Goal: Navigation & Orientation: Find specific page/section

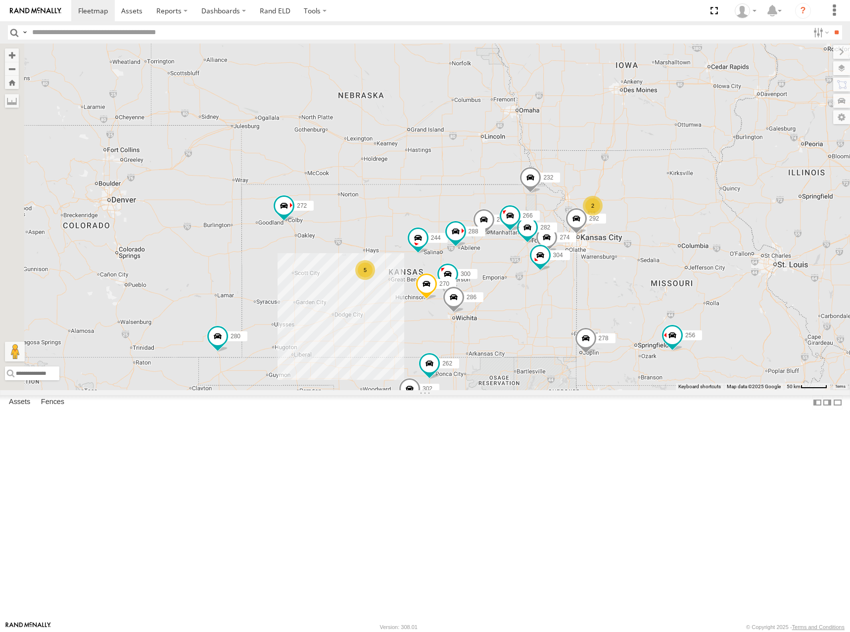
click at [574, 142] on div "274 300 244 270 262 288 292 272 280 256 232 304 264 302 282 266 278 286 260 5 2" at bounding box center [425, 217] width 850 height 347
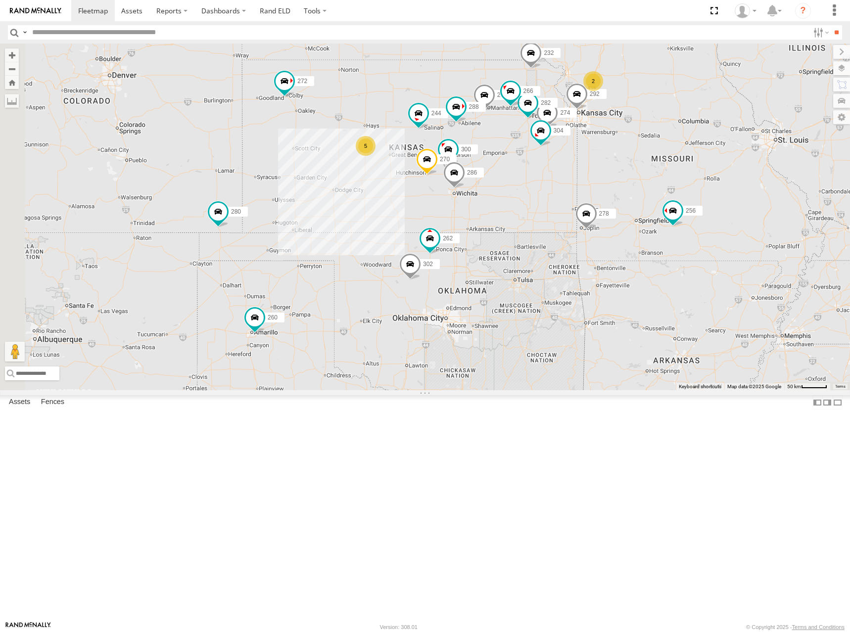
drag, startPoint x: 563, startPoint y: 192, endPoint x: 577, endPoint y: 110, distance: 82.9
click at [577, 110] on div "274 300 244 270 262 288 292 272 280 256 232 304 264 302 282 266 278 286 260 5 2" at bounding box center [425, 217] width 850 height 347
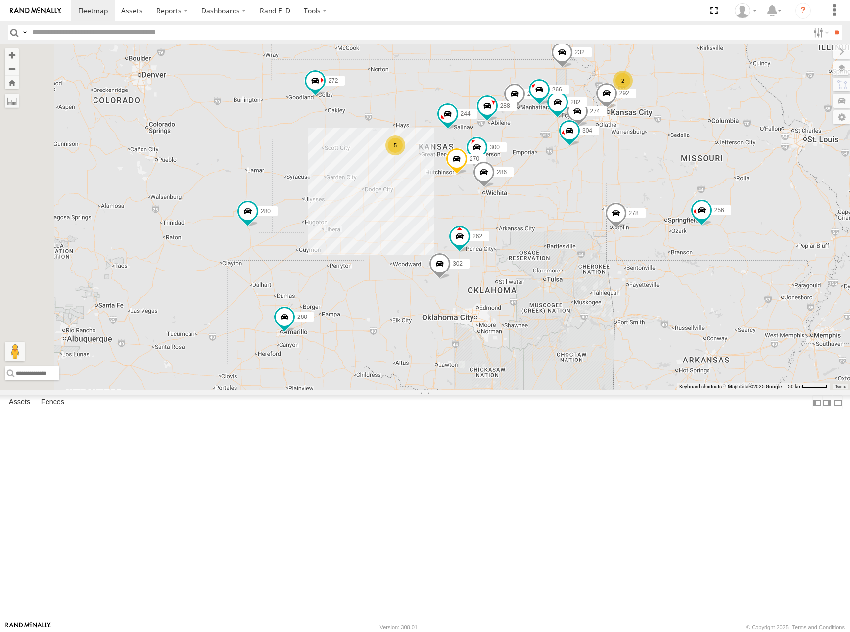
drag, startPoint x: 440, startPoint y: 325, endPoint x: 471, endPoint y: 325, distance: 30.7
click at [471, 325] on div "274 300 244 270 262 288 292 272 280 256 232 304 264 302 282 266 278 286 260 5 2" at bounding box center [425, 217] width 850 height 347
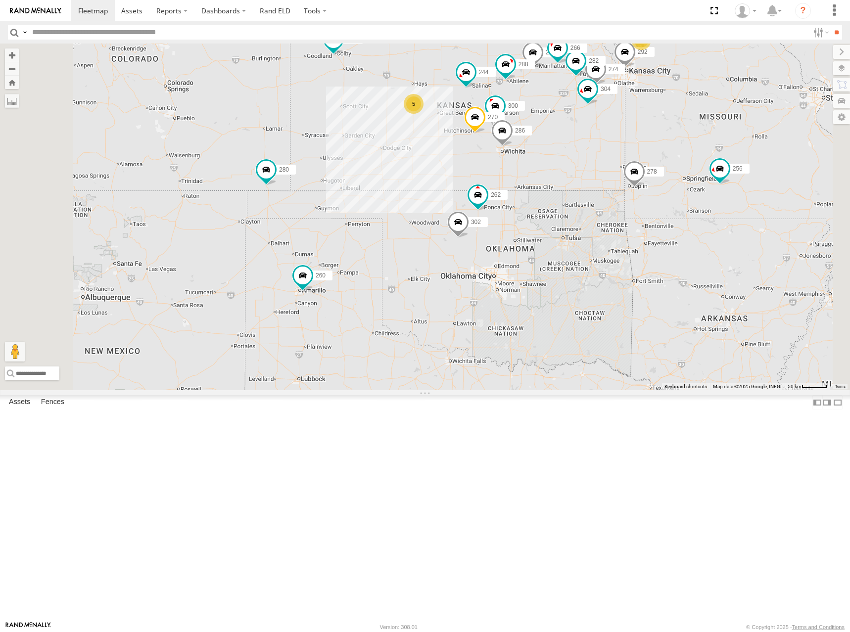
drag, startPoint x: 593, startPoint y: 112, endPoint x: 569, endPoint y: 155, distance: 48.7
click at [569, 155] on div "274 300 244 270 262 288 292 272 280 256 232 304 264 302 282 266 278 286 260 5 2" at bounding box center [425, 217] width 850 height 347
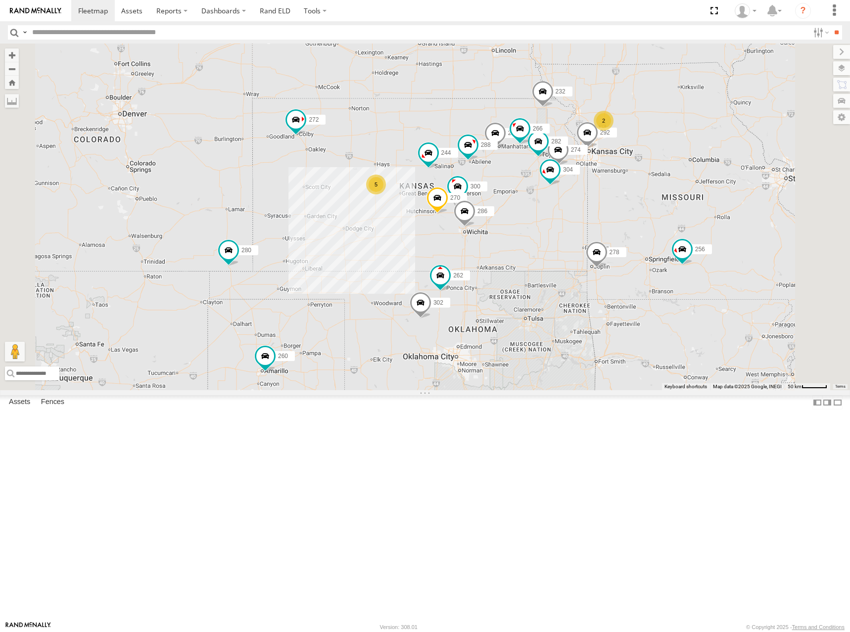
drag, startPoint x: 557, startPoint y: 174, endPoint x: 529, endPoint y: 240, distance: 71.4
click at [529, 240] on div "274 300 244 270 262 288 292 272 280 256 232 304 264 302 282 266 278 286 260 5 2" at bounding box center [425, 217] width 850 height 347
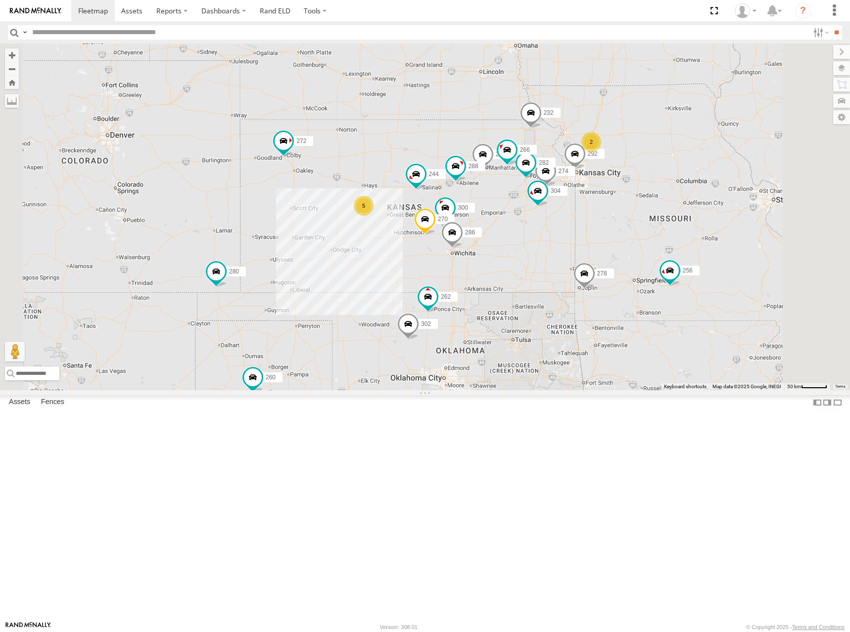
drag, startPoint x: 637, startPoint y: 196, endPoint x: 635, endPoint y: 203, distance: 6.7
click at [635, 203] on div "274 300 244 270 262 288 292 272 280 256 232 304 264 302 282 266 278 286 260 5 2" at bounding box center [425, 217] width 850 height 347
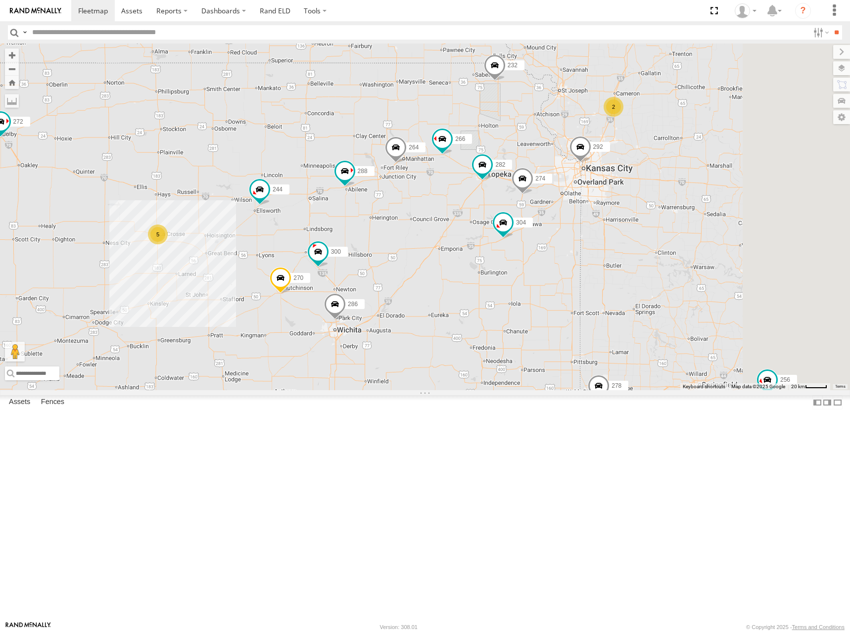
drag, startPoint x: 642, startPoint y: 245, endPoint x: 619, endPoint y: 237, distance: 24.6
click at [619, 237] on div "274 300 244 270 262 288 292 272 280 256 232 304 264 302 282 266 278 286 260 5 2" at bounding box center [425, 217] width 850 height 347
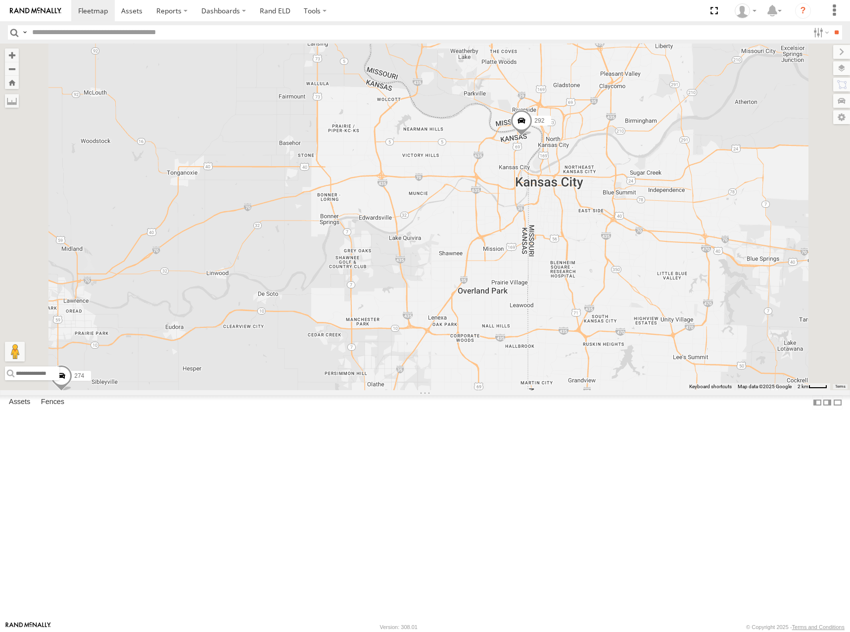
drag, startPoint x: 680, startPoint y: 238, endPoint x: 660, endPoint y: 299, distance: 65.3
click at [660, 299] on div "274 300 244 270 262 288 292 272 280 256 232 304 264 302 282 266 278 286 260" at bounding box center [425, 217] width 850 height 347
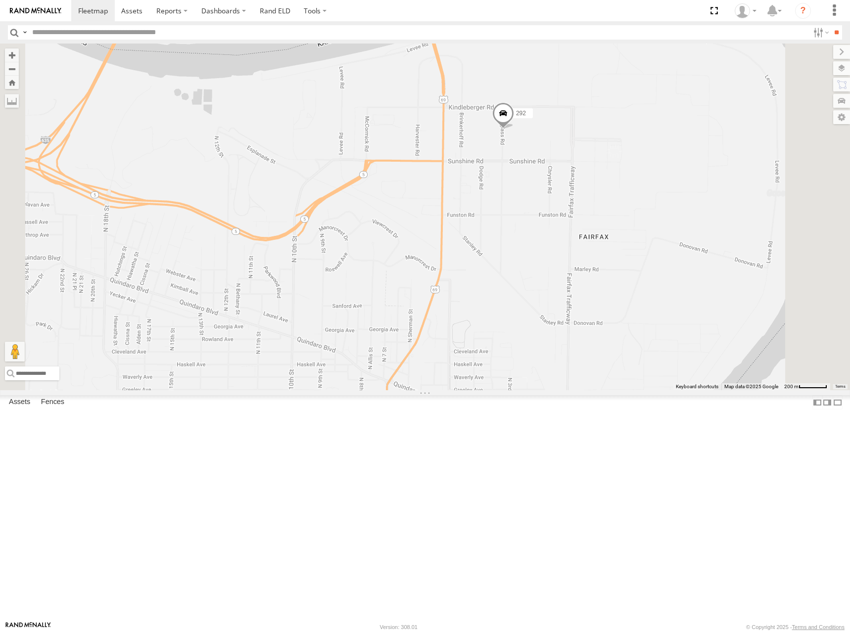
drag, startPoint x: 603, startPoint y: 218, endPoint x: 606, endPoint y: 256, distance: 38.7
click at [606, 256] on div "274 300 244 270 262 288 292 272 280 256 232 304 264 302 282 266 278 286 260" at bounding box center [425, 217] width 850 height 347
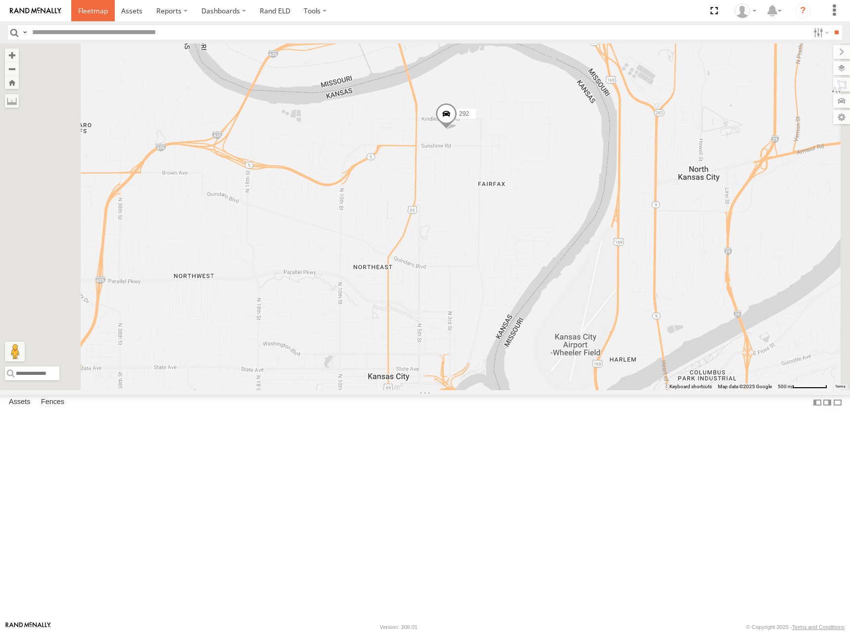
click at [96, 12] on span at bounding box center [93, 10] width 30 height 9
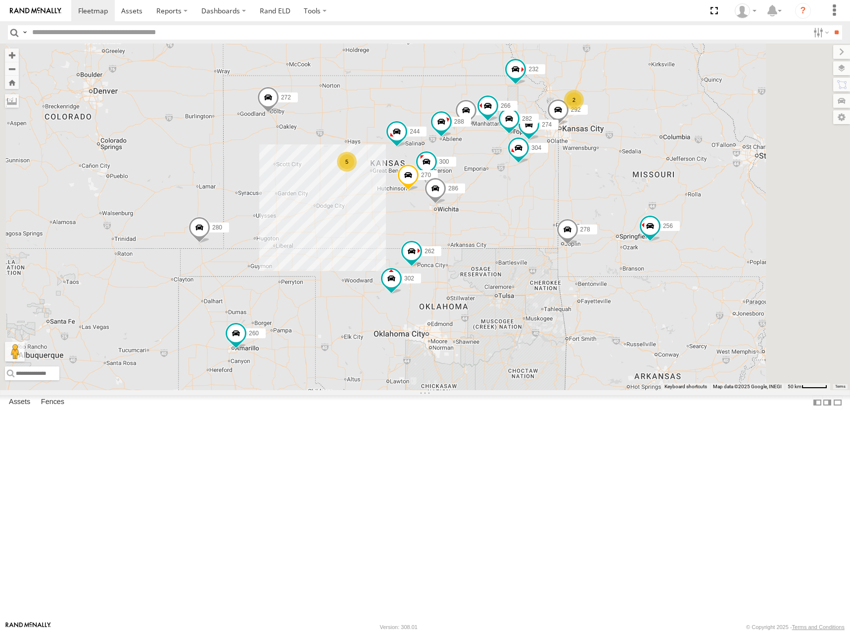
click at [496, 210] on div "274 300 244 5 2 270 262 288 292 272 280 256 232 304 264 302 282 266 278 286 260" at bounding box center [425, 217] width 850 height 347
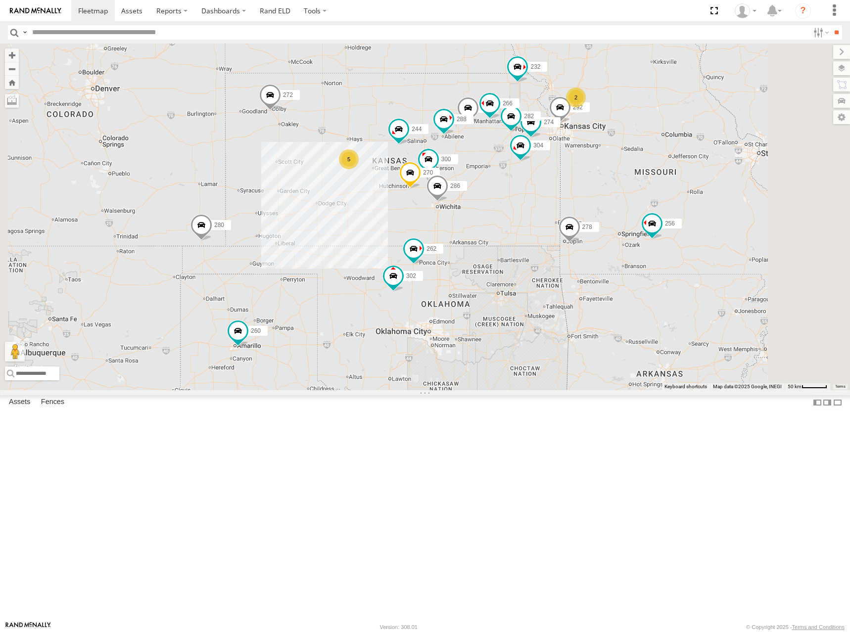
drag, startPoint x: 501, startPoint y: 168, endPoint x: 511, endPoint y: 161, distance: 12.1
click at [511, 161] on div "274 300 244 5 2 270 262 288 292 272 280 256 232 304 264 302 282 266 278 286 260" at bounding box center [425, 217] width 850 height 347
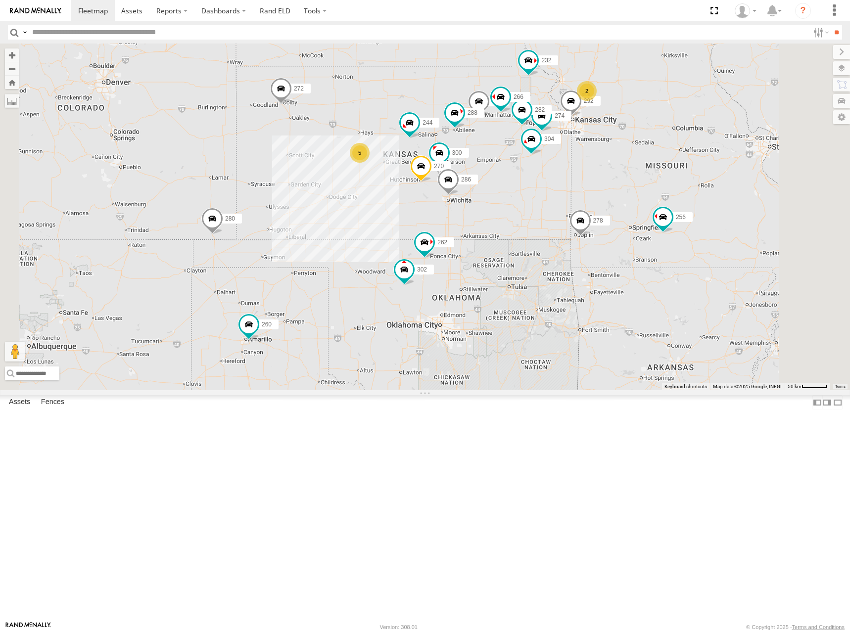
click at [511, 188] on div "274 300 244 5 2 270 262 288 292 272 280 256 232 304 264 302 282 266 278 286 260" at bounding box center [425, 217] width 850 height 347
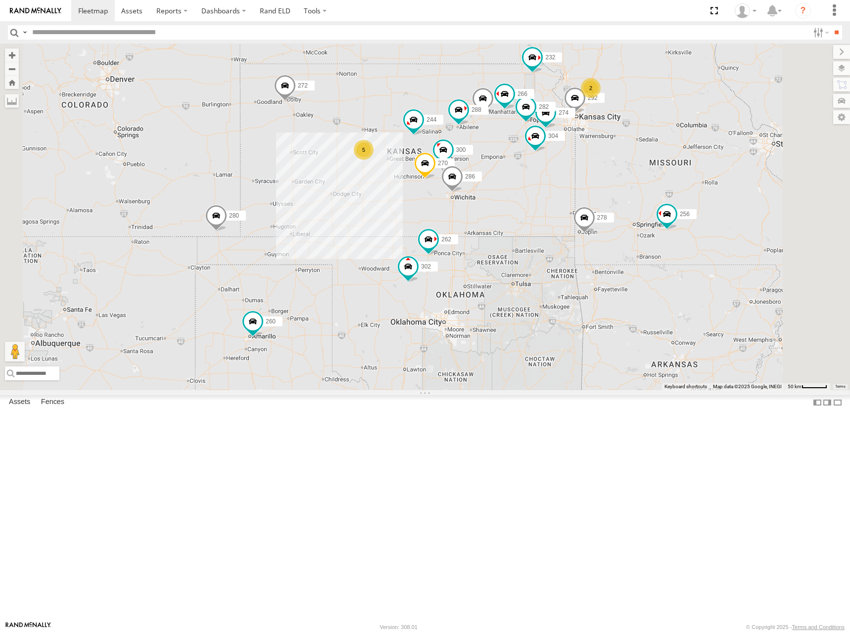
drag, startPoint x: 537, startPoint y: 200, endPoint x: 541, endPoint y: 196, distance: 6.3
click at [541, 196] on div "274 300 244 5 2 270 262 288 292 272 280 256 232 304 264 302 282 266 278 286 260" at bounding box center [425, 217] width 850 height 347
click at [546, 190] on div "274 300 244 5 2 270 262 288 292 272 280 256 232 304 264 302 282 266 278 286 260" at bounding box center [425, 217] width 850 height 347
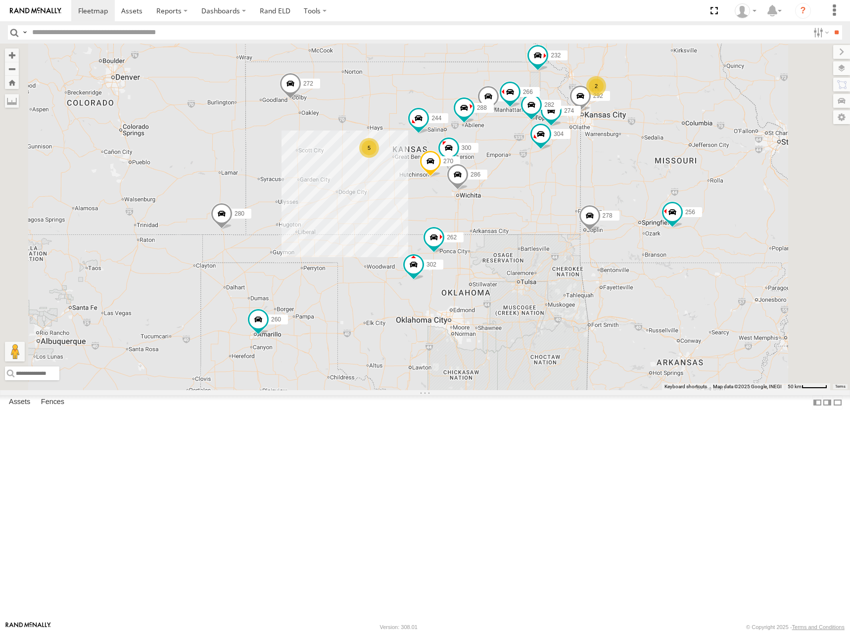
drag, startPoint x: 490, startPoint y: 193, endPoint x: 496, endPoint y: 192, distance: 6.6
click at [496, 192] on div "274 300 244 5 2 270 262 288 292 272 280 256 232 304 264 302 282 266 278 286 260" at bounding box center [425, 217] width 850 height 347
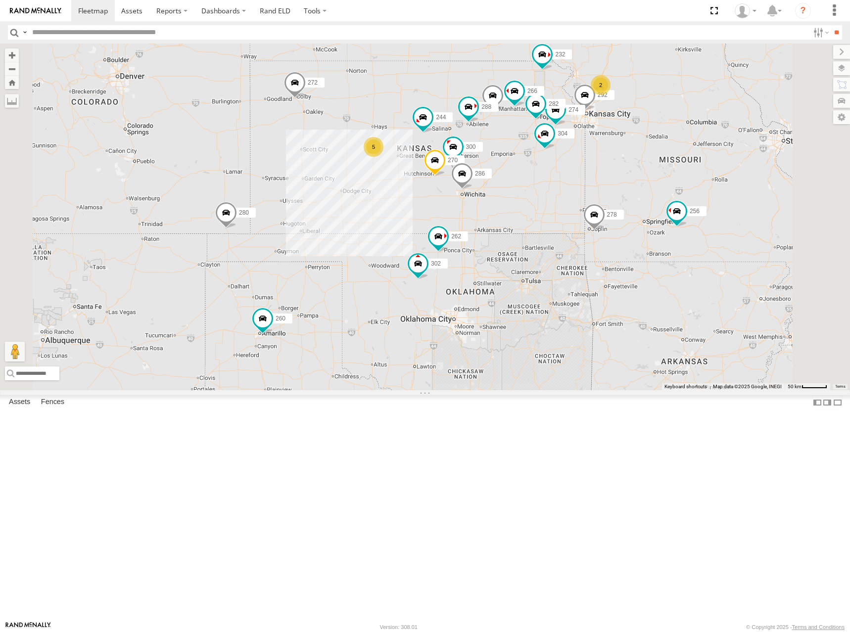
drag, startPoint x: 581, startPoint y: 183, endPoint x: 586, endPoint y: 194, distance: 12.2
click at [586, 194] on div "274 300 244 5 2 270 262 288 292 272 280 256 232 304 264 302 282 266 278 286 260" at bounding box center [425, 217] width 850 height 347
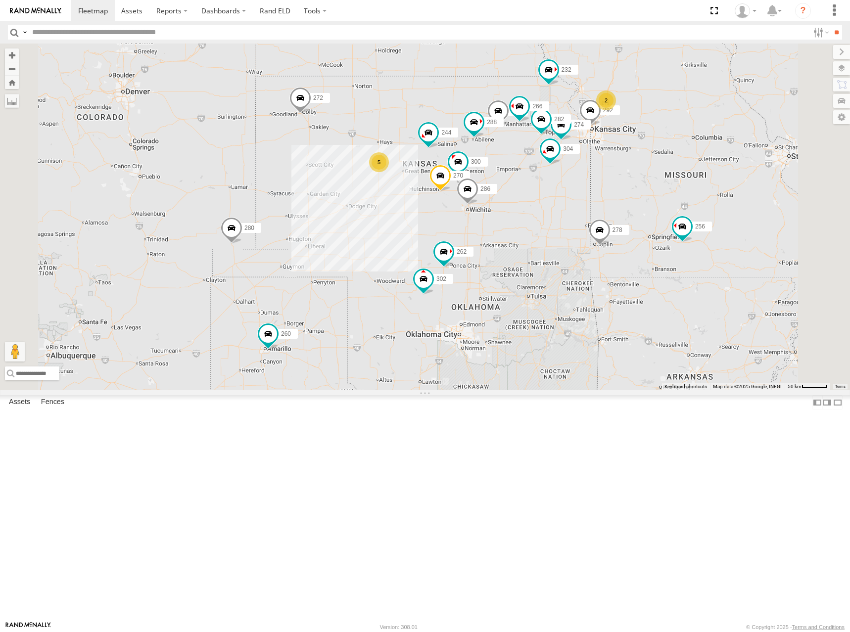
click at [565, 195] on div "274 300 244 5 2 270 262 288 292 272 280 256 232 304 264 302 282 266 278 286 260" at bounding box center [425, 217] width 850 height 347
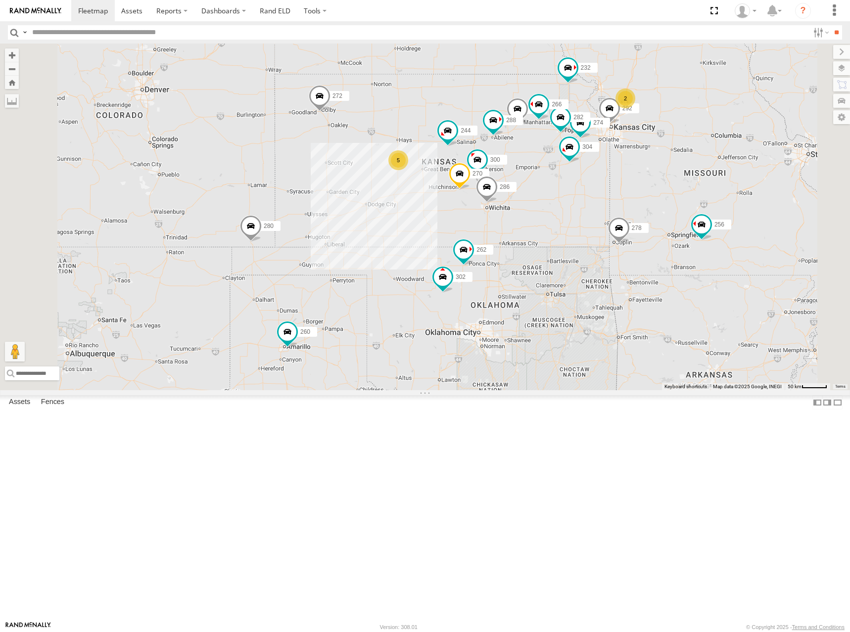
click at [594, 204] on div "274 300 244 5 2 270 262 288 292 272 280 256 232 304 264 302 282 266 278 286 260" at bounding box center [425, 217] width 850 height 347
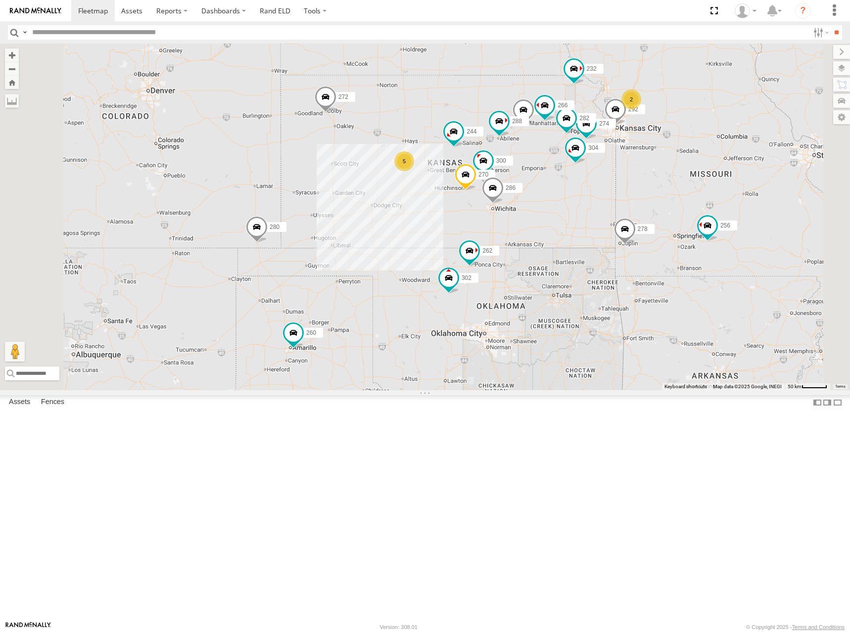
drag, startPoint x: 562, startPoint y: 209, endPoint x: 567, endPoint y: 215, distance: 7.8
click at [567, 215] on div "274 300 244 5 2 270 262 288 292 272 280 256 232 304 264 302 282 266 278 286 260" at bounding box center [425, 217] width 850 height 347
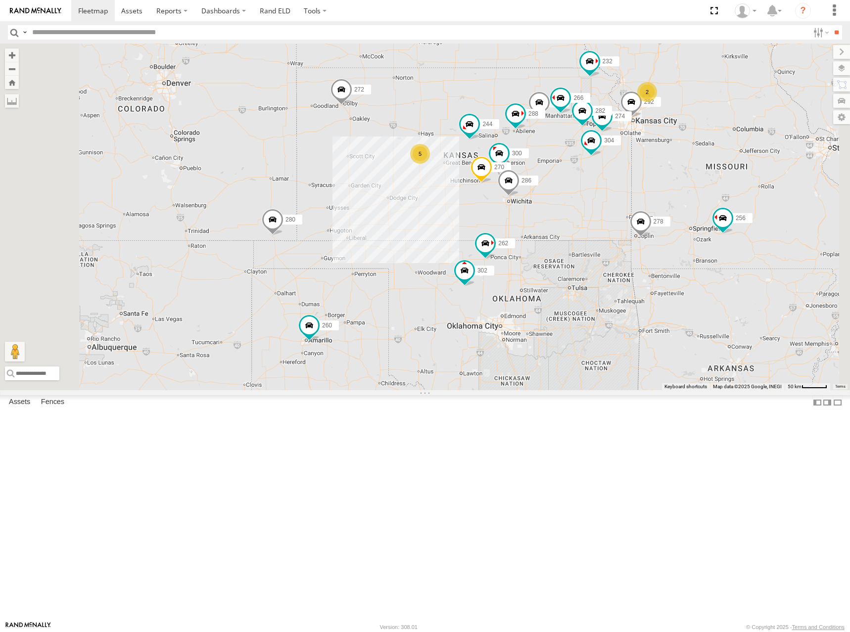
drag, startPoint x: 594, startPoint y: 210, endPoint x: 611, endPoint y: 198, distance: 20.6
click at [611, 198] on div "274 300 244 5 2 270 262 288 292 272 280 256 232 304 264 302 282 266 278 286 260" at bounding box center [425, 217] width 850 height 347
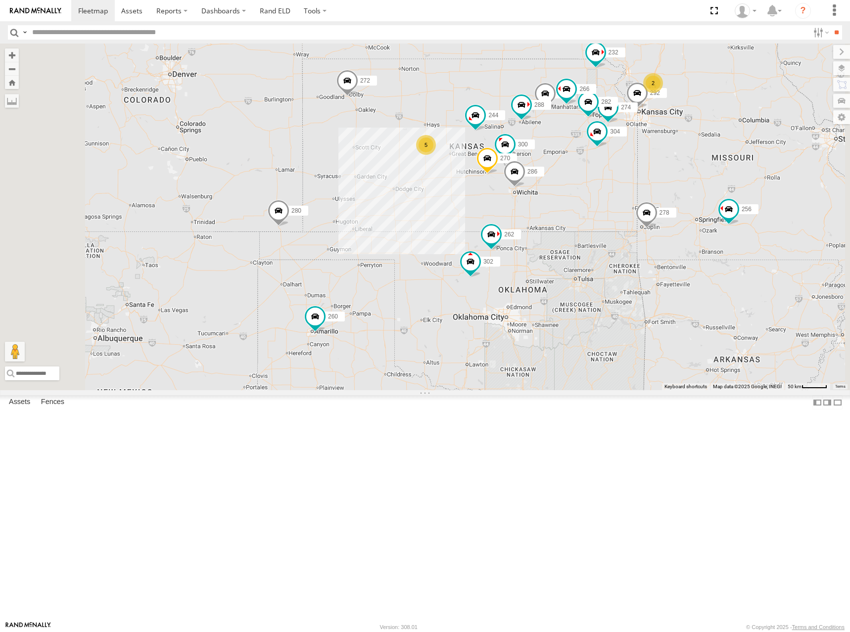
drag, startPoint x: 587, startPoint y: 211, endPoint x: 592, endPoint y: 205, distance: 8.1
click at [592, 205] on div "274 300 244 5 2 270 262 288 292 272 280 256 232 304 264 302 282 266 278 286 260" at bounding box center [425, 217] width 850 height 347
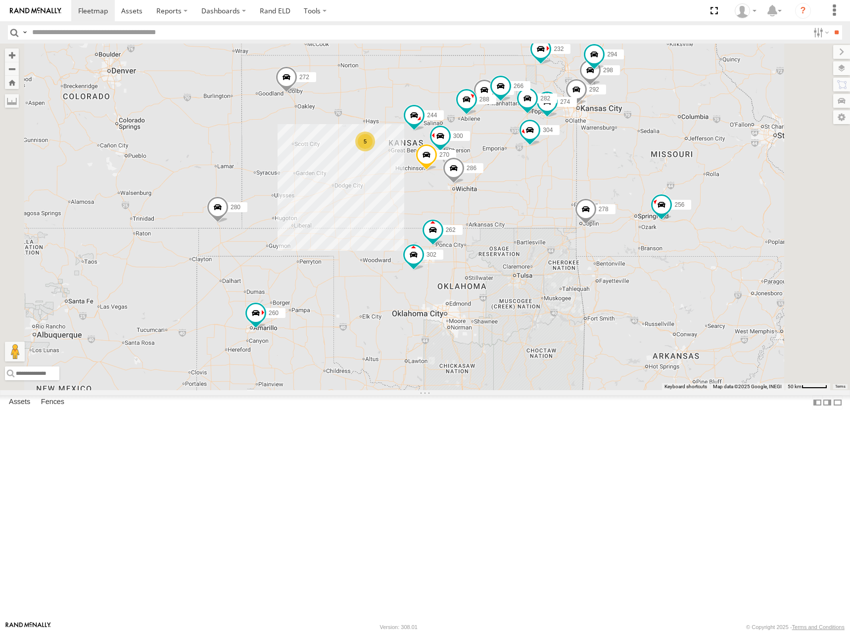
drag, startPoint x: 726, startPoint y: 314, endPoint x: 660, endPoint y: 307, distance: 66.2
click at [662, 309] on div "274 300 244 270 262 288 292 272 280 256 232 304 264 302 282 266 278 286 260 5 2…" at bounding box center [425, 217] width 850 height 347
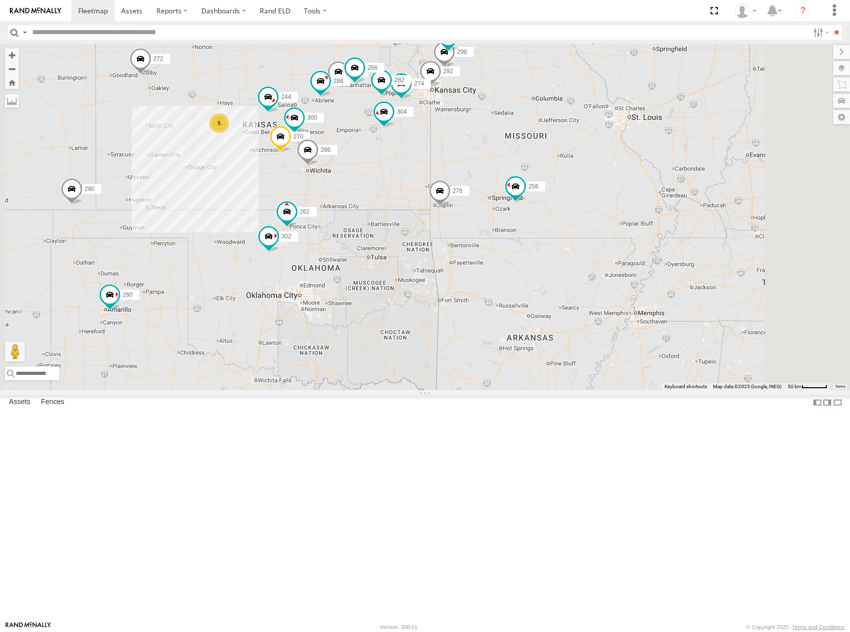
drag, startPoint x: 416, startPoint y: 144, endPoint x: 428, endPoint y: 144, distance: 11.9
click at [428, 144] on div "274 300 244 270 262 288 292 272 280 256 232 304 264 302 282 266 278 286 260 298…" at bounding box center [425, 217] width 850 height 347
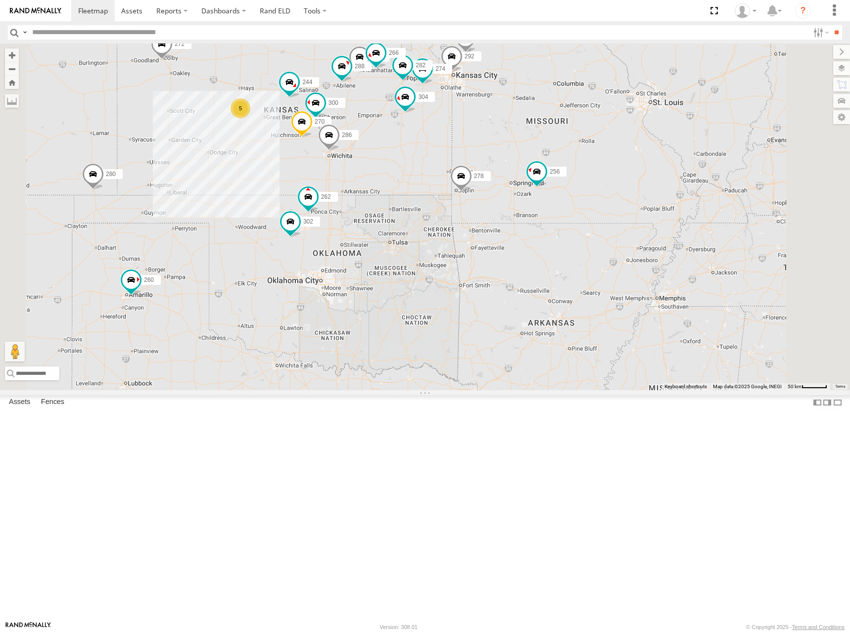
drag, startPoint x: 453, startPoint y: 157, endPoint x: 484, endPoint y: 133, distance: 40.2
click at [484, 133] on div "274 300 244 270 262 288 292 272 280 256 232 304 264 302 282 266 278 286 260 298…" at bounding box center [425, 217] width 850 height 347
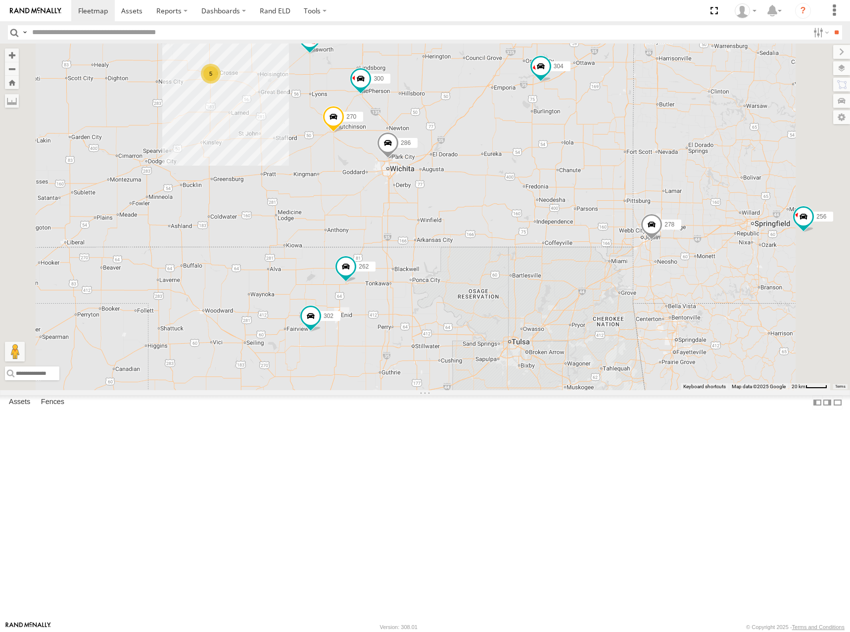
drag, startPoint x: 493, startPoint y: 219, endPoint x: 534, endPoint y: 208, distance: 42.5
click at [534, 208] on div "274 300 244 270 262 288 292 272 280 256 232 304 264 302 282 266 278 286 260 298…" at bounding box center [425, 217] width 850 height 347
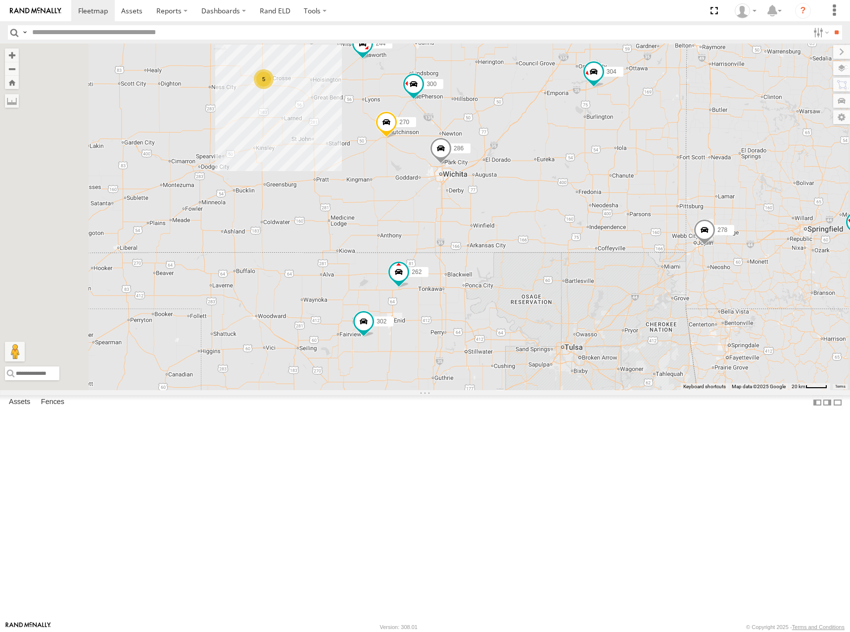
drag, startPoint x: 543, startPoint y: 211, endPoint x: 597, endPoint y: 218, distance: 54.3
click at [597, 218] on div "274 300 244 270 262 288 292 272 280 256 232 304 264 302 282 266 278 286 260 298…" at bounding box center [425, 217] width 850 height 347
drag, startPoint x: 633, startPoint y: 273, endPoint x: 630, endPoint y: 288, distance: 14.7
click at [630, 288] on div "274 300 244 270 262 288 292 272 280 256 232 304 264 302 282 266 278 286 260 298…" at bounding box center [425, 217] width 850 height 347
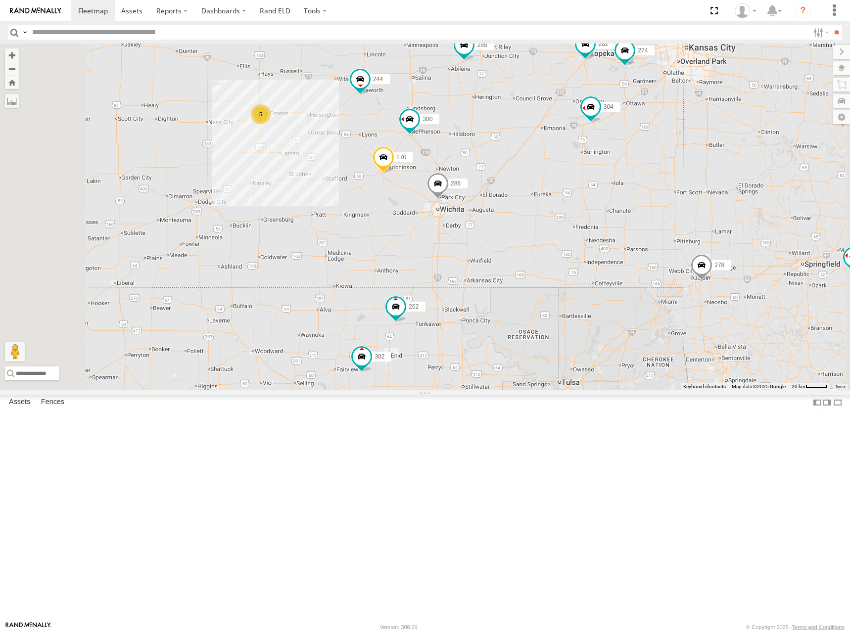
drag, startPoint x: 662, startPoint y: 167, endPoint x: 662, endPoint y: 205, distance: 38.1
click at [662, 205] on div "274 300 244 270 262 288 292 272 280 256 232 304 264 302 282 266 278 286 260 298…" at bounding box center [425, 217] width 850 height 347
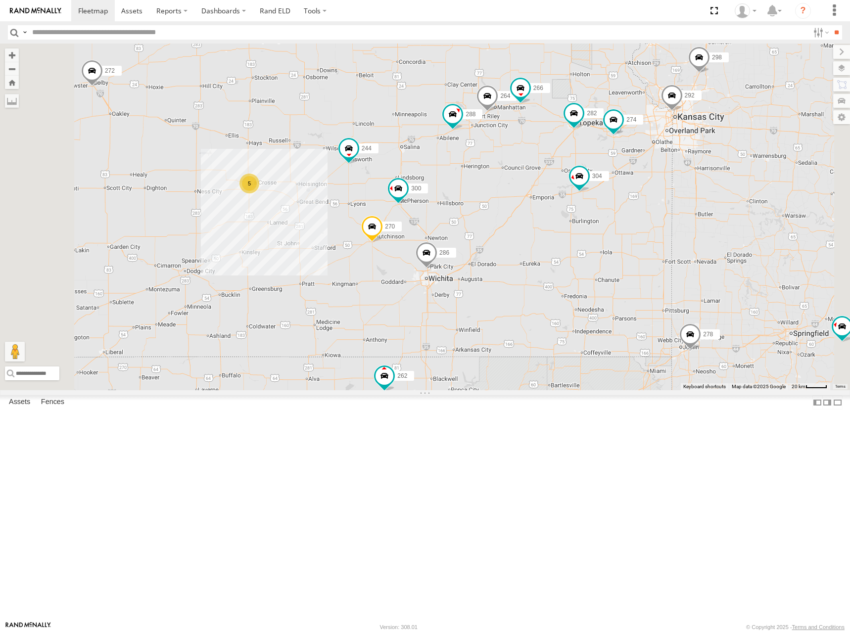
drag, startPoint x: 573, startPoint y: 102, endPoint x: 565, endPoint y: 142, distance: 40.9
click at [565, 142] on div "274 300 244 270 262 288 292 272 280 256 232 304 264 302 282 266 278 286 260 298…" at bounding box center [425, 217] width 850 height 347
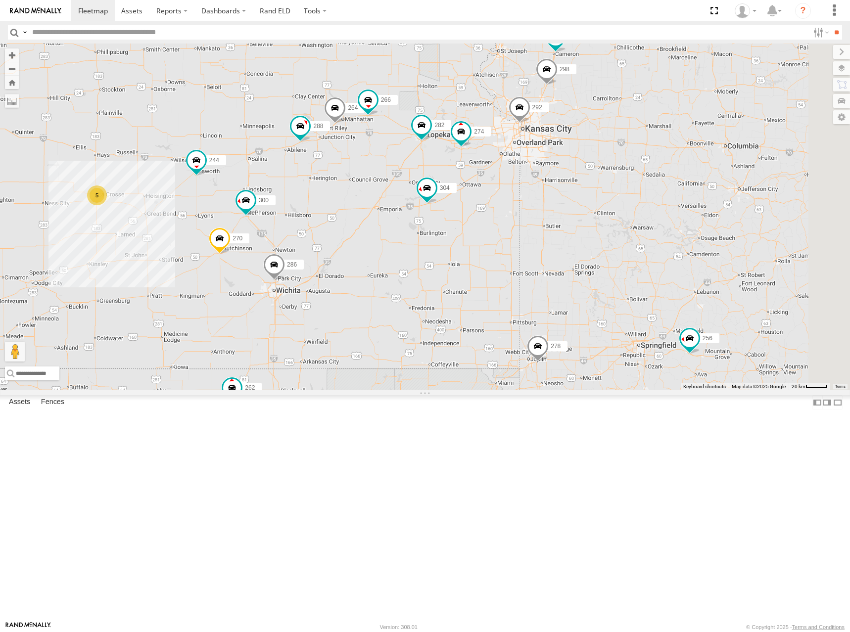
drag, startPoint x: 754, startPoint y: 200, endPoint x: 607, endPoint y: 188, distance: 147.0
click at [607, 188] on div "274 300 244 270 262 288 292 272 280 256 232 304 264 302 282 266 278 286 260 298…" at bounding box center [425, 217] width 850 height 347
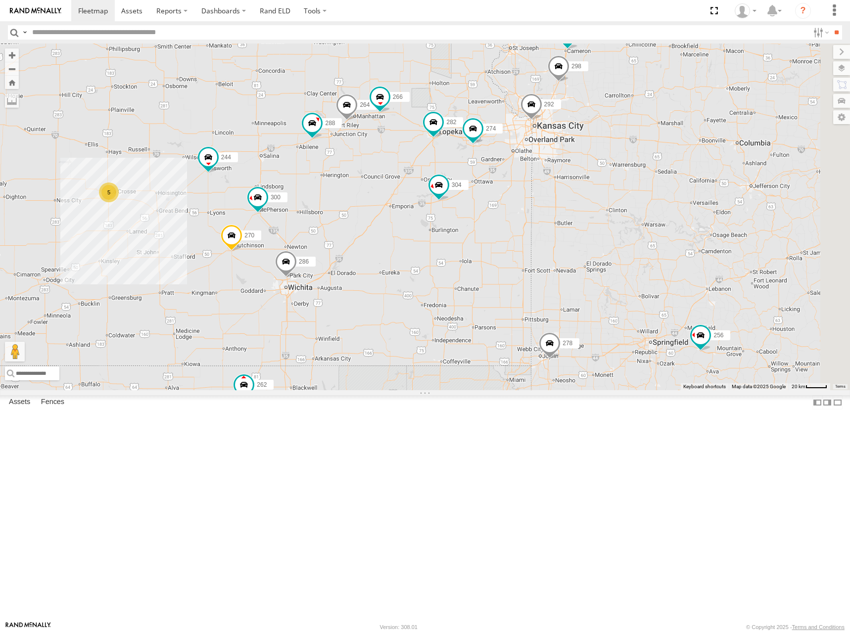
drag, startPoint x: 712, startPoint y: 232, endPoint x: 721, endPoint y: 231, distance: 9.0
click at [721, 231] on div "274 300 244 270 262 288 292 272 280 256 232 304 264 302 282 266 278 286 260 298…" at bounding box center [425, 217] width 850 height 347
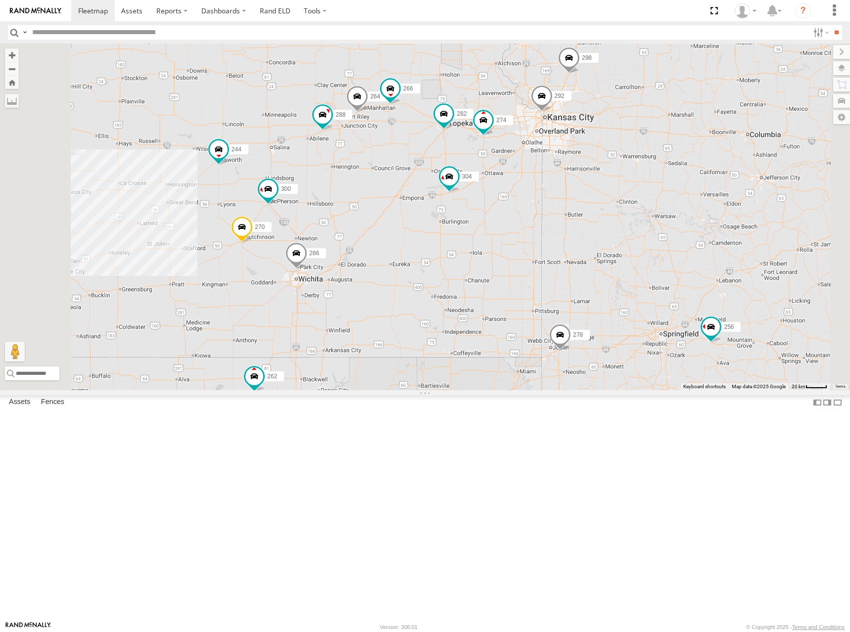
drag, startPoint x: 577, startPoint y: 192, endPoint x: 592, endPoint y: 182, distance: 17.6
click at [592, 182] on div "274 300 244 270 262 288 292 272 280 256 232 304 264 302 282 266 278 286 260 298…" at bounding box center [425, 217] width 850 height 347
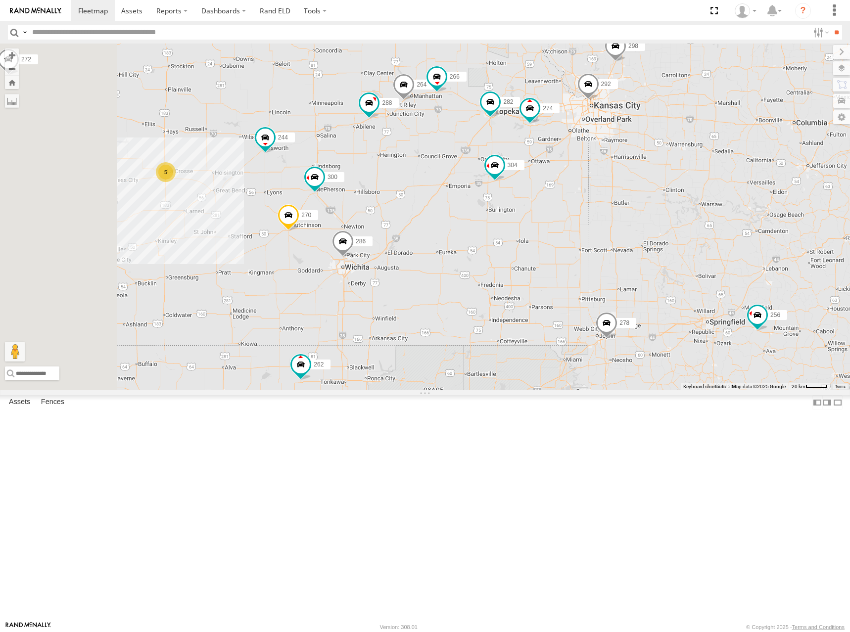
drag, startPoint x: 572, startPoint y: 184, endPoint x: 622, endPoint y: 174, distance: 50.5
click at [622, 174] on div "274 300 244 270 262 288 292 272 280 256 232 304 264 302 282 266 278 286 260 298…" at bounding box center [425, 217] width 850 height 347
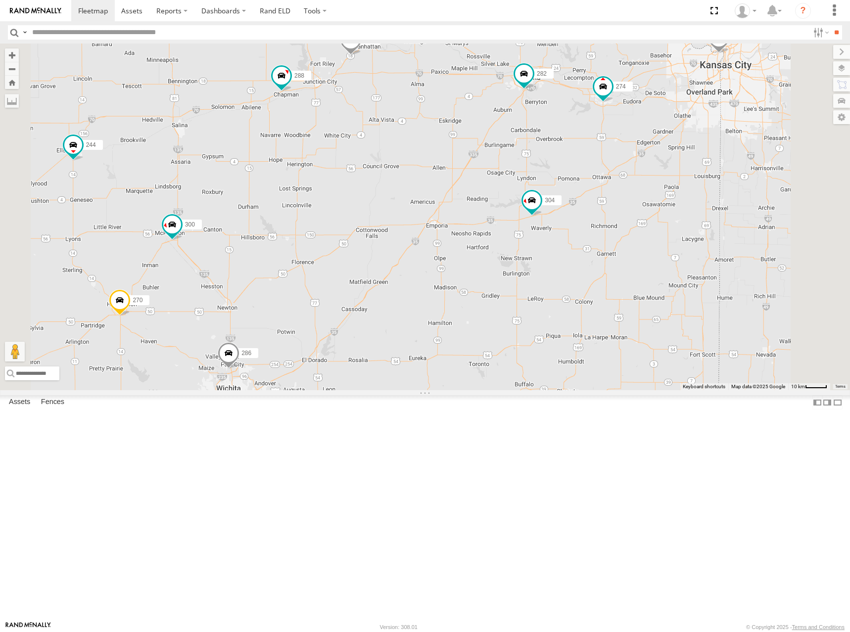
drag, startPoint x: 579, startPoint y: 236, endPoint x: 603, endPoint y: 229, distance: 24.6
click at [603, 229] on div "274 300 244 270 262 288 292 272 280 256 232 304 264 302 282 266 278 286 260 298…" at bounding box center [425, 217] width 850 height 347
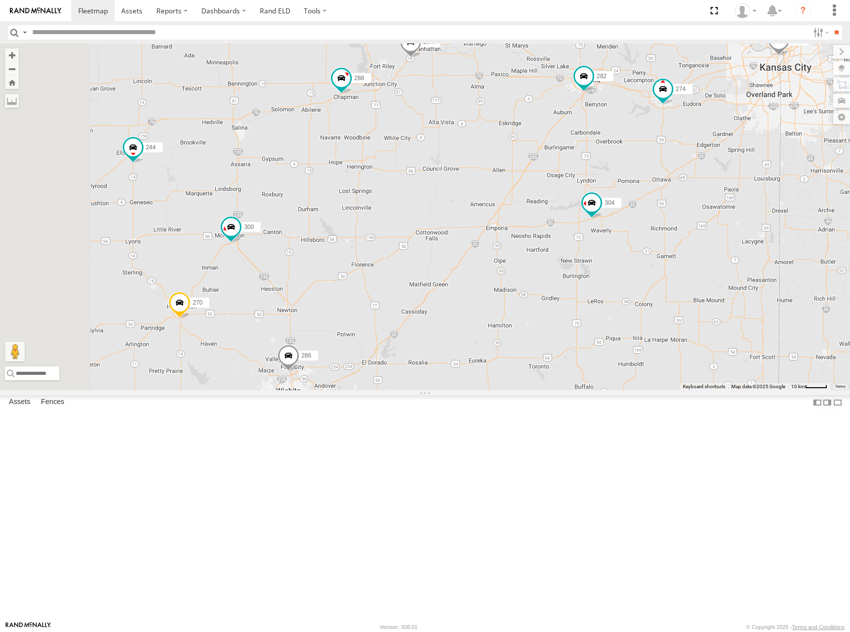
drag, startPoint x: 590, startPoint y: 227, endPoint x: 642, endPoint y: 232, distance: 52.7
click at [642, 232] on div "274 300 244 270 262 288 292 272 280 256 232 304 264 302 282 266 278 286 260 298…" at bounding box center [425, 217] width 850 height 347
drag, startPoint x: 622, startPoint y: 226, endPoint x: 634, endPoint y: 222, distance: 12.8
click at [629, 223] on div "274 300 244 270 262 288 292 272 280 256 232 304 264 302 282 266 278 286 260 298…" at bounding box center [425, 217] width 850 height 347
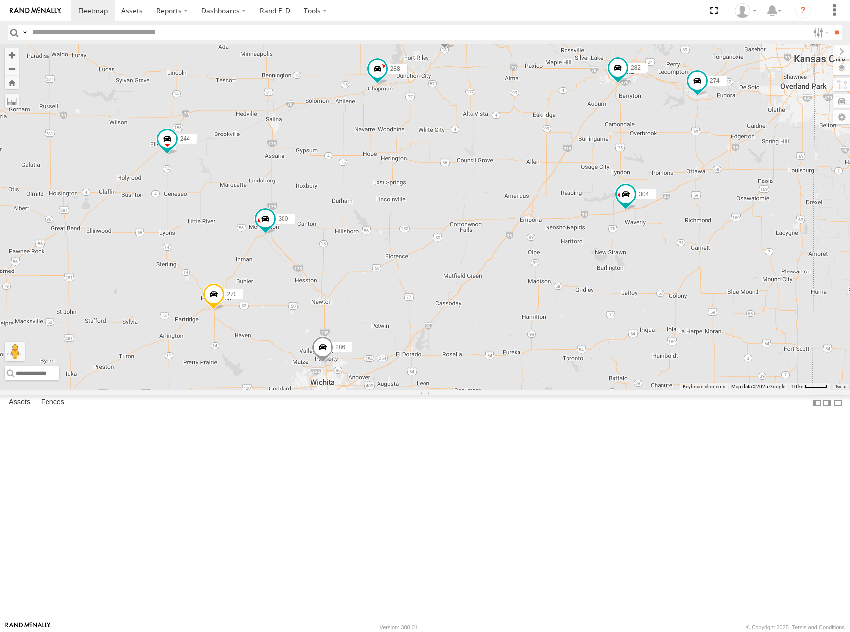
drag, startPoint x: 569, startPoint y: 231, endPoint x: 593, endPoint y: 226, distance: 25.1
click at [593, 226] on div "274 300 244 270 262 288 292 272 280 256 232 304 264 302 282 266 278 286 260 298…" at bounding box center [425, 217] width 850 height 347
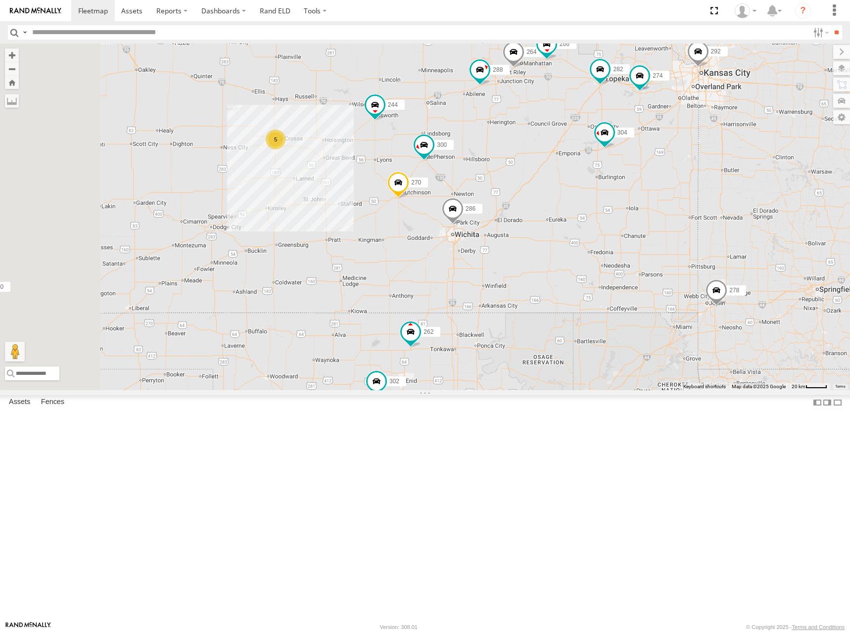
drag, startPoint x: 577, startPoint y: 258, endPoint x: 630, endPoint y: 250, distance: 54.0
click at [635, 244] on div "274 300 244 270 262 288 292 272 280 256 232 304 264 302 282 266 278 286 260 298…" at bounding box center [425, 217] width 850 height 347
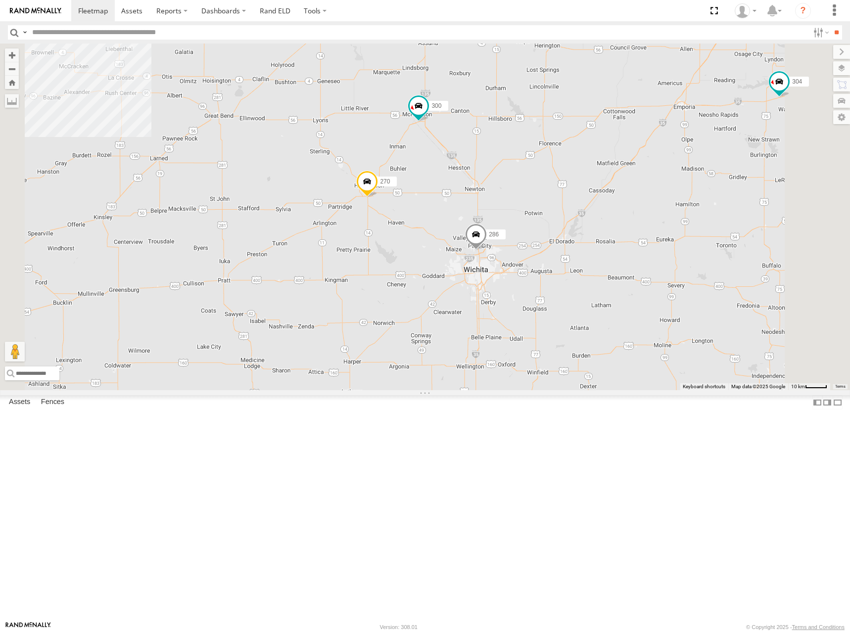
drag, startPoint x: 584, startPoint y: 292, endPoint x: 617, endPoint y: 265, distance: 43.2
click at [617, 265] on div "274 300 244 270 262 288 292 272 280 256 232 304 264 302 282 266 278 286 260 298…" at bounding box center [425, 217] width 850 height 347
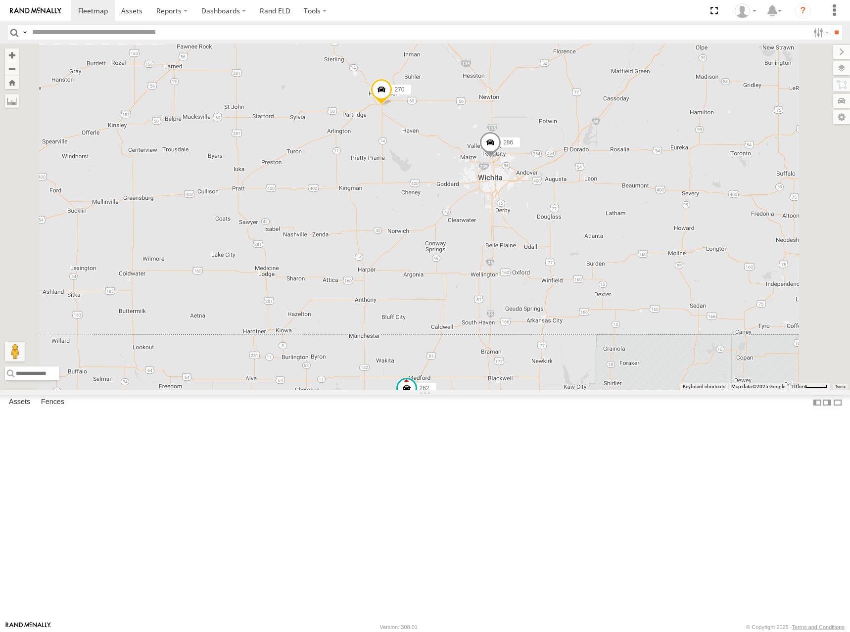
drag, startPoint x: 522, startPoint y: 405, endPoint x: 537, endPoint y: 308, distance: 98.1
click at [537, 308] on div "274 300 244 270 262 288 292 272 280 256 232 304 264 302 282 266 278 286 260 298…" at bounding box center [425, 217] width 850 height 347
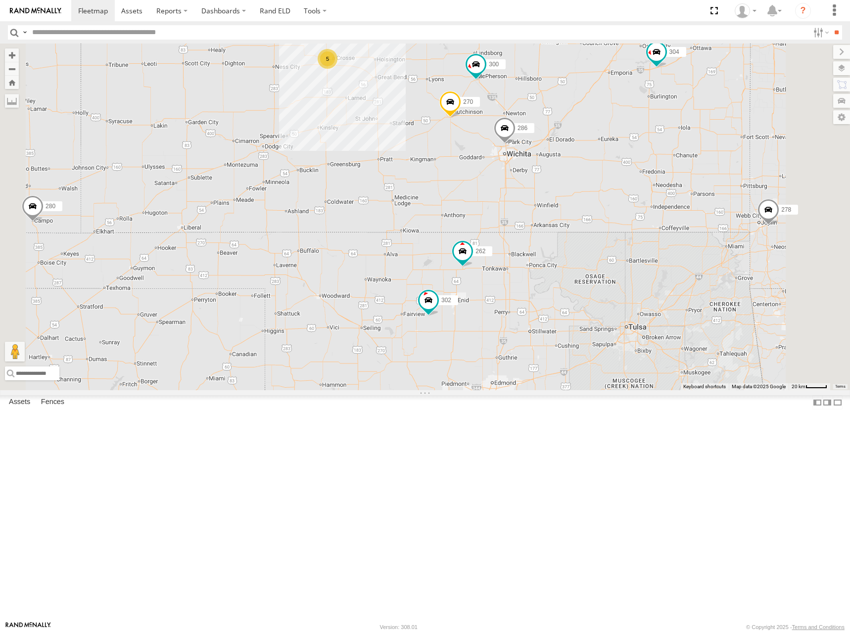
drag, startPoint x: 507, startPoint y: 336, endPoint x: 555, endPoint y: 288, distance: 68.2
click at [555, 288] on div "274 300 244 270 262 288 292 272 280 256 232 304 264 302 282 266 278 286 260 298…" at bounding box center [425, 217] width 850 height 347
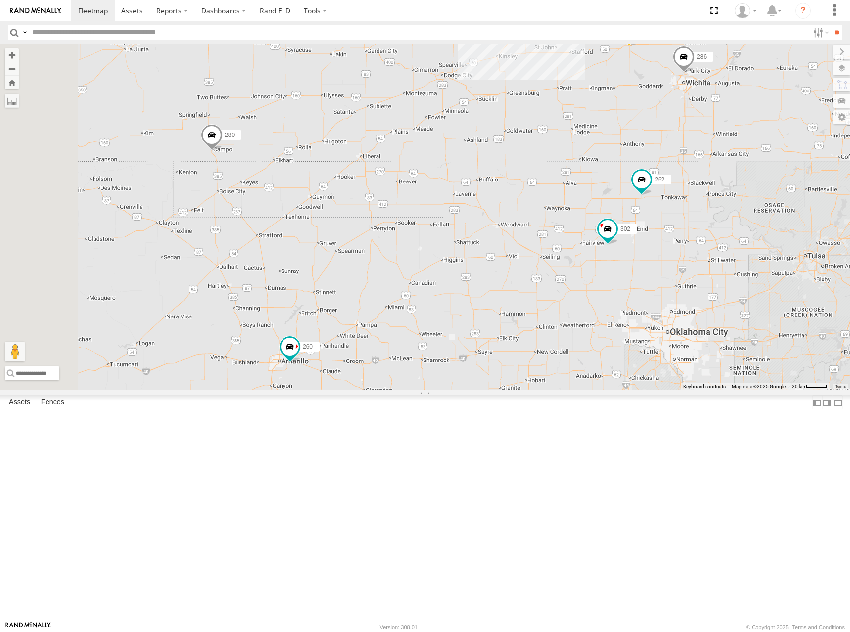
drag, startPoint x: 459, startPoint y: 335, endPoint x: 633, endPoint y: 270, distance: 186.3
click at [633, 270] on div "274 300 244 270 262 288 292 272 280 256 232 304 264 302 282 266 278 286 260 298…" at bounding box center [425, 217] width 850 height 347
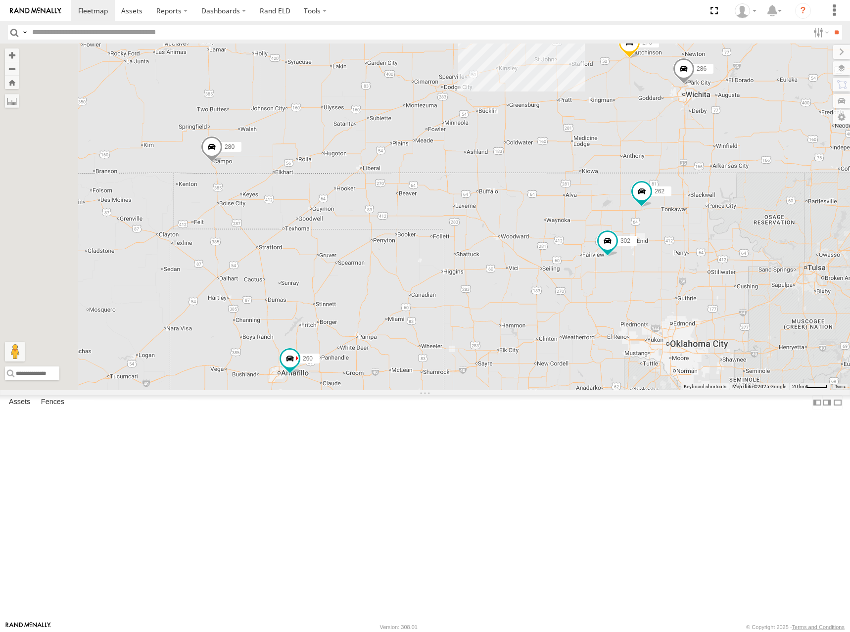
drag, startPoint x: 633, startPoint y: 270, endPoint x: 631, endPoint y: 284, distance: 14.0
click at [631, 284] on div "274 300 244 270 262 288 292 272 280 256 232 304 264 302 282 266 278 286 260 298…" at bounding box center [425, 217] width 850 height 347
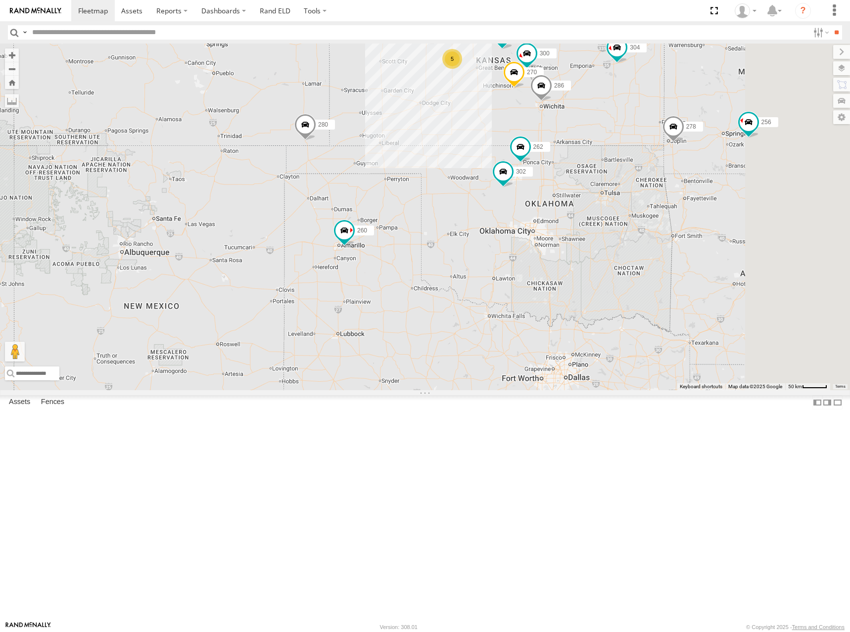
drag, startPoint x: 664, startPoint y: 156, endPoint x: 548, endPoint y: 244, distance: 145.4
click at [548, 244] on div "274 300 244 270 262 288 292 272 280 256 232 304 264 302 282 266 278 286 260 298…" at bounding box center [425, 217] width 850 height 347
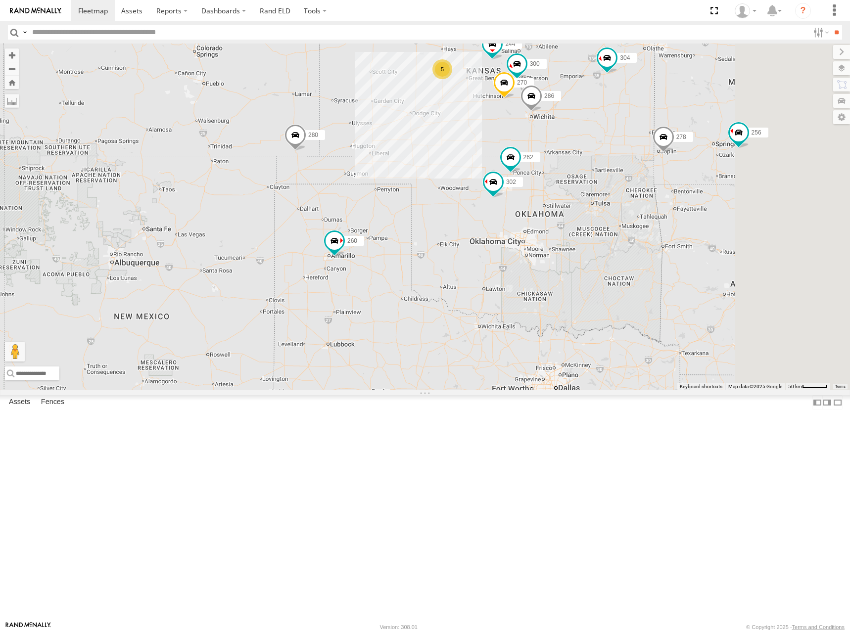
drag, startPoint x: 658, startPoint y: 110, endPoint x: 615, endPoint y: 127, distance: 46.5
click at [615, 127] on div "274 300 244 270 262 288 292 272 280 256 232 304 264 302 282 266 278 286 260 298…" at bounding box center [425, 217] width 850 height 347
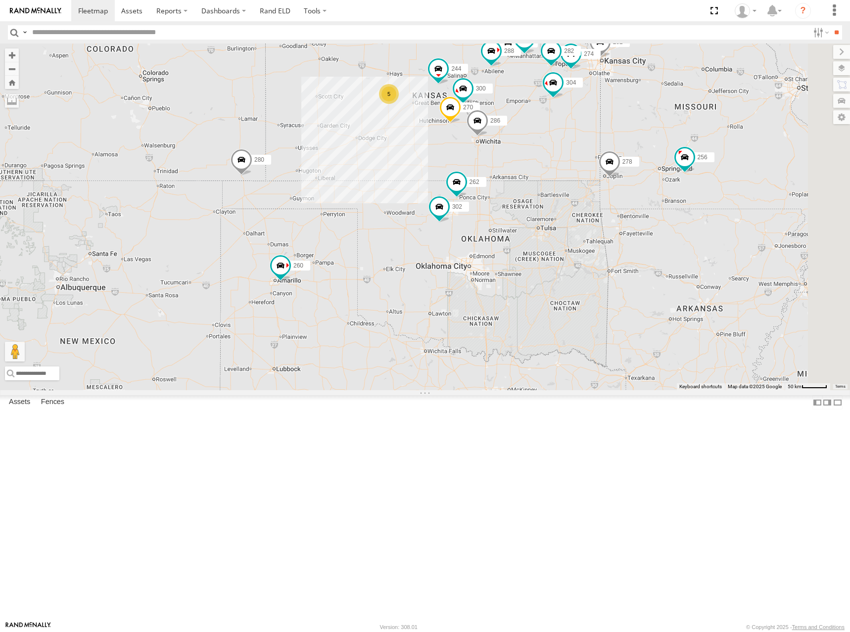
drag, startPoint x: 599, startPoint y: 131, endPoint x: 571, endPoint y: 142, distance: 30.1
click at [571, 142] on div "274 300 244 270 262 288 292 272 280 256 232 304 264 302 282 266 278 286 260 298…" at bounding box center [425, 217] width 850 height 347
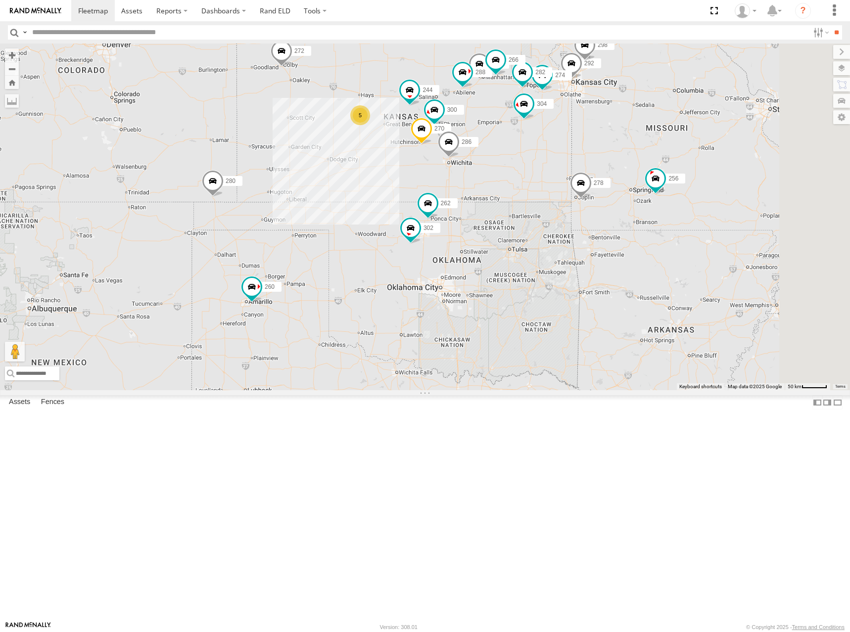
drag, startPoint x: 522, startPoint y: 136, endPoint x: 522, endPoint y: 143, distance: 6.9
click at [522, 143] on div "274 300 244 270 262 288 292 272 280 256 232 304 264 302 282 266 278 286 260 298…" at bounding box center [425, 217] width 850 height 347
drag, startPoint x: 640, startPoint y: 268, endPoint x: 631, endPoint y: 276, distance: 11.2
click at [631, 276] on div "274 300 244 270 262 288 292 272 280 256 232 304 264 302 282 266 278 286 260 298…" at bounding box center [425, 217] width 850 height 347
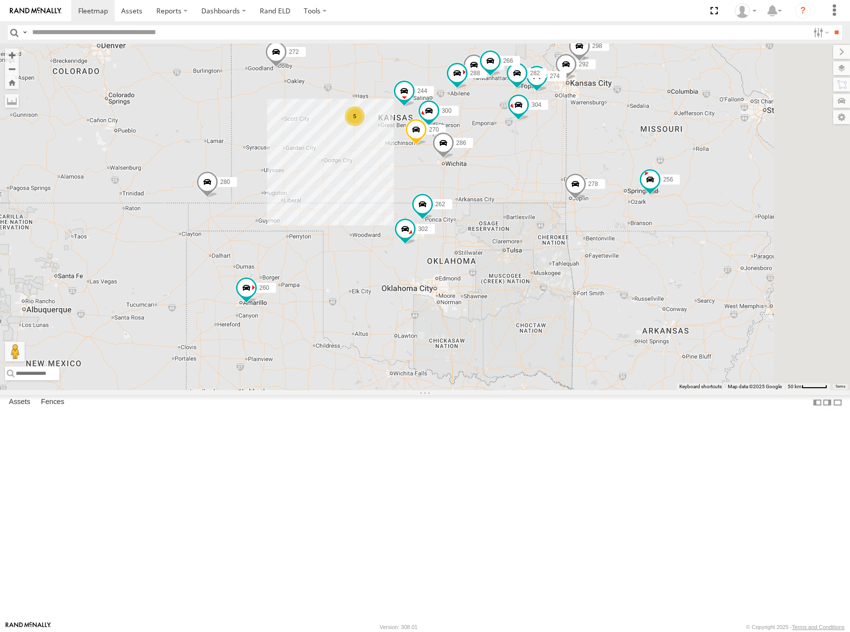
drag, startPoint x: 676, startPoint y: 269, endPoint x: 682, endPoint y: 262, distance: 8.8
click at [682, 262] on div "274 300 244 270 262 288 292 272 280 256 232 304 264 302 282 266 278 286 260 298…" at bounding box center [425, 217] width 850 height 347
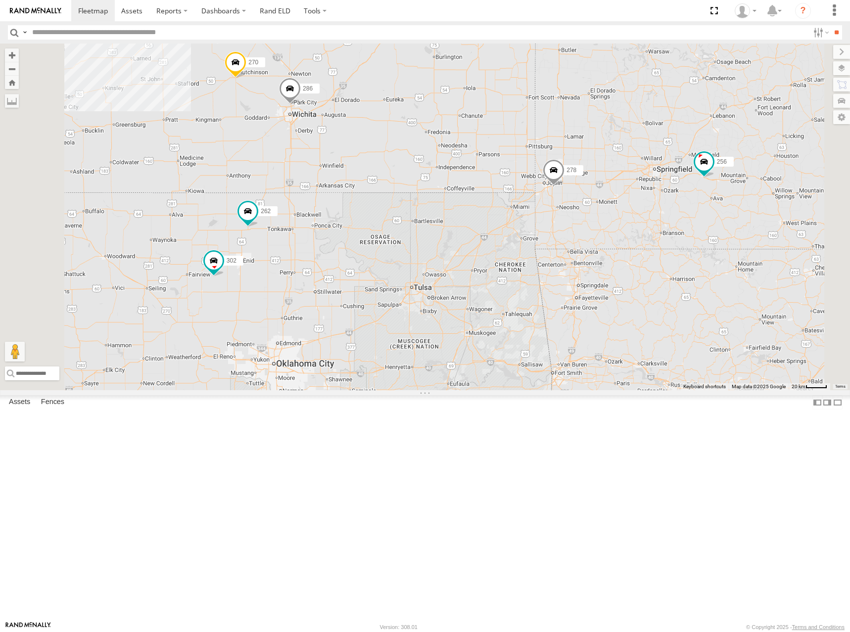
drag, startPoint x: 497, startPoint y: 311, endPoint x: 545, endPoint y: 299, distance: 49.4
click at [545, 299] on div "274 300 244 270 262 288 292 272 280 256 232 304 264 302 282 266 278 286 260 298…" at bounding box center [425, 217] width 850 height 347
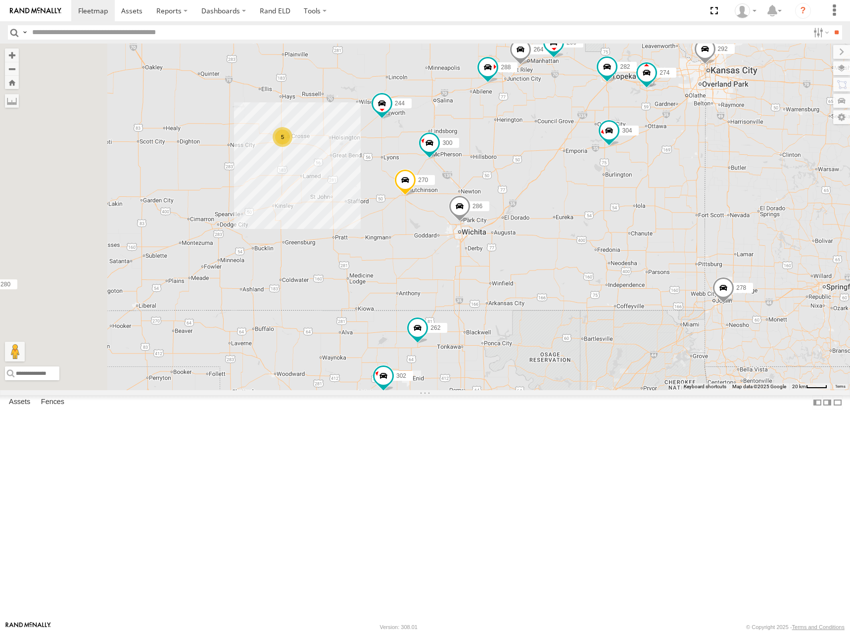
drag, startPoint x: 476, startPoint y: 163, endPoint x: 619, endPoint y: 299, distance: 197.4
click at [619, 299] on div "274 300 244 270 262 288 292 272 280 256 232 304 264 302 282 266 278 286 260 298…" at bounding box center [425, 217] width 850 height 347
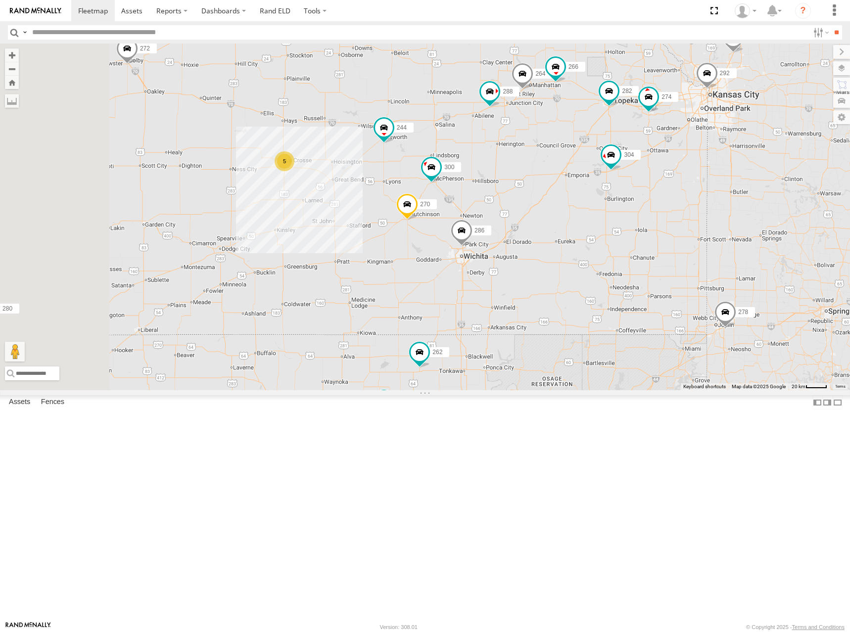
drag, startPoint x: 573, startPoint y: 148, endPoint x: 572, endPoint y: 170, distance: 22.3
click at [572, 170] on div "274 300 244 270 262 288 292 272 280 256 232 304 264 302 282 266 278 286 260 298…" at bounding box center [425, 217] width 850 height 347
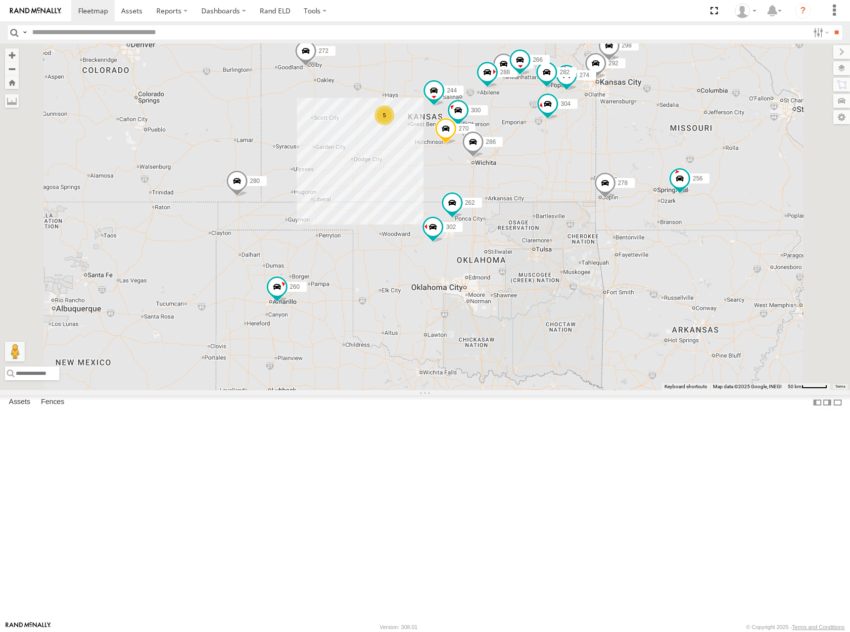
drag, startPoint x: 549, startPoint y: 166, endPoint x: 565, endPoint y: 171, distance: 17.2
click at [565, 171] on div "274 300 244 270 262 288 292 272 280 256 232 304 264 302 282 266 278 286 260 298…" at bounding box center [425, 217] width 850 height 347
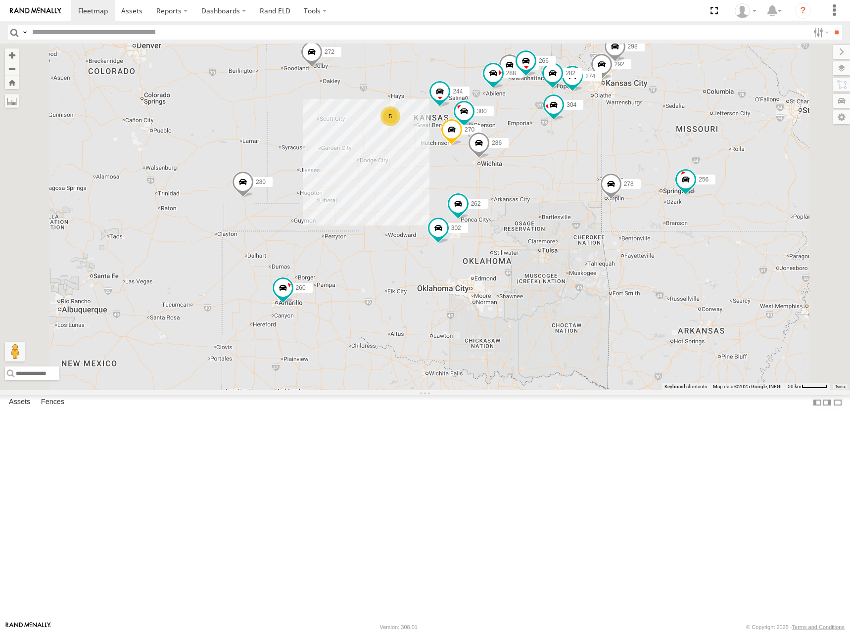
drag, startPoint x: 574, startPoint y: 145, endPoint x: 584, endPoint y: 186, distance: 42.5
click at [584, 186] on div "274 300 244 270 262 288 292 272 280 256 232 304 264 302 282 266 278 286 260 298…" at bounding box center [425, 217] width 850 height 347
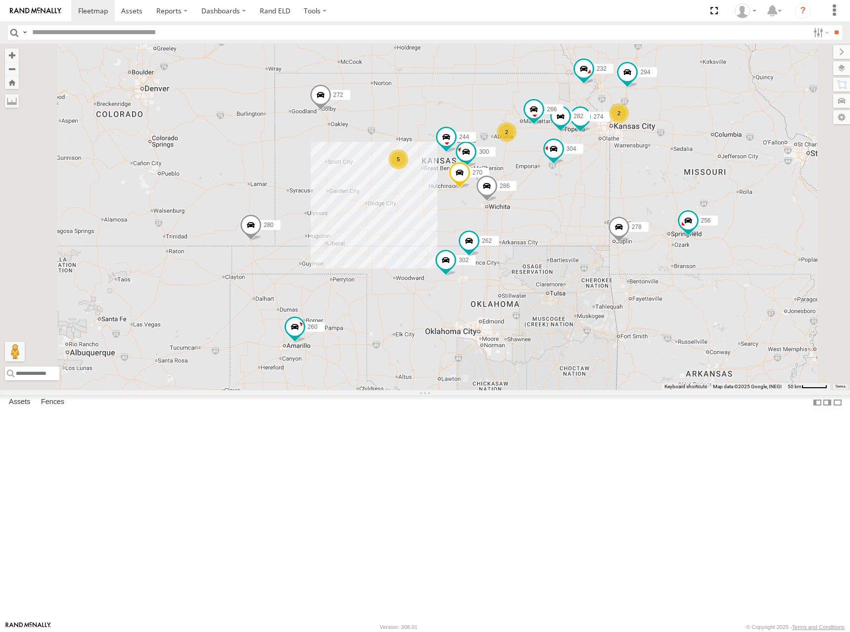
drag, startPoint x: 635, startPoint y: 198, endPoint x: 631, endPoint y: 205, distance: 8.0
click at [631, 205] on div "274 300 244 270 262 272 280 256 232 304 302 282 266 278 294 286 260 5 2 2" at bounding box center [425, 217] width 850 height 347
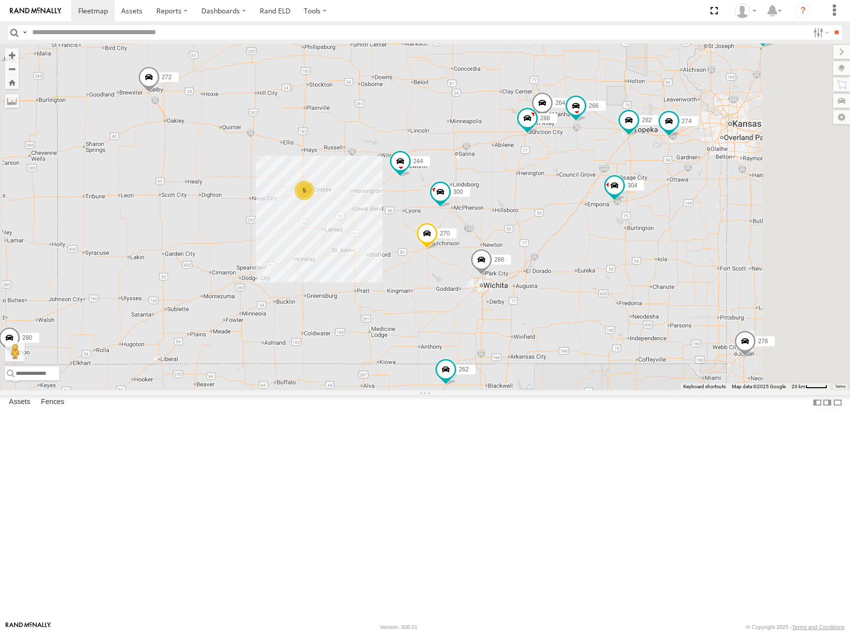
drag, startPoint x: 679, startPoint y: 288, endPoint x: 645, endPoint y: 287, distance: 34.2
click at [645, 287] on div "274 300 244 270 262 272 280 256 232 304 302 282 266 278 294 286 260 288 264 5" at bounding box center [425, 217] width 850 height 347
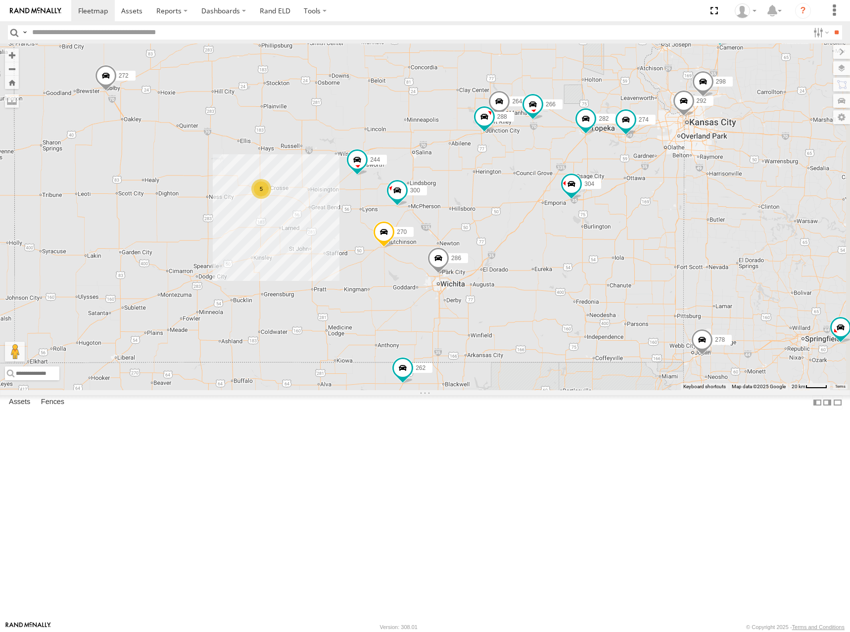
click at [528, 172] on div "274 300 244 270 262 272 280 256 232 304 302 282 266 278 294 286 260 288 264 5 2…" at bounding box center [425, 217] width 850 height 347
click at [514, 236] on div "274 300 244 298 270 262 292 232 304 302 282 266 278 294 286 5 2" at bounding box center [425, 217] width 850 height 347
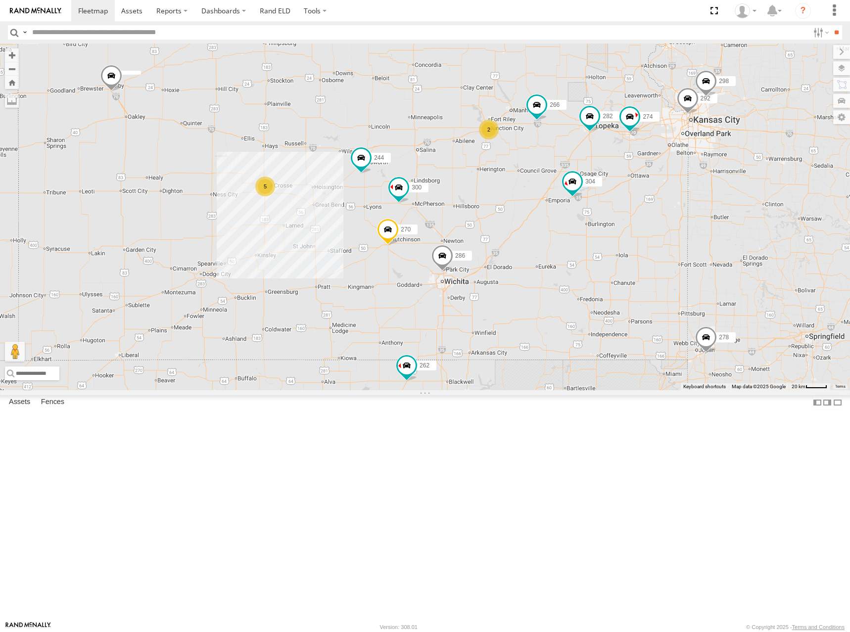
click at [507, 186] on div "274 300 244 298 270 262 292 232 304 302 282 266 278 294 286 5 2" at bounding box center [425, 217] width 850 height 347
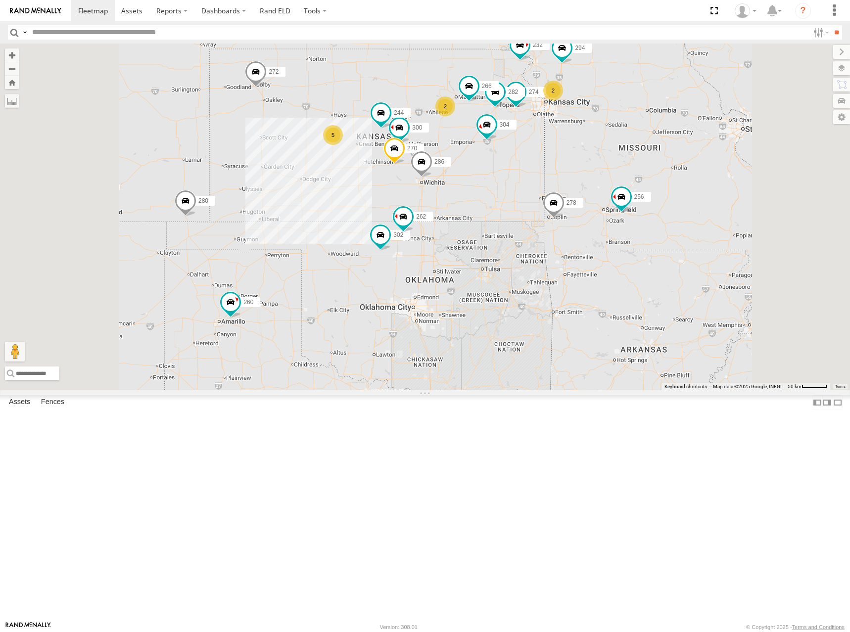
drag, startPoint x: 529, startPoint y: 159, endPoint x: 539, endPoint y: 165, distance: 11.1
click at [539, 165] on div "274 300 244 270 262 232 304 302 282 266 278 294 286 272 280 256 260 5 2 2" at bounding box center [425, 217] width 850 height 347
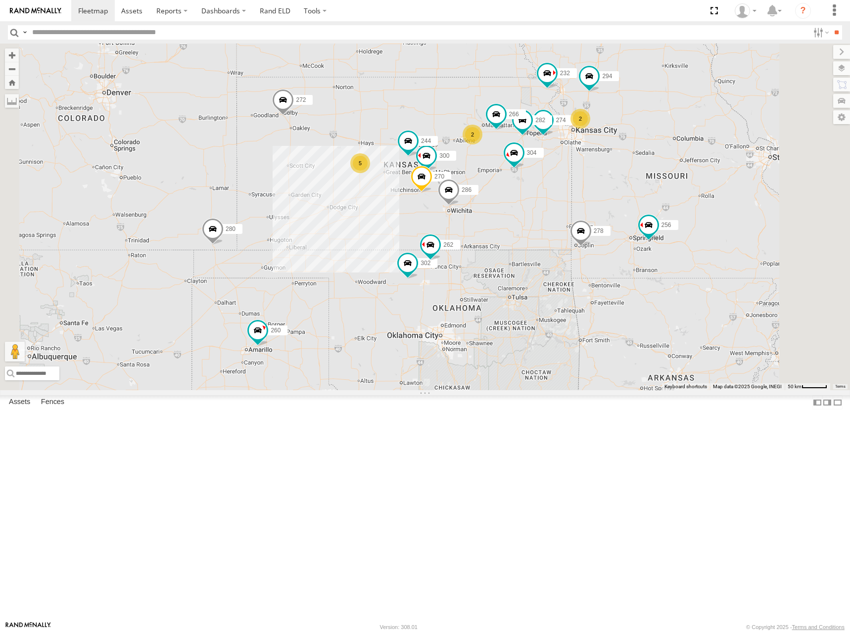
drag, startPoint x: 533, startPoint y: 197, endPoint x: 552, endPoint y: 214, distance: 25.6
click at [552, 214] on div "274 300 244 270 262 232 304 302 282 266 278 294 286 272 280 256 260 5 2 2" at bounding box center [425, 217] width 850 height 347
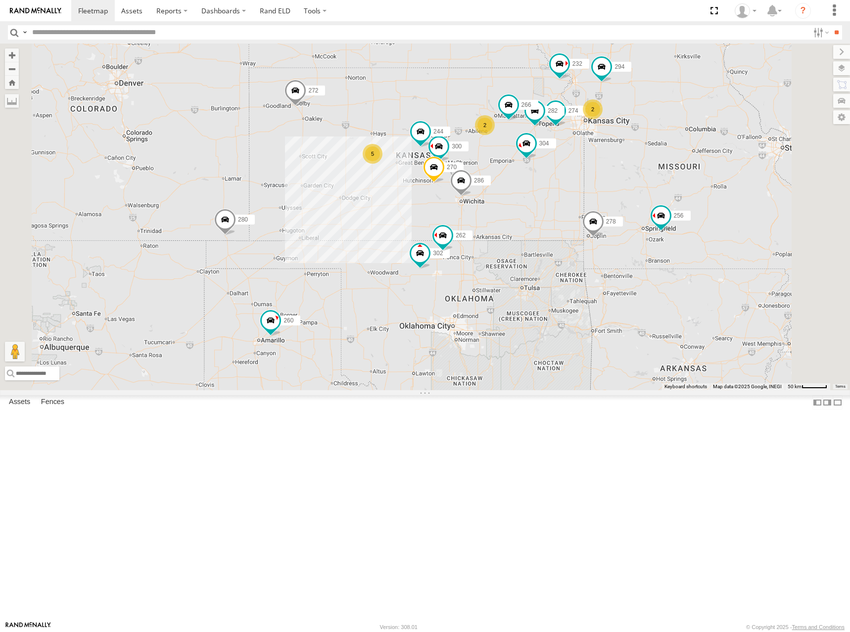
drag, startPoint x: 565, startPoint y: 214, endPoint x: 579, endPoint y: 202, distance: 18.3
click at [579, 202] on div "274 300 244 270 262 232 304 302 282 266 278 294 286 272 280 256 260 5 2 2" at bounding box center [425, 217] width 850 height 347
drag, startPoint x: 549, startPoint y: 205, endPoint x: 557, endPoint y: 195, distance: 12.7
click at [557, 195] on div "274 300 244 270 262 232 304 302 282 266 278 294 286 272 280 256 260 5 2 2" at bounding box center [425, 217] width 850 height 347
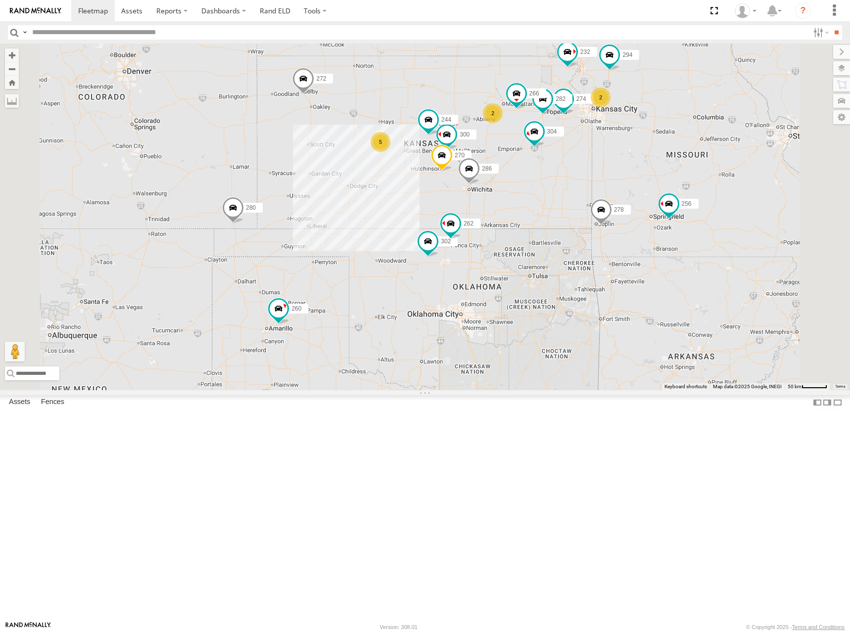
drag, startPoint x: 555, startPoint y: 189, endPoint x: 559, endPoint y: 192, distance: 6.0
click at [559, 192] on div "274 300 244 270 262 232 304 302 282 266 278 294 286 272 280 256 260 5 2 2" at bounding box center [425, 217] width 850 height 347
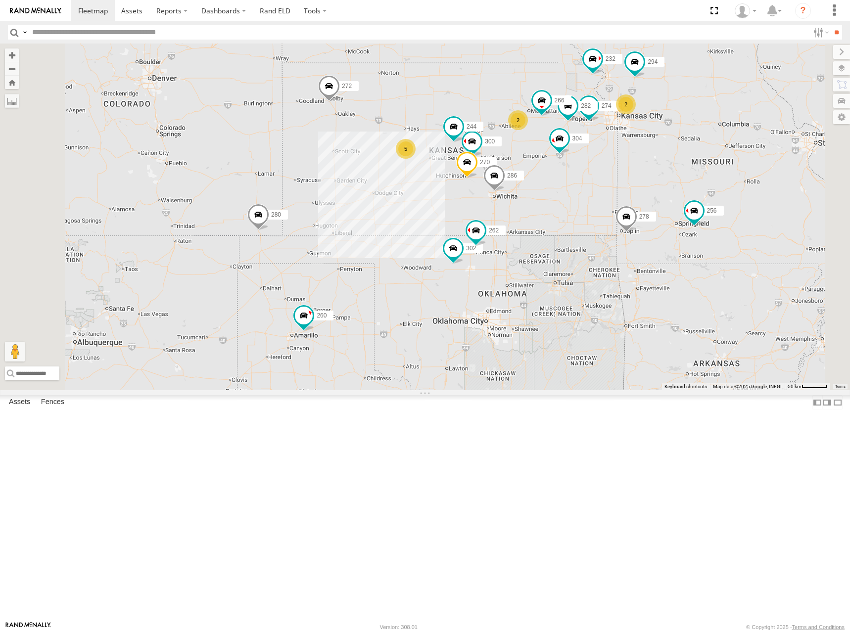
drag, startPoint x: 527, startPoint y: 185, endPoint x: 542, endPoint y: 189, distance: 15.8
click at [542, 189] on div "274 300 244 270 262 232 304 302 282 266 278 294 286 272 280 256 260 5 2 2" at bounding box center [425, 217] width 850 height 347
drag, startPoint x: 578, startPoint y: 196, endPoint x: 573, endPoint y: 191, distance: 7.4
click at [573, 191] on div "274 300 244 270 262 232 304 302 282 266 278 294 286 272 280 256 260 5 2 2" at bounding box center [425, 217] width 850 height 347
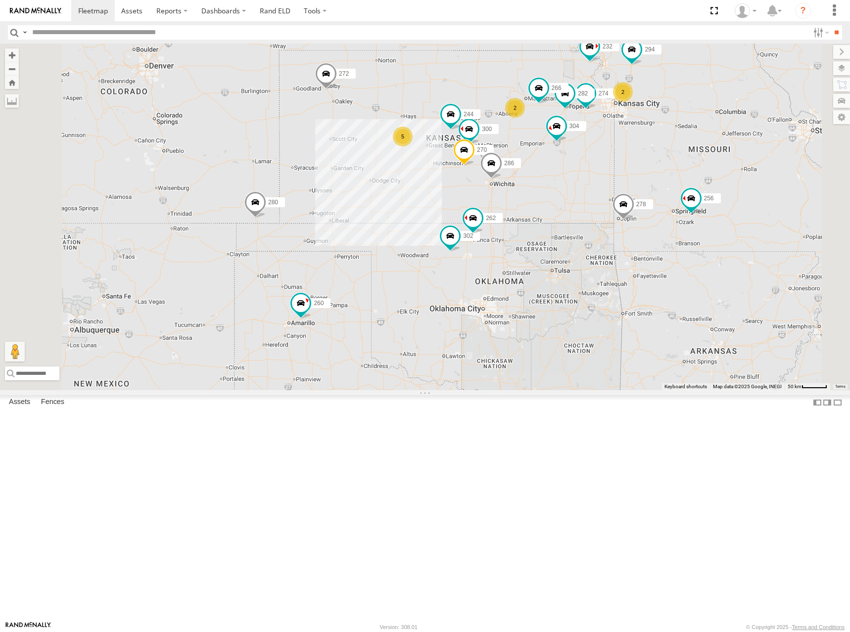
drag, startPoint x: 639, startPoint y: 181, endPoint x: 642, endPoint y: 175, distance: 6.5
click at [642, 175] on div "274 300 244 270 262 232 304 302 282 266 278 294 286 272 280 256 260 5 2 2" at bounding box center [425, 217] width 850 height 347
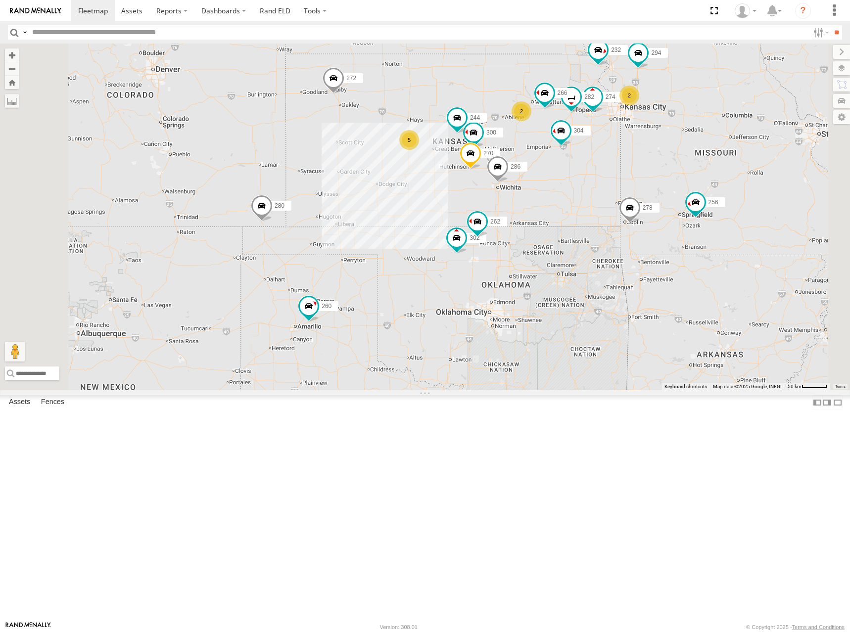
drag, startPoint x: 590, startPoint y: 163, endPoint x: 598, endPoint y: 181, distance: 19.0
click at [598, 181] on div "274 300 244 270 262 232 304 302 282 266 278 294 286 272 280 256 260 5 2 2" at bounding box center [425, 217] width 850 height 347
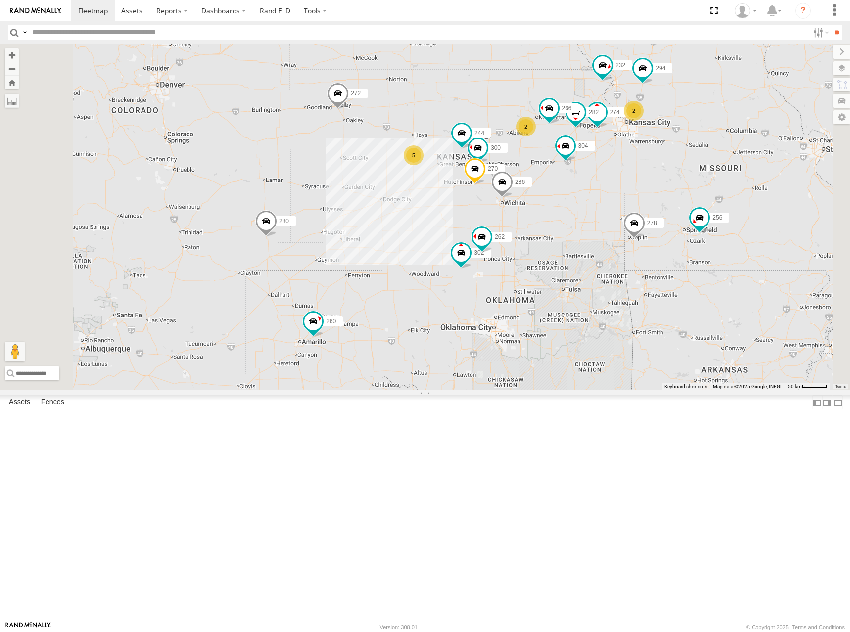
drag, startPoint x: 555, startPoint y: 169, endPoint x: 558, endPoint y: 177, distance: 8.3
click at [558, 177] on div "274 300 244 270 262 232 304 302 282 266 278 294 286 272 280 256 260 5 2 2" at bounding box center [425, 217] width 850 height 347
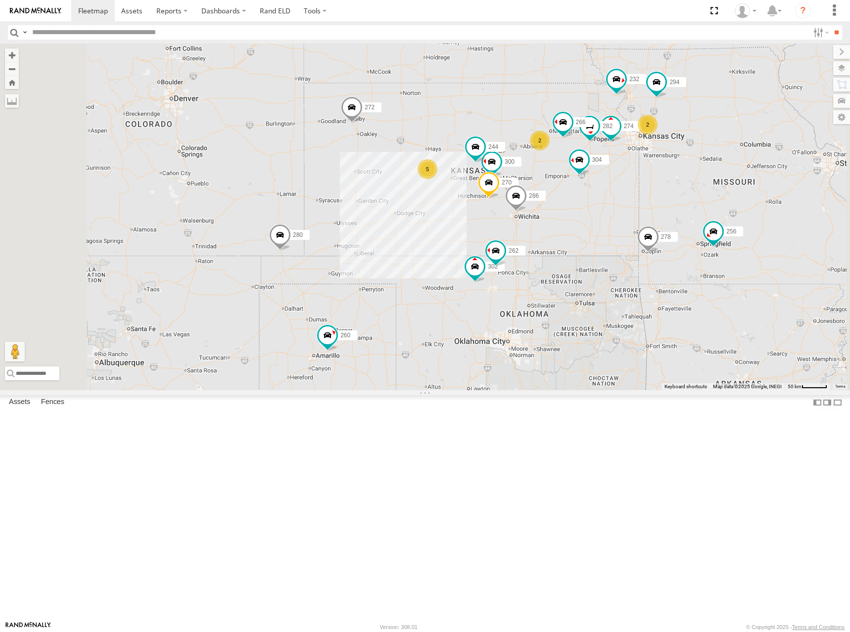
drag, startPoint x: 603, startPoint y: 191, endPoint x: 617, endPoint y: 198, distance: 15.3
click at [617, 198] on div "274 300 244 270 262 232 304 302 282 266 278 294 286 272 280 256 260 5 2 2" at bounding box center [425, 217] width 850 height 347
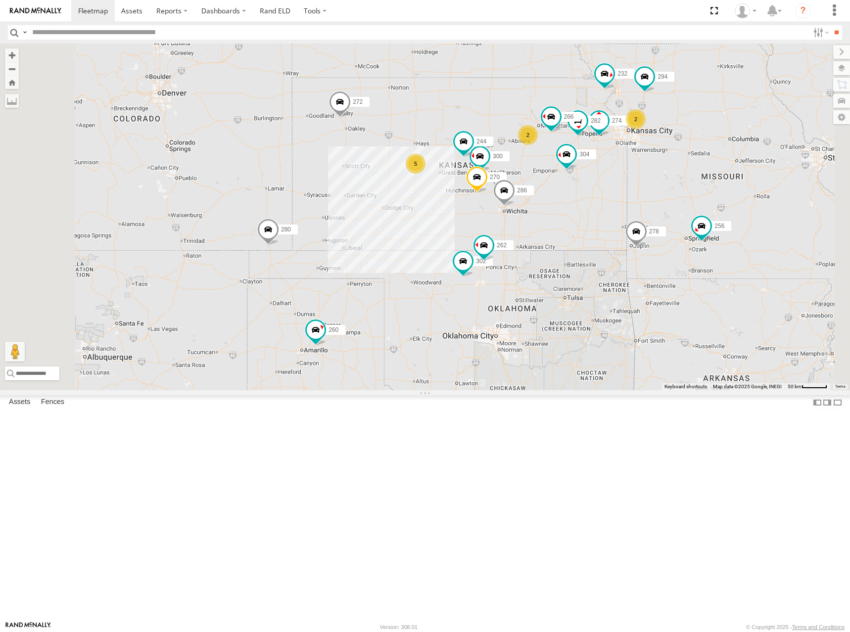
drag, startPoint x: 613, startPoint y: 229, endPoint x: 602, endPoint y: 225, distance: 11.8
click at [602, 225] on div "274 300 244 270 262 232 304 302 282 266 278 294 286 272 280 256 260 5 2 2" at bounding box center [425, 217] width 850 height 347
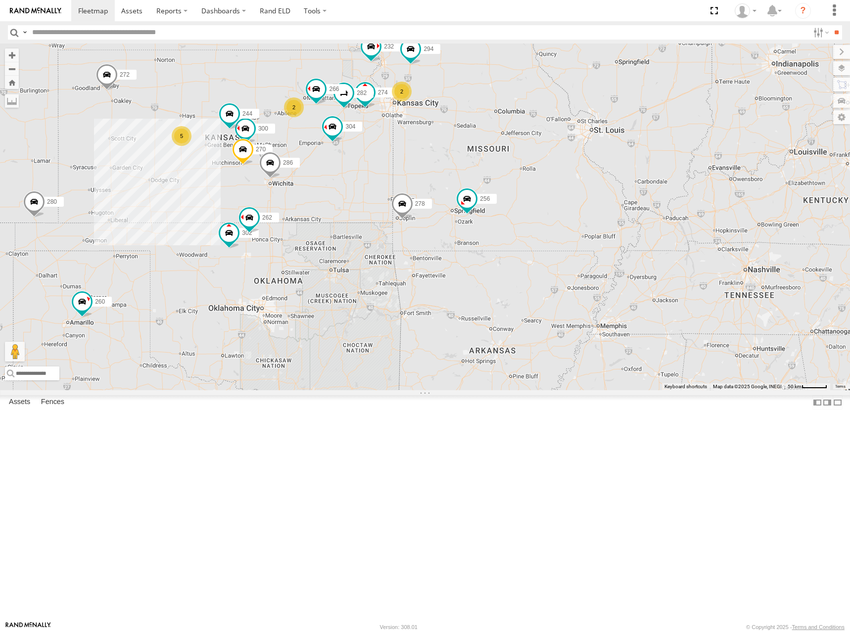
drag, startPoint x: 607, startPoint y: 184, endPoint x: 371, endPoint y: 155, distance: 237.8
click at [371, 155] on div "274 300 244 270 262 232 304 302 282 266 278 294 286 272 280 256 260 5 2 2" at bounding box center [425, 217] width 850 height 347
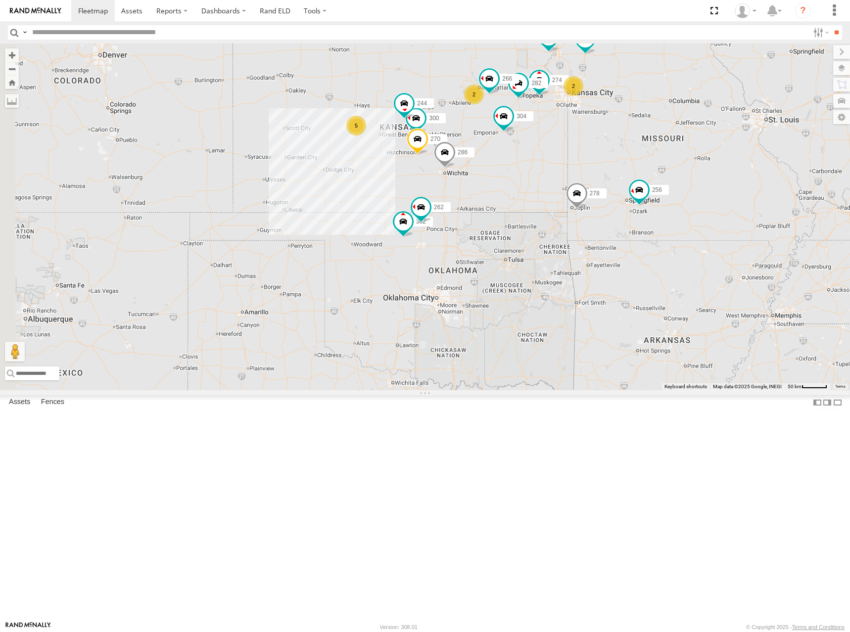
drag, startPoint x: 380, startPoint y: 196, endPoint x: 545, endPoint y: 193, distance: 165.3
click at [545, 193] on div "274 300 244 270 262 256 232 304 302 282 266 278 294 286 5 2 2" at bounding box center [425, 217] width 850 height 347
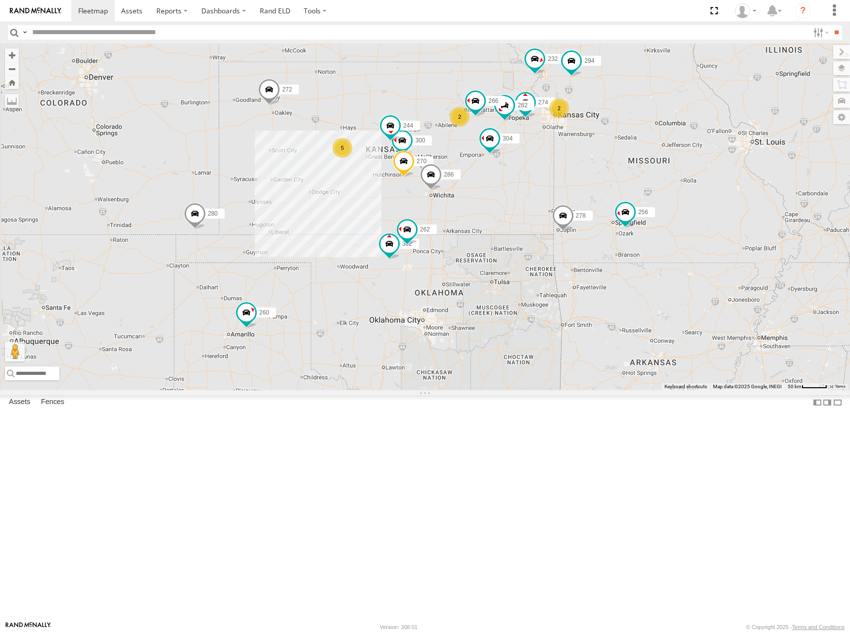
drag, startPoint x: 573, startPoint y: 135, endPoint x: 561, endPoint y: 152, distance: 21.7
click at [561, 152] on div "274 300 244 270 262 256 232 304 302 282 266 278 294 286 5 2 2 272 280 260" at bounding box center [425, 217] width 850 height 347
click at [547, 162] on div "274 300 244 270 262 256 232 304 302 282 266 278 294 286 5 2 2 272 280 260" at bounding box center [425, 217] width 850 height 347
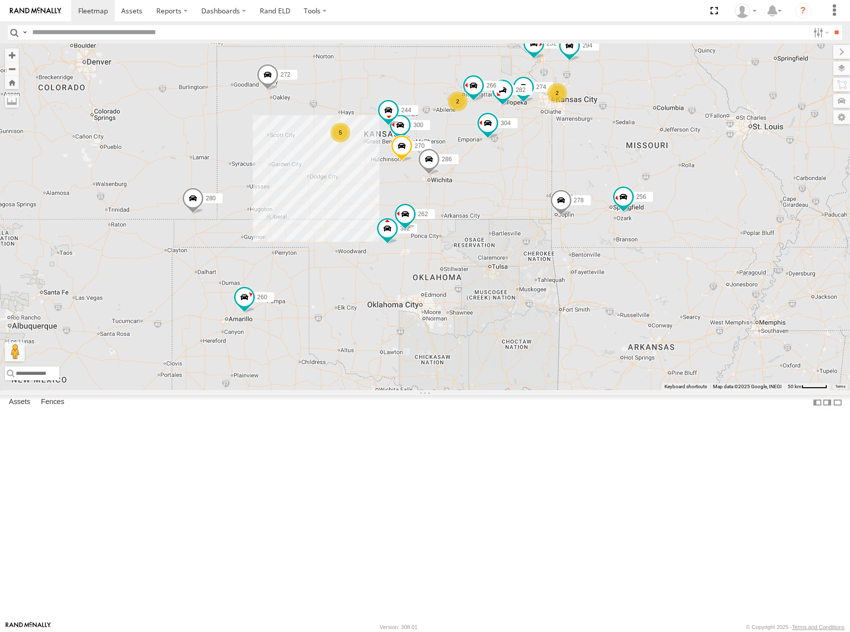
drag, startPoint x: 525, startPoint y: 202, endPoint x: 524, endPoint y: 186, distance: 16.4
click at [524, 186] on div "274 300 244 270 262 256 232 304 302 282 266 278 294 286 5 2 2 272 280 260" at bounding box center [425, 217] width 850 height 347
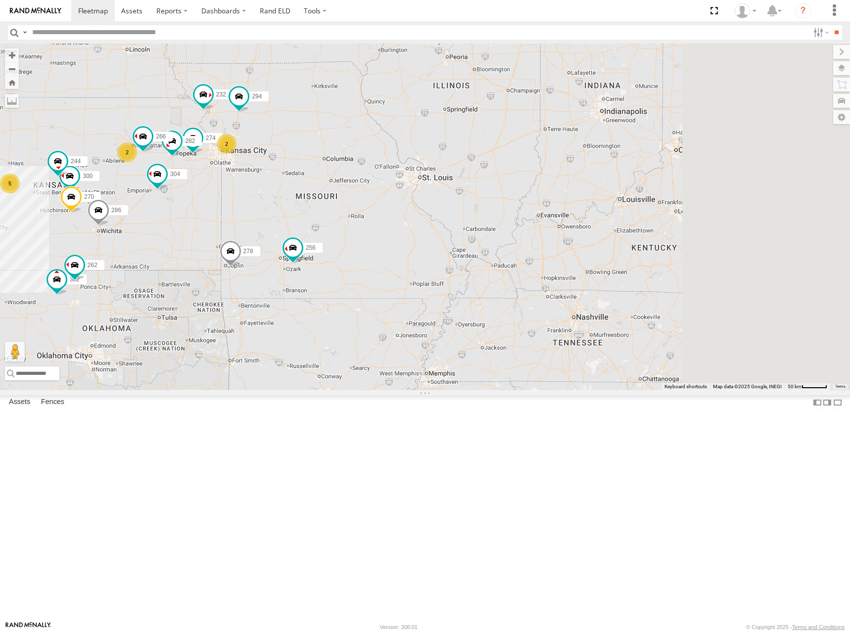
drag, startPoint x: 798, startPoint y: 204, endPoint x: 464, endPoint y: 256, distance: 338.5
click at [464, 256] on div "274 300 244 270 262 256 232 304 302 282 266 278 294 286 5 2 2 272 280 260" at bounding box center [425, 217] width 850 height 347
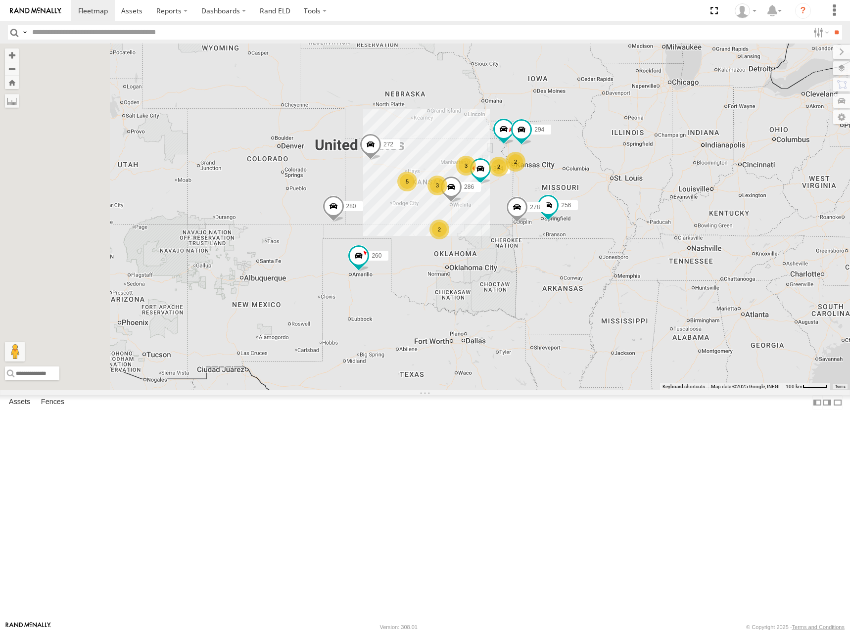
drag, startPoint x: 415, startPoint y: 266, endPoint x: 567, endPoint y: 228, distance: 156.3
click at [567, 228] on div "256 232 304 278 294 286 272 280 260 2 3 5 2 2 3" at bounding box center [425, 217] width 850 height 347
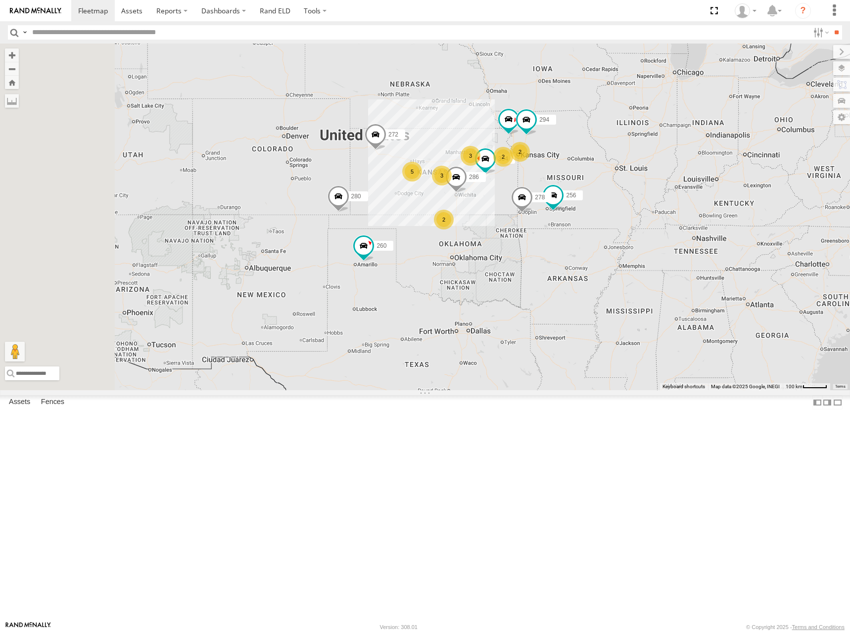
drag, startPoint x: 523, startPoint y: 237, endPoint x: 527, endPoint y: 226, distance: 12.0
click at [527, 226] on div "256 232 304 278 294 286 272 280 260 2 3 5 2 2 3" at bounding box center [425, 217] width 850 height 347
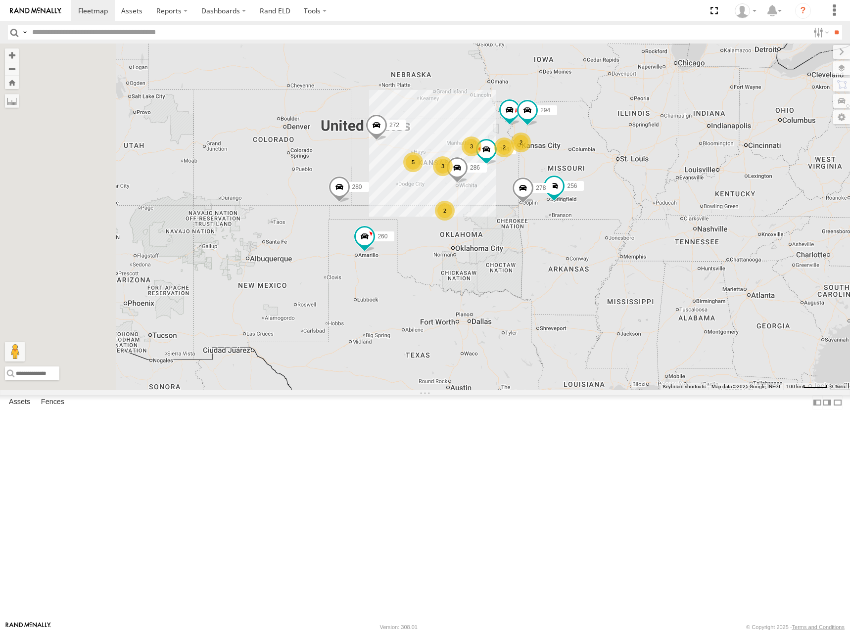
click at [582, 242] on div "256 232 304 278 294 286 272 280 260 2 3 5 2 2 3" at bounding box center [425, 217] width 850 height 347
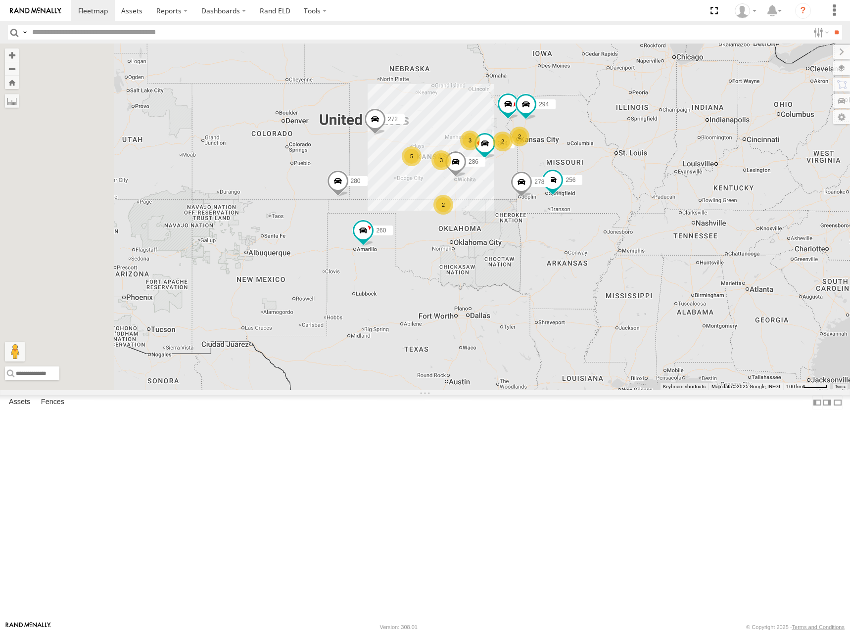
click at [554, 190] on div "256 232 304 278 294 286 272 280 260 2 3 5 2 2 3" at bounding box center [425, 217] width 850 height 347
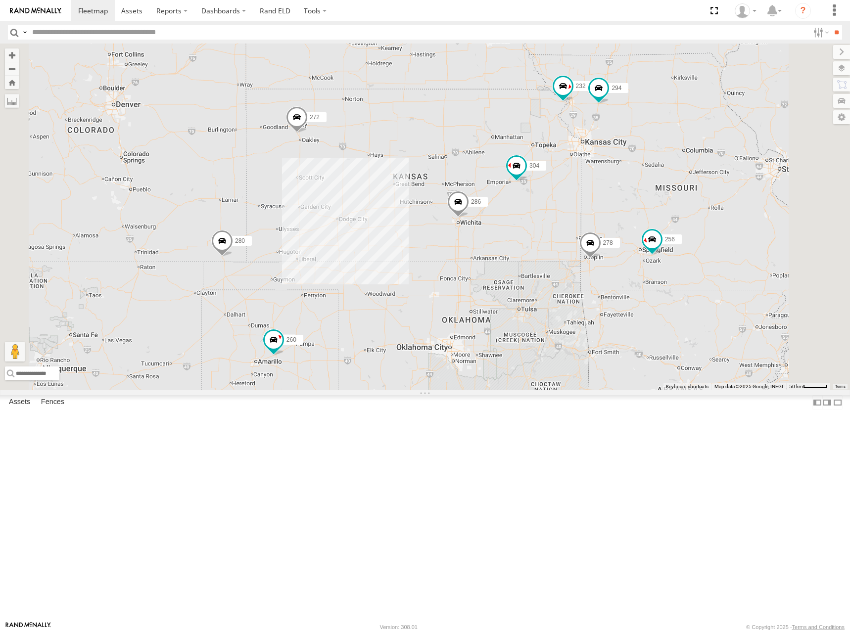
click at [566, 230] on div "256 232 304 278 294 286 272 280 260" at bounding box center [425, 217] width 850 height 347
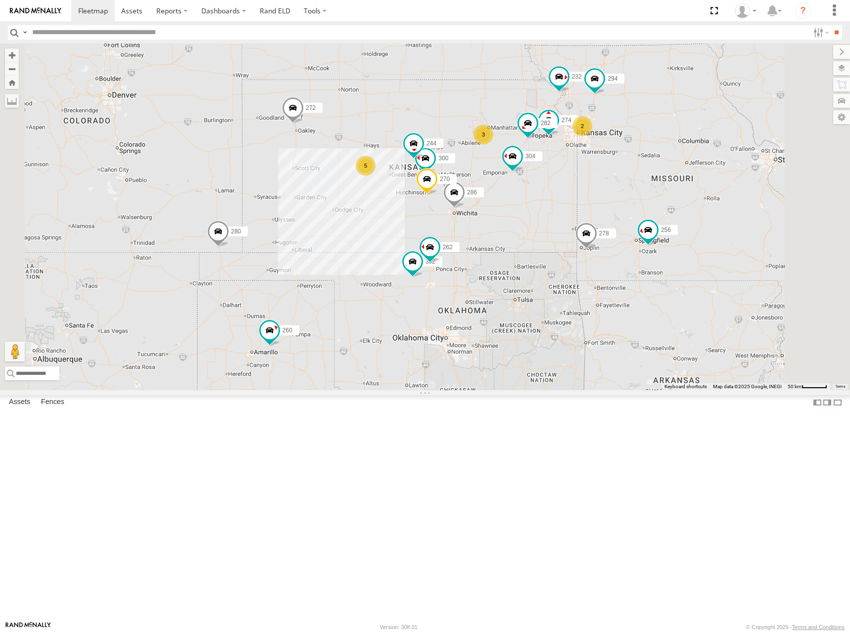
click at [571, 209] on div "256 232 304 278 294 286 272 280 260 274 300 244 5 2 270 262 3 302 282" at bounding box center [425, 217] width 850 height 347
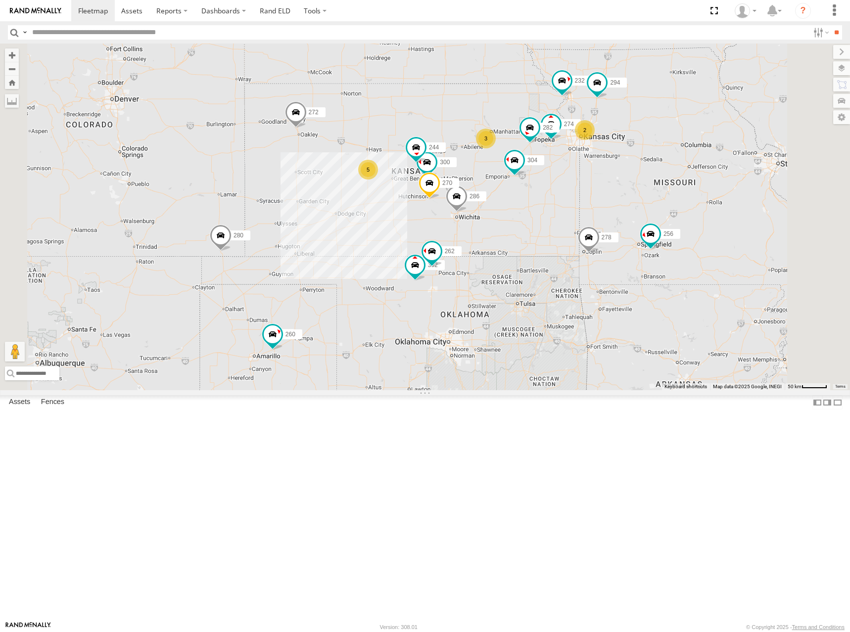
click at [574, 191] on div "256 232 304 278 294 286 272 280 260 274 300 244 5 2 270 262 3 302 282" at bounding box center [425, 217] width 850 height 347
drag, startPoint x: 597, startPoint y: 241, endPoint x: 591, endPoint y: 215, distance: 26.4
click at [591, 215] on div "256 232 304 278 294 286 272 280 260 274 300 244 5 2 270 262 3 302 282" at bounding box center [425, 217] width 850 height 347
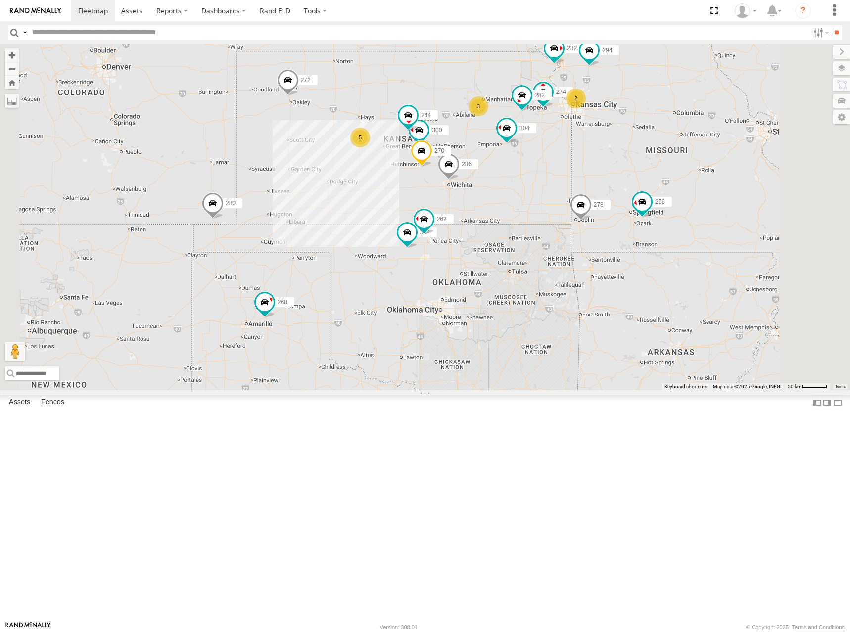
click at [579, 201] on div "256 232 304 278 294 286 272 280 260 274 300 244 270 262 302 282 5 2 3" at bounding box center [425, 217] width 850 height 347
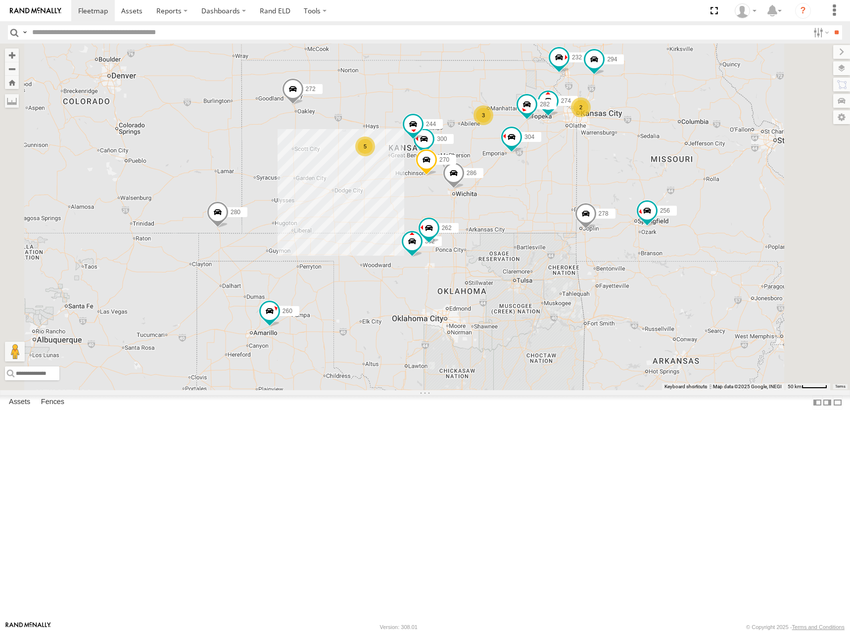
drag, startPoint x: 576, startPoint y: 174, endPoint x: 581, endPoint y: 180, distance: 7.7
click at [581, 180] on div "256 232 304 278 294 286 272 280 260 274 300 244 270 262 302 282 5 2 3" at bounding box center [425, 217] width 850 height 347
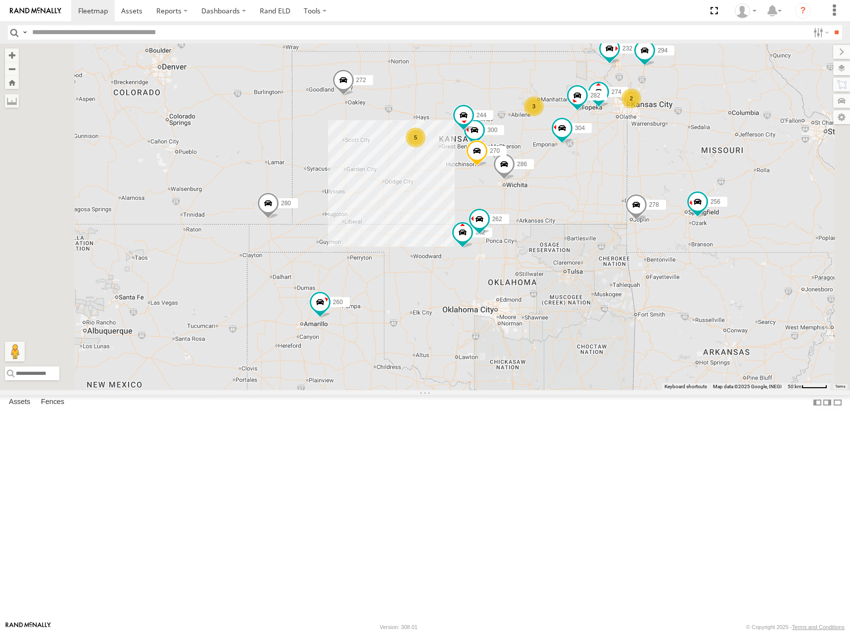
drag, startPoint x: 658, startPoint y: 176, endPoint x: 659, endPoint y: 171, distance: 5.6
click at [658, 171] on div "256 232 304 278 294 286 272 280 260 274 300 244 270 262 302 282 5 2 3" at bounding box center [425, 217] width 850 height 347
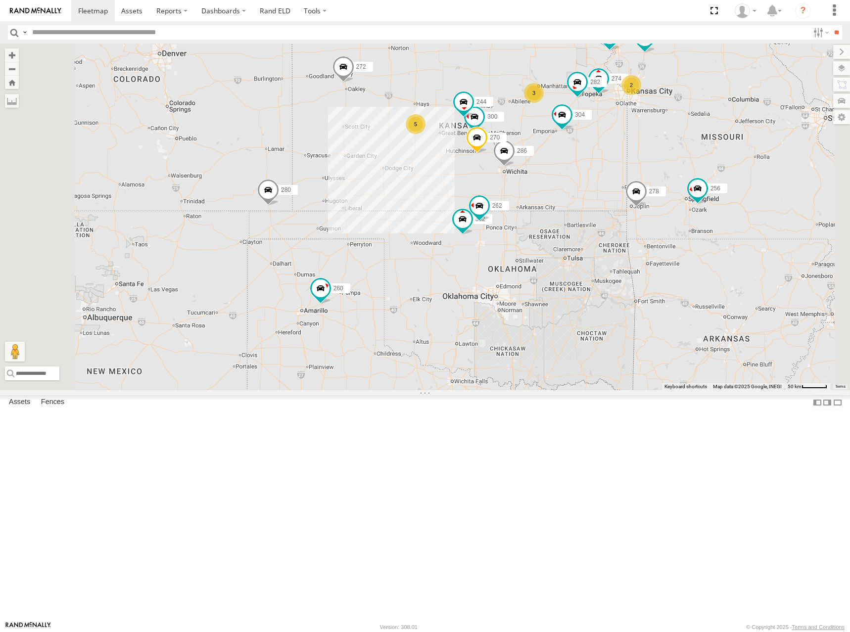
click at [666, 162] on div "256 232 304 278 294 286 272 280 260 274 300 244 270 262 302 282 5 2 3" at bounding box center [425, 217] width 850 height 347
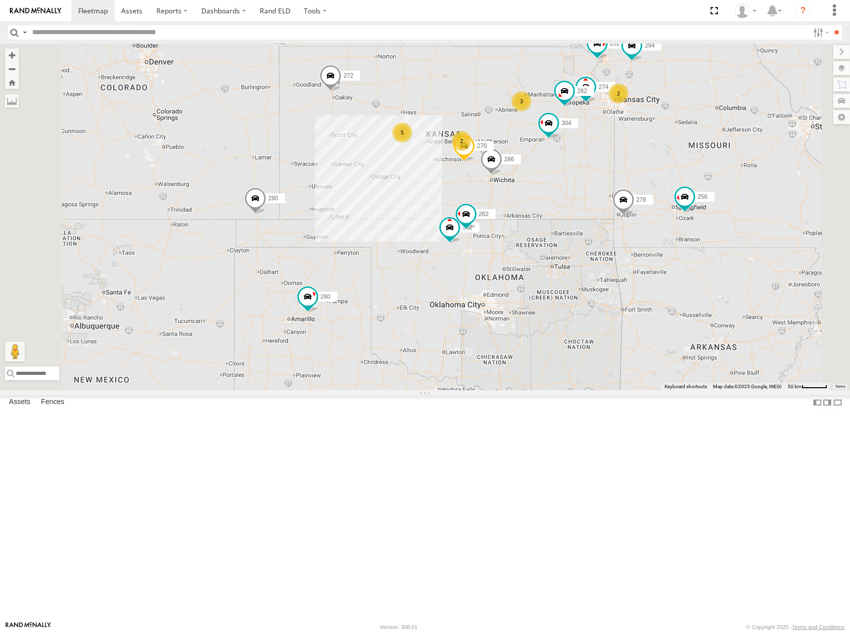
drag, startPoint x: 669, startPoint y: 200, endPoint x: 623, endPoint y: 211, distance: 46.8
click at [623, 211] on div "256 232 304 278 294 286 272 280 260 274 270 262 302 282 2 5 2 3" at bounding box center [425, 217] width 850 height 347
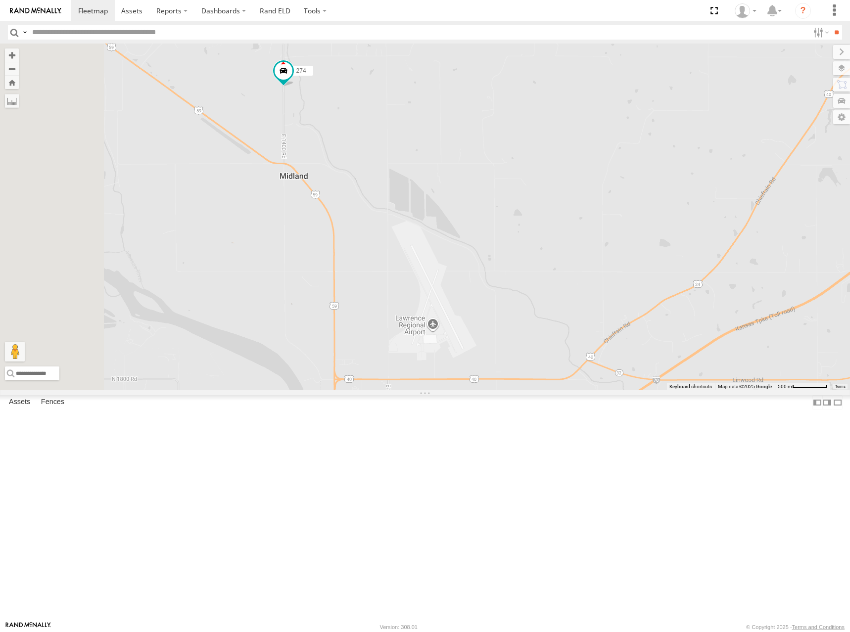
drag, startPoint x: 419, startPoint y: 219, endPoint x: 485, endPoint y: 271, distance: 84.2
click at [485, 271] on div "256 232 304 278 294 286 272 280 260 274 270 262 302 282 298 288 292 264 266" at bounding box center [425, 217] width 850 height 347
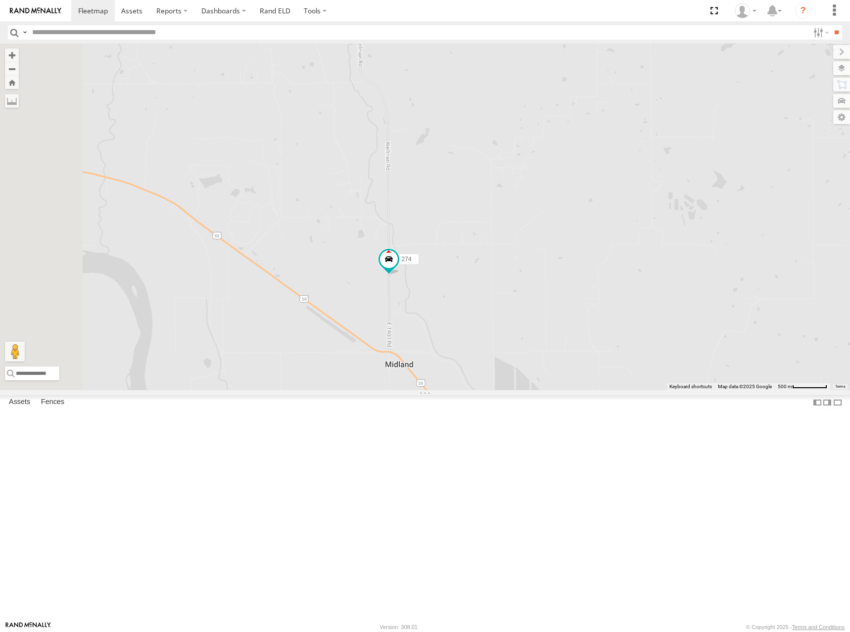
drag, startPoint x: 486, startPoint y: 153, endPoint x: 566, endPoint y: 323, distance: 187.3
click at [566, 323] on div "256 232 304 278 294 286 272 280 260 274 270 262 302 282 298 288 292 264 266" at bounding box center [425, 217] width 850 height 347
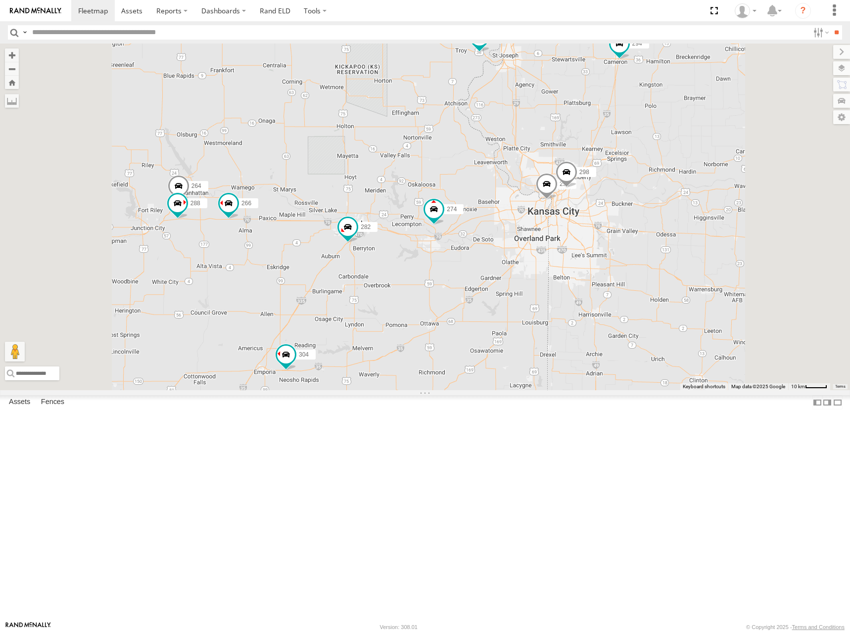
drag, startPoint x: 636, startPoint y: 280, endPoint x: 624, endPoint y: 300, distance: 23.5
click at [624, 300] on div "256 232 304 278 294 286 272 280 260 274 270 262 302 282 298 288 292 264 266" at bounding box center [425, 217] width 850 height 347
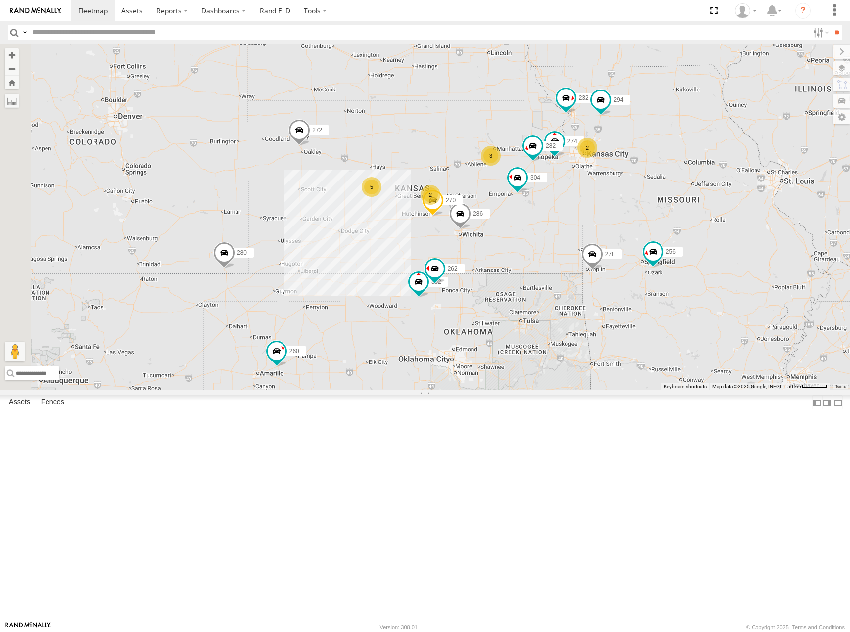
drag, startPoint x: 548, startPoint y: 268, endPoint x: 619, endPoint y: 228, distance: 81.1
click at [619, 228] on div "256 232 304 278 294 286 272 280 260 274 270 262 302 282 2 5 2 3" at bounding box center [425, 217] width 850 height 347
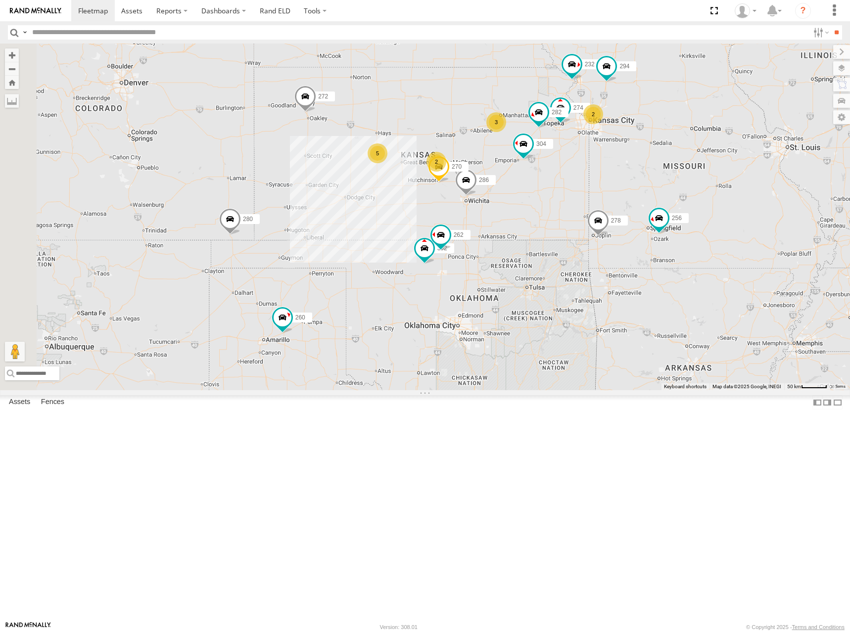
drag, startPoint x: 519, startPoint y: 361, endPoint x: 527, endPoint y: 320, distance: 41.7
click at [527, 320] on div "256 232 304 278 294 286 272 280 260 274 270 262 302 282 2 5 2 3" at bounding box center [425, 217] width 850 height 347
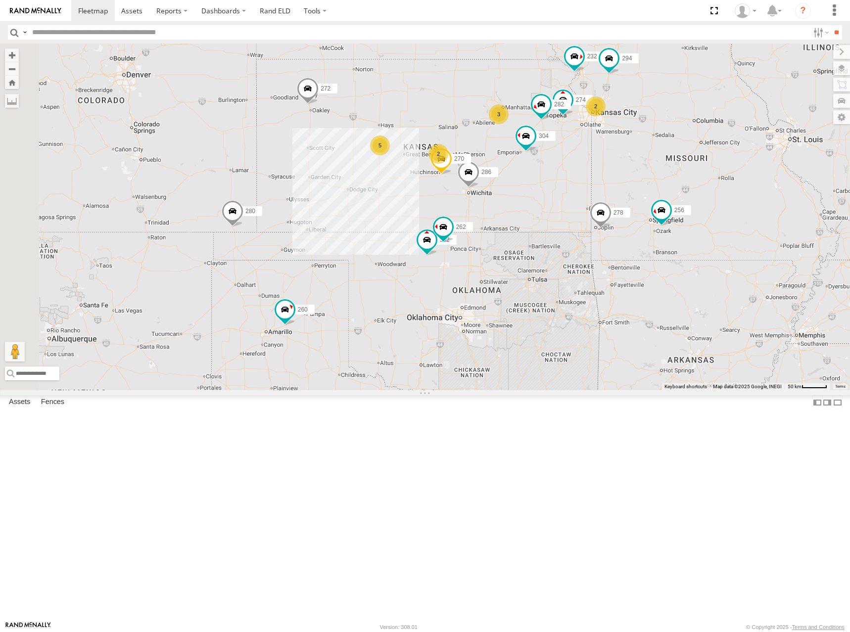
drag, startPoint x: 569, startPoint y: 192, endPoint x: 568, endPoint y: 198, distance: 6.0
click at [568, 198] on div "256 232 304 278 294 286 272 280 260 274 270 262 302 282 2 5 2 3" at bounding box center [425, 217] width 850 height 347
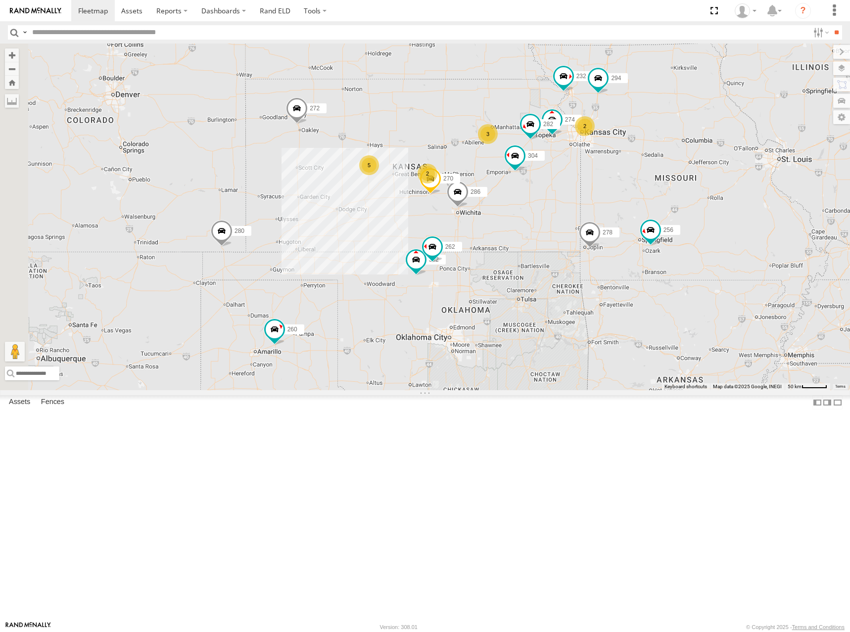
drag, startPoint x: 622, startPoint y: 202, endPoint x: 616, endPoint y: 209, distance: 8.8
click at [616, 209] on div "256 232 304 278 294 286 272 280 260 274 270 262 302 282 2 5 2 3" at bounding box center [425, 217] width 850 height 347
drag, startPoint x: 526, startPoint y: 198, endPoint x: 527, endPoint y: 181, distance: 17.3
click at [527, 181] on div "256 232 304 278 294 286 272 280 260 274 270 262 302 282 2 5 2 3" at bounding box center [425, 217] width 850 height 347
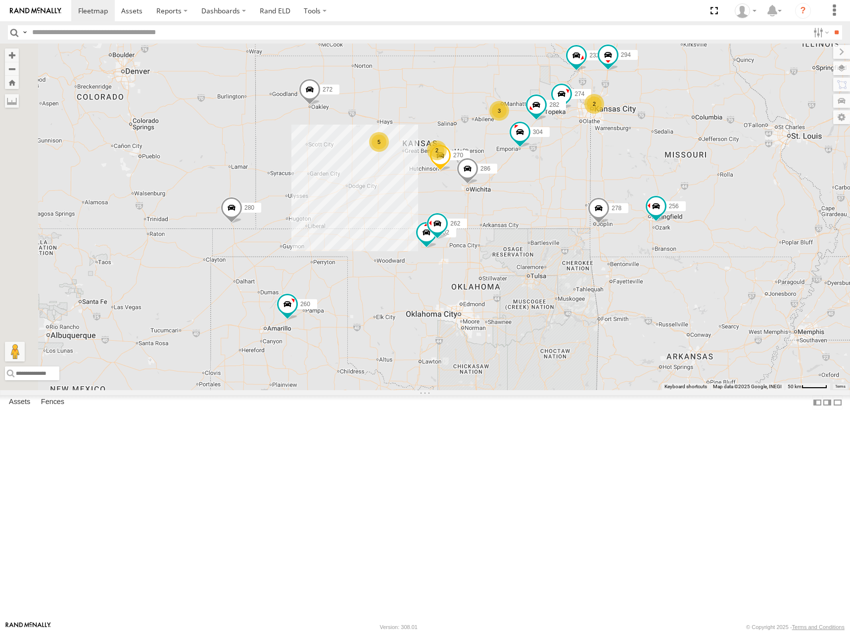
drag, startPoint x: 584, startPoint y: 182, endPoint x: 589, endPoint y: 190, distance: 9.8
click at [589, 190] on div "274 270 262 272 280 256 232 304 302 282 278 294 286 260 2 5 2 3" at bounding box center [425, 217] width 850 height 347
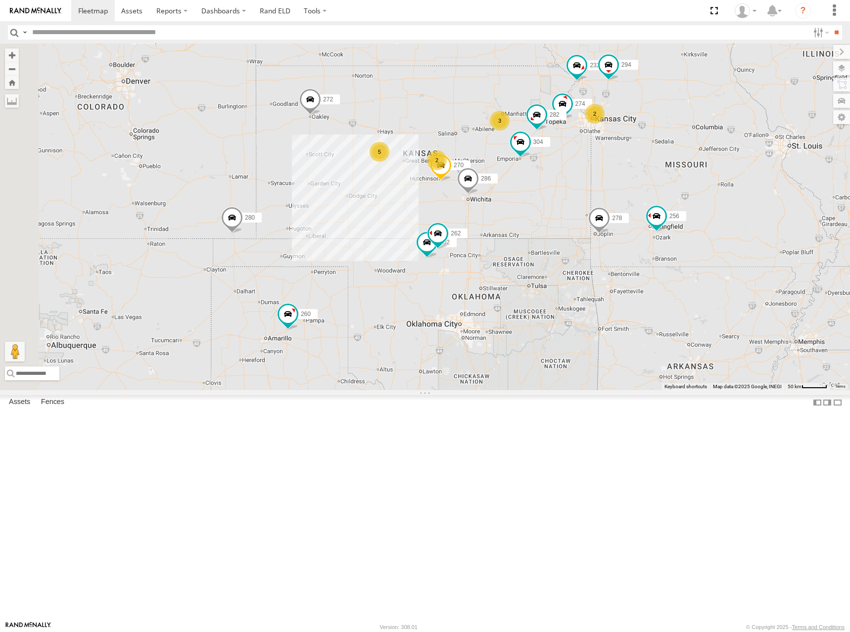
drag, startPoint x: 594, startPoint y: 148, endPoint x: 593, endPoint y: 162, distance: 13.4
click at [593, 162] on div "274 270 262 272 280 256 232 304 302 282 278 294 286 260 2 5 2 3" at bounding box center [425, 217] width 850 height 347
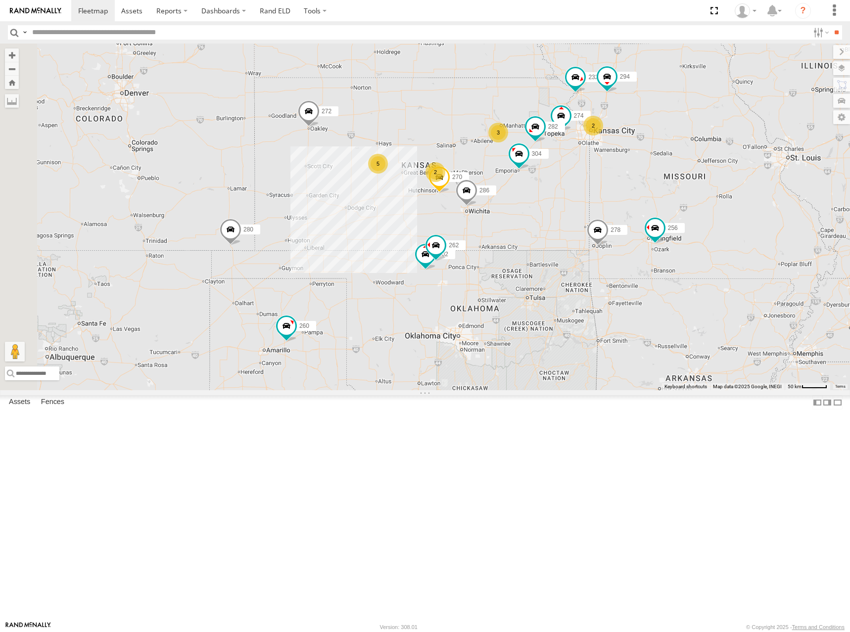
click at [616, 194] on div "274 270 262 272 280 256 232 304 302 282 278 294 286 260 2 5 2 3" at bounding box center [425, 217] width 850 height 347
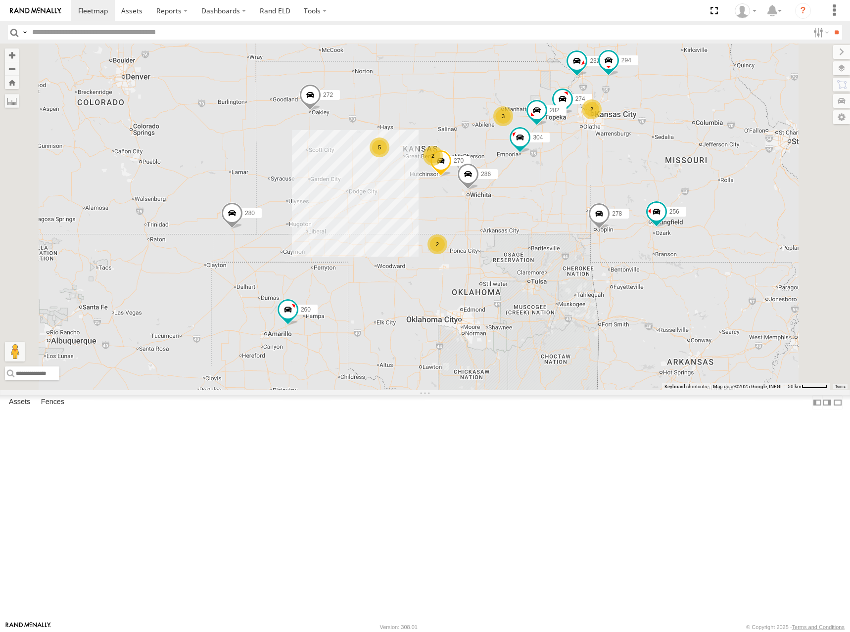
drag, startPoint x: 587, startPoint y: 191, endPoint x: 576, endPoint y: 196, distance: 12.2
click at [576, 196] on div "274 270 272 280 256 232 304 282 278 294 286 260 2 5 2 2 3" at bounding box center [425, 217] width 850 height 347
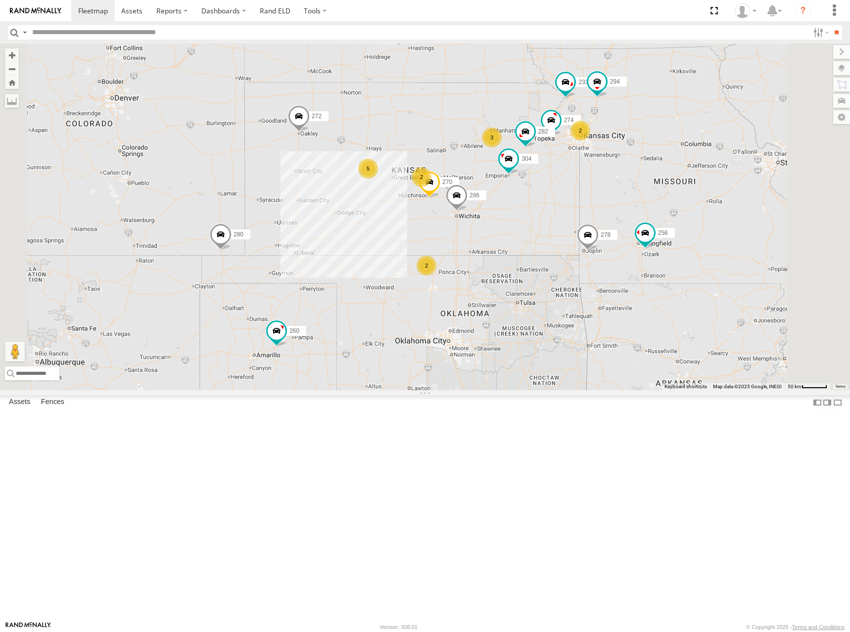
drag, startPoint x: 598, startPoint y: 163, endPoint x: 601, endPoint y: 179, distance: 16.1
click at [601, 179] on div "274 270 272 280 256 232 304 282 278 294 286 260 2 5 2 2 3" at bounding box center [425, 217] width 850 height 347
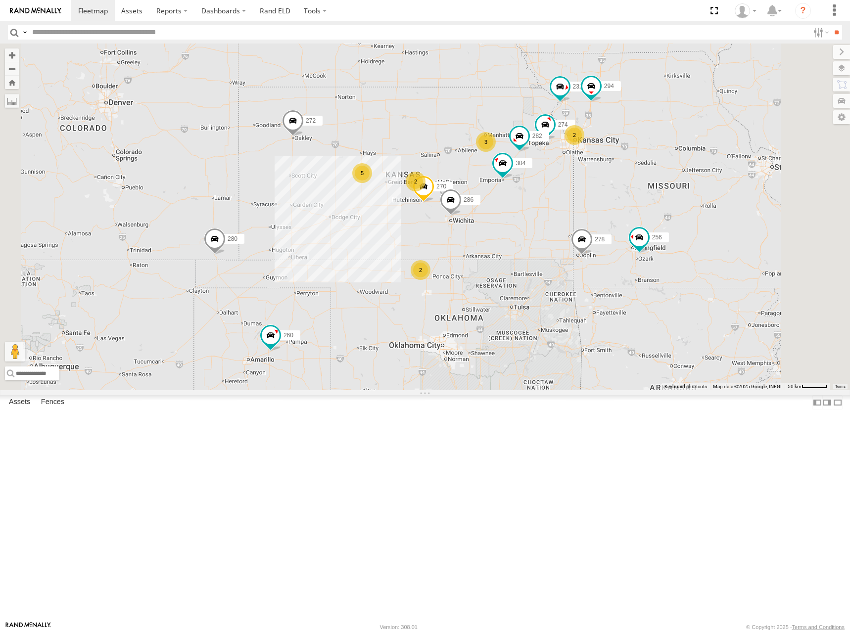
click at [683, 328] on div "274 270 272 280 256 232 304 282 278 294 286 260 2 5 2 2 3" at bounding box center [425, 217] width 850 height 347
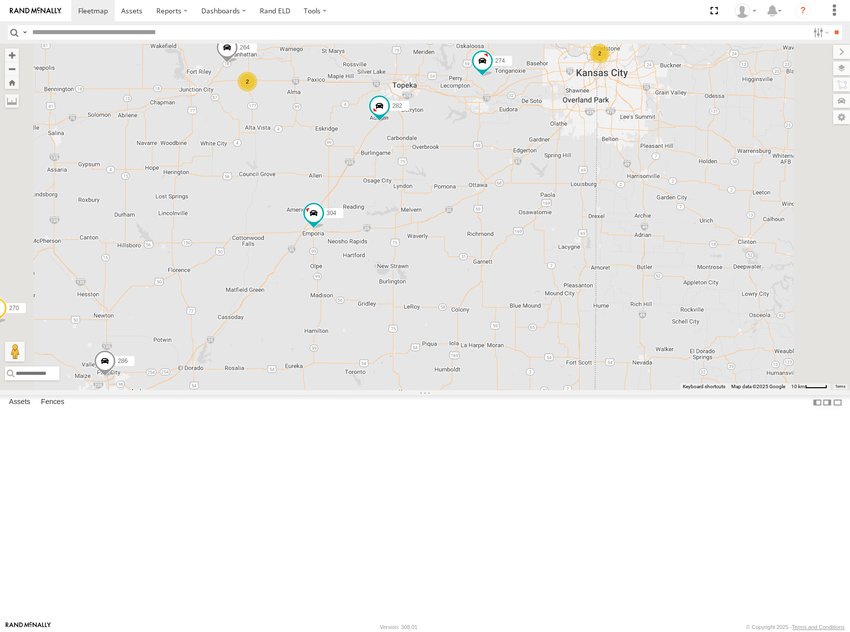
drag, startPoint x: 671, startPoint y: 227, endPoint x: 667, endPoint y: 245, distance: 19.1
click at [667, 245] on div "274 270 272 280 256 232 304 282 278 294 286 260 300 244 262 302 2 2 264" at bounding box center [425, 217] width 850 height 347
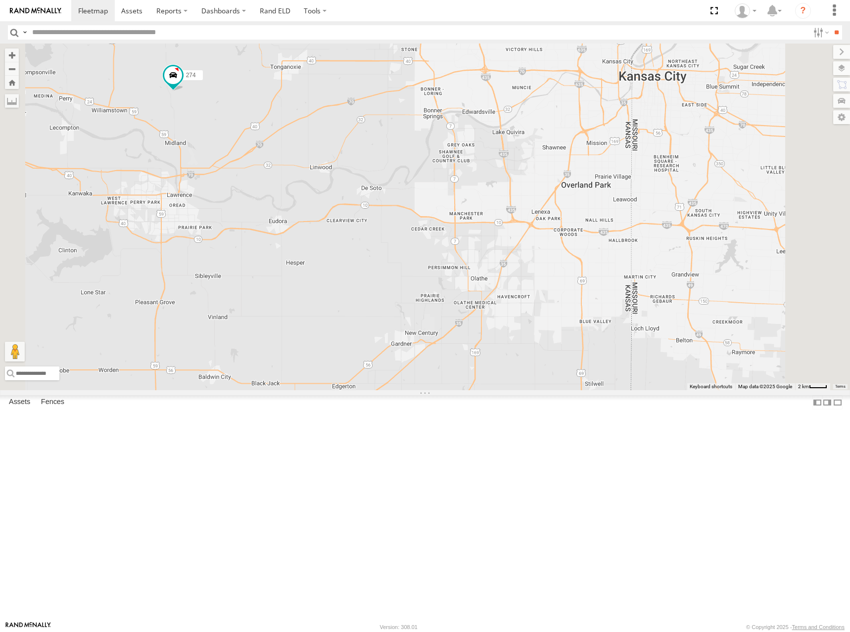
drag, startPoint x: 715, startPoint y: 193, endPoint x: 677, endPoint y: 250, distance: 68.2
click at [677, 250] on div "274 270 272 280 256 232 304 282 278 294 286 260 300 244 262 302 264 298 292" at bounding box center [425, 217] width 850 height 347
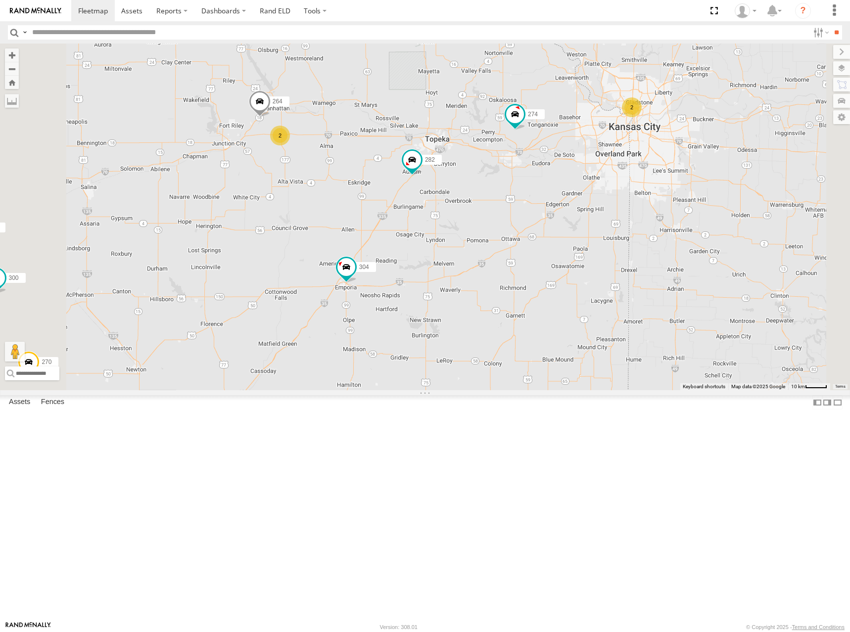
drag, startPoint x: 560, startPoint y: 273, endPoint x: 595, endPoint y: 275, distance: 35.2
click at [595, 275] on div "274 270 272 280 256 232 304 282 278 294 286 260 300 244 262 302 264 2 2" at bounding box center [425, 217] width 850 height 347
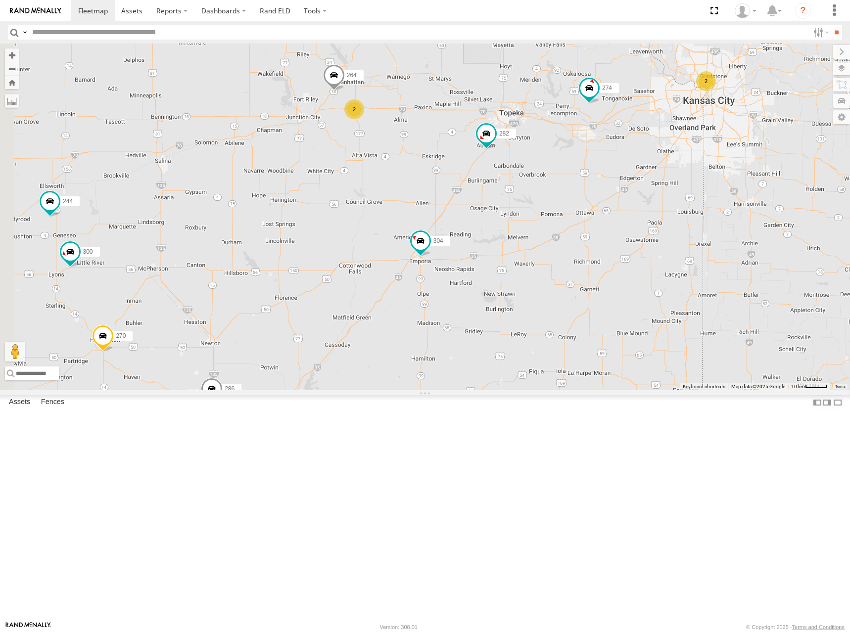
drag, startPoint x: 599, startPoint y: 288, endPoint x: 674, endPoint y: 262, distance: 80.3
click at [674, 262] on div "274 270 272 280 256 232 304 282 278 294 286 260 300 244 262 302 264 2 2" at bounding box center [425, 217] width 850 height 347
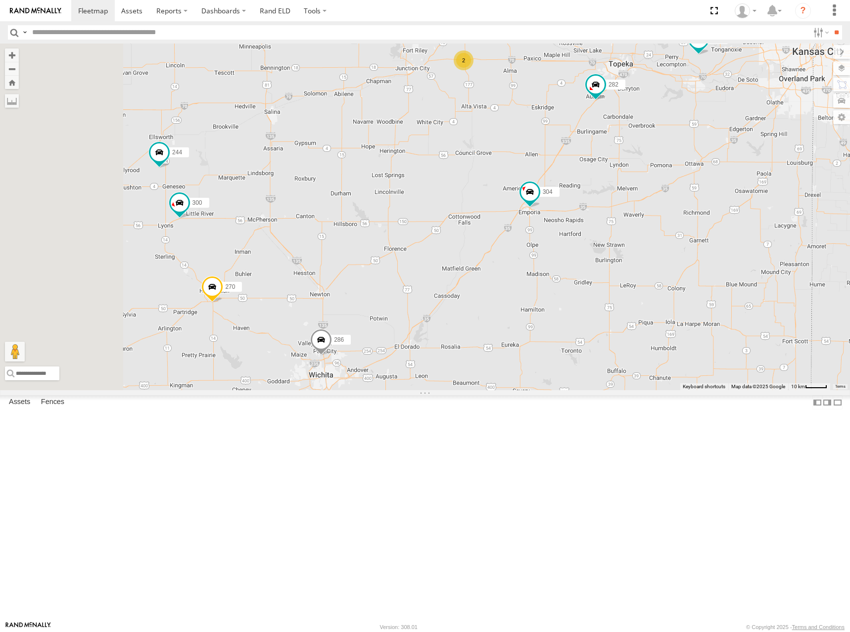
drag, startPoint x: 547, startPoint y: 290, endPoint x: 655, endPoint y: 242, distance: 118.7
click at [655, 242] on div "274 270 272 280 256 232 304 282 278 294 286 260 300 244 262 302 264 2 2" at bounding box center [425, 217] width 850 height 347
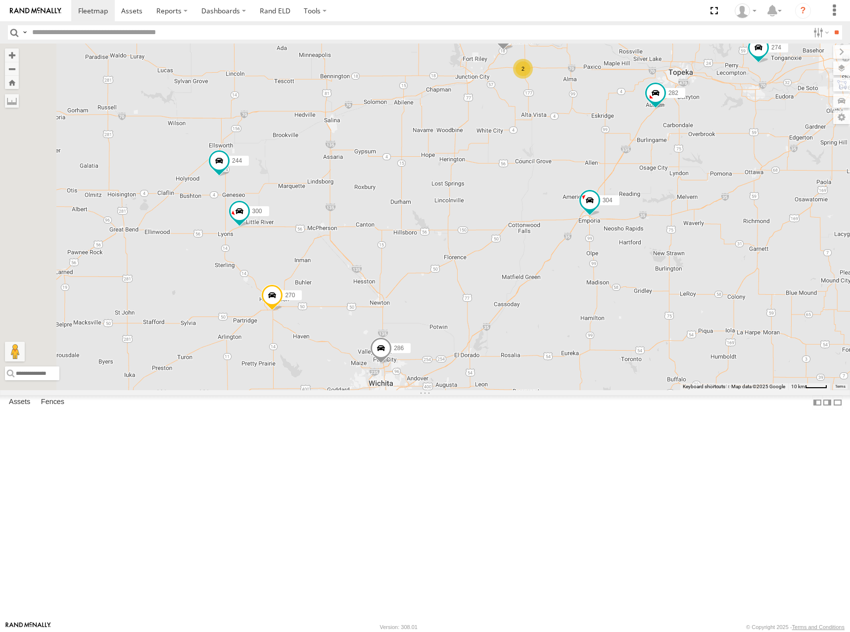
drag, startPoint x: 535, startPoint y: 264, endPoint x: 593, endPoint y: 274, distance: 58.2
click at [593, 274] on div "274 270 272 280 256 232 304 282 278 294 286 260 300 244 262 302 264 2 2" at bounding box center [425, 217] width 850 height 347
drag, startPoint x: 547, startPoint y: 275, endPoint x: 573, endPoint y: 271, distance: 26.0
click at [573, 271] on div "274 270 272 280 256 232 304 282 278 294 286 260 300 244 262 302 264 2 2" at bounding box center [425, 217] width 850 height 347
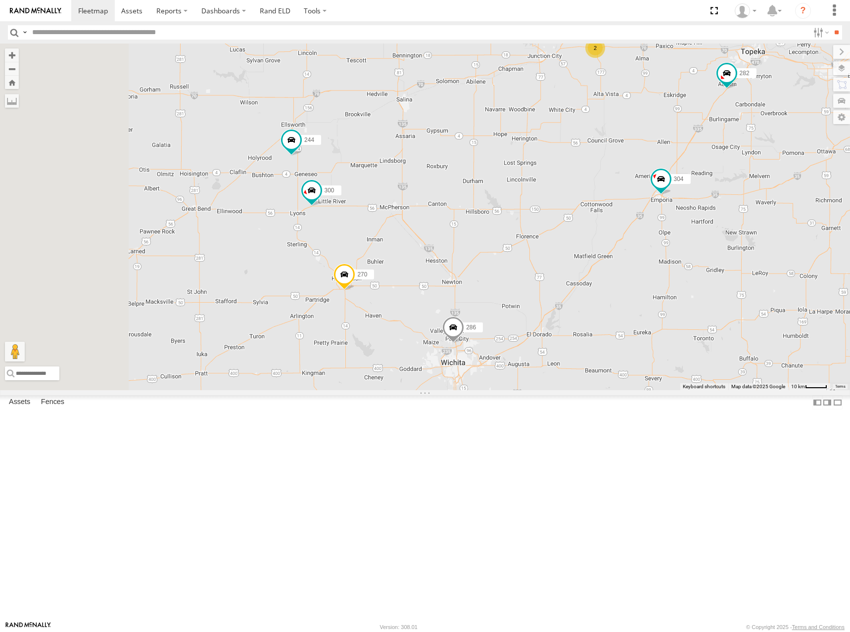
drag, startPoint x: 544, startPoint y: 277, endPoint x: 627, endPoint y: 249, distance: 87.8
click at [627, 249] on div "274 270 272 280 256 232 304 282 278 294 286 260 300 244 262 302 264 2 2" at bounding box center [425, 217] width 850 height 347
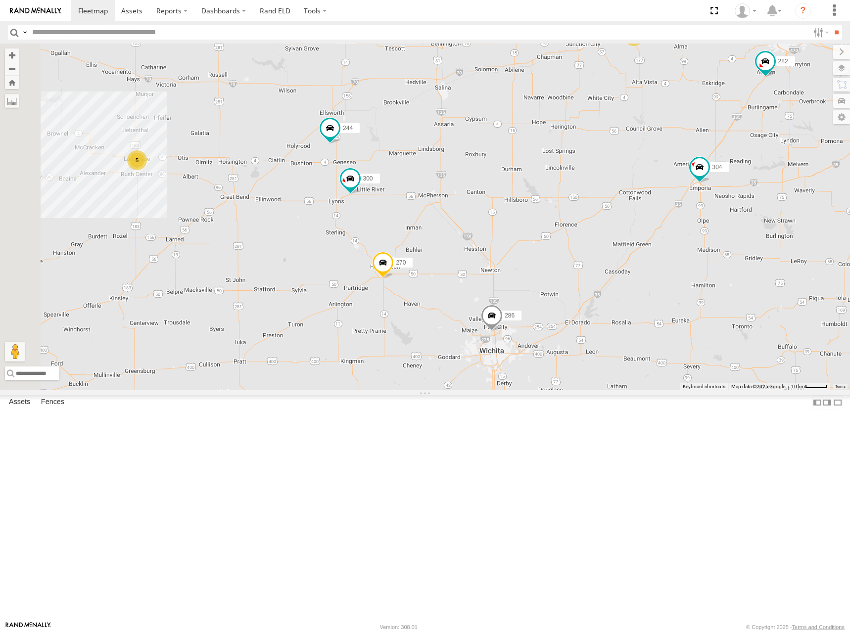
drag, startPoint x: 596, startPoint y: 272, endPoint x: 631, endPoint y: 259, distance: 37.0
click at [631, 259] on div "274 270 272 280 256 232 304 282 278 294 286 260 300 244 262 302 264 2 2 5" at bounding box center [425, 217] width 850 height 347
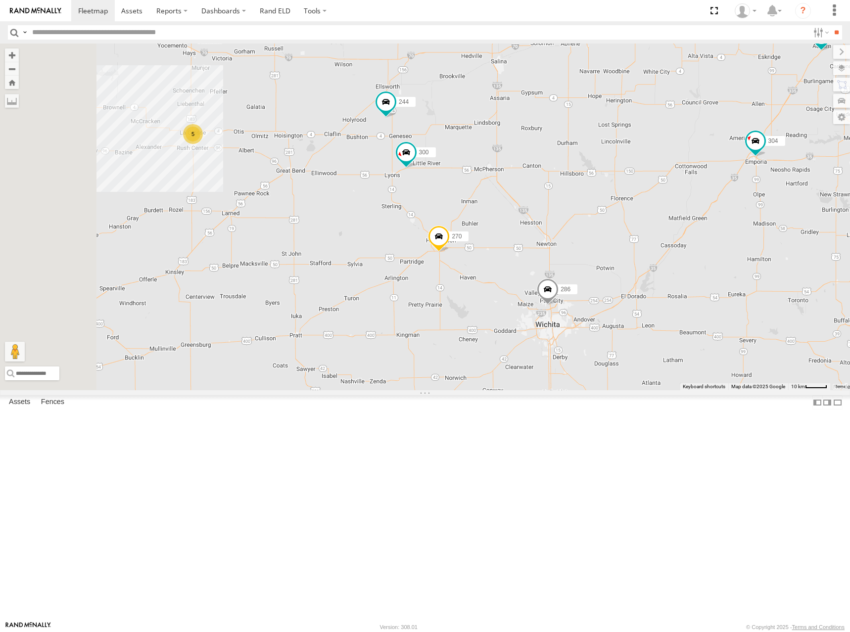
drag, startPoint x: 631, startPoint y: 260, endPoint x: 644, endPoint y: 247, distance: 18.2
click at [643, 247] on div "274 270 272 280 256 232 304 282 278 294 286 260 300 244 262 302 264 2 2 5" at bounding box center [425, 217] width 850 height 347
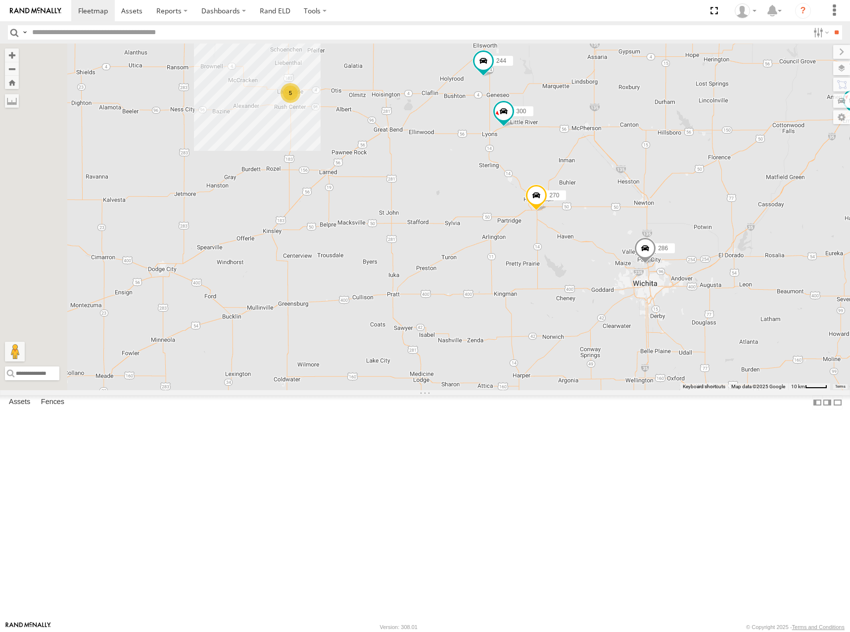
drag, startPoint x: 445, startPoint y: 294, endPoint x: 546, endPoint y: 250, distance: 110.4
click at [546, 250] on div "274 270 272 280 256 232 304 282 278 294 286 260 300 244 262 302 264 2 2 5" at bounding box center [425, 217] width 850 height 347
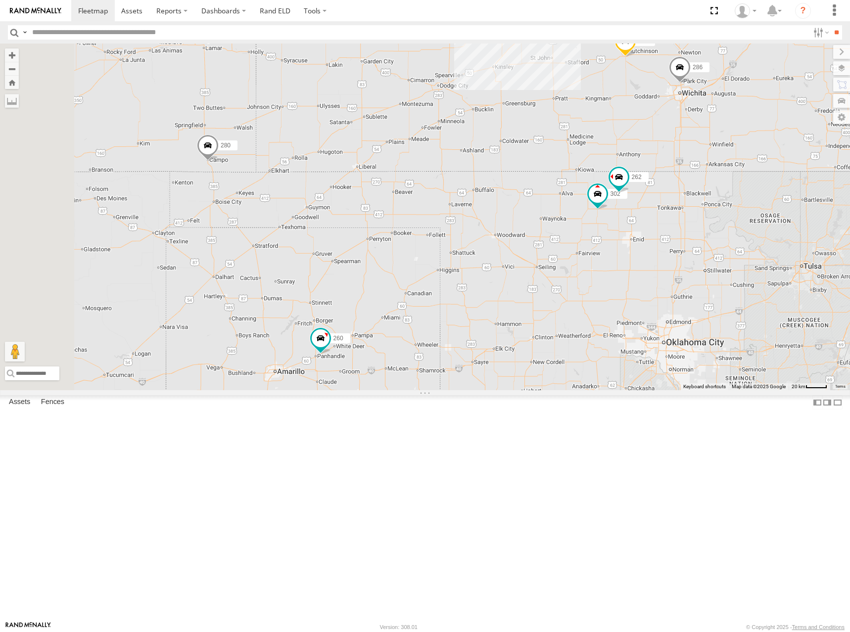
drag, startPoint x: 458, startPoint y: 340, endPoint x: 606, endPoint y: 228, distance: 186.1
click at [606, 228] on div "274 270 272 280 256 232 304 282 278 294 286 260 300 244 262 302 5 3" at bounding box center [425, 217] width 850 height 347
drag, startPoint x: 595, startPoint y: 217, endPoint x: 554, endPoint y: 242, distance: 48.2
click at [554, 242] on div "274 270 272 280 256 232 304 282 278 294 286 260 300 244 262 302 5 3" at bounding box center [425, 217] width 850 height 347
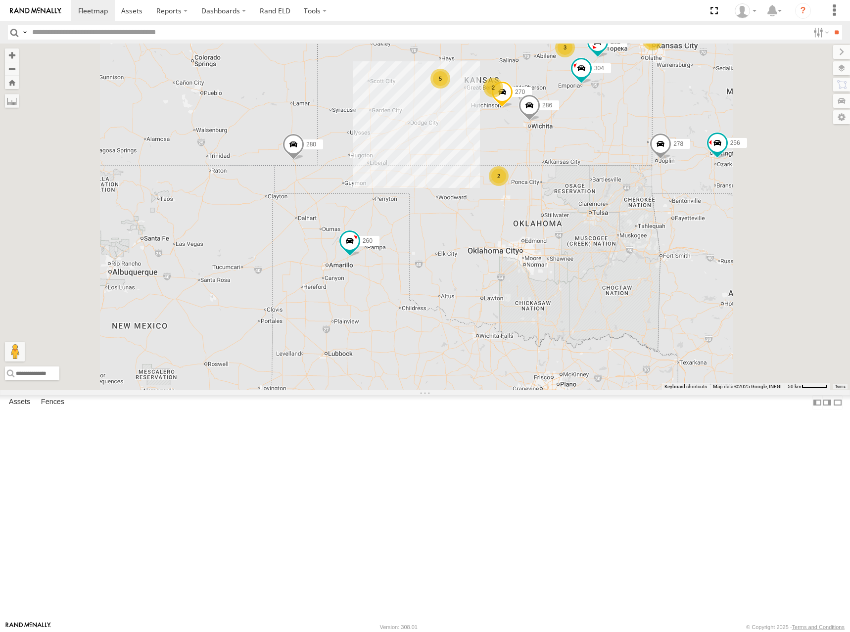
drag, startPoint x: 666, startPoint y: 153, endPoint x: 656, endPoint y: 164, distance: 14.4
click at [656, 164] on div "274 270 272 280 256 232 304 282 278 294 286 260 2 5 2 2 3" at bounding box center [425, 217] width 850 height 347
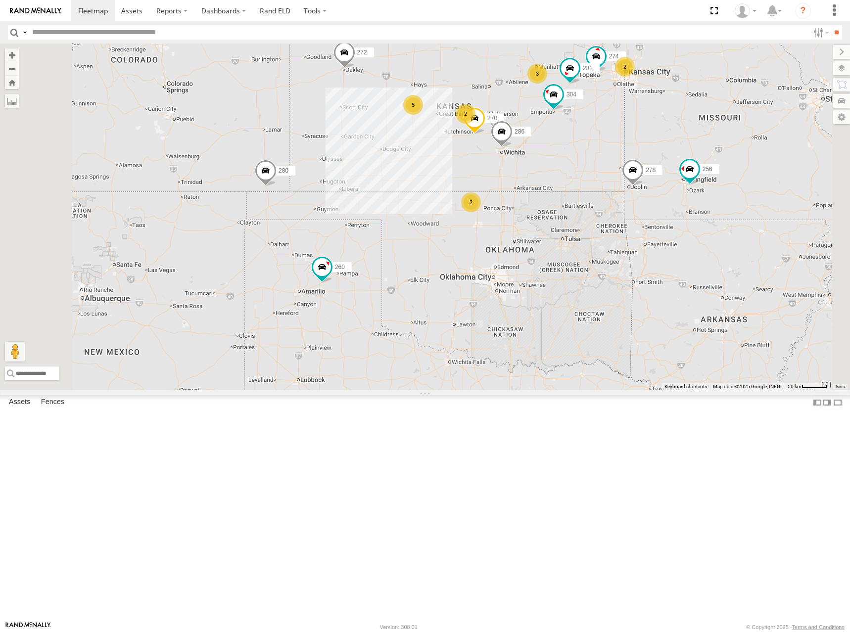
drag, startPoint x: 657, startPoint y: 147, endPoint x: 640, endPoint y: 155, distance: 17.9
click at [642, 162] on div "274 270 272 280 256 232 304 282 278 294 286 260 2 5 2 2 3" at bounding box center [425, 217] width 850 height 347
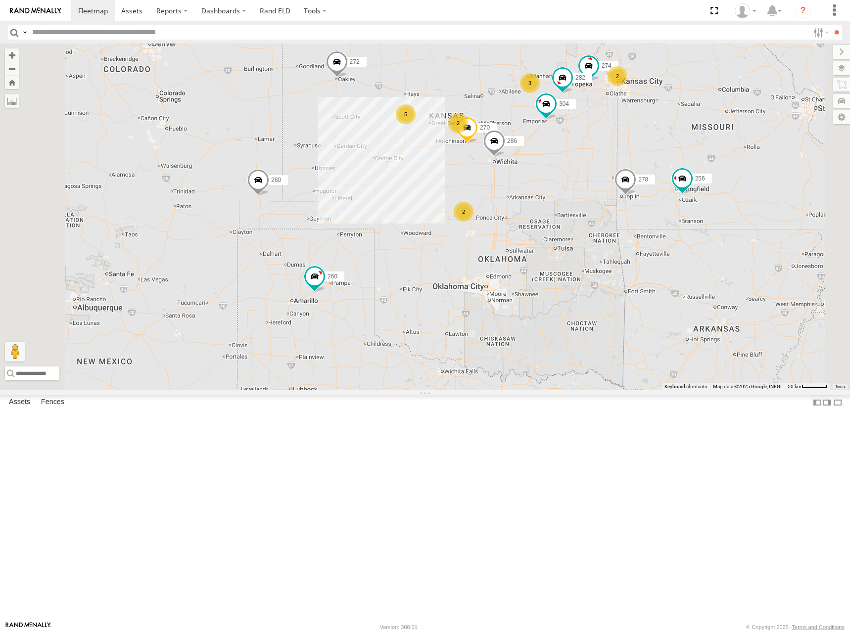
drag, startPoint x: 643, startPoint y: 154, endPoint x: 662, endPoint y: 151, distance: 19.0
click at [636, 163] on div "274 270 272 280 256 232 304 282 278 294 286 260 2 5 2 2 3" at bounding box center [425, 217] width 850 height 347
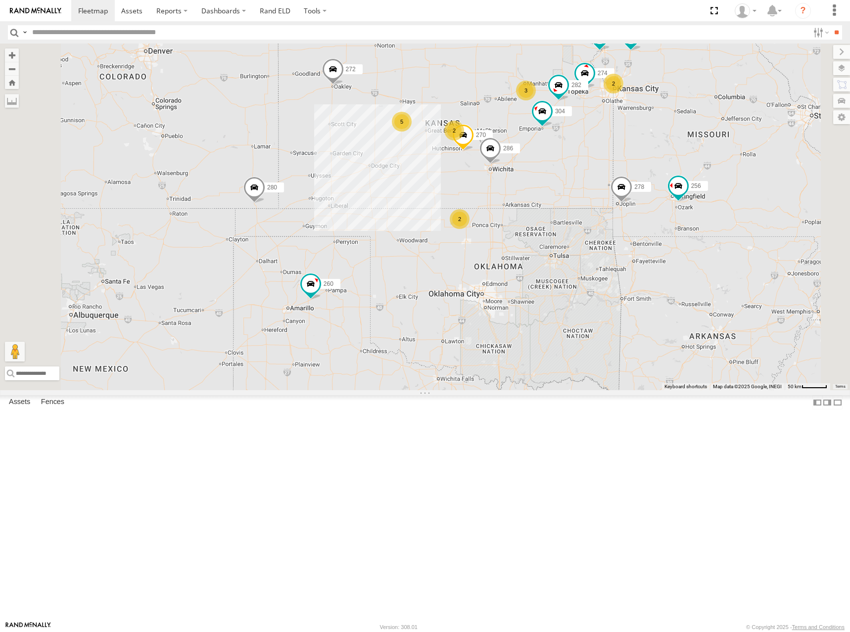
drag, startPoint x: 660, startPoint y: 158, endPoint x: 657, endPoint y: 167, distance: 9.4
click at [657, 167] on div "274 270 272 280 256 232 304 282 278 294 286 260 2 5 2 2 3" at bounding box center [425, 217] width 850 height 347
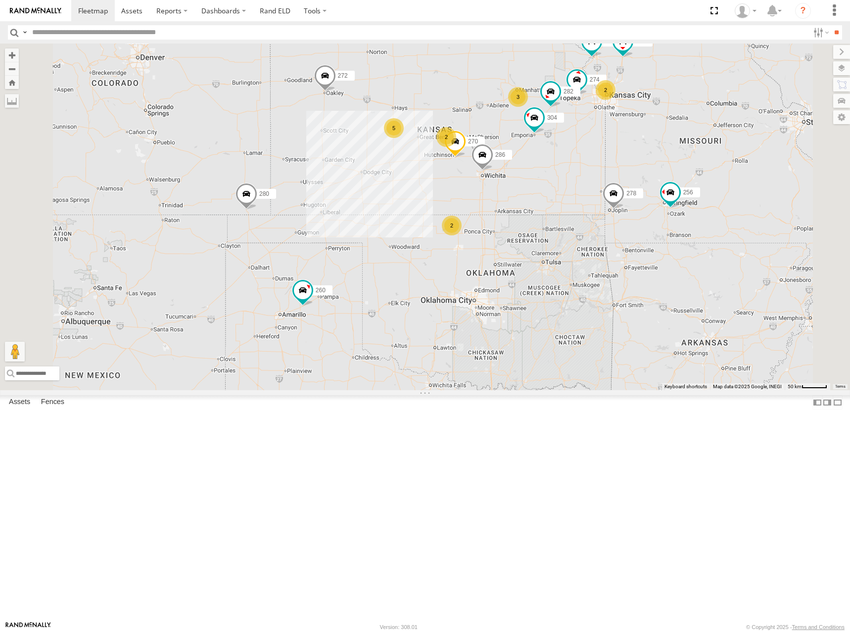
drag, startPoint x: 636, startPoint y: 172, endPoint x: 626, endPoint y: 178, distance: 11.1
click at [626, 178] on div "274 270 272 280 256 232 304 282 278 294 286 260 2 5 2 2 3" at bounding box center [425, 217] width 850 height 347
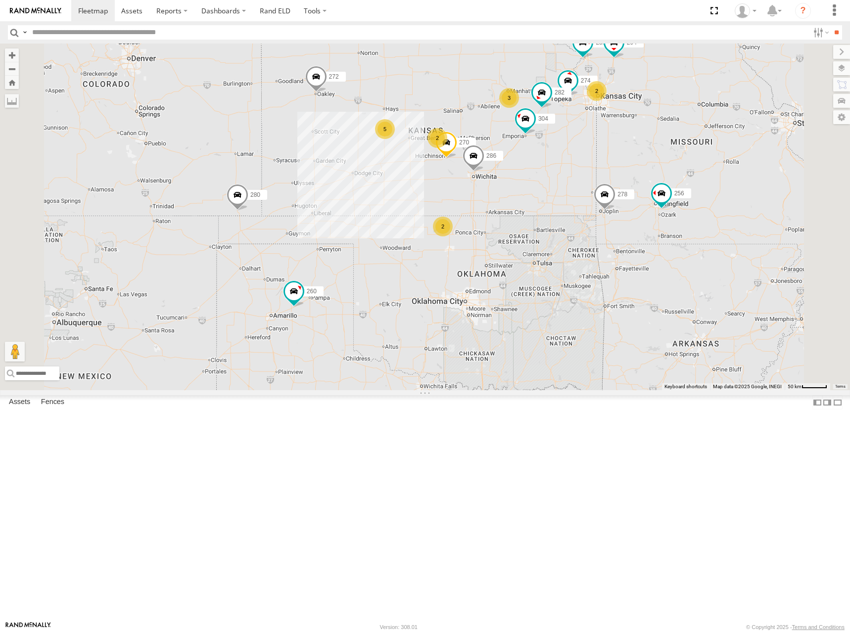
click at [611, 171] on div "274 270 272 280 256 232 304 282 278 294 286 260 2 5 2 2 3" at bounding box center [425, 217] width 850 height 347
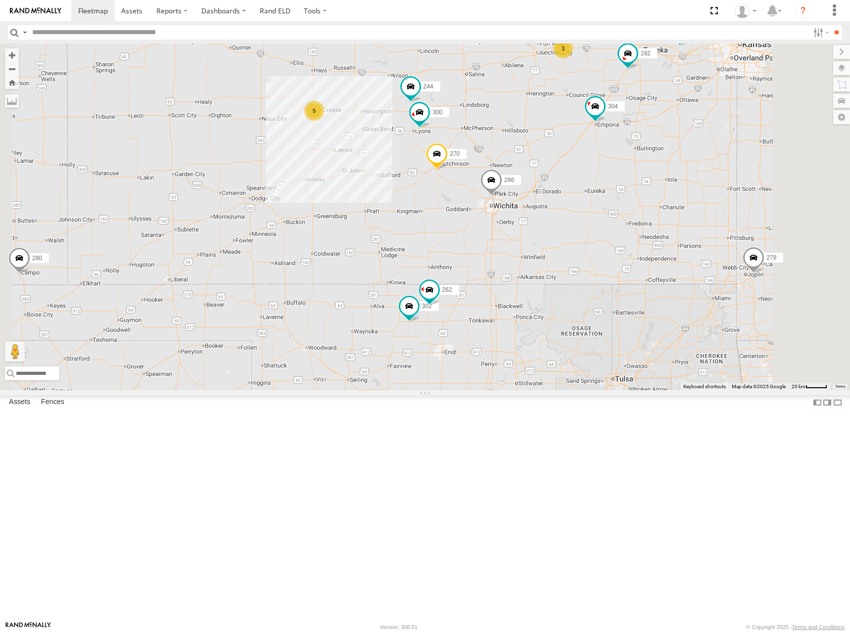
drag, startPoint x: 565, startPoint y: 160, endPoint x: 605, endPoint y: 238, distance: 87.2
click at [605, 238] on div "274 270 272 280 256 232 304 282 278 294 286 260 300 244 5 2 262 3 302" at bounding box center [425, 217] width 850 height 347
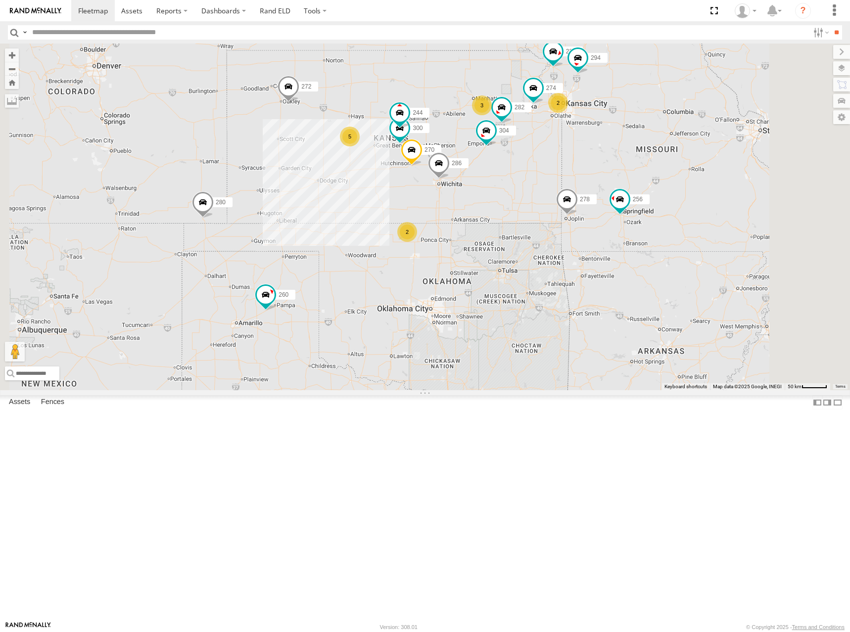
drag, startPoint x: 594, startPoint y: 150, endPoint x: 533, endPoint y: 177, distance: 66.2
click at [533, 177] on div "274 300 244 270 272 232 304 282 286 260 5 2 2 3 280 256 278 294" at bounding box center [425, 217] width 850 height 347
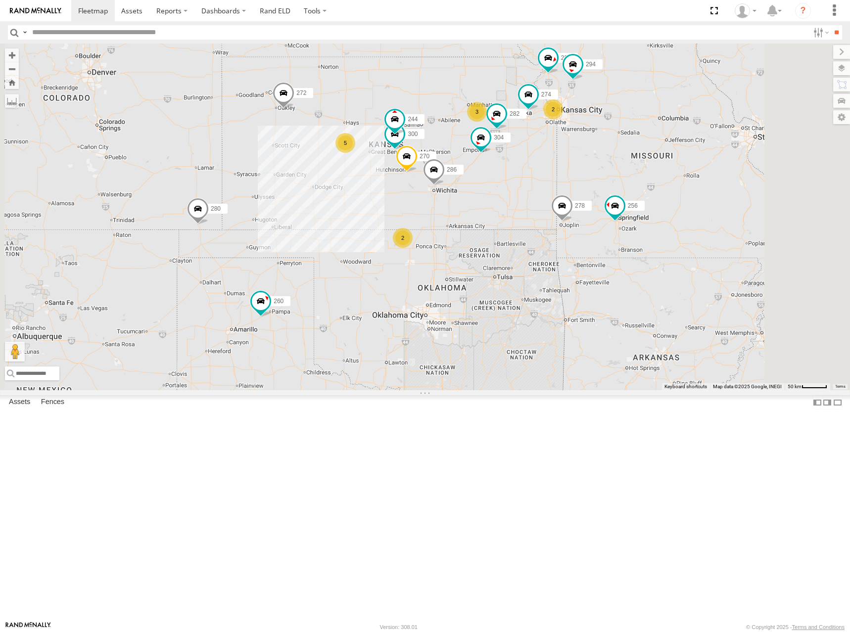
drag, startPoint x: 480, startPoint y: 172, endPoint x: 493, endPoint y: 173, distance: 12.9
click at [493, 173] on div "274 300 244 270 272 232 304 282 286 260 5 2 2 3 280 256 278 294" at bounding box center [425, 217] width 850 height 347
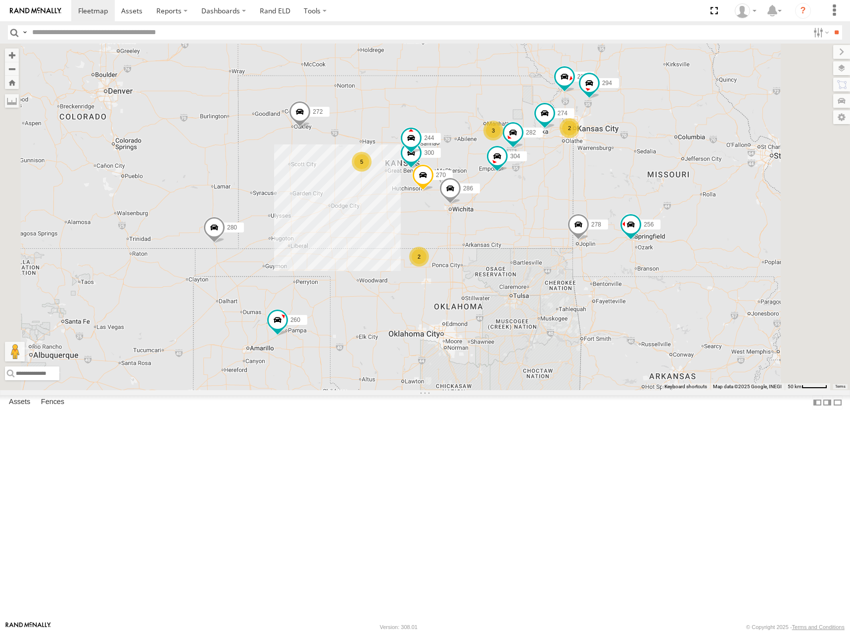
drag, startPoint x: 538, startPoint y: 137, endPoint x: 555, endPoint y: 155, distance: 24.5
click at [555, 155] on div "274 300 244 270 272 232 304 282 286 260 5 2 2 3 280 256 278 294" at bounding box center [425, 217] width 850 height 347
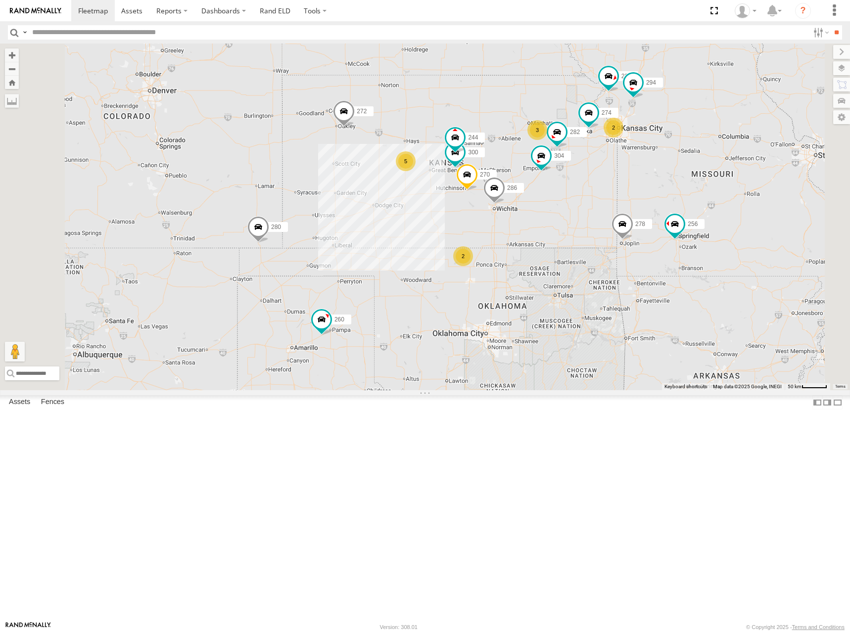
drag, startPoint x: 561, startPoint y: 210, endPoint x: 606, endPoint y: 210, distance: 44.5
click at [606, 210] on div "274 300 244 270 272 232 304 282 286 260 5 2 2 3 280 256 278 294" at bounding box center [425, 217] width 850 height 347
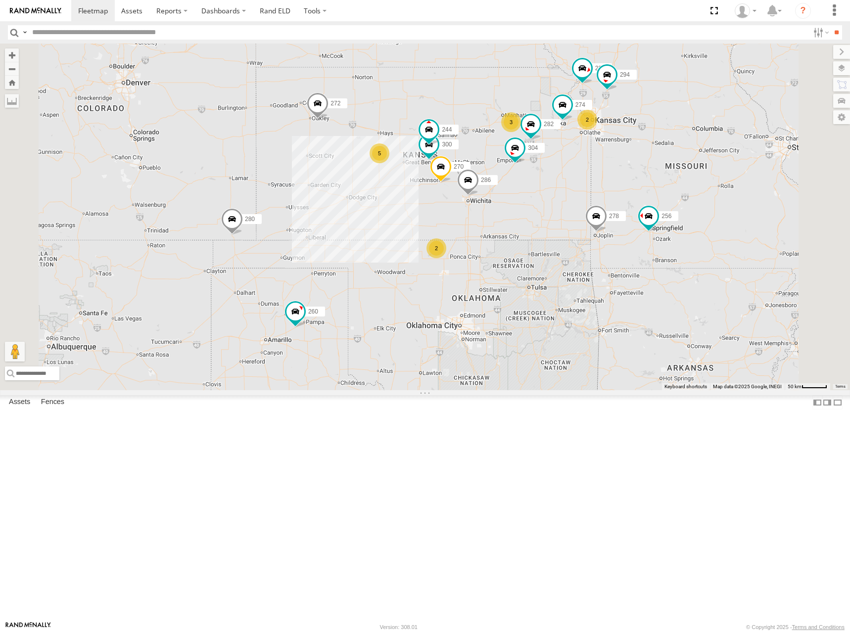
drag, startPoint x: 576, startPoint y: 201, endPoint x: 564, endPoint y: 198, distance: 12.1
click at [564, 198] on div "274 300 244 270 272 232 304 282 286 260 5 2 2 3 280 256 278 294" at bounding box center [425, 217] width 850 height 347
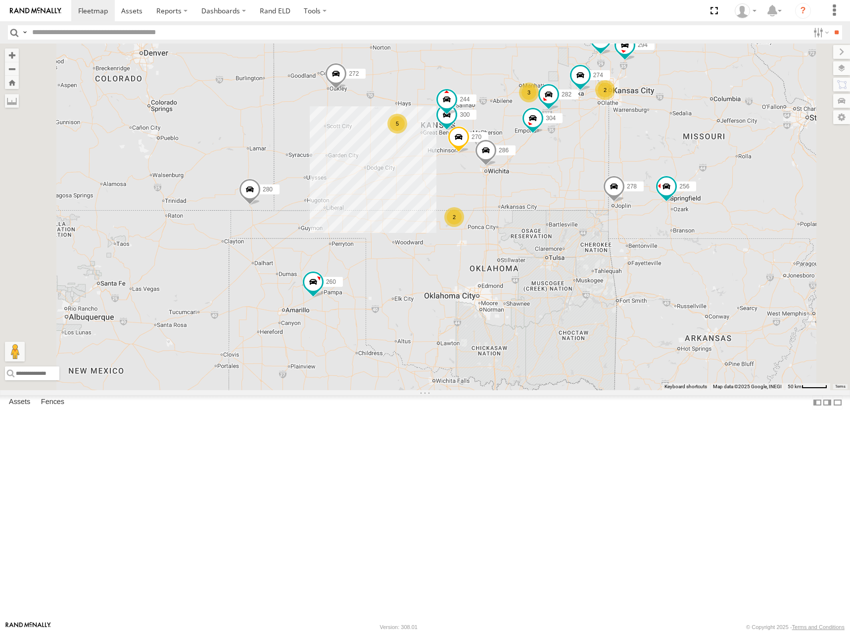
drag, startPoint x: 598, startPoint y: 144, endPoint x: 592, endPoint y: 148, distance: 6.7
click at [592, 148] on div "274 300 244 270 272 232 304 282 286 260 280 256 278 294 5 2 2 3" at bounding box center [425, 217] width 850 height 347
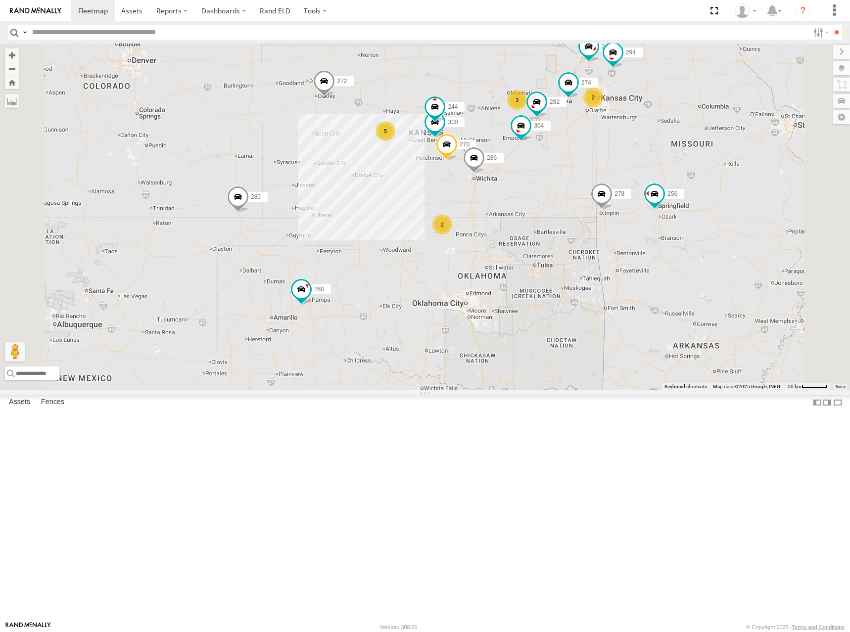
drag, startPoint x: 652, startPoint y: 151, endPoint x: 646, endPoint y: 156, distance: 7.4
click at [646, 156] on div "274 300 244 270 272 232 304 282 286 260 280 256 278 294 5 2 2 3" at bounding box center [425, 217] width 850 height 347
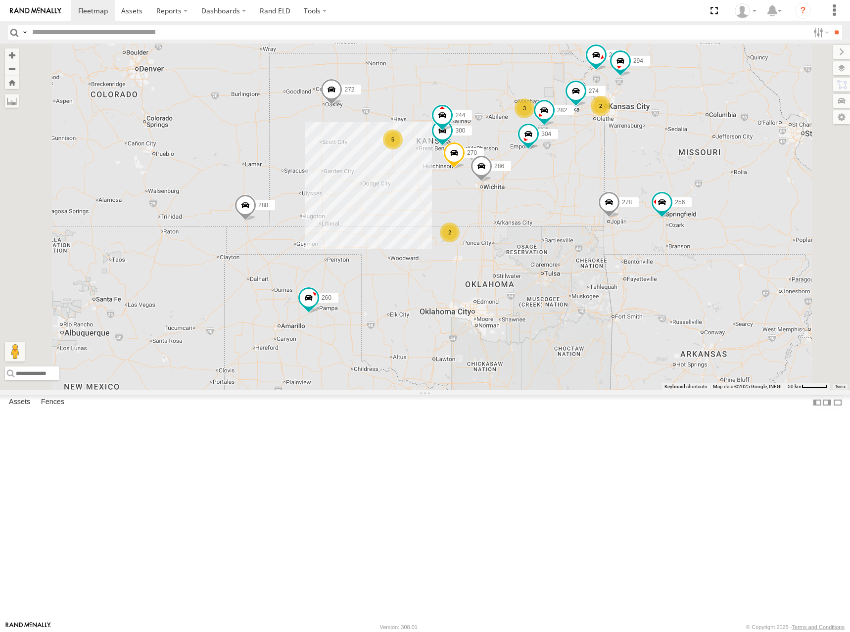
drag, startPoint x: 610, startPoint y: 167, endPoint x: 626, endPoint y: 172, distance: 17.5
click at [626, 172] on div "274 300 244 270 272 232 304 282 286 260 280 256 278 294 5 2 2 3" at bounding box center [425, 217] width 850 height 347
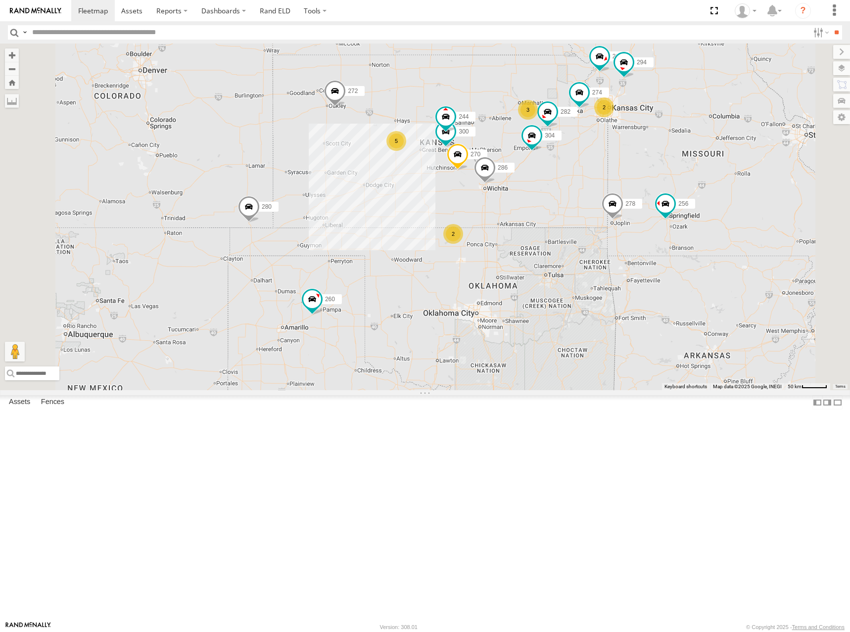
click at [579, 179] on div "274 300 244 270 272 232 304 282 286 260 280 256 278 294 5 2 2 3" at bounding box center [425, 217] width 850 height 347
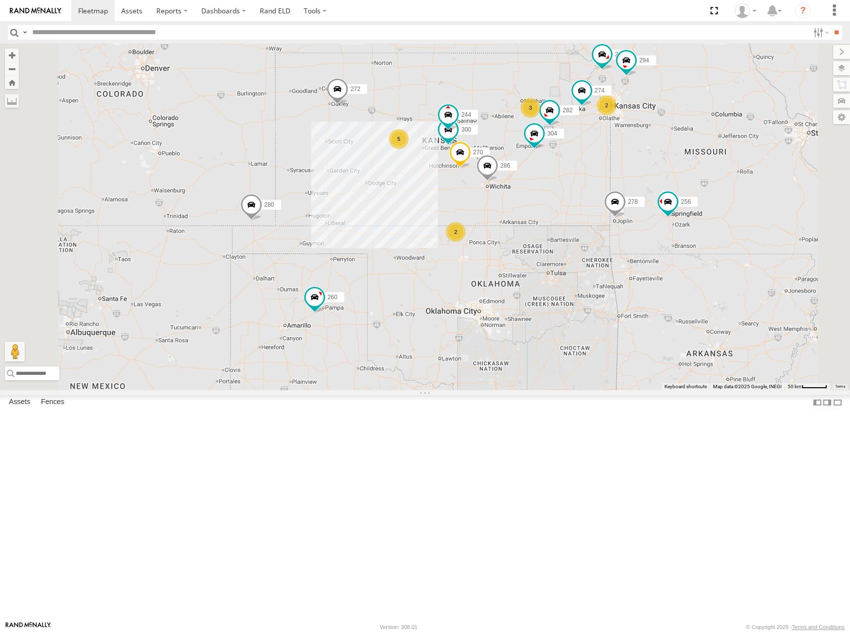
drag, startPoint x: 639, startPoint y: 184, endPoint x: 642, endPoint y: 180, distance: 5.3
click at [642, 180] on div "274 300 244 270 272 232 304 282 286 260 280 256 278 294 5 2 2 3" at bounding box center [425, 217] width 850 height 347
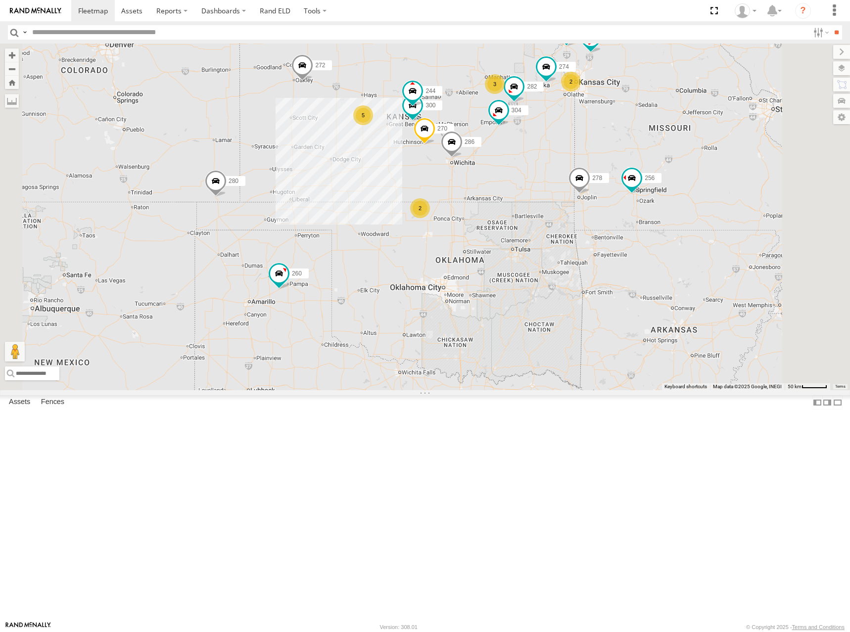
drag, startPoint x: 620, startPoint y: 189, endPoint x: 578, endPoint y: 166, distance: 47.2
click at [578, 165] on div "274 300 244 270 272 232 304 282 286 260 280 256 278 294 5 2 2 3" at bounding box center [425, 217] width 850 height 347
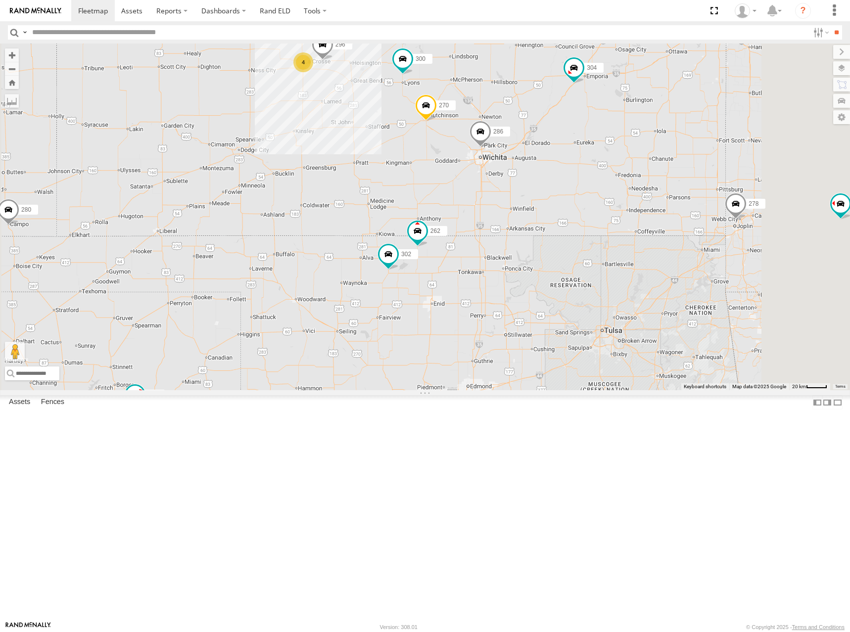
drag, startPoint x: 503, startPoint y: 301, endPoint x: 503, endPoint y: 313, distance: 12.4
click at [503, 313] on div "274 300 244 270 272 232 304 282 286 260 280 256 278 294 4 2 262 288 296 2 302" at bounding box center [425, 217] width 850 height 347
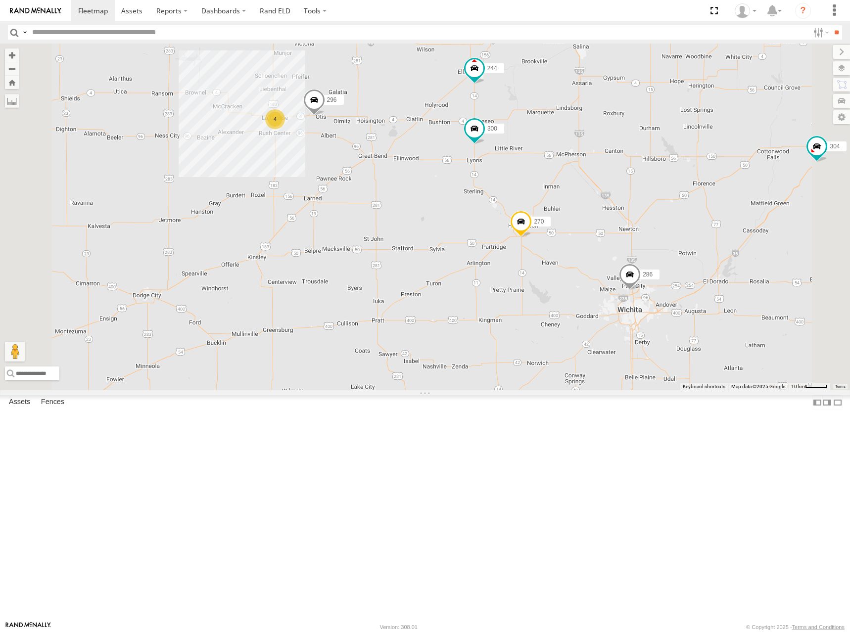
drag, startPoint x: 477, startPoint y: 163, endPoint x: 498, endPoint y: 258, distance: 98.0
click at [498, 258] on div "274 300 244 270 272 232 304 282 286 260 280 256 278 294 262 288 296 302 4" at bounding box center [425, 217] width 850 height 347
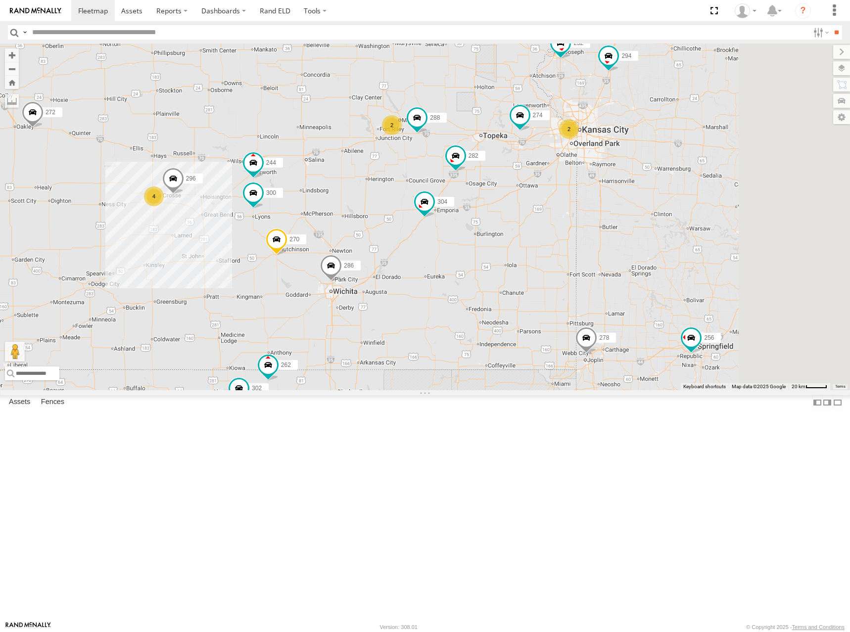
drag, startPoint x: 609, startPoint y: 258, endPoint x: 494, endPoint y: 305, distance: 124.2
click at [494, 305] on div "274 300 244 270 272 232 304 282 286 260 280 256 278 294 262 288 296 302 4 2 2" at bounding box center [425, 217] width 850 height 347
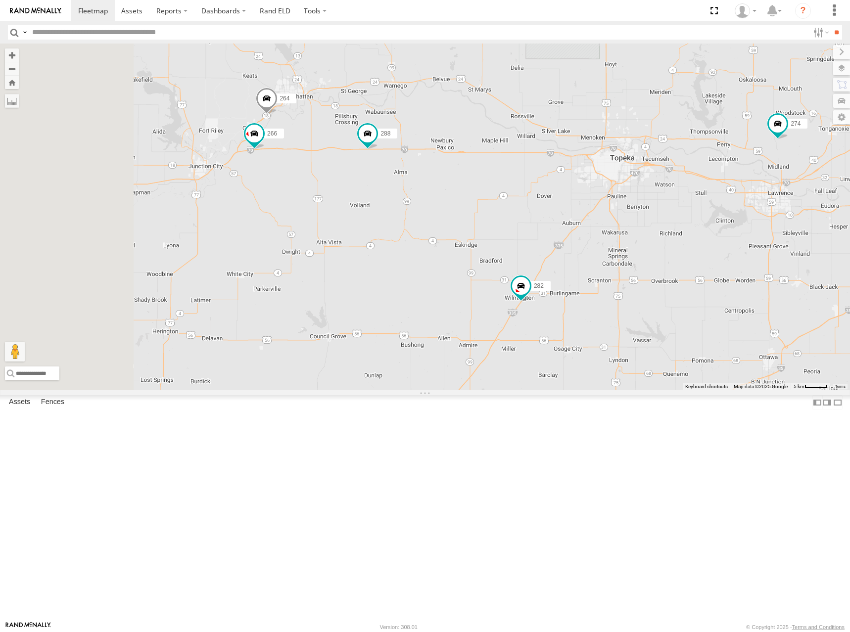
drag, startPoint x: 445, startPoint y: 298, endPoint x: 541, endPoint y: 308, distance: 96.6
click at [541, 308] on div "274 300 244 270 272 232 304 282 286 260 280 256 278 294 262 288 296 302 264 266" at bounding box center [425, 217] width 850 height 347
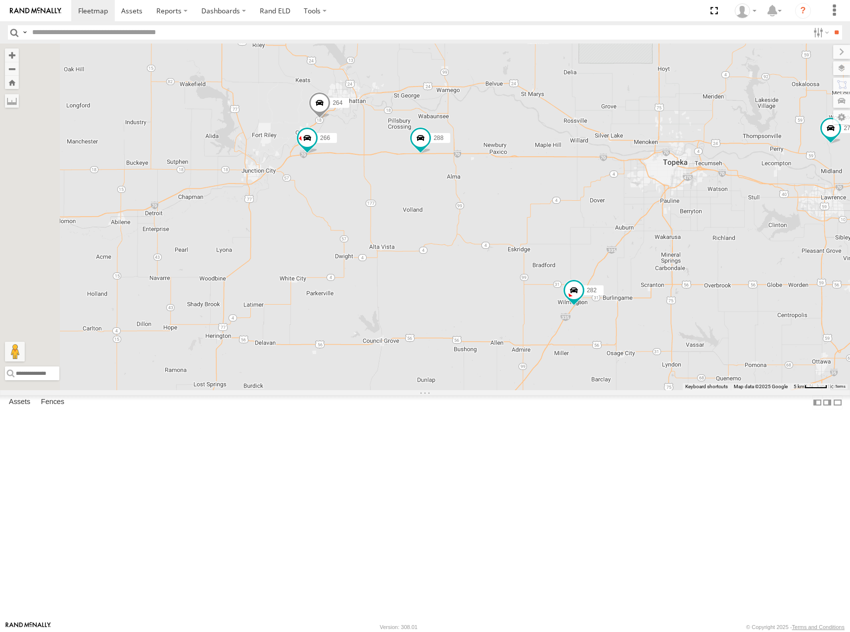
drag, startPoint x: 478, startPoint y: 300, endPoint x: 490, endPoint y: 301, distance: 12.5
click at [490, 301] on div "274 300 244 270 272 232 304 282 286 260 280 256 278 294 262 288 296 302 264 266" at bounding box center [425, 217] width 850 height 347
drag, startPoint x: 481, startPoint y: 297, endPoint x: 514, endPoint y: 320, distance: 39.8
click at [514, 320] on div "274 300 244 270 272 232 304 282 286 260 280 256 278 294 262 288 296 302 264 266" at bounding box center [425, 217] width 850 height 347
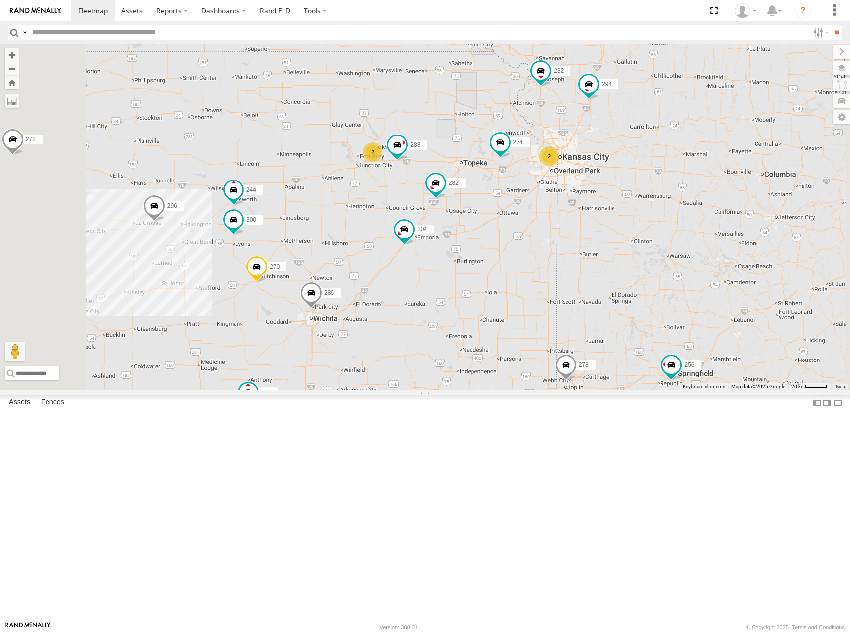
drag, startPoint x: 420, startPoint y: 287, endPoint x: 470, endPoint y: 262, distance: 56.0
click at [462, 261] on div "274 300 244 270 272 232 304 282 286 260 280 256 278 294 262 288 296 302 2 2" at bounding box center [425, 217] width 850 height 347
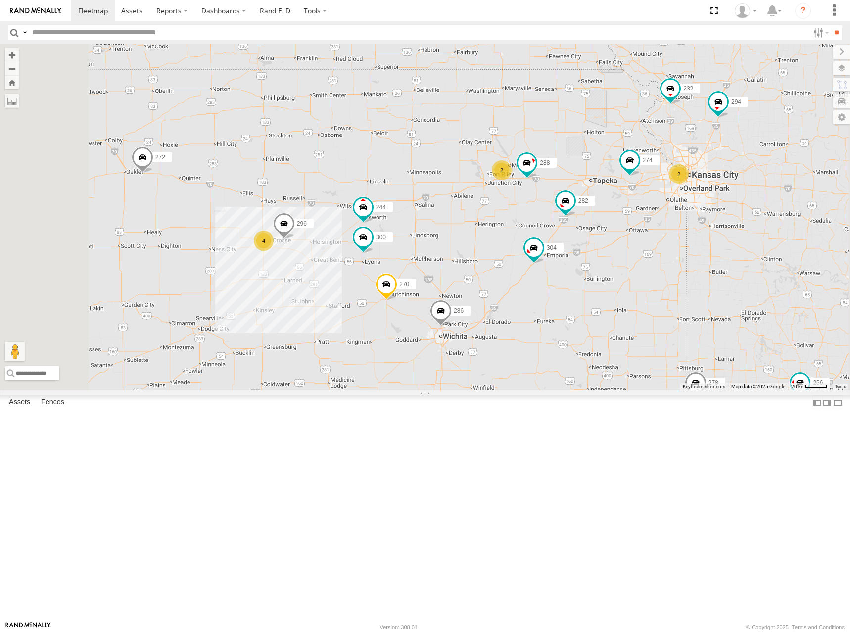
drag, startPoint x: 523, startPoint y: 258, endPoint x: 567, endPoint y: 253, distance: 43.8
click at [567, 253] on div "274 300 244 270 272 232 304 282 286 260 280 256 278 294 262 288 296 302 4 2 2" at bounding box center [425, 217] width 850 height 347
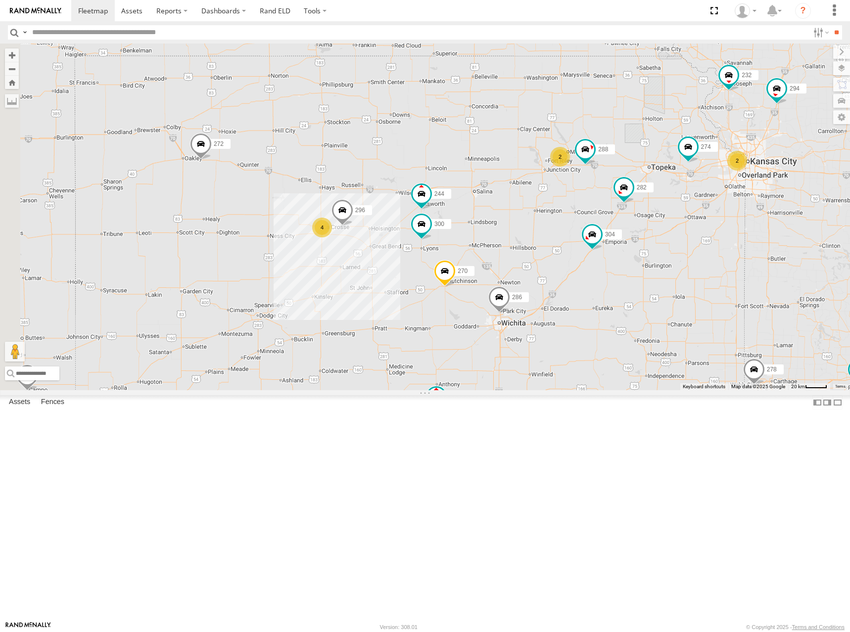
click at [550, 262] on div "274 300 244 270 272 232 304 282 286 260 280 256 278 294 262 288 296 302 4 2 2" at bounding box center [425, 217] width 850 height 347
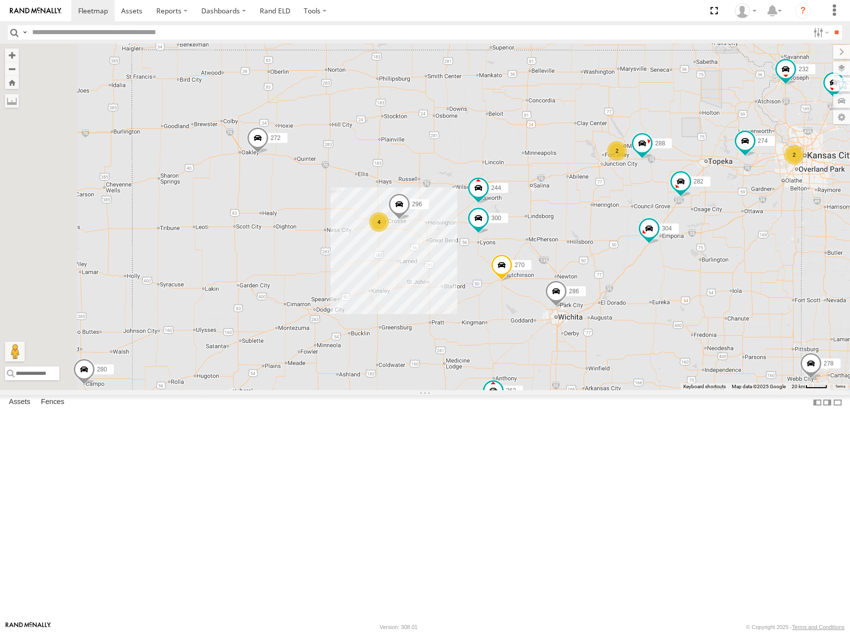
drag, startPoint x: 485, startPoint y: 262, endPoint x: 505, endPoint y: 262, distance: 19.8
click at [505, 262] on div "274 300 244 270 272 232 304 282 286 260 280 256 278 294 262 288 296 302 4 2 2" at bounding box center [425, 217] width 850 height 347
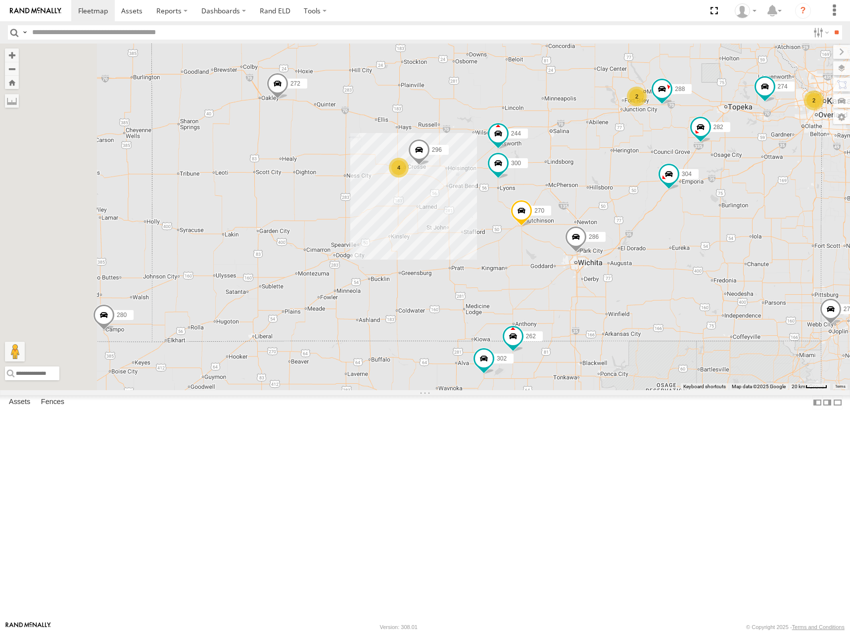
drag, startPoint x: 438, startPoint y: 302, endPoint x: 440, endPoint y: 257, distance: 45.1
click at [440, 257] on div "274 300 244 270 272 232 304 282 286 260 280 256 278 294 262 288 296 302 4 2 2" at bounding box center [425, 217] width 850 height 347
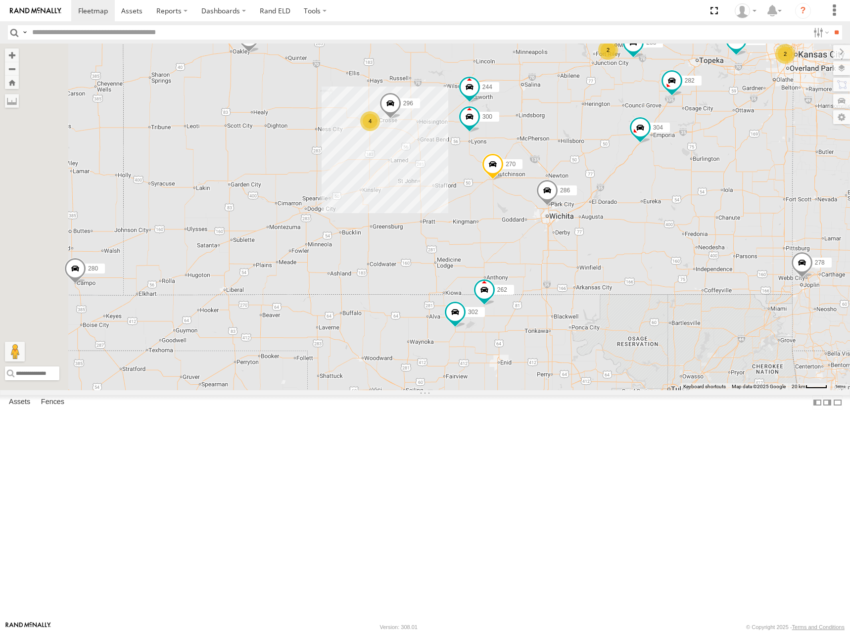
drag, startPoint x: 460, startPoint y: 334, endPoint x: 417, endPoint y: 269, distance: 78.1
click at [417, 269] on div "274 300 244 270 272 232 304 282 286 260 280 256 278 294 262 288 296 302 4 2 2" at bounding box center [425, 217] width 850 height 347
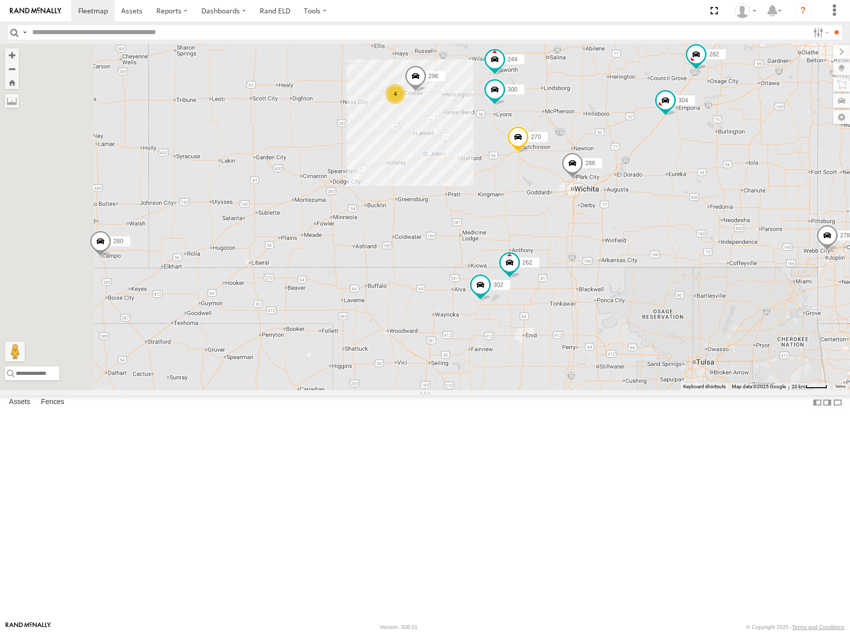
drag, startPoint x: 441, startPoint y: 158, endPoint x: 502, endPoint y: 159, distance: 60.9
click at [502, 159] on div "274 300 244 270 272 232 304 282 286 260 280 256 278 294 262 288 296 302 4 2" at bounding box center [425, 217] width 850 height 347
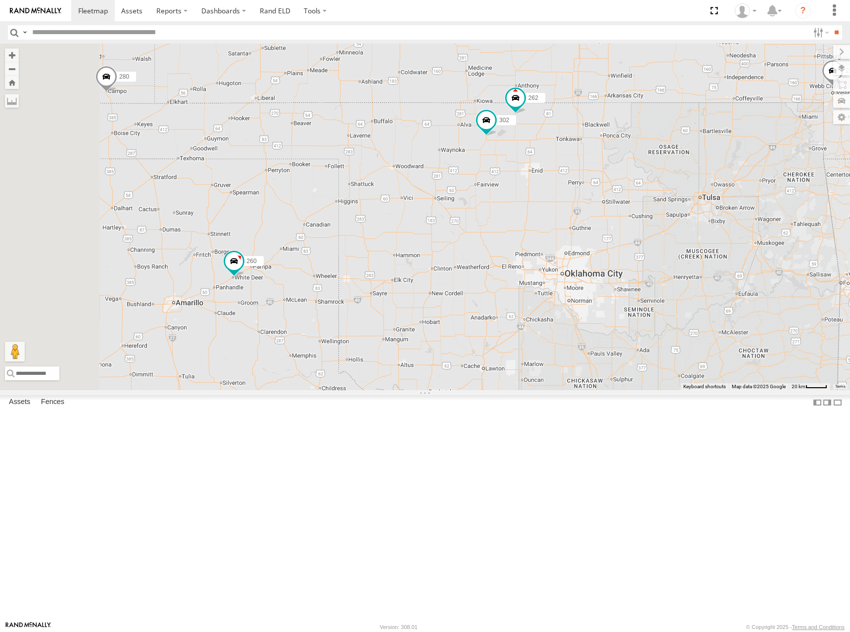
drag, startPoint x: 438, startPoint y: 374, endPoint x: 428, endPoint y: 227, distance: 146.8
click at [428, 227] on div "274 300 244 270 272 232 304 282 286 260 280 256 278 294 262 288 296 302 4 2" at bounding box center [425, 217] width 850 height 347
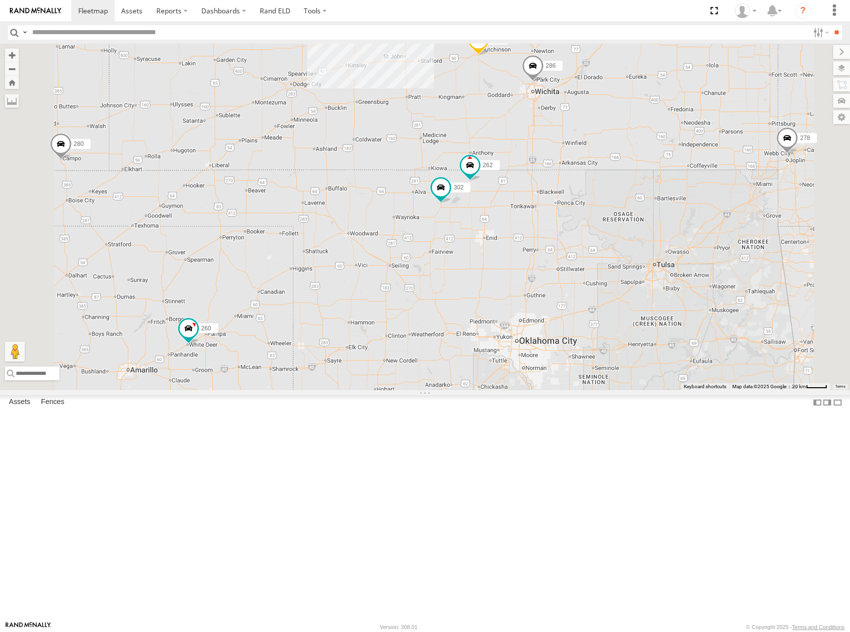
drag, startPoint x: 606, startPoint y: 287, endPoint x: 559, endPoint y: 357, distance: 84.5
click at [559, 357] on div "274 300 244 270 272 232 304 282 286 260 280 256 278 294 262 288 296 302 4 2" at bounding box center [425, 217] width 850 height 347
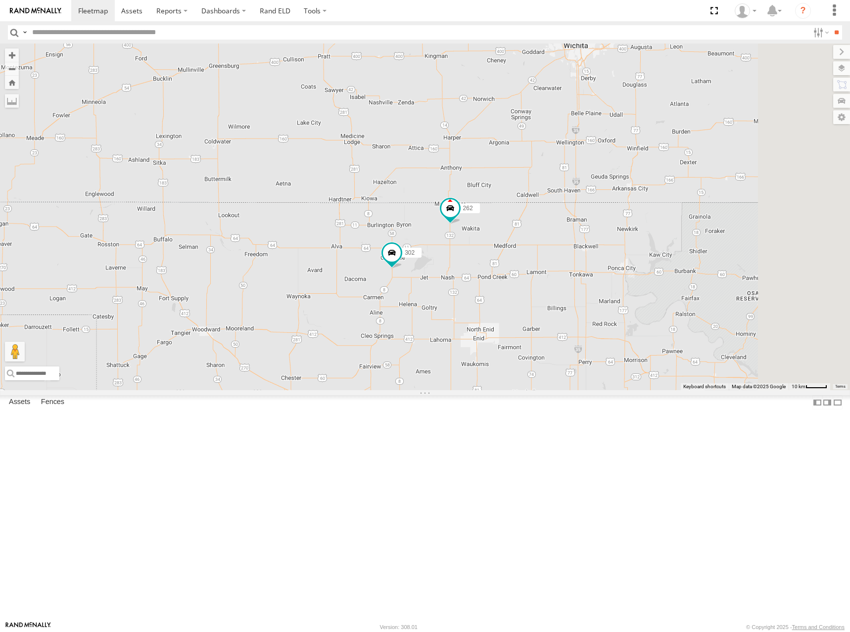
drag, startPoint x: 652, startPoint y: 309, endPoint x: 593, endPoint y: 404, distance: 111.8
click at [593, 390] on div "274 300 244 270 272 232 304 282 286 260 280 256 278 294 262 288 296 302" at bounding box center [425, 217] width 850 height 347
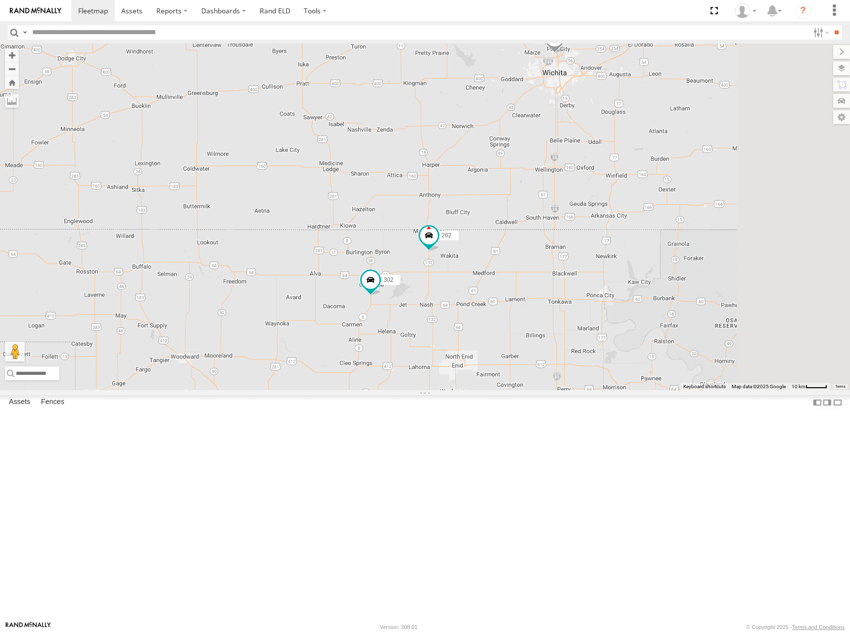
click at [650, 359] on div "274 300 244 270 272 232 304 282 286 260 280 256 278 294 262 288 296 302" at bounding box center [425, 217] width 850 height 347
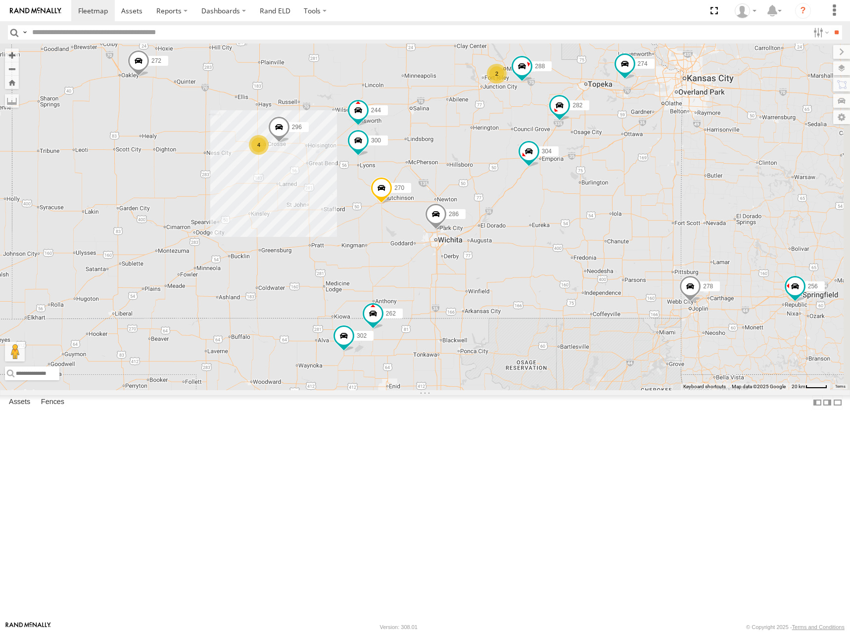
drag, startPoint x: 642, startPoint y: 359, endPoint x: 587, endPoint y: 393, distance: 64.7
click at [587, 390] on div "274 300 244 270 272 232 304 282 286 260 280 256 278 294 262 288 296 302 4 2" at bounding box center [425, 217] width 850 height 347
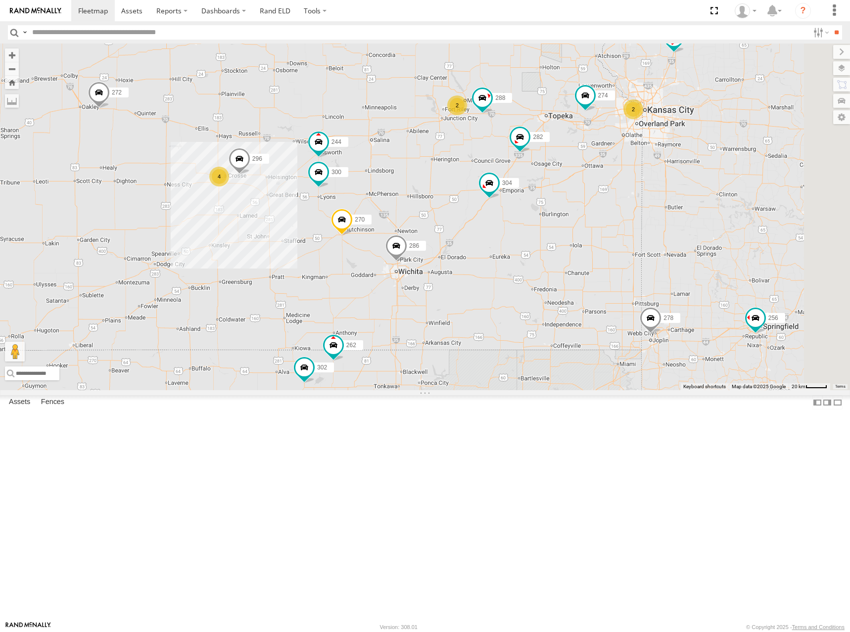
drag, startPoint x: 665, startPoint y: 360, endPoint x: 650, endPoint y: 391, distance: 34.1
click at [650, 390] on div "274 300 244 270 272 232 304 282 286 260 280 256 278 294 262 288 296 302 4 2 2" at bounding box center [425, 217] width 850 height 347
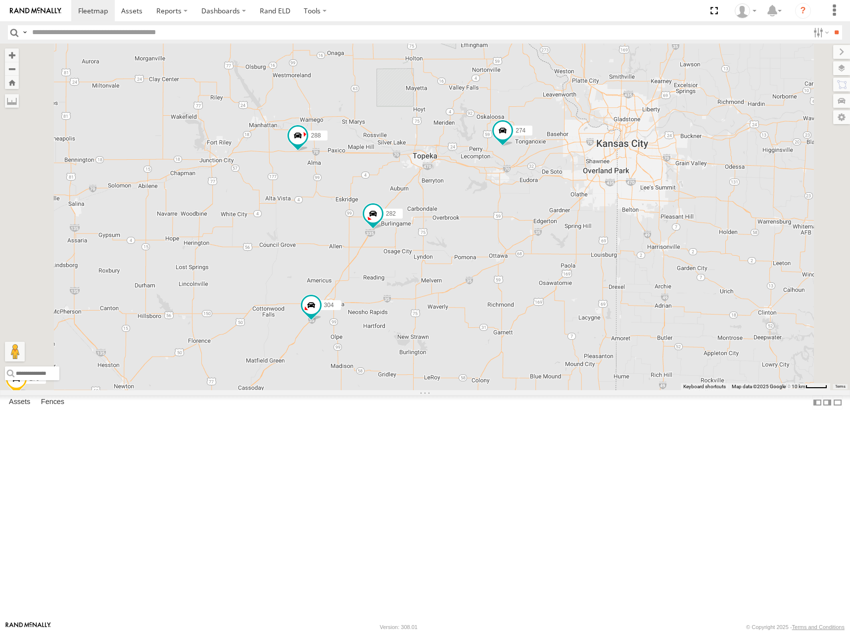
drag, startPoint x: 678, startPoint y: 312, endPoint x: 666, endPoint y: 329, distance: 21.2
click at [666, 329] on div "274 300 244 270 272 232 304 282 286 260 280 256 278 294 262 288 296 302" at bounding box center [425, 217] width 850 height 347
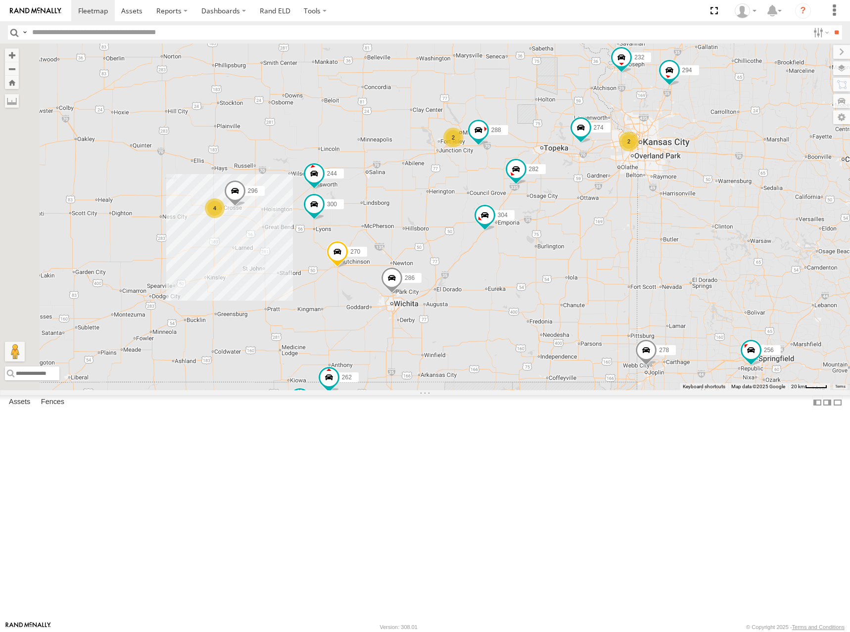
drag, startPoint x: 599, startPoint y: 232, endPoint x: 641, endPoint y: 220, distance: 43.6
click at [641, 220] on div "274 300 244 4 2 270 262 288 256 232 296 304 2 302 282 278 294 286" at bounding box center [425, 217] width 850 height 347
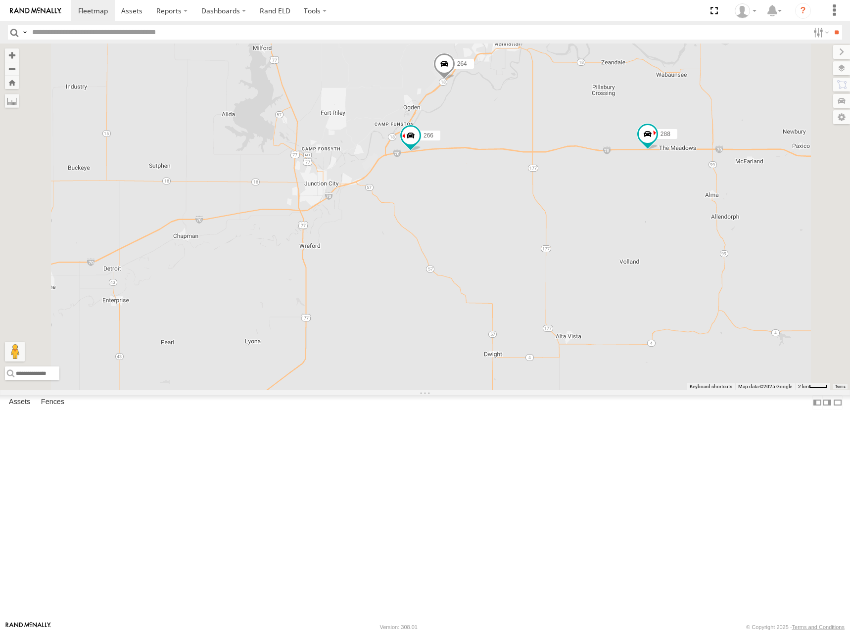
drag, startPoint x: 564, startPoint y: 246, endPoint x: 570, endPoint y: 299, distance: 53.8
click at [570, 299] on div "274 300 244 270 262 288 256 232 296 304 302 282 278 294 286 264 266" at bounding box center [425, 217] width 850 height 347
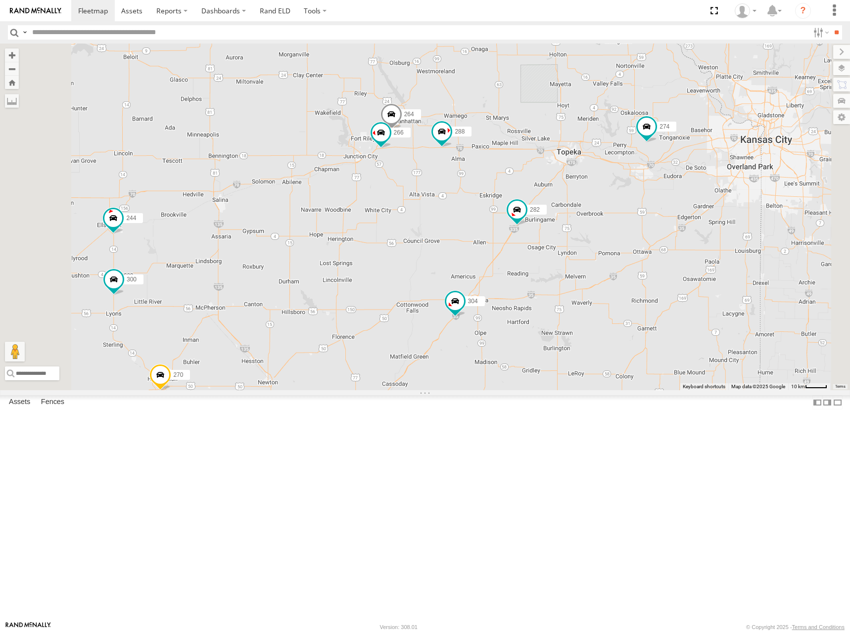
drag, startPoint x: 595, startPoint y: 311, endPoint x: 595, endPoint y: 297, distance: 13.4
click at [595, 297] on div "274 300 244 270 262 288 256 232 296 304 302 282 278 294 286 264 266" at bounding box center [425, 217] width 850 height 347
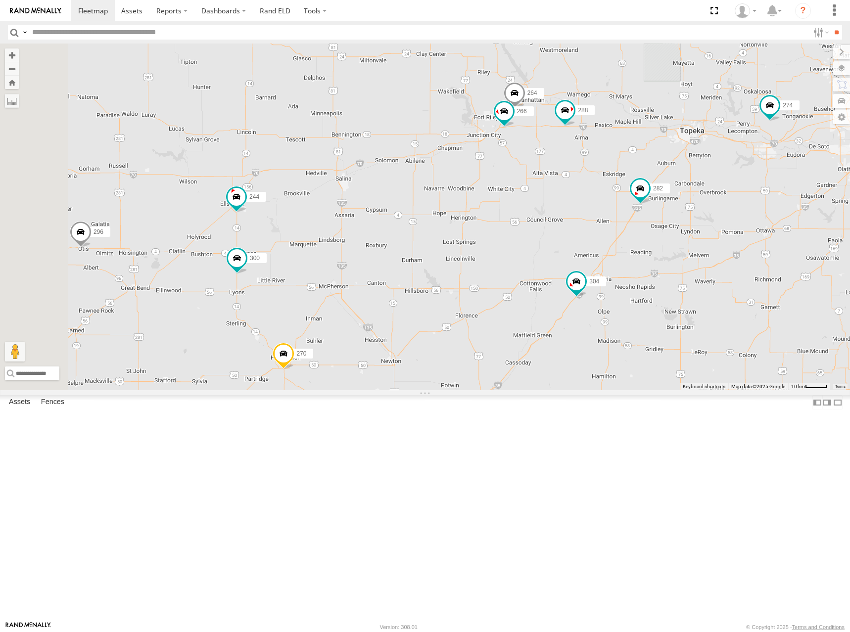
drag, startPoint x: 0, startPoint y: 0, endPoint x: 527, endPoint y: 257, distance: 586.5
click at [527, 258] on div "274 300 244 270 262 288 256 232 296 304 302 282 278 294 286 264 266" at bounding box center [425, 217] width 850 height 347
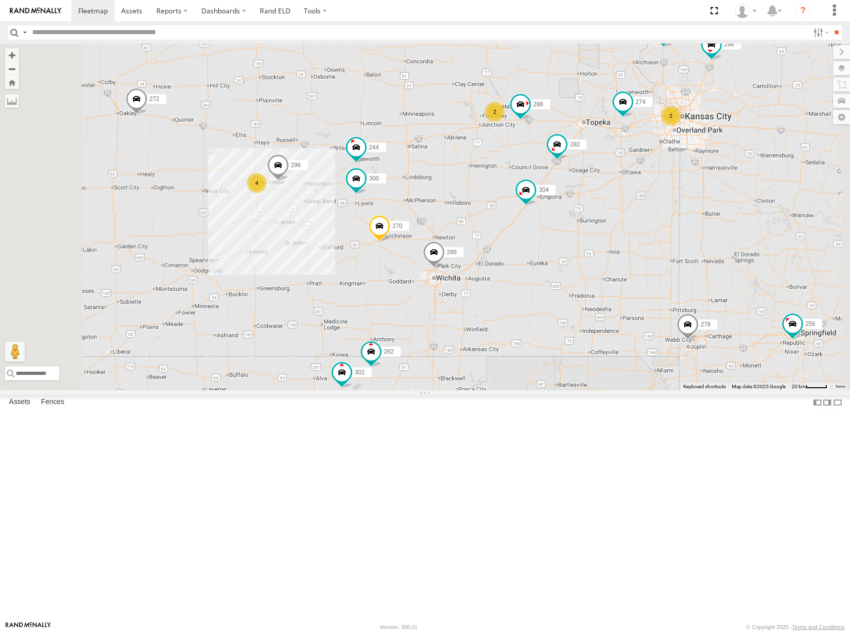
drag, startPoint x: 469, startPoint y: 239, endPoint x: 502, endPoint y: 237, distance: 33.7
click at [502, 237] on div "274 300 244 270 262 288 256 232 296 304 302 282 278 294 286 4 2 272 2" at bounding box center [425, 217] width 850 height 347
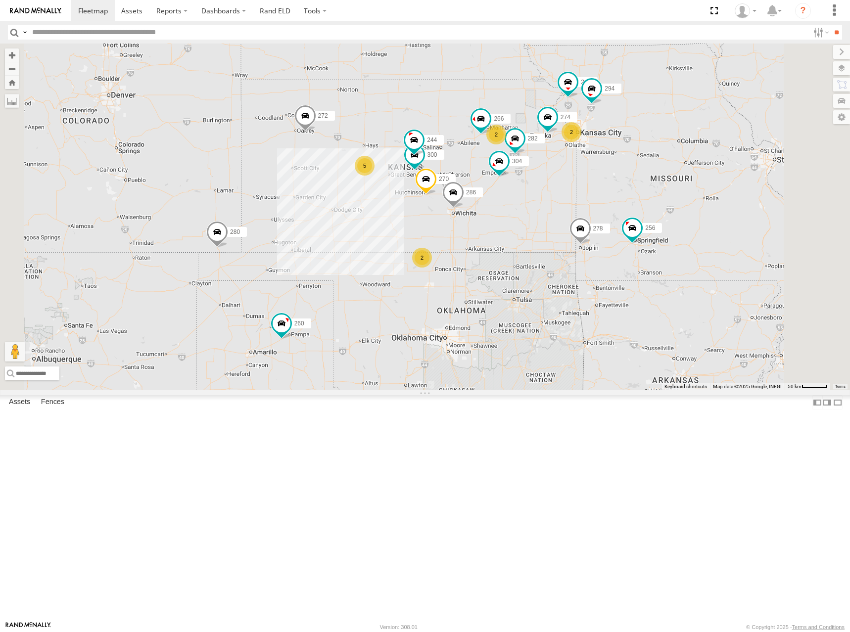
drag, startPoint x: 498, startPoint y: 213, endPoint x: 558, endPoint y: 238, distance: 64.8
click at [558, 238] on div "274 300 244 270 256 232 304 282 278 294 286 272 5 2 2 2 280 266 260" at bounding box center [425, 217] width 850 height 347
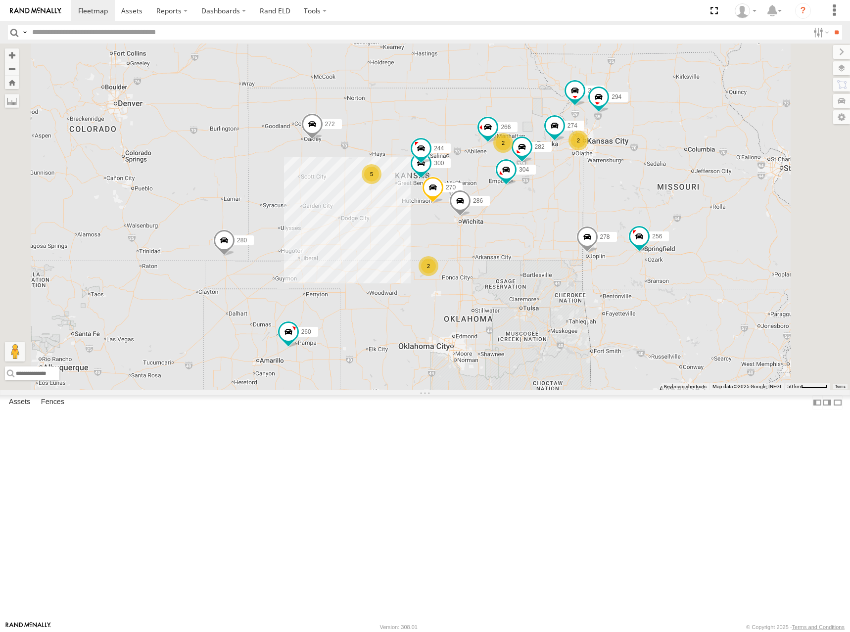
drag, startPoint x: 569, startPoint y: 215, endPoint x: 560, endPoint y: 211, distance: 10.0
click at [560, 211] on div "274 300 244 270 256 232 304 282 278 294 286 272 5 2 2 2 280 266 260" at bounding box center [425, 217] width 850 height 347
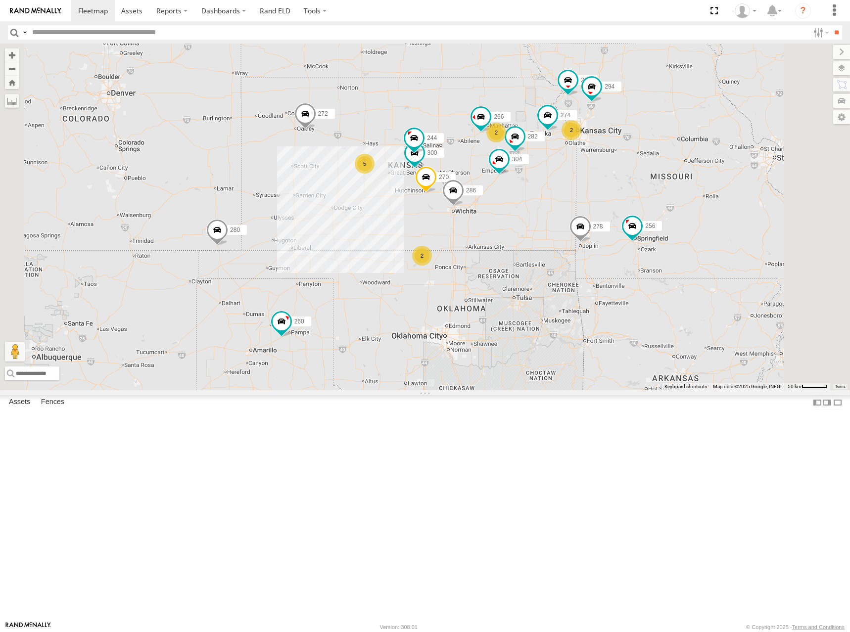
click at [580, 212] on div "274 300 244 270 256 232 304 282 278 294 286 272 5 2 2 2 280 266 260" at bounding box center [425, 217] width 850 height 347
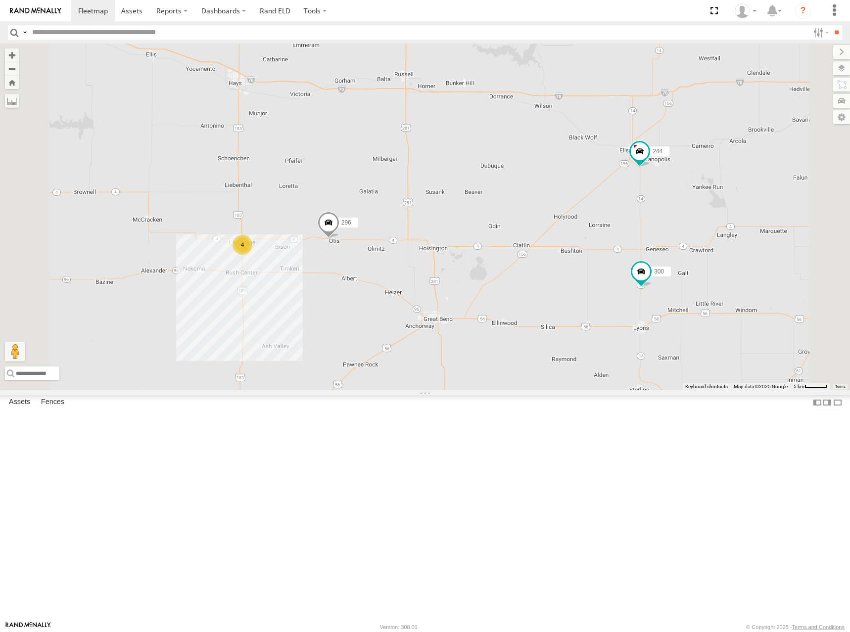
drag, startPoint x: 518, startPoint y: 307, endPoint x: 544, endPoint y: 288, distance: 32.7
click at [544, 288] on div "274 300 244 270 256 232 304 282 278 294 286 272 280 266 260 4 296" at bounding box center [425, 217] width 850 height 347
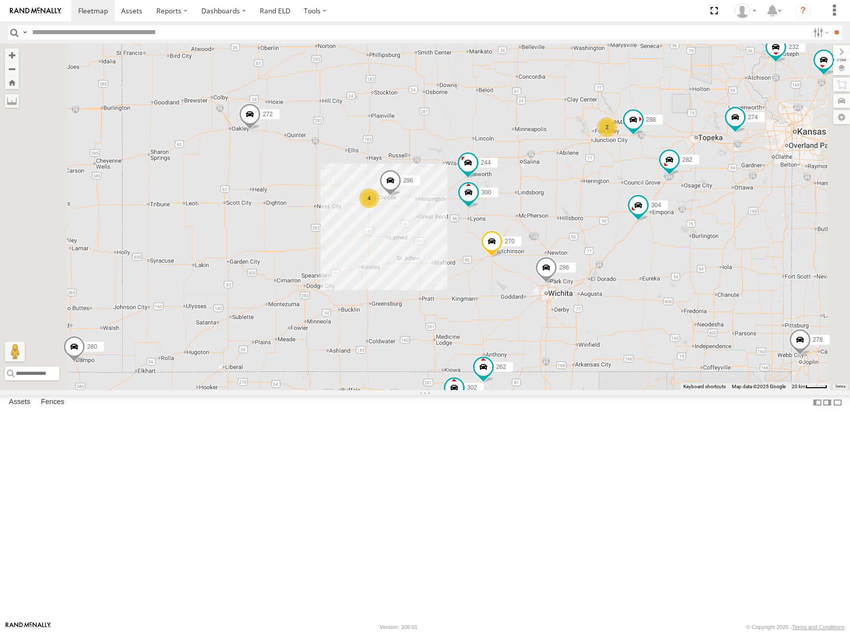
click at [656, 198] on div "274 300 244 270 256 232 304 282 278 294 286 272 280 260 296 4 262 288 2 302" at bounding box center [425, 217] width 850 height 347
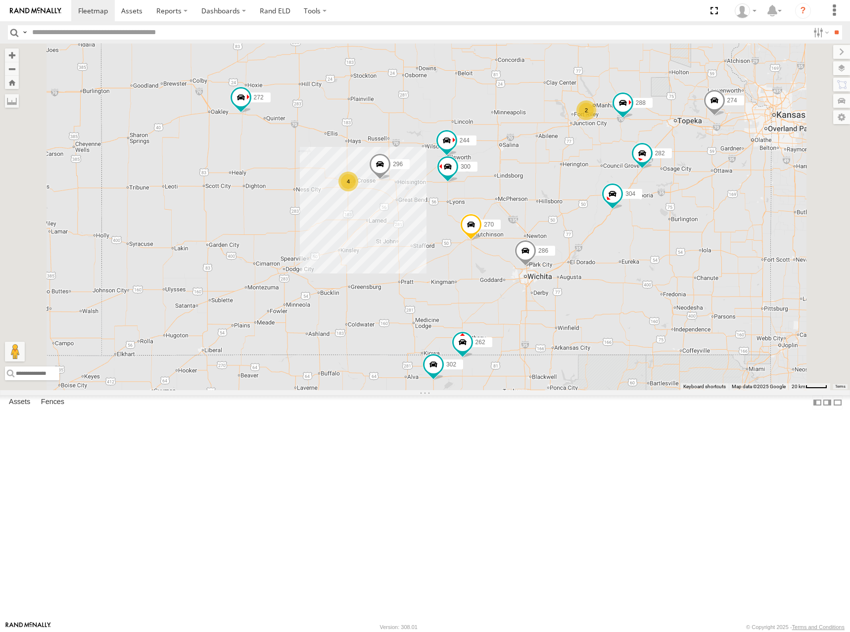
drag, startPoint x: 656, startPoint y: 185, endPoint x: 625, endPoint y: 168, distance: 35.2
click at [625, 168] on div "274 300 244 270 262 288 272 296 304 302 282 286 4 2" at bounding box center [425, 217] width 850 height 347
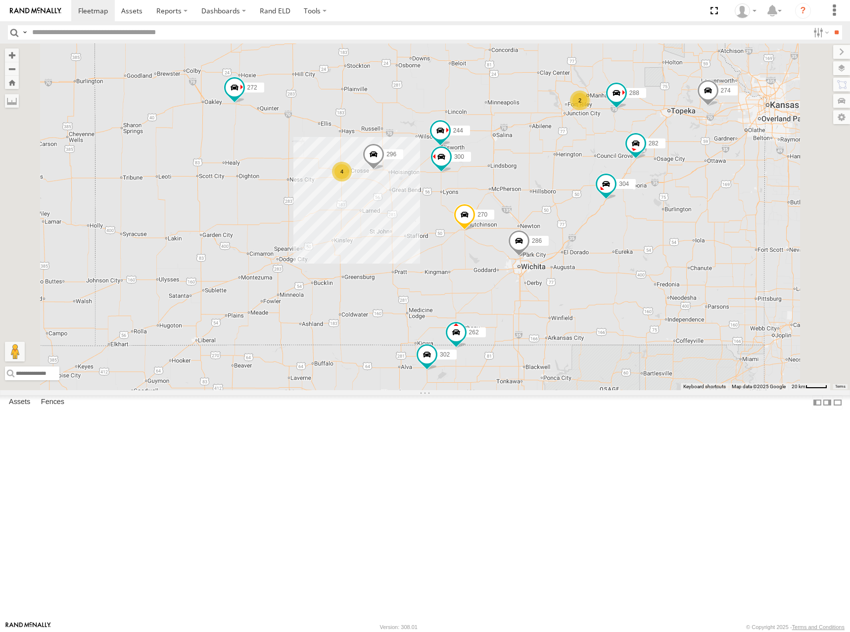
drag, startPoint x: 669, startPoint y: 197, endPoint x: 660, endPoint y: 197, distance: 8.9
click at [672, 188] on div "274 300 244 270 262 288 272 296 304 302 282 286 4 2" at bounding box center [425, 217] width 850 height 347
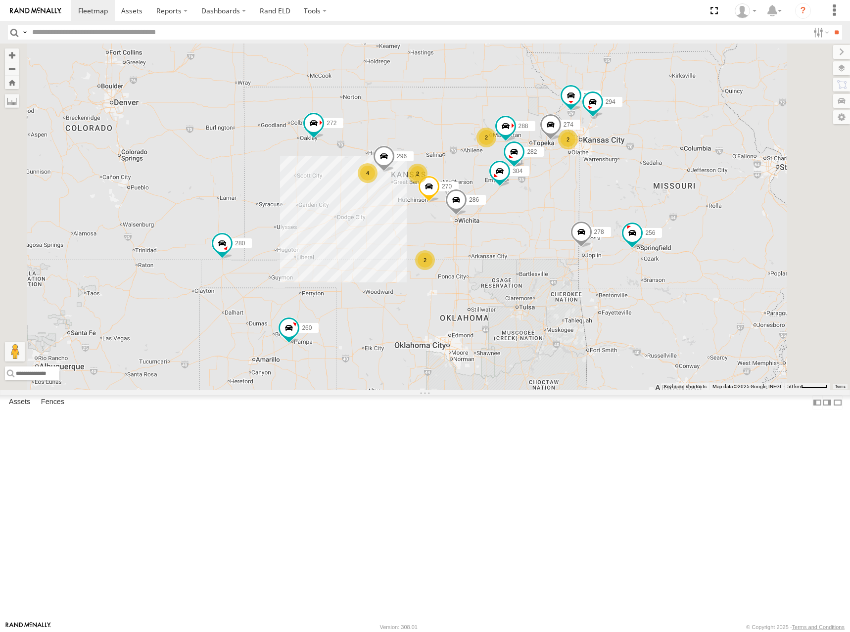
drag, startPoint x: 501, startPoint y: 220, endPoint x: 532, endPoint y: 215, distance: 31.1
click at [532, 215] on div "274 270 288 272 296 304 282 286 260 2 4 2 2 280 256 232 2 278 294" at bounding box center [425, 217] width 850 height 347
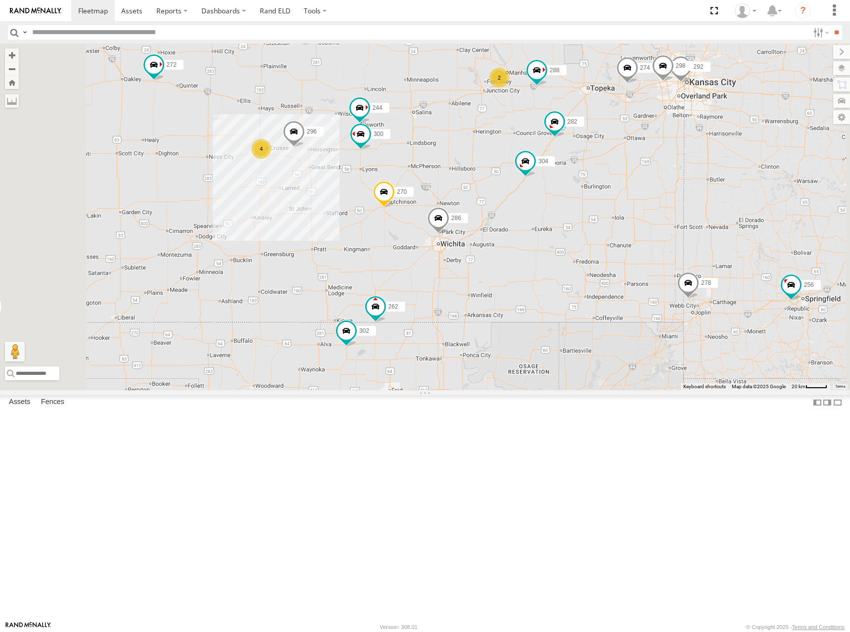
drag, startPoint x: 581, startPoint y: 230, endPoint x: 576, endPoint y: 236, distance: 7.8
click at [576, 236] on div "274 270 288 272 296 304 282 286 260 280 256 232 278 294 300 244 4 298 262 292 2…" at bounding box center [425, 217] width 850 height 347
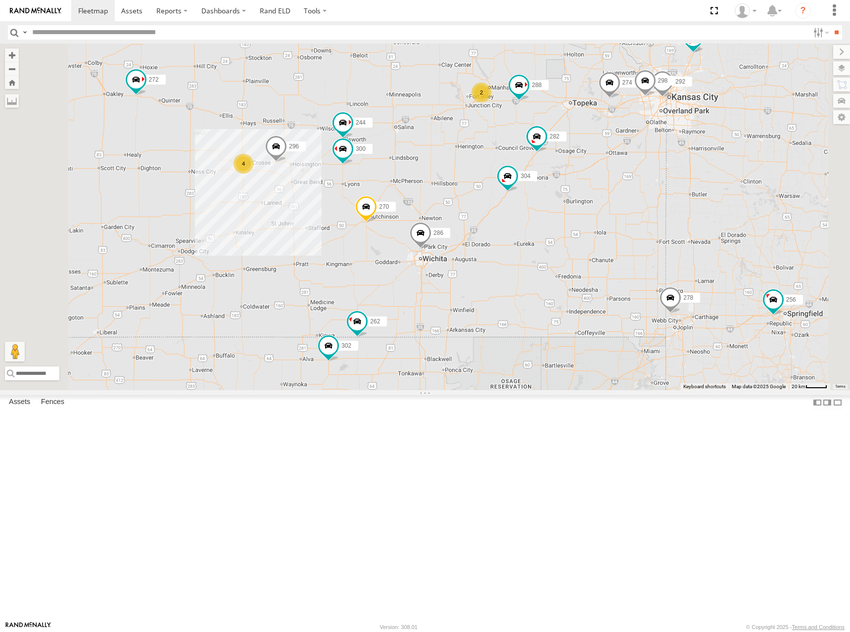
drag, startPoint x: 717, startPoint y: 294, endPoint x: 700, endPoint y: 308, distance: 22.1
click at [700, 308] on div "274 270 288 272 296 304 282 286 260 280 256 232 278 294 300 244 4 298 262 292 2…" at bounding box center [425, 217] width 850 height 347
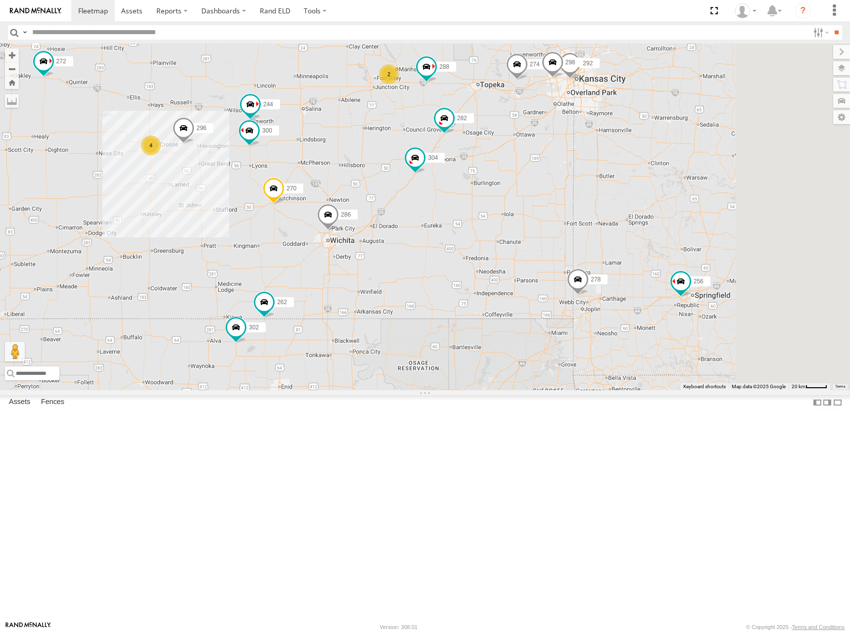
drag, startPoint x: 570, startPoint y: 135, endPoint x: 446, endPoint y: 104, distance: 127.5
click at [446, 104] on div "274 270 288 272 296 304 282 286 260 280 256 232 278 294 300 244 4 298 262 292 2…" at bounding box center [425, 217] width 850 height 347
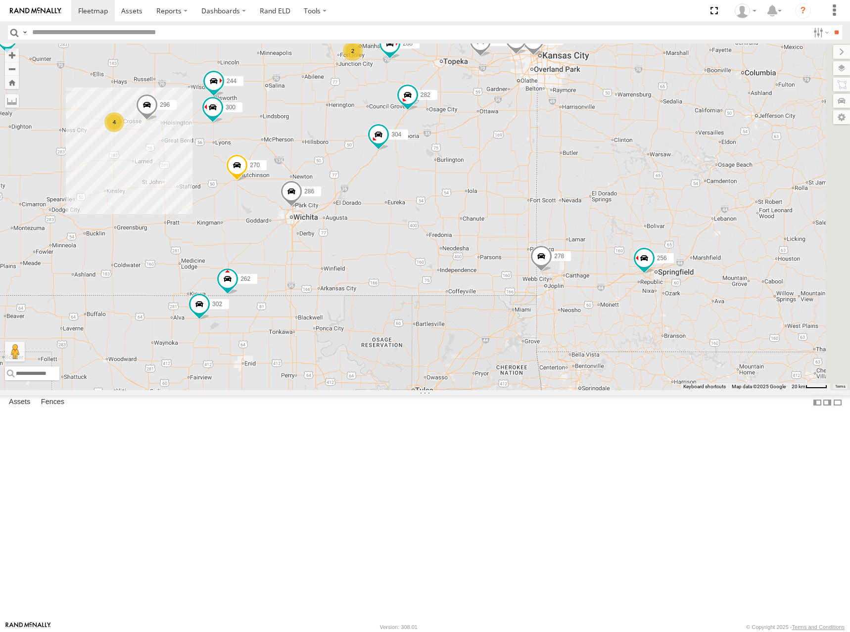
drag, startPoint x: 733, startPoint y: 329, endPoint x: 712, endPoint y: 317, distance: 23.9
click at [712, 317] on div "274 270 288 272 296 304 282 286 260 280 256 232 278 294 300 244 4 298 262 292 2…" at bounding box center [425, 217] width 850 height 347
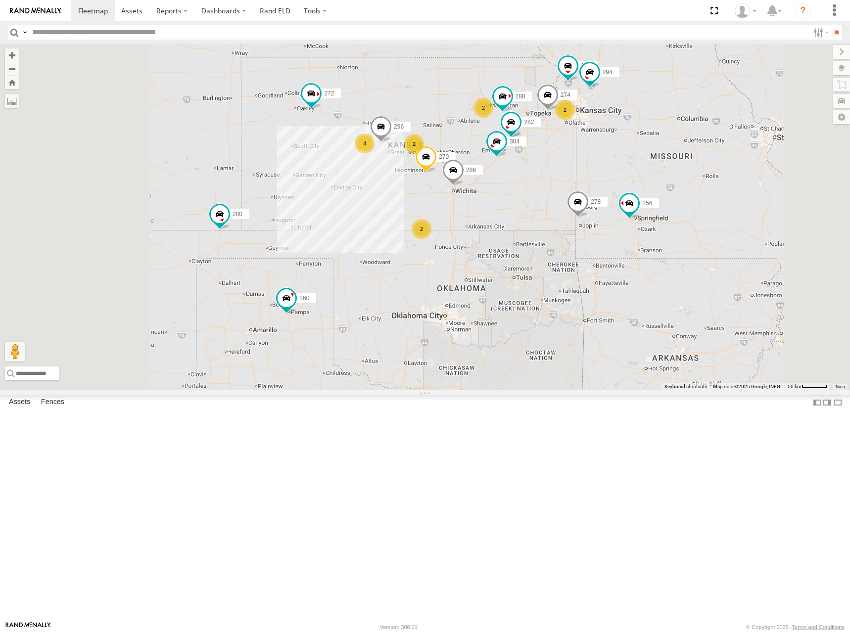
drag, startPoint x: 596, startPoint y: 348, endPoint x: 712, endPoint y: 348, distance: 115.8
click at [712, 348] on div "274 270 288 272 296 304 282 286 260 280 256 232 278 294 2 4 2 2 2" at bounding box center [425, 217] width 850 height 347
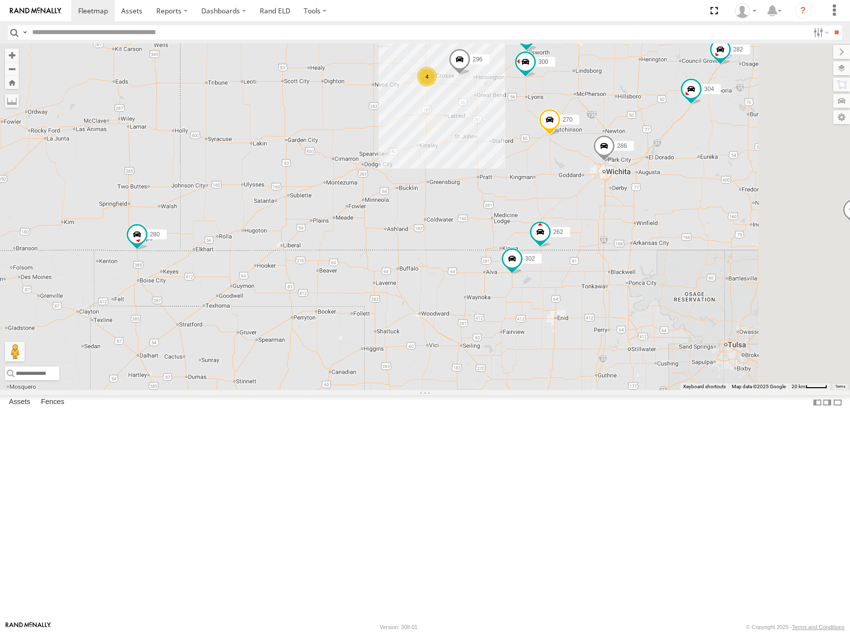
drag, startPoint x: 710, startPoint y: 159, endPoint x: 709, endPoint y: 167, distance: 8.5
click at [709, 167] on div "274 270 288 272 296 304 282 286 260 280 256 232 278 294 300 244 4 262 2 302" at bounding box center [425, 217] width 850 height 347
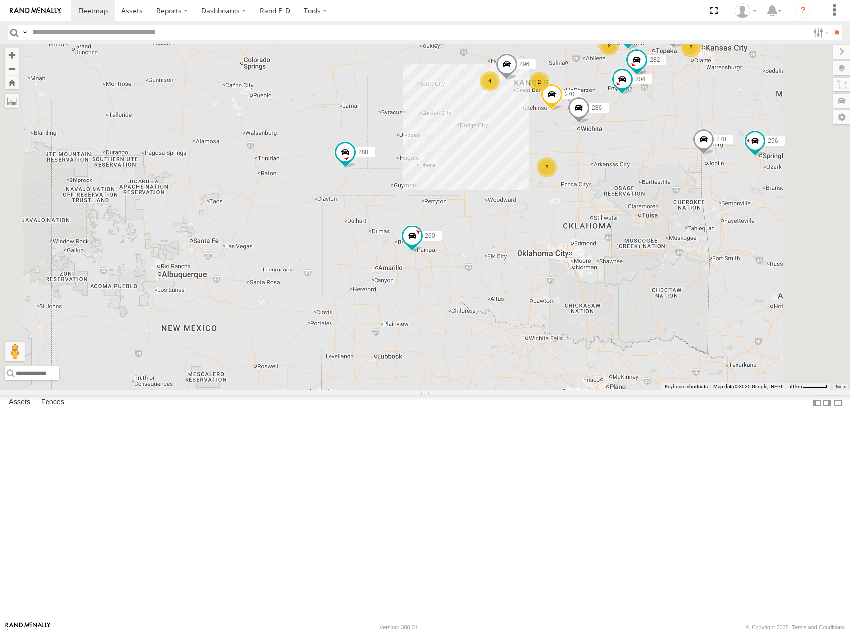
drag, startPoint x: 700, startPoint y: 115, endPoint x: 670, endPoint y: 142, distance: 40.6
click at [670, 142] on div "274 270 288 272 296 304 282 286 260 280 256 232 278 294 2 4 2 2 2" at bounding box center [425, 217] width 850 height 347
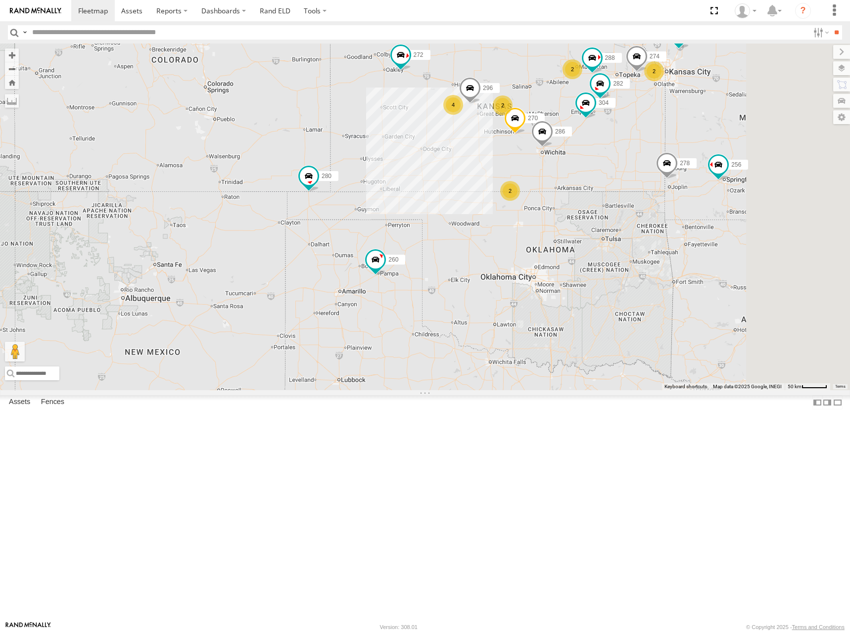
drag, startPoint x: 671, startPoint y: 138, endPoint x: 657, endPoint y: 146, distance: 16.0
click at [657, 146] on div "274 270 288 272 296 304 282 286 260 280 256 232 278 294 2 4 2 2 2" at bounding box center [425, 217] width 850 height 347
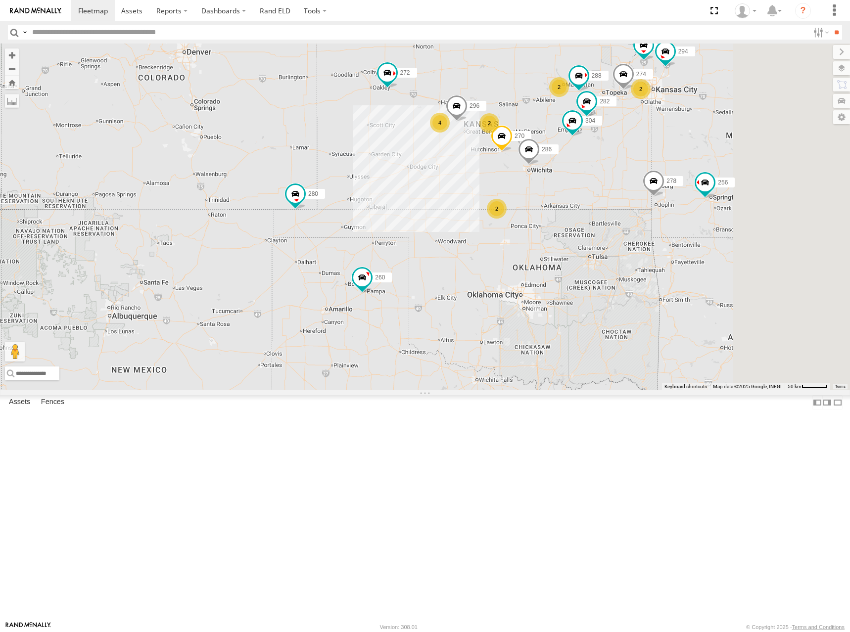
drag, startPoint x: 653, startPoint y: 147, endPoint x: 638, endPoint y: 167, distance: 24.7
click at [638, 167] on div "274 270 288 272 296 304 282 286 260 280 256 232 278 294 2 4 2 2 2" at bounding box center [425, 217] width 850 height 347
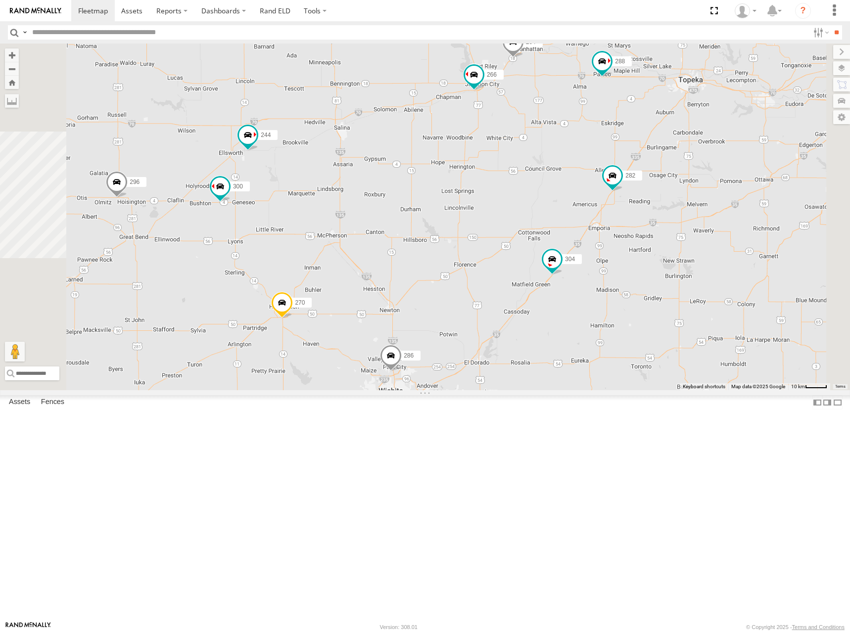
drag, startPoint x: 634, startPoint y: 192, endPoint x: 631, endPoint y: 202, distance: 10.2
click at [631, 202] on div "270 288 292 272 280 256 232 296 304 282 278 294 286 260 300 244 264 266" at bounding box center [425, 217] width 850 height 347
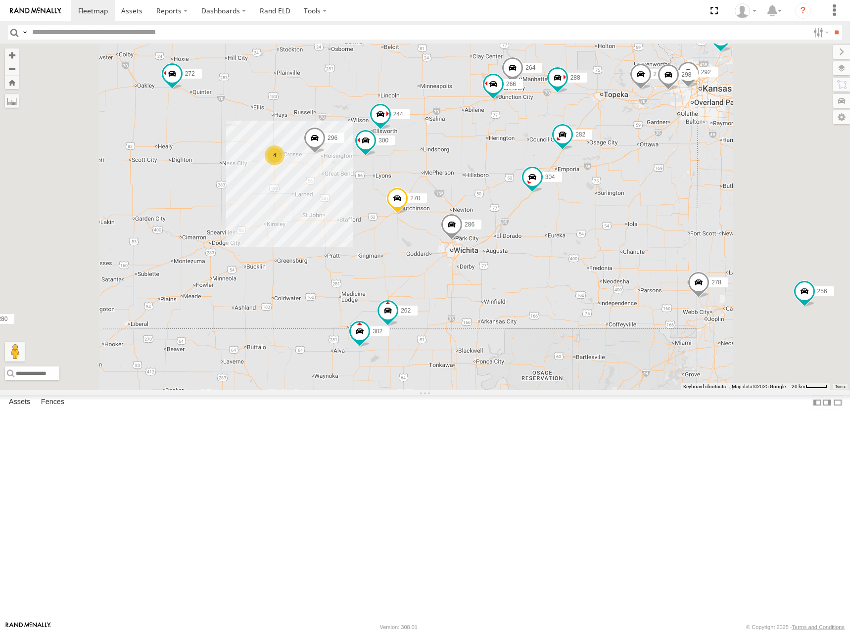
drag, startPoint x: 605, startPoint y: 278, endPoint x: 614, endPoint y: 272, distance: 10.7
click at [614, 272] on div "270 288 292 272 280 256 232 296 304 282 278 294 286 260 300 244 264 266 274 4 2…" at bounding box center [425, 217] width 850 height 347
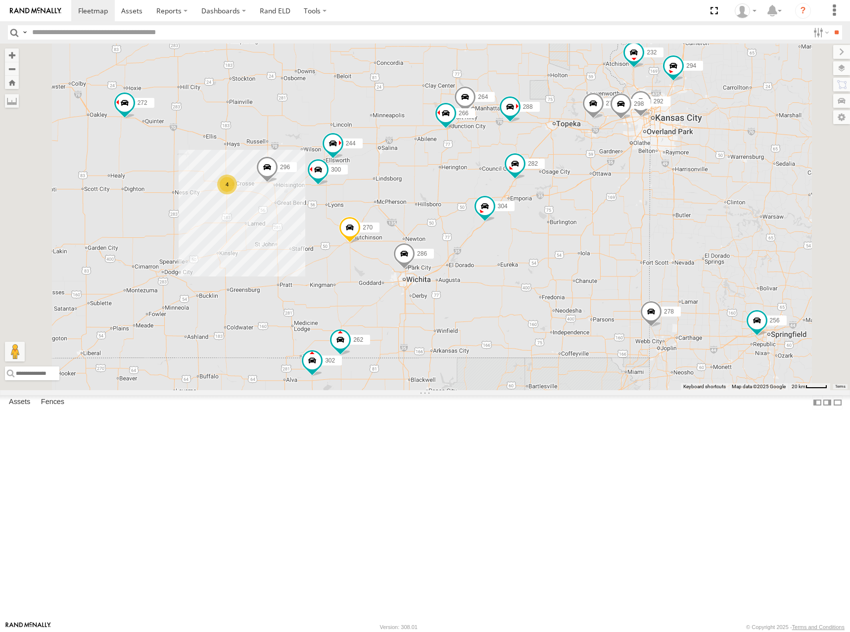
drag, startPoint x: 731, startPoint y: 246, endPoint x: 648, endPoint y: 288, distance: 92.7
click at [648, 288] on div "270 288 292 272 280 256 232 296 304 282 278 294 286 260 300 244 264 266 274 4 2…" at bounding box center [425, 217] width 850 height 347
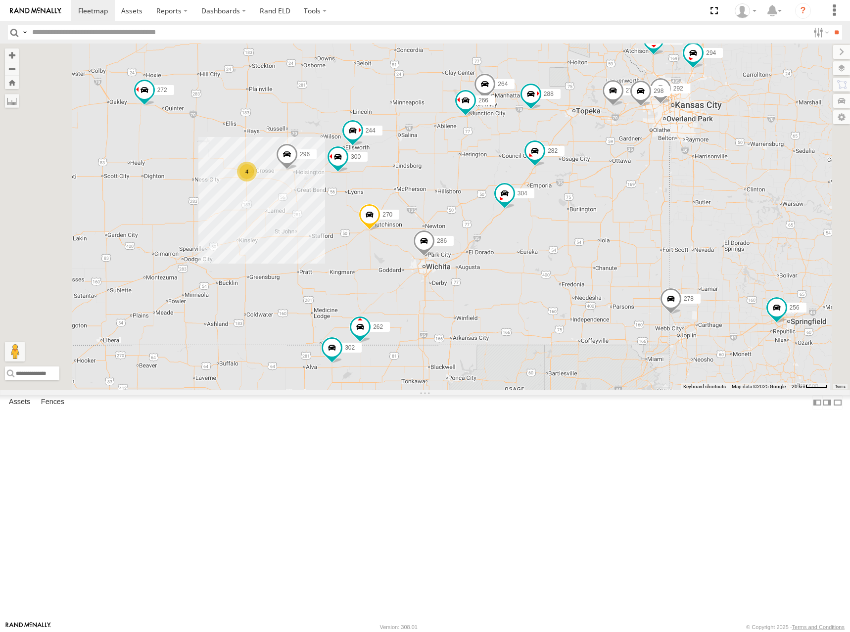
drag, startPoint x: 605, startPoint y: 167, endPoint x: 662, endPoint y: 144, distance: 61.9
click at [662, 144] on div "270 288 292 272 280 256 232 296 304 282 278 294 286 260 300 244 264 266 274 298…" at bounding box center [425, 217] width 850 height 347
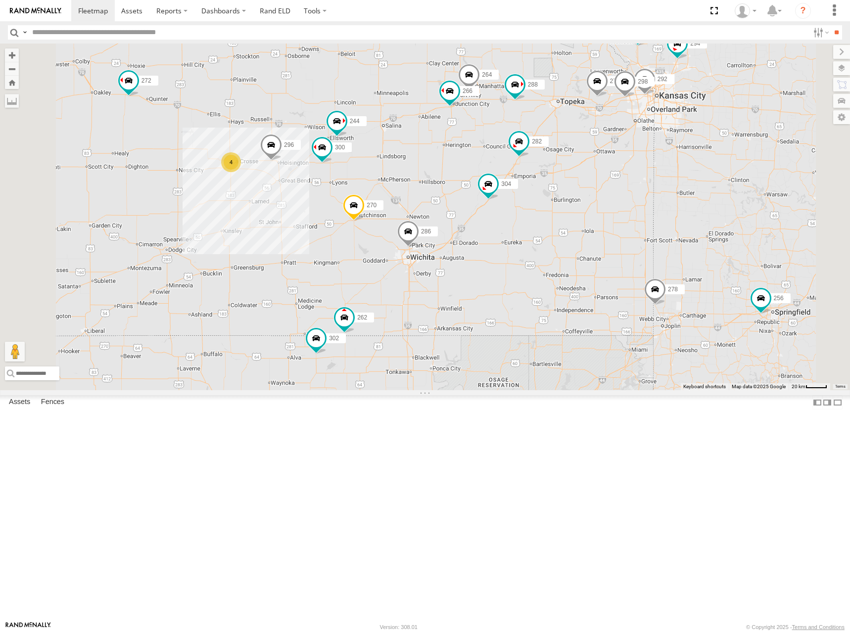
drag, startPoint x: 724, startPoint y: 166, endPoint x: 683, endPoint y: 163, distance: 41.2
click at [683, 163] on div "270 288 292 272 280 256 232 296 304 282 278 294 286 260 300 244 264 266 274 298…" at bounding box center [425, 217] width 850 height 347
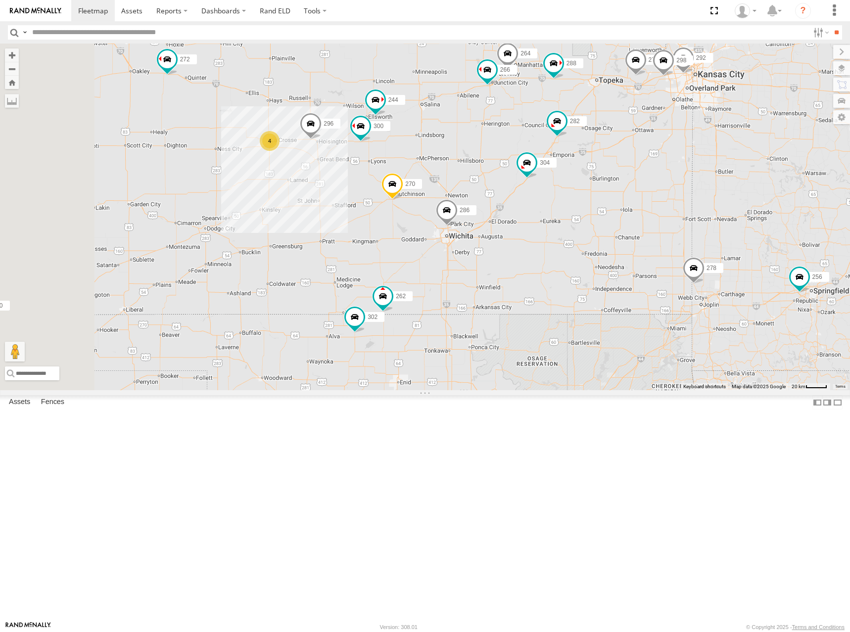
drag, startPoint x: 550, startPoint y: 164, endPoint x: 569, endPoint y: 157, distance: 20.7
click at [569, 157] on div "270 288 292 272 280 256 232 296 304 282 278 294 286 260 300 244 264 266 274 298…" at bounding box center [425, 217] width 850 height 347
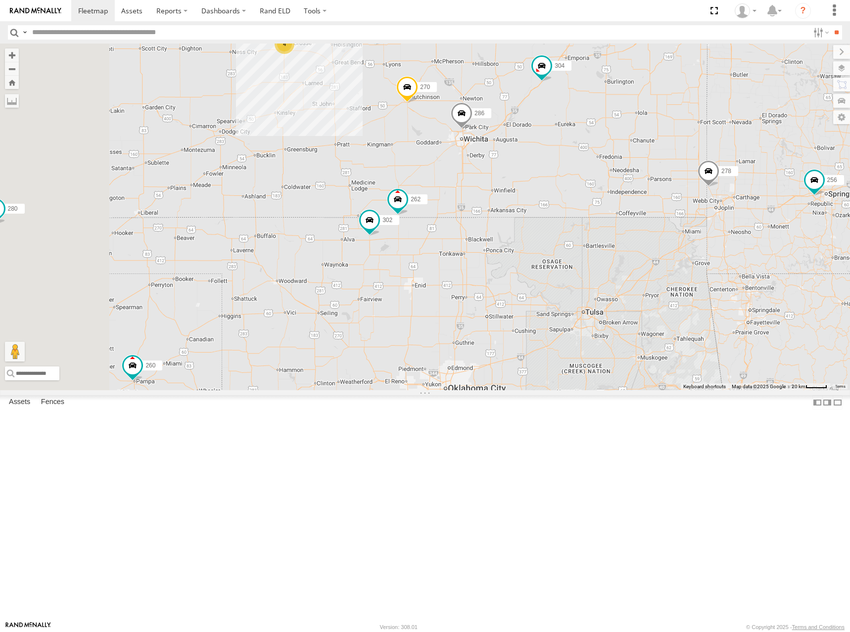
drag, startPoint x: 569, startPoint y: 270, endPoint x: 574, endPoint y: 170, distance: 100.1
click at [574, 170] on div "270 288 292 272 280 256 232 296 304 282 278 294 286 260 300 244 264 266 274 298…" at bounding box center [425, 217] width 850 height 347
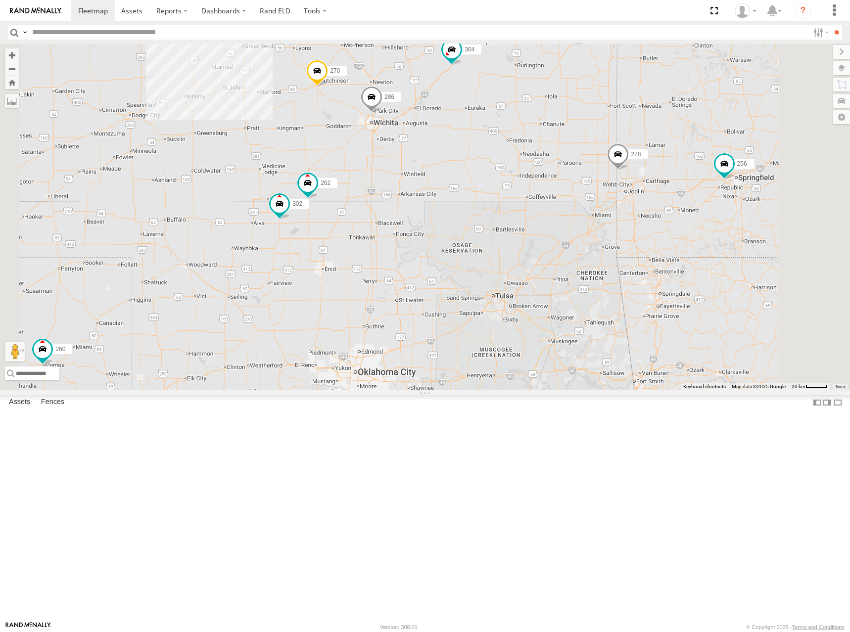
drag, startPoint x: 650, startPoint y: 251, endPoint x: 682, endPoint y: 216, distance: 48.3
click at [682, 216] on div "270 288 292 272 280 256 232 296 304 282 278 294 286 260 300 244 264 266 274 298…" at bounding box center [425, 217] width 850 height 347
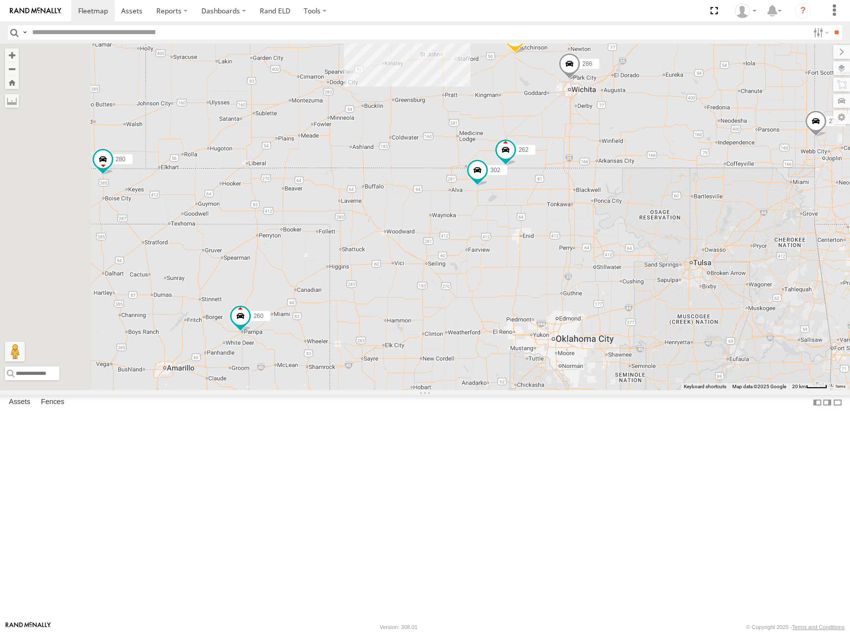
drag, startPoint x: 487, startPoint y: 291, endPoint x: 509, endPoint y: 273, distance: 29.1
click at [509, 273] on div "270 288 292 272 280 256 232 296 304 282 278 294 286 260 300 244 264 266 274 298…" at bounding box center [425, 217] width 850 height 347
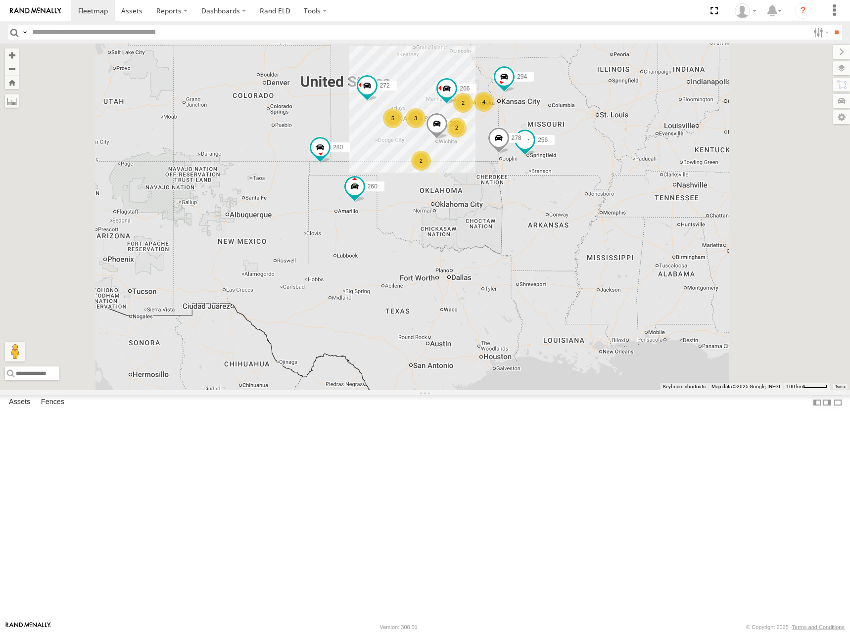
click at [544, 189] on div "272 280 256 278 294 286 260 266 4 3 5 2 2 2" at bounding box center [425, 217] width 850 height 347
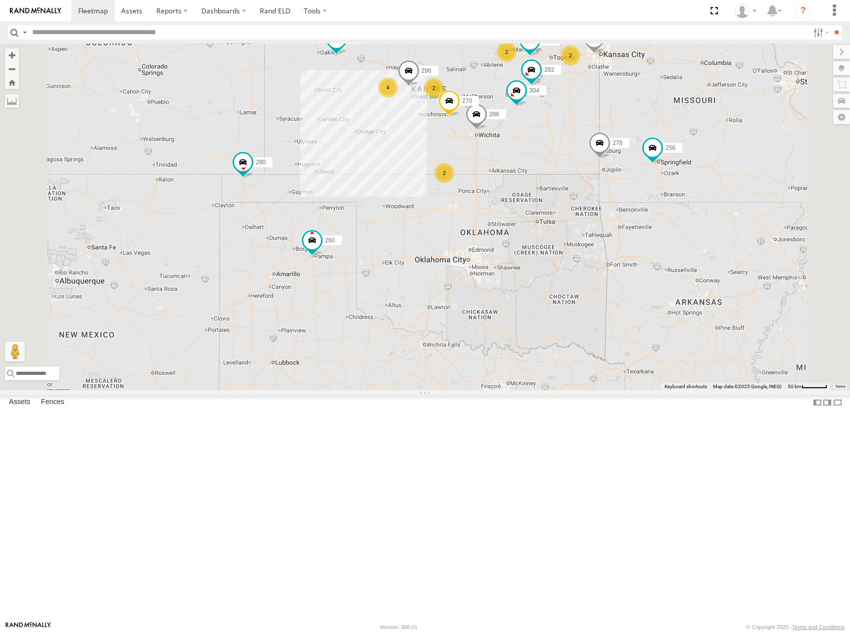
drag, startPoint x: 579, startPoint y: 146, endPoint x: 585, endPoint y: 162, distance: 16.7
click at [585, 162] on div "272 280 256 278 294 286 260 2 2 4 270 2 288 292 232 296 304 2 282" at bounding box center [425, 217] width 850 height 347
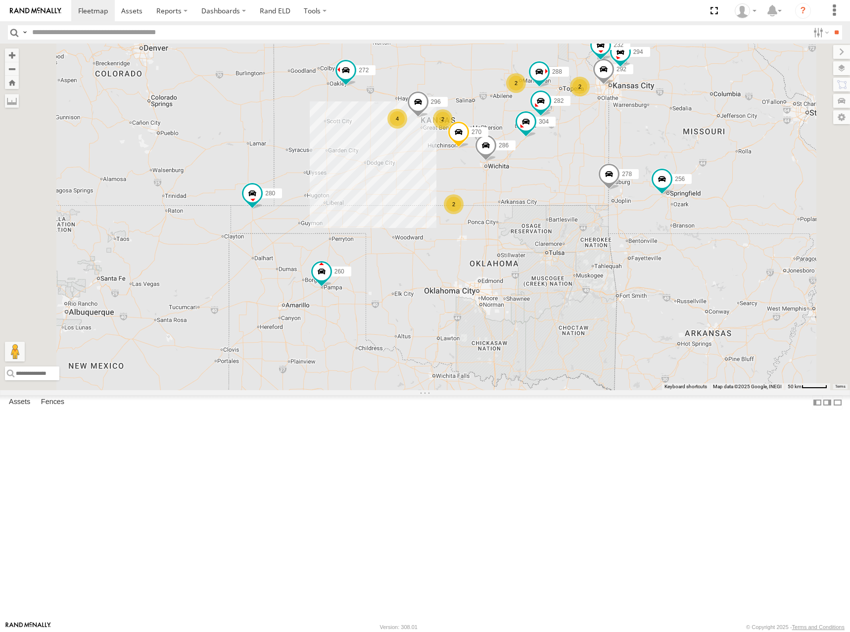
drag, startPoint x: 596, startPoint y: 143, endPoint x: 601, endPoint y: 161, distance: 19.1
click at [601, 161] on div "272 280 256 278 294 286 260 2 2 4 270 2 288 292 232 296 304 2 282" at bounding box center [425, 217] width 850 height 347
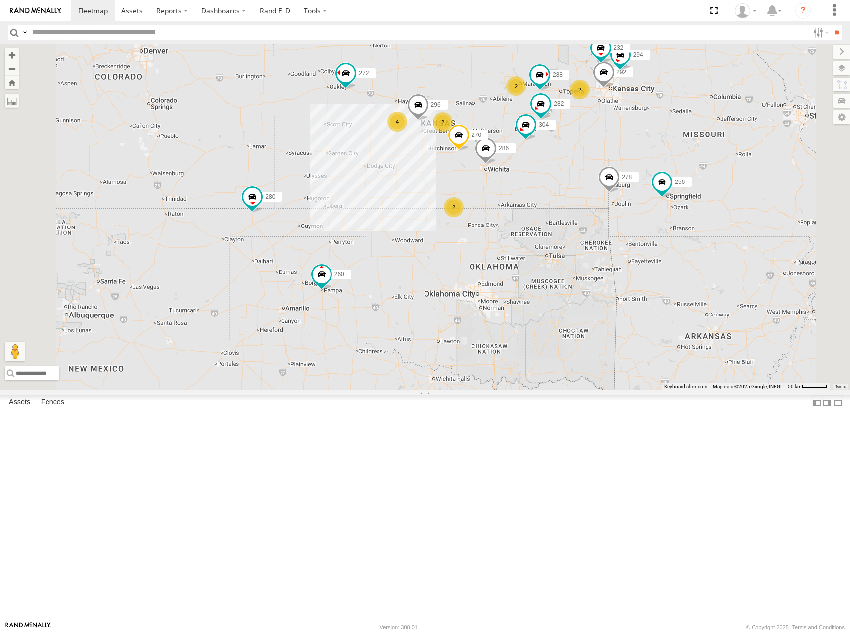
drag, startPoint x: 580, startPoint y: 155, endPoint x: 578, endPoint y: 171, distance: 15.5
click at [578, 171] on div "272 280 256 278 294 286 260 2 2 4 270 2 288 292 232 296 304 2 282" at bounding box center [425, 217] width 850 height 347
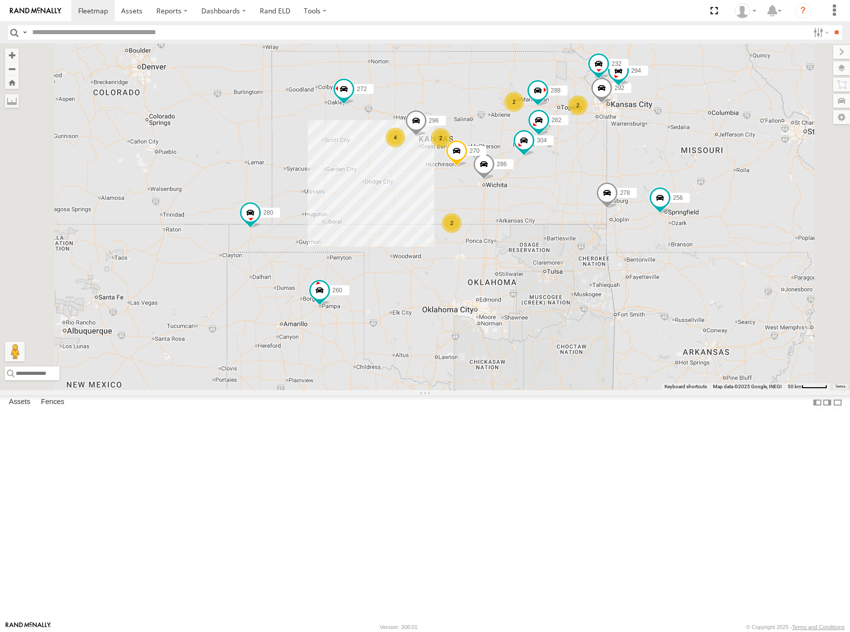
click at [609, 165] on div "272 280 256 278 294 286 260 2 2 4 270 2 288 292 232 296 304 2 282" at bounding box center [425, 217] width 850 height 347
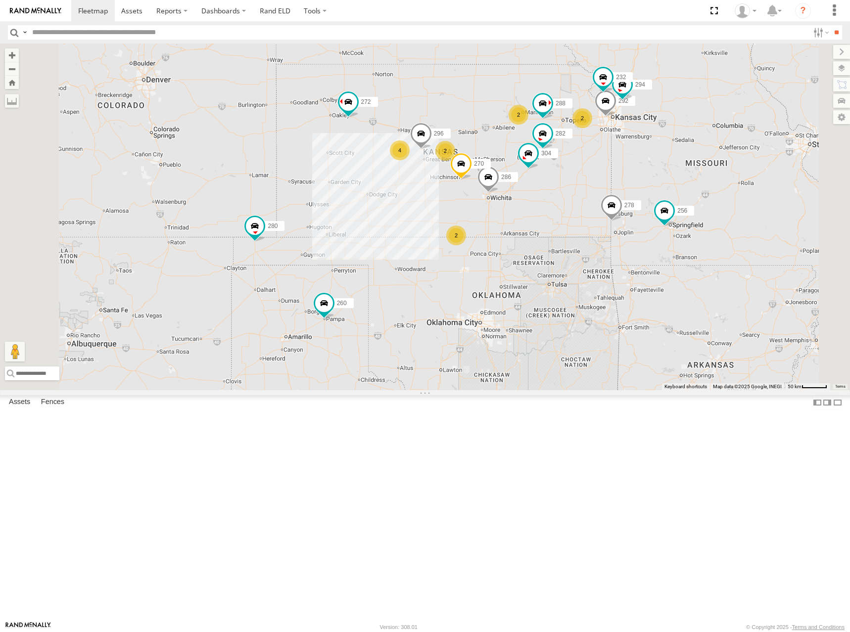
drag, startPoint x: 537, startPoint y: 175, endPoint x: 546, endPoint y: 182, distance: 11.7
click at [546, 182] on div "272 280 256 278 294 286 260 2 2 4 270 2 288 292 232 296 304 2 282" at bounding box center [425, 217] width 850 height 347
click at [624, 194] on div "272 280 256 278 294 286 260 2 2 4 270 2 288 292 232 296 304 2 282" at bounding box center [425, 217] width 850 height 347
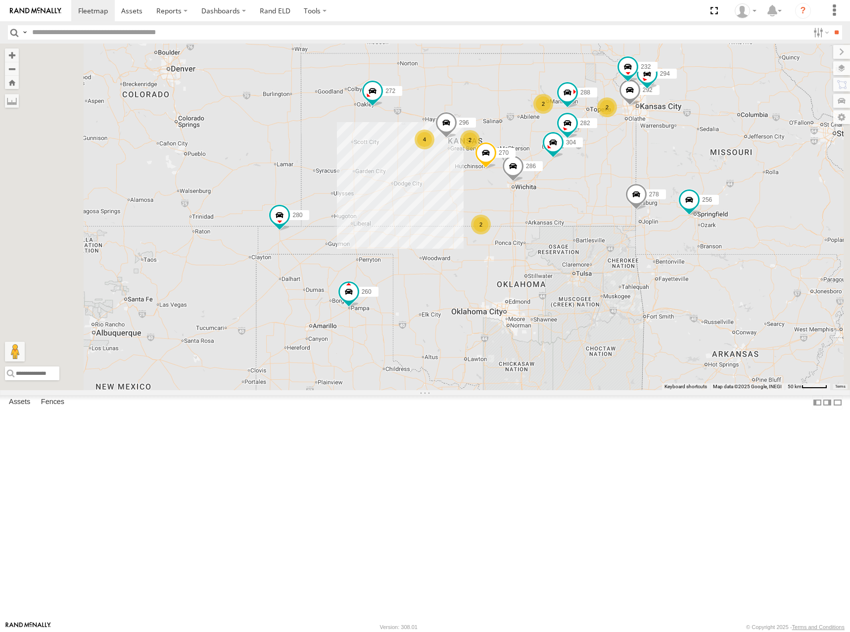
click at [625, 182] on div "272 280 256 278 294 286 260 2 2 4 270 2 288 292 232 296 304 2 282" at bounding box center [425, 217] width 850 height 347
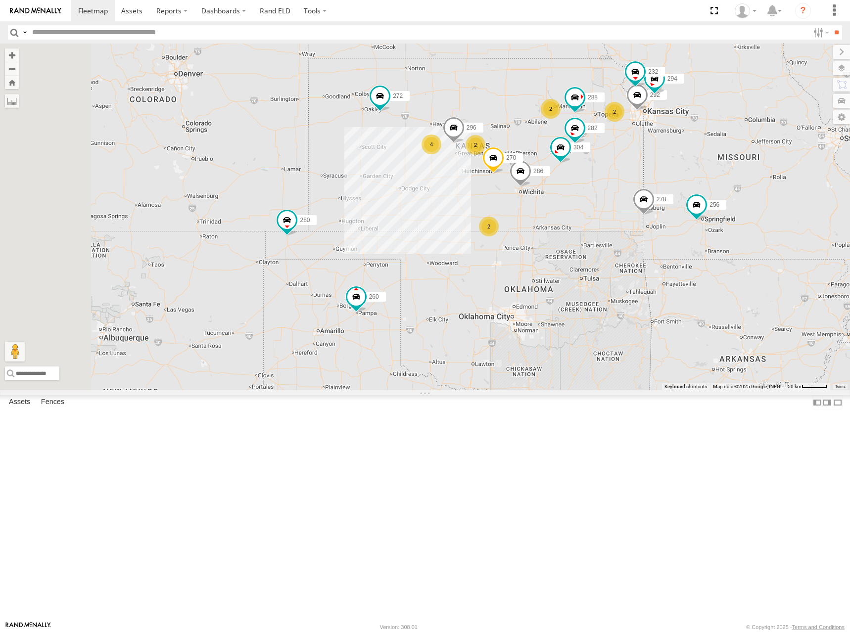
drag, startPoint x: 671, startPoint y: 171, endPoint x: 658, endPoint y: 181, distance: 16.6
click at [658, 181] on div "272 280 256 278 294 286 260 270 288 292 232 296 304 282 2 2 4 2 2" at bounding box center [425, 217] width 850 height 347
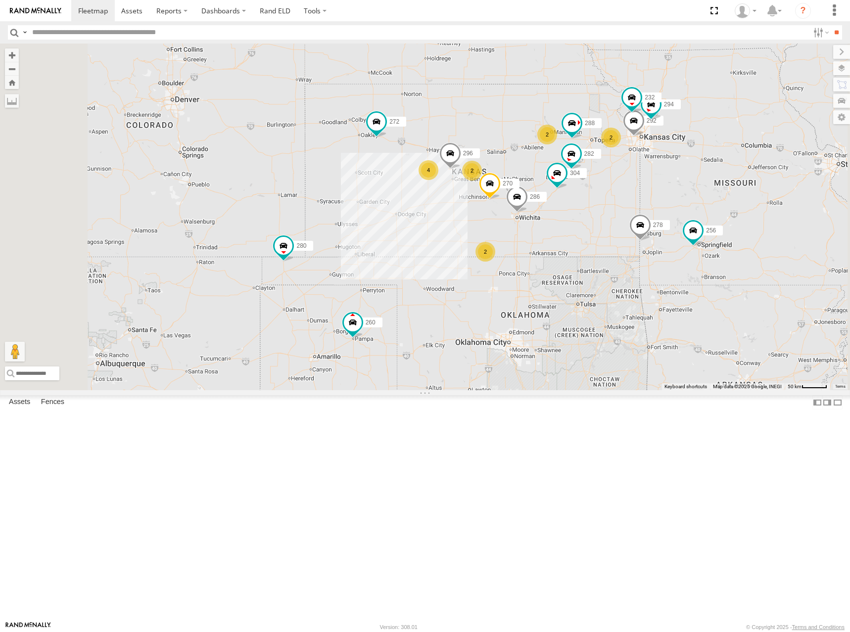
drag, startPoint x: 663, startPoint y: 159, endPoint x: 661, endPoint y: 189, distance: 30.2
click at [661, 189] on div "272 280 256 278 294 286 260 270 288 292 232 296 304 282 2 2 4 2 2" at bounding box center [425, 217] width 850 height 347
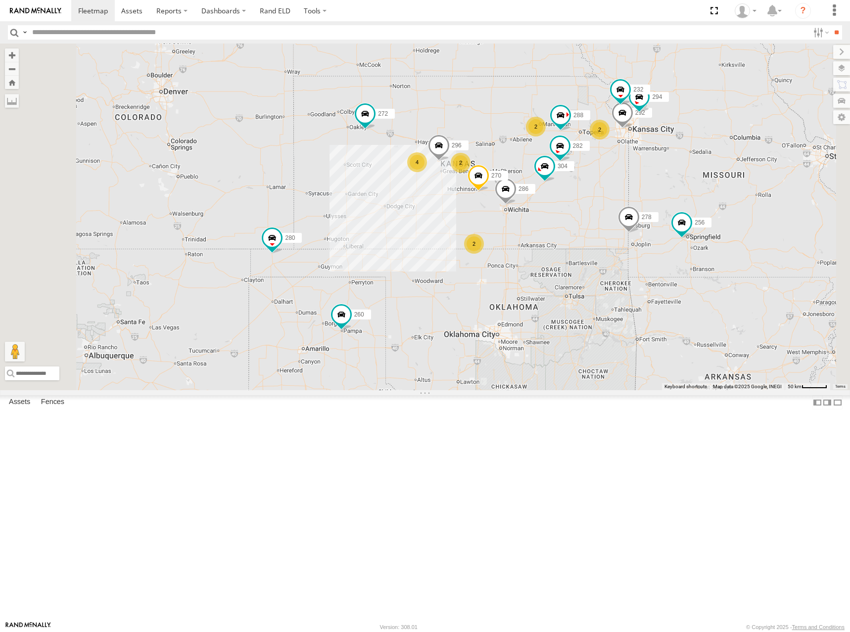
drag, startPoint x: 715, startPoint y: 200, endPoint x: 703, endPoint y: 188, distance: 17.2
click at [703, 188] on div "272 280 256 278 294 286 260 270 288 292 232 296 304 282 2 2 4 2 2" at bounding box center [425, 217] width 850 height 347
click at [622, 201] on div "272 280 256 278 294 286 260 270 288 292 232 296 304 282 2 2 4 2 2" at bounding box center [425, 217] width 850 height 347
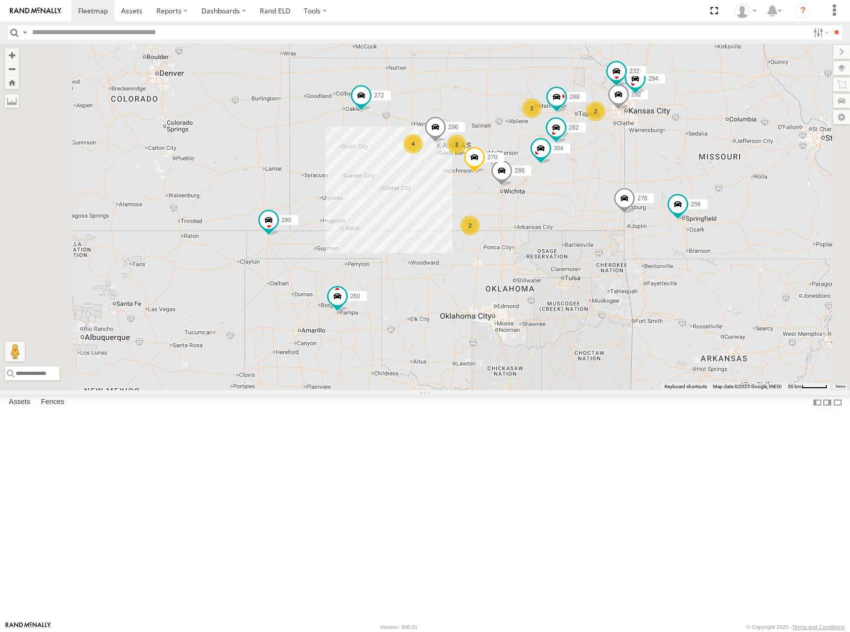
drag, startPoint x: 623, startPoint y: 197, endPoint x: 618, endPoint y: 178, distance: 19.9
click at [618, 178] on div "272 280 256 278 294 286 260 270 288 292 232 296 304 282 2 2 4 2 2" at bounding box center [425, 217] width 850 height 347
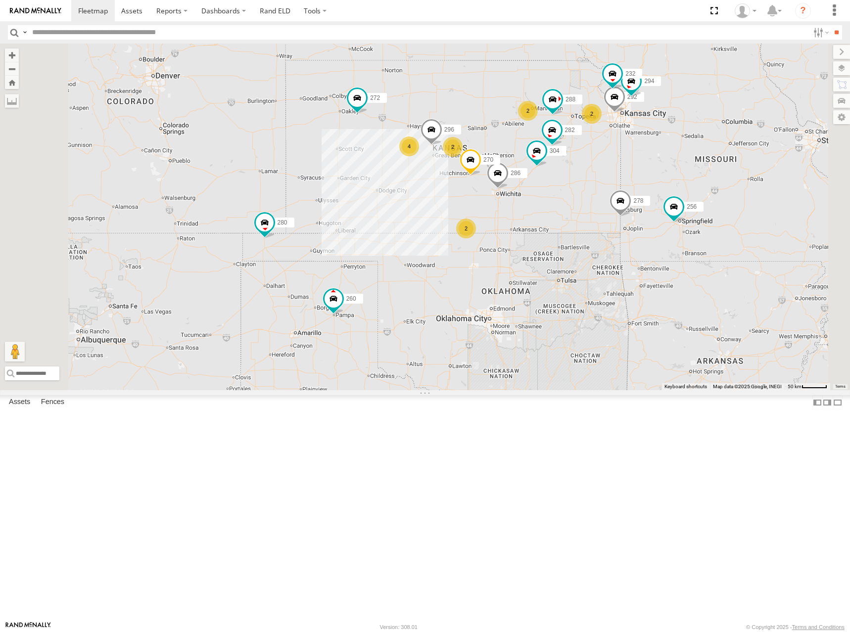
drag, startPoint x: 601, startPoint y: 185, endPoint x: 596, endPoint y: 188, distance: 6.2
click at [596, 188] on div "272 280 256 278 294 286 260 270 288 292 232 296 304 282 2 2 4 2 2" at bounding box center [425, 217] width 850 height 347
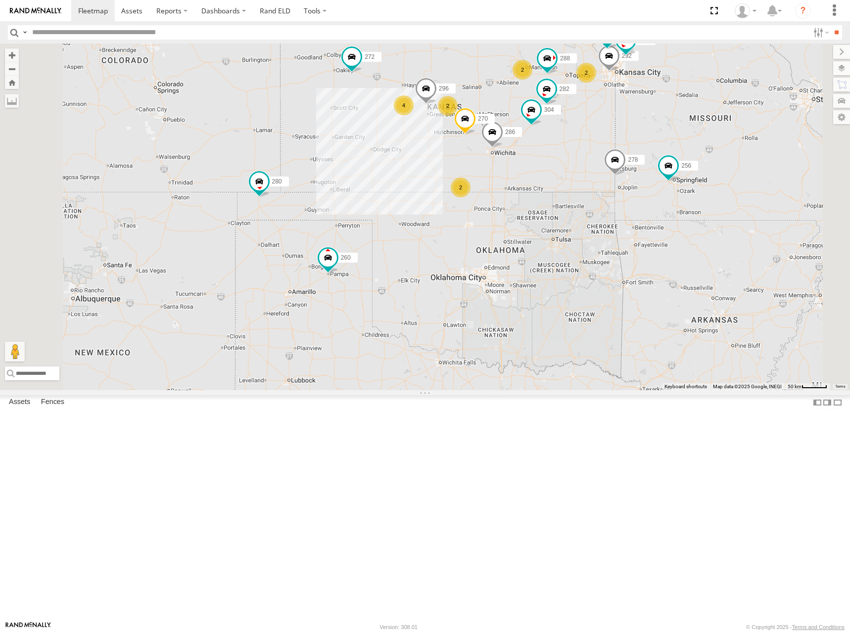
drag, startPoint x: 590, startPoint y: 124, endPoint x: 619, endPoint y: 164, distance: 49.0
click at [619, 164] on div "272 280 256 278 294 286 260 270 288 292 232 296 304 282 2 2 4 2 2" at bounding box center [425, 217] width 850 height 347
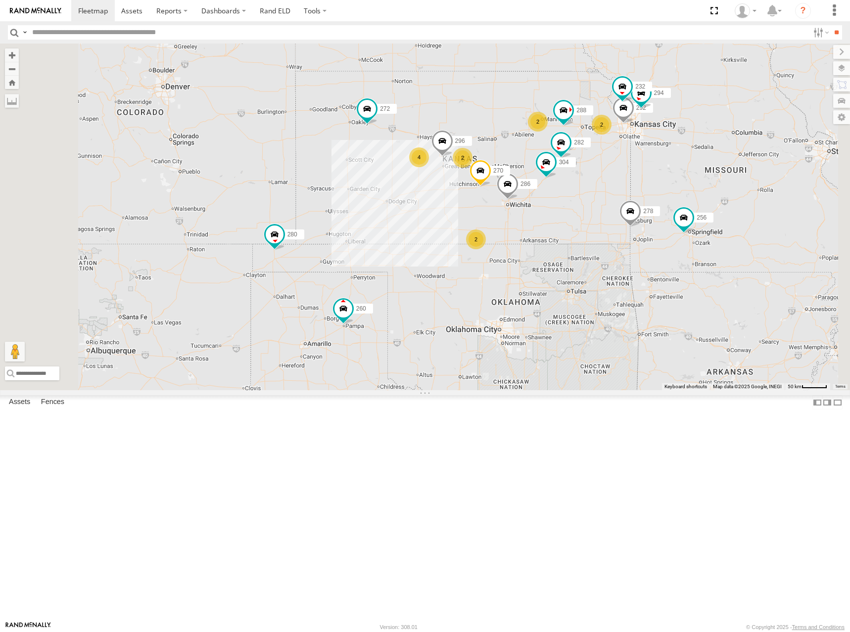
drag, startPoint x: 597, startPoint y: 165, endPoint x: 608, endPoint y: 205, distance: 41.1
click at [608, 205] on div "272 280 256 278 294 286 260 270 288 292 232 296 304 282 2 2 4 2 2" at bounding box center [425, 217] width 850 height 347
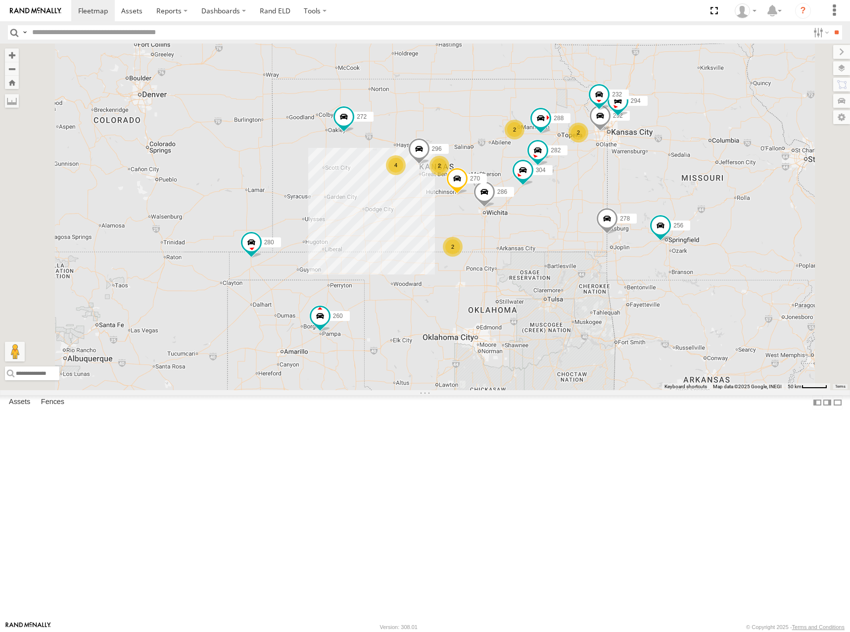
drag, startPoint x: 757, startPoint y: 167, endPoint x: 725, endPoint y: 176, distance: 32.4
click at [725, 176] on div "272 280 256 278 294 286 260 270 288 292 232 296 304 282 2 2 4 2 2" at bounding box center [425, 217] width 850 height 347
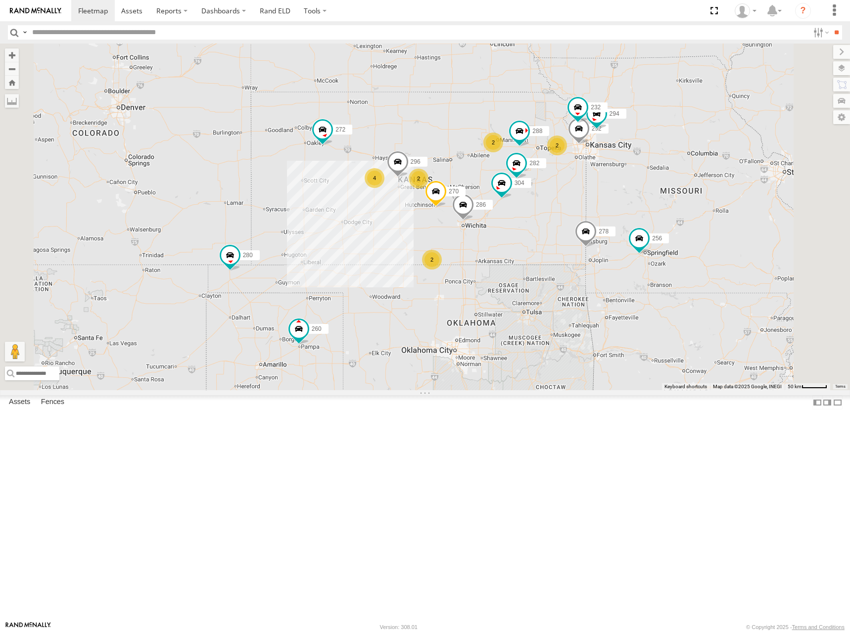
drag, startPoint x: 700, startPoint y: 159, endPoint x: 701, endPoint y: 166, distance: 7.0
click at [701, 166] on div "272 280 256 278 294 286 260 270 288 292 232 296 304 282 2 2 4 2 2" at bounding box center [425, 217] width 850 height 347
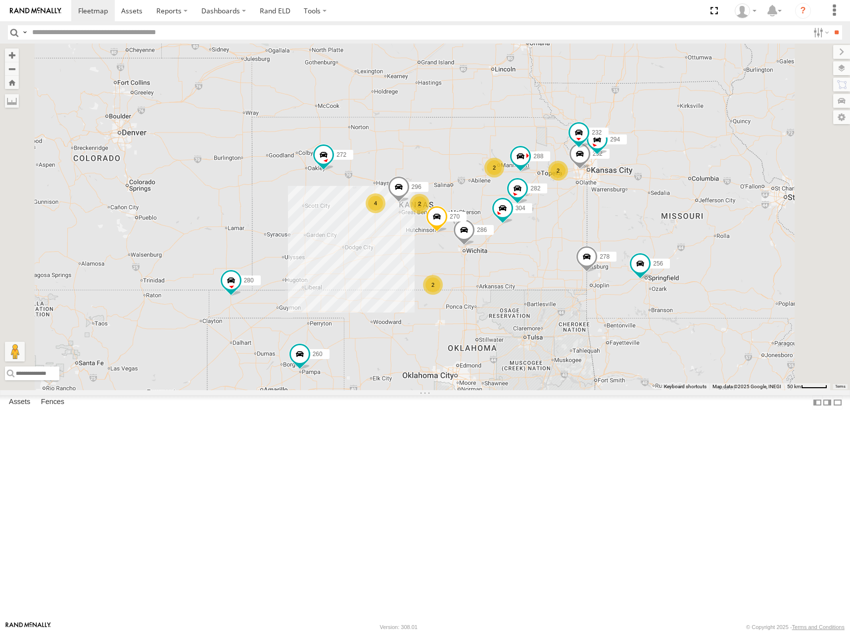
drag, startPoint x: 691, startPoint y: 163, endPoint x: 690, endPoint y: 181, distance: 17.8
click at [690, 181] on div "272 280 256 278 294 286 260 270 288 292 232 296 304 282 2 2 4 2 2" at bounding box center [425, 217] width 850 height 347
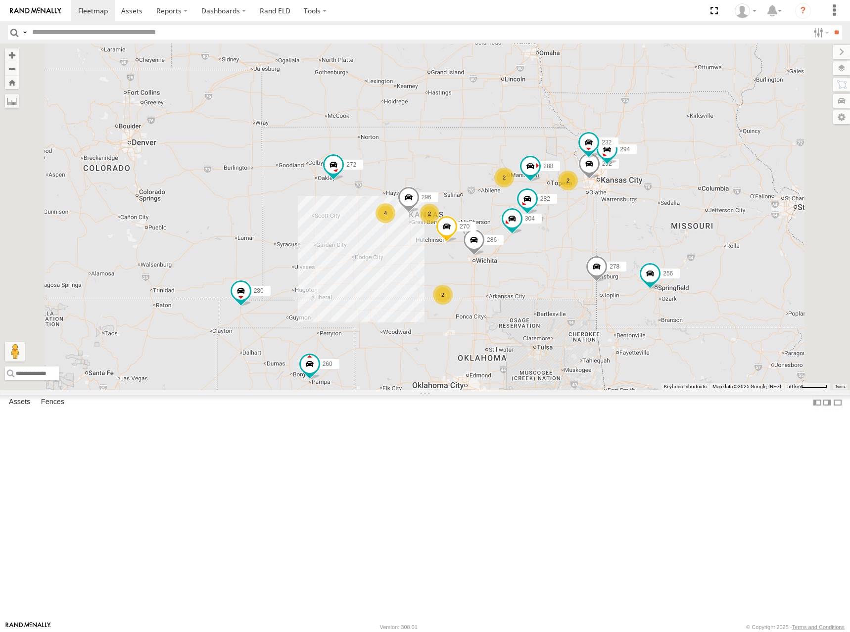
drag, startPoint x: 619, startPoint y: 132, endPoint x: 631, endPoint y: 141, distance: 14.8
click at [631, 141] on div "272 280 256 278 294 286 260 270 288 292 232 296 304 282 2 2 4 2 2" at bounding box center [425, 217] width 850 height 347
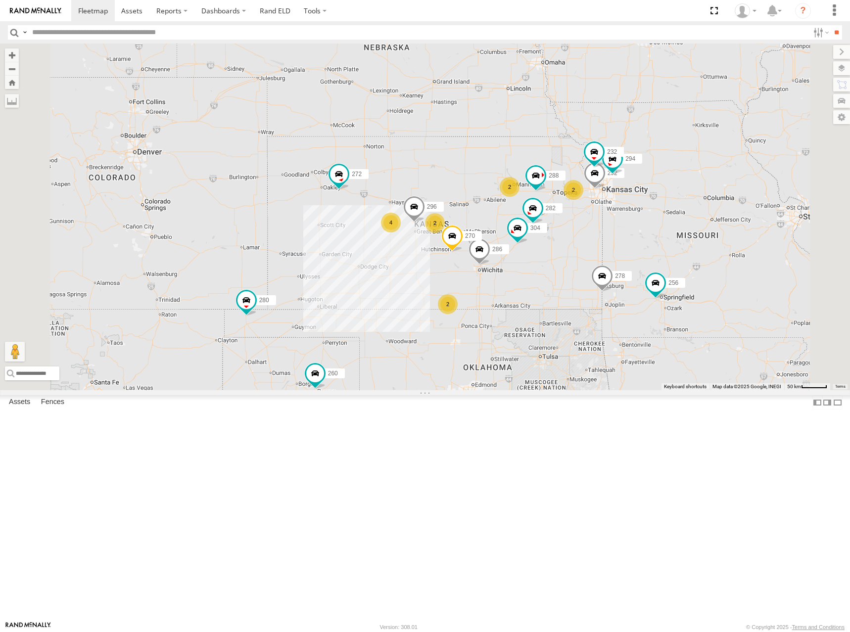
drag, startPoint x: 661, startPoint y: 113, endPoint x: 667, endPoint y: 125, distance: 13.5
click at [667, 125] on div "272 280 256 278 294 286 260 270 288 292 232 296 304 282 2 2 4 2 2" at bounding box center [425, 217] width 850 height 347
drag, startPoint x: 713, startPoint y: 189, endPoint x: 710, endPoint y: 197, distance: 8.9
click at [710, 197] on div "272 280 256 278 294 286 260 270 288 292 232 296 304 282 2 2 4 2 2" at bounding box center [425, 217] width 850 height 347
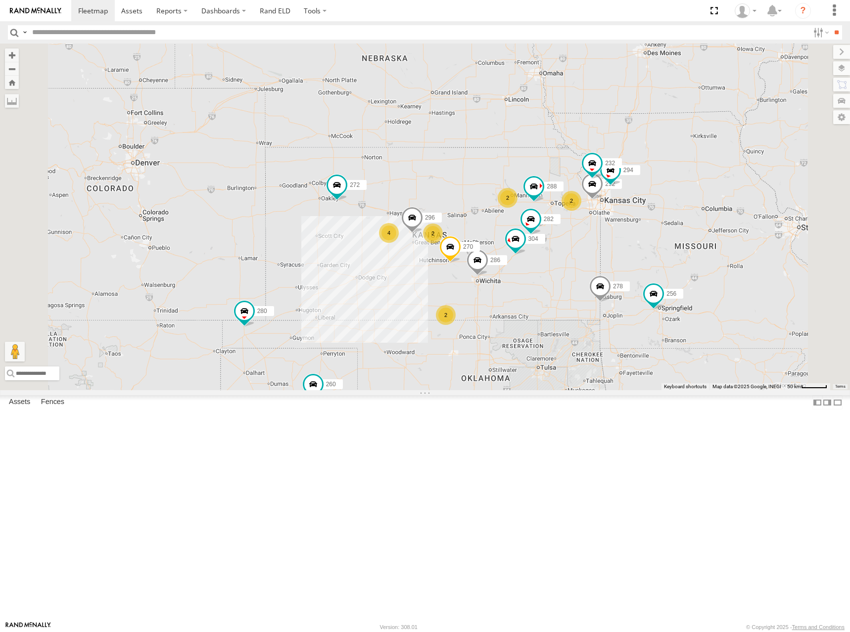
drag, startPoint x: 639, startPoint y: 202, endPoint x: 645, endPoint y: 200, distance: 5.8
click at [645, 200] on div "272 280 256 278 294 286 260 270 288 292 232 296 304 282 2 2 4 2 2" at bounding box center [425, 217] width 850 height 347
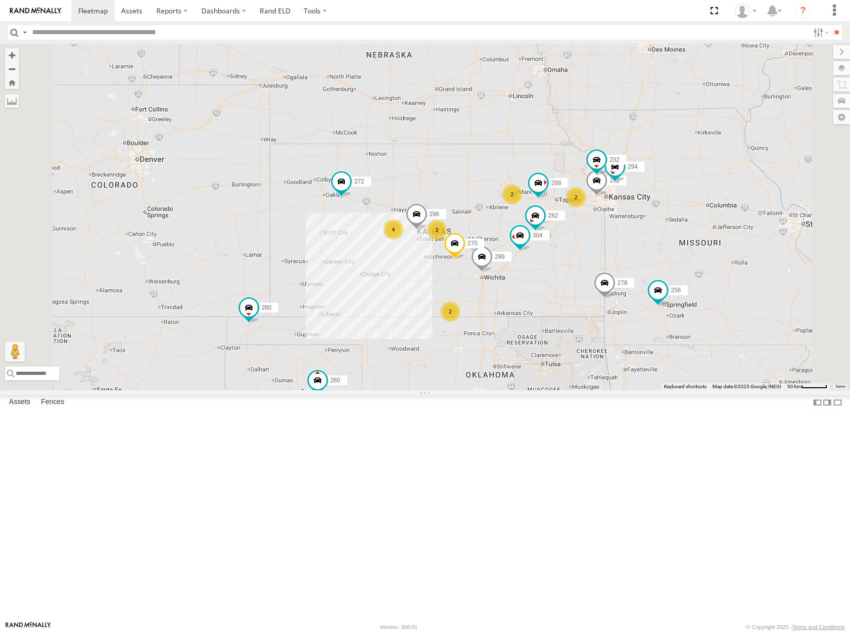
click at [699, 204] on div "272 280 256 278 294 286 260 270 288 292 232 296 304 282 2 2 4 2 2" at bounding box center [425, 217] width 850 height 347
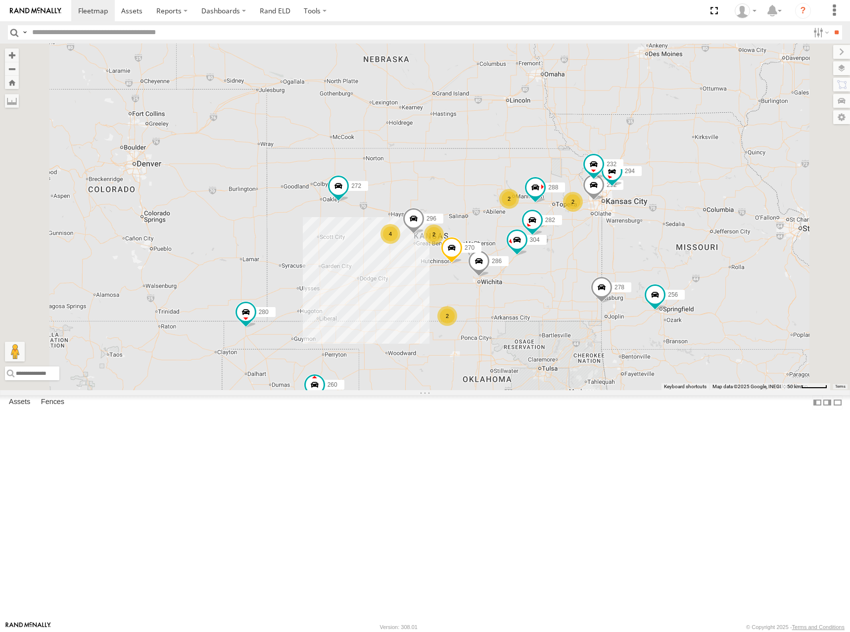
drag, startPoint x: 625, startPoint y: 253, endPoint x: 622, endPoint y: 258, distance: 6.0
click at [622, 258] on div "272 280 256 278 294 286 260 270 288 292 232 296 304 282 2 2 4 2 2" at bounding box center [425, 217] width 850 height 347
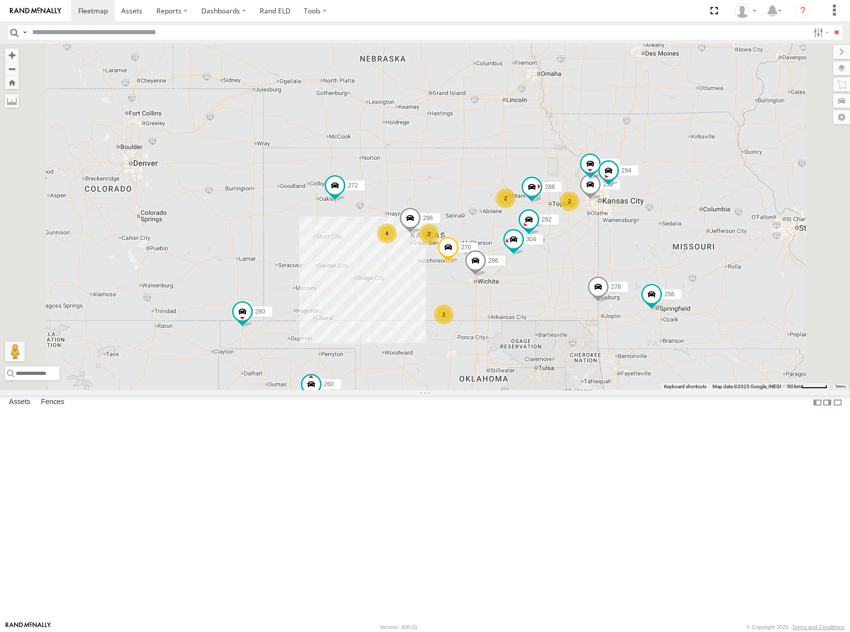
click at [627, 261] on div "272 280 260 2 2 4 270 2 288 292 256 232 296 304 2 282 278 294 286" at bounding box center [425, 217] width 850 height 347
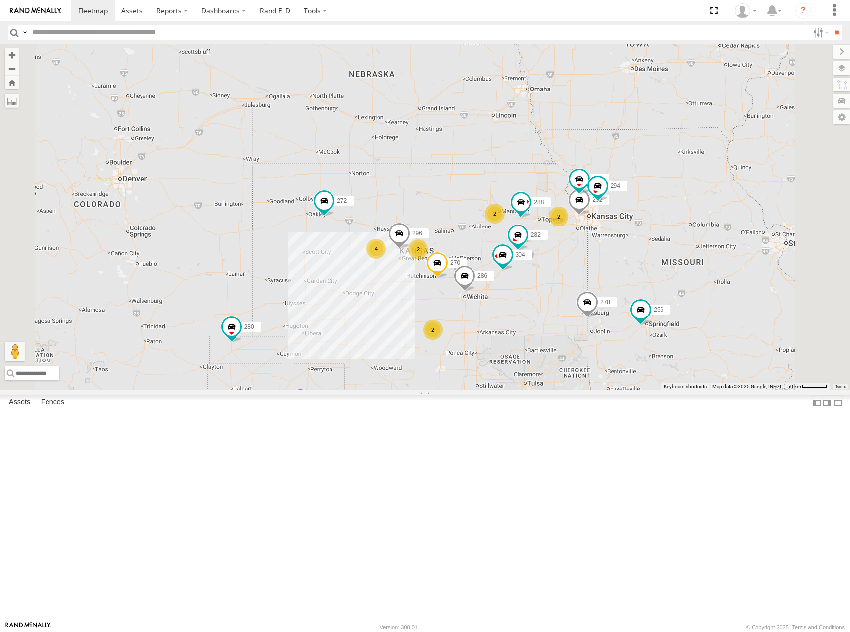
drag, startPoint x: 658, startPoint y: 221, endPoint x: 653, endPoint y: 230, distance: 9.8
click at [653, 230] on div "272 280 260 2 2 4 270 2 288 292 256 232 296 304 2 282 278 294 286" at bounding box center [425, 217] width 850 height 347
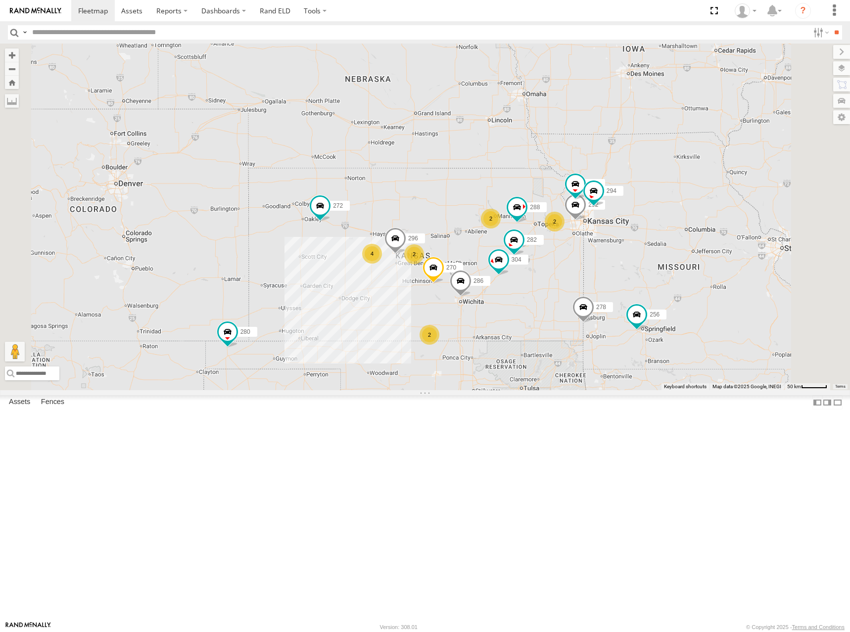
drag, startPoint x: 697, startPoint y: 221, endPoint x: 705, endPoint y: 212, distance: 11.6
click at [705, 212] on div "272 280 260 2 2 4 270 2 288 292 256 232 296 304 2 282 278 294 286" at bounding box center [425, 217] width 850 height 347
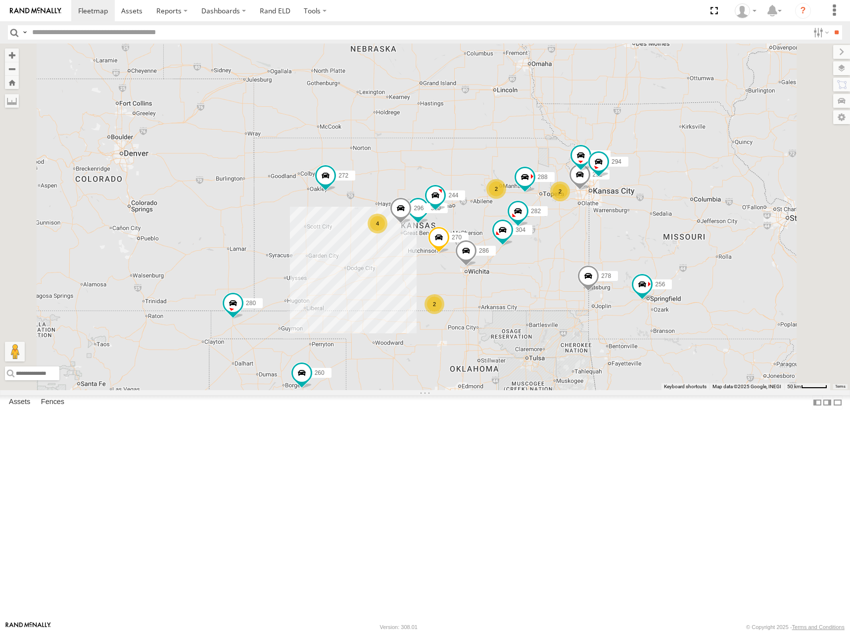
drag, startPoint x: 596, startPoint y: 300, endPoint x: 596, endPoint y: 276, distance: 24.3
click at [596, 276] on div "300 244 270 288 292 272 280 256 232 296 304 282 278 294 286 260 2 4 2 2" at bounding box center [425, 217] width 850 height 347
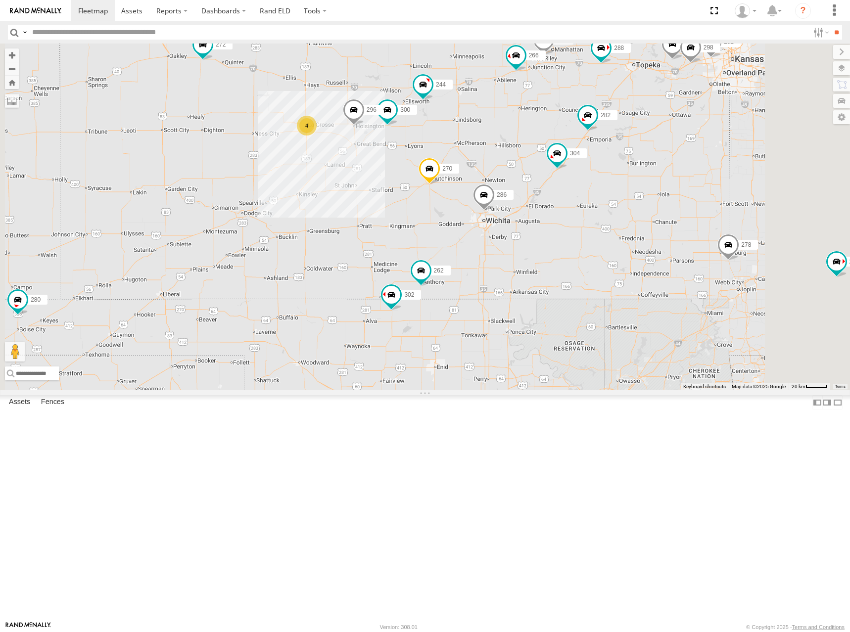
drag, startPoint x: 577, startPoint y: 404, endPoint x: 581, endPoint y: 396, distance: 8.9
click at [581, 390] on div "300 244 270 288 292 272 280 256 232 296 304 282 278 294 286 260 274 4 298 262 2…" at bounding box center [425, 217] width 850 height 347
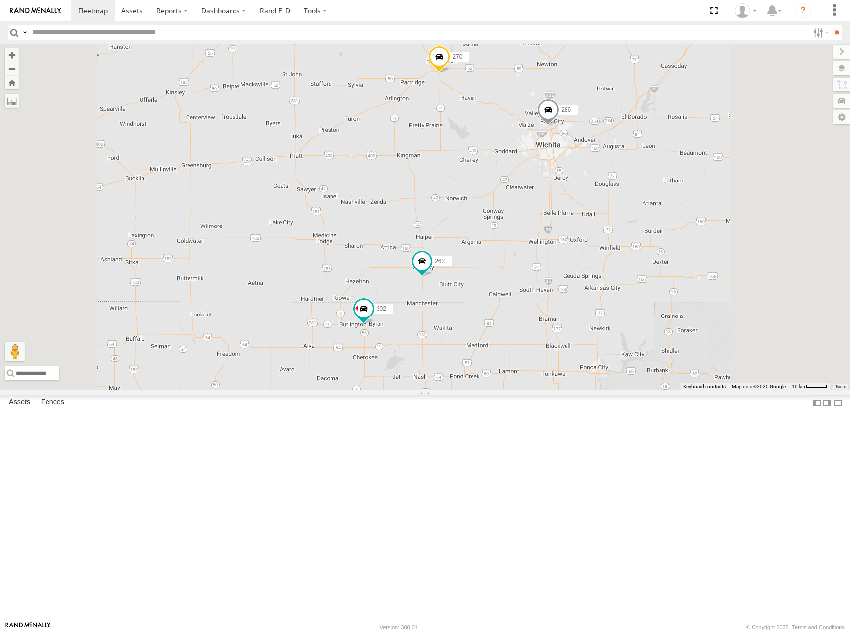
drag, startPoint x: 599, startPoint y: 355, endPoint x: 609, endPoint y: 366, distance: 15.0
click at [609, 366] on div "300 244 270 288 292 272 280 256 232 296 304 282 278 294 286 260 274 298 262 264…" at bounding box center [425, 217] width 850 height 347
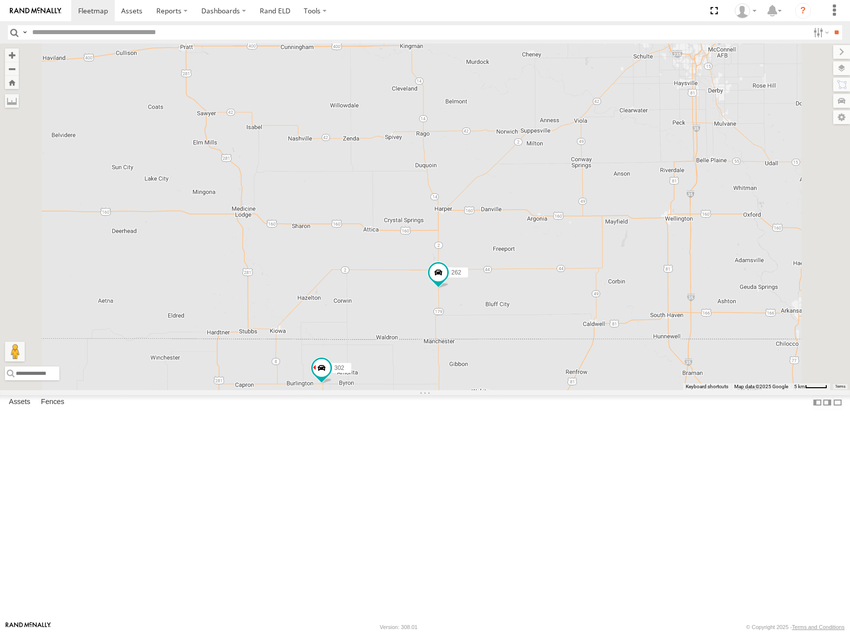
drag, startPoint x: 576, startPoint y: 366, endPoint x: 587, endPoint y: 359, distance: 12.9
click at [587, 359] on div "300 244 270 288 292 272 280 256 232 296 304 282 278 294 286 260 274 298 262 264…" at bounding box center [425, 217] width 850 height 347
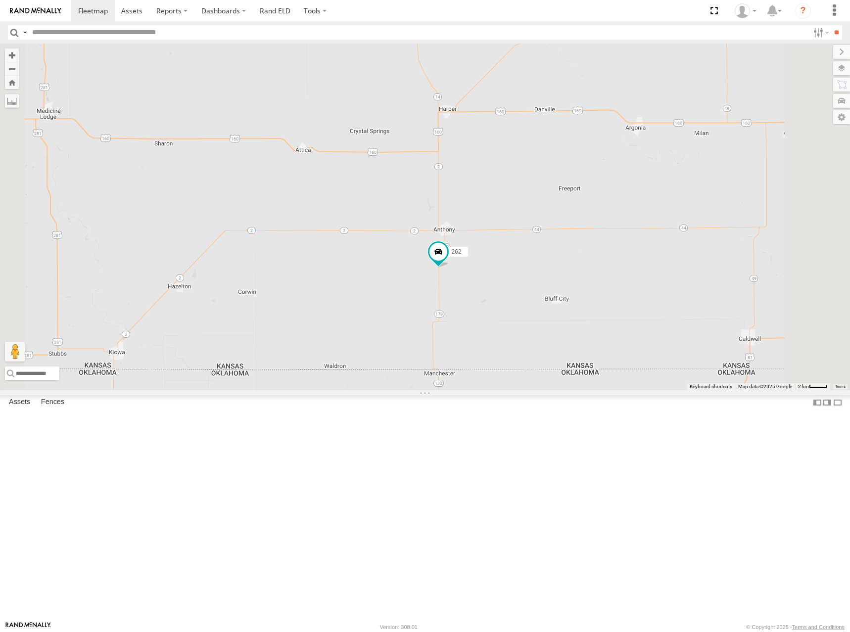
drag, startPoint x: 599, startPoint y: 327, endPoint x: 600, endPoint y: 335, distance: 7.5
click at [600, 335] on div "300 244 270 288 292 272 280 256 232 296 304 282 278 294 286 260 274 298 262 264…" at bounding box center [425, 217] width 850 height 347
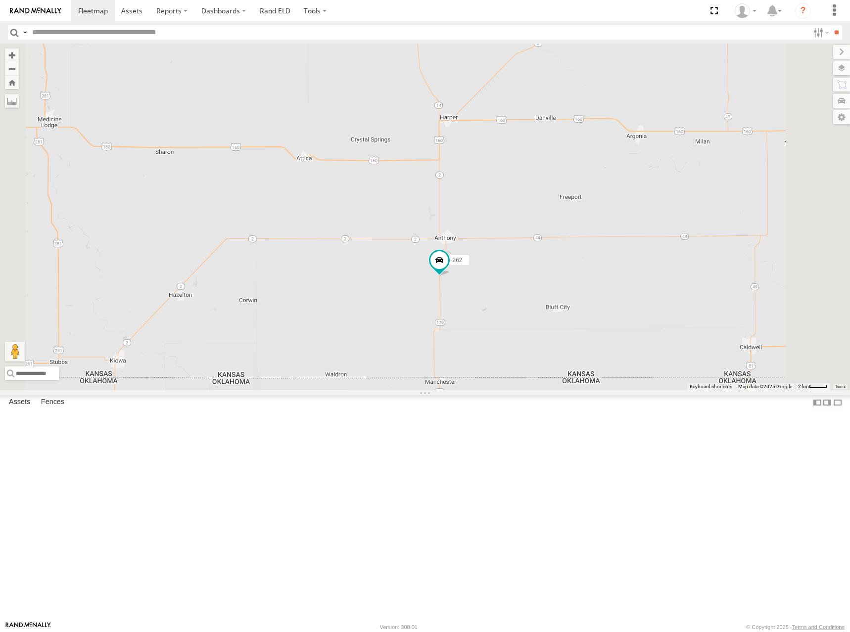
drag, startPoint x: 599, startPoint y: 322, endPoint x: 600, endPoint y: 336, distance: 13.9
click at [600, 336] on div "300 244 270 288 292 272 280 256 232 296 304 282 278 294 286 260 274 298 262 264…" at bounding box center [425, 217] width 850 height 347
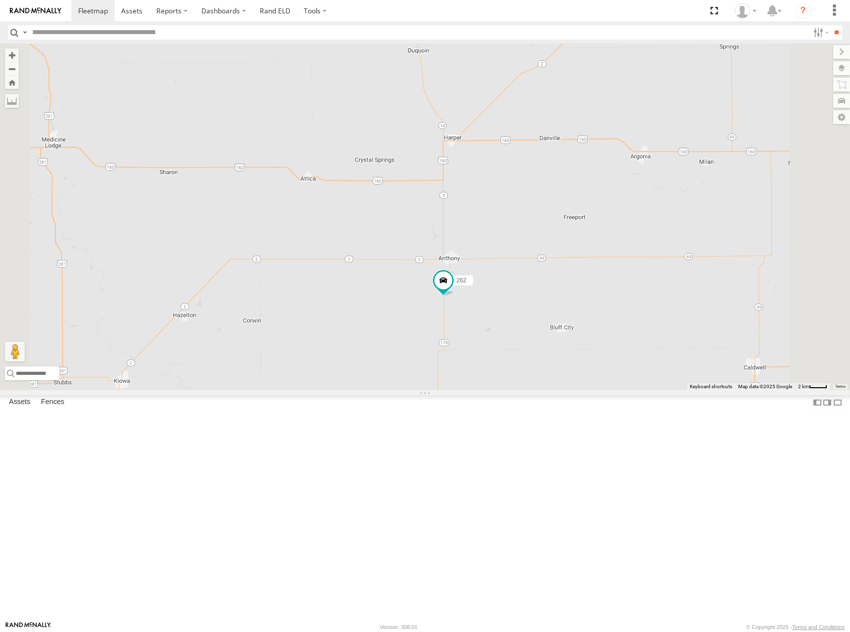
drag, startPoint x: 597, startPoint y: 310, endPoint x: 601, endPoint y: 320, distance: 10.5
click at [601, 320] on div "300 244 270 288 292 272 280 256 232 296 304 282 278 294 286 260 274 298 262 264…" at bounding box center [425, 217] width 850 height 347
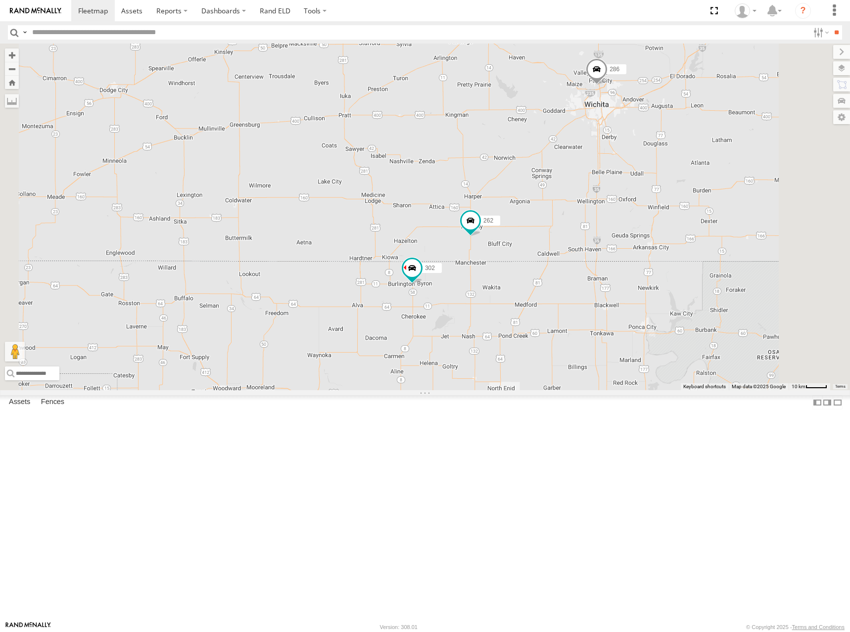
drag, startPoint x: 622, startPoint y: 319, endPoint x: 623, endPoint y: 327, distance: 7.6
click at [623, 327] on div "300 244 270 288 292 272 280 256 232 296 304 282 278 294 286 260 274 298 262 264…" at bounding box center [425, 217] width 850 height 347
drag, startPoint x: 625, startPoint y: 310, endPoint x: 625, endPoint y: 320, distance: 9.9
click at [625, 320] on div "300 244 270 288 292 272 280 256 232 296 304 282 278 294 286 260 274 298 262 264…" at bounding box center [425, 217] width 850 height 347
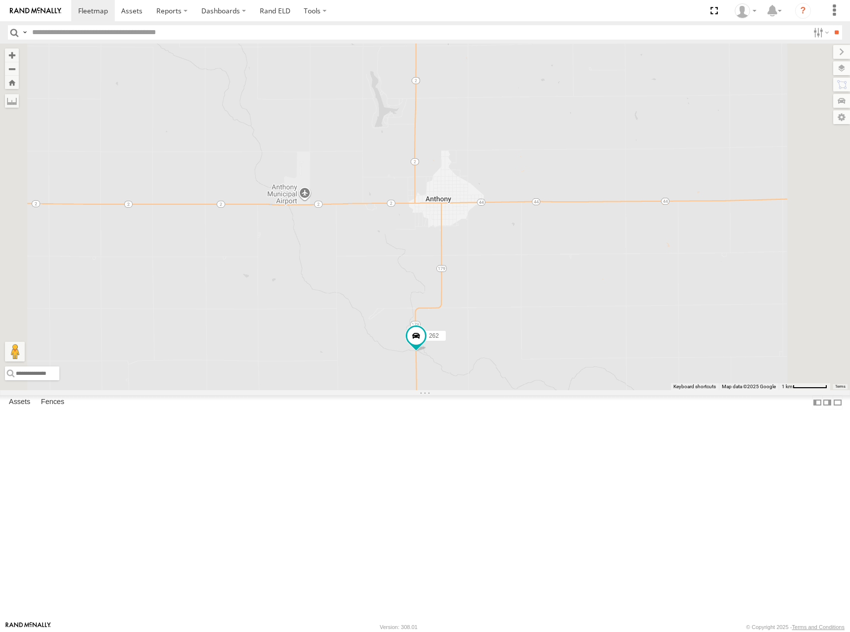
drag, startPoint x: 583, startPoint y: 305, endPoint x: 591, endPoint y: 338, distance: 33.6
click at [591, 338] on div "300 244 270 288 292 272 280 256 232 296 304 282 278 294 286 260 274 298 262 264…" at bounding box center [425, 217] width 850 height 347
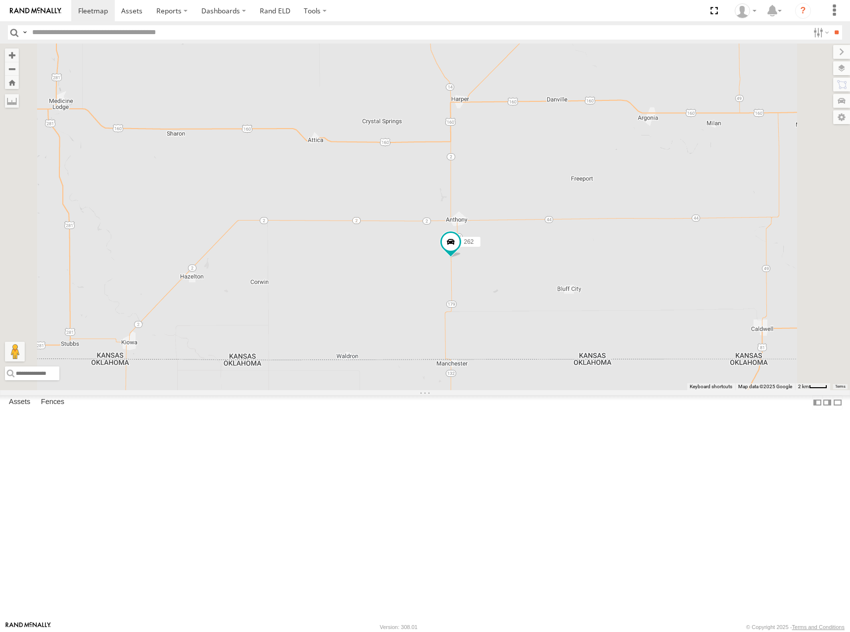
drag, startPoint x: 612, startPoint y: 274, endPoint x: 612, endPoint y: 281, distance: 6.9
click at [612, 281] on div "300 244 270 288 292 272 280 256 232 296 304 282 278 294 286 260 274 298 262 264…" at bounding box center [425, 217] width 850 height 347
drag, startPoint x: 613, startPoint y: 279, endPoint x: 611, endPoint y: 288, distance: 10.0
click at [611, 288] on div "300 244 270 288 292 272 280 256 232 296 304 282 278 294 286 260 274 298 262 264…" at bounding box center [425, 217] width 850 height 347
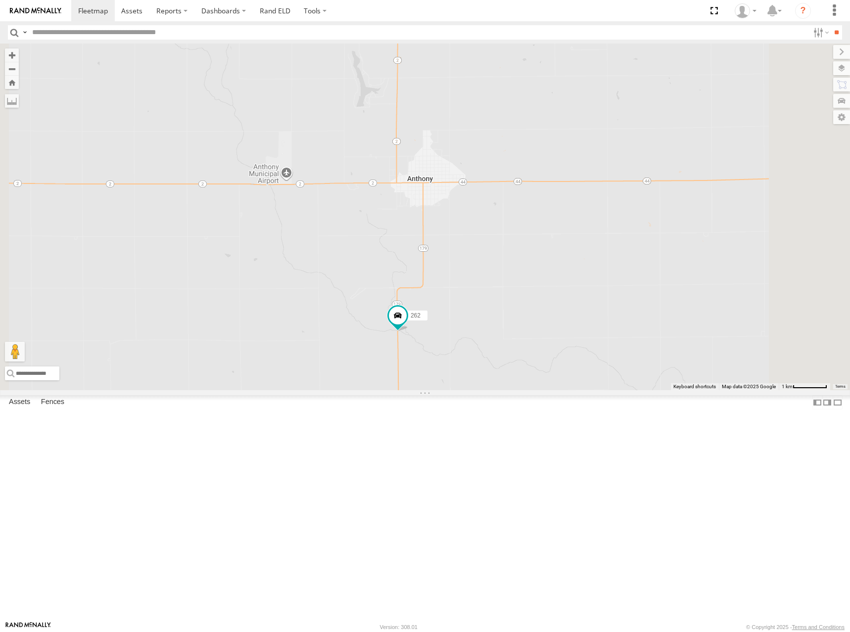
drag, startPoint x: 570, startPoint y: 357, endPoint x: 574, endPoint y: 350, distance: 7.7
click at [574, 350] on div "300 244 270 288 292 272 280 256 232 296 304 282 278 294 286 260 274 298 262 264…" at bounding box center [425, 217] width 850 height 347
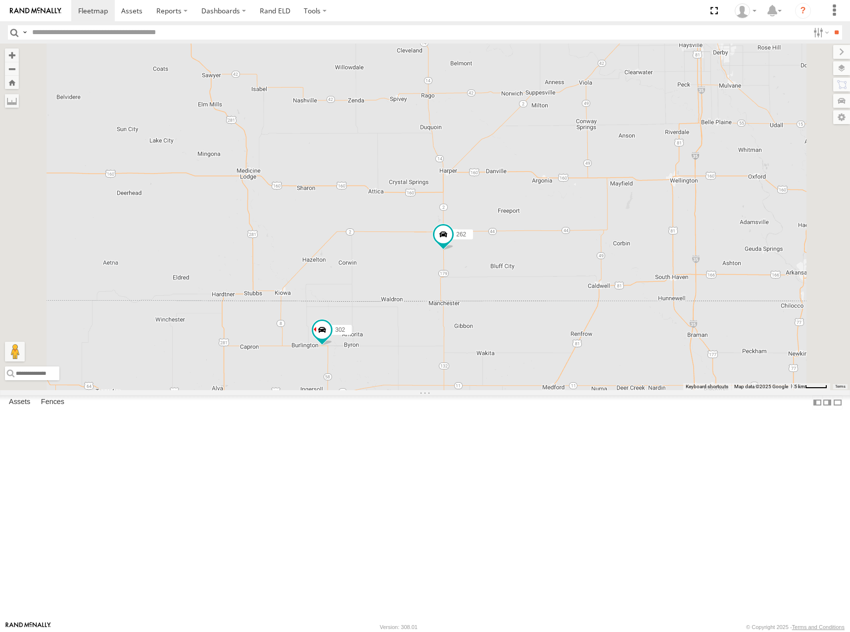
click at [631, 365] on div "300 244 270 288 292 272 280 256 232 296 304 282 278 294 286 260 274 298 262 264…" at bounding box center [425, 217] width 850 height 347
drag, startPoint x: 625, startPoint y: 337, endPoint x: 627, endPoint y: 351, distance: 14.5
click at [627, 351] on div "300 244 270 288 292 272 280 256 232 296 304 282 278 294 286 260 274 298 262 264…" at bounding box center [425, 217] width 850 height 347
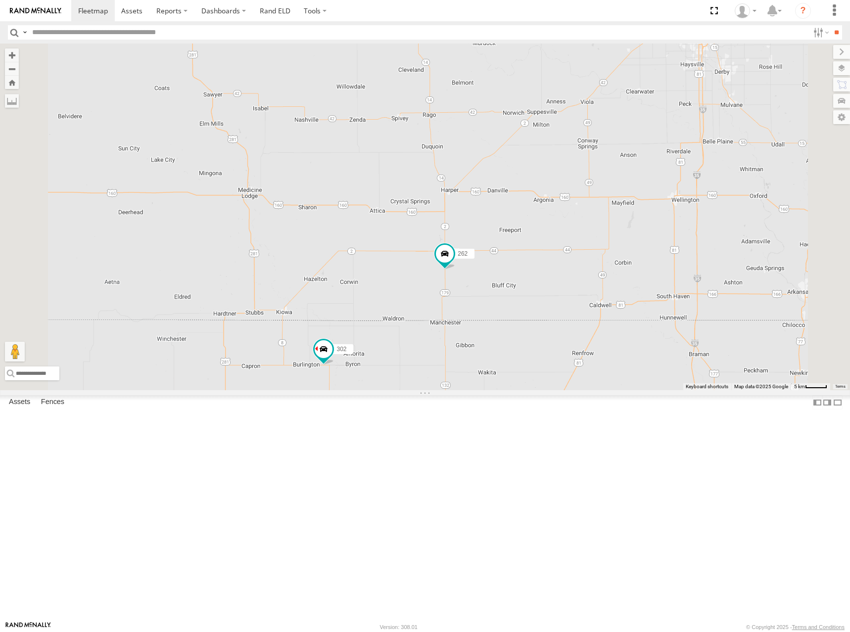
click at [609, 342] on div "300 244 270 288 292 272 280 256 232 296 304 282 278 294 286 260 274 298 262 264…" at bounding box center [425, 217] width 850 height 347
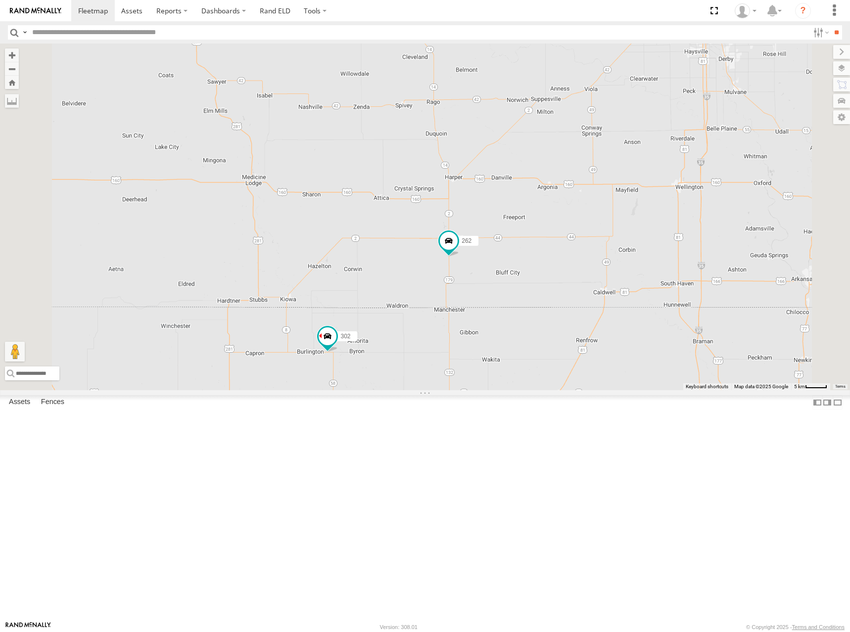
drag, startPoint x: 609, startPoint y: 340, endPoint x: 614, endPoint y: 323, distance: 17.4
click at [614, 323] on div "300 244 270 288 292 272 280 256 232 296 304 282 278 294 286 260 274 298 262 264…" at bounding box center [425, 217] width 850 height 347
drag, startPoint x: 614, startPoint y: 323, endPoint x: 618, endPoint y: 321, distance: 5.1
click at [618, 321] on div "300 244 270 288 292 272 280 256 232 296 304 282 278 294 286 260 274 298 262 264…" at bounding box center [425, 217] width 850 height 347
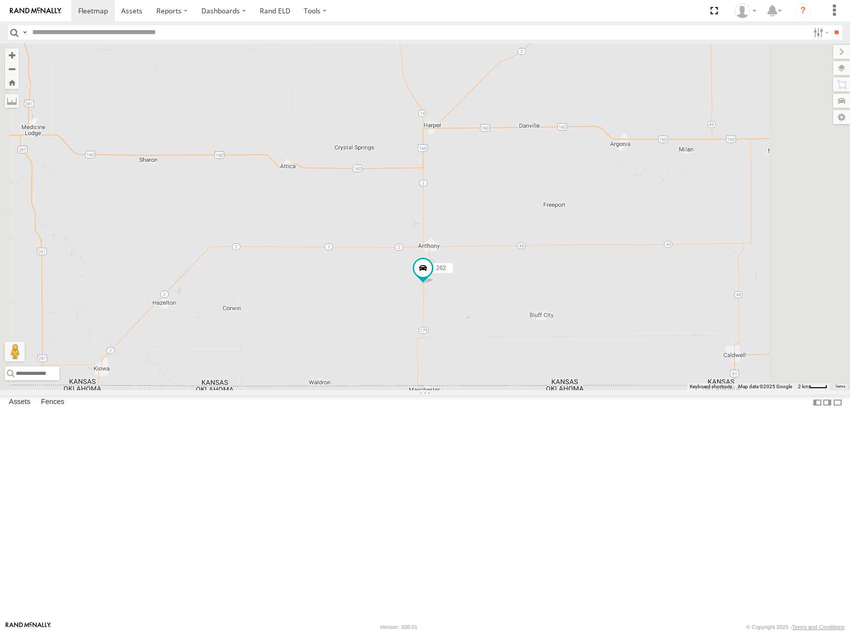
drag, startPoint x: 585, startPoint y: 346, endPoint x: 606, endPoint y: 312, distance: 40.2
click at [606, 312] on div "300 244 270 288 292 272 280 256 232 296 304 282 278 294 286 260 274 298 262 264…" at bounding box center [425, 217] width 850 height 347
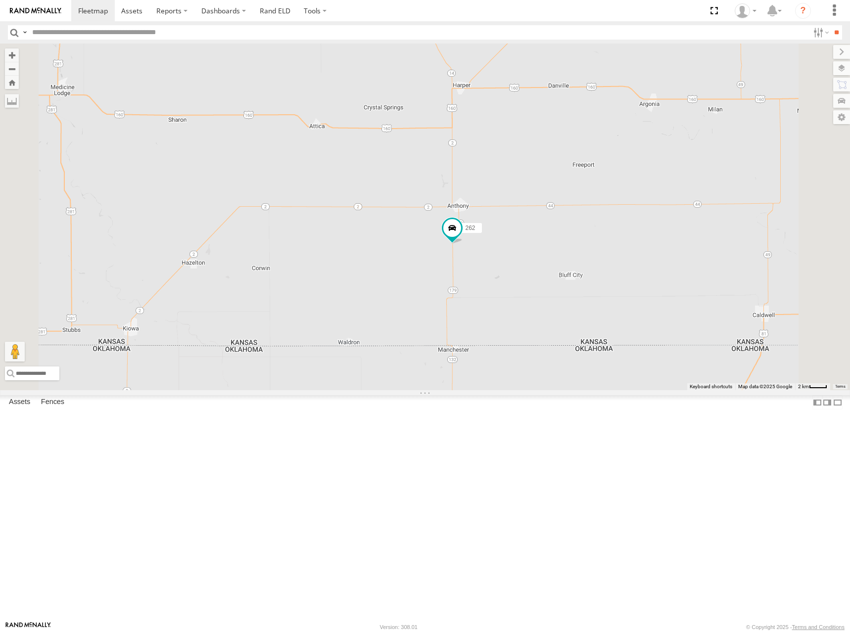
drag, startPoint x: 602, startPoint y: 317, endPoint x: 609, endPoint y: 309, distance: 10.9
click at [609, 309] on div "300 244 270 288 292 272 280 256 232 296 304 282 278 294 286 260 274 298 262 264…" at bounding box center [425, 217] width 850 height 347
drag, startPoint x: 607, startPoint y: 310, endPoint x: 611, endPoint y: 319, distance: 9.7
click at [611, 319] on div "300 244 270 288 292 272 280 256 232 296 304 282 278 294 286 260 274 298 262 264…" at bounding box center [425, 217] width 850 height 347
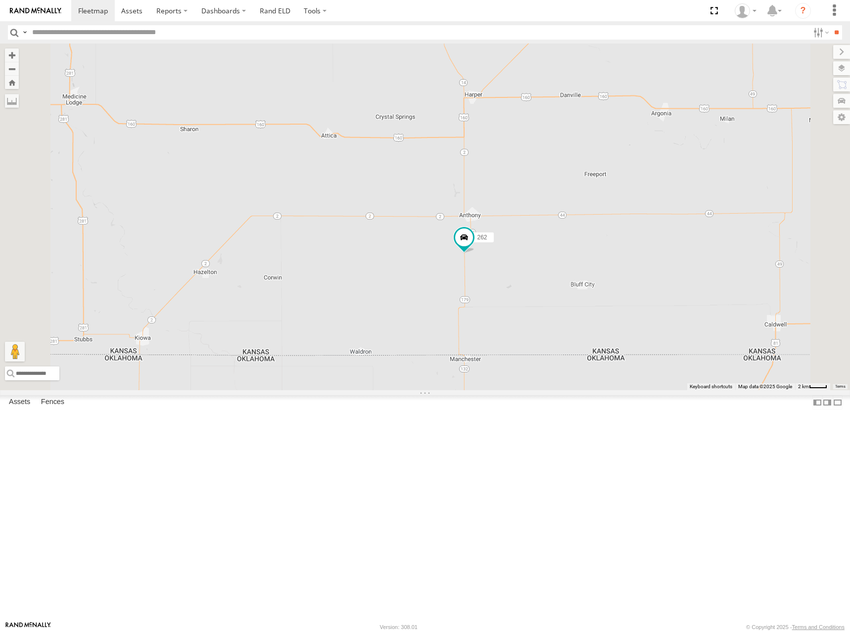
drag, startPoint x: 611, startPoint y: 322, endPoint x: 618, endPoint y: 318, distance: 8.2
click at [618, 318] on div "300 244 270 288 292 272 280 256 232 296 304 282 278 294 286 260 274 298 262 264…" at bounding box center [425, 217] width 850 height 347
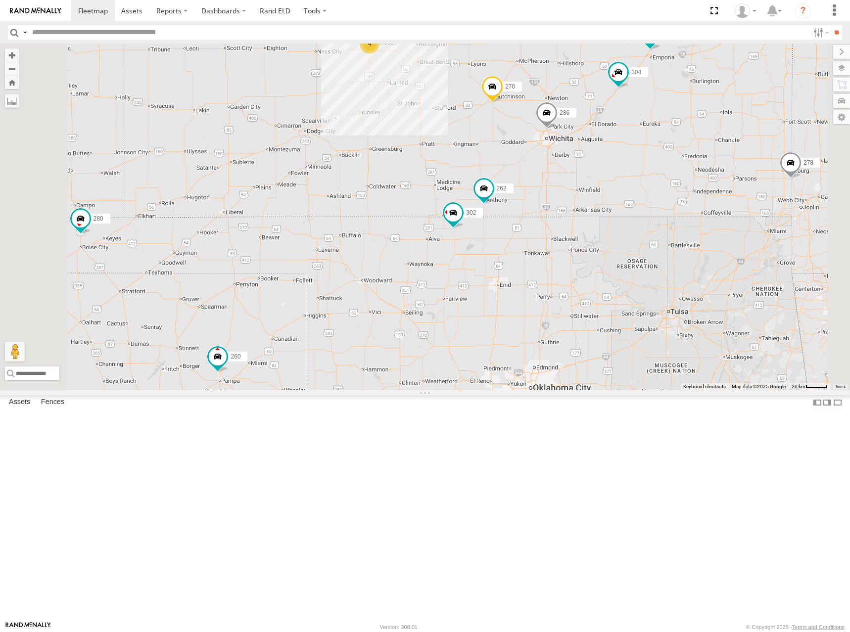
drag, startPoint x: 648, startPoint y: 315, endPoint x: 645, endPoint y: 324, distance: 9.9
click at [645, 324] on div "300 244 270 288 292 272 280 256 232 296 304 282 278 294 286 260 274 298 262 264…" at bounding box center [425, 217] width 850 height 347
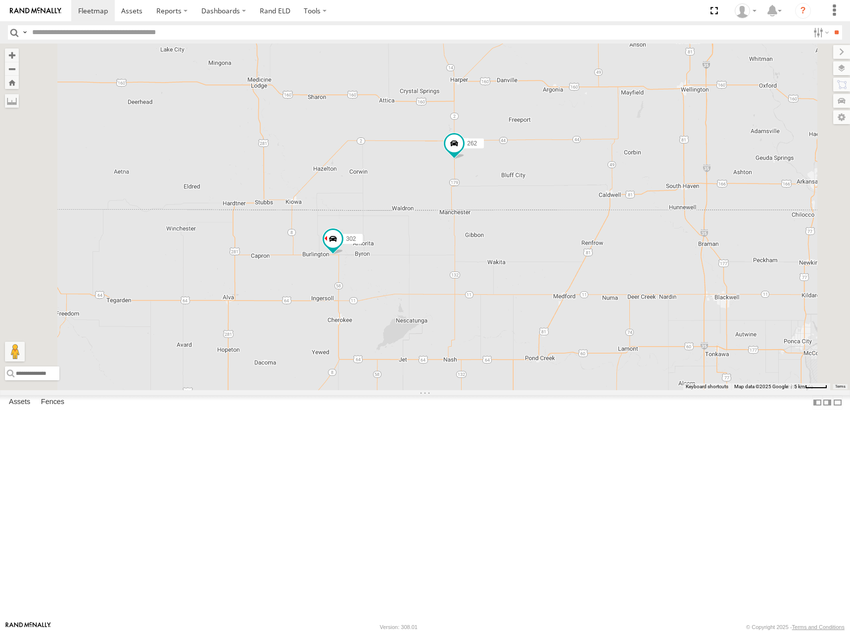
drag, startPoint x: 615, startPoint y: 335, endPoint x: 613, endPoint y: 348, distance: 13.0
click at [613, 348] on div "300 244 270 288 292 272 280 256 232 296 304 282 278 294 286 260 274 298 262 264…" at bounding box center [425, 217] width 850 height 347
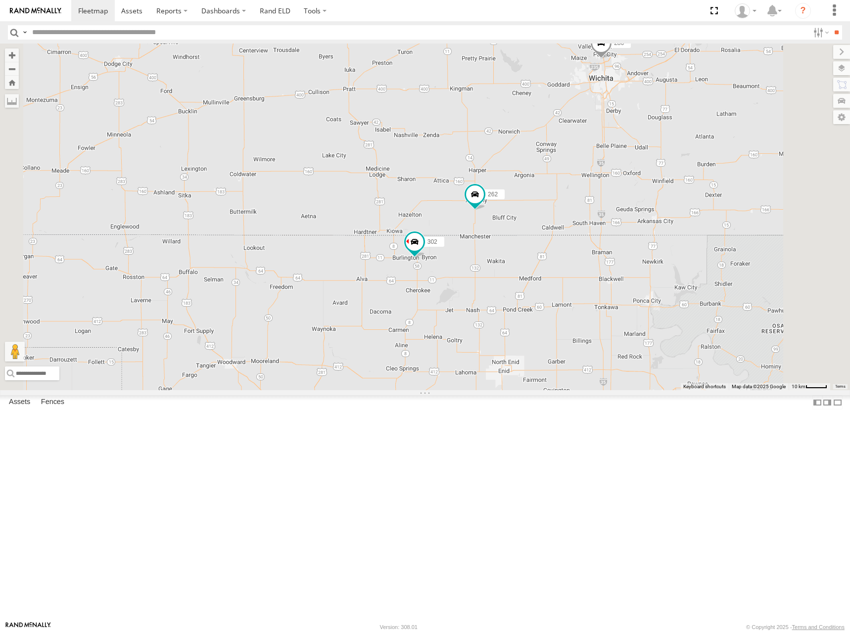
drag, startPoint x: 640, startPoint y: 272, endPoint x: 644, endPoint y: 288, distance: 16.3
click at [644, 288] on div "300 244 270 288 292 272 280 256 232 296 304 282 278 294 286 260 274 298 262 264…" at bounding box center [425, 217] width 850 height 347
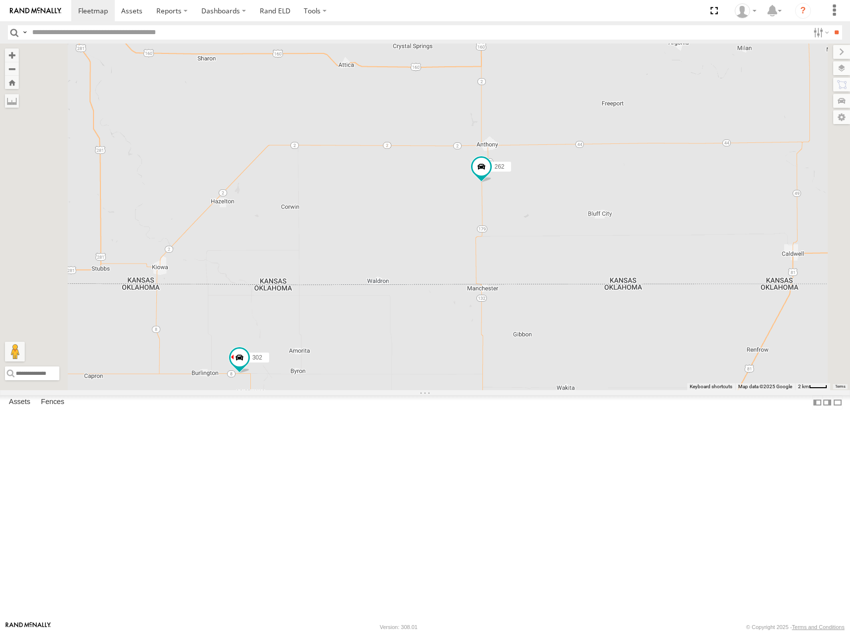
drag, startPoint x: 645, startPoint y: 254, endPoint x: 646, endPoint y: 271, distance: 16.8
click at [646, 271] on div "300 244 270 288 292 272 280 256 232 296 304 282 278 294 286 260 274 298 262 264…" at bounding box center [425, 217] width 850 height 347
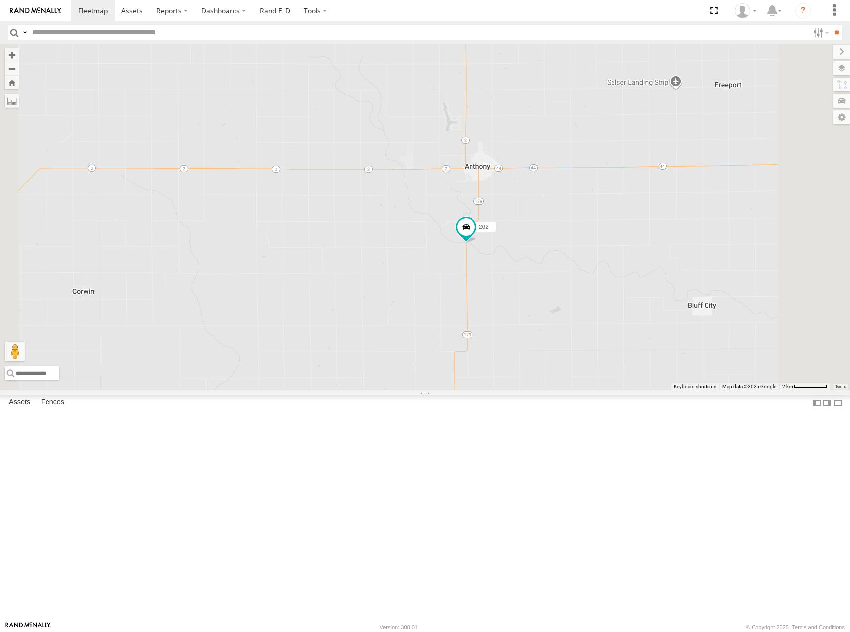
drag, startPoint x: 621, startPoint y: 292, endPoint x: 619, endPoint y: 301, distance: 9.2
click at [619, 301] on div "300 244 270 288 292 272 280 256 232 296 304 282 278 294 286 260 274 298 262 264…" at bounding box center [425, 217] width 850 height 347
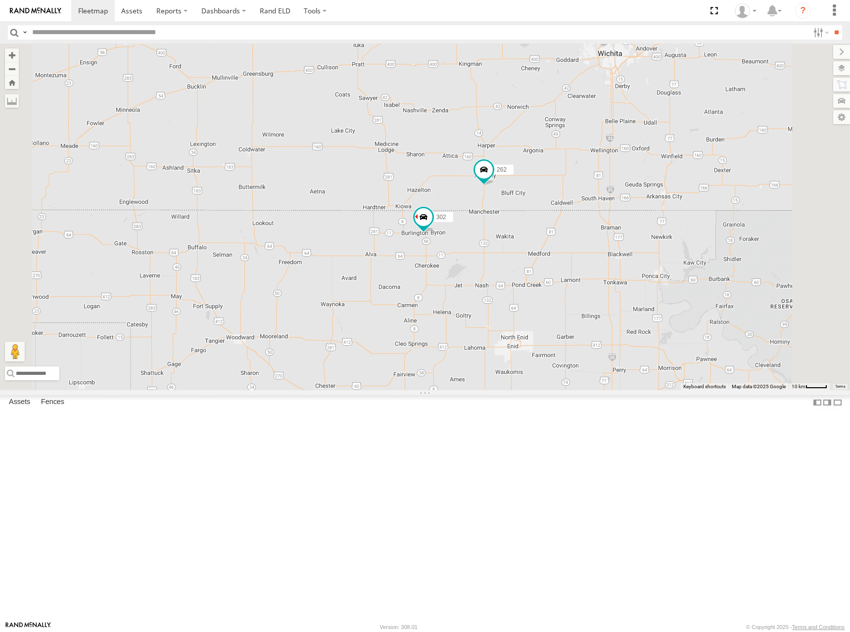
drag, startPoint x: 627, startPoint y: 196, endPoint x: 626, endPoint y: 216, distance: 19.3
click at [626, 216] on div "300 244 270 288 292 272 280 256 232 296 304 282 278 294 286 260 274 298 262 264…" at bounding box center [425, 217] width 850 height 347
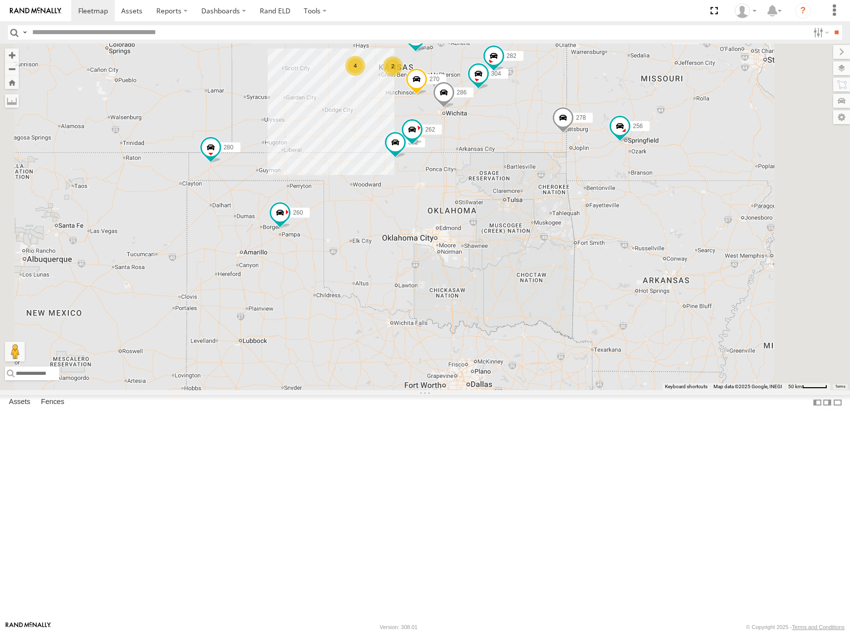
drag, startPoint x: 513, startPoint y: 79, endPoint x: 521, endPoint y: 142, distance: 63.8
click at [521, 142] on div "244 270 288 292 272 280 256 232 304 282 278 294 286 260 262 302 2 2 4 2" at bounding box center [425, 217] width 850 height 347
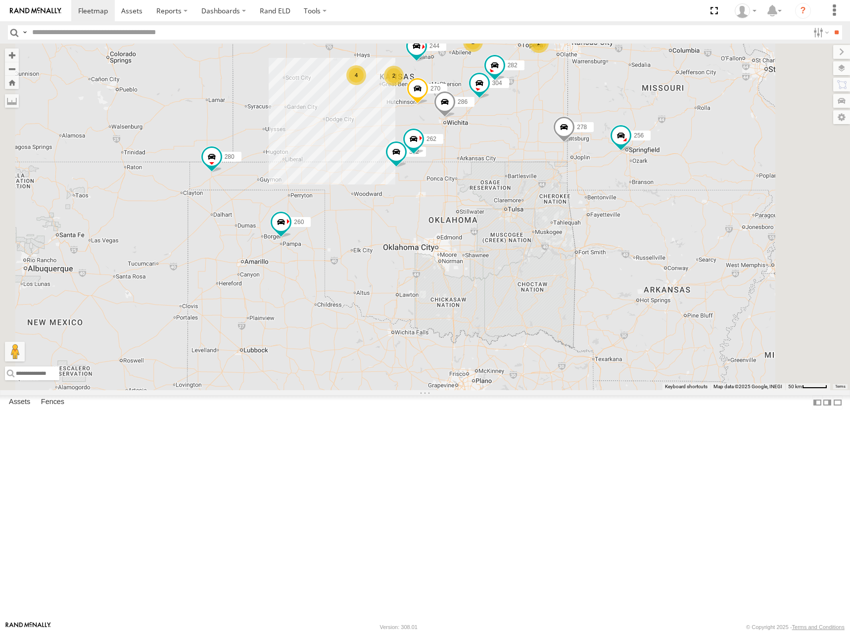
drag, startPoint x: 585, startPoint y: 105, endPoint x: 599, endPoint y: 120, distance: 20.3
click at [583, 123] on div "244 270 288 292 272 280 256 232 304 282 278 294 286 260 262 302 2 2 4 2" at bounding box center [425, 217] width 850 height 347
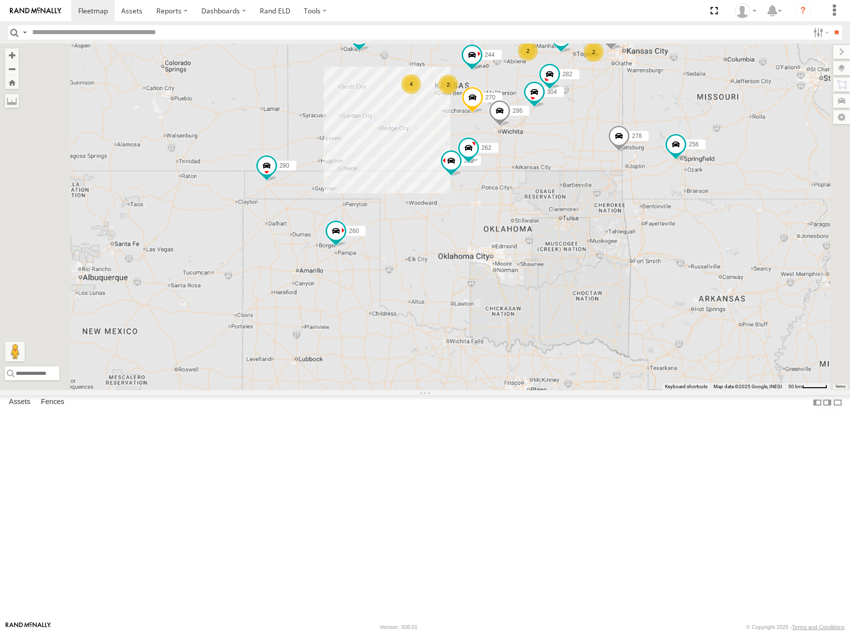
drag, startPoint x: 537, startPoint y: 189, endPoint x: 552, endPoint y: 256, distance: 68.3
click at [552, 256] on div "244 270 288 292 272 280 256 232 304 282 278 294 286 260 262 302 2 2 4 2" at bounding box center [425, 217] width 850 height 347
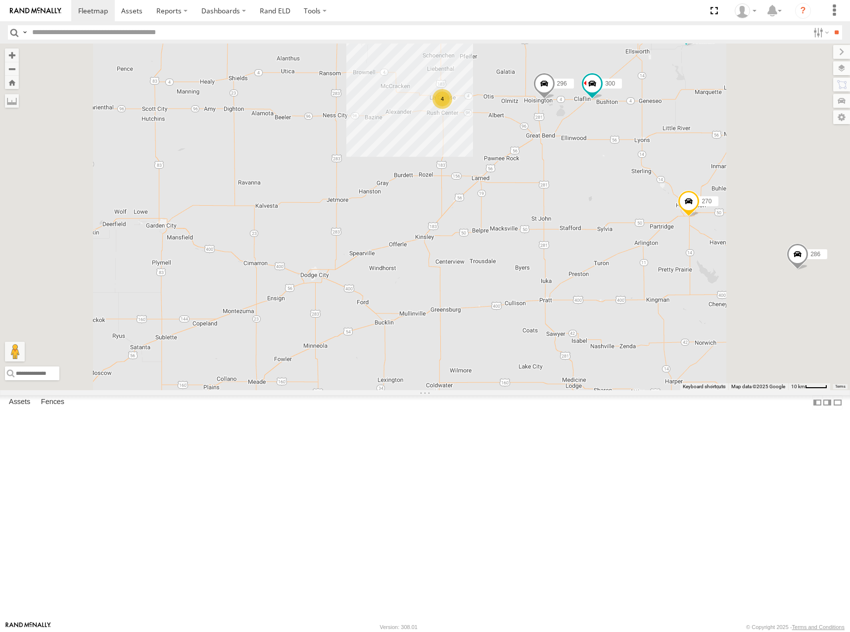
drag, startPoint x: 592, startPoint y: 216, endPoint x: 591, endPoint y: 238, distance: 21.8
click at [591, 238] on div "244 270 288 292 272 280 256 232 304 282 278 294 286 260 262 302 300 4 296" at bounding box center [425, 217] width 850 height 347
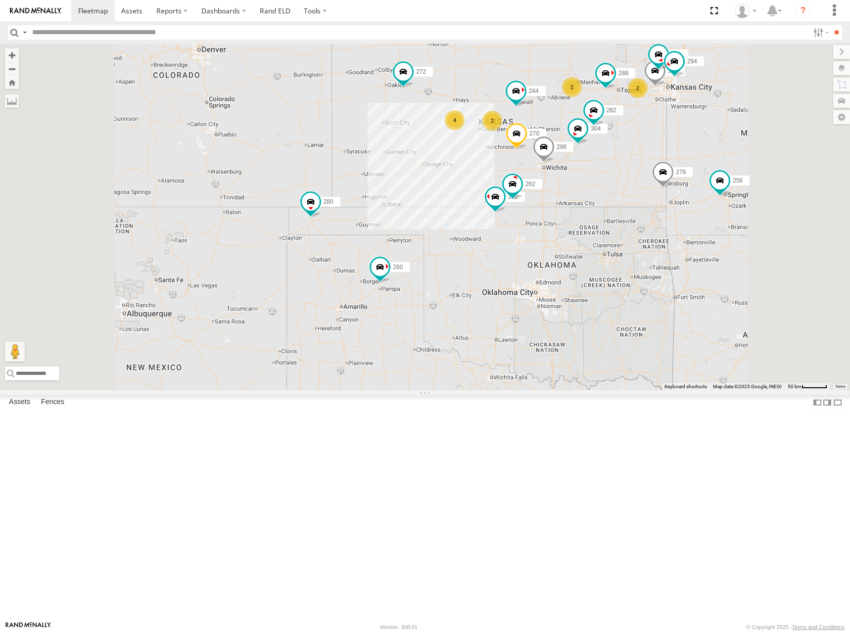
drag, startPoint x: 674, startPoint y: 171, endPoint x: 664, endPoint y: 177, distance: 12.0
click at [664, 177] on div "244 270 288 292 272 280 256 232 304 282 278 294 286 260 262 302 2 2 4 2" at bounding box center [425, 217] width 850 height 347
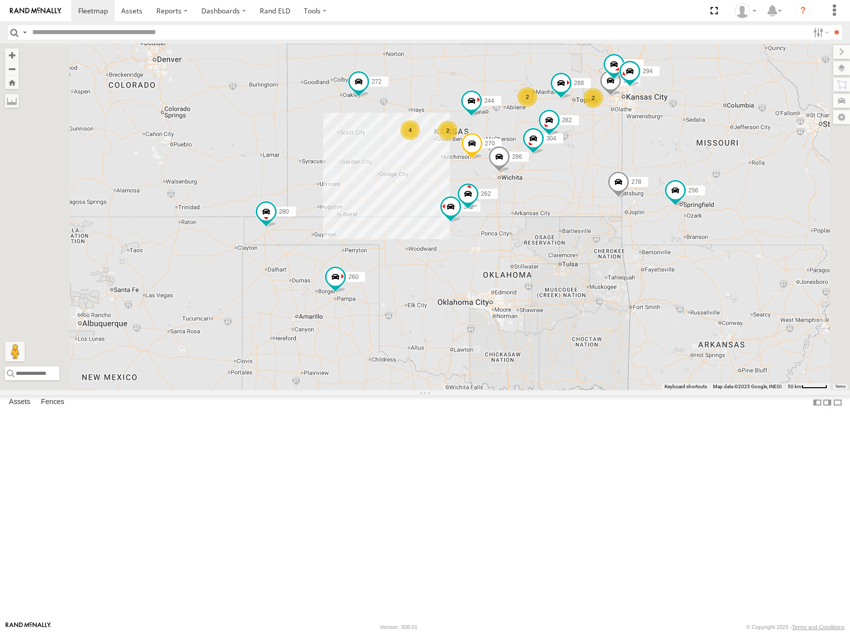
drag, startPoint x: 630, startPoint y: 171, endPoint x: 587, endPoint y: 180, distance: 43.4
click at [587, 180] on div "244 270 288 292 272 280 256 232 304 282 278 294 286 260 262 302 2 2 4 2" at bounding box center [425, 217] width 850 height 347
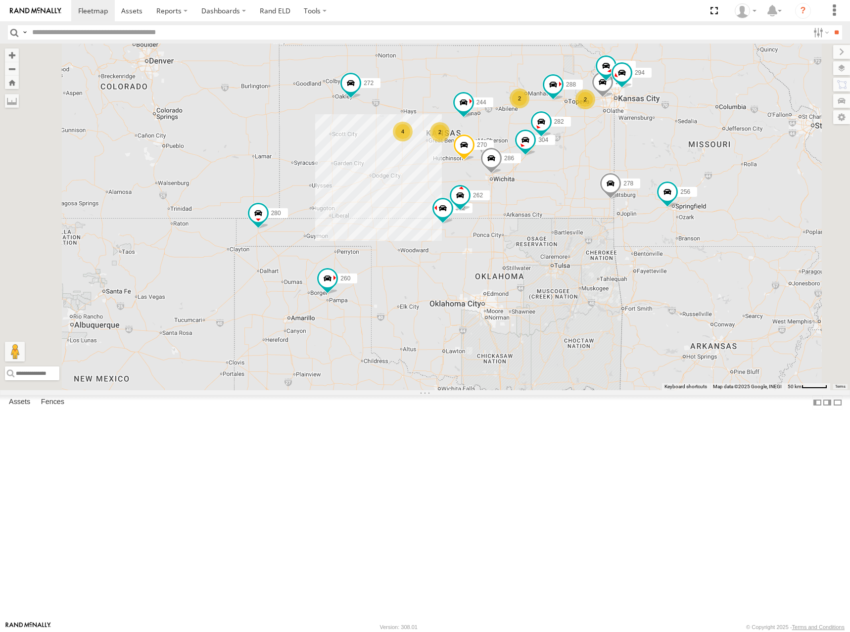
drag, startPoint x: 589, startPoint y: 161, endPoint x: 581, endPoint y: 164, distance: 8.5
click at [581, 164] on div "244 270 288 292 272 280 256 232 304 282 278 294 286 260 262 302 2 2 4 2" at bounding box center [425, 217] width 850 height 347
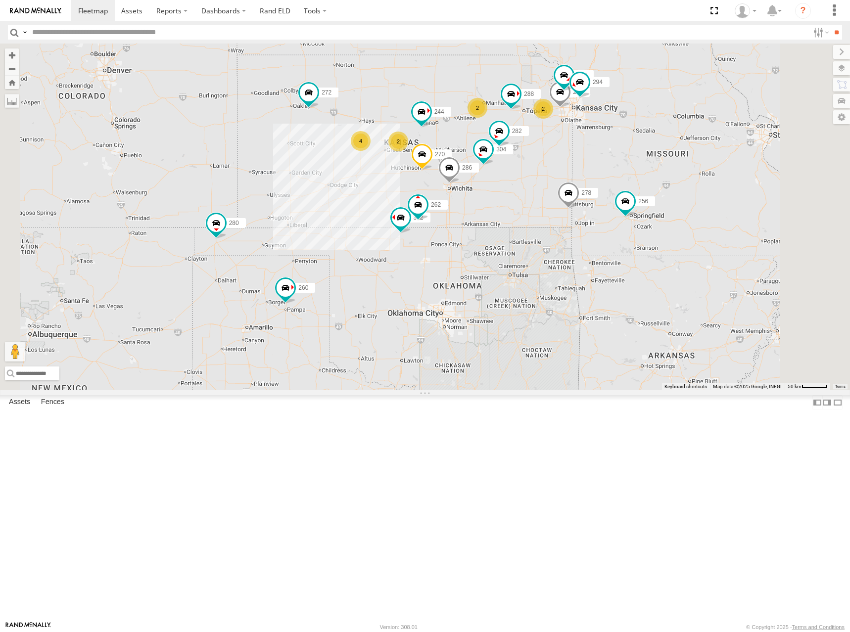
drag, startPoint x: 556, startPoint y: 150, endPoint x: 530, endPoint y: 155, distance: 26.1
click at [530, 155] on div "244 270 288 292 272 280 256 232 304 282 278 294 286 260 262 302 2 2 4 2" at bounding box center [425, 217] width 850 height 347
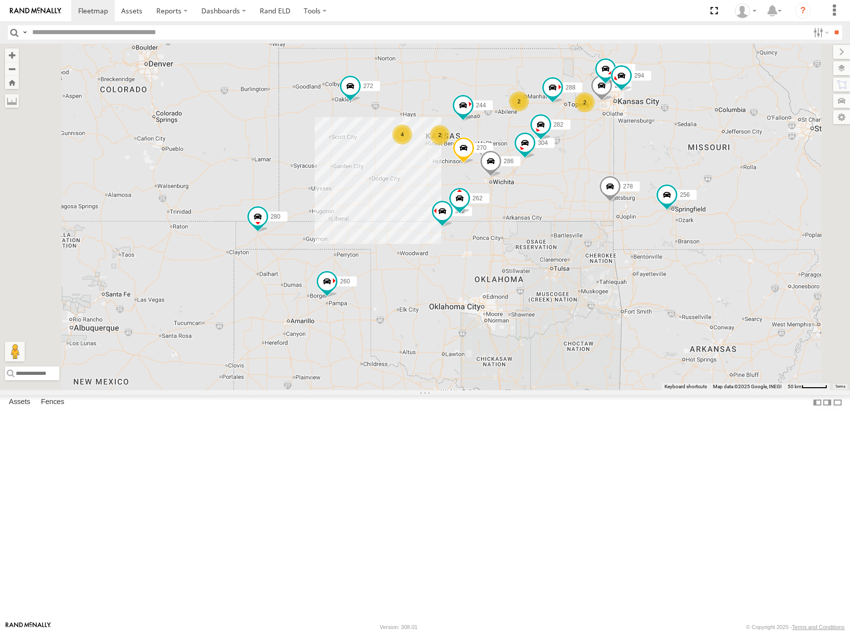
drag, startPoint x: 560, startPoint y: 175, endPoint x: 603, endPoint y: 169, distance: 43.5
click at [603, 169] on div "244 270 288 292 272 280 256 232 304 282 278 294 286 260 262 302 2 2 4 2" at bounding box center [425, 217] width 850 height 347
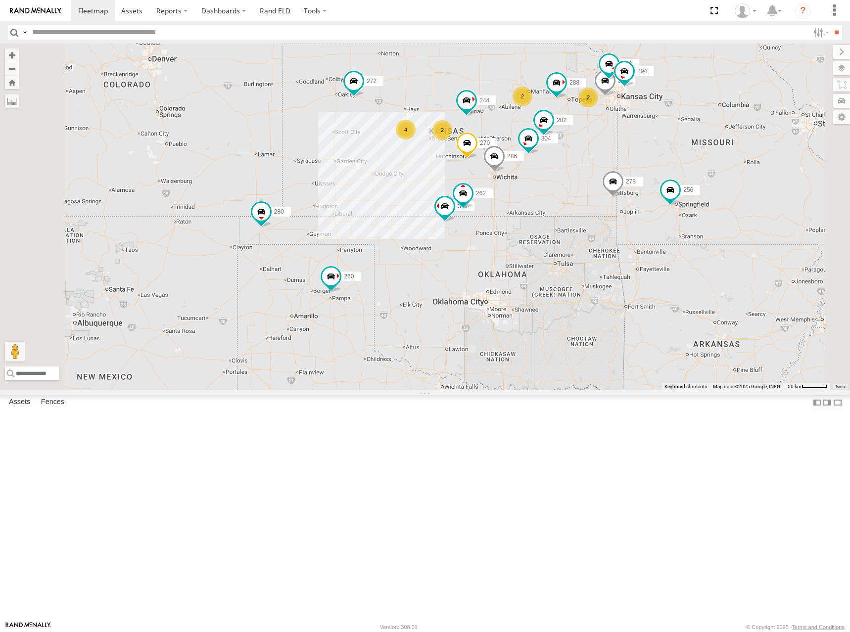
drag, startPoint x: 568, startPoint y: 178, endPoint x: 572, endPoint y: 172, distance: 7.8
click at [572, 172] on div "244 270 262 288 292 272 280 256 232 304 302 282 278 294 286 260 2 2 4 2" at bounding box center [425, 217] width 850 height 347
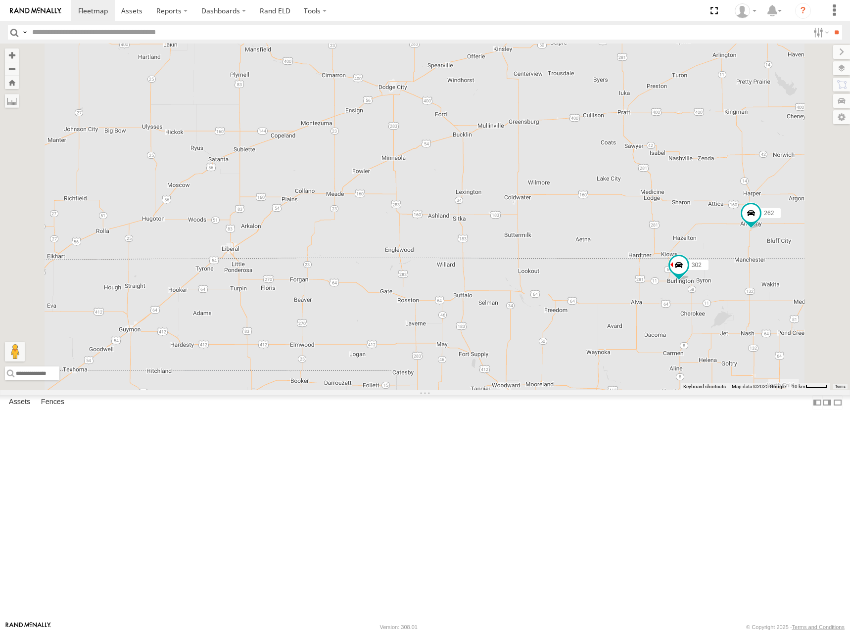
drag, startPoint x: 579, startPoint y: 299, endPoint x: 502, endPoint y: 316, distance: 79.0
click at [502, 316] on div "244 270 262 288 292 272 280 256 232 304 302 282 278 294 286 260" at bounding box center [425, 217] width 850 height 347
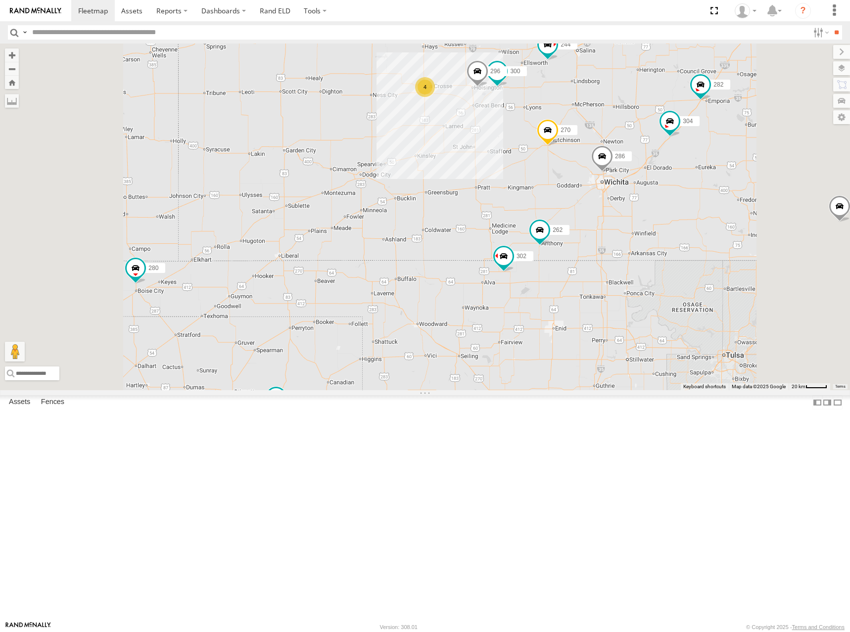
drag, startPoint x: 507, startPoint y: 292, endPoint x: 517, endPoint y: 321, distance: 30.7
click at [516, 321] on div "244 270 262 288 292 272 280 256 232 304 302 282 278 294 286 260 300 296 4 264 2…" at bounding box center [425, 217] width 850 height 347
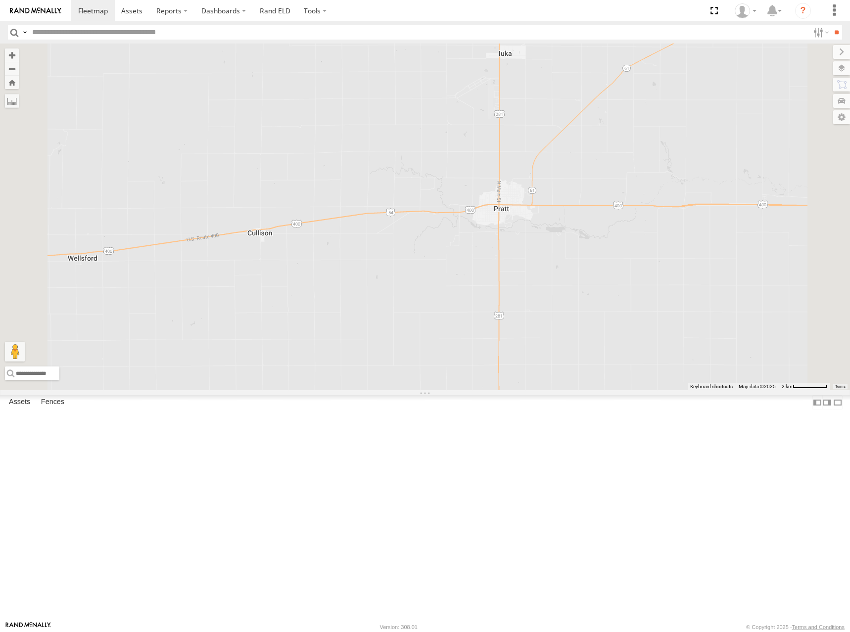
drag, startPoint x: 581, startPoint y: 275, endPoint x: 592, endPoint y: 336, distance: 61.3
click at [592, 336] on div "244 270 262 288 292 272 280 256 232 304 302 282 278 294 286 260 300 296 264 266" at bounding box center [425, 217] width 850 height 347
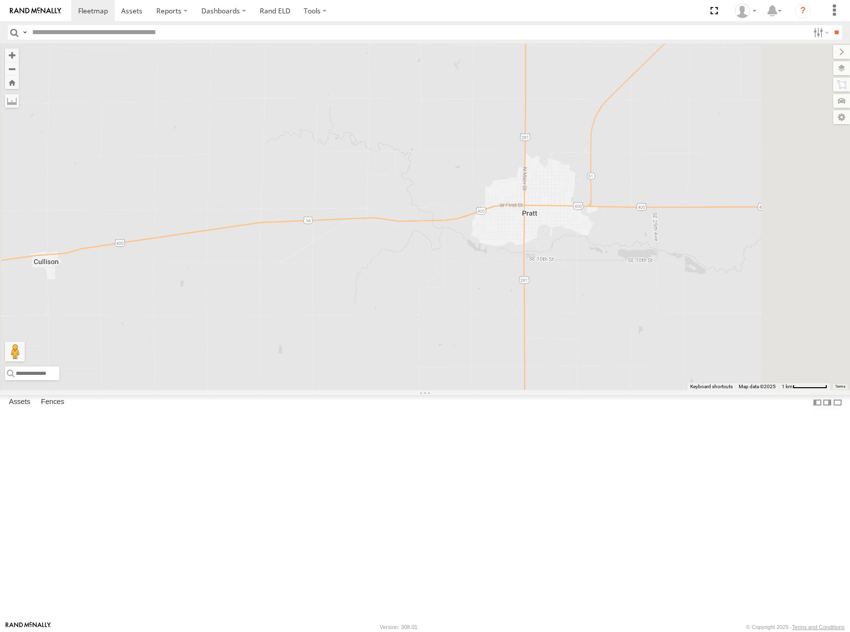
click at [600, 339] on div "244 270 262 288 292 272 280 256 232 304 302 282 278 294 286 260 300 296 264 266" at bounding box center [425, 217] width 850 height 347
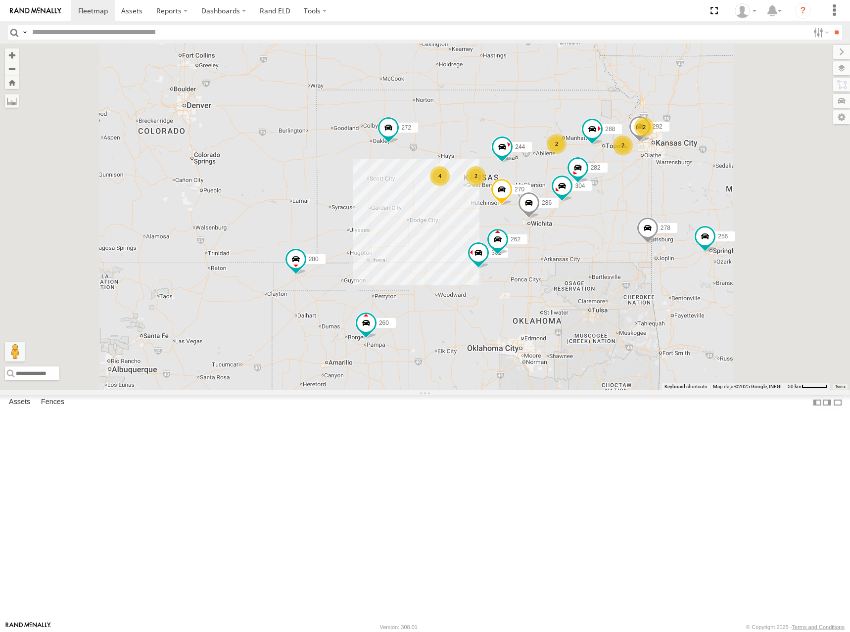
drag, startPoint x: 606, startPoint y: 256, endPoint x: 599, endPoint y: 268, distance: 14.0
click at [599, 268] on div "244 270 262 288 292 272 280 256 304 302 282 278 286 260 2 2 4 2 2" at bounding box center [425, 217] width 850 height 347
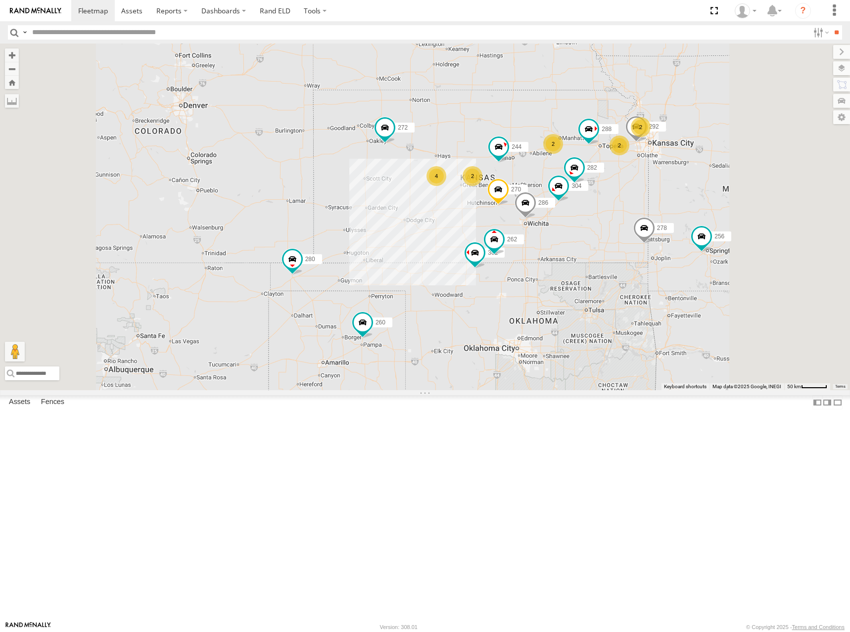
drag, startPoint x: 626, startPoint y: 239, endPoint x: 609, endPoint y: 235, distance: 18.2
click at [609, 235] on div "244 270 262 288 292 272 280 256 304 302 282 278 286 260 2 2 4 2 2" at bounding box center [425, 217] width 850 height 347
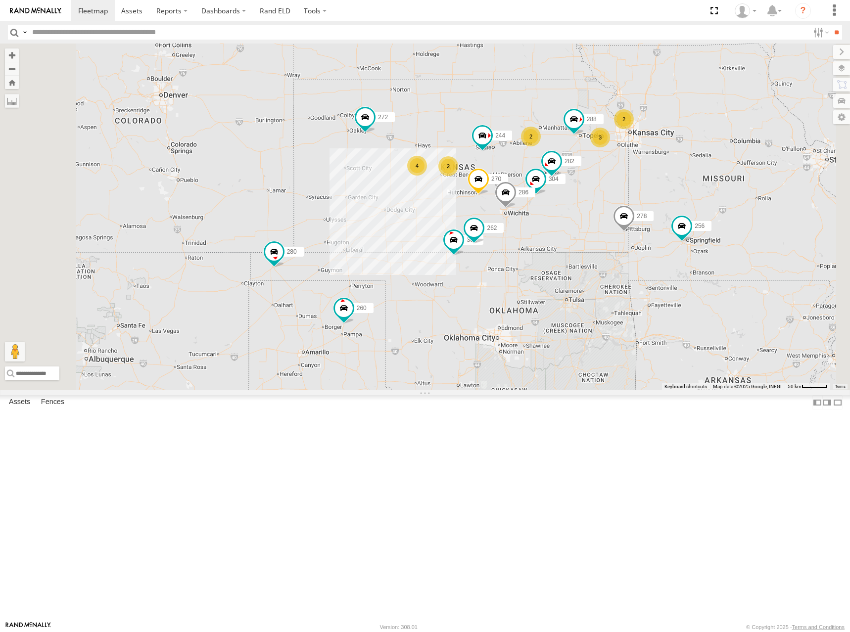
drag, startPoint x: 598, startPoint y: 221, endPoint x: 556, endPoint y: 170, distance: 66.4
click at [556, 170] on div "244 270 262 288 272 280 256 304 302 282 278 286 260 3 2 4 2 2" at bounding box center [425, 217] width 850 height 347
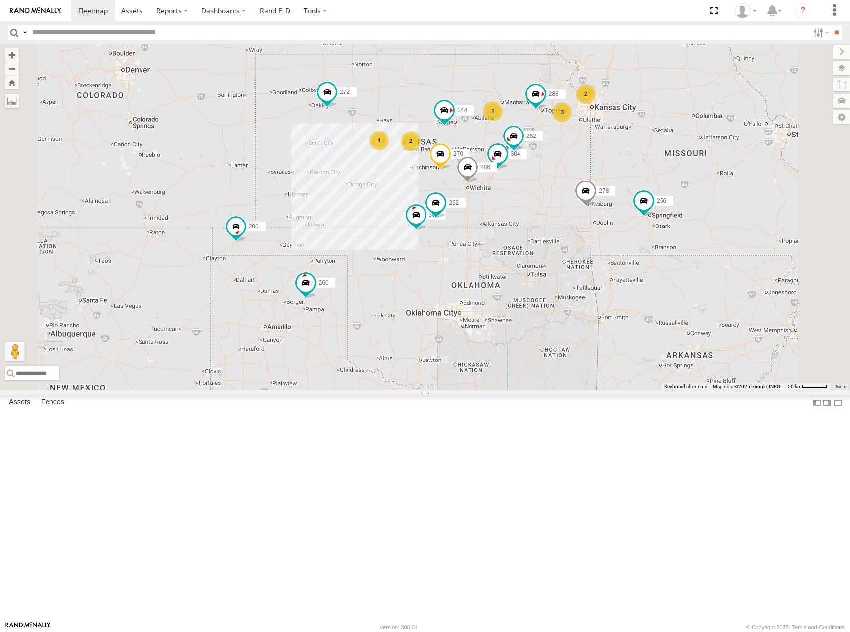
drag, startPoint x: 604, startPoint y: 144, endPoint x: 603, endPoint y: 153, distance: 9.0
click at [603, 153] on div "244 270 262 288 272 280 256 304 302 282 278 286 260 3 2 4 2 2" at bounding box center [425, 217] width 850 height 347
drag, startPoint x: 487, startPoint y: 146, endPoint x: 549, endPoint y: 110, distance: 72.1
click at [549, 110] on div "244 270 262 288 272 280 256 304 264 302 282 266 278 286 260 3 2 4 2" at bounding box center [425, 217] width 850 height 347
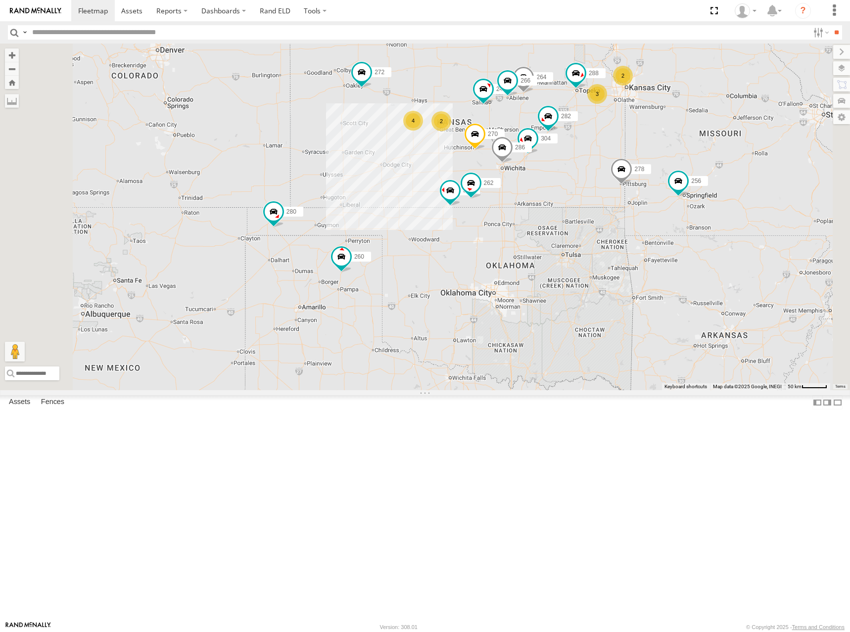
drag, startPoint x: 646, startPoint y: 111, endPoint x: 633, endPoint y: 118, distance: 14.2
click at [633, 118] on div "244 270 262 288 272 280 256 304 264 302 282 266 278 286 260 3 2 4 2" at bounding box center [425, 217] width 850 height 347
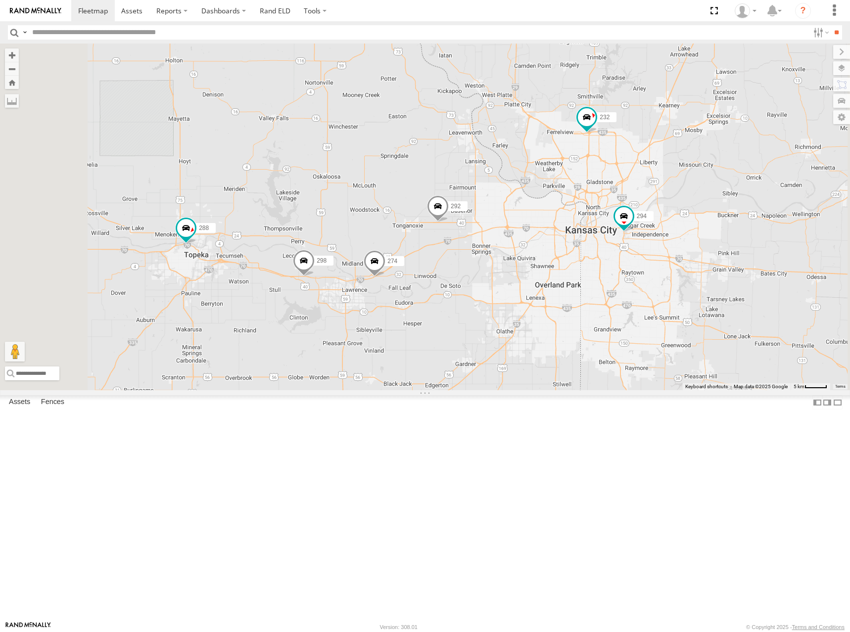
drag, startPoint x: 574, startPoint y: 225, endPoint x: 574, endPoint y: 205, distance: 20.3
click at [574, 205] on div "244 270 262 288 272 280 256 304 264 302 282 266 278 286 260 274 300 298 292 232…" at bounding box center [425, 217] width 850 height 347
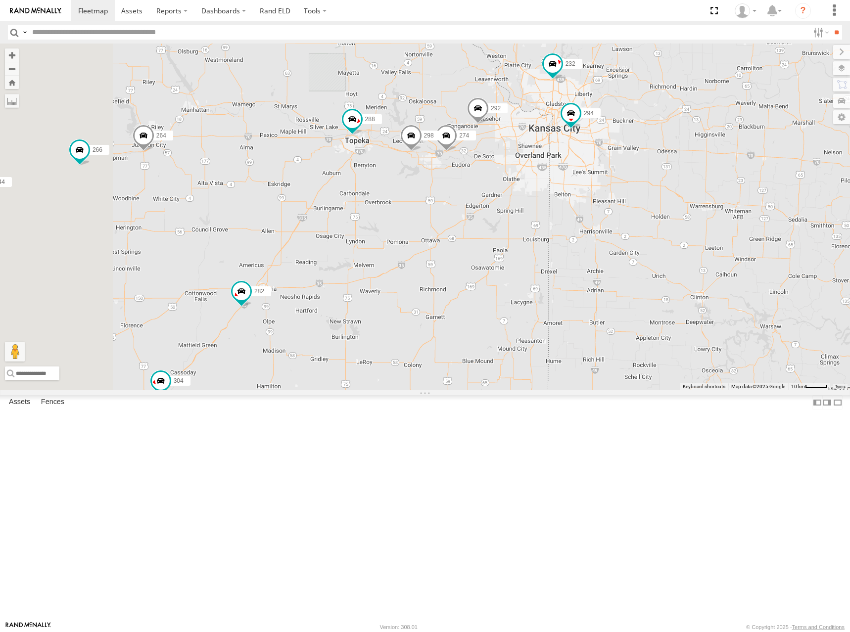
drag, startPoint x: 512, startPoint y: 173, endPoint x: 539, endPoint y: 160, distance: 30.8
click at [538, 160] on div "244 270 262 288 272 280 256 304 264 302 282 266 278 286 260 274 300 298 292 232…" at bounding box center [425, 217] width 850 height 347
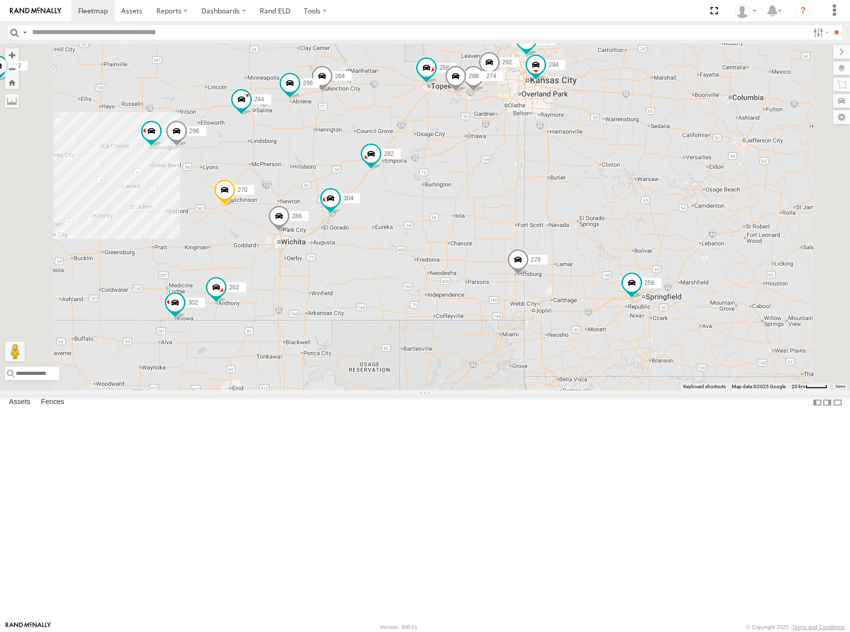
drag, startPoint x: 484, startPoint y: 149, endPoint x: 593, endPoint y: 127, distance: 111.0
click at [593, 127] on div "244 270 262 288 272 280 256 304 264 302 282 266 278 286 260 274 300 298 292 232…" at bounding box center [425, 217] width 850 height 347
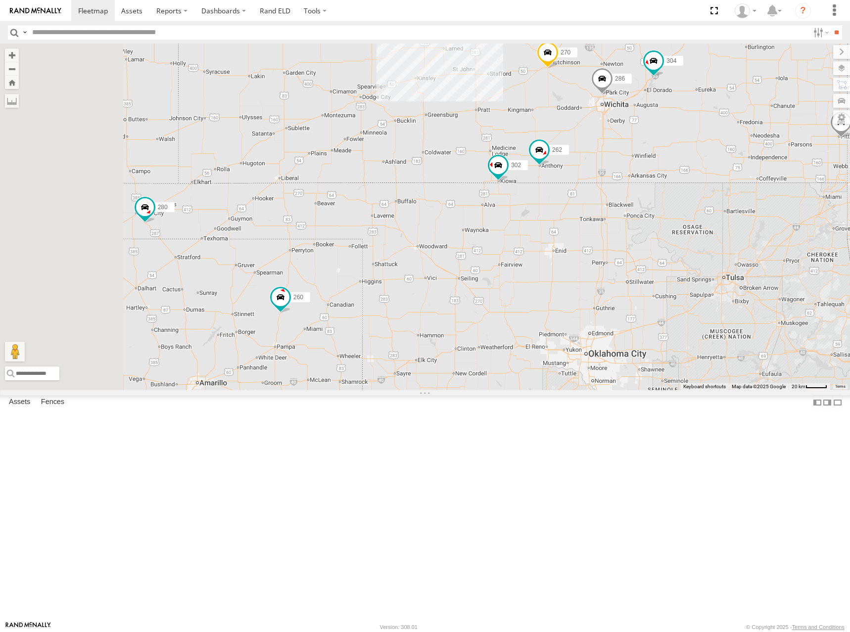
drag, startPoint x: 437, startPoint y: 315, endPoint x: 636, endPoint y: 255, distance: 208.2
click at [636, 255] on div "244 270 262 288 272 280 256 304 264 302 282 266 278 286 260 274 300 298 292 232…" at bounding box center [425, 217] width 850 height 347
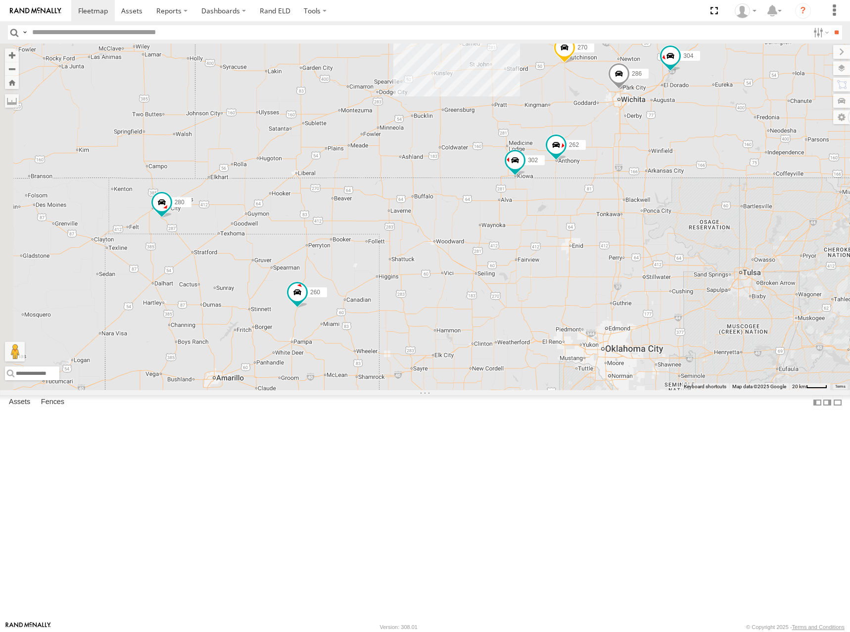
drag, startPoint x: 476, startPoint y: 347, endPoint x: 492, endPoint y: 342, distance: 17.1
click at [492, 342] on div "244 270 262 288 272 280 256 304 264 302 282 266 278 286 260 274 300 298 292 232…" at bounding box center [425, 217] width 850 height 347
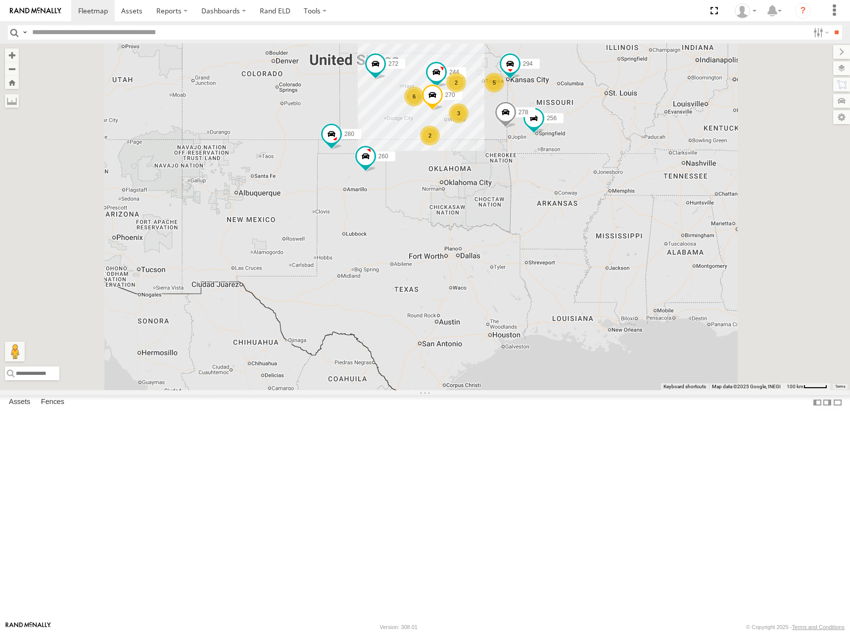
drag, startPoint x: 573, startPoint y: 131, endPoint x: 566, endPoint y: 184, distance: 53.5
click at [563, 177] on div "244 270 272 280 256 278 260 294 5 6 2 3 2" at bounding box center [425, 217] width 850 height 347
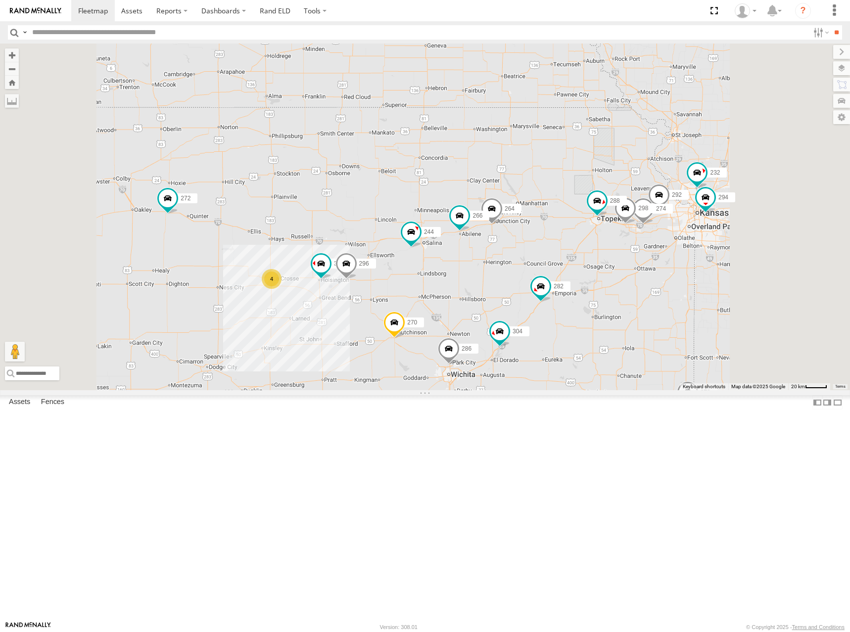
drag, startPoint x: 579, startPoint y: 209, endPoint x: 599, endPoint y: 175, distance: 39.7
click at [599, 175] on div "244 270 272 280 256 278 260 294 274 300 4 298 262 288 292 232 296 304 264 302 2…" at bounding box center [425, 217] width 850 height 347
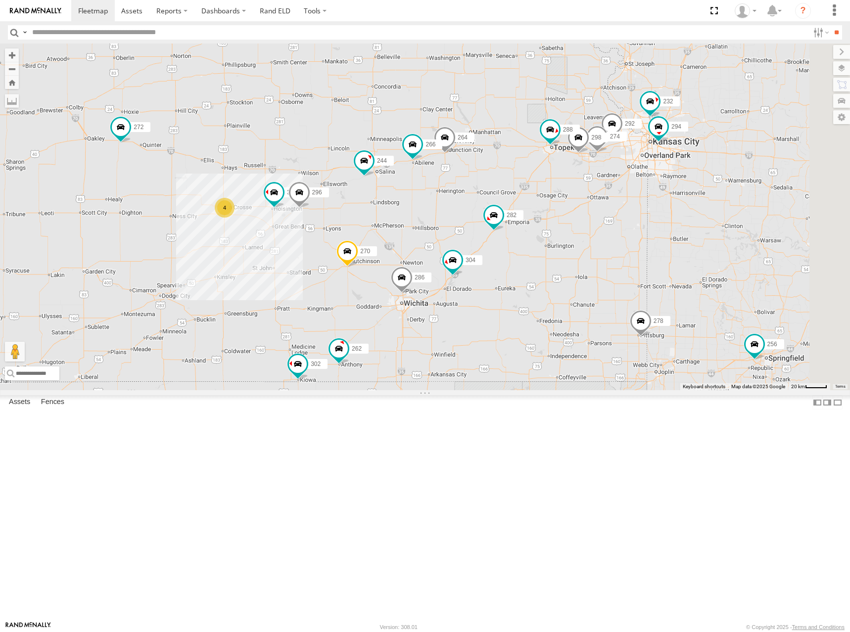
drag, startPoint x: 620, startPoint y: 209, endPoint x: 542, endPoint y: 178, distance: 84.4
click at [542, 178] on div "244 270 272 280 256 278 260 294 274 300 4 298 262 288 292 232 296 304 264 302 2…" at bounding box center [425, 217] width 850 height 347
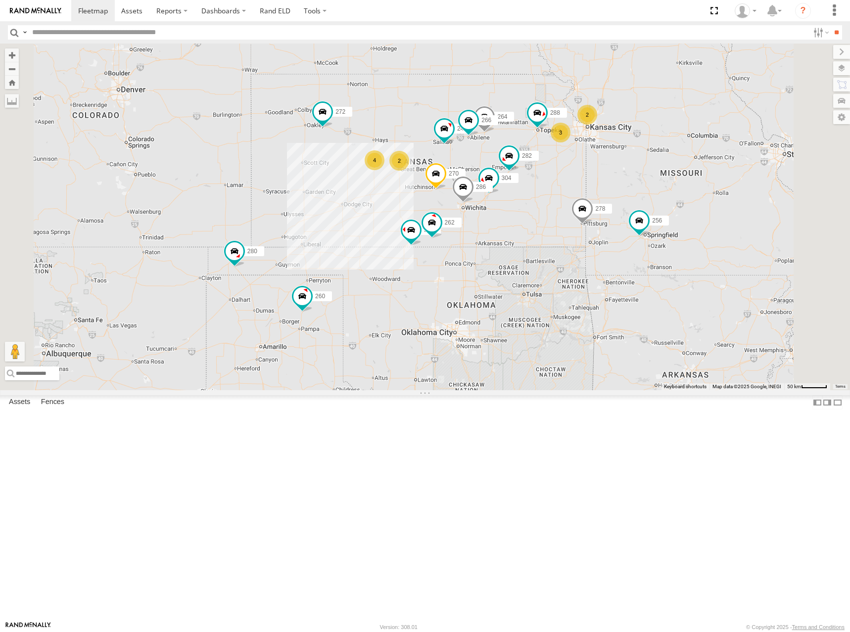
drag, startPoint x: 671, startPoint y: 230, endPoint x: 634, endPoint y: 195, distance: 50.4
click at [634, 195] on div "244 270 272 280 256 278 260 262 288 304 264 302 282 266 286 3 2 4 2" at bounding box center [425, 217] width 850 height 347
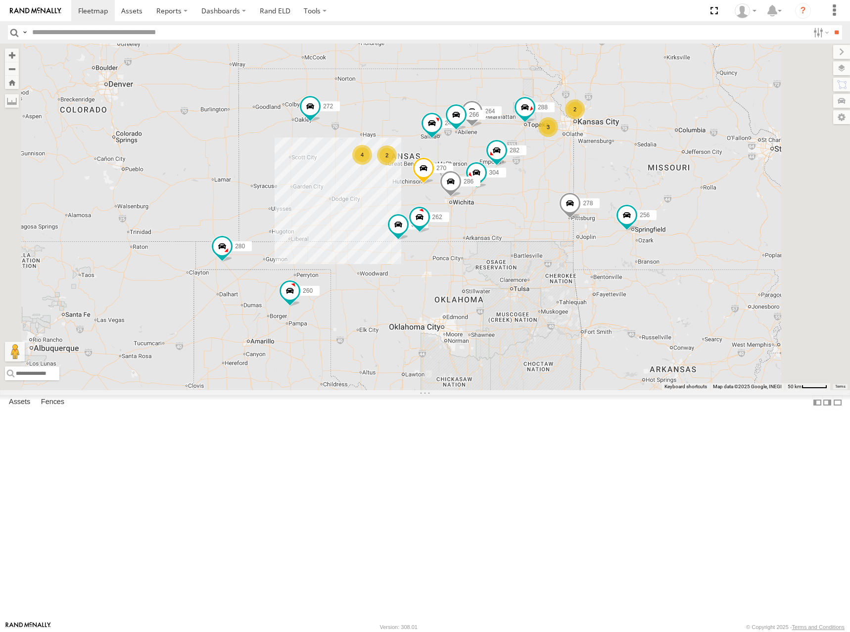
drag, startPoint x: 646, startPoint y: 195, endPoint x: 631, endPoint y: 196, distance: 14.9
click at [631, 196] on div "244 270 272 280 256 278 260 262 288 304 264 302 282 266 286 3 2 4 2" at bounding box center [425, 217] width 850 height 347
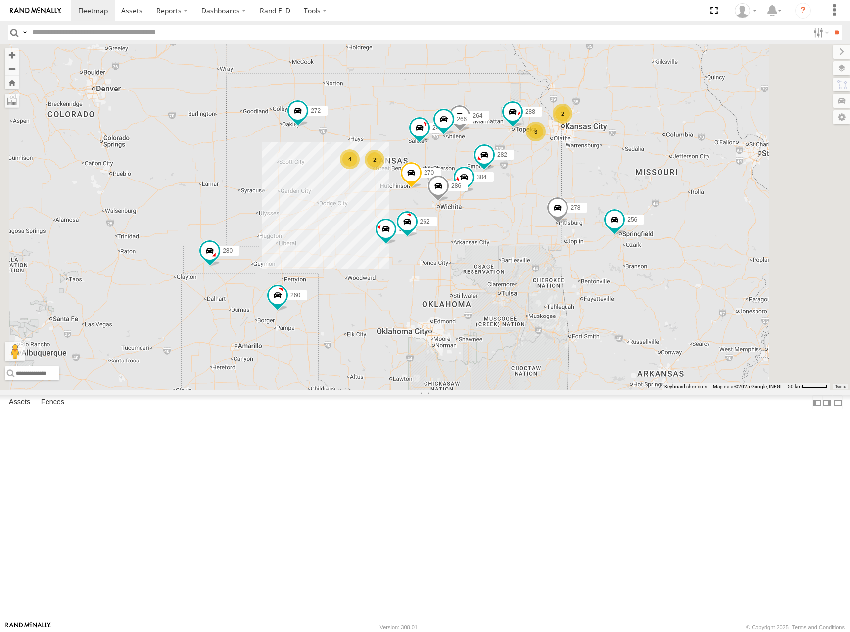
drag, startPoint x: 625, startPoint y: 194, endPoint x: 618, endPoint y: 196, distance: 7.2
click at [618, 196] on div "244 270 272 280 256 278 260 262 288 304 264 302 282 266 286 3 2 4 2" at bounding box center [425, 217] width 850 height 347
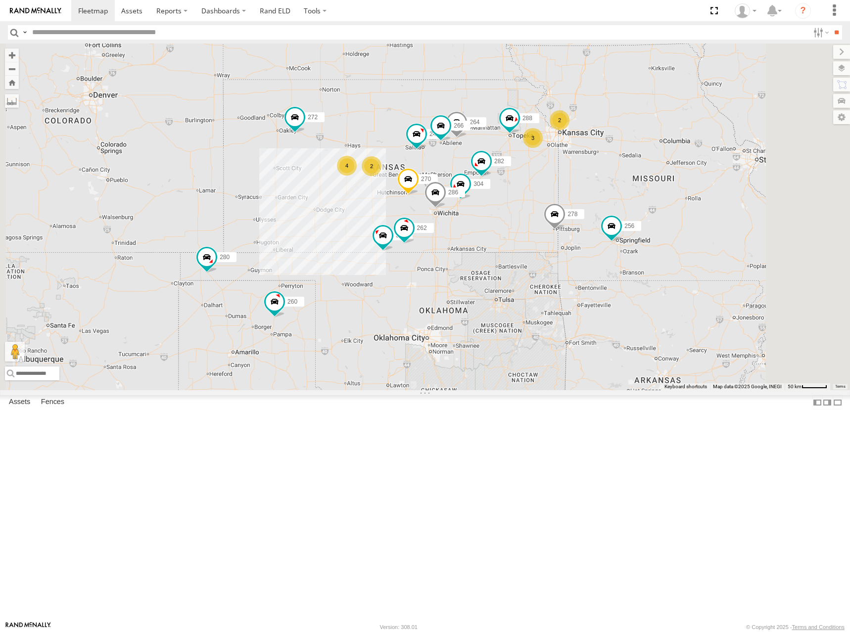
drag, startPoint x: 634, startPoint y: 197, endPoint x: 630, endPoint y: 207, distance: 10.7
click at [630, 207] on div "244 270 272 280 256 278 260 262 288 304 264 302 282 266 286 3 2 4 2" at bounding box center [425, 217] width 850 height 347
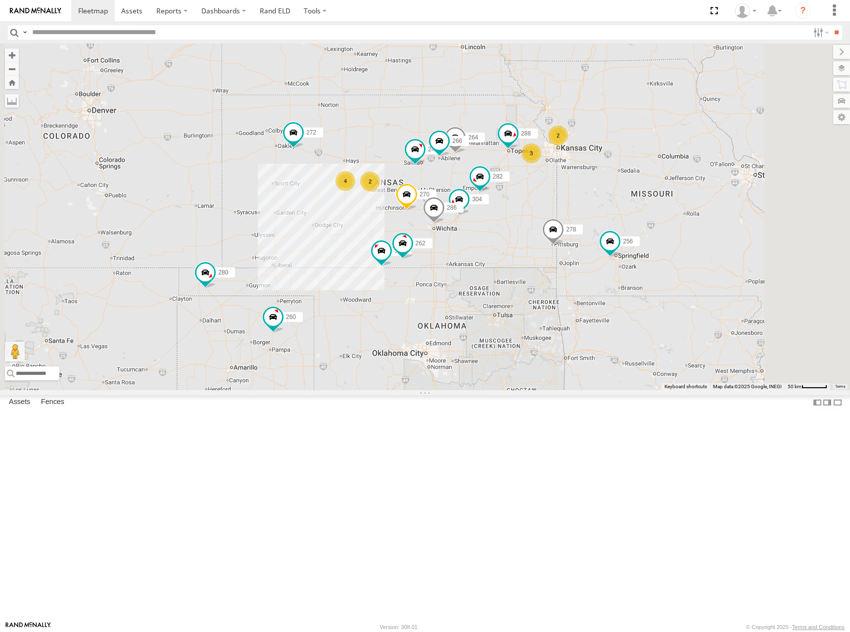
drag, startPoint x: 589, startPoint y: 202, endPoint x: 592, endPoint y: 218, distance: 16.0
click at [592, 218] on div "244 270 272 280 256 278 260 262 288 304 264 302 282 266 286 3 2 4 2" at bounding box center [425, 217] width 850 height 347
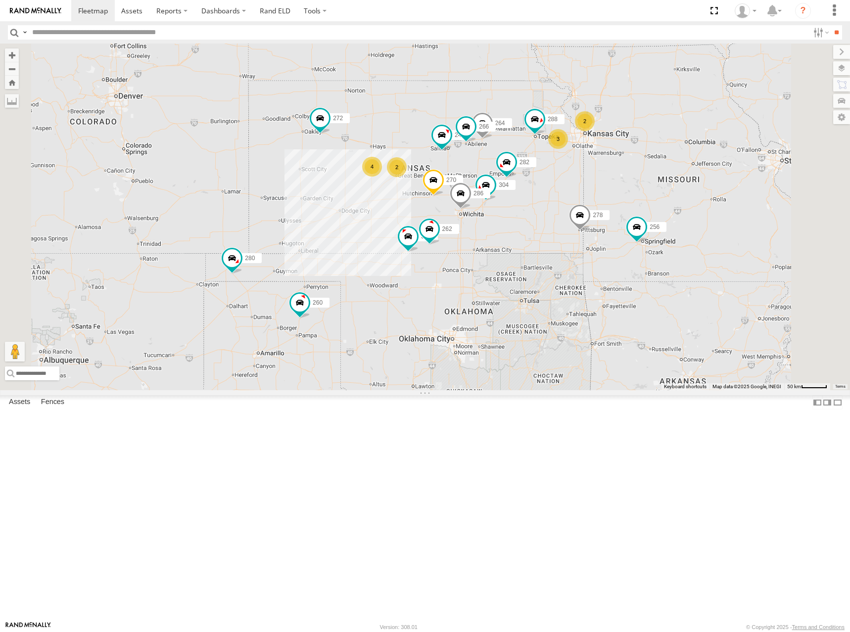
drag, startPoint x: 599, startPoint y: 211, endPoint x: 628, endPoint y: 190, distance: 36.1
click at [628, 190] on div "244 270 272 280 256 278 260 262 288 304 264 302 282 266 286 3 2 4 2" at bounding box center [425, 217] width 850 height 347
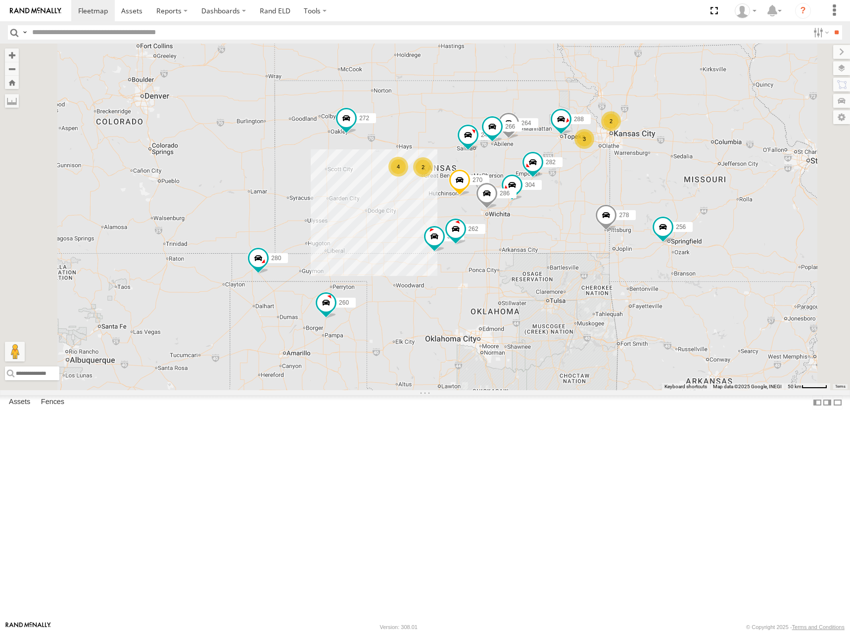
drag, startPoint x: 615, startPoint y: 196, endPoint x: 640, endPoint y: 199, distance: 25.4
click at [640, 199] on div "244 270 272 280 256 278 260 262 288 304 264 302 282 266 286 3 2 4 2" at bounding box center [425, 217] width 850 height 347
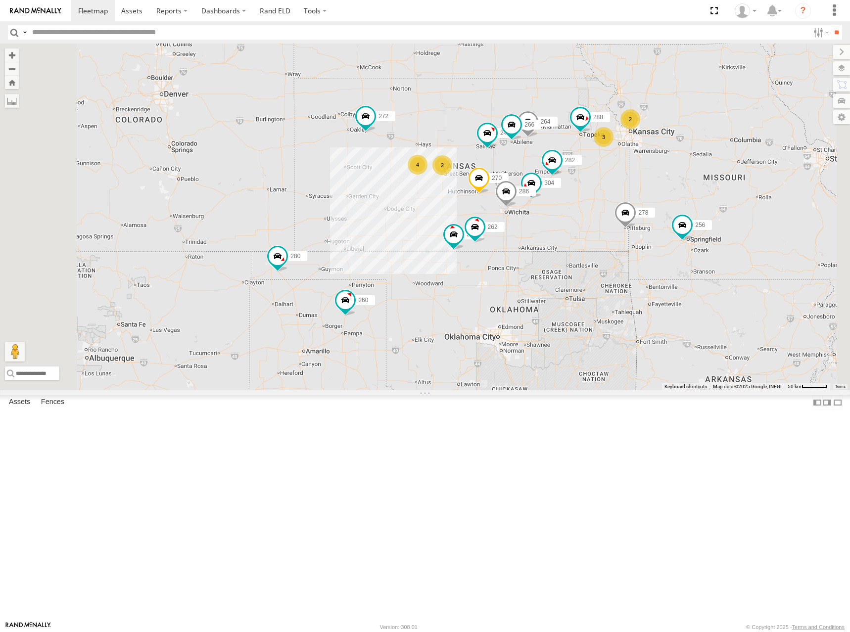
drag, startPoint x: 623, startPoint y: 207, endPoint x: 644, endPoint y: 205, distance: 21.4
click at [644, 205] on div "244 270 272 280 256 278 260 262 288 304 264 302 282 266 286 3 2 4 2" at bounding box center [425, 217] width 850 height 347
click at [640, 198] on div "244 270 272 280 256 278 260 262 288 304 264 302 282 266 286 3 2 4 2" at bounding box center [425, 217] width 850 height 347
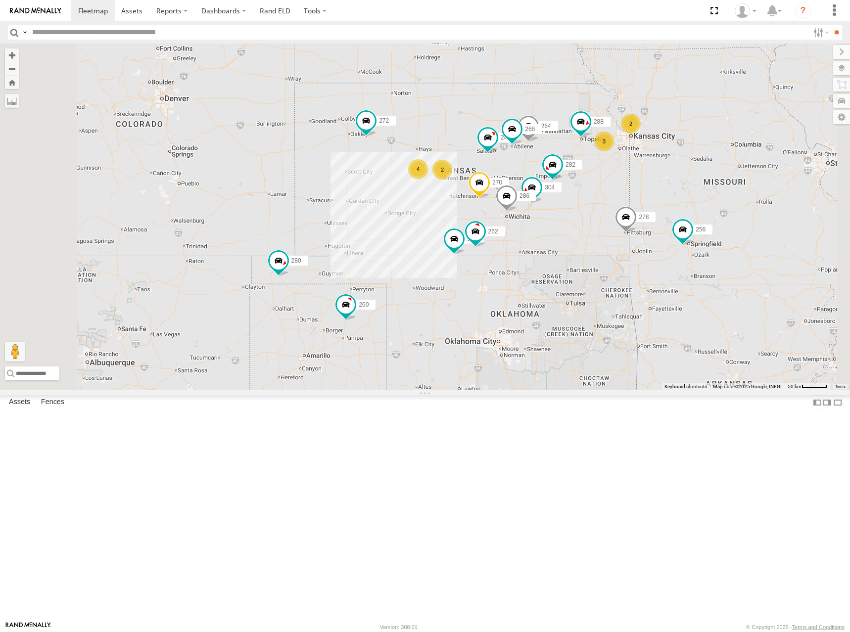
click at [645, 212] on div "244 270 272 280 256 278 260 262 288 304 264 302 282 266 286 3 2 4 2" at bounding box center [425, 217] width 850 height 347
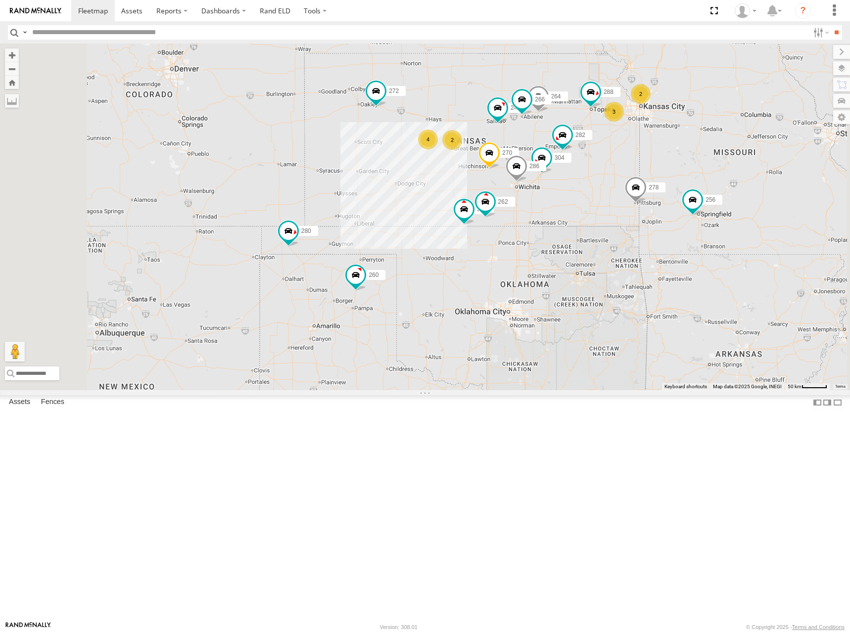
drag, startPoint x: 616, startPoint y: 215, endPoint x: 624, endPoint y: 191, distance: 25.2
click at [624, 191] on div "244 270 272 280 256 278 260 262 288 304 264 302 282 266 286 3 2 4 2" at bounding box center [425, 217] width 850 height 347
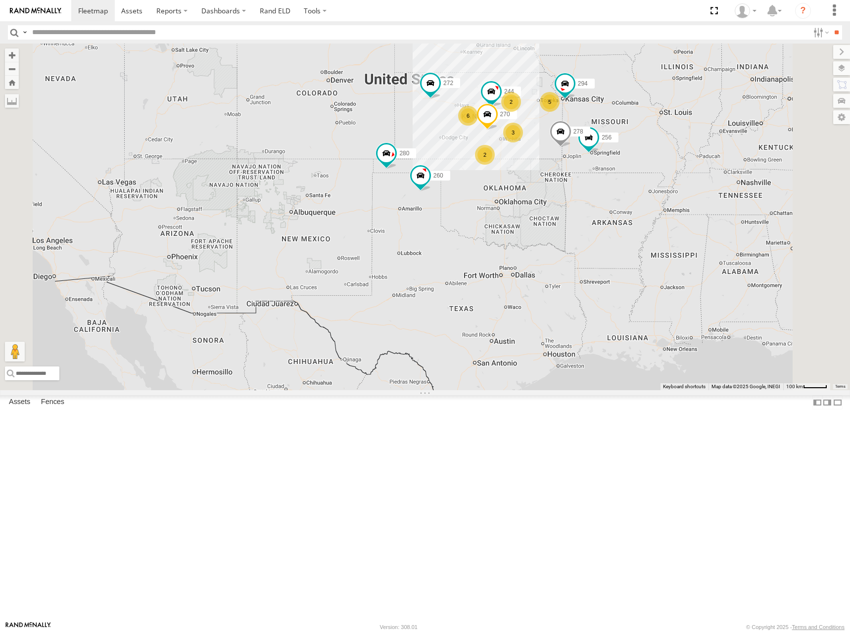
drag, startPoint x: 644, startPoint y: 185, endPoint x: 626, endPoint y: 187, distance: 18.0
click at [626, 180] on div "244 270 272 280 256 278 260 5 6 2 3 2 294" at bounding box center [425, 217] width 850 height 347
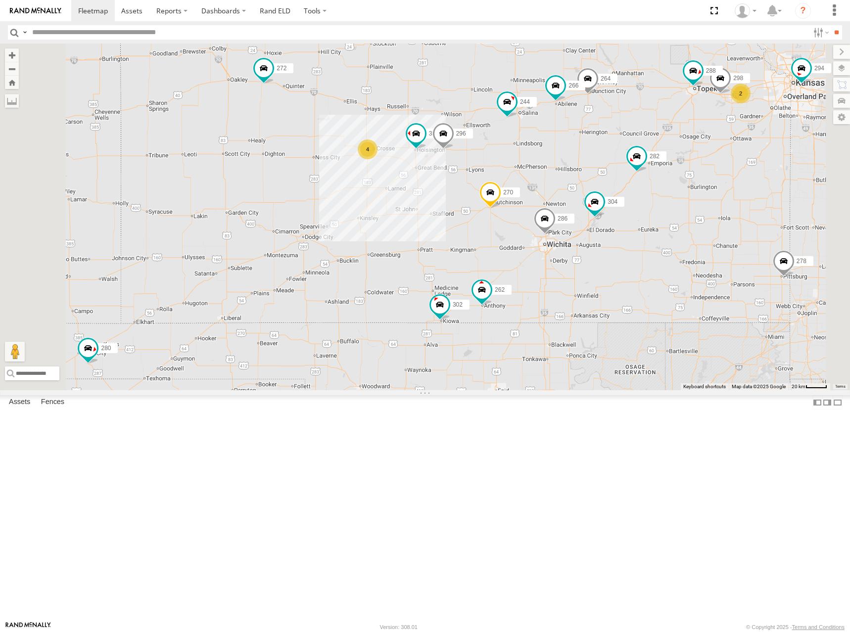
drag, startPoint x: 565, startPoint y: 220, endPoint x: 571, endPoint y: 175, distance: 45.5
click at [571, 175] on div "244 270 272 280 256 278 260 294 2 300 4 298 262 288 296 304 264 302 282 266 286" at bounding box center [425, 217] width 850 height 347
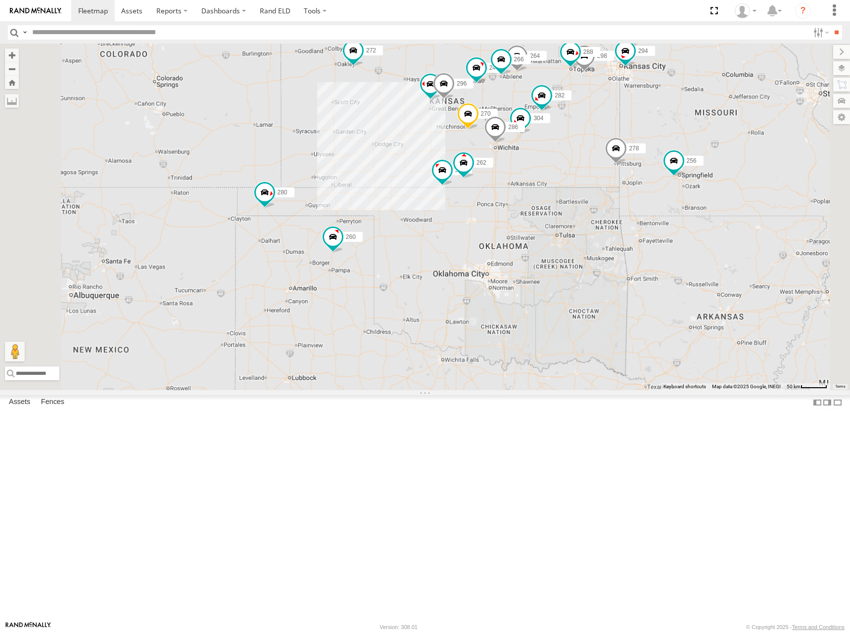
drag, startPoint x: 576, startPoint y: 146, endPoint x: 563, endPoint y: 160, distance: 18.9
click at [563, 160] on div "244 270 272 280 256 278 260 294 300 298 262 288 296 304 264 302 282 266 286" at bounding box center [425, 217] width 850 height 347
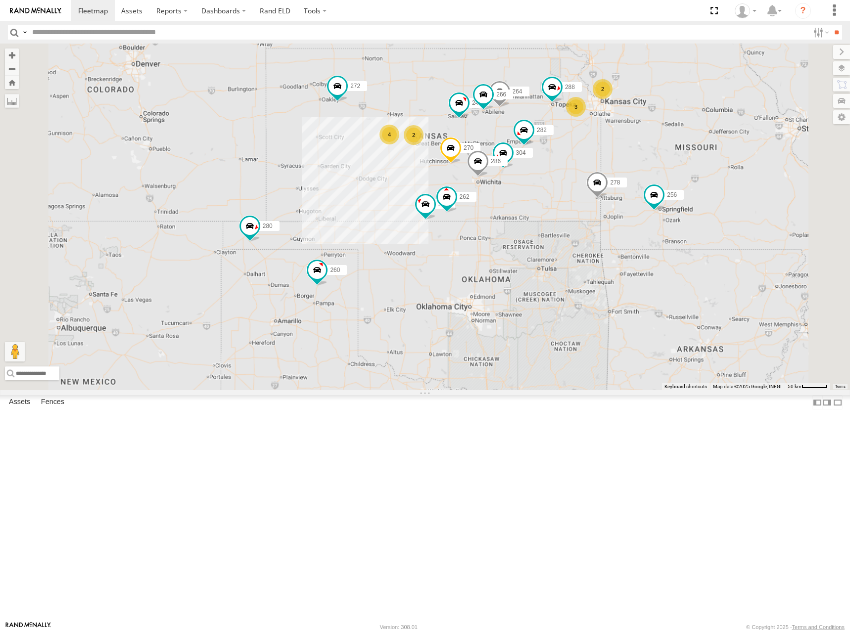
drag, startPoint x: 607, startPoint y: 157, endPoint x: 601, endPoint y: 192, distance: 36.0
click at [601, 192] on div "244 270 272 280 256 278 260 262 288 304 264 302 282 266 286 3 2 4 2" at bounding box center [425, 217] width 850 height 347
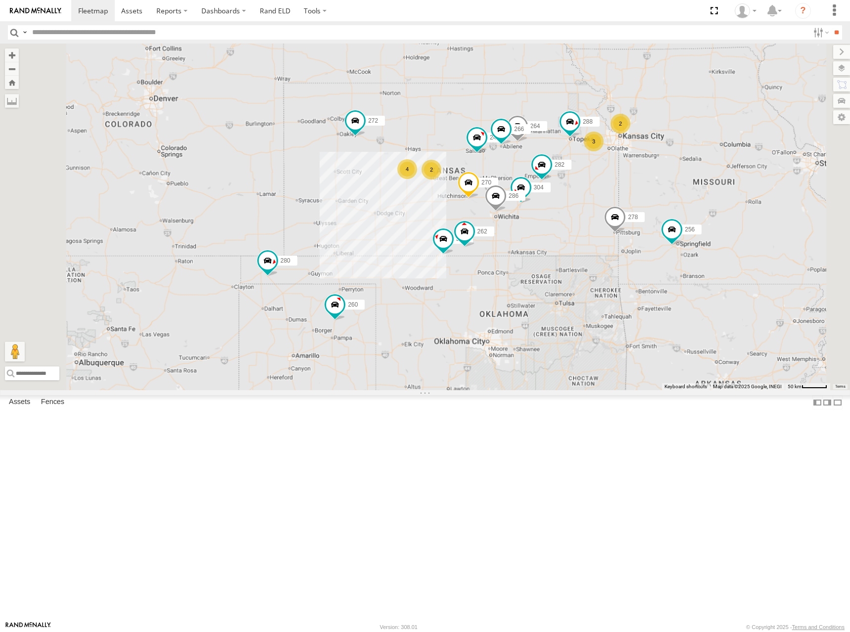
drag, startPoint x: 552, startPoint y: 191, endPoint x: 574, endPoint y: 212, distance: 30.4
click at [574, 212] on div "244 270 272 280 256 278 260 262 288 304 264 302 282 266 286 3 2 4 2" at bounding box center [425, 217] width 850 height 347
drag, startPoint x: 610, startPoint y: 183, endPoint x: 612, endPoint y: 172, distance: 10.6
click at [612, 172] on div "244 270 272 280 256 278 260 262 288 304 264 302 282 266 286 3 2 4 2" at bounding box center [425, 217] width 850 height 347
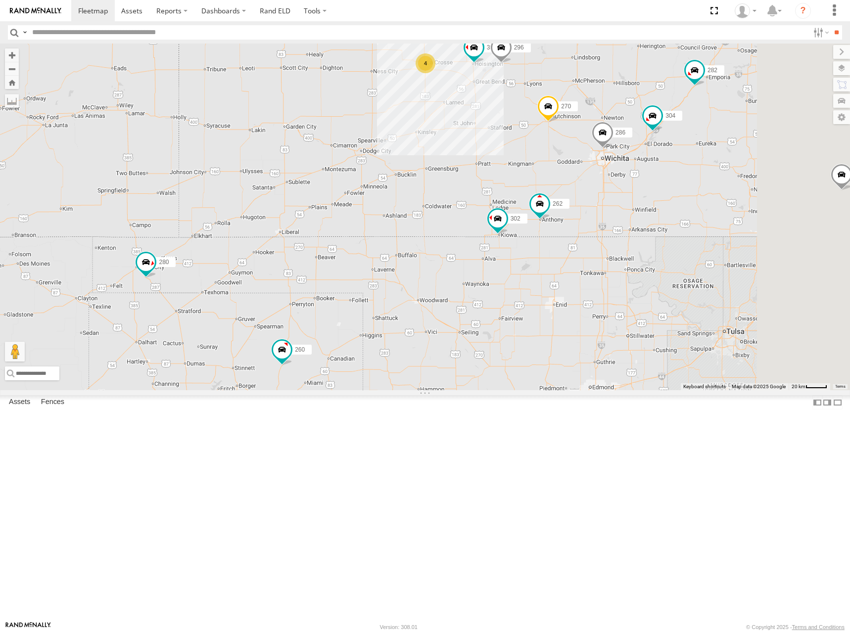
drag, startPoint x: 636, startPoint y: 106, endPoint x: 623, endPoint y: 123, distance: 21.1
click at [623, 123] on div "244 270 272 280 256 278 260 262 288 304 264 302 282 266 286 300 296 4" at bounding box center [425, 217] width 850 height 347
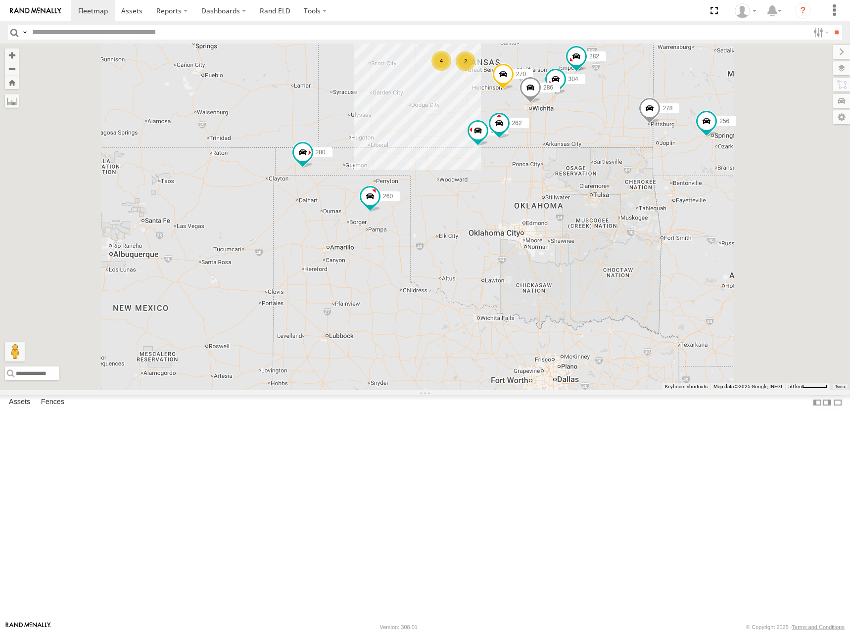
drag, startPoint x: 620, startPoint y: 107, endPoint x: 604, endPoint y: 128, distance: 25.7
click at [604, 128] on div "244 270 272 280 256 278 260 262 288 304 264 302 282 266 286 3 2 4 2" at bounding box center [425, 217] width 850 height 347
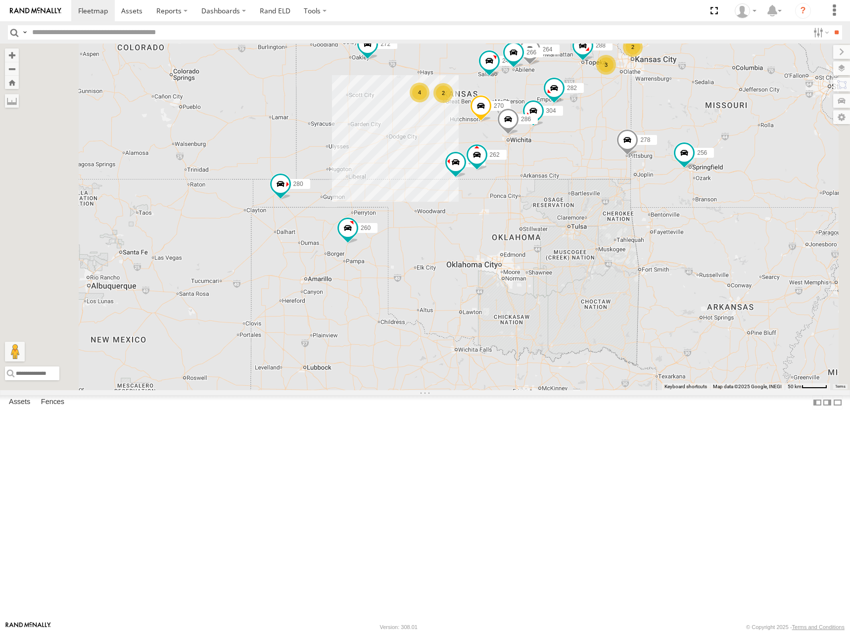
drag, startPoint x: 679, startPoint y: 95, endPoint x: 666, endPoint y: 117, distance: 26.4
click at [666, 117] on div "244 270 272 280 256 278 260 262 288 304 264 302 282 266 286 3 2 4 2" at bounding box center [425, 217] width 850 height 347
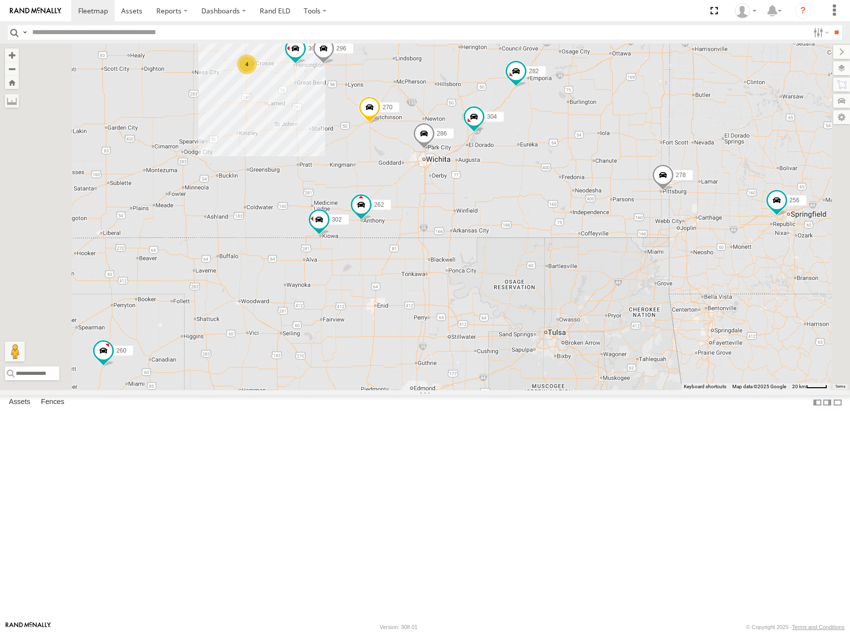
drag, startPoint x: 666, startPoint y: 255, endPoint x: 715, endPoint y: 279, distance: 54.2
click at [715, 279] on div "244 270 272 280 256 278 260 262 288 304 264 302 282 266 286 2 300 4 298 296 294" at bounding box center [425, 217] width 850 height 347
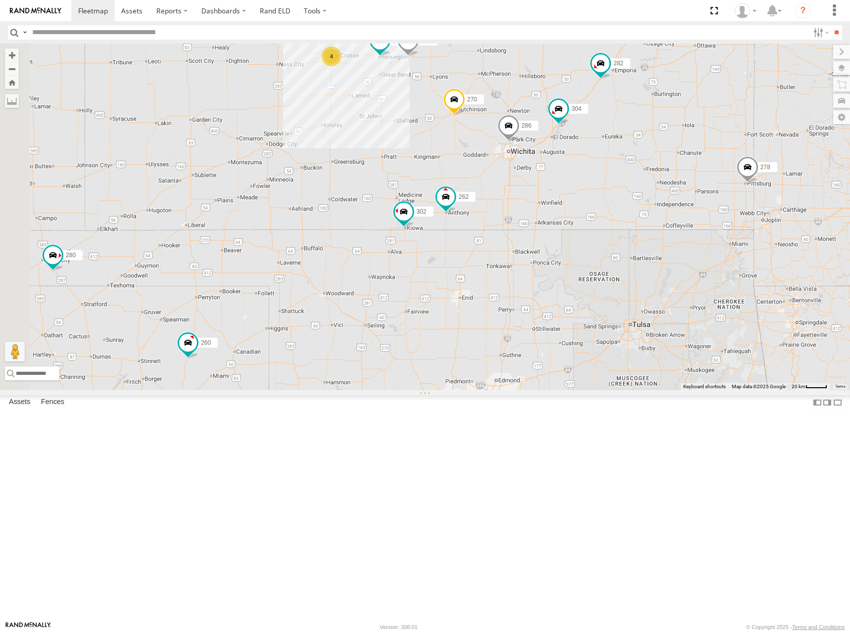
drag, startPoint x: 469, startPoint y: 267, endPoint x: 499, endPoint y: 241, distance: 39.7
click at [499, 241] on div "244 270 272 280 256 278 260 262 288 304 264 302 282 266 286 2 300 4 298 296 294" at bounding box center [425, 217] width 850 height 347
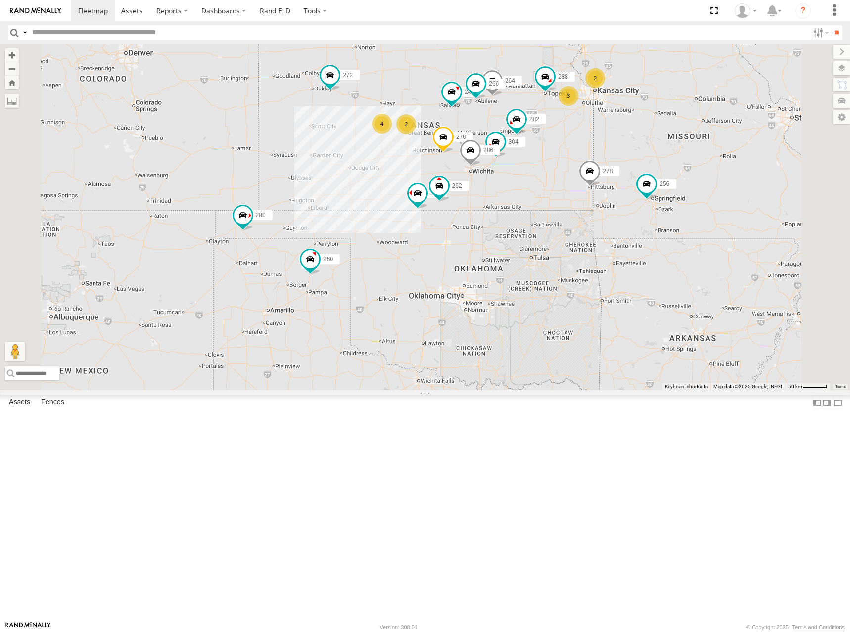
drag, startPoint x: 533, startPoint y: 111, endPoint x: 549, endPoint y: 176, distance: 66.6
click at [549, 176] on div "244 270 272 280 256 278 260 262 288 304 264 302 282 266 286 3 2 4 2" at bounding box center [425, 217] width 850 height 347
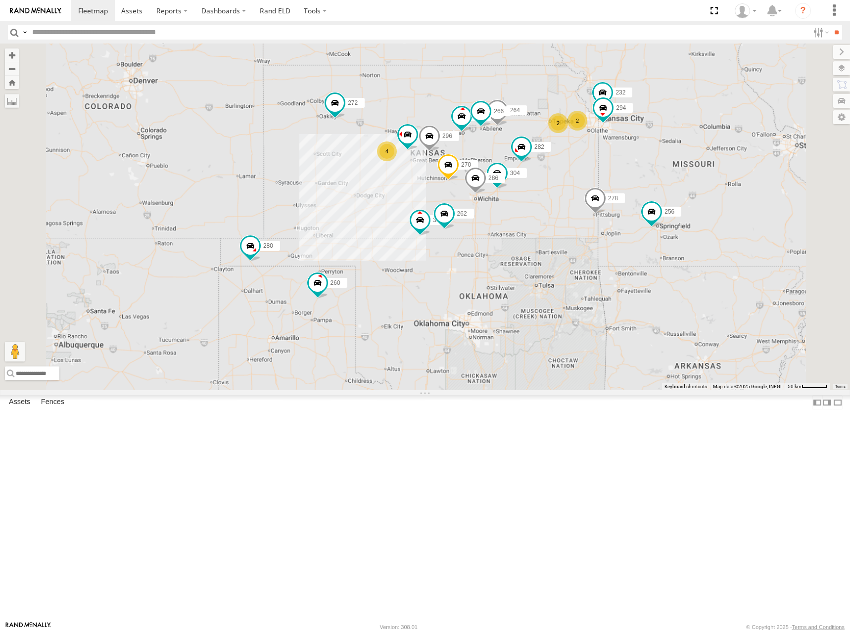
drag, startPoint x: 655, startPoint y: 146, endPoint x: 649, endPoint y: 166, distance: 20.8
click at [649, 166] on div "300 244 270 262 272 280 256 296 304 264 302 282 266 278 286 260 232 294 2 4 2" at bounding box center [425, 217] width 850 height 347
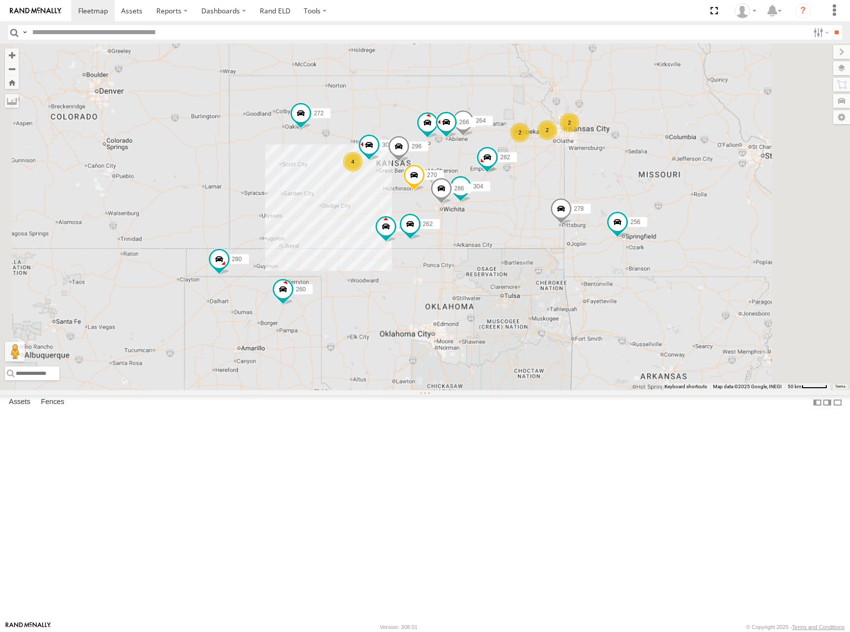
drag, startPoint x: 658, startPoint y: 176, endPoint x: 644, endPoint y: 180, distance: 15.0
click at [644, 180] on div "300 244 270 262 272 280 256 296 304 264 302 282 266 278 286 260 2 4 2 2" at bounding box center [425, 217] width 850 height 347
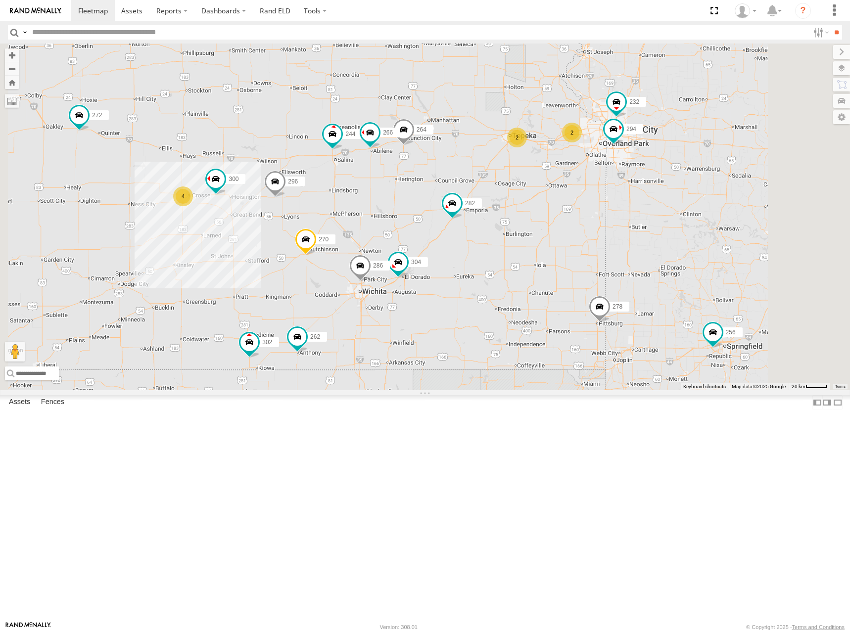
drag, startPoint x: 601, startPoint y: 210, endPoint x: 630, endPoint y: 190, distance: 35.4
click at [629, 190] on div "300 244 270 262 272 280 256 296 304 264 302 282 266 278 286 260 232 294 2 4 2" at bounding box center [425, 217] width 850 height 347
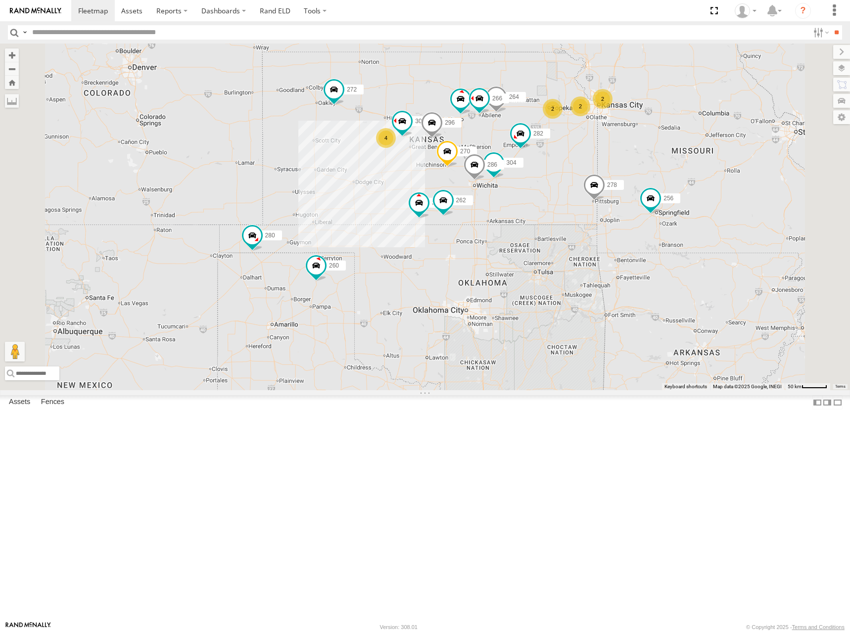
drag, startPoint x: 643, startPoint y: 176, endPoint x: 653, endPoint y: 189, distance: 16.5
click at [653, 189] on div "300 244 270 262 272 280 256 296 304 264 302 282 266 278 286 260 2 4 2 2" at bounding box center [425, 217] width 850 height 347
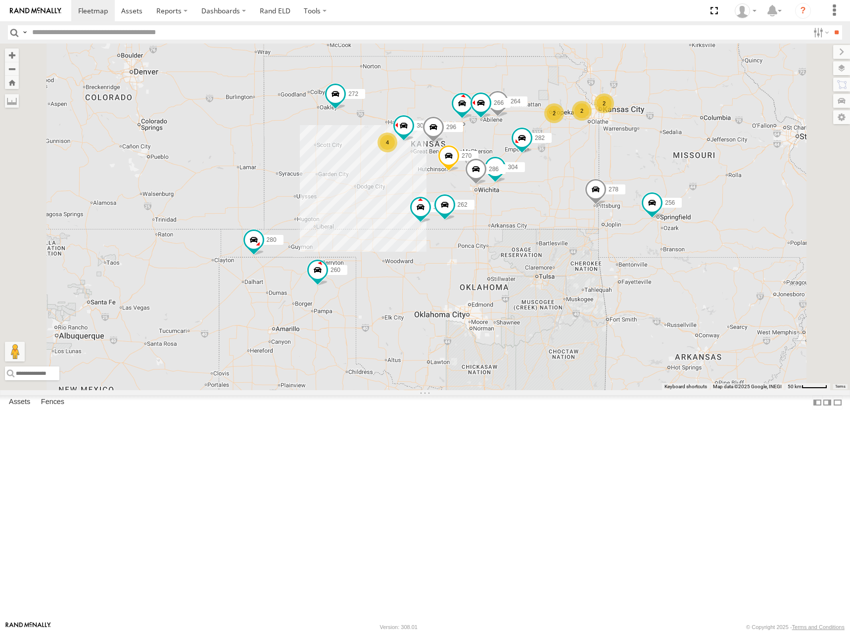
drag, startPoint x: 658, startPoint y: 200, endPoint x: 665, endPoint y: 190, distance: 11.8
click at [665, 190] on div "300 244 270 262 272 280 256 296 304 264 302 282 266 278 286 260 2 4 2 2" at bounding box center [425, 217] width 850 height 347
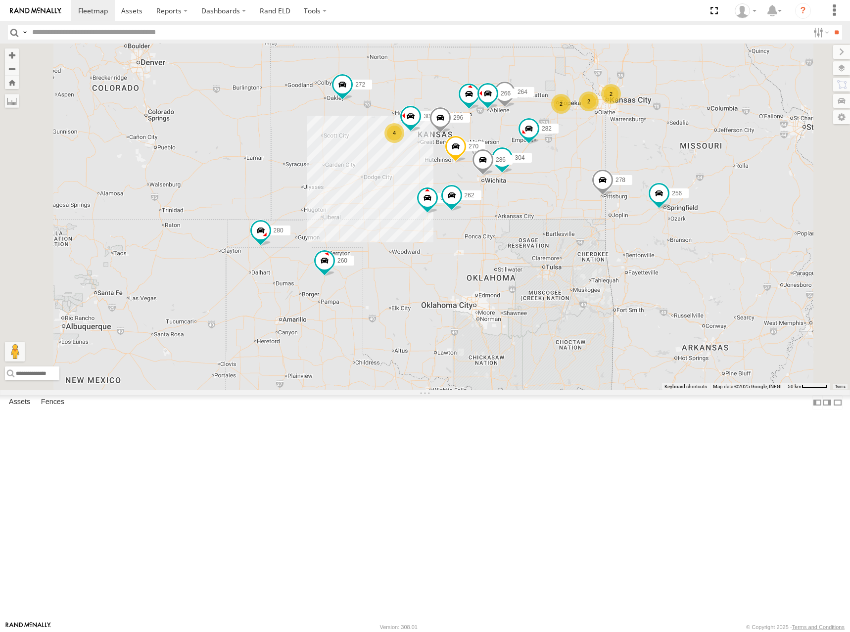
drag, startPoint x: 667, startPoint y: 191, endPoint x: 665, endPoint y: 197, distance: 6.6
click at [665, 197] on div "300 244 270 262 272 280 256 296 304 264 302 282 266 278 286 260 2 4 2 2" at bounding box center [425, 217] width 850 height 347
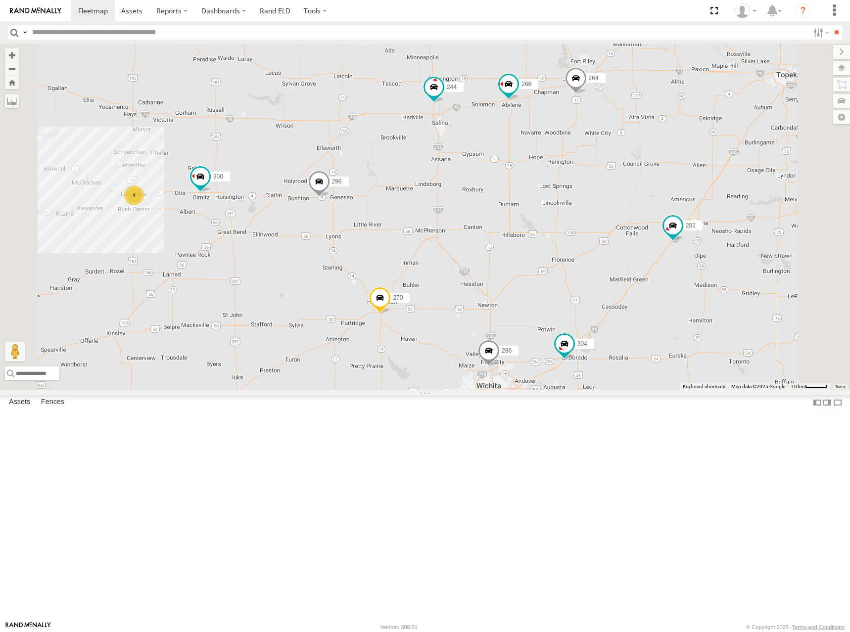
drag, startPoint x: 622, startPoint y: 233, endPoint x: 619, endPoint y: 243, distance: 10.2
click at [619, 243] on div "300 244 270 262 272 280 256 296 304 264 302 282 266 278 286 260 4" at bounding box center [425, 217] width 850 height 347
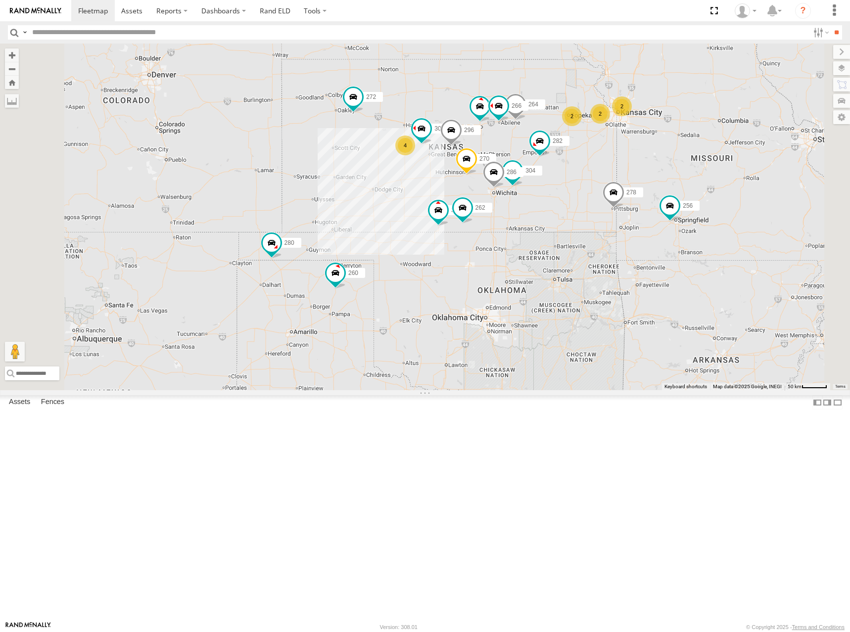
click at [615, 180] on div "300 244 270 262 272 280 256 296 304 264 302 282 266 278 286 260 2 4 2 2" at bounding box center [425, 217] width 850 height 347
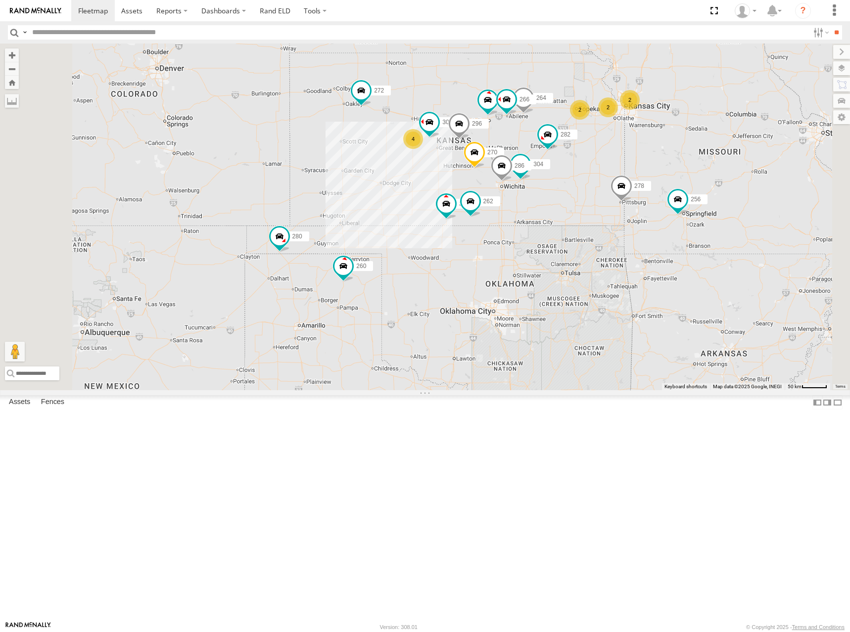
drag, startPoint x: 691, startPoint y: 190, endPoint x: 699, endPoint y: 179, distance: 13.4
click at [699, 179] on div "300 244 270 262 272 280 256 296 304 264 302 282 266 278 286 260 2 4 2 2" at bounding box center [425, 217] width 850 height 347
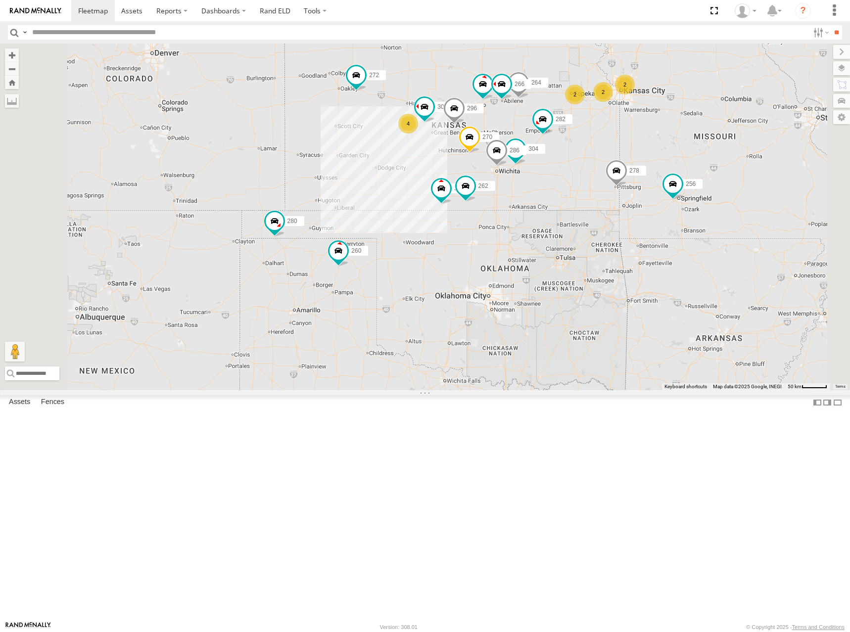
drag, startPoint x: 693, startPoint y: 179, endPoint x: 686, endPoint y: 163, distance: 17.7
click at [686, 163] on div "300 244 270 262 272 280 256 296 304 264 302 282 266 278 286 260 2 4 2 2" at bounding box center [425, 217] width 850 height 347
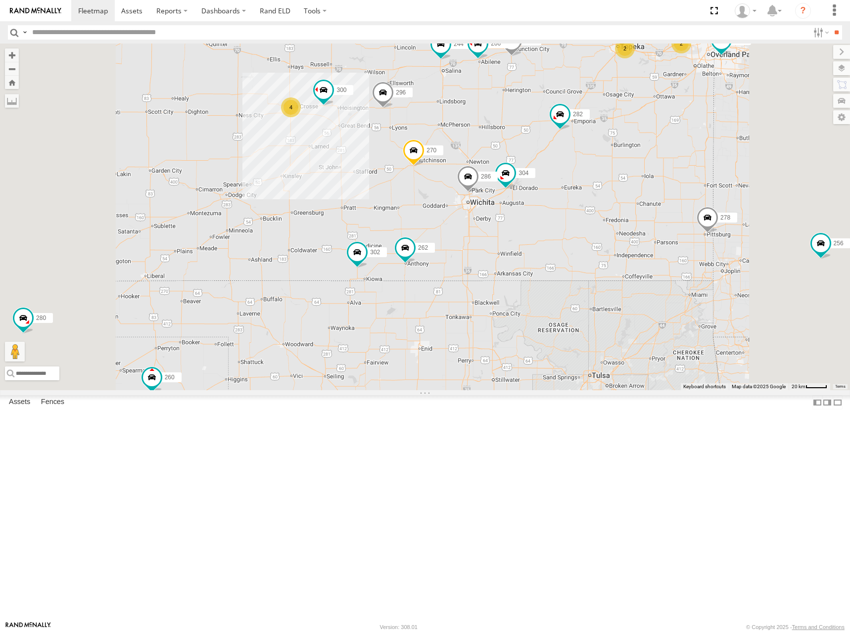
drag, startPoint x: 631, startPoint y: 258, endPoint x: 634, endPoint y: 246, distance: 11.9
click at [634, 246] on div "300 244 270 262 272 280 256 296 304 264 302 282 266 278 286 260 2 4 2 232 294" at bounding box center [425, 217] width 850 height 347
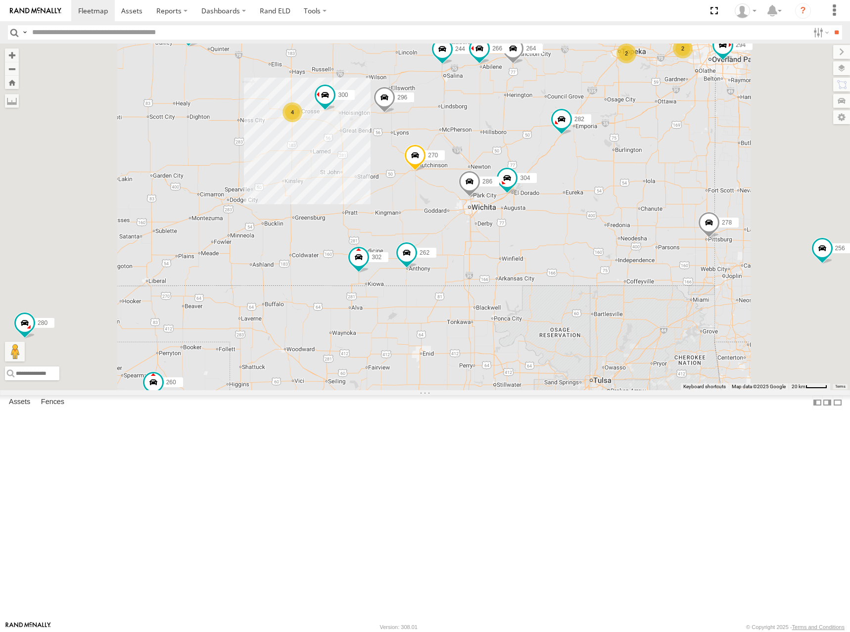
drag, startPoint x: 628, startPoint y: 231, endPoint x: 630, endPoint y: 238, distance: 7.7
click at [630, 238] on div "300 244 270 262 272 280 256 296 304 264 302 282 266 278 286 260 232 294 2 4 2" at bounding box center [425, 217] width 850 height 347
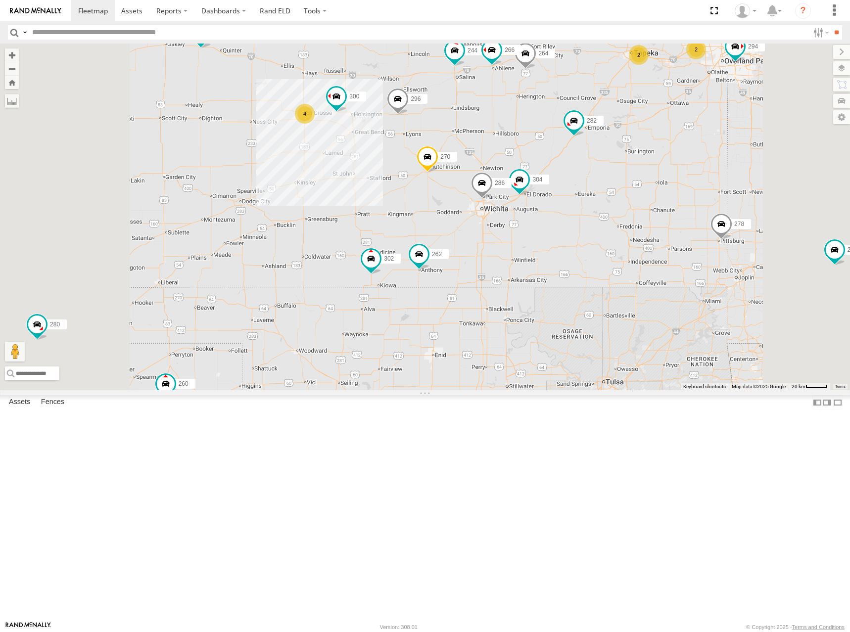
drag, startPoint x: 427, startPoint y: 158, endPoint x: 435, endPoint y: 159, distance: 9.0
click at [435, 159] on div "300 244 270 262 272 280 256 296 304 264 302 282 266 278 286 260 232 294 2 4 2" at bounding box center [425, 217] width 850 height 347
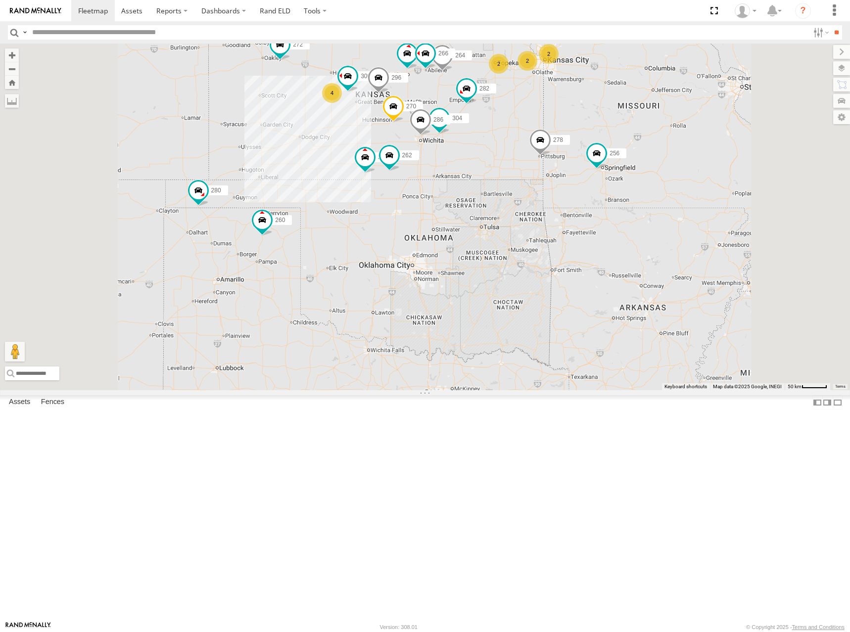
drag, startPoint x: 463, startPoint y: 138, endPoint x: 476, endPoint y: 146, distance: 15.0
click at [476, 146] on div "300 244 270 262 272 280 256 296 304 264 302 282 266 278 286 260 2 4 2 2" at bounding box center [425, 217] width 850 height 347
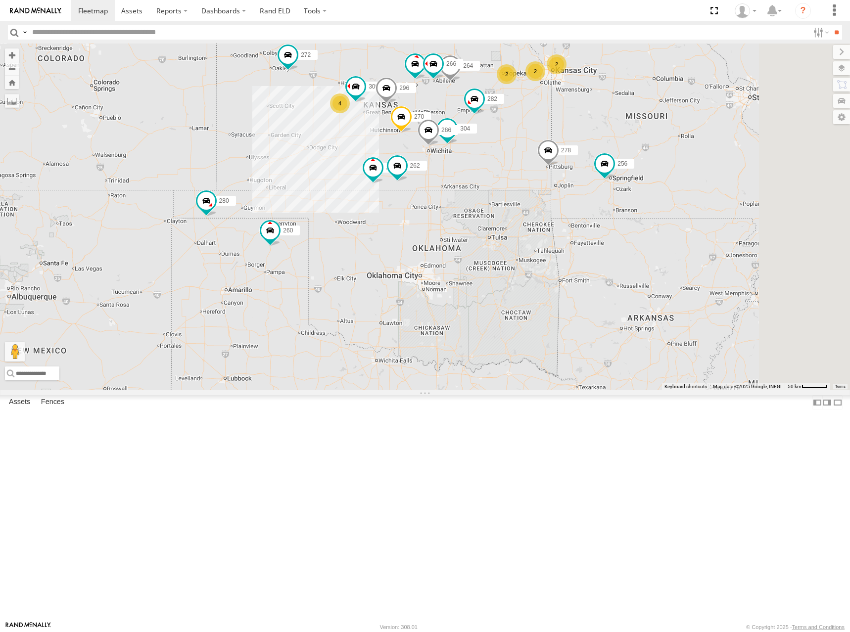
drag, startPoint x: 559, startPoint y: 142, endPoint x: 565, endPoint y: 149, distance: 9.5
click at [565, 149] on div "300 244 270 262 272 280 256 296 304 264 302 282 266 278 286 260 2 4 2 2" at bounding box center [425, 217] width 850 height 347
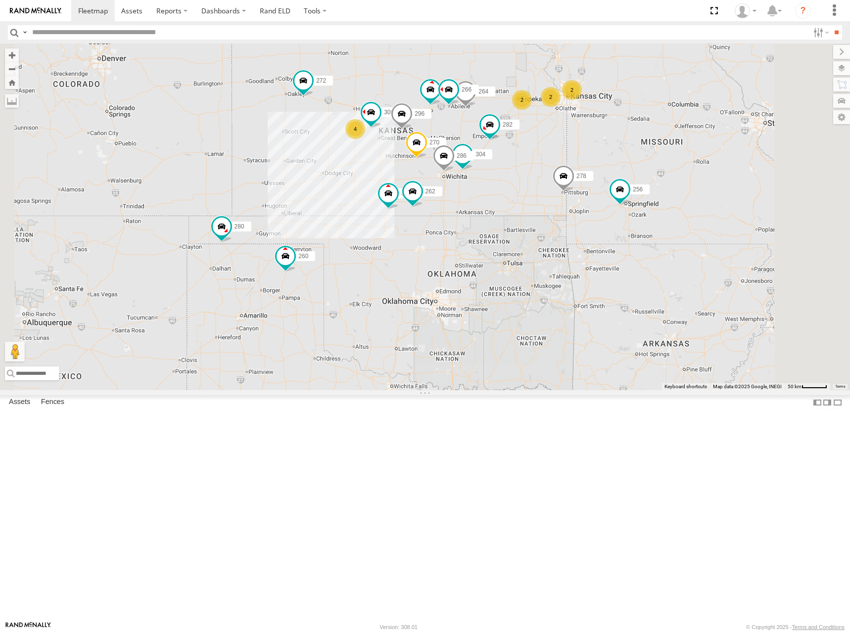
drag, startPoint x: 562, startPoint y: 151, endPoint x: 576, endPoint y: 176, distance: 28.6
click at [576, 176] on div "300 244 270 262 272 280 256 296 304 264 302 282 266 278 286 260 2 4 2 2" at bounding box center [425, 217] width 850 height 347
drag, startPoint x: 512, startPoint y: 192, endPoint x: 535, endPoint y: 179, distance: 25.9
click at [535, 179] on div "300 244 270 262 272 280 256 296 304 264 302 282 266 278 286 260 2 4 2 2" at bounding box center [425, 217] width 850 height 347
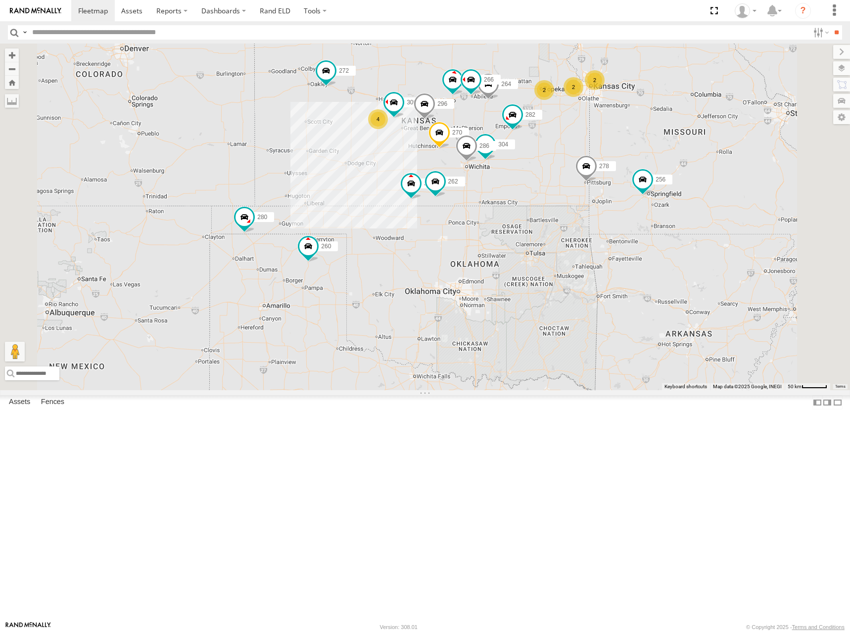
click at [612, 145] on div "300 244 270 262 272 280 256 296 304 264 302 282 266 278 286 260 2 4 2 2" at bounding box center [425, 217] width 850 height 347
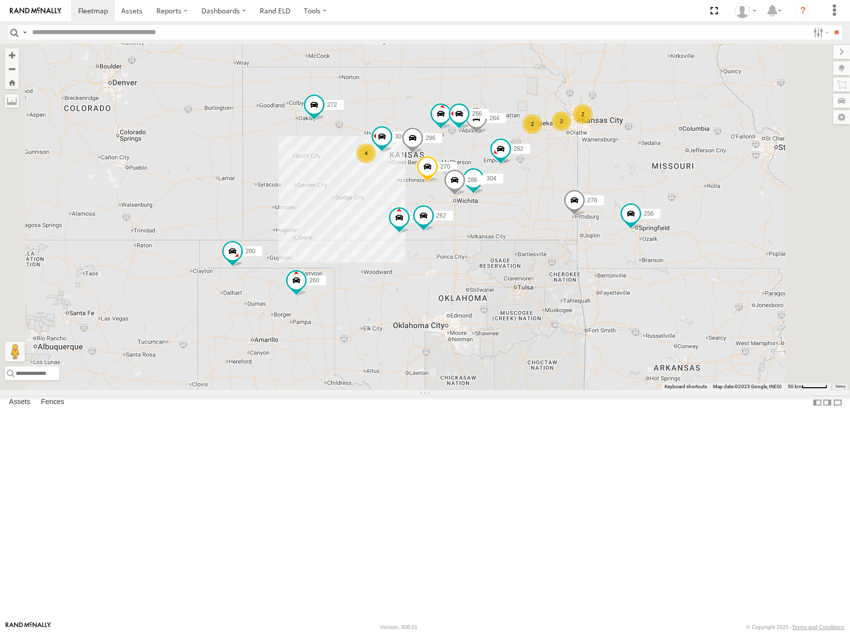
drag, startPoint x: 665, startPoint y: 148, endPoint x: 651, endPoint y: 189, distance: 42.9
click at [651, 189] on div "300 244 270 262 272 280 256 296 304 264 302 282 266 278 286 260 2 4 2 2" at bounding box center [425, 217] width 850 height 347
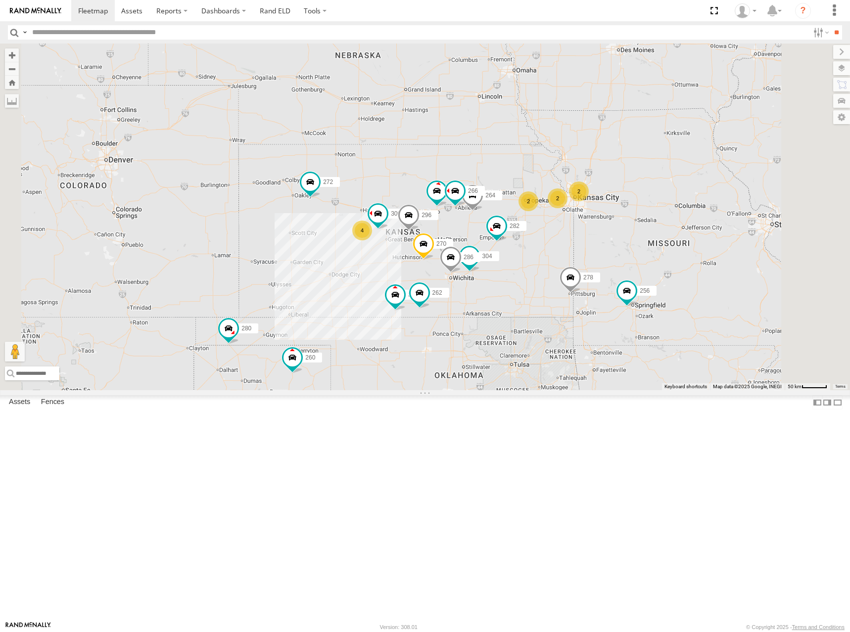
drag, startPoint x: 634, startPoint y: 108, endPoint x: 630, endPoint y: 202, distance: 94.1
click at [630, 202] on div "300 244 270 262 272 280 256 296 304 264 302 282 266 278 286 260 2 4 2 2" at bounding box center [425, 217] width 850 height 347
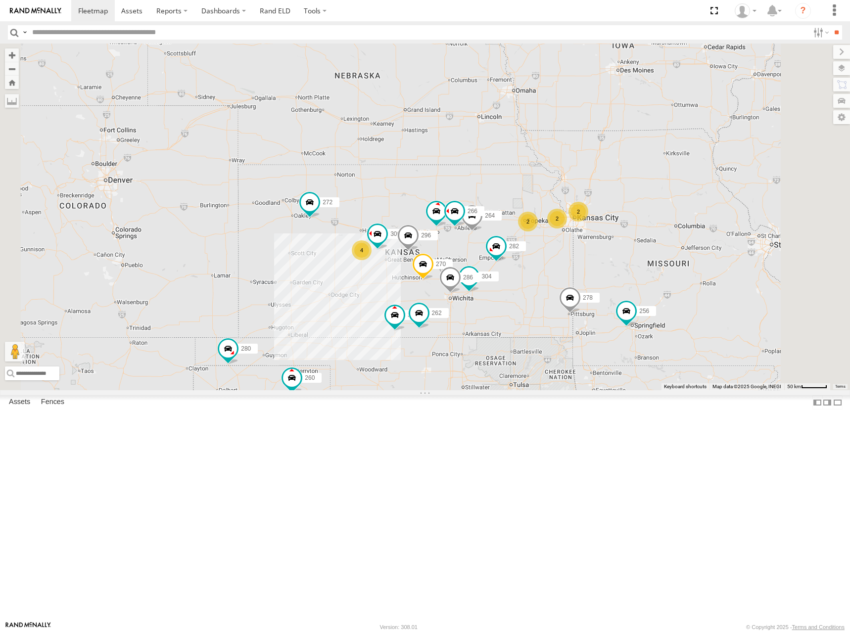
drag, startPoint x: 606, startPoint y: 289, endPoint x: 608, endPoint y: 238, distance: 51.5
click at [608, 238] on div "300 244 270 262 272 280 256 296 304 264 302 282 266 278 286 260 2 4 2 2" at bounding box center [425, 217] width 850 height 347
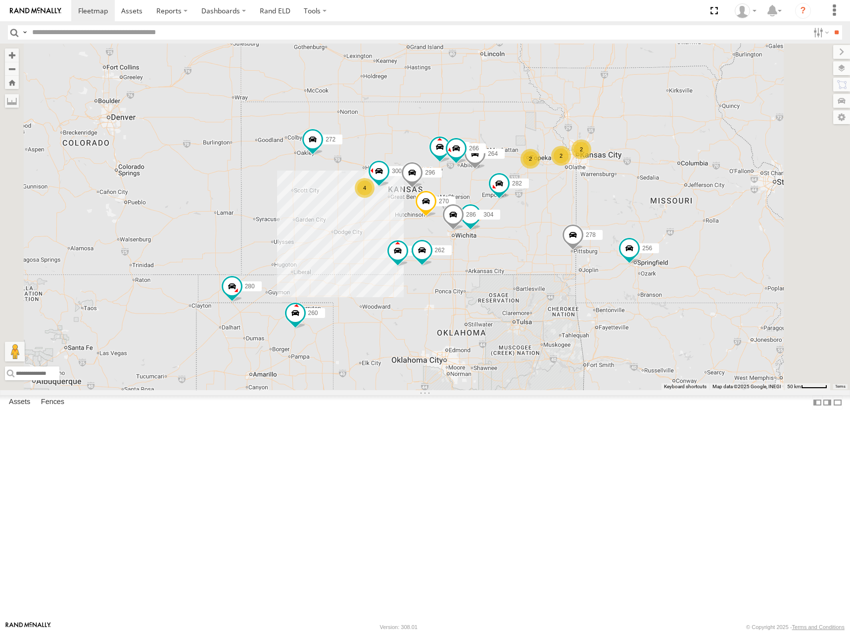
drag, startPoint x: 659, startPoint y: 189, endPoint x: 665, endPoint y: 180, distance: 10.7
click at [665, 180] on div "300 244 270 262 272 280 256 296 304 264 302 282 266 278 286 260 2 4 2 2" at bounding box center [425, 217] width 850 height 347
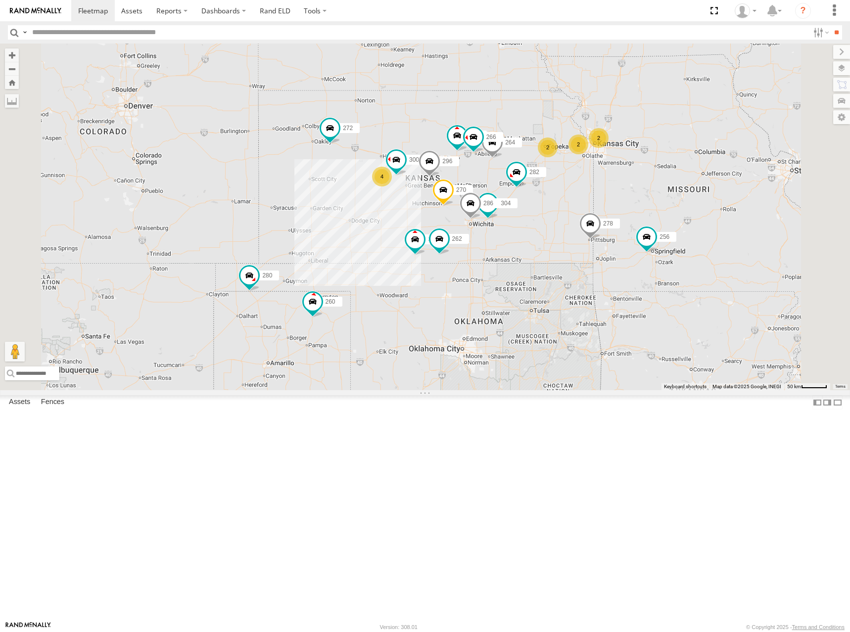
drag, startPoint x: 649, startPoint y: 220, endPoint x: 667, endPoint y: 208, distance: 21.0
click at [667, 208] on div "300 244 270 262 272 280 256 296 304 264 302 282 266 278 286 260 2 4 2 2" at bounding box center [425, 217] width 850 height 347
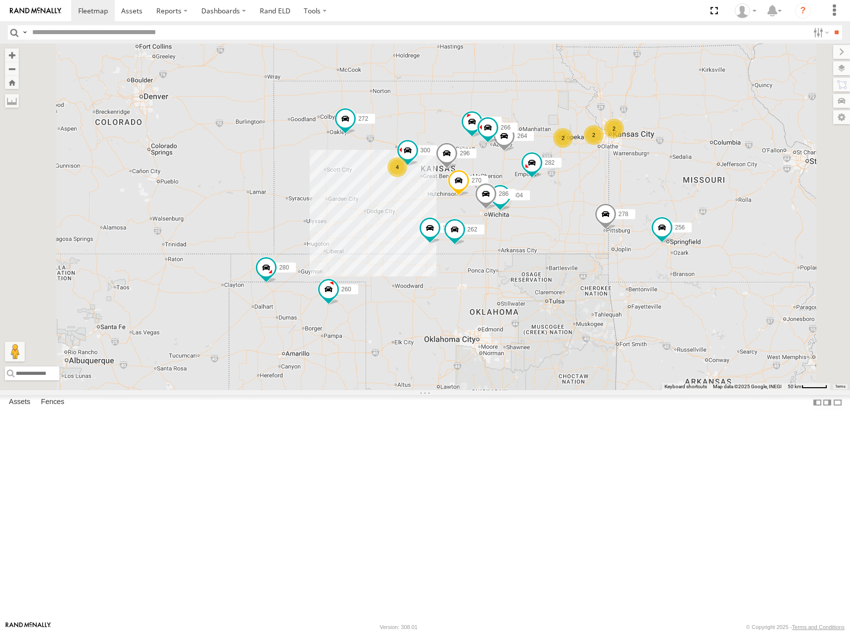
drag, startPoint x: 500, startPoint y: 210, endPoint x: 512, endPoint y: 206, distance: 12.5
click at [512, 206] on div "300 244 270 262 272 280 256 296 304 264 302 282 266 278 286 260 2 4 2 2" at bounding box center [425, 217] width 850 height 347
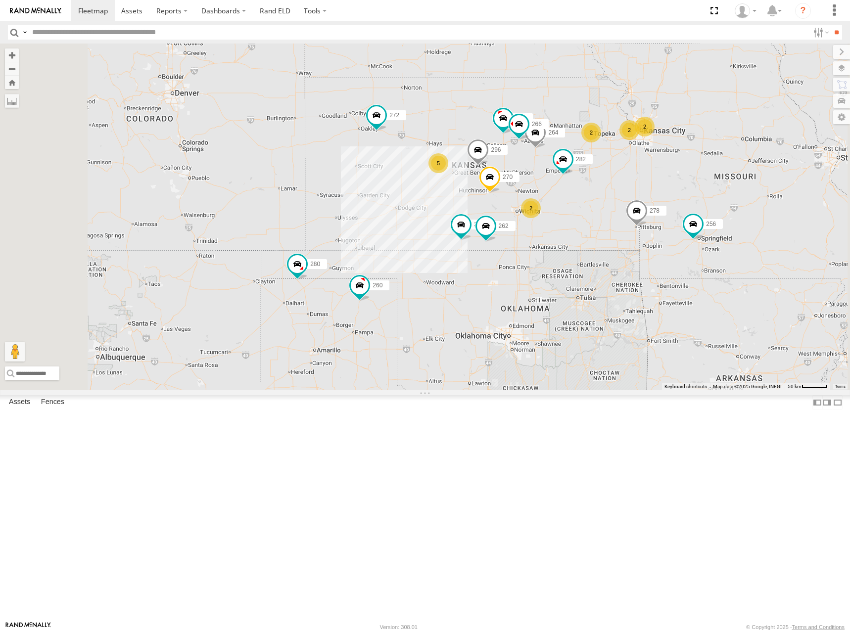
drag, startPoint x: 622, startPoint y: 170, endPoint x: 657, endPoint y: 144, distance: 43.8
click at [657, 144] on div "244 270 262 272 280 256 296 264 302 282 266 278 260 2 5 2 2 2" at bounding box center [425, 217] width 850 height 347
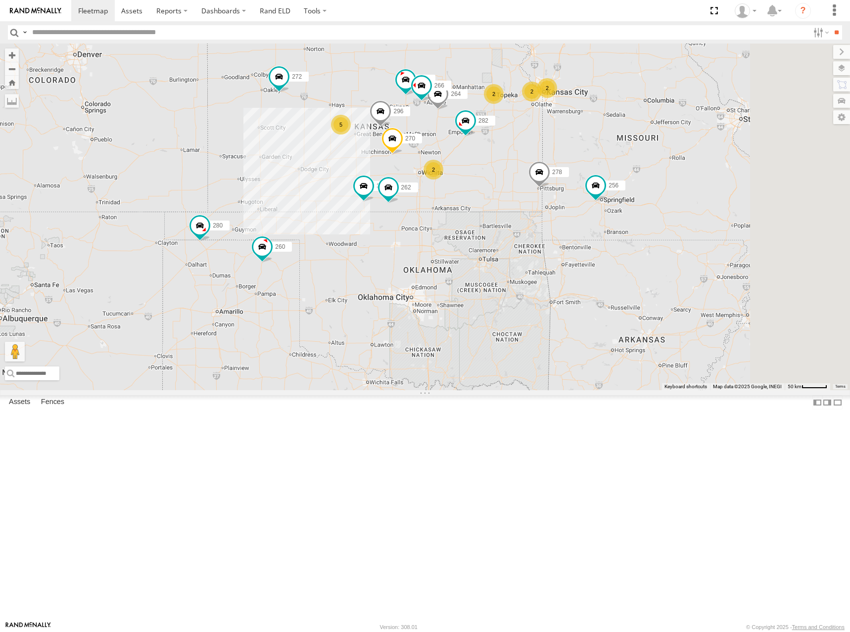
drag, startPoint x: 671, startPoint y: 207, endPoint x: 573, endPoint y: 165, distance: 106.0
click at [573, 165] on div "244 270 262 272 280 256 296 264 302 282 266 278 260 2 5 2 2 2" at bounding box center [425, 217] width 850 height 347
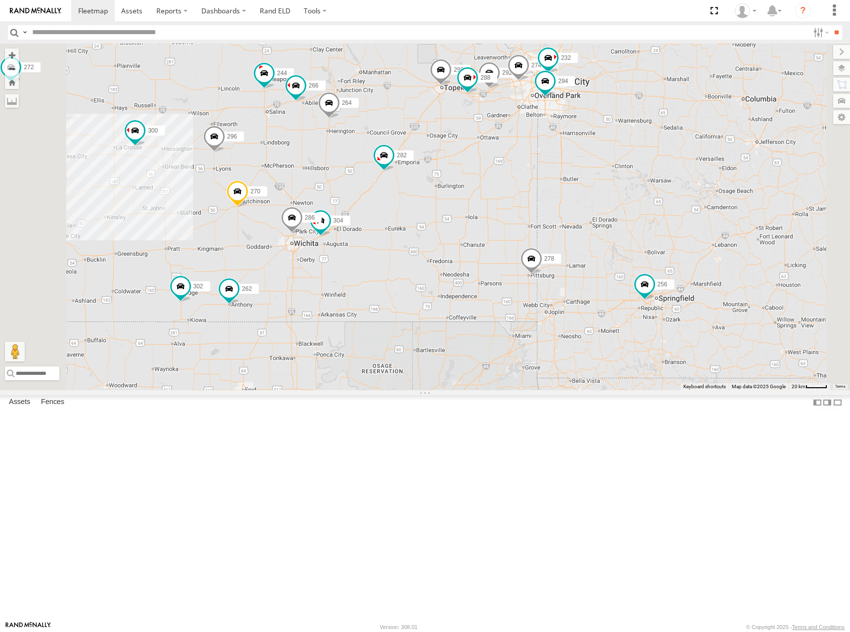
drag, startPoint x: 549, startPoint y: 148, endPoint x: 569, endPoint y: 143, distance: 20.2
click at [569, 143] on div "244 270 262 272 280 256 296 264 302 282 266 278 260 274 298 288 292 232 294 300…" at bounding box center [425, 217] width 850 height 347
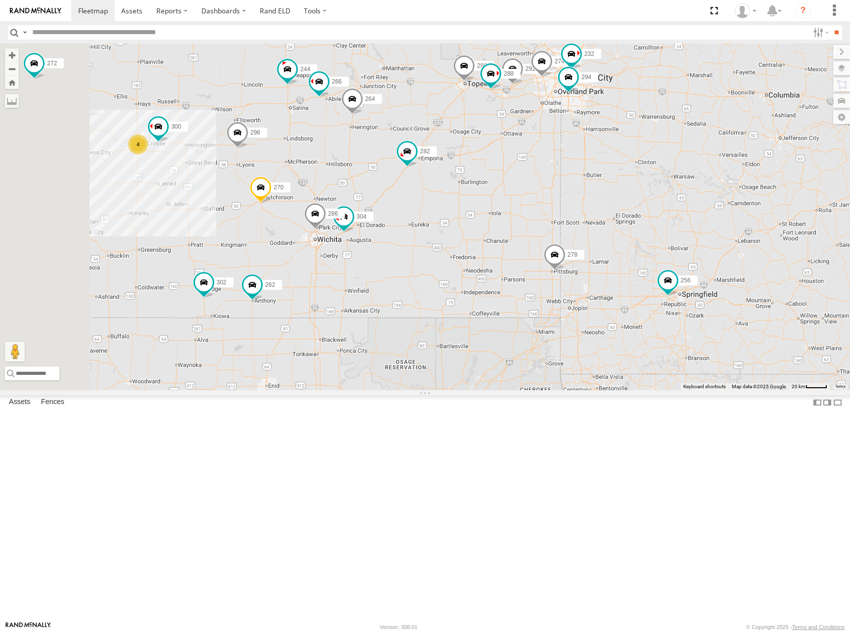
drag, startPoint x: 557, startPoint y: 132, endPoint x: 576, endPoint y: 129, distance: 19.5
click at [576, 129] on div "244 270 262 272 280 256 296 264 302 282 266 278 260 274 298 288 292 232 294 300…" at bounding box center [425, 217] width 850 height 347
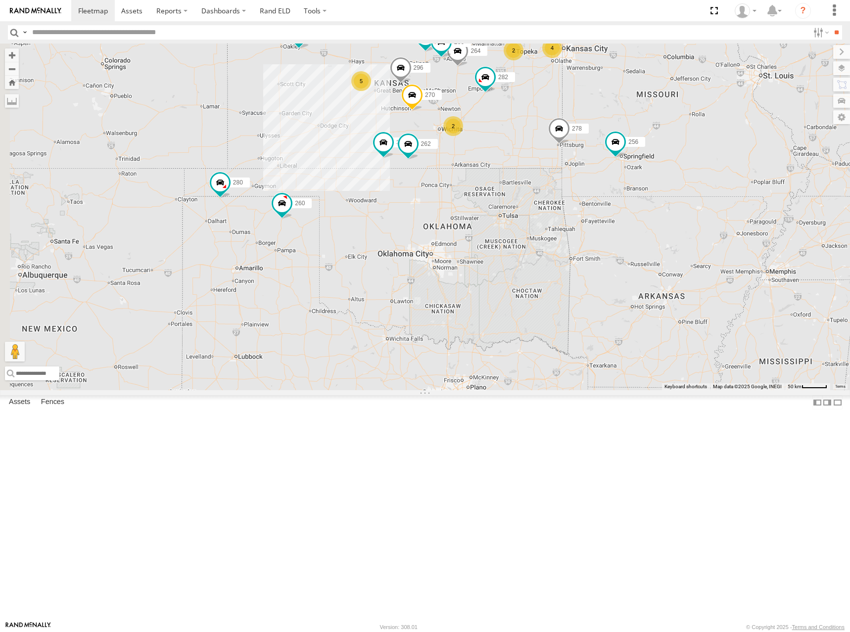
drag, startPoint x: 546, startPoint y: 125, endPoint x: 609, endPoint y: 130, distance: 63.6
click at [609, 130] on div "244 270 262 272 280 256 296 264 302 282 266 278 260 4 5 2 2" at bounding box center [425, 217] width 850 height 347
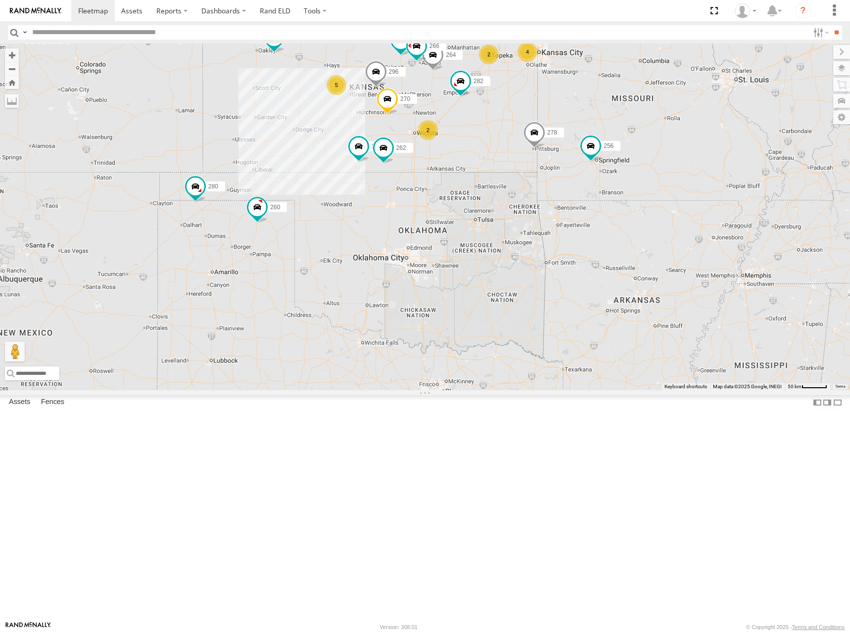
drag, startPoint x: 592, startPoint y: 128, endPoint x: 560, endPoint y: 128, distance: 32.2
click at [560, 128] on div "244 270 262 272 280 256 296 264 302 282 266 278 260 4 5 2 2" at bounding box center [425, 217] width 850 height 347
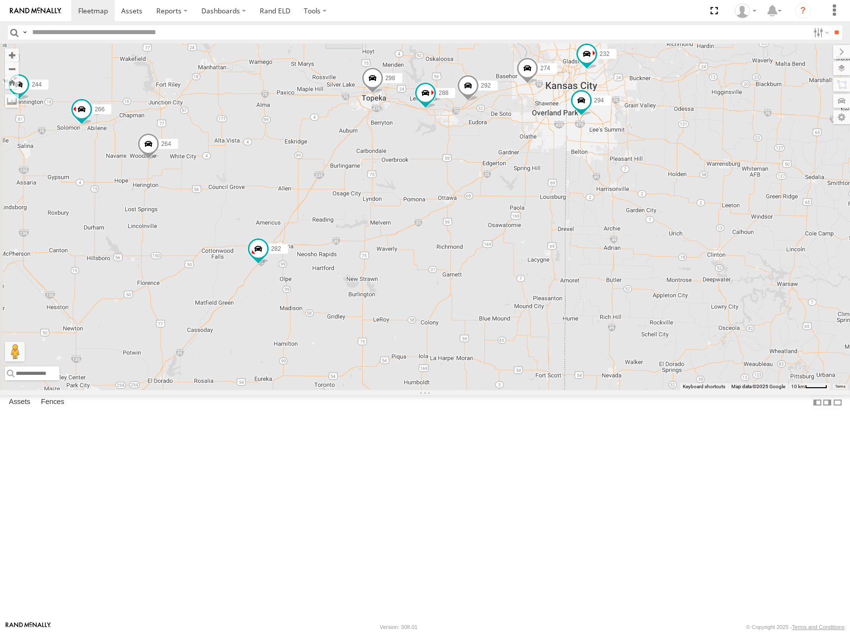
drag, startPoint x: 515, startPoint y: 125, endPoint x: 605, endPoint y: 146, distance: 92.1
click at [605, 146] on div "244 270 262 272 280 256 296 264 302 282 266 278 260 274 298 288 292 232 294" at bounding box center [425, 217] width 850 height 347
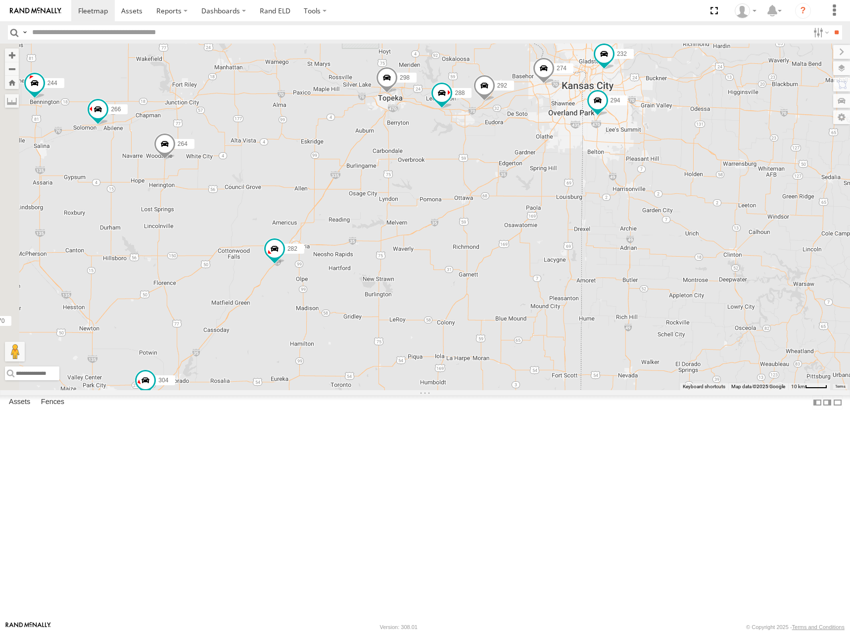
click at [611, 146] on div "244 270 262 272 280 256 296 264 302 282 266 278 260 274 298 288 292 232 294 304" at bounding box center [425, 217] width 850 height 347
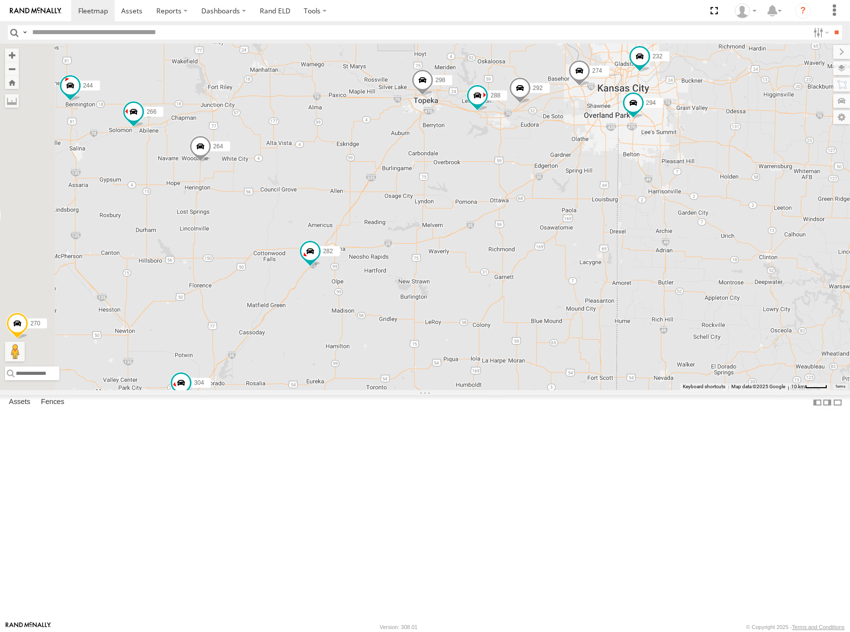
drag, startPoint x: 611, startPoint y: 146, endPoint x: 648, endPoint y: 148, distance: 37.7
click at [648, 148] on div "244 270 262 272 280 256 296 264 302 282 266 278 260 274 298 288 292 232 294 304" at bounding box center [425, 217] width 850 height 347
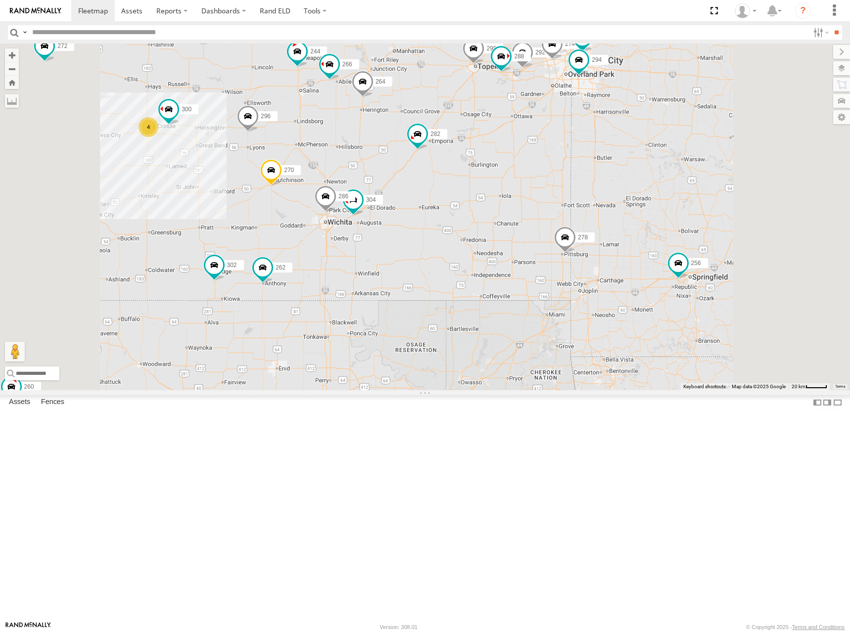
drag, startPoint x: 616, startPoint y: 129, endPoint x: 627, endPoint y: 133, distance: 12.1
click at [627, 133] on div "244 270 262 272 280 256 296 264 302 282 266 278 260 274 298 288 292 232 294 304…" at bounding box center [425, 217] width 850 height 347
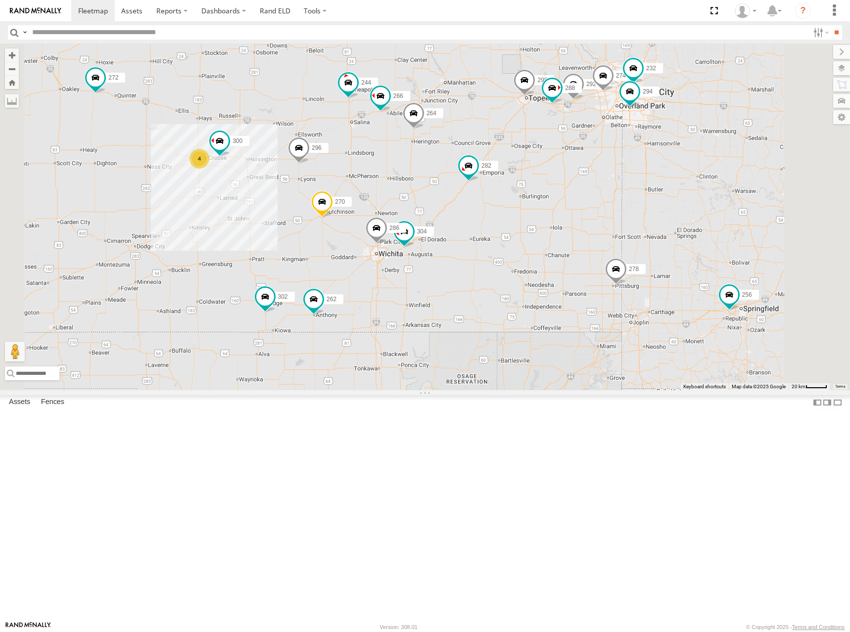
drag, startPoint x: 632, startPoint y: 110, endPoint x: 669, endPoint y: 139, distance: 45.8
click at [669, 139] on div "244 270 262 272 280 256 296 264 302 282 266 278 260 274 298 288 292 232 294 304…" at bounding box center [425, 217] width 850 height 347
click at [672, 139] on div "244 270 262 272 280 256 296 264 302 282 266 278 260 274 298 288 292 232 294 304…" at bounding box center [425, 217] width 850 height 347
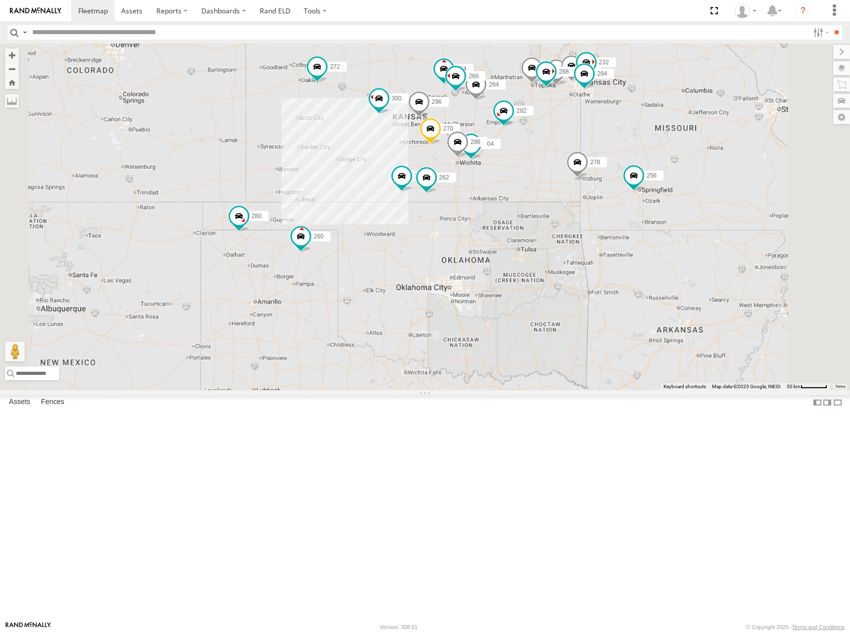
drag, startPoint x: 598, startPoint y: 135, endPoint x: 611, endPoint y: 163, distance: 31.7
click at [611, 163] on div "244 270 262 272 280 256 296 264 302 282 266 278 260 274 298 288 292 232 294 304…" at bounding box center [425, 217] width 850 height 347
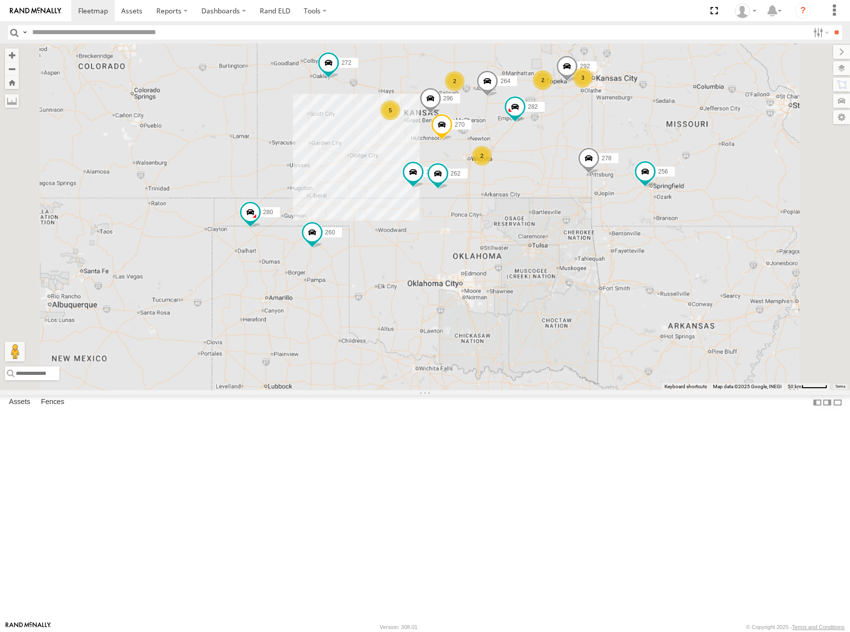
click at [645, 164] on div "270 262 272 280 256 296 264 302 282 278 260 292 3 5 2 2 2" at bounding box center [425, 217] width 850 height 347
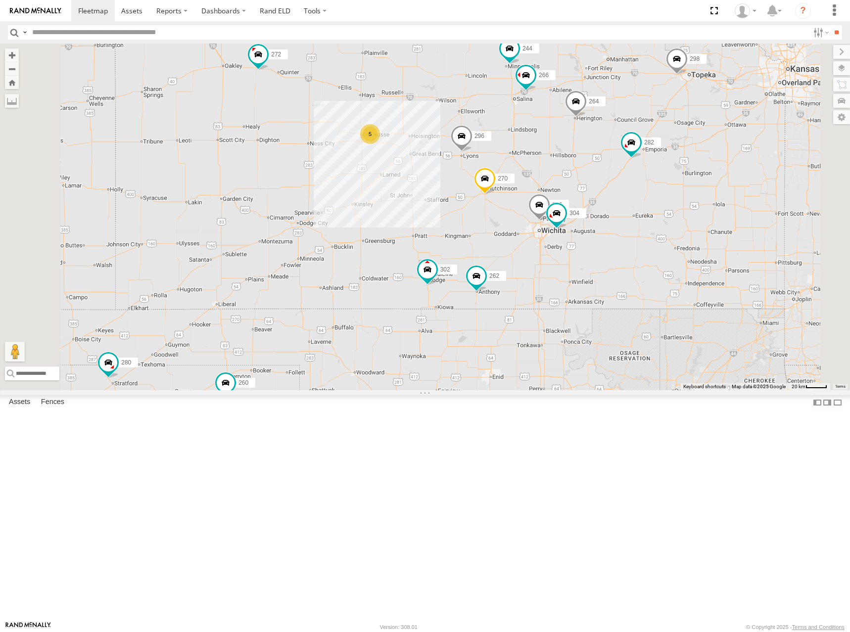
drag, startPoint x: 714, startPoint y: 114, endPoint x: 658, endPoint y: 145, distance: 64.3
click at [658, 145] on div "244 270 262 272 296 302 266 286 5 298 280 304 264 282 260" at bounding box center [425, 217] width 850 height 347
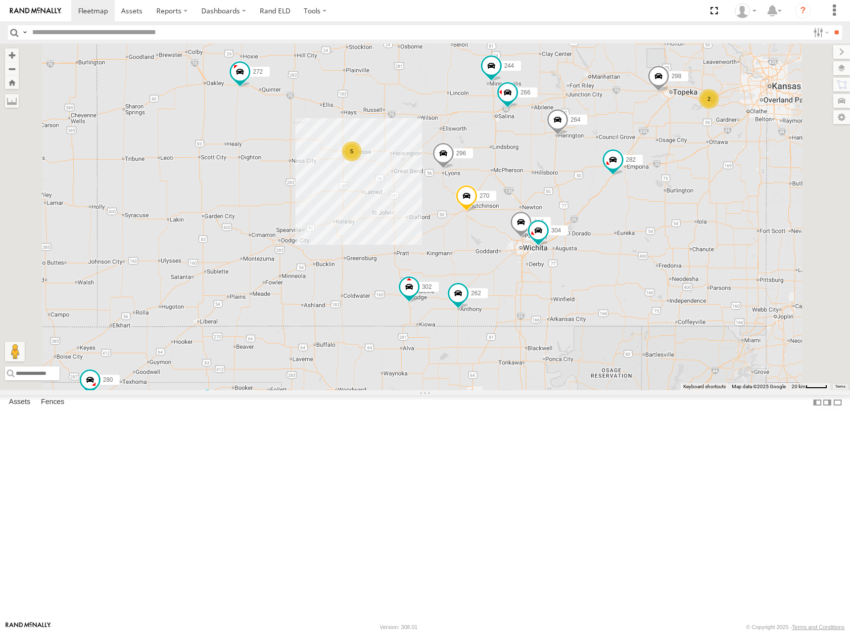
drag, startPoint x: 705, startPoint y: 90, endPoint x: 690, endPoint y: 107, distance: 22.4
click at [690, 107] on div "244 270 262 272 296 302 266 286 5 298 280 304 264 282 260 2" at bounding box center [425, 217] width 850 height 347
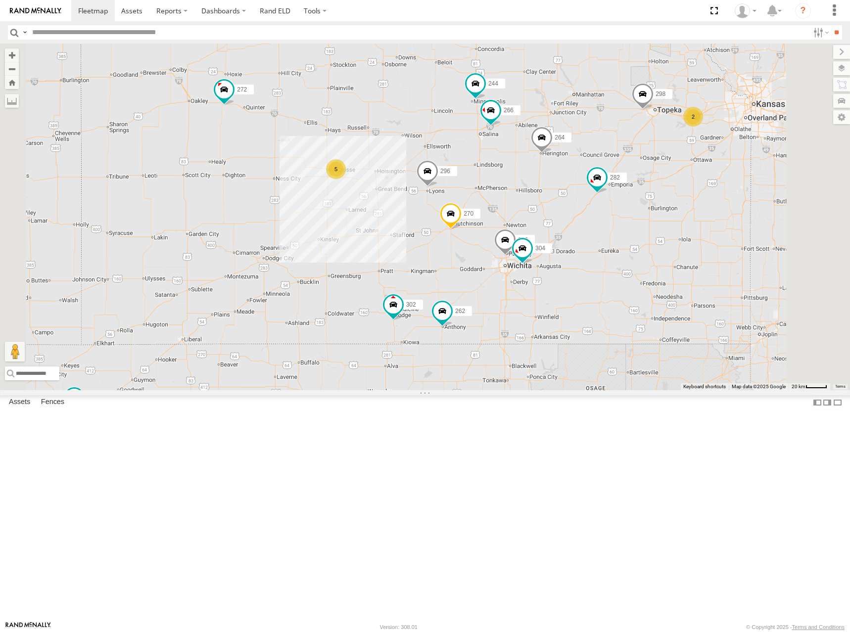
drag, startPoint x: 762, startPoint y: 110, endPoint x: 749, endPoint y: 127, distance: 21.6
click at [749, 127] on div "244 270 262 272 296 302 266 286 5 298 280 304 264 282 260 2" at bounding box center [425, 217] width 850 height 347
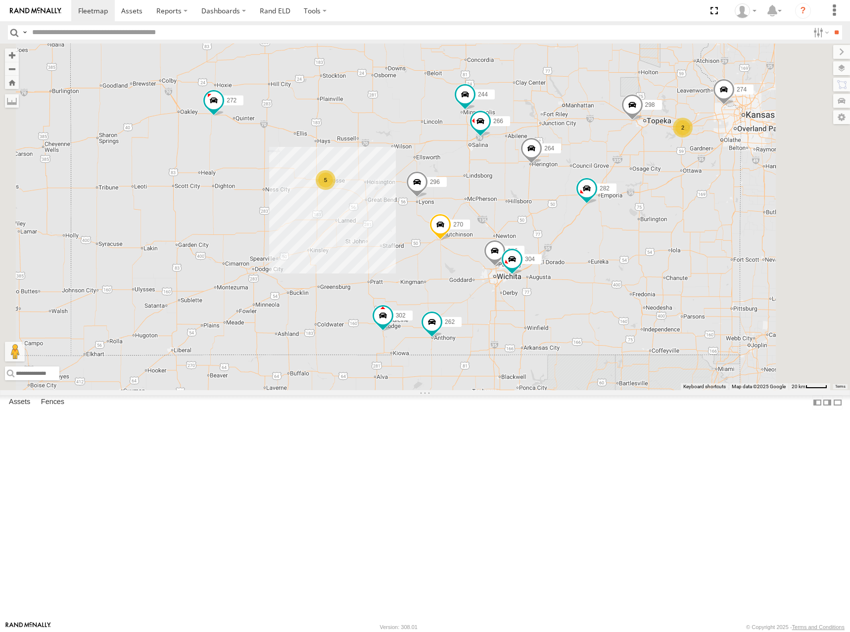
drag, startPoint x: 715, startPoint y: 176, endPoint x: 704, endPoint y: 186, distance: 14.0
click at [704, 186] on div "244 270 262 272 296 302 266 286 5 298 280 304 264 282 260 2 274" at bounding box center [425, 217] width 850 height 347
drag, startPoint x: 723, startPoint y: 163, endPoint x: 713, endPoint y: 173, distance: 14.7
click at [713, 173] on div "244 270 262 272 296 302 266 286 5 298 280 304 264 282 260 2 274" at bounding box center [425, 217] width 850 height 347
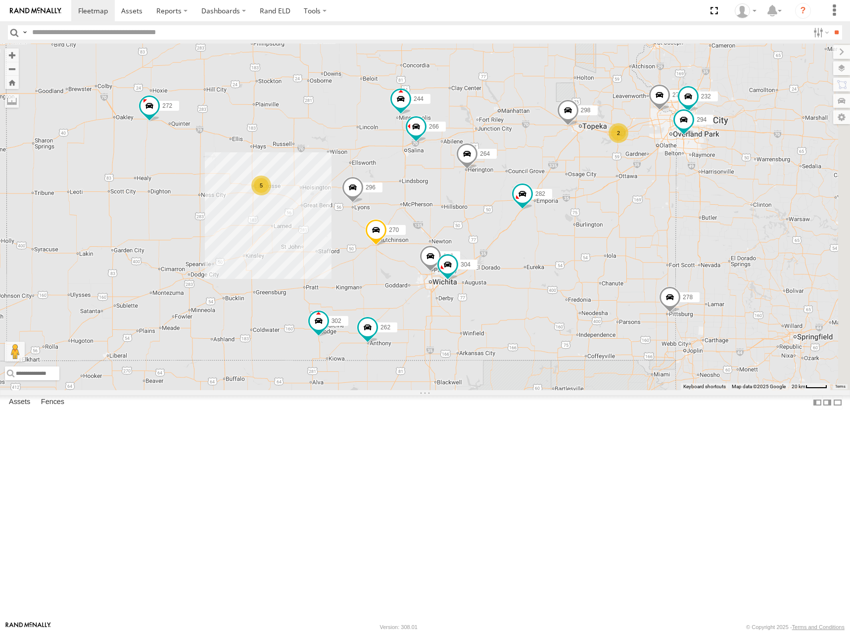
drag, startPoint x: 738, startPoint y: 159, endPoint x: 696, endPoint y: 154, distance: 42.9
click at [696, 154] on div "244 270 262 272 296 302 266 286 5 298 280 304 264 282 260 2 274 278 232 294" at bounding box center [425, 217] width 850 height 347
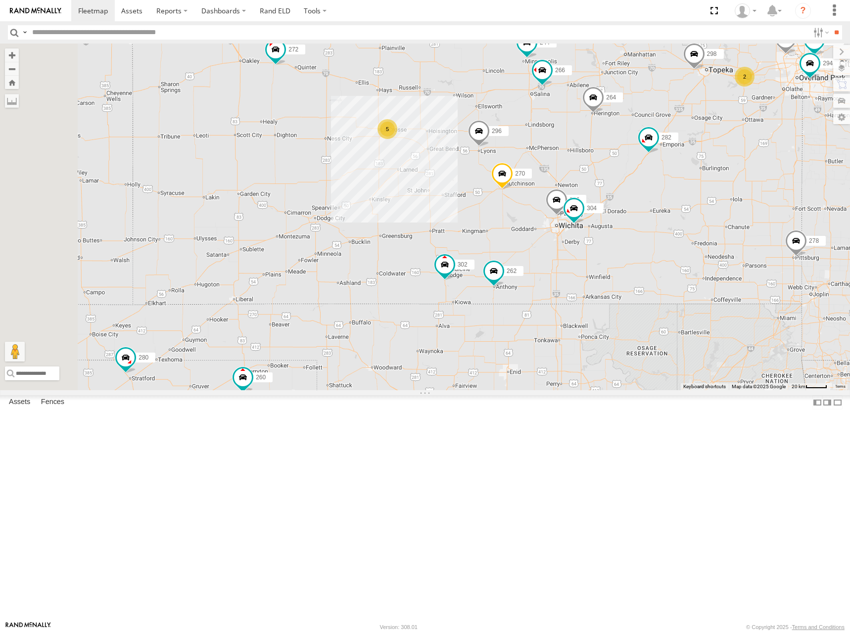
drag, startPoint x: 656, startPoint y: 178, endPoint x: 733, endPoint y: 162, distance: 78.7
click at [765, 134] on div "244 270 262 272 296 302 266 286 5 298 280 304 264 282 260 2 274 278 232 294" at bounding box center [425, 217] width 850 height 347
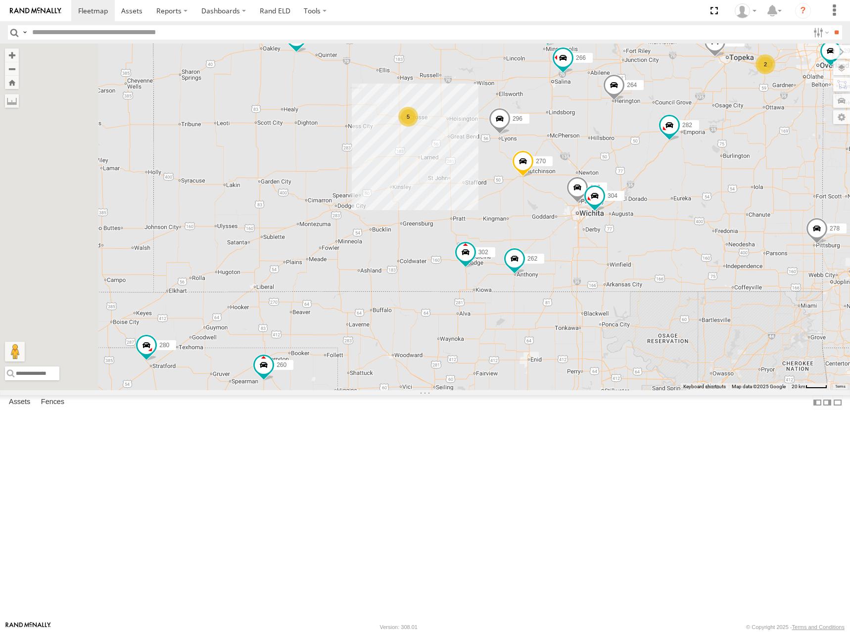
drag, startPoint x: 442, startPoint y: 339, endPoint x: 463, endPoint y: 322, distance: 27.4
click at [466, 309] on div "244 270 262 272 296 302 266 286 5 298 280 304 264 282 260 2 274 278 232 294" at bounding box center [425, 217] width 850 height 347
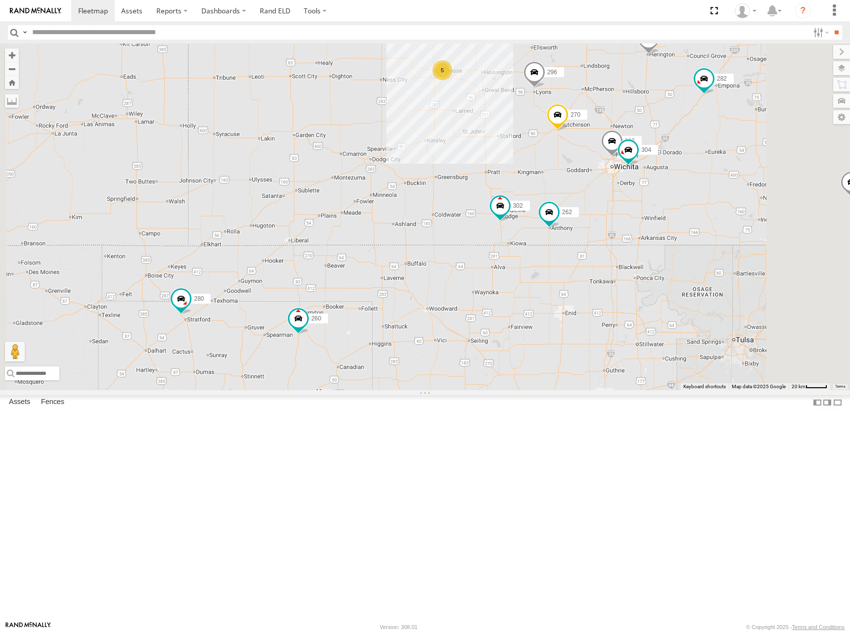
drag, startPoint x: 637, startPoint y: 161, endPoint x: 627, endPoint y: 201, distance: 41.9
click at [632, 198] on div "244 270 262 272 296 302 266 286 298 280 304 264 282 260 274 278 232 294 5" at bounding box center [425, 217] width 850 height 347
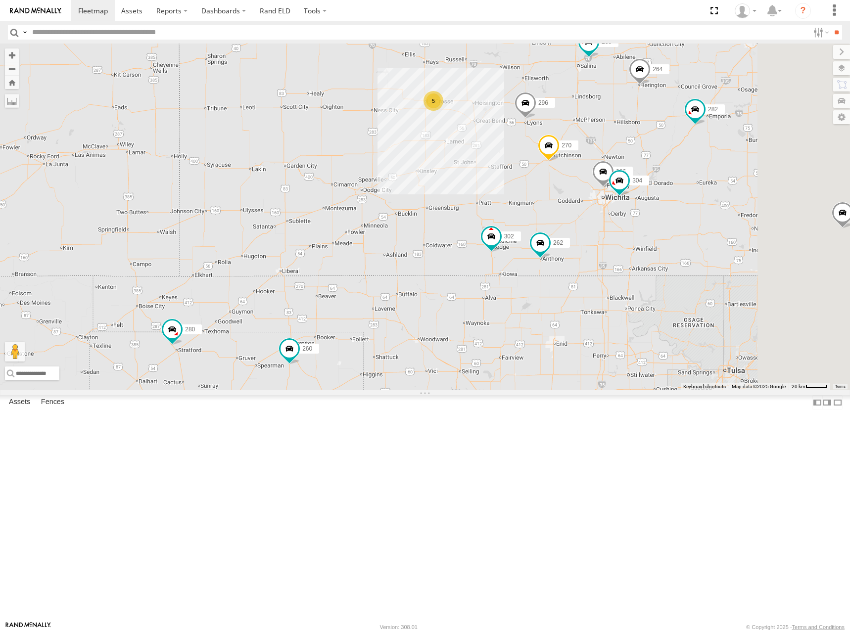
drag, startPoint x: 638, startPoint y: 157, endPoint x: 621, endPoint y: 206, distance: 51.7
click at [621, 206] on div "244 270 262 272 296 302 266 286 298 280 304 264 282 260 274 278 232 294 5" at bounding box center [425, 217] width 850 height 347
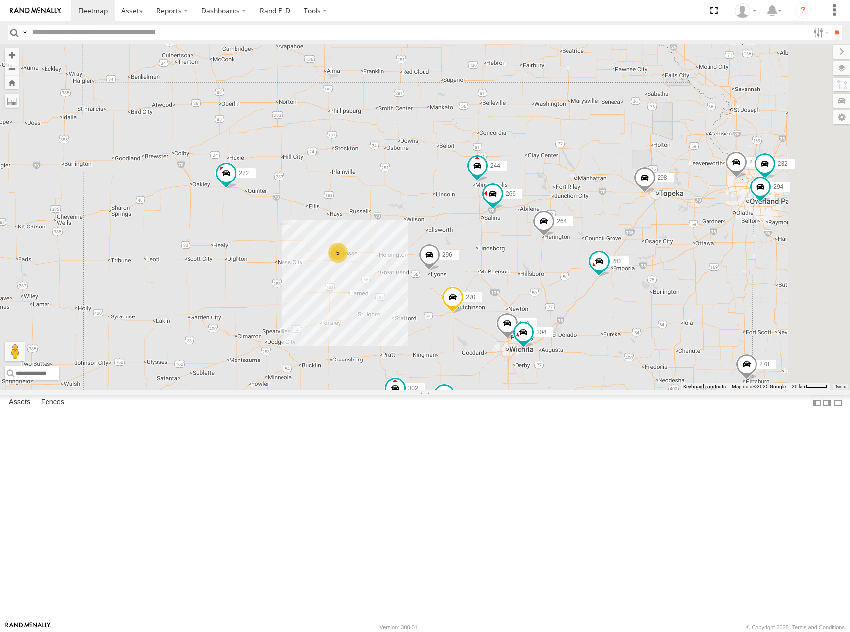
drag, startPoint x: 777, startPoint y: 135, endPoint x: 698, endPoint y: 242, distance: 133.4
click at [698, 242] on div "244 270 262 272 296 302 266 286 298 280 304 264 282 260 274 278 232 294 5" at bounding box center [425, 217] width 850 height 347
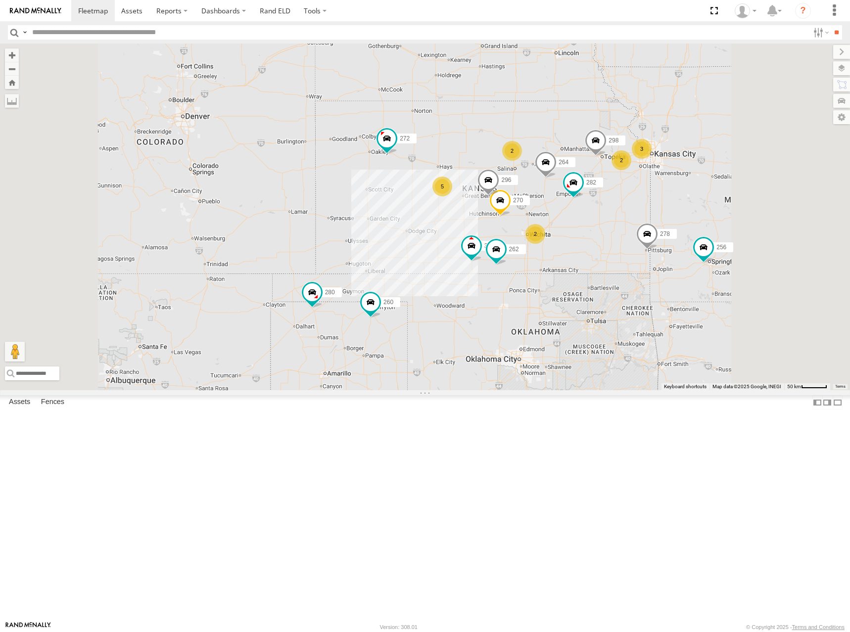
drag, startPoint x: 696, startPoint y: 239, endPoint x: 682, endPoint y: 233, distance: 14.6
click at [682, 233] on div "270 262 272 296 302 298 280 264 282 260 278 3 5 2 2 256 2" at bounding box center [425, 217] width 850 height 347
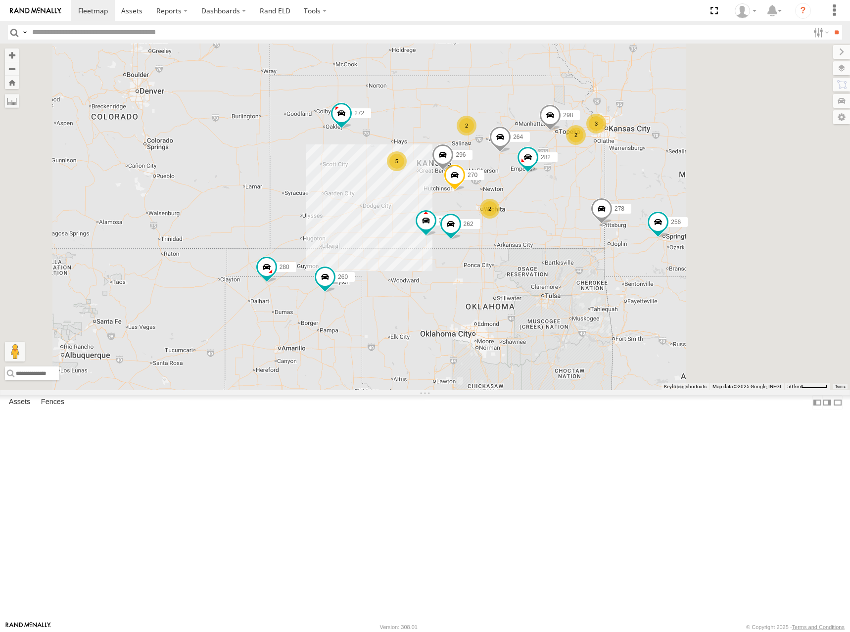
drag, startPoint x: 670, startPoint y: 217, endPoint x: 640, endPoint y: 199, distance: 34.4
click at [640, 199] on div "270 262 272 296 302 298 280 264 282 260 278 3 5 2 2 256 2" at bounding box center [425, 217] width 850 height 347
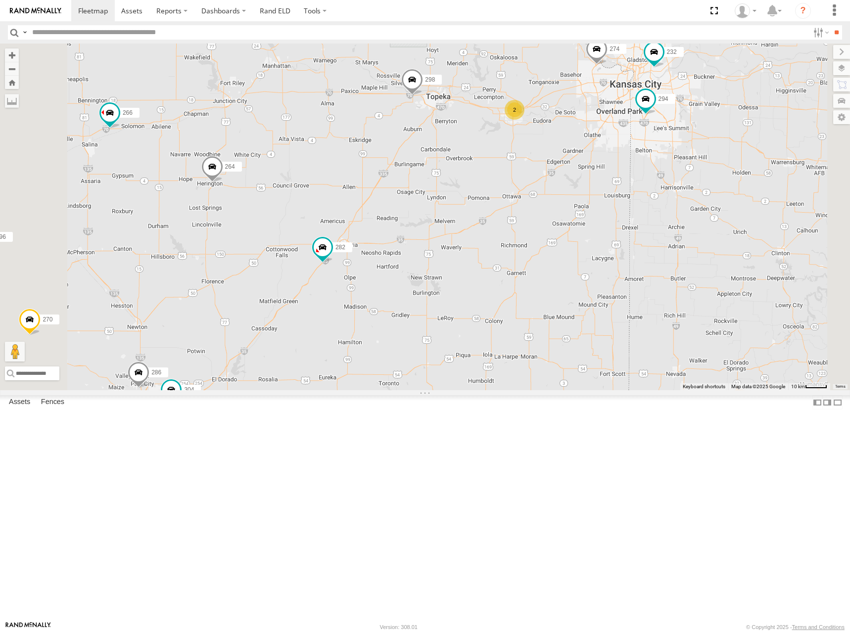
drag, startPoint x: 685, startPoint y: 265, endPoint x: 547, endPoint y: 166, distance: 170.2
click at [551, 169] on div "270 262 272 296 302 298 280 264 282 260 278 256 274 2 232 304 266 294 286" at bounding box center [425, 217] width 850 height 347
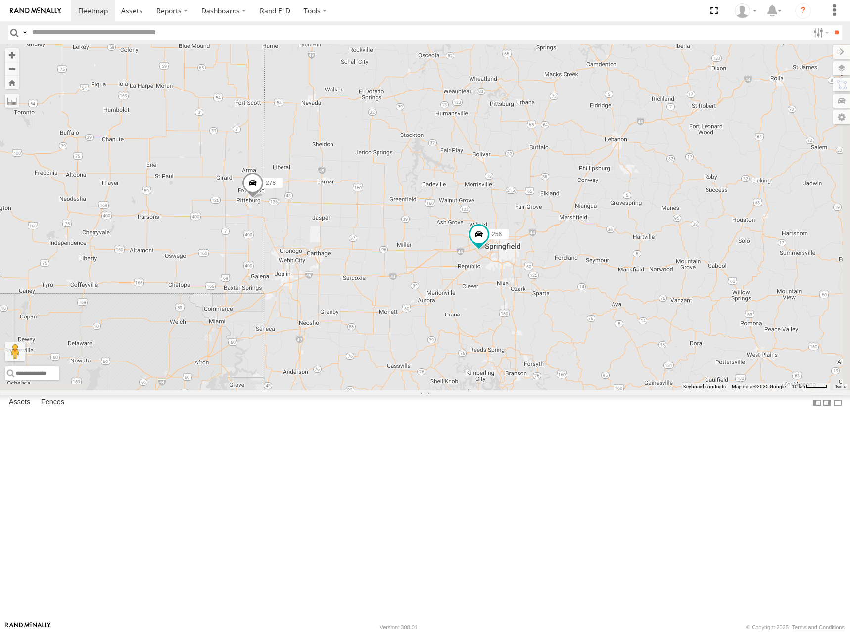
drag, startPoint x: 591, startPoint y: 278, endPoint x: 593, endPoint y: 258, distance: 19.8
click at [593, 258] on div "270 262 272 296 302 298 280 264 282 260 278 256 274 2 232 304 266 294 286" at bounding box center [425, 217] width 850 height 347
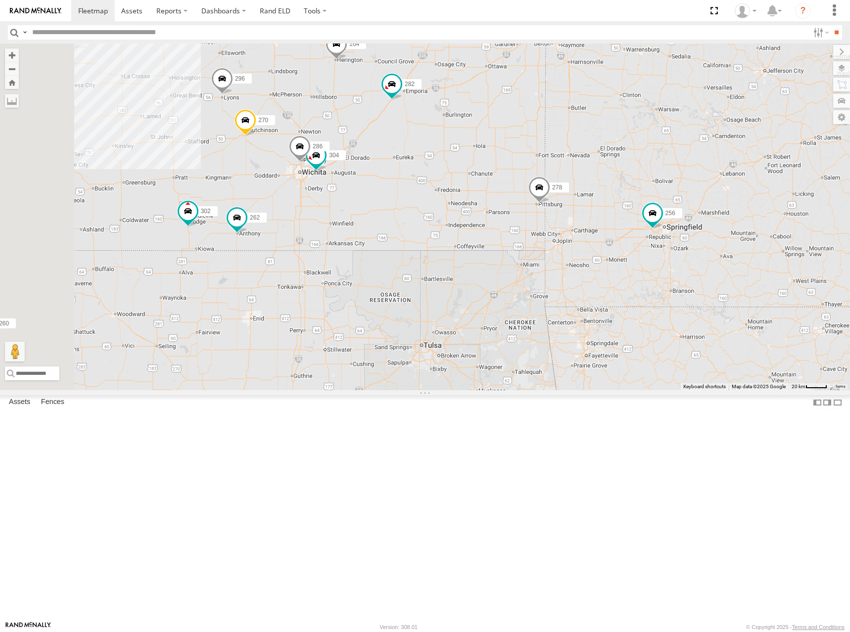
drag, startPoint x: 460, startPoint y: 168, endPoint x: 707, endPoint y: 229, distance: 254.0
click at [707, 229] on div "270 262 272 296 302 298 280 264 282 260 278 256 274 232 304 266 294 286 2" at bounding box center [425, 217] width 850 height 347
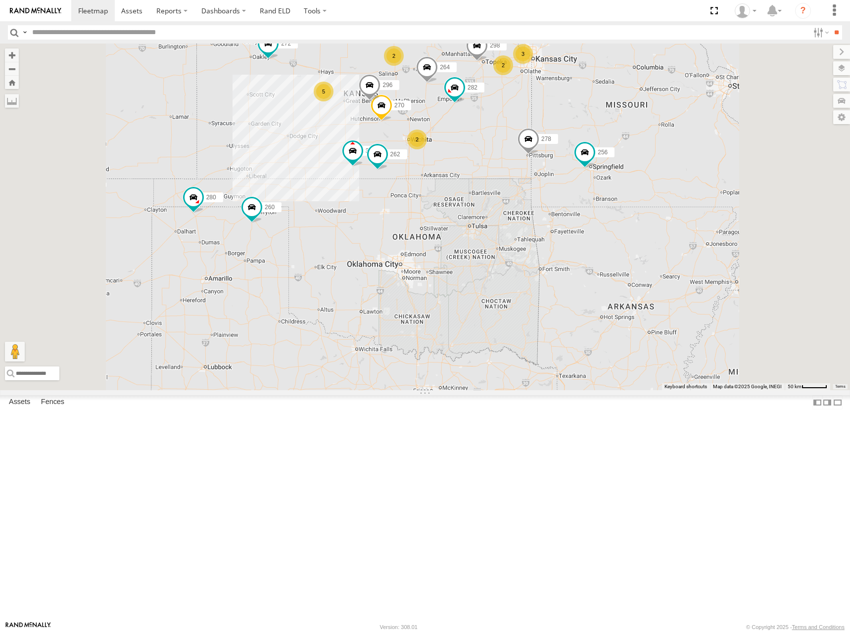
drag, startPoint x: 633, startPoint y: 223, endPoint x: 618, endPoint y: 225, distance: 15.5
click at [618, 225] on div "270 262 272 296 302 298 280 264 282 260 278 256 3 5 2 2 2" at bounding box center [425, 217] width 850 height 347
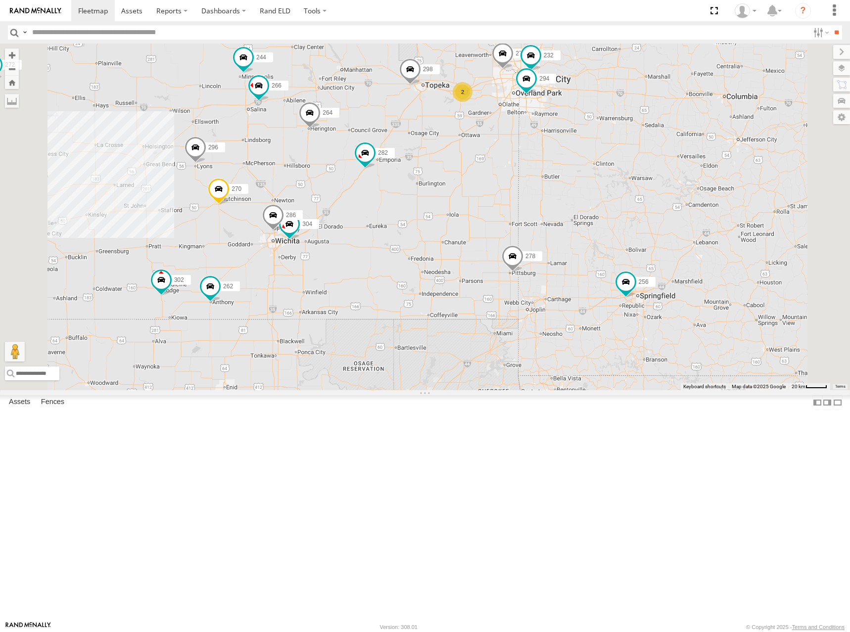
drag, startPoint x: 575, startPoint y: 199, endPoint x: 649, endPoint y: 301, distance: 125.7
click at [649, 301] on div "270 262 272 296 302 298 280 264 282 260 278 256 274 244 2 232 304 266 294 286" at bounding box center [425, 217] width 850 height 347
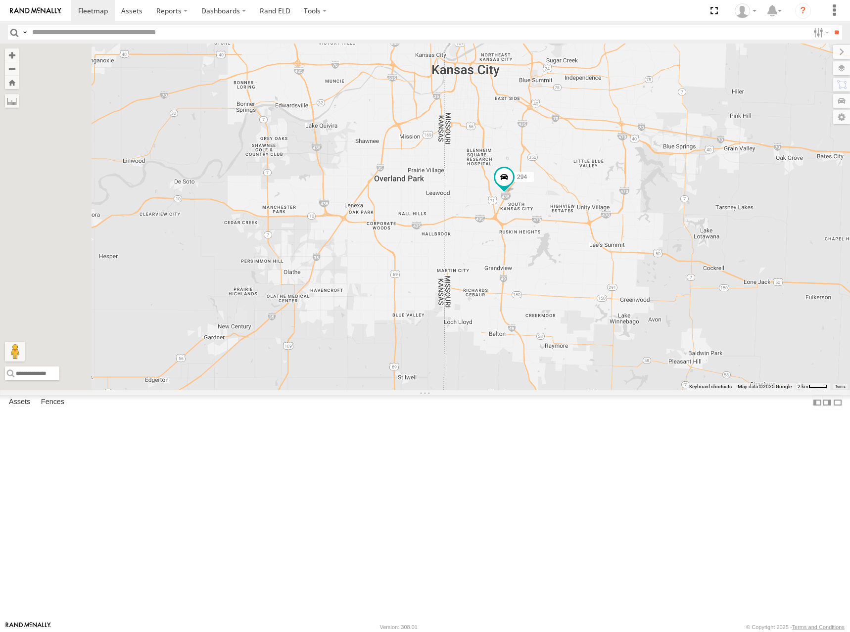
drag, startPoint x: 634, startPoint y: 267, endPoint x: 660, endPoint y: 229, distance: 45.6
click at [660, 229] on div "270 262 272 296 302 298 280 264 282 260 278 256 274 244 232 304 266 294 286" at bounding box center [425, 217] width 850 height 347
drag, startPoint x: 679, startPoint y: 235, endPoint x: 678, endPoint y: 246, distance: 11.0
click at [678, 246] on div "270 262 272 296 302 298 280 264 282 260 278 256 274 244 232 304 266 294 286" at bounding box center [425, 217] width 850 height 347
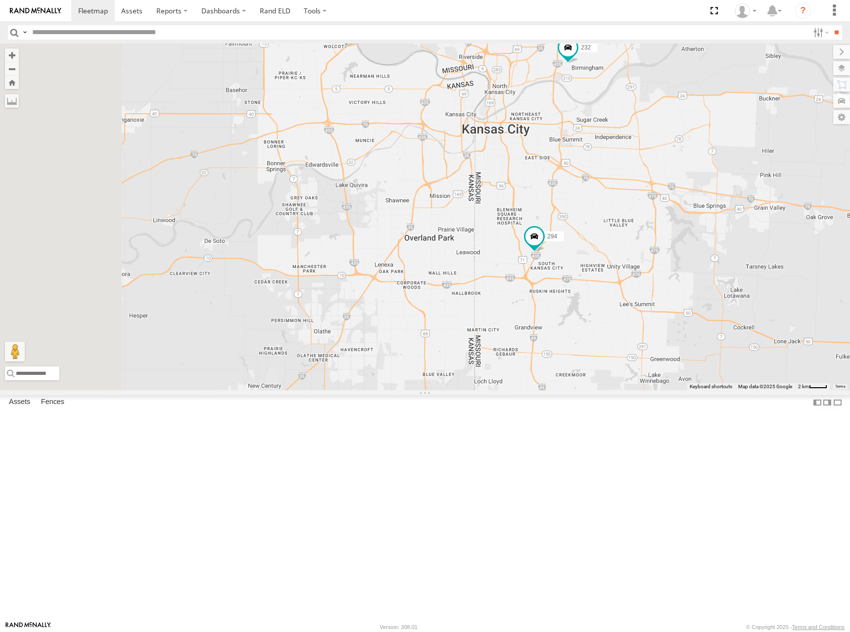
drag, startPoint x: 605, startPoint y: 237, endPoint x: 641, endPoint y: 292, distance: 66.2
click at [641, 292] on div "270 262 272 296 302 298 280 264 282 260 278 256 274 244 232 304 266 294 286" at bounding box center [425, 217] width 850 height 347
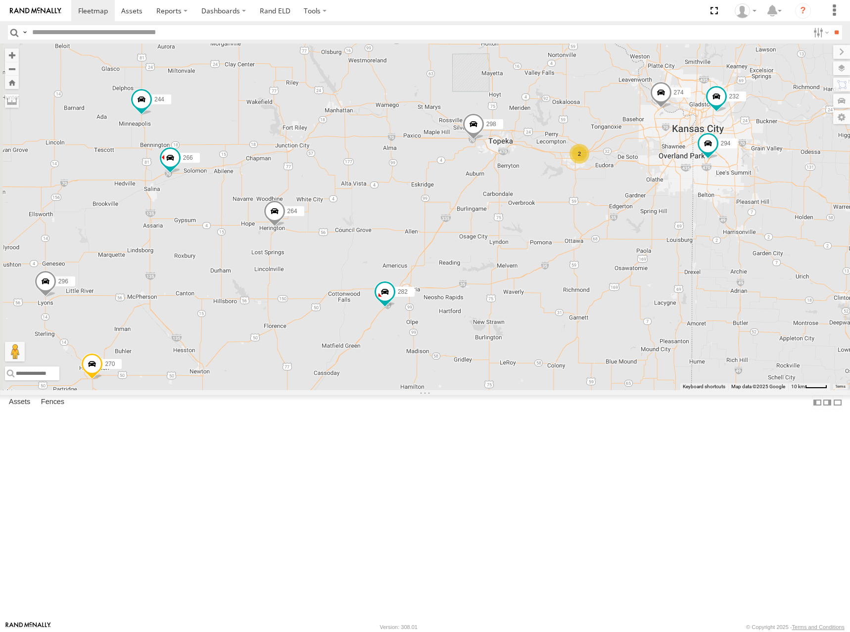
drag, startPoint x: 543, startPoint y: 287, endPoint x: 727, endPoint y: 246, distance: 188.9
click at [727, 246] on div "270 262 272 296 302 298 280 264 282 260 278 256 274 244 232 304 266 294 286 2" at bounding box center [425, 217] width 850 height 347
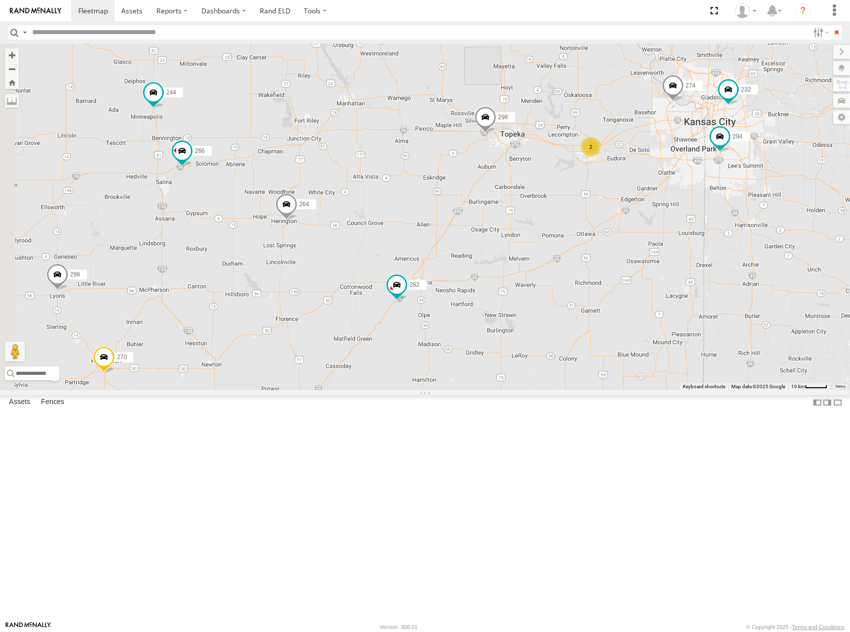
drag, startPoint x: 598, startPoint y: 287, endPoint x: 710, endPoint y: 243, distance: 120.5
click at [710, 243] on div "270 262 272 296 302 298 280 264 282 260 278 256 274 244 232 304 266 294 286 2" at bounding box center [425, 217] width 850 height 347
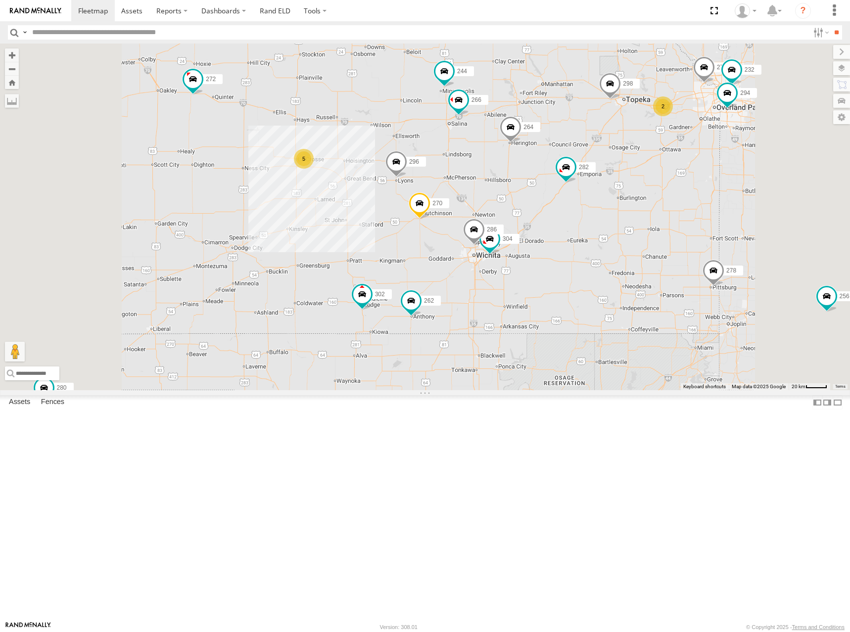
drag, startPoint x: 586, startPoint y: 284, endPoint x: 609, endPoint y: 270, distance: 26.5
click at [609, 270] on div "270 262 272 296 302 298 280 264 282 260 278 256 274 244 232 304 266 294 286 5 2" at bounding box center [425, 217] width 850 height 347
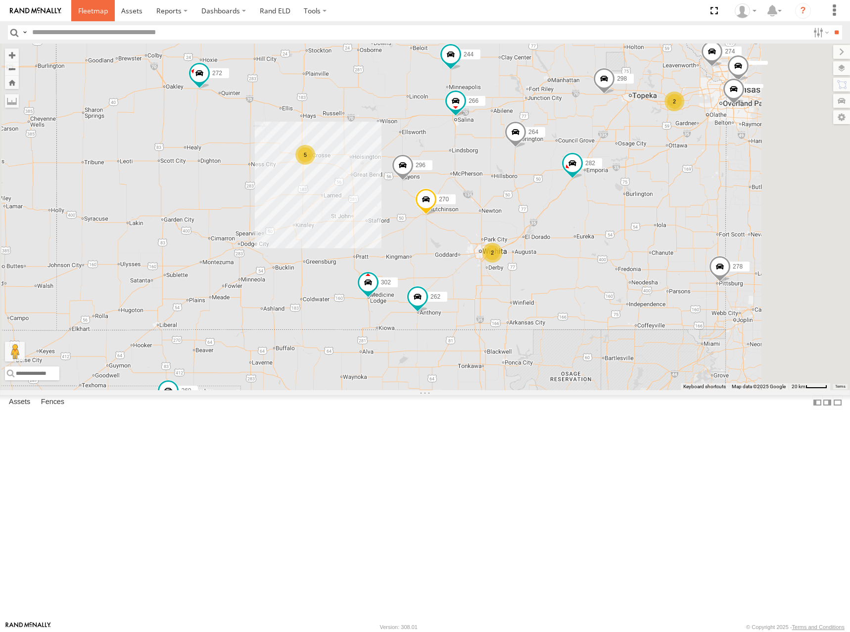
click at [88, 11] on span at bounding box center [93, 10] width 30 height 9
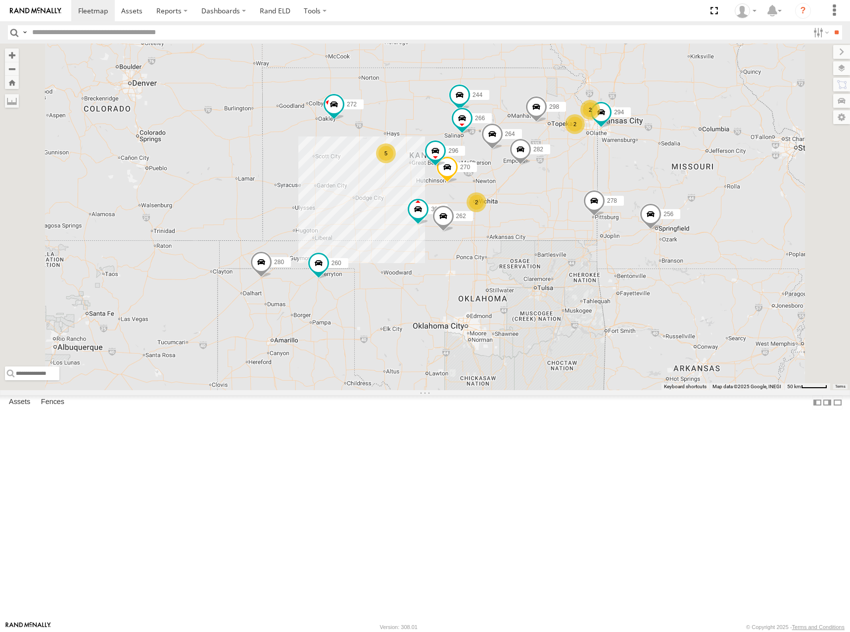
drag, startPoint x: 588, startPoint y: 332, endPoint x: 603, endPoint y: 324, distance: 16.4
click at [603, 324] on div "2 5 244 298 270 262 2 272 280 256 296 2 264 302 282 266 278 294 260" at bounding box center [425, 217] width 850 height 347
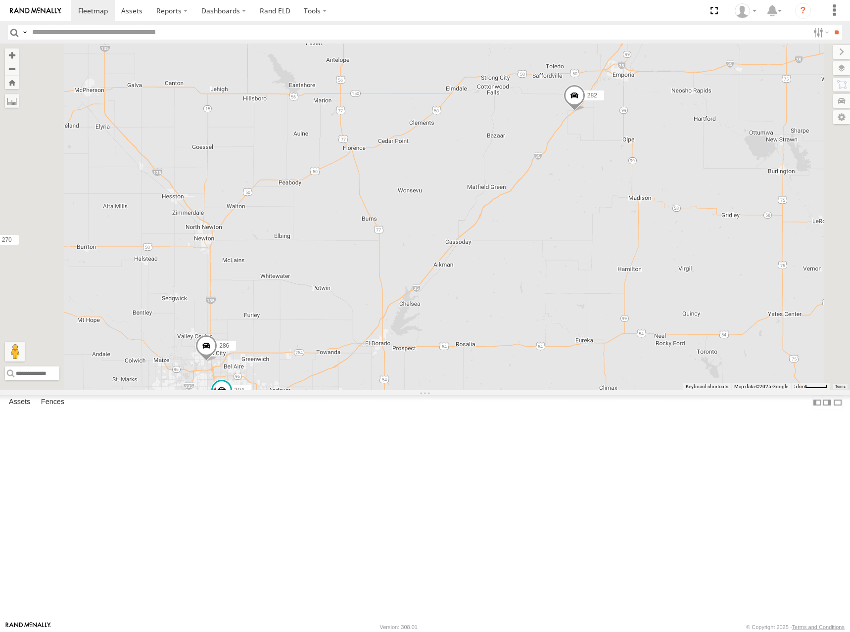
drag, startPoint x: 694, startPoint y: 258, endPoint x: 687, endPoint y: 268, distance: 12.5
click at [687, 268] on div "244 298 270 262 272 280 256 296 264 302 282 266 278 294 260 304 286" at bounding box center [425, 217] width 850 height 347
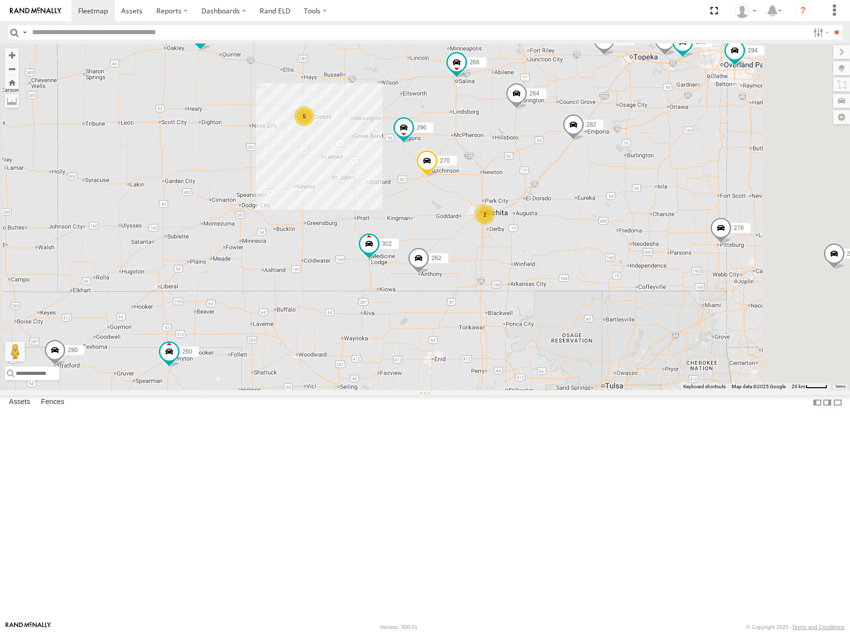
drag, startPoint x: 674, startPoint y: 287, endPoint x: 687, endPoint y: 275, distance: 17.6
click at [687, 275] on div "244 298 270 262 272 280 256 296 264 302 282 266 278 294 260 274 5 288 292 2" at bounding box center [425, 217] width 850 height 347
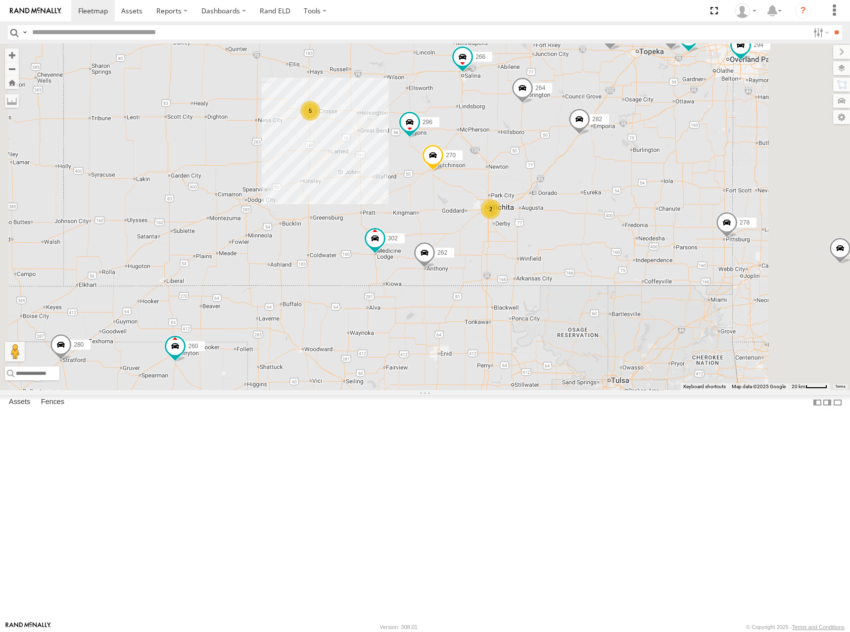
drag, startPoint x: 671, startPoint y: 293, endPoint x: 679, endPoint y: 284, distance: 12.3
click at [679, 284] on div "244 298 270 262 272 280 256 296 264 302 282 266 278 294 260 274 5 288 292 2" at bounding box center [425, 217] width 850 height 347
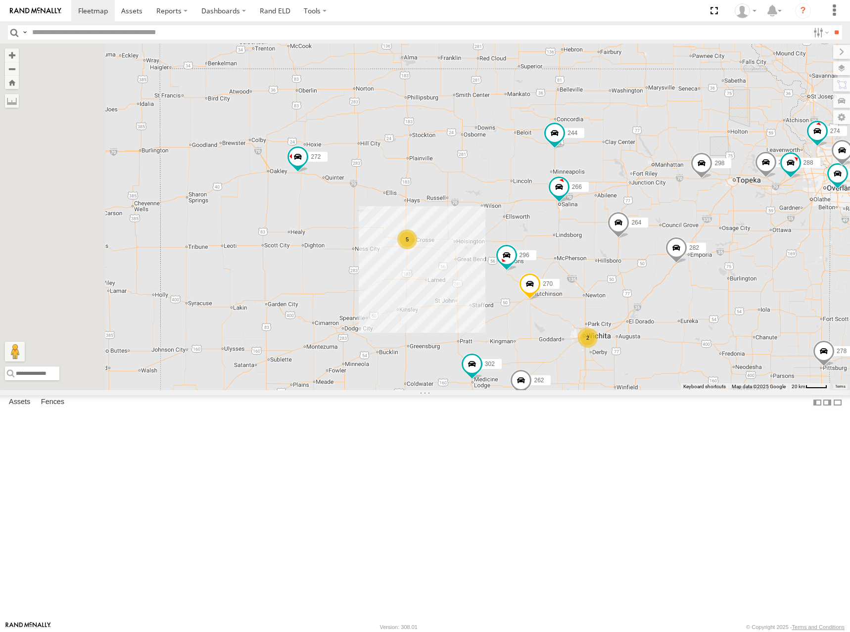
drag, startPoint x: 432, startPoint y: 99, endPoint x: 532, endPoint y: 246, distance: 177.1
click at [537, 254] on div "244 298 270 262 272 280 256 296 264 302 282 266 278 294 260 274 5 288 292 2" at bounding box center [425, 217] width 850 height 347
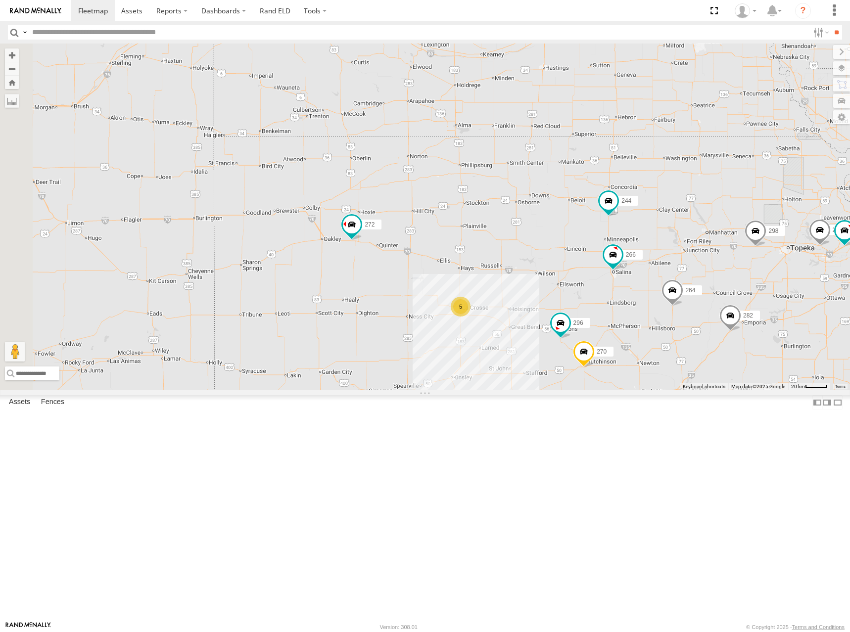
drag, startPoint x: 527, startPoint y: 204, endPoint x: 553, endPoint y: 247, distance: 49.9
click at [553, 247] on div "244 298 270 262 272 280 256 296 264 302 282 266 278 294 260 274 5 288 292 2" at bounding box center [425, 217] width 850 height 347
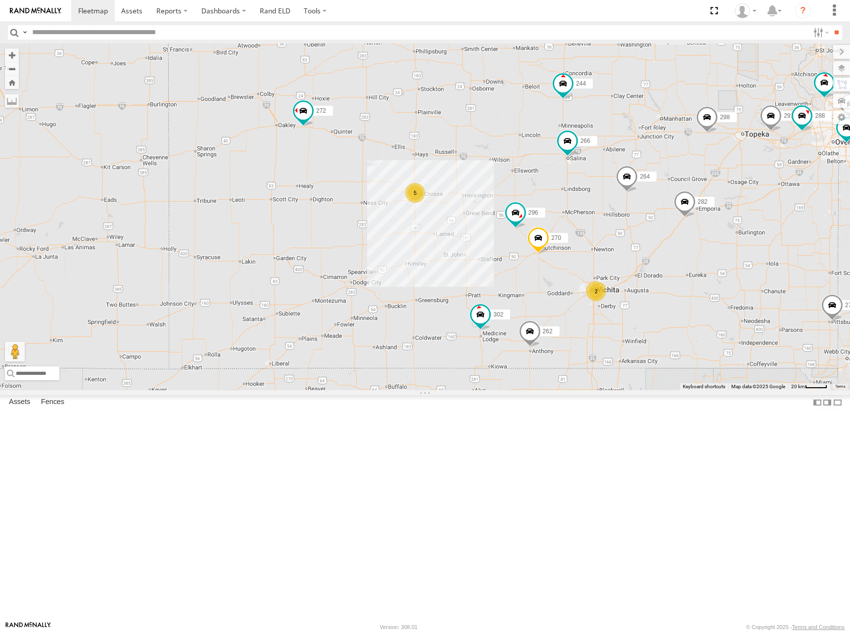
drag, startPoint x: 603, startPoint y: 321, endPoint x: 536, endPoint y: 165, distance: 169.6
click at [536, 165] on div "244 298 270 262 272 280 256 296 264 302 282 266 278 294 260 274 5 288 292 2" at bounding box center [425, 217] width 850 height 347
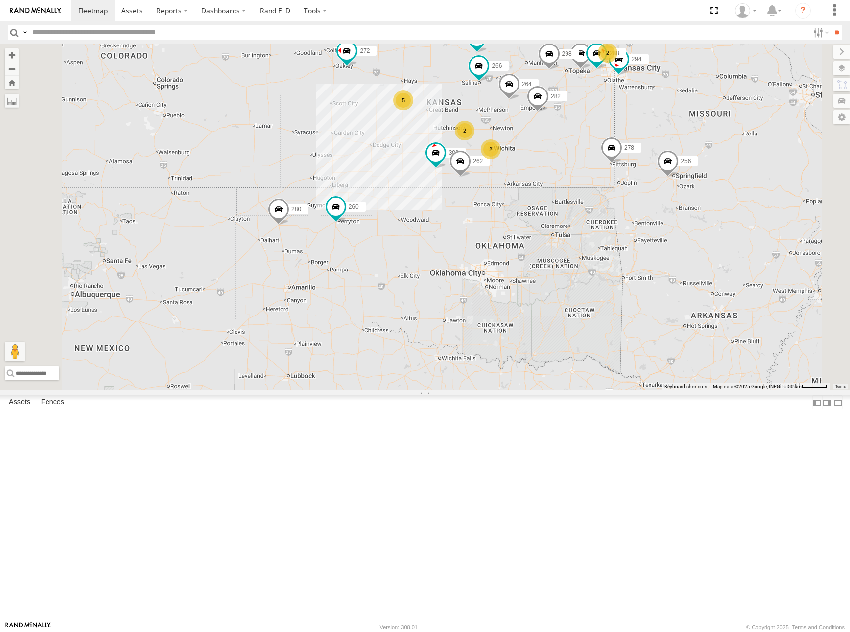
click at [531, 146] on div "244 298 262 272 280 256 264 302 282 266 278 294 260 288 292 2 5 2 2" at bounding box center [425, 217] width 850 height 347
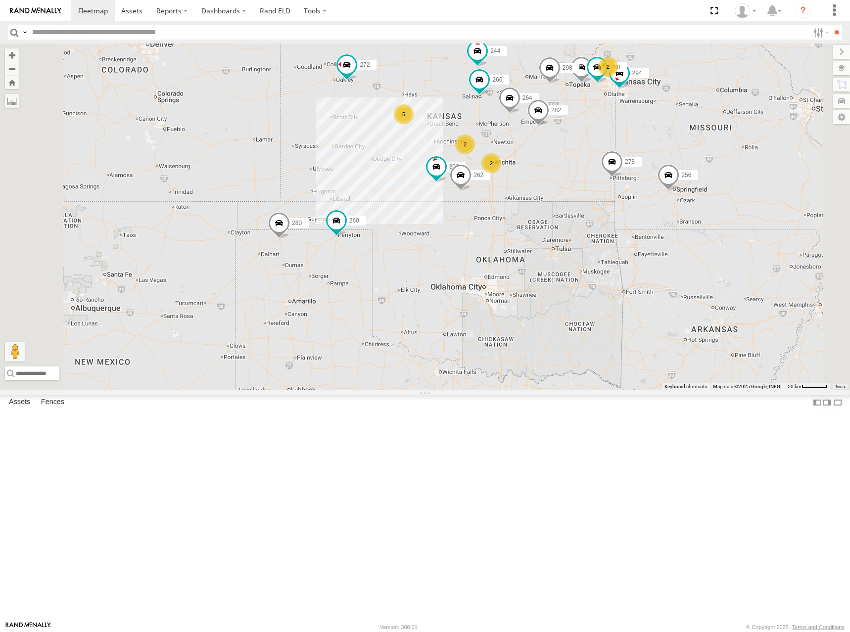
drag, startPoint x: 566, startPoint y: 166, endPoint x: 561, endPoint y: 169, distance: 6.0
click at [561, 169] on div "244 298 262 272 280 256 264 302 282 266 278 294 260 288 292 2 5 2 2" at bounding box center [425, 217] width 850 height 347
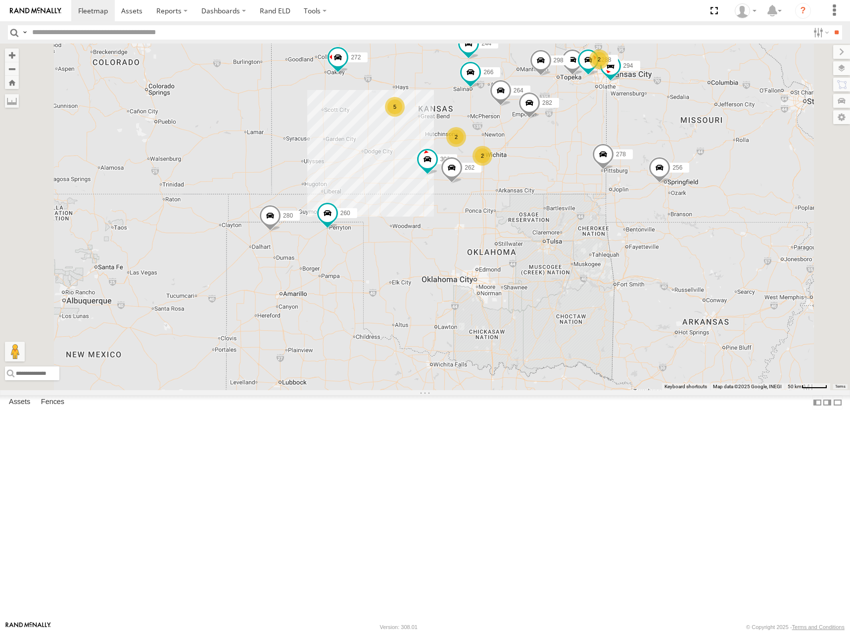
drag, startPoint x: 546, startPoint y: 166, endPoint x: 544, endPoint y: 154, distance: 12.1
click at [544, 154] on div "244 298 262 272 280 256 264 302 282 266 278 294 260 288 292 2 5 2 2" at bounding box center [425, 217] width 850 height 347
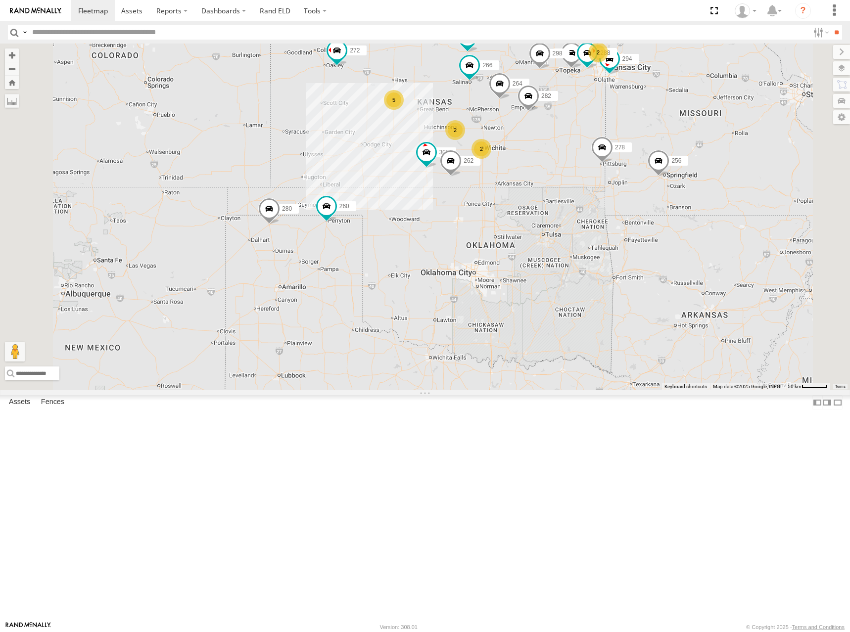
click at [544, 161] on div "244 298 262 272 280 256 264 302 282 266 278 294 260 288 292 2 5 2 2" at bounding box center [425, 217] width 850 height 347
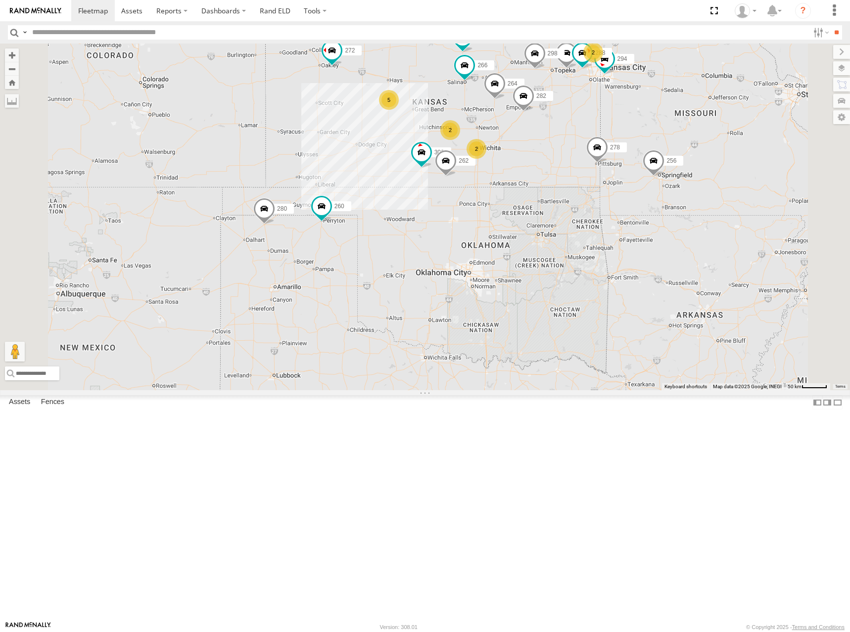
drag, startPoint x: 544, startPoint y: 162, endPoint x: 537, endPoint y: 162, distance: 6.9
click at [537, 162] on div "244 298 262 272 280 256 264 302 282 266 278 294 260 288 292 2 5 2 2" at bounding box center [425, 217] width 850 height 347
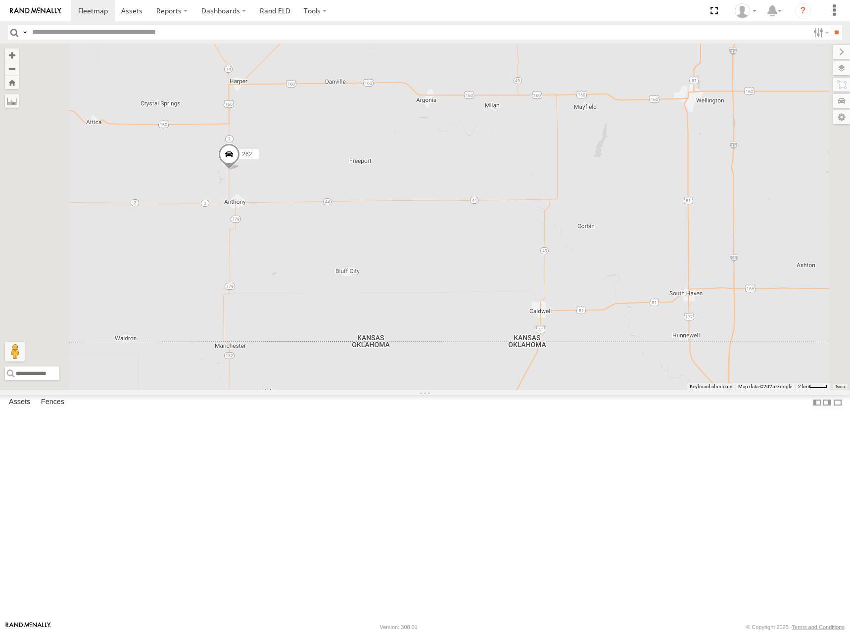
drag, startPoint x: 433, startPoint y: 320, endPoint x: 555, endPoint y: 322, distance: 121.7
click at [555, 322] on div "270 262 296 304 302 286" at bounding box center [425, 217] width 850 height 347
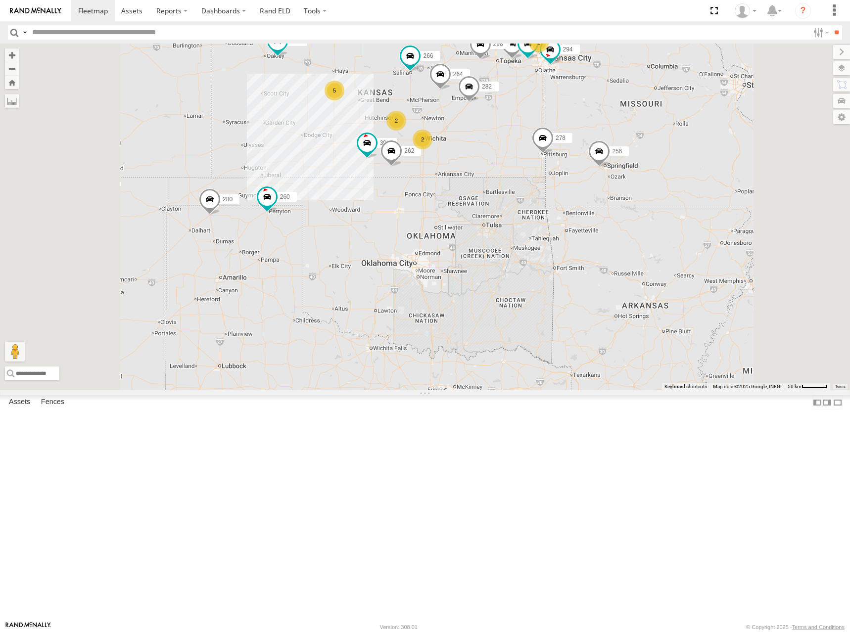
click at [604, 268] on div "262 302 282 2 5 244 298 2 288 292 272 280 256 2 264 266 278 294 260" at bounding box center [425, 217] width 850 height 347
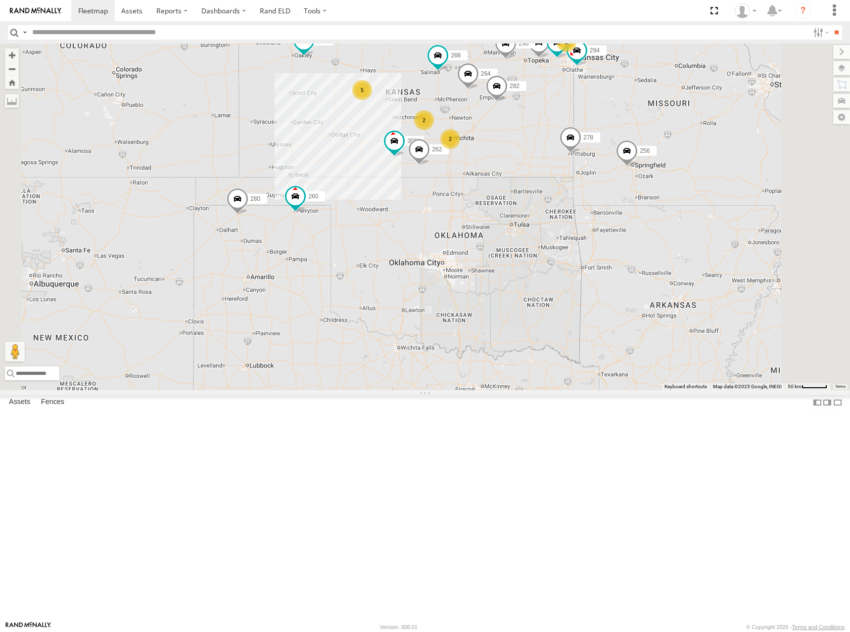
drag, startPoint x: 582, startPoint y: 116, endPoint x: 614, endPoint y: 115, distance: 31.2
click at [614, 115] on div "262 302 282 2 5 244 298 2 288 292 272 280 256 2 264 266 278 294 260" at bounding box center [425, 217] width 850 height 347
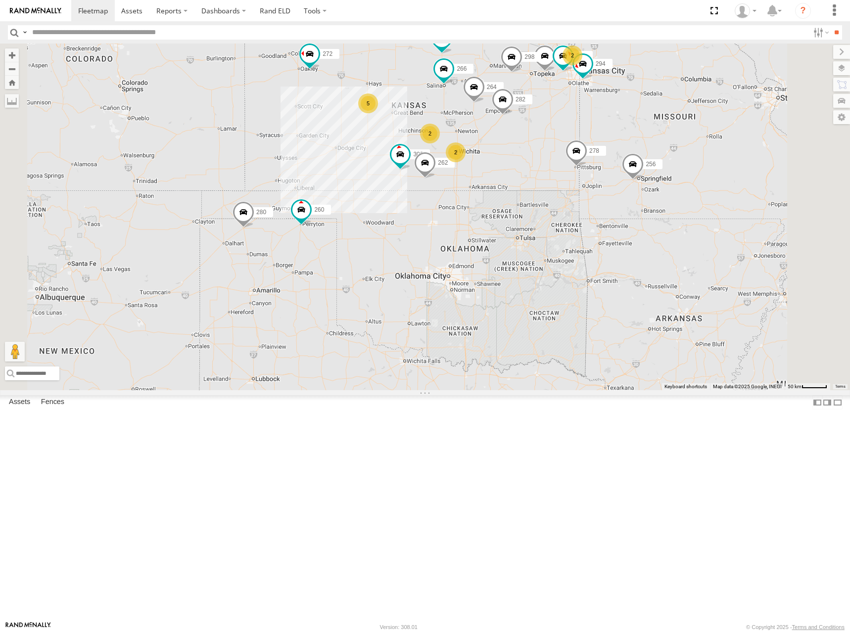
drag, startPoint x: 522, startPoint y: 148, endPoint x: 528, endPoint y: 174, distance: 26.4
click at [528, 174] on div "262 302 282 2 5 244 298 2 288 292 272 280 256 2 264 266 278 294 260" at bounding box center [425, 217] width 850 height 347
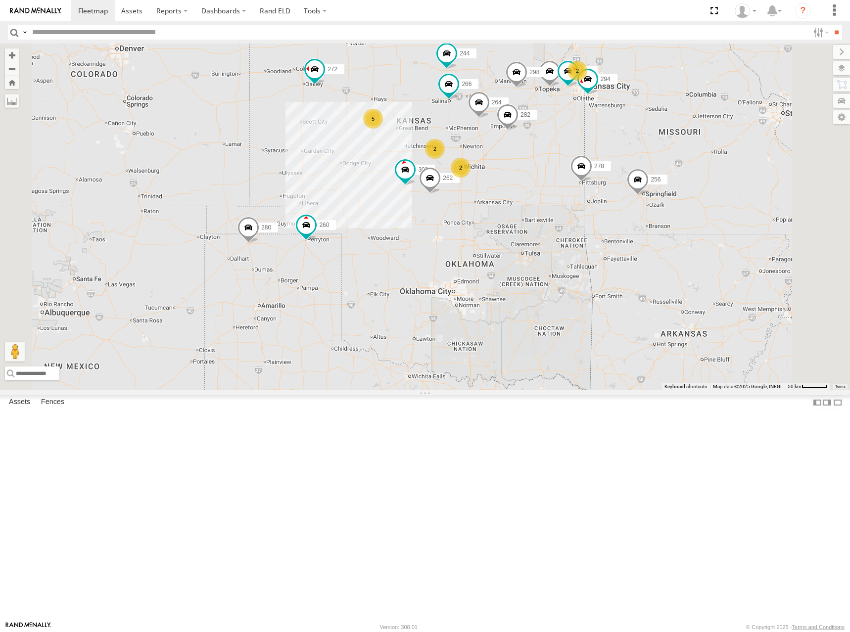
drag, startPoint x: 640, startPoint y: 144, endPoint x: 646, endPoint y: 154, distance: 12.2
click at [646, 154] on div "262 302 282 2 5 244 298 2 288 292 272 280 256 2 264 266 278 294 260" at bounding box center [425, 217] width 850 height 347
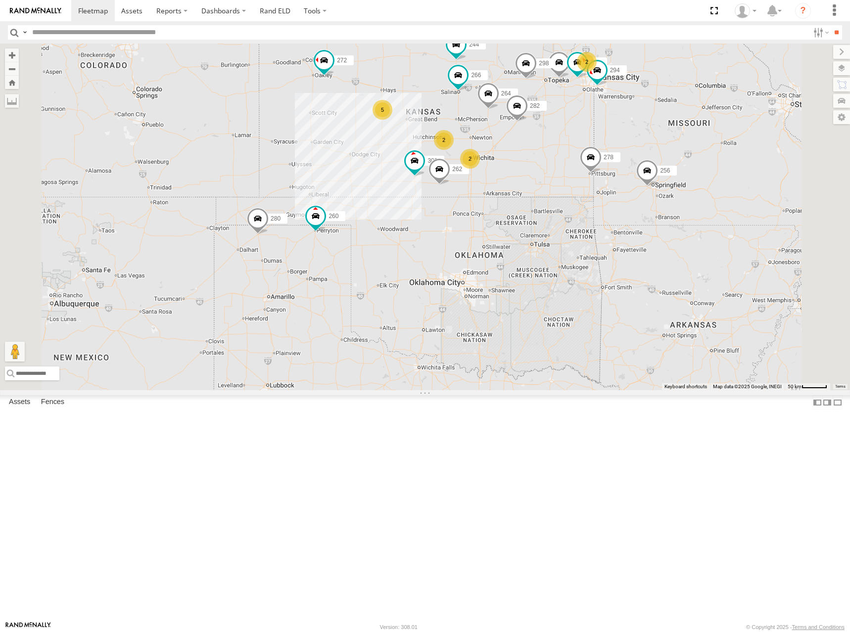
drag, startPoint x: 519, startPoint y: 212, endPoint x: 527, endPoint y: 198, distance: 15.7
click at [527, 198] on div "262 302 282 2 5 244 298 2 288 292 272 280 256 2 264 266 278 294 260" at bounding box center [425, 217] width 850 height 347
drag, startPoint x: 526, startPoint y: 166, endPoint x: 542, endPoint y: 164, distance: 16.0
click at [542, 164] on div "262 302 282 2 5 244 298 2 288 292 272 280 256 2 264 266 278 294 260" at bounding box center [425, 217] width 850 height 347
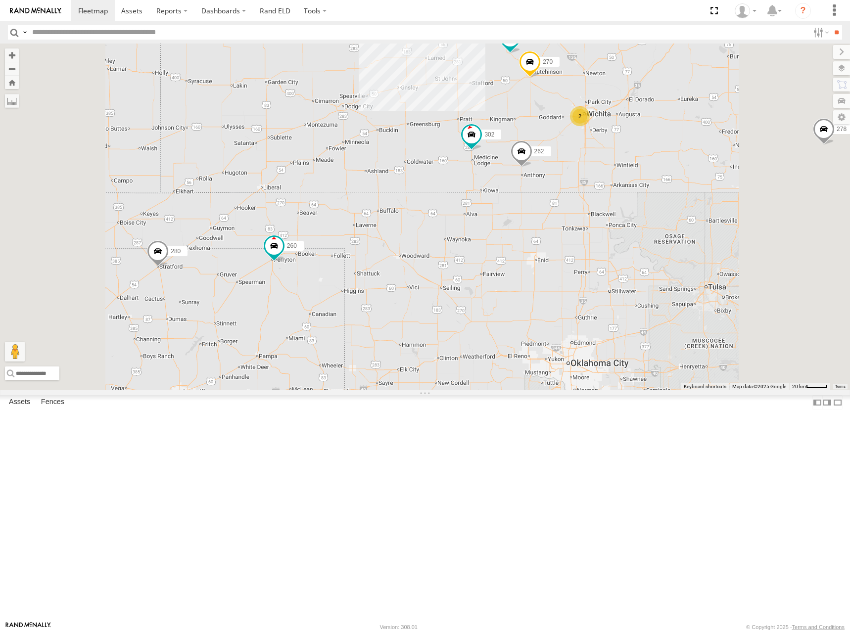
drag, startPoint x: 491, startPoint y: 262, endPoint x: 495, endPoint y: 292, distance: 30.9
click at [495, 292] on div "262 302 282 244 298 288 292 272 280 256 264 266 278 294 260 5 270 296 2" at bounding box center [425, 217] width 850 height 347
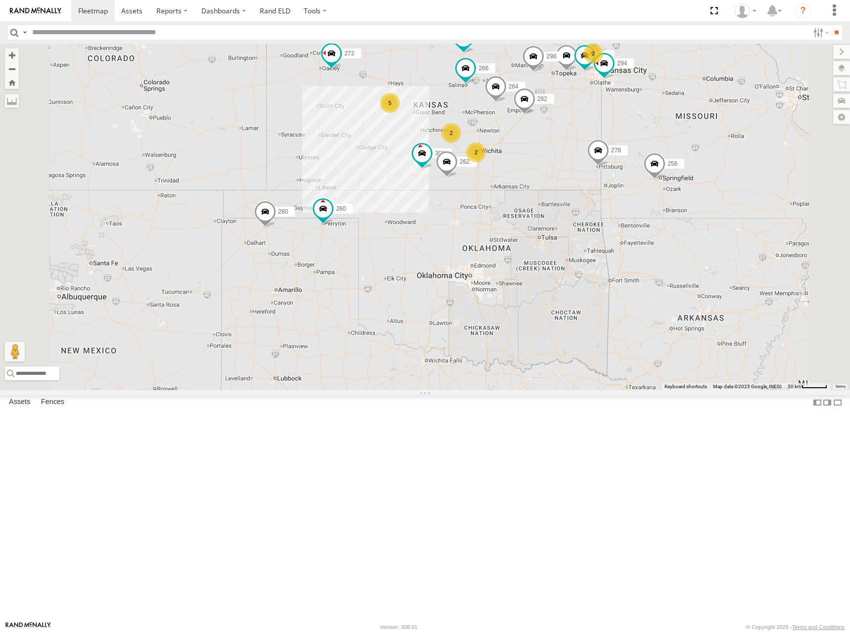
drag, startPoint x: 545, startPoint y: 149, endPoint x: 547, endPoint y: 156, distance: 6.7
click at [547, 156] on div "262 302 282 244 298 288 292 272 280 256 264 266 278 294 260 2 5 2 2" at bounding box center [425, 217] width 850 height 347
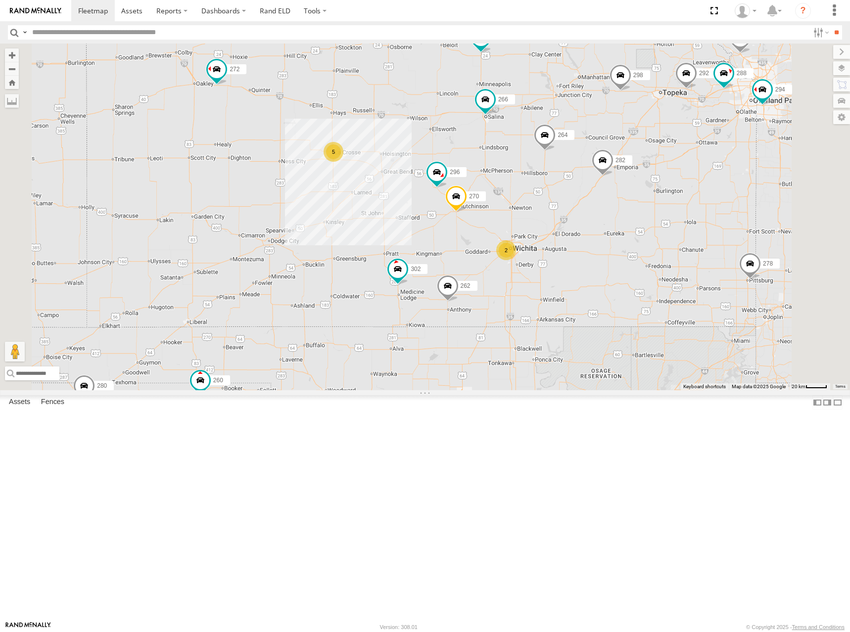
click at [649, 188] on div "262 302 282 244 298 288 292 272 280 256 264 266 278 294 260 270 296 5 2" at bounding box center [425, 217] width 850 height 347
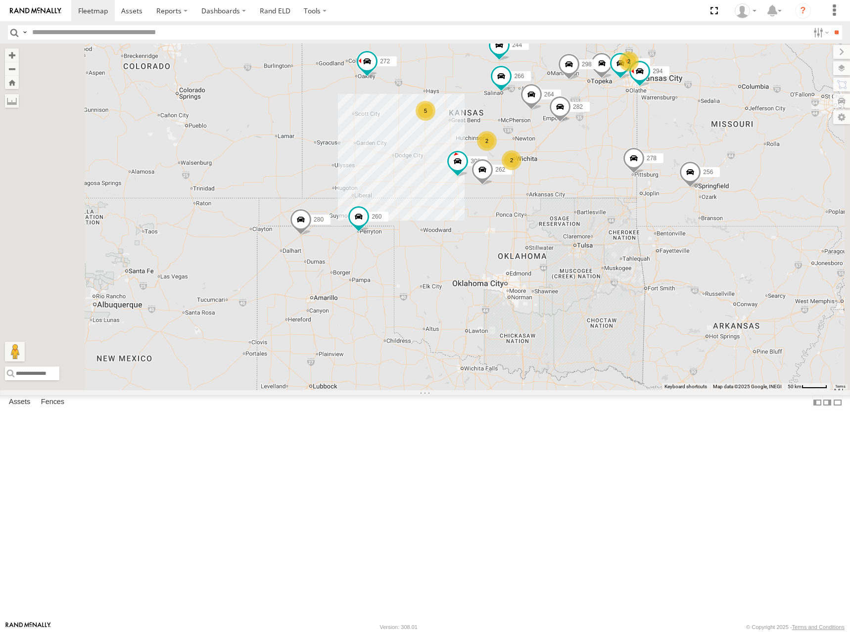
drag, startPoint x: 712, startPoint y: 147, endPoint x: 709, endPoint y: 142, distance: 6.2
click at [709, 142] on div "262 302 282 244 298 288 292 272 280 256 264 266 278 294 260 2 5 2 2" at bounding box center [425, 217] width 850 height 347
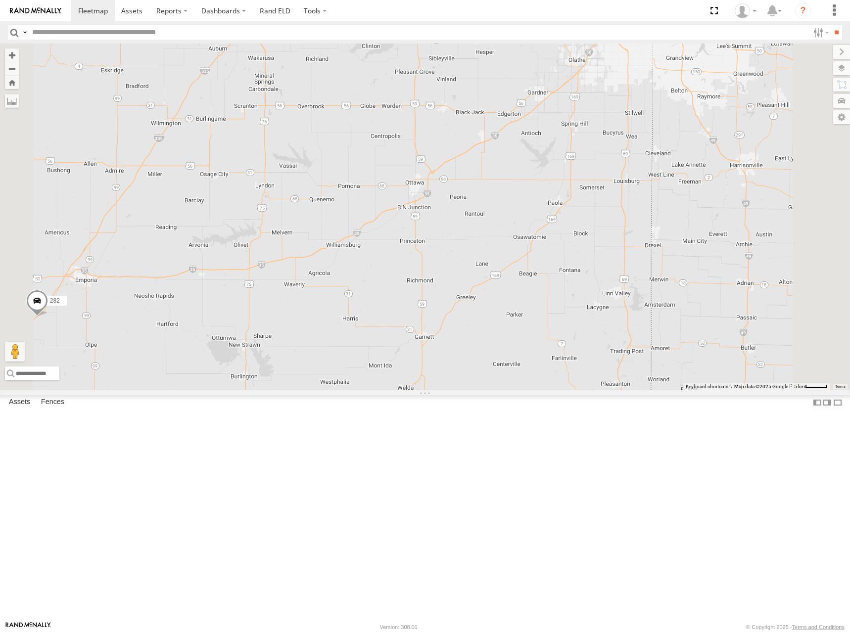
drag, startPoint x: 723, startPoint y: 168, endPoint x: 728, endPoint y: 229, distance: 60.6
click at [729, 231] on div "262 302 282 244 298 288 292 272 280 256 264 266 278 294 260" at bounding box center [425, 217] width 850 height 347
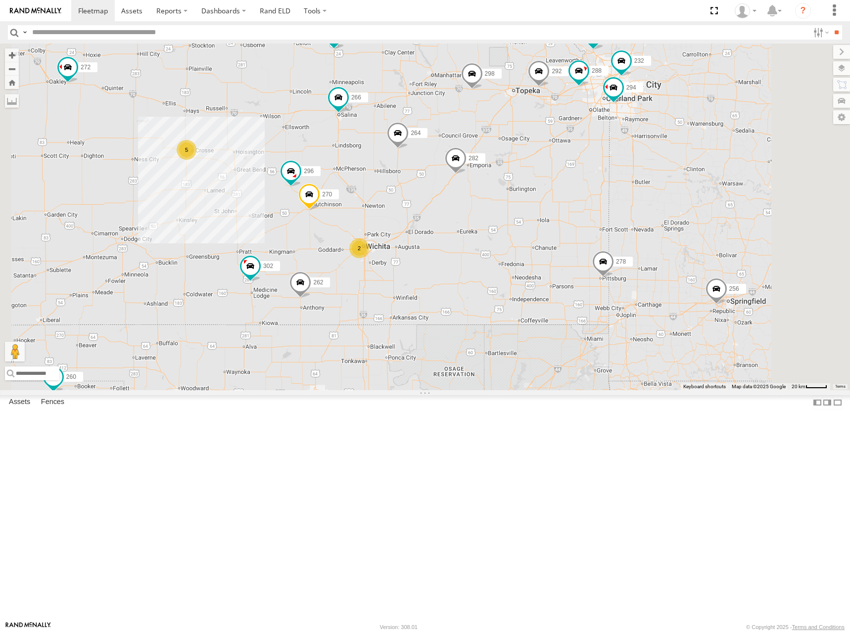
drag, startPoint x: 560, startPoint y: 239, endPoint x: 564, endPoint y: 227, distance: 11.9
click at [564, 227] on div "262 302 282 244 298 288 292 272 280 256 264 266 278 294 260 232 274 5 270 296 2" at bounding box center [425, 217] width 850 height 347
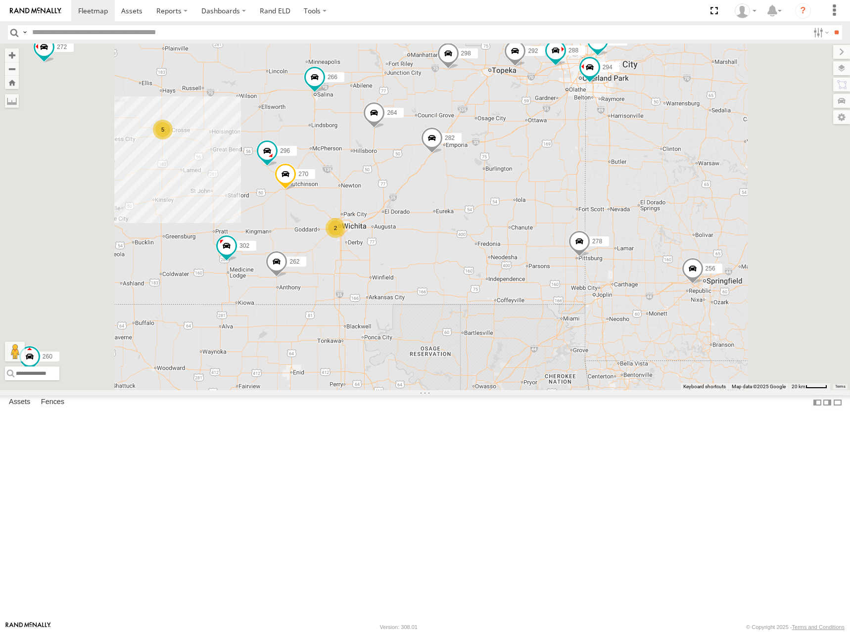
drag, startPoint x: 546, startPoint y: 200, endPoint x: 553, endPoint y: 193, distance: 10.2
click at [553, 193] on div "262 302 282 244 298 288 292 272 280 256 264 266 278 294 260 232 274 270 296 5 2" at bounding box center [425, 217] width 850 height 347
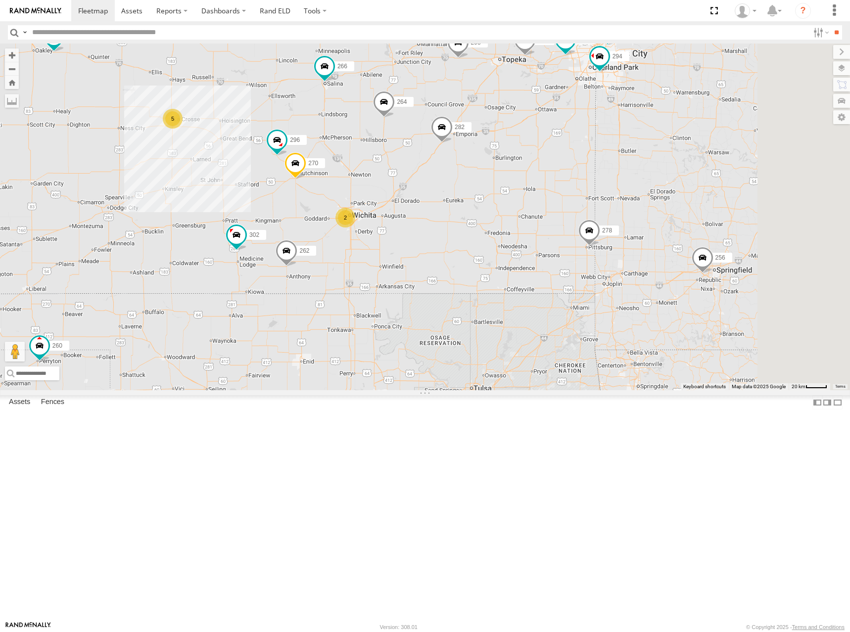
drag, startPoint x: 580, startPoint y: 206, endPoint x: 610, endPoint y: 197, distance: 30.9
click at [608, 198] on div "262 302 282 244 298 288 292 272 280 256 264 266 278 294 260 232 274 270 296 5 2" at bounding box center [425, 217] width 850 height 347
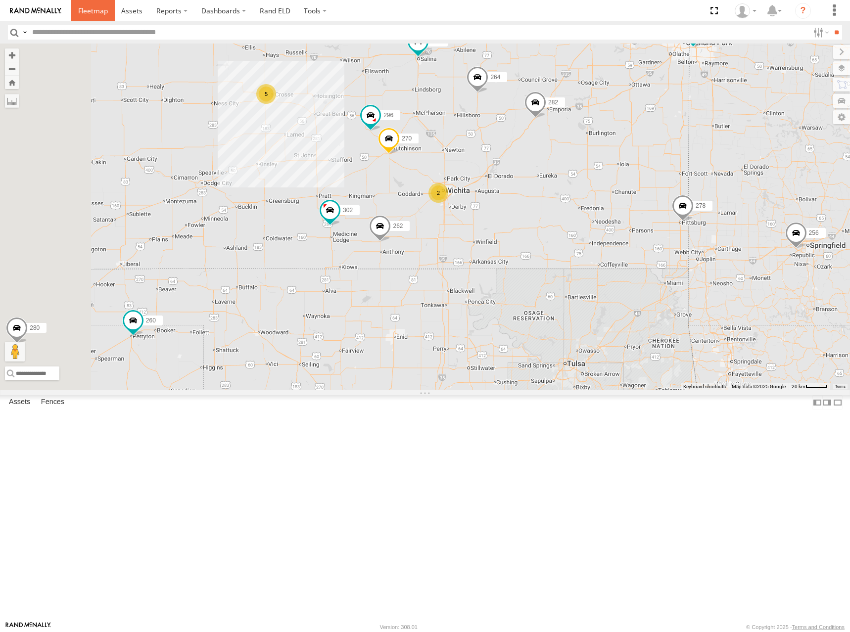
click at [97, 6] on span at bounding box center [93, 10] width 30 height 9
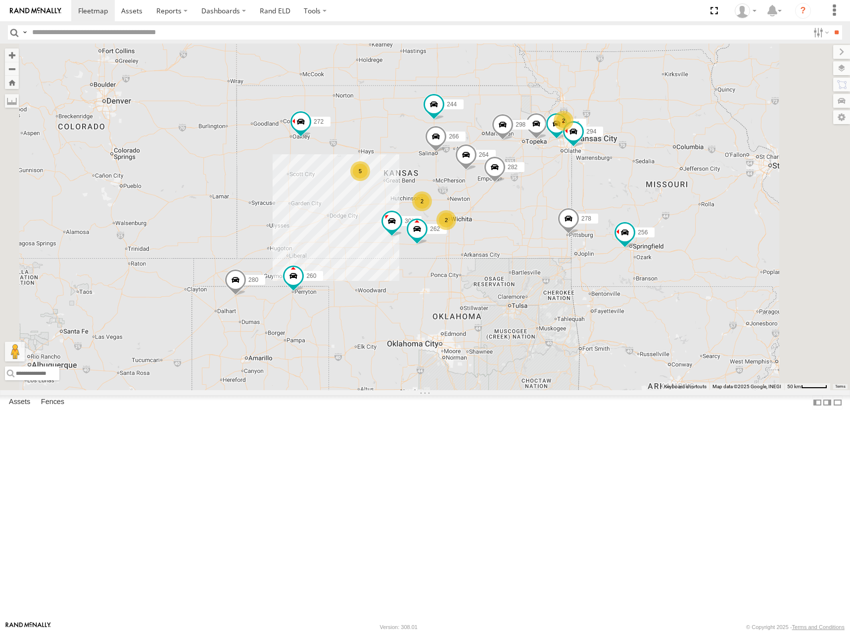
drag, startPoint x: 583, startPoint y: 223, endPoint x: 635, endPoint y: 164, distance: 78.9
click at [635, 164] on div "2 5 244 298 2 262 288 292 272 280 256 2 264 302 282 266 278 294 260" at bounding box center [425, 217] width 850 height 347
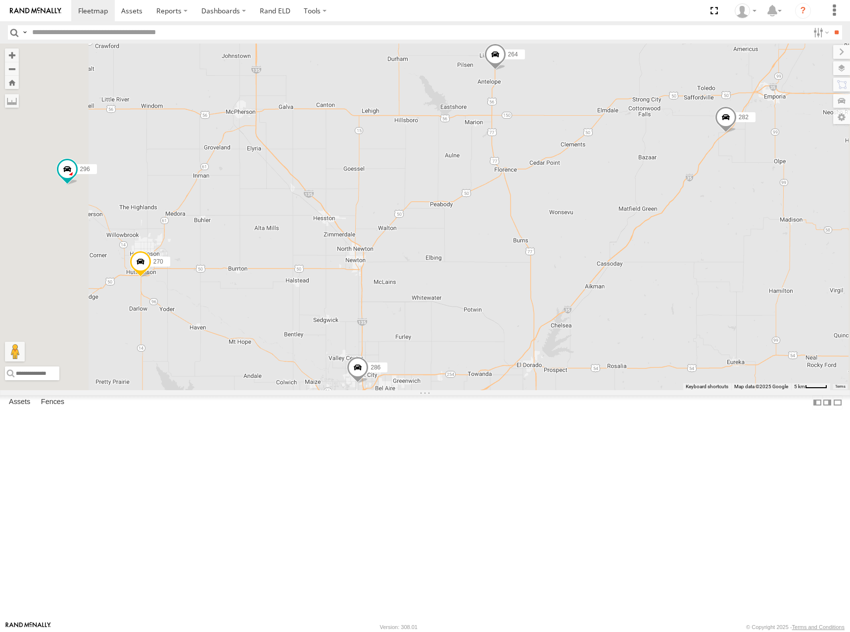
drag, startPoint x: 654, startPoint y: 271, endPoint x: 664, endPoint y: 257, distance: 16.6
click at [664, 257] on div "244 298 262 288 292 272 280 256 264 302 282 266 278 294 260 270 296 304 286" at bounding box center [425, 217] width 850 height 347
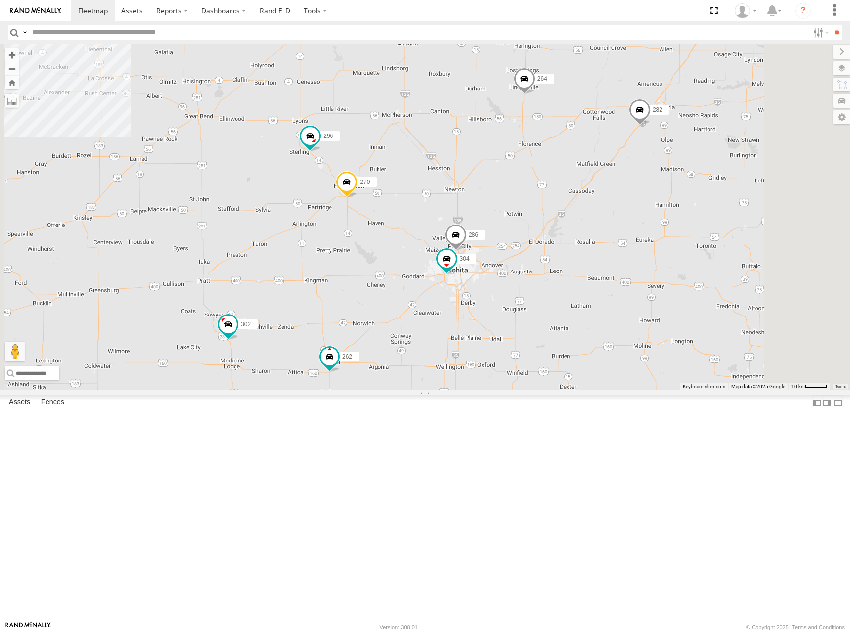
drag, startPoint x: 662, startPoint y: 270, endPoint x: 667, endPoint y: 257, distance: 13.8
click at [667, 257] on div "244 298 262 288 292 272 280 256 264 302 282 266 278 294 260 270 296 304 286" at bounding box center [425, 217] width 850 height 347
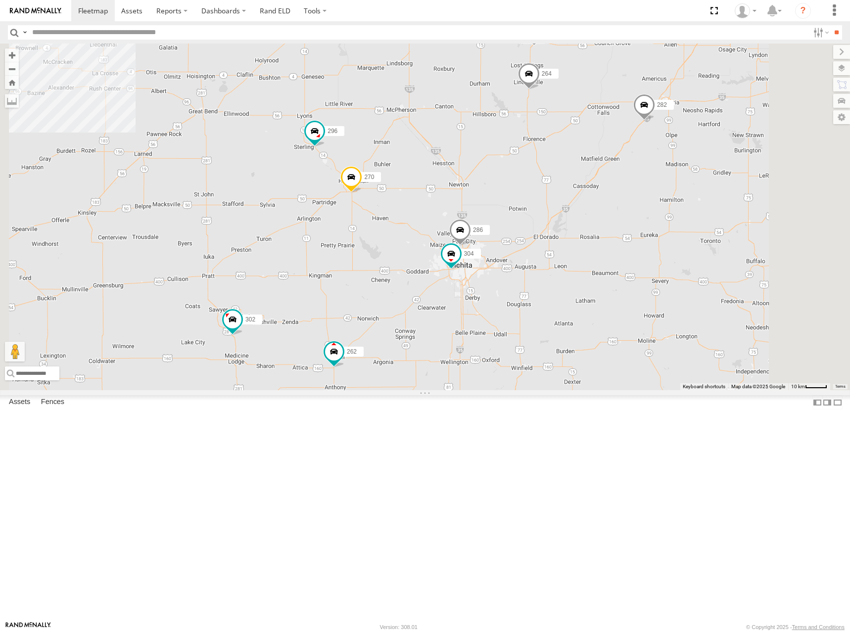
click at [655, 121] on span at bounding box center [644, 107] width 22 height 27
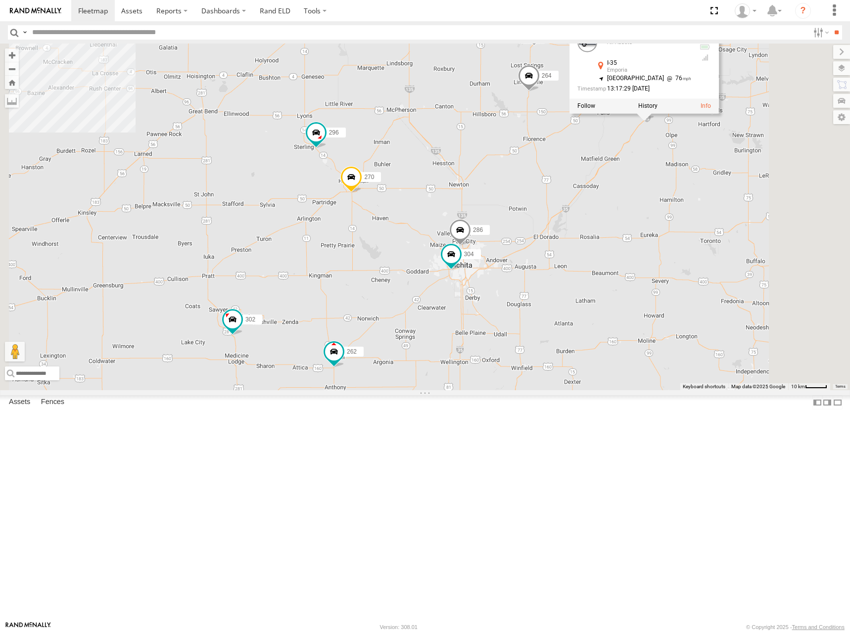
click at [737, 251] on div "244 298 262 288 292 272 280 256 264 302 282 266 278 294 260 270 296 304 286 282…" at bounding box center [425, 217] width 850 height 347
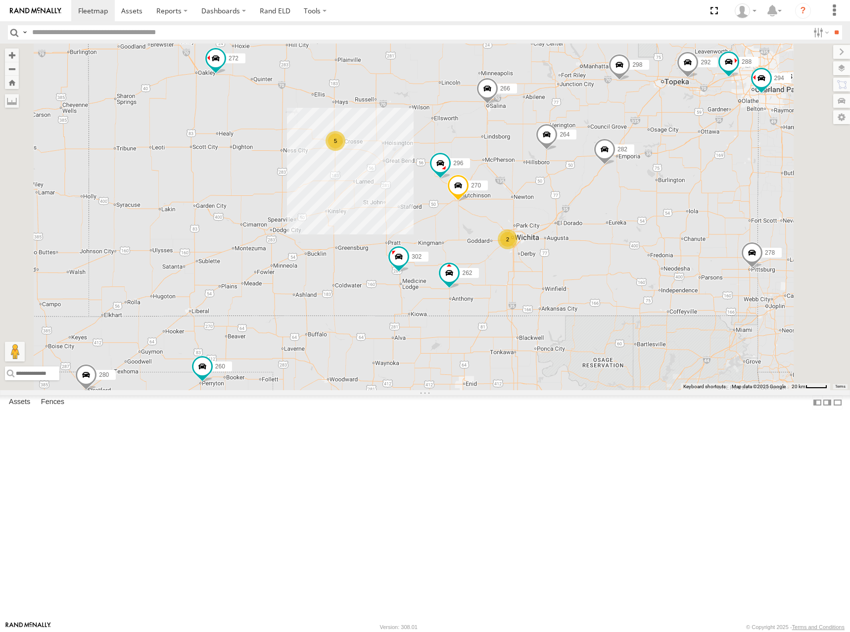
drag, startPoint x: 535, startPoint y: 179, endPoint x: 559, endPoint y: 175, distance: 24.1
click at [559, 175] on div "244 298 262 288 292 272 280 256 264 302 282 266 278 294 260 270 296 5 2" at bounding box center [425, 217] width 850 height 347
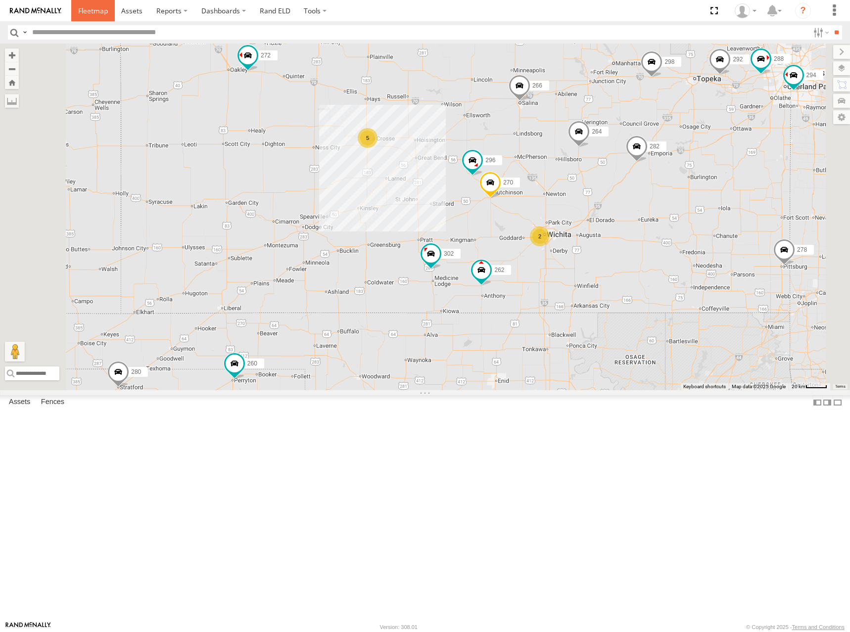
click at [93, 9] on span at bounding box center [93, 10] width 30 height 9
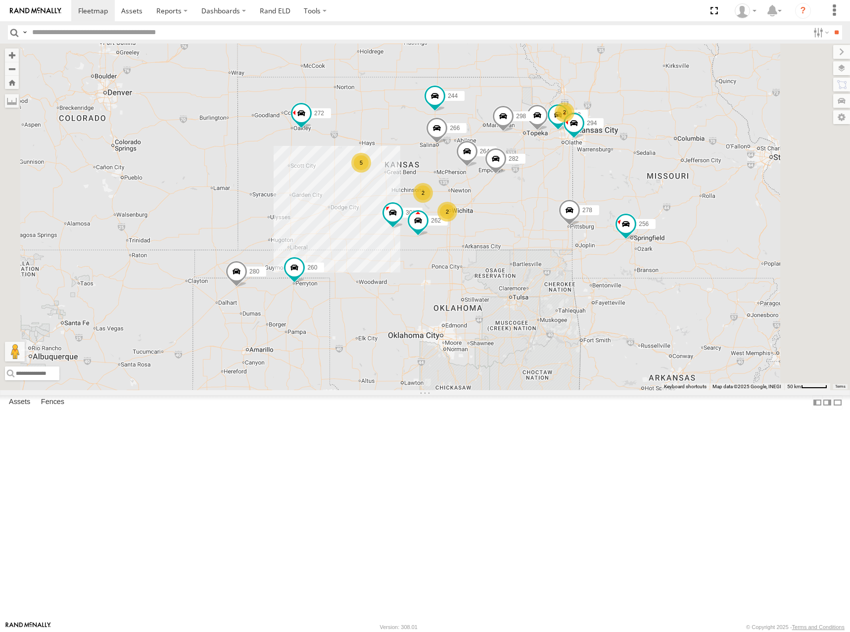
drag, startPoint x: 626, startPoint y: 191, endPoint x: 631, endPoint y: 172, distance: 19.4
click at [631, 172] on div "2 5 244 298 2 262 288 292 272 280 256 2 264 302 282 266 278 294 260" at bounding box center [425, 217] width 850 height 347
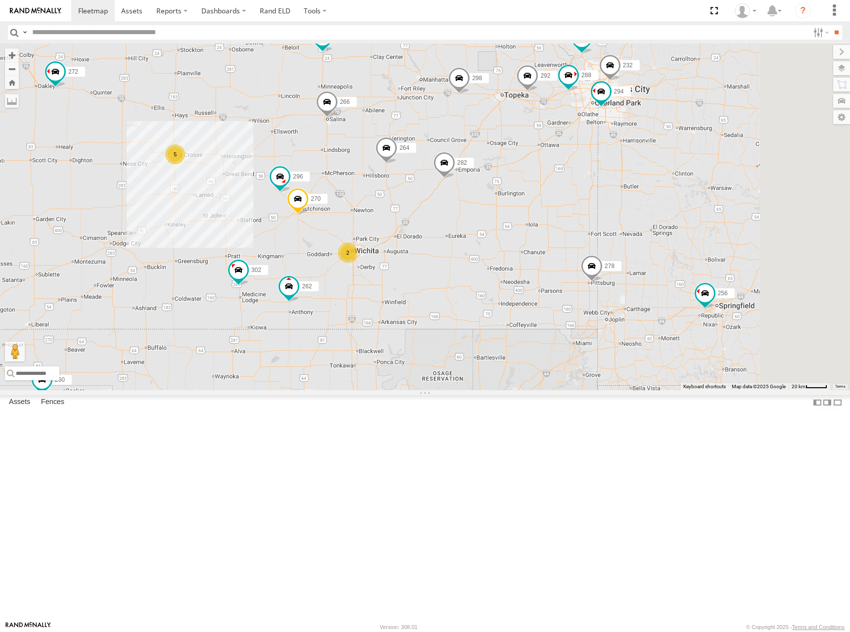
drag, startPoint x: 701, startPoint y: 226, endPoint x: 686, endPoint y: 251, distance: 30.0
click at [686, 251] on div "244 298 262 288 292 272 280 256 264 302 282 266 278 294 260 274 5 270 232 296 2" at bounding box center [425, 217] width 850 height 347
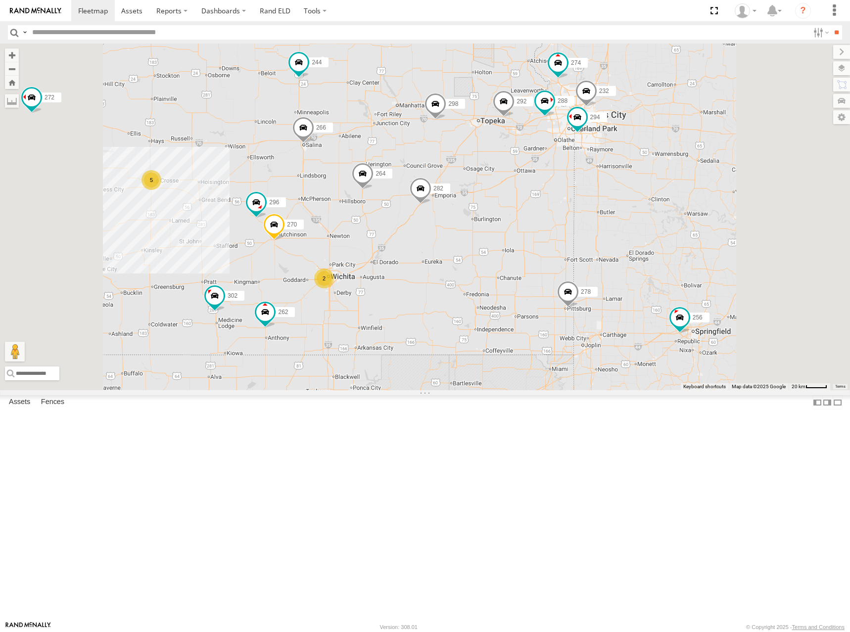
click at [690, 289] on div "244 298 262 288 292 272 280 256 264 302 282 266 278 294 260 274 270 232 296 5 2" at bounding box center [425, 217] width 850 height 347
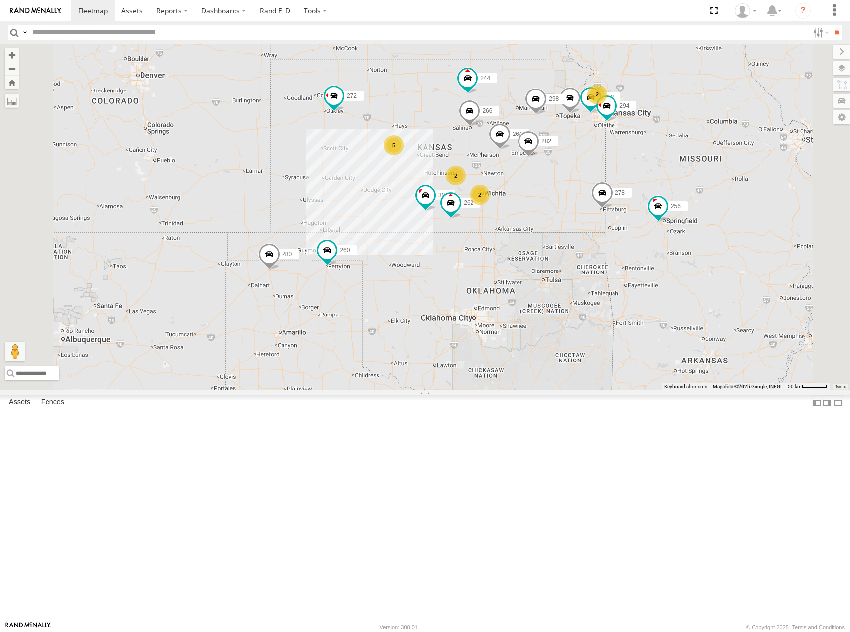
drag, startPoint x: 695, startPoint y: 247, endPoint x: 701, endPoint y: 259, distance: 13.1
click at [701, 259] on div "244 298 262 288 292 272 280 256 264 302 282 266 278 294 260 2 5 2 2" at bounding box center [425, 217] width 850 height 347
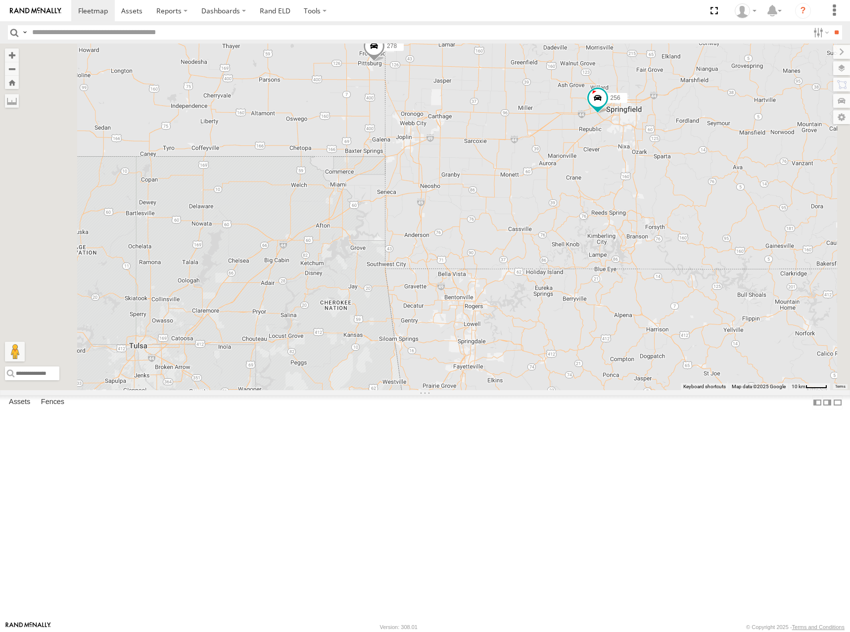
drag, startPoint x: 598, startPoint y: 217, endPoint x: 659, endPoint y: 209, distance: 61.3
click at [659, 209] on div "244 298 262 288 292 272 280 256 264 302 282 266 278 294 260" at bounding box center [425, 217] width 850 height 347
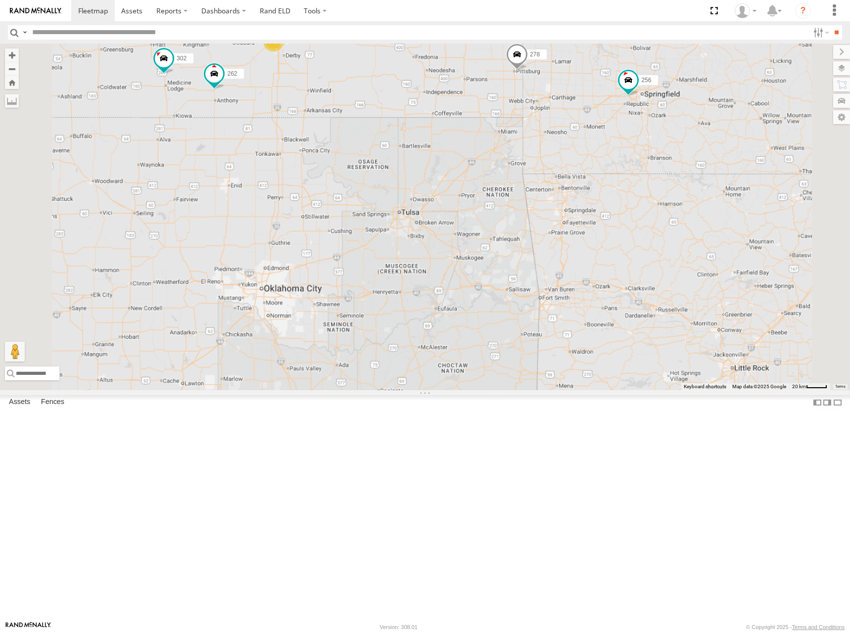
drag, startPoint x: 546, startPoint y: 191, endPoint x: 622, endPoint y: 201, distance: 76.4
click at [621, 200] on div "244 298 262 288 292 272 280 256 264 302 282 266 278 294 260 270 296 2" at bounding box center [425, 217] width 850 height 347
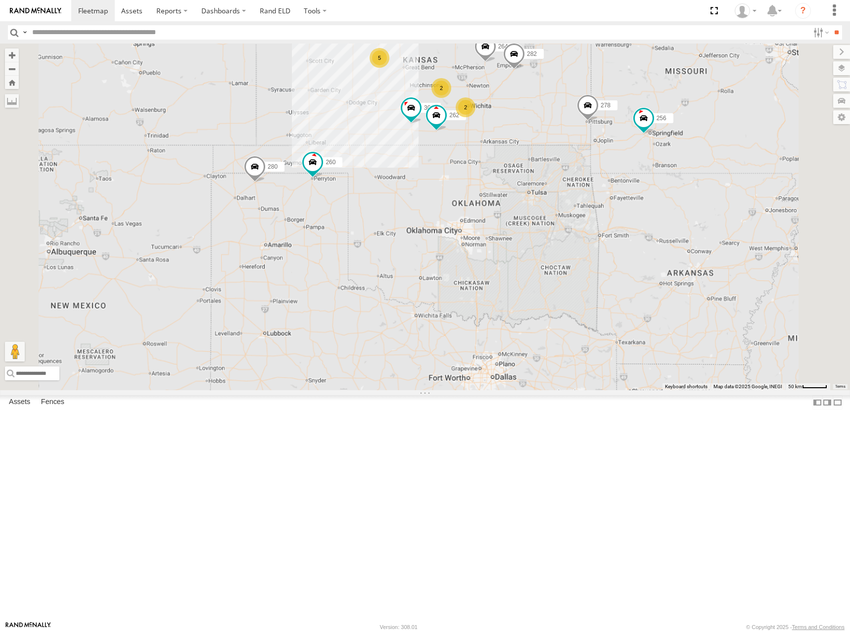
drag, startPoint x: 617, startPoint y: 201, endPoint x: 638, endPoint y: 235, distance: 40.2
click at [638, 235] on div "244 298 262 288 292 272 280 256 264 302 282 266 278 294 260 2 5 2 2" at bounding box center [425, 217] width 850 height 347
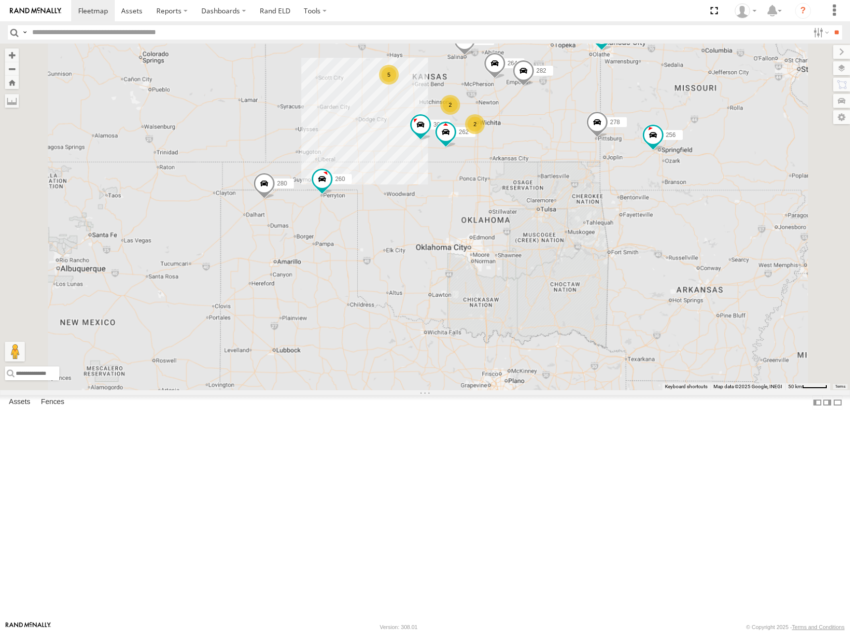
drag, startPoint x: 542, startPoint y: 122, endPoint x: 545, endPoint y: 130, distance: 8.5
click at [545, 130] on div "244 298 262 288 292 272 280 256 264 302 282 266 278 294 260 2 5 2 2" at bounding box center [425, 217] width 850 height 347
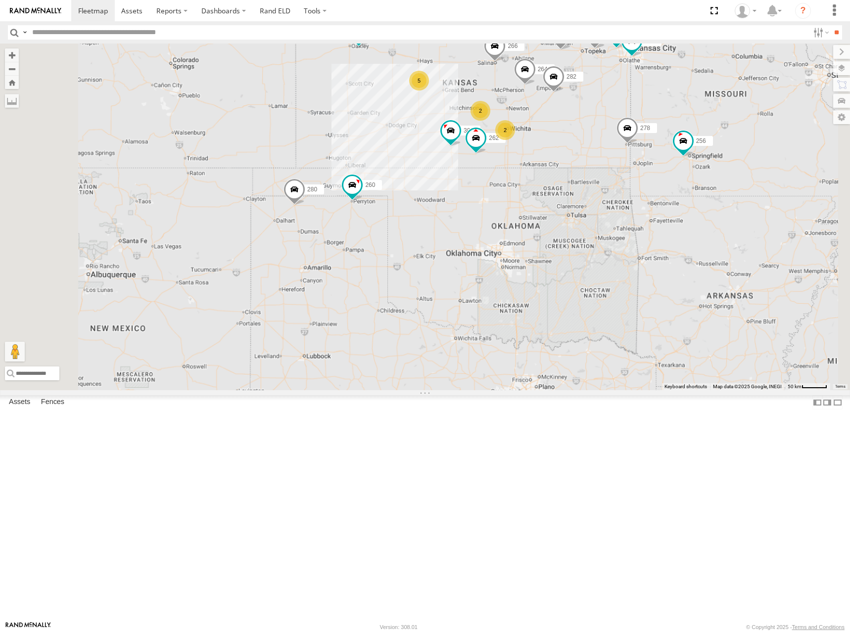
drag, startPoint x: 509, startPoint y: 265, endPoint x: 539, endPoint y: 265, distance: 30.2
click at [539, 265] on div "244 298 262 288 292 272 280 256 264 302 282 266 278 294 260 2 5 2 2" at bounding box center [425, 217] width 850 height 347
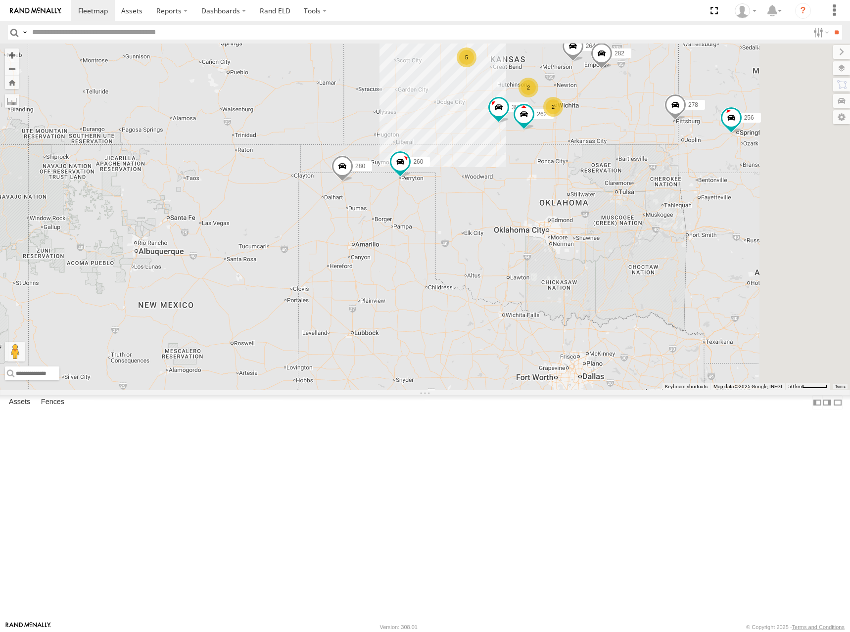
drag, startPoint x: 603, startPoint y: 144, endPoint x: 584, endPoint y: 215, distance: 73.1
click at [584, 215] on div "244 298 262 288 292 272 280 256 264 302 282 266 278 294 260 2 5 2 2" at bounding box center [425, 217] width 850 height 347
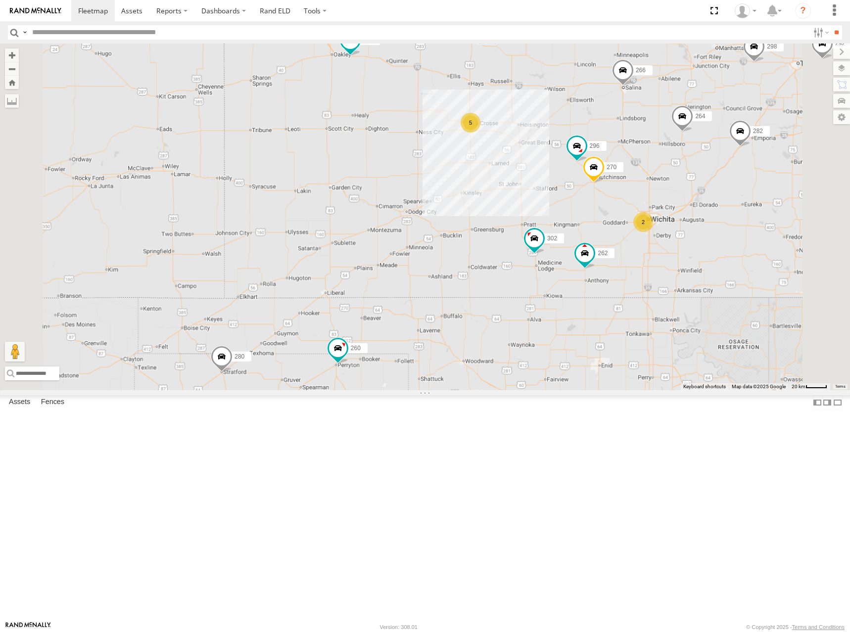
drag, startPoint x: 683, startPoint y: 259, endPoint x: 633, endPoint y: 217, distance: 65.0
click at [633, 217] on div "244 298 262 288 292 272 280 256 264 302 282 266 278 294 260 296 5 270 2" at bounding box center [425, 217] width 850 height 347
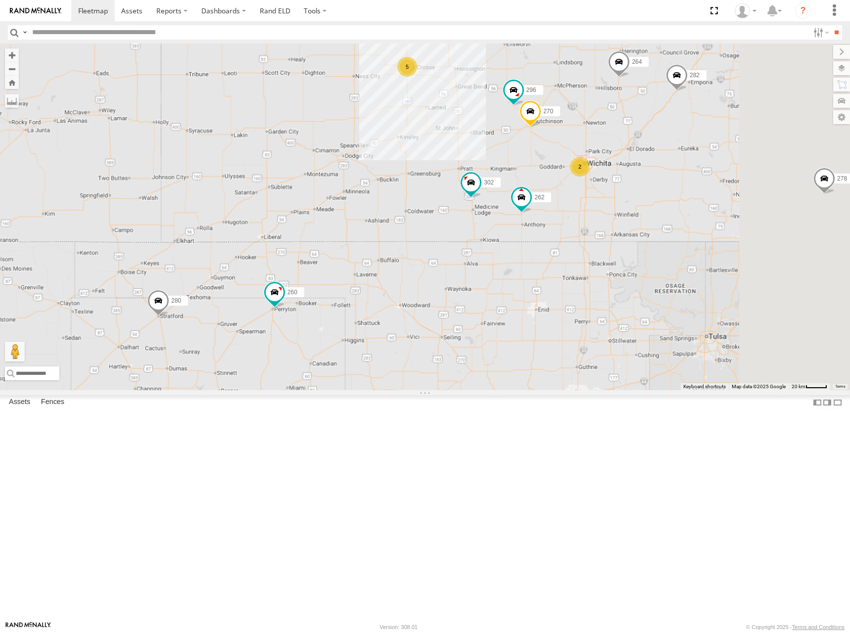
drag, startPoint x: 639, startPoint y: 254, endPoint x: 607, endPoint y: 227, distance: 42.1
click at [607, 227] on div "244 298 262 288 292 272 280 256 264 302 282 266 278 294 260 296 5 270 2" at bounding box center [425, 217] width 850 height 347
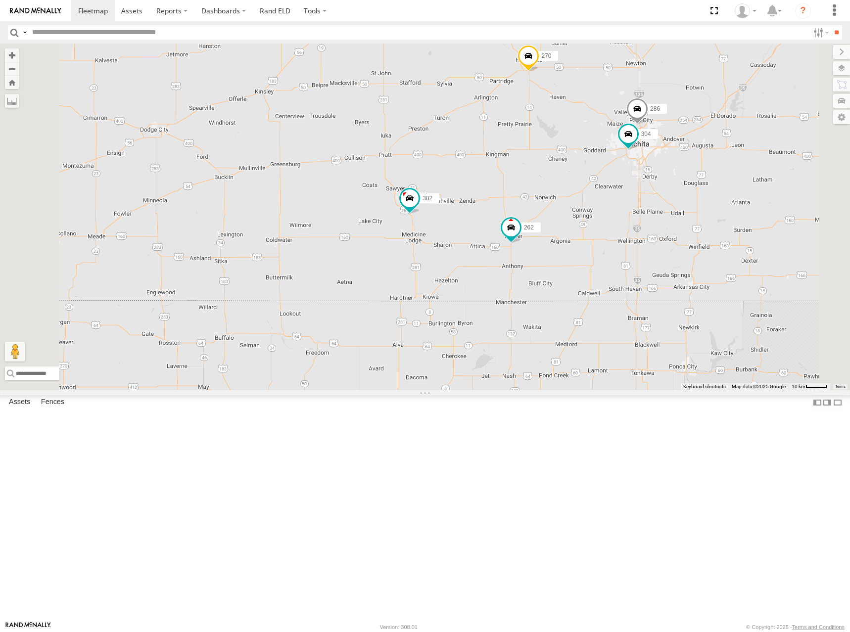
drag, startPoint x: 659, startPoint y: 278, endPoint x: 641, endPoint y: 283, distance: 18.6
click at [641, 283] on div "244 298 262 288 292 272 280 256 264 302 282 266 278 294 260 296 270 5 304 286" at bounding box center [425, 217] width 850 height 347
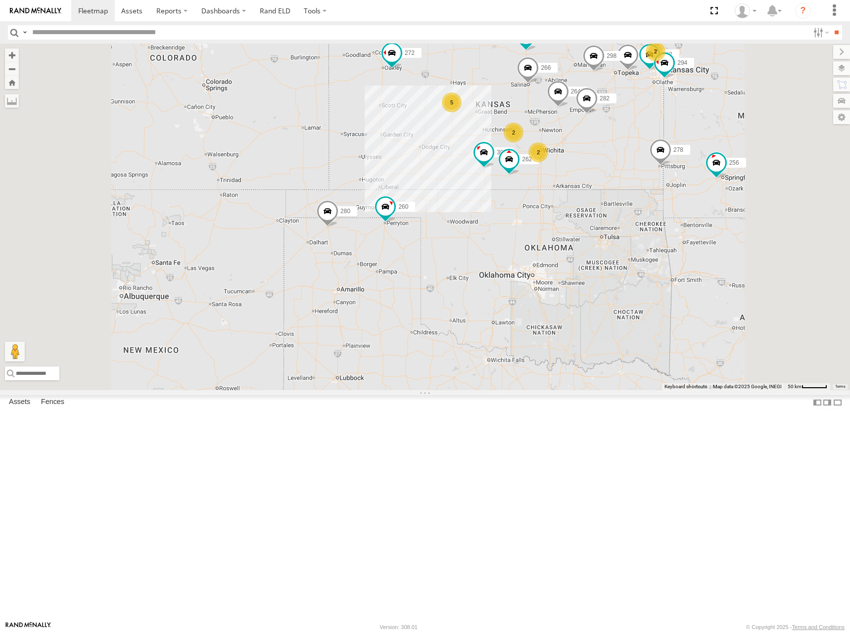
drag, startPoint x: 616, startPoint y: 164, endPoint x: 609, endPoint y: 180, distance: 17.6
click at [609, 180] on div "244 298 262 288 292 272 280 256 264 302 282 266 278 294 260 2 5 2 2" at bounding box center [425, 217] width 850 height 347
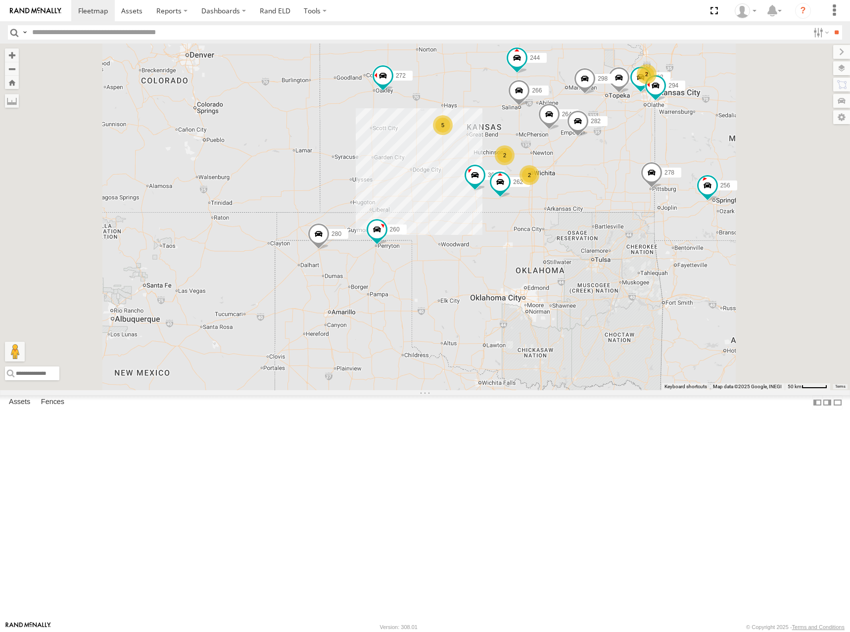
drag, startPoint x: 583, startPoint y: 135, endPoint x: 580, endPoint y: 157, distance: 22.0
click at [580, 157] on div "244 298 262 288 292 272 280 256 264 302 282 266 278 294 260 2 5 2 2" at bounding box center [425, 217] width 850 height 347
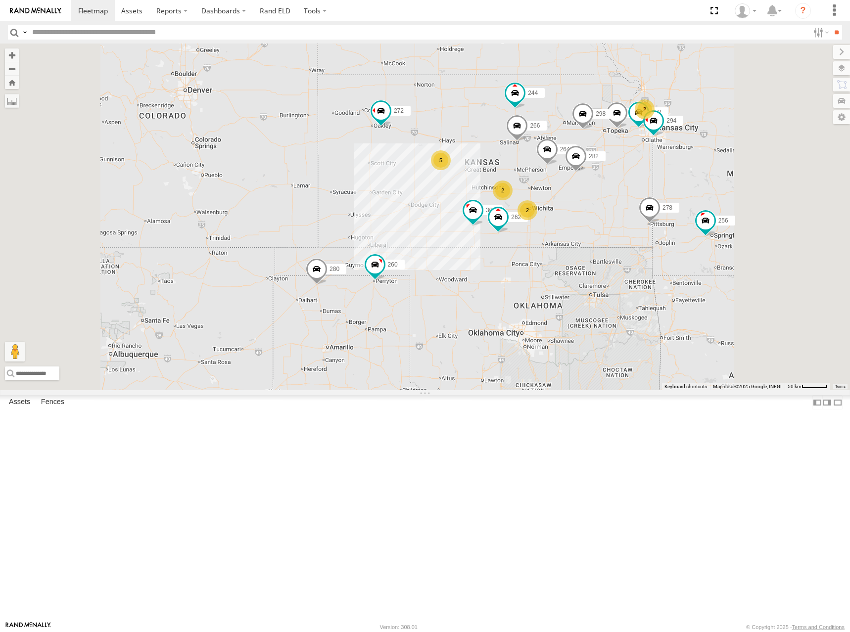
drag, startPoint x: 571, startPoint y: 211, endPoint x: 577, endPoint y: 222, distance: 12.4
click at [577, 222] on div "244 298 262 288 292 272 280 256 264 302 282 266 278 294 260 2 5 2 2" at bounding box center [425, 217] width 850 height 347
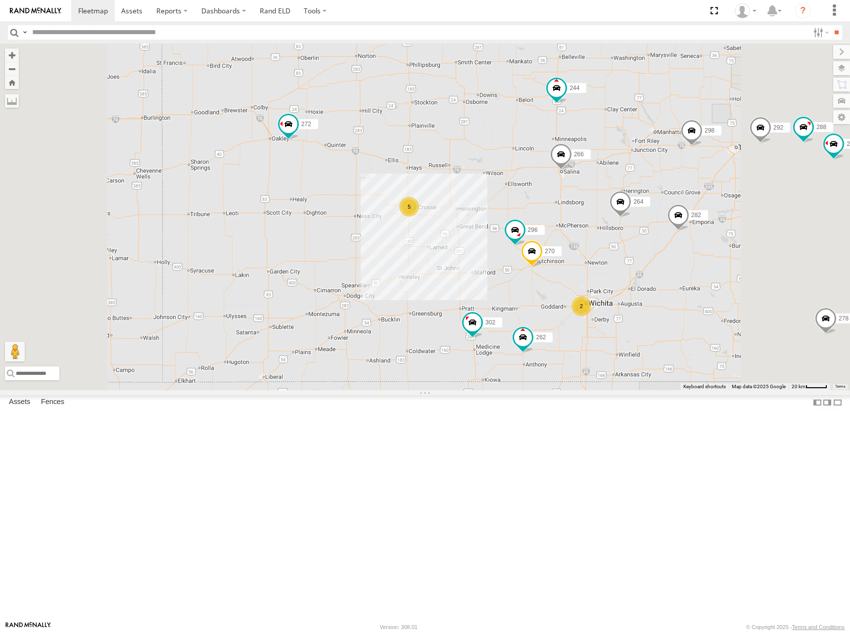
drag, startPoint x: 631, startPoint y: 266, endPoint x: 631, endPoint y: 234, distance: 32.7
click at [631, 234] on div "244 298 262 288 292 272 280 256 264 302 282 266 278 294 260 5 270 296 2" at bounding box center [425, 217] width 850 height 347
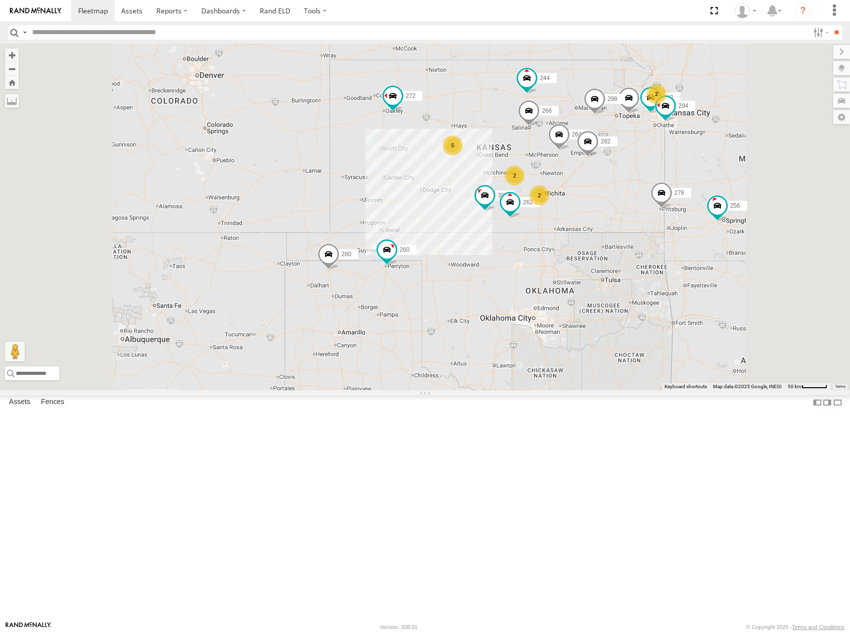
drag, startPoint x: 626, startPoint y: 227, endPoint x: 620, endPoint y: 226, distance: 6.1
click at [620, 226] on div "244 298 262 288 292 272 280 256 264 302 282 266 278 294 260 2 5 2 2" at bounding box center [425, 217] width 850 height 347
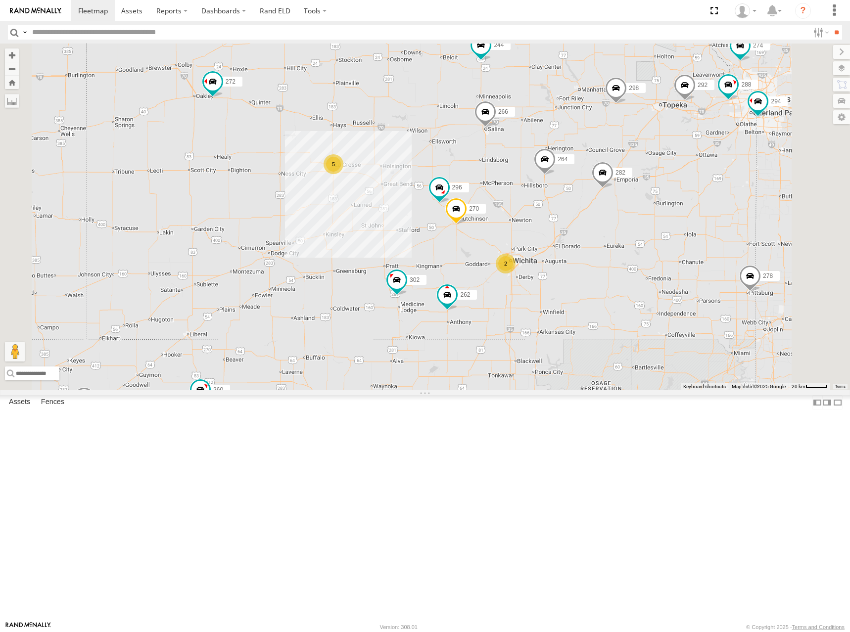
drag, startPoint x: 548, startPoint y: 219, endPoint x: 583, endPoint y: 219, distance: 35.1
click at [583, 219] on div "244 298 262 288 292 272 280 256 264 302 282 266 278 294 260 274 270 296 5 2" at bounding box center [425, 217] width 850 height 347
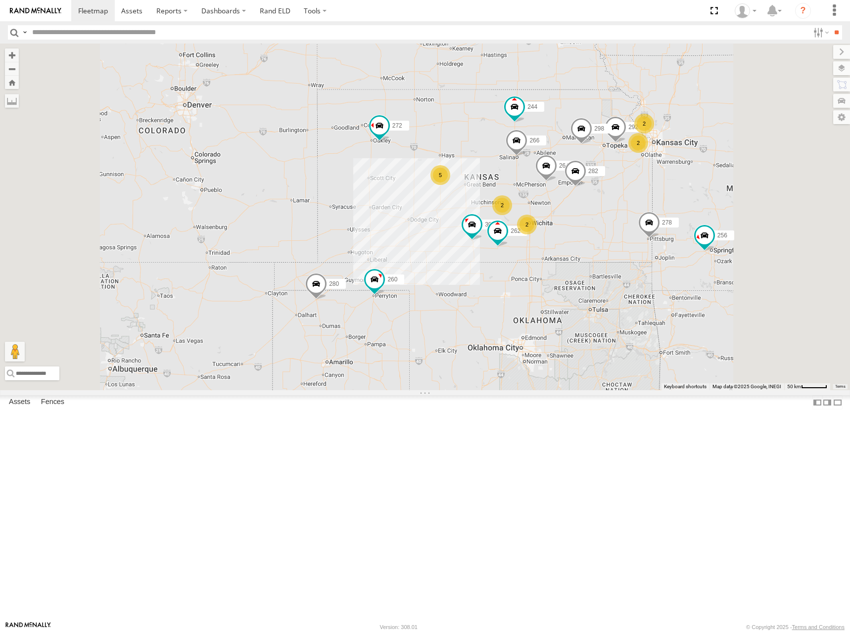
drag, startPoint x: 719, startPoint y: 194, endPoint x: 713, endPoint y: 183, distance: 12.6
click at [713, 183] on div "244 298 262 292 272 280 256 264 302 282 266 278 260 2 5 2 2 2" at bounding box center [425, 217] width 850 height 347
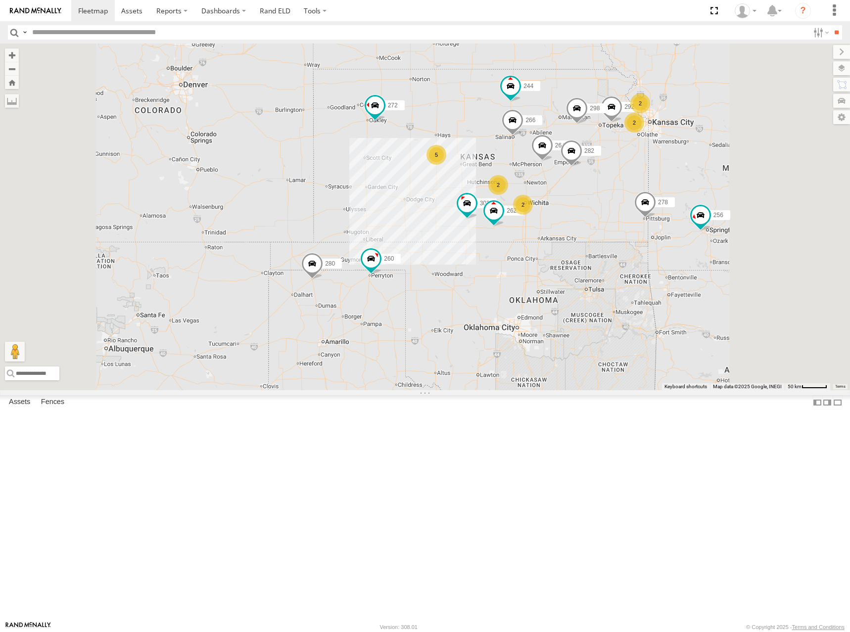
drag, startPoint x: 698, startPoint y: 196, endPoint x: 696, endPoint y: 179, distance: 17.5
click at [696, 179] on div "244 298 262 292 272 280 256 264 302 282 266 278 260 2 5 2 2 2" at bounding box center [425, 217] width 850 height 347
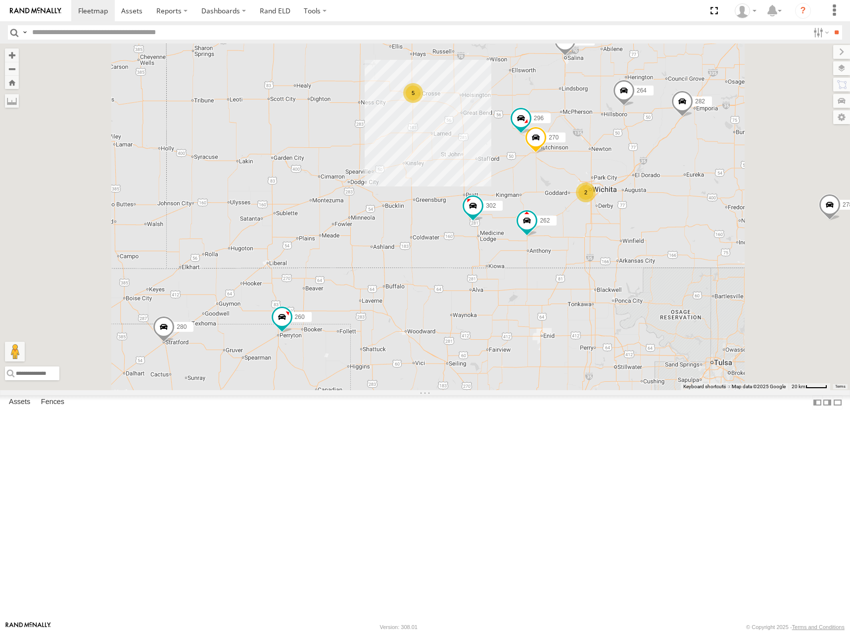
drag, startPoint x: 687, startPoint y: 275, endPoint x: 684, endPoint y: 266, distance: 9.2
click at [684, 266] on div "244 298 262 292 272 280 256 264 302 282 266 278 260 270 296 5 2" at bounding box center [425, 217] width 850 height 347
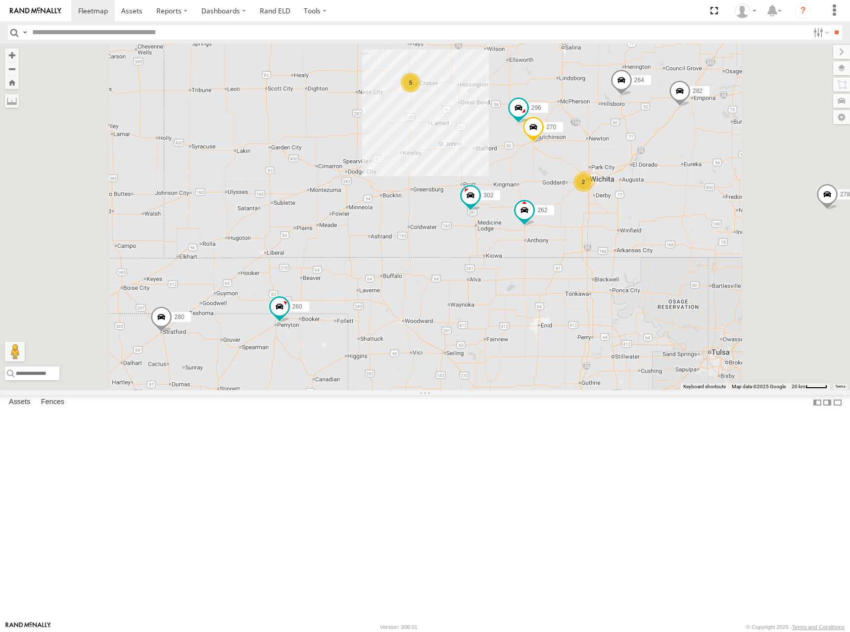
drag, startPoint x: 640, startPoint y: 145, endPoint x: 614, endPoint y: 166, distance: 33.1
click at [614, 166] on div "244 298 262 292 272 280 256 264 302 282 266 278 260 270 296 5 2" at bounding box center [425, 217] width 850 height 347
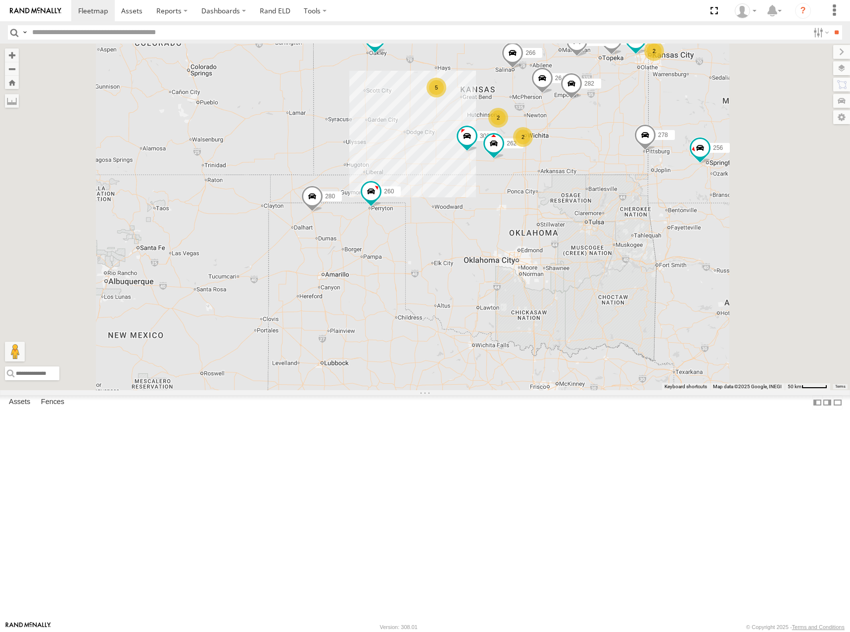
drag, startPoint x: 687, startPoint y: 122, endPoint x: 687, endPoint y: 133, distance: 11.4
click at [687, 133] on div "244 298 262 292 272 280 256 264 302 282 266 278 260 274 5 2 288 2 2" at bounding box center [425, 217] width 850 height 347
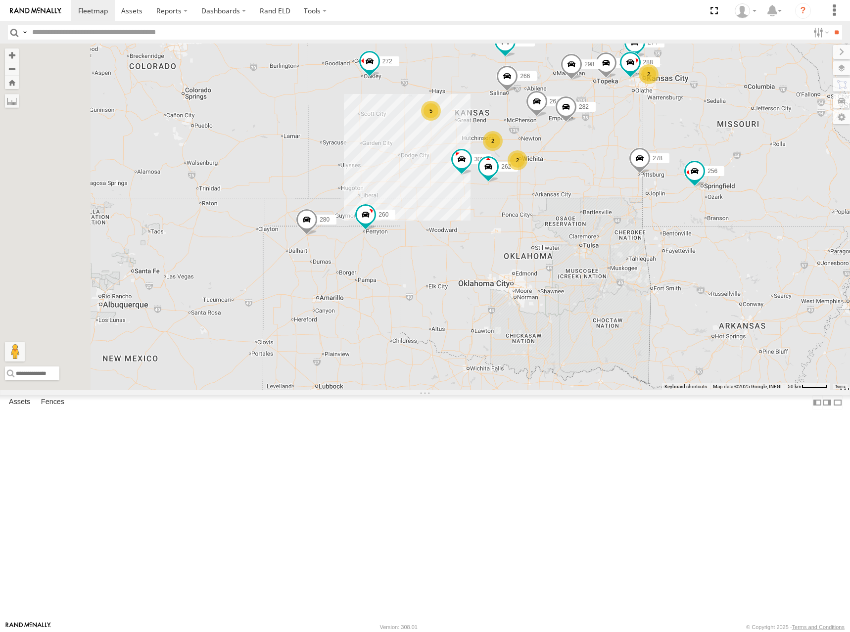
drag, startPoint x: 687, startPoint y: 129, endPoint x: 682, endPoint y: 149, distance: 21.4
click at [682, 149] on div "244 298 262 292 272 280 256 264 302 282 266 278 260 274 5 2 288 2 2" at bounding box center [425, 217] width 850 height 347
click at [684, 146] on div "244 298 262 292 272 280 256 264 302 282 266 278 260 274 5 2 288 2 2" at bounding box center [425, 217] width 850 height 347
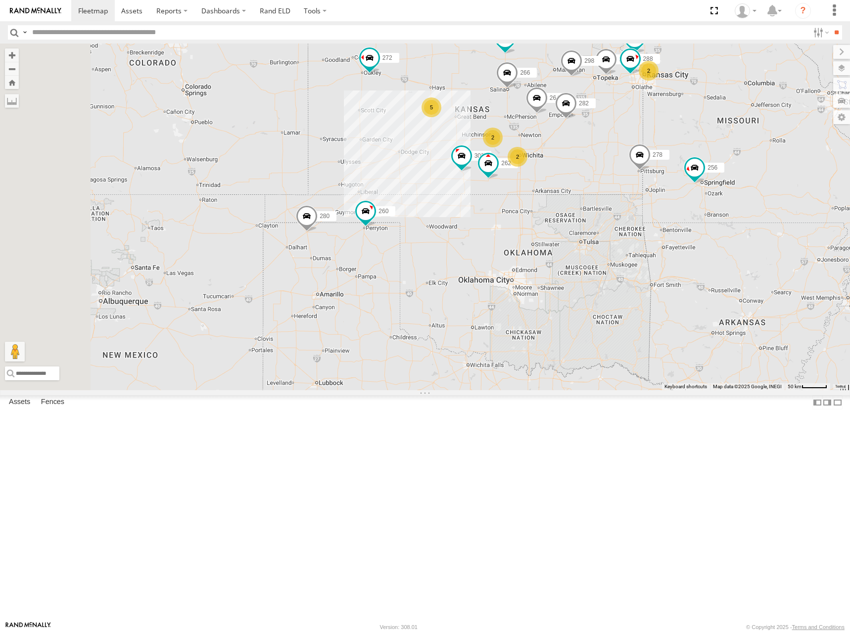
drag, startPoint x: 740, startPoint y: 224, endPoint x: 739, endPoint y: 233, distance: 9.0
click at [739, 233] on div "244 298 262 292 272 280 256 264 302 282 266 278 260 274 5 2 288 2 2" at bounding box center [425, 217] width 850 height 347
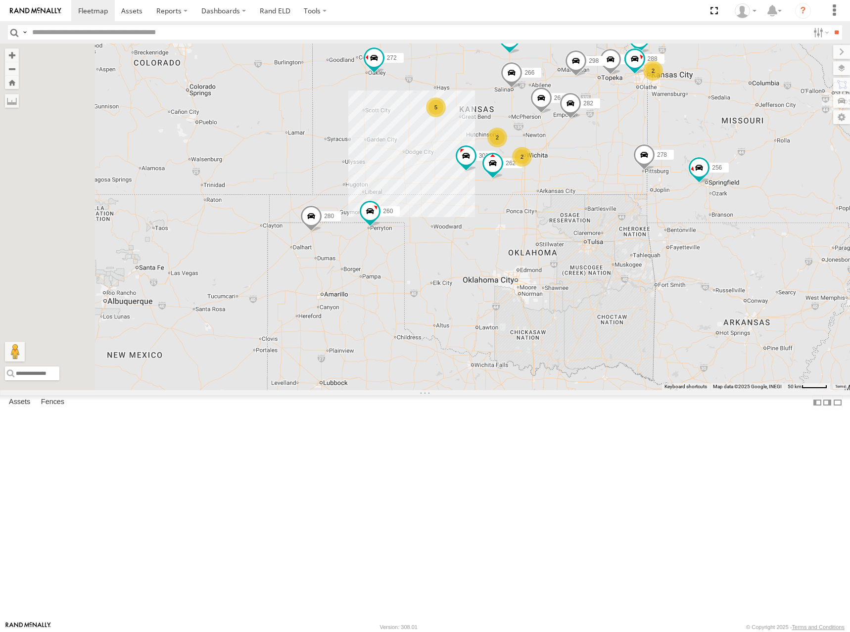
drag, startPoint x: 743, startPoint y: 240, endPoint x: 750, endPoint y: 227, distance: 14.2
click at [750, 227] on div "244 298 262 292 272 280 256 264 302 282 266 278 260 274 5 2 288 2 2" at bounding box center [425, 217] width 850 height 347
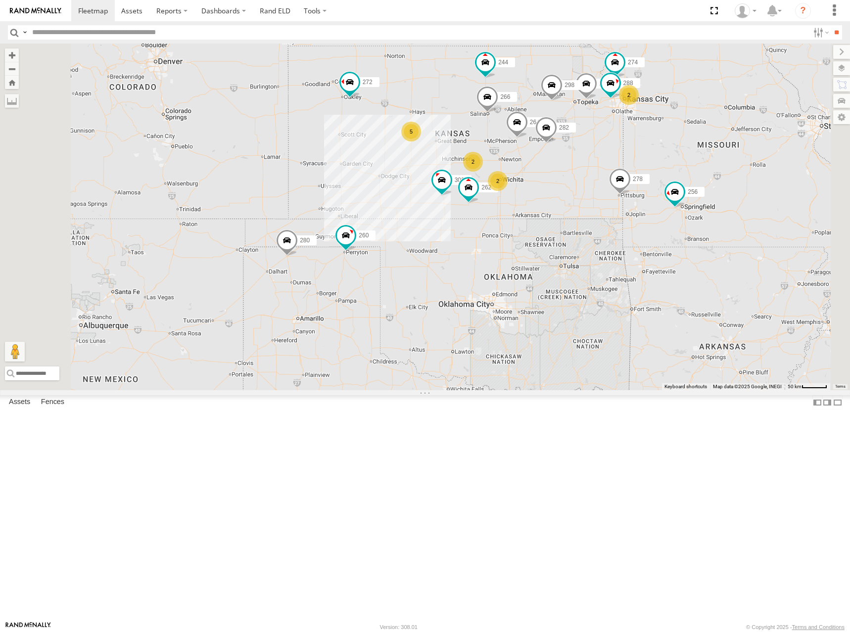
drag, startPoint x: 745, startPoint y: 226, endPoint x: 722, endPoint y: 246, distance: 30.5
click at [722, 246] on div "244 298 262 292 272 280 256 264 302 282 266 278 260 274 288 5 2 2 2" at bounding box center [425, 217] width 850 height 347
drag, startPoint x: 717, startPoint y: 141, endPoint x: 675, endPoint y: 154, distance: 43.0
click at [675, 154] on div "244 298 262 292 272 280 256 264 302 282 266 278 260 274 288 5 2 2 2" at bounding box center [425, 217] width 850 height 347
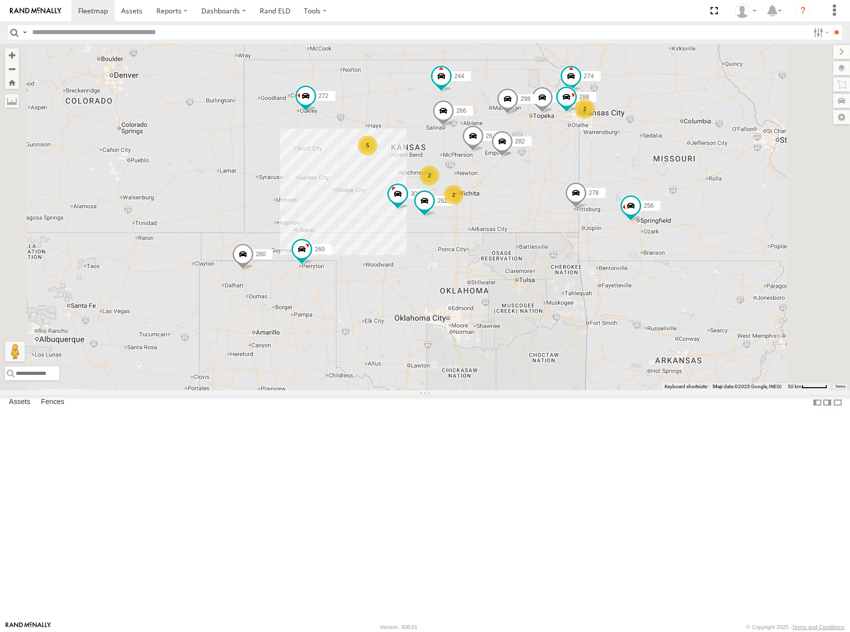
drag, startPoint x: 714, startPoint y: 162, endPoint x: 706, endPoint y: 162, distance: 7.9
click at [706, 162] on div "244 298 262 292 272 280 256 264 302 282 266 278 260 274 288 5 2 2 2" at bounding box center [425, 217] width 850 height 347
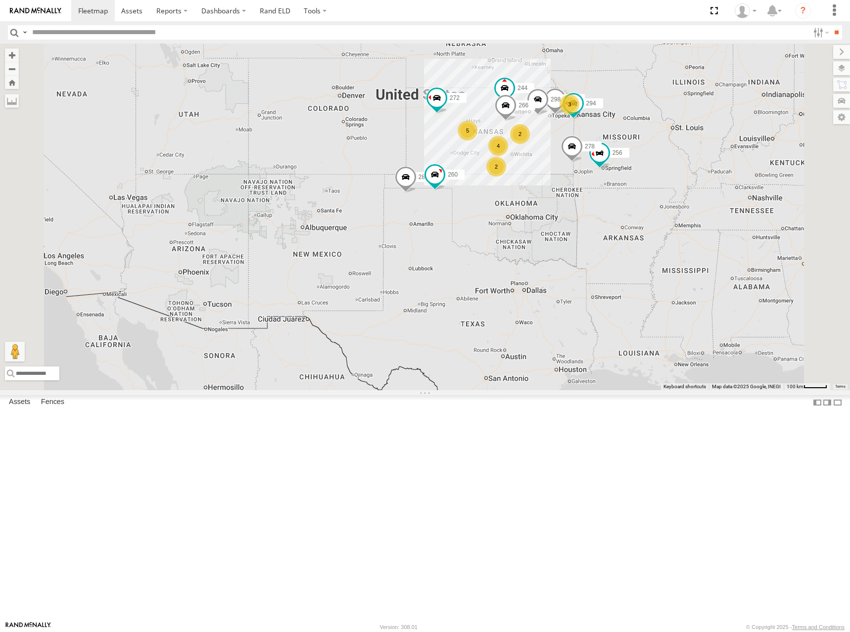
drag, startPoint x: 683, startPoint y: 117, endPoint x: 679, endPoint y: 151, distance: 34.8
click at [679, 151] on div "244 298 292 272 280 256 266 278 260 3 5 4 2 2 294" at bounding box center [425, 217] width 850 height 347
drag, startPoint x: 704, startPoint y: 177, endPoint x: 700, endPoint y: 188, distance: 11.3
click at [700, 188] on div "244 298 292 272 280 256 266 278 260 3 5 4 2 2 294" at bounding box center [425, 217] width 850 height 347
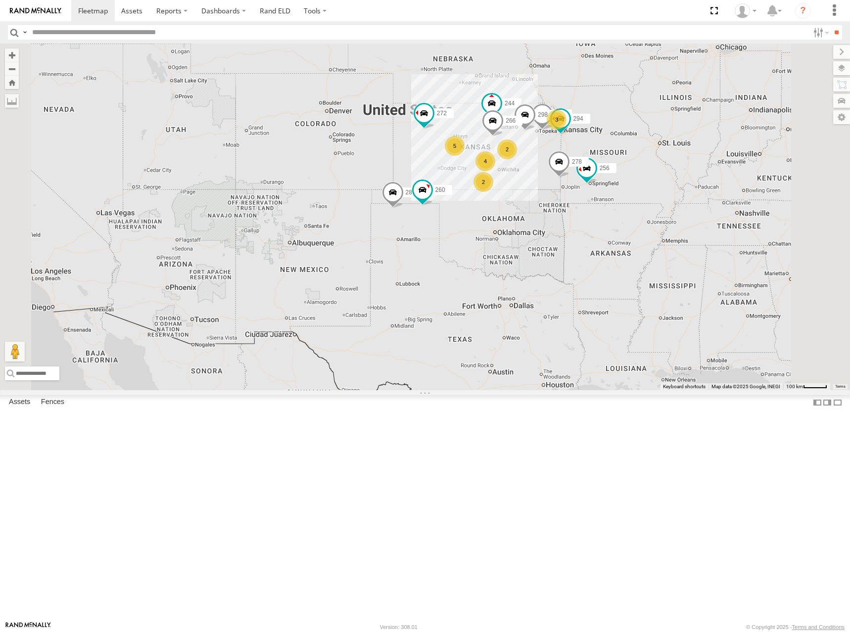
drag, startPoint x: 694, startPoint y: 188, endPoint x: 684, endPoint y: 195, distance: 12.3
click at [684, 195] on div "244 298 292 272 280 256 266 278 260 3 5 4 2 2 294" at bounding box center [425, 217] width 850 height 347
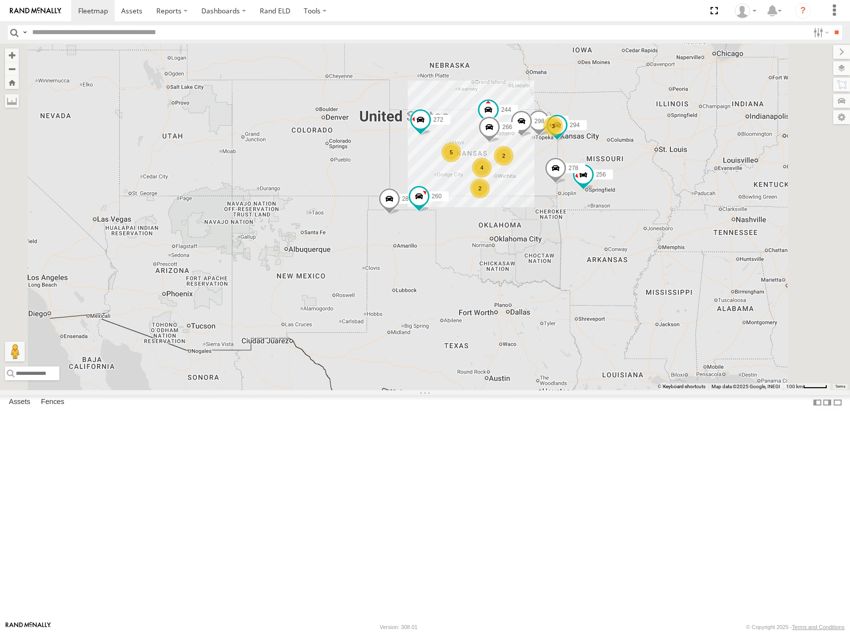
drag, startPoint x: 691, startPoint y: 192, endPoint x: 688, endPoint y: 205, distance: 13.2
click at [688, 205] on div "244 298 292 272 280 256 266 278 260 3 5 4 2 2 294" at bounding box center [425, 217] width 850 height 347
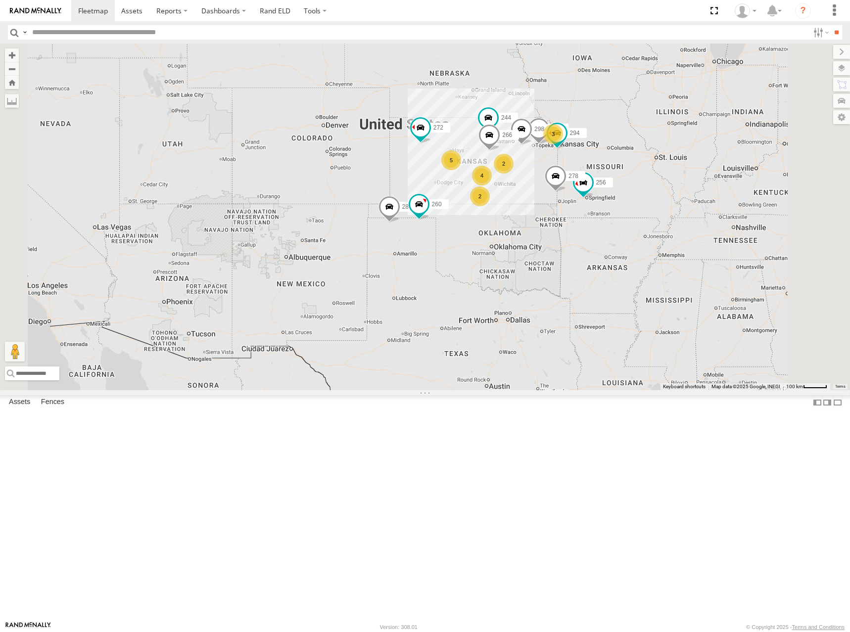
drag, startPoint x: 686, startPoint y: 216, endPoint x: 690, endPoint y: 208, distance: 8.9
click at [690, 208] on div "244 298 292 272 280 256 266 278 260 3 5 4 2 2 294" at bounding box center [425, 217] width 850 height 347
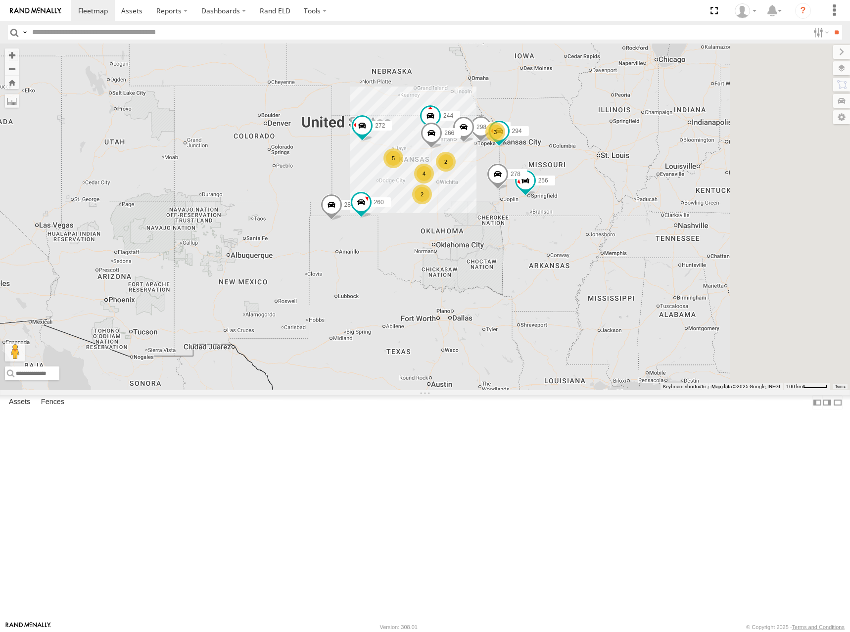
drag, startPoint x: 751, startPoint y: 240, endPoint x: 689, endPoint y: 239, distance: 61.9
click at [689, 239] on div "244 298 292 272 280 256 266 278 260 3 5 4 2 2 294" at bounding box center [425, 217] width 850 height 347
drag, startPoint x: 651, startPoint y: 223, endPoint x: 662, endPoint y: 219, distance: 11.1
click at [662, 219] on div "244 298 292 272 280 256 266 278 260 3 5 4 2 2 294" at bounding box center [425, 217] width 850 height 347
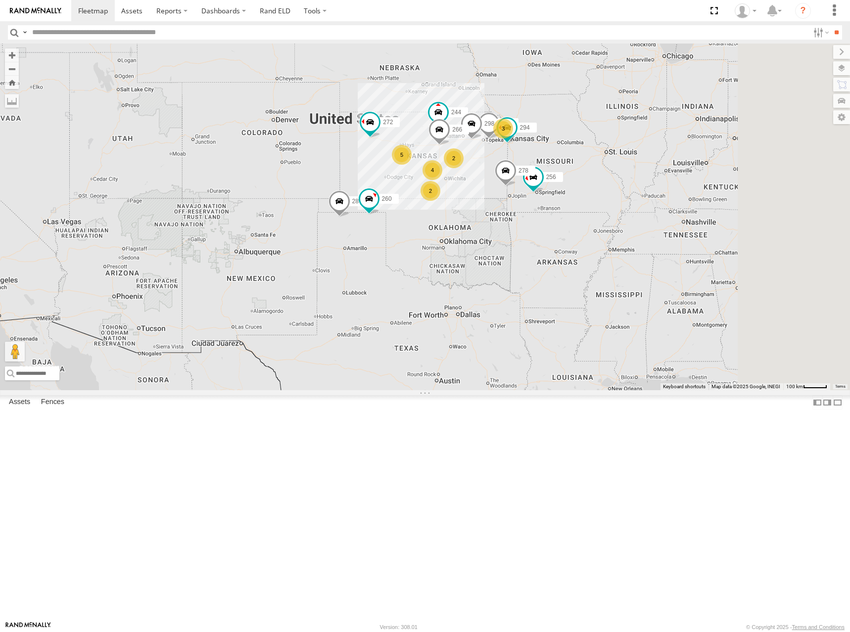
drag, startPoint x: 706, startPoint y: 236, endPoint x: 715, endPoint y: 234, distance: 9.2
click at [715, 234] on div "244 298 292 272 280 256 266 278 260 3 5 4 2 2 294" at bounding box center [425, 217] width 850 height 347
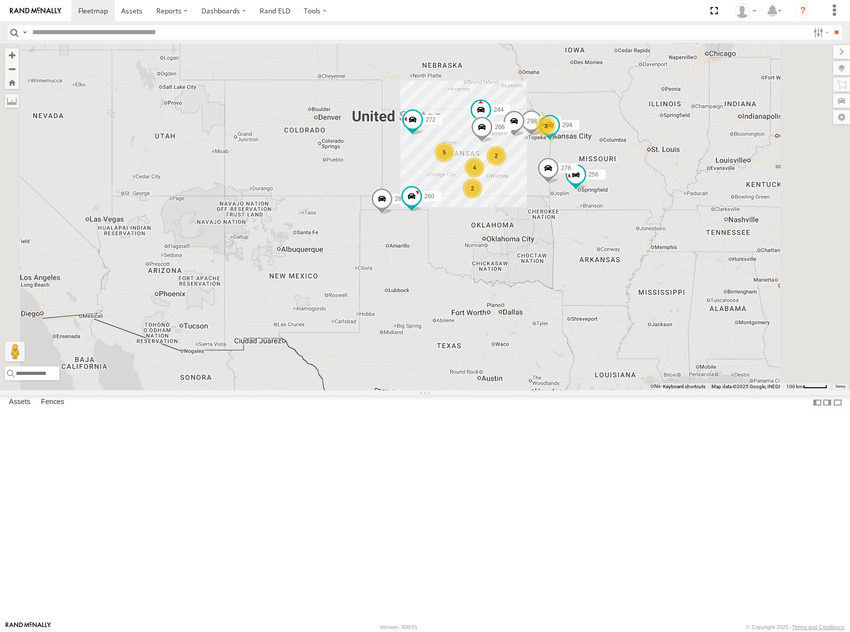
drag, startPoint x: 683, startPoint y: 247, endPoint x: 718, endPoint y: 247, distance: 34.6
click at [718, 247] on div "244 298 292 272 280 256 266 278 260 3 5 4 2 2 294" at bounding box center [425, 217] width 850 height 347
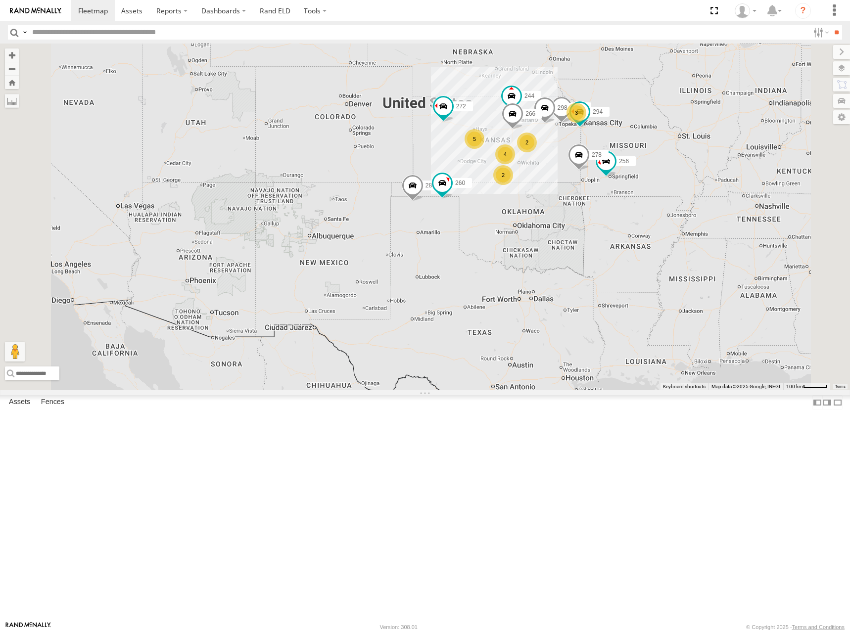
drag, startPoint x: 626, startPoint y: 199, endPoint x: 626, endPoint y: 172, distance: 27.2
click at [626, 172] on div "244 298 292 272 280 256 266 278 260 3 5 4 2 2 294" at bounding box center [425, 217] width 850 height 347
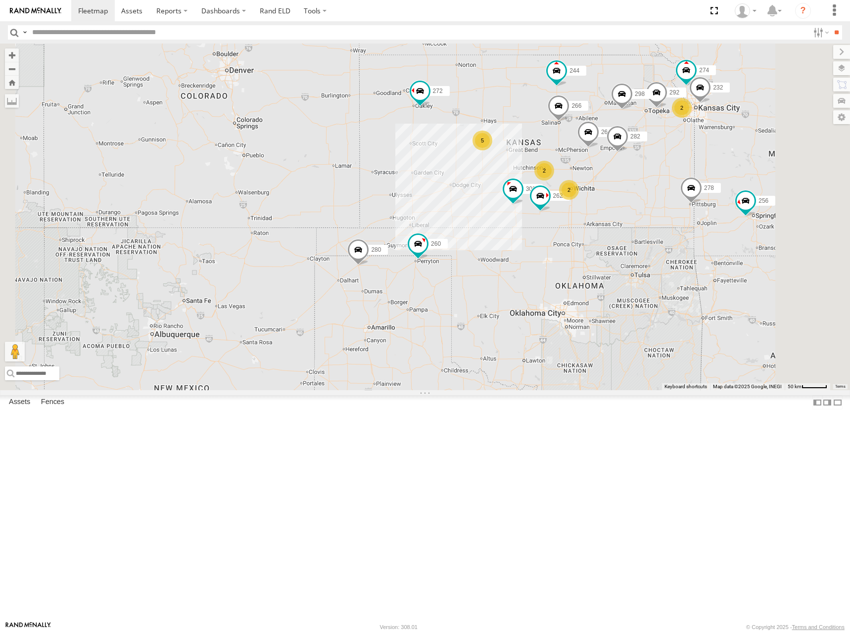
drag, startPoint x: 593, startPoint y: 175, endPoint x: 598, endPoint y: 164, distance: 12.6
click at [598, 164] on div "244 298 292 272 280 256 266 278 260 274 5 2 262 2 232 2 264 302 282" at bounding box center [425, 217] width 850 height 347
drag, startPoint x: 592, startPoint y: 191, endPoint x: 543, endPoint y: 177, distance: 51.0
click at [543, 177] on div "244 298 292 272 280 256 266 278 260 274 5 2 262 2 232 2 264 302 282" at bounding box center [425, 217] width 850 height 347
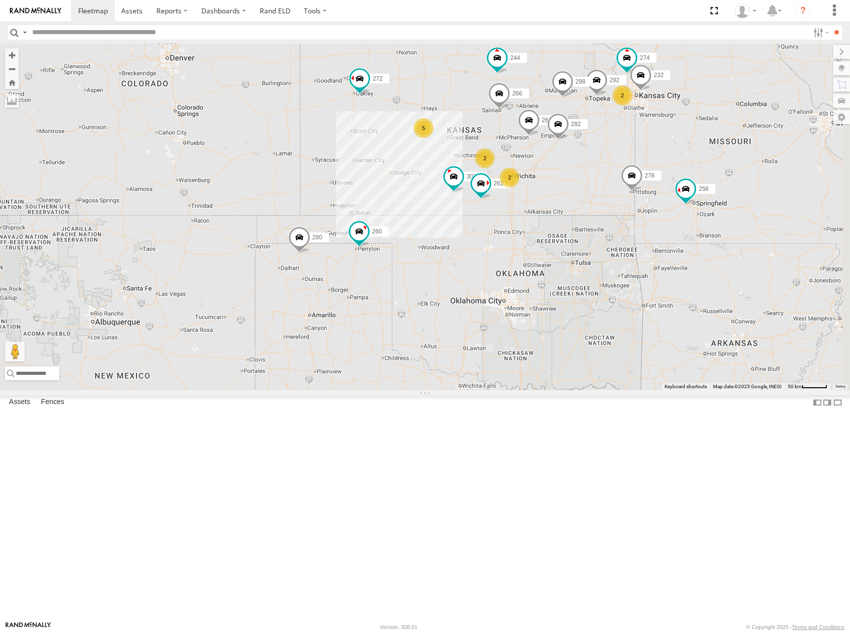
drag, startPoint x: 558, startPoint y: 167, endPoint x: 551, endPoint y: 162, distance: 8.2
click at [551, 162] on div "244 298 292 272 280 256 266 278 260 274 5 2 262 2 232 2 264 302 282" at bounding box center [425, 217] width 850 height 347
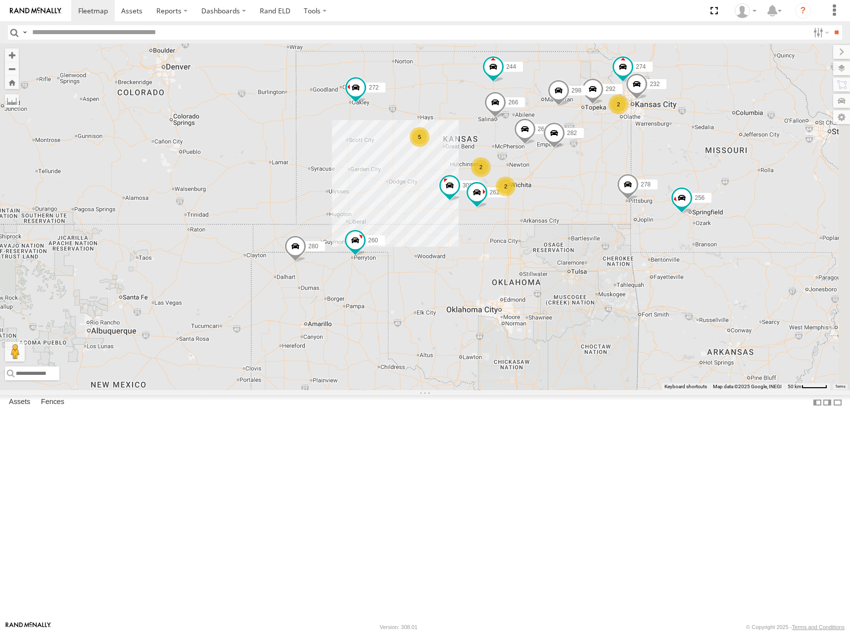
drag, startPoint x: 552, startPoint y: 169, endPoint x: 556, endPoint y: 188, distance: 19.7
click at [556, 188] on div "244 298 292 272 280 256 266 278 260 274 5 2 262 2 232 2 264 302 282" at bounding box center [425, 217] width 850 height 347
click at [667, 177] on div "244 298 292 272 280 256 266 278 260 274 5 2 262 2 232 2 264 302 282" at bounding box center [425, 217] width 850 height 347
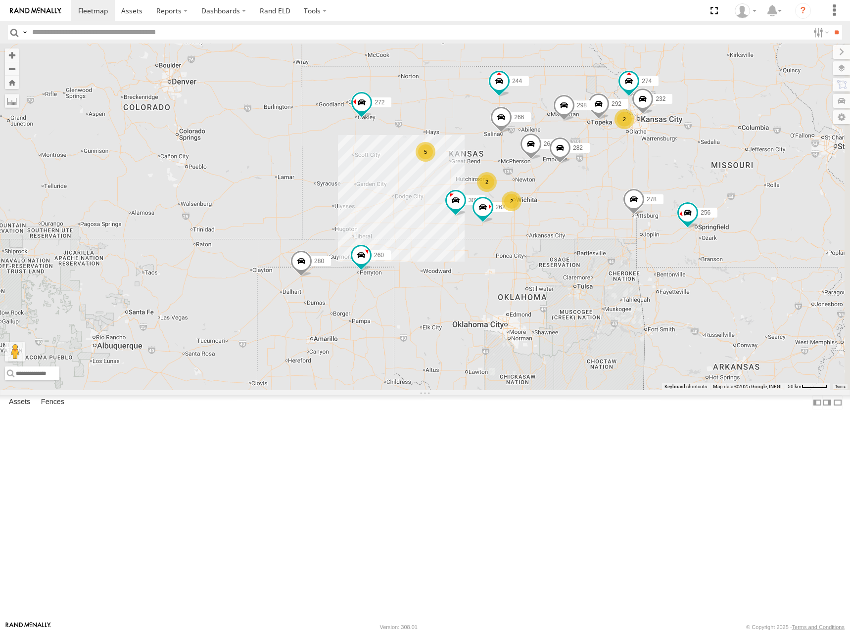
drag, startPoint x: 684, startPoint y: 176, endPoint x: 687, endPoint y: 192, distance: 16.1
click at [687, 192] on div "244 298 292 272 280 256 266 278 260 274 5 2 262 2 232 2 264 302 282" at bounding box center [425, 217] width 850 height 347
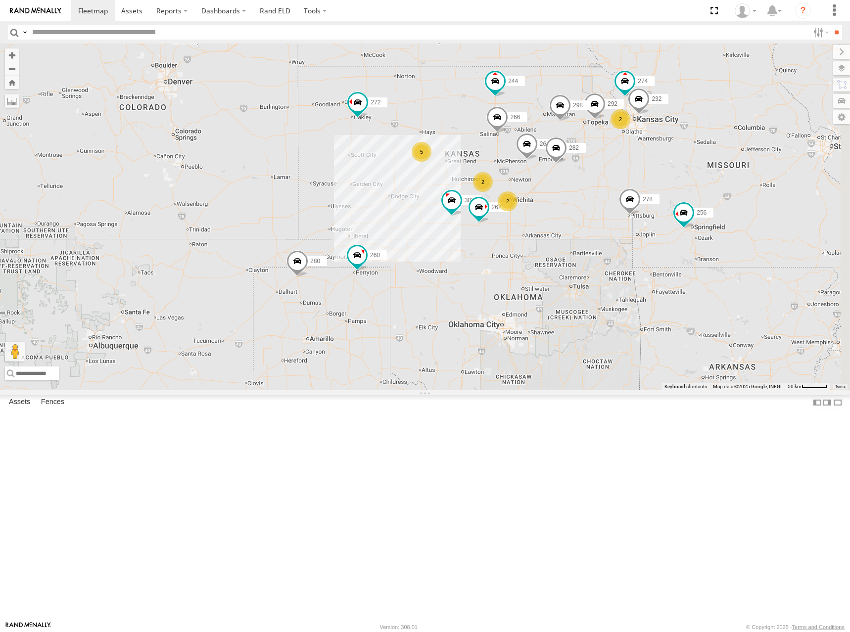
drag, startPoint x: 693, startPoint y: 177, endPoint x: 687, endPoint y: 178, distance: 6.0
click at [687, 178] on div "244 298 292 272 280 256 266 278 260 274 5 2 262 2 232 2 264 302 282" at bounding box center [425, 217] width 850 height 347
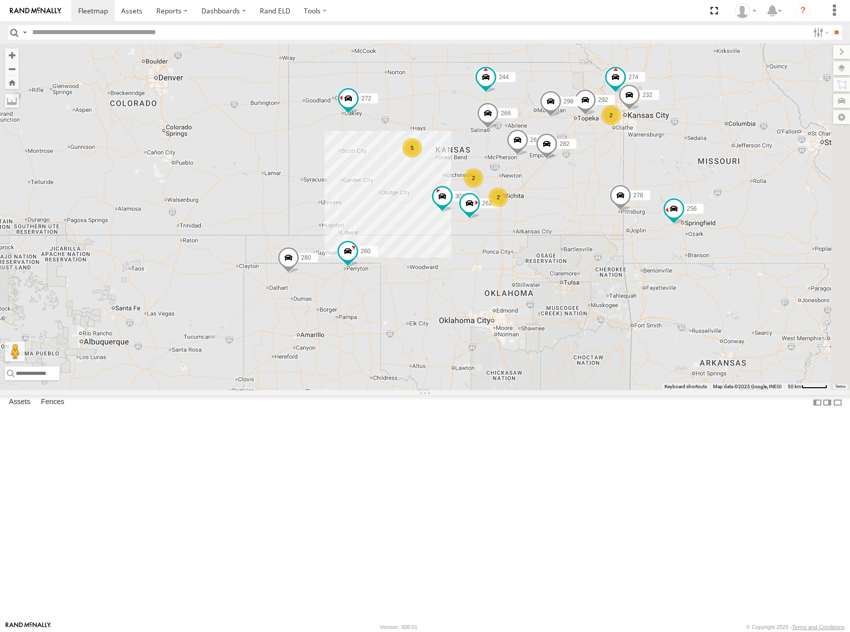
drag, startPoint x: 679, startPoint y: 168, endPoint x: 669, endPoint y: 163, distance: 11.5
click at [669, 163] on div "244 298 292 272 280 256 266 278 260 274 5 2 262 2 232 2 264 302 282" at bounding box center [425, 217] width 850 height 347
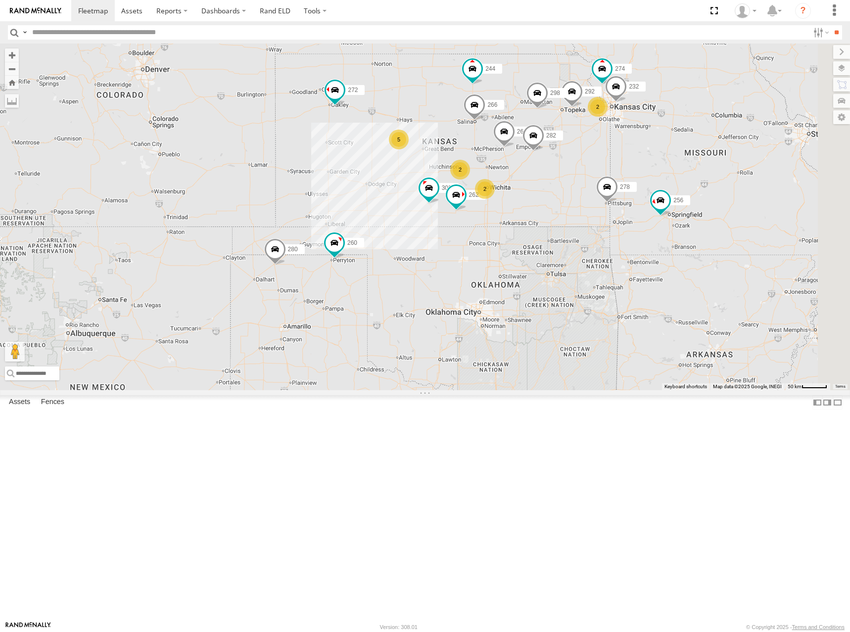
click at [662, 172] on div "244 298 292 272 280 256 266 278 260 274 5 2 262 2 232 2 264 302 282" at bounding box center [425, 217] width 850 height 347
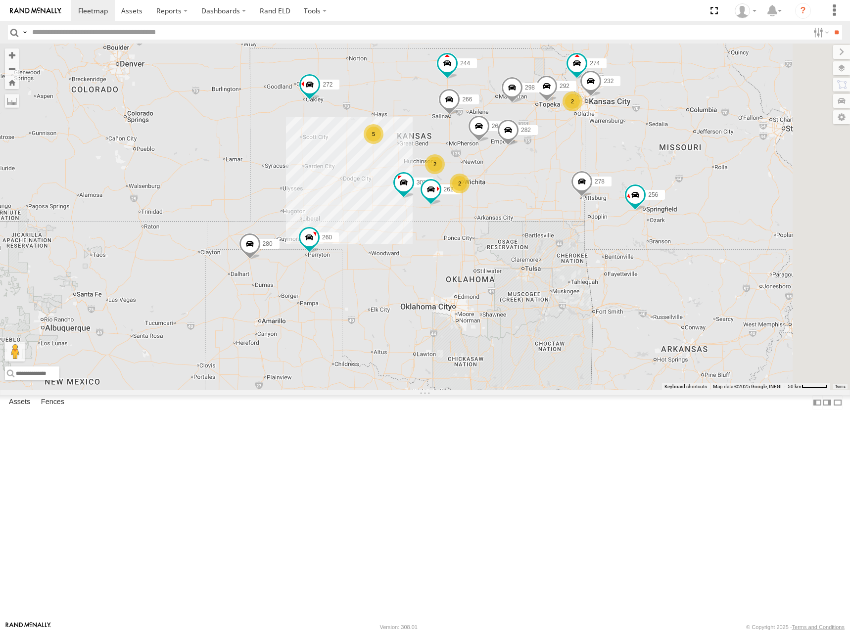
drag, startPoint x: 656, startPoint y: 174, endPoint x: 625, endPoint y: 170, distance: 30.9
click at [625, 170] on div "244 298 292 272 280 256 266 278 260 274 5 2 262 2 232 2 264 302 282" at bounding box center [425, 217] width 850 height 347
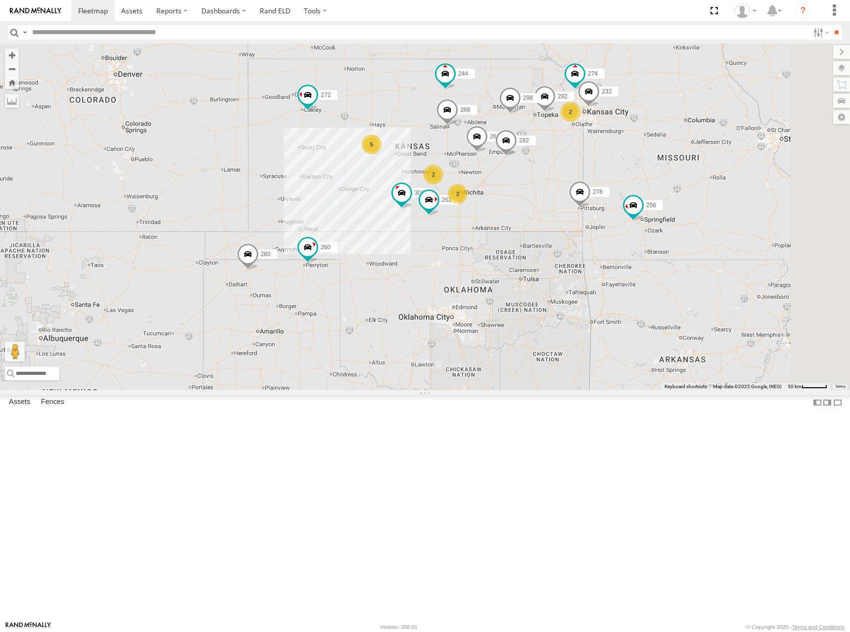
drag, startPoint x: 640, startPoint y: 180, endPoint x: 644, endPoint y: 192, distance: 13.0
click at [644, 192] on div "244 298 292 272 280 256 266 278 260 274 5 2 262 2 232 2 264 302 282" at bounding box center [425, 217] width 850 height 347
click at [644, 197] on div "244 298 292 272 280 256 266 278 260 274 5 2 262 2 232 2 264 302 282" at bounding box center [425, 217] width 850 height 347
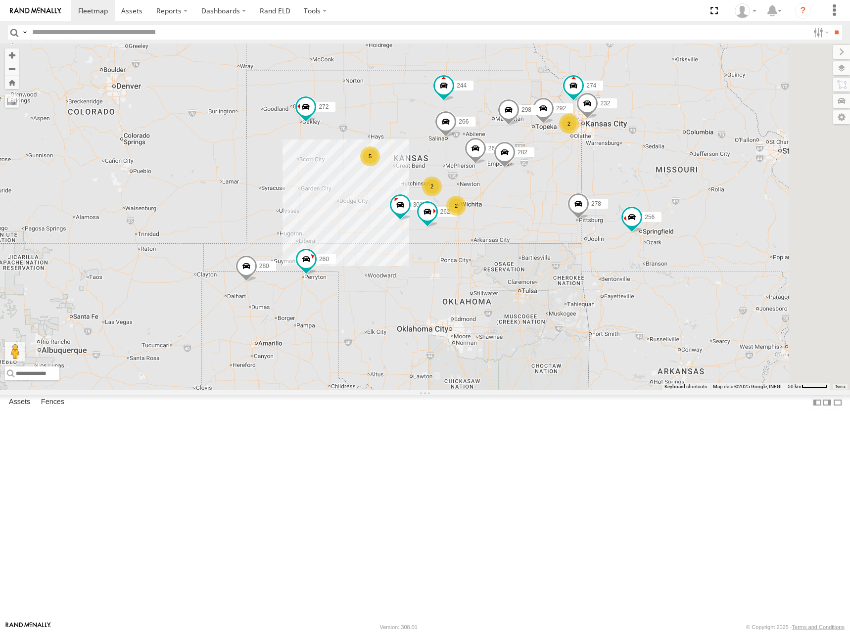
drag, startPoint x: 625, startPoint y: 175, endPoint x: 623, endPoint y: 189, distance: 14.0
click at [623, 189] on div "244 298 292 272 280 256 266 278 260 274 5 2 262 2 232 2 264 302 282" at bounding box center [425, 217] width 850 height 347
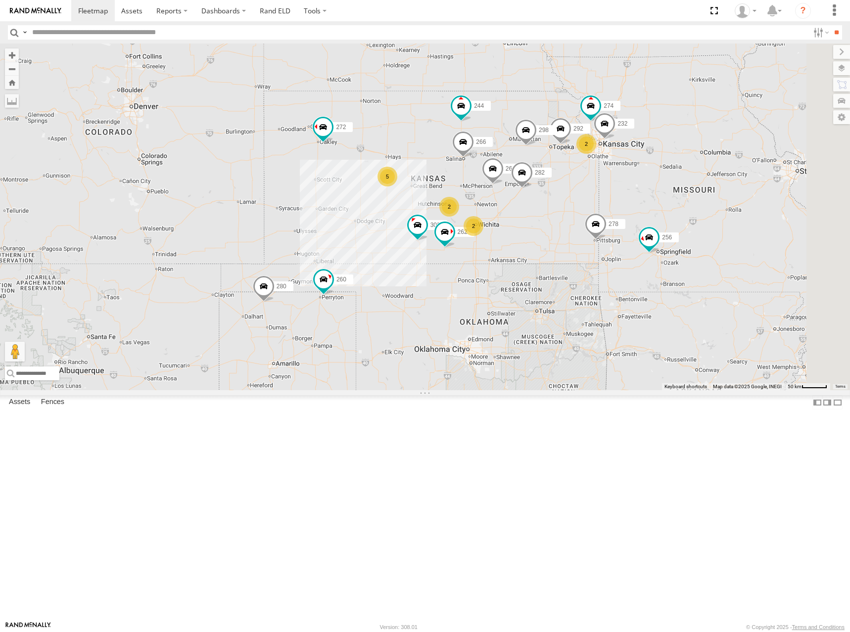
drag, startPoint x: 619, startPoint y: 182, endPoint x: 636, endPoint y: 201, distance: 26.3
click at [636, 201] on div "244 298 292 272 280 256 266 278 260 274 5 2 262 2 232 2 264 302 282" at bounding box center [425, 217] width 850 height 347
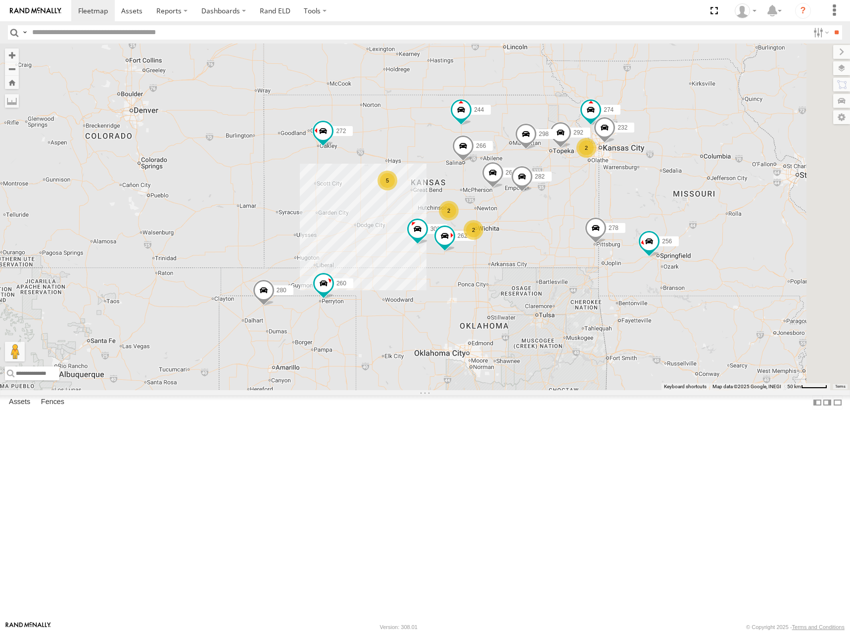
click at [633, 201] on div "244 298 292 272 280 256 266 278 260 274 5 2 262 2 232 2 264 302 282" at bounding box center [425, 217] width 850 height 347
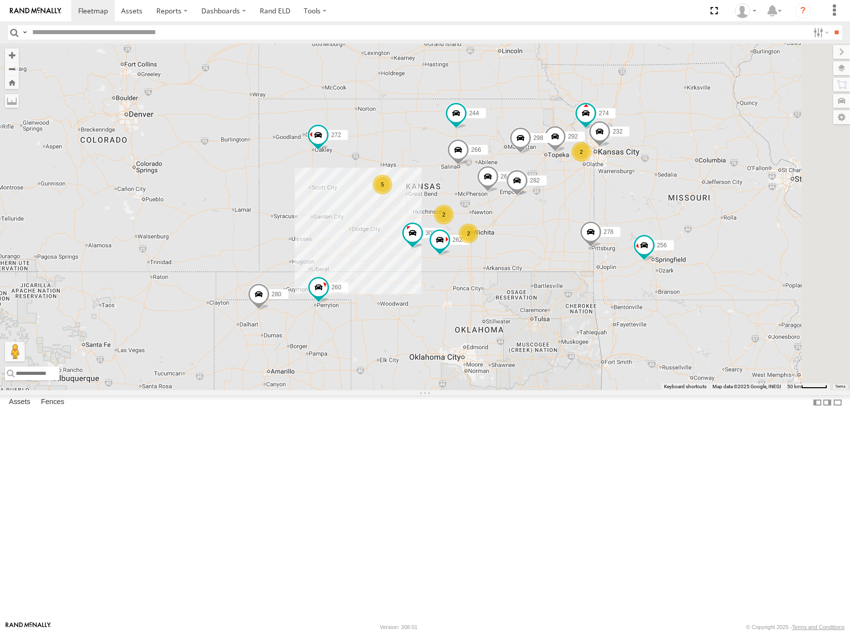
drag, startPoint x: 574, startPoint y: 198, endPoint x: 568, endPoint y: 204, distance: 8.1
click at [568, 204] on div "244 298 292 272 280 256 266 278 260 274 5 2 262 2 232 2 264 302 282" at bounding box center [425, 217] width 850 height 347
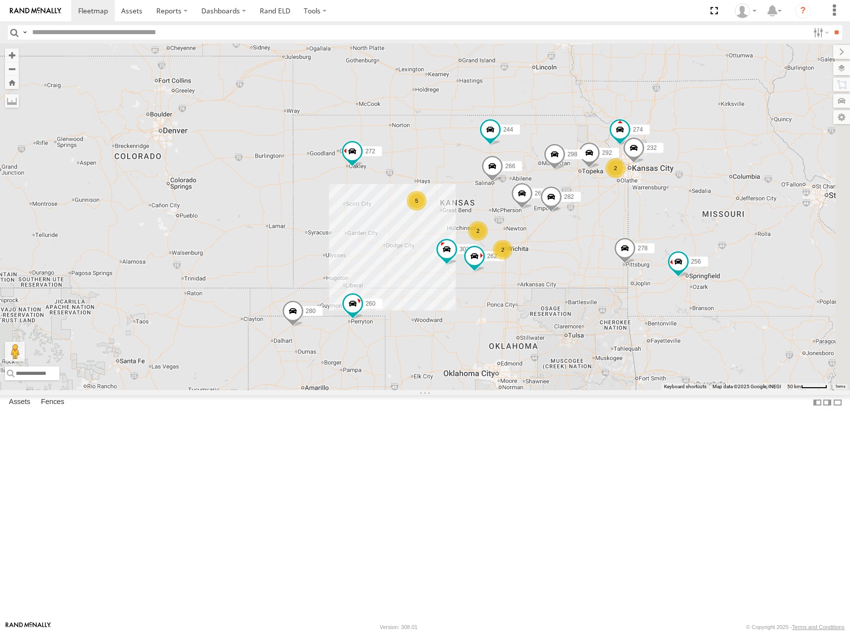
drag, startPoint x: 576, startPoint y: 200, endPoint x: 611, endPoint y: 215, distance: 38.3
click at [611, 215] on div "244 298 292 272 280 256 266 278 260 274 5 2 262 2 232 2 264 302 282" at bounding box center [425, 217] width 850 height 347
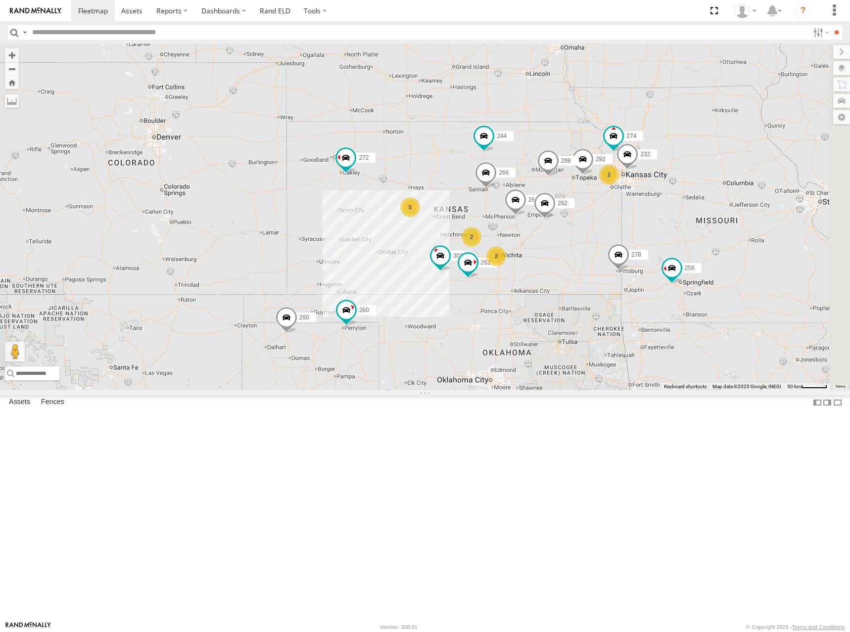
click at [607, 221] on div "244 298 292 272 280 256 266 278 260 274 5 2 262 2 232 2 264 302 282" at bounding box center [425, 217] width 850 height 347
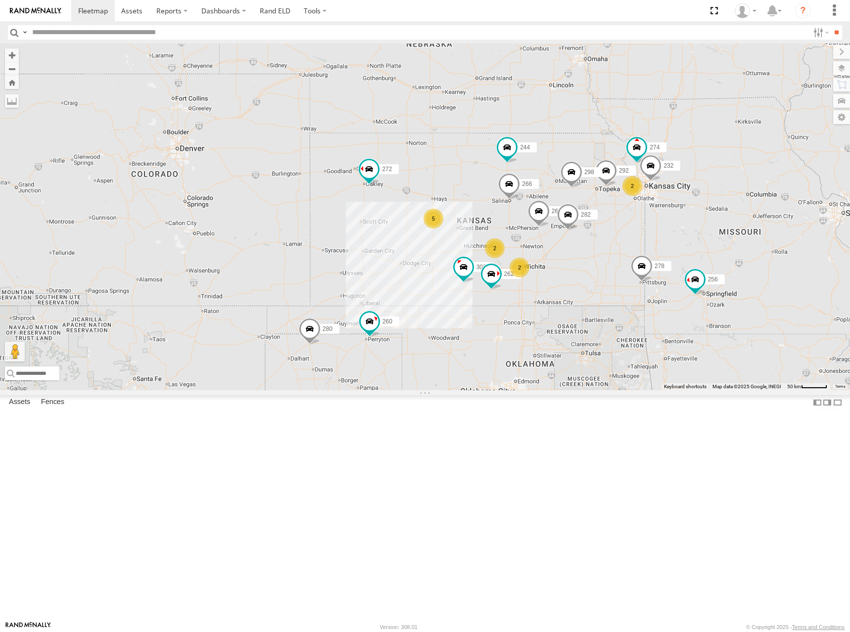
drag, startPoint x: 659, startPoint y: 229, endPoint x: 686, endPoint y: 239, distance: 29.6
click at [686, 239] on div "244 298 292 272 280 256 266 278 260 274 5 2 262 2 232 2 264 302 282" at bounding box center [425, 217] width 850 height 347
click at [682, 240] on div "244 298 292 272 280 256 266 278 260 274 5 2 262 2 232 2 264 302 282" at bounding box center [425, 217] width 850 height 347
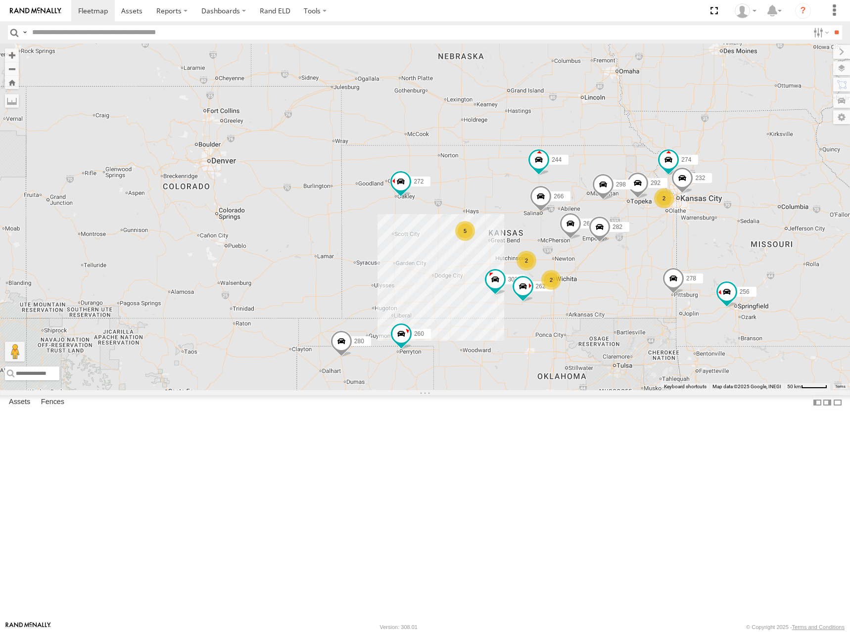
drag, startPoint x: 631, startPoint y: 238, endPoint x: 663, endPoint y: 252, distance: 34.1
click at [663, 252] on div "244 298 292 272 280 256 266 278 260 274 5 2 262 2 232 2 264 302 282" at bounding box center [425, 217] width 850 height 347
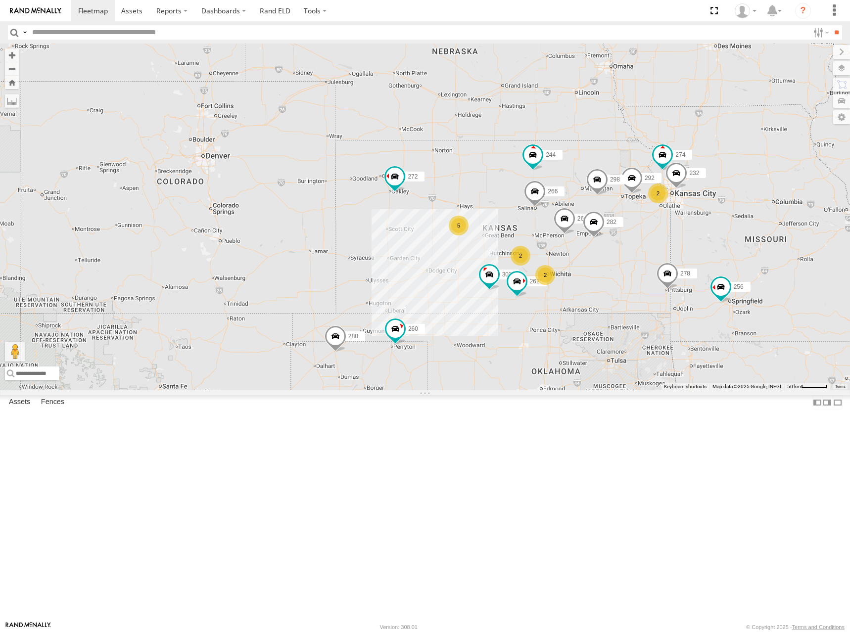
drag, startPoint x: 633, startPoint y: 247, endPoint x: 626, endPoint y: 241, distance: 9.5
click at [626, 241] on div "244 298 292 272 280 256 266 278 260 274 5 2 262 2 232 2 264 302 282" at bounding box center [425, 217] width 850 height 347
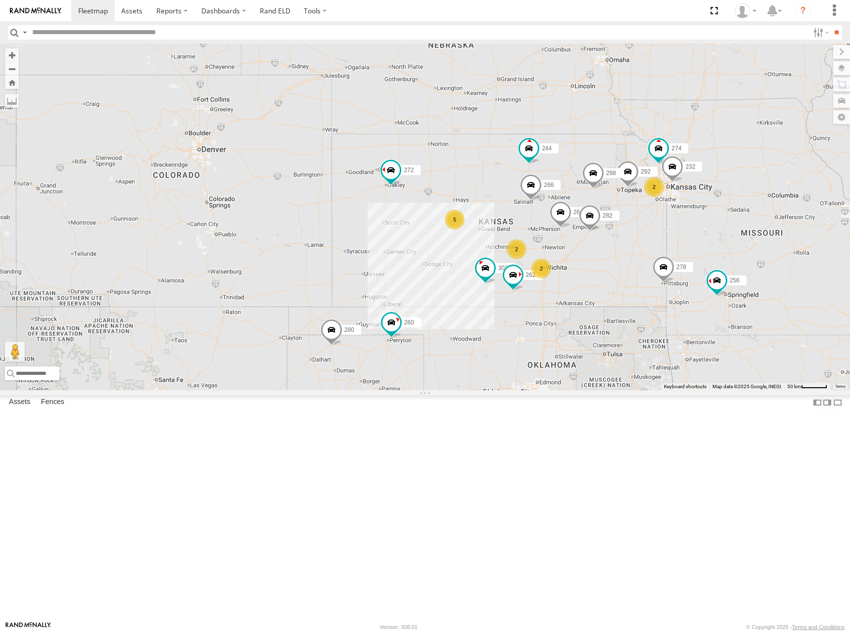
click at [655, 214] on div "244 298 292 272 280 256 266 278 260 274 5 2 262 2 232 2 264 302 282" at bounding box center [425, 217] width 850 height 347
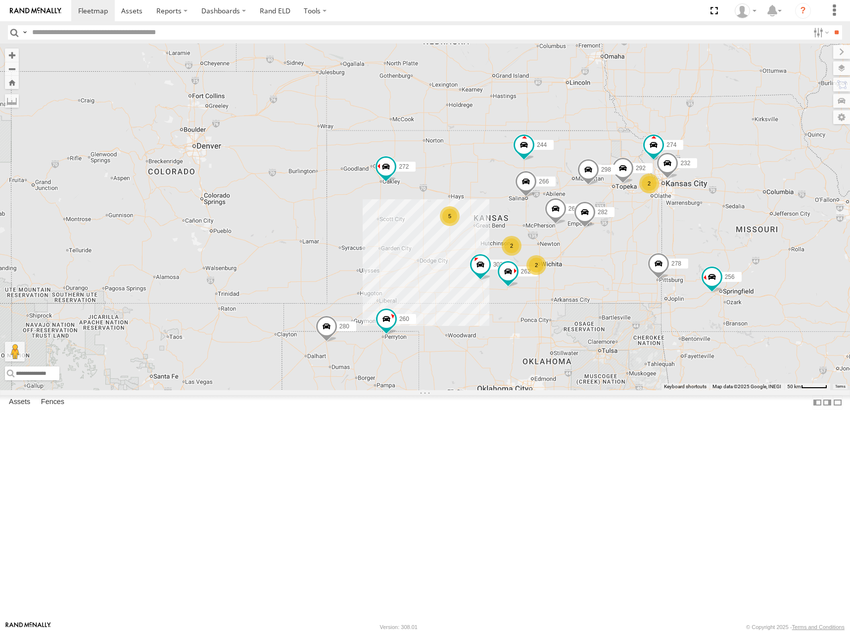
drag, startPoint x: 664, startPoint y: 221, endPoint x: 649, endPoint y: 213, distance: 16.6
click at [649, 213] on div "244 298 292 272 280 256 266 278 260 274 5 2 262 2 232 2 264 302 282" at bounding box center [425, 217] width 850 height 347
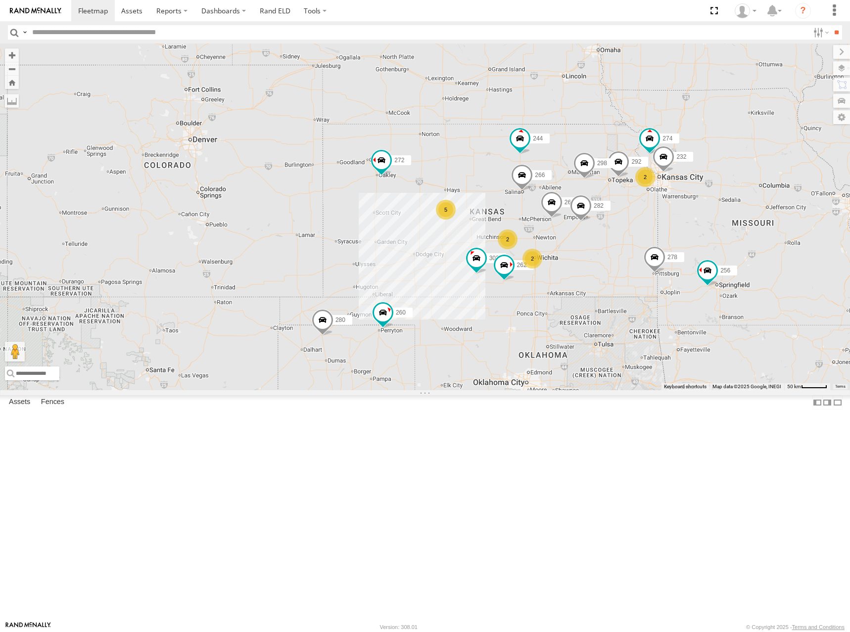
drag, startPoint x: 647, startPoint y: 230, endPoint x: 653, endPoint y: 227, distance: 6.6
click at [653, 227] on div "244 298 292 272 280 256 266 278 260 274 5 2 262 2 232 2 264 302 282" at bounding box center [425, 217] width 850 height 347
click at [655, 224] on div "244 298 292 272 280 256 266 278 260 274 5 2 262 2 232 2 264 302 282" at bounding box center [425, 217] width 850 height 347
click at [677, 206] on div "244 298 292 272 280 256 266 278 260 274 5 2 262 2 232 2 264 302 282" at bounding box center [425, 217] width 850 height 347
click at [675, 206] on div "244 298 292 272 280 256 266 278 260 274 5 2 262 2 232 2 264 302 282" at bounding box center [425, 217] width 850 height 347
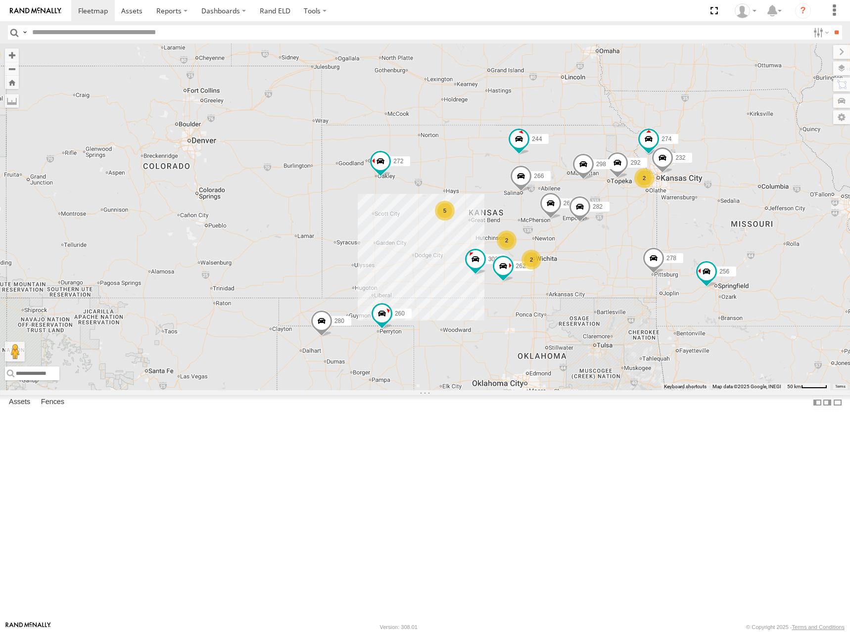
click at [667, 223] on div "244 298 292 272 280 256 266 278 260 274 5 2 262 2 232 2 264 302 282" at bounding box center [425, 217] width 850 height 347
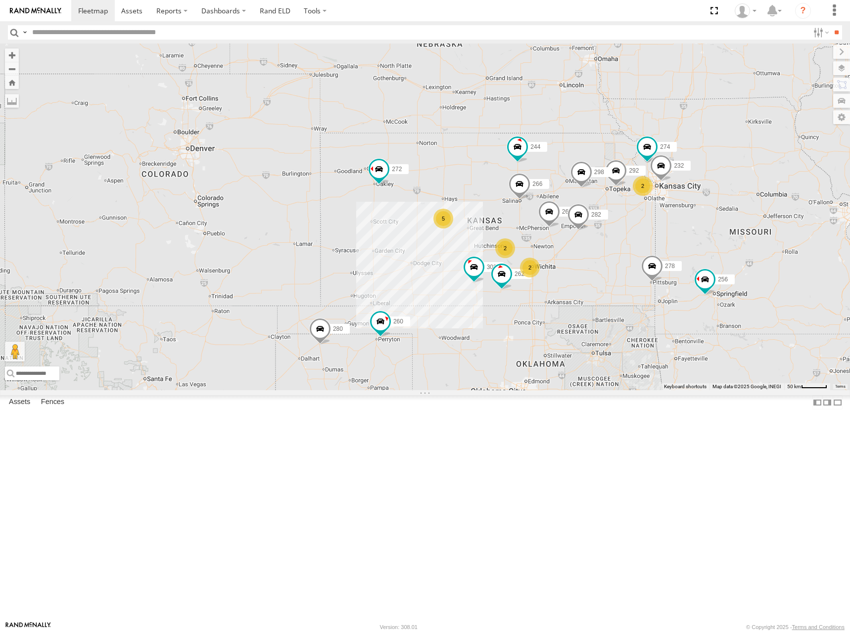
drag, startPoint x: 591, startPoint y: 260, endPoint x: 590, endPoint y: 269, distance: 8.5
click at [590, 269] on div "244 298 292 272 280 256 266 278 260 274 5 2 262 2 232 2 264 302 282" at bounding box center [425, 217] width 850 height 347
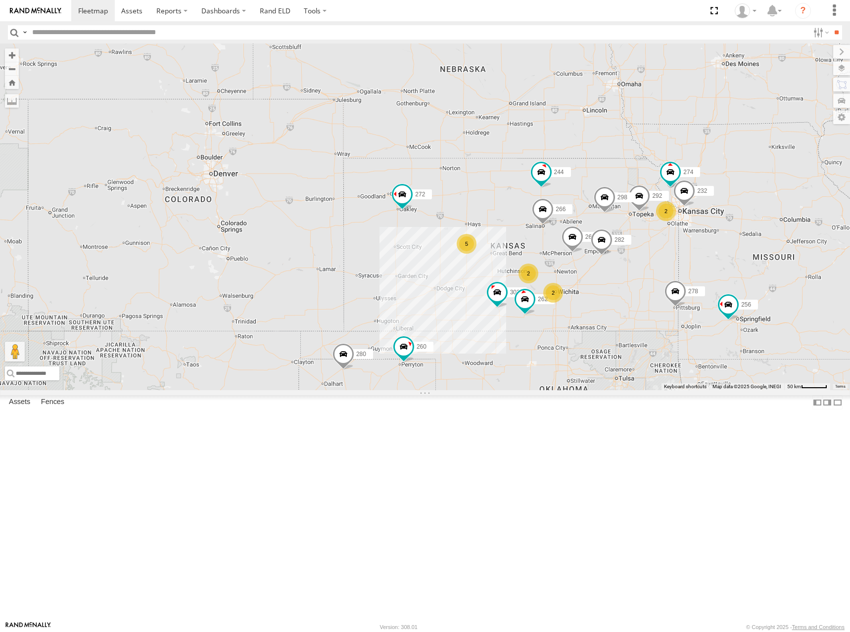
drag, startPoint x: 589, startPoint y: 269, endPoint x: 612, endPoint y: 294, distance: 34.3
click at [612, 294] on div "244 298 292 272 280 256 266 278 260 274 5 2 262 2 232 2 264 302 282" at bounding box center [425, 217] width 850 height 347
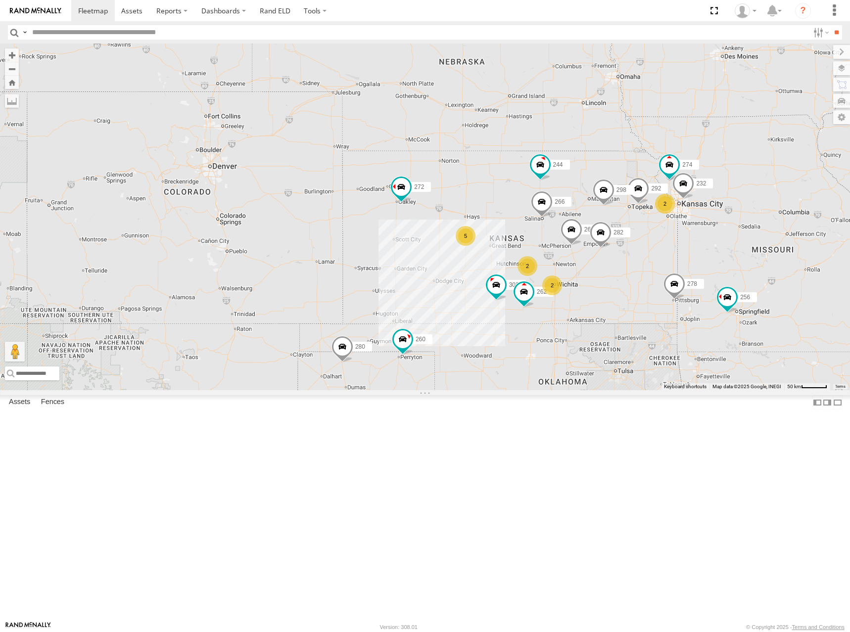
drag, startPoint x: 609, startPoint y: 292, endPoint x: 608, endPoint y: 283, distance: 9.5
click at [608, 283] on div "244 298 292 272 280 256 266 278 260 274 5 2 262 2 232 2 264 302 282" at bounding box center [425, 217] width 850 height 347
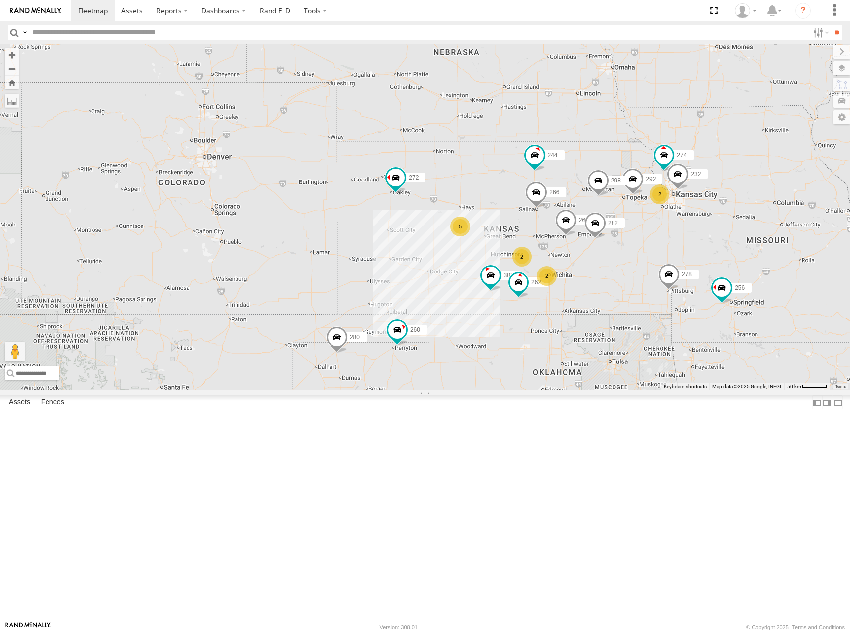
drag, startPoint x: 580, startPoint y: 262, endPoint x: 572, endPoint y: 251, distance: 13.8
click at [572, 251] on div "244 298 292 272 280 256 266 278 260 274 5 2 262 2 232 2 264 302 282" at bounding box center [425, 217] width 850 height 347
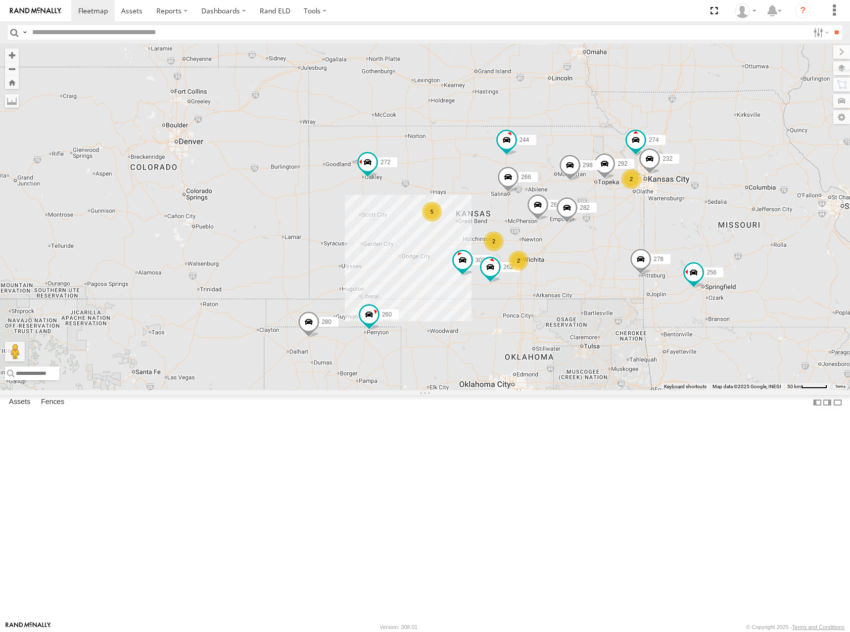
drag, startPoint x: 573, startPoint y: 269, endPoint x: 544, endPoint y: 253, distance: 32.8
click at [544, 253] on div "244 298 292 272 280 256 266 278 260 274 5 2 262 2 232 2 264 302 282" at bounding box center [425, 217] width 850 height 347
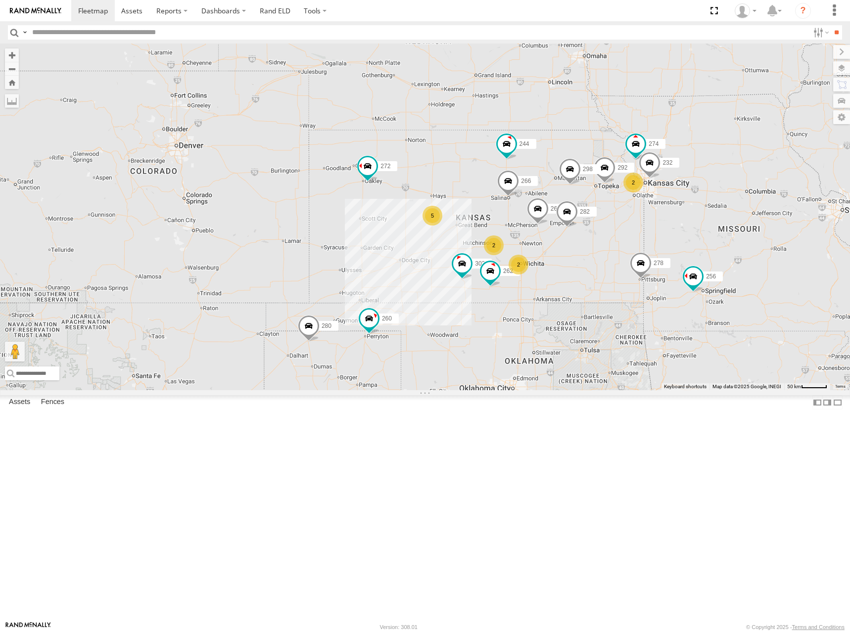
click at [543, 246] on div "274 244 298 262 292 272 280 256 232 264 302 282 266 278 260 5 2 2 2" at bounding box center [425, 217] width 850 height 347
drag, startPoint x: 690, startPoint y: 246, endPoint x: 691, endPoint y: 229, distance: 17.3
click at [691, 229] on div "274 244 298 262 292 272 280 256 232 264 302 282 266 278 260 5 2 2 2" at bounding box center [425, 217] width 850 height 347
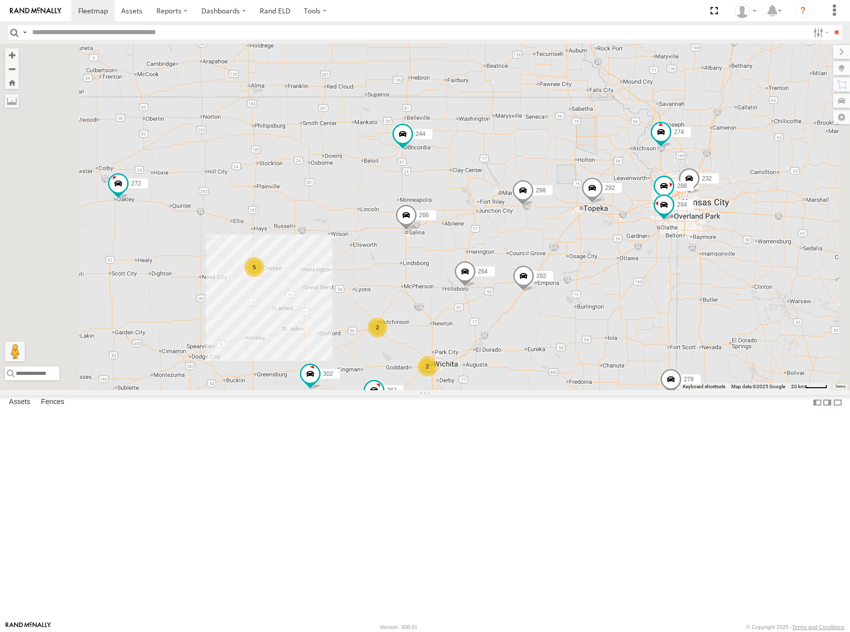
drag, startPoint x: 717, startPoint y: 246, endPoint x: 705, endPoint y: 236, distance: 15.8
click at [705, 236] on div "274 244 298 262 292 272 280 256 232 264 302 282 266 278 260 5 2 288 2 294" at bounding box center [425, 217] width 850 height 347
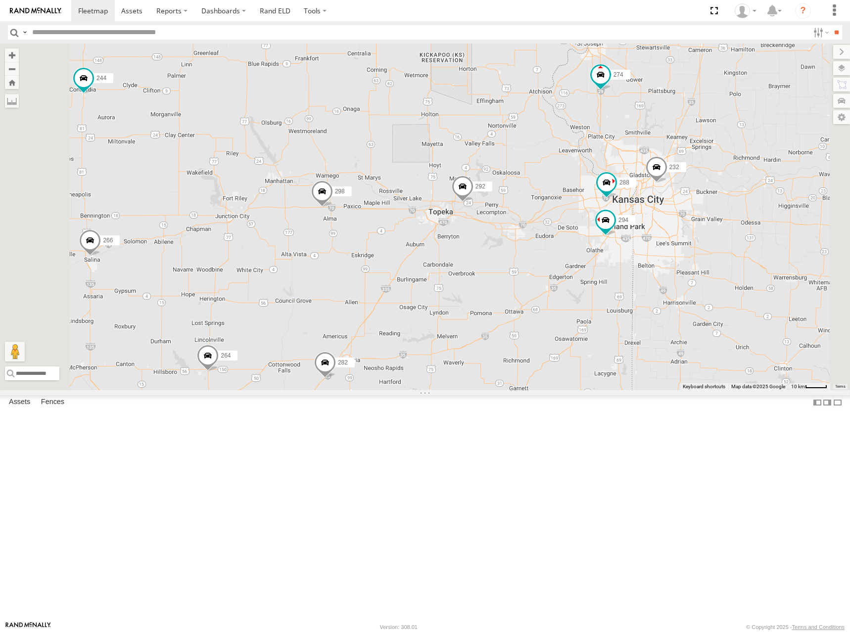
drag, startPoint x: 710, startPoint y: 290, endPoint x: 698, endPoint y: 284, distance: 13.3
click at [698, 284] on div "274 244 298 262 292 272 280 256 232 264 302 282 266 278 260 288 294" at bounding box center [425, 217] width 850 height 347
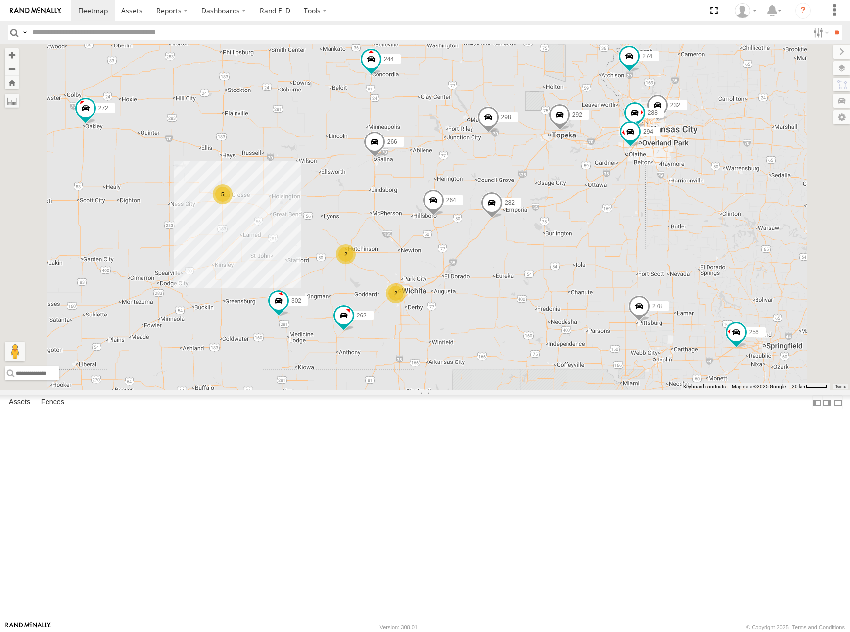
drag, startPoint x: 472, startPoint y: 203, endPoint x: 531, endPoint y: 190, distance: 61.0
click at [531, 190] on div "274 244 298 262 292 272 280 256 232 264 302 282 266 278 260 288 294 5 2 2" at bounding box center [425, 217] width 850 height 347
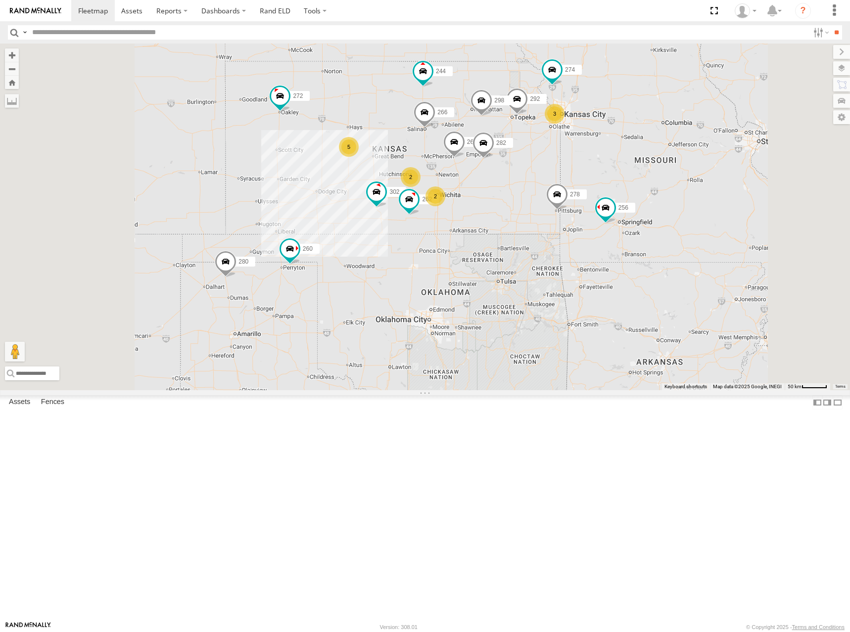
drag, startPoint x: 464, startPoint y: 184, endPoint x: 491, endPoint y: 202, distance: 33.2
click at [491, 202] on div "274 244 298 262 292 272 280 256 264 302 282 266 278 260 5 2 3 2" at bounding box center [425, 217] width 850 height 347
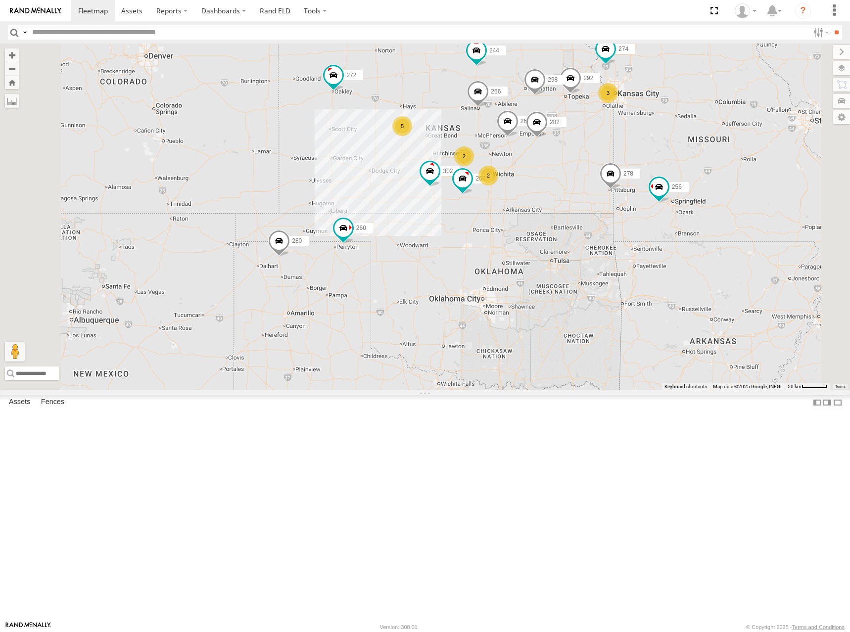
drag, startPoint x: 628, startPoint y: 175, endPoint x: 673, endPoint y: 144, distance: 54.5
click at [669, 143] on div "274 244 298 262 292 272 280 256 264 302 282 266 278 260 5 2 3 2" at bounding box center [425, 217] width 850 height 347
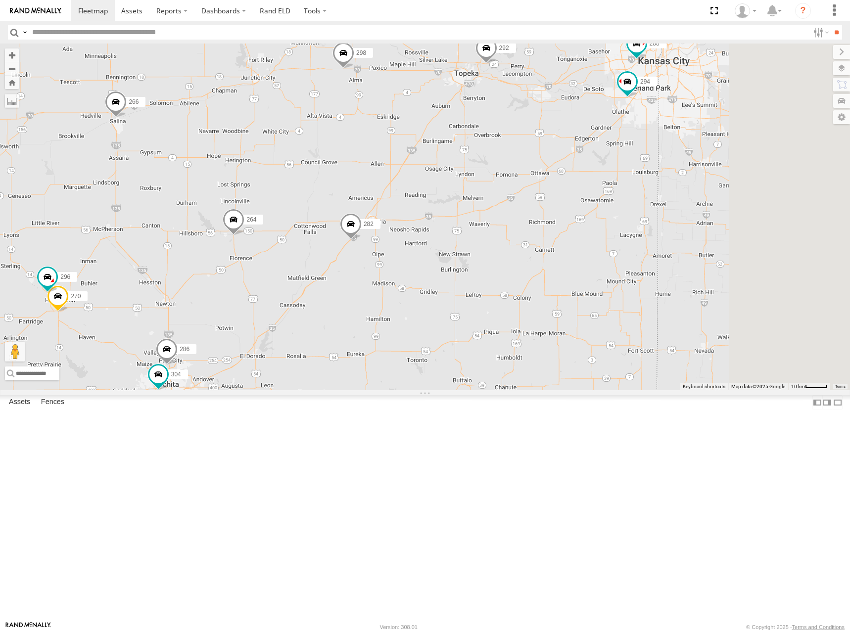
drag, startPoint x: 668, startPoint y: 212, endPoint x: 621, endPoint y: 224, distance: 48.8
click at [621, 224] on div "274 244 298 262 292 272 280 256 264 302 282 266 278 260 288 232 294 270 296 304…" at bounding box center [425, 217] width 850 height 347
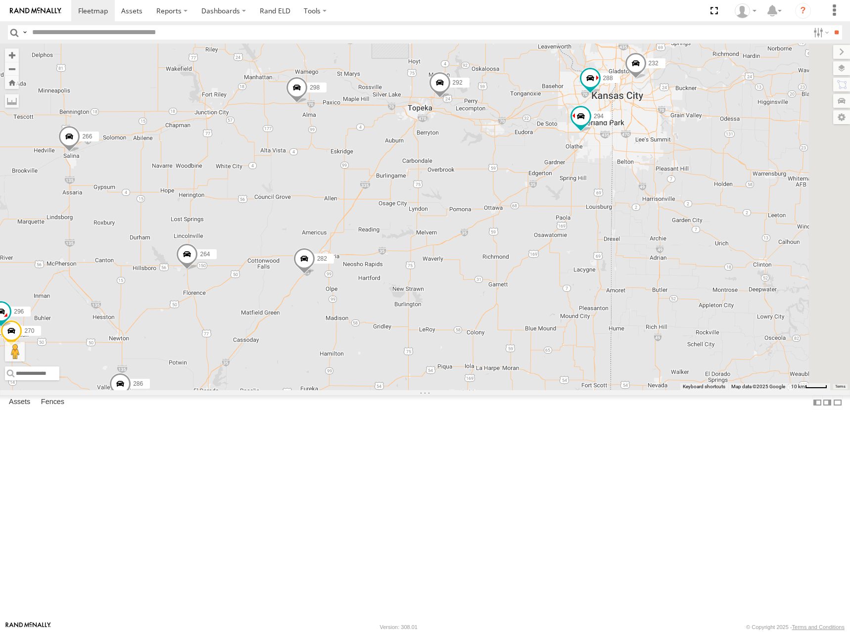
drag, startPoint x: 660, startPoint y: 129, endPoint x: 644, endPoint y: 156, distance: 31.9
click at [644, 156] on div "274 244 298 262 292 272 280 256 264 302 282 266 278 260 288 232 294 270 296 304…" at bounding box center [425, 217] width 850 height 347
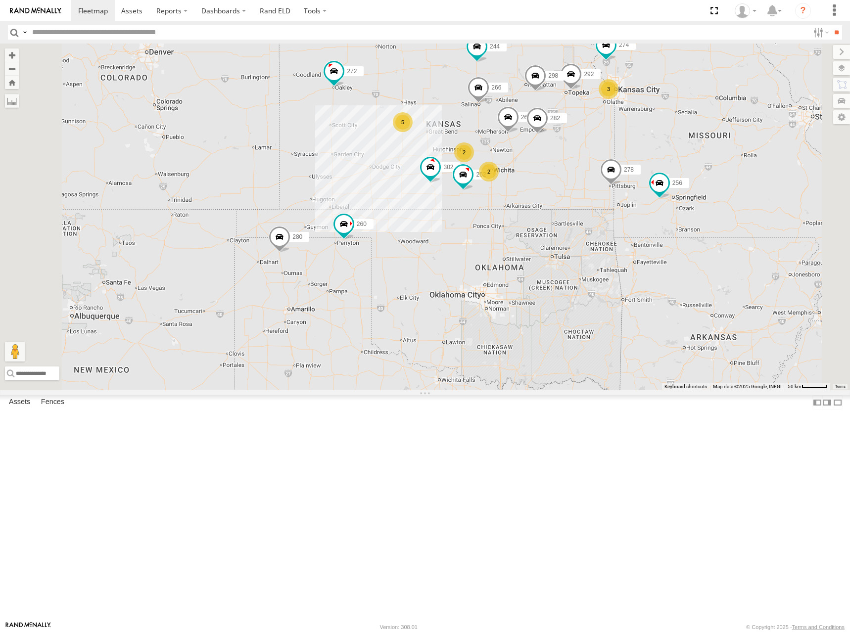
drag, startPoint x: 661, startPoint y: 219, endPoint x: 710, endPoint y: 226, distance: 49.5
click at [710, 226] on div "274 244 298 262 292 272 280 256 264 302 282 266 278 260 5 2 3 2" at bounding box center [425, 217] width 850 height 347
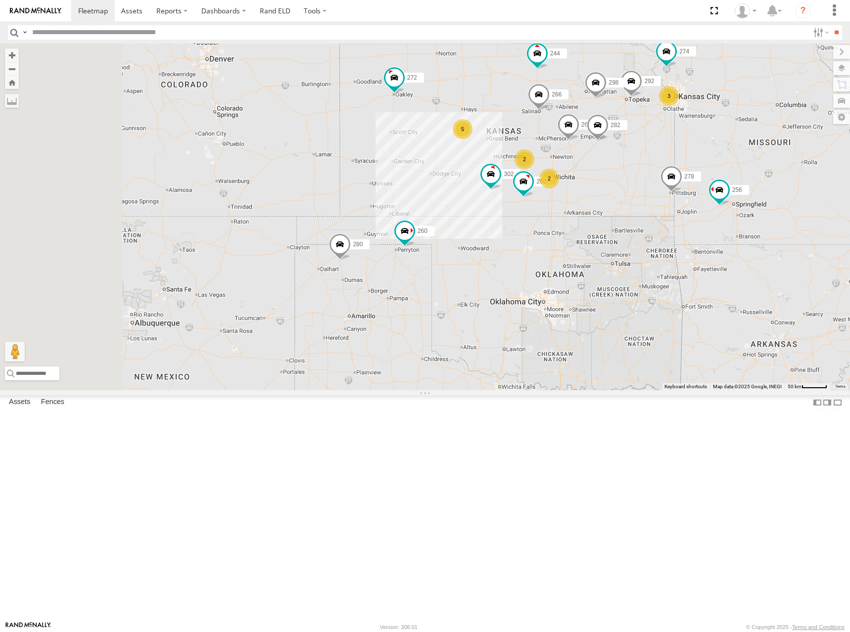
click at [736, 161] on div "274 244 298 262 292 272 280 256 264 302 282 266 278 260 5 2 3 2" at bounding box center [425, 217] width 850 height 347
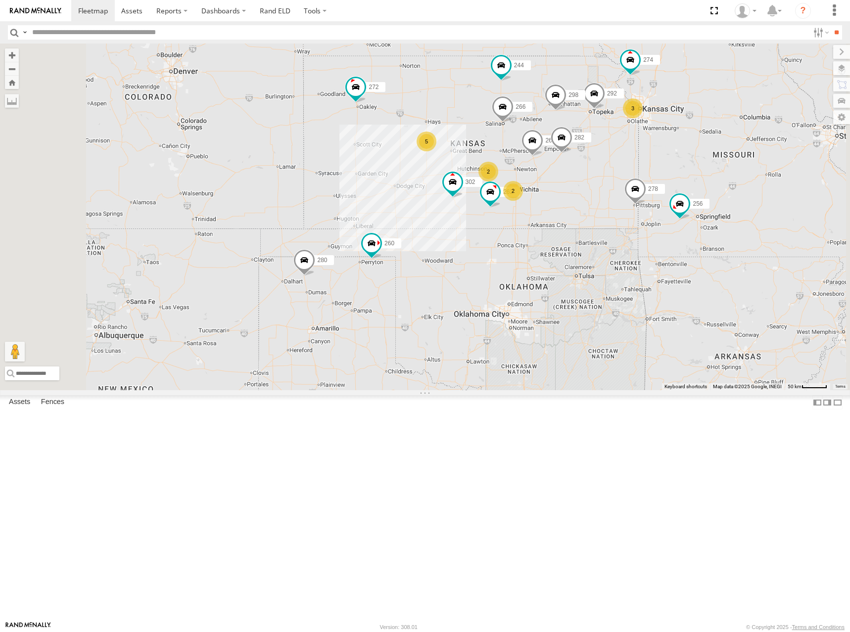
drag, startPoint x: 598, startPoint y: 146, endPoint x: 562, endPoint y: 158, distance: 38.2
click at [562, 158] on div "274 244 298 262 292 272 280 256 264 302 282 266 278 260 5 2 3 2" at bounding box center [425, 217] width 850 height 347
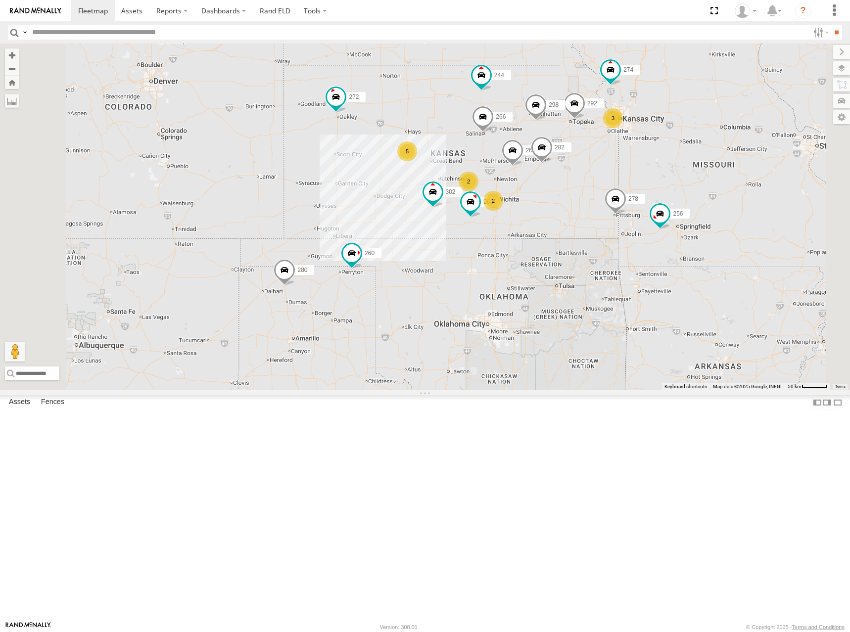
drag, startPoint x: 554, startPoint y: 189, endPoint x: 560, endPoint y: 208, distance: 20.2
click at [560, 208] on div "274 244 298 262 292 272 280 256 264 302 282 266 278 260 5 2 3 2" at bounding box center [425, 217] width 850 height 347
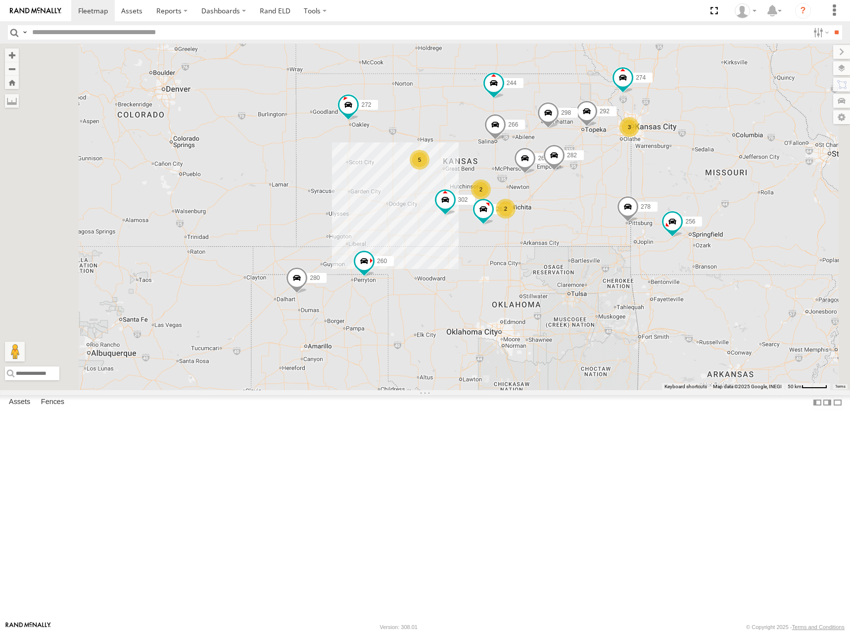
drag, startPoint x: 566, startPoint y: 247, endPoint x: 569, endPoint y: 236, distance: 11.4
click at [569, 236] on div "274 244 298 262 292 272 280 256 264 302 282 266 278 260 5 2 3 2" at bounding box center [425, 217] width 850 height 347
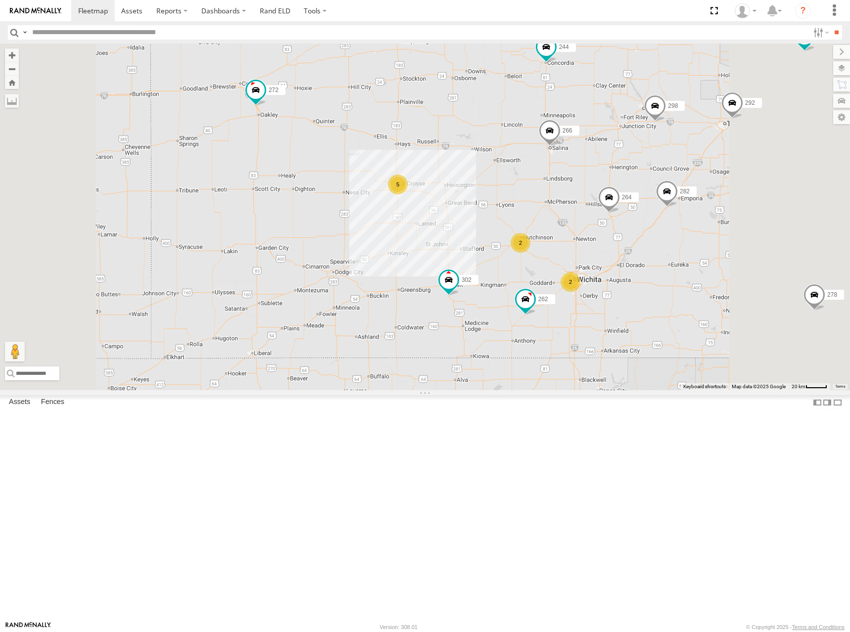
drag, startPoint x: 565, startPoint y: 255, endPoint x: 565, endPoint y: 241, distance: 13.4
click at [565, 241] on div "274 244 298 262 292 272 280 256 264 302 282 266 278 260 5 2 2" at bounding box center [425, 217] width 850 height 347
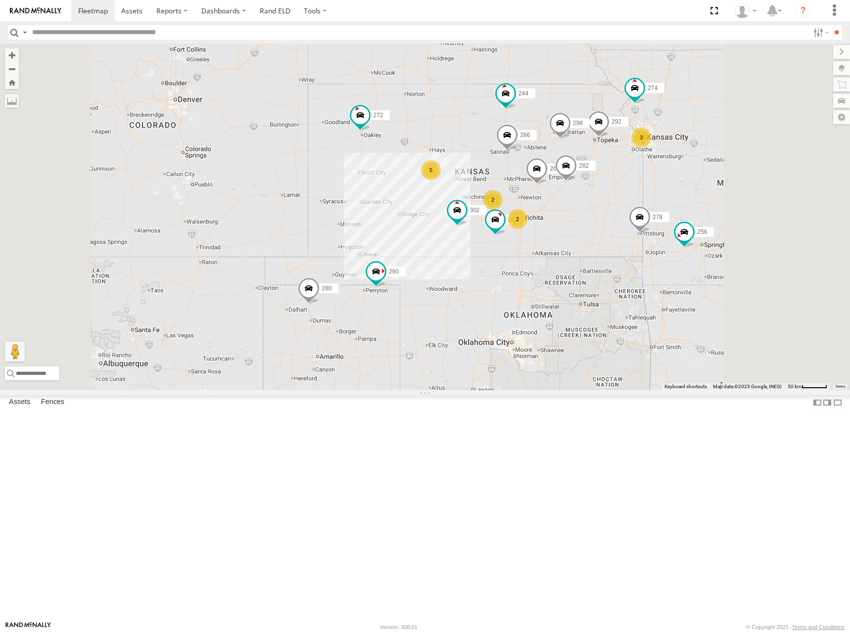
drag, startPoint x: 714, startPoint y: 193, endPoint x: 690, endPoint y: 201, distance: 24.6
click at [690, 201] on div "274 244 298 262 292 272 280 256 264 302 282 266 278 260 5 2 3 2" at bounding box center [425, 217] width 850 height 347
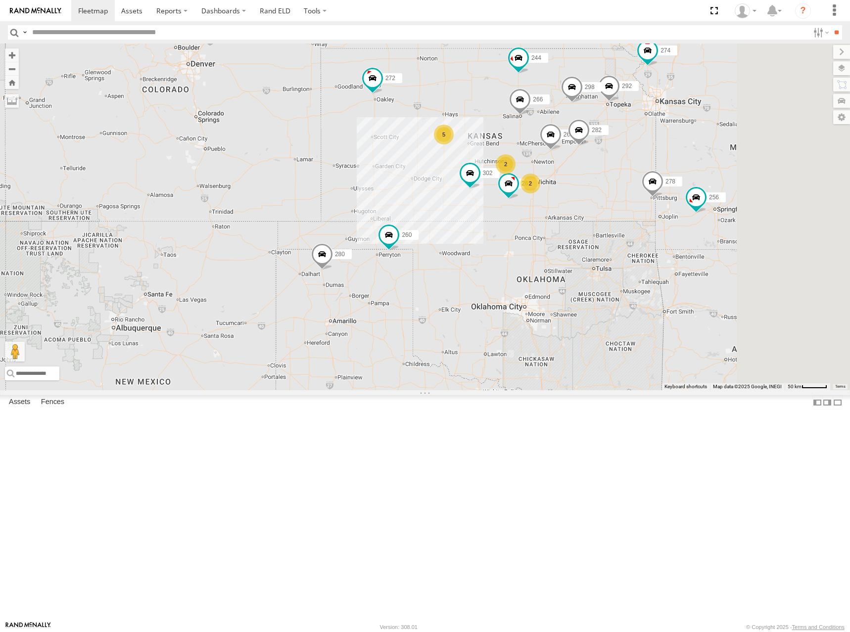
drag, startPoint x: 680, startPoint y: 160, endPoint x: 602, endPoint y: 158, distance: 78.2
click at [602, 158] on div "274 244 298 262 292 272 280 256 264 302 282 266 278 260 5 2 2" at bounding box center [425, 217] width 850 height 347
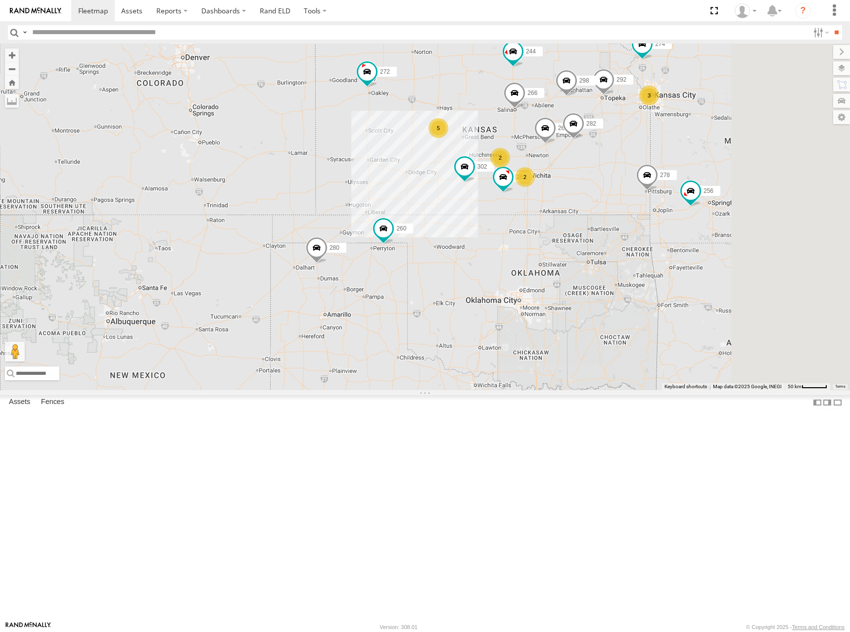
drag, startPoint x: 688, startPoint y: 158, endPoint x: 664, endPoint y: 134, distance: 34.3
click at [682, 151] on div "274 244 298 262 292 272 280 256 264 302 282 266 278 260 5 2 2 3" at bounding box center [425, 217] width 850 height 347
drag, startPoint x: 707, startPoint y: 154, endPoint x: 689, endPoint y: 167, distance: 21.3
click at [689, 167] on div "274 244 298 262 292 272 280 256 264 302 282 266 278 260 5 2 2 3" at bounding box center [425, 217] width 850 height 347
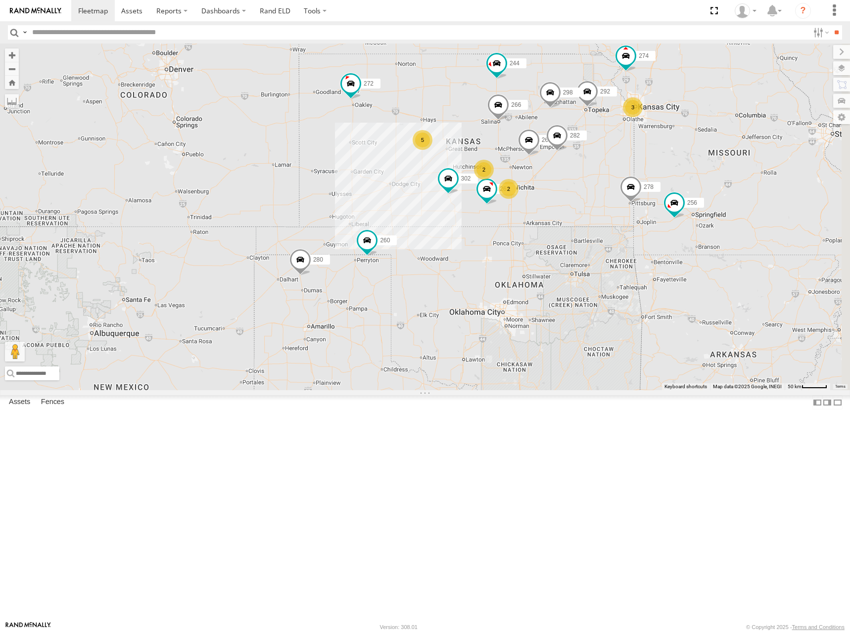
drag, startPoint x: 674, startPoint y: 147, endPoint x: 646, endPoint y: 165, distance: 33.4
click at [646, 165] on div "274 244 298 262 292 272 280 256 264 302 282 266 278 260 5 2 2 3" at bounding box center [425, 217] width 850 height 347
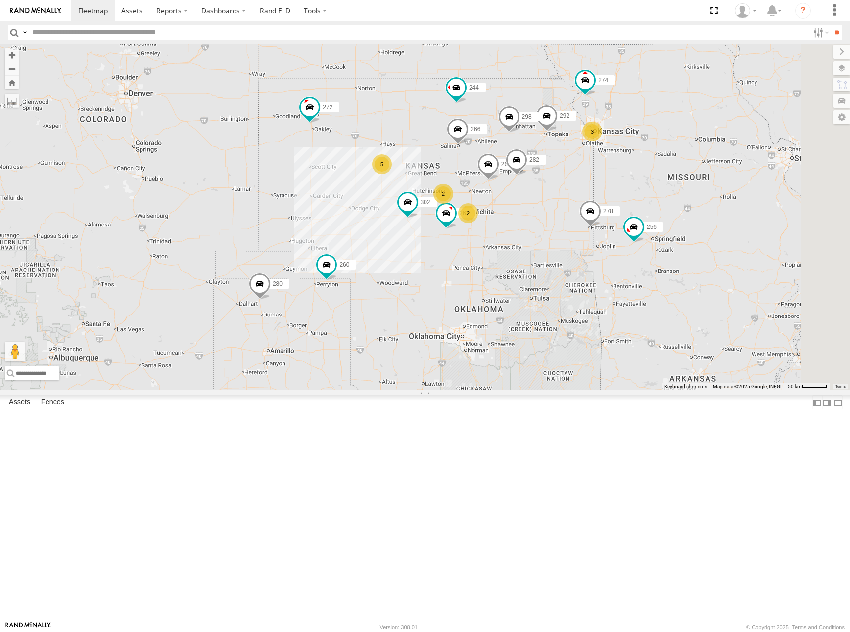
drag, startPoint x: 650, startPoint y: 180, endPoint x: 641, endPoint y: 182, distance: 9.6
click at [641, 182] on div "274 244 298 262 292 272 280 256 264 302 282 266 278 260 5 2 2 3" at bounding box center [425, 217] width 850 height 347
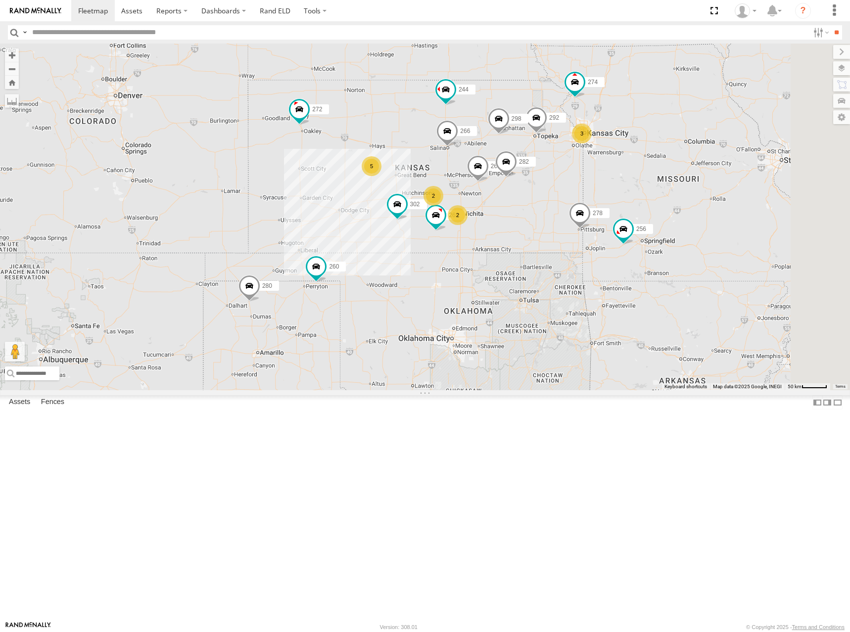
drag, startPoint x: 644, startPoint y: 175, endPoint x: 637, endPoint y: 177, distance: 7.4
click at [637, 177] on div "274 244 298 262 292 272 280 256 264 302 282 266 278 260 5 2 2 3" at bounding box center [425, 217] width 850 height 347
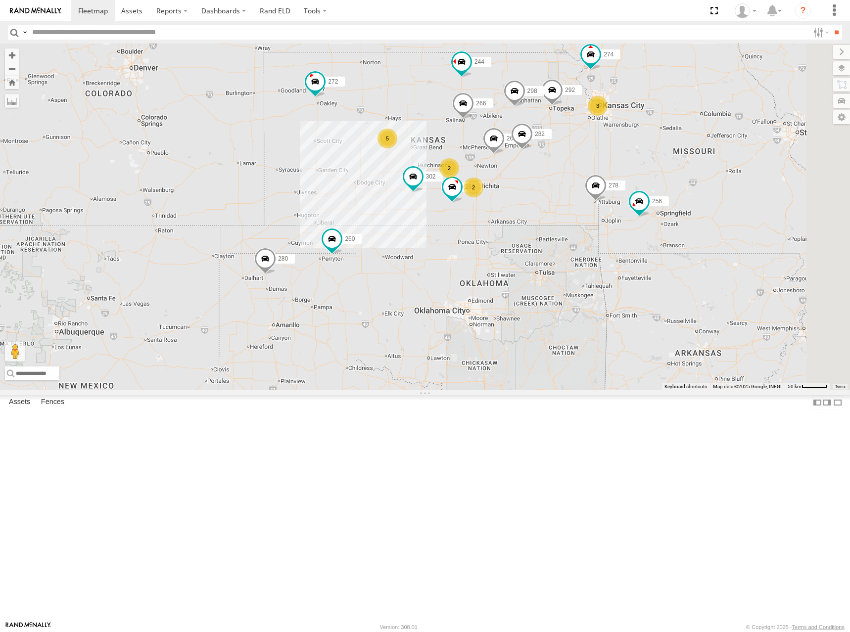
click at [622, 155] on div "274 244 298 262 292 272 280 256 264 302 282 266 278 260 5 2 2 3" at bounding box center [425, 217] width 850 height 347
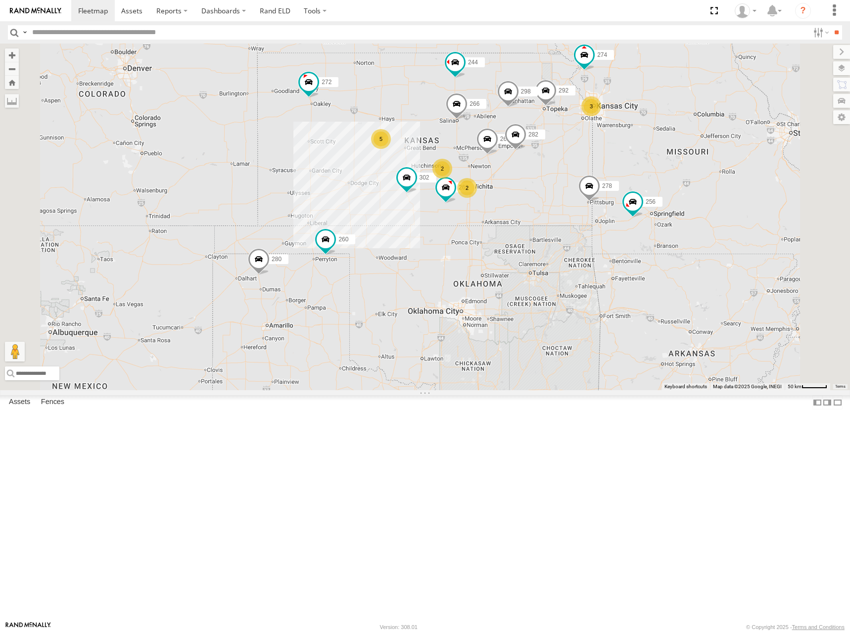
drag, startPoint x: 609, startPoint y: 282, endPoint x: 617, endPoint y: 290, distance: 11.2
click at [606, 282] on div "274 244 298 262 292 272 280 256 264 302 282 266 278 260 5 2 3 2" at bounding box center [425, 217] width 850 height 347
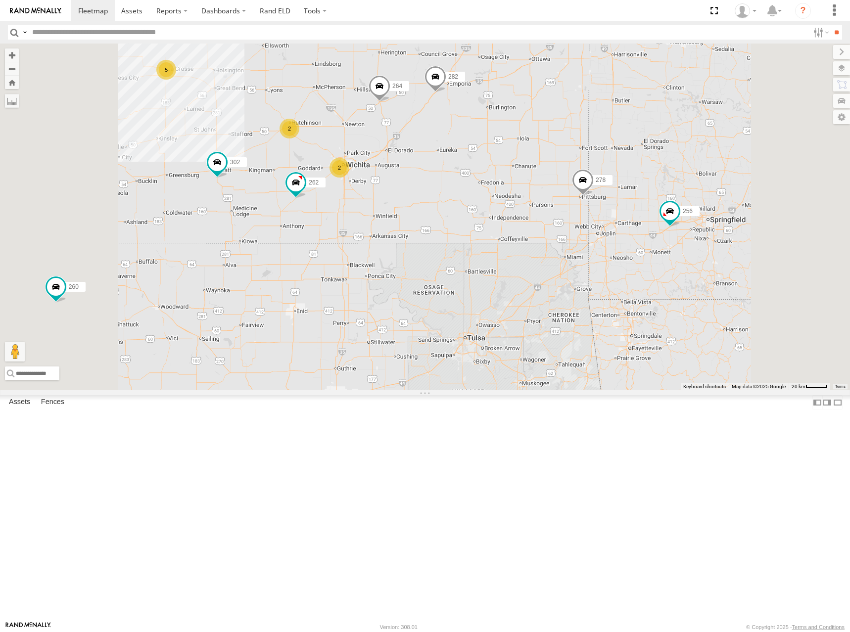
drag, startPoint x: 623, startPoint y: 240, endPoint x: 623, endPoint y: 253, distance: 12.9
click at [623, 253] on div "274 244 298 262 292 272 280 256 264 302 282 266 278 260 5 2 2 2 294" at bounding box center [425, 217] width 850 height 347
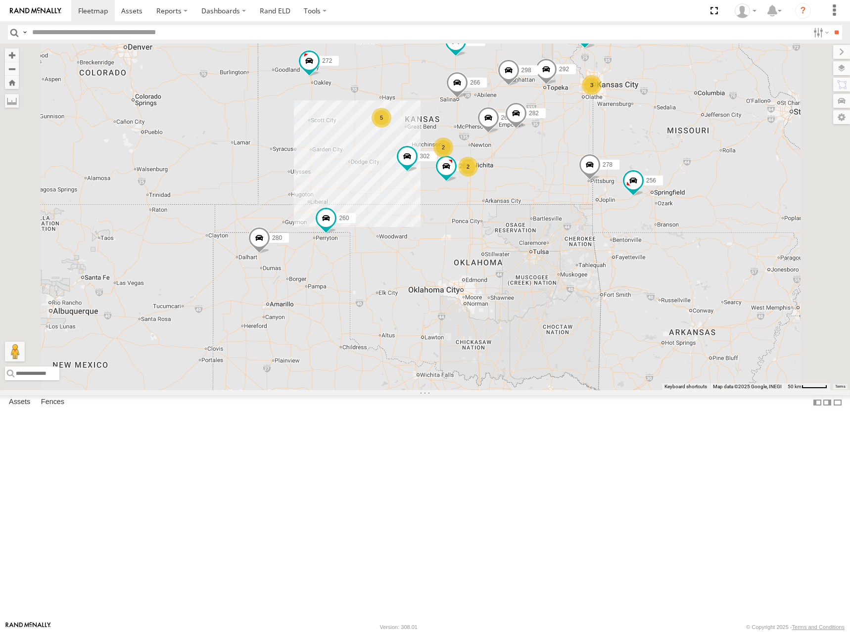
drag, startPoint x: 611, startPoint y: 262, endPoint x: 661, endPoint y: 275, distance: 51.7
click at [661, 275] on div "274 244 298 262 292 272 280 256 264 302 282 266 278 260 5 2 3 2" at bounding box center [425, 217] width 850 height 347
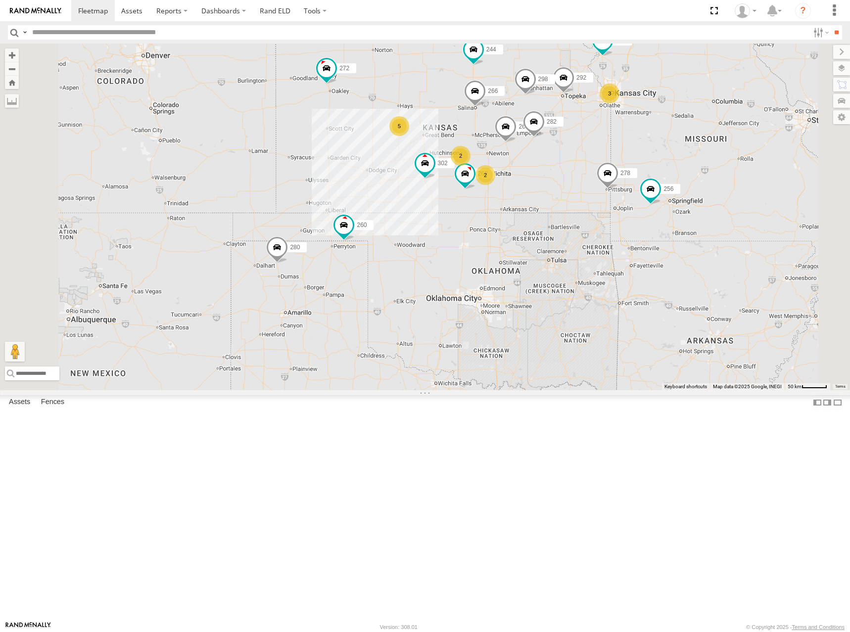
drag, startPoint x: 528, startPoint y: 140, endPoint x: 549, endPoint y: 148, distance: 22.0
click at [549, 148] on div "274 244 298 262 292 272 280 256 264 302 282 266 278 260 5 2 3 2" at bounding box center [425, 217] width 850 height 347
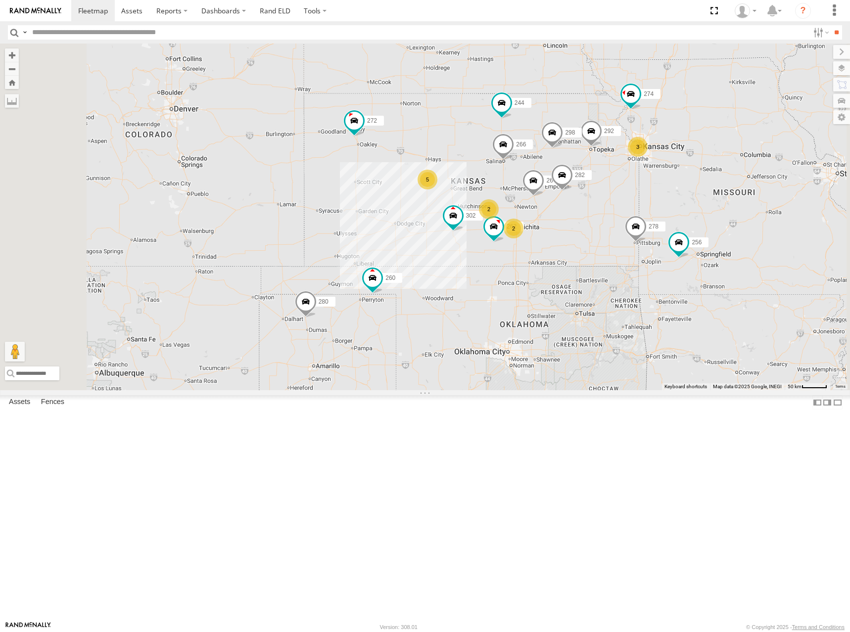
drag, startPoint x: 554, startPoint y: 130, endPoint x: 583, endPoint y: 190, distance: 66.6
click at [583, 190] on div "274 244 298 262 292 272 280 256 264 302 282 266 278 260 5 2 3 2" at bounding box center [425, 217] width 850 height 347
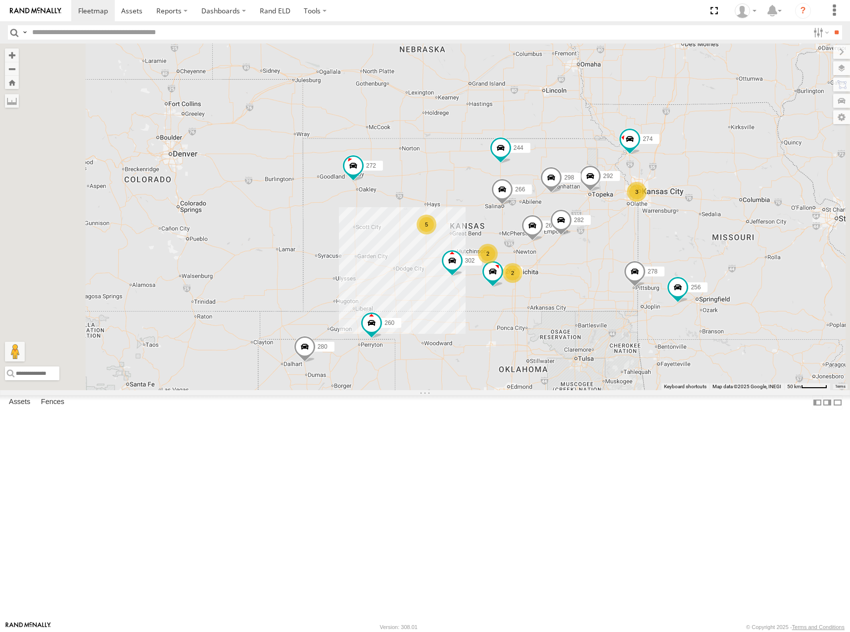
drag, startPoint x: 616, startPoint y: 191, endPoint x: 605, endPoint y: 197, distance: 12.8
click at [605, 197] on div "274 244 298 262 292 272 280 256 264 302 282 266 278 260 5 2 3 2" at bounding box center [425, 217] width 850 height 347
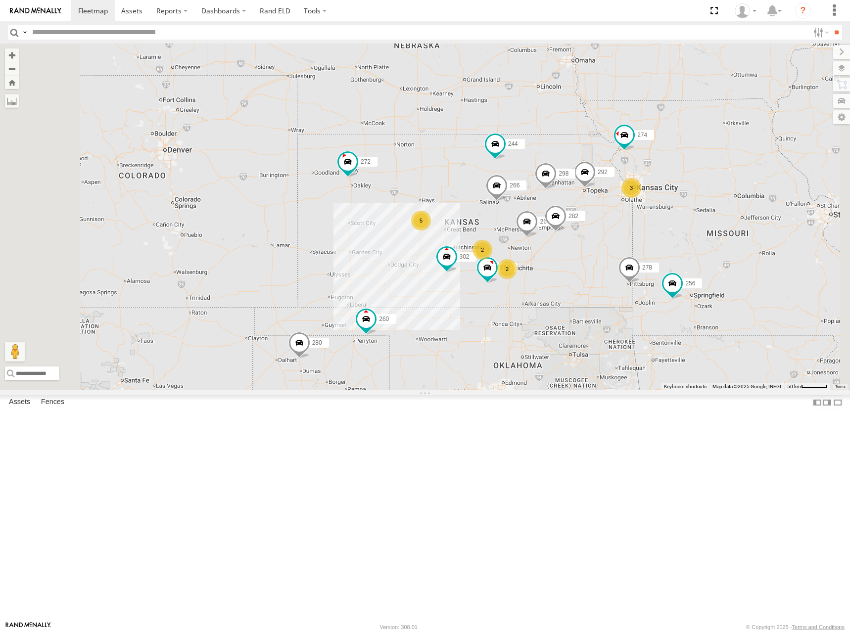
drag, startPoint x: 667, startPoint y: 180, endPoint x: 655, endPoint y: 168, distance: 16.8
click at [655, 168] on div "274 244 298 262 292 272 280 256 264 302 282 266 278 260 5 2 3 2" at bounding box center [425, 217] width 850 height 347
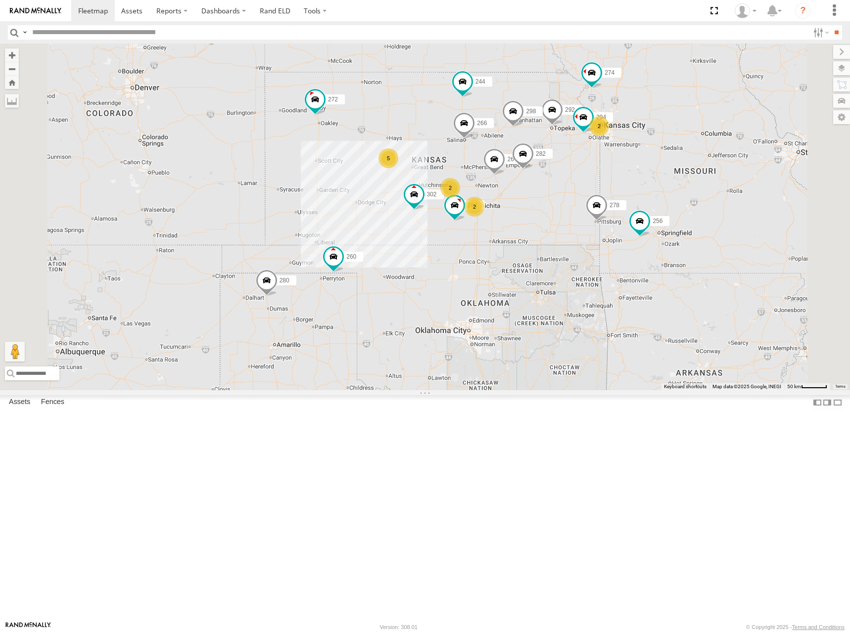
drag, startPoint x: 513, startPoint y: 240, endPoint x: 534, endPoint y: 216, distance: 32.2
click at [534, 216] on div "274 244 298 262 292 272 280 256 264 302 282 266 278 260 294 5 2 2 2" at bounding box center [425, 217] width 850 height 347
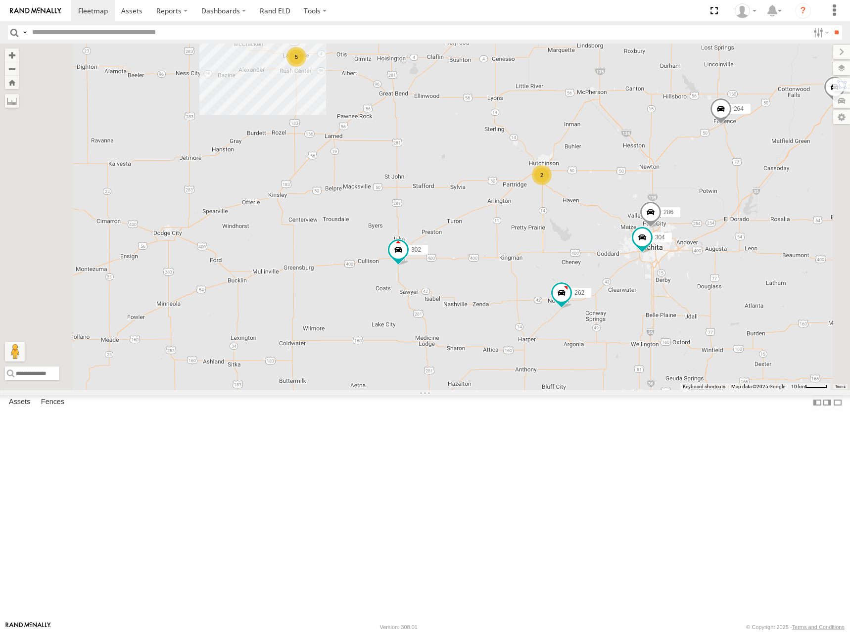
click at [507, 282] on div "274 244 298 262 292 272 280 256 264 302 282 266 278 260 294 5 2 304 286" at bounding box center [425, 217] width 850 height 347
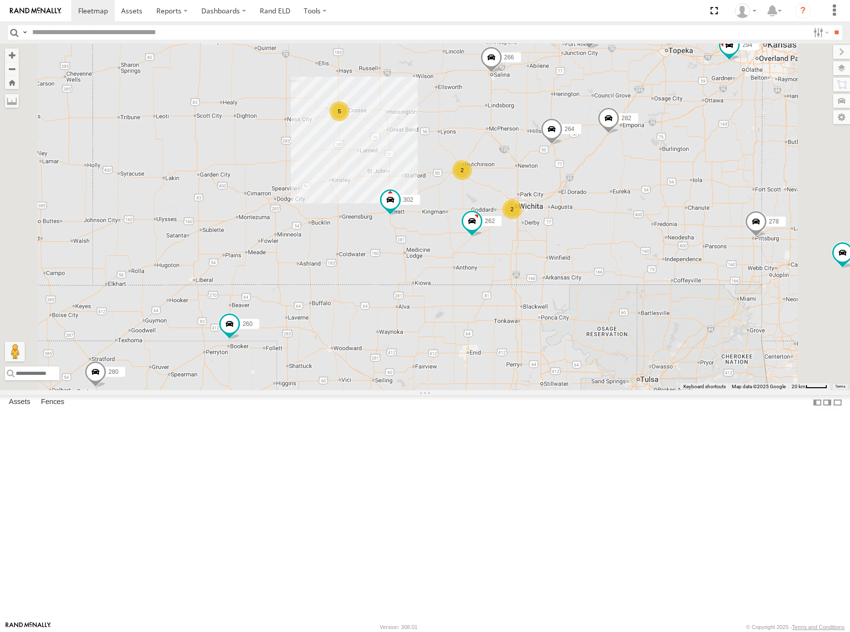
click at [526, 250] on div "274 244 298 262 292 272 280 256 264 302 282 266 278 260 294 5 2 2" at bounding box center [425, 217] width 850 height 347
click at [702, 201] on div "274 244 298 262 292 272 280 256 264 302 282 266 278 260 294 5 2 2" at bounding box center [425, 217] width 850 height 347
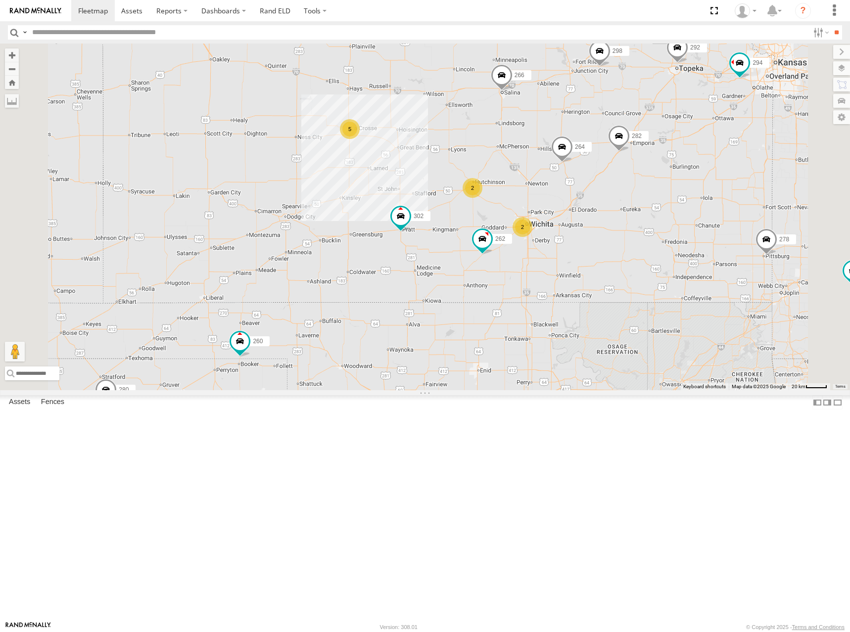
drag, startPoint x: 524, startPoint y: 143, endPoint x: 534, endPoint y: 162, distance: 21.9
click at [534, 162] on div "274 244 298 262 292 272 280 256 264 302 282 266 278 260 294 5 2 2" at bounding box center [425, 217] width 850 height 347
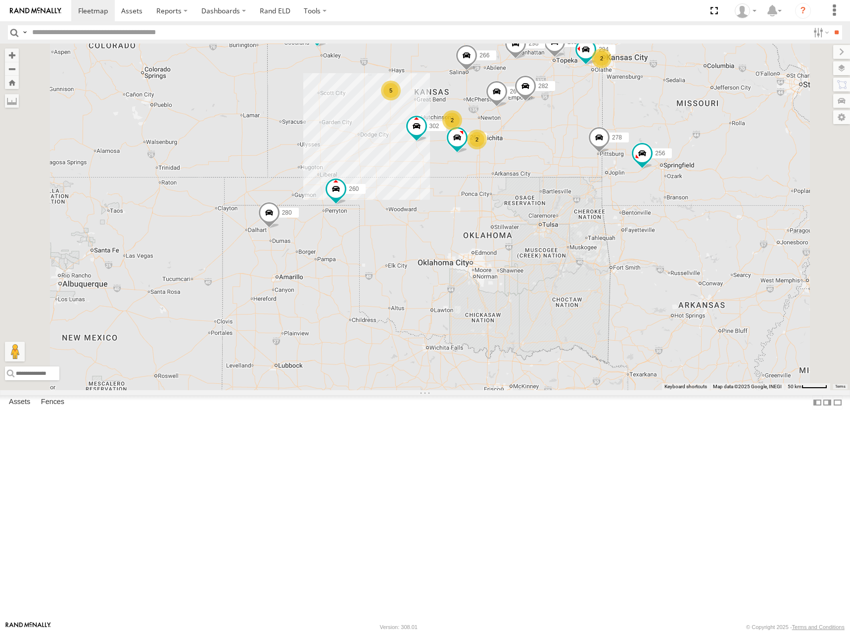
drag, startPoint x: 509, startPoint y: 143, endPoint x: 522, endPoint y: 143, distance: 13.4
click at [522, 143] on div "274 244 298 262 292 272 280 256 264 302 282 266 278 260 294 5 2 2 2" at bounding box center [425, 217] width 850 height 347
click at [540, 159] on div "274 244 298 262 292 272 280 256 264 302 282 266 278 260 294 5 2 2 2" at bounding box center [425, 217] width 850 height 347
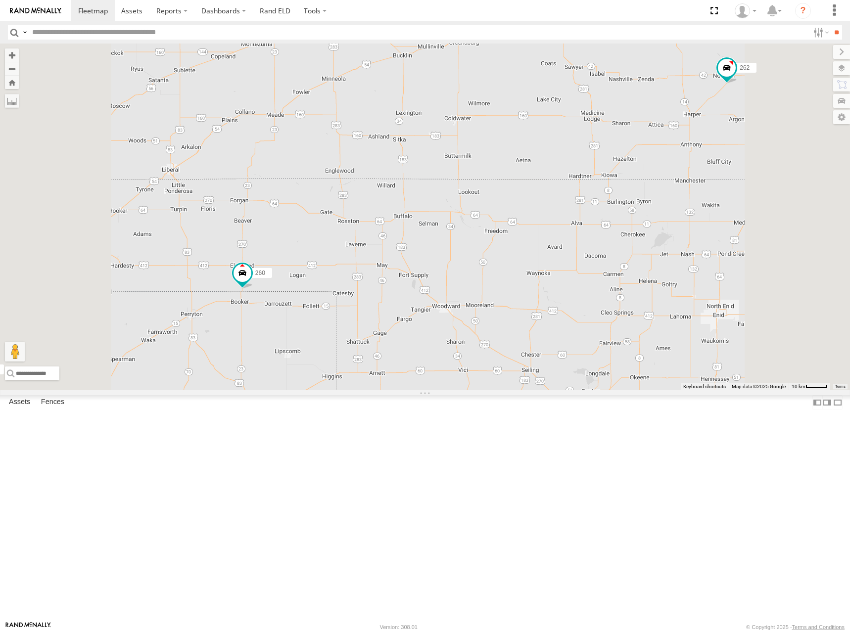
drag, startPoint x: 472, startPoint y: 280, endPoint x: 499, endPoint y: 258, distance: 34.9
click at [499, 258] on div "274 244 298 262 292 272 280 256 264 302 282 266 278 260 294 2" at bounding box center [425, 217] width 850 height 347
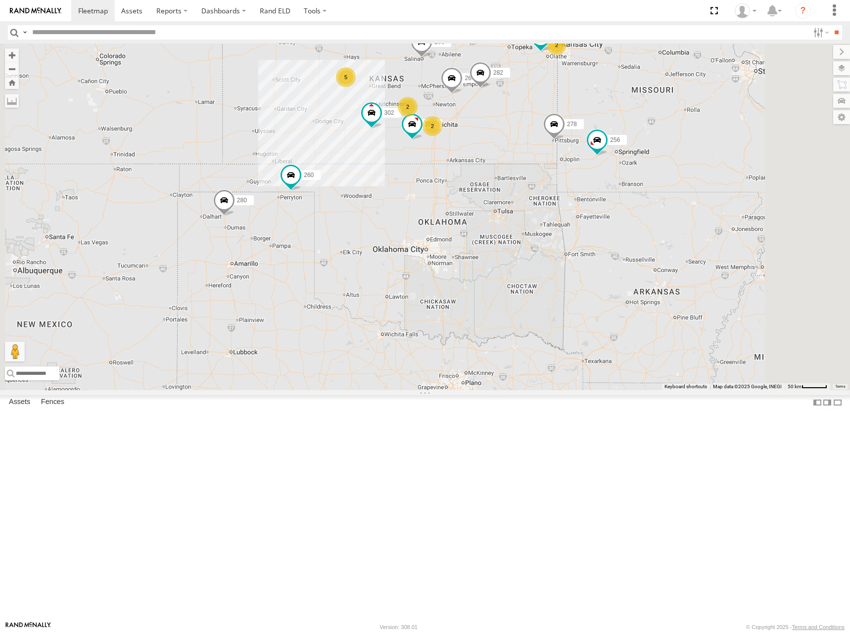
drag, startPoint x: 513, startPoint y: 142, endPoint x: 505, endPoint y: 173, distance: 31.7
click at [505, 173] on div "274 244 298 262 292 272 280 256 264 302 282 266 278 260 294 5 2 2 2" at bounding box center [425, 217] width 850 height 347
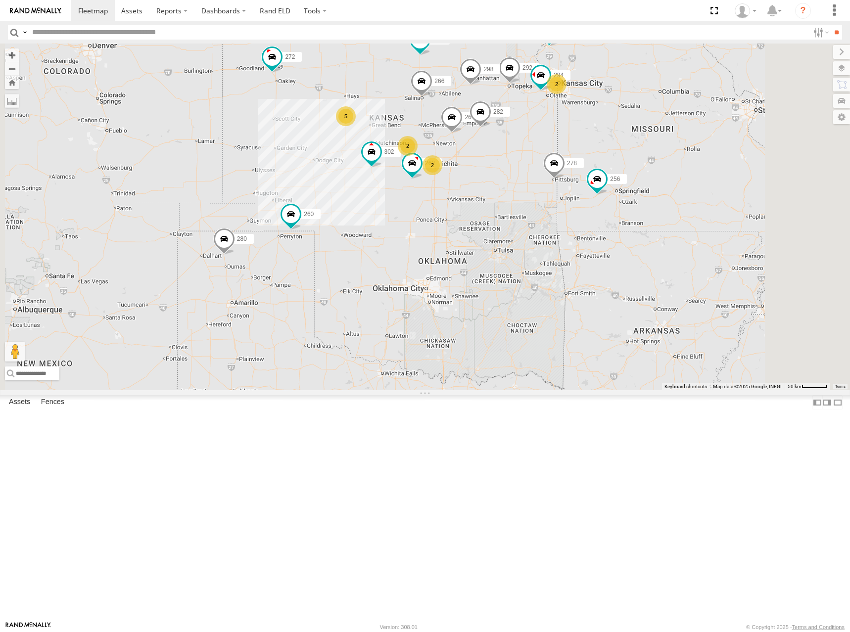
drag, startPoint x: 589, startPoint y: 136, endPoint x: 601, endPoint y: 145, distance: 15.8
click at [597, 140] on div "274 244 298 262 292 272 280 256 264 302 282 266 278 260 294 5 2 2 2" at bounding box center [425, 217] width 850 height 347
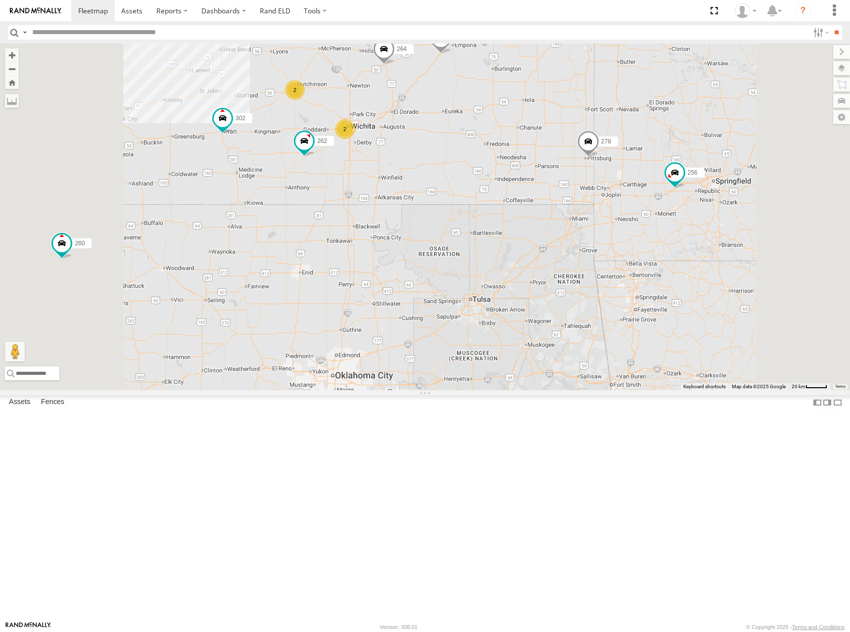
drag, startPoint x: 611, startPoint y: 262, endPoint x: 675, endPoint y: 275, distance: 65.0
click at [675, 275] on div "274 244 298 262 292 272 280 256 264 302 282 266 278 260 294 5 2 2 2" at bounding box center [425, 217] width 850 height 347
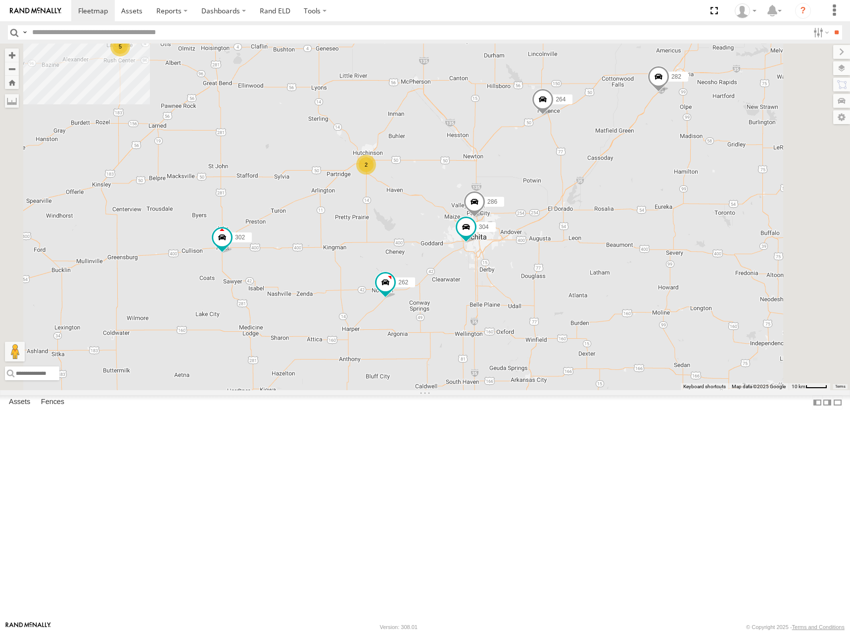
drag, startPoint x: 584, startPoint y: 167, endPoint x: 585, endPoint y: 278, distance: 111.3
click at [585, 278] on div "274 244 298 262 292 272 280 256 264 302 282 266 278 260 294 304 286 5 2" at bounding box center [425, 217] width 850 height 347
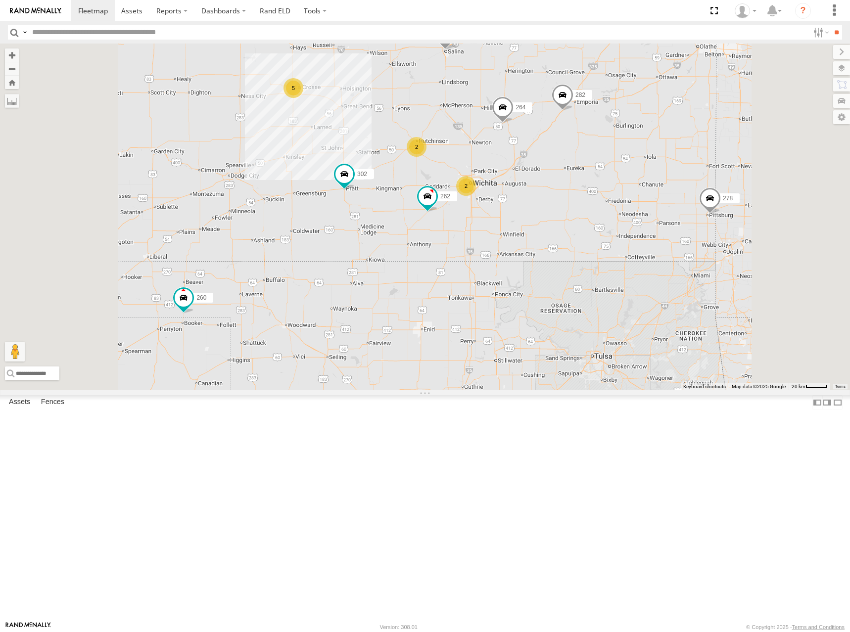
drag, startPoint x: 515, startPoint y: 111, endPoint x: 515, endPoint y: 134, distance: 23.3
click at [515, 134] on div "298 262 264 302 282 266 274 5 244 2 2 292 272 2 278 294 260" at bounding box center [425, 217] width 850 height 347
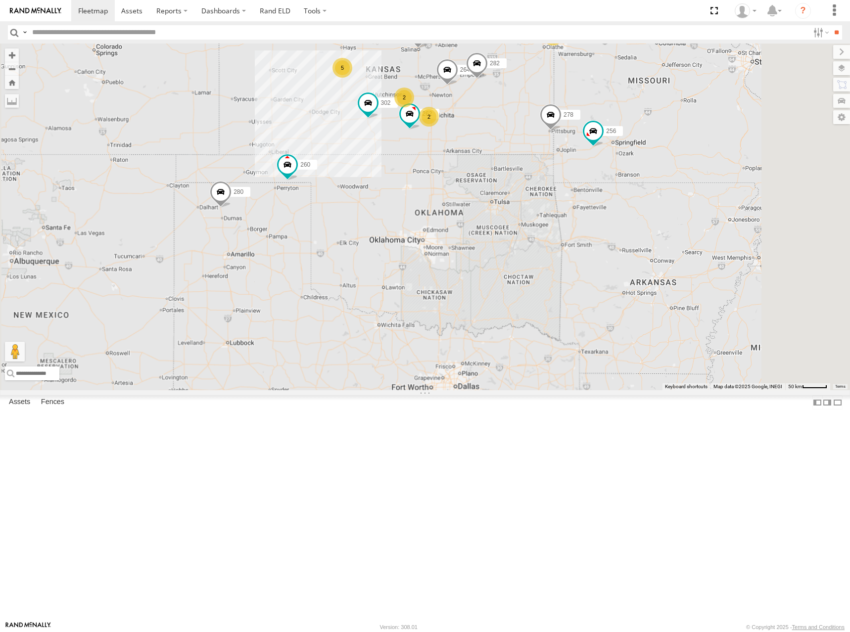
drag, startPoint x: 488, startPoint y: 108, endPoint x: 490, endPoint y: 131, distance: 22.8
click at [490, 131] on div "298 262 264 302 282 266 274 244 292 272 278 294 260 5 2 2 280 256 2" at bounding box center [425, 217] width 850 height 347
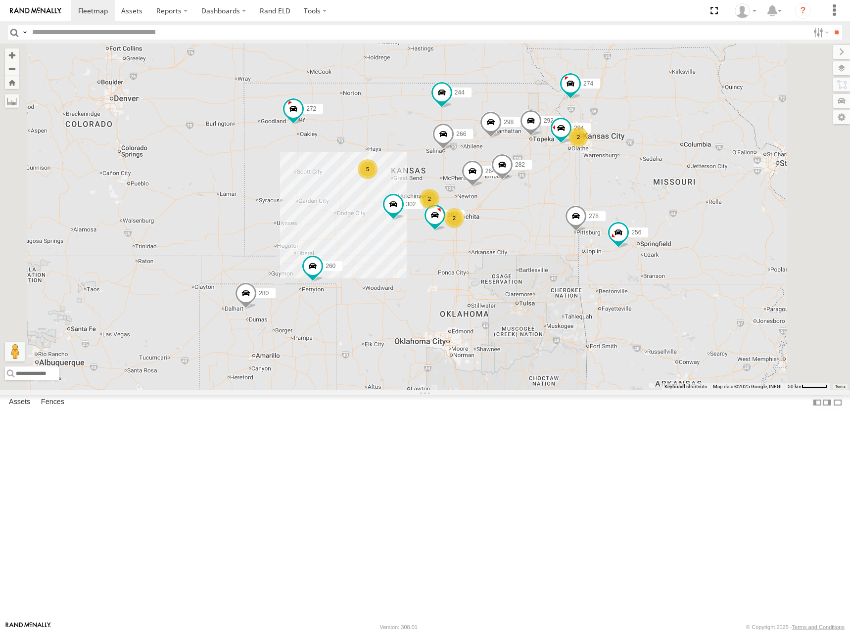
drag, startPoint x: 462, startPoint y: 127, endPoint x: 493, endPoint y: 241, distance: 118.4
click at [493, 241] on div "298 262 264 302 282 266 274 244 292 272 278 294 260 5 2 2 280 256 2" at bounding box center [425, 217] width 850 height 347
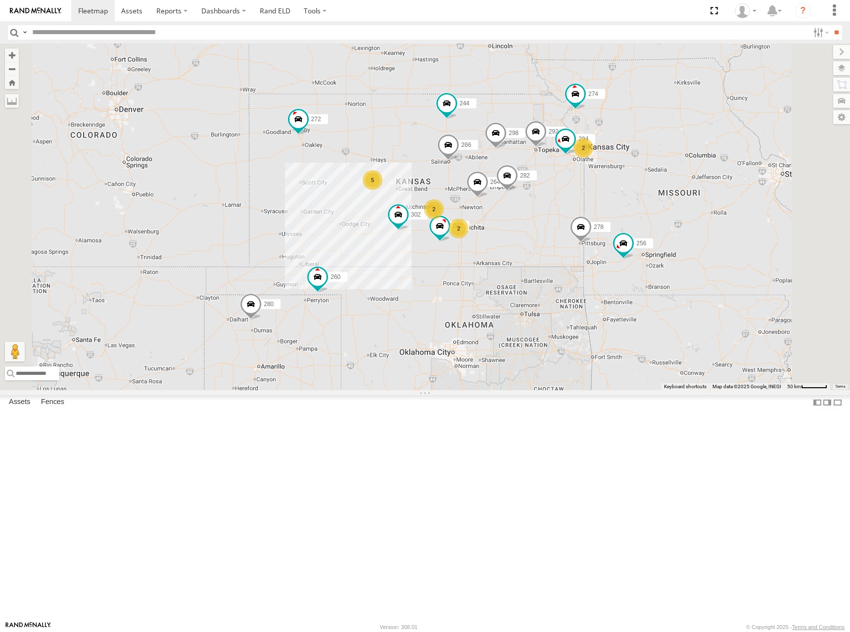
drag, startPoint x: 624, startPoint y: 182, endPoint x: 623, endPoint y: 157, distance: 25.3
click at [623, 157] on div "298 262 264 302 282 266 274 244 292 272 278 294 260 5 2 2 280 256 2" at bounding box center [425, 217] width 850 height 347
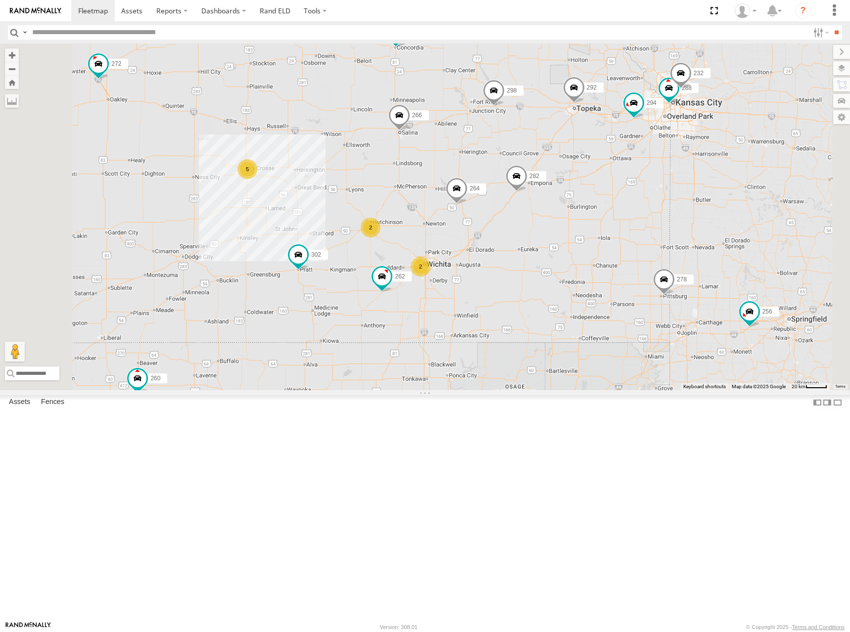
click at [664, 165] on div "298 262 264 302 282 266 274 244 292 272 278 294 260 280 256 288 232 5 2 2" at bounding box center [425, 217] width 850 height 347
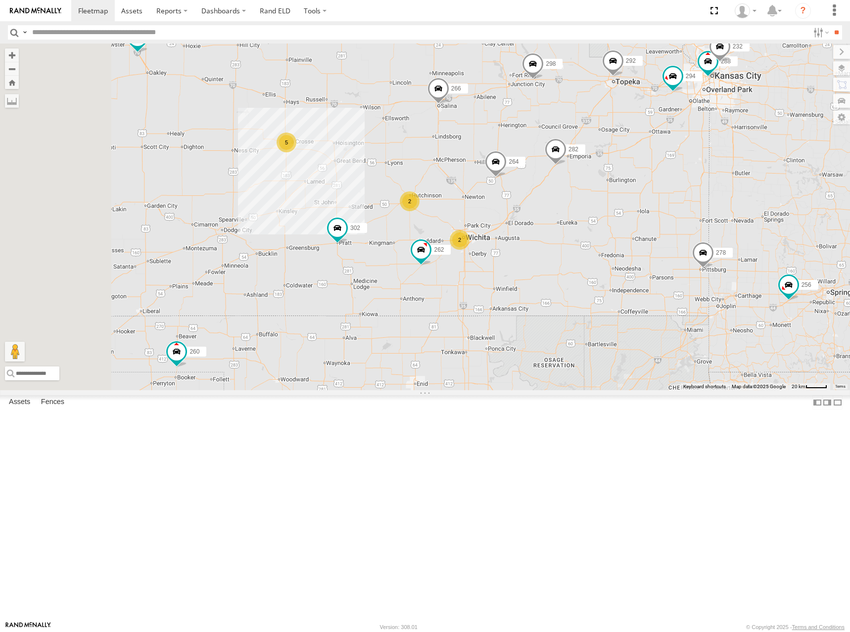
drag, startPoint x: 637, startPoint y: 159, endPoint x: 673, endPoint y: 136, distance: 43.0
click at [673, 136] on div "298 262 264 302 282 266 274 244 292 272 278 294 260 280 256 288 232 5 2 2" at bounding box center [425, 217] width 850 height 347
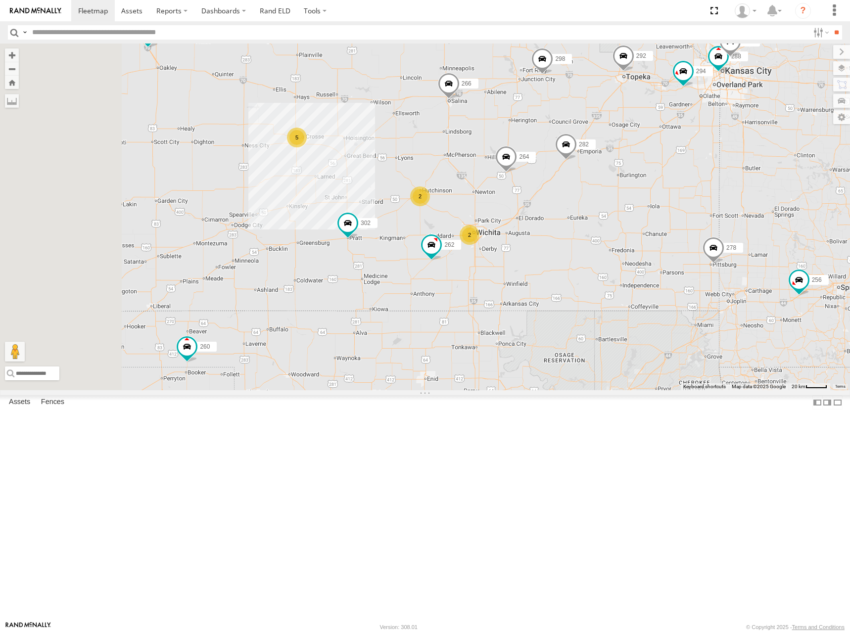
drag, startPoint x: 585, startPoint y: 269, endPoint x: 589, endPoint y: 293, distance: 24.6
click at [589, 293] on div "298 262 264 302 282 266 274 244 292 272 278 294 260 280 256 288 232 5 2 2" at bounding box center [425, 217] width 850 height 347
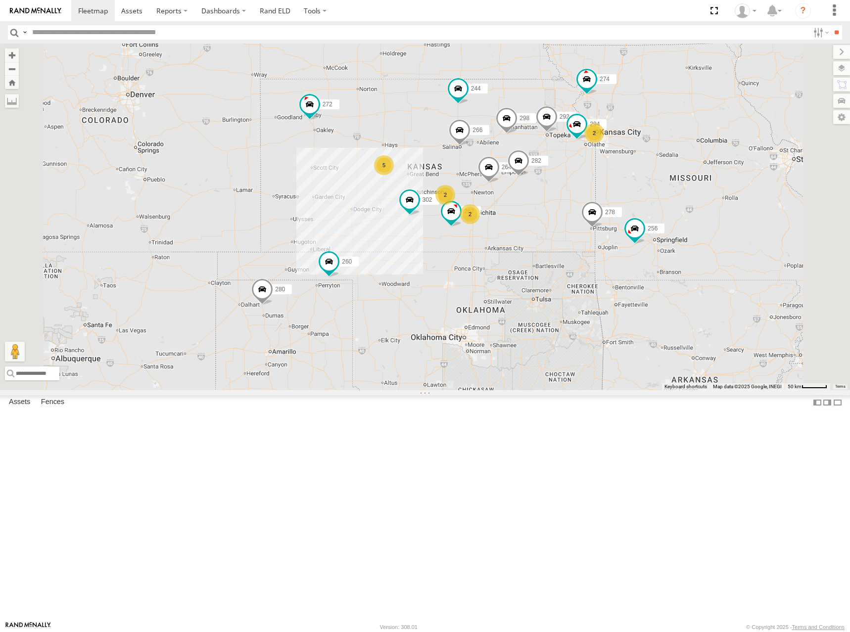
drag, startPoint x: 638, startPoint y: 210, endPoint x: 630, endPoint y: 208, distance: 7.6
click at [630, 208] on div "298 262 264 302 282 266 274 244 292 272 278 294 260 280 256 5 2 2 2" at bounding box center [425, 217] width 850 height 347
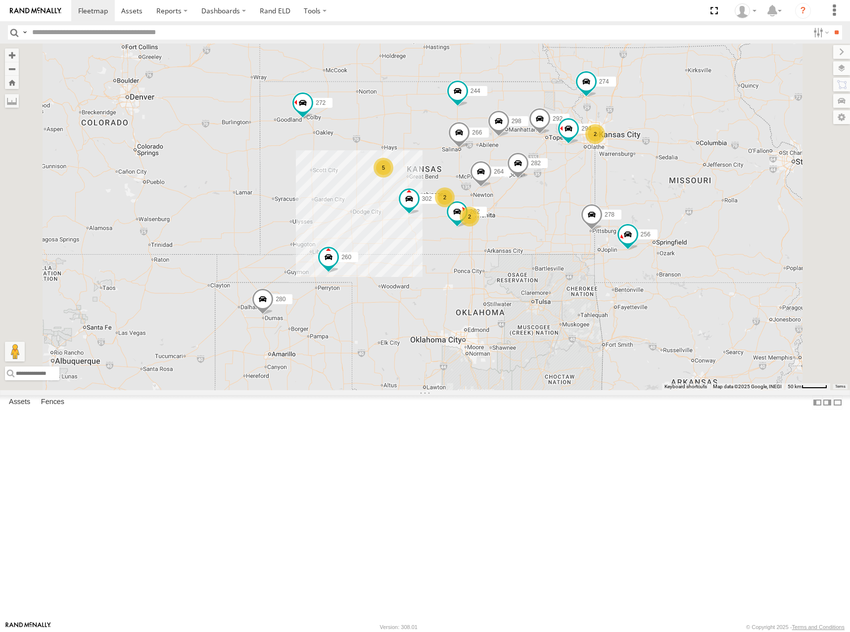
click at [577, 178] on div "274 244 298 262 292 272 280 256 264 302 282 266 278 294 260 5 2 2 2" at bounding box center [425, 217] width 850 height 347
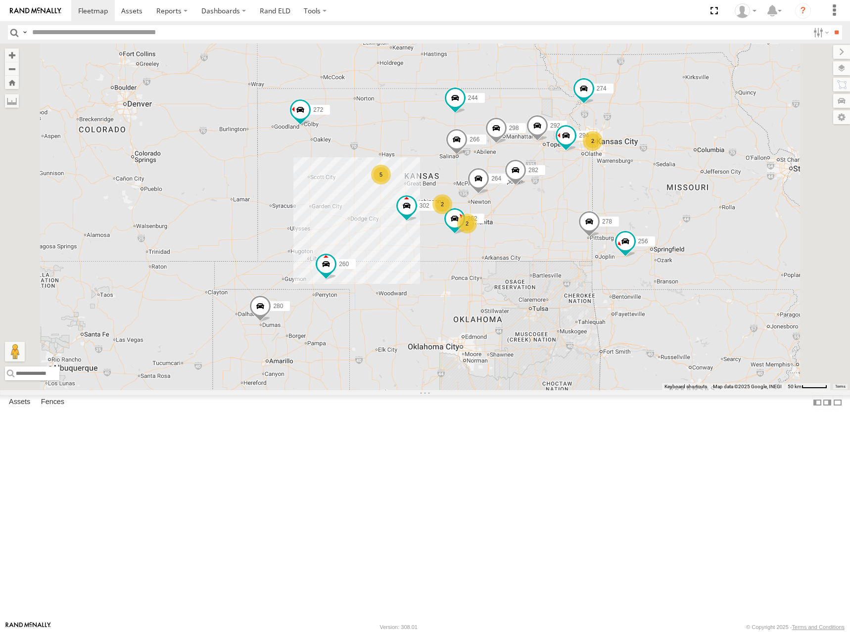
click at [522, 200] on div "274 244 298 262 292 272 280 256 264 302 282 266 278 294 260 5 2 2 2" at bounding box center [425, 217] width 850 height 347
click at [100, 5] on link at bounding box center [93, 10] width 44 height 21
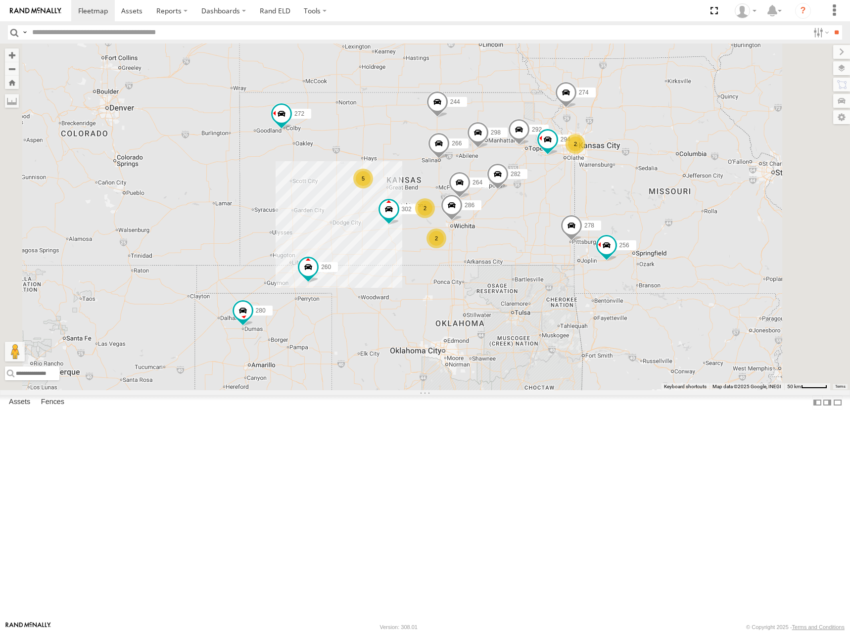
drag, startPoint x: 502, startPoint y: 219, endPoint x: 535, endPoint y: 245, distance: 42.6
click at [535, 245] on div "274 5 244 298 2 2 2 292 272 280 256 264 302 282 266 278 294 286 260" at bounding box center [425, 217] width 850 height 347
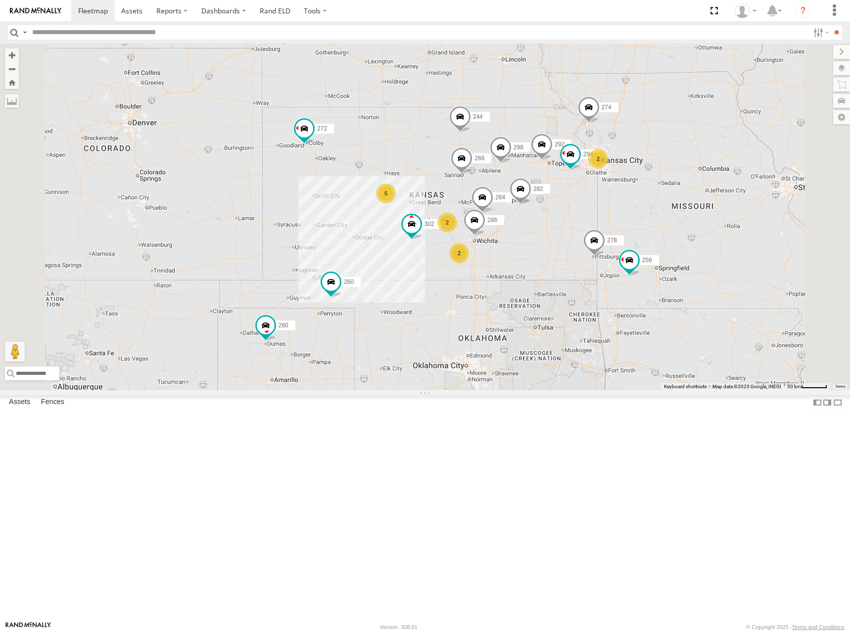
drag, startPoint x: 653, startPoint y: 203, endPoint x: 617, endPoint y: 159, distance: 56.9
click at [617, 159] on div "274 5 244 298 2 2 2 292 272 280 256 264 302 282 266 278 294 286 260" at bounding box center [425, 217] width 850 height 347
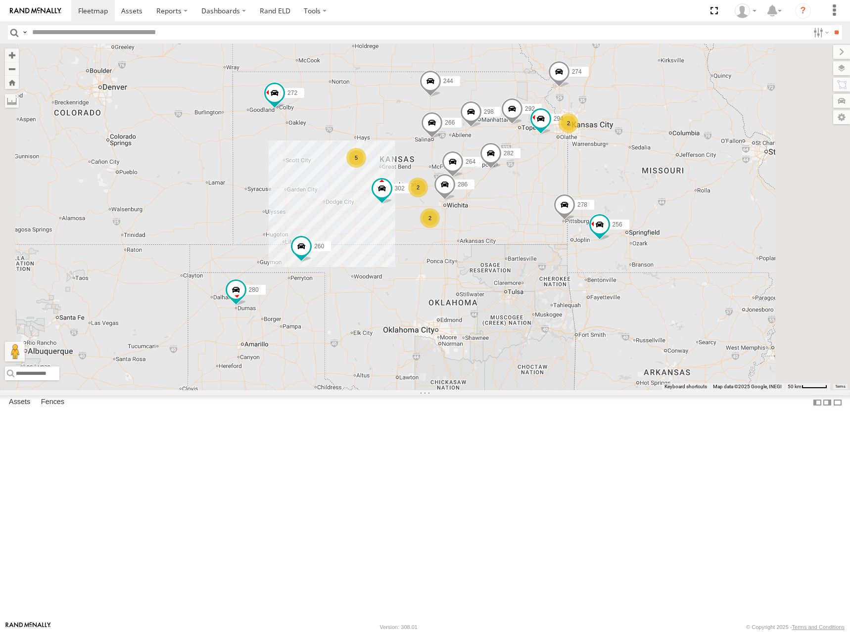
drag, startPoint x: 620, startPoint y: 183, endPoint x: 609, endPoint y: 149, distance: 36.0
click at [609, 149] on div "274 5 244 298 2 2 2 292 272 280 256 264 302 282 266 278 294 286 260" at bounding box center [425, 217] width 850 height 347
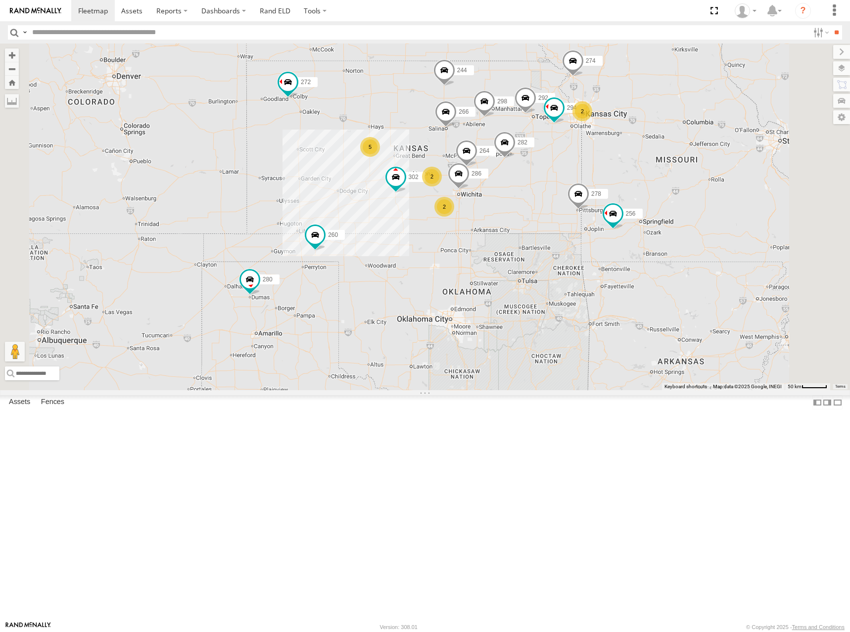
drag, startPoint x: 631, startPoint y: 161, endPoint x: 626, endPoint y: 170, distance: 10.0
click at [626, 170] on div "274 244 298 292 272 280 256 264 302 282 266 278 294 260 5 2 2 2 286" at bounding box center [425, 217] width 850 height 347
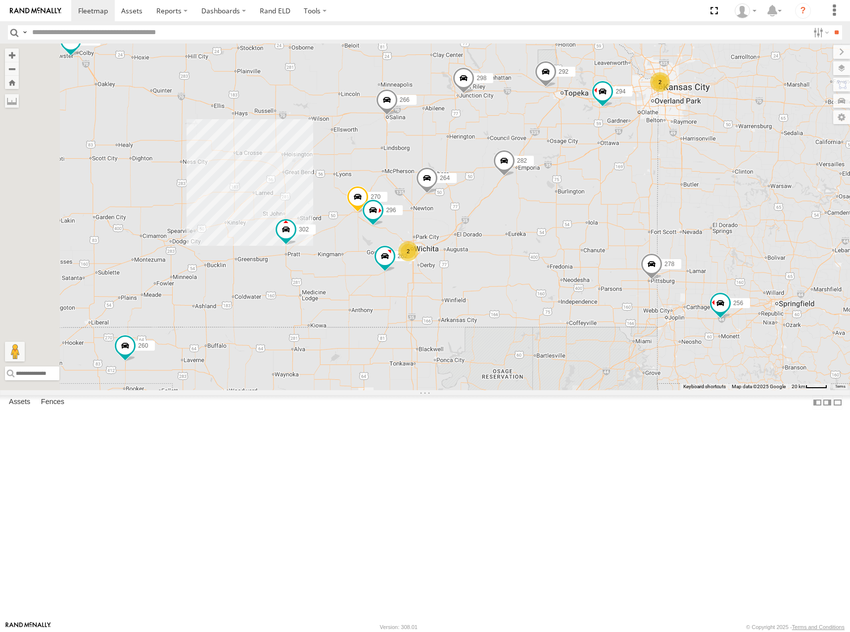
drag, startPoint x: 591, startPoint y: 182, endPoint x: 733, endPoint y: 163, distance: 143.7
click at [733, 163] on div "274 244 298 292 272 280 256 264 302 282 266 278 294 260 270 262 2 296 2" at bounding box center [425, 217] width 850 height 347
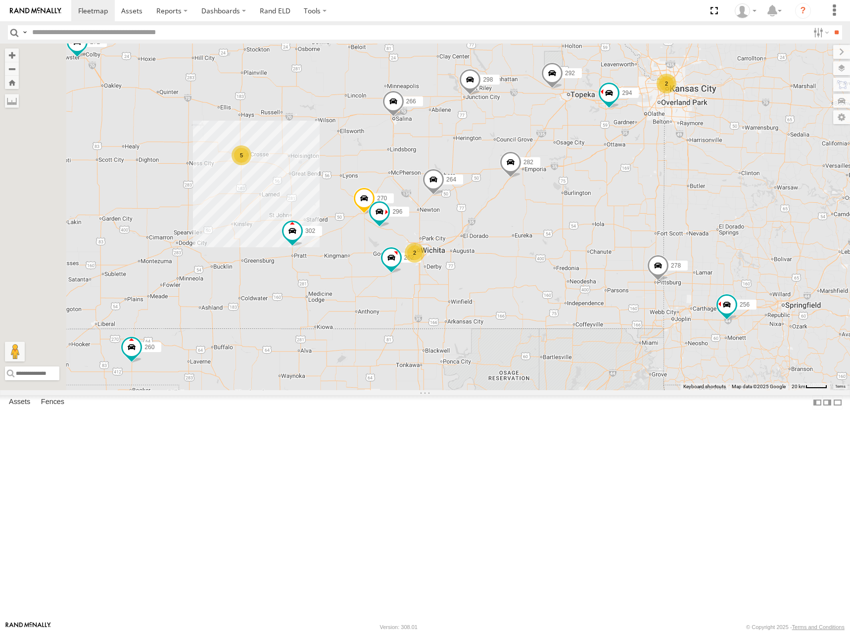
click at [692, 148] on div "274 244 298 292 272 280 256 264 302 282 266 278 294 260 270 262 2 296 2 5" at bounding box center [425, 217] width 850 height 347
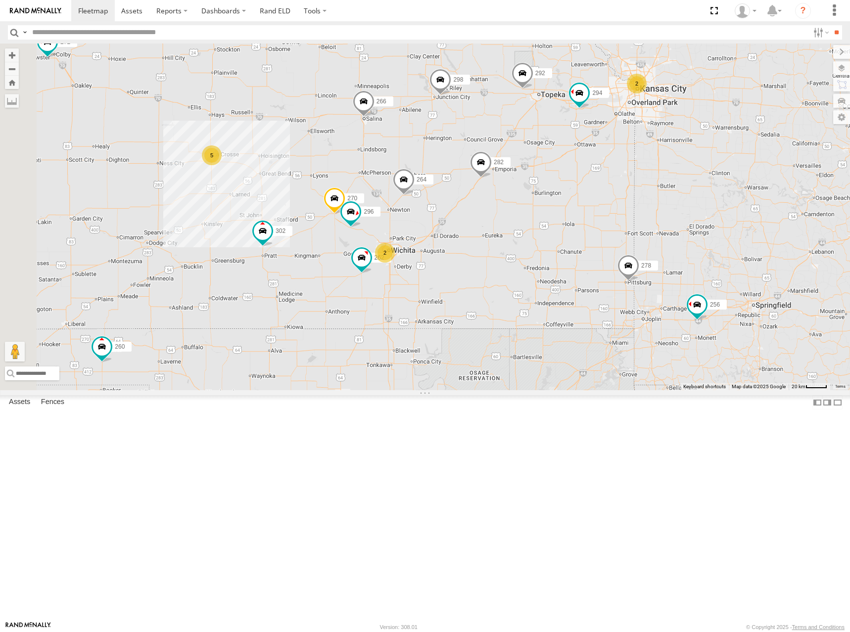
drag, startPoint x: 671, startPoint y: 144, endPoint x: 654, endPoint y: 144, distance: 16.3
click at [654, 144] on div "274 244 298 292 272 280 256 264 302 282 266 278 294 260 270 262 2 296 2 5" at bounding box center [425, 217] width 850 height 347
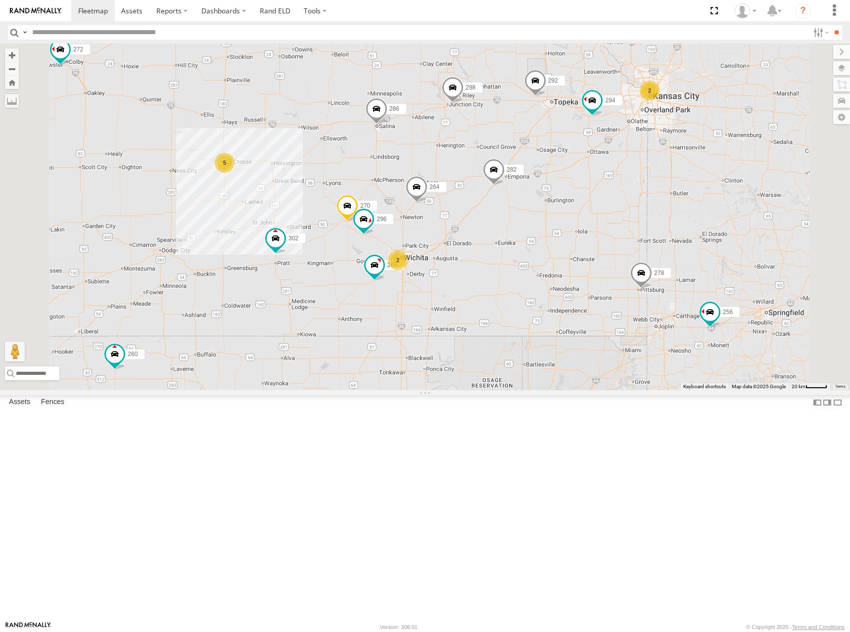
drag, startPoint x: 683, startPoint y: 161, endPoint x: 691, endPoint y: 184, distance: 24.6
click at [691, 184] on div "274 244 298 292 272 280 256 264 302 282 266 278 294 260 270 262 296 5 2 2" at bounding box center [425, 217] width 850 height 347
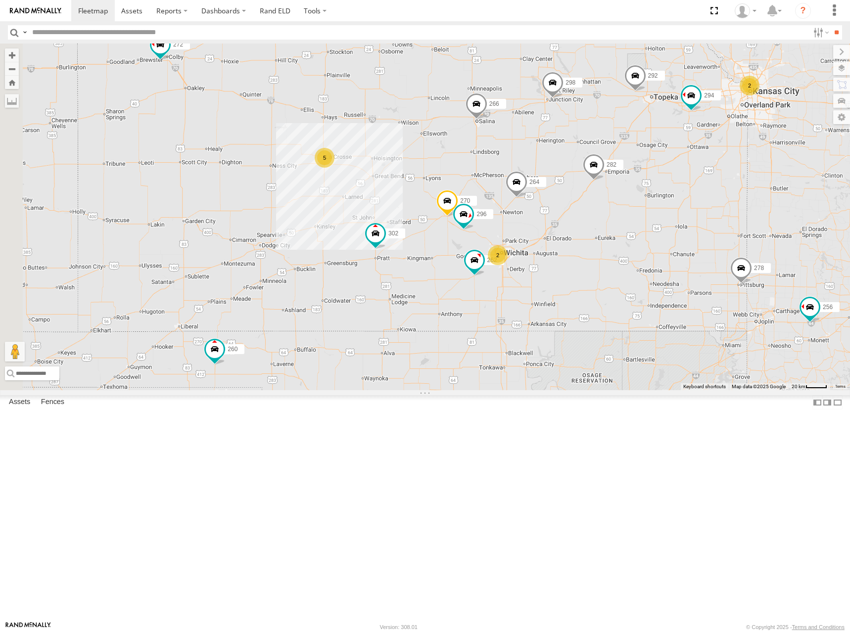
drag, startPoint x: 597, startPoint y: 173, endPoint x: 689, endPoint y: 139, distance: 98.3
click at [689, 139] on div "274 244 298 292 272 280 256 264 302 282 266 278 294 260 270 262 296 5 2 2" at bounding box center [425, 217] width 850 height 347
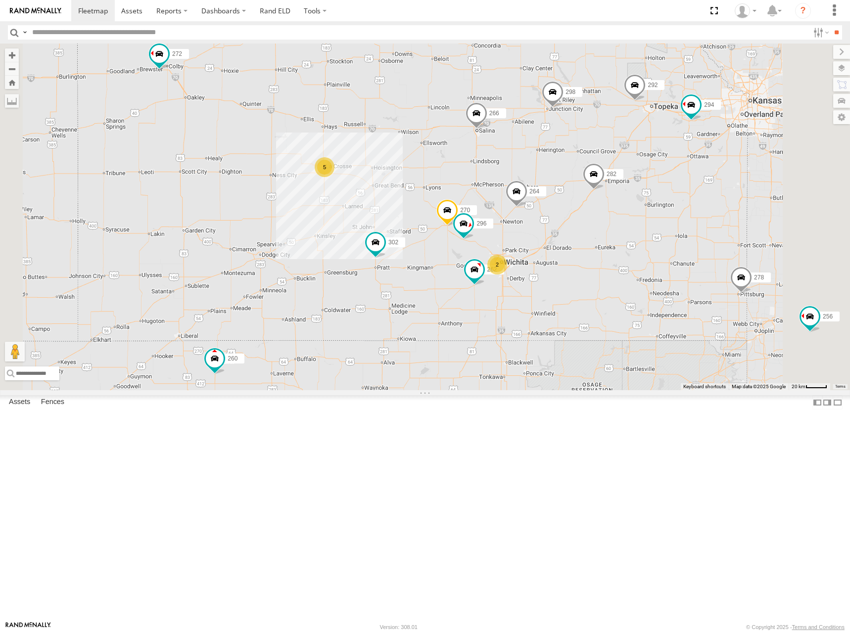
drag, startPoint x: 694, startPoint y: 139, endPoint x: 694, endPoint y: 149, distance: 10.9
click at [694, 149] on div "274 244 298 292 272 280 256 264 302 282 266 278 294 260 270 262 296 5 2" at bounding box center [425, 217] width 850 height 347
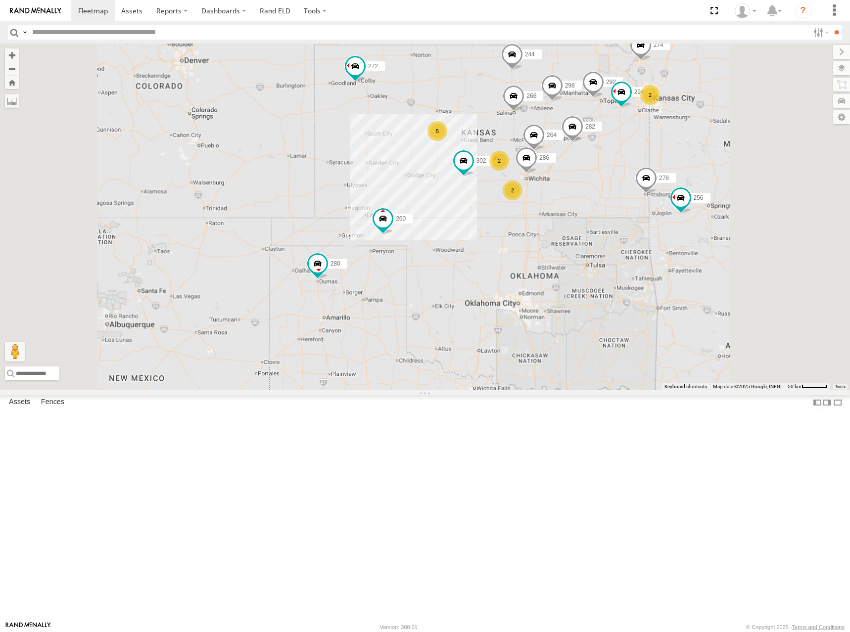
drag, startPoint x: 688, startPoint y: 168, endPoint x: 684, endPoint y: 178, distance: 10.7
click at [684, 178] on div "274 244 298 292 272 280 256 264 302 282 266 278 294 260 5 2 2 2 286" at bounding box center [425, 217] width 850 height 347
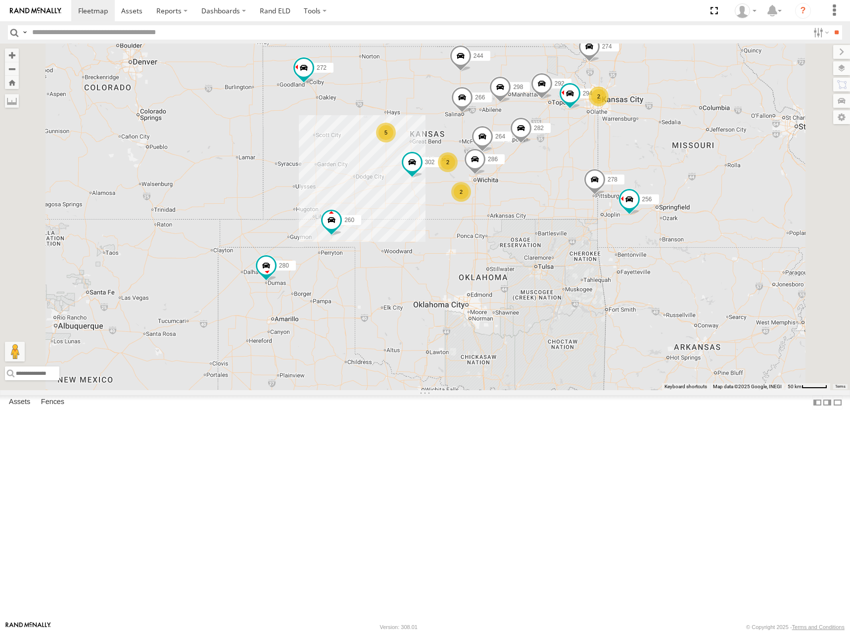
drag, startPoint x: 702, startPoint y: 163, endPoint x: 662, endPoint y: 161, distance: 39.7
click at [662, 161] on div "274 244 298 292 272 280 256 264 302 282 266 278 294 260 5 2 2 2 286" at bounding box center [425, 217] width 850 height 347
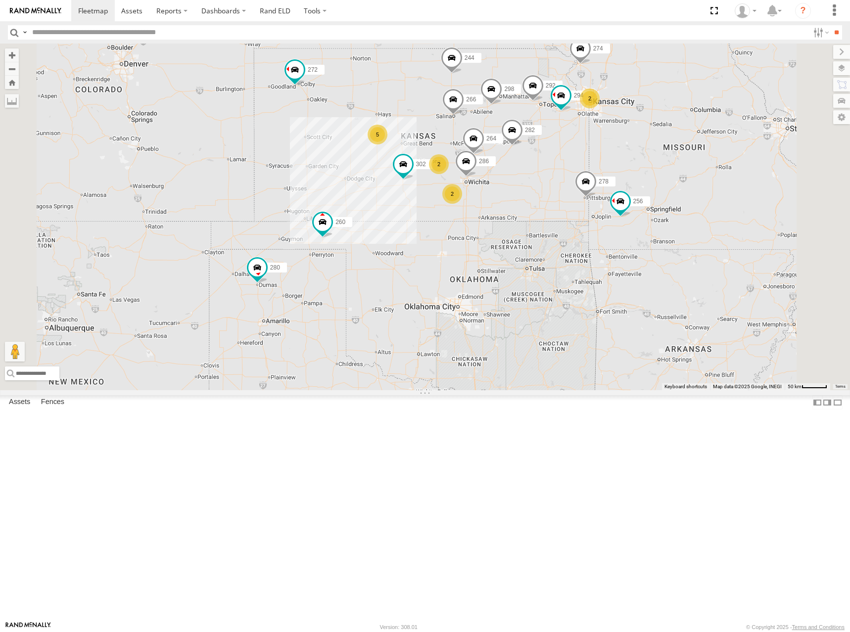
drag, startPoint x: 481, startPoint y: 183, endPoint x: 481, endPoint y: 191, distance: 7.9
click at [481, 191] on div "274 244 298 292 272 280 256 264 302 282 266 278 294 260 5 2 2 2 286" at bounding box center [425, 217] width 850 height 347
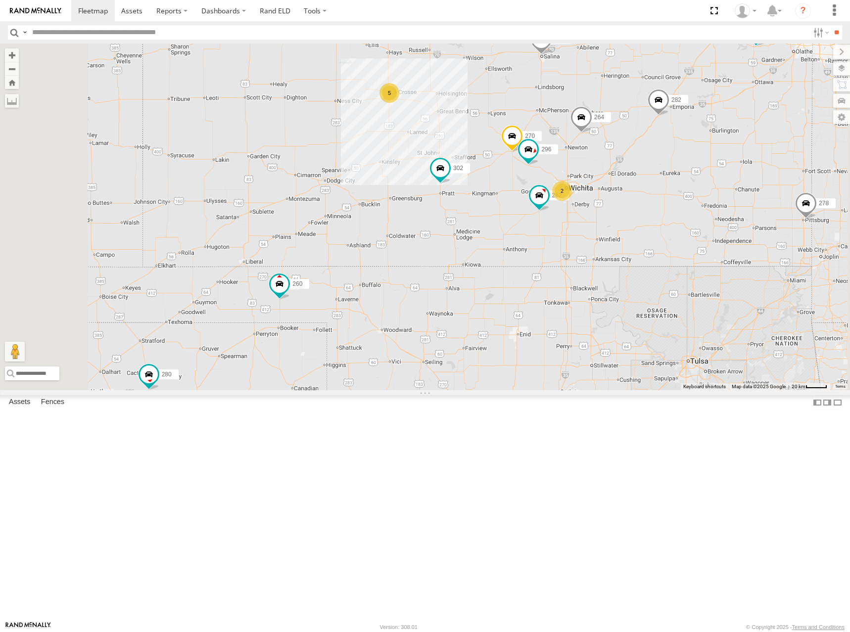
drag, startPoint x: 476, startPoint y: 300, endPoint x: 514, endPoint y: 280, distance: 43.2
click at [514, 280] on div "274 244 298 292 272 280 256 264 302 282 266 278 294 260 5 270 262 296 2" at bounding box center [425, 217] width 850 height 347
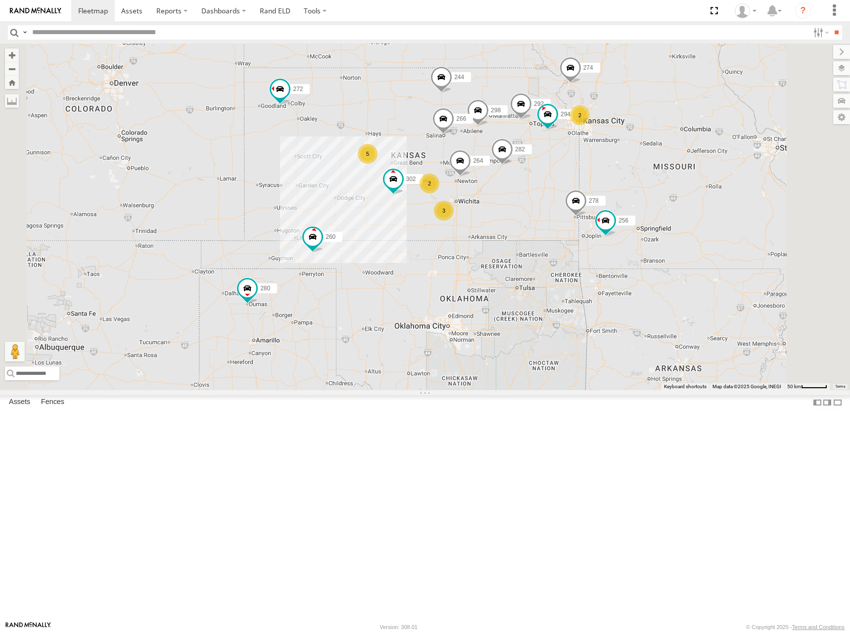
drag, startPoint x: 593, startPoint y: 138, endPoint x: 591, endPoint y: 126, distance: 12.0
click at [591, 126] on div "274 244 298 292 272 280 256 264 302 282 266 278 294 260 5 2 3 2" at bounding box center [425, 217] width 850 height 347
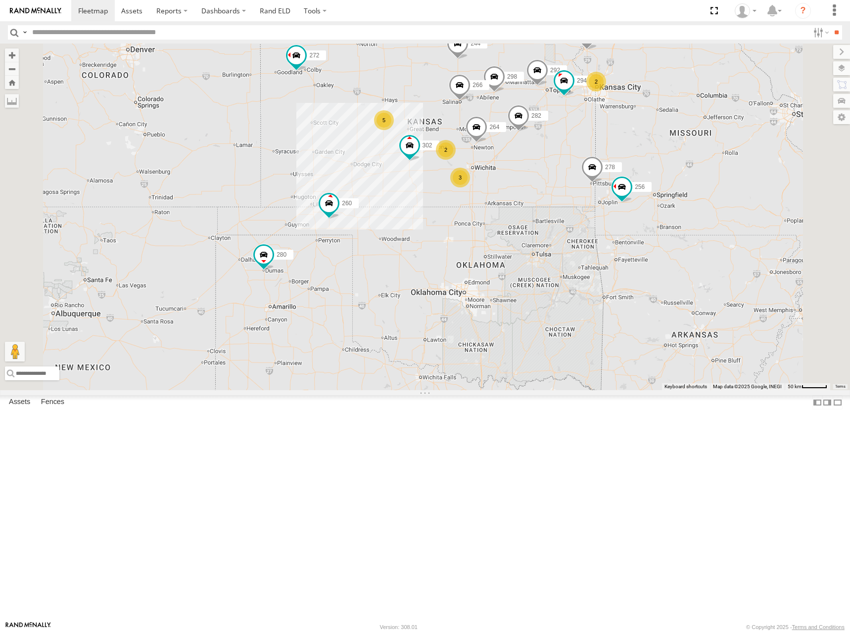
drag, startPoint x: 624, startPoint y: 174, endPoint x: 640, endPoint y: 148, distance: 30.0
click at [640, 148] on div "274 244 298 292 272 280 256 264 302 282 266 278 294 260 5 2 3 2" at bounding box center [425, 217] width 850 height 347
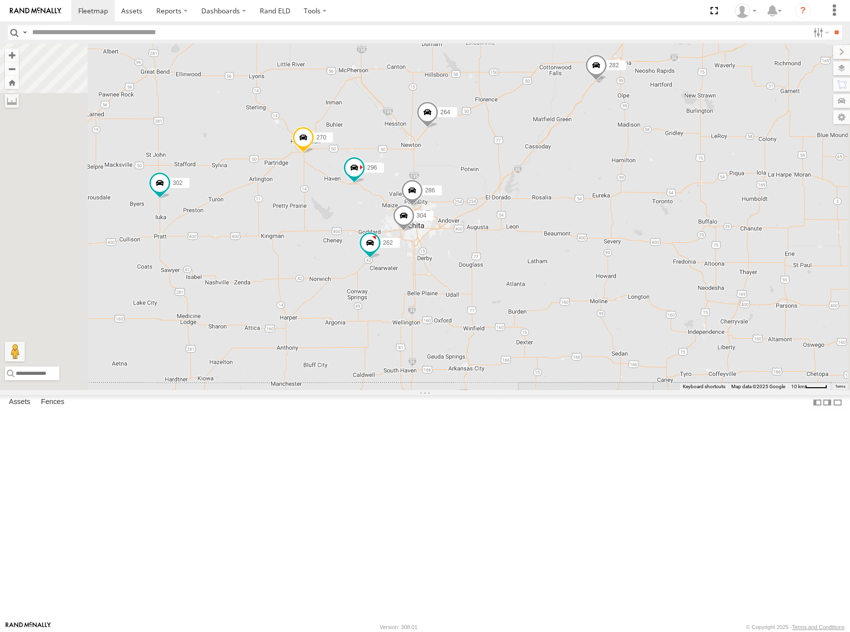
drag, startPoint x: 487, startPoint y: 221, endPoint x: 495, endPoint y: 216, distance: 9.8
click at [495, 216] on div "274 244 298 292 272 280 256 264 302 282 266 278 294 260 270 262 296 304 286" at bounding box center [425, 217] width 850 height 347
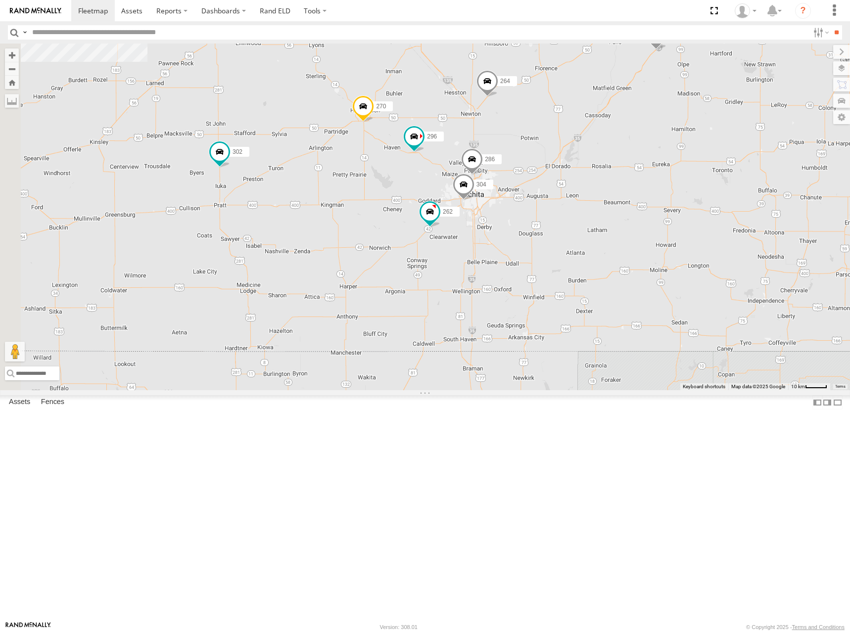
drag, startPoint x: 652, startPoint y: 269, endPoint x: 671, endPoint y: 261, distance: 20.9
click at [671, 261] on div "274 244 298 292 272 280 256 264 302 282 266 278 294 260 270 262 296 304 286" at bounding box center [425, 217] width 850 height 347
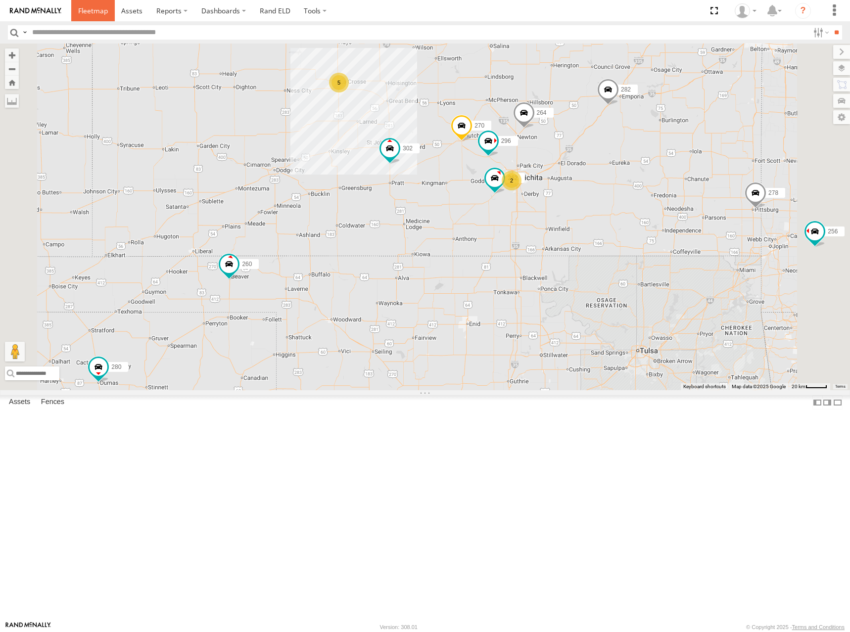
click at [90, 10] on span at bounding box center [93, 10] width 30 height 9
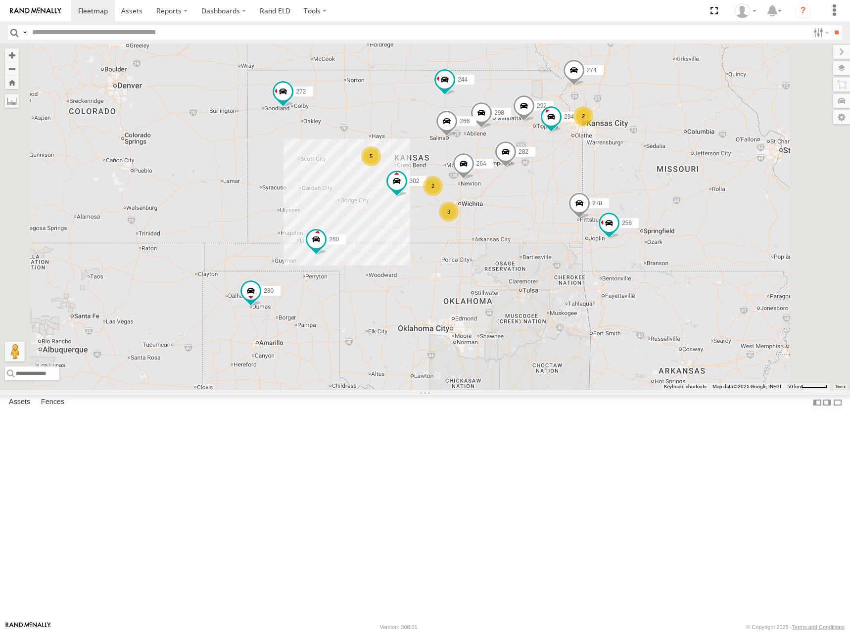
drag, startPoint x: 518, startPoint y: 210, endPoint x: 523, endPoint y: 195, distance: 16.0
click at [523, 195] on div "274 5 244 298 2 3 2 292 272 280 256 264 302 282 266 278 294 260" at bounding box center [425, 217] width 850 height 347
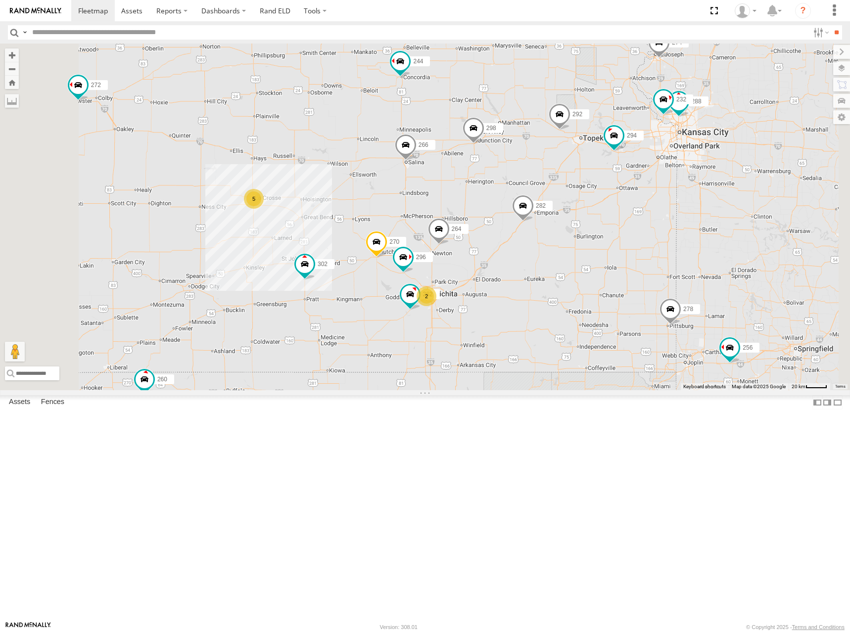
drag, startPoint x: 672, startPoint y: 225, endPoint x: 663, endPoint y: 295, distance: 71.0
click at [663, 295] on div "274 244 298 292 272 280 256 264 302 282 266 278 294 260 270 262 296 5 288 232 2" at bounding box center [425, 217] width 850 height 347
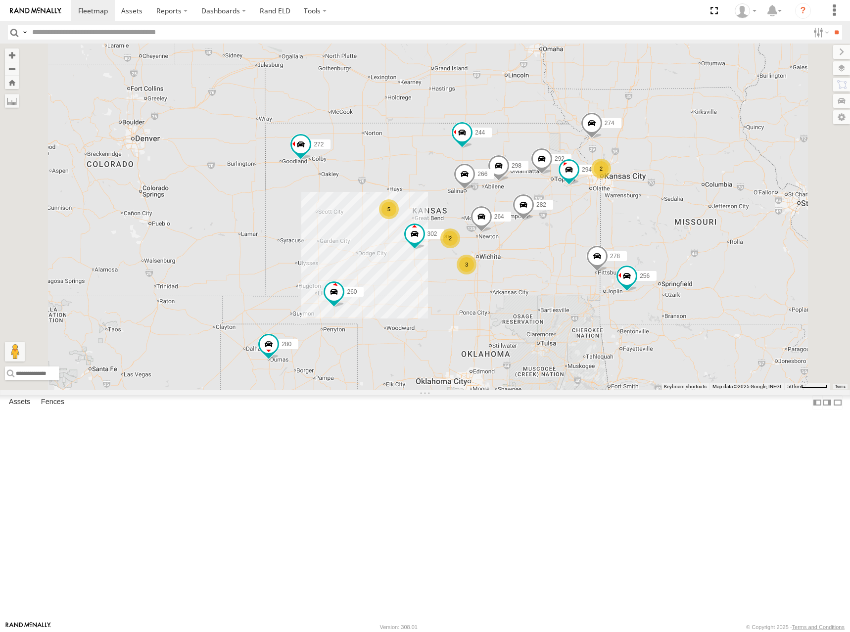
drag, startPoint x: 669, startPoint y: 239, endPoint x: 663, endPoint y: 239, distance: 6.0
click at [663, 239] on div "274 244 298 292 272 280 256 264 302 282 266 278 294 260 5 2 3 2" at bounding box center [425, 217] width 850 height 347
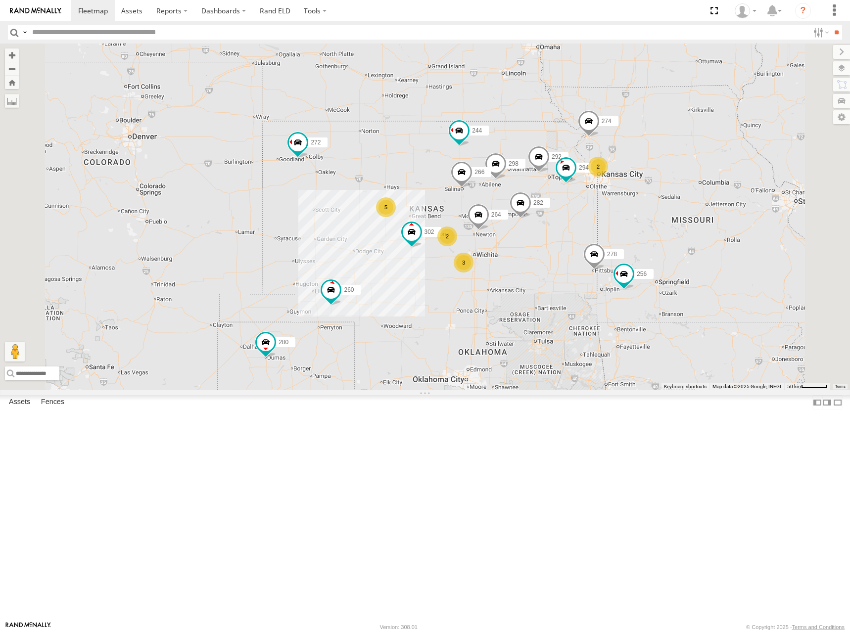
drag, startPoint x: 653, startPoint y: 226, endPoint x: 653, endPoint y: 221, distance: 5.4
click at [653, 221] on div "274 244 298 292 272 280 256 264 302 282 266 278 294 260 5 2 3 2" at bounding box center [425, 217] width 850 height 347
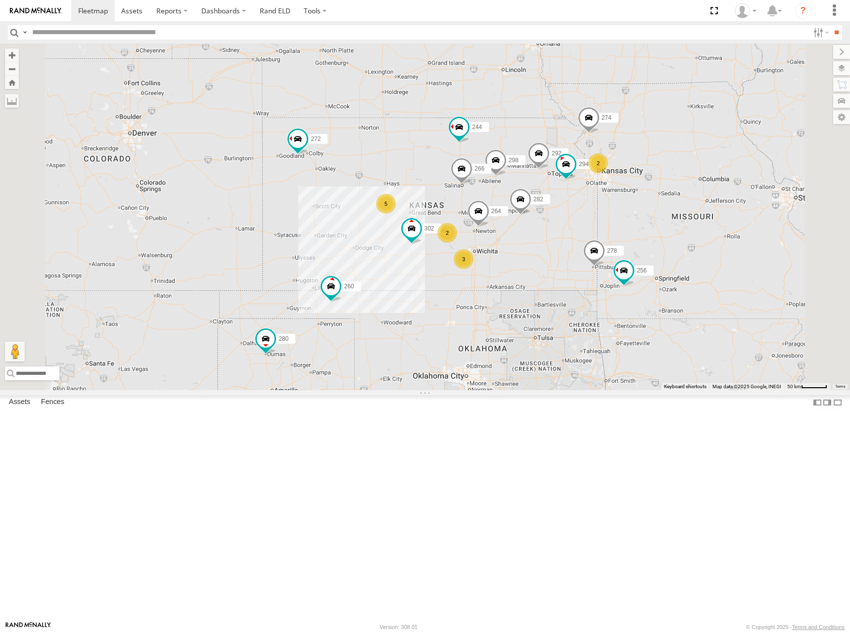
drag, startPoint x: 648, startPoint y: 210, endPoint x: 641, endPoint y: 213, distance: 7.3
click at [641, 213] on div "274 244 298 292 272 280 256 264 302 282 266 278 294 260 5 2 3 2" at bounding box center [425, 217] width 850 height 347
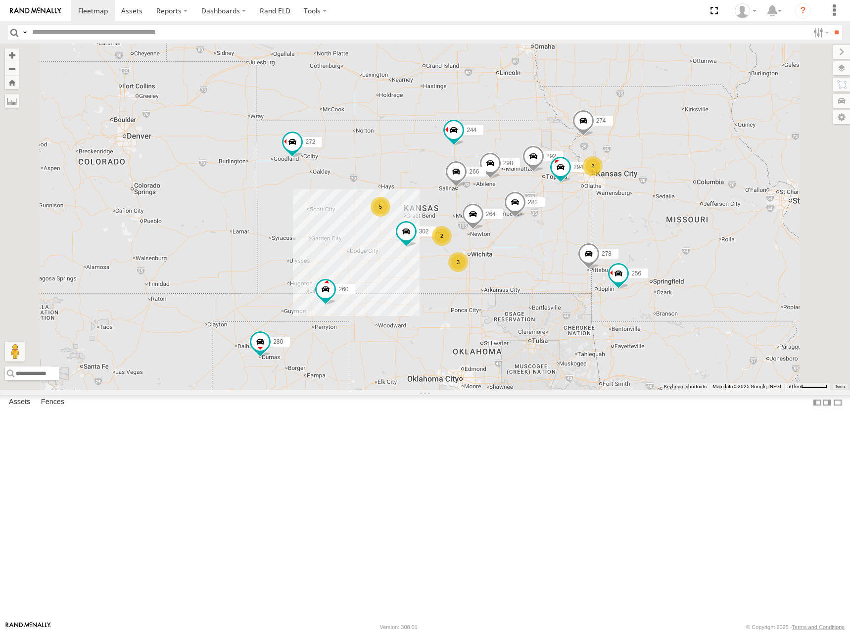
click at [645, 219] on div "274 244 298 292 272 280 256 264 302 282 266 278 294 260 5 2 3 2" at bounding box center [425, 217] width 850 height 347
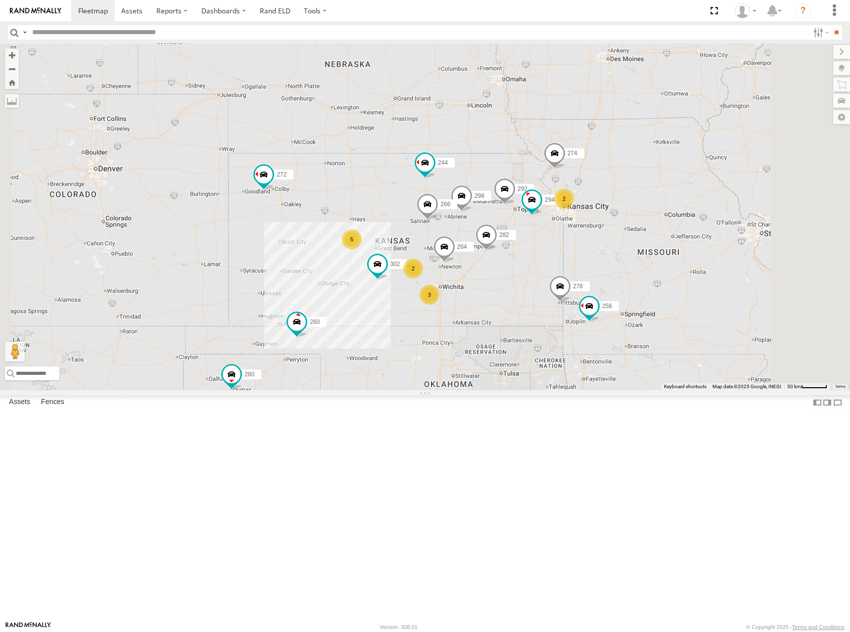
drag, startPoint x: 654, startPoint y: 204, endPoint x: 627, endPoint y: 238, distance: 43.0
click at [627, 238] on div "274 244 298 292 272 280 256 264 302 282 266 278 294 260 5 2 3 2" at bounding box center [425, 217] width 850 height 347
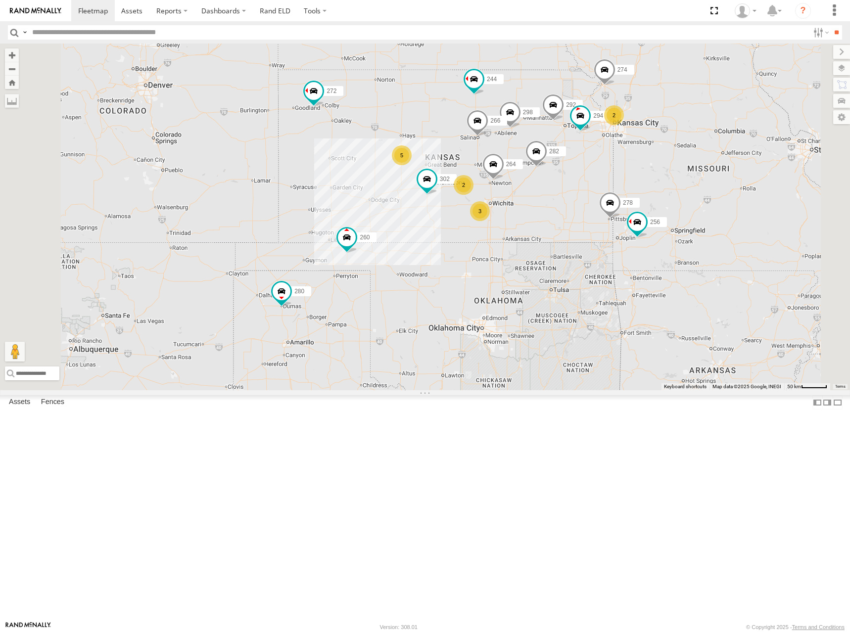
drag, startPoint x: 509, startPoint y: 261, endPoint x: 565, endPoint y: 179, distance: 98.7
click at [565, 179] on div "274 244 298 292 272 280 256 264 302 282 266 278 294 260 5 2 3 2" at bounding box center [425, 217] width 850 height 347
drag, startPoint x: 564, startPoint y: 183, endPoint x: 566, endPoint y: 173, distance: 10.6
click at [566, 173] on div "274 244 298 292 272 280 256 264 302 282 266 278 294 260 5 2 3 2" at bounding box center [425, 217] width 850 height 347
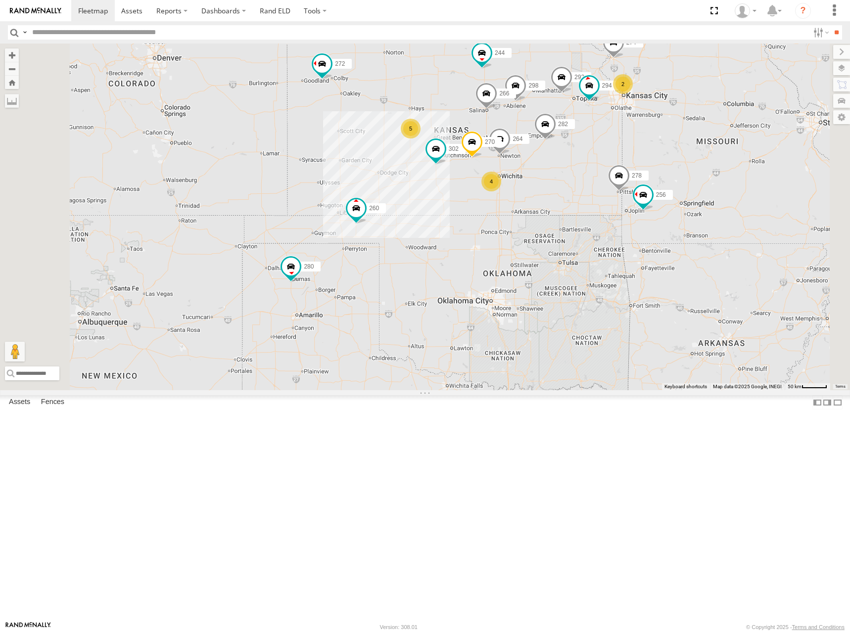
click at [649, 143] on div "274 244 298 270 292 272 280 256 264 302 282 266 278 294 260 5 4 2" at bounding box center [425, 217] width 850 height 347
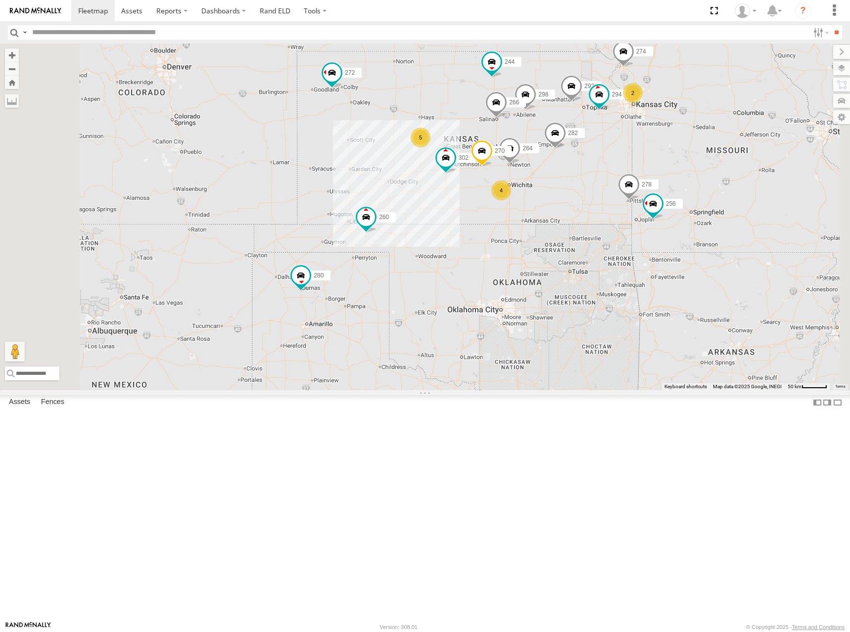
drag, startPoint x: 645, startPoint y: 148, endPoint x: 656, endPoint y: 156, distance: 13.8
click at [656, 156] on div "274 244 298 270 292 272 280 256 264 302 282 266 278 294 260 5 4 2" at bounding box center [425, 217] width 850 height 347
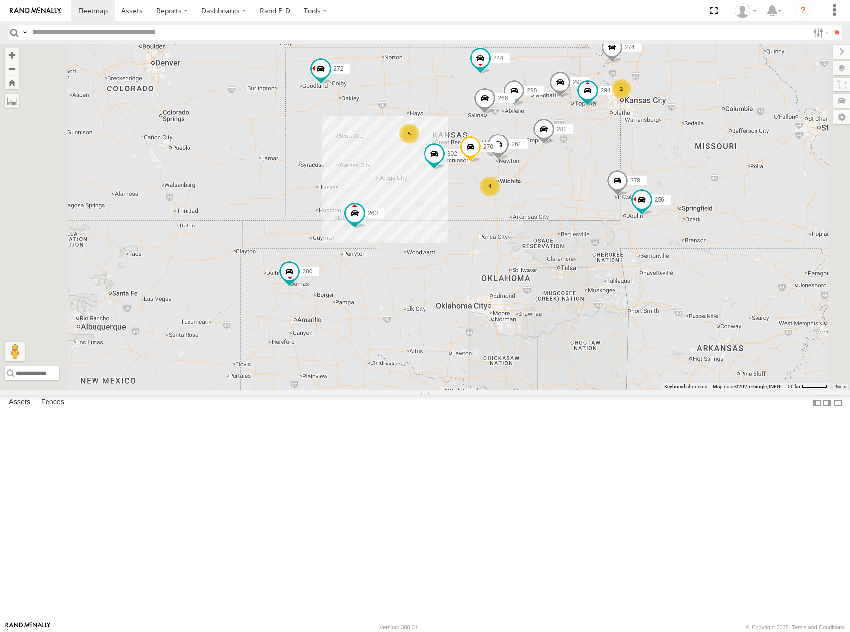
drag, startPoint x: 575, startPoint y: 170, endPoint x: 552, endPoint y: 161, distance: 24.4
click at [552, 161] on div "274 244 298 270 292 272 280 256 264 302 282 266 278 294 260 5 4 2" at bounding box center [425, 217] width 850 height 347
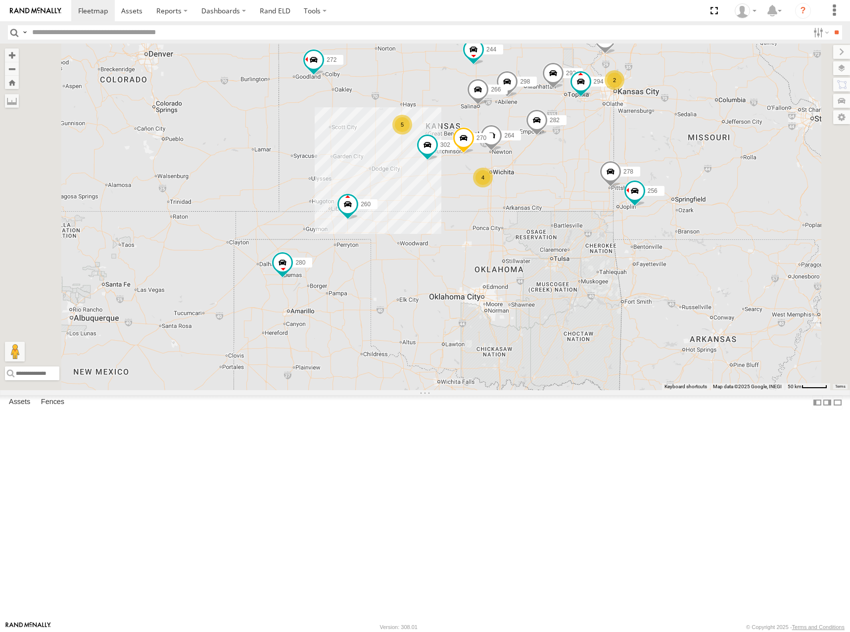
drag, startPoint x: 506, startPoint y: 164, endPoint x: 521, endPoint y: 144, distance: 24.4
click at [521, 144] on div "274 244 298 270 292 272 280 256 264 302 282 266 278 294 260 5 4 2" at bounding box center [425, 217] width 850 height 347
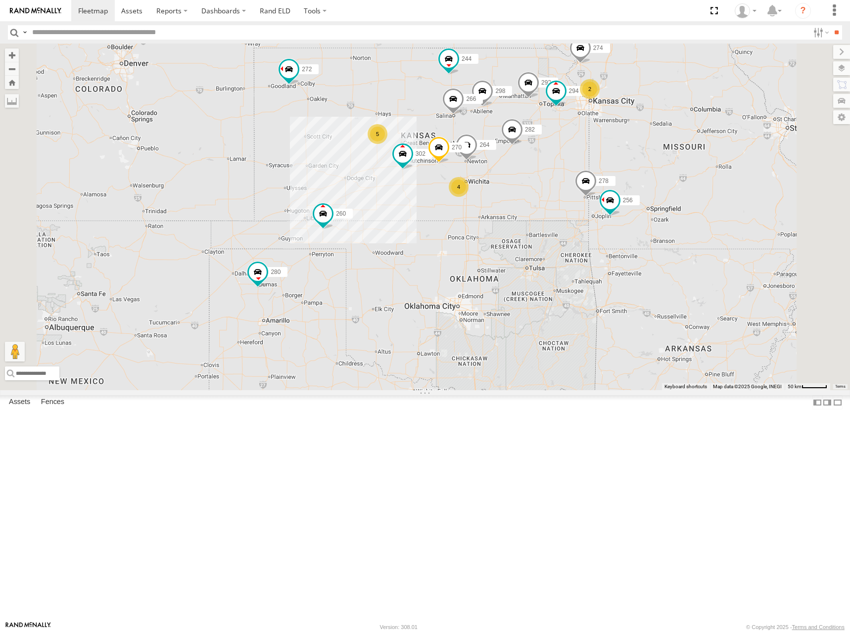
drag, startPoint x: 695, startPoint y: 116, endPoint x: 647, endPoint y: 144, distance: 55.4
click at [647, 144] on div "274 244 298 270 292 272 280 256 264 302 282 266 278 294 260 5 4 2" at bounding box center [425, 217] width 850 height 347
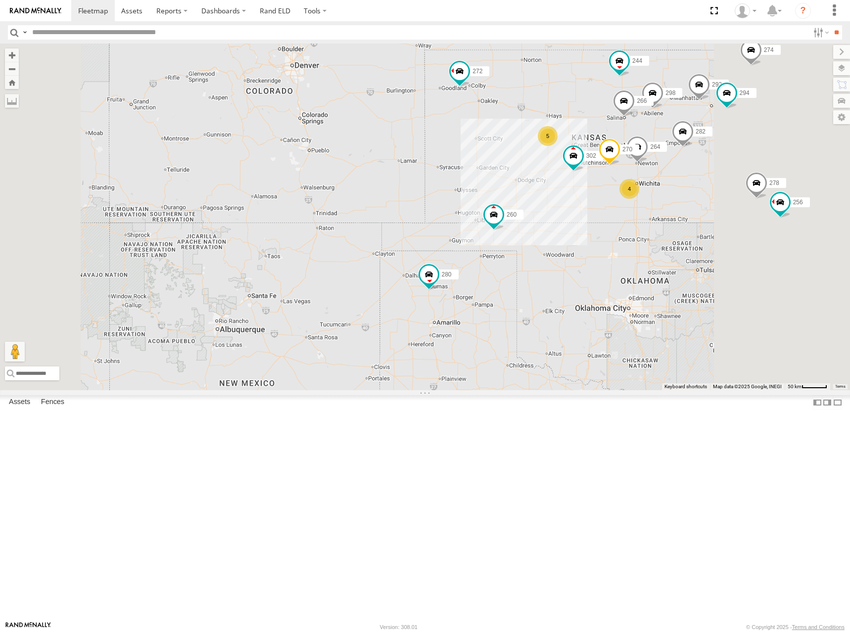
drag, startPoint x: 702, startPoint y: 192, endPoint x: 597, endPoint y: 208, distance: 106.0
click at [597, 208] on div "274 244 298 270 292 272 280 256 264 302 282 266 278 294 260 5 4" at bounding box center [425, 217] width 850 height 347
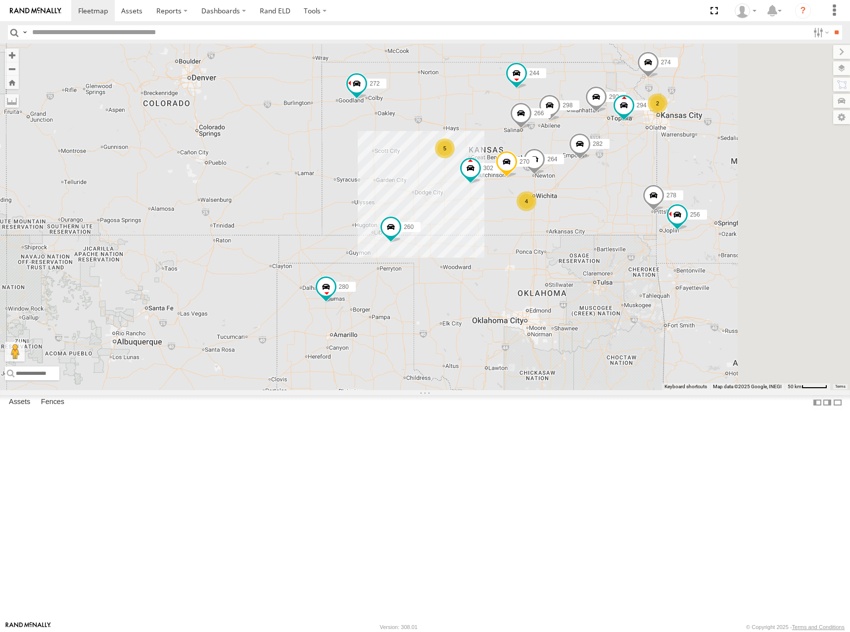
drag, startPoint x: 677, startPoint y: 157, endPoint x: 649, endPoint y: 157, distance: 28.7
click at [649, 157] on div "274 244 298 270 292 272 280 256 264 302 282 266 278 294 260 5 4 2" at bounding box center [425, 217] width 850 height 347
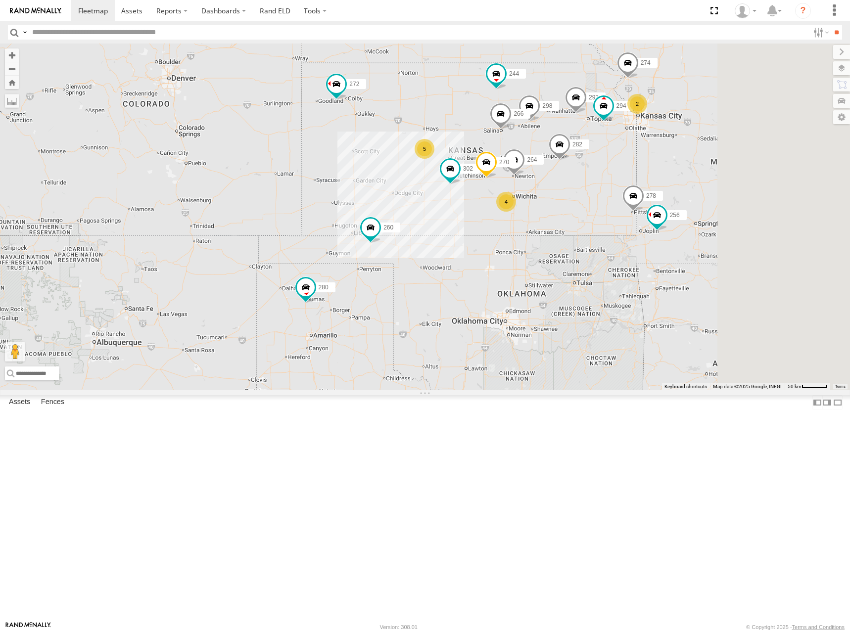
drag, startPoint x: 694, startPoint y: 157, endPoint x: 683, endPoint y: 157, distance: 10.9
click at [683, 157] on div "274 244 298 270 292 272 280 256 264 302 282 266 278 294 260 5 4 2" at bounding box center [425, 217] width 850 height 347
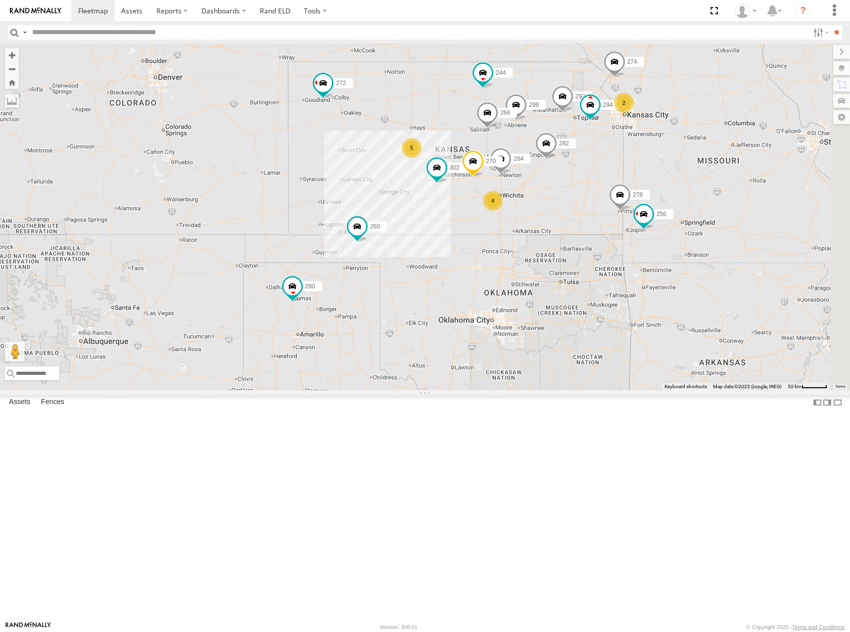
drag, startPoint x: 643, startPoint y: 164, endPoint x: 634, endPoint y: 161, distance: 9.4
click at [634, 161] on div "274 244 298 270 292 272 280 256 264 302 282 266 278 294 260 5 4 2" at bounding box center [425, 217] width 850 height 347
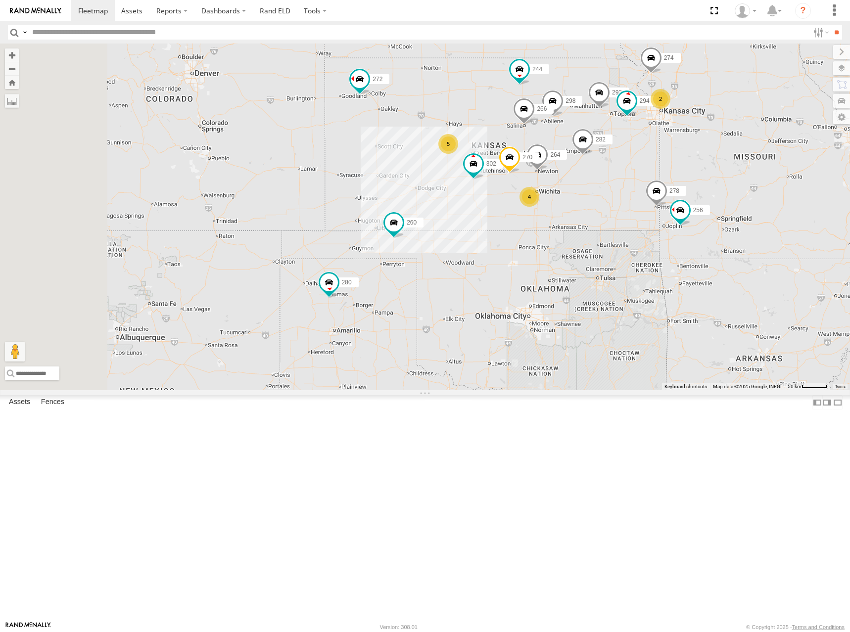
drag, startPoint x: 537, startPoint y: 200, endPoint x: 599, endPoint y: 196, distance: 62.5
click at [599, 196] on div "274 244 298 270 292 272 280 256 264 302 282 266 278 294 260 5 4 2" at bounding box center [425, 217] width 850 height 347
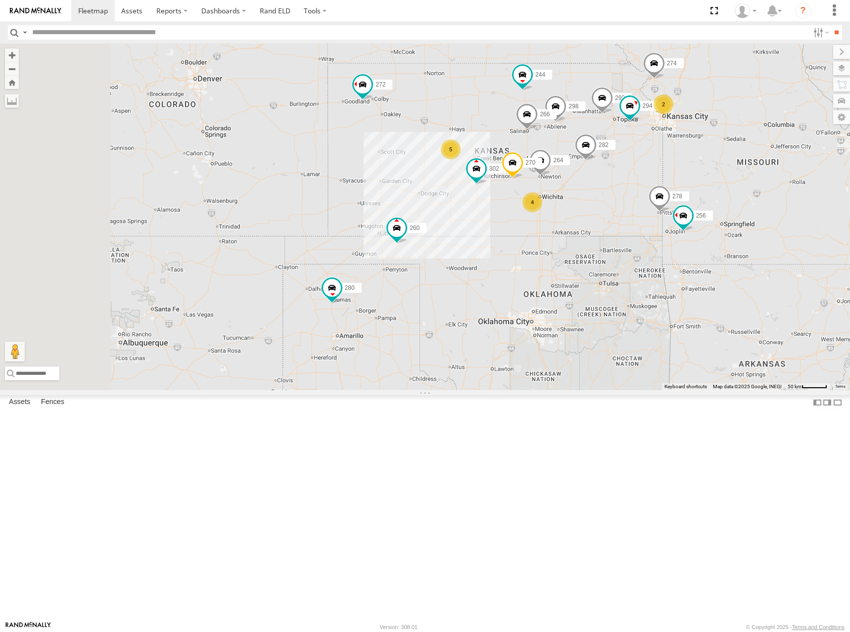
click at [552, 169] on div "274 244 298 270 292 272 280 256 264 302 282 266 278 294 260 5 4 2" at bounding box center [425, 217] width 850 height 347
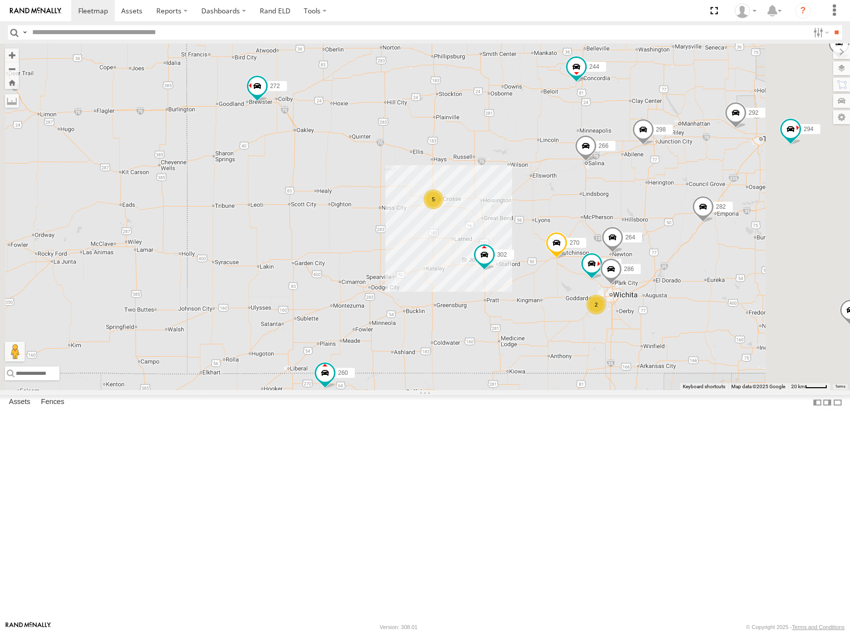
drag, startPoint x: 684, startPoint y: 220, endPoint x: 540, endPoint y: 69, distance: 208.3
click at [540, 69] on div "274 244 298 270 292 272 280 256 264 302 282 266 278 294 260 5 2 296 286" at bounding box center [425, 217] width 850 height 347
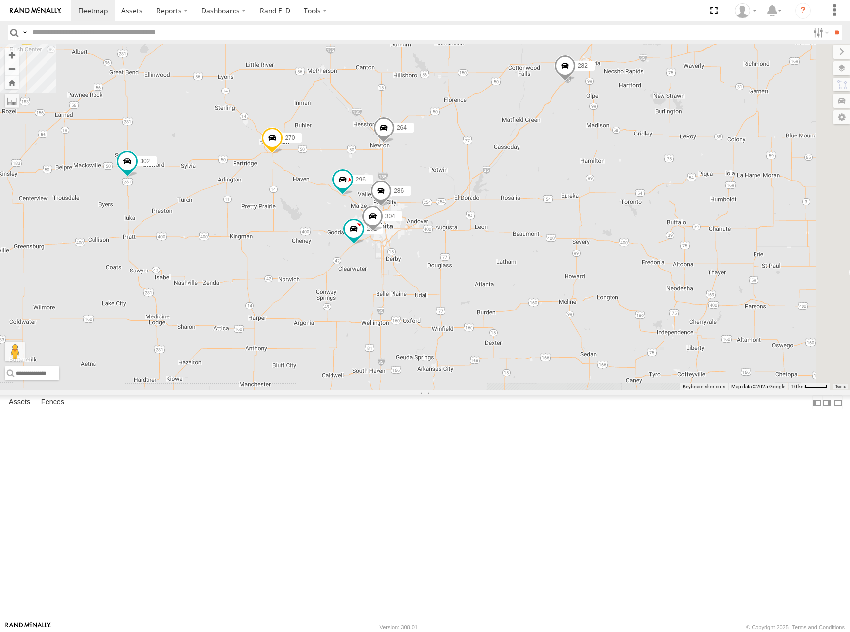
drag, startPoint x: 714, startPoint y: 188, endPoint x: 613, endPoint y: 237, distance: 112.2
click at [613, 237] on div "274 244 298 270 292 272 280 256 264 302 282 266 278 294 260 296 286 5 262 304" at bounding box center [425, 217] width 850 height 347
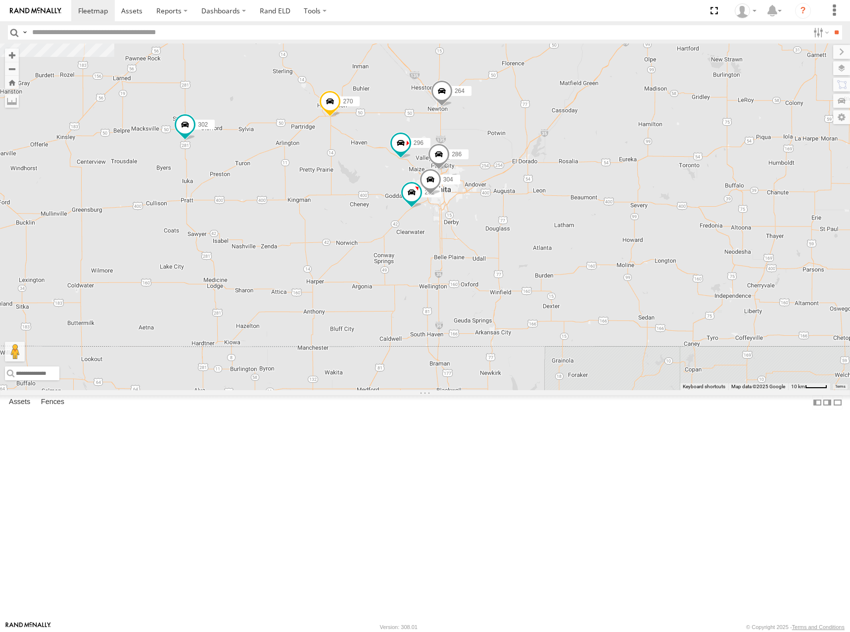
drag, startPoint x: 591, startPoint y: 321, endPoint x: 664, endPoint y: 280, distance: 84.0
click at [664, 280] on div "274 244 298 270 292 272 280 256 264 302 282 266 278 294 260 296 286 5 262 304" at bounding box center [425, 217] width 850 height 347
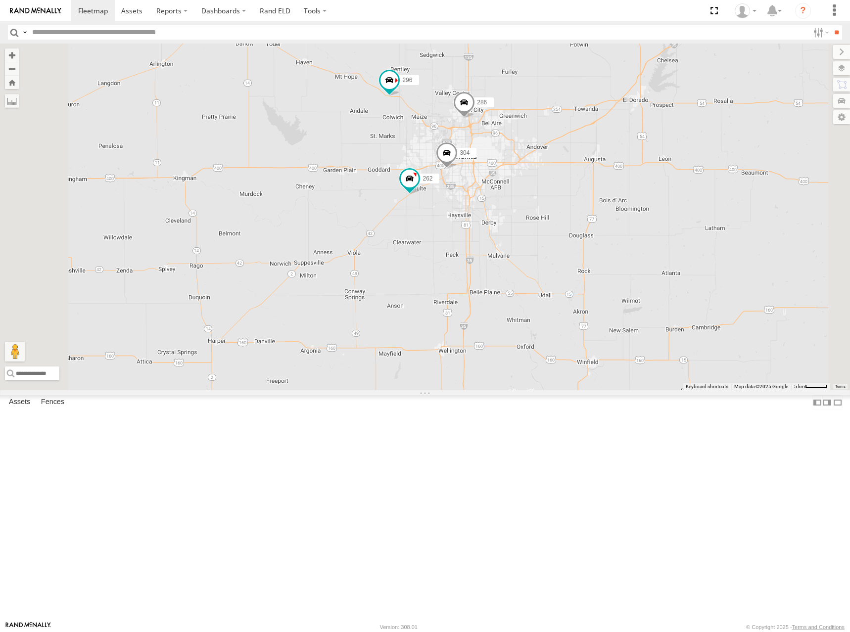
drag, startPoint x: 421, startPoint y: 264, endPoint x: 589, endPoint y: 293, distance: 170.7
click at [589, 293] on div "274 244 298 270 292 272 280 256 264 302 282 266 278 294 260 296 286 262 304" at bounding box center [425, 217] width 850 height 347
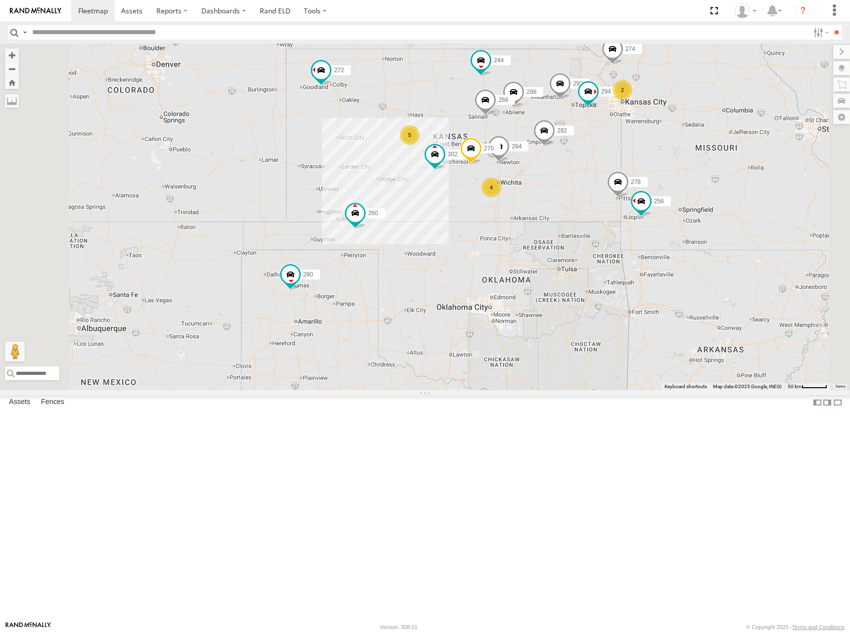
drag, startPoint x: 522, startPoint y: 215, endPoint x: 524, endPoint y: 239, distance: 24.4
click at [524, 239] on div "274 244 298 270 292 272 280 256 264 302 282 266 278 294 260 5 4 2" at bounding box center [425, 217] width 850 height 347
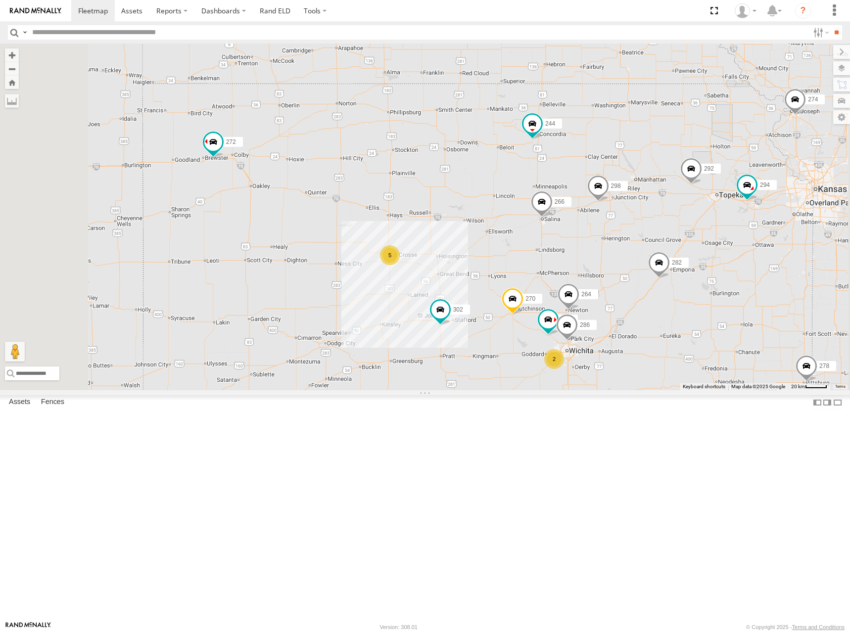
drag, startPoint x: 744, startPoint y: 246, endPoint x: 678, endPoint y: 216, distance: 72.6
click at [678, 216] on div "274 244 298 270 292 272 280 256 264 302 282 266 278 294 260 5 2 296 286" at bounding box center [425, 217] width 850 height 347
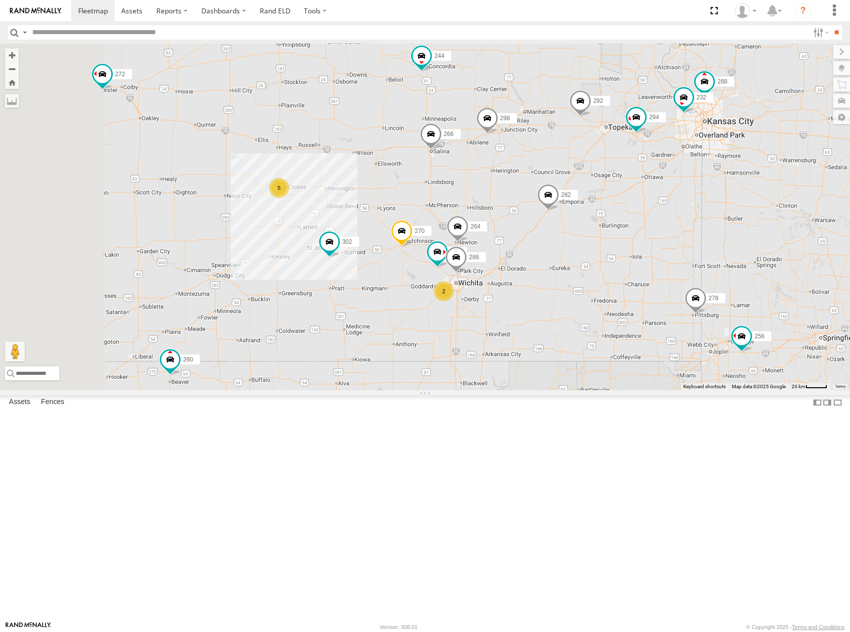
drag, startPoint x: 606, startPoint y: 306, endPoint x: 692, endPoint y: 270, distance: 94.0
click at [692, 270] on div "274 244 298 270 292 272 280 256 264 302 282 266 278 294 260 288 232 296 286 5 2" at bounding box center [425, 217] width 850 height 347
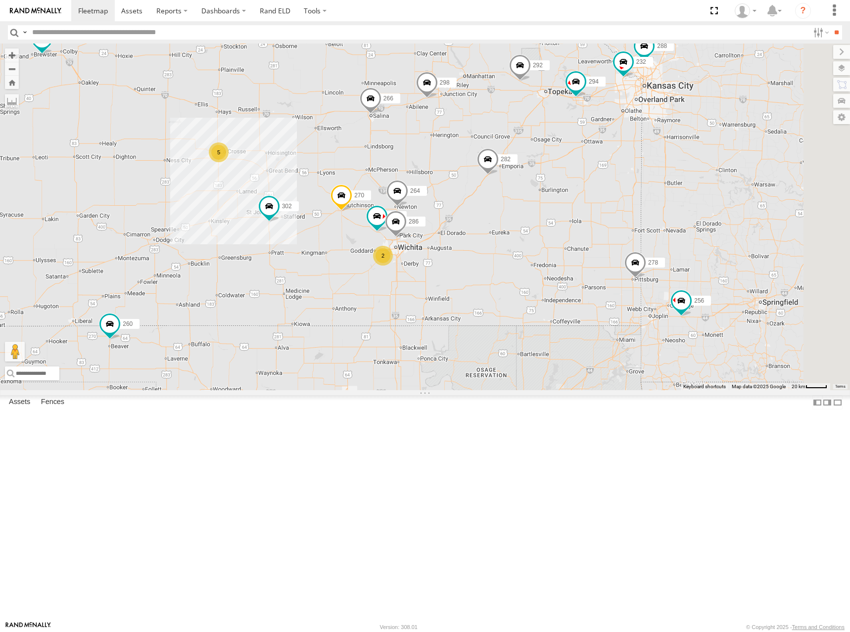
drag, startPoint x: 707, startPoint y: 280, endPoint x: 585, endPoint y: 269, distance: 122.2
click at [585, 269] on div "274 244 298 270 292 272 280 256 264 302 282 266 278 294 260 288 232 296 286 5 2" at bounding box center [425, 217] width 850 height 347
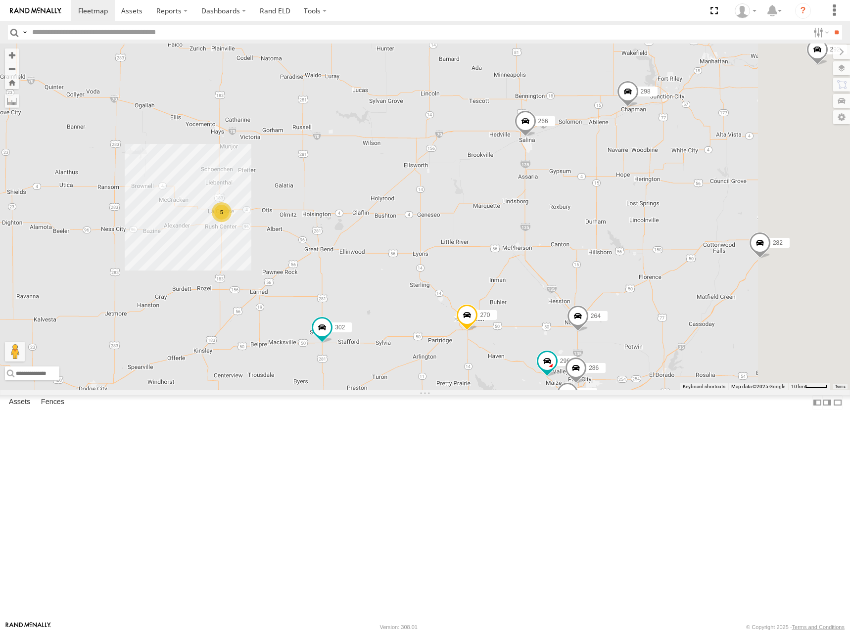
drag, startPoint x: 517, startPoint y: 231, endPoint x: 516, endPoint y: 204, distance: 26.7
click at [517, 205] on div "274 244 298 270 292 272 280 256 264 302 282 266 278 294 260 5 262 296 304 286" at bounding box center [425, 217] width 850 height 347
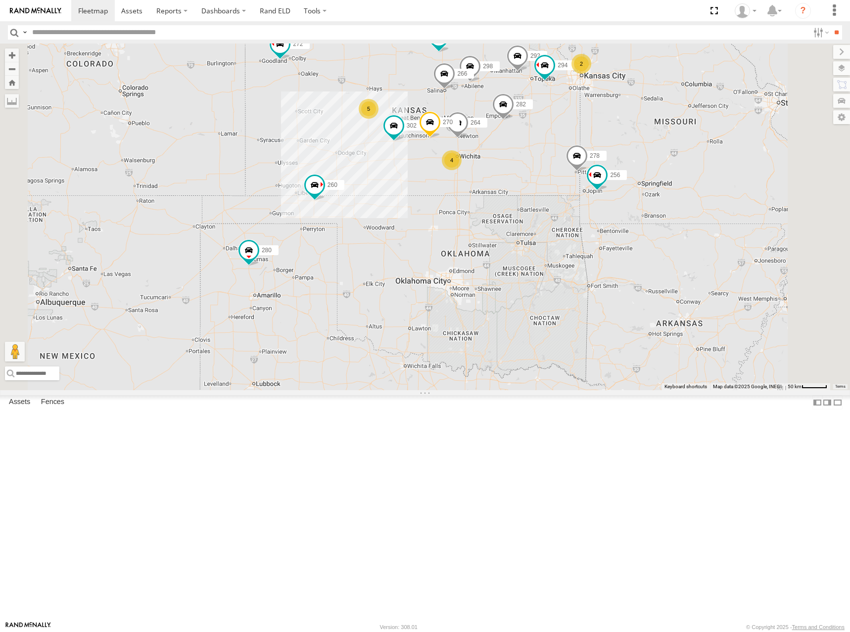
drag, startPoint x: 614, startPoint y: 150, endPoint x: 640, endPoint y: 144, distance: 26.9
click at [640, 144] on div "274 244 298 270 292 272 280 256 264 302 282 266 278 294 260 5 4 2" at bounding box center [425, 217] width 850 height 347
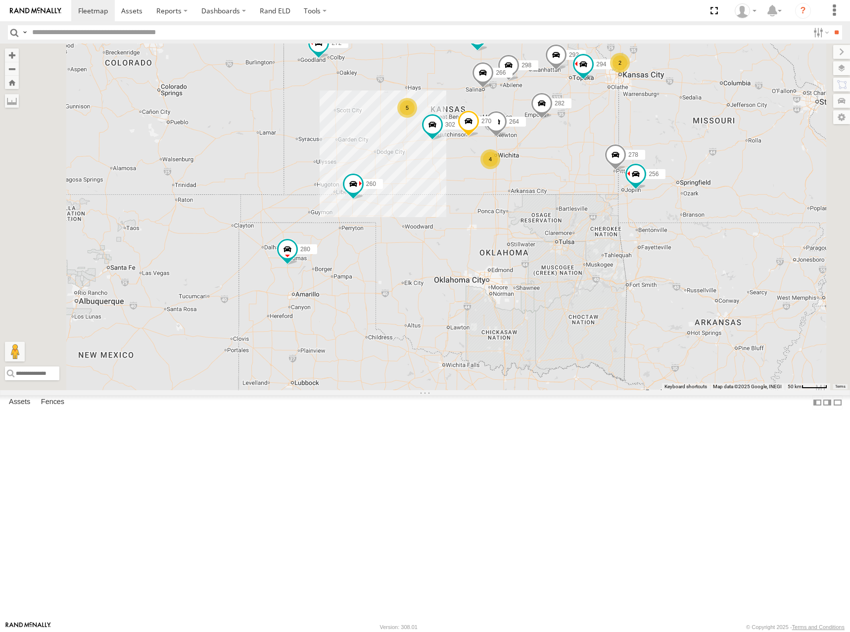
drag, startPoint x: 646, startPoint y: 131, endPoint x: 655, endPoint y: 140, distance: 11.9
click at [655, 140] on div "274 244 298 270 292 272 280 256 264 302 282 266 278 294 260 5 4 2" at bounding box center [425, 217] width 850 height 347
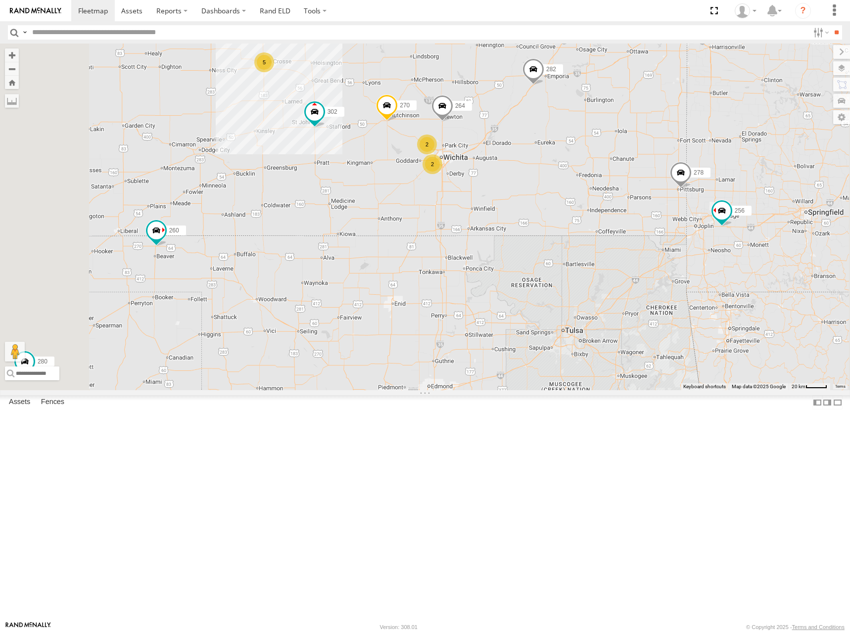
drag, startPoint x: 604, startPoint y: 150, endPoint x: 617, endPoint y: 163, distance: 17.8
click at [617, 163] on div "274 244 298 270 292 272 280 256 264 302 282 266 278 294 260 288 232 5 2 2" at bounding box center [425, 217] width 850 height 347
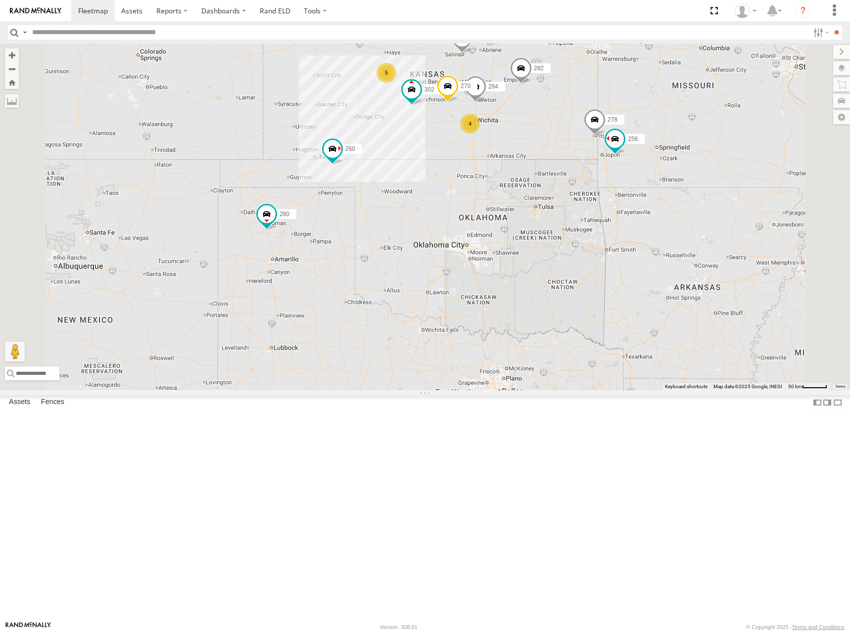
drag, startPoint x: 636, startPoint y: 92, endPoint x: 644, endPoint y: 115, distance: 24.3
click at [644, 115] on div "274 244 298 270 292 272 280 256 264 302 282 266 278 294 260 5 4 2" at bounding box center [425, 217] width 850 height 347
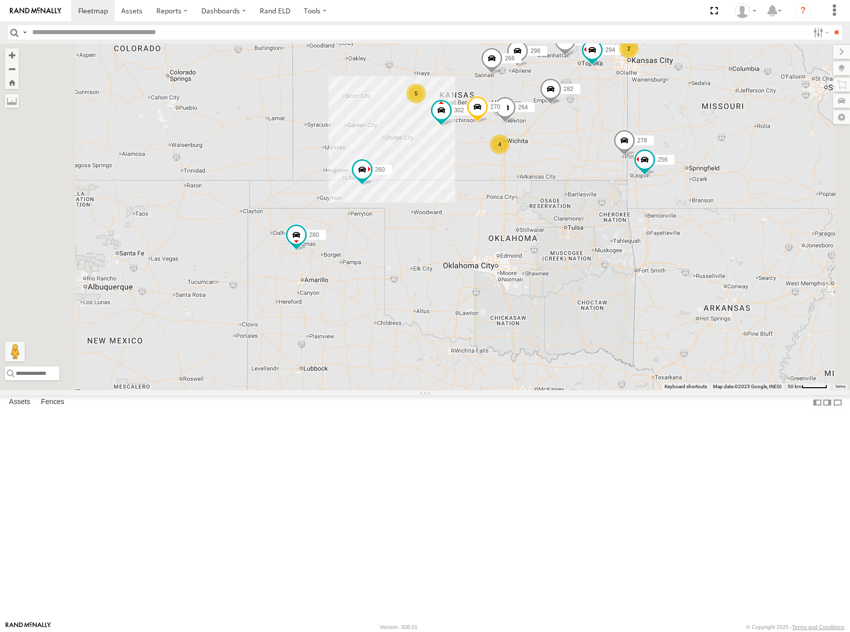
drag, startPoint x: 639, startPoint y: 124, endPoint x: 671, endPoint y: 144, distance: 38.4
click at [671, 144] on div "274 244 298 270 292 272 280 256 264 302 282 266 278 294 260 5 4 2" at bounding box center [425, 217] width 850 height 347
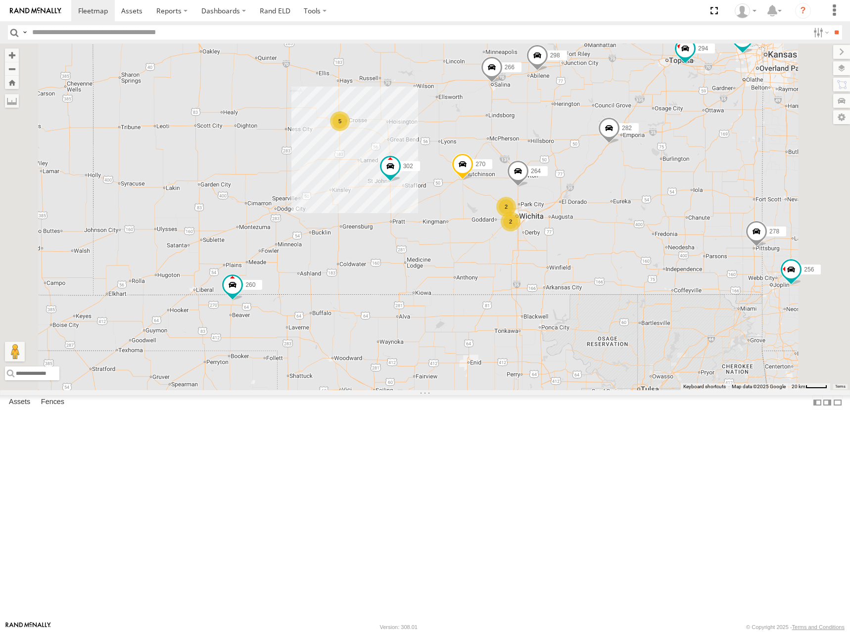
drag, startPoint x: 710, startPoint y: 112, endPoint x: 716, endPoint y: 109, distance: 6.2
click at [716, 109] on div "274 244 298 270 292 272 280 256 264 302 282 266 278 294 260 5 2 232 2" at bounding box center [425, 217] width 850 height 347
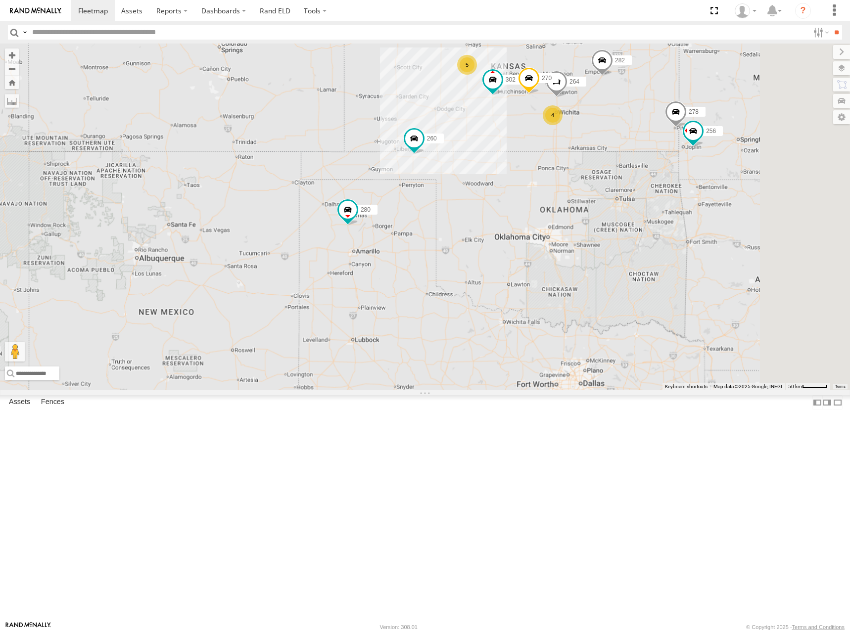
drag, startPoint x: 705, startPoint y: 97, endPoint x: 701, endPoint y: 106, distance: 9.7
click at [701, 106] on div "274 244 298 270 292 272 280 256 264 302 282 266 278 294 260 5 4 2" at bounding box center [425, 217] width 850 height 347
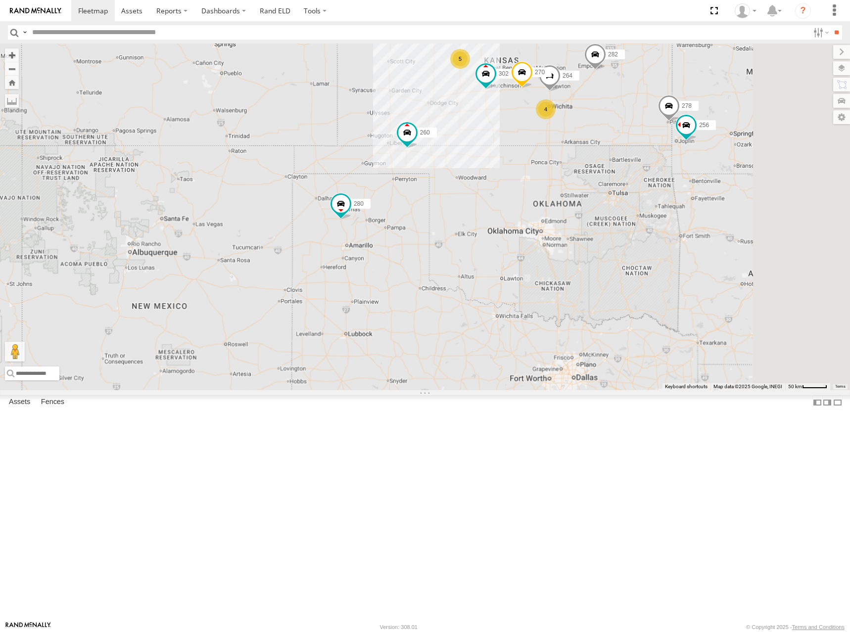
drag, startPoint x: 725, startPoint y: 108, endPoint x: 722, endPoint y: 97, distance: 11.4
click at [722, 97] on div "274 244 298 270 292 272 280 256 264 302 282 266 278 294 260 5 4 2" at bounding box center [425, 217] width 850 height 347
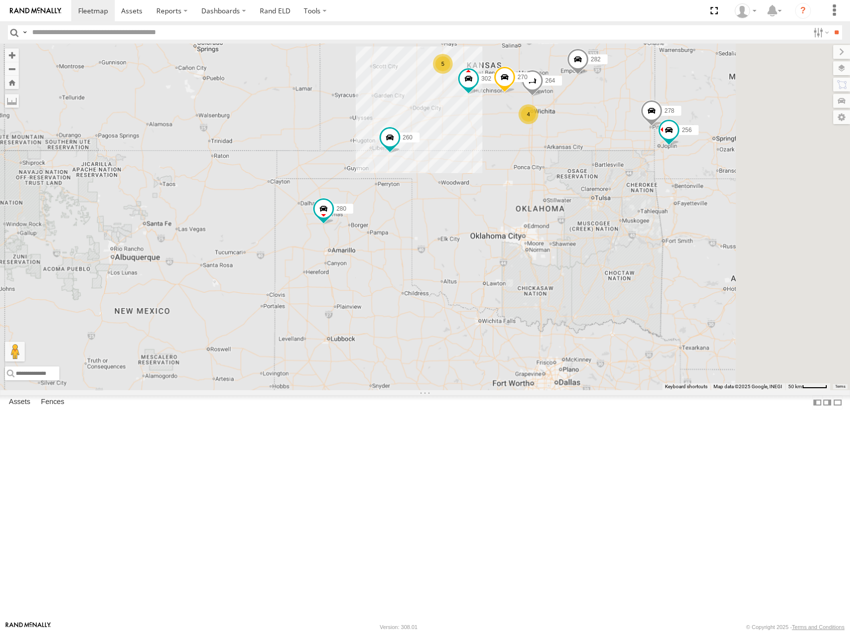
drag, startPoint x: 756, startPoint y: 184, endPoint x: 739, endPoint y: 191, distance: 18.8
click at [739, 191] on div "274 244 298 270 292 272 280 256 264 302 282 266 278 294 260 5 4 2" at bounding box center [425, 217] width 850 height 347
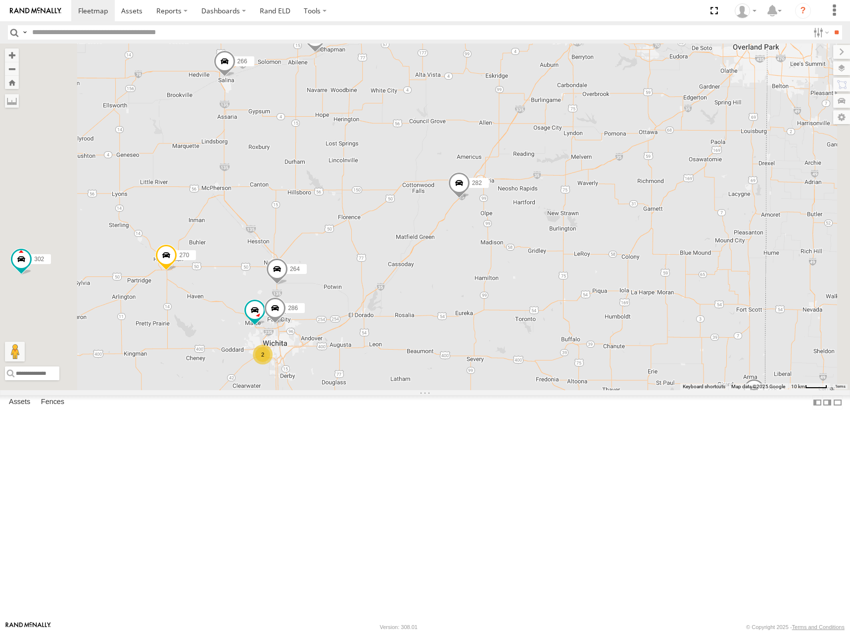
drag, startPoint x: 668, startPoint y: 185, endPoint x: 674, endPoint y: 176, distance: 11.7
click at [674, 176] on div "274 244 298 270 292 272 280 256 264 302 282 266 278 294 260 2 232 296 286" at bounding box center [425, 217] width 850 height 347
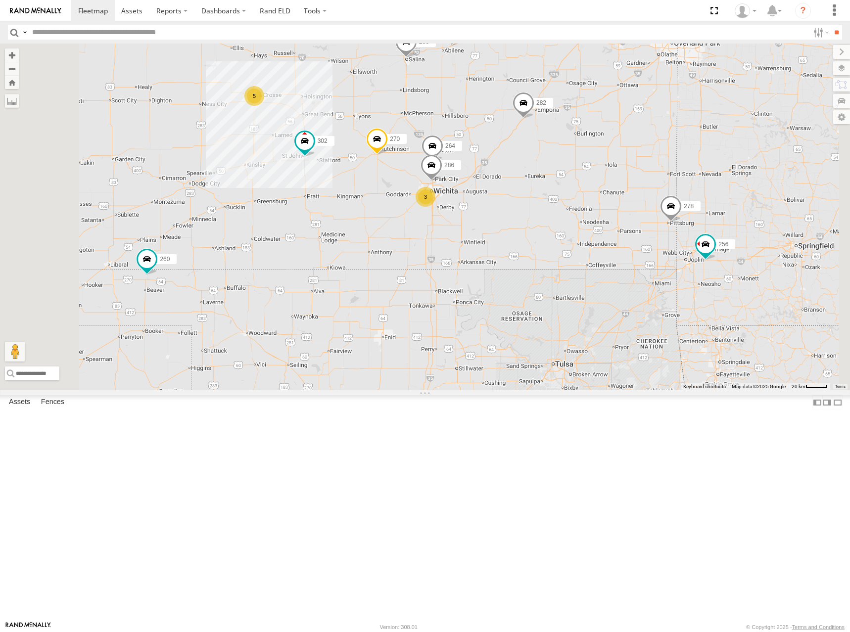
drag, startPoint x: 604, startPoint y: 179, endPoint x: 622, endPoint y: 172, distance: 19.4
click at [622, 172] on div "274 244 298 270 292 272 280 256 264 302 282 266 278 294 260 232 286 5 3 288" at bounding box center [425, 217] width 850 height 347
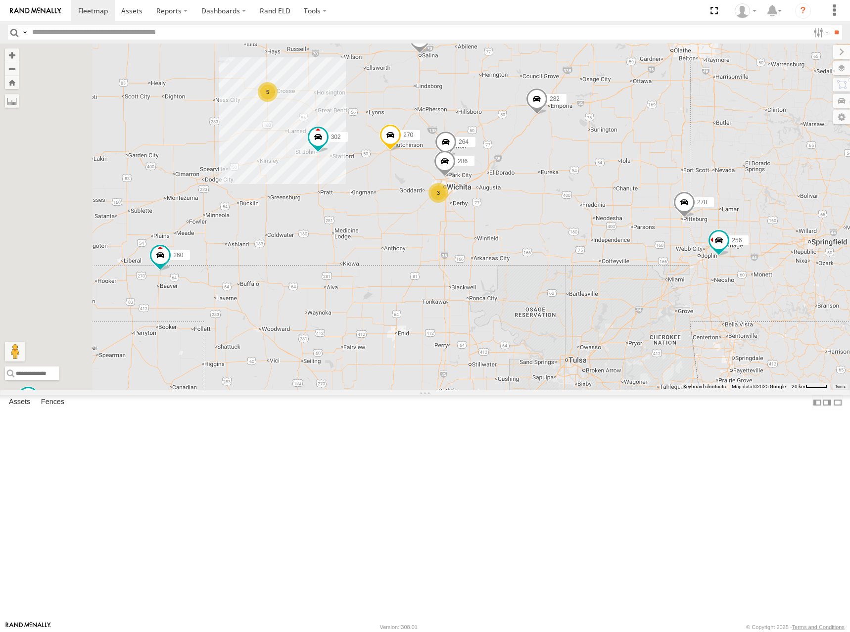
click at [617, 177] on div "274 244 298 270 292 272 280 256 264 302 282 266 278 294 260 232 286 5 3 288" at bounding box center [425, 217] width 850 height 347
drag, startPoint x: 633, startPoint y: 173, endPoint x: 642, endPoint y: 169, distance: 9.3
click at [642, 169] on div "274 244 298 270 292 272 280 256 264 302 282 266 278 294 260 232 286 5 3 288" at bounding box center [425, 217] width 850 height 347
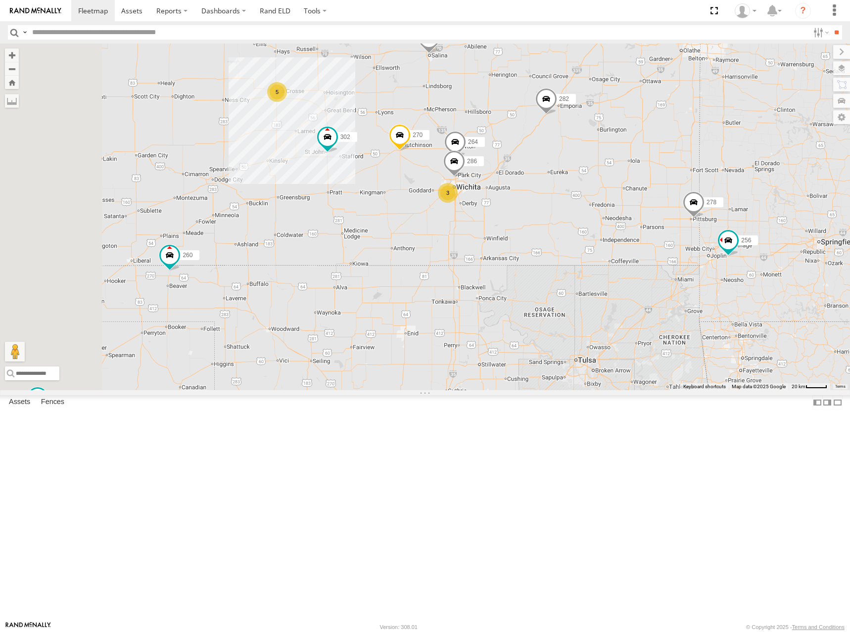
drag, startPoint x: 645, startPoint y: 169, endPoint x: 655, endPoint y: 169, distance: 9.4
click at [655, 169] on div "274 244 298 270 292 272 280 256 264 302 282 266 278 294 260 232 286 5 3 288" at bounding box center [425, 217] width 850 height 347
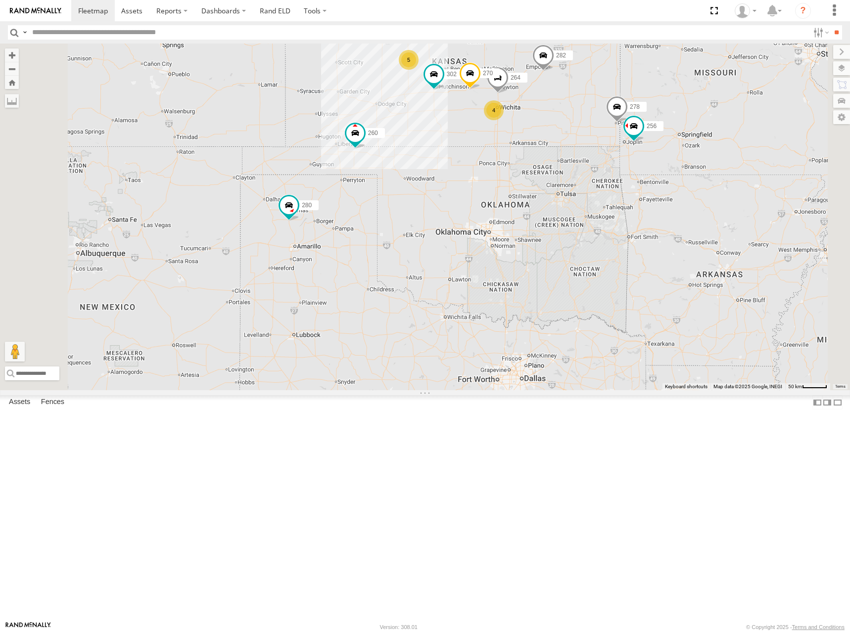
drag, startPoint x: 654, startPoint y: 103, endPoint x: 656, endPoint y: 93, distance: 11.0
click at [656, 93] on div "274 244 298 270 292 272 280 256 264 302 282 266 278 294 260 5 4 2" at bounding box center [425, 217] width 850 height 347
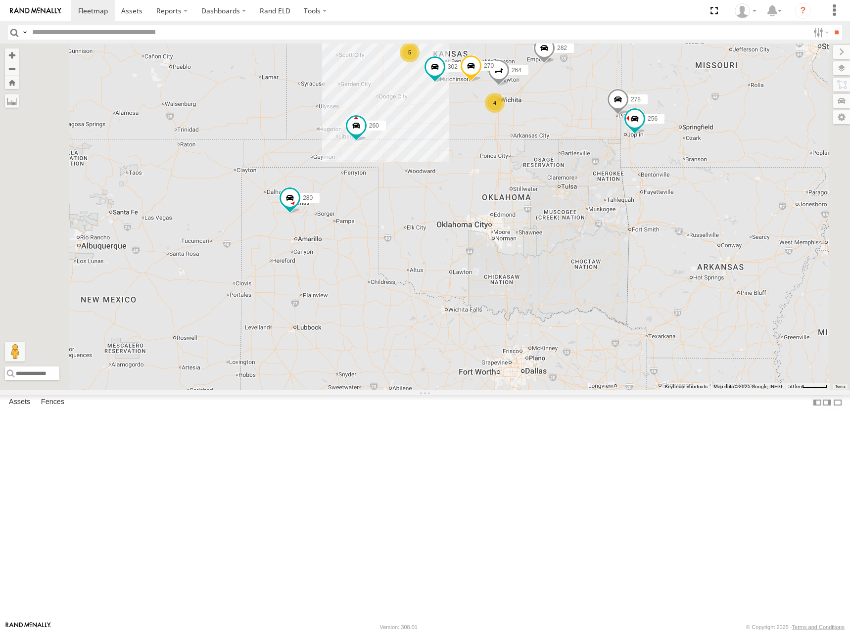
click at [712, 206] on div "274 244 298 270 292 272 280 256 264 302 282 266 278 294 260 5 4 2" at bounding box center [425, 217] width 850 height 347
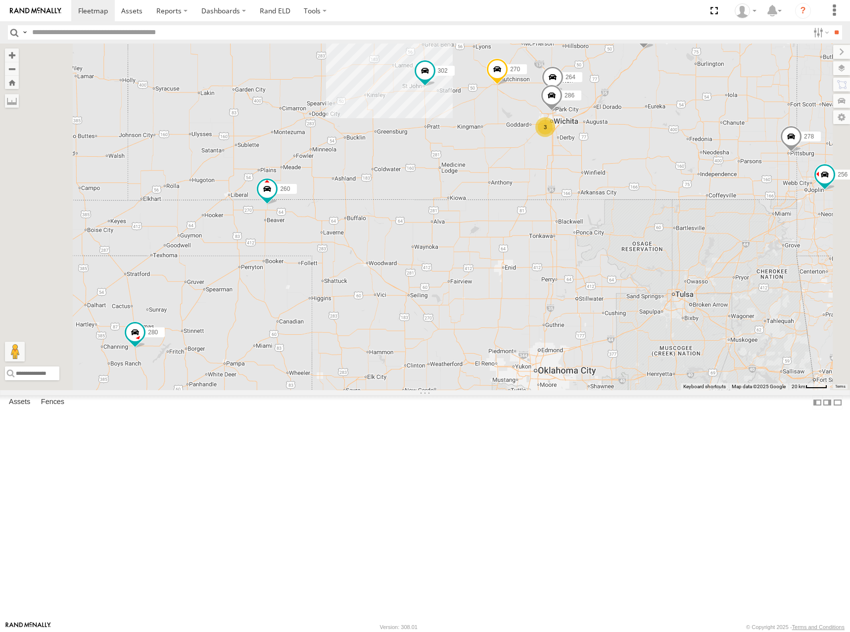
drag, startPoint x: 591, startPoint y: 207, endPoint x: 574, endPoint y: 222, distance: 22.8
click at [574, 222] on div "274 244 298 270 292 272 280 256 264 302 282 266 278 294 260 5 3 286" at bounding box center [425, 217] width 850 height 347
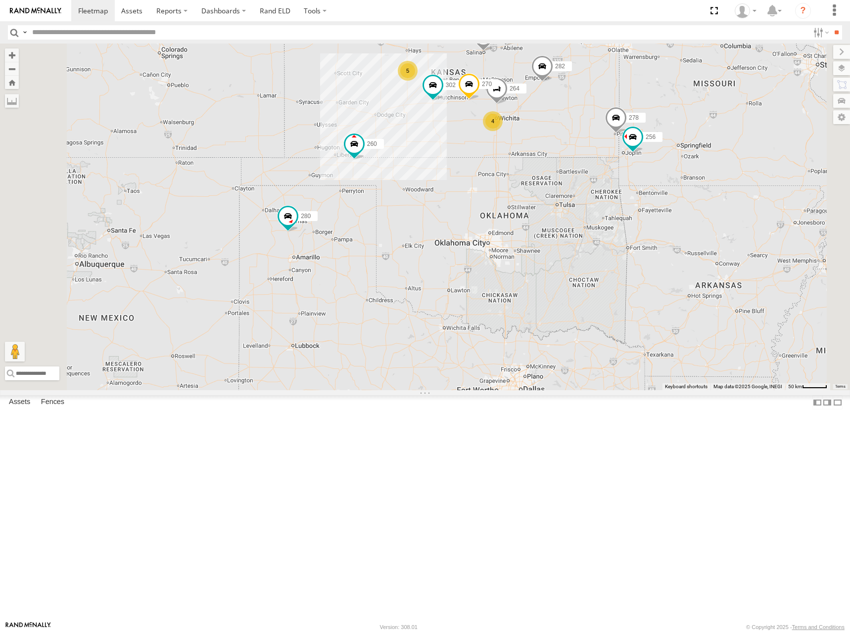
click at [690, 228] on div "274 244 298 270 292 272 280 256 264 302 282 266 278 294 260 5 4 2" at bounding box center [425, 217] width 850 height 347
click at [498, 132] on div "274 244 298 270 292 272 280 256 264 302 282 266 278 294 260 5 4 2" at bounding box center [425, 217] width 850 height 347
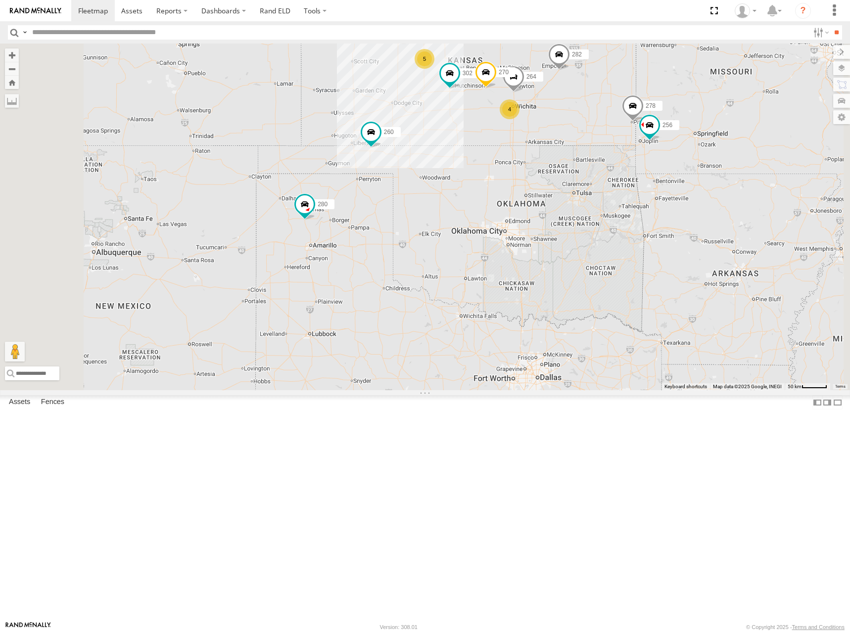
drag, startPoint x: 657, startPoint y: 235, endPoint x: 672, endPoint y: 220, distance: 21.7
click at [672, 220] on div "274 244 298 270 292 272 280 256 264 302 282 266 278 294 260 5 4 2" at bounding box center [425, 217] width 850 height 347
click at [695, 214] on div "274 244 298 270 292 272 280 256 264 302 282 266 278 294 260 5 4 2" at bounding box center [425, 217] width 850 height 347
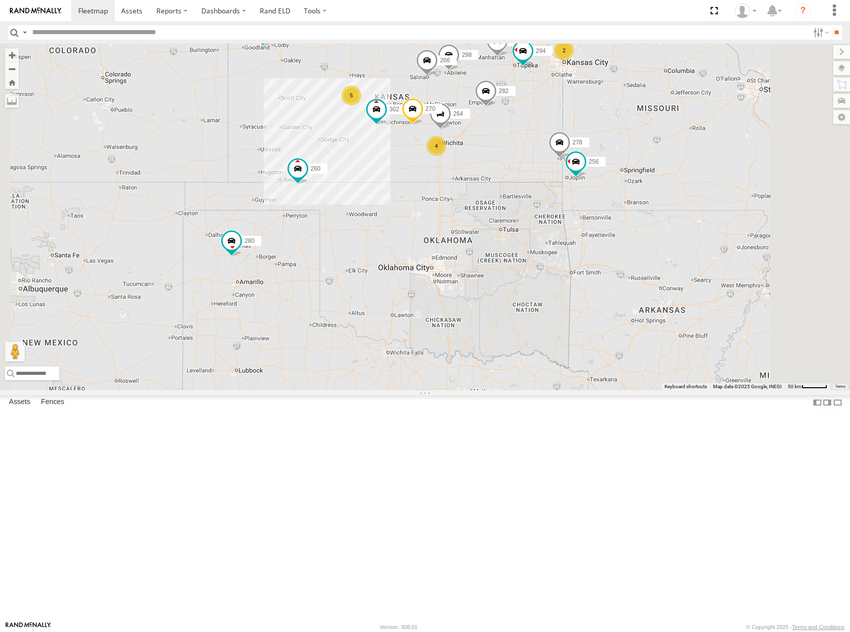
drag, startPoint x: 647, startPoint y: 228, endPoint x: 647, endPoint y: 239, distance: 11.4
click at [647, 239] on div "274 244 298 270 292 272 280 256 264 302 282 266 278 294 260 5 4 2" at bounding box center [425, 217] width 850 height 347
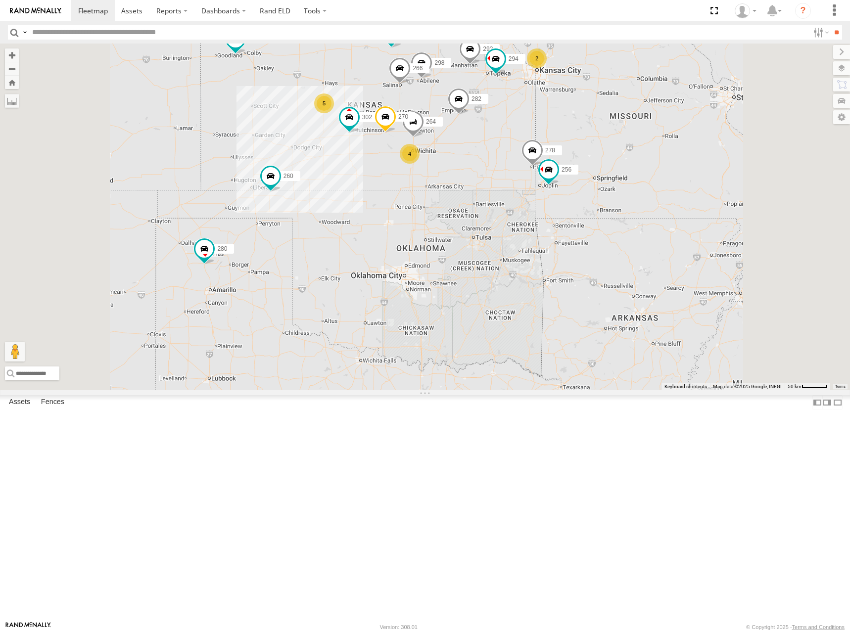
drag, startPoint x: 613, startPoint y: 256, endPoint x: 623, endPoint y: 228, distance: 29.7
click at [623, 228] on div "274 244 298 270 292 272 280 256 264 302 282 266 278 294 260 5 4 2" at bounding box center [425, 217] width 850 height 347
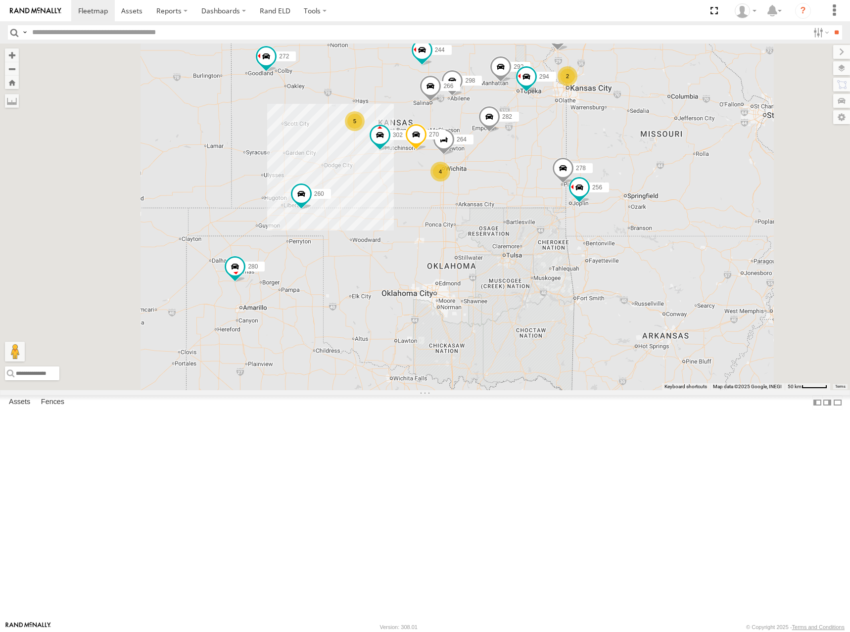
drag, startPoint x: 614, startPoint y: 104, endPoint x: 674, endPoint y: 137, distance: 68.0
click at [674, 137] on div "274 244 298 270 292 272 280 256 264 302 282 266 278 294 260 5 4 2" at bounding box center [425, 217] width 850 height 347
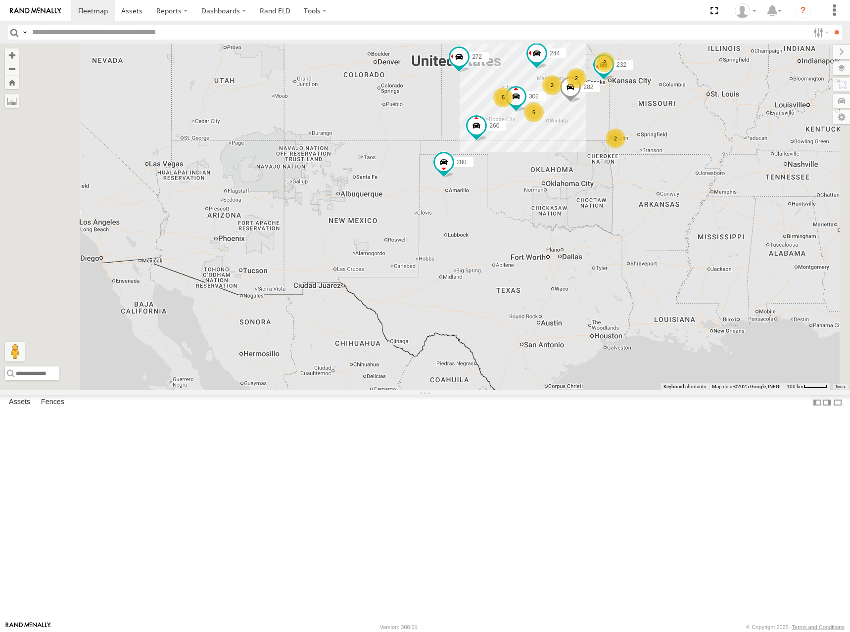
drag, startPoint x: 689, startPoint y: 123, endPoint x: 672, endPoint y: 142, distance: 25.6
click at [672, 142] on div "244 272 280 302 282 260 2 5 2 6 2 2 232" at bounding box center [425, 217] width 850 height 347
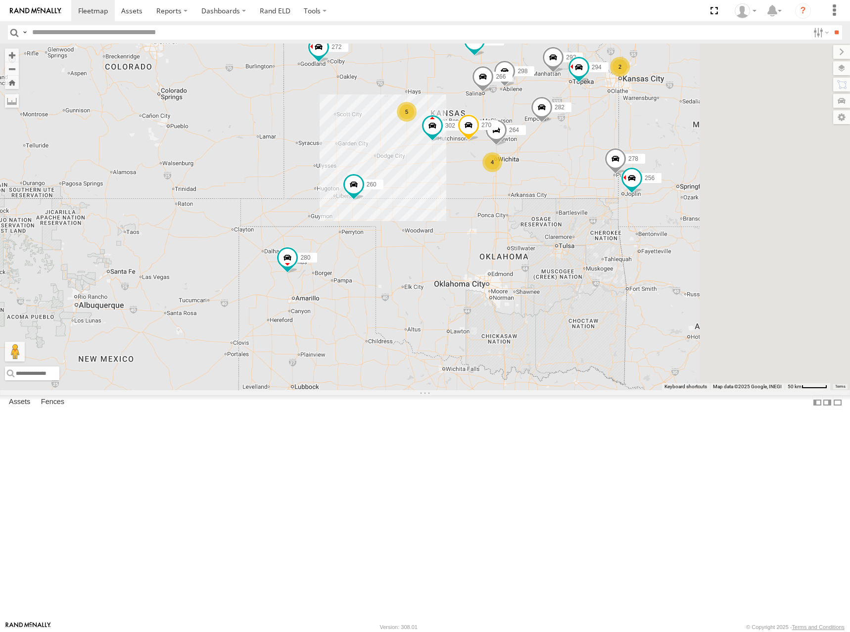
drag, startPoint x: 652, startPoint y: 196, endPoint x: 524, endPoint y: 197, distance: 128.7
click at [524, 197] on div "244 272 280 302 282 260 274 5 298 270 4 2 292 256 264 266 278 294" at bounding box center [425, 217] width 850 height 347
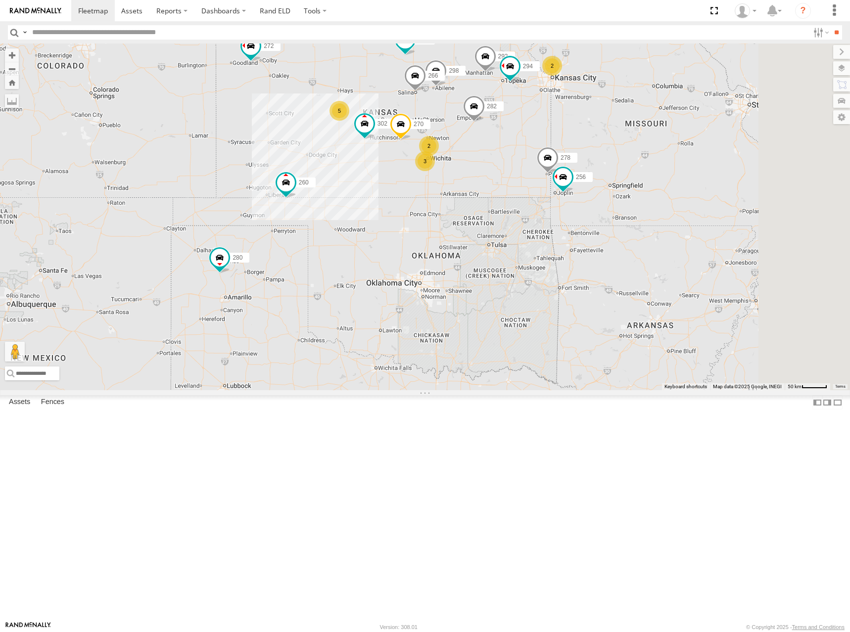
drag, startPoint x: 466, startPoint y: 187, endPoint x: 455, endPoint y: 181, distance: 12.0
click at [455, 181] on div "274 244 298 270 292 272 280 256 302 282 266 278 294 260 5 3 2 2" at bounding box center [425, 217] width 850 height 347
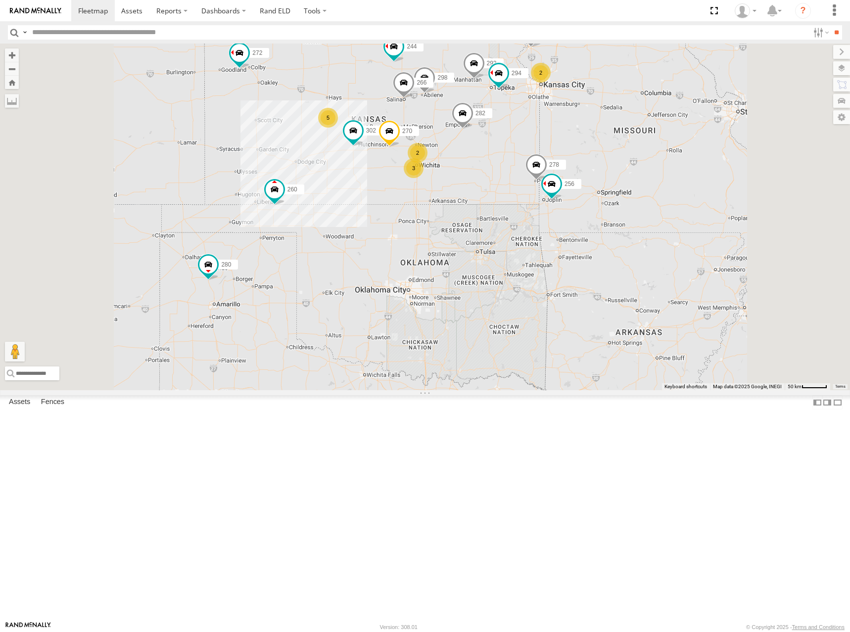
drag, startPoint x: 483, startPoint y: 204, endPoint x: 490, endPoint y: 197, distance: 9.8
click at [490, 197] on div "274 244 298 270 292 272 280 256 302 282 266 278 294 260 5 3 2 2" at bounding box center [425, 217] width 850 height 347
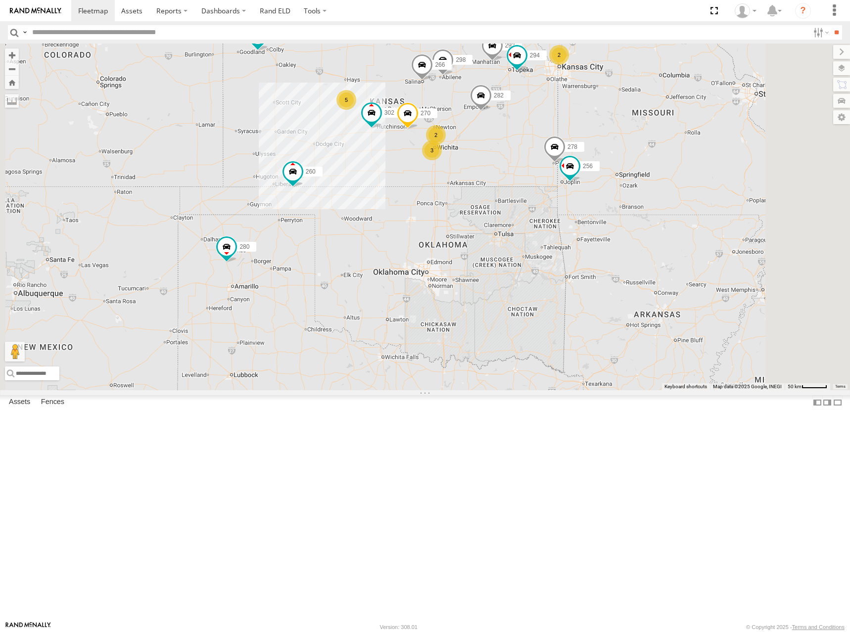
drag, startPoint x: 476, startPoint y: 151, endPoint x: 487, endPoint y: 138, distance: 17.2
click at [487, 138] on div "274 244 298 270 292 272 280 256 302 282 266 278 294 260 5 3 2 2" at bounding box center [425, 217] width 850 height 347
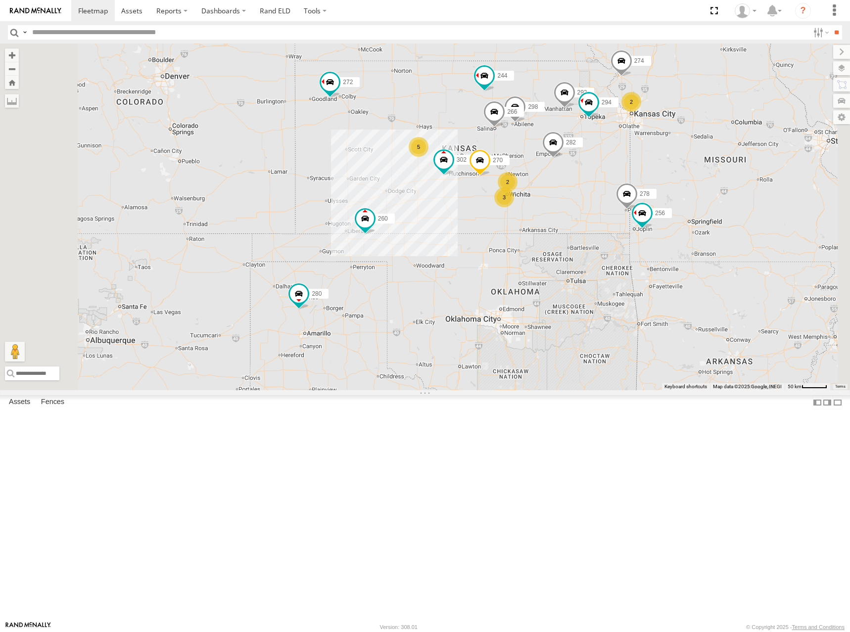
drag, startPoint x: 435, startPoint y: 122, endPoint x: 515, endPoint y: 169, distance: 92.3
click at [515, 169] on div "274 244 298 270 292 272 280 256 302 282 266 278 294 260 5 3 2 2" at bounding box center [425, 217] width 850 height 347
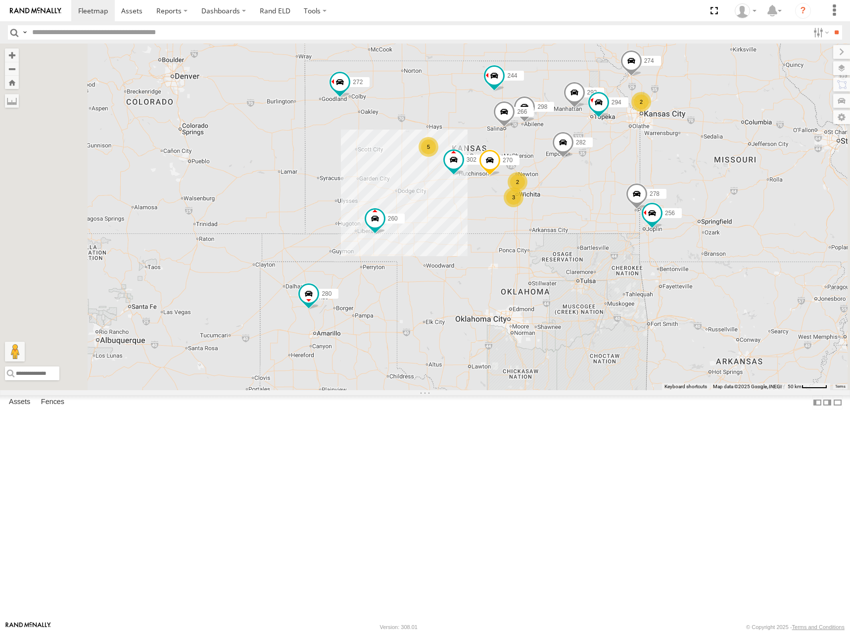
drag, startPoint x: 556, startPoint y: 219, endPoint x: 531, endPoint y: 190, distance: 38.2
click at [531, 190] on div "274 244 298 270 292 272 280 256 302 282 266 278 294 260 5 3 2 2" at bounding box center [425, 217] width 850 height 347
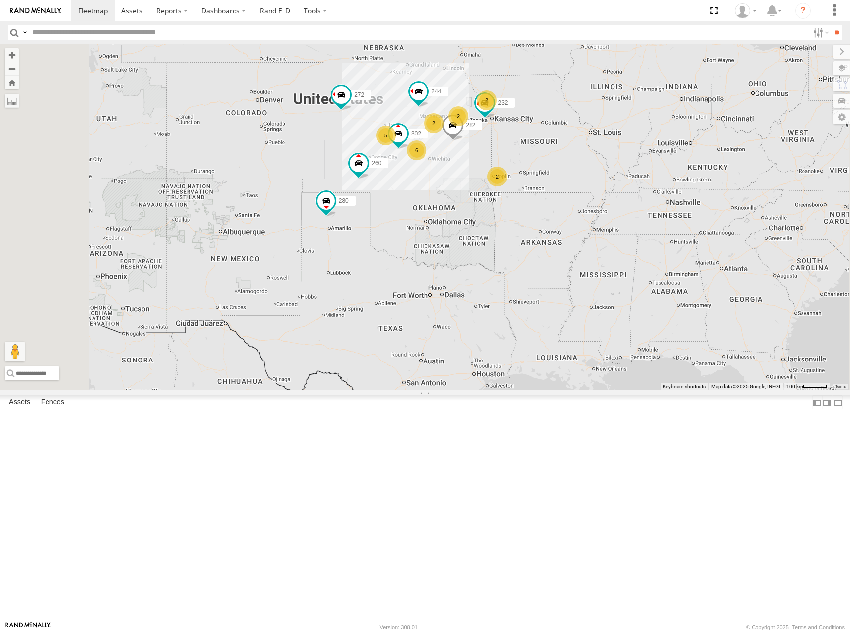
click at [574, 205] on div "244 272 280 302 282 260 2 5 2 6 2 2 232" at bounding box center [425, 217] width 850 height 347
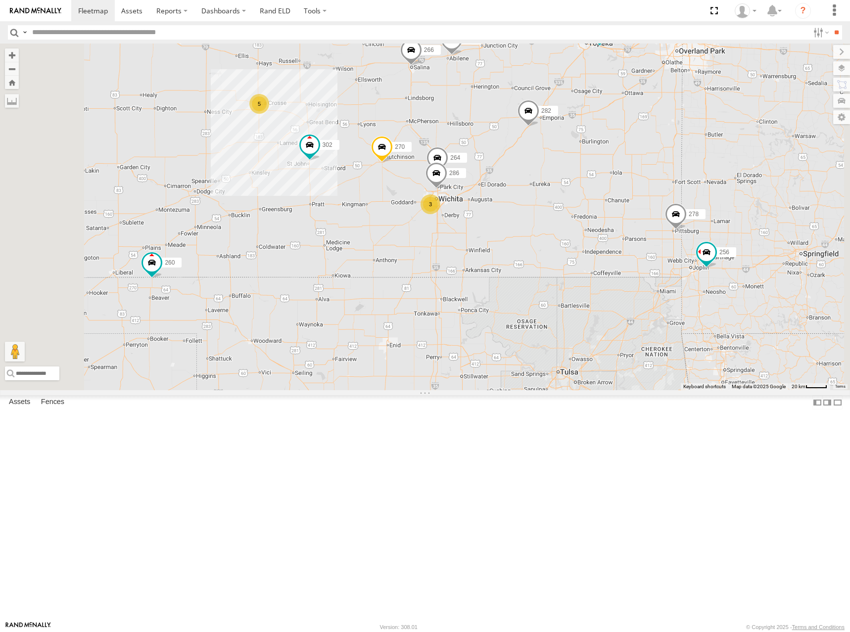
drag, startPoint x: 544, startPoint y: 295, endPoint x: 652, endPoint y: 206, distance: 139.9
click at [651, 206] on div "244 272 280 302 282 260 232 274 5 298 270 3 288 292 256 264 266 278 294 286" at bounding box center [425, 217] width 850 height 347
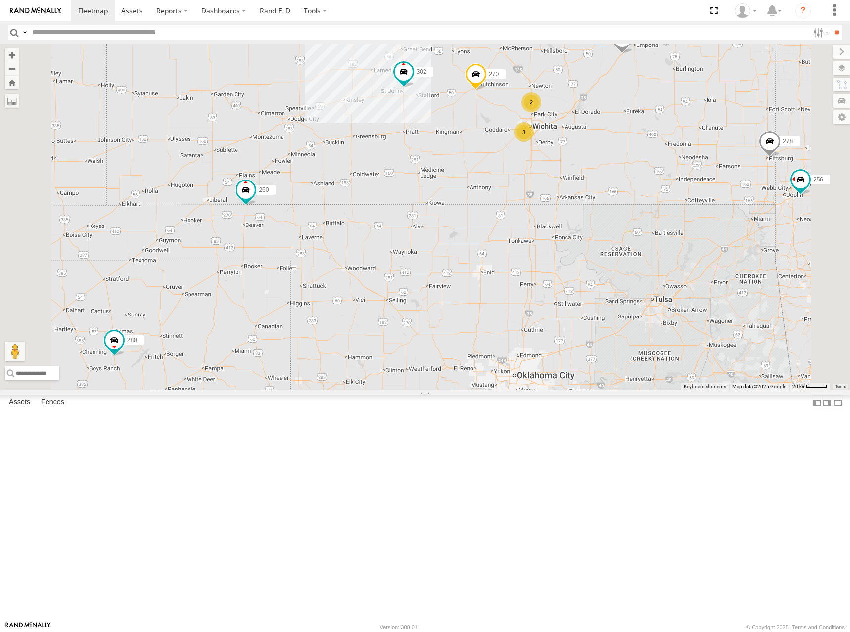
drag, startPoint x: 667, startPoint y: 118, endPoint x: 660, endPoint y: 146, distance: 28.9
click at [660, 146] on div "244 272 280 302 282 260 274 298 270 292 256 266 278 294 5 3 2" at bounding box center [425, 217] width 850 height 347
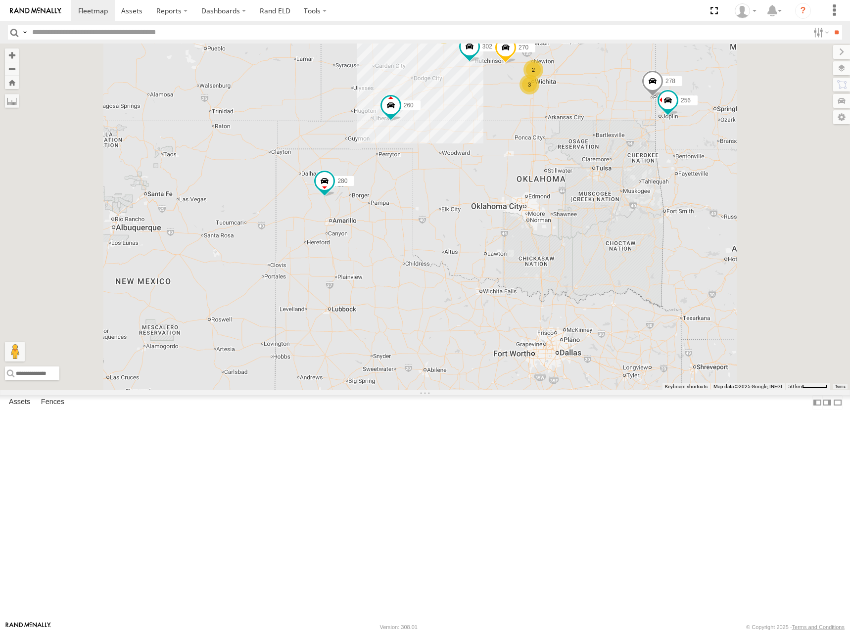
drag, startPoint x: 690, startPoint y: 86, endPoint x: 690, endPoint y: 91, distance: 5.5
click at [690, 90] on div "244 272 280 302 282 260 274 298 270 292 256 266 278 294 5 3 2 2" at bounding box center [425, 217] width 850 height 347
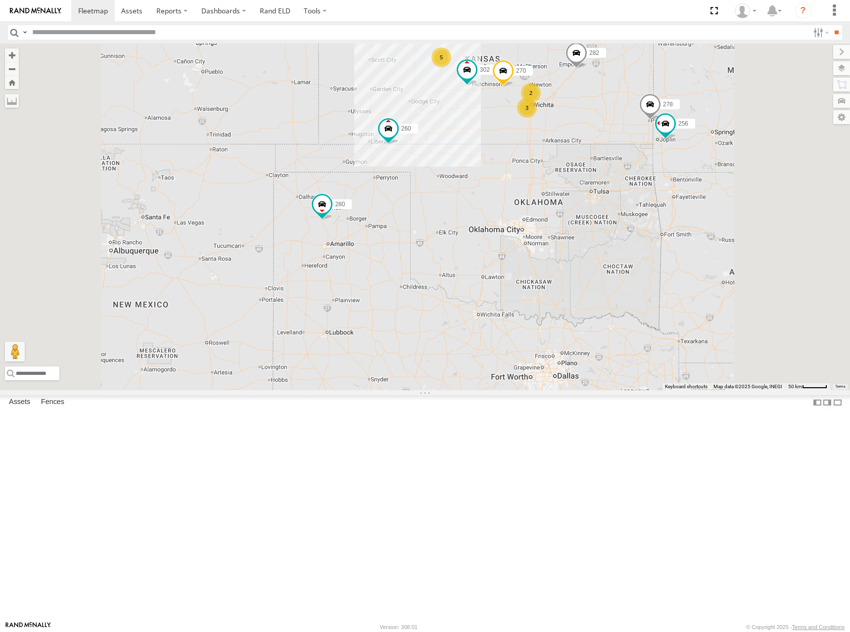
drag, startPoint x: 699, startPoint y: 77, endPoint x: 694, endPoint y: 112, distance: 36.0
click at [694, 112] on div "244 272 280 302 282 260 274 298 270 292 256 266 278 294 5 3 2 2" at bounding box center [425, 217] width 850 height 347
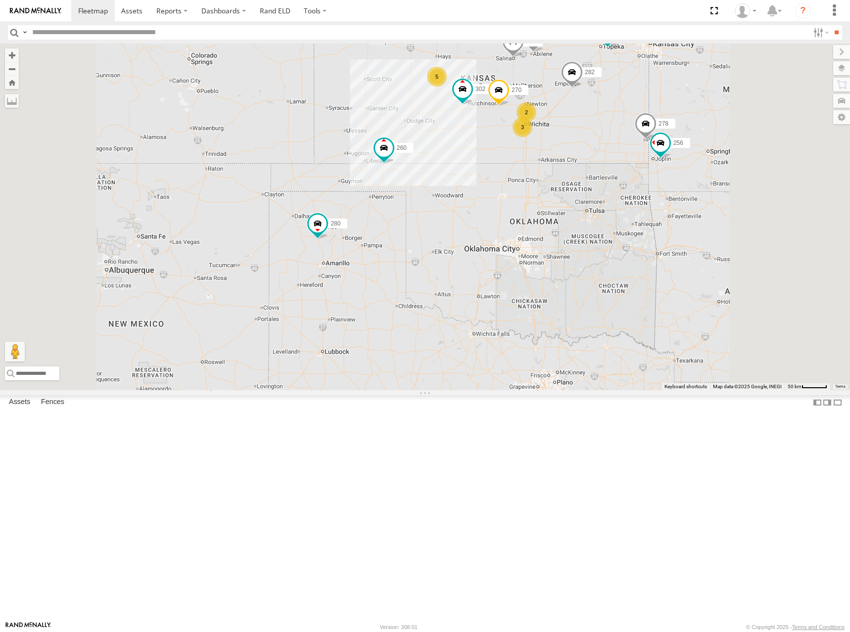
drag, startPoint x: 692, startPoint y: 120, endPoint x: 684, endPoint y: 139, distance: 20.9
click at [684, 139] on div "244 272 280 302 282 260 274 298 270 292 256 266 278 294 5 3 2 2" at bounding box center [425, 217] width 850 height 347
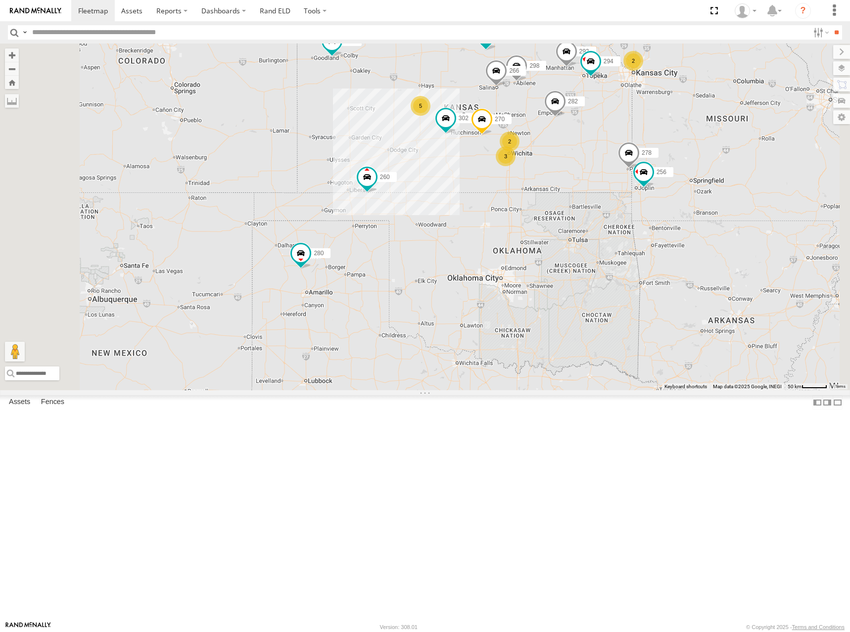
drag, startPoint x: 688, startPoint y: 132, endPoint x: 679, endPoint y: 140, distance: 12.3
click at [679, 140] on div "244 272 280 302 282 260 274 298 270 292 256 266 278 294 5 3 2 2" at bounding box center [425, 217] width 850 height 347
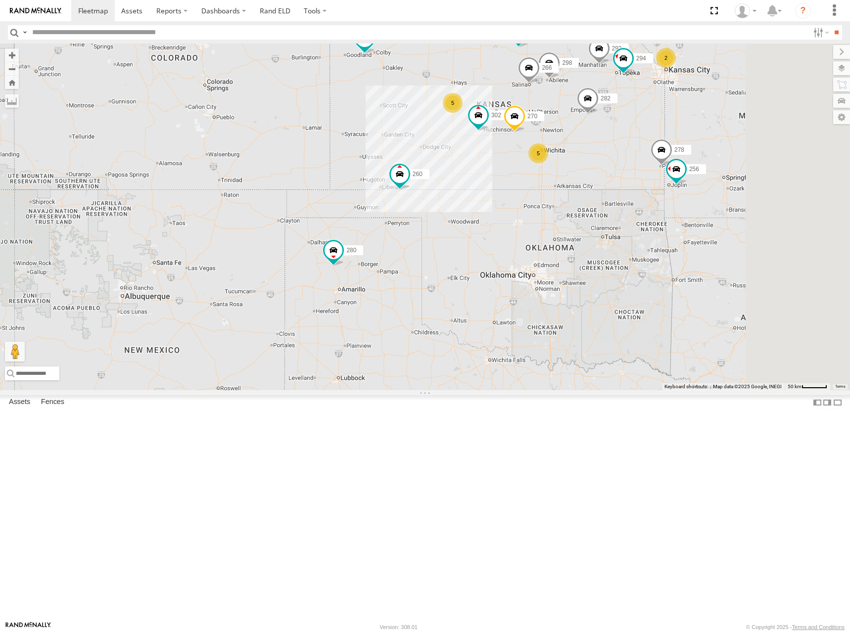
drag, startPoint x: 709, startPoint y: 145, endPoint x: 675, endPoint y: 148, distance: 33.7
click at [675, 148] on div "244 272 280 302 282 260 274 298 270 292 256 266 278 294 5 5 2" at bounding box center [425, 217] width 850 height 347
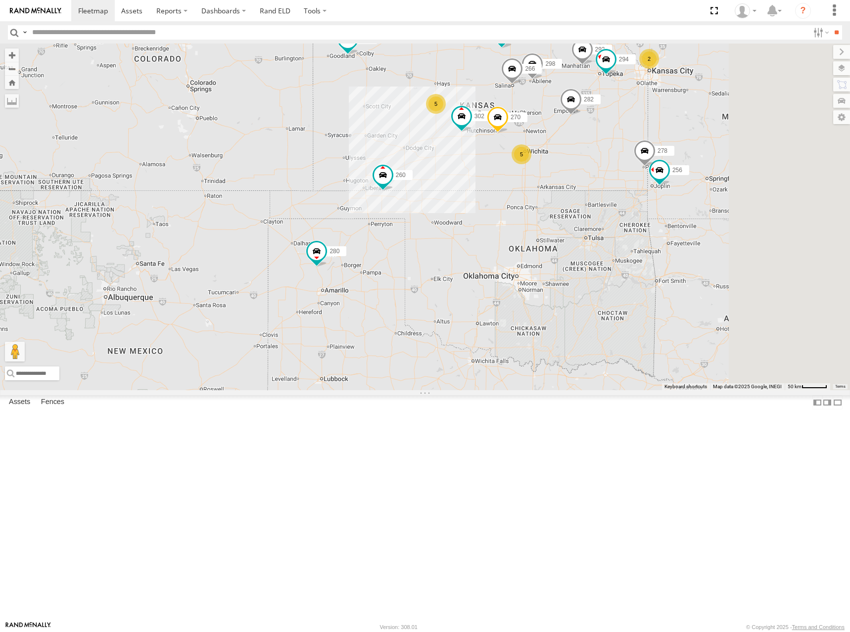
drag, startPoint x: 696, startPoint y: 140, endPoint x: 674, endPoint y: 136, distance: 22.0
click at [674, 136] on div "244 272 280 302 282 260 274 298 270 292 256 266 278 294 5 5 2" at bounding box center [425, 217] width 850 height 347
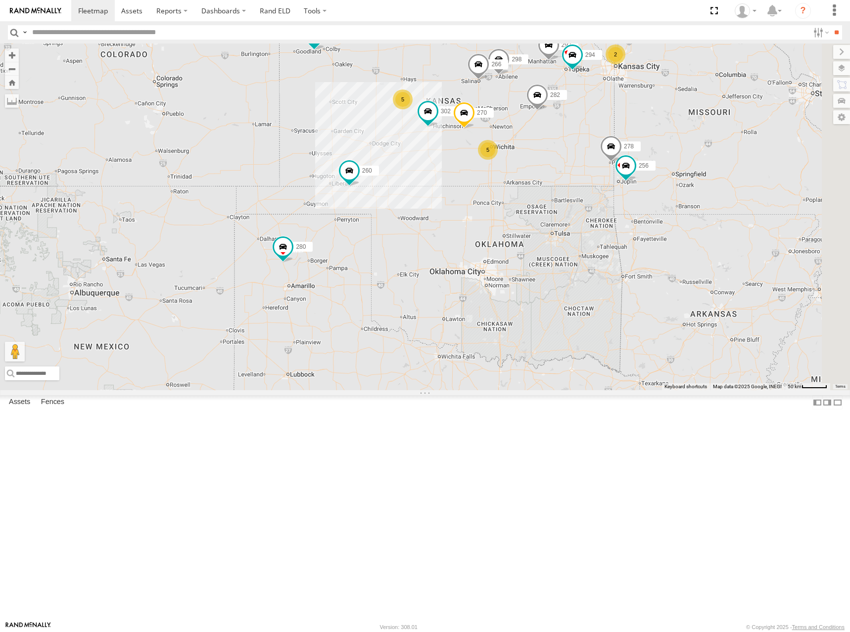
drag, startPoint x: 680, startPoint y: 121, endPoint x: 668, endPoint y: 121, distance: 12.4
click at [668, 121] on div "244 272 280 302 282 260 274 298 270 292 256 266 278 294 5 5 2" at bounding box center [425, 217] width 850 height 347
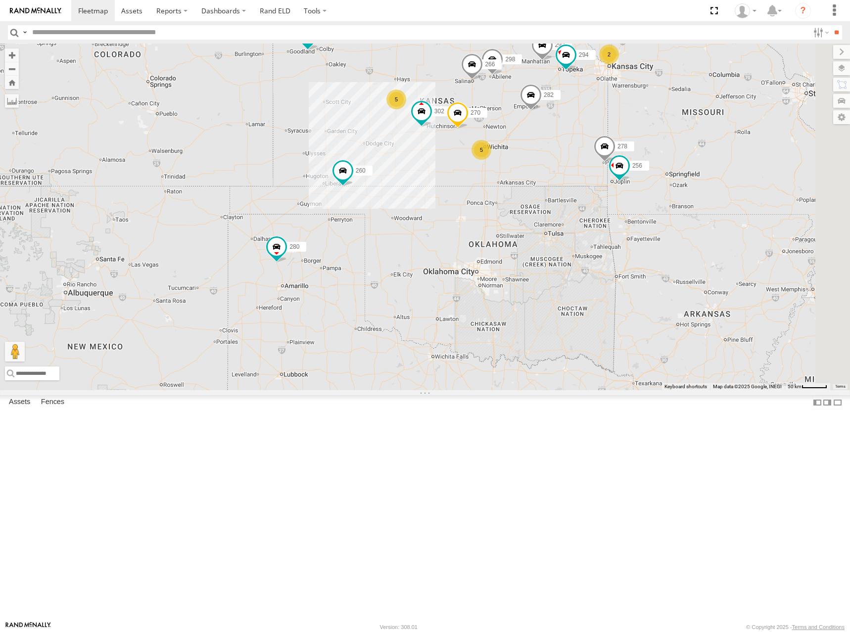
drag, startPoint x: 635, startPoint y: 127, endPoint x: 633, endPoint y: 136, distance: 9.6
click at [633, 136] on div "244 272 280 302 282 260 274 298 270 292 256 266 278 294 5 5 2" at bounding box center [425, 217] width 850 height 347
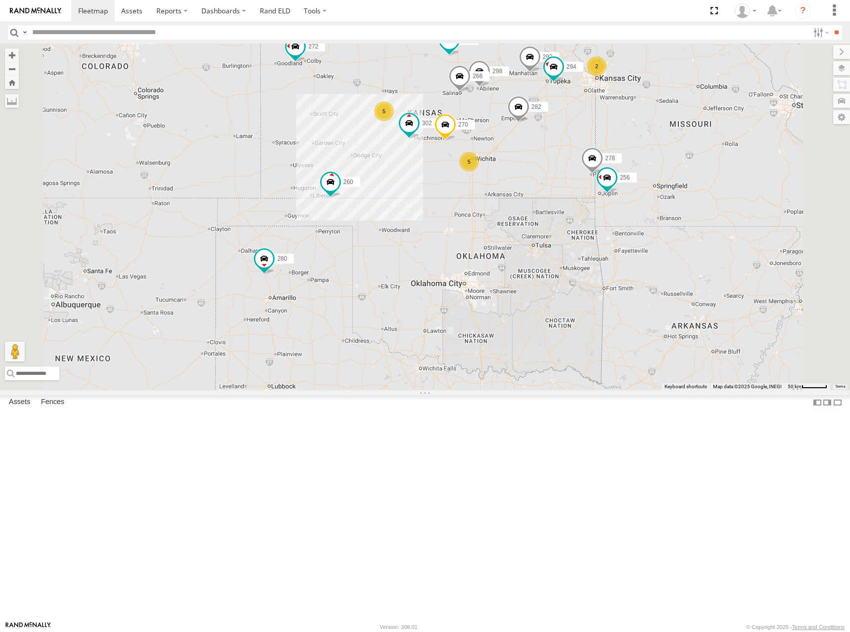
drag, startPoint x: 746, startPoint y: 244, endPoint x: 691, endPoint y: 249, distance: 54.6
click at [714, 245] on div "244 272 280 302 282 260 274 298 270 292 256 266 278 294 5 5 2" at bounding box center [425, 217] width 850 height 347
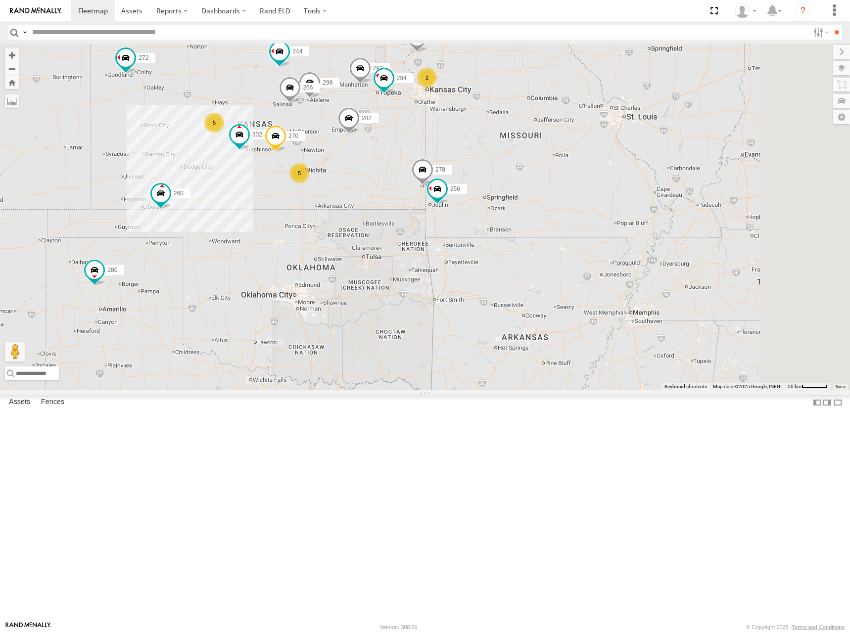
drag, startPoint x: 642, startPoint y: 254, endPoint x: 519, endPoint y: 262, distance: 123.4
click at [519, 262] on div "244 272 280 302 282 260 274 298 270 292 256 266 278 294 5 5 2" at bounding box center [425, 217] width 850 height 347
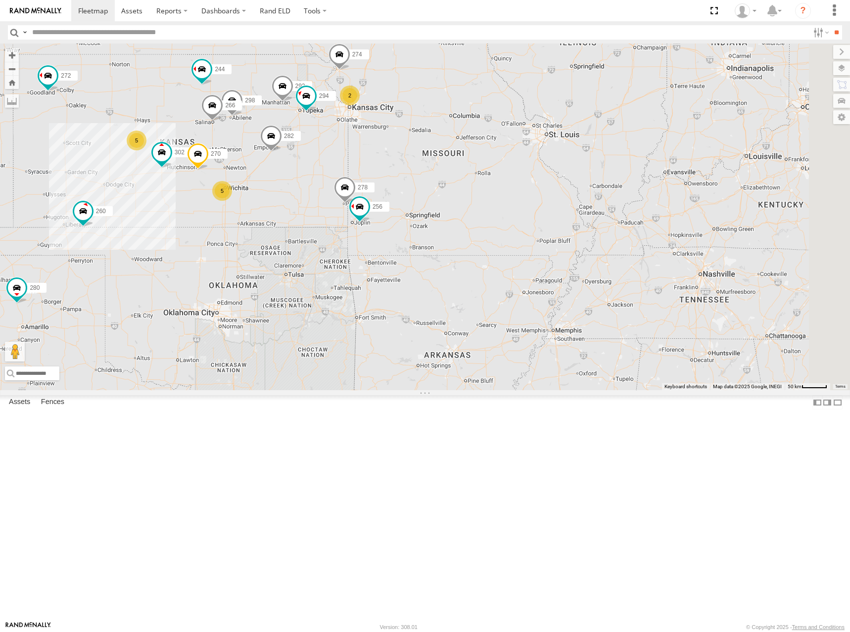
drag, startPoint x: 822, startPoint y: 323, endPoint x: 745, endPoint y: 341, distance: 78.7
click at [745, 341] on div "244 272 280 302 282 260 274 298 270 292 256 266 278 294 5 5 2" at bounding box center [425, 217] width 850 height 347
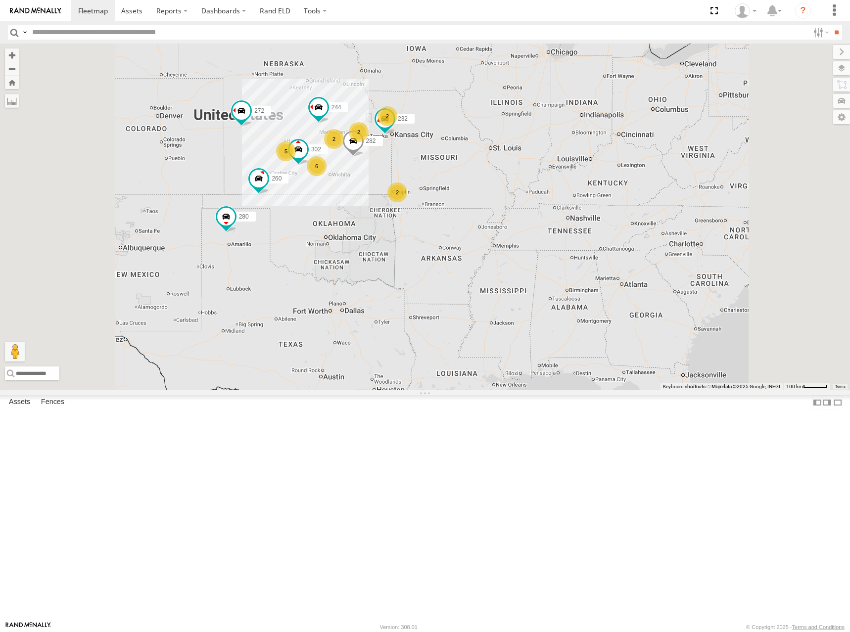
drag, startPoint x: 465, startPoint y: 194, endPoint x: 539, endPoint y: 184, distance: 75.0
click at [539, 184] on div "244 272 280 302 282 260 2 5 2 6 2 2 232" at bounding box center [425, 217] width 850 height 347
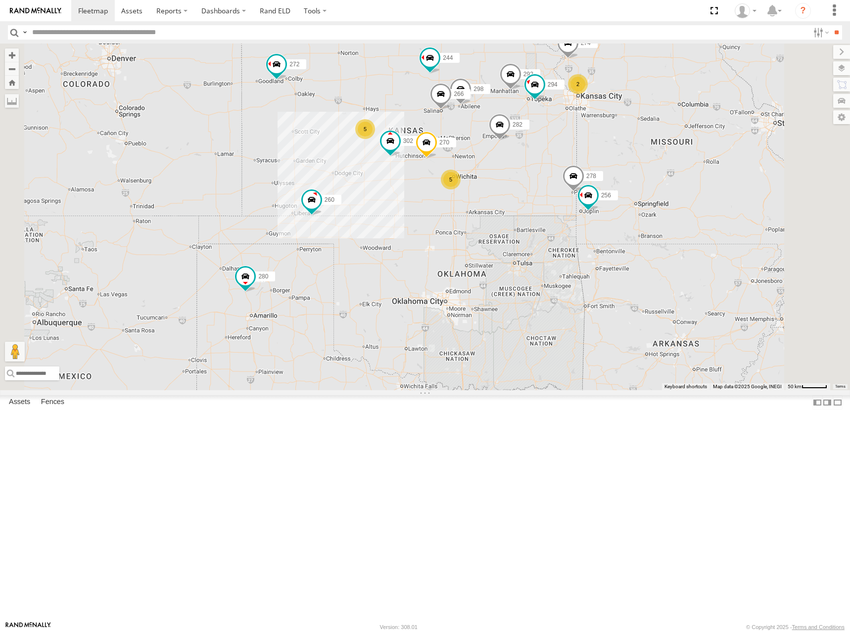
drag, startPoint x: 546, startPoint y: 139, endPoint x: 592, endPoint y: 138, distance: 46.5
click at [592, 138] on div "244 272 280 302 282 260 274 5 298 270 5 2 292 256 266 278 294" at bounding box center [425, 217] width 850 height 347
drag, startPoint x: 616, startPoint y: 164, endPoint x: 626, endPoint y: 159, distance: 11.3
click at [626, 159] on div "244 272 280 302 282 260 274 5 298 270 5 2 292 256 266 278 294" at bounding box center [425, 217] width 850 height 347
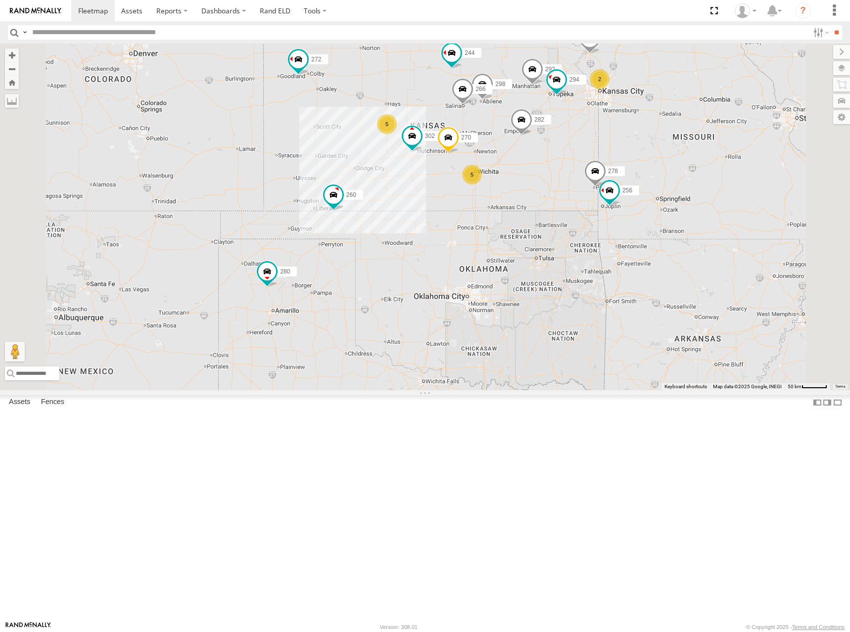
drag, startPoint x: 627, startPoint y: 159, endPoint x: 648, endPoint y: 163, distance: 21.3
click at [648, 163] on div "244 272 280 302 282 260 274 5 298 270 5 2 292 256 266 278 294" at bounding box center [425, 217] width 850 height 347
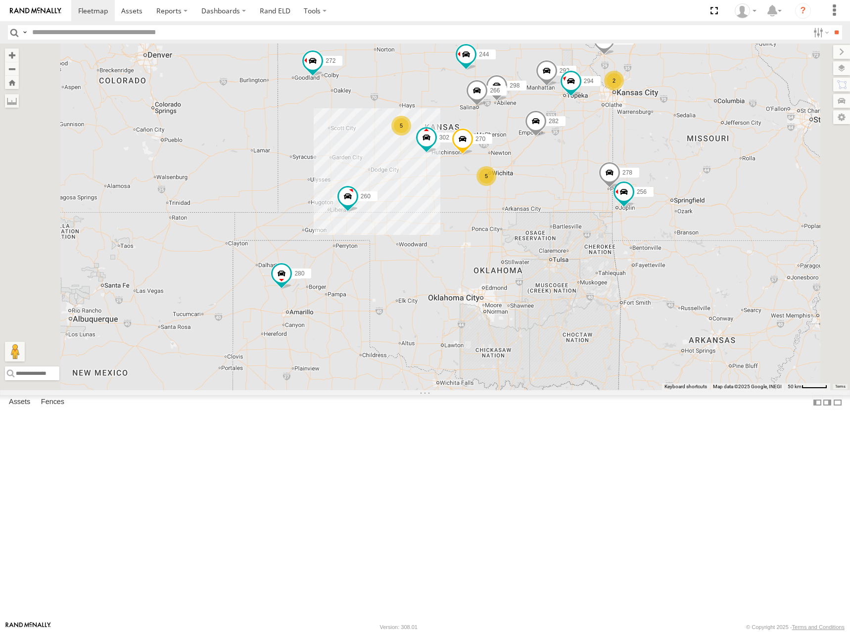
drag, startPoint x: 646, startPoint y: 166, endPoint x: 650, endPoint y: 162, distance: 5.6
click at [650, 162] on div "244 272 280 302 282 260 274 5 298 270 5 2 292 256 266 278 294" at bounding box center [425, 217] width 850 height 347
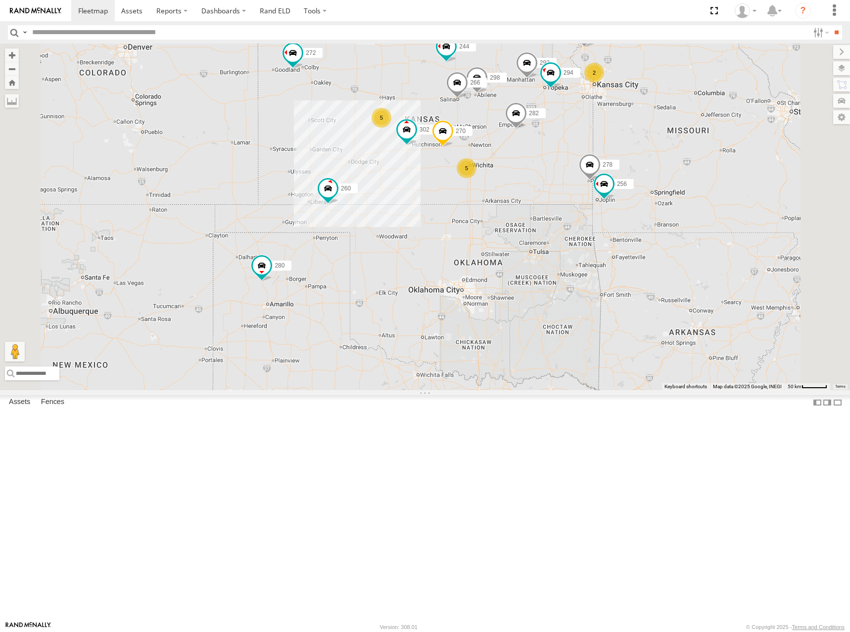
drag, startPoint x: 655, startPoint y: 147, endPoint x: 642, endPoint y: 143, distance: 13.6
click at [642, 143] on div "244 272 280 302 282 260 274 5 298 270 5 2 292 256 266 278 294" at bounding box center [425, 217] width 850 height 347
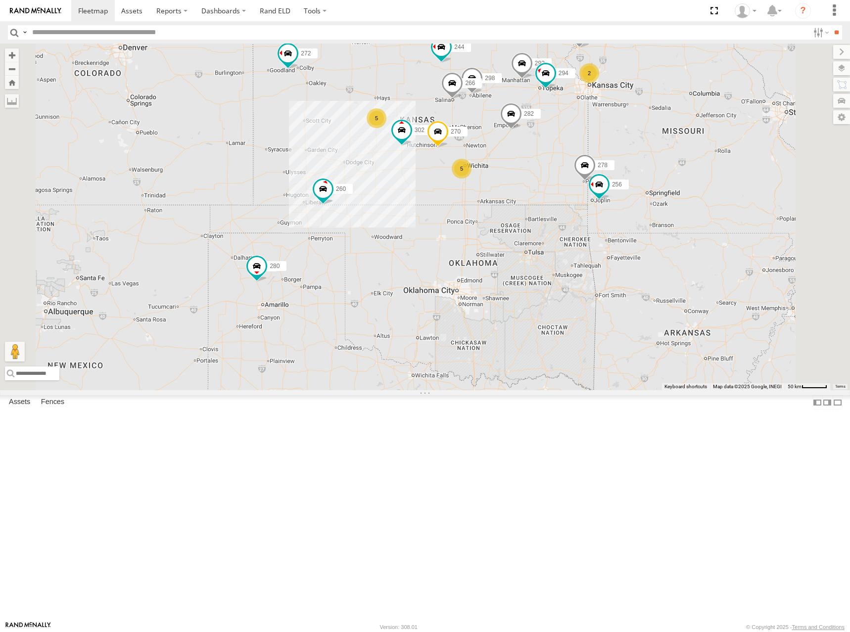
click at [658, 145] on div "244 272 280 302 282 260 274 5 298 270 5 2 292 256 266 278 294" at bounding box center [425, 217] width 850 height 347
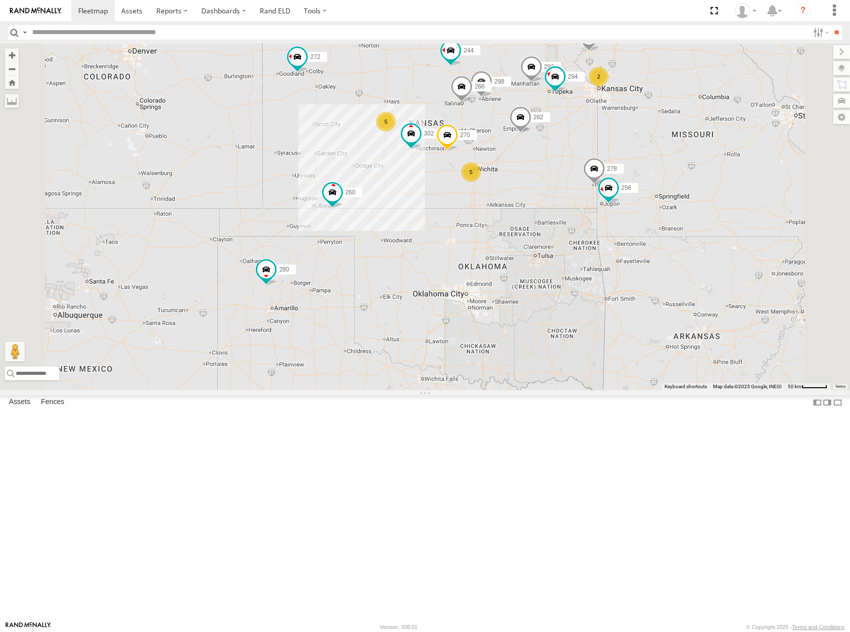
drag, startPoint x: 631, startPoint y: 147, endPoint x: 642, endPoint y: 154, distance: 12.6
click at [642, 154] on div "244 272 280 302 282 260 274 5 298 270 5 2 292 256 266 278 294" at bounding box center [425, 217] width 850 height 347
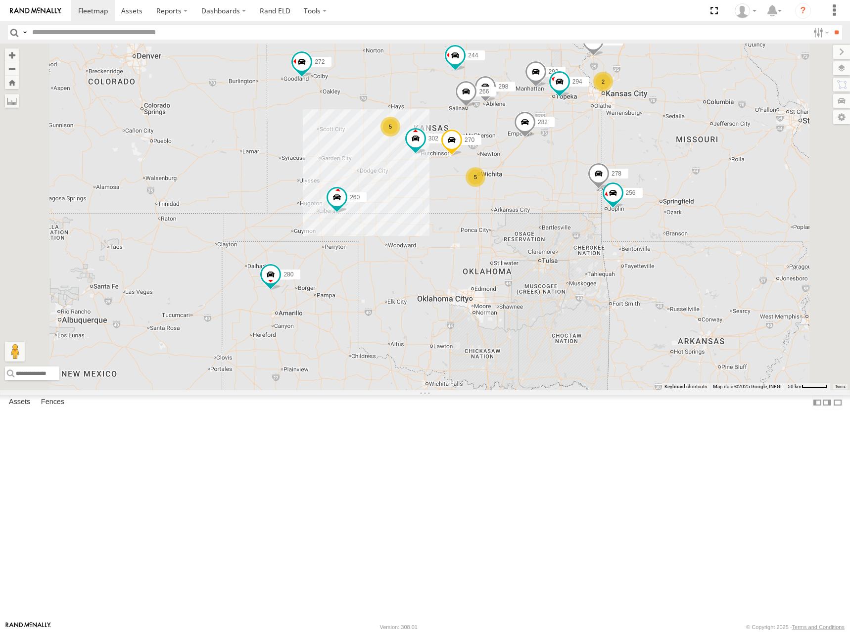
drag, startPoint x: 620, startPoint y: 135, endPoint x: 627, endPoint y: 142, distance: 10.2
click at [627, 142] on div "244 272 280 302 282 260 274 5 298 270 5 2 292 256 266 278 294" at bounding box center [425, 217] width 850 height 347
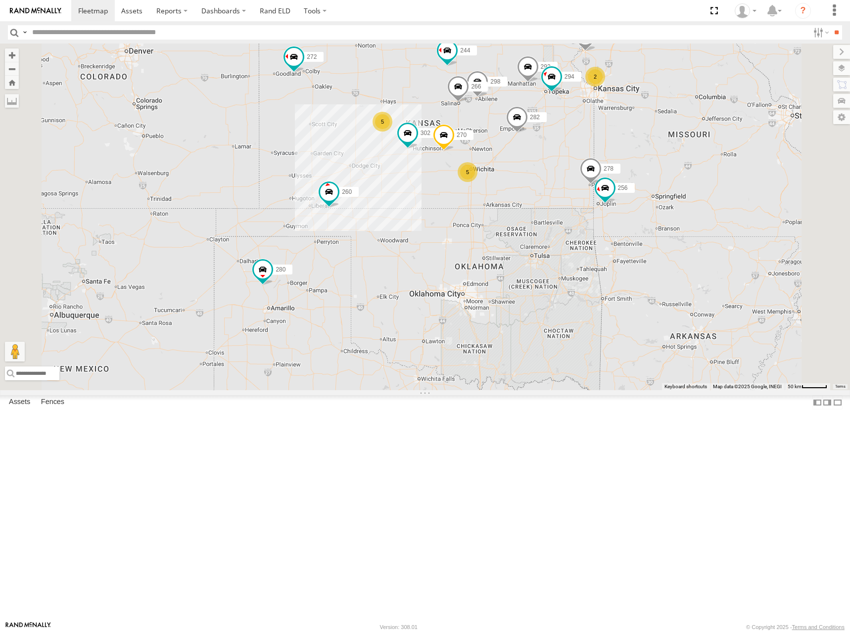
drag, startPoint x: 655, startPoint y: 139, endPoint x: 646, endPoint y: 132, distance: 10.9
click at [646, 132] on div "244 272 280 302 282 260 274 5 298 270 5 2 292 256 266 278 294" at bounding box center [425, 217] width 850 height 347
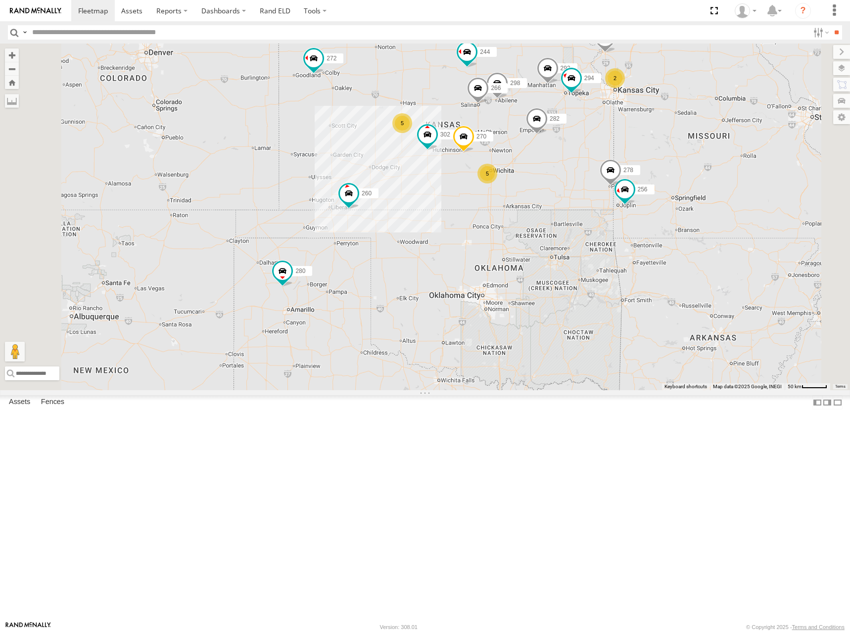
drag, startPoint x: 621, startPoint y: 147, endPoint x: 642, endPoint y: 148, distance: 21.3
click at [642, 148] on div "244 272 280 302 282 260 274 5 298 270 5 2 292 256 266 278 294" at bounding box center [425, 217] width 850 height 347
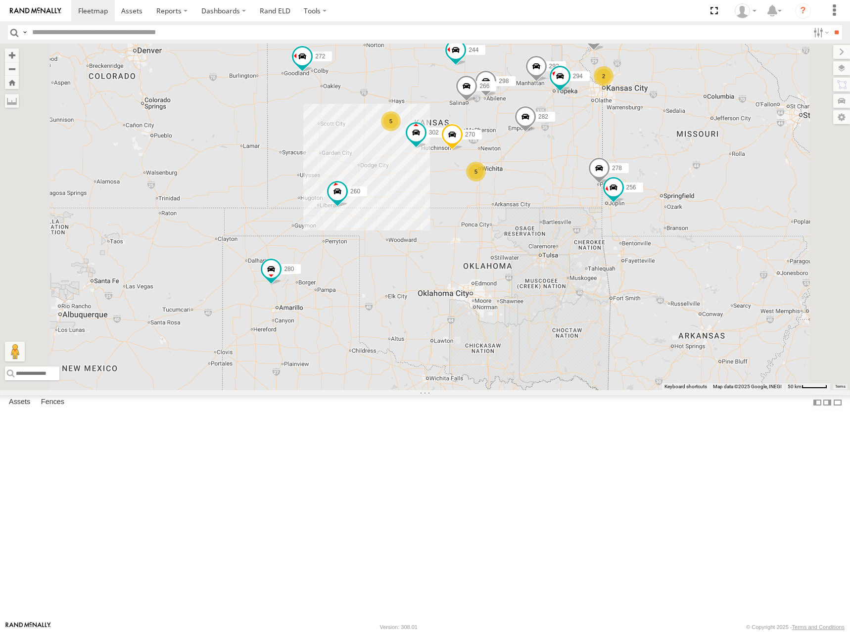
drag, startPoint x: 649, startPoint y: 154, endPoint x: 637, endPoint y: 151, distance: 11.8
click at [637, 151] on div "244 272 280 302 282 260 274 5 298 270 5 2 292 256 266 278 294" at bounding box center [425, 217] width 850 height 347
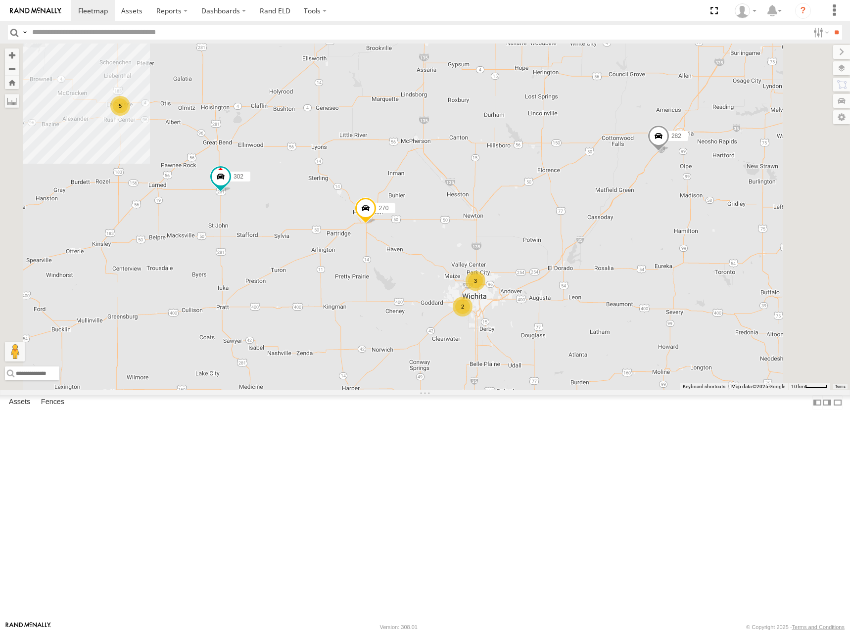
drag, startPoint x: 596, startPoint y: 245, endPoint x: 597, endPoint y: 239, distance: 6.5
click at [597, 239] on div "274 244 298 270 288 292 272 280 256 232 302 282 266 278 294 260 5 2 3" at bounding box center [425, 217] width 850 height 347
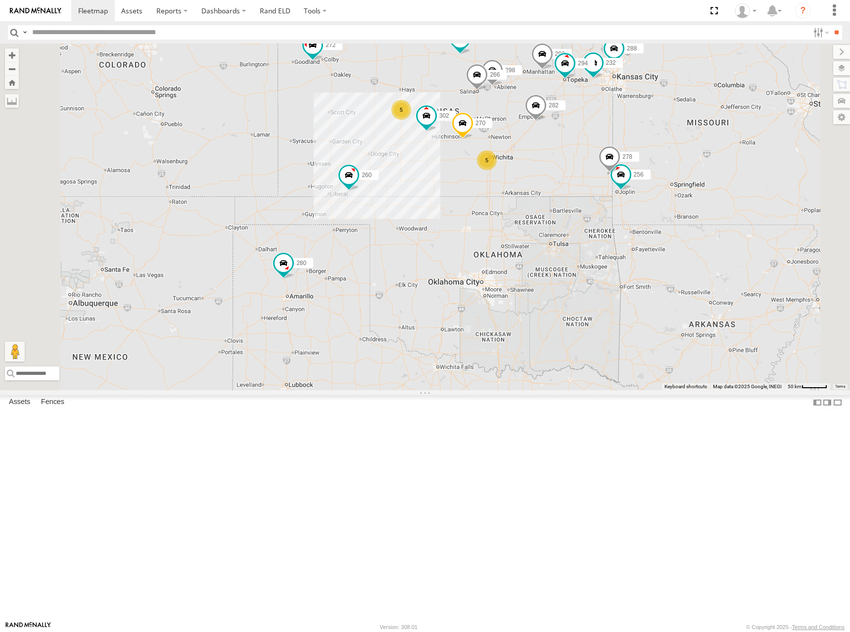
drag, startPoint x: 603, startPoint y: 252, endPoint x: 619, endPoint y: 246, distance: 17.6
click at [619, 246] on div "274 244 298 270 288 292 272 280 256 232 302 282 266 278 294 260 5 5" at bounding box center [425, 217] width 850 height 347
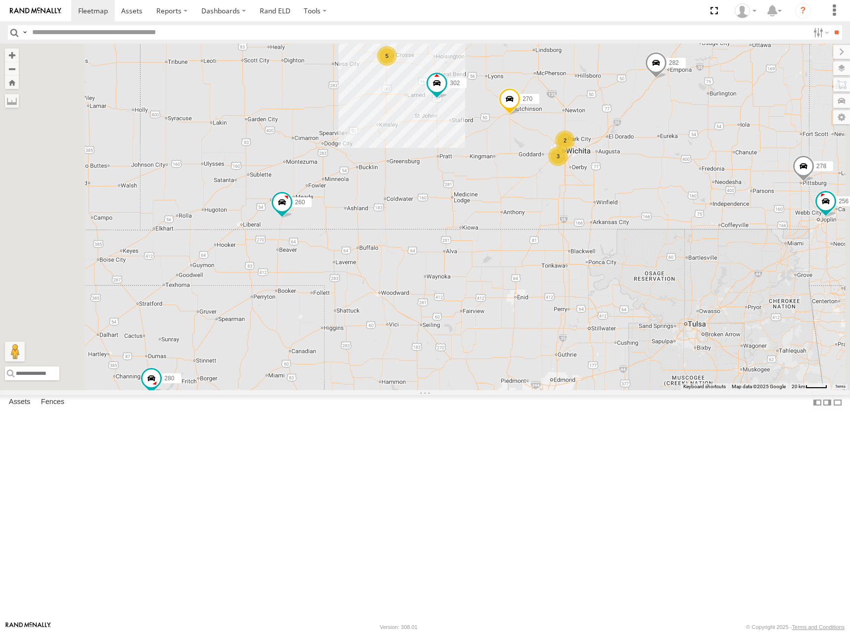
click at [528, 287] on div "274 244 298 270 288 292 272 280 256 232 302 282 266 278 294 260 5 3 2" at bounding box center [425, 217] width 850 height 347
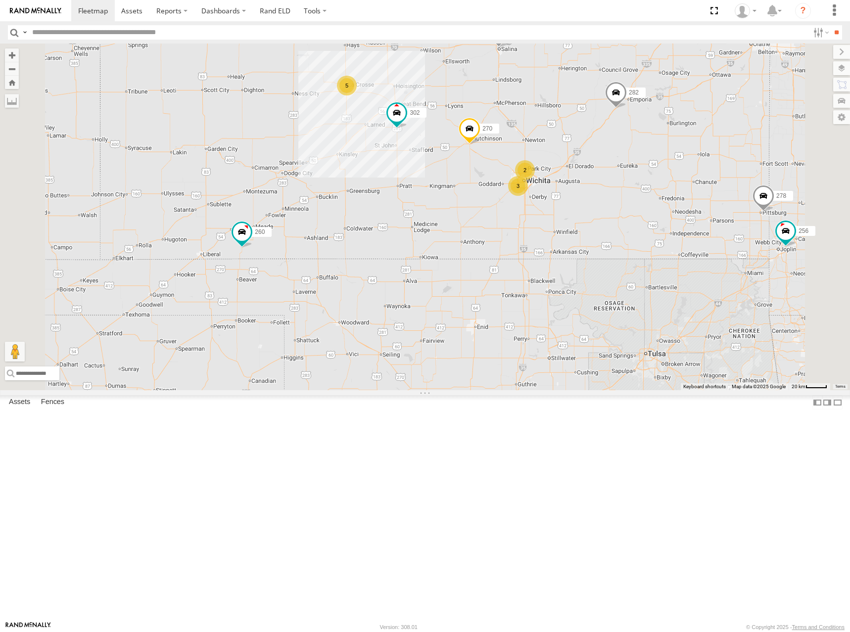
drag, startPoint x: 652, startPoint y: 203, endPoint x: 607, endPoint y: 221, distance: 48.9
click at [607, 221] on div "274 244 298 270 288 292 272 280 256 232 302 282 266 278 294 260 5 3 2" at bounding box center [425, 217] width 850 height 347
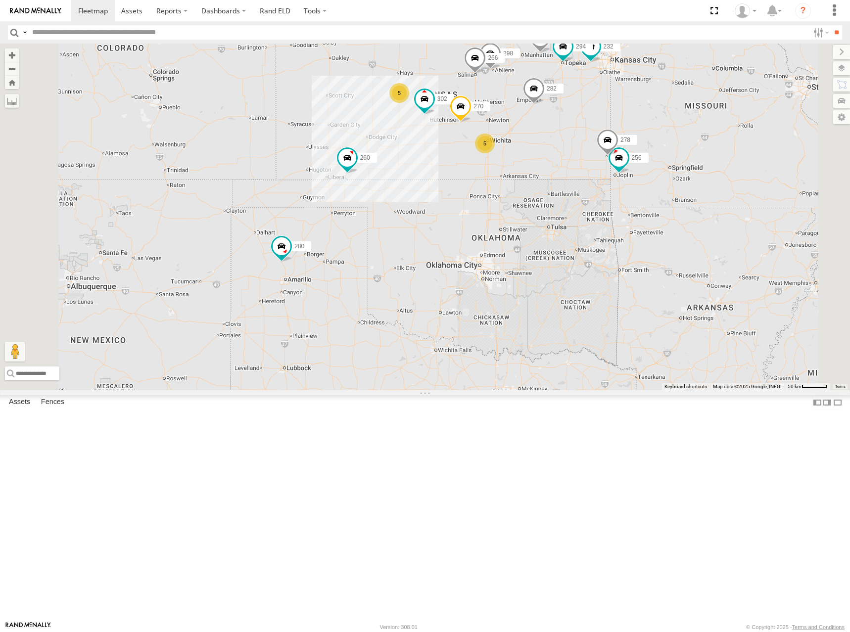
drag, startPoint x: 648, startPoint y: 112, endPoint x: 638, endPoint y: 138, distance: 27.4
click at [638, 138] on div "274 244 298 270 288 292 272 280 256 232 302 282 266 278 294 260 5 5" at bounding box center [425, 217] width 850 height 347
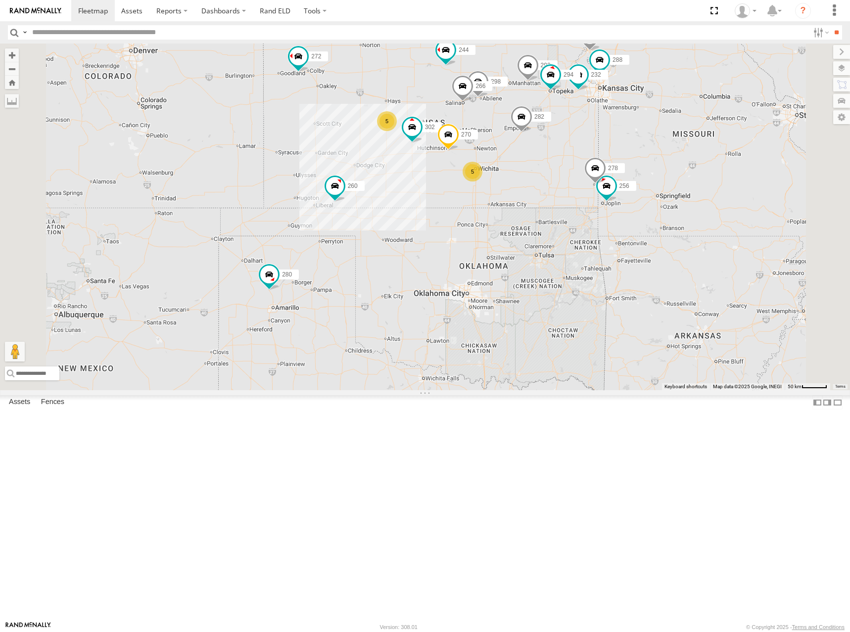
click at [643, 144] on div "274 244 298 270 288 292 272 280 256 232 302 282 266 278 294 260 5 5" at bounding box center [425, 217] width 850 height 347
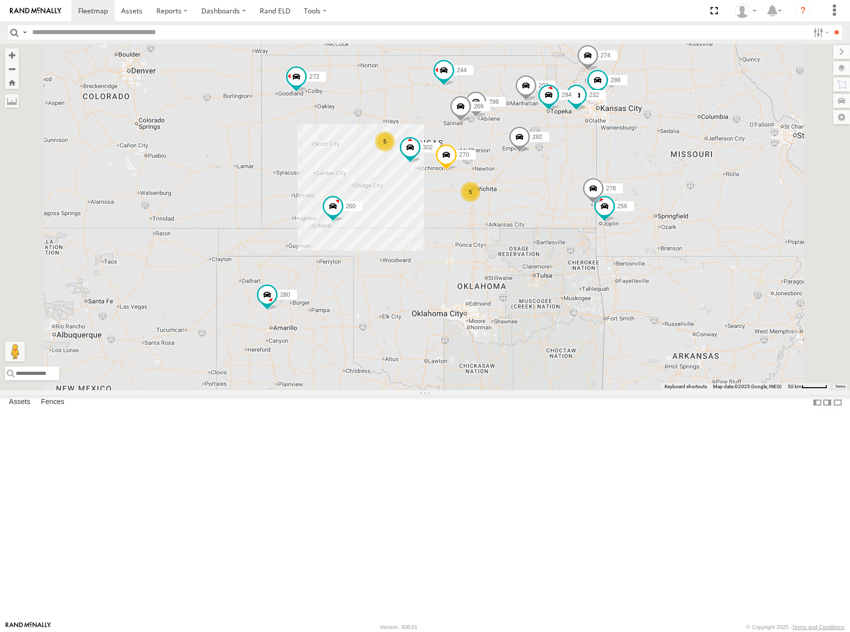
drag, startPoint x: 589, startPoint y: 168, endPoint x: 589, endPoint y: 178, distance: 9.9
click at [589, 178] on div "274 244 298 270 288 292 272 280 256 232 302 282 266 278 294 260 5 5" at bounding box center [425, 217] width 850 height 347
drag, startPoint x: 625, startPoint y: 199, endPoint x: 625, endPoint y: 213, distance: 13.9
click at [625, 213] on div "274 244 298 270 288 292 272 280 256 232 302 282 266 278 294 260 5 5" at bounding box center [425, 217] width 850 height 347
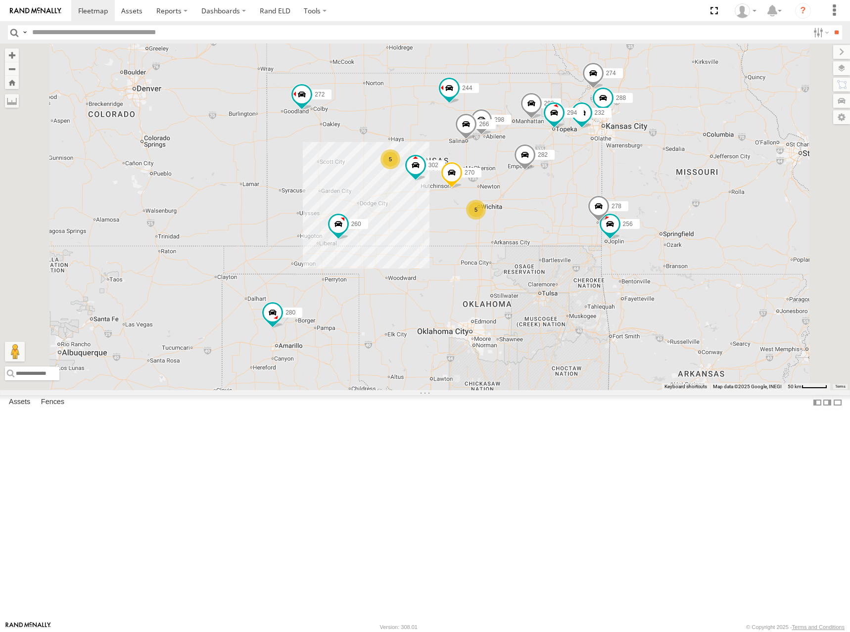
drag, startPoint x: 640, startPoint y: 209, endPoint x: 643, endPoint y: 204, distance: 6.5
click at [646, 200] on div "274 244 298 270 288 292 272 280 256 232 302 282 266 278 294 260 5 5" at bounding box center [425, 217] width 850 height 347
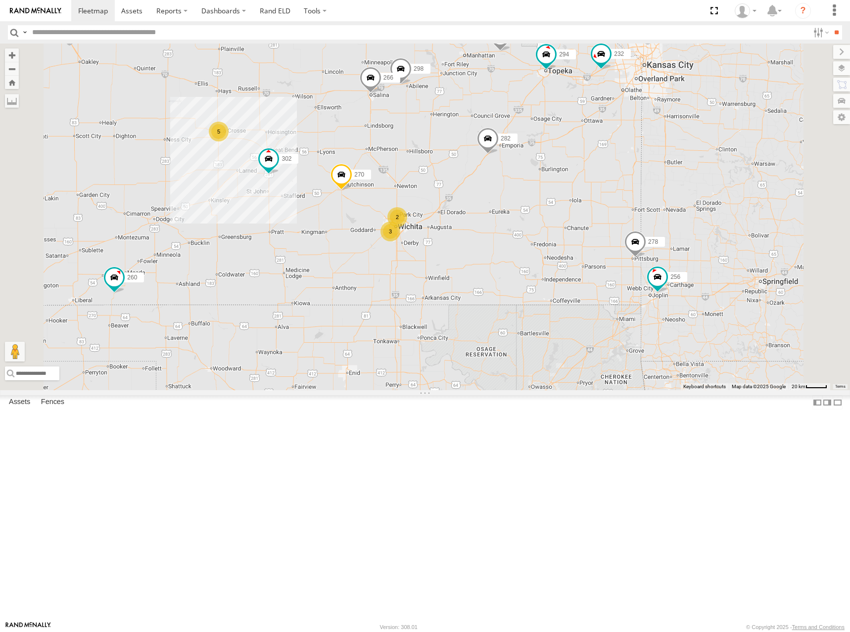
drag, startPoint x: 689, startPoint y: 279, endPoint x: 723, endPoint y: 258, distance: 40.0
click at [723, 258] on div "274 244 298 270 288 292 272 280 256 232 302 282 266 278 294 260 5 3 2" at bounding box center [425, 217] width 850 height 347
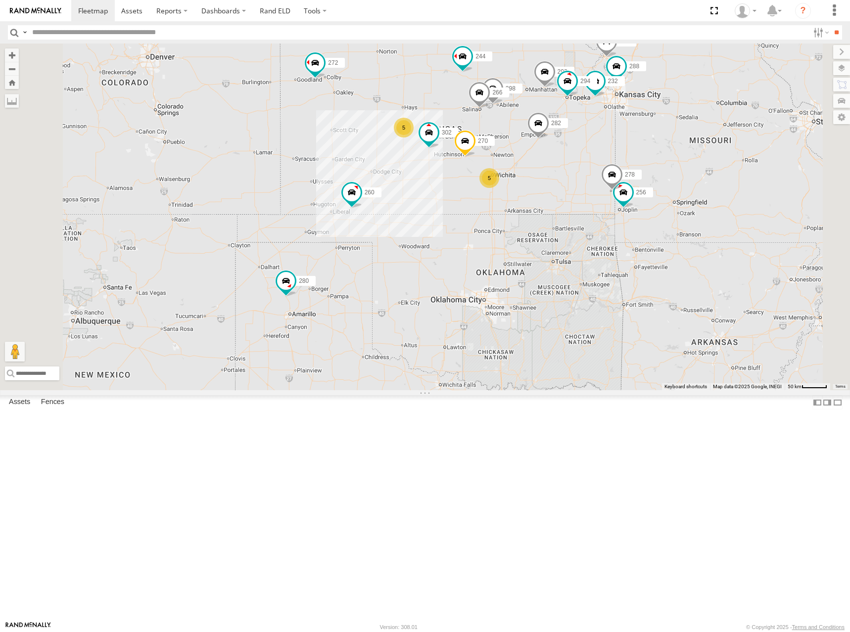
click at [664, 165] on div "274 244 298 270 288 292 272 280 256 232 302 282 266 278 294 260 5 5" at bounding box center [425, 217] width 850 height 347
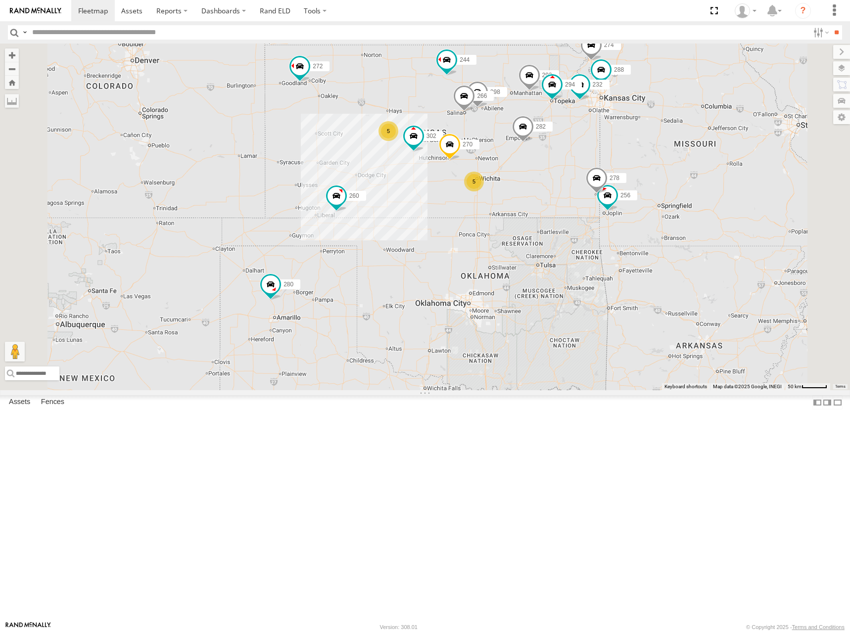
click at [700, 237] on div "274 244 298 270 288 292 272 280 256 232 302 282 266 278 294 260 5 5" at bounding box center [425, 217] width 850 height 347
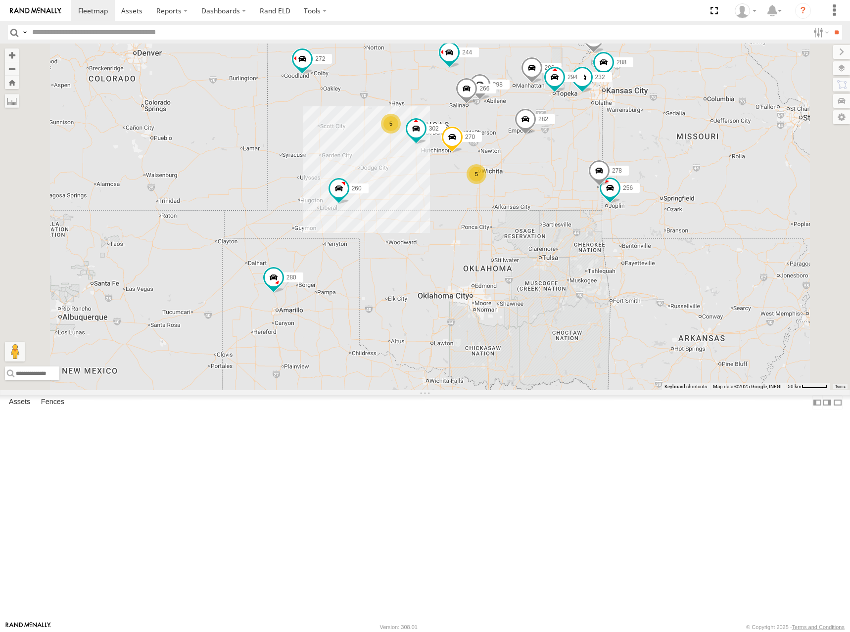
drag, startPoint x: 648, startPoint y: 165, endPoint x: 650, endPoint y: 155, distance: 10.1
click at [651, 156] on div "274 244 298 270 288 292 272 280 256 232 302 282 266 278 294 260 5 5" at bounding box center [425, 217] width 850 height 347
drag, startPoint x: 675, startPoint y: 288, endPoint x: 667, endPoint y: 291, distance: 9.3
click at [667, 291] on div "274 244 298 270 288 292 272 280 256 232 302 282 266 278 294 260 5 5" at bounding box center [425, 217] width 850 height 347
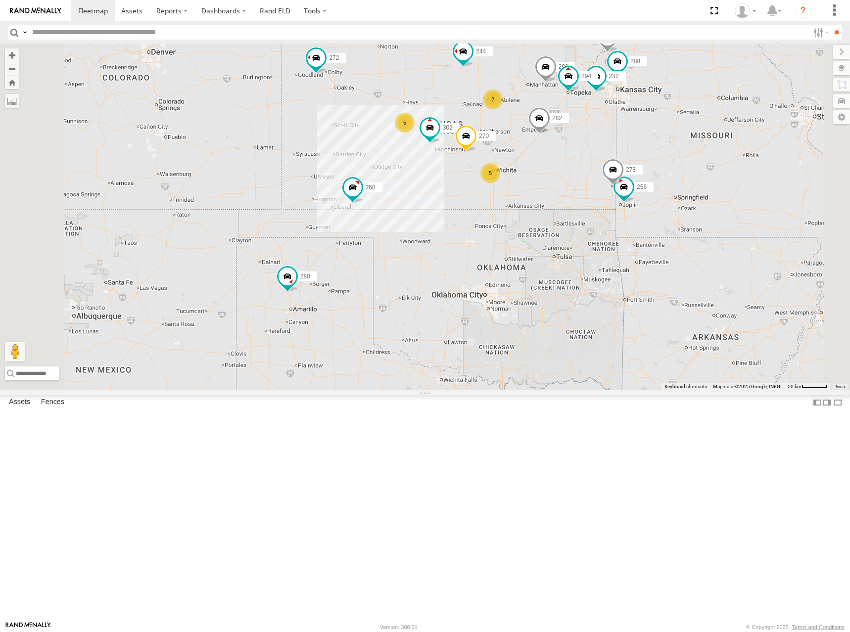
drag, startPoint x: 638, startPoint y: 269, endPoint x: 634, endPoint y: 279, distance: 10.9
click at [634, 279] on div "274 244 270 288 292 272 280 256 232 302 282 278 294 260 5 2 5" at bounding box center [425, 217] width 850 height 347
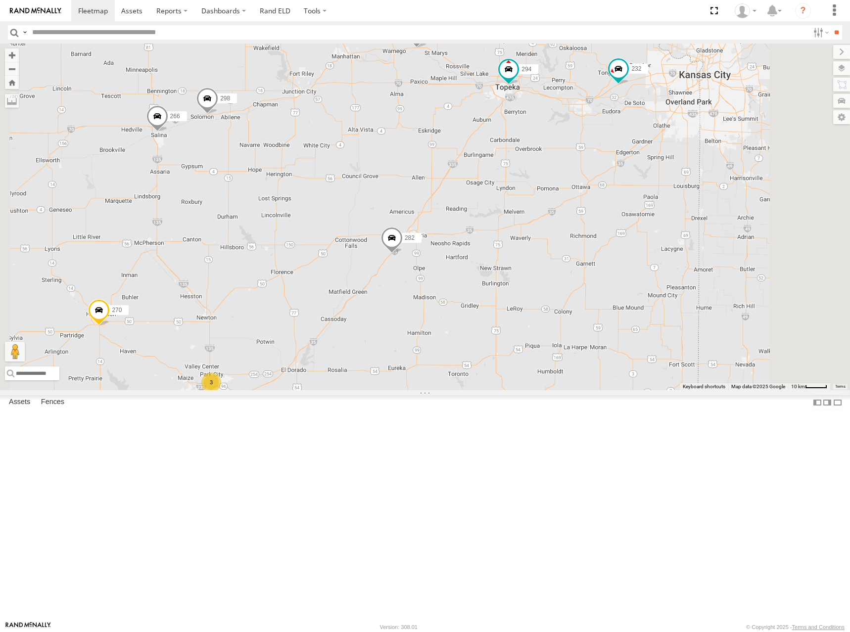
drag, startPoint x: 655, startPoint y: 250, endPoint x: 654, endPoint y: 267, distance: 16.9
click at [654, 267] on div "274 244 270 288 292 272 280 256 232 302 282 278 294 260 298 266 2 3" at bounding box center [425, 217] width 850 height 347
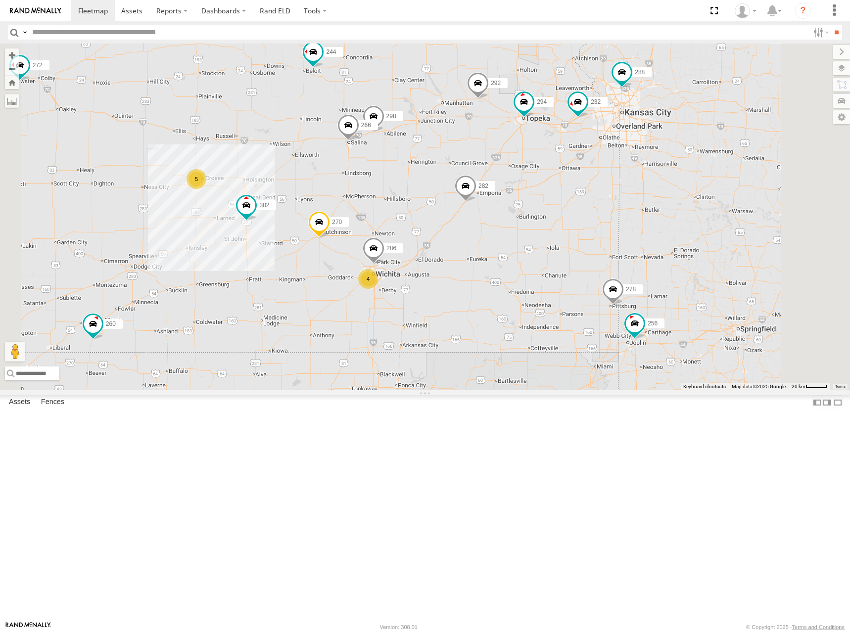
drag, startPoint x: 601, startPoint y: 259, endPoint x: 608, endPoint y: 257, distance: 7.1
click at [607, 258] on div "274 244 270 288 292 272 280 256 232 302 282 278 294 260 5 298 4 266 286" at bounding box center [425, 217] width 850 height 347
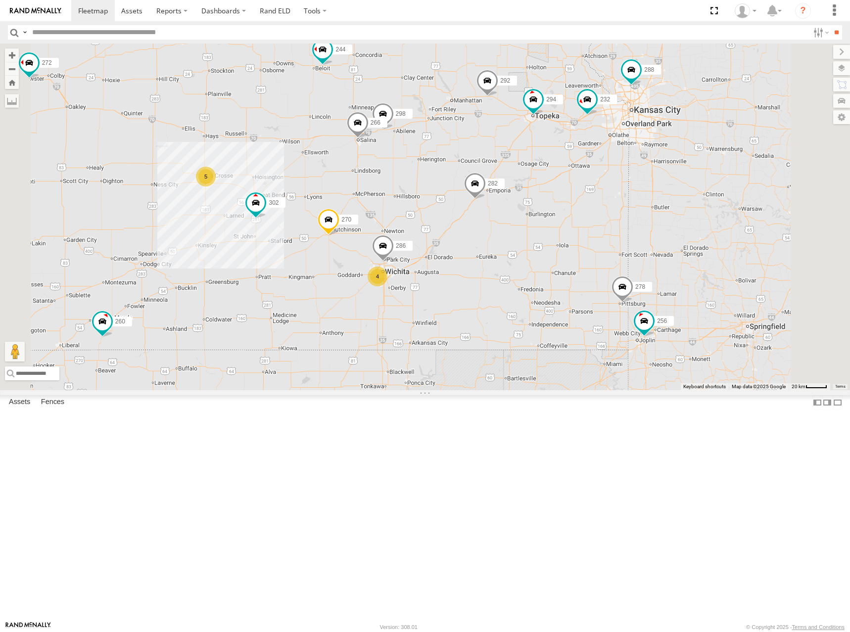
drag, startPoint x: 575, startPoint y: 261, endPoint x: 612, endPoint y: 249, distance: 37.9
click at [612, 249] on div "274 244 270 288 292 272 280 256 232 302 282 278 294 260 5 298 4 266 286" at bounding box center [425, 217] width 850 height 347
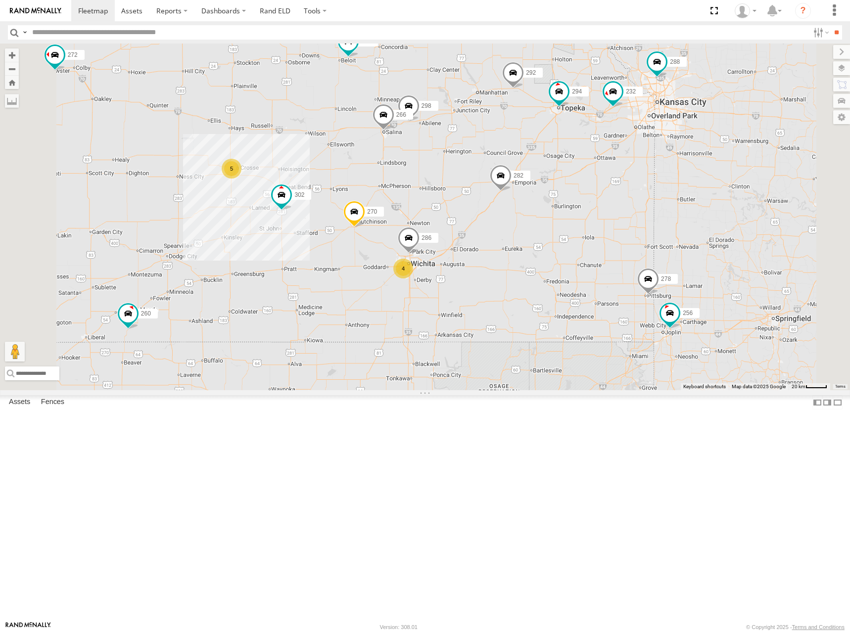
drag, startPoint x: 541, startPoint y: 269, endPoint x: 566, endPoint y: 259, distance: 26.8
click at [566, 259] on div "274 244 270 288 292 272 280 256 232 302 282 278 294 260 5 298 4 266 286" at bounding box center [425, 217] width 850 height 347
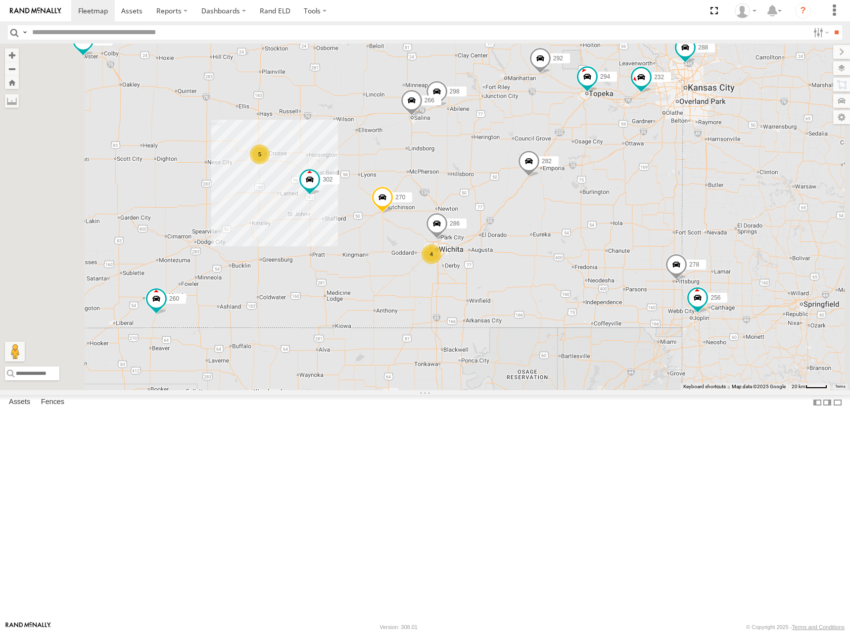
drag, startPoint x: 603, startPoint y: 146, endPoint x: 615, endPoint y: 122, distance: 26.8
click at [615, 122] on div "244 272 280 232 282 260 274 5 298 270 4 288 292 256 302 266 278 294 286" at bounding box center [425, 217] width 850 height 347
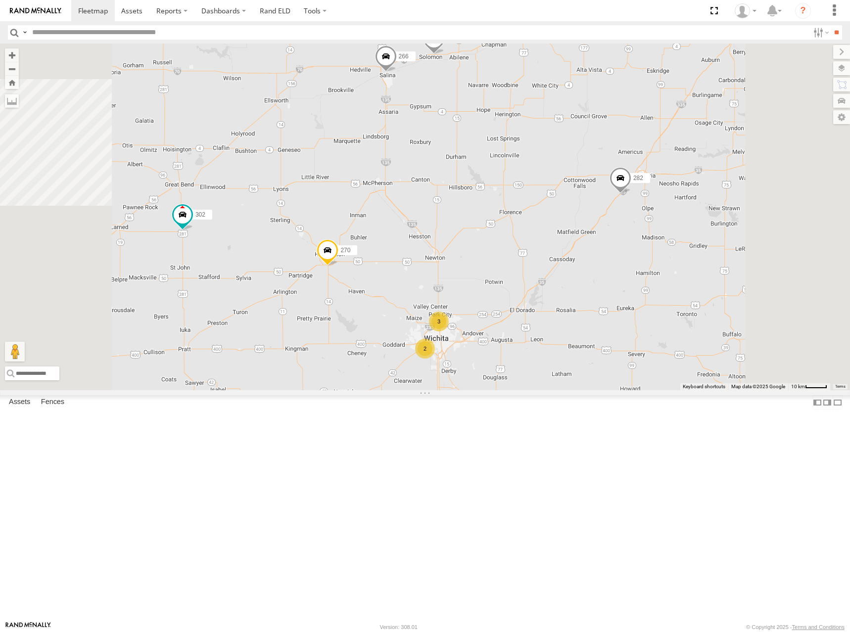
drag, startPoint x: 599, startPoint y: 202, endPoint x: 599, endPoint y: 207, distance: 5.4
click at [599, 207] on div "244 272 280 232 282 260 274 298 270 288 292 256 302 266 278 294 2 3" at bounding box center [425, 217] width 850 height 347
drag, startPoint x: 599, startPoint y: 210, endPoint x: 602, endPoint y: 194, distance: 16.1
click at [602, 194] on div "244 272 280 232 282 260 274 298 270 288 292 256 302 266 278 294 2 3" at bounding box center [425, 217] width 850 height 347
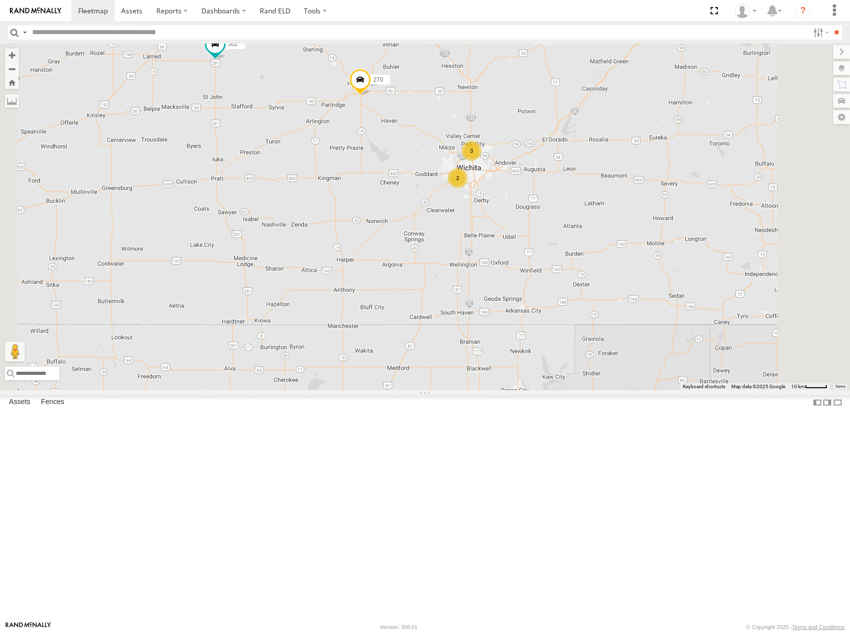
drag, startPoint x: 598, startPoint y: 303, endPoint x: 626, endPoint y: 154, distance: 151.5
click at [626, 154] on div "244 272 280 232 282 260 274 298 270 288 292 256 302 266 278 294 2 3" at bounding box center [425, 217] width 850 height 347
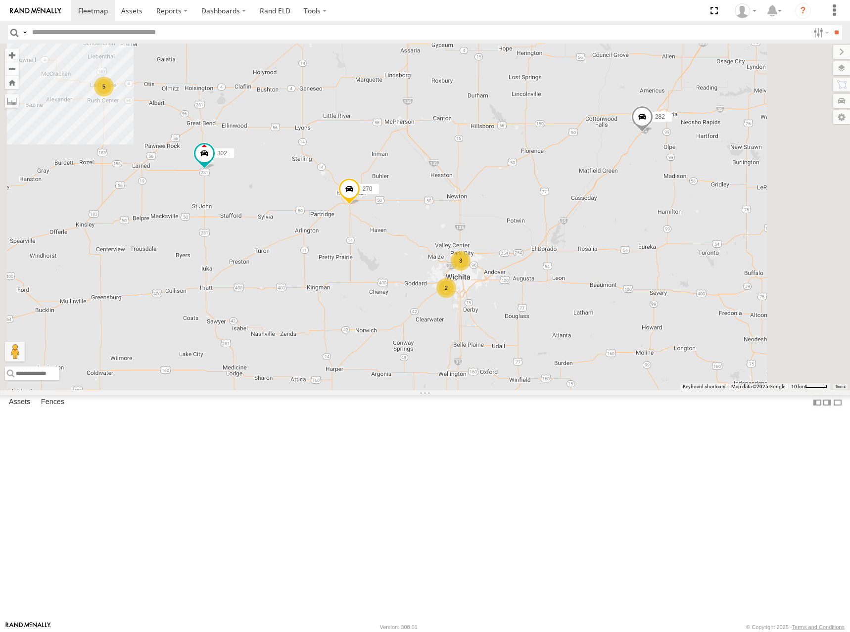
drag, startPoint x: 567, startPoint y: 189, endPoint x: 549, endPoint y: 283, distance: 95.1
click at [555, 295] on div "244 272 280 232 282 260 274 298 270 288 292 256 302 266 278 294 2 3 5" at bounding box center [425, 217] width 850 height 347
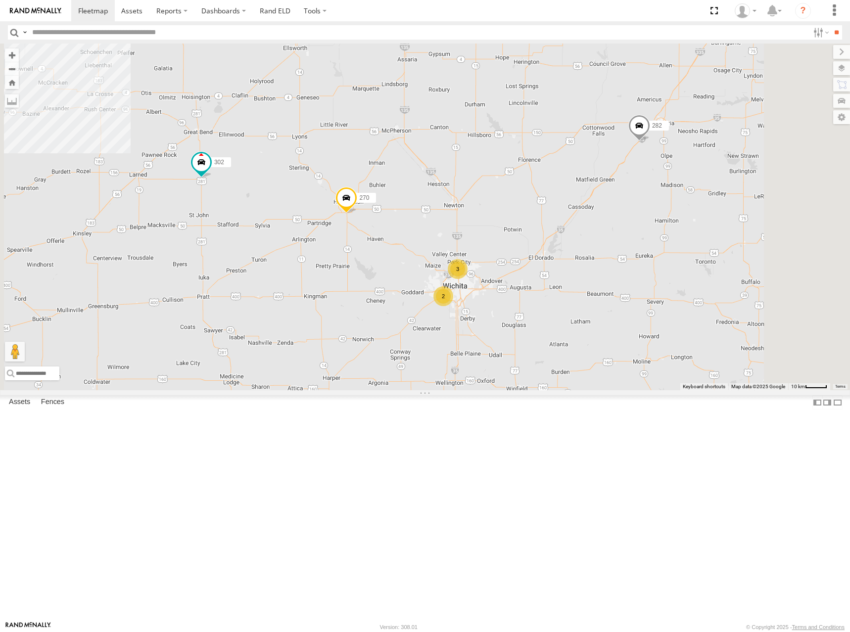
drag, startPoint x: 542, startPoint y: 339, endPoint x: 528, endPoint y: 207, distance: 132.4
click at [528, 207] on div "244 272 280 232 282 260 274 298 270 288 292 256 302 266 278 294 2 3" at bounding box center [425, 217] width 850 height 347
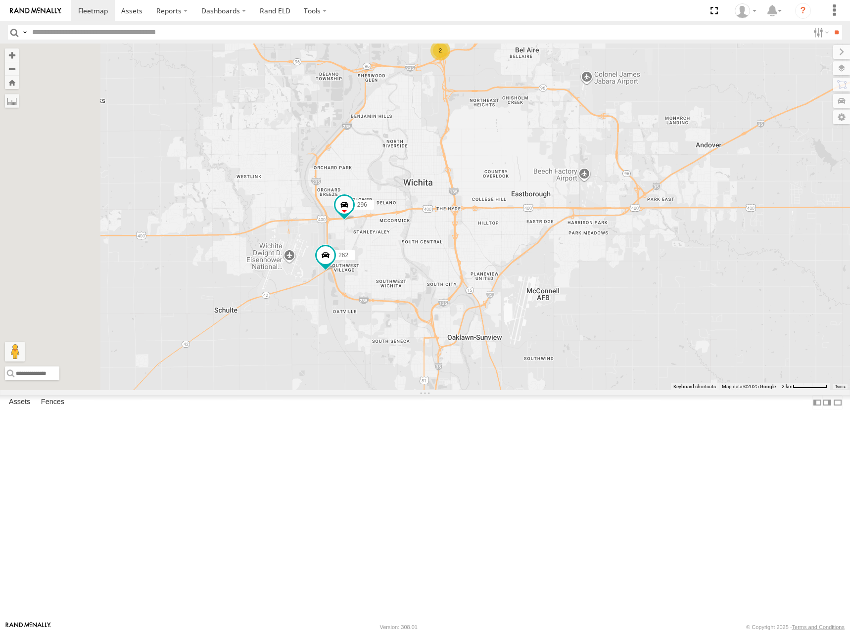
drag, startPoint x: 516, startPoint y: 304, endPoint x: 554, endPoint y: 257, distance: 60.9
click at [554, 257] on div "244 272 280 232 282 260 274 298 270 288 292 256 302 266 278 294 262 296 286 2" at bounding box center [425, 217] width 850 height 347
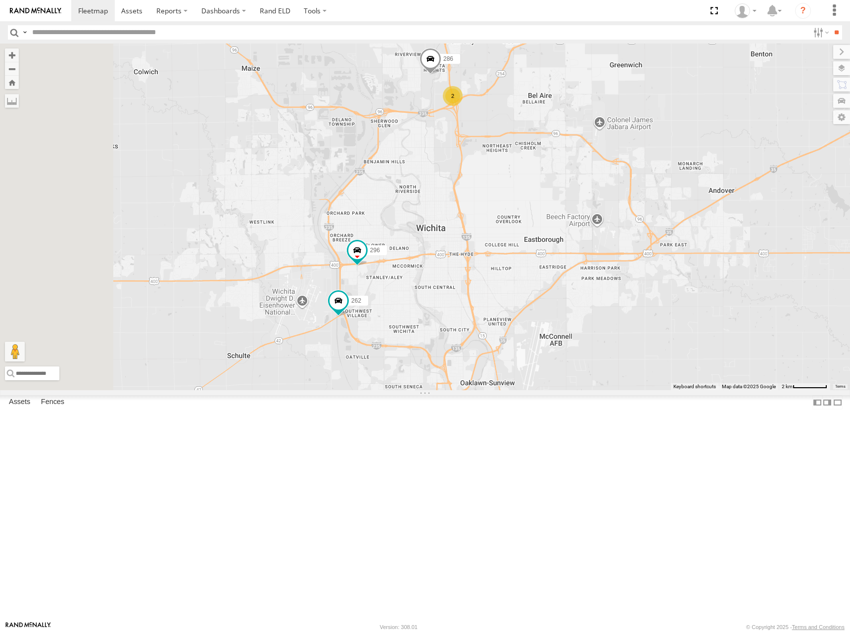
drag, startPoint x: 568, startPoint y: 212, endPoint x: 570, endPoint y: 273, distance: 60.4
click at [570, 273] on div "244 272 280 232 282 260 274 298 270 288 292 256 302 266 278 294 262 296 286 2" at bounding box center [425, 217] width 850 height 347
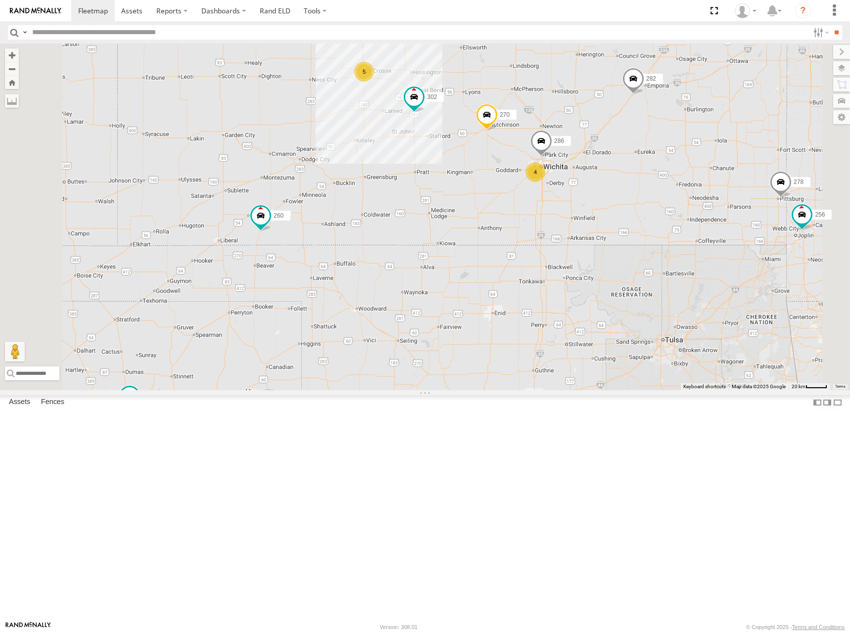
drag, startPoint x: 688, startPoint y: 207, endPoint x: 683, endPoint y: 213, distance: 7.4
click at [683, 213] on div "244 272 280 232 282 260 274 298 270 288 292 256 302 266 278 294 286 5 4" at bounding box center [425, 217] width 850 height 347
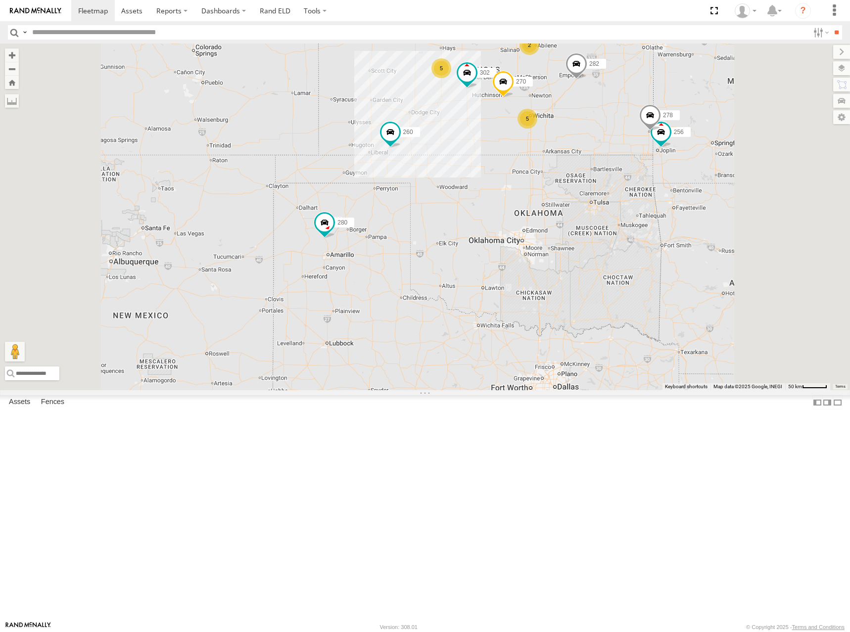
drag, startPoint x: 679, startPoint y: 73, endPoint x: 677, endPoint y: 105, distance: 31.8
click at [677, 105] on div "244 272 280 232 282 260 274 270 288 292 256 302 278 294 5 2 5" at bounding box center [425, 217] width 850 height 347
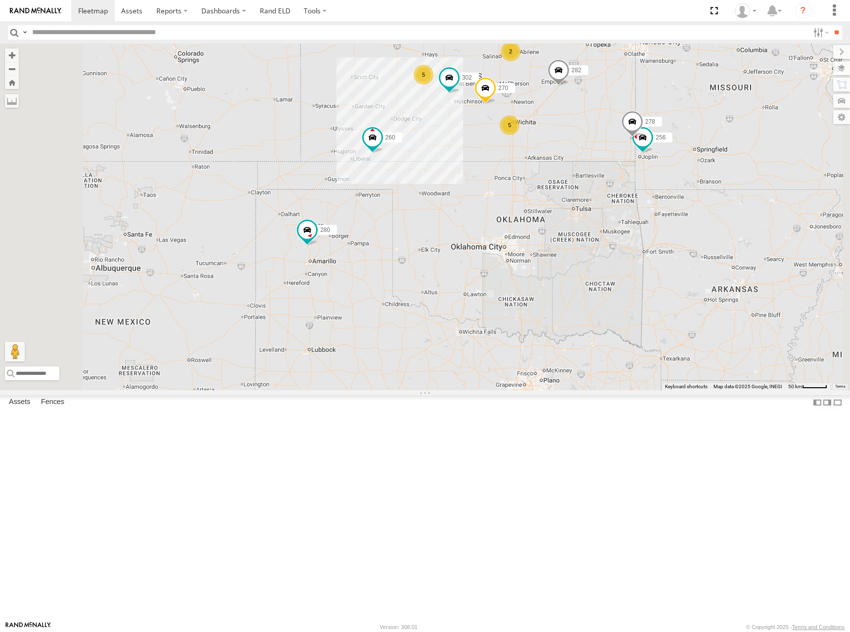
drag, startPoint x: 674, startPoint y: 96, endPoint x: 654, endPoint y: 108, distance: 23.5
click at [650, 108] on div "274 244 270 288 292 272 280 256 232 302 282 278 294 260 5 2 5" at bounding box center [425, 217] width 850 height 347
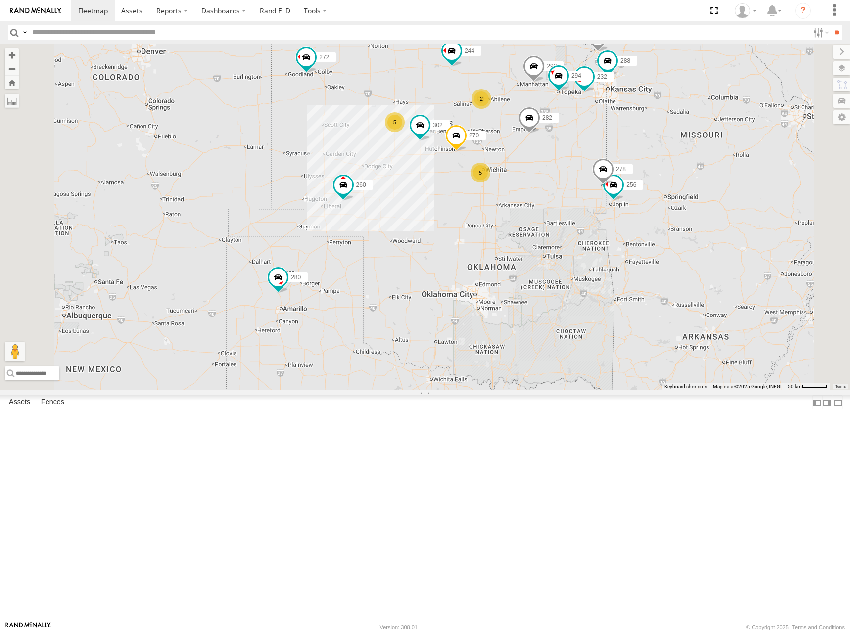
drag, startPoint x: 659, startPoint y: 123, endPoint x: 643, endPoint y: 160, distance: 40.3
click at [643, 160] on div "274 244 270 288 292 272 280 256 232 302 282 278 294 260 5 2 5" at bounding box center [425, 217] width 850 height 347
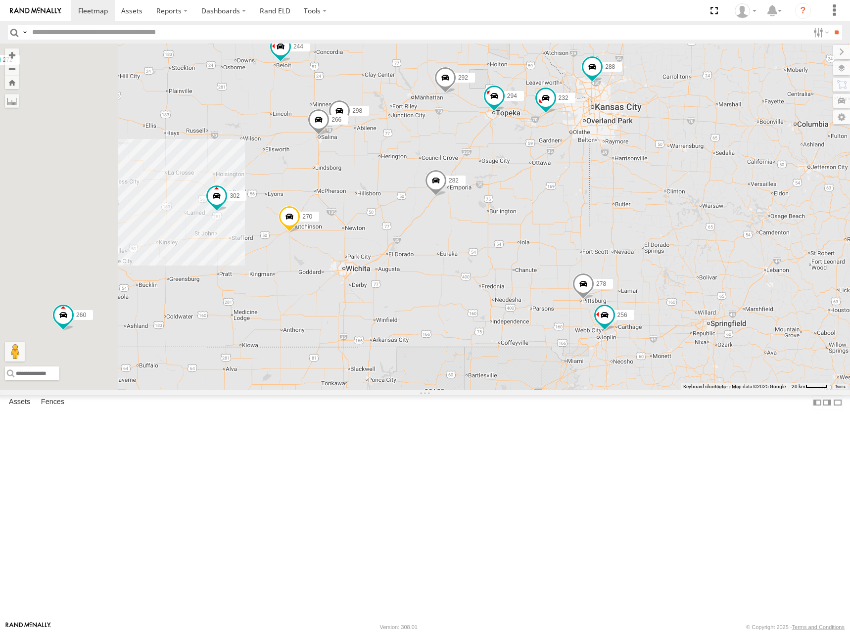
drag, startPoint x: 634, startPoint y: 175, endPoint x: 674, endPoint y: 166, distance: 41.5
click at [674, 166] on div "274 244 270 288 292 272 280 256 232 302 282 278 294 260 298 266" at bounding box center [425, 217] width 850 height 347
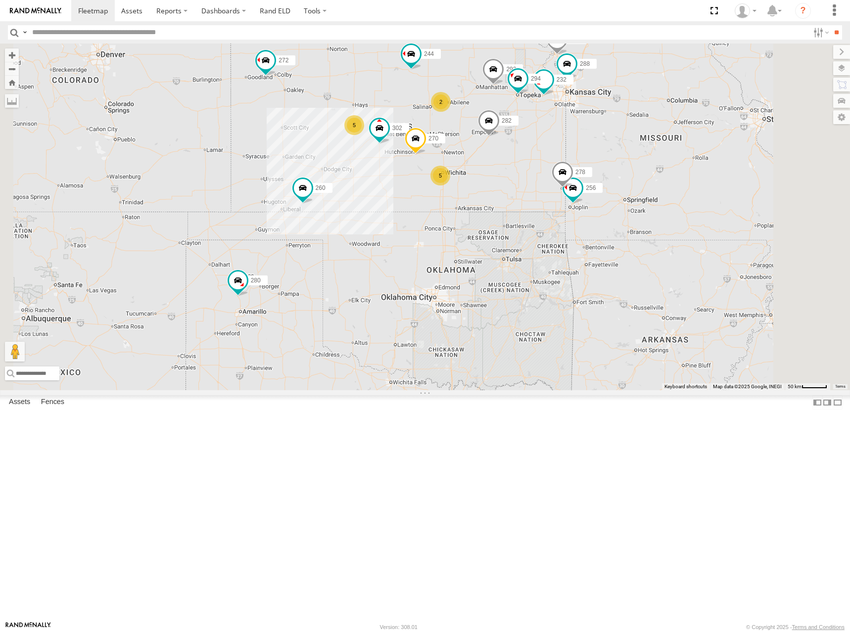
drag, startPoint x: 547, startPoint y: 144, endPoint x: 581, endPoint y: 156, distance: 36.5
click at [581, 156] on div "274 244 270 288 292 272 280 256 232 302 282 278 294 260 5 2 5" at bounding box center [425, 217] width 850 height 347
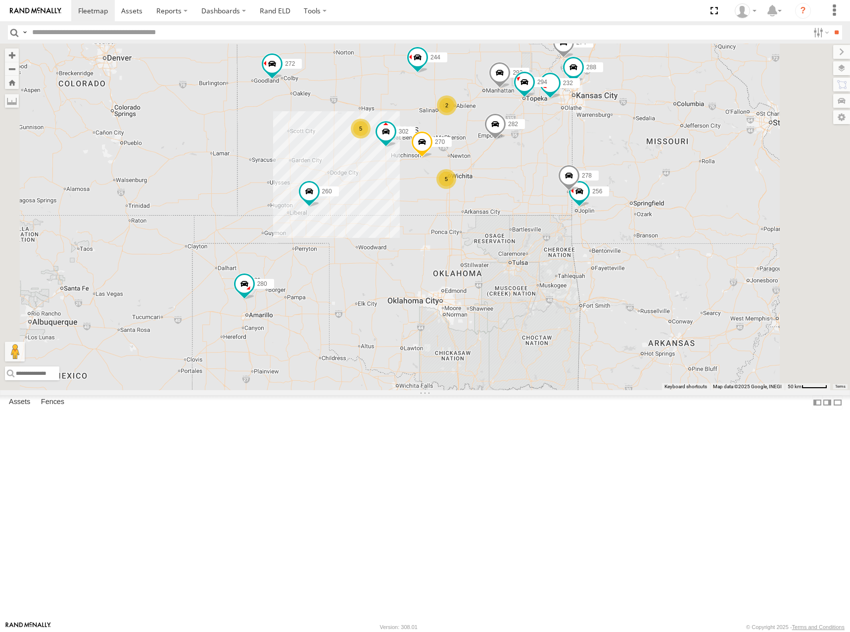
drag, startPoint x: 606, startPoint y: 155, endPoint x: 597, endPoint y: 148, distance: 11.3
click at [597, 148] on div "274 244 270 288 292 272 280 256 232 302 282 278 294 260 5 2 5" at bounding box center [425, 217] width 850 height 347
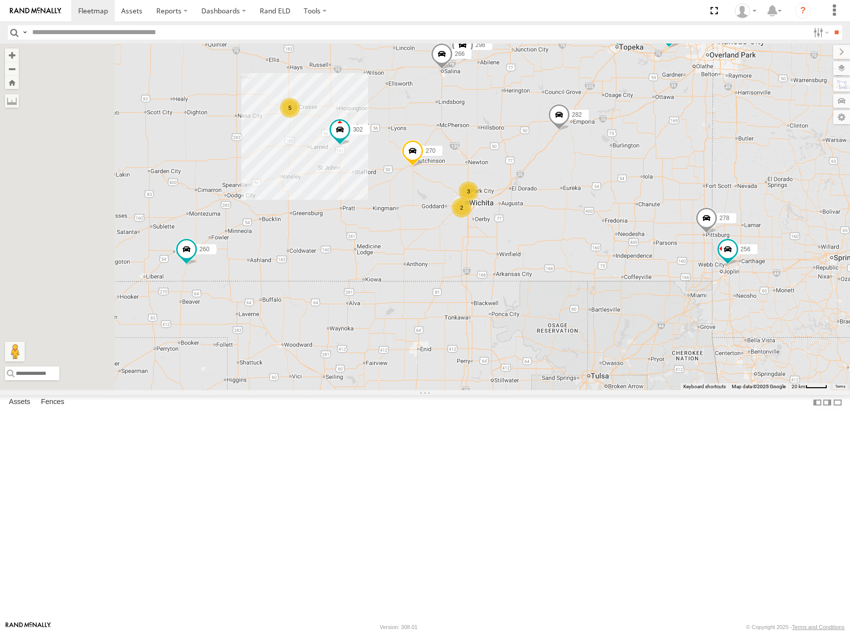
drag, startPoint x: 600, startPoint y: 227, endPoint x: 707, endPoint y: 178, distance: 117.3
click at [707, 178] on div "274 244 270 288 292 272 280 256 232 302 282 278 294 260 5 298 2 3 266" at bounding box center [425, 217] width 850 height 347
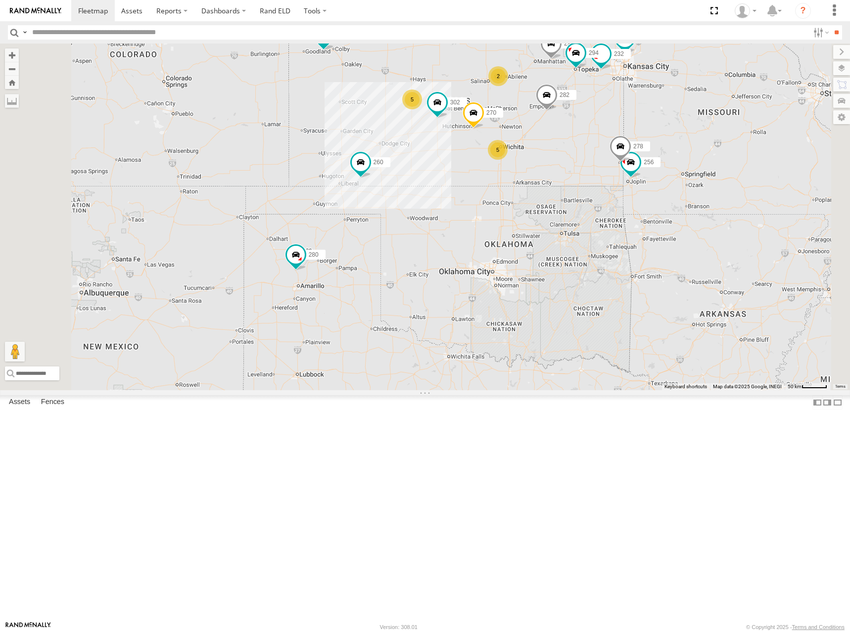
drag, startPoint x: 661, startPoint y: 128, endPoint x: 660, endPoint y: 142, distance: 13.9
click at [660, 142] on div "274 244 270 288 292 272 280 256 232 302 282 278 294 260 5 2 5" at bounding box center [425, 217] width 850 height 347
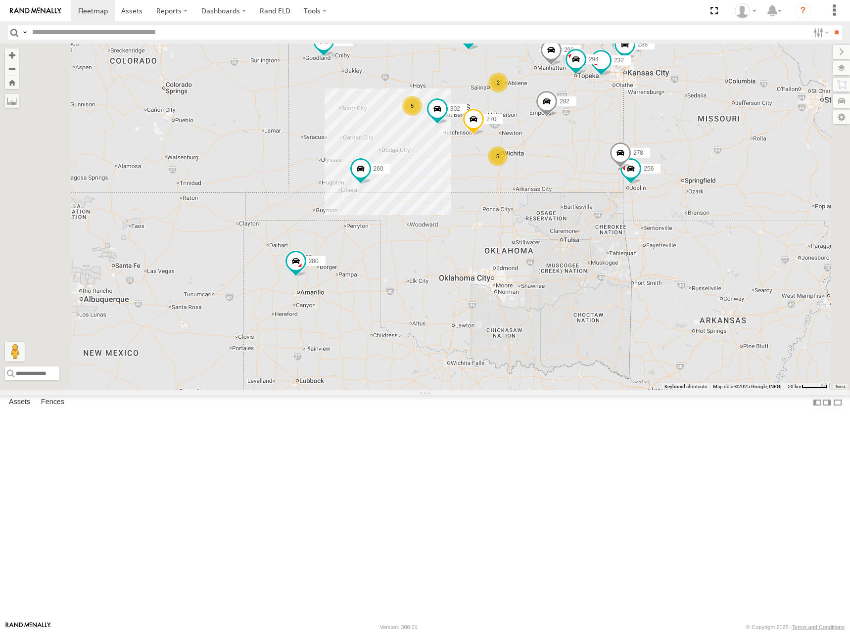
click at [646, 143] on div "274 244 270 288 292 272 280 256 232 302 282 278 294 260 5 2 5" at bounding box center [425, 217] width 850 height 347
drag, startPoint x: 694, startPoint y: 126, endPoint x: 697, endPoint y: 144, distance: 19.0
click at [697, 144] on div "274 244 270 288 292 272 280 256 232 302 282 278 294 260 5 2 5" at bounding box center [425, 217] width 850 height 347
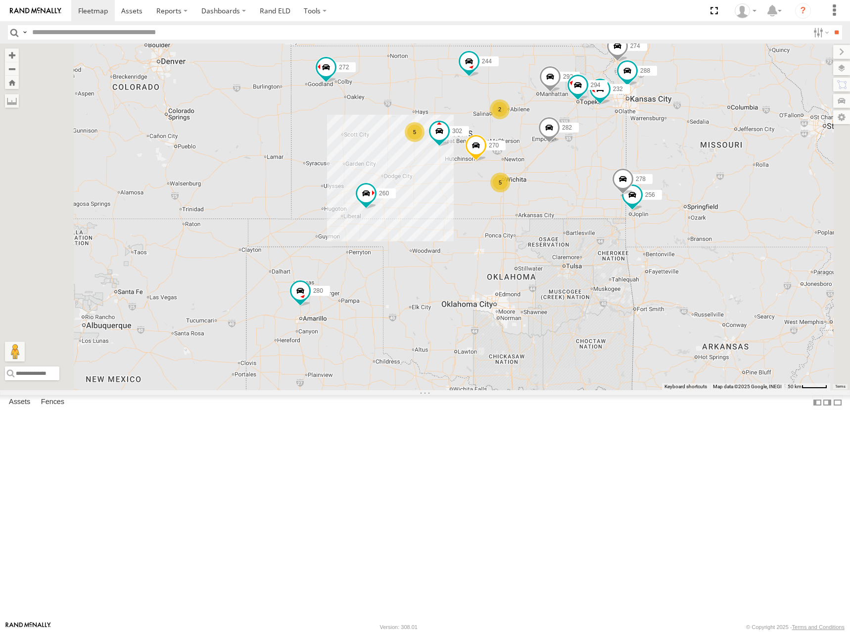
drag, startPoint x: 631, startPoint y: 124, endPoint x: 630, endPoint y: 133, distance: 8.4
click at [630, 133] on div "274 244 270 288 292 272 280 256 232 302 282 278 294 260 5 2 5" at bounding box center [425, 217] width 850 height 347
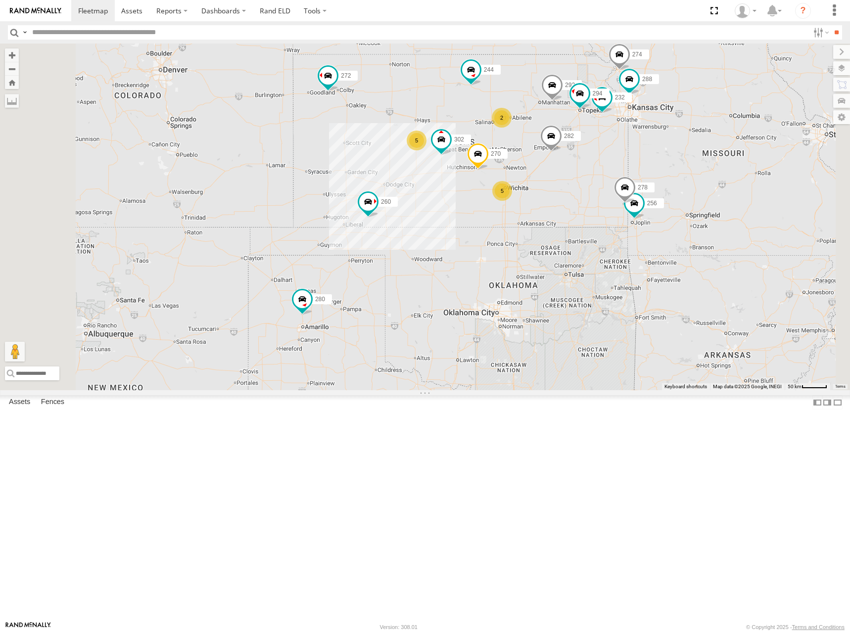
drag, startPoint x: 637, startPoint y: 149, endPoint x: 640, endPoint y: 158, distance: 8.9
click at [640, 158] on div "274 244 270 288 292 272 280 256 232 302 282 278 294 260 5 2 5" at bounding box center [425, 217] width 850 height 347
click at [661, 170] on div "274 244 270 288 292 272 280 256 232 302 282 278 294 260 5 2 5" at bounding box center [425, 217] width 850 height 347
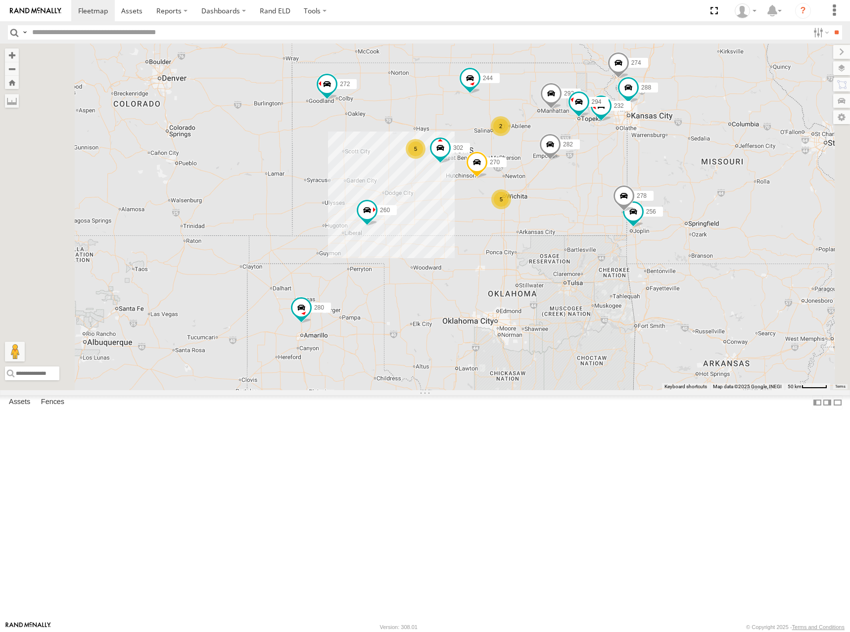
drag, startPoint x: 668, startPoint y: 169, endPoint x: 666, endPoint y: 180, distance: 11.0
click at [666, 180] on div "274 244 270 288 292 272 280 256 232 302 282 278 294 260 5 2 5" at bounding box center [425, 217] width 850 height 347
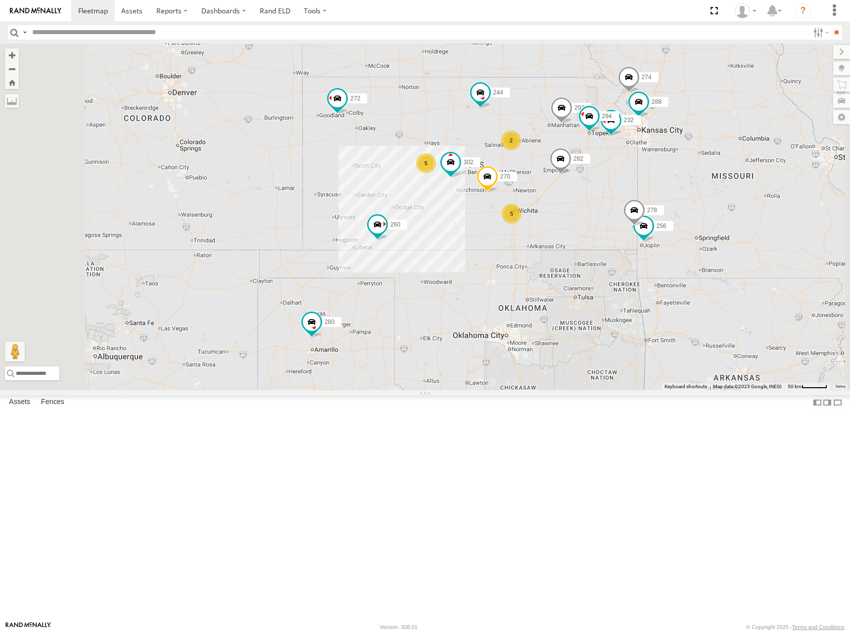
drag, startPoint x: 638, startPoint y: 180, endPoint x: 646, endPoint y: 188, distance: 10.9
click at [646, 188] on div "274 244 270 288 292 272 280 256 232 302 282 278 294 260 5 2 5" at bounding box center [425, 217] width 850 height 347
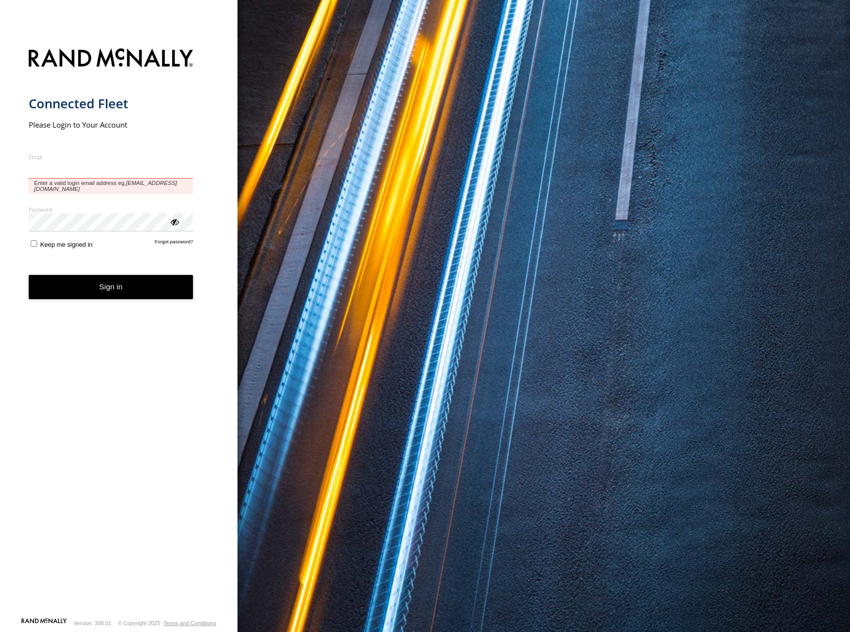
type input "**********"
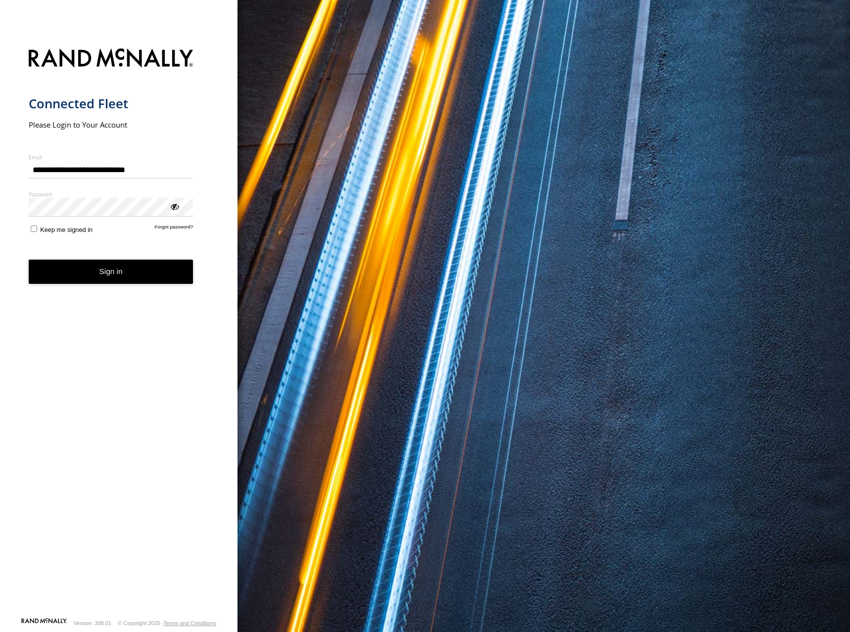
click at [120, 281] on button "Sign in" at bounding box center [111, 272] width 165 height 24
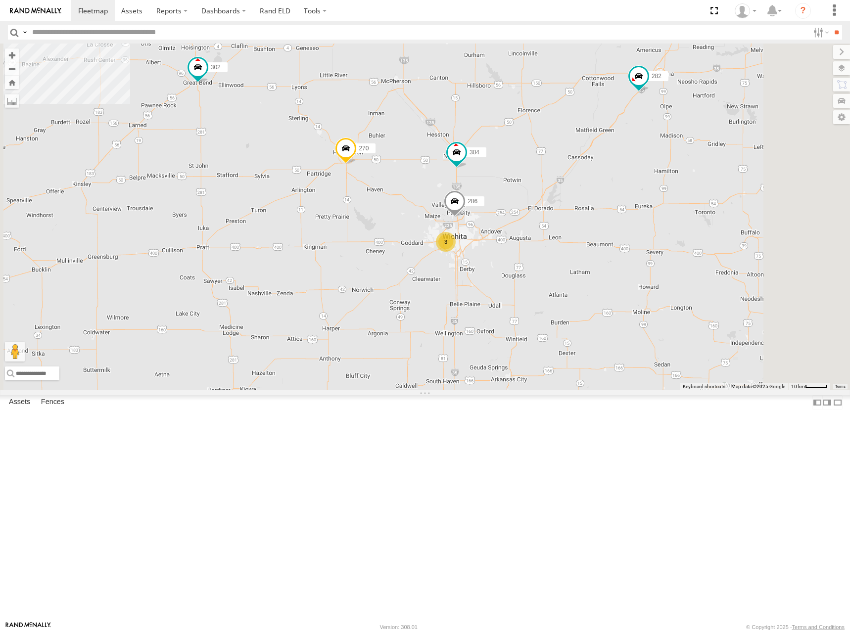
drag, startPoint x: 591, startPoint y: 327, endPoint x: 624, endPoint y: 310, distance: 37.6
click at [612, 303] on div "274 244 270 288 292 272 280 256 232 304 302 282 278 294 260 2 3 286" at bounding box center [425, 217] width 850 height 347
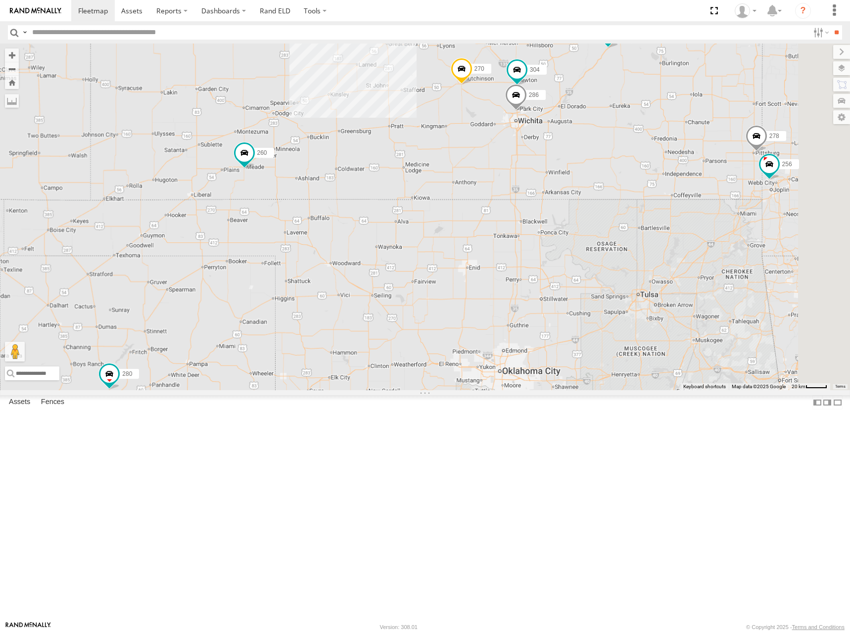
drag, startPoint x: 782, startPoint y: 199, endPoint x: 610, endPoint y: 253, distance: 181.1
click at [610, 253] on div "274 244 270 288 292 272 280 256 232 304 302 282 278 294 260 286" at bounding box center [425, 217] width 850 height 347
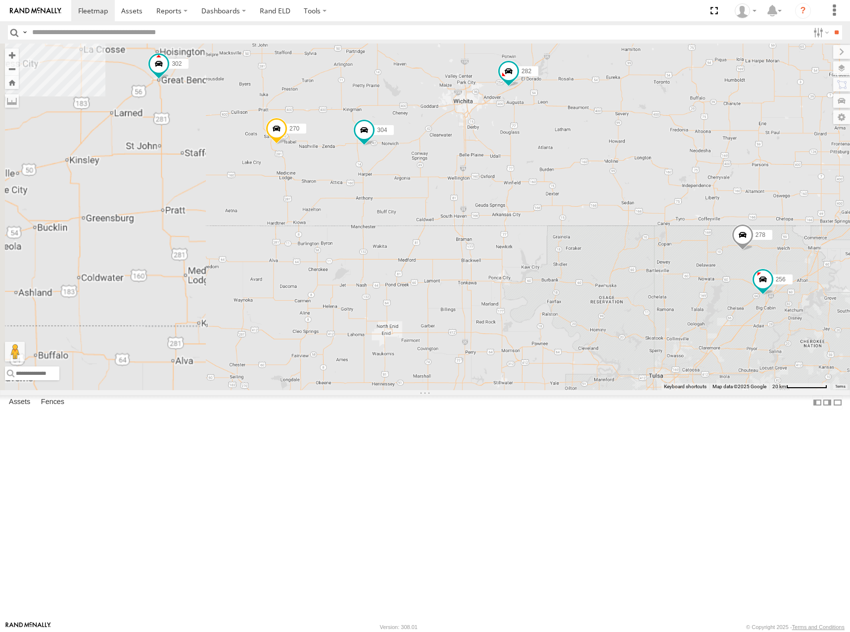
drag, startPoint x: 733, startPoint y: 202, endPoint x: 536, endPoint y: 314, distance: 226.5
click at [536, 314] on div "274 244 270 288 292 272 280 256 232 304 302 282 278 294 260" at bounding box center [425, 217] width 850 height 347
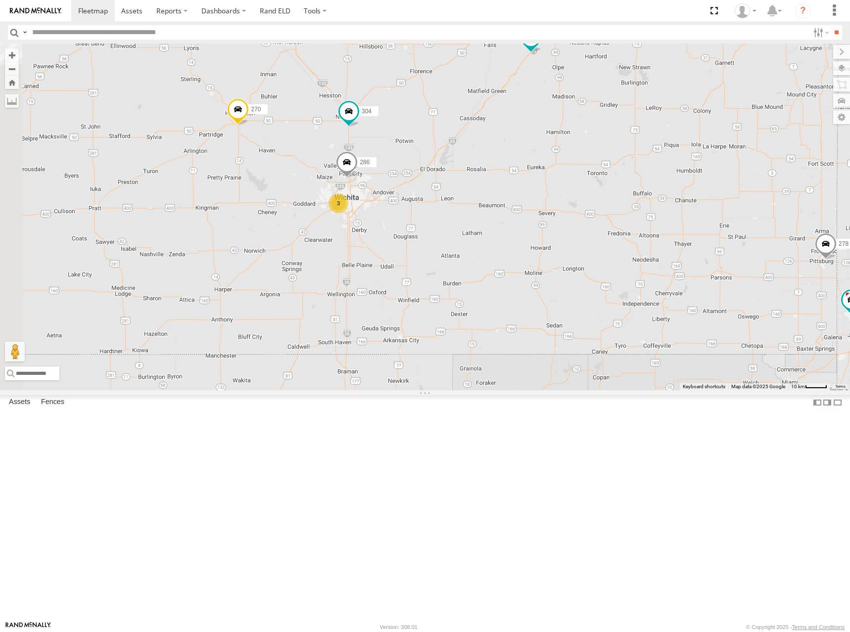
click at [542, 53] on span at bounding box center [531, 39] width 22 height 27
click at [666, 181] on div "274 244 270 288 292 272 280 256 232 304 302 282 278 294 260 2 3 286 282 All Ass…" at bounding box center [425, 217] width 850 height 347
drag, startPoint x: 588, startPoint y: 212, endPoint x: 645, endPoint y: 230, distance: 59.0
click at [645, 230] on div "274 244 270 288 292 272 280 256 232 304 302 282 278 294 260 2 3 286" at bounding box center [425, 217] width 850 height 347
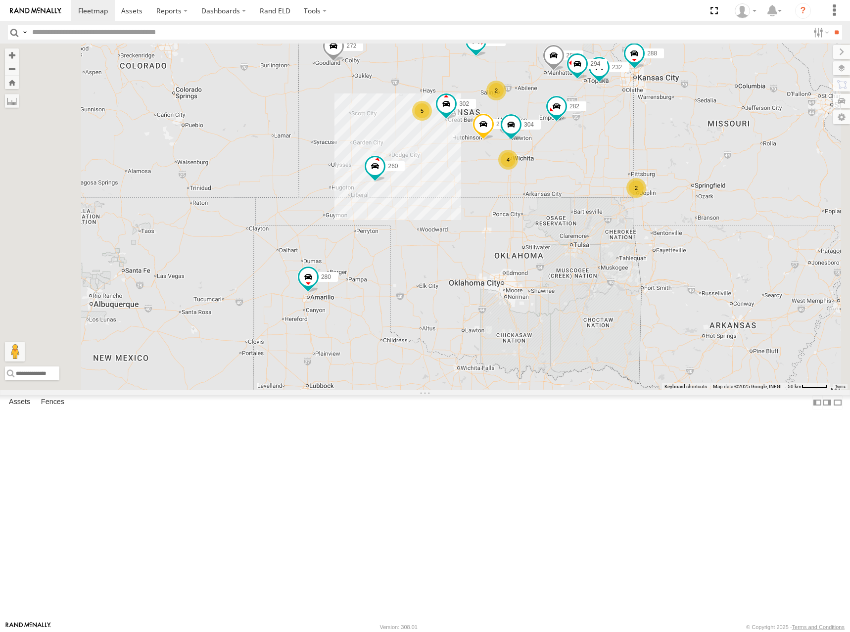
drag, startPoint x: 647, startPoint y: 174, endPoint x: 645, endPoint y: 192, distance: 17.9
click at [645, 192] on div "274 244 270 288 292 272 280 232 304 302 282 294 260 5 2 4 2" at bounding box center [425, 217] width 850 height 347
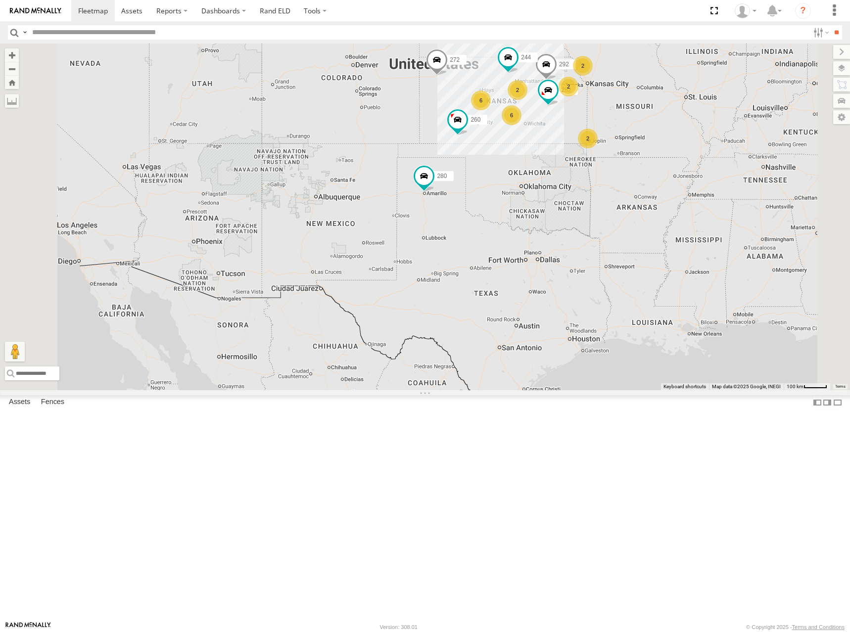
drag, startPoint x: 709, startPoint y: 124, endPoint x: 686, endPoint y: 133, distance: 24.9
click at [686, 133] on div "244 292 272 280 282 260 2 6 2 6 2 2" at bounding box center [425, 217] width 850 height 347
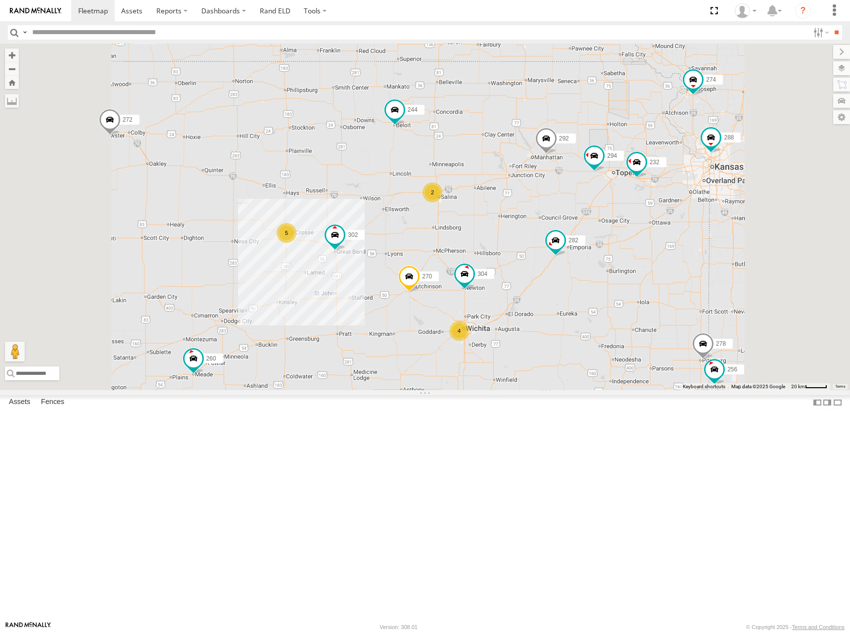
drag, startPoint x: 669, startPoint y: 173, endPoint x: 669, endPoint y: 165, distance: 8.4
click at [669, 165] on div "244 292 272 280 282 260 274 5 2 270 4 288 256 232 304 302 278 294" at bounding box center [425, 217] width 850 height 347
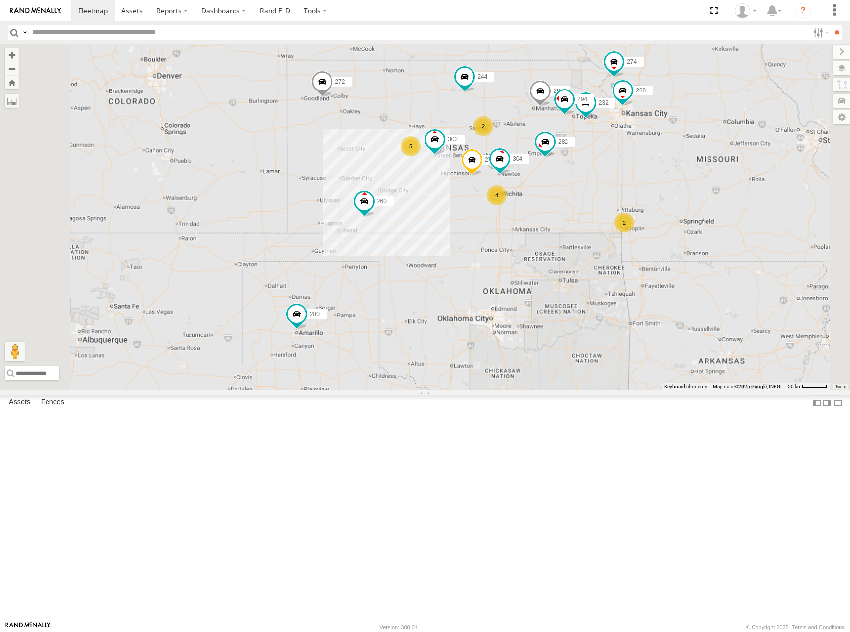
drag, startPoint x: 666, startPoint y: 151, endPoint x: 655, endPoint y: 163, distance: 16.4
click at [655, 163] on div "244 292 272 280 282 260 274 270 288 232 304 302 294 5 2 4 2" at bounding box center [425, 217] width 850 height 347
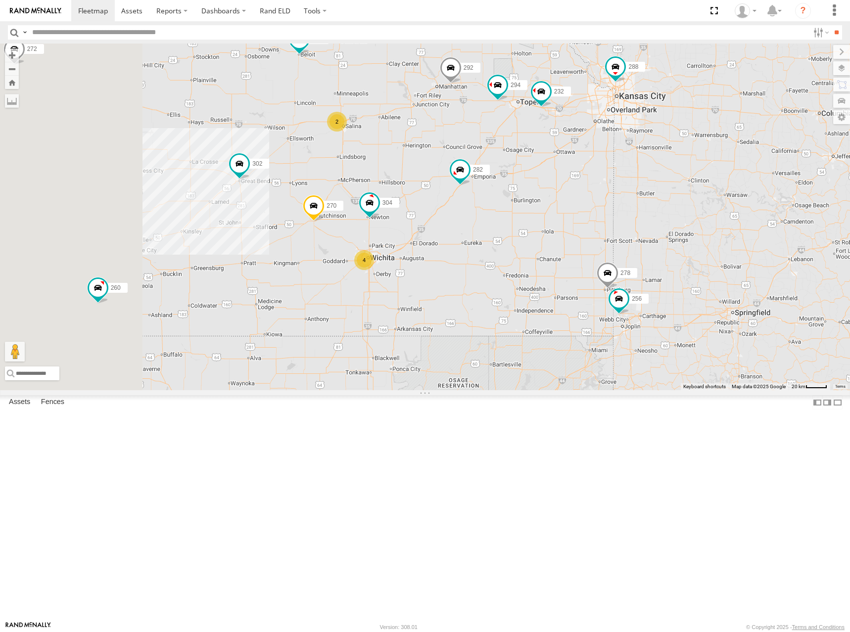
drag, startPoint x: 442, startPoint y: 186, endPoint x: 655, endPoint y: 142, distance: 216.8
click at [655, 142] on div "244 292 272 280 282 260 274 270 288 232 304 302 294 2 4 256 278" at bounding box center [425, 217] width 850 height 347
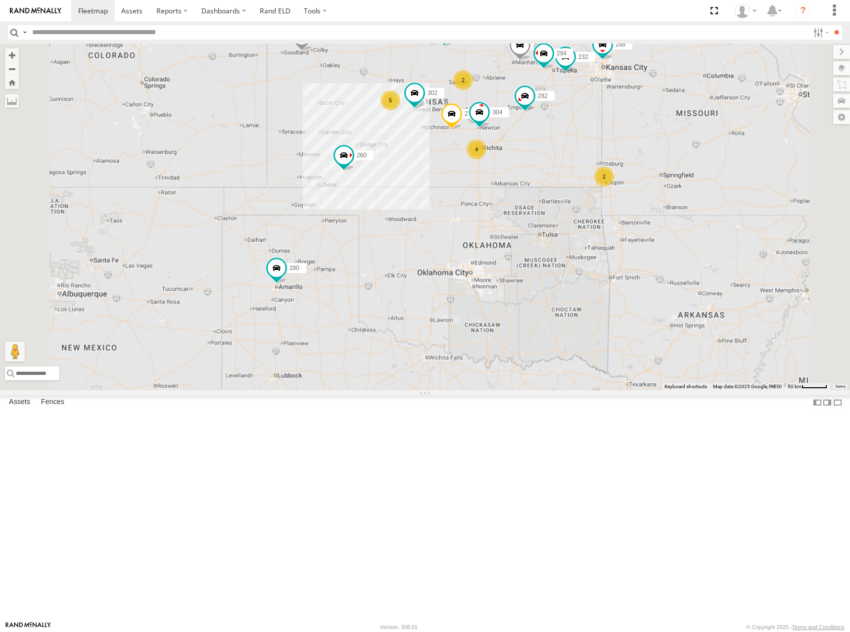
drag, startPoint x: 620, startPoint y: 119, endPoint x: 624, endPoint y: 128, distance: 10.4
click at [624, 128] on div "244 292 272 280 282 260 274 270 288 232 304 302 294 5 2 4 2" at bounding box center [425, 217] width 850 height 347
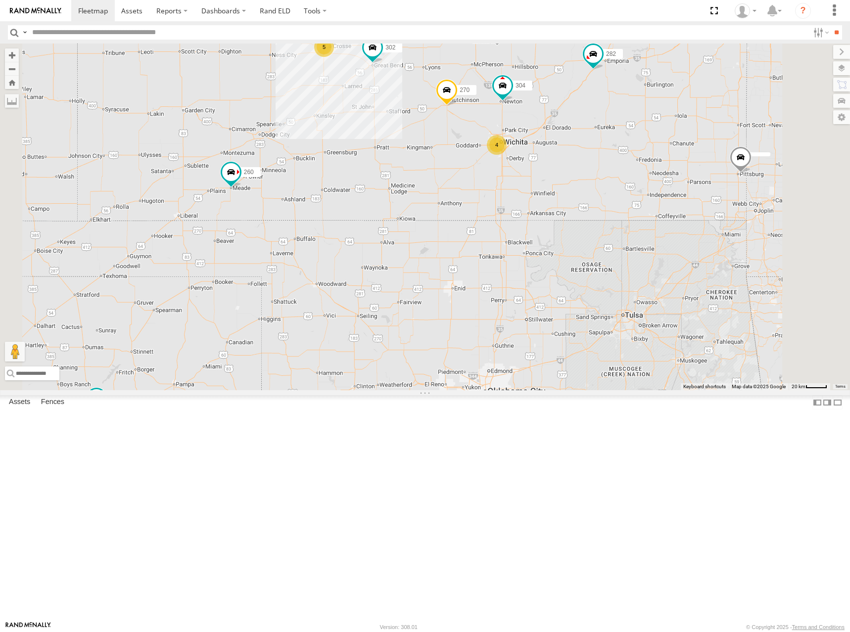
drag, startPoint x: 667, startPoint y: 111, endPoint x: 674, endPoint y: 157, distance: 46.6
click at [674, 157] on div "244 292 272 280 282 260 274 270 288 232 304 302 294 5 2 4" at bounding box center [425, 217] width 850 height 347
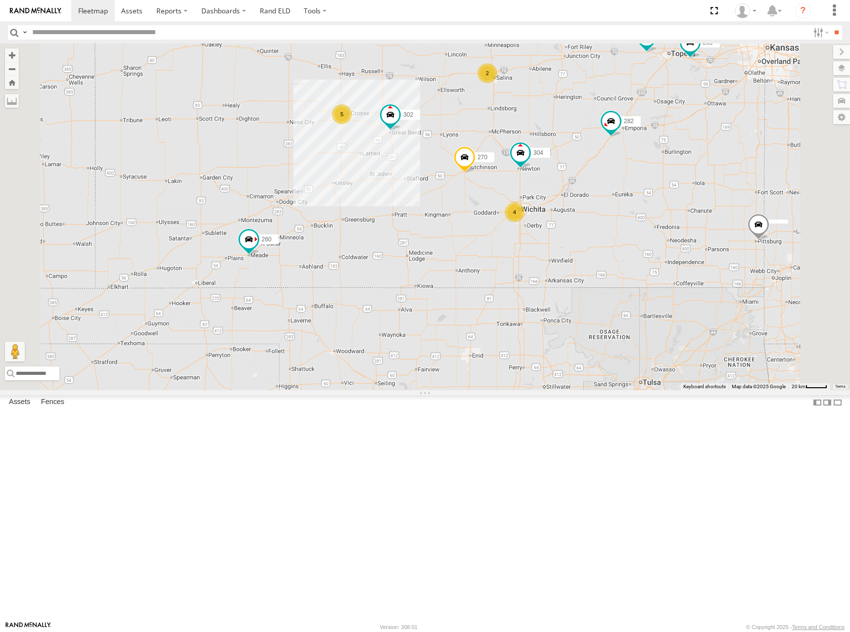
drag, startPoint x: 660, startPoint y: 82, endPoint x: 672, endPoint y: 114, distance: 34.5
click at [672, 114] on div "244 292 272 280 282 260 274 270 288 232 304 302 294 5 2 4" at bounding box center [425, 217] width 850 height 347
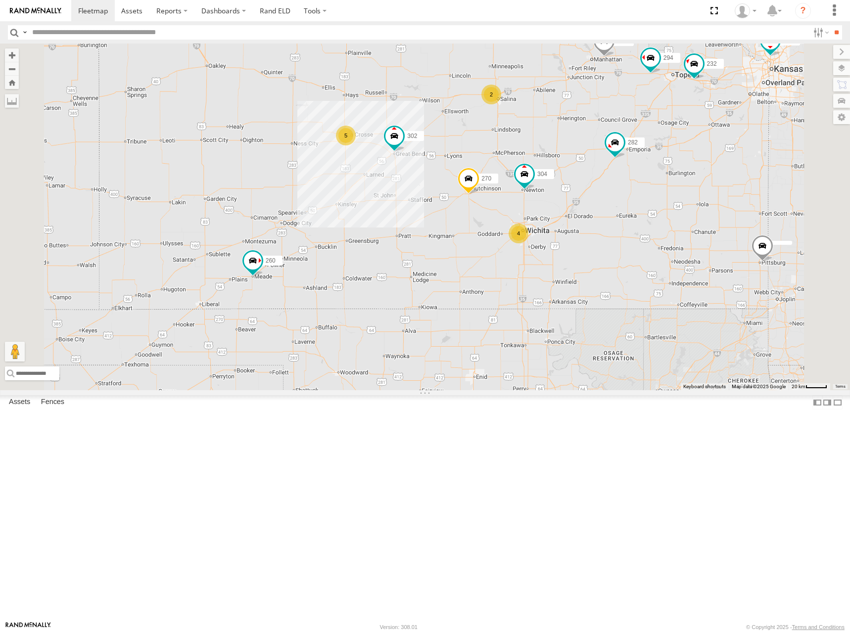
drag, startPoint x: 717, startPoint y: 84, endPoint x: 718, endPoint y: 112, distance: 28.2
click at [718, 112] on div "244 292 272 280 282 260 274 270 288 232 304 302 294 5 2 4" at bounding box center [425, 217] width 850 height 347
drag, startPoint x: 695, startPoint y: 145, endPoint x: 695, endPoint y: 140, distance: 5.5
click at [697, 137] on div "244 292 272 280 282 260 274 270 288 232 304 302 294 5 2 4" at bounding box center [425, 217] width 850 height 347
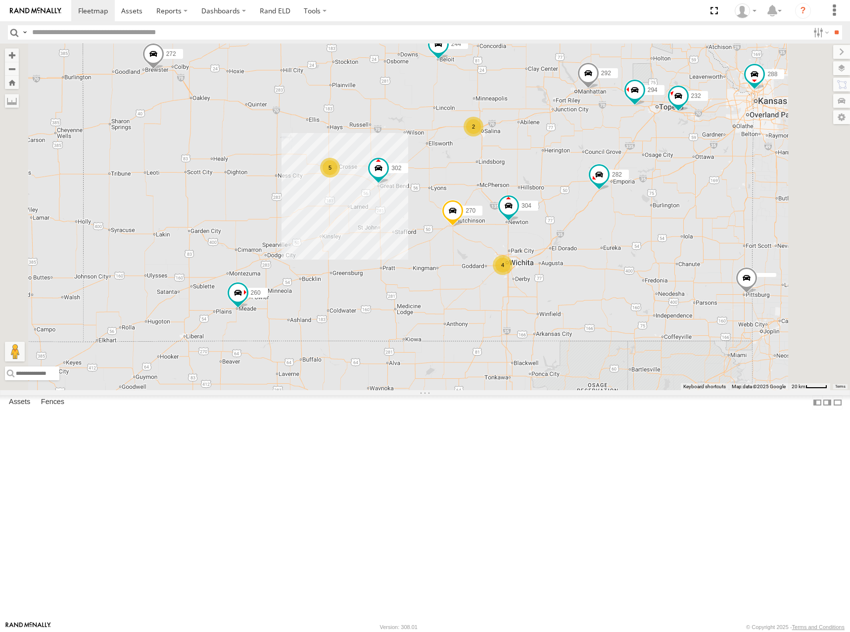
drag, startPoint x: 641, startPoint y: 134, endPoint x: 647, endPoint y: 158, distance: 25.4
click at [647, 158] on div "244 292 272 280 282 260 274 270 288 232 304 302 294 5 2 4" at bounding box center [425, 217] width 850 height 347
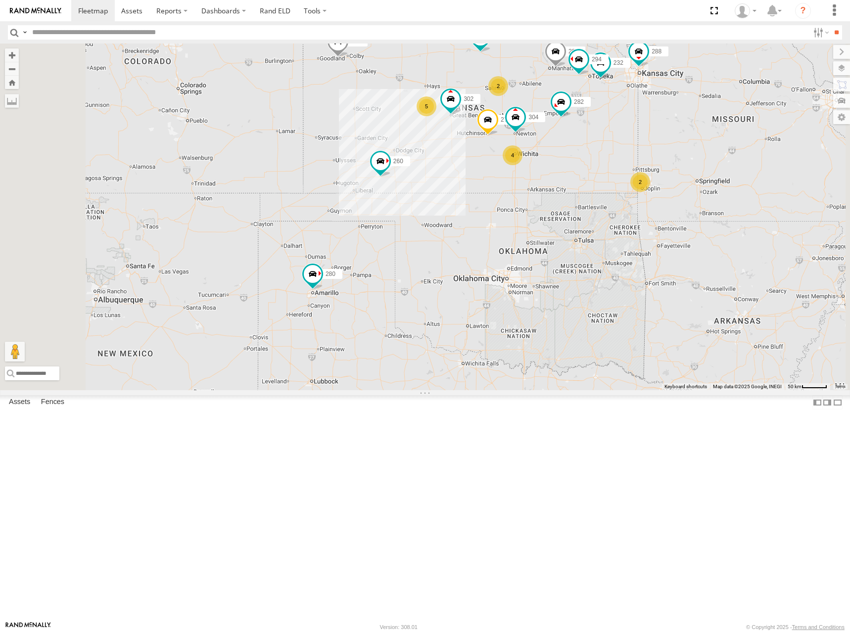
drag, startPoint x: 652, startPoint y: 154, endPoint x: 652, endPoint y: 163, distance: 9.4
click at [652, 163] on div "244 292 272 280 282 260 274 270 288 232 304 302 294 5 2 4 2" at bounding box center [425, 217] width 850 height 347
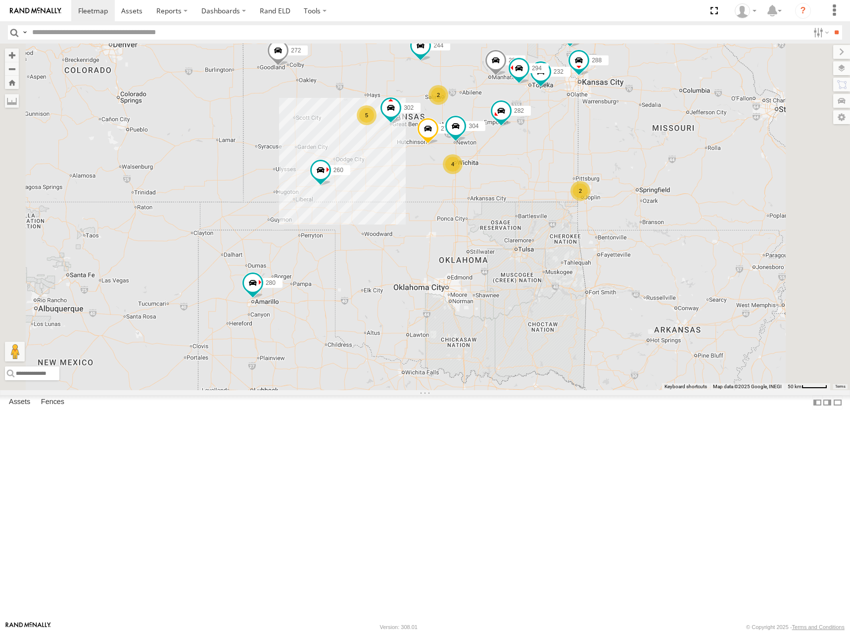
drag, startPoint x: 599, startPoint y: 150, endPoint x: 619, endPoint y: 146, distance: 20.7
click at [619, 146] on div "244 292 272 280 282 260 274 270 288 232 304 302 294 5 2 4 2" at bounding box center [425, 217] width 850 height 347
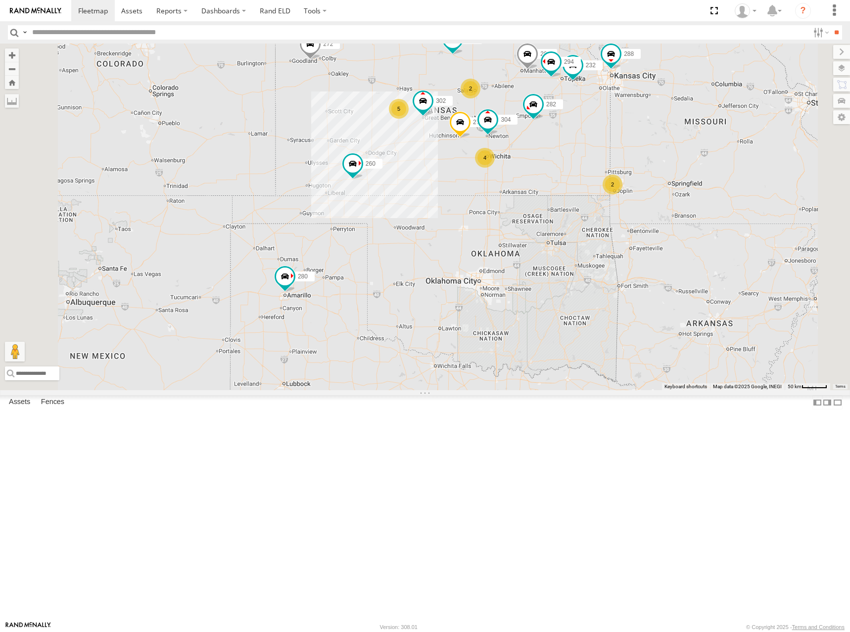
drag, startPoint x: 705, startPoint y: 275, endPoint x: 709, endPoint y: 266, distance: 9.1
click at [709, 266] on div "244 292 272 280 282 260 274 270 288 232 304 302 294 5 2 4 2" at bounding box center [425, 217] width 850 height 347
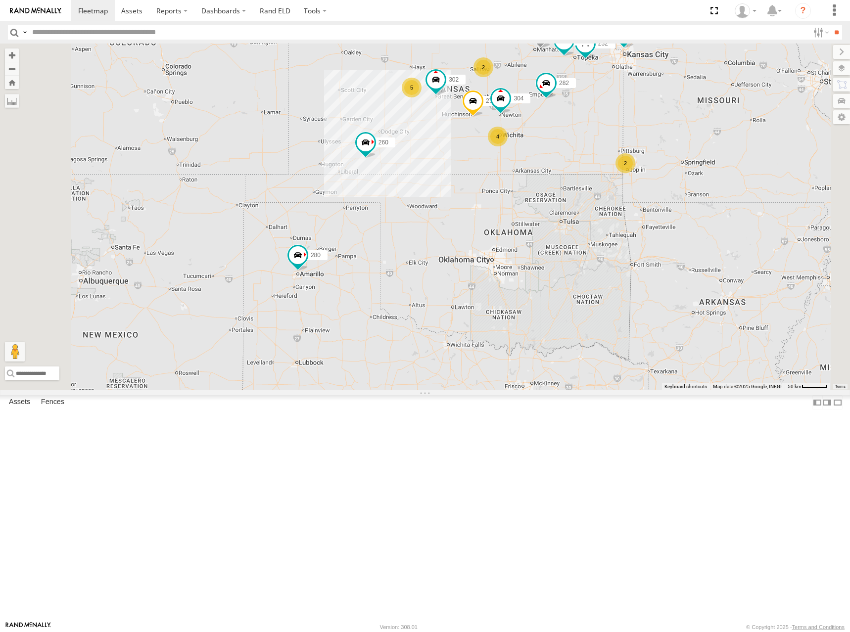
click at [657, 119] on div "244 292 272 280 282 260 274 270 288 232 304 302 294 5 2 4 2" at bounding box center [425, 217] width 850 height 347
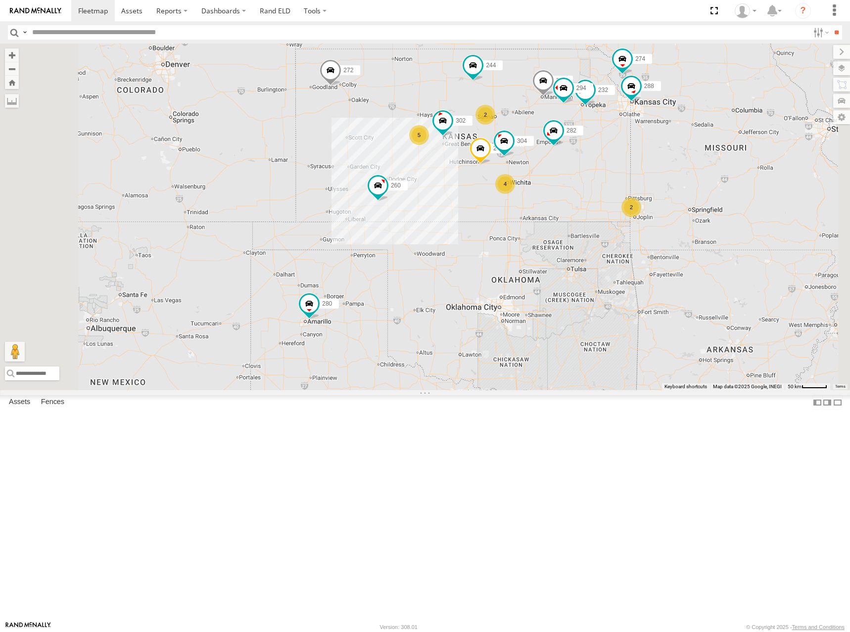
drag, startPoint x: 540, startPoint y: 121, endPoint x: 548, endPoint y: 161, distance: 41.4
click at [548, 161] on div "274 244 270 288 292 272 280 232 304 302 282 294 260 5 2 4 2" at bounding box center [425, 217] width 850 height 347
click at [522, 179] on div "274 244 270 288 292 272 280 232 304 302 282 294 260 5 2 4 2" at bounding box center [425, 217] width 850 height 347
click at [562, 205] on div "274 244 270 288 292 272 280 232 304 302 282 294 260 5 2 4 2" at bounding box center [425, 217] width 850 height 347
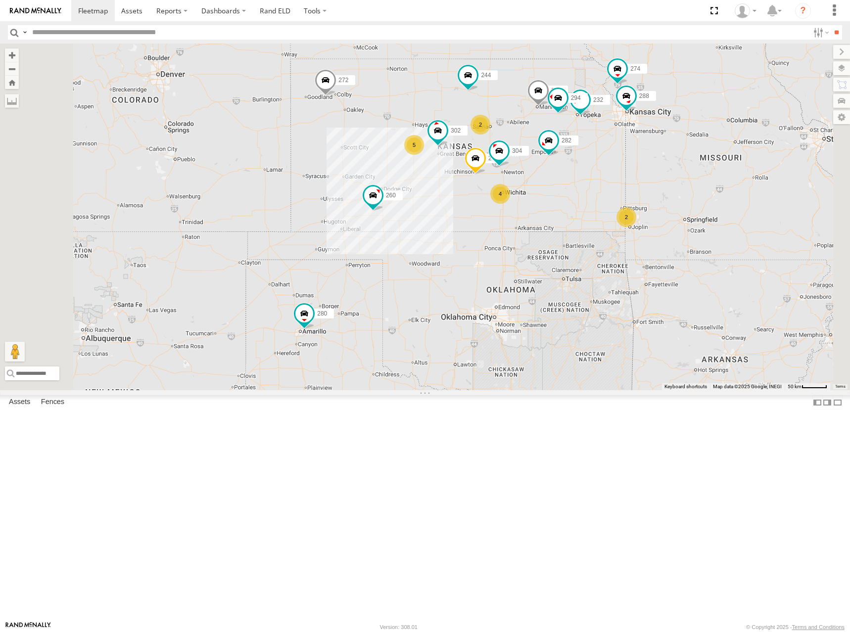
drag, startPoint x: 562, startPoint y: 197, endPoint x: 558, endPoint y: 204, distance: 8.0
click at [558, 204] on div "274 244 270 288 292 272 280 232 304 302 282 294 260 5 2 4 2" at bounding box center [425, 217] width 850 height 347
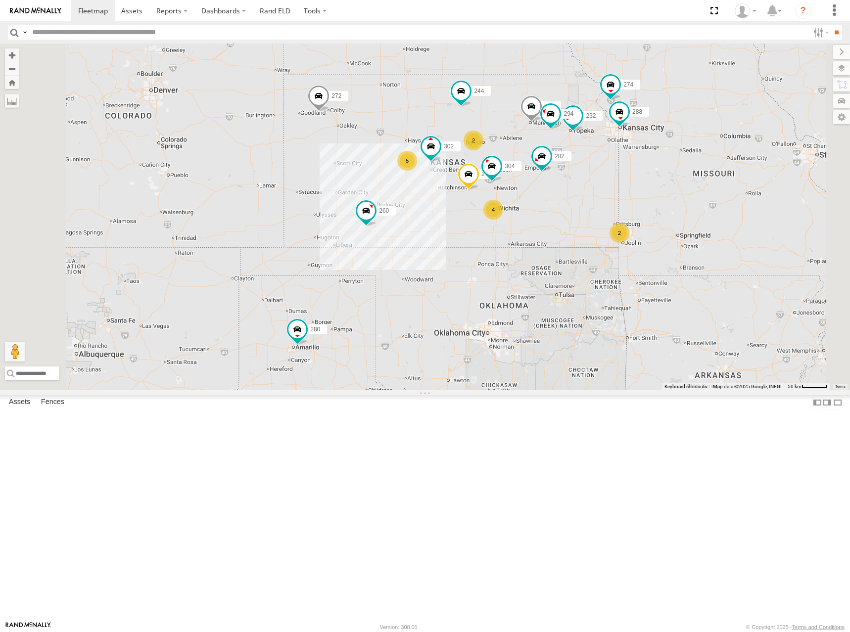
drag, startPoint x: 672, startPoint y: 162, endPoint x: 665, endPoint y: 179, distance: 18.4
click at [665, 179] on div "274 244 270 288 292 272 280 232 304 302 282 294 260 5 2 4 2" at bounding box center [425, 217] width 850 height 347
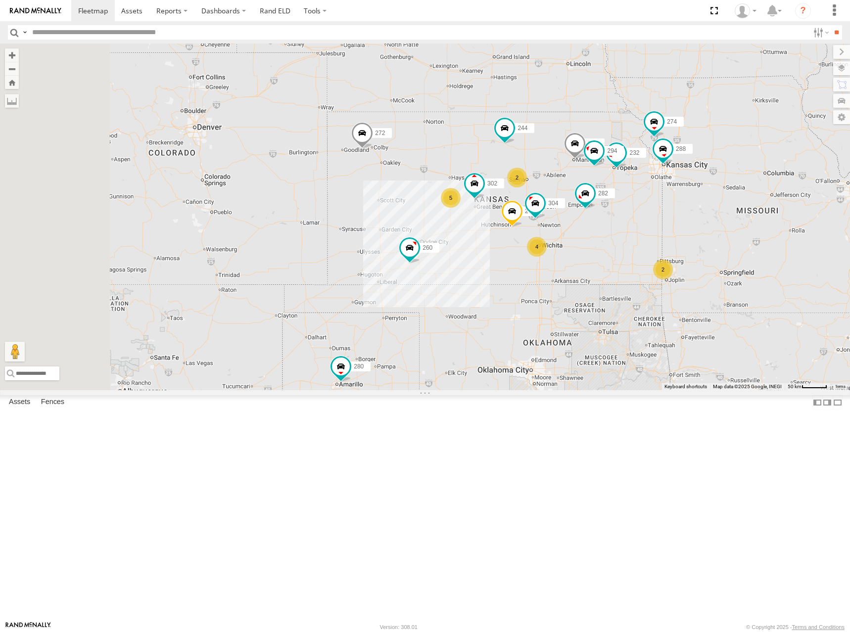
drag, startPoint x: 651, startPoint y: 175, endPoint x: 697, endPoint y: 212, distance: 59.8
click at [697, 212] on div "274 244 270 288 292 272 280 232 304 302 282 294 260 5 2 4 2" at bounding box center [425, 217] width 850 height 347
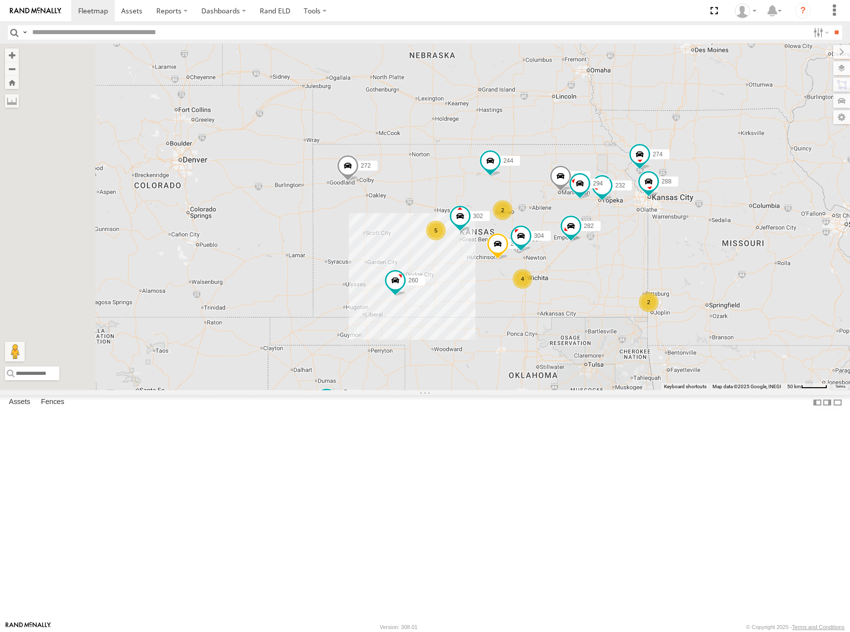
drag, startPoint x: 639, startPoint y: 106, endPoint x: 624, endPoint y: 140, distance: 37.2
click at [624, 140] on div "274 244 270 288 292 272 280 232 304 302 282 294 260 5 2 4 2" at bounding box center [425, 217] width 850 height 347
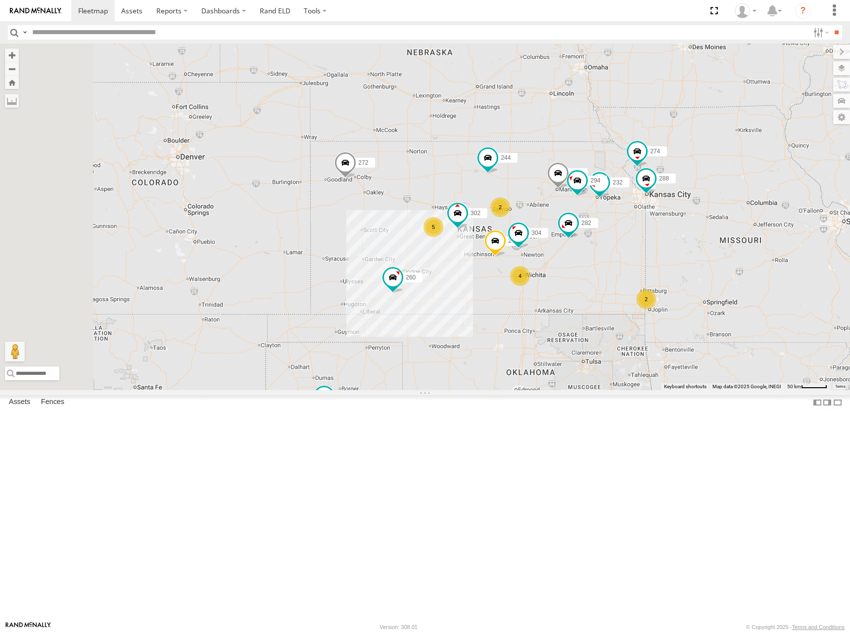
drag, startPoint x: 624, startPoint y: 146, endPoint x: 618, endPoint y: 137, distance: 11.3
click at [618, 137] on div "274 244 270 288 292 272 280 232 304 302 282 294 260 5 2 4 2" at bounding box center [425, 217] width 850 height 347
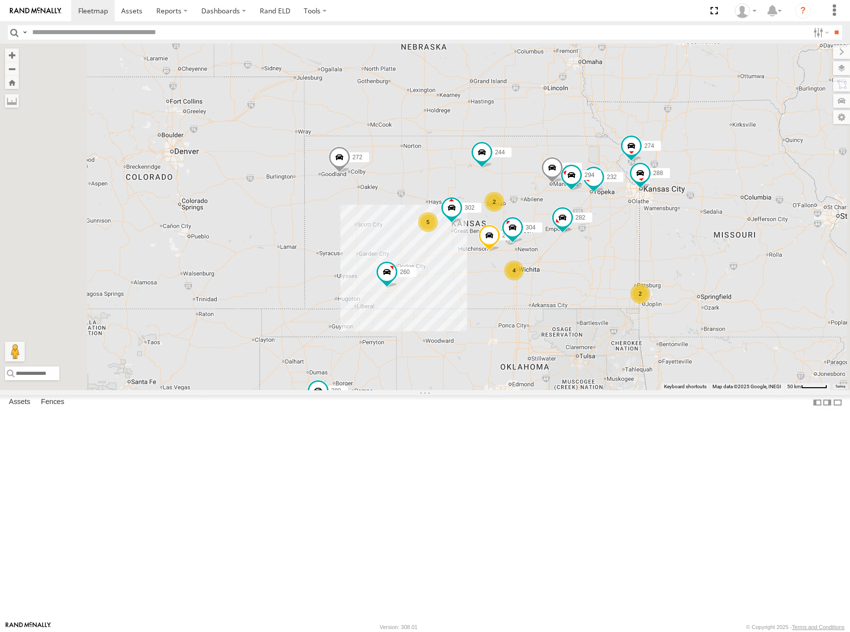
drag, startPoint x: 626, startPoint y: 181, endPoint x: 626, endPoint y: 192, distance: 11.4
click at [626, 192] on div "274 244 270 288 292 272 280 232 304 302 282 294 260 5 2 4 2" at bounding box center [425, 217] width 850 height 347
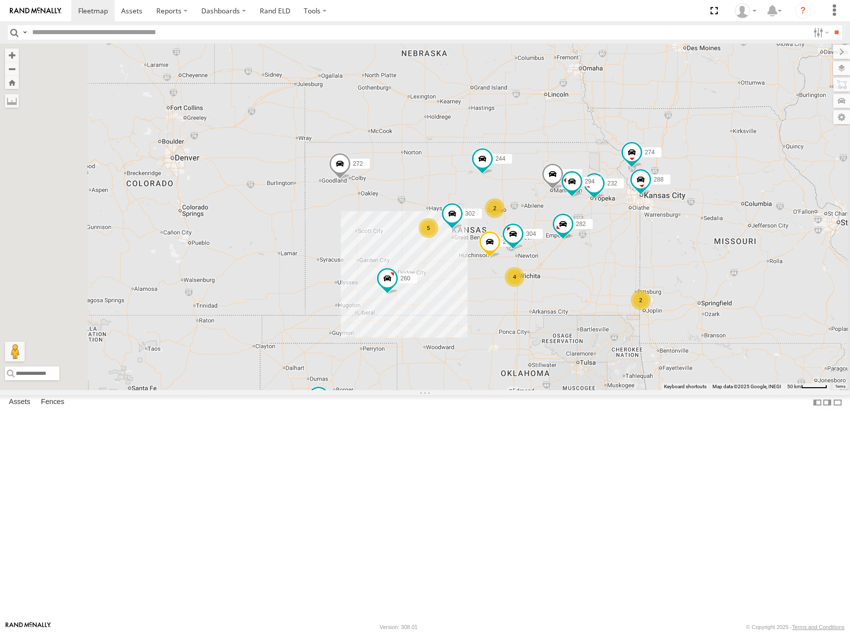
click at [615, 180] on div "274 244 270 288 292 272 280 232 304 302 282 294 260 5 2 4 2" at bounding box center [425, 217] width 850 height 347
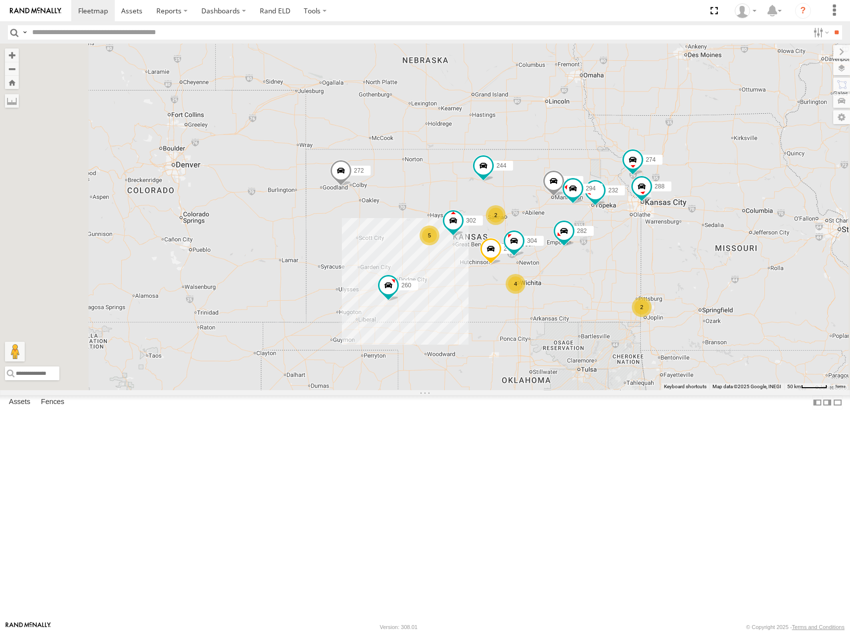
drag, startPoint x: 610, startPoint y: 137, endPoint x: 610, endPoint y: 145, distance: 8.4
click at [610, 145] on div "274 244 270 288 292 272 280 232 304 302 282 294 260 5 2 4 2" at bounding box center [425, 217] width 850 height 347
drag, startPoint x: 624, startPoint y: 159, endPoint x: 632, endPoint y: 159, distance: 7.9
click at [632, 159] on div "274 244 270 288 292 272 280 232 304 302 282 294 260 5 2 4 2" at bounding box center [425, 217] width 850 height 347
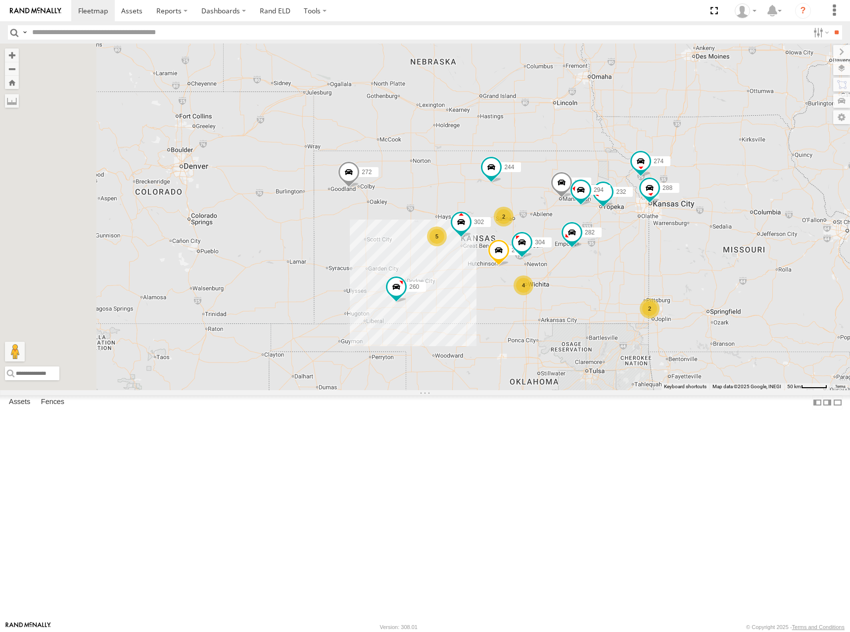
click at [632, 182] on div "274 244 270 288 292 272 280 232 304 302 282 294 260 5 2 4 2" at bounding box center [425, 217] width 850 height 347
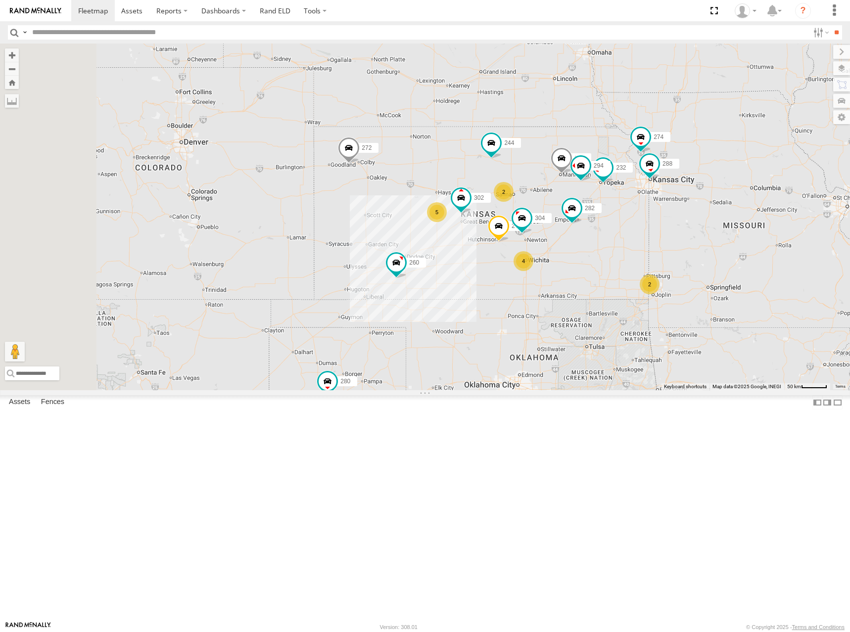
drag, startPoint x: 620, startPoint y: 228, endPoint x: 623, endPoint y: 182, distance: 46.6
click at [622, 181] on div "274 244 270 288 292 272 280 232 304 302 282 294 260 5 2 4 2" at bounding box center [425, 217] width 850 height 347
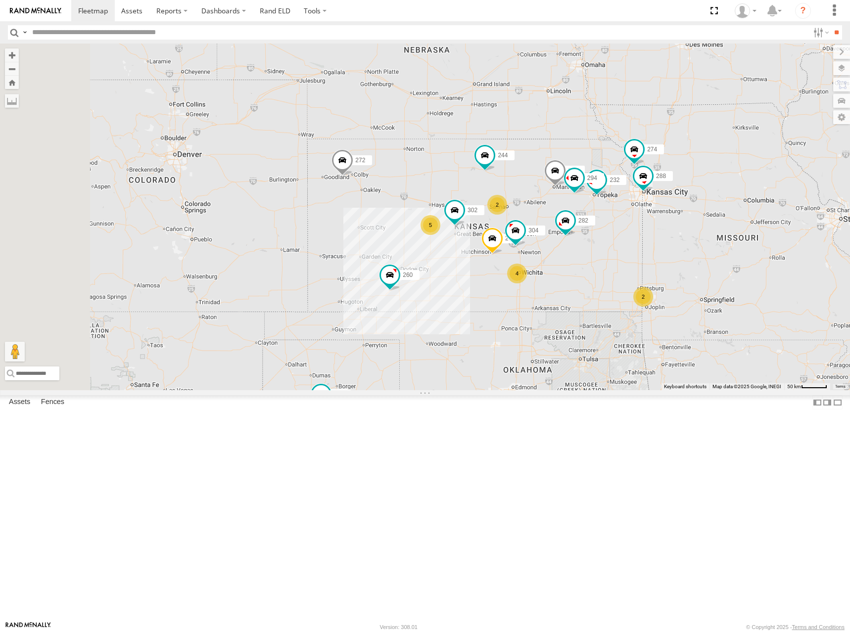
drag, startPoint x: 675, startPoint y: 238, endPoint x: 675, endPoint y: 243, distance: 6.0
click at [675, 243] on div "274 244 270 288 292 272 280 232 304 302 282 294 260 5 2 4 2" at bounding box center [425, 217] width 850 height 347
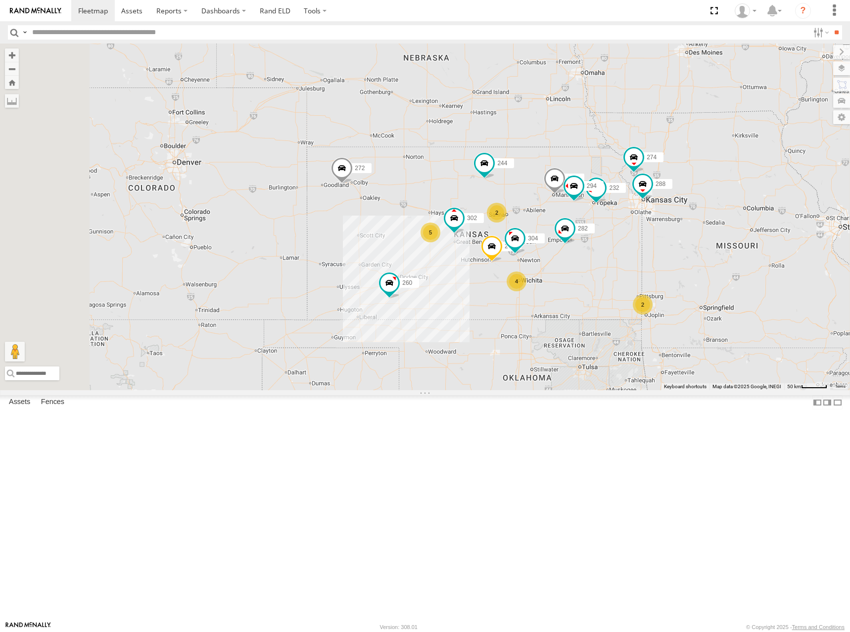
click at [569, 165] on div "274 244 270 288 292 272 280 232 304 302 282 294 260 5 2 4 2" at bounding box center [425, 217] width 850 height 347
drag, startPoint x: 608, startPoint y: 153, endPoint x: 598, endPoint y: 163, distance: 14.0
click at [598, 163] on div "274 244 270 288 292 272 280 232 304 302 282 294 260 5 2 4 2" at bounding box center [425, 217] width 850 height 347
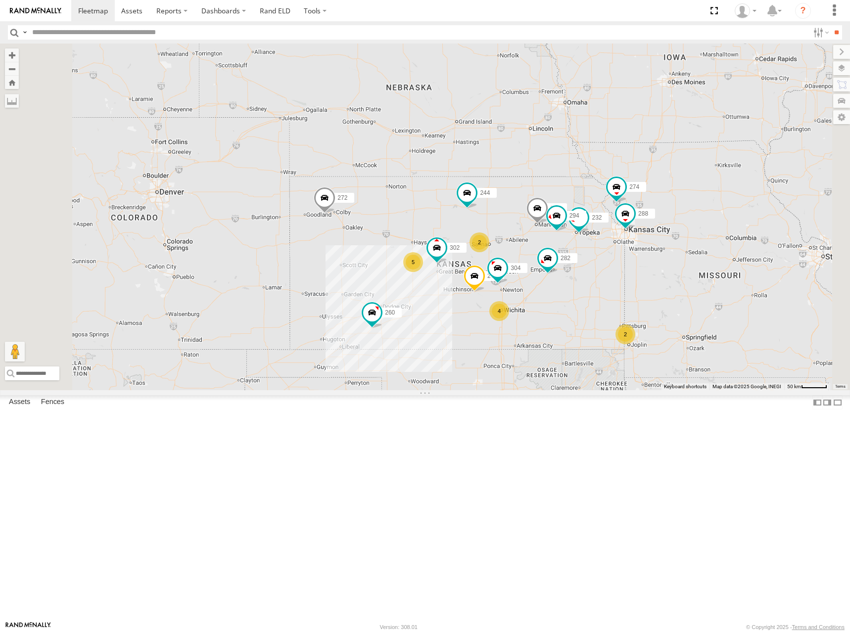
drag, startPoint x: 587, startPoint y: 173, endPoint x: 585, endPoint y: 181, distance: 8.3
click at [585, 181] on div "274 244 270 288 292 272 280 232 304 302 282 294 260 5 2 4 2" at bounding box center [425, 217] width 850 height 347
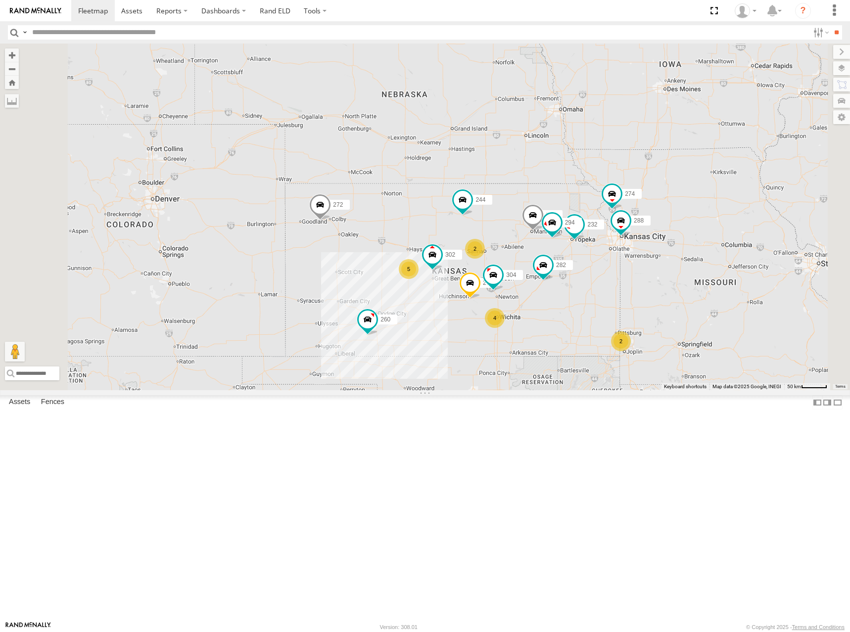
drag, startPoint x: 609, startPoint y: 163, endPoint x: 603, endPoint y: 173, distance: 11.4
click at [603, 173] on div "274 244 270 288 292 272 280 232 304 302 282 294 260 5 2 4 2" at bounding box center [425, 217] width 850 height 347
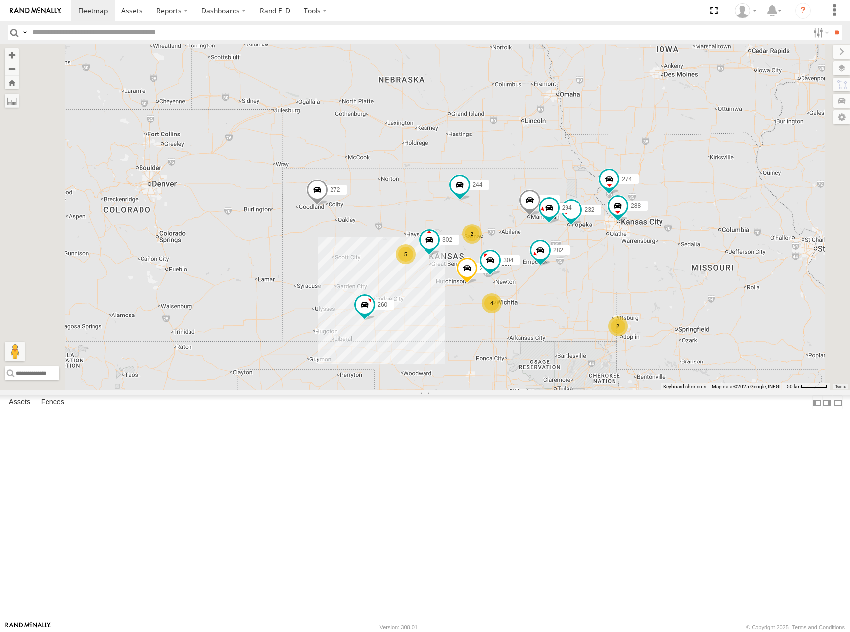
drag, startPoint x: 584, startPoint y: 237, endPoint x: 584, endPoint y: 216, distance: 20.3
click at [584, 216] on div "274 244 270 288 292 272 280 232 304 302 282 294 260 5 2 4 2" at bounding box center [425, 217] width 850 height 347
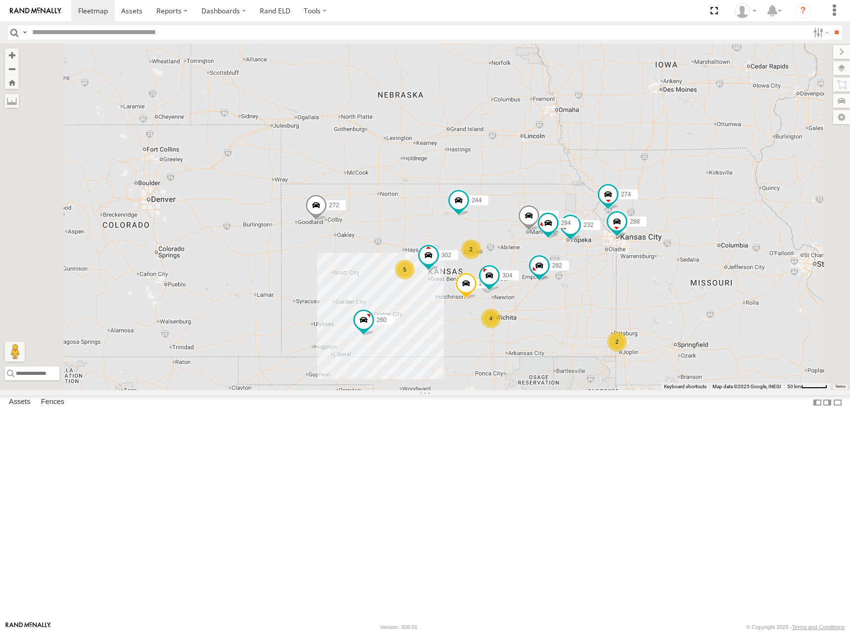
drag, startPoint x: 589, startPoint y: 192, endPoint x: 589, endPoint y: 212, distance: 19.8
click at [589, 212] on div "274 244 270 288 292 272 280 232 304 302 282 294 260 5 2 4 2" at bounding box center [425, 217] width 850 height 347
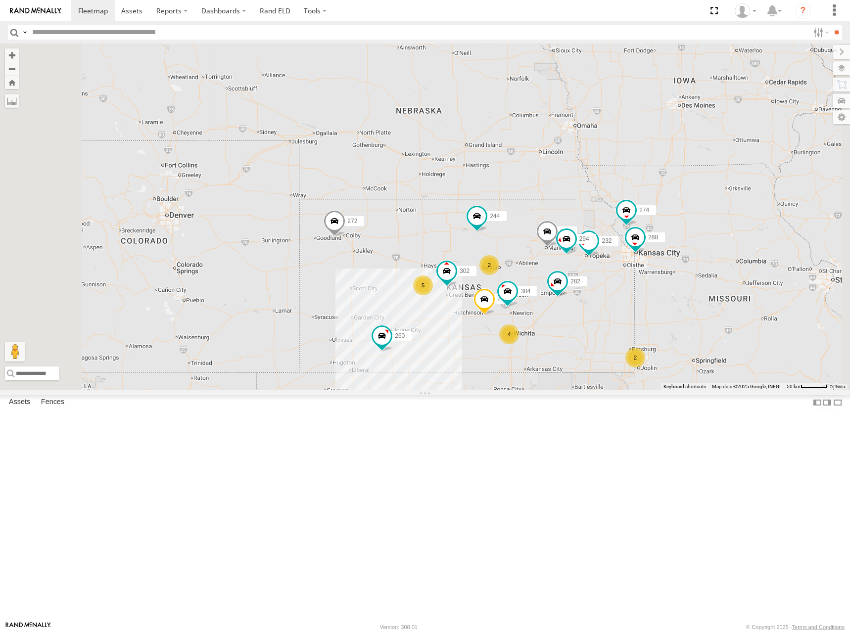
drag, startPoint x: 581, startPoint y: 213, endPoint x: 599, endPoint y: 227, distance: 22.7
click at [599, 227] on div "274 244 270 288 292 272 280 232 304 302 282 294 260 5 2 4 2" at bounding box center [425, 217] width 850 height 347
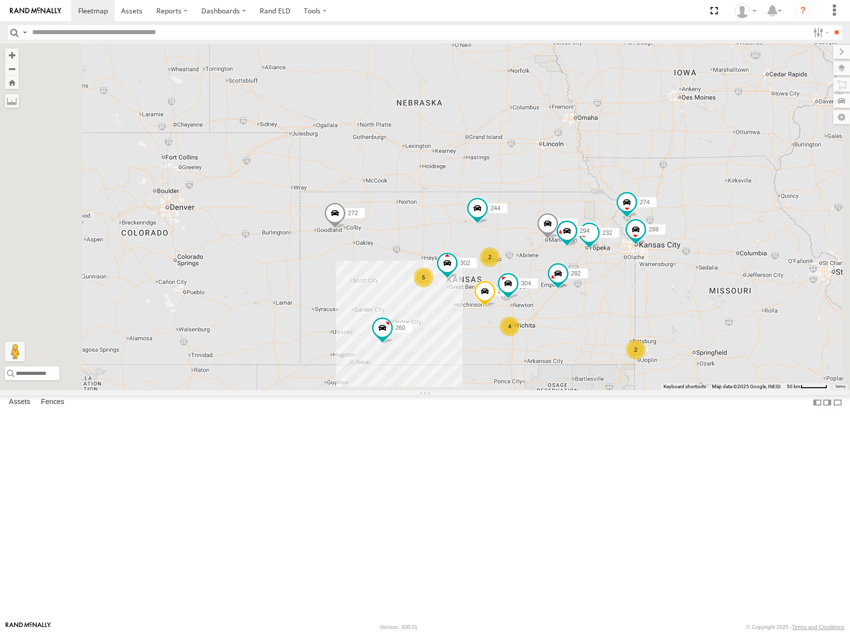
drag, startPoint x: 602, startPoint y: 221, endPoint x: 602, endPoint y: 204, distance: 16.8
click at [602, 204] on div "274 244 270 288 292 272 280 232 304 302 282 294 260 5 2 4 2" at bounding box center [425, 217] width 850 height 347
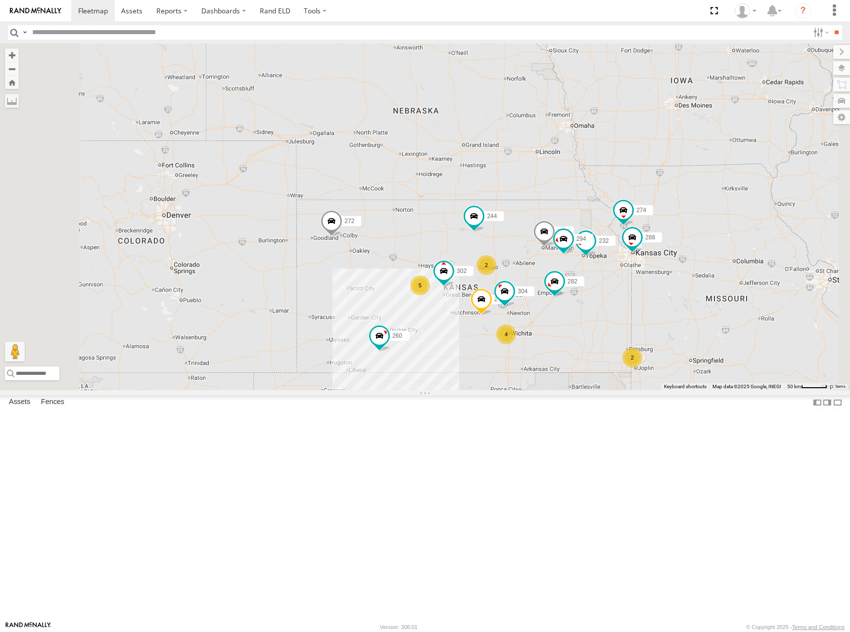
drag, startPoint x: 583, startPoint y: 200, endPoint x: 605, endPoint y: 207, distance: 22.4
click at [605, 207] on div "274 244 270 288 292 272 280 232 304 302 282 294 260 5 2 4 2" at bounding box center [425, 217] width 850 height 347
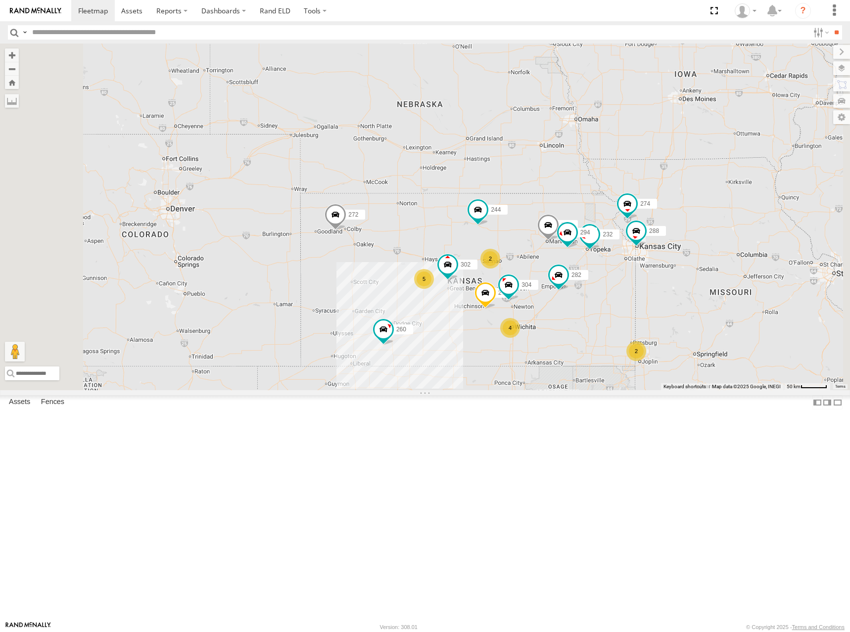
drag, startPoint x: 606, startPoint y: 196, endPoint x: 604, endPoint y: 202, distance: 6.3
click at [604, 202] on div "274 244 270 288 292 272 280 232 304 302 282 294 260 5 2 4 2" at bounding box center [425, 217] width 850 height 347
drag, startPoint x: 609, startPoint y: 208, endPoint x: 607, endPoint y: 216, distance: 8.1
click at [607, 216] on div "274 244 270 288 292 272 280 232 304 302 282 294 260 5 2 4 2" at bounding box center [425, 217] width 850 height 347
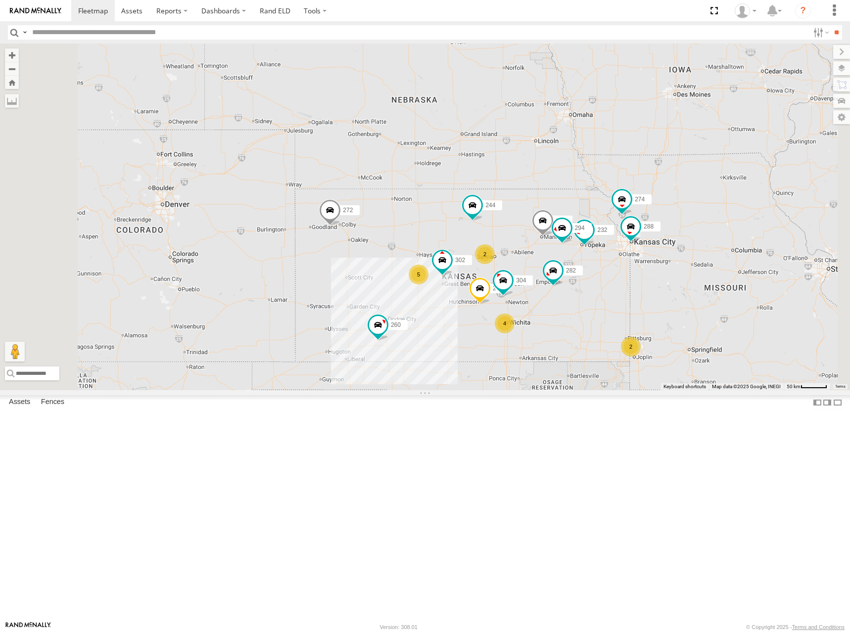
drag, startPoint x: 607, startPoint y: 220, endPoint x: 602, endPoint y: 207, distance: 13.1
click at [602, 207] on div "274 244 270 288 292 272 280 232 304 302 282 294 260 5 2 4 2" at bounding box center [425, 217] width 850 height 347
click at [645, 173] on div "274 244 270 288 292 272 280 232 304 302 282 294 260 5 2 4 2" at bounding box center [425, 217] width 850 height 347
click at [618, 168] on div "274 244 270 288 292 272 280 232 304 302 282 294 260 5 2 4 2" at bounding box center [425, 217] width 850 height 347
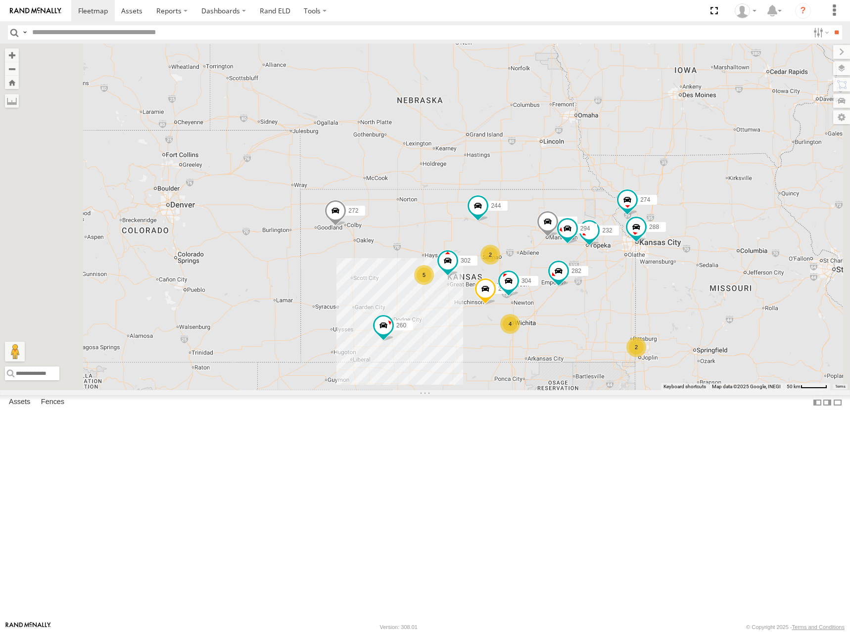
drag, startPoint x: 638, startPoint y: 234, endPoint x: 648, endPoint y: 235, distance: 9.9
click at [648, 235] on div "274 244 270 288 292 272 280 232 304 302 282 294 260 5 2 4 2" at bounding box center [425, 217] width 850 height 347
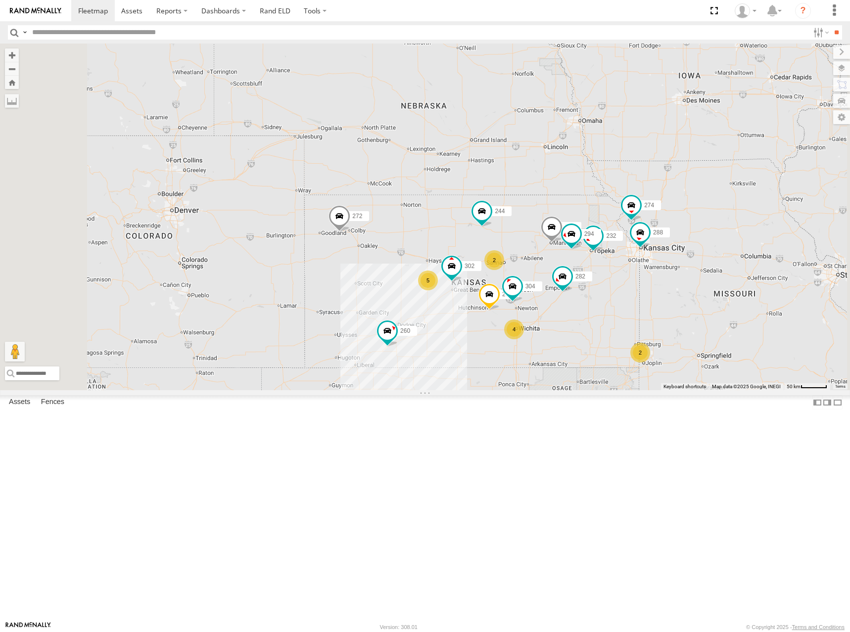
drag, startPoint x: 606, startPoint y: 198, endPoint x: 611, endPoint y: 205, distance: 8.2
click at [611, 205] on div "274 244 270 288 292 272 280 232 304 302 282 294 260 5 2 4 2" at bounding box center [425, 217] width 850 height 347
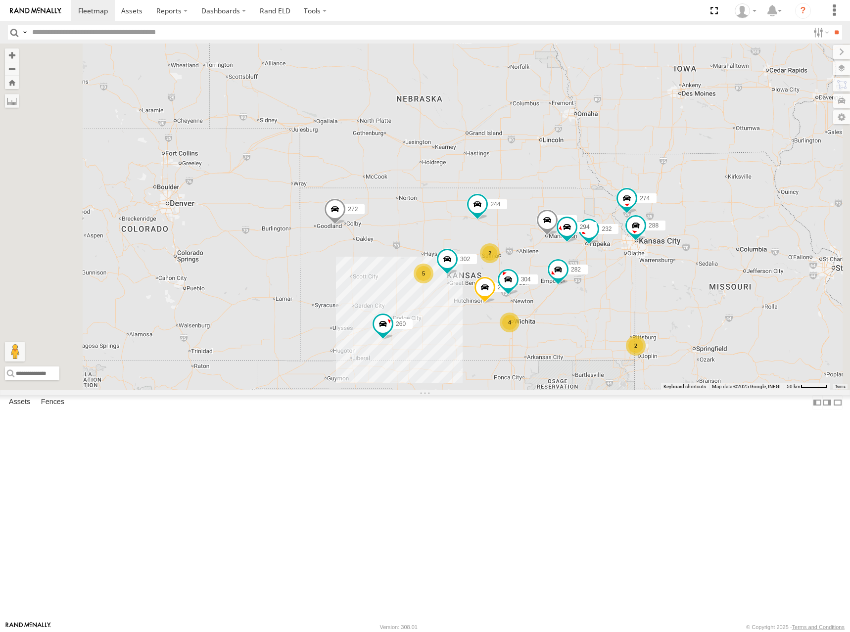
drag, startPoint x: 589, startPoint y: 210, endPoint x: 584, endPoint y: 201, distance: 10.0
click at [584, 201] on div "274 244 270 288 292 272 280 232 304 302 282 294 260 5 2 4 2" at bounding box center [425, 217] width 850 height 347
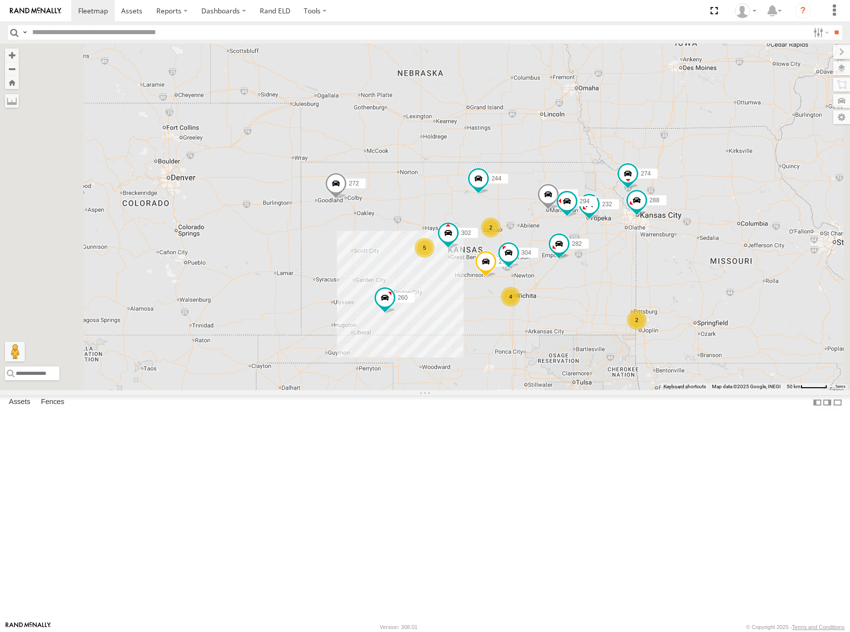
drag, startPoint x: 648, startPoint y: 276, endPoint x: 649, endPoint y: 249, distance: 26.2
click at [649, 249] on div "274 244 270 288 292 272 280 232 304 302 282 294 260 5 2 4 2" at bounding box center [425, 217] width 850 height 347
click at [649, 254] on div "274 244 270 288 292 272 280 232 304 302 282 294 260 5 2 4 2" at bounding box center [425, 217] width 850 height 347
click at [653, 265] on div "274 244 270 288 292 272 280 232 304 302 282 294 260 5 2 4 2" at bounding box center [425, 217] width 850 height 347
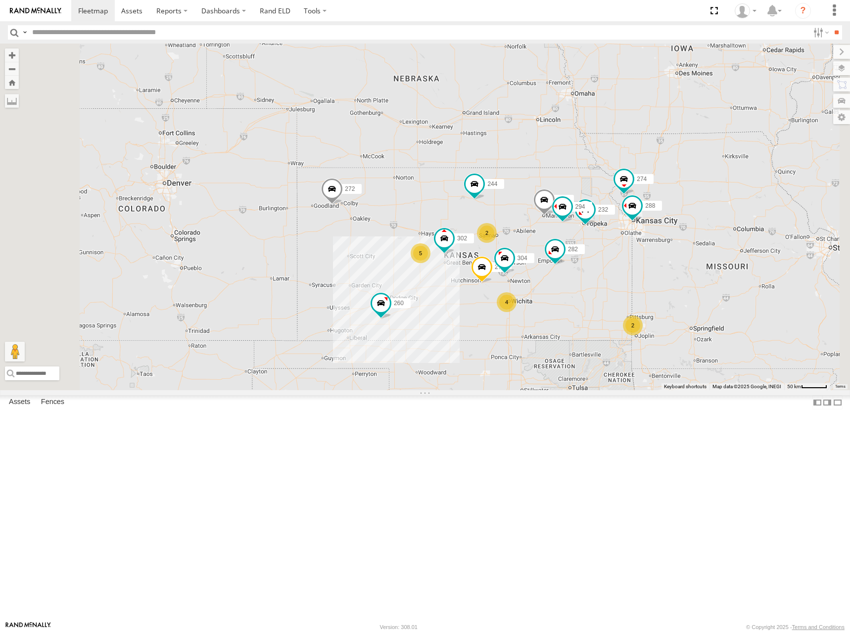
drag, startPoint x: 650, startPoint y: 261, endPoint x: 635, endPoint y: 261, distance: 14.8
click at [635, 261] on div "274 244 270 288 292 272 280 232 304 302 282 294 260 5 2 4 2" at bounding box center [425, 217] width 850 height 347
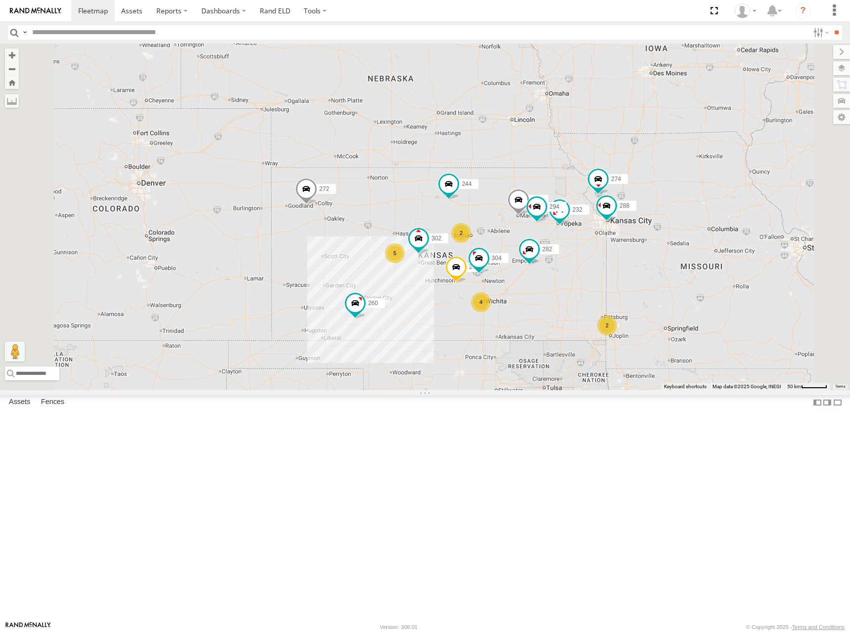
click at [589, 230] on div "274 244 270 288 292 272 280 232 304 302 282 294 260 5 2 4 2" at bounding box center [425, 217] width 850 height 347
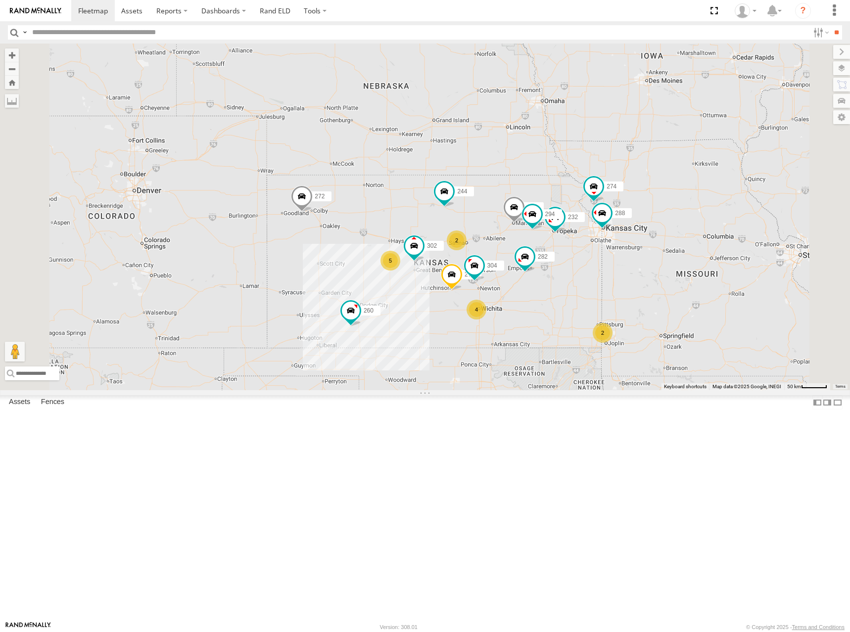
drag, startPoint x: 616, startPoint y: 251, endPoint x: 611, endPoint y: 257, distance: 8.1
click at [611, 257] on div "274 244 270 288 292 272 280 232 304 302 282 294 260 5 2 4 2" at bounding box center [425, 217] width 850 height 347
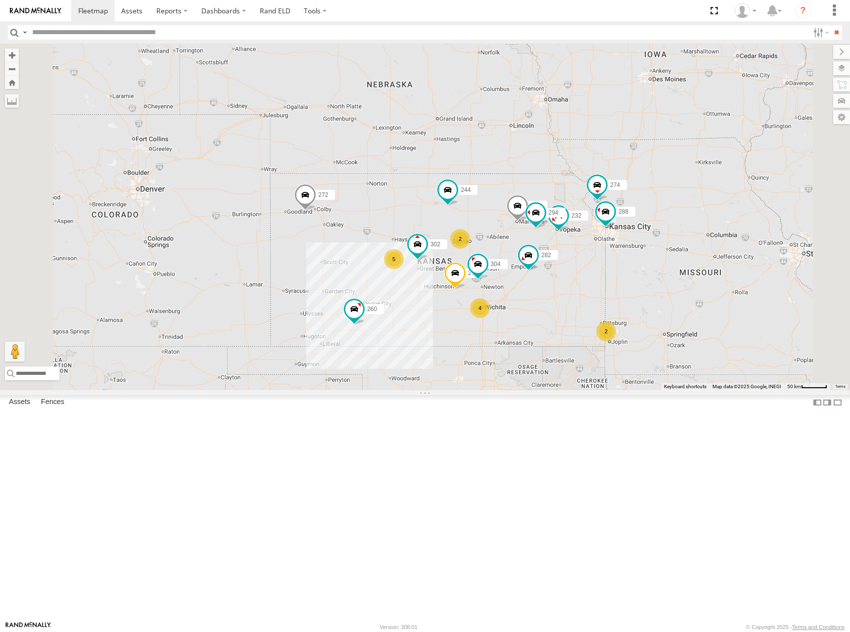
drag, startPoint x: 608, startPoint y: 276, endPoint x: 829, endPoint y: 175, distance: 243.6
click at [610, 271] on div "274 244 270 288 292 272 280 232 304 302 282 294 260 5 2 4 2" at bounding box center [425, 217] width 850 height 347
drag, startPoint x: 623, startPoint y: 257, endPoint x: 623, endPoint y: 251, distance: 6.0
click at [623, 251] on div "274 244 270 288 292 272 280 232 304 302 282 294 260 5 2 4 2" at bounding box center [425, 217] width 850 height 347
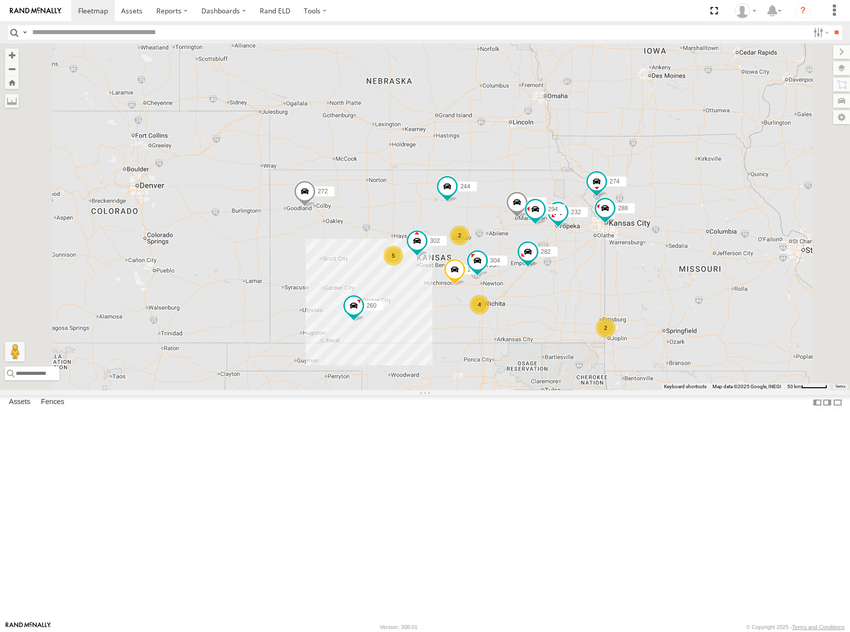
click at [664, 255] on div "274 244 270 288 292 272 280 232 304 302 282 294 260 5 2 4 2" at bounding box center [425, 217] width 850 height 347
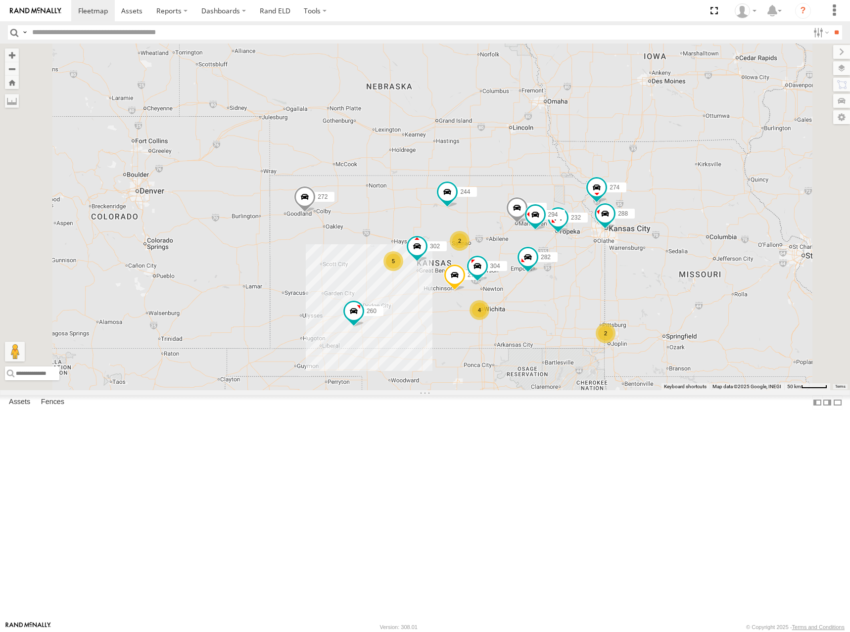
drag, startPoint x: 644, startPoint y: 245, endPoint x: 644, endPoint y: 252, distance: 6.9
click at [644, 252] on div "274 244 270 288 292 272 280 232 304 302 282 294 260 5 2 4 2" at bounding box center [425, 217] width 850 height 347
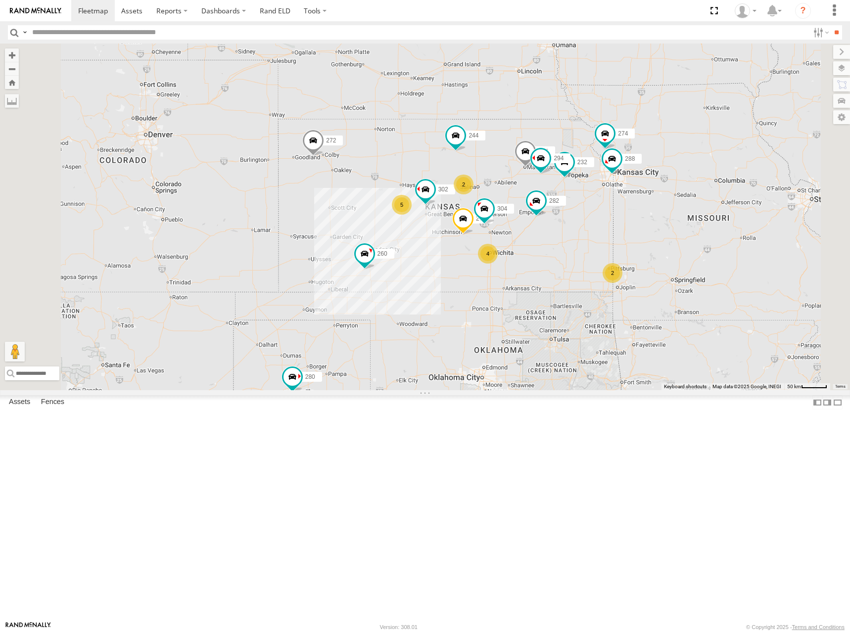
drag, startPoint x: 623, startPoint y: 217, endPoint x: 637, endPoint y: 194, distance: 26.5
click at [633, 194] on div "274 244 270 288 292 272 280 232 304 302 282 294 260 5 2 4 2" at bounding box center [425, 217] width 850 height 347
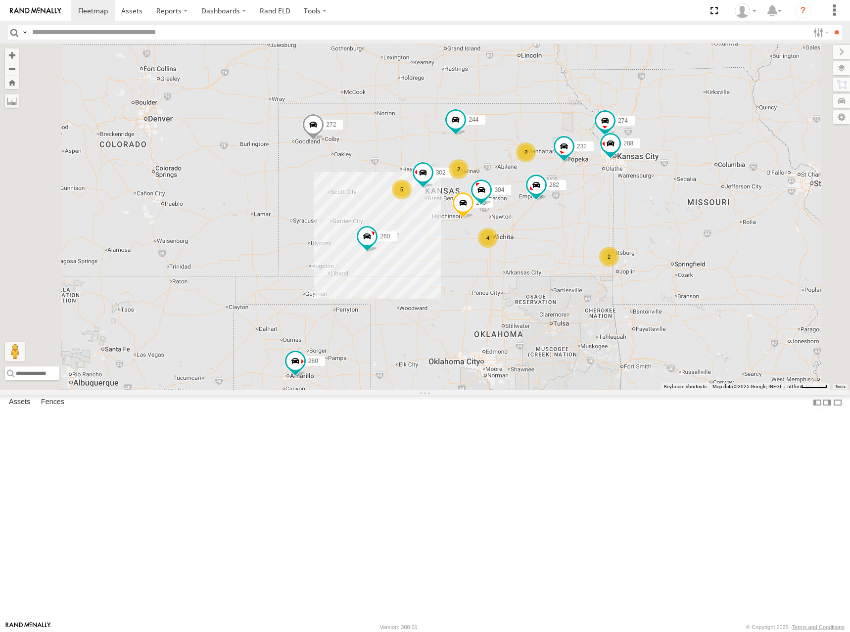
drag, startPoint x: 622, startPoint y: 180, endPoint x: 622, endPoint y: 162, distance: 17.8
click at [622, 162] on div "274 244 270 288 272 280 232 304 302 282 260 5 2 4 2 2" at bounding box center [425, 217] width 850 height 347
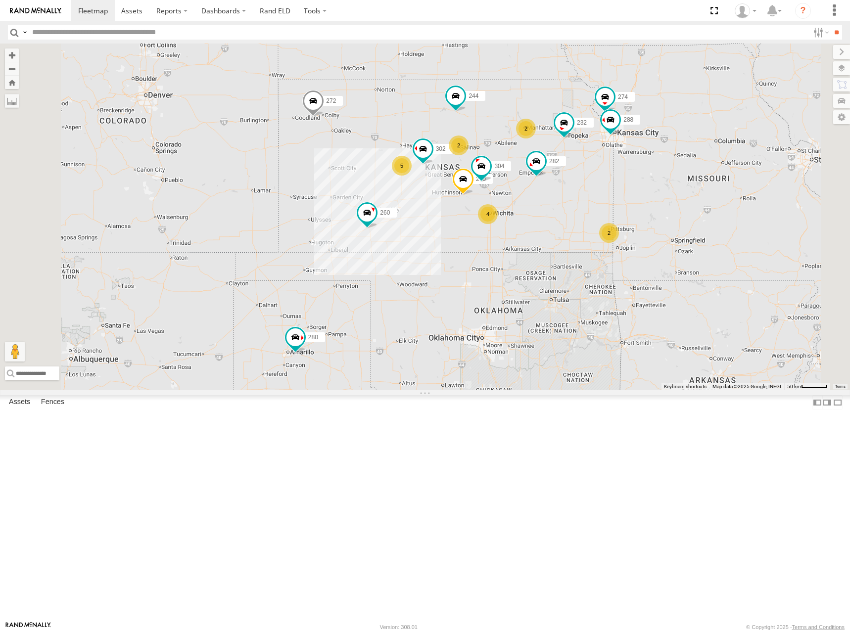
drag, startPoint x: 667, startPoint y: 202, endPoint x: 669, endPoint y: 189, distance: 13.5
click at [669, 189] on div "274 244 270 288 272 280 232 304 302 282 260 5 2 4 2 2" at bounding box center [425, 217] width 850 height 347
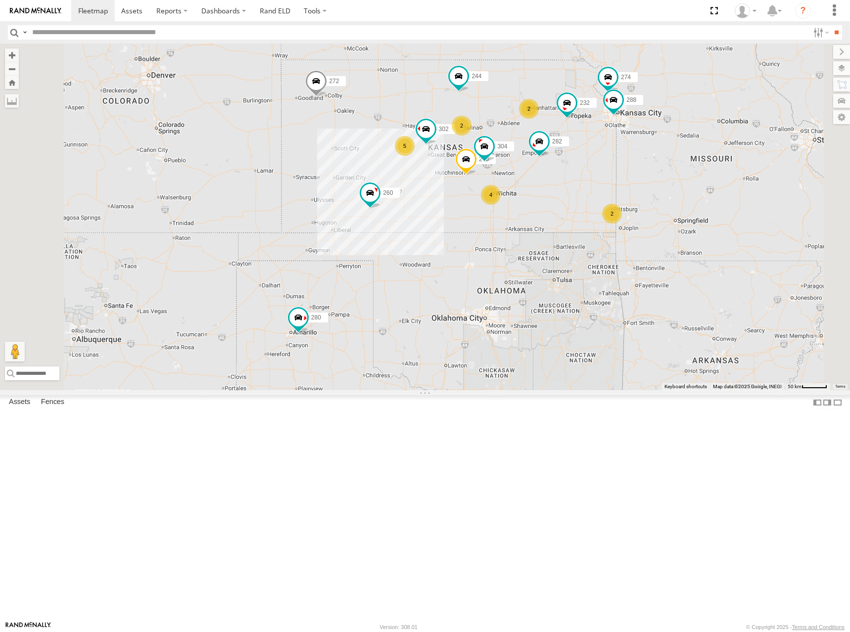
click at [702, 169] on div "274 244 270 288 272 280 232 304 302 282 260 5 2 4 2 2" at bounding box center [425, 217] width 850 height 347
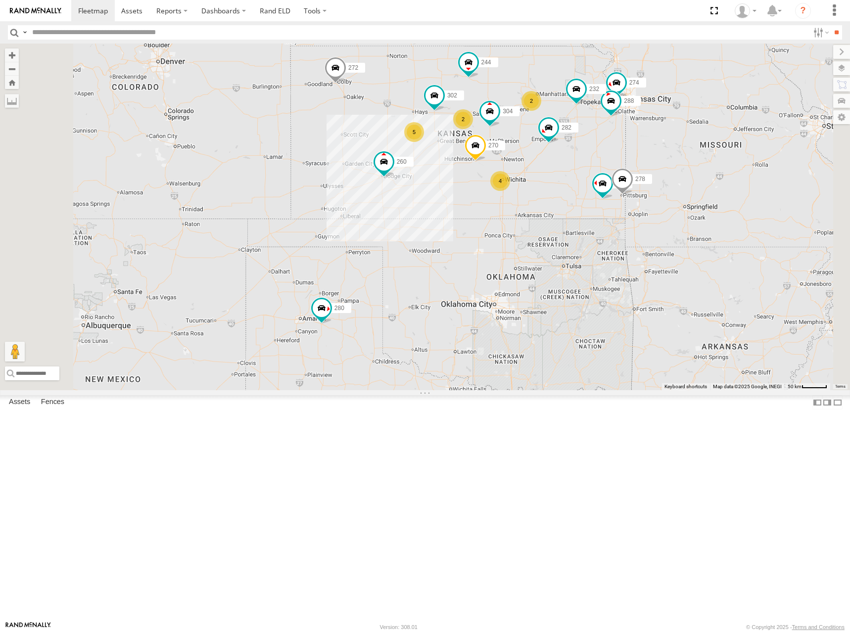
drag, startPoint x: 660, startPoint y: 158, endPoint x: 671, endPoint y: 149, distance: 13.8
click at [671, 149] on div "274 244 270 288 272 280 256 232 304 302 282 278 260 5 2 4 2" at bounding box center [425, 217] width 850 height 347
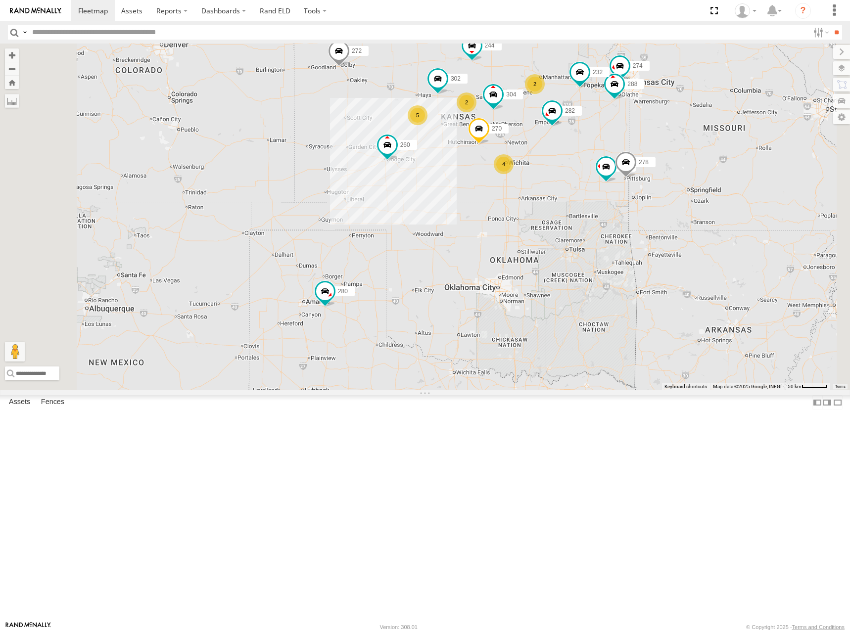
drag, startPoint x: 684, startPoint y: 171, endPoint x: 683, endPoint y: 165, distance: 5.5
click at [683, 165] on div "274 244 270 288 272 280 256 232 304 302 282 278 260 5 2 4 2" at bounding box center [425, 217] width 850 height 347
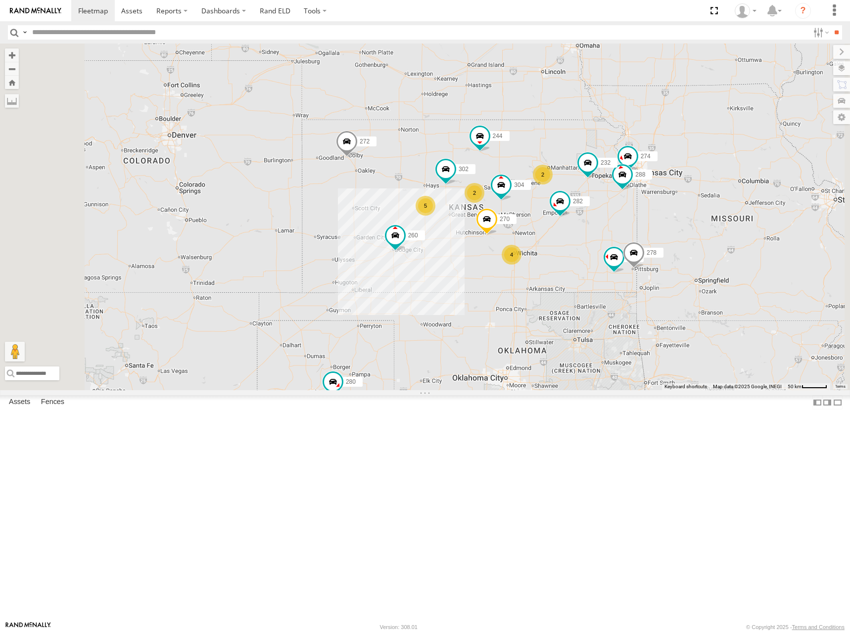
drag, startPoint x: 720, startPoint y: 113, endPoint x: 728, endPoint y: 211, distance: 97.8
click at [728, 211] on div "274 244 270 288 272 280 256 232 304 302 282 278 260 5 2 4 2" at bounding box center [425, 217] width 850 height 347
drag, startPoint x: 717, startPoint y: 237, endPoint x: 721, endPoint y: 222, distance: 15.5
click at [721, 222] on div "274 244 270 288 272 280 256 232 304 302 282 278 260 5 2 4 2" at bounding box center [425, 217] width 850 height 347
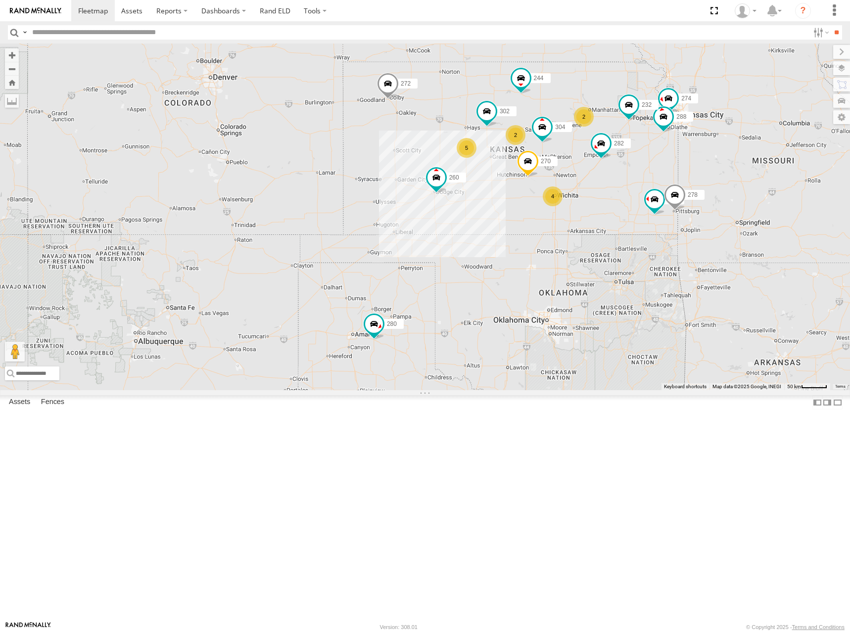
drag, startPoint x: 698, startPoint y: 226, endPoint x: 734, endPoint y: 182, distance: 57.0
click at [734, 182] on div "274 244 270 288 272 280 256 232 304 302 282 278 260 5 2 4 2" at bounding box center [425, 217] width 850 height 347
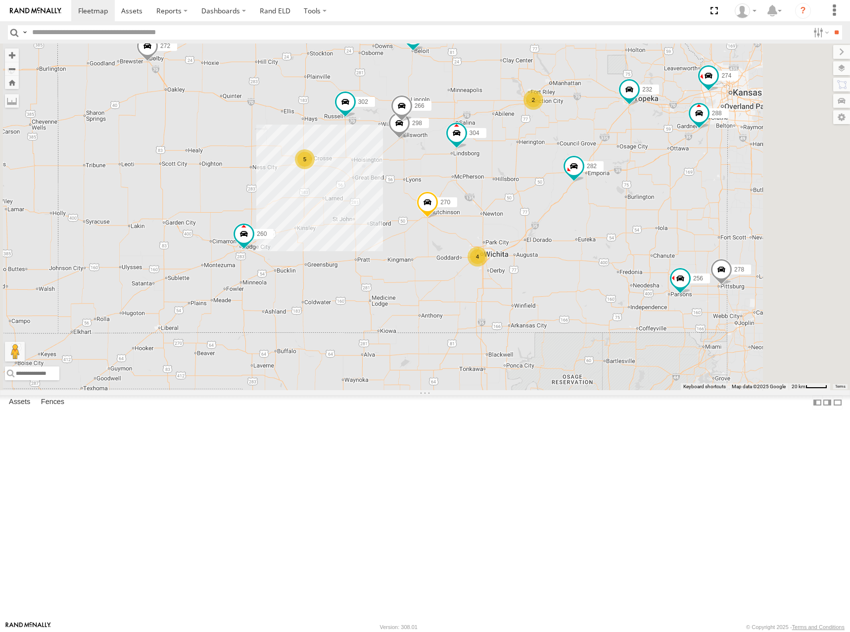
drag, startPoint x: 628, startPoint y: 150, endPoint x: 631, endPoint y: 172, distance: 22.5
click at [631, 172] on div "274 244 270 288 272 280 256 232 304 302 282 278 260 298 266 5 4 2" at bounding box center [425, 217] width 850 height 347
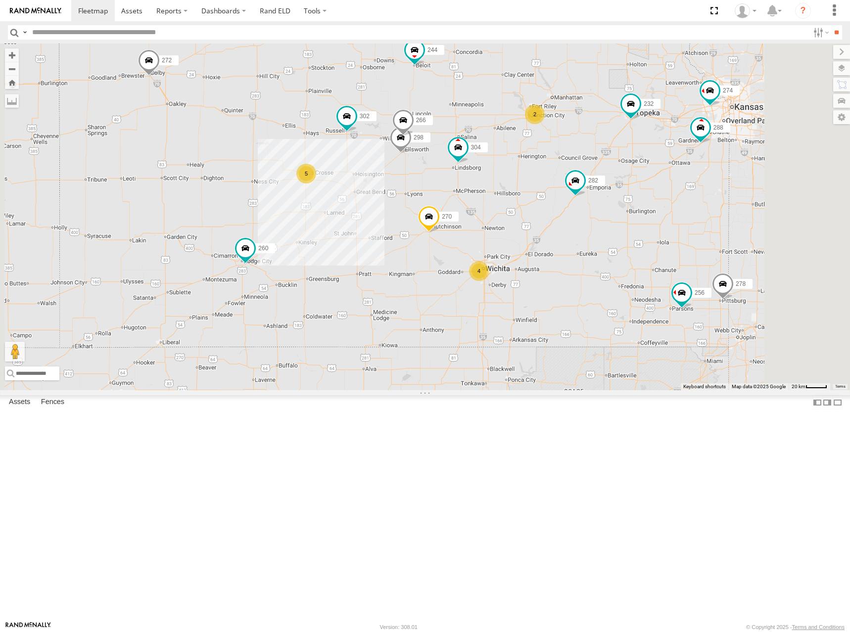
drag, startPoint x: 697, startPoint y: 140, endPoint x: 698, endPoint y: 154, distance: 13.9
click at [698, 154] on div "274 244 270 288 272 280 256 232 304 302 282 278 260 298 266 5 4 2" at bounding box center [425, 217] width 850 height 347
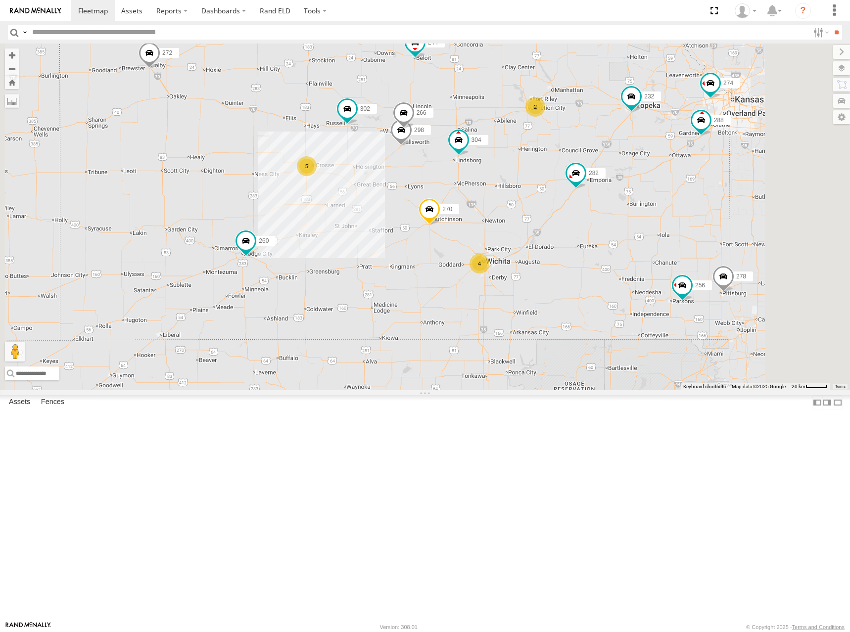
drag, startPoint x: 694, startPoint y: 166, endPoint x: 694, endPoint y: 157, distance: 9.4
click at [694, 157] on div "274 244 270 288 272 280 256 232 304 302 282 278 260 298 266 5 4 2" at bounding box center [425, 217] width 850 height 347
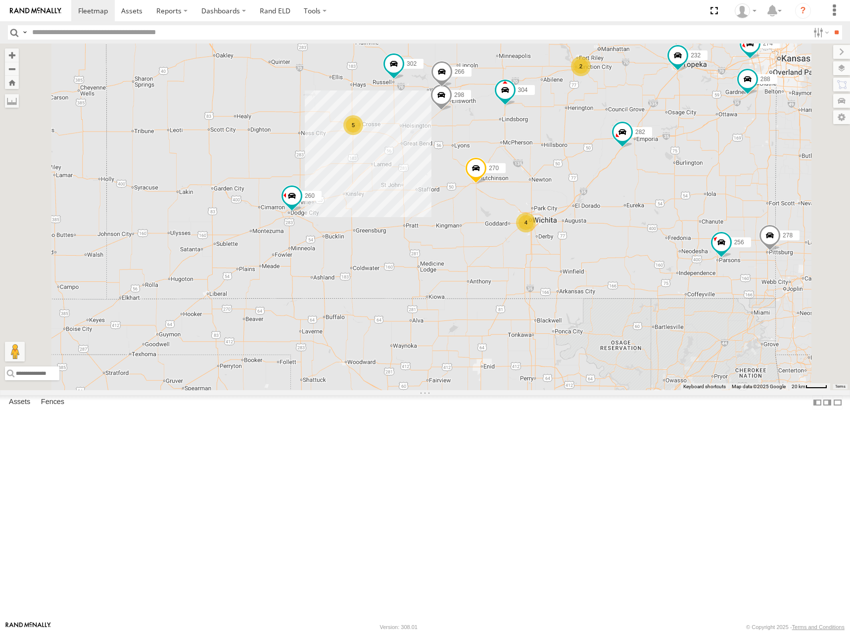
drag, startPoint x: 593, startPoint y: 185, endPoint x: 608, endPoint y: 174, distance: 18.4
click at [608, 174] on div "274 244 298 270 288 272 256 232 304 302 282 266 278 260 5 4 2" at bounding box center [425, 217] width 850 height 347
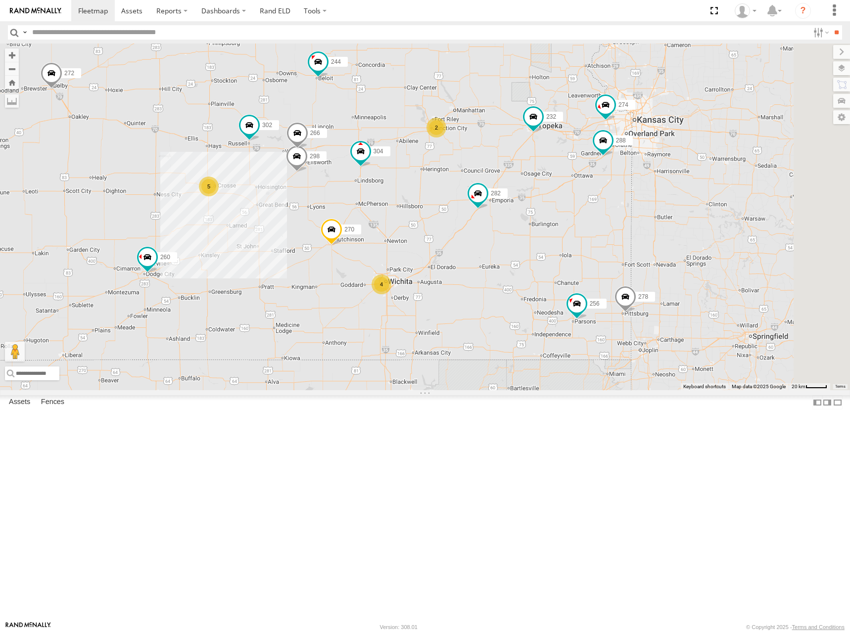
drag, startPoint x: 661, startPoint y: 229, endPoint x: 506, endPoint y: 296, distance: 168.7
click at [506, 296] on div "274 244 298 270 288 272 256 232 304 302 282 266 278 260 5 4 2" at bounding box center [425, 217] width 850 height 347
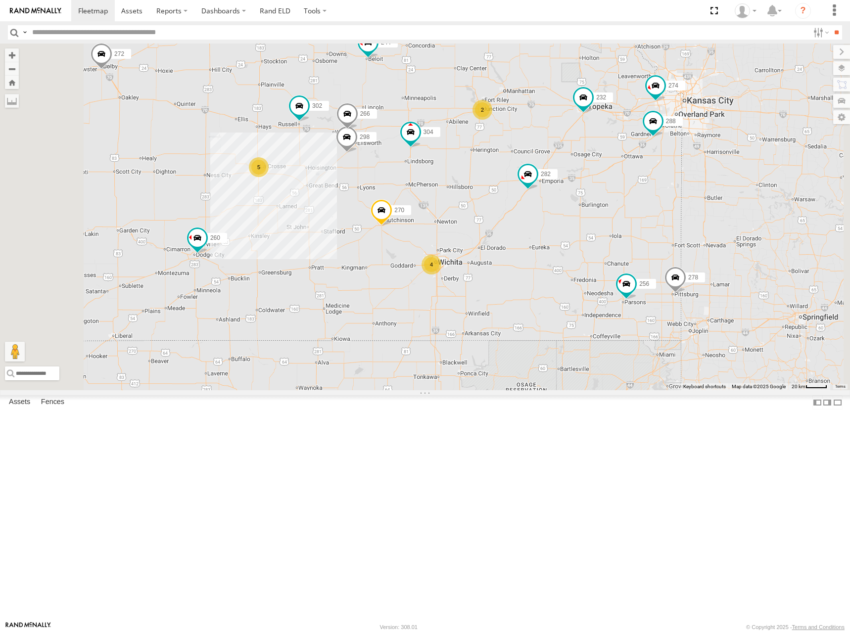
drag, startPoint x: 688, startPoint y: 290, endPoint x: 705, endPoint y: 273, distance: 23.8
click at [705, 273] on div "274 244 298 270 288 272 256 232 304 302 282 266 278 260 5 4 2" at bounding box center [425, 217] width 850 height 347
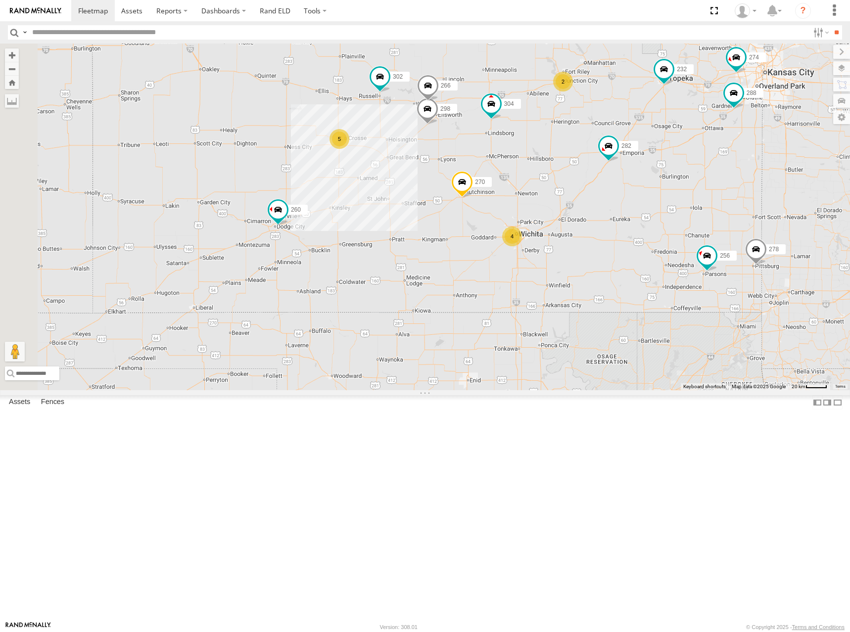
drag, startPoint x: 625, startPoint y: 172, endPoint x: 701, endPoint y: 147, distance: 79.8
click at [701, 147] on div "274 244 298 270 288 272 256 232 304 302 282 266 278 260 5 4 2" at bounding box center [425, 217] width 850 height 347
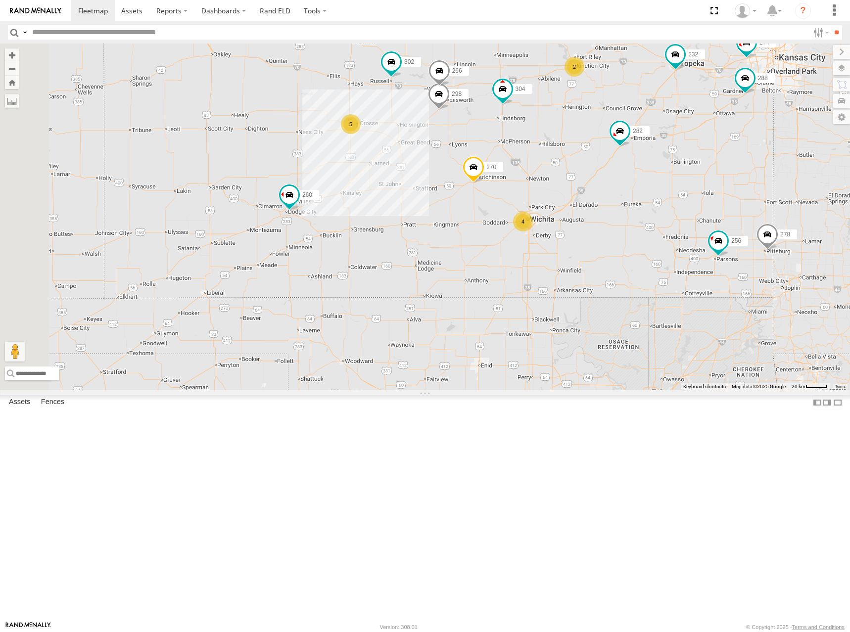
drag, startPoint x: 676, startPoint y: 275, endPoint x: 693, endPoint y: 253, distance: 27.1
click at [693, 253] on div "274 244 298 270 288 272 256 232 304 302 282 266 278 260 5 4 2" at bounding box center [425, 217] width 850 height 347
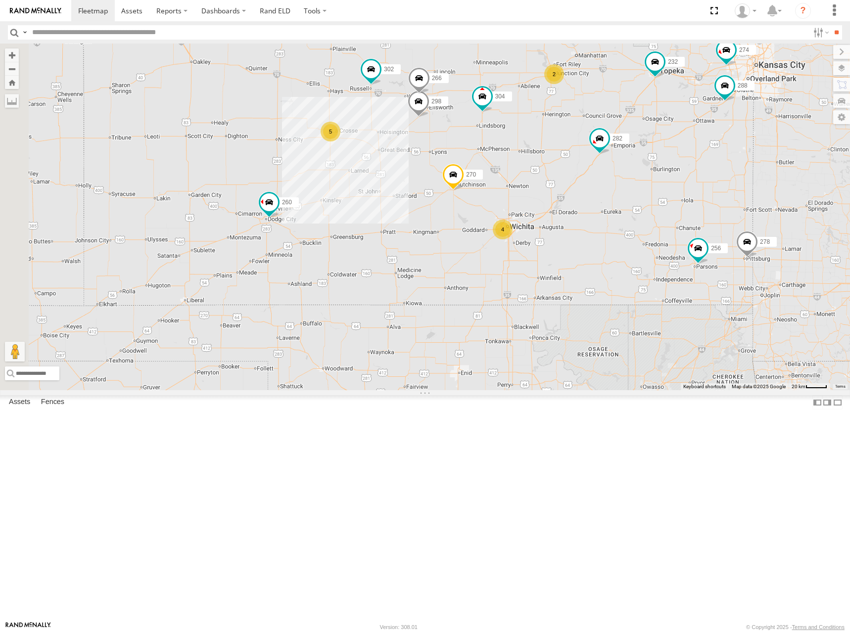
drag, startPoint x: 680, startPoint y: 256, endPoint x: 665, endPoint y: 262, distance: 15.8
click at [665, 262] on div "274 244 298 270 288 272 256 232 304 302 282 266 278 260 5 4 2" at bounding box center [425, 217] width 850 height 347
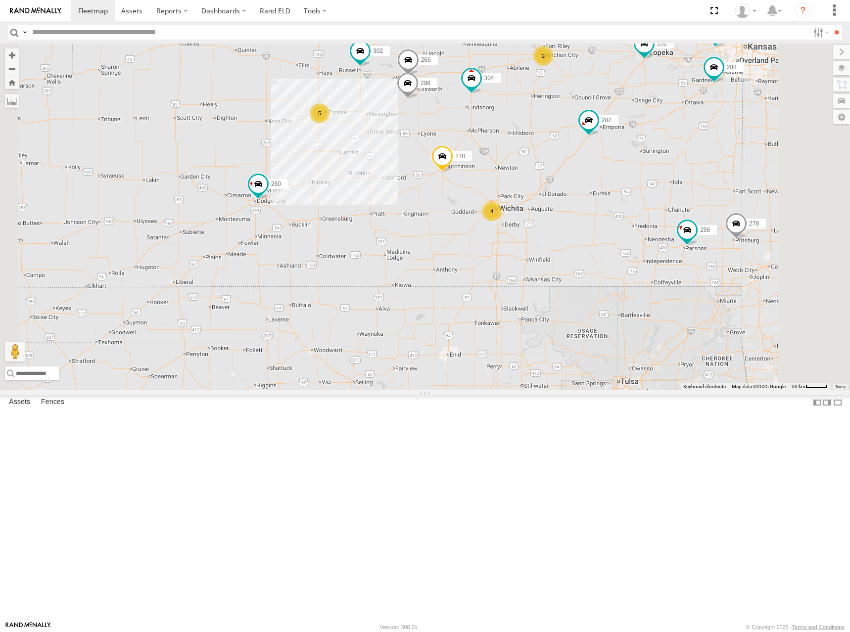
drag, startPoint x: 620, startPoint y: 252, endPoint x: 600, endPoint y: 235, distance: 26.0
click at [600, 235] on div "274 244 298 270 288 272 256 232 304 302 282 266 278 260 280 5 4 2" at bounding box center [425, 217] width 850 height 347
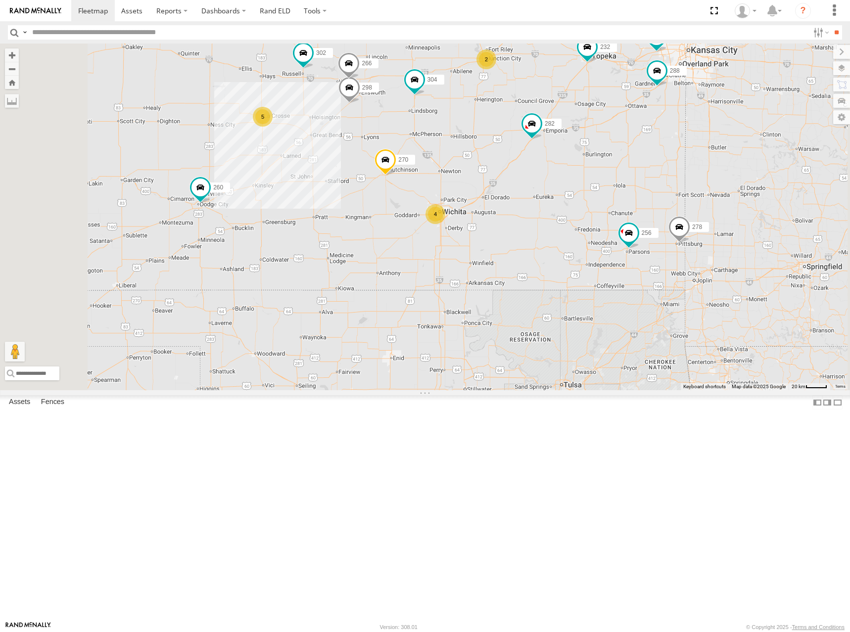
click at [497, 146] on div "298 270 304 302 282 266 274 5 244 4 288 2 256 232 278 260" at bounding box center [425, 217] width 850 height 347
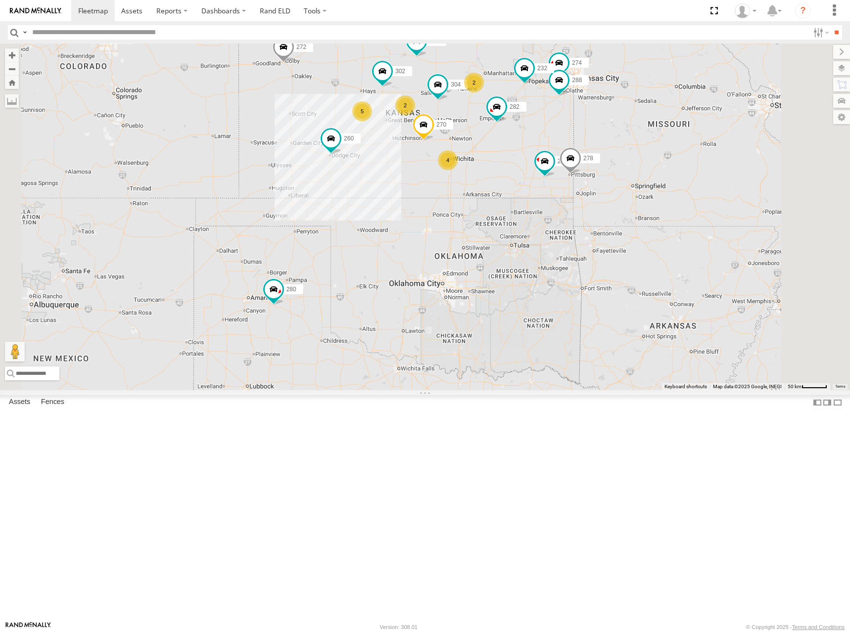
drag, startPoint x: 615, startPoint y: 129, endPoint x: 618, endPoint y: 137, distance: 8.8
click at [618, 137] on div "270 304 302 282 274 244 288 256 232 278 260 5 2 4 2 272 280" at bounding box center [425, 217] width 850 height 347
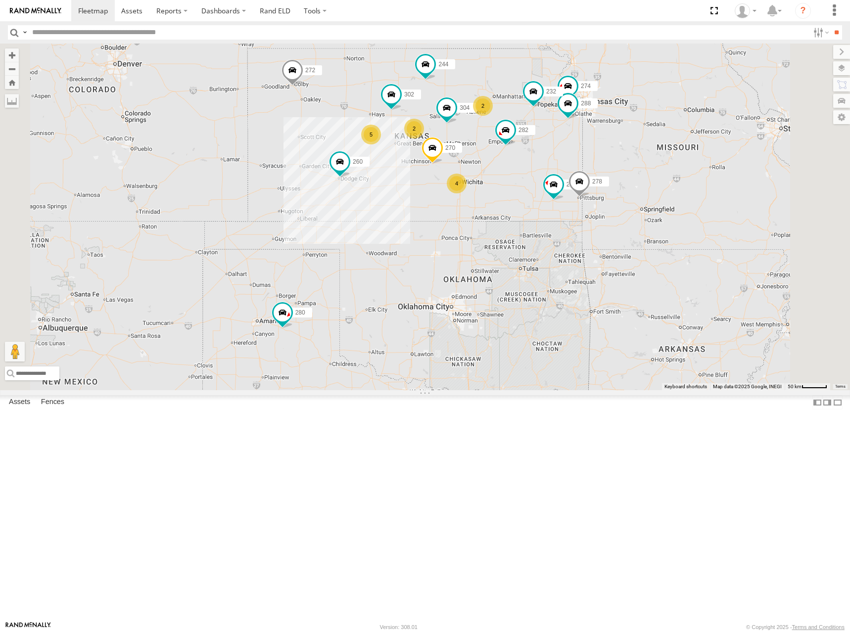
drag, startPoint x: 586, startPoint y: 181, endPoint x: 596, endPoint y: 193, distance: 15.5
click at [596, 193] on div "270 304 302 282 274 244 288 256 232 278 260 5 2 4 2 272 280" at bounding box center [425, 217] width 850 height 347
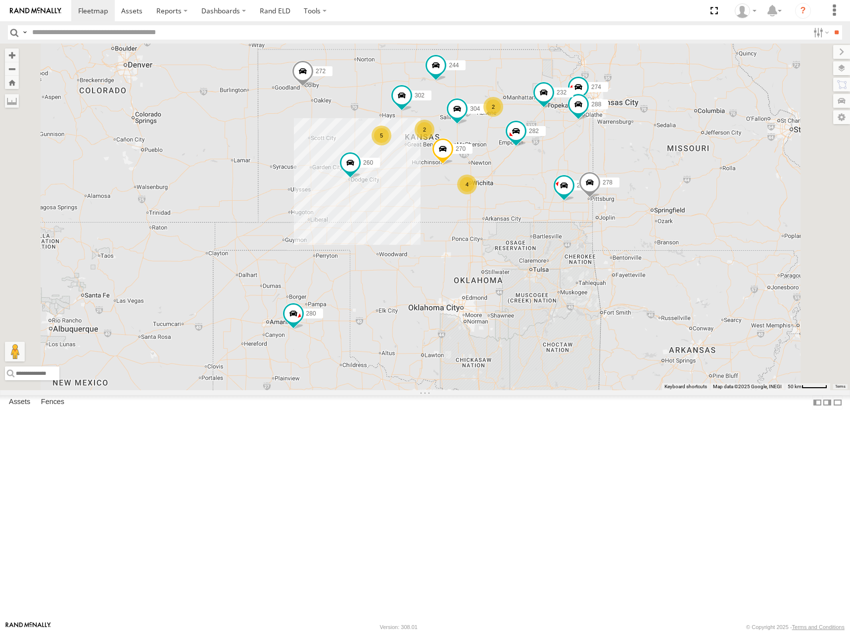
drag, startPoint x: 634, startPoint y: 170, endPoint x: 648, endPoint y: 151, distance: 23.3
click at [648, 151] on div "270 304 302 282 274 244 288 256 232 278 260 5 2 4 2 272 280" at bounding box center [425, 217] width 850 height 347
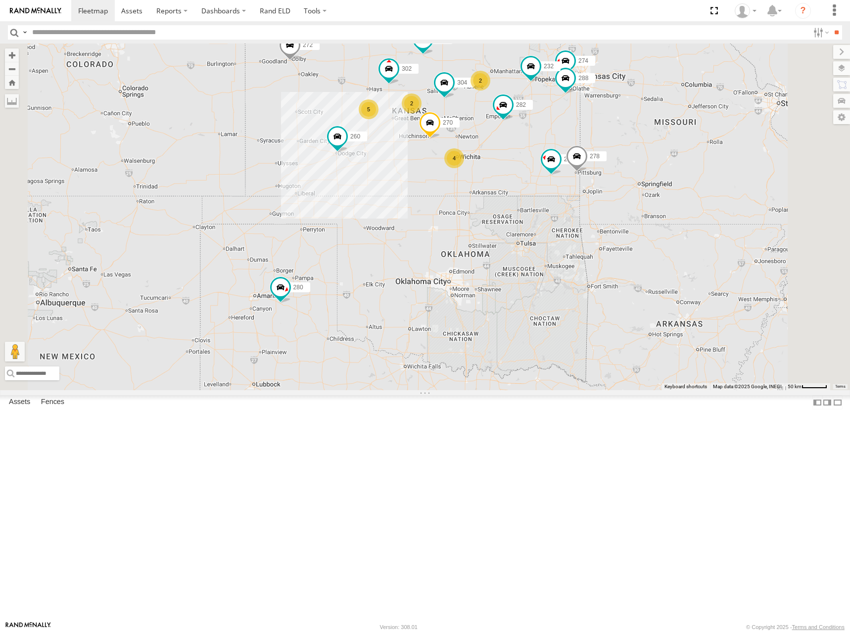
drag, startPoint x: 594, startPoint y: 149, endPoint x: 613, endPoint y: 146, distance: 19.0
click at [613, 146] on div "270 304 302 282 274 244 288 256 232 278 260 272 280 5 2 4 2" at bounding box center [425, 217] width 850 height 347
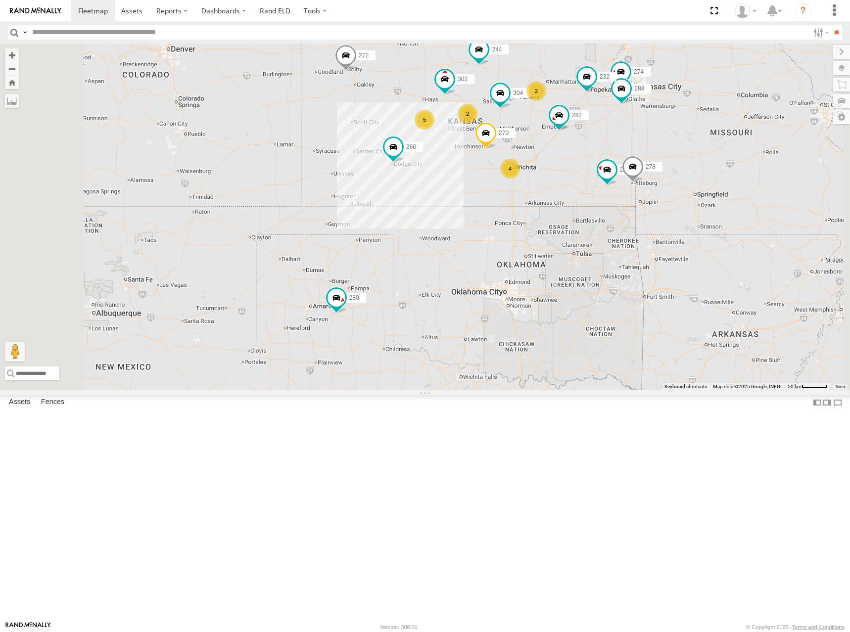
drag, startPoint x: 637, startPoint y: 157, endPoint x: 663, endPoint y: 173, distance: 30.2
click at [663, 173] on div "270 304 302 282 274 244 288 256 232 278 260 272 280 5 2 4 2" at bounding box center [425, 217] width 850 height 347
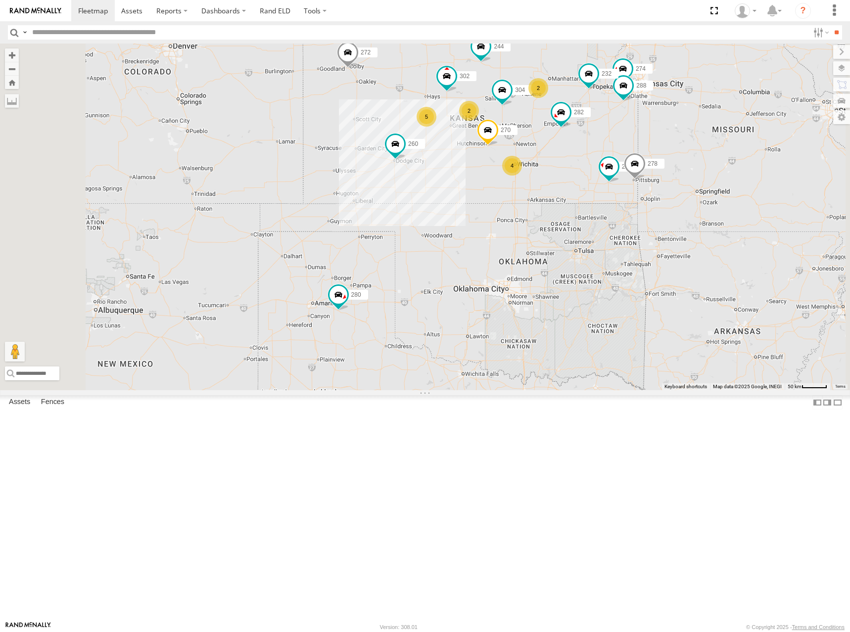
click at [685, 165] on div "270 304 302 282 274 244 288 256 232 278 260 272 280 5 2 4 2" at bounding box center [425, 217] width 850 height 347
click at [666, 158] on div "270 304 302 282 274 244 288 256 232 278 260 272 280 5 2 4 2" at bounding box center [425, 217] width 850 height 347
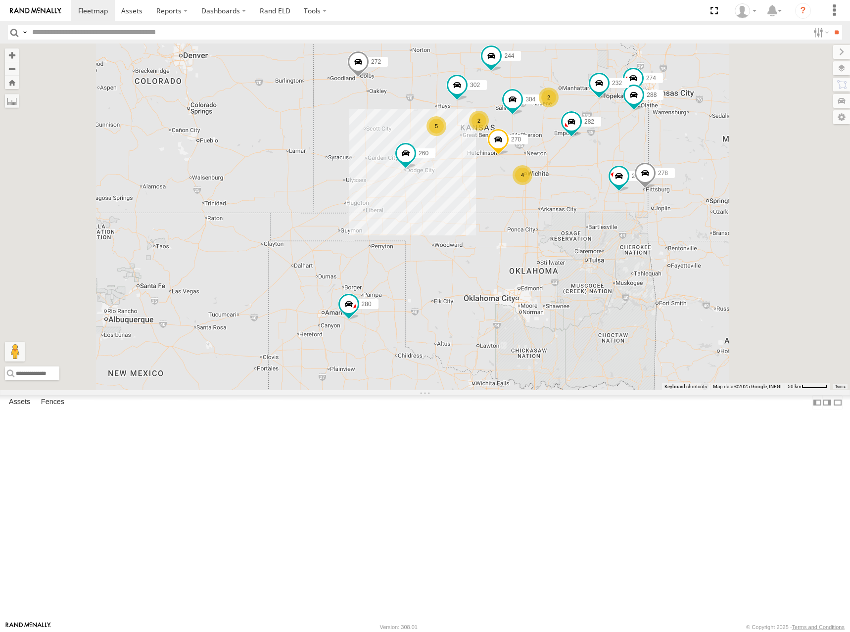
drag, startPoint x: 700, startPoint y: 166, endPoint x: 695, endPoint y: 177, distance: 11.3
click at [695, 177] on div "270 304 302 282 274 244 288 256 232 278 260 272 280 5 2 4 2" at bounding box center [425, 217] width 850 height 347
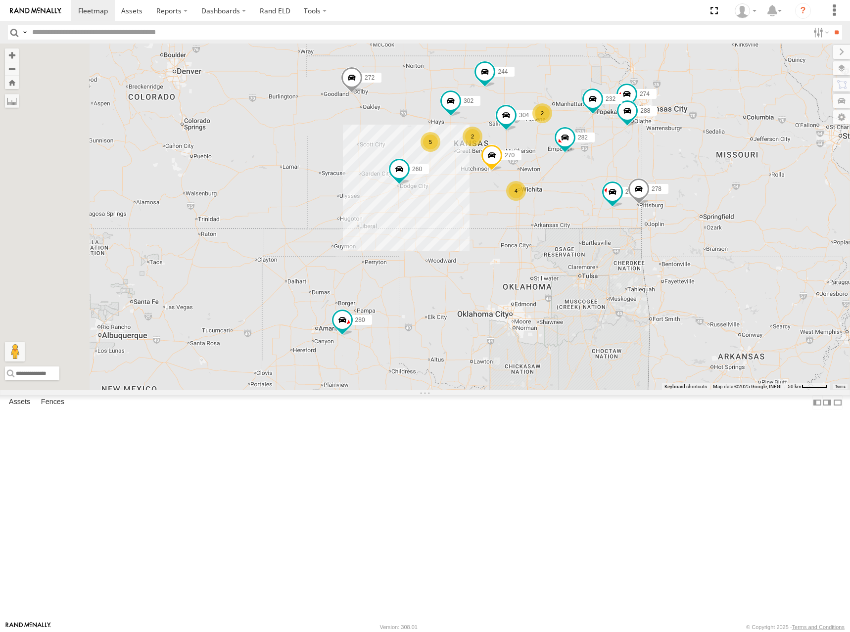
drag, startPoint x: 681, startPoint y: 160, endPoint x: 678, endPoint y: 169, distance: 9.2
click at [678, 169] on div "270 304 302 282 274 244 288 256 232 278 260 272 280 5 2 4 2" at bounding box center [425, 217] width 850 height 347
drag, startPoint x: 676, startPoint y: 169, endPoint x: 676, endPoint y: 180, distance: 10.9
click at [676, 180] on div "270 304 302 282 274 244 288 256 232 278 260 272 280 5 2 4 2" at bounding box center [425, 217] width 850 height 347
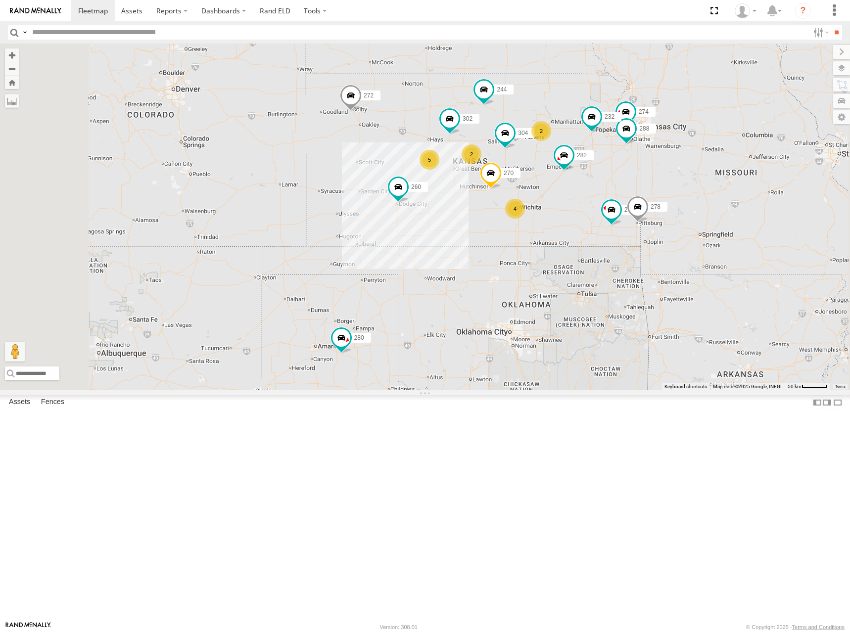
drag, startPoint x: 680, startPoint y: 179, endPoint x: 671, endPoint y: 180, distance: 9.5
click at [671, 180] on div "270 304 302 282 274 244 288 256 232 278 260 272 280 5 2 4 2" at bounding box center [425, 217] width 850 height 347
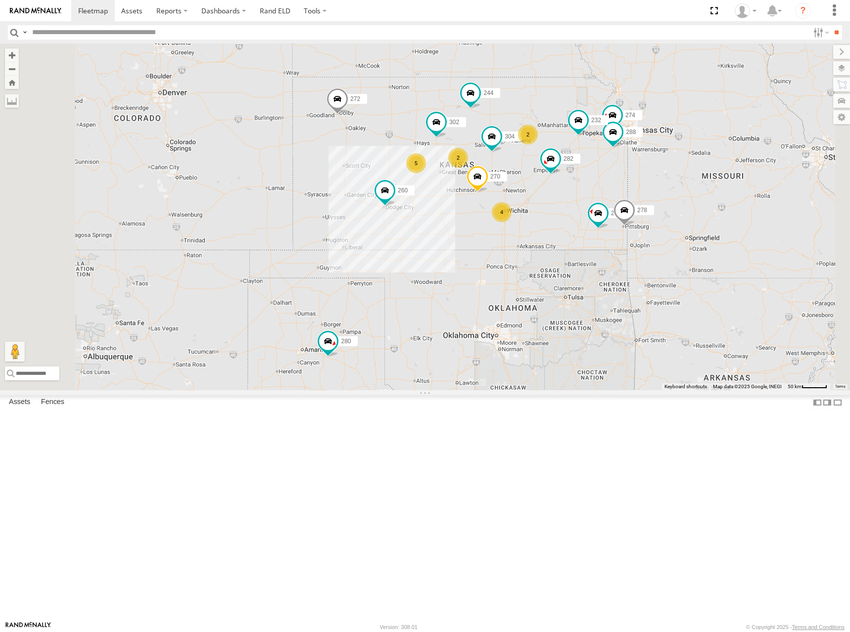
click at [669, 183] on div "270 304 302 282 274 244 288 256 232 278 260 272 280 5 2 4 2" at bounding box center [425, 217] width 850 height 347
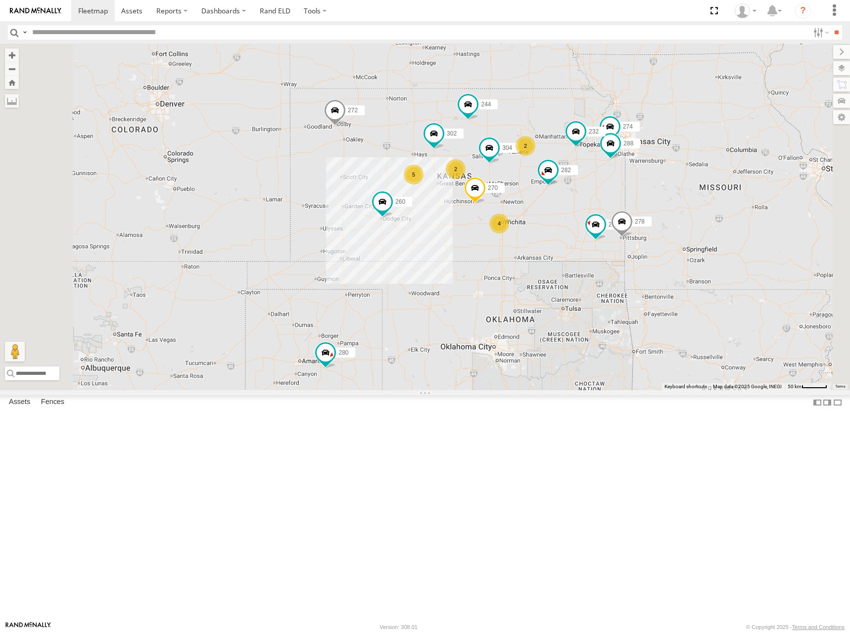
drag, startPoint x: 706, startPoint y: 176, endPoint x: 706, endPoint y: 185, distance: 8.4
click at [706, 185] on div "270 304 302 282 274 244 288 256 232 278 260 272 280 5 2 4 2" at bounding box center [425, 217] width 850 height 347
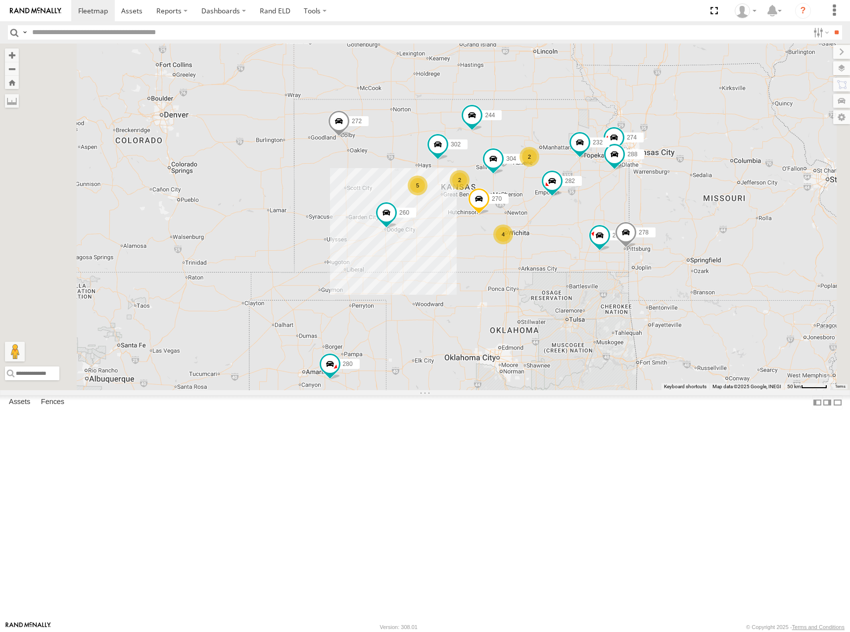
drag, startPoint x: 664, startPoint y: 191, endPoint x: 669, endPoint y: 206, distance: 16.6
click at [669, 206] on div "270 304 302 282 274 244 288 256 232 278 260 272 280 5 2 4 2" at bounding box center [425, 217] width 850 height 347
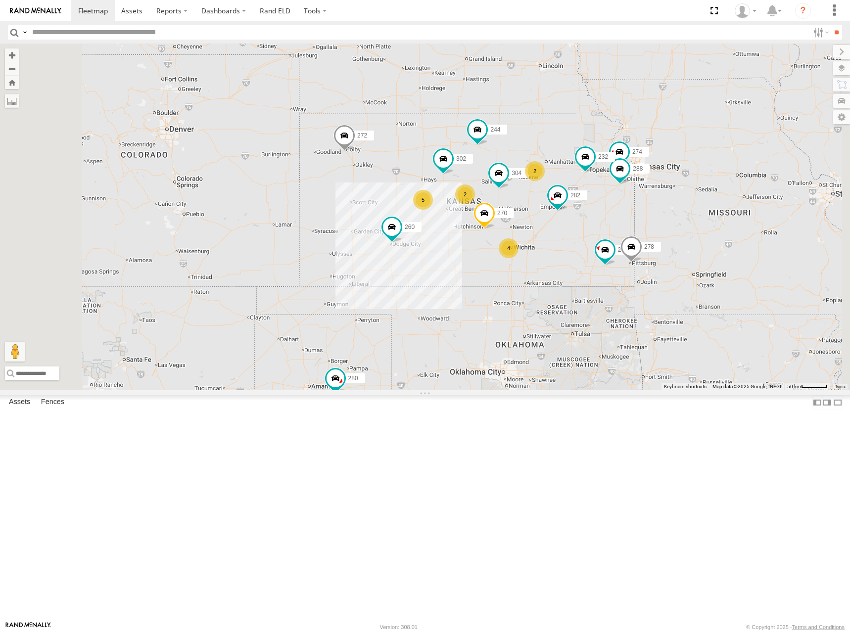
drag, startPoint x: 650, startPoint y: 216, endPoint x: 653, endPoint y: 221, distance: 5.5
click at [653, 221] on div "270 304 302 282 274 244 288 256 232 278 260 272 280 5 2 4 2" at bounding box center [425, 217] width 850 height 347
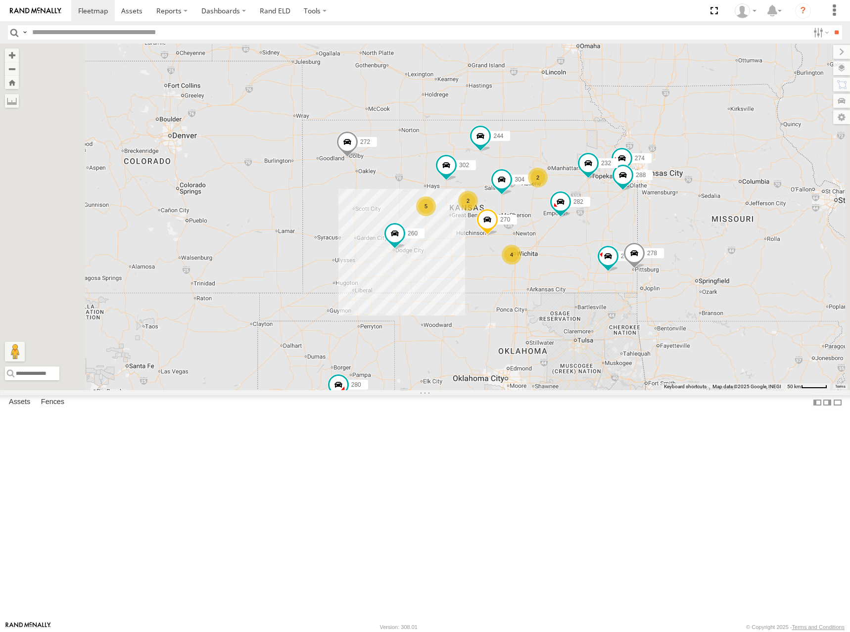
drag, startPoint x: 657, startPoint y: 240, endPoint x: 653, endPoint y: 229, distance: 12.5
click at [653, 229] on div "270 304 302 282 274 244 288 256 232 278 260 272 280 5 2 4 2" at bounding box center [425, 217] width 850 height 347
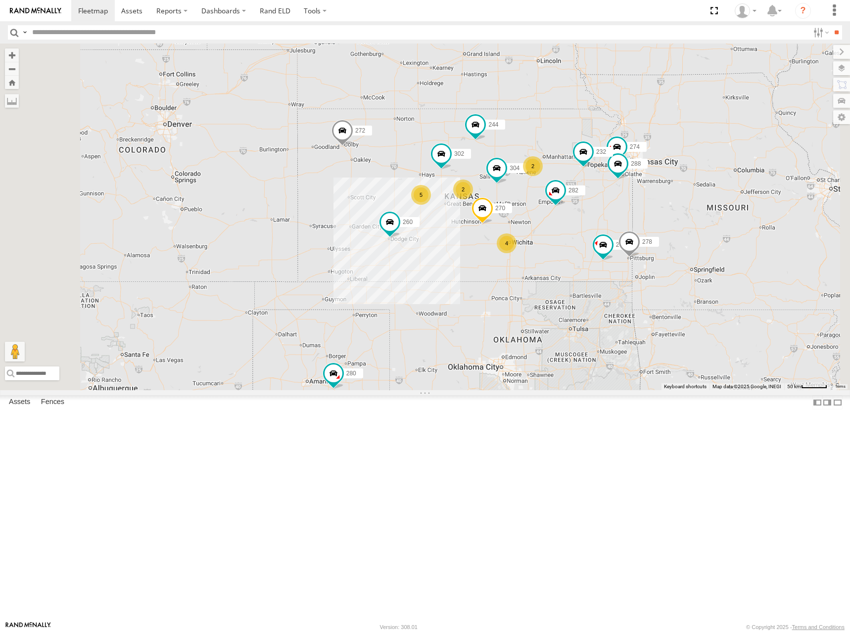
click at [647, 225] on div "270 304 302 282 274 244 288 256 232 278 260 272 280 5 2 4 2" at bounding box center [425, 217] width 850 height 347
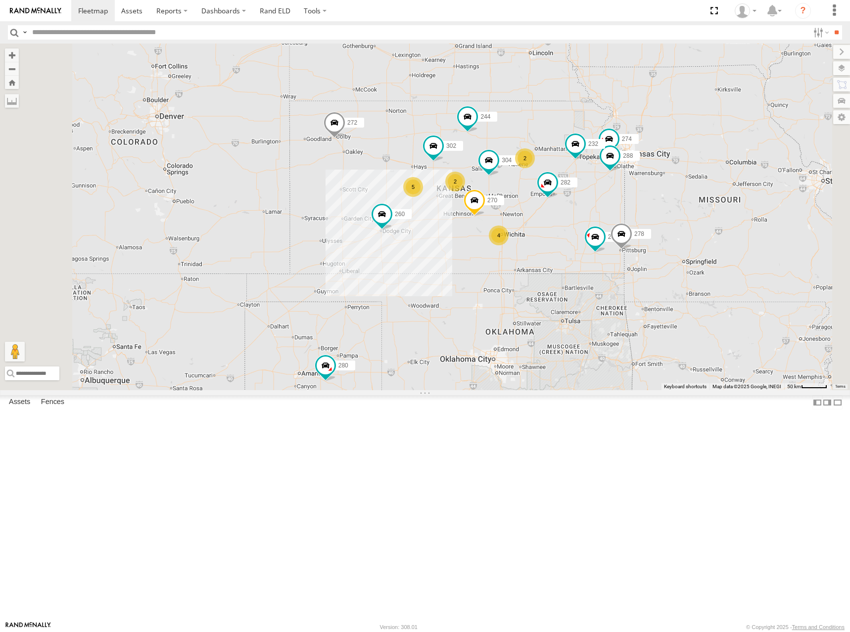
drag, startPoint x: 692, startPoint y: 207, endPoint x: 679, endPoint y: 203, distance: 13.0
click at [679, 203] on div "270 304 302 282 274 244 288 256 232 278 260 272 280 5 2 4 2" at bounding box center [425, 217] width 850 height 347
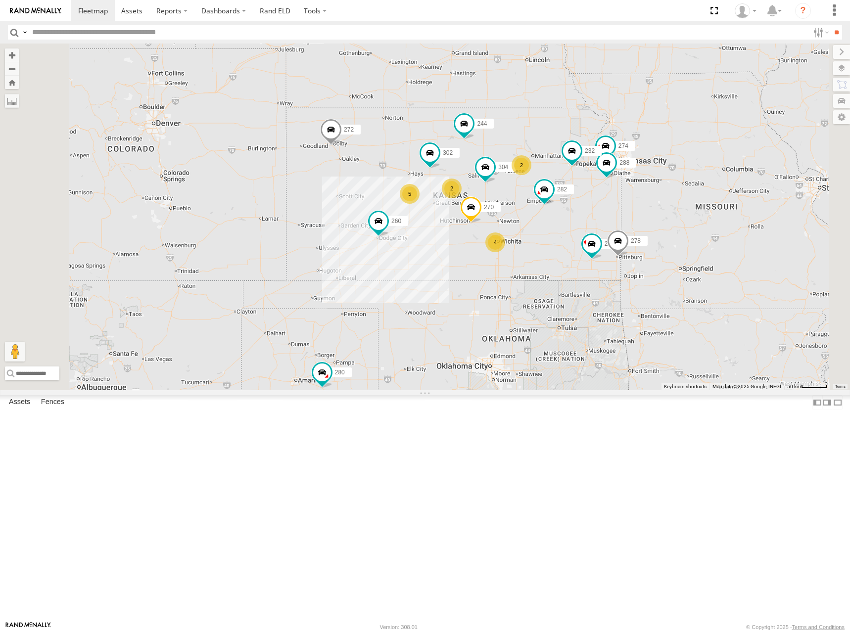
drag, startPoint x: 678, startPoint y: 184, endPoint x: 678, endPoint y: 192, distance: 7.4
click at [678, 192] on div "270 304 302 282 274 244 288 256 232 278 260 272 280 5 2 4 2" at bounding box center [425, 217] width 850 height 347
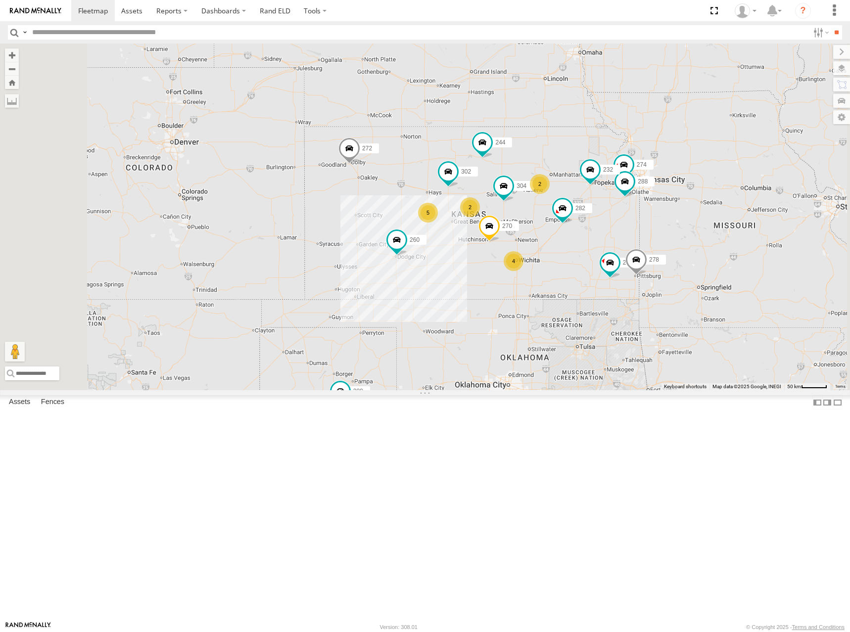
drag, startPoint x: 671, startPoint y: 198, endPoint x: 689, endPoint y: 217, distance: 25.9
click at [689, 217] on div "270 304 302 282 274 244 288 256 232 278 260 272 280 5 2 4 2" at bounding box center [425, 217] width 850 height 347
drag, startPoint x: 656, startPoint y: 209, endPoint x: 673, endPoint y: 204, distance: 18.0
click at [655, 210] on div "270 304 302 282 274 244 288 256 232 278 260 272 280 5 2 4 2" at bounding box center [425, 217] width 850 height 347
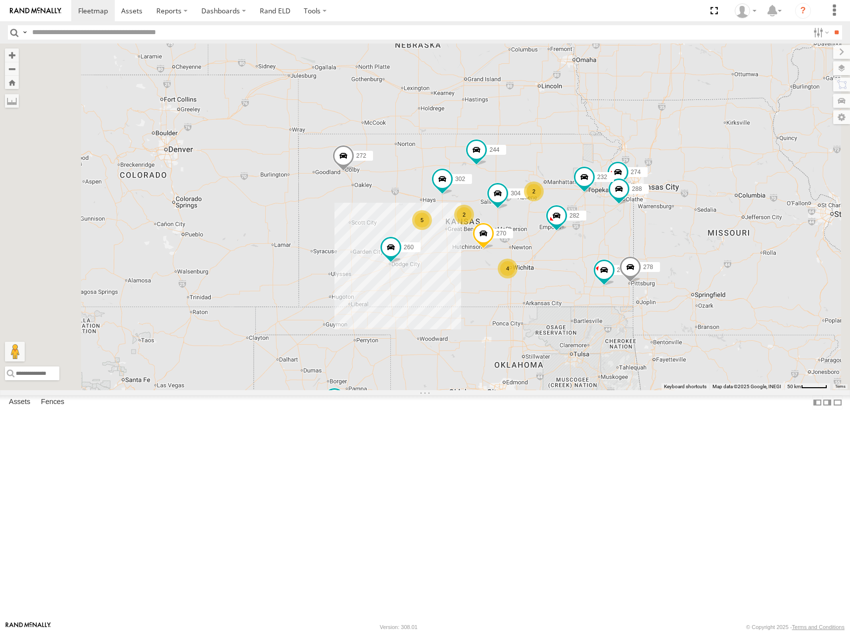
click at [688, 229] on div "270 304 302 282 274 244 288 256 232 278 260 272 280 5 2 4 2" at bounding box center [425, 217] width 850 height 347
click at [670, 241] on div "270 304 302 282 274 244 288 256 232 278 260 272 280 5 2 4 2" at bounding box center [425, 217] width 850 height 347
drag, startPoint x: 659, startPoint y: 240, endPoint x: 655, endPoint y: 247, distance: 8.2
click at [655, 247] on div "270 304 302 282 274 244 288 256 232 278 260 272 280 5 2 4 2" at bounding box center [425, 217] width 850 height 347
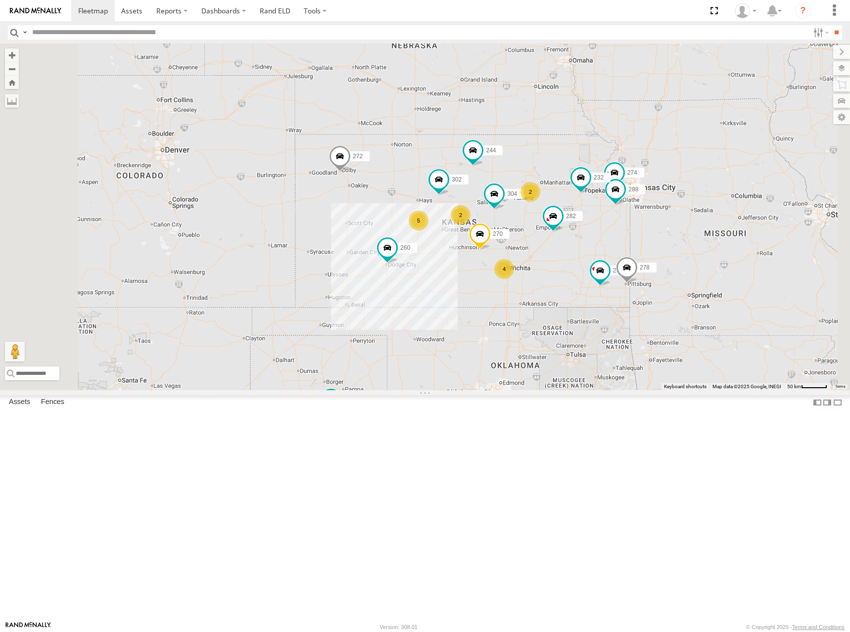
click at [738, 196] on div "270 304 302 282 274 244 288 256 232 278 260 272 280 5 2 4 2" at bounding box center [425, 217] width 850 height 347
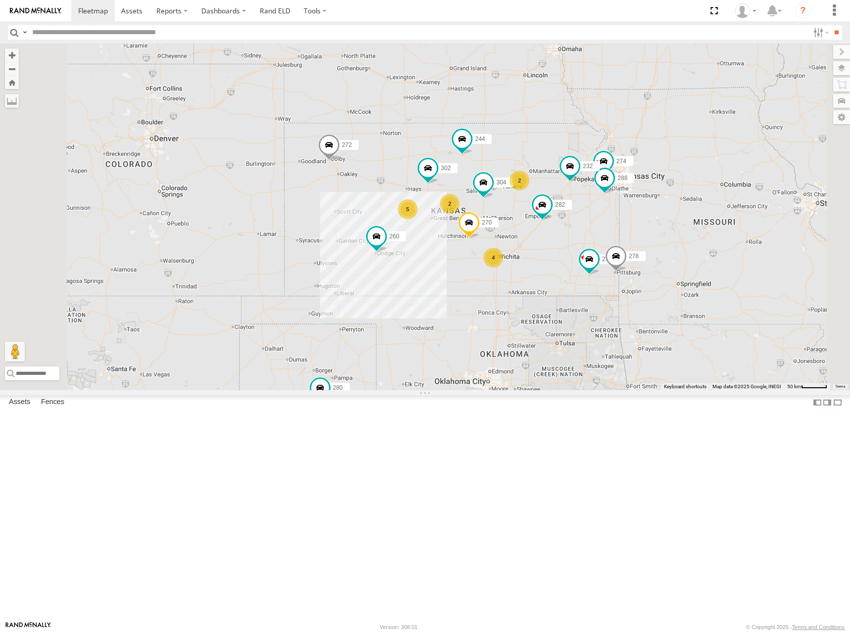
drag, startPoint x: 664, startPoint y: 235, endPoint x: 652, endPoint y: 223, distance: 16.8
click at [652, 223] on div "270 304 302 282 274 244 288 256 232 278 260 272 280 5 2 4 2" at bounding box center [425, 217] width 850 height 347
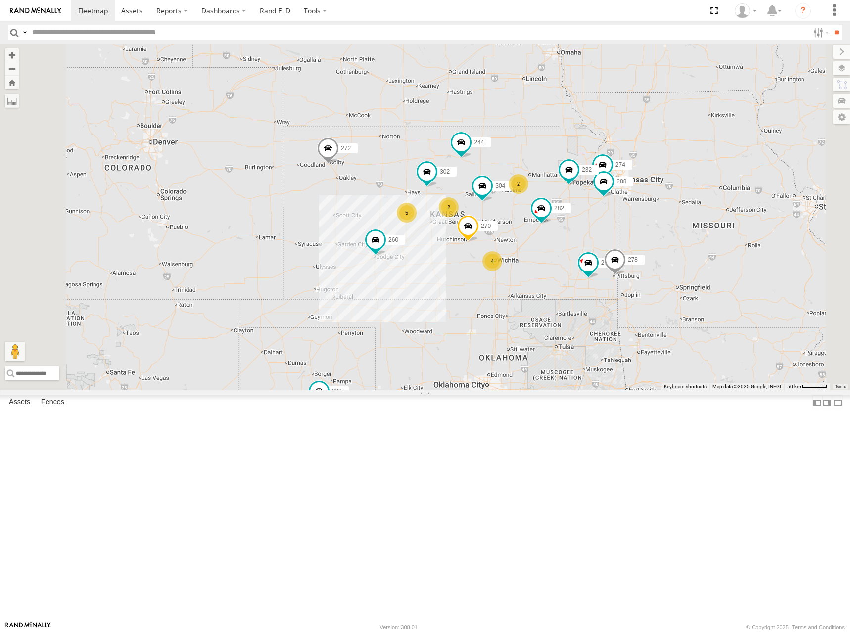
click at [653, 211] on div "270 304 302 282 274 244 288 256 232 278 260 272 280 5 2 4 2" at bounding box center [425, 217] width 850 height 347
click at [621, 232] on div "270 304 302 282 274 244 288 256 232 278 260 272 280 5 2 4 2" at bounding box center [425, 217] width 850 height 347
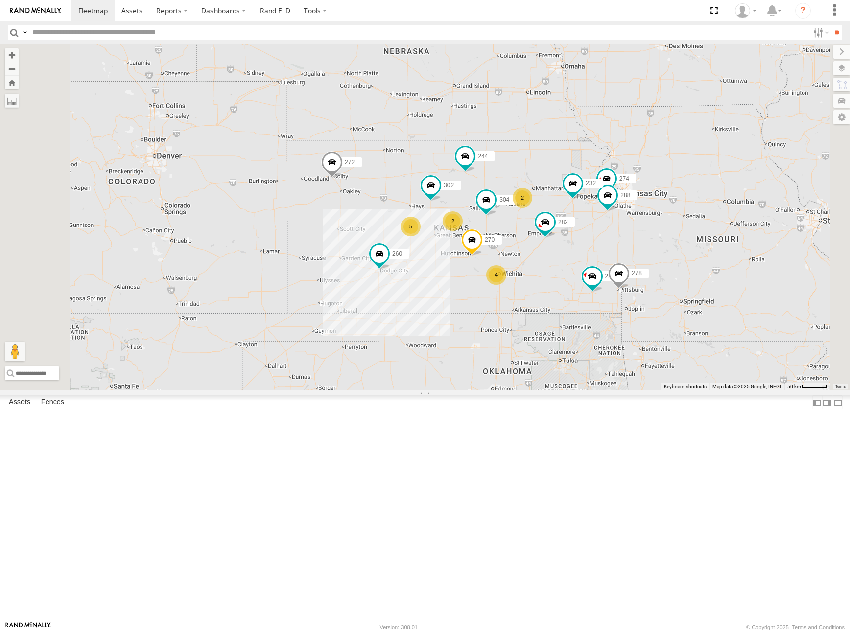
drag, startPoint x: 646, startPoint y: 230, endPoint x: 649, endPoint y: 243, distance: 13.2
click at [649, 243] on div "270 304 302 282 274 244 288 256 232 278 260 272 280 5 2 4 2" at bounding box center [425, 217] width 850 height 347
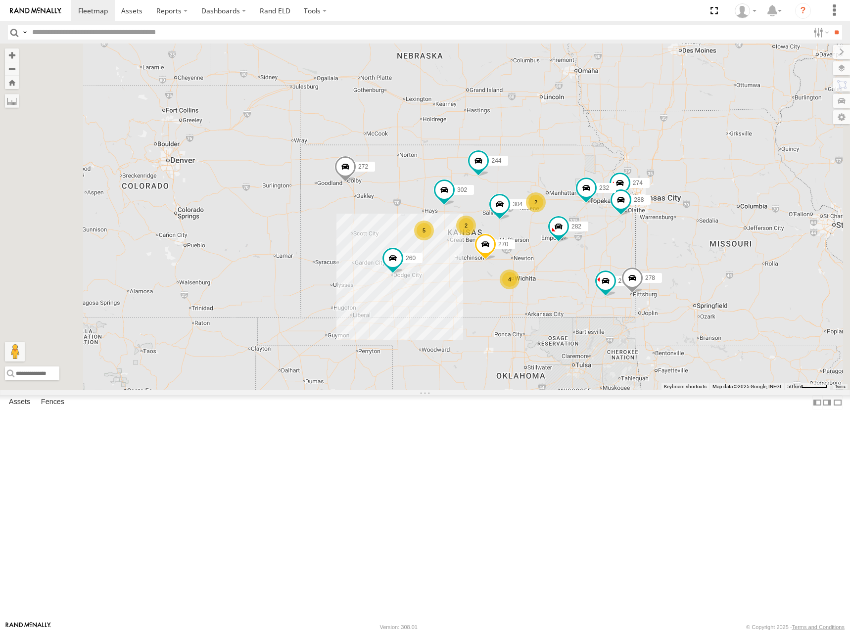
drag, startPoint x: 631, startPoint y: 257, endPoint x: 649, endPoint y: 267, distance: 19.7
click at [649, 267] on div "270 304 302 282 274 244 288 256 232 278 260 272 280 5 2 4 2" at bounding box center [425, 217] width 850 height 347
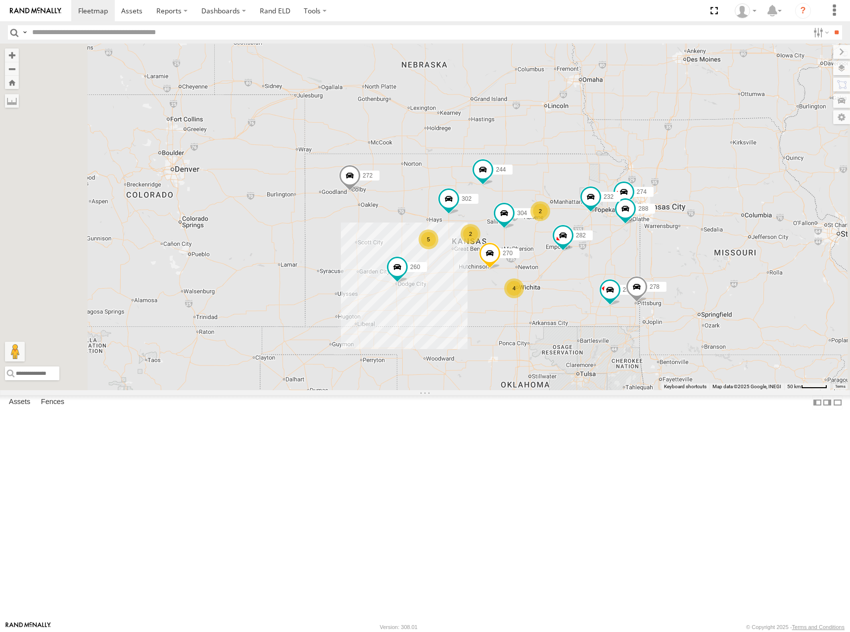
drag, startPoint x: 661, startPoint y: 244, endPoint x: 661, endPoint y: 252, distance: 7.9
click at [661, 252] on div "270 304 302 282 274 244 288 256 232 278 260 272 280 5 2 4 2" at bounding box center [425, 217] width 850 height 347
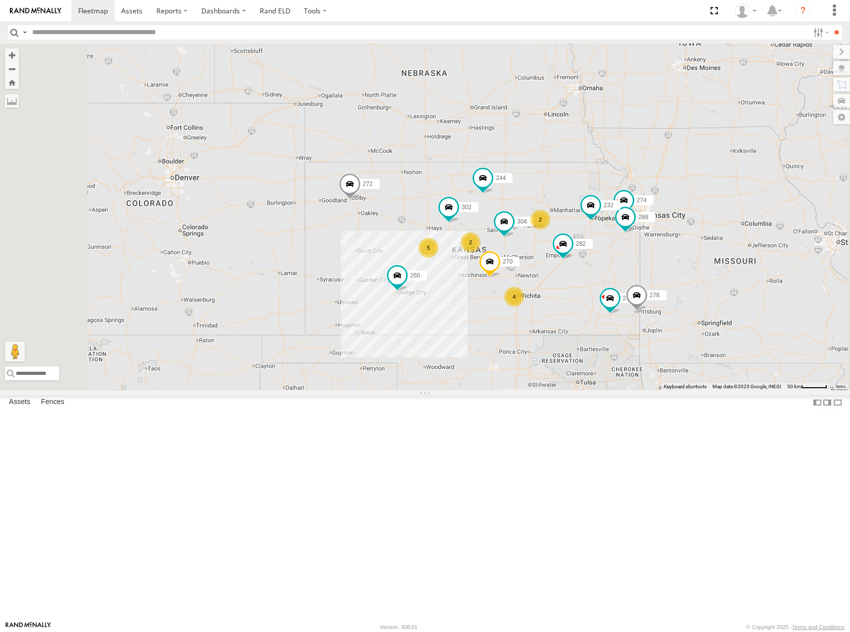
drag, startPoint x: 578, startPoint y: 232, endPoint x: 581, endPoint y: 241, distance: 9.9
click at [581, 241] on div "270 304 302 282 274 244 288 256 232 278 260 272 280 5 2 4 2" at bounding box center [425, 217] width 850 height 347
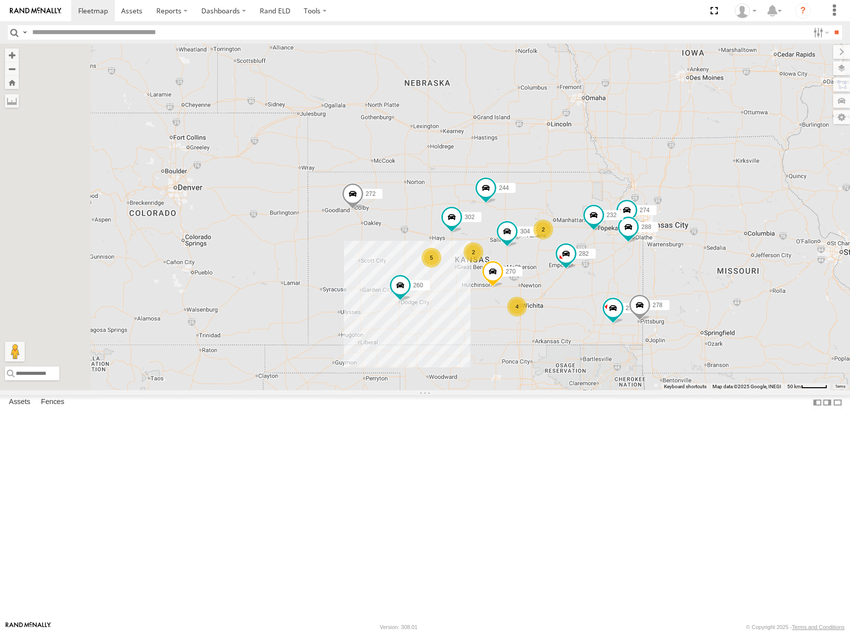
drag, startPoint x: 642, startPoint y: 229, endPoint x: 642, endPoint y: 241, distance: 12.9
click at [642, 241] on div "270 304 302 282 274 244 288 256 232 278 260 272 280 5 2 4 2" at bounding box center [425, 217] width 850 height 347
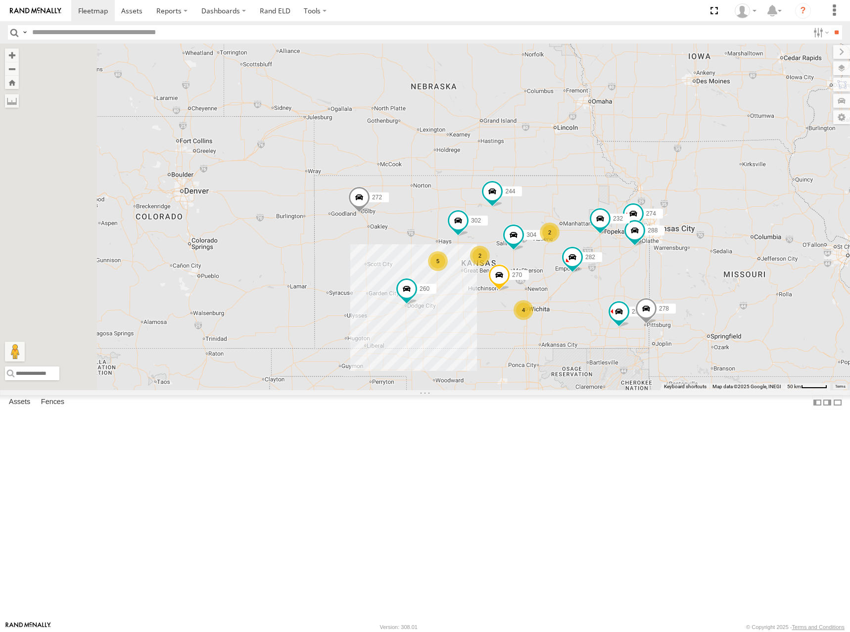
drag, startPoint x: 667, startPoint y: 275, endPoint x: 673, endPoint y: 265, distance: 11.8
click at [673, 265] on div "270 304 302 282 274 244 288 256 232 278 260 272 280 5 2 4 2" at bounding box center [425, 217] width 850 height 347
click at [684, 281] on div "270 304 302 282 274 244 288 256 232 278 260 272 280 5 2 4 2" at bounding box center [425, 217] width 850 height 347
click at [654, 244] on div "270 304 302 282 274 244 288 256 232 278 260 272 280 5 2 4 2" at bounding box center [425, 217] width 850 height 347
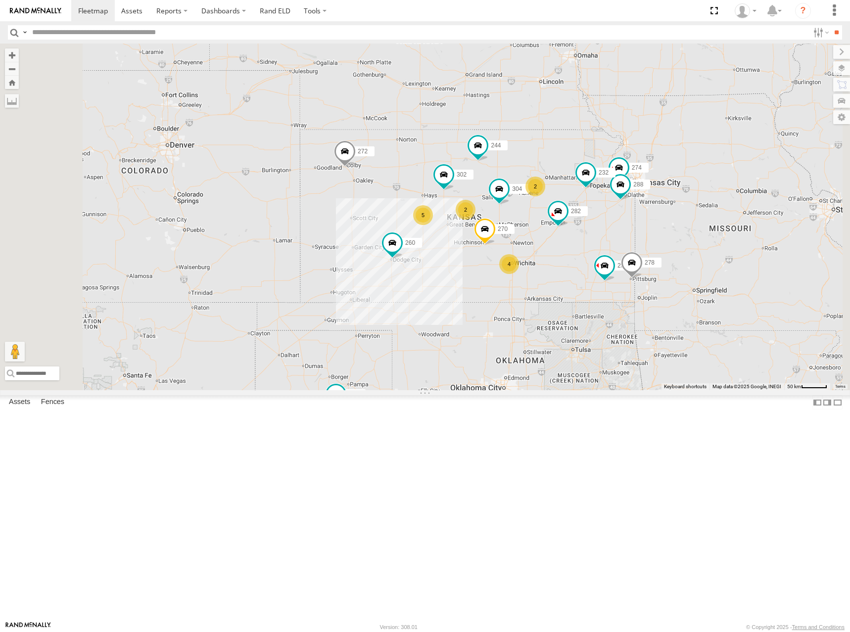
drag, startPoint x: 662, startPoint y: 290, endPoint x: 649, endPoint y: 244, distance: 47.7
click at [649, 244] on div "270 304 302 282 274 244 288 256 232 278 260 272 280 5 2 4 2" at bounding box center [425, 217] width 850 height 347
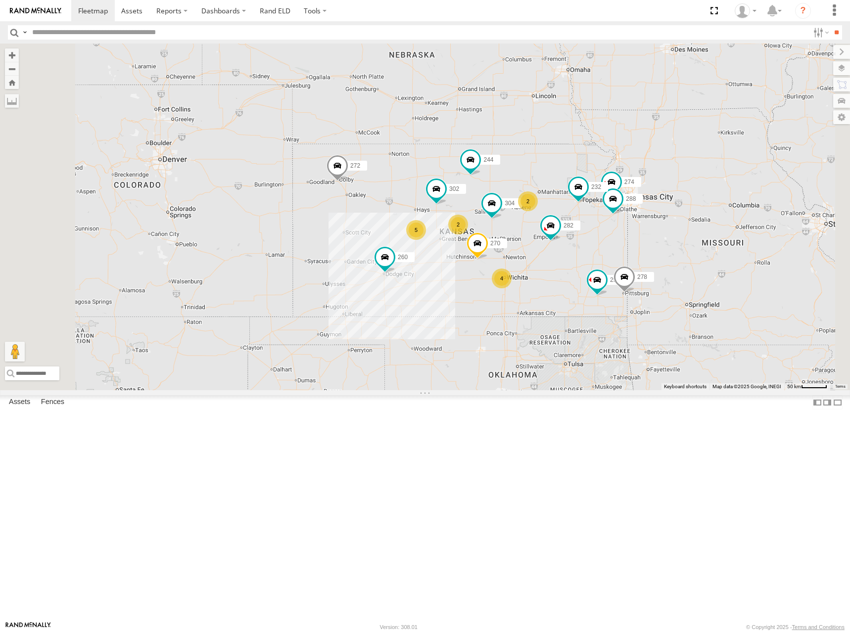
drag, startPoint x: 687, startPoint y: 249, endPoint x: 677, endPoint y: 255, distance: 11.5
click at [677, 255] on div "270 304 302 282 274 244 288 256 232 278 260 272 280 5 2 4 2" at bounding box center [425, 217] width 850 height 347
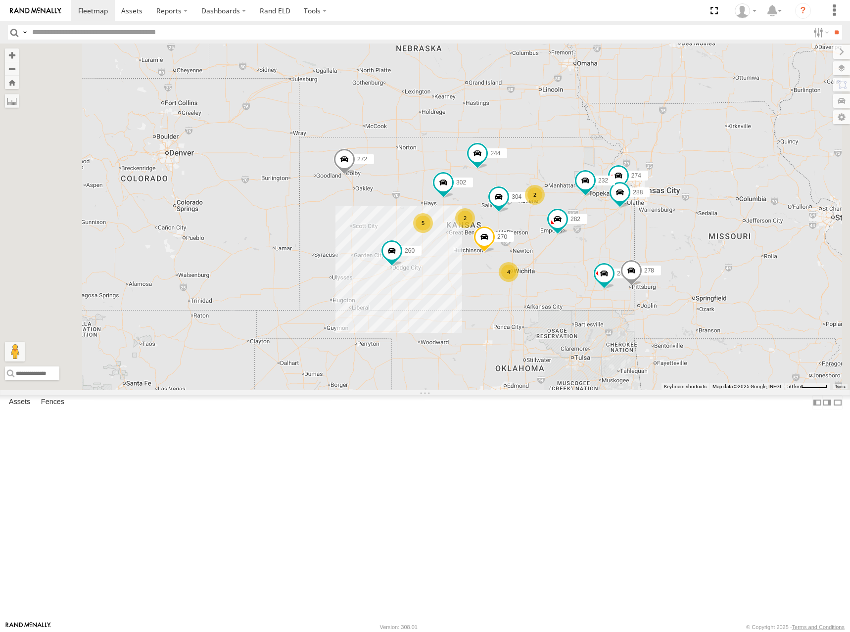
drag, startPoint x: 637, startPoint y: 250, endPoint x: 646, endPoint y: 242, distance: 11.2
click at [646, 242] on div "270 304 302 282 274 244 288 256 232 278 260 272 280 5 2 4 2" at bounding box center [425, 217] width 850 height 347
click at [686, 239] on div "270 304 302 282 274 244 288 256 232 278 260 272 280 5 2 4 2" at bounding box center [425, 217] width 850 height 347
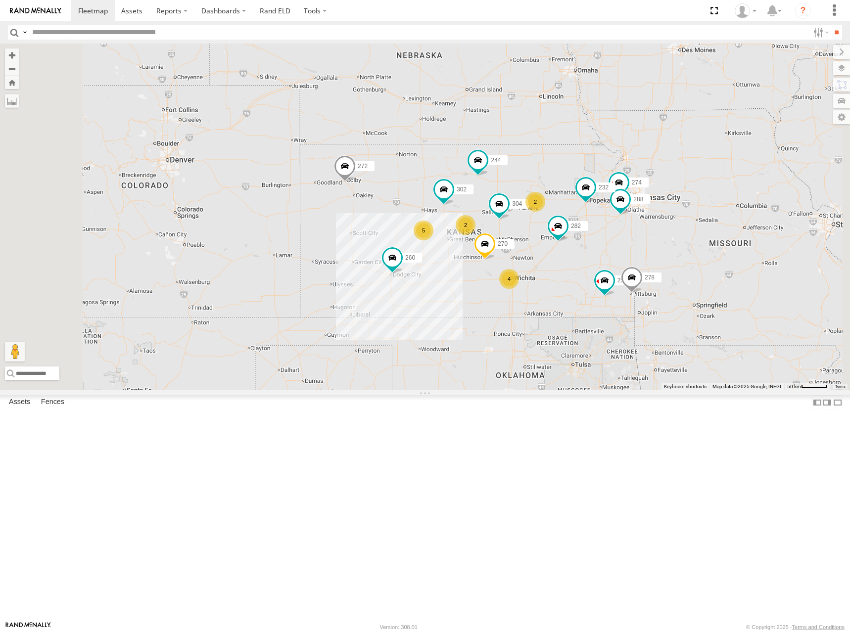
drag, startPoint x: 655, startPoint y: 233, endPoint x: 656, endPoint y: 240, distance: 6.5
click at [656, 240] on div "270 304 302 282 274 244 288 256 232 278 260 272 280 5 2 4 2" at bounding box center [425, 217] width 850 height 347
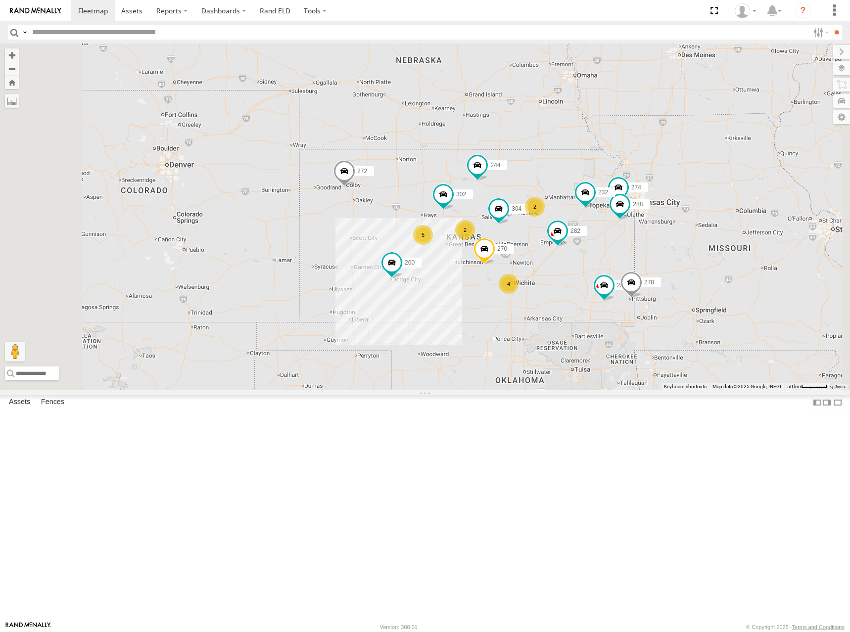
drag, startPoint x: 694, startPoint y: 242, endPoint x: 693, endPoint y: 247, distance: 5.0
click at [693, 247] on div "270 304 302 282 274 244 288 256 232 278 260 272 280 5 2 4 2" at bounding box center [425, 217] width 850 height 347
click at [663, 269] on div "270 304 302 282 274 244 288 256 232 278 260 272 280 5 2 4 2" at bounding box center [425, 217] width 850 height 347
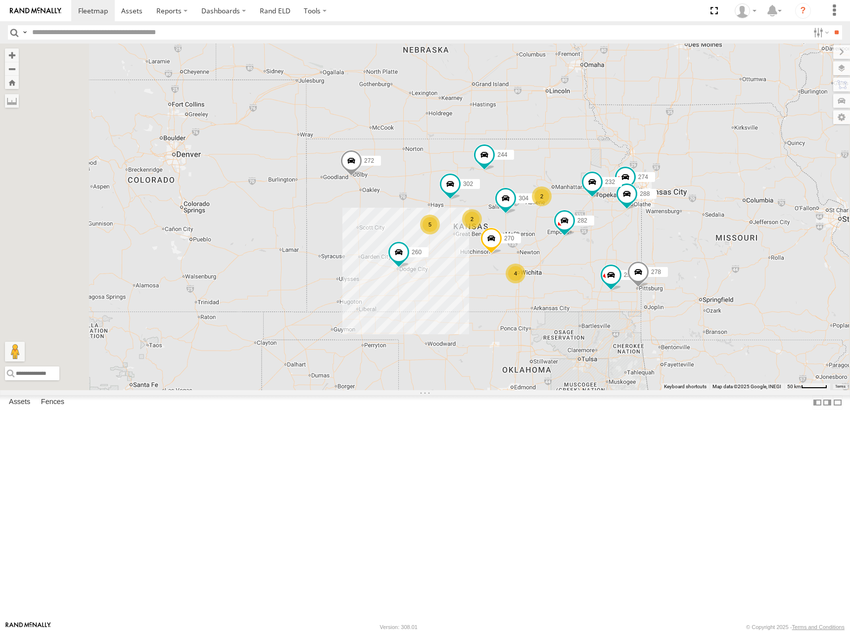
drag, startPoint x: 683, startPoint y: 250, endPoint x: 691, endPoint y: 228, distance: 23.8
click at [691, 228] on div "270 304 302 282 274 244 288 256 232 278 260 272 280 5 2 4 2" at bounding box center [425, 217] width 850 height 347
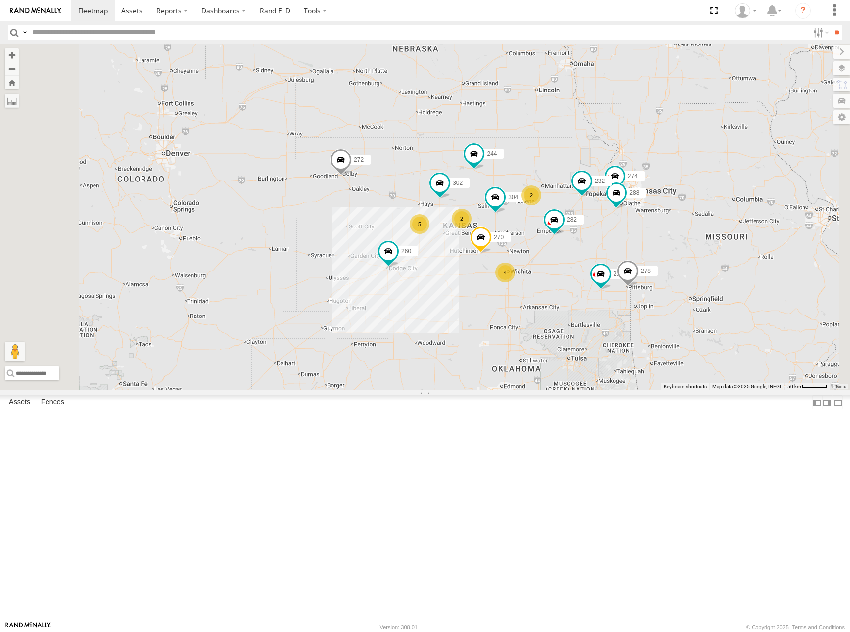
drag, startPoint x: 658, startPoint y: 229, endPoint x: 640, endPoint y: 240, distance: 20.5
click at [640, 240] on div "270 304 302 282 274 244 288 256 232 278 260 272 280 5 2 4 2" at bounding box center [425, 217] width 850 height 347
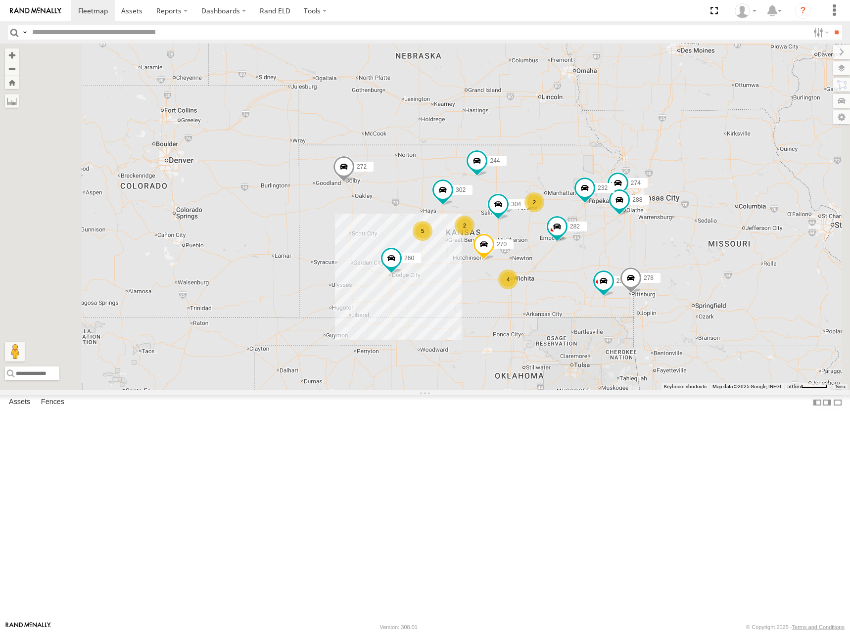
drag, startPoint x: 667, startPoint y: 231, endPoint x: 672, endPoint y: 238, distance: 9.2
click at [672, 238] on div "270 304 302 282 274 244 288 256 232 278 260 272 280 5 2 4 2" at bounding box center [425, 217] width 850 height 347
click at [667, 269] on div "270 304 302 282 274 244 288 256 232 278 260 272 280 5 2 4 2" at bounding box center [425, 217] width 850 height 347
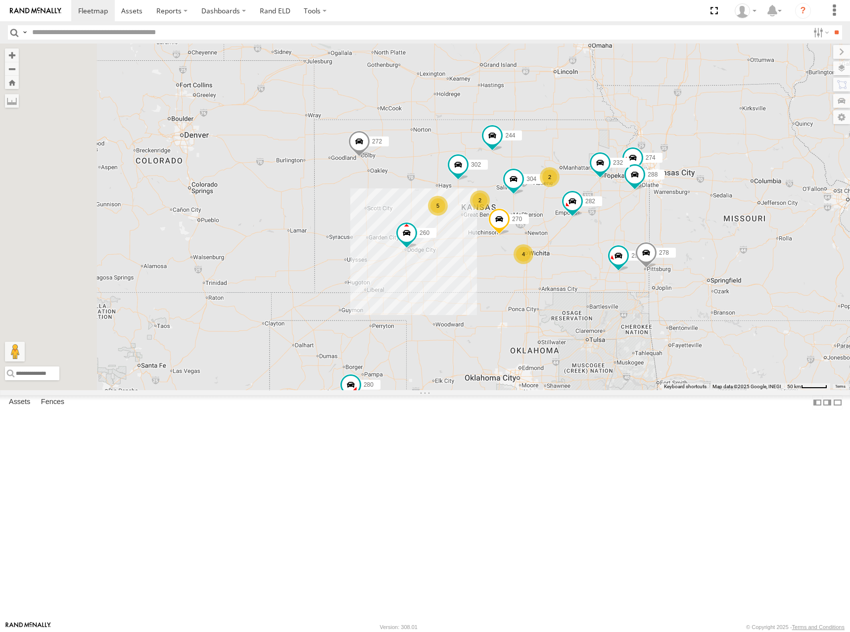
drag, startPoint x: 681, startPoint y: 273, endPoint x: 691, endPoint y: 253, distance: 22.1
click at [691, 253] on div "270 304 302 282 274 244 288 256 232 278 260 272 280 5 2 4 2" at bounding box center [425, 217] width 850 height 347
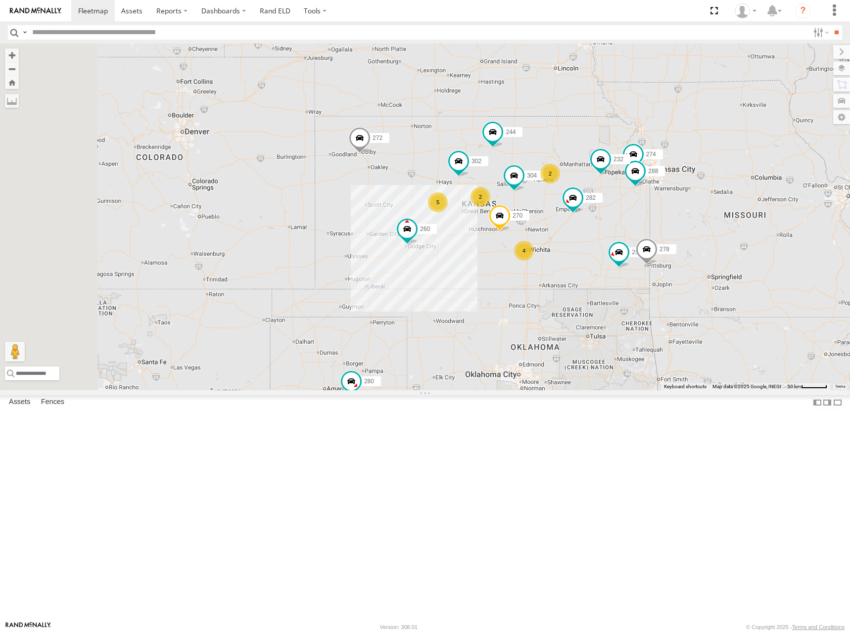
drag, startPoint x: 696, startPoint y: 228, endPoint x: 697, endPoint y: 223, distance: 5.0
click at [697, 223] on div "270 304 302 282 274 244 288 256 232 278 260 272 280 5 2 4 2" at bounding box center [425, 217] width 850 height 347
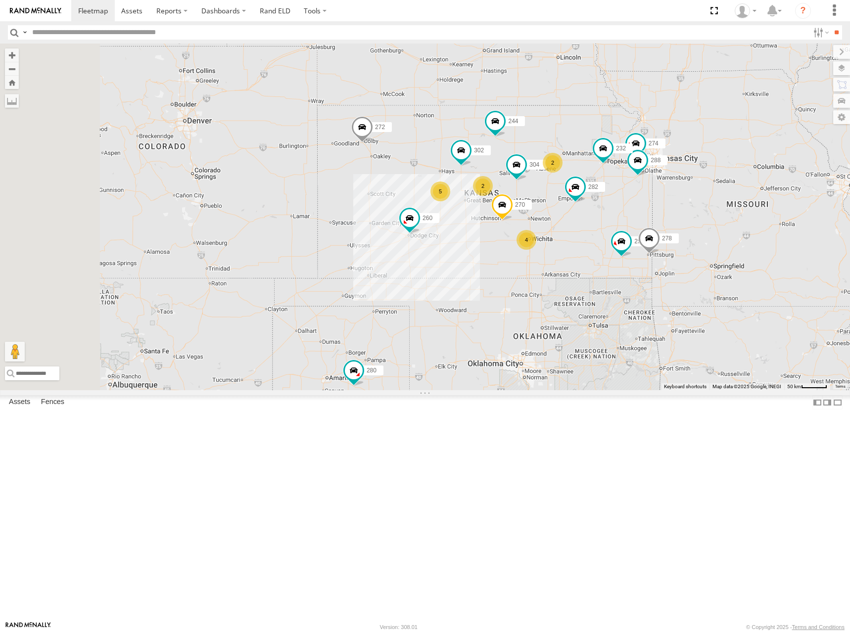
click at [677, 230] on div "270 304 302 282 274 244 288 256 232 278 260 272 280 5 2 4 2" at bounding box center [425, 217] width 850 height 347
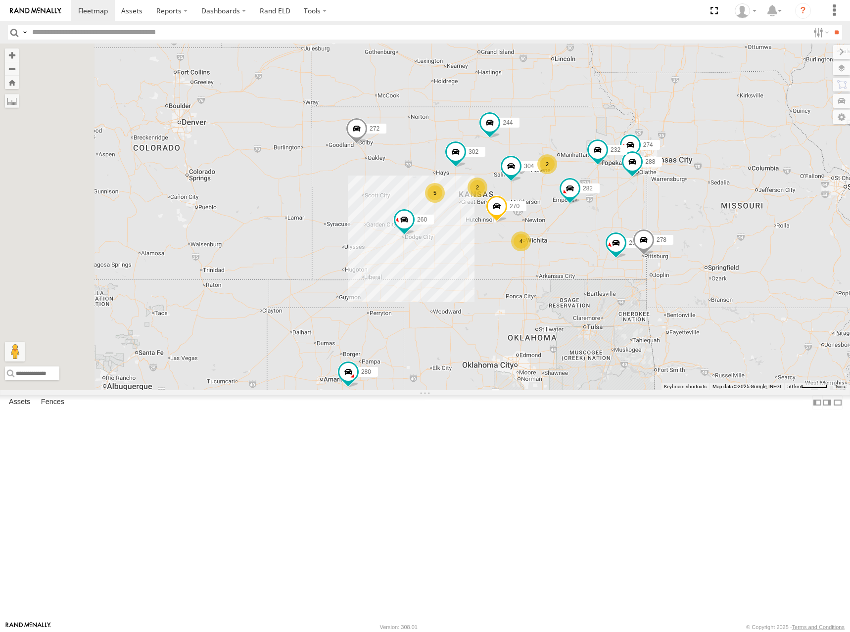
drag, startPoint x: 696, startPoint y: 227, endPoint x: 690, endPoint y: 231, distance: 7.4
click at [690, 231] on div "270 304 302 282 274 244 288 256 232 278 260 272 280 5 2 4 2" at bounding box center [425, 217] width 850 height 347
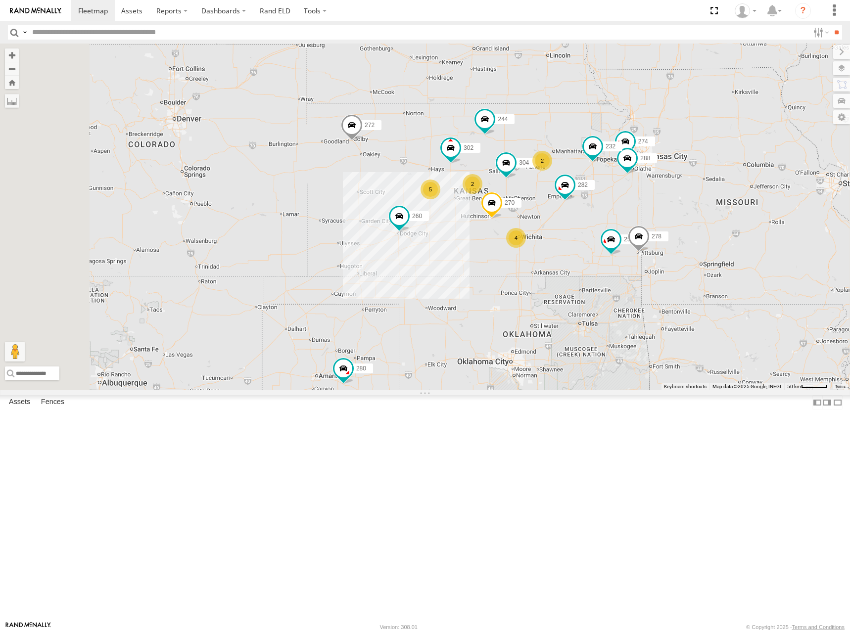
click at [682, 233] on div "270 304 302 282 274 244 288 256 232 278 260 272 280 5 2 4 2" at bounding box center [425, 217] width 850 height 347
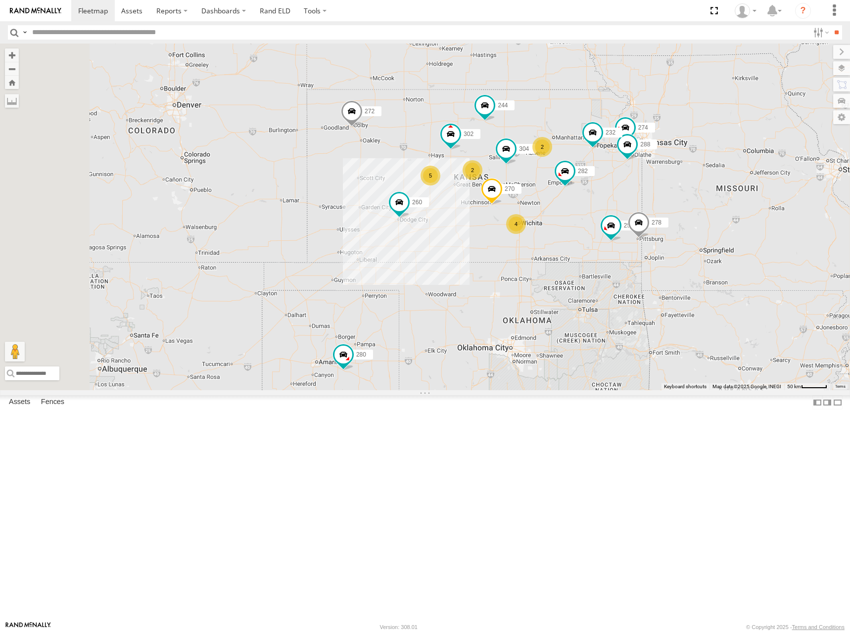
drag, startPoint x: 696, startPoint y: 234, endPoint x: 696, endPoint y: 223, distance: 10.4
click at [696, 223] on div "270 304 302 282 274 244 288 256 232 278 260 272 280 5 2 4 2" at bounding box center [425, 217] width 850 height 347
drag, startPoint x: 724, startPoint y: 312, endPoint x: 725, endPoint y: 296, distance: 15.3
click at [725, 296] on div "270 304 302 282 274 244 288 256 232 278 260 272 280 5 2 4 2" at bounding box center [425, 217] width 850 height 347
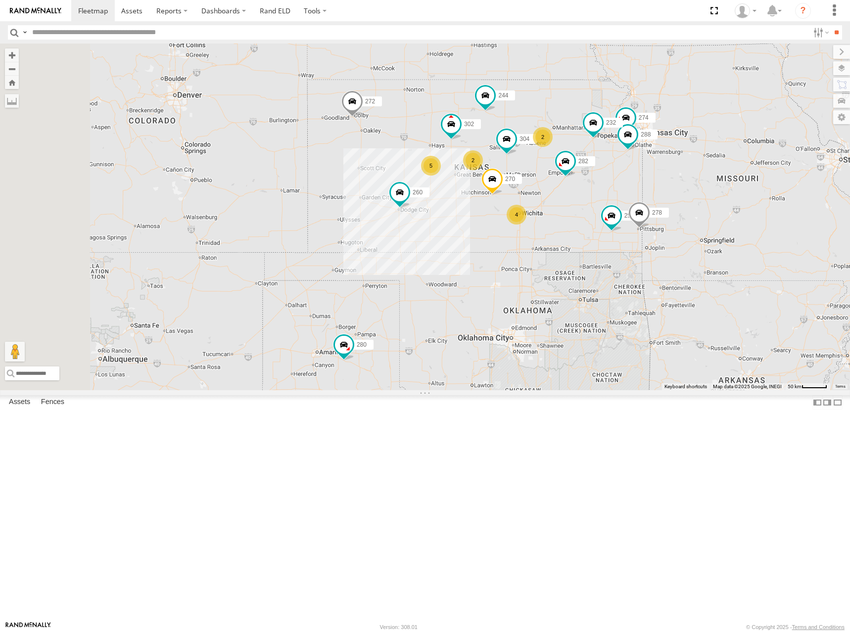
click at [708, 199] on div "270 304 302 282 274 244 288 256 232 278 260 272 280 5 2 4 2" at bounding box center [425, 217] width 850 height 347
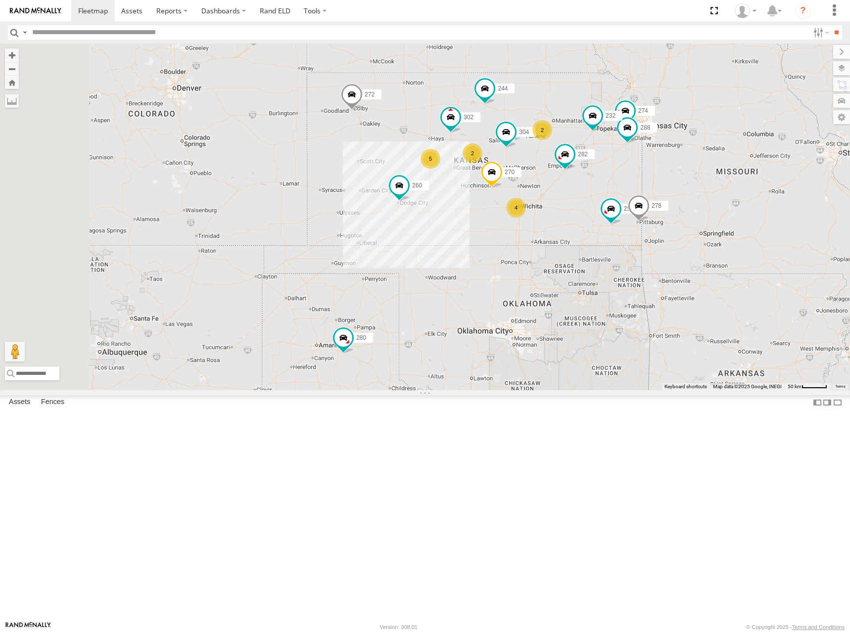
click at [691, 224] on div "270 304 302 282 274 244 288 256 232 278 260 272 280 5 2 4 2" at bounding box center [425, 217] width 850 height 347
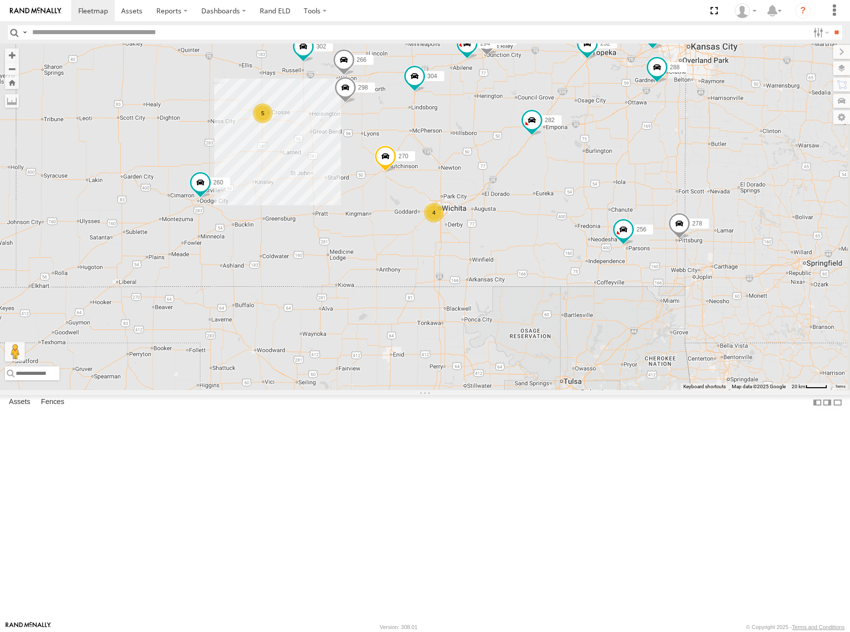
drag, startPoint x: 694, startPoint y: 273, endPoint x: 663, endPoint y: 305, distance: 44.1
click at [663, 305] on div "270 304 302 282 274 244 288 256 232 278 260 272 280 5 298 4 292 266 294" at bounding box center [425, 217] width 850 height 347
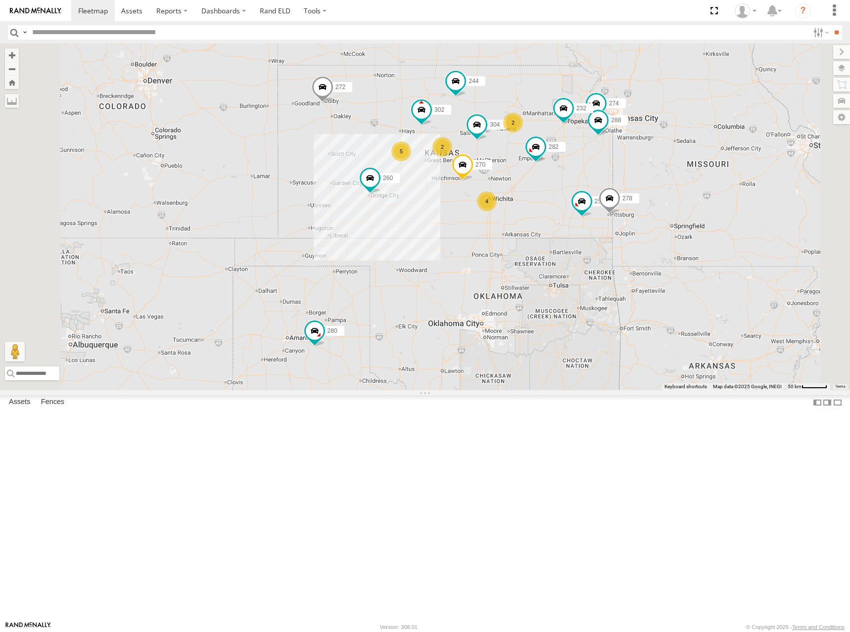
drag, startPoint x: 665, startPoint y: 195, endPoint x: 671, endPoint y: 192, distance: 6.4
click at [671, 192] on div "270 304 302 282 274 244 288 256 232 278 260 272 280 5 2 4 2" at bounding box center [425, 217] width 850 height 347
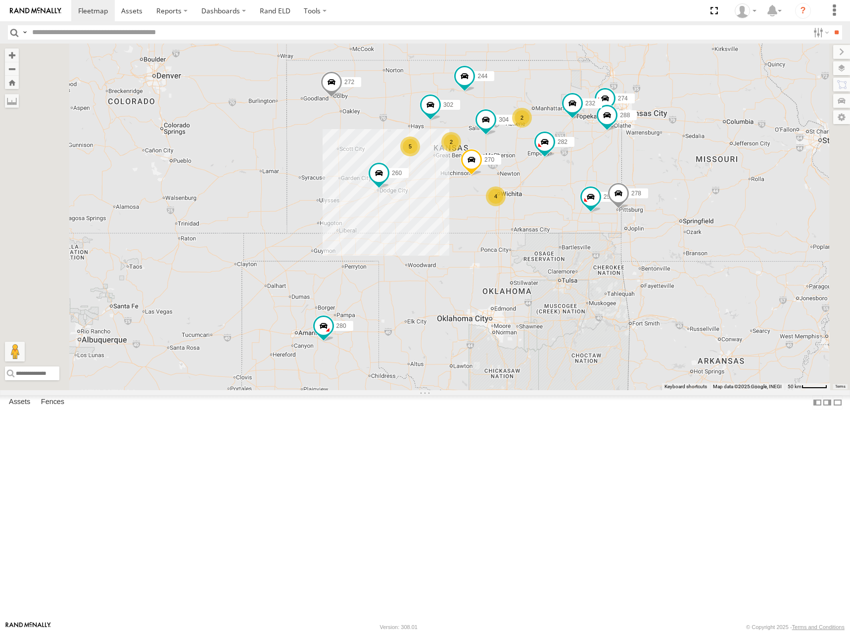
drag, startPoint x: 670, startPoint y: 171, endPoint x: 668, endPoint y: 186, distance: 15.0
click at [668, 186] on div "270 304 302 282 274 244 288 256 232 278 260 272 280 5 2 4 2" at bounding box center [425, 217] width 850 height 347
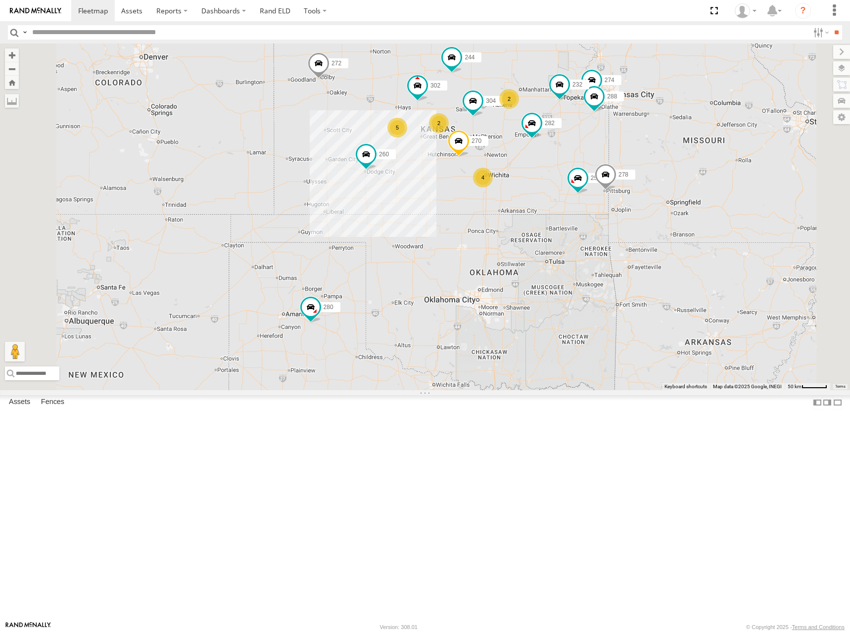
drag, startPoint x: 627, startPoint y: 151, endPoint x: 638, endPoint y: 165, distance: 17.9
click at [638, 165] on div "270 304 302 282 274 244 288 256 232 278 260 272 280 5 2 4 2" at bounding box center [425, 217] width 850 height 347
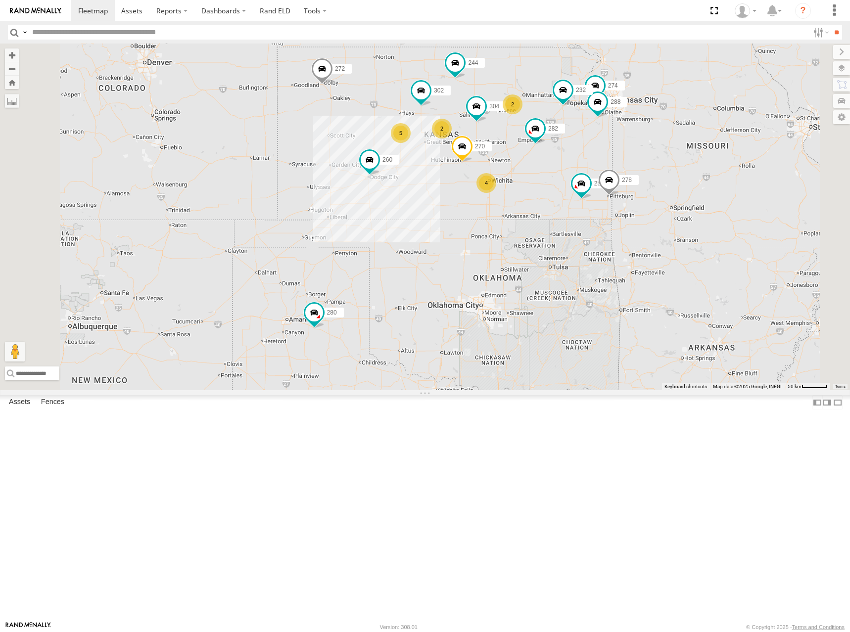
drag, startPoint x: 634, startPoint y: 163, endPoint x: 637, endPoint y: 168, distance: 5.6
click at [637, 168] on div "270 304 302 282 274 244 288 256 232 278 260 272 280 5 2 4 2" at bounding box center [425, 217] width 850 height 347
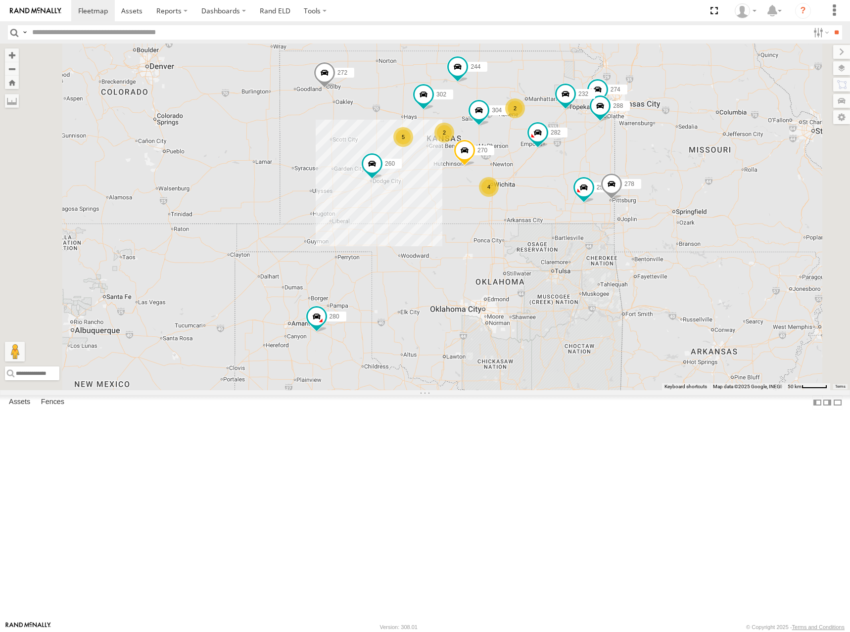
drag, startPoint x: 664, startPoint y: 167, endPoint x: 665, endPoint y: 172, distance: 5.0
click at [665, 172] on div "270 304 302 282 274 244 288 256 232 278 260 272 280 5 2 4 2" at bounding box center [425, 217] width 850 height 347
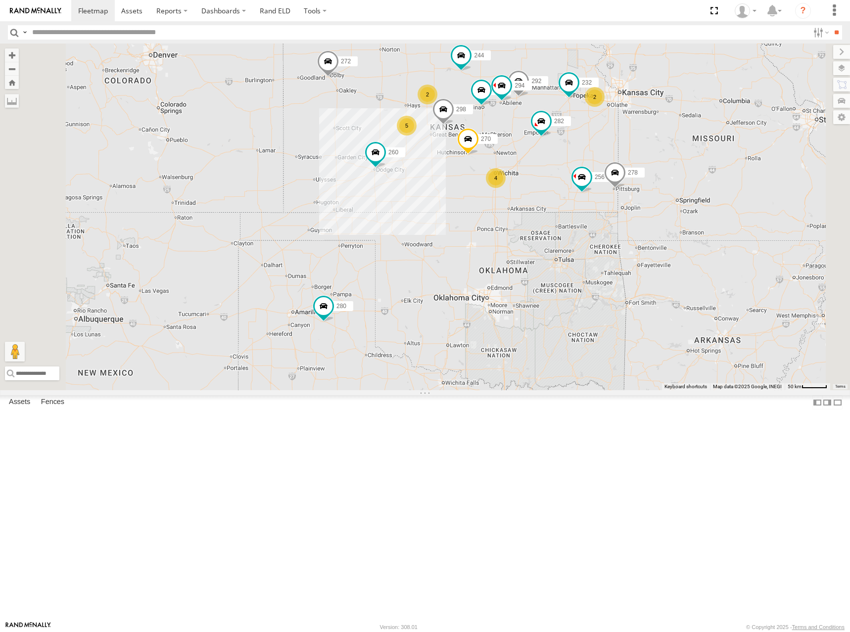
drag, startPoint x: 656, startPoint y: 176, endPoint x: 660, endPoint y: 163, distance: 13.3
click at [660, 163] on div "244 298 270 292 272 280 256 232 304 282 278 294 260 2 5 4 2" at bounding box center [425, 217] width 850 height 347
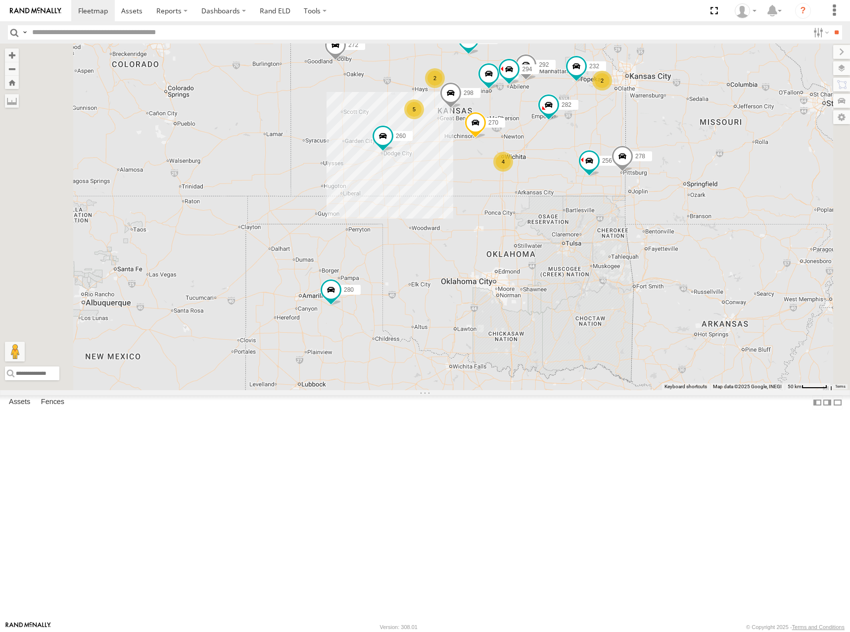
drag, startPoint x: 688, startPoint y: 166, endPoint x: 695, endPoint y: 148, distance: 19.1
click at [695, 148] on div "244 298 270 292 272 280 256 232 304 282 278 294 260 2 5 4 2" at bounding box center [425, 217] width 850 height 347
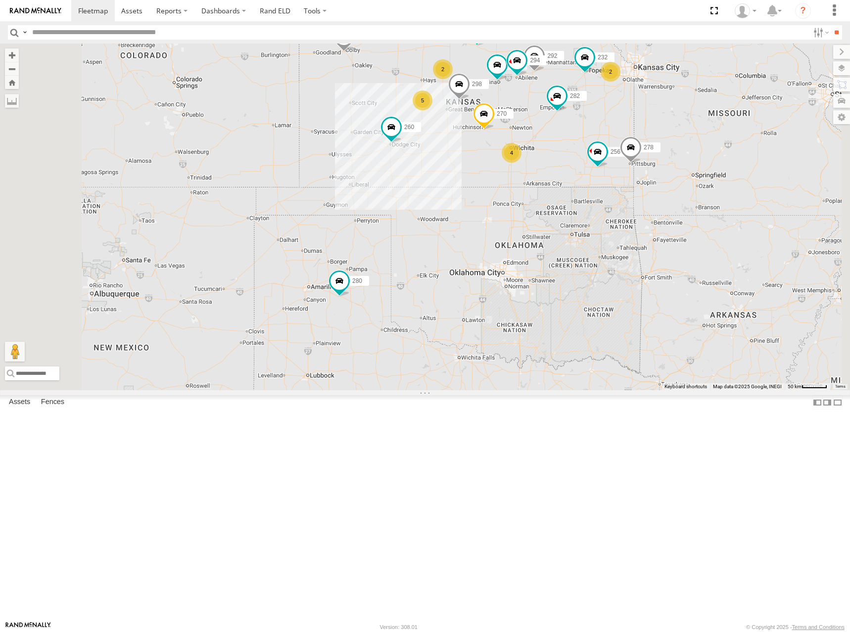
drag, startPoint x: 683, startPoint y: 148, endPoint x: 691, endPoint y: 139, distance: 12.6
click at [691, 139] on div "244 298 270 292 272 280 256 232 304 282 278 294 260 2 5 4 2" at bounding box center [425, 217] width 850 height 347
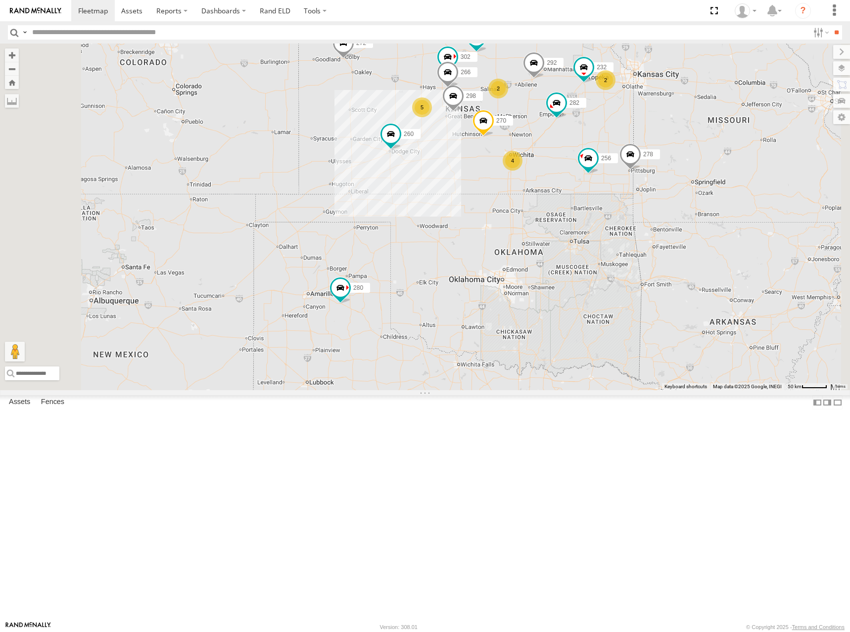
drag, startPoint x: 672, startPoint y: 114, endPoint x: 668, endPoint y: 124, distance: 11.3
click at [668, 124] on div "244 298 270 292 272 280 256 232 302 282 266 278 260 2 5 4 2" at bounding box center [425, 217] width 850 height 347
click at [691, 134] on div "244 298 270 292 272 280 256 232 302 282 266 278 260 2 5 4 2" at bounding box center [425, 217] width 850 height 347
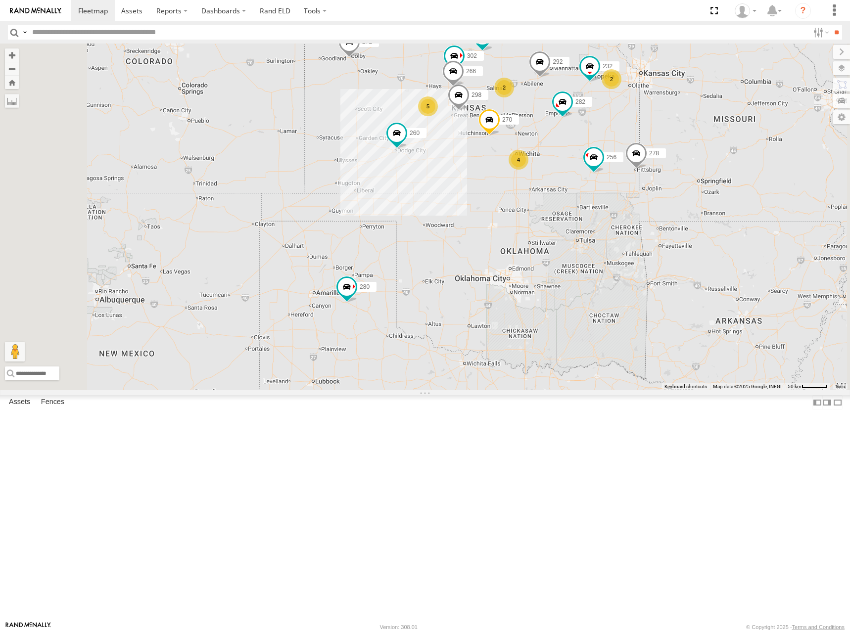
drag, startPoint x: 703, startPoint y: 143, endPoint x: 710, endPoint y: 141, distance: 6.7
click at [710, 141] on div "244 298 270 292 272 280 256 232 302 282 266 278 260 2 5 4 2" at bounding box center [425, 217] width 850 height 347
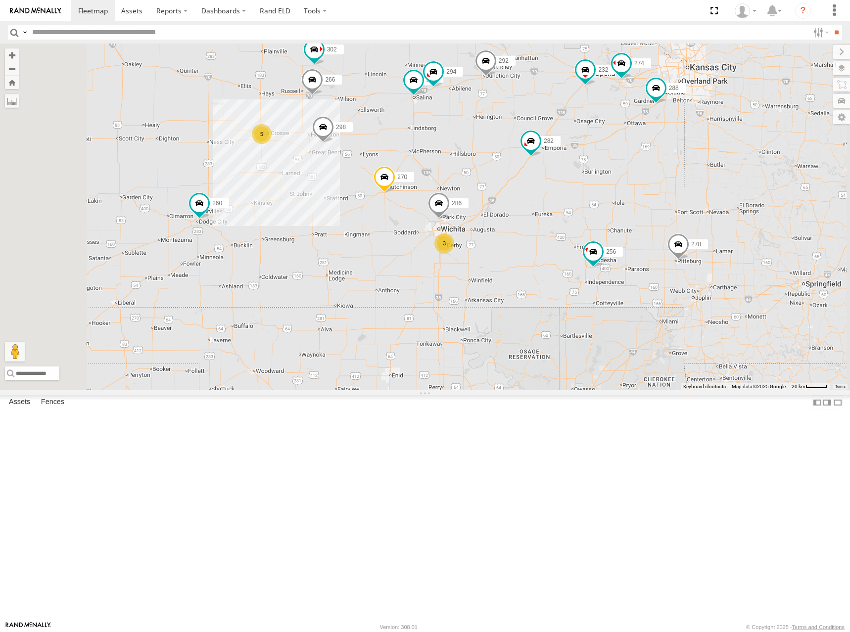
drag, startPoint x: 667, startPoint y: 132, endPoint x: 672, endPoint y: 148, distance: 16.7
click at [672, 148] on div "244 298 270 292 272 280 256 232 302 282 266 278 260 274 288 304 294 286 5 3" at bounding box center [425, 217] width 850 height 347
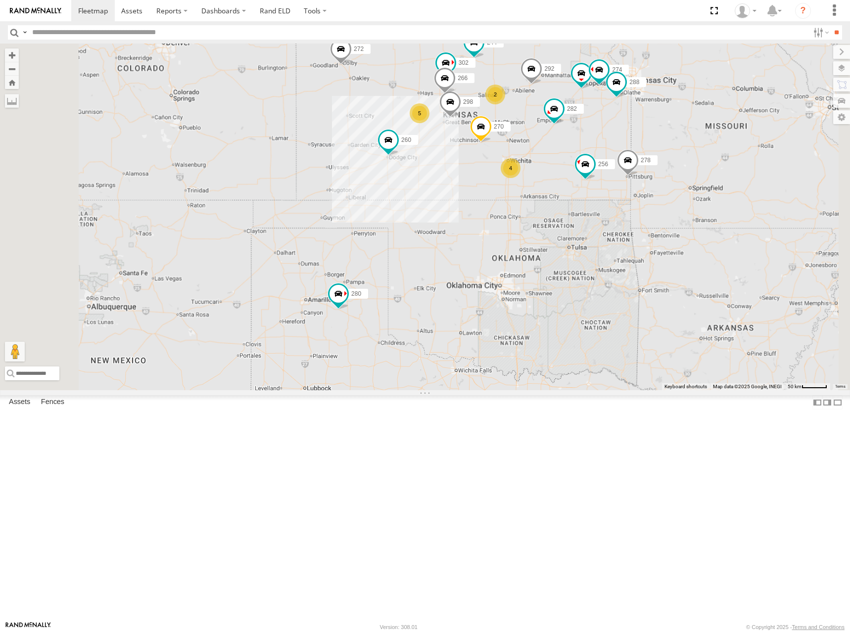
drag, startPoint x: 659, startPoint y: 133, endPoint x: 671, endPoint y: 159, distance: 28.8
click at [671, 159] on div "244 298 270 292 272 280 256 232 302 282 266 278 260 274 288 5 4 2" at bounding box center [425, 217] width 850 height 347
click at [674, 159] on div "244 298 270 292 272 280 256 232 302 282 266 278 260 274 288 5 4 2" at bounding box center [425, 217] width 850 height 347
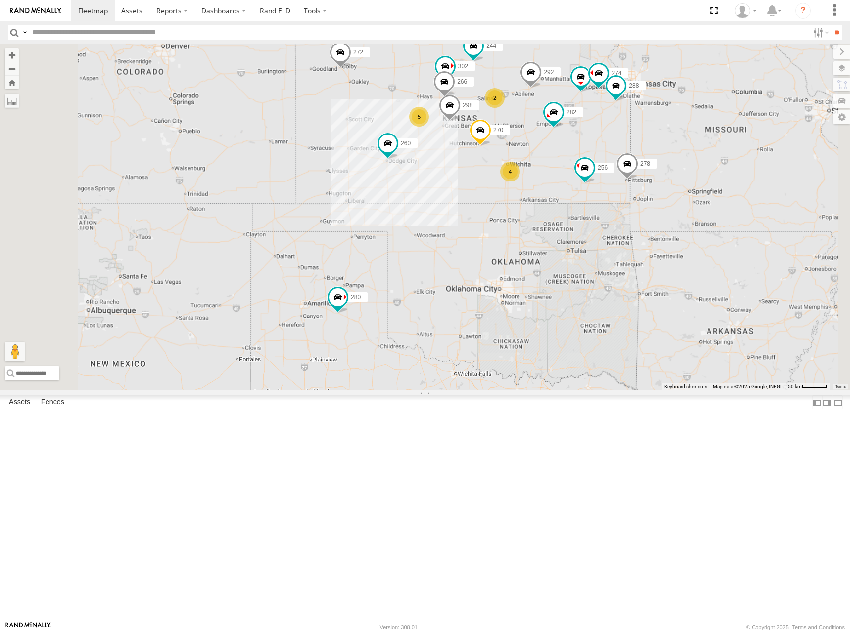
click at [671, 157] on div "244 298 270 292 272 280 256 232 302 282 266 278 260 274 288 5 4 2" at bounding box center [425, 217] width 850 height 347
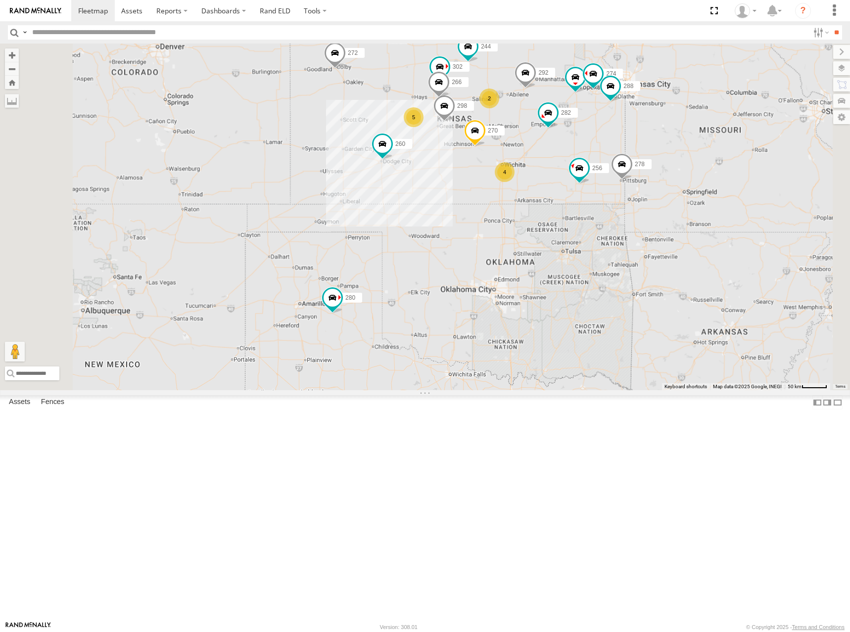
drag, startPoint x: 682, startPoint y: 160, endPoint x: 677, endPoint y: 160, distance: 5.4
click at [677, 160] on div "244 298 270 292 272 280 256 232 302 282 266 278 260 274 288 5 4 2" at bounding box center [425, 217] width 850 height 347
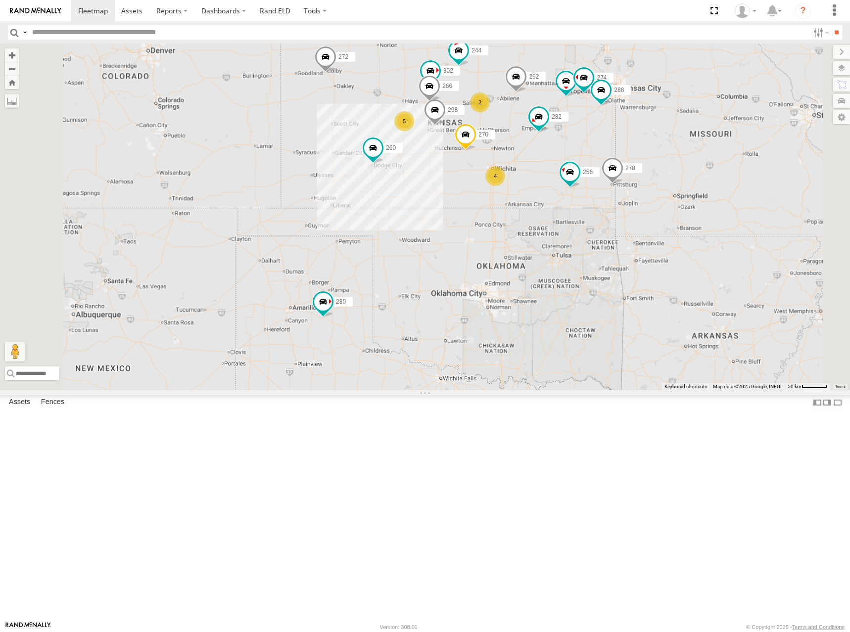
drag, startPoint x: 655, startPoint y: 162, endPoint x: 646, endPoint y: 167, distance: 10.6
click at [646, 167] on div "244 298 270 292 272 280 256 232 302 282 266 278 260 274 288 5 4 2" at bounding box center [425, 217] width 850 height 347
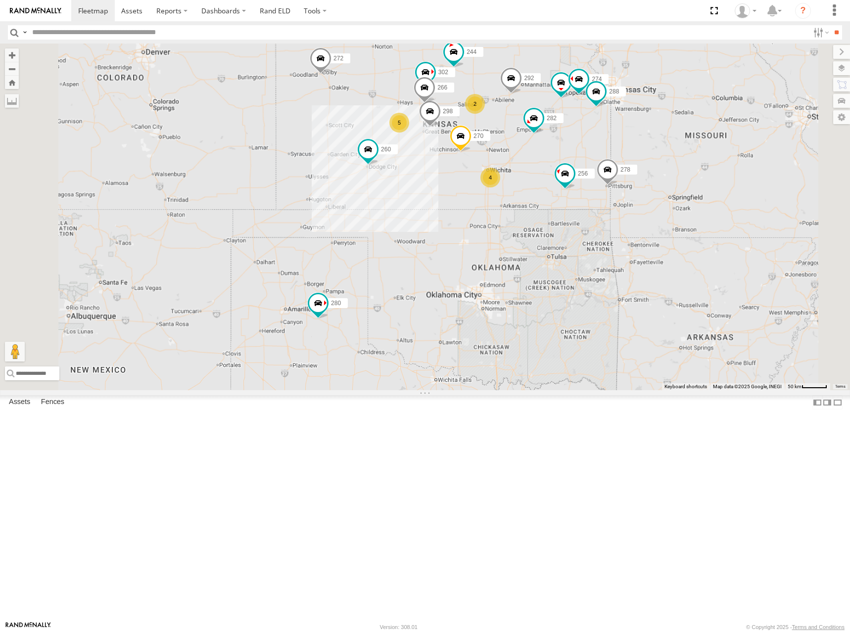
click at [646, 165] on div "244 298 270 292 272 280 256 232 302 282 266 278 260 274 288 5 4 2" at bounding box center [425, 217] width 850 height 347
click at [648, 160] on div "244 298 270 292 272 280 256 232 302 282 266 278 260 274 288 5 4 2" at bounding box center [425, 217] width 850 height 347
drag, startPoint x: 656, startPoint y: 156, endPoint x: 658, endPoint y: 150, distance: 6.3
click at [658, 150] on div "244 298 270 292 272 280 256 232 302 282 266 278 260 274 288 5 4 2" at bounding box center [425, 217] width 850 height 347
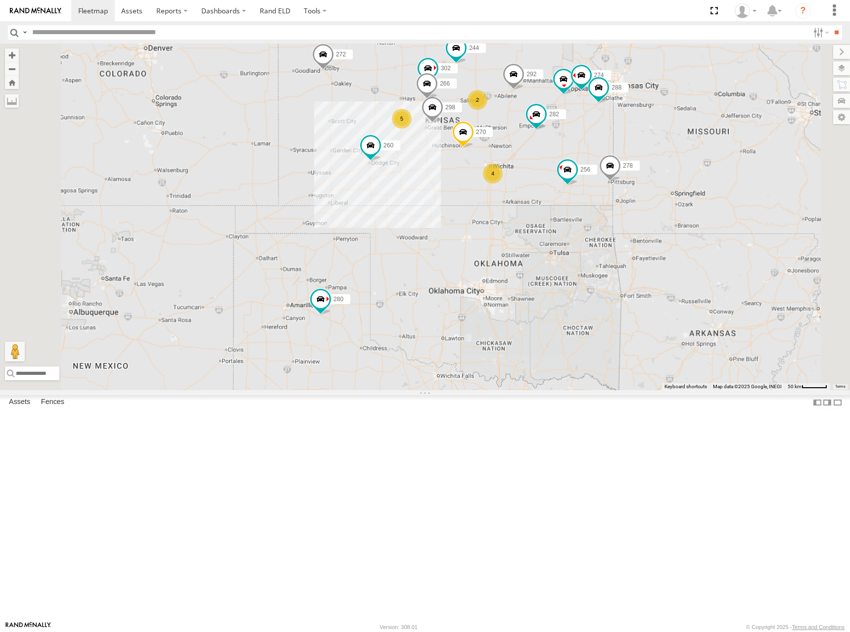
click at [689, 158] on div "244 298 270 292 272 280 256 232 302 282 266 278 260 274 288 5 4 2" at bounding box center [425, 217] width 850 height 347
drag, startPoint x: 679, startPoint y: 169, endPoint x: 682, endPoint y: 164, distance: 6.0
click at [682, 164] on div "244 298 270 292 272 280 256 232 302 282 266 278 260 274 288 5 4 2" at bounding box center [425, 217] width 850 height 347
drag, startPoint x: 682, startPoint y: 160, endPoint x: 679, endPoint y: 166, distance: 6.9
click at [679, 166] on div "244 298 270 292 272 280 256 232 302 282 266 278 260 274 288 5 4 2" at bounding box center [425, 217] width 850 height 347
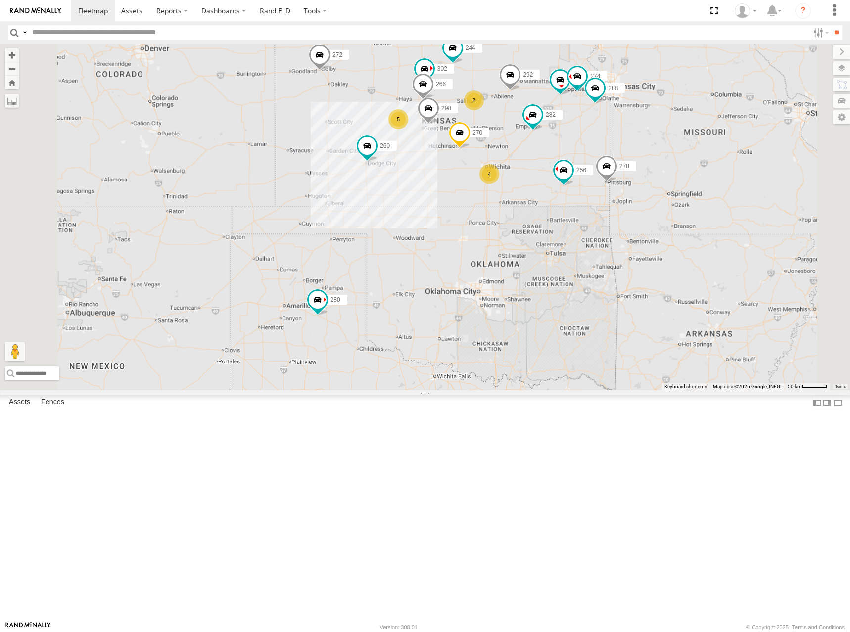
drag, startPoint x: 681, startPoint y: 163, endPoint x: 674, endPoint y: 164, distance: 6.6
click at [674, 164] on div "244 298 270 292 272 280 256 232 302 282 266 278 260 274 288 5 4 2" at bounding box center [425, 217] width 850 height 347
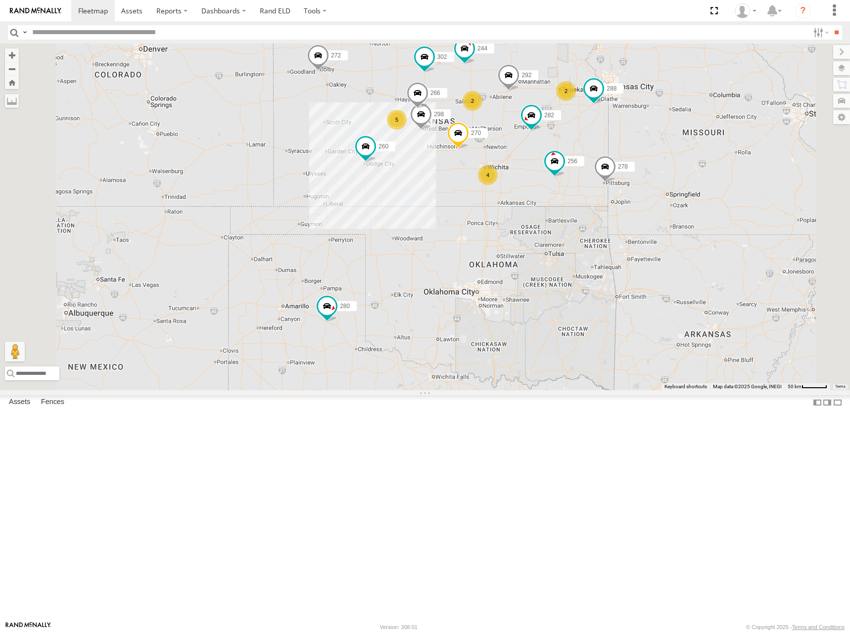
click at [683, 151] on div "244 298 270 288 292 272 280 256 302 282 266 278 260 2 5 4 2" at bounding box center [425, 217] width 850 height 347
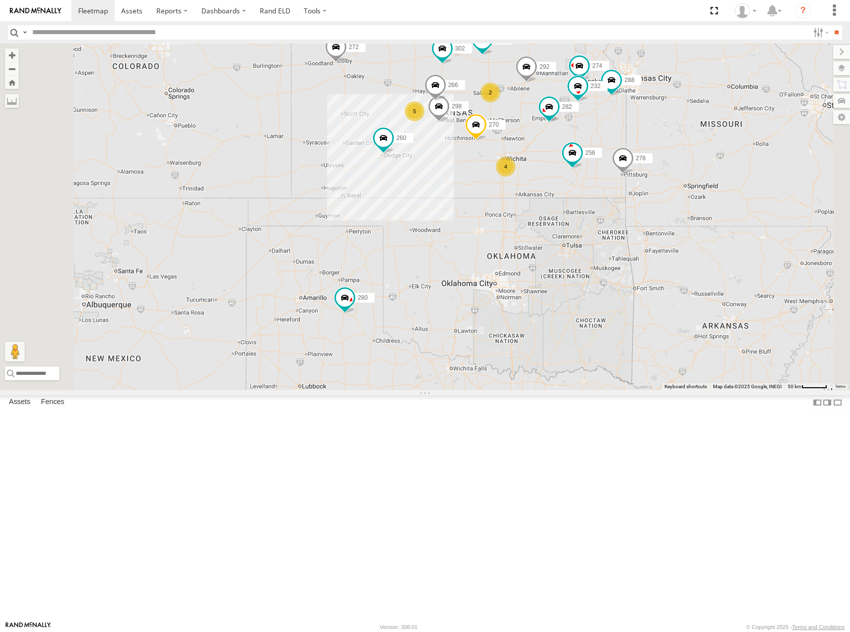
drag, startPoint x: 565, startPoint y: 143, endPoint x: 584, endPoint y: 133, distance: 21.5
click at [584, 133] on div "274 244 298 270 288 292 272 280 256 232 302 282 266 278 260 5 4 2" at bounding box center [425, 217] width 850 height 347
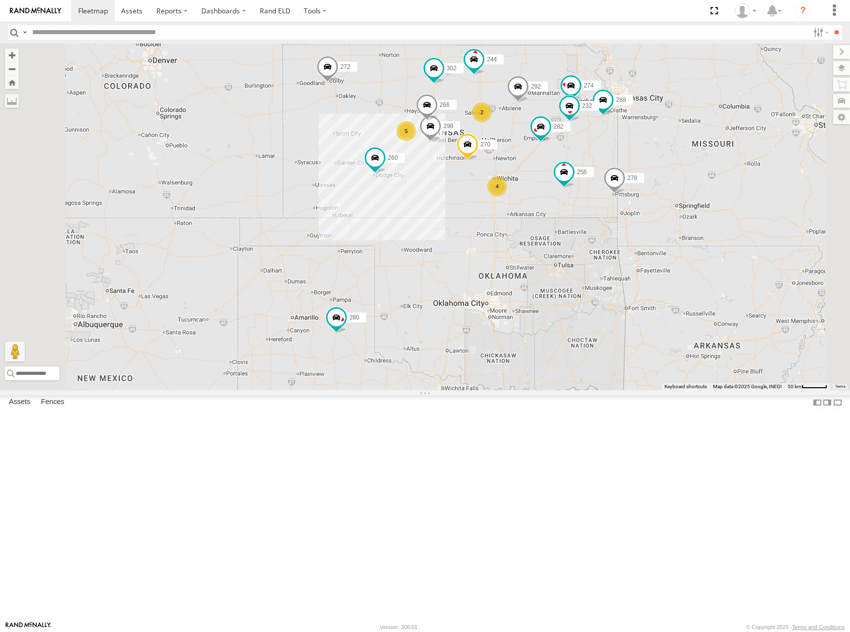
drag, startPoint x: 663, startPoint y: 153, endPoint x: 657, endPoint y: 166, distance: 14.2
click at [657, 166] on div "274 244 298 270 288 292 272 280 256 232 302 282 266 278 260 5 4 2" at bounding box center [425, 217] width 850 height 347
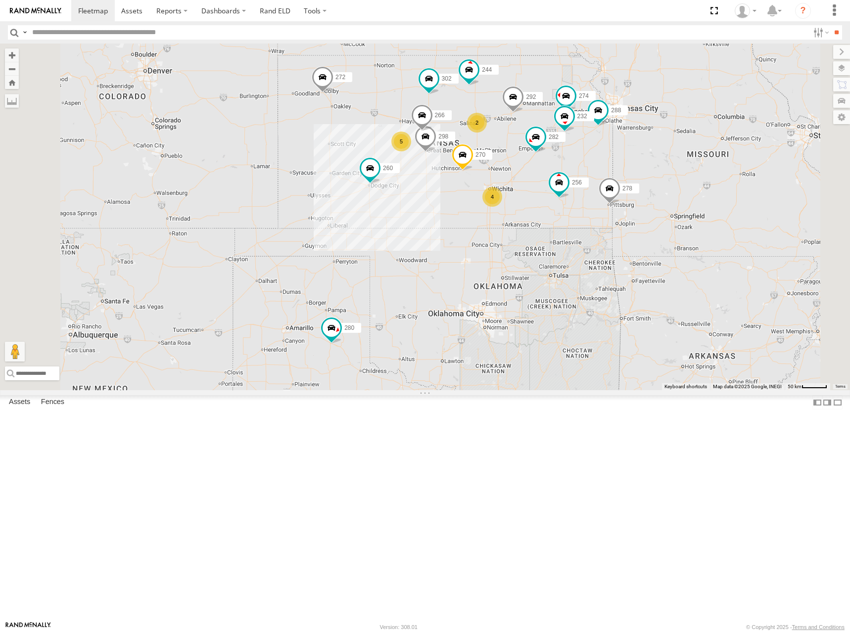
drag, startPoint x: 668, startPoint y: 168, endPoint x: 664, endPoint y: 178, distance: 11.1
click at [664, 178] on div "274 244 298 270 288 292 272 280 256 232 302 282 266 278 260 5 4 2" at bounding box center [425, 217] width 850 height 347
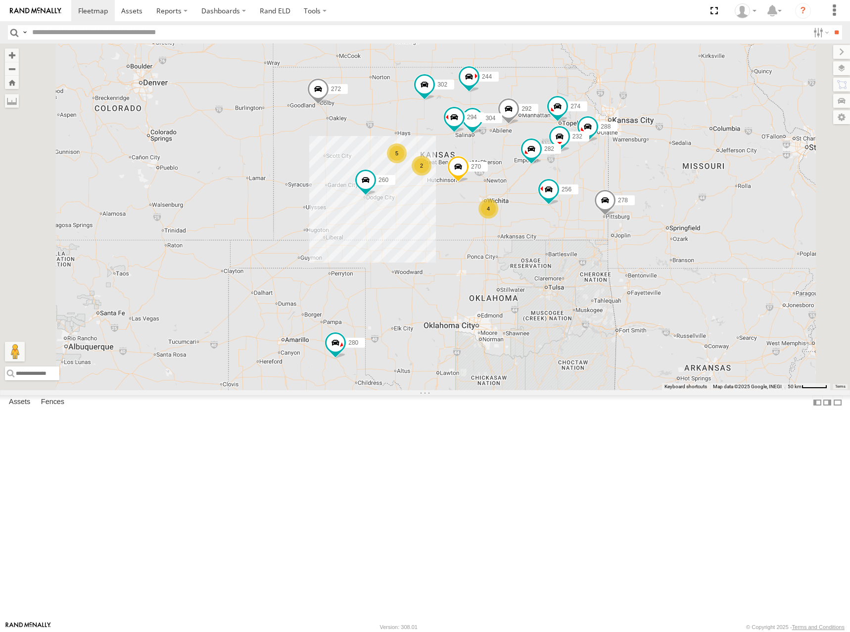
drag, startPoint x: 652, startPoint y: 192, endPoint x: 658, endPoint y: 196, distance: 7.4
click at [658, 196] on div "274 244 270 288 292 272 280 256 232 304 302 282 278 294 260 5 2 4" at bounding box center [425, 217] width 850 height 347
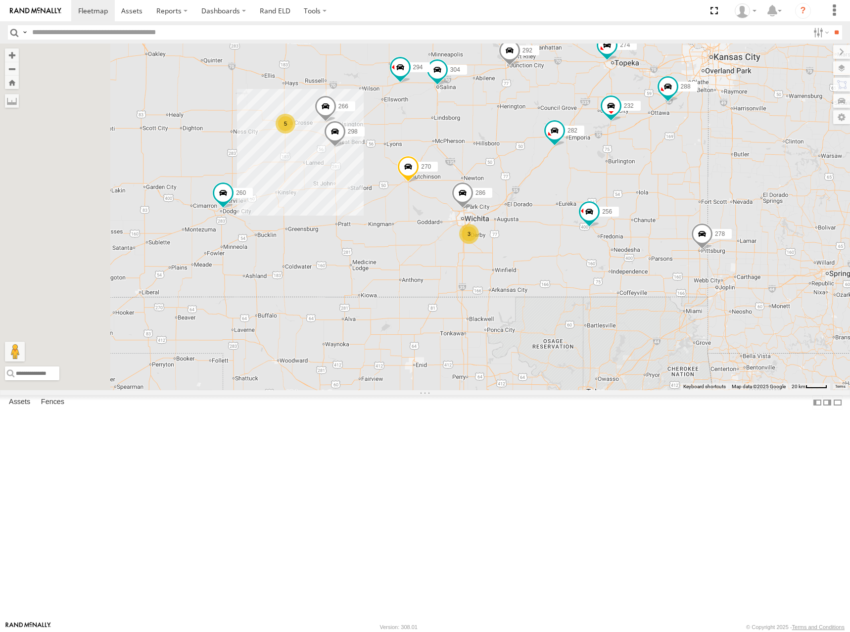
drag, startPoint x: 661, startPoint y: 298, endPoint x: 712, endPoint y: 300, distance: 50.5
click at [712, 300] on div "274 244 270 288 292 272 280 256 232 304 302 282 278 294 260 5 298 3 266 286" at bounding box center [425, 217] width 850 height 347
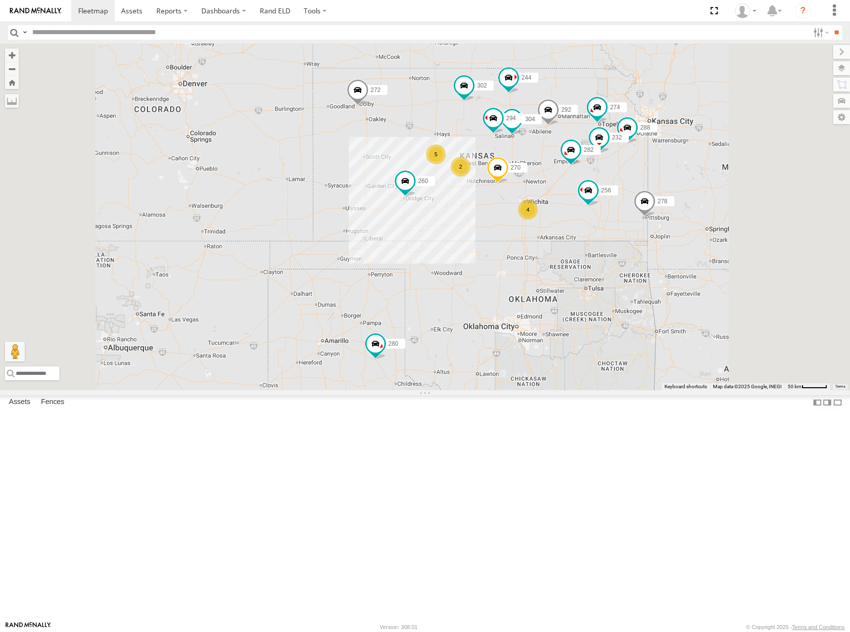
drag, startPoint x: 702, startPoint y: 191, endPoint x: 700, endPoint y: 199, distance: 8.3
click at [700, 199] on div "274 244 270 288 292 272 280 256 232 304 302 282 278 294 260 5 2 4" at bounding box center [425, 217] width 850 height 347
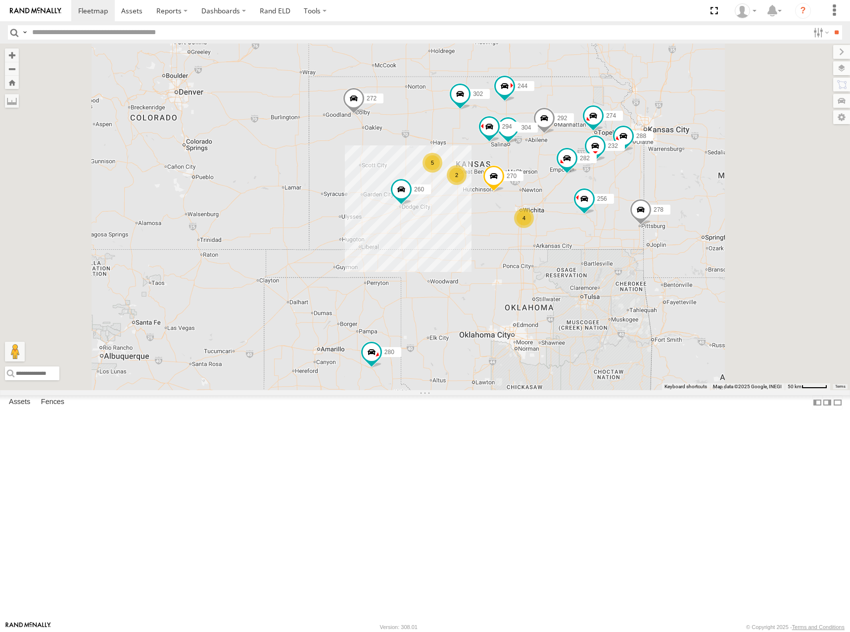
click at [683, 204] on div "274 244 270 288 292 272 280 256 232 304 302 282 278 294 260 5 2 4" at bounding box center [425, 217] width 850 height 347
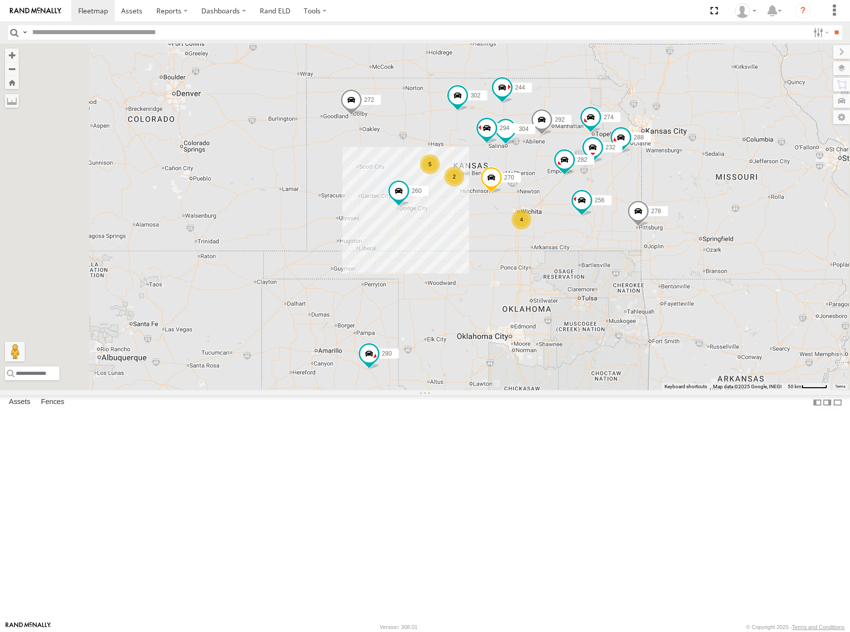
click at [681, 203] on div "274 244 270 288 292 272 280 256 232 304 302 282 278 294 260 5 2 4" at bounding box center [425, 217] width 850 height 347
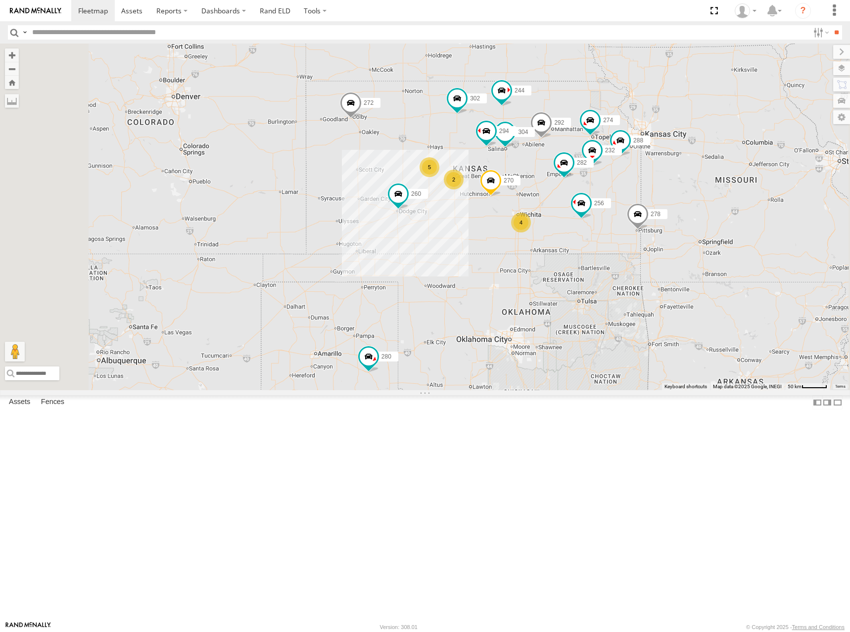
click at [688, 206] on div "274 244 270 288 292 272 280 256 232 304 302 282 278 294 260 5 2 4" at bounding box center [425, 217] width 850 height 347
click at [659, 273] on div "274 244 270 288 292 272 280 256 232 304 302 282 278 294 260 5 2 4" at bounding box center [425, 217] width 850 height 347
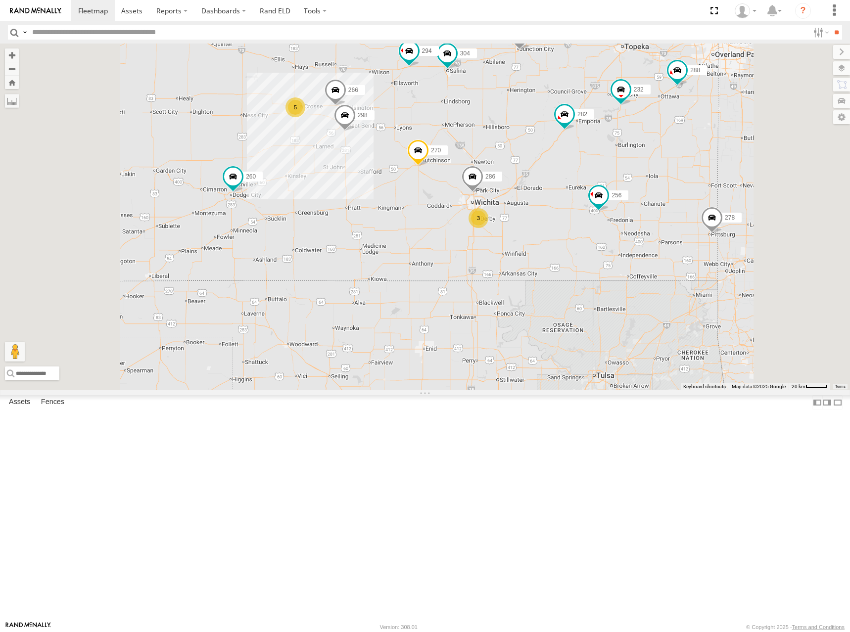
drag, startPoint x: 668, startPoint y: 271, endPoint x: 671, endPoint y: 281, distance: 10.5
click at [671, 281] on div "274 244 270 288 292 272 280 256 232 304 302 282 278 294 260 298 266 286 5 3" at bounding box center [425, 217] width 850 height 347
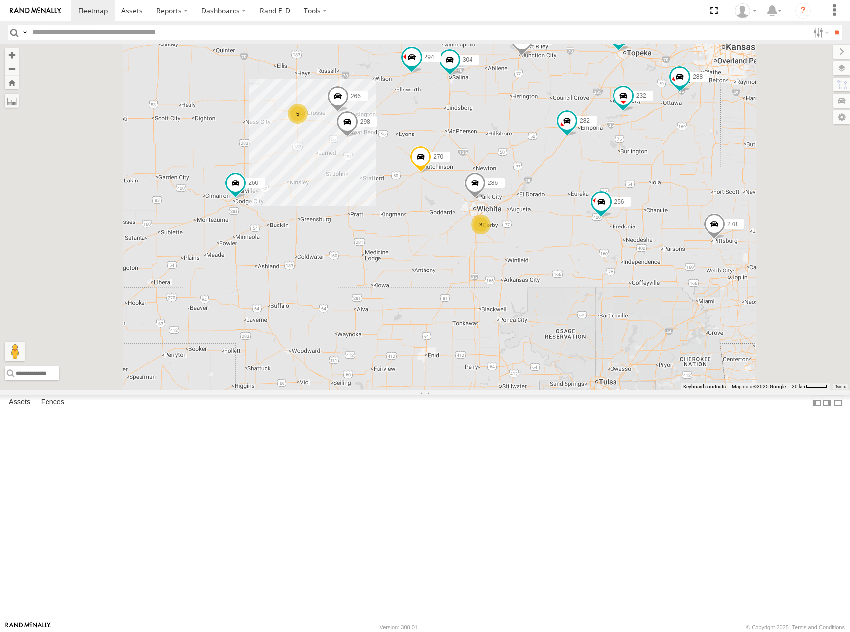
click at [670, 272] on div "274 244 270 288 292 272 280 256 232 304 302 282 278 294 260 298 266 286 5 3" at bounding box center [425, 217] width 850 height 347
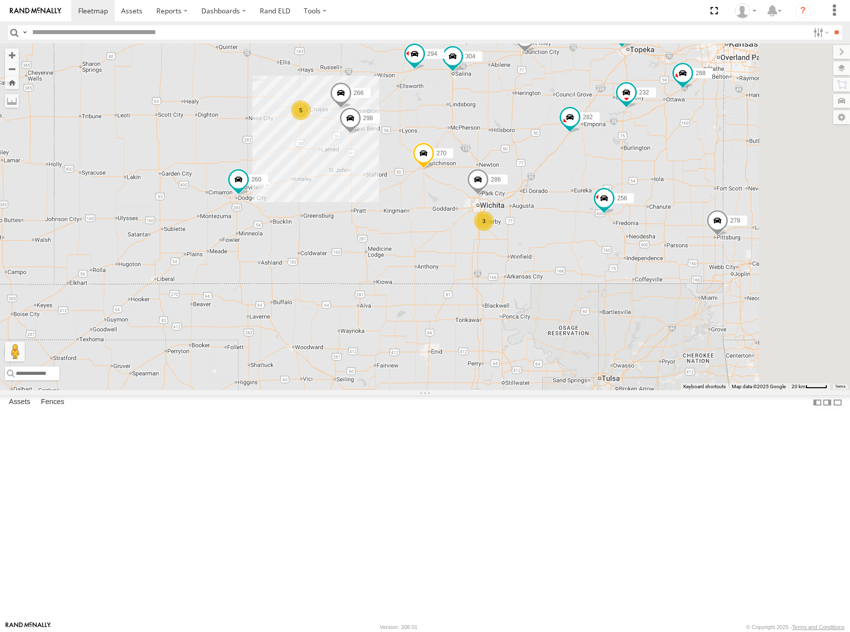
click at [674, 272] on div "274 244 270 288 292 272 280 256 232 304 302 282 278 294 260 298 266 286 5 3" at bounding box center [425, 217] width 850 height 347
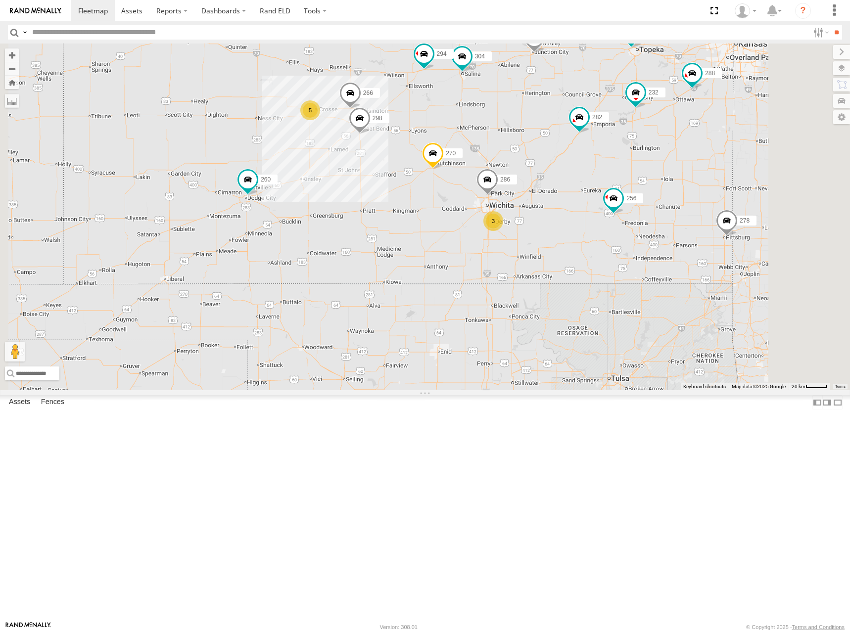
drag, startPoint x: 674, startPoint y: 272, endPoint x: 686, endPoint y: 272, distance: 11.4
click at [686, 272] on div "274 244 270 288 292 272 280 256 232 304 302 282 278 294 260 298 266 286 5 3" at bounding box center [425, 217] width 850 height 347
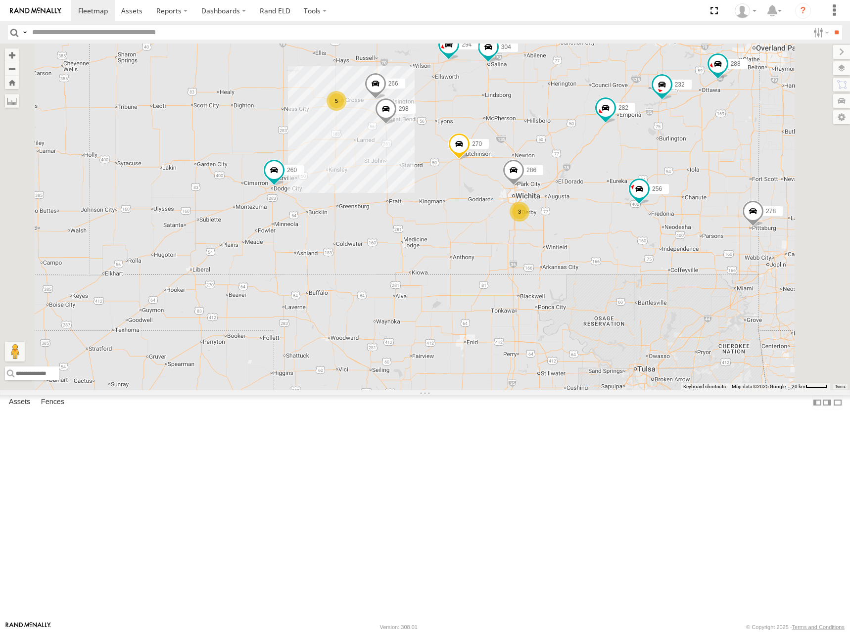
drag, startPoint x: 627, startPoint y: 235, endPoint x: 654, endPoint y: 225, distance: 29.0
click at [654, 225] on div "274 244 270 288 292 272 280 256 232 304 302 282 278 294 260 298 266 286 5 3" at bounding box center [425, 217] width 850 height 347
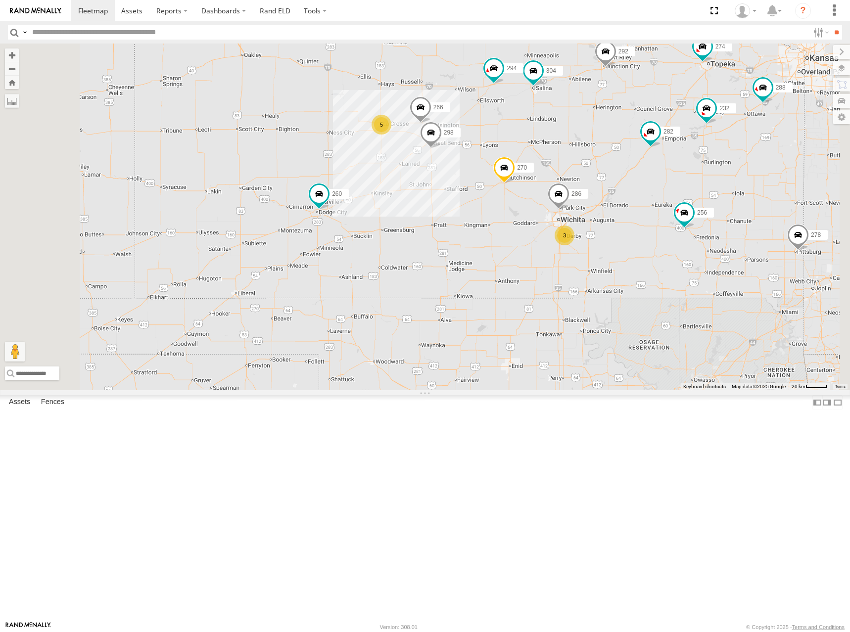
drag, startPoint x: 427, startPoint y: 241, endPoint x: 474, endPoint y: 265, distance: 52.2
click at [474, 265] on div "274 244 270 288 292 272 280 256 232 304 302 282 278 294 260 298 266 286 5 3" at bounding box center [425, 217] width 850 height 347
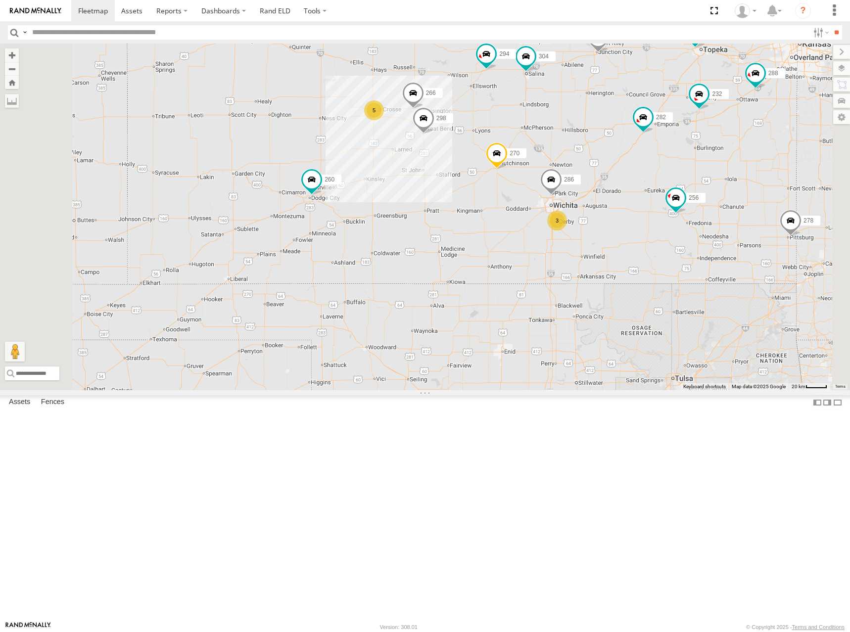
drag, startPoint x: 471, startPoint y: 267, endPoint x: 463, endPoint y: 251, distance: 17.9
click at [463, 251] on div "274 244 270 288 292 272 280 256 232 304 302 282 278 294 260 298 266 286 5 3" at bounding box center [425, 217] width 850 height 347
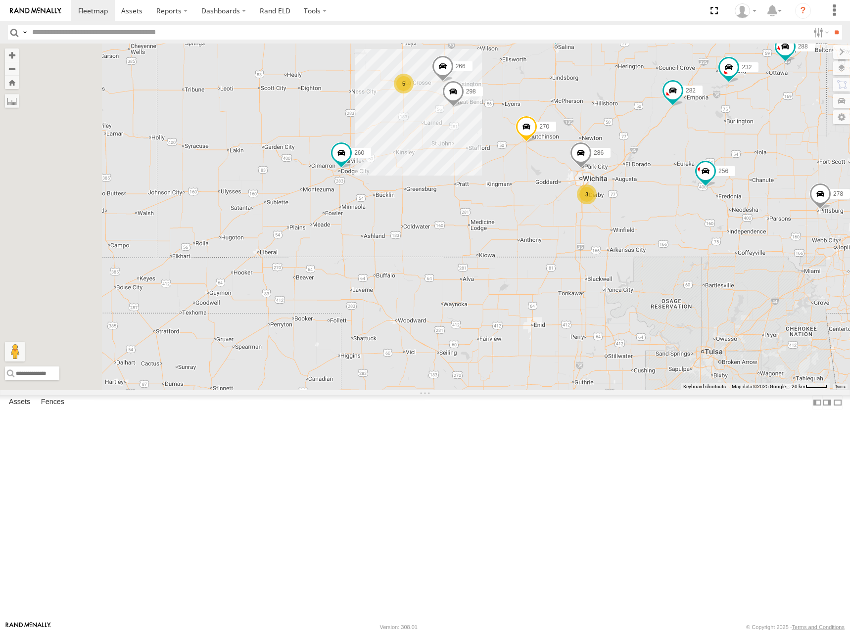
drag, startPoint x: 482, startPoint y: 296, endPoint x: 519, endPoint y: 271, distance: 44.8
click at [519, 271] on div "274 244 270 288 292 272 280 256 232 304 302 282 278 294 260 298 266 286 5 3" at bounding box center [425, 217] width 850 height 347
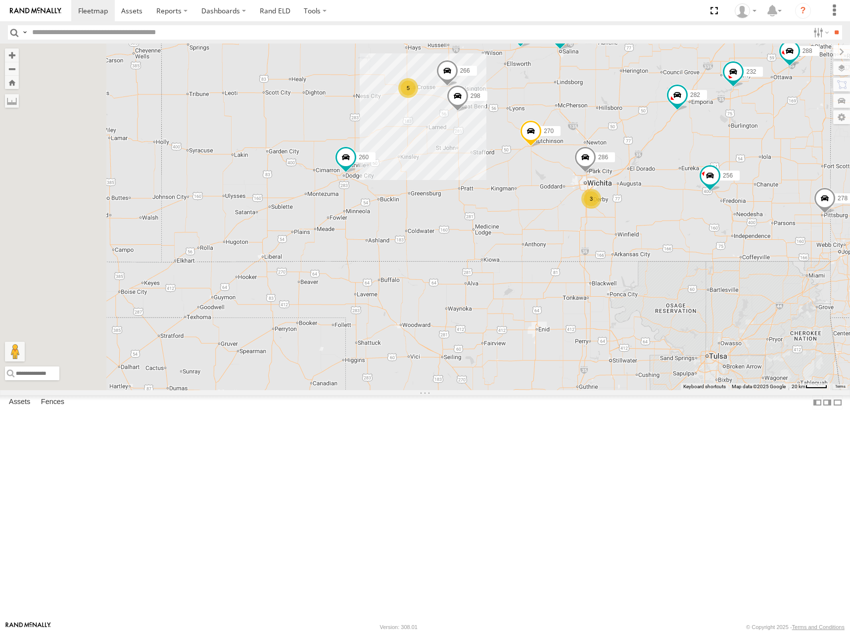
drag, startPoint x: 573, startPoint y: 259, endPoint x: 567, endPoint y: 271, distance: 12.6
click at [567, 271] on div "274 244 270 288 292 272 280 256 232 304 302 282 278 294 260 298 266 286 5 3" at bounding box center [425, 217] width 850 height 347
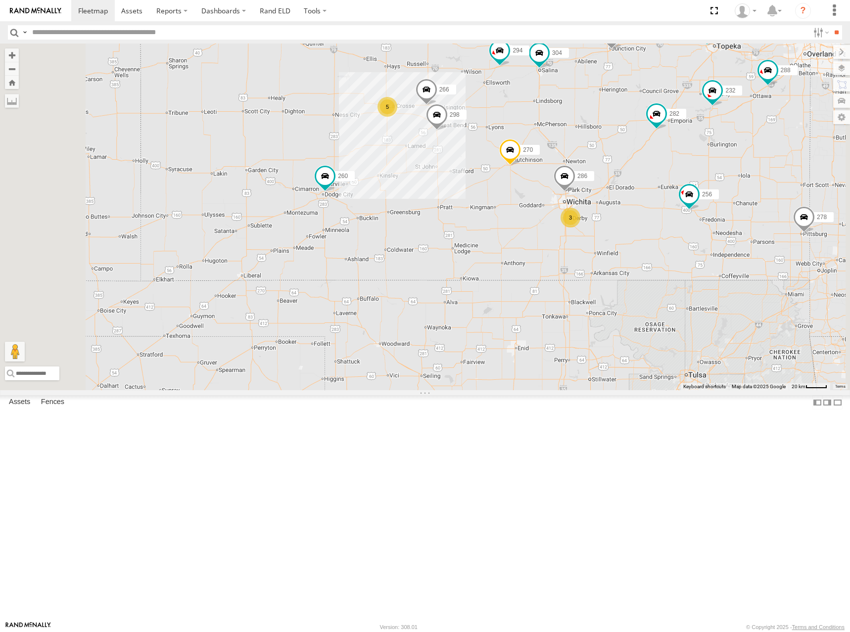
drag, startPoint x: 636, startPoint y: 230, endPoint x: 610, endPoint y: 250, distance: 32.5
click at [610, 250] on div "274 244 270 288 292 272 280 256 232 304 302 282 278 294 260 298 266 286 5 3" at bounding box center [425, 217] width 850 height 347
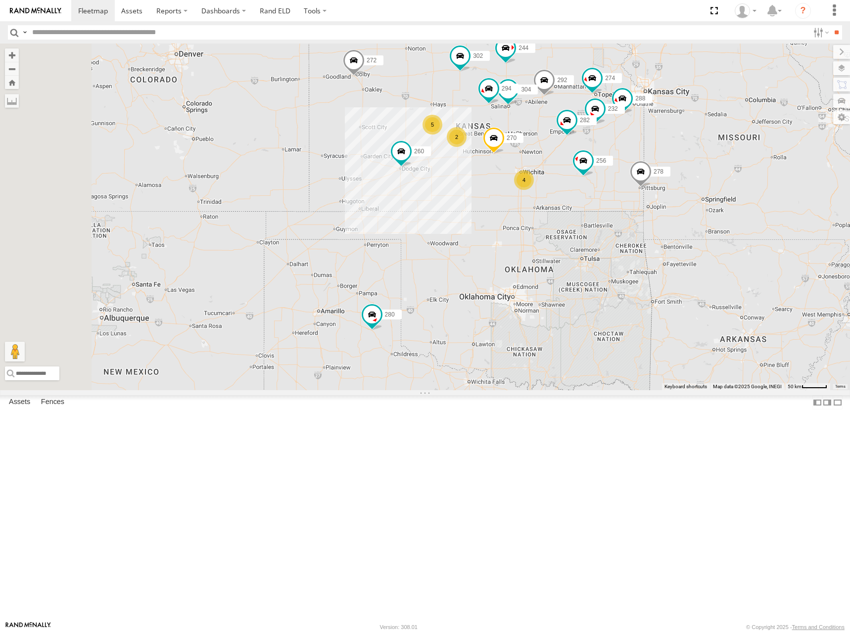
drag, startPoint x: 667, startPoint y: 167, endPoint x: 665, endPoint y: 172, distance: 6.0
click at [665, 172] on div "274 244 270 288 292 272 280 256 232 304 302 282 278 294 260 5 2 4" at bounding box center [425, 217] width 850 height 347
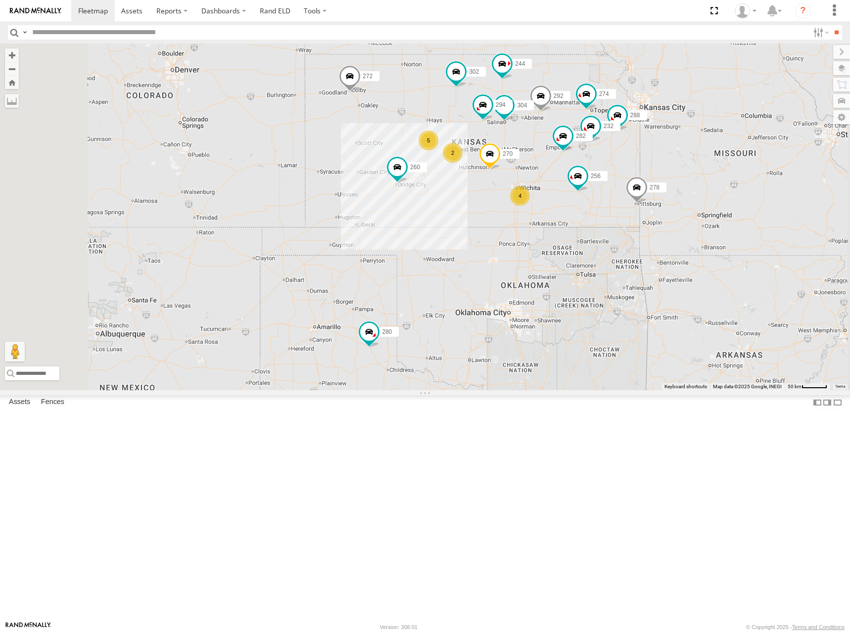
drag, startPoint x: 695, startPoint y: 132, endPoint x: 693, endPoint y: 144, distance: 11.5
click at [693, 144] on div "274 244 270 288 292 272 280 256 232 304 302 282 278 294 260 5 2 4" at bounding box center [425, 217] width 850 height 347
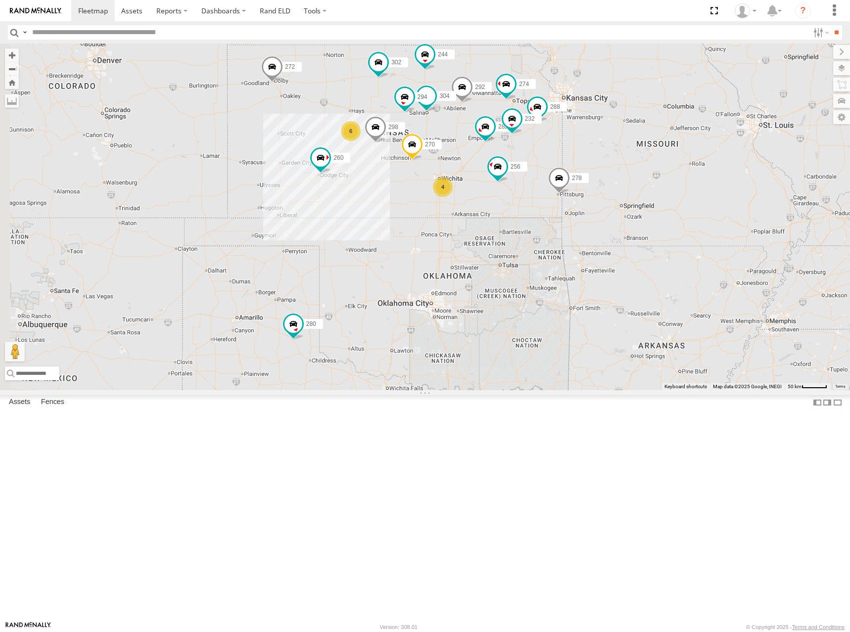
drag, startPoint x: 419, startPoint y: 264, endPoint x: 487, endPoint y: 288, distance: 72.9
click at [487, 288] on div "244 298 270 292 256 304 302 282 294 274 6 4 288 272 280 232 278 260" at bounding box center [425, 217] width 850 height 347
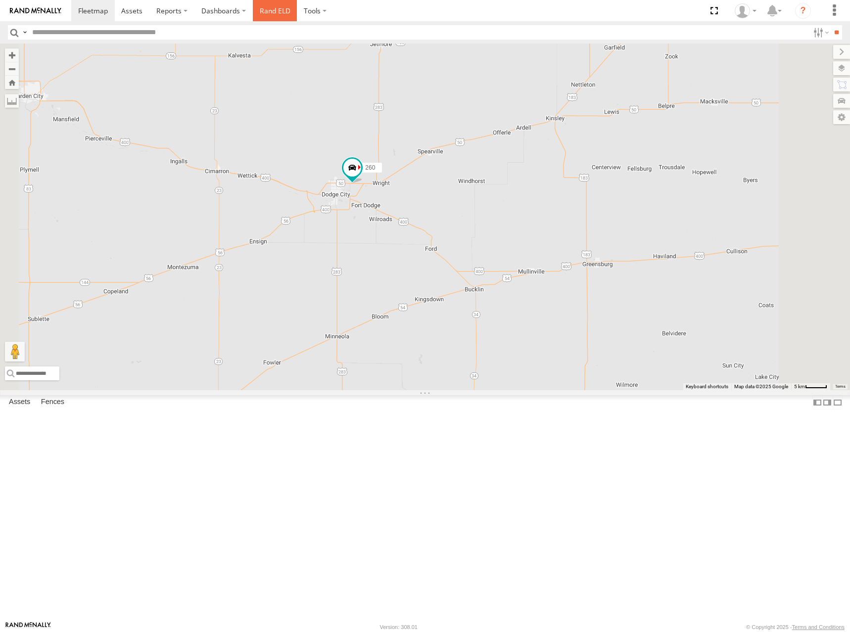
click at [265, 14] on link "Rand ELD" at bounding box center [275, 10] width 45 height 21
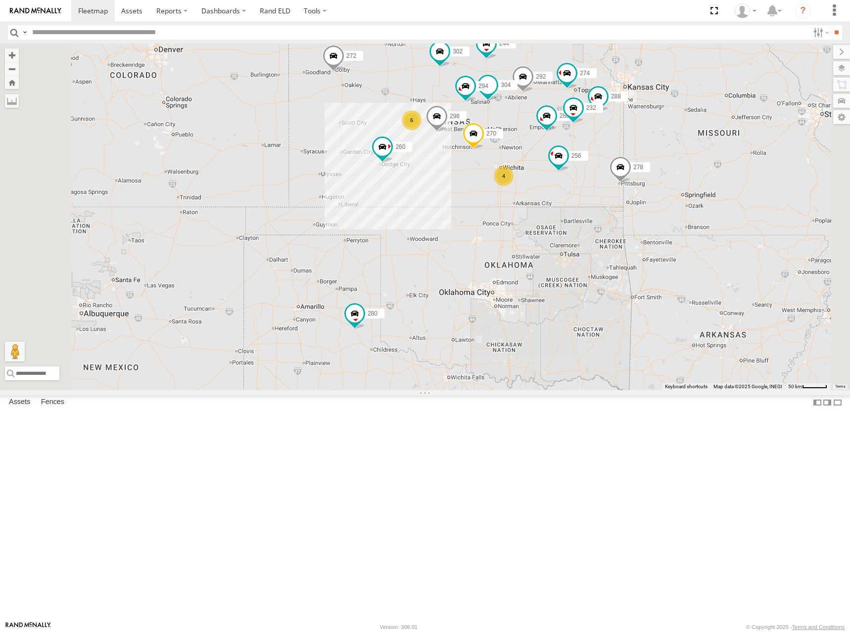
drag, startPoint x: 715, startPoint y: 81, endPoint x: 671, endPoint y: 170, distance: 98.7
click at [671, 170] on div "244 298 270 292 256 304 302 282 294 274 288 272 280 232 278 260 6 4" at bounding box center [425, 217] width 850 height 347
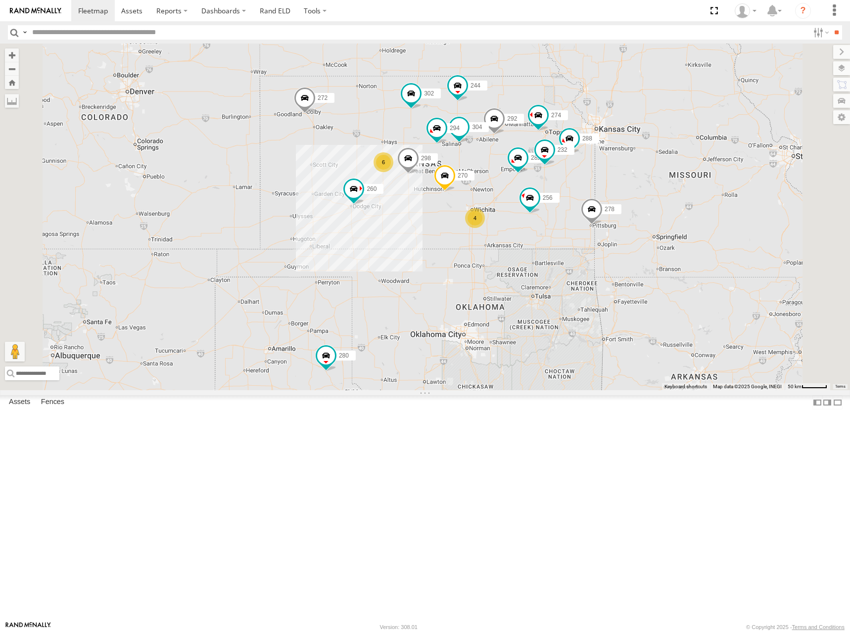
drag, startPoint x: 674, startPoint y: 167, endPoint x: 646, endPoint y: 208, distance: 50.5
click at [646, 208] on div "244 298 270 292 256 304 302 282 294 274 288 272 280 232 278 260 6 4" at bounding box center [425, 217] width 850 height 347
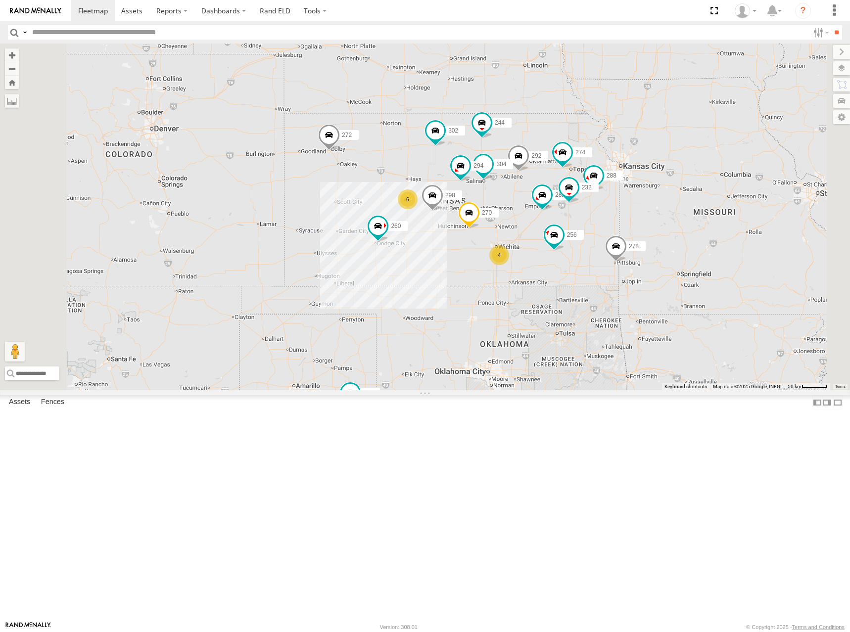
drag, startPoint x: 584, startPoint y: 142, endPoint x: 624, endPoint y: 186, distance: 59.5
click at [613, 187] on div "244 298 270 292 256 304 302 282 294 274 288 272 280 232 278 260 6 4" at bounding box center [425, 217] width 850 height 347
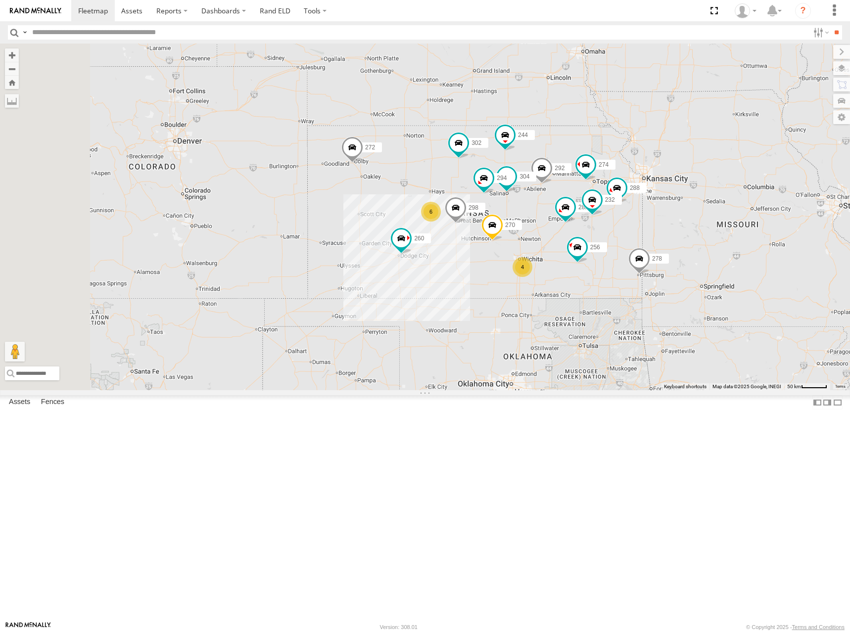
drag, startPoint x: 671, startPoint y: 239, endPoint x: 694, endPoint y: 252, distance: 26.8
click at [694, 252] on div "244 298 270 292 256 304 302 282 294 274 288 272 280 232 278 260 6 4" at bounding box center [425, 217] width 850 height 347
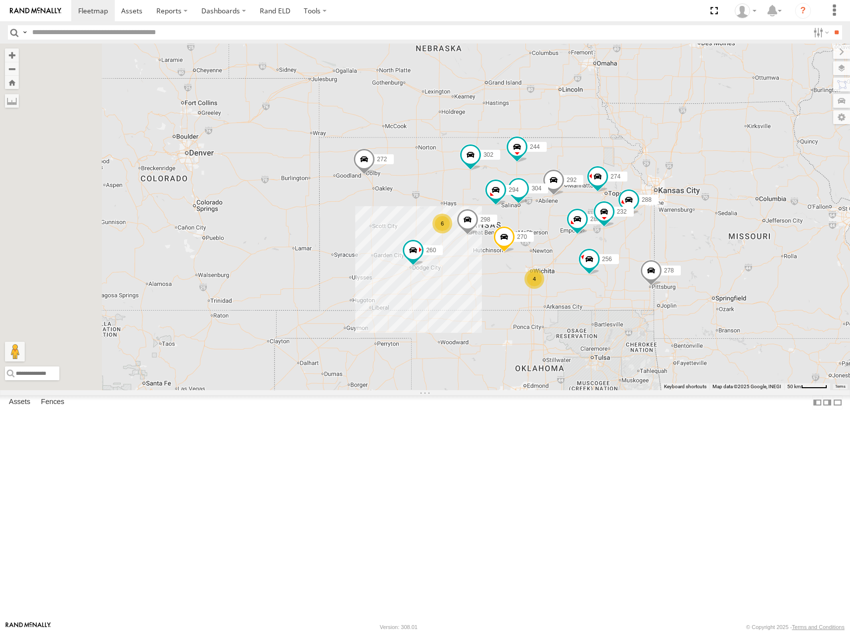
drag, startPoint x: 696, startPoint y: 248, endPoint x: 695, endPoint y: 237, distance: 10.9
click at [698, 243] on div "244 298 270 292 256 304 302 282 294 274 288 272 280 232 278 260 6 4" at bounding box center [425, 217] width 850 height 347
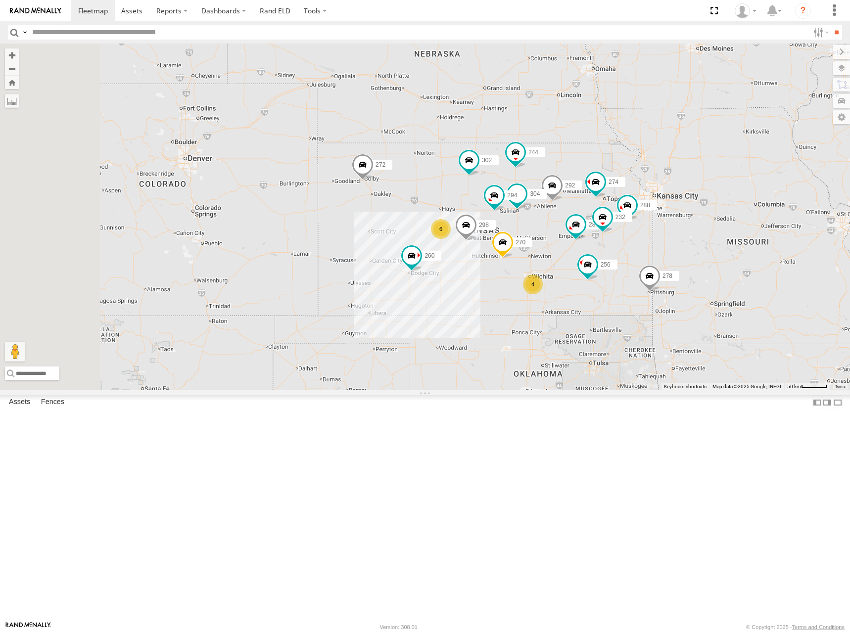
drag, startPoint x: 707, startPoint y: 240, endPoint x: 705, endPoint y: 245, distance: 5.8
click at [705, 245] on div "244 298 270 292 256 304 302 282 294 274 288 272 280 232 278 260 6 4" at bounding box center [425, 217] width 850 height 347
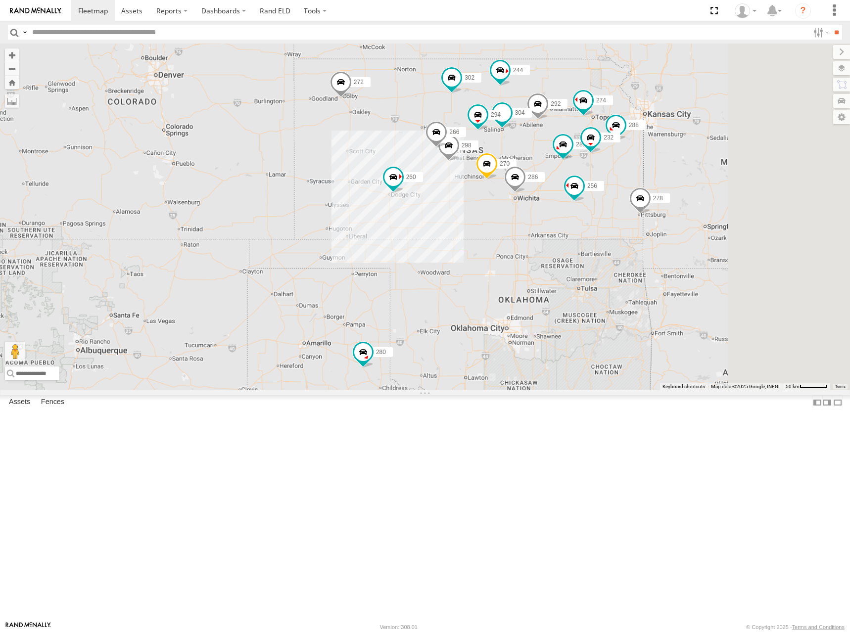
drag, startPoint x: 739, startPoint y: 125, endPoint x: 673, endPoint y: 158, distance: 74.1
click at [676, 158] on div "244 298 270 292 256 304 302 282 294 274 288 272 280 232 278 260 266 286" at bounding box center [425, 217] width 850 height 347
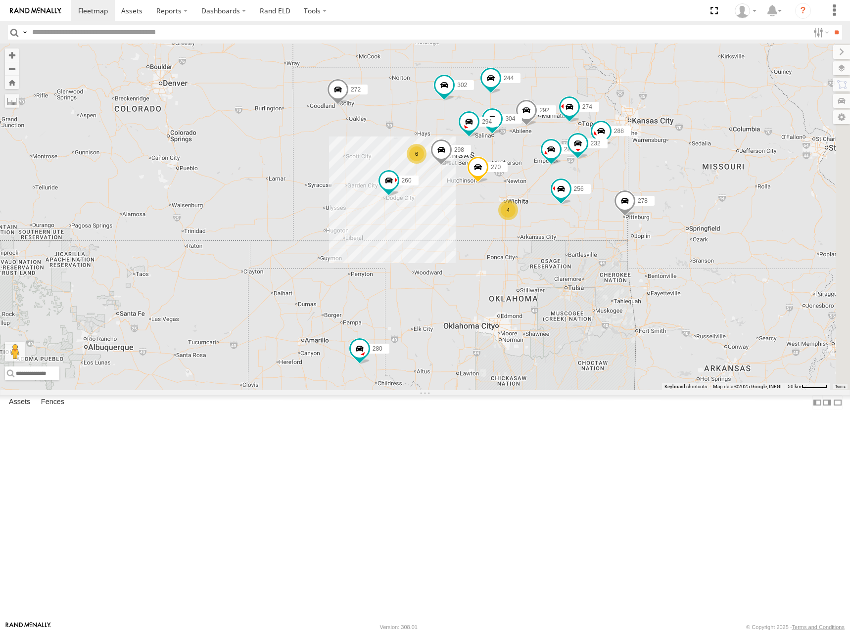
drag, startPoint x: 704, startPoint y: 164, endPoint x: 691, endPoint y: 158, distance: 14.8
click at [691, 158] on div "244 298 270 292 256 304 302 282 294 274 288 272 280 232 278 260 6 4" at bounding box center [425, 217] width 850 height 347
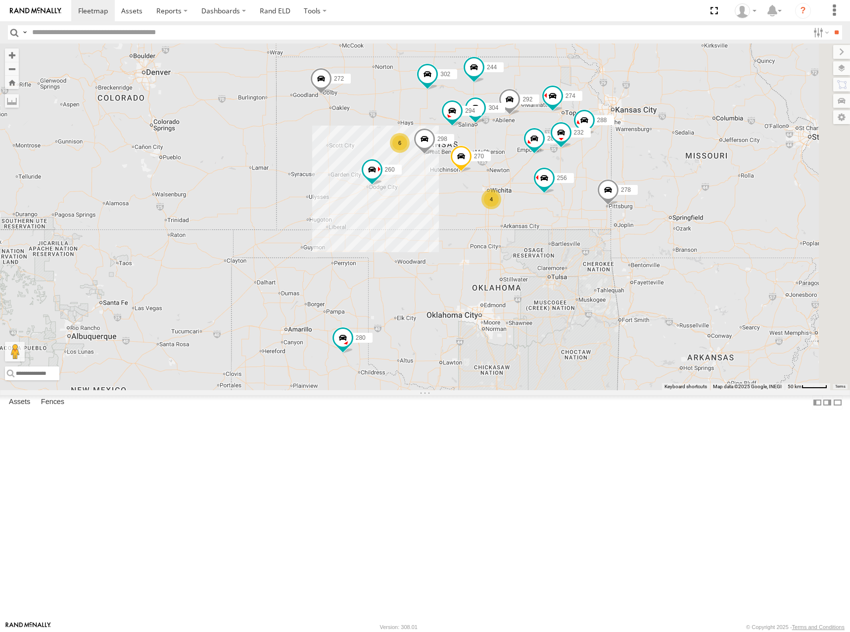
drag, startPoint x: 673, startPoint y: 171, endPoint x: 669, endPoint y: 165, distance: 7.4
click at [669, 165] on div "244 298 270 292 256 304 302 282 294 274 288 272 280 232 278 260 6 4" at bounding box center [425, 217] width 850 height 347
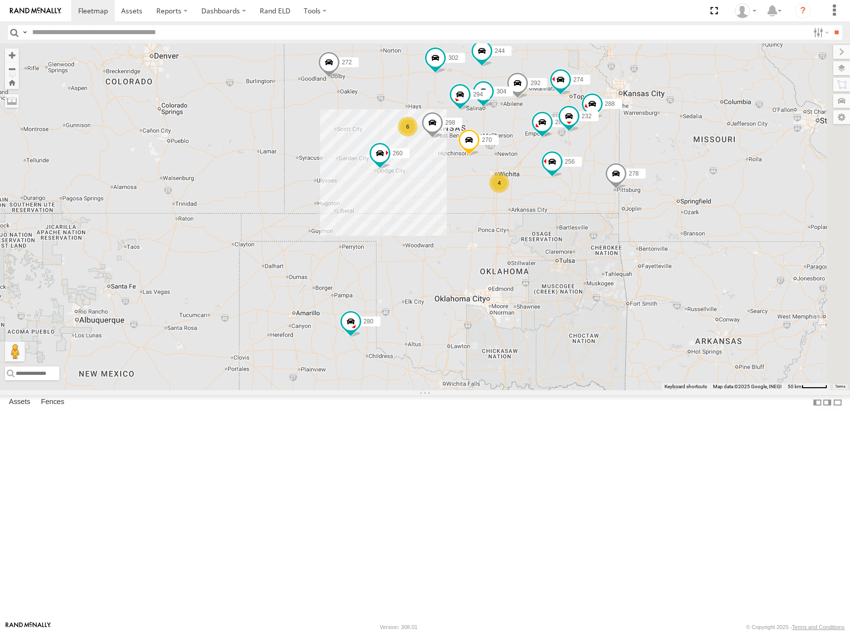
drag, startPoint x: 661, startPoint y: 182, endPoint x: 673, endPoint y: 166, distance: 20.2
click at [673, 166] on div "244 298 270 292 256 304 302 282 294 274 288 272 280 232 278 260 6 4" at bounding box center [425, 217] width 850 height 347
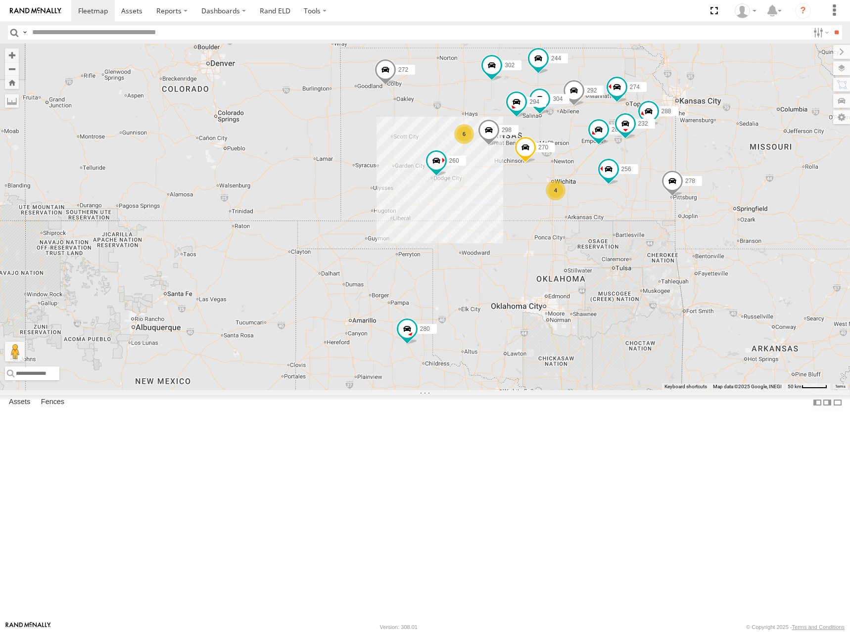
drag, startPoint x: 656, startPoint y: 237, endPoint x: 706, endPoint y: 250, distance: 51.7
click at [706, 250] on div "244 298 270 292 256 304 302 282 294 274 288 272 280 232 278 260 6 4" at bounding box center [425, 217] width 850 height 347
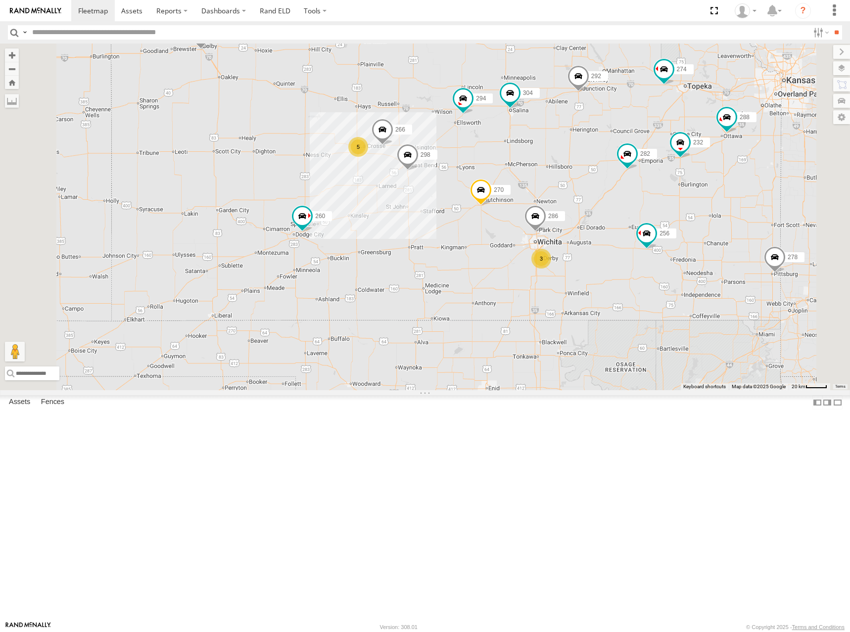
drag, startPoint x: 702, startPoint y: 230, endPoint x: 699, endPoint y: 237, distance: 7.4
click at [699, 237] on div "244 298 270 292 256 304 302 282 294 274 288 272 280 232 278 260 5 3 266 286" at bounding box center [425, 217] width 850 height 347
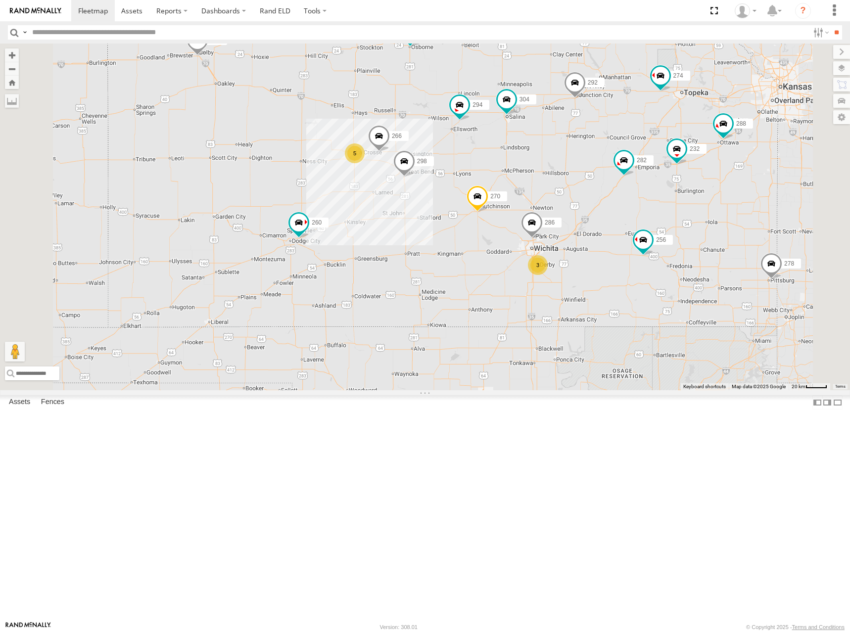
drag, startPoint x: 736, startPoint y: 157, endPoint x: 734, endPoint y: 141, distance: 15.9
click at [734, 141] on div "244 298 270 292 256 304 302 282 294 274 288 272 280 232 278 260 5 3 266 286" at bounding box center [425, 217] width 850 height 347
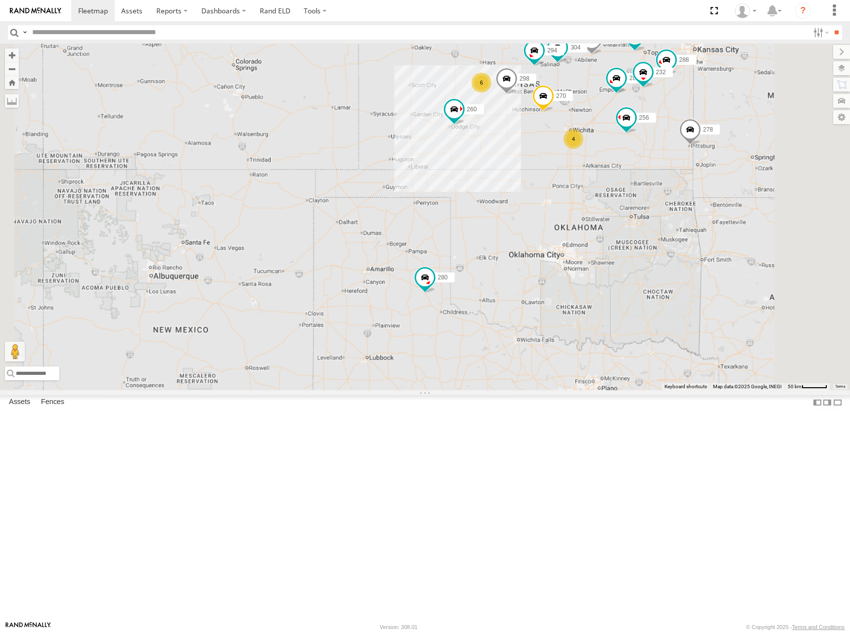
drag, startPoint x: 735, startPoint y: 121, endPoint x: 726, endPoint y: 127, distance: 10.6
click at [726, 127] on div "244 298 270 292 256 304 302 282 294 274 288 272 280 232 278 260 6 4" at bounding box center [425, 217] width 850 height 347
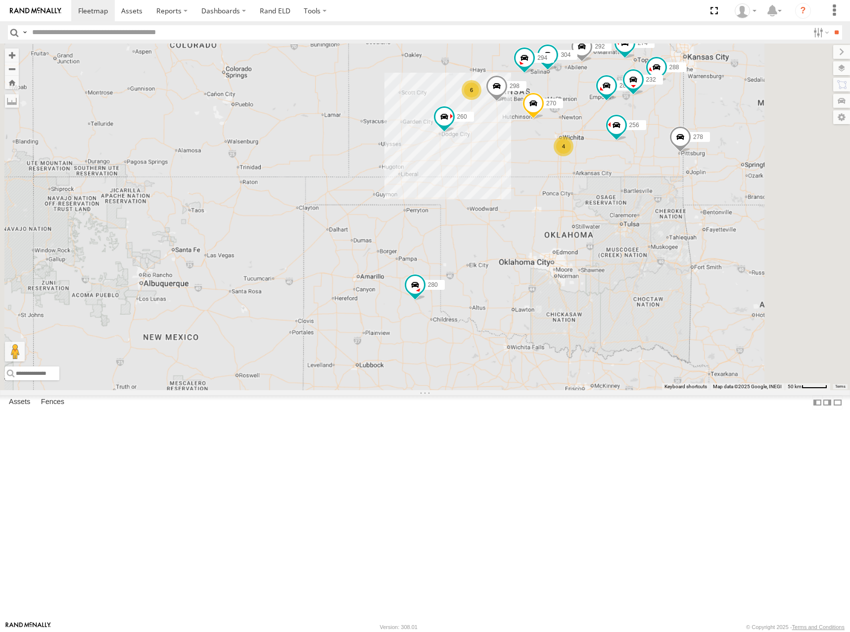
drag, startPoint x: 763, startPoint y: 119, endPoint x: 755, endPoint y: 128, distance: 11.6
click at [755, 128] on div "244 298 270 292 256 304 302 282 294 274 288 272 280 232 278 260 6 4" at bounding box center [425, 217] width 850 height 347
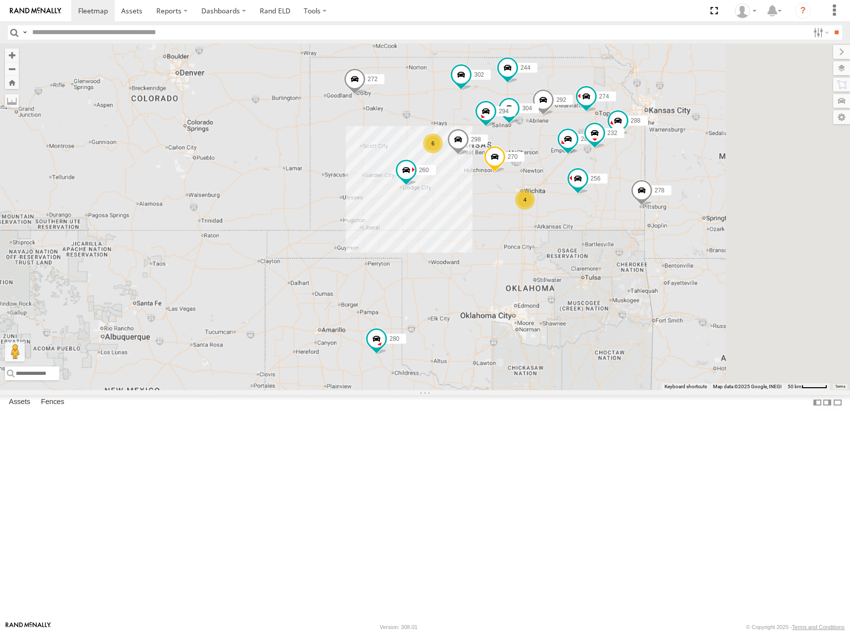
drag, startPoint x: 759, startPoint y: 124, endPoint x: 673, endPoint y: 176, distance: 99.5
click at [673, 176] on div "244 298 270 292 256 304 302 282 294 274 288 272 280 232 278 260 6 4" at bounding box center [425, 217] width 850 height 347
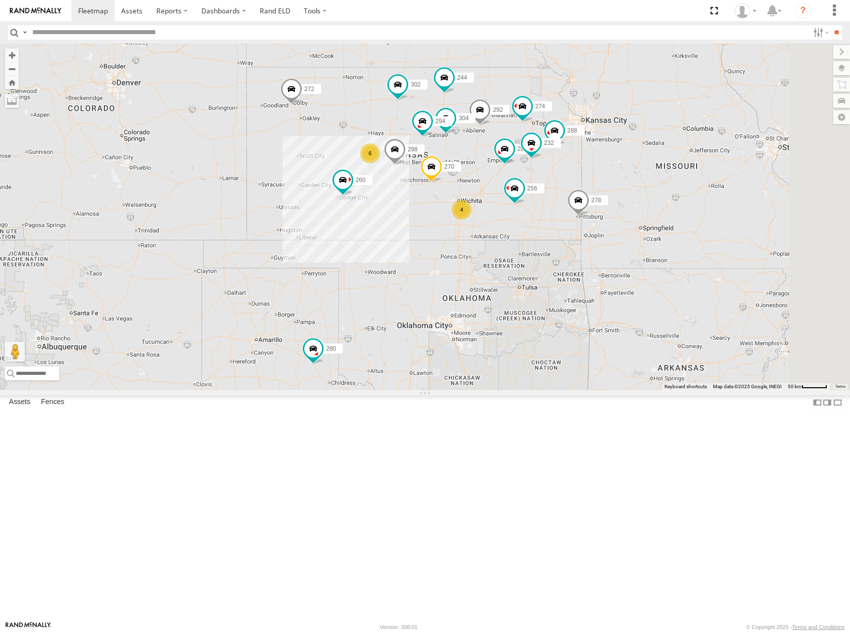
drag, startPoint x: 647, startPoint y: 175, endPoint x: 668, endPoint y: 172, distance: 21.0
click at [668, 172] on div "244 298 270 292 256 304 302 282 294 274 288 272 280 232 278 260 6 4" at bounding box center [425, 217] width 850 height 347
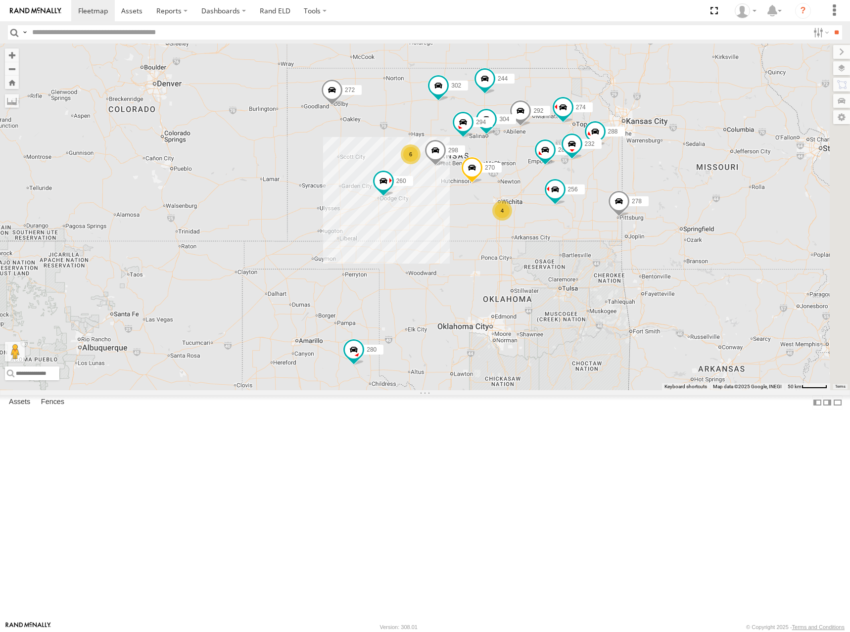
drag, startPoint x: 660, startPoint y: 185, endPoint x: 683, endPoint y: 189, distance: 24.1
click at [683, 189] on div "244 298 270 292 256 304 302 282 294 274 288 272 280 232 278 260 6 4" at bounding box center [425, 217] width 850 height 347
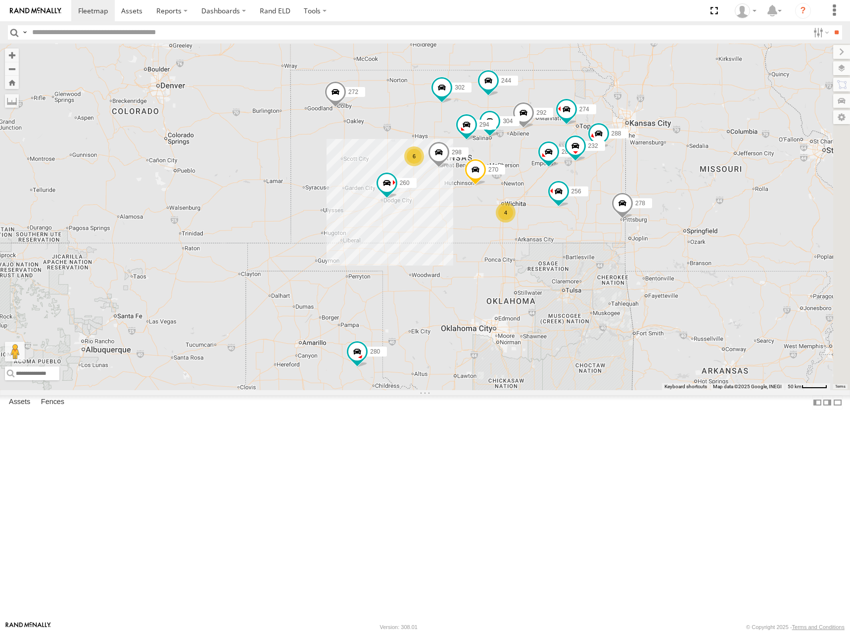
drag, startPoint x: 649, startPoint y: 161, endPoint x: 673, endPoint y: 150, distance: 27.0
click at [673, 150] on div "244 298 270 292 256 304 302 282 294 274 288 272 280 232 278 260 6 4" at bounding box center [425, 217] width 850 height 347
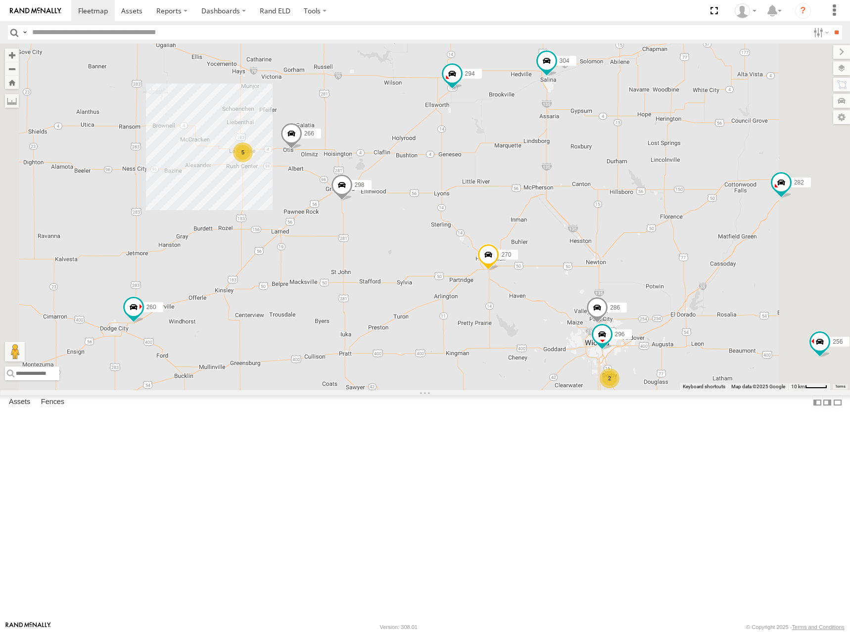
drag, startPoint x: 629, startPoint y: 295, endPoint x: 616, endPoint y: 290, distance: 14.9
click at [616, 290] on div "244 298 270 292 256 304 302 282 294 274 288 272 280 232 278 260 266 286 5 2 296" at bounding box center [425, 217] width 850 height 347
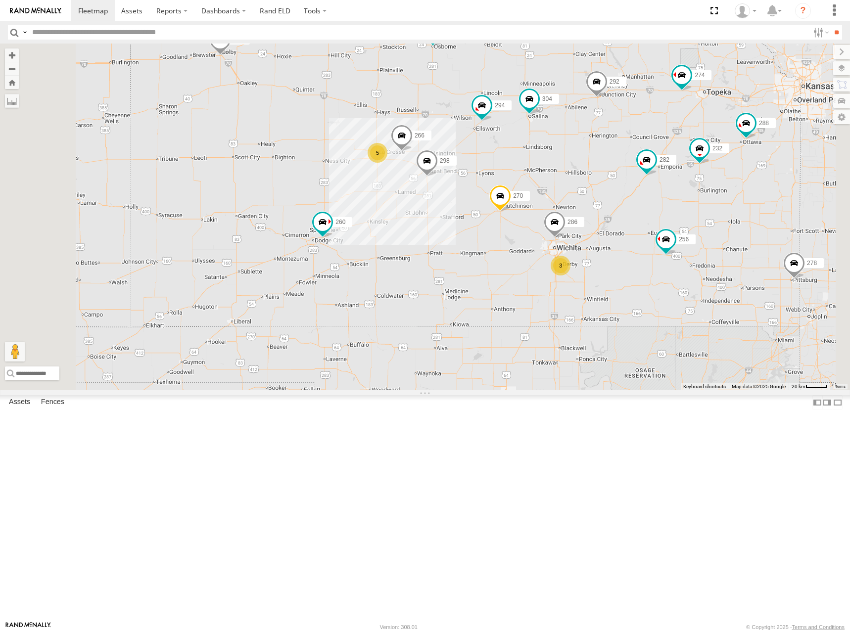
drag, startPoint x: 630, startPoint y: 282, endPoint x: 642, endPoint y: 269, distance: 17.5
click at [642, 269] on div "244 298 270 292 256 304 302 282 294 274 288 272 280 232 278 260 266 286 5 3" at bounding box center [425, 217] width 850 height 347
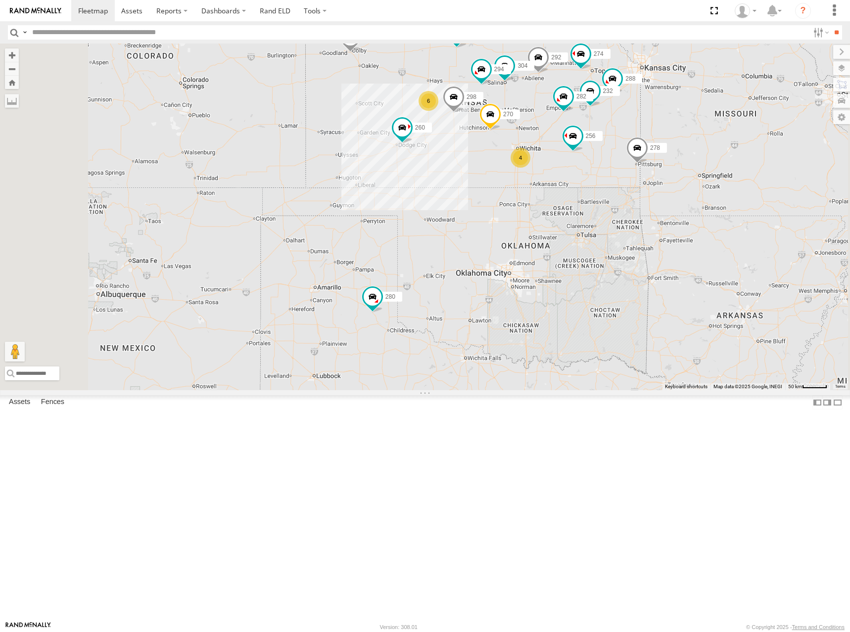
click at [549, 73] on span at bounding box center [538, 60] width 22 height 27
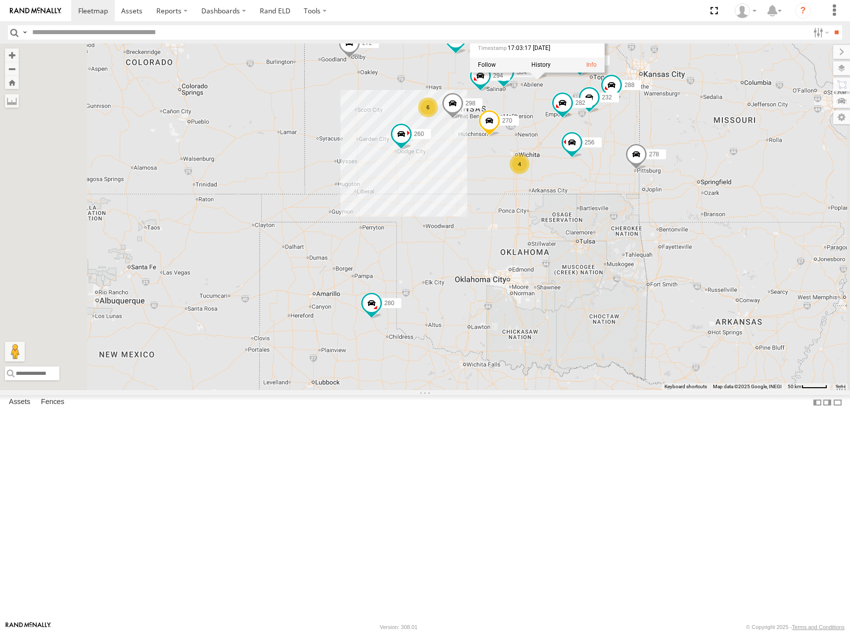
click at [520, 142] on div "270 274 6 244 298 4 288 292 272 280 256 232 304 302 282 278 294 260 292 All Ass…" at bounding box center [425, 217] width 850 height 347
drag, startPoint x: 689, startPoint y: 120, endPoint x: 682, endPoint y: 132, distance: 13.1
click at [682, 132] on div "270 274 6 244 298 4 288 292 272 280 256 232 304 302 282 278 294 260" at bounding box center [425, 217] width 850 height 347
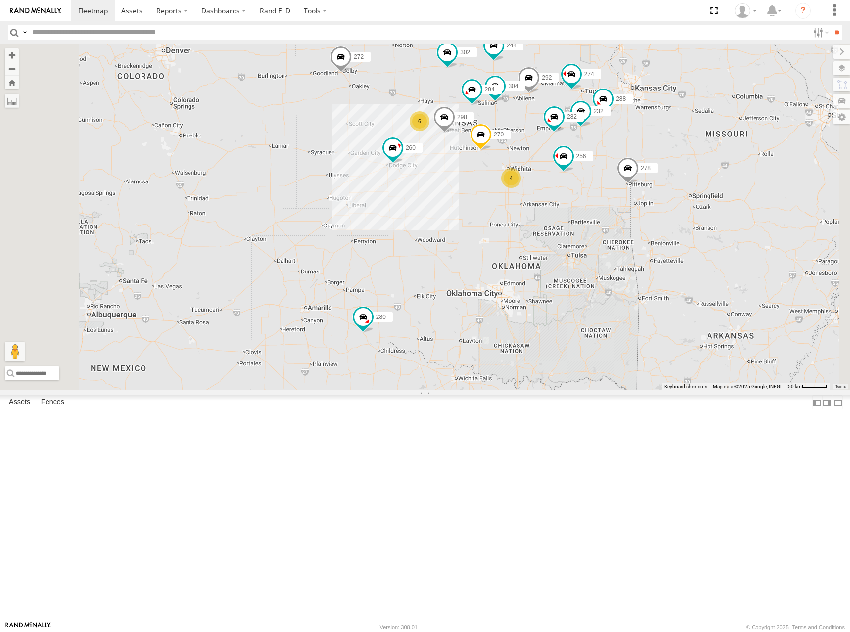
drag, startPoint x: 690, startPoint y: 171, endPoint x: 690, endPoint y: 183, distance: 11.9
click at [690, 183] on div "270 274 6 244 298 4 288 292 272 280 256 232 304 302 282 278 294 260" at bounding box center [425, 217] width 850 height 347
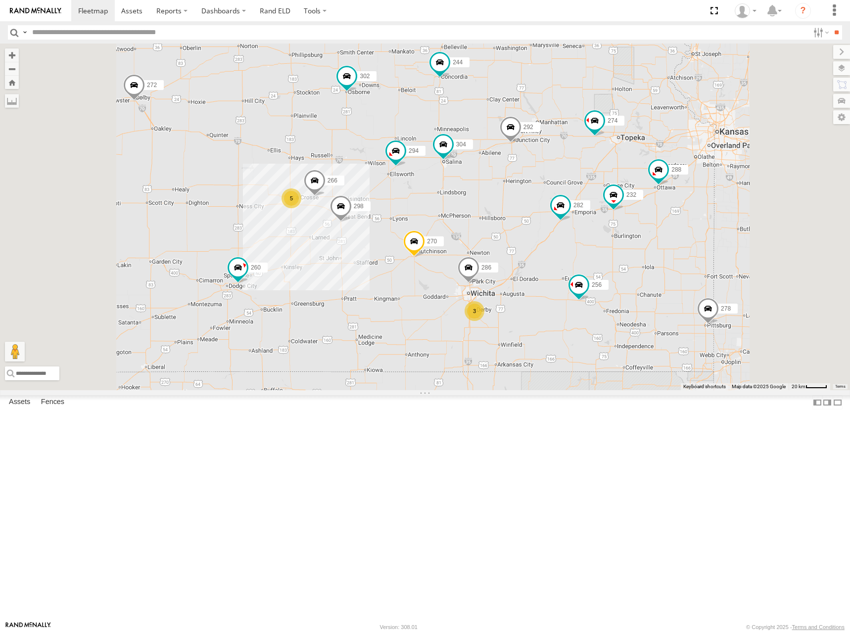
drag, startPoint x: 673, startPoint y: 170, endPoint x: 675, endPoint y: 163, distance: 7.7
click at [675, 163] on div "270 274 244 298 288 292 272 280 256 232 304 302 282 278 294 260 5 3 266 286" at bounding box center [425, 217] width 850 height 347
click at [673, 147] on div "270 274 244 298 288 292 272 280 256 232 304 302 282 278 294 260 5 3 266 286" at bounding box center [425, 217] width 850 height 347
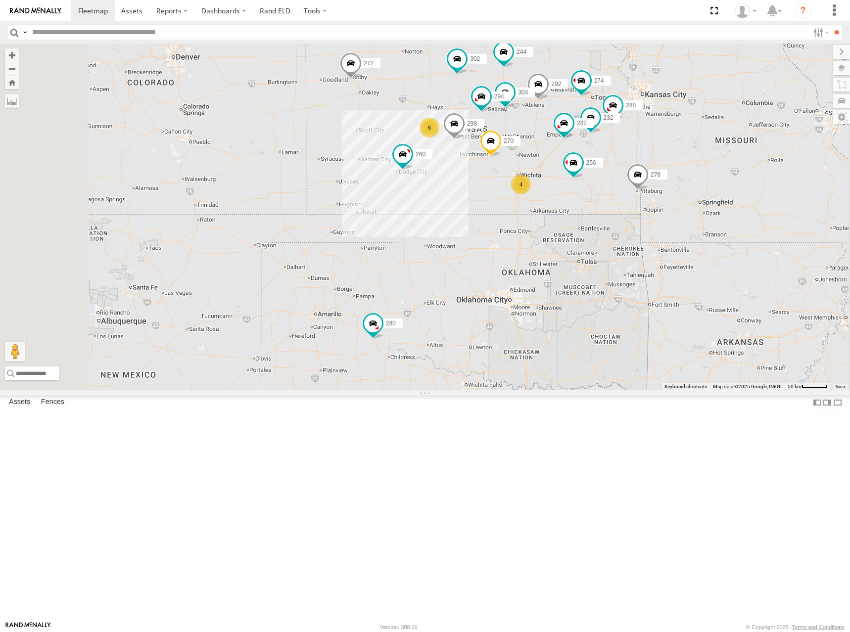
drag, startPoint x: 671, startPoint y: 144, endPoint x: 679, endPoint y: 158, distance: 16.6
click at [679, 158] on div "270 274 244 298 288 292 272 280 256 232 304 302 282 278 294 260 6 4" at bounding box center [425, 217] width 850 height 347
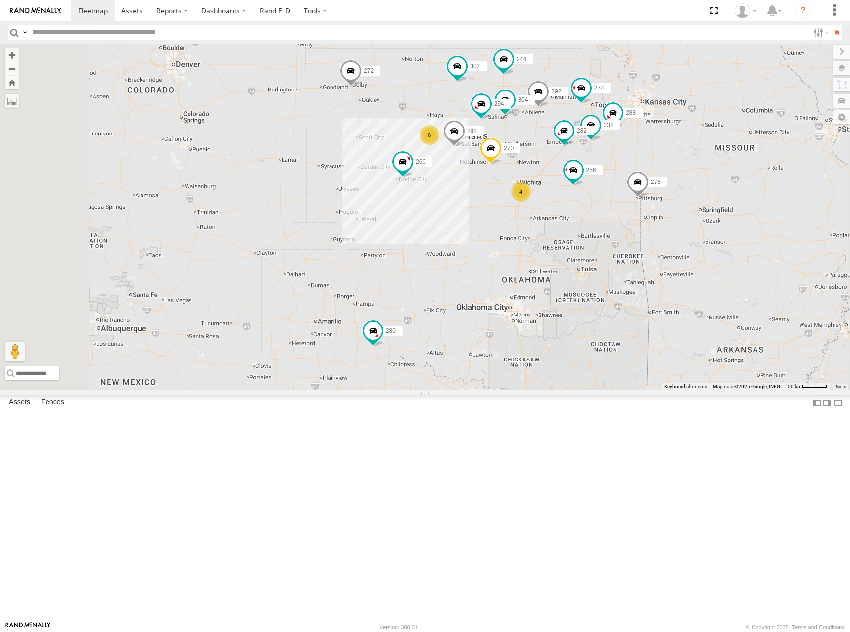
drag, startPoint x: 690, startPoint y: 145, endPoint x: 690, endPoint y: 155, distance: 9.4
click at [690, 155] on div "270 274 244 298 288 292 272 280 256 232 304 302 282 278 294 260 6 4" at bounding box center [425, 217] width 850 height 347
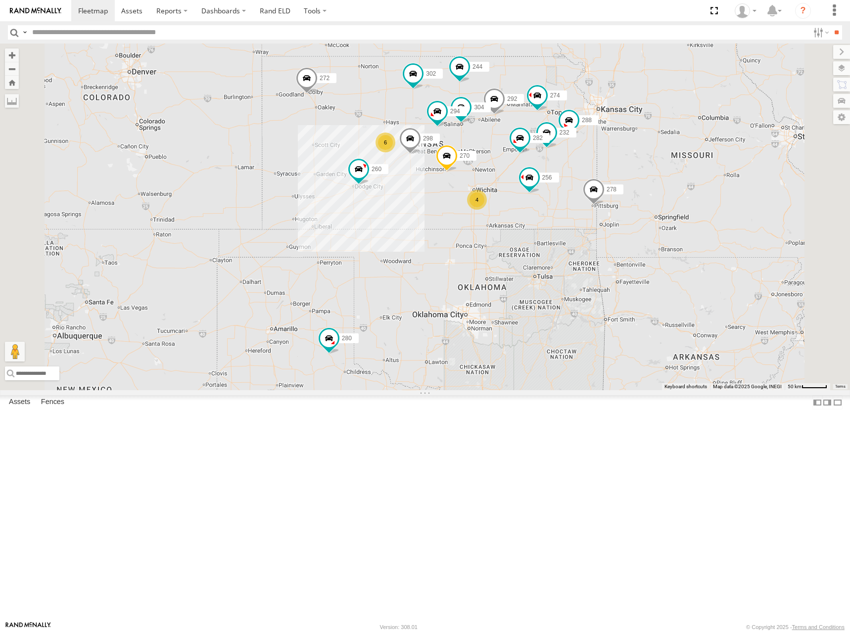
drag, startPoint x: 628, startPoint y: 154, endPoint x: 637, endPoint y: 169, distance: 17.2
click at [637, 169] on div "270 274 244 298 288 292 272 280 256 232 304 302 282 278 294 260 6 4" at bounding box center [425, 217] width 850 height 347
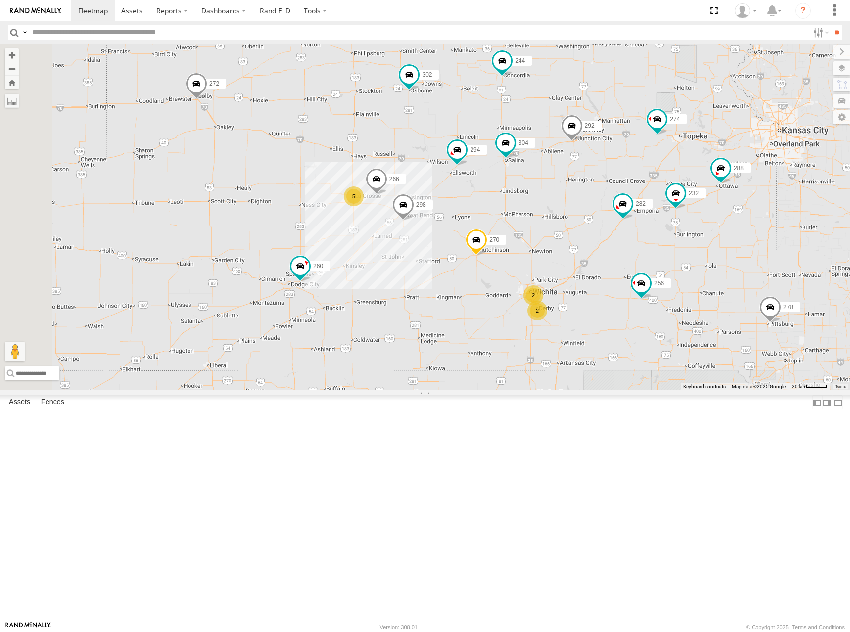
drag, startPoint x: 614, startPoint y: 216, endPoint x: 729, endPoint y: 181, distance: 120.5
click at [729, 181] on div "270 274 244 298 288 292 272 280 256 232 304 302 282 278 294 260 5 2 2 266" at bounding box center [425, 217] width 850 height 347
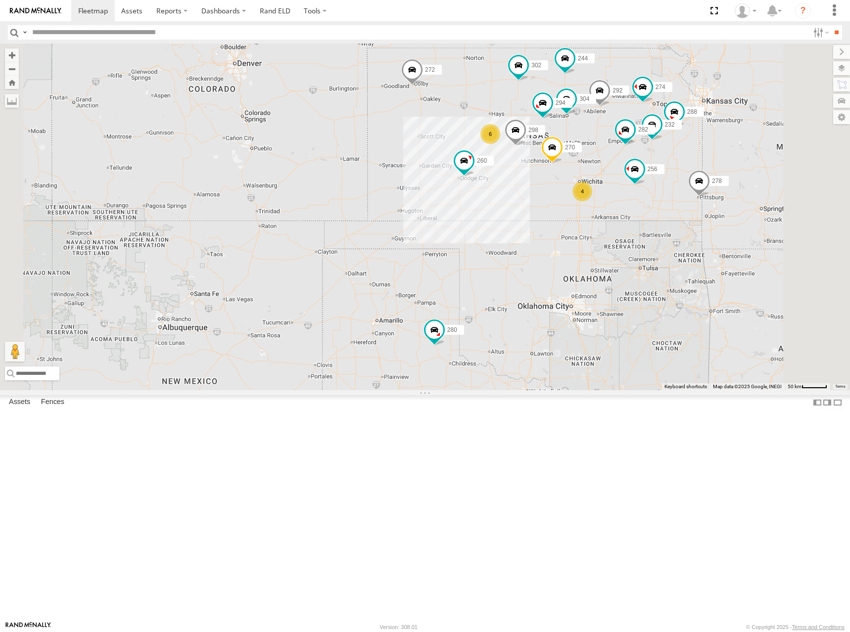
drag, startPoint x: 749, startPoint y: 177, endPoint x: 757, endPoint y: 185, distance: 10.9
click at [757, 185] on div "270 274 244 298 288 292 272 280 256 232 304 302 282 278 294 260 6 4" at bounding box center [425, 217] width 850 height 347
click at [759, 179] on div "270 274 244 298 288 292 272 280 256 232 304 302 282 278 294 260 6 4" at bounding box center [425, 217] width 850 height 347
drag, startPoint x: 755, startPoint y: 173, endPoint x: 754, endPoint y: 184, distance: 10.5
click at [754, 184] on div "270 274 244 298 288 292 272 280 256 232 304 302 282 278 294 260 6 4" at bounding box center [425, 217] width 850 height 347
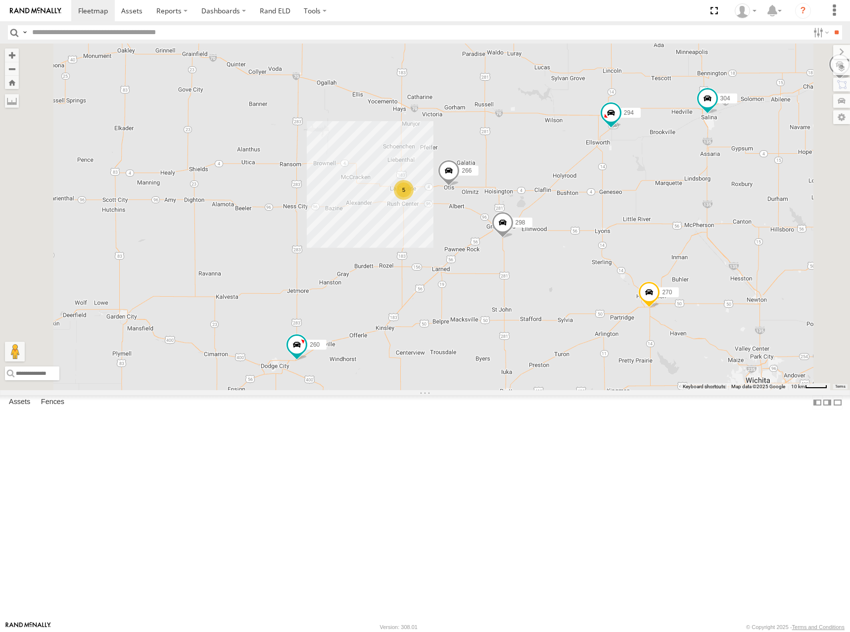
drag, startPoint x: 584, startPoint y: 233, endPoint x: 601, endPoint y: 228, distance: 17.5
click at [601, 228] on div "270 274 244 298 288 292 272 280 256 232 304 302 282 278 294 260 5 266" at bounding box center [425, 217] width 850 height 347
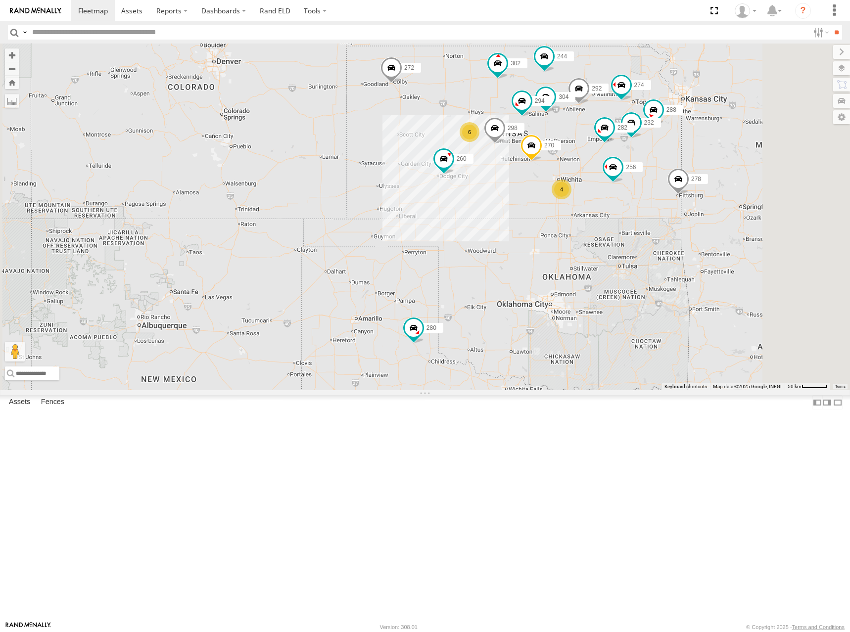
drag, startPoint x: 586, startPoint y: 213, endPoint x: 603, endPoint y: 219, distance: 17.6
click at [603, 219] on div "270 274 244 298 288 292 272 280 256 232 304 302 282 278 294 260 6 4" at bounding box center [425, 217] width 850 height 347
drag, startPoint x: 602, startPoint y: 219, endPoint x: 604, endPoint y: 225, distance: 5.8
click at [604, 225] on div "270 274 244 298 288 292 272 280 256 232 304 302 282 278 294 260 6 4" at bounding box center [425, 217] width 850 height 347
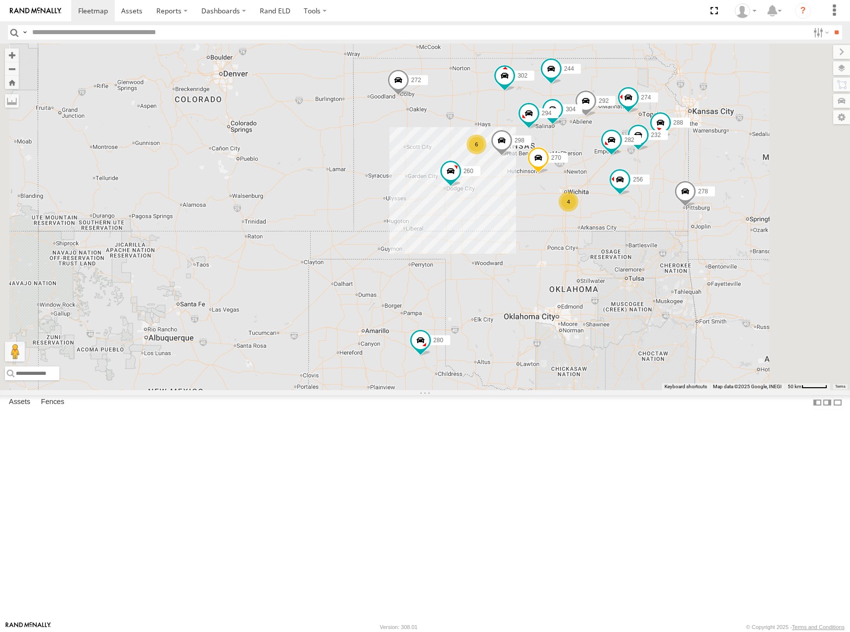
drag, startPoint x: 573, startPoint y: 194, endPoint x: 578, endPoint y: 204, distance: 11.3
click at [578, 204] on div "270 274 244 298 288 292 272 280 256 232 304 302 282 278 294 260 6 4" at bounding box center [425, 217] width 850 height 347
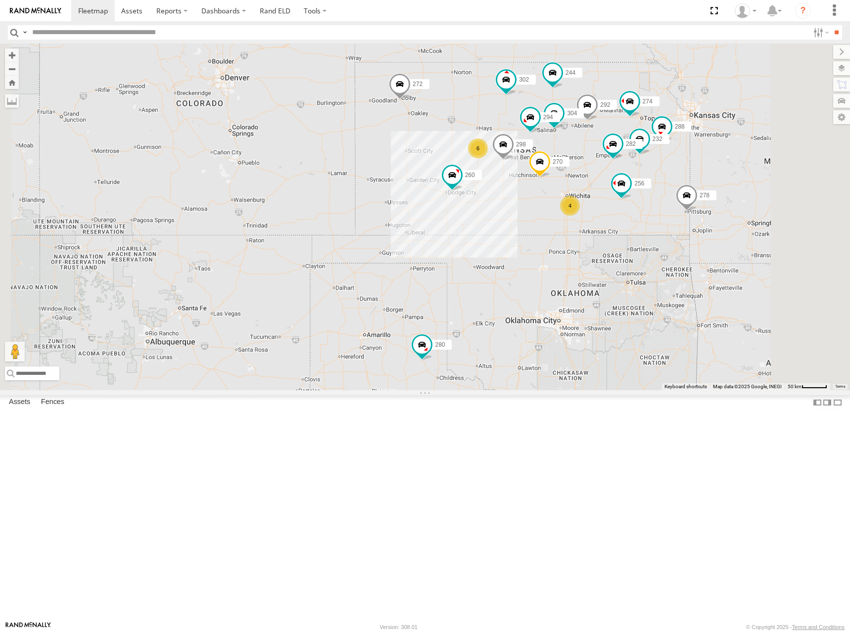
drag, startPoint x: 735, startPoint y: 197, endPoint x: 731, endPoint y: 201, distance: 5.3
click at [731, 201] on div "270 274 244 298 288 292 272 280 256 232 304 302 282 278 294 260 6 4" at bounding box center [425, 217] width 850 height 347
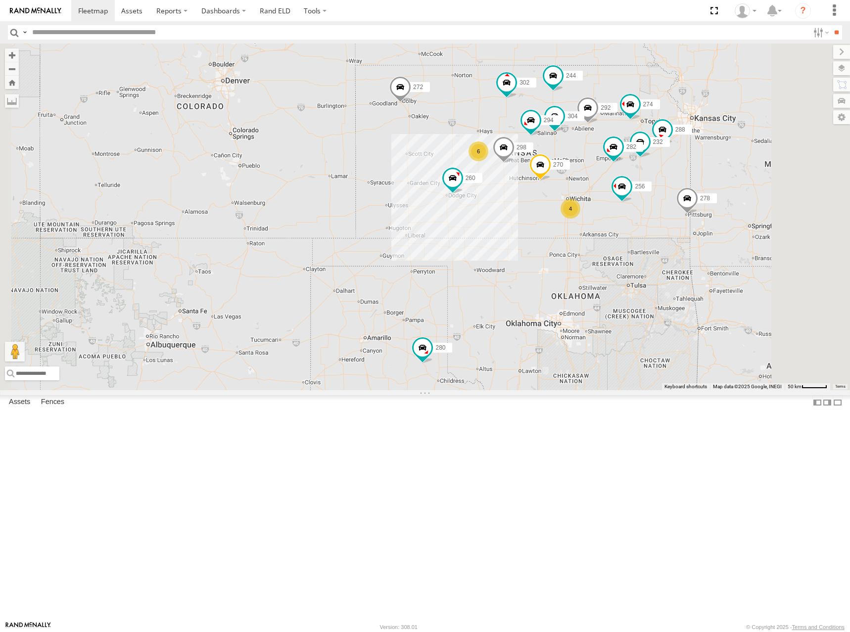
drag, startPoint x: 622, startPoint y: 178, endPoint x: 636, endPoint y: 177, distance: 14.4
click at [636, 177] on div "270 274 244 298 288 292 272 280 256 232 304 302 282 278 294 260 6 4" at bounding box center [425, 217] width 850 height 347
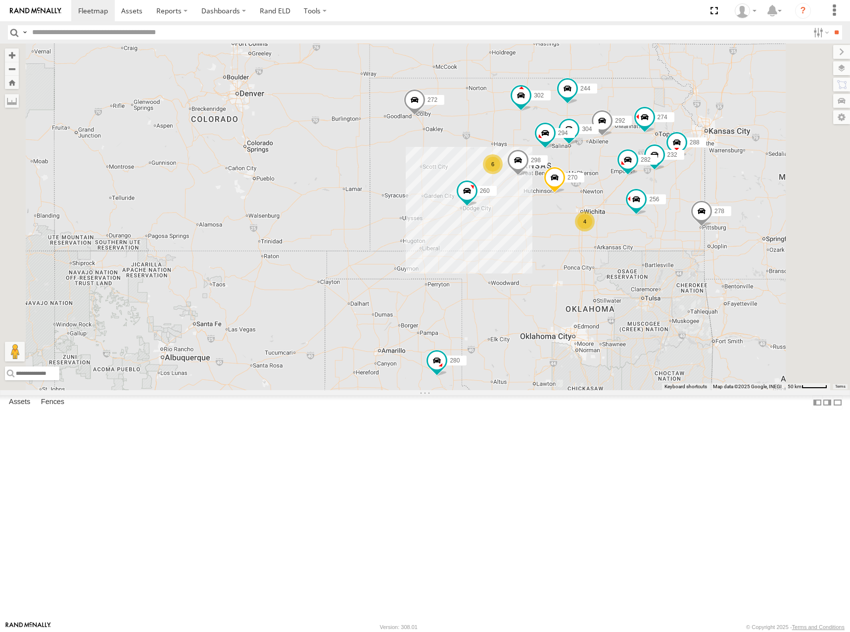
drag, startPoint x: 579, startPoint y: 173, endPoint x: 588, endPoint y: 188, distance: 17.7
click at [588, 188] on div "270 274 244 298 288 292 272 280 256 232 304 302 282 278 294 260 6 4" at bounding box center [425, 217] width 850 height 347
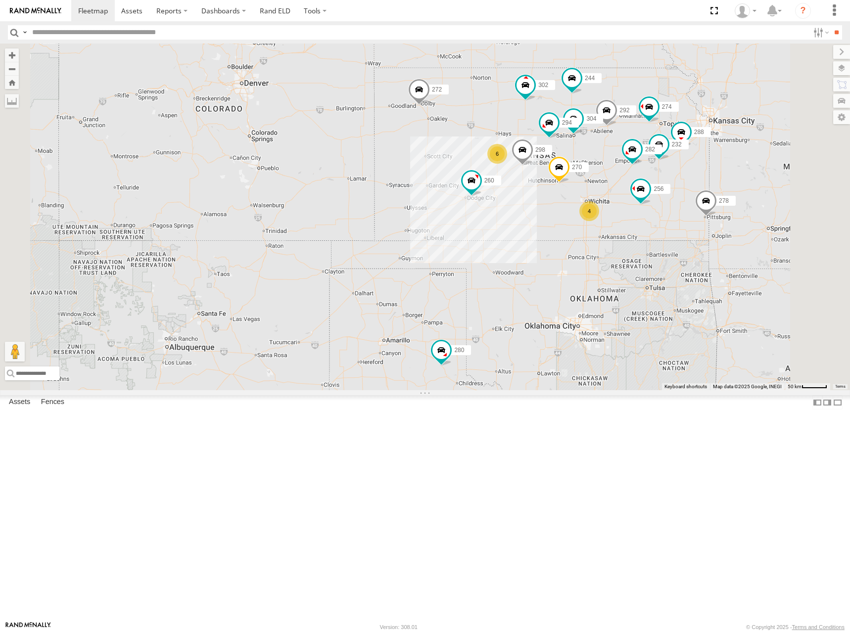
drag, startPoint x: 606, startPoint y: 216, endPoint x: 594, endPoint y: 204, distance: 16.4
click at [594, 204] on div "270 274 244 298 288 292 272 280 256 232 304 302 282 278 294 260 6 4" at bounding box center [425, 217] width 850 height 347
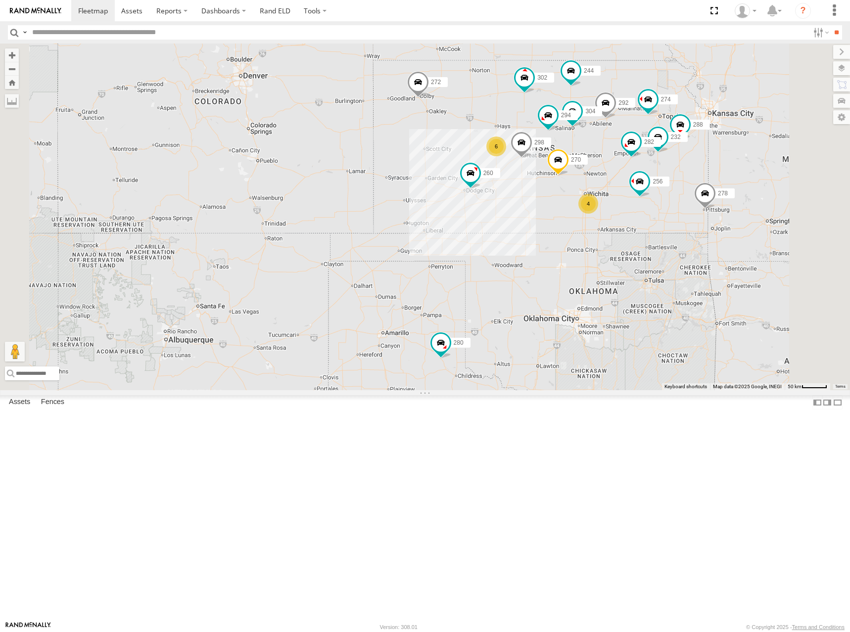
click at [612, 185] on div "270 274 244 298 288 292 272 280 256 232 304 302 282 278 294 260 6 4" at bounding box center [425, 217] width 850 height 347
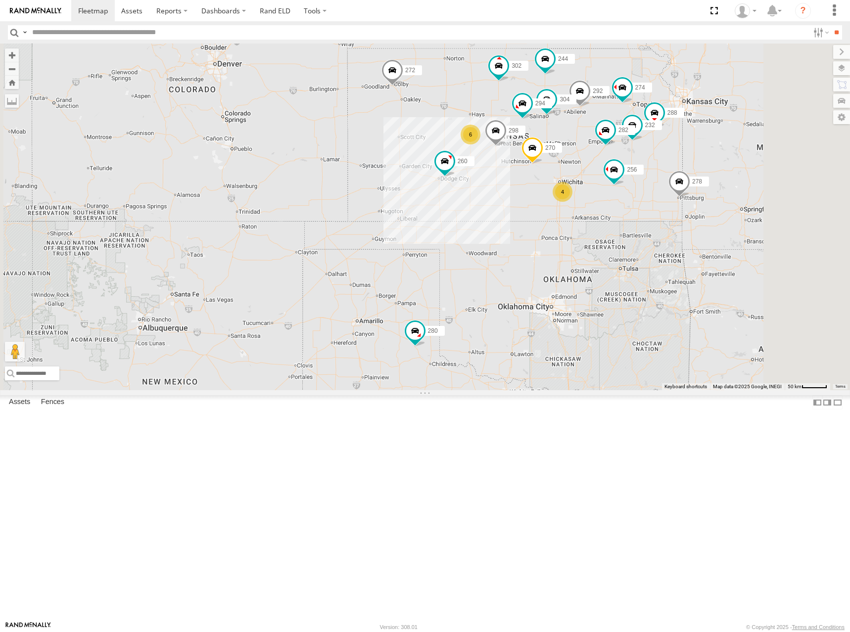
click at [603, 211] on div "270 274 244 298 288 292 272 280 256 232 304 302 282 278 294 260 6 4" at bounding box center [425, 217] width 850 height 347
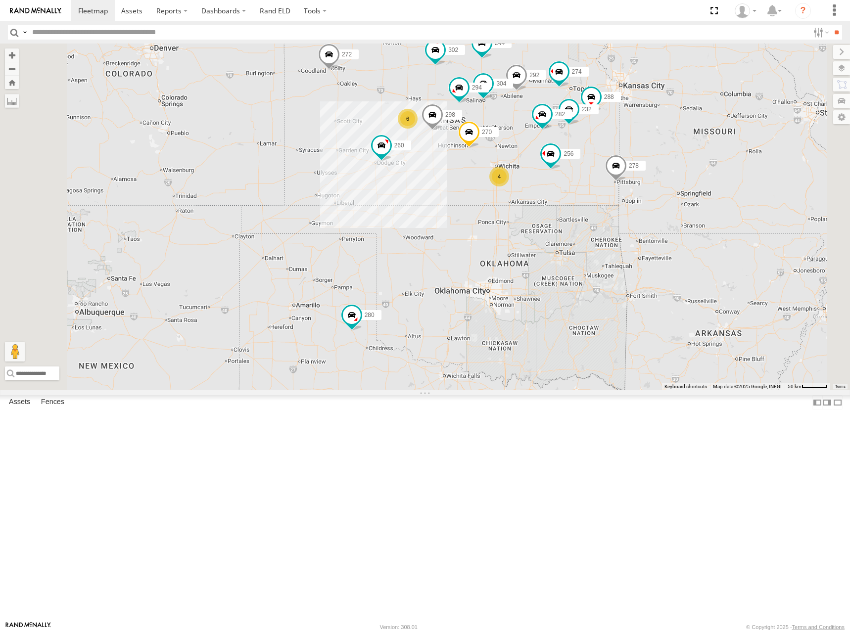
drag, startPoint x: 668, startPoint y: 164, endPoint x: 686, endPoint y: 163, distance: 18.8
click at [686, 163] on div "270 274 244 298 288 292 272 280 256 232 304 302 282 278 294 260 6 4" at bounding box center [425, 217] width 850 height 347
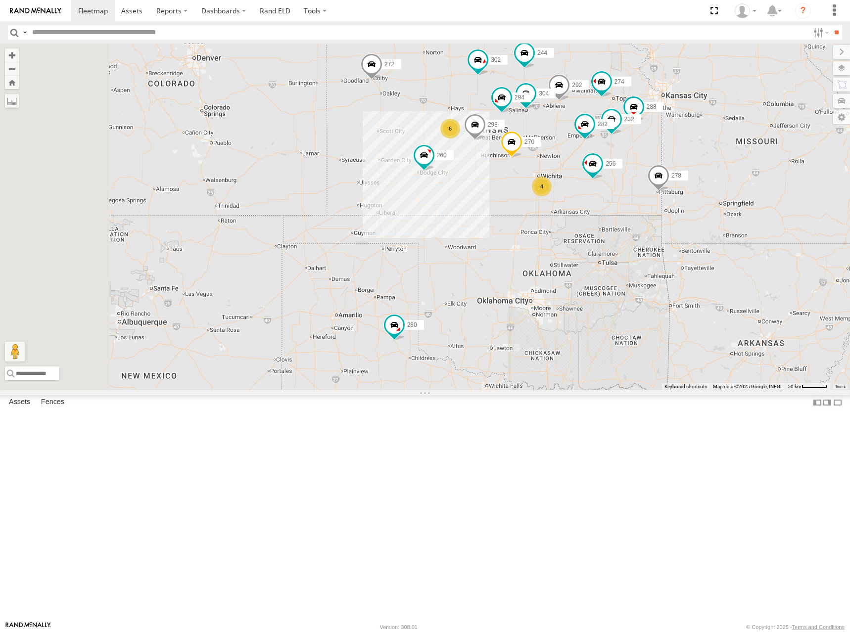
drag, startPoint x: 694, startPoint y: 159, endPoint x: 713, endPoint y: 169, distance: 21.2
click at [713, 169] on div "270 274 244 298 288 292 272 280 256 232 304 302 282 278 294 260 6 4" at bounding box center [425, 217] width 850 height 347
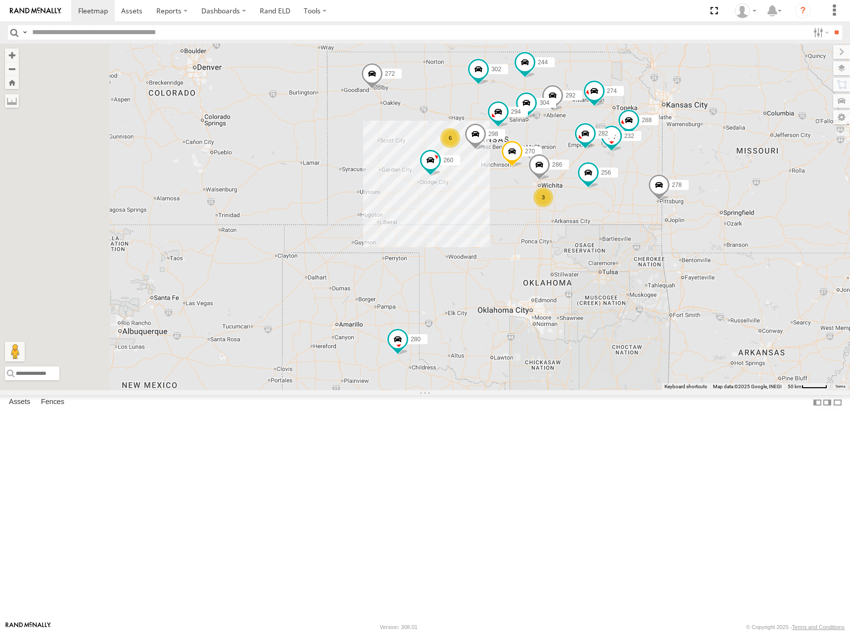
drag, startPoint x: 697, startPoint y: 160, endPoint x: 698, endPoint y: 171, distance: 11.4
click at [698, 171] on div "274 244 298 270 288 292 272 280 256 232 304 302 282 278 294 286 260 6 3" at bounding box center [425, 217] width 850 height 347
drag, startPoint x: 716, startPoint y: 169, endPoint x: 718, endPoint y: 160, distance: 8.8
click at [718, 160] on div "274 244 298 270 288 292 272 280 256 232 304 302 282 278 294 286 260 6 3" at bounding box center [425, 217] width 850 height 347
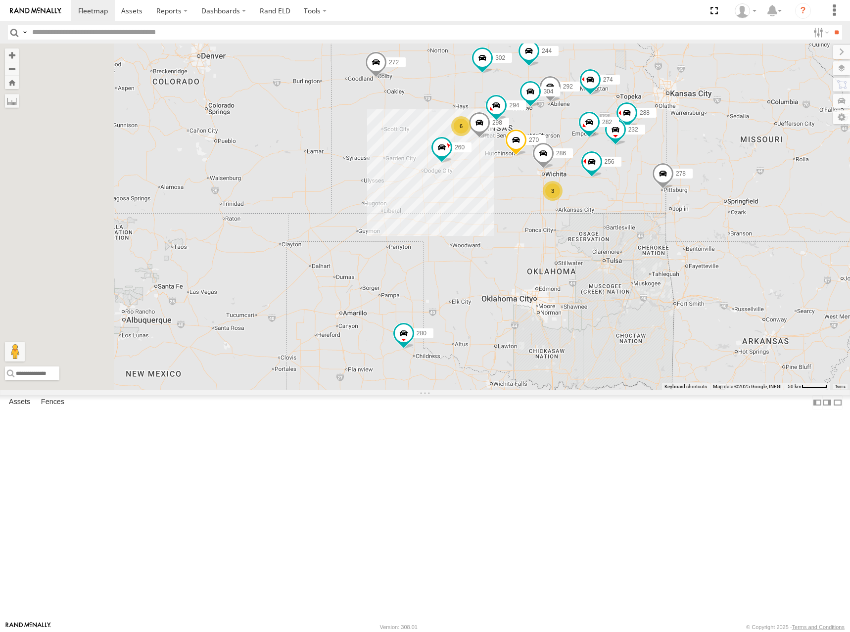
drag, startPoint x: 688, startPoint y: 124, endPoint x: 670, endPoint y: 129, distance: 18.8
click at [670, 129] on div "274 244 298 270 288 292 272 280 256 232 304 302 282 278 294 286 260 6 3" at bounding box center [425, 217] width 850 height 347
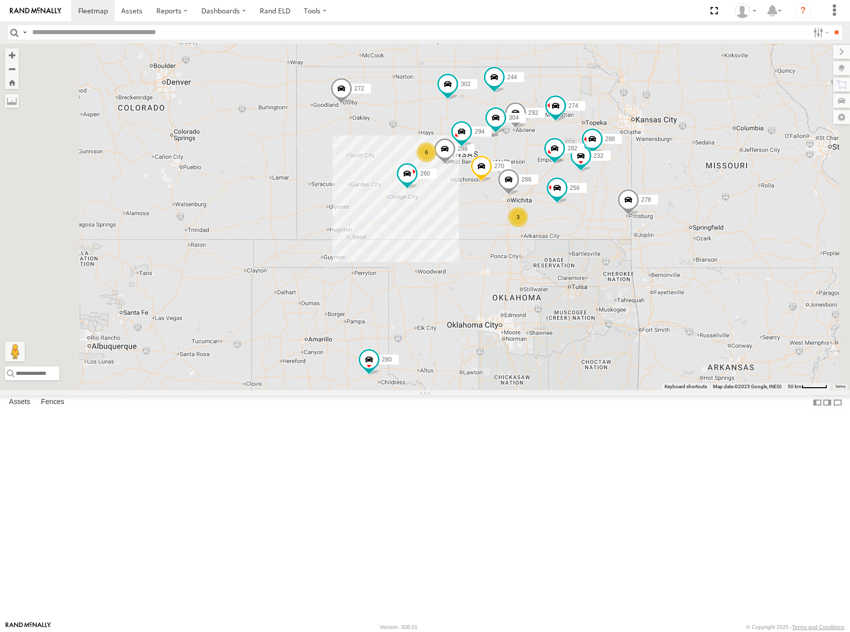
drag, startPoint x: 704, startPoint y: 141, endPoint x: 681, endPoint y: 157, distance: 28.7
click at [687, 166] on div "274 244 298 270 288 292 272 280 256 232 304 302 282 278 294 286 260 6 3" at bounding box center [425, 217] width 850 height 347
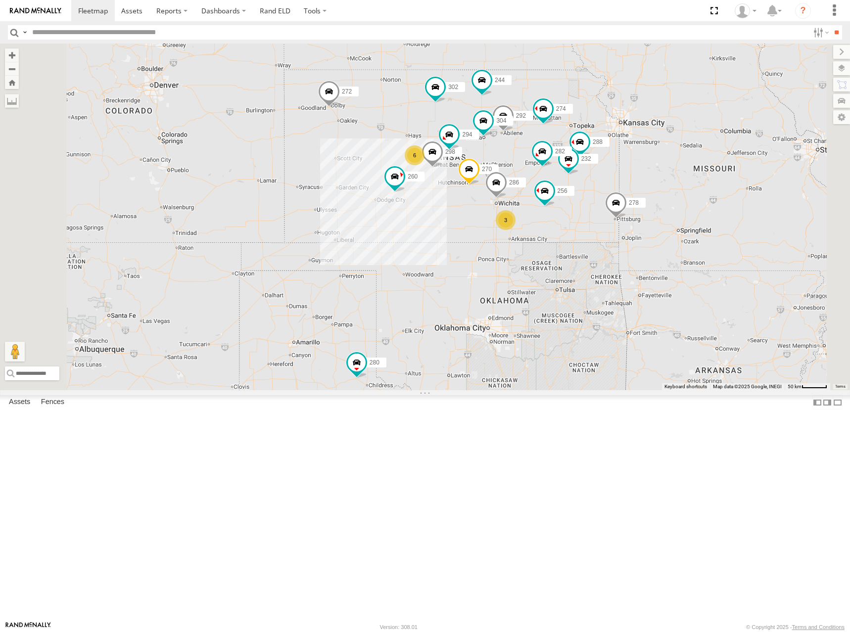
click at [687, 170] on div "274 244 298 270 288 292 272 280 256 232 304 302 282 278 294 286 260 6 3" at bounding box center [425, 217] width 850 height 347
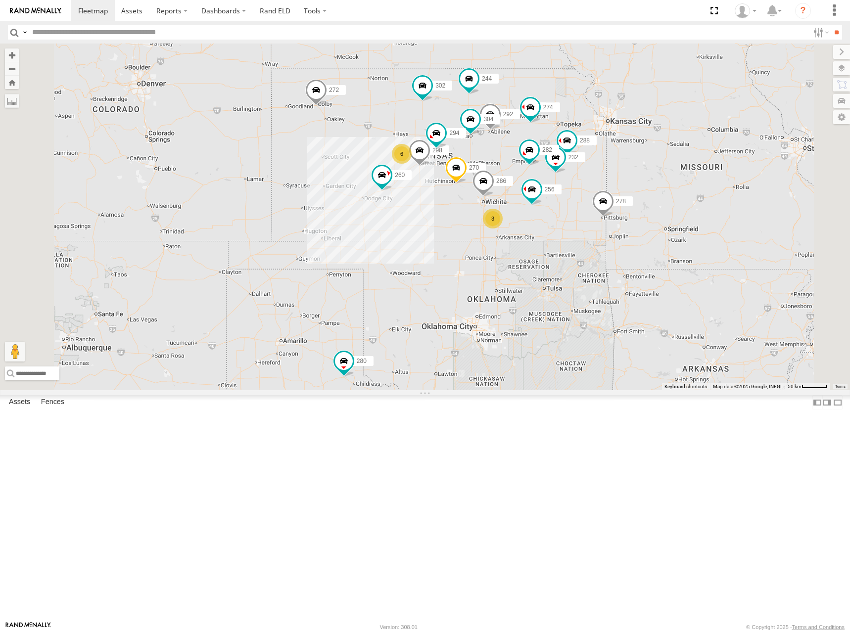
drag, startPoint x: 671, startPoint y: 185, endPoint x: 655, endPoint y: 183, distance: 16.0
click at [655, 183] on div "274 244 298 270 288 292 272 280 256 232 304 302 282 278 294 286 260 6 3" at bounding box center [425, 217] width 850 height 347
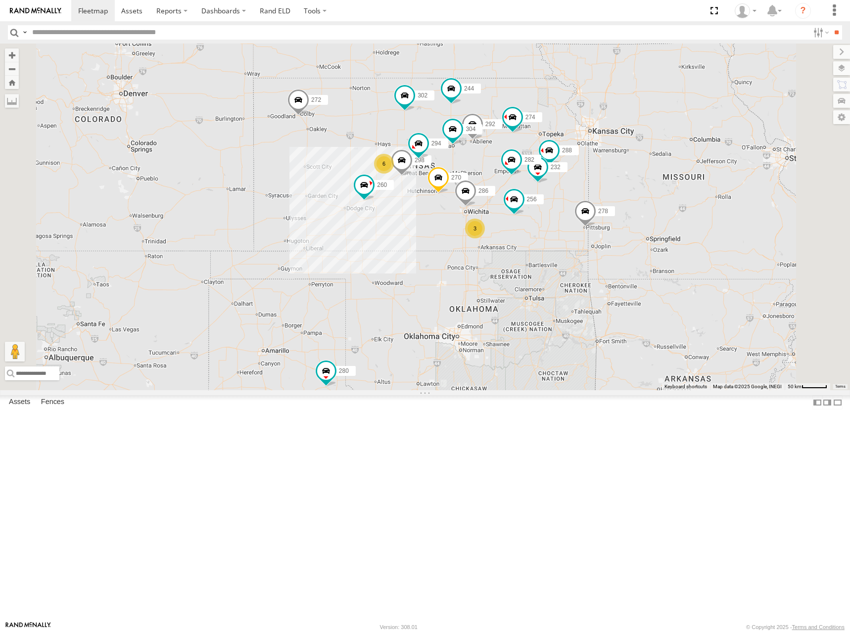
click at [625, 172] on div "274 244 298 270 288 292 272 280 256 232 304 302 282 278 294 286 260 6 3" at bounding box center [425, 217] width 850 height 347
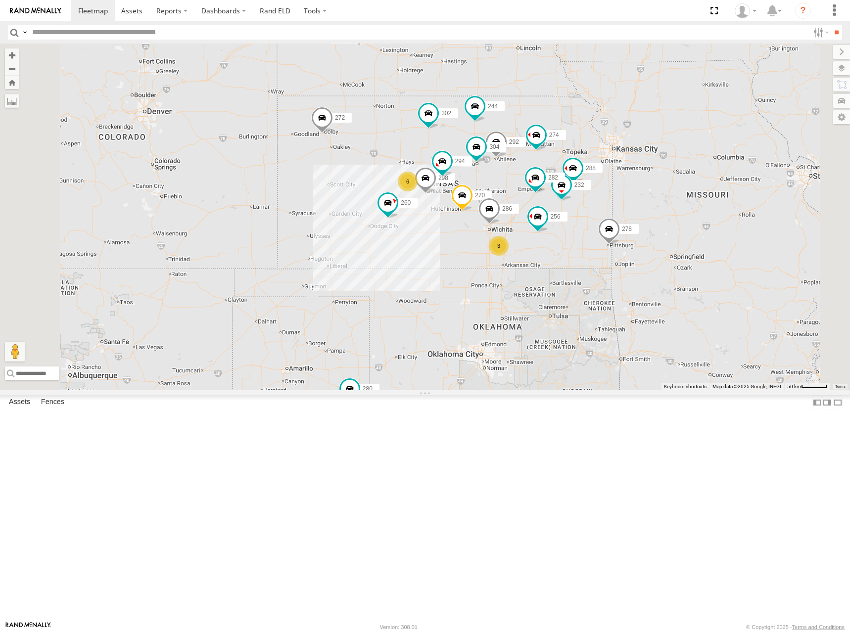
drag, startPoint x: 566, startPoint y: 176, endPoint x: 591, endPoint y: 181, distance: 25.8
click at [591, 181] on div "274 244 298 270 288 292 272 280 256 232 304 302 282 278 294 286 260 6 3" at bounding box center [425, 217] width 850 height 347
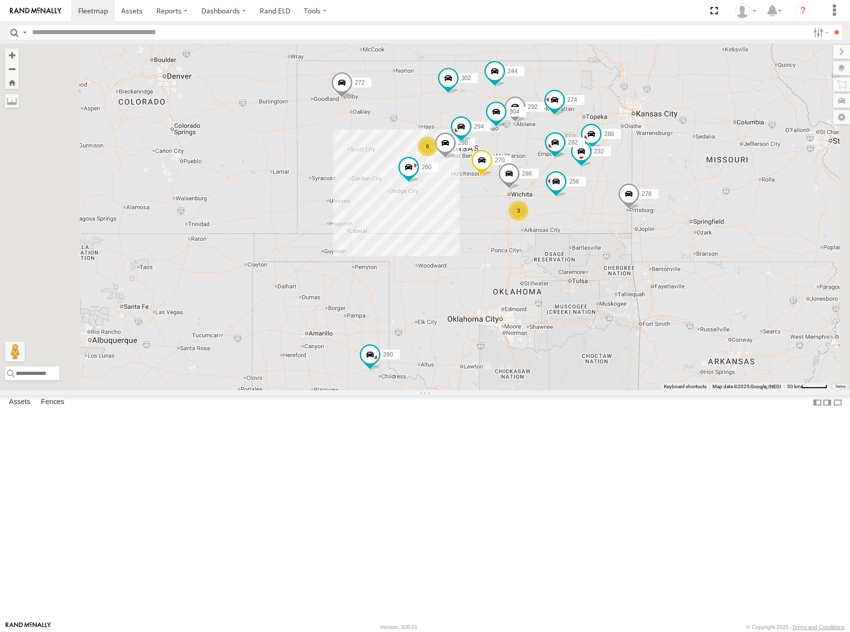
drag, startPoint x: 683, startPoint y: 218, endPoint x: 691, endPoint y: 179, distance: 39.9
click at [691, 179] on div "274 244 298 270 288 292 272 280 256 232 304 302 282 278 294 286 260 6 3" at bounding box center [425, 217] width 850 height 347
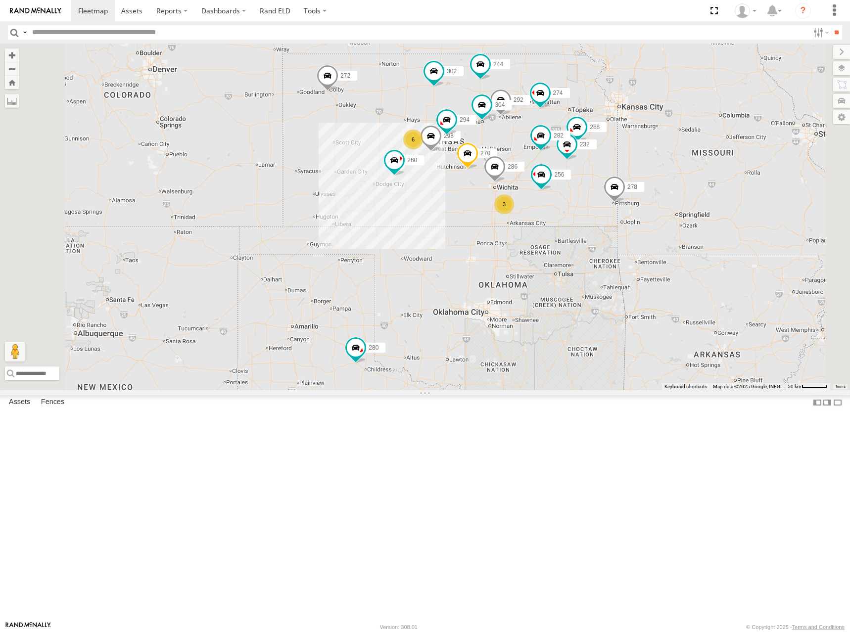
drag, startPoint x: 692, startPoint y: 186, endPoint x: 677, endPoint y: 180, distance: 16.2
click at [677, 180] on div "274 244 298 270 288 292 272 280 256 232 304 302 282 278 294 286 260 6 3" at bounding box center [425, 217] width 850 height 347
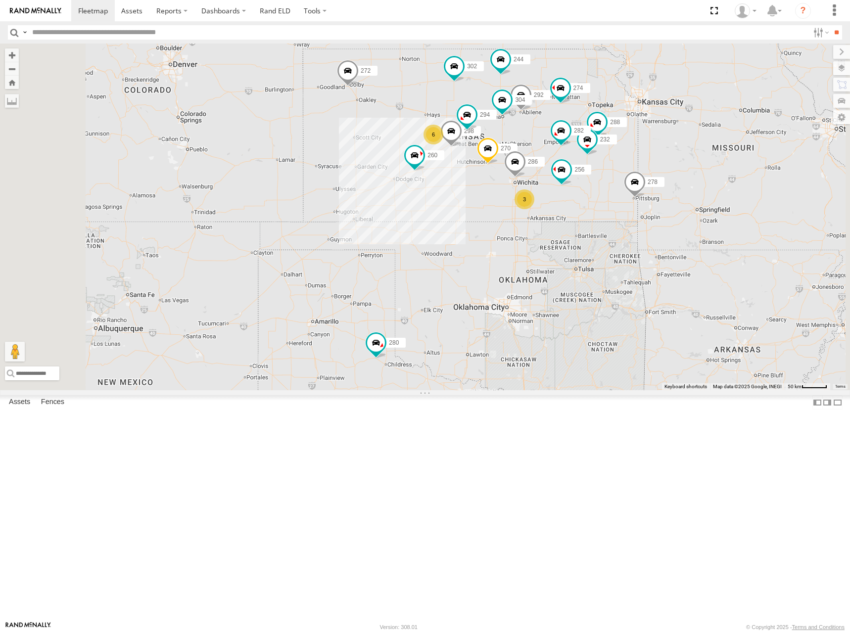
drag, startPoint x: 667, startPoint y: 170, endPoint x: 688, endPoint y: 165, distance: 22.2
click at [688, 165] on div "274 244 298 270 288 292 272 280 256 232 304 302 282 278 294 286 260 6 3" at bounding box center [425, 217] width 850 height 347
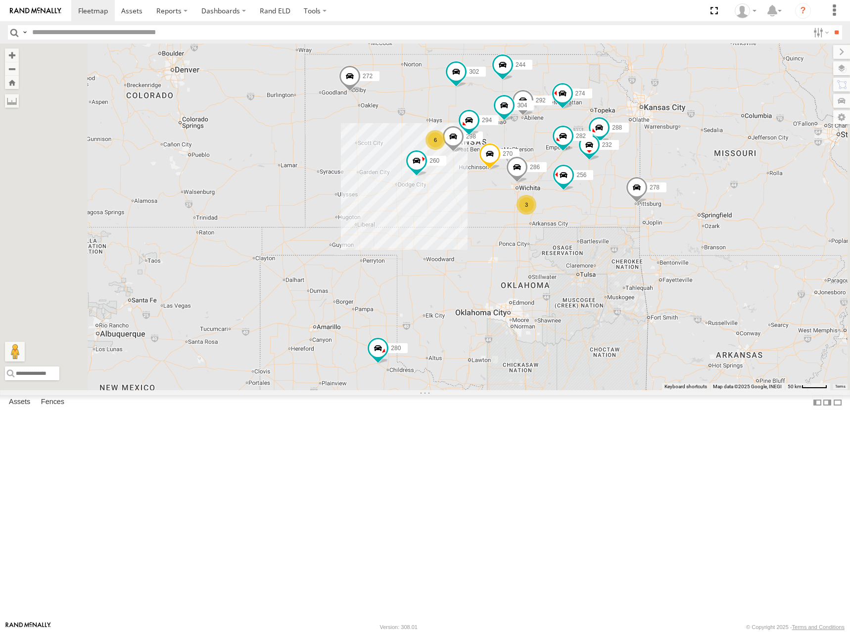
drag, startPoint x: 686, startPoint y: 147, endPoint x: 687, endPoint y: 156, distance: 8.5
click at [687, 156] on div "274 244 298 270 288 292 272 280 256 232 304 302 282 278 294 286 260 6 3" at bounding box center [425, 217] width 850 height 347
drag, startPoint x: 703, startPoint y: 163, endPoint x: 720, endPoint y: 163, distance: 17.3
click at [720, 163] on div "274 244 298 270 288 292 272 280 256 232 304 302 282 278 294 286 260 6 3" at bounding box center [425, 217] width 850 height 347
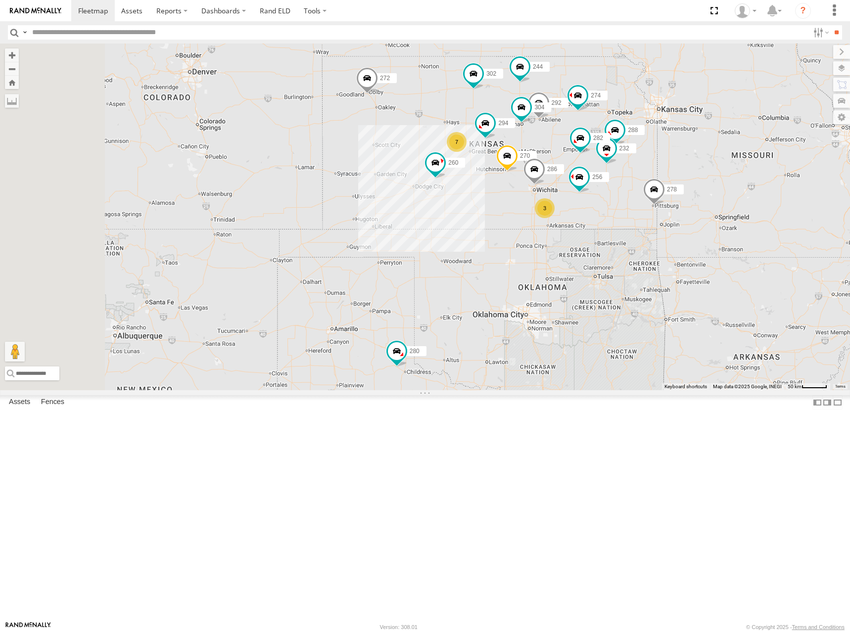
click at [688, 179] on div "274 244 270 288 292 272 280 256 232 304 302 282 278 294 286 260 7 3" at bounding box center [425, 217] width 850 height 347
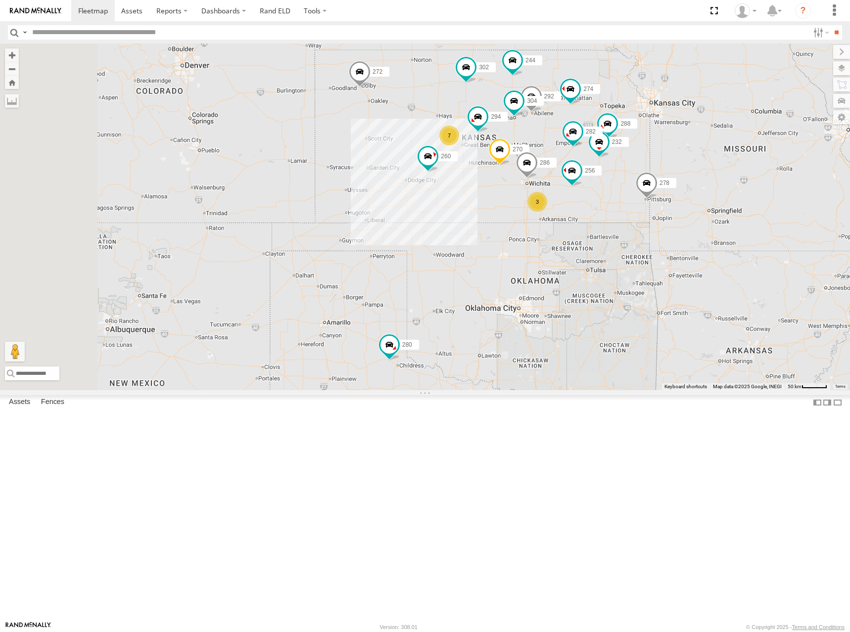
drag, startPoint x: 719, startPoint y: 158, endPoint x: 700, endPoint y: 161, distance: 19.0
click at [700, 161] on div "274 244 270 288 292 272 280 256 232 304 302 282 278 294 286 260 7 3" at bounding box center [425, 217] width 850 height 347
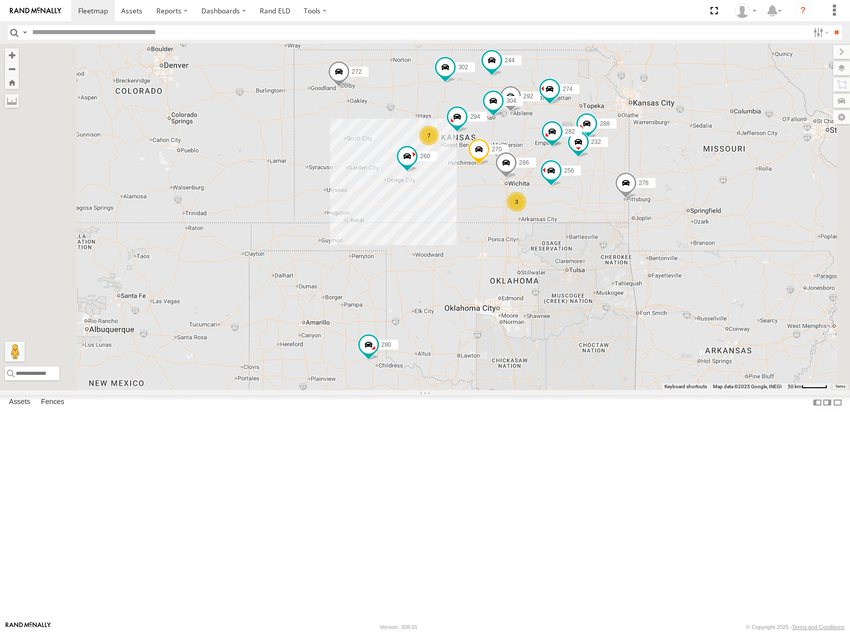
drag, startPoint x: 705, startPoint y: 175, endPoint x: 707, endPoint y: 169, distance: 6.7
click at [707, 169] on div "274 244 270 288 292 272 280 256 232 304 302 282 278 294 286 260 7 3" at bounding box center [425, 217] width 850 height 347
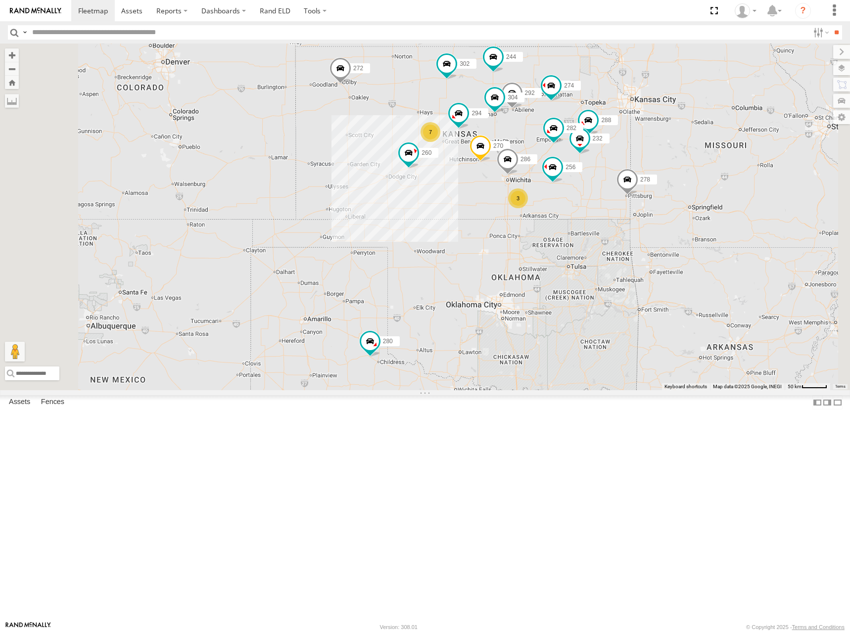
click at [696, 170] on div "274 244 270 288 292 272 280 256 232 304 302 282 278 294 286 260 7 3" at bounding box center [425, 217] width 850 height 347
drag, startPoint x: 695, startPoint y: 175, endPoint x: 753, endPoint y: 144, distance: 66.2
click at [696, 174] on div "274 244 270 288 292 272 280 256 232 304 302 282 278 294 286 260 7 3" at bounding box center [425, 217] width 850 height 347
click at [681, 169] on div "274 244 270 288 292 272 280 256 232 304 302 282 278 294 286 260 7 3" at bounding box center [425, 217] width 850 height 347
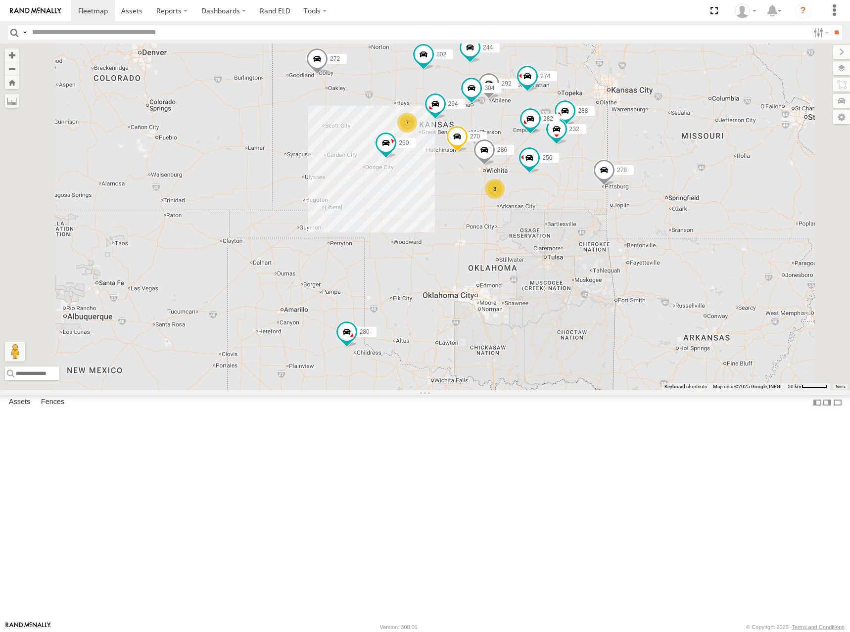
drag, startPoint x: 685, startPoint y: 167, endPoint x: 659, endPoint y: 157, distance: 28.5
click at [659, 157] on div "274 244 270 288 292 272 280 256 232 304 302 282 278 294 286 260 7 3" at bounding box center [425, 217] width 850 height 347
click at [662, 160] on div "274 244 270 288 292 272 280 256 232 304 302 282 278 294 286 260 7 3" at bounding box center [425, 217] width 850 height 347
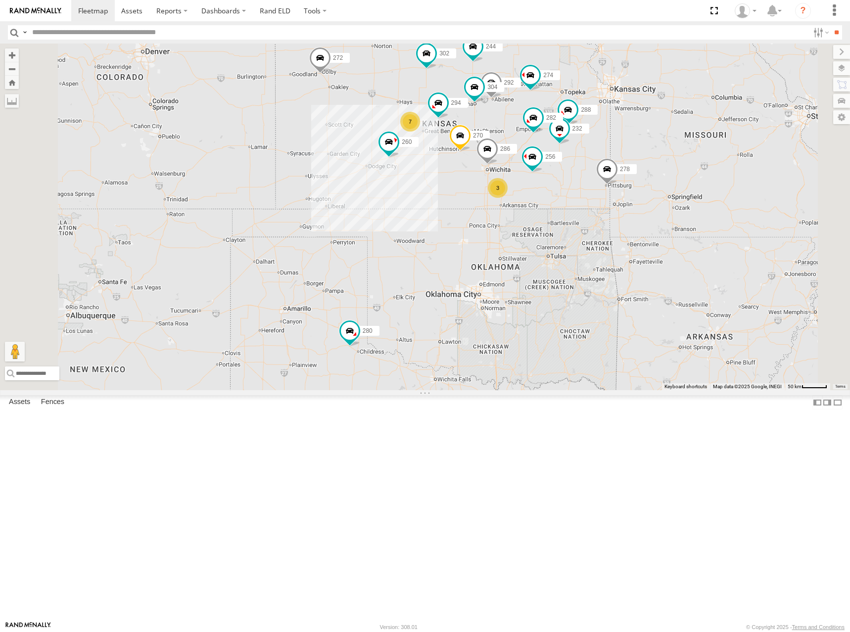
click at [654, 169] on div "274 244 270 288 292 272 280 256 232 304 302 282 278 294 286 260 7 3" at bounding box center [425, 217] width 850 height 347
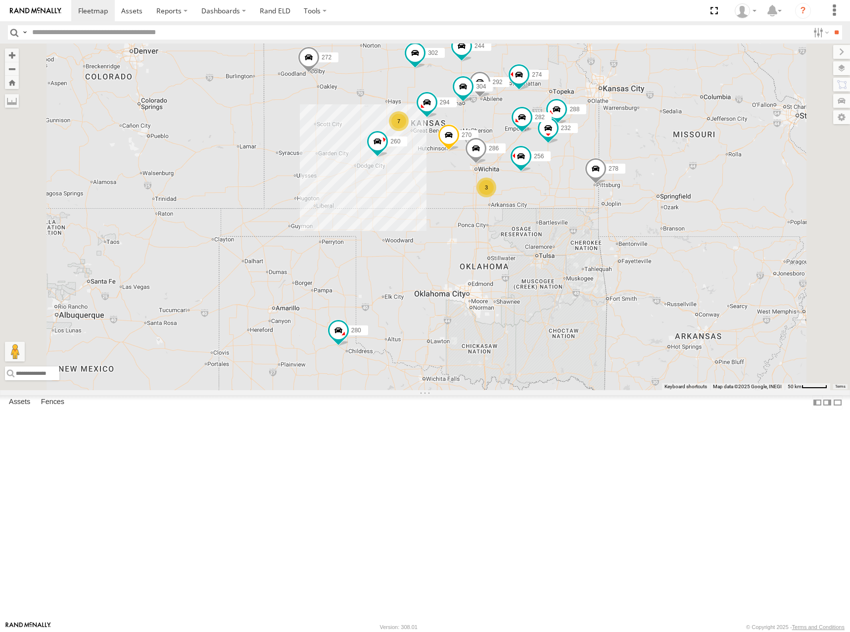
drag, startPoint x: 652, startPoint y: 150, endPoint x: 639, endPoint y: 153, distance: 12.7
click at [639, 153] on div "274 244 270 288 292 272 280 256 232 304 302 282 278 294 286 260 7 3" at bounding box center [425, 217] width 850 height 347
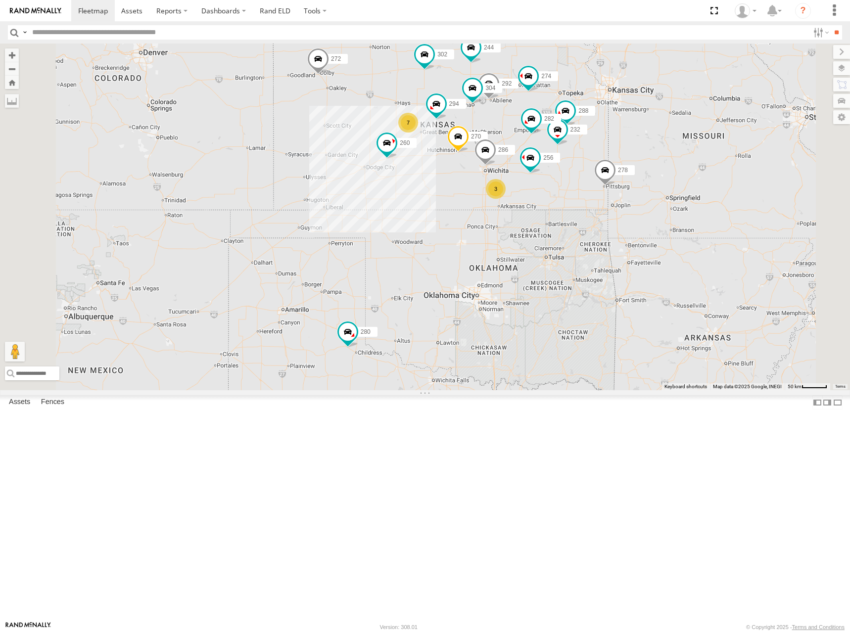
drag, startPoint x: 633, startPoint y: 165, endPoint x: 644, endPoint y: 167, distance: 10.5
click at [644, 167] on div "274 244 270 288 292 272 280 256 232 304 302 282 278 294 286 260 7 3" at bounding box center [425, 217] width 850 height 347
click at [664, 170] on div "274 244 270 288 292 272 280 256 232 304 302 282 278 294 286 260 7 3" at bounding box center [425, 217] width 850 height 347
click at [663, 159] on div "274 244 270 288 292 272 280 256 232 304 302 282 278 294 286 260 7 3" at bounding box center [425, 217] width 850 height 347
click at [675, 156] on div "274 244 270 288 292 272 280 256 232 304 302 282 278 294 286 260 7 3" at bounding box center [425, 217] width 850 height 347
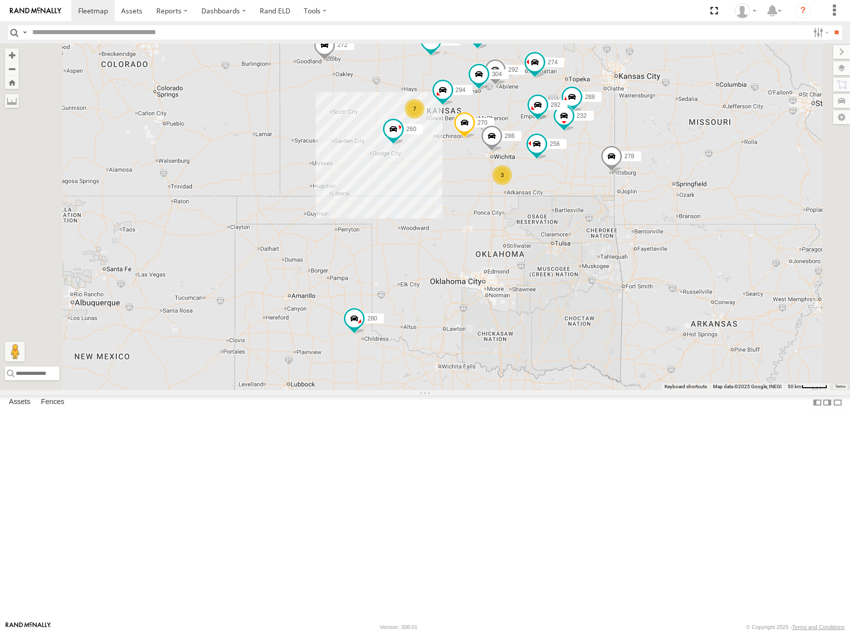
drag, startPoint x: 669, startPoint y: 161, endPoint x: 672, endPoint y: 149, distance: 12.1
click at [672, 149] on div "274 244 270 288 292 272 280 256 232 304 302 282 278 294 286 260 7 3" at bounding box center [425, 217] width 850 height 347
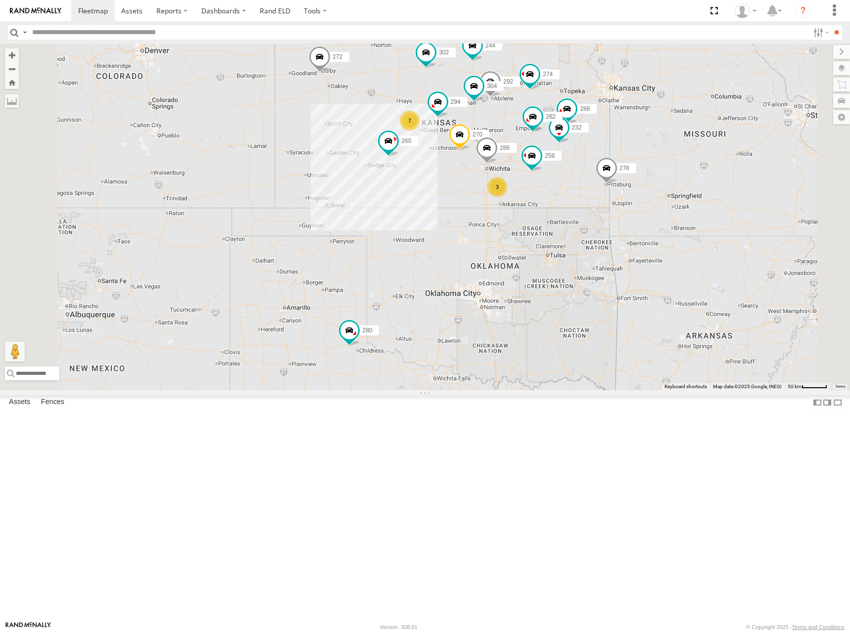
drag, startPoint x: 655, startPoint y: 144, endPoint x: 651, endPoint y: 157, distance: 13.5
click at [651, 157] on div "274 244 270 288 292 272 280 256 232 304 302 282 278 294 286 260 7 3" at bounding box center [425, 217] width 850 height 347
click at [678, 163] on div "274 244 270 288 292 272 280 256 232 304 302 282 278 294 286 260 7 3" at bounding box center [425, 217] width 850 height 347
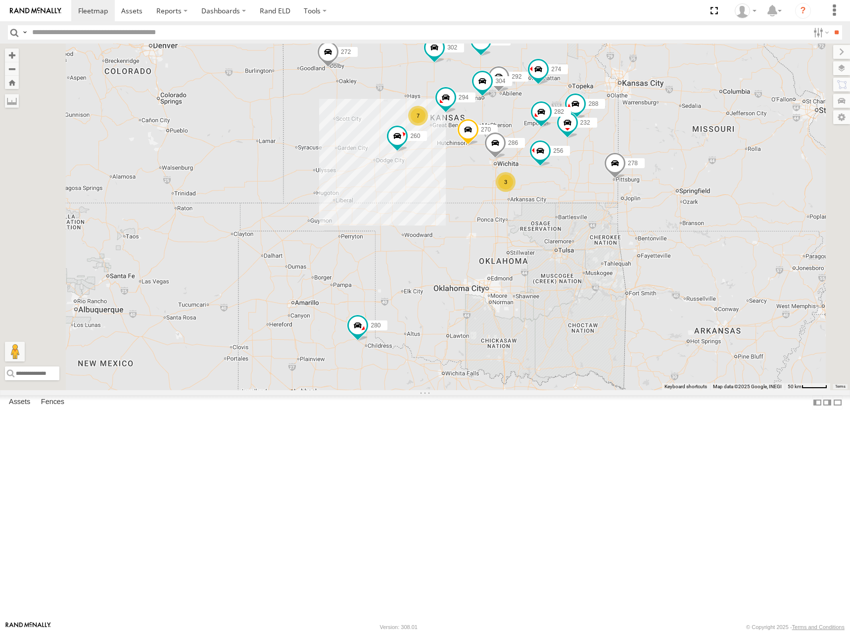
drag, startPoint x: 663, startPoint y: 145, endPoint x: 671, endPoint y: 140, distance: 10.2
click at [671, 140] on div "274 244 270 288 292 272 280 256 232 304 302 282 278 294 286 260 7 3" at bounding box center [425, 217] width 850 height 347
click at [665, 149] on div "274 244 270 288 292 272 280 256 232 304 302 282 278 294 286 260 7 3" at bounding box center [425, 217] width 850 height 347
click at [697, 153] on div "274 244 270 288 292 272 280 256 232 304 302 282 278 294 286 260 7 3" at bounding box center [425, 217] width 850 height 347
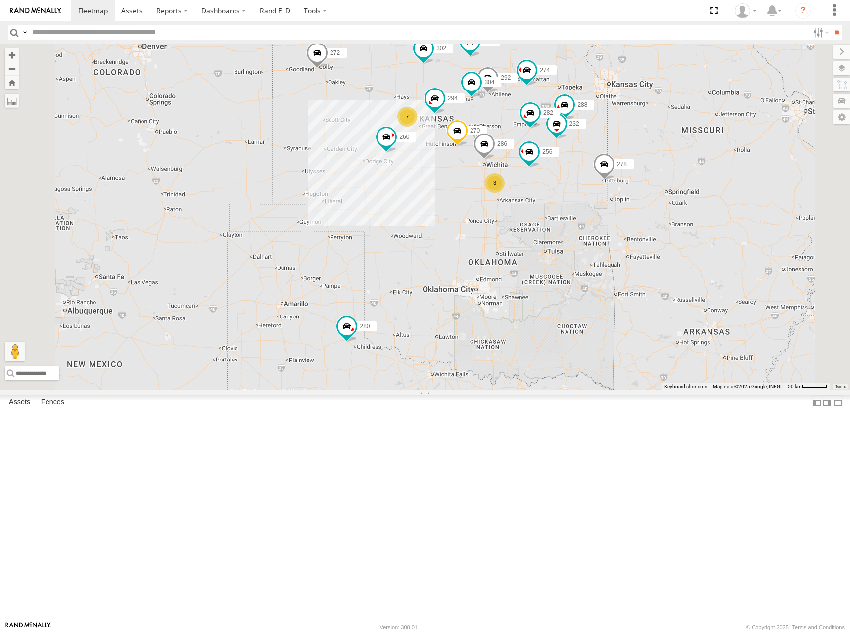
click at [698, 151] on div "274 244 270 288 292 272 280 256 232 304 302 282 278 294 286 260 7 3" at bounding box center [425, 217] width 850 height 347
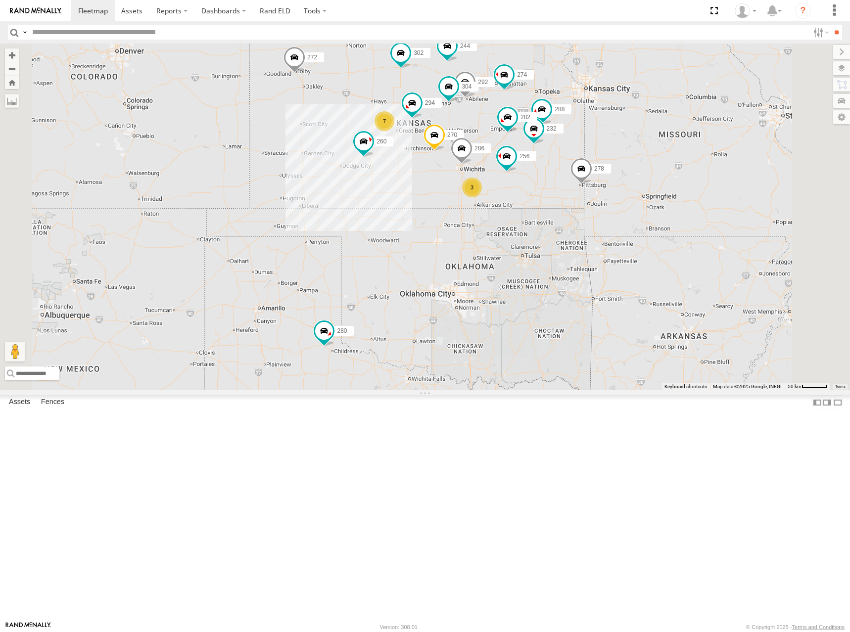
drag, startPoint x: 666, startPoint y: 131, endPoint x: 643, endPoint y: 136, distance: 23.4
click at [643, 136] on div "274 244 270 288 292 272 280 256 232 304 302 282 278 294 286 260 7 3" at bounding box center [425, 217] width 850 height 347
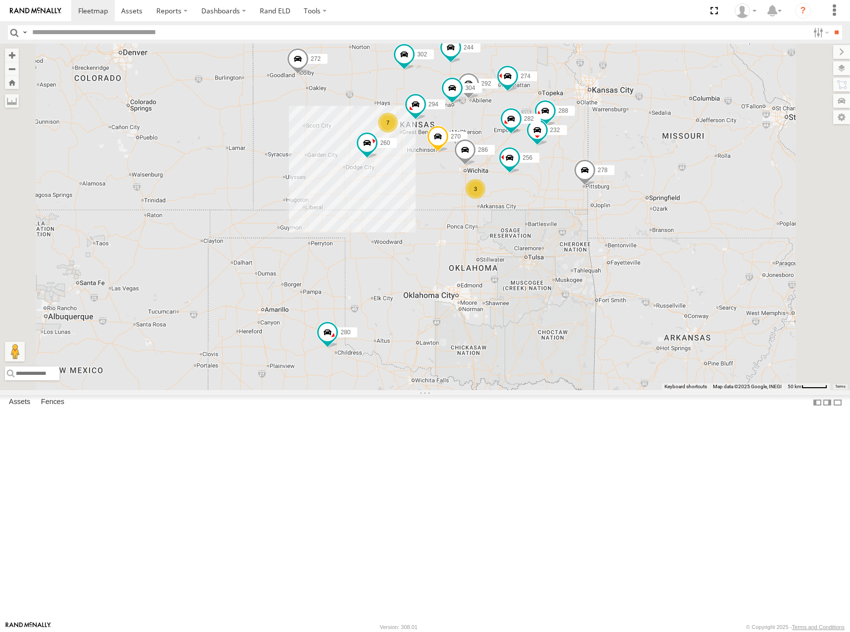
drag, startPoint x: 633, startPoint y: 151, endPoint x: 638, endPoint y: 154, distance: 6.2
click at [638, 154] on div "274 244 270 288 292 272 280 256 232 304 302 282 278 294 286 260 7 3" at bounding box center [425, 217] width 850 height 347
click at [635, 146] on div "274 244 270 288 292 272 280 256 232 304 302 282 278 294 286 260 7 3" at bounding box center [425, 217] width 850 height 347
click at [661, 165] on div "274 244 270 288 292 272 280 256 232 304 302 282 278 294 286 260 7 3" at bounding box center [425, 217] width 850 height 347
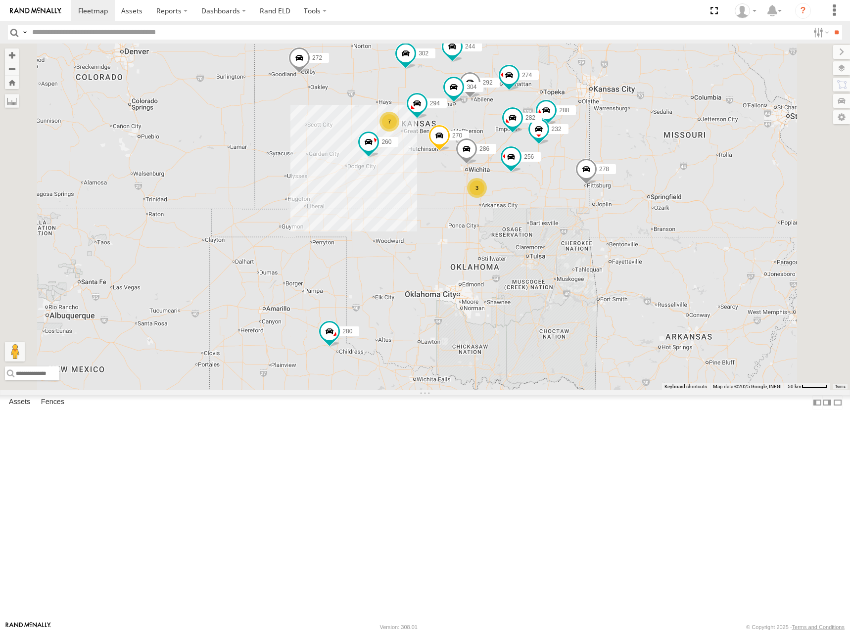
click at [657, 159] on div "274 244 270 288 292 272 280 256 232 304 302 282 278 294 286 260 7 3" at bounding box center [425, 217] width 850 height 347
drag, startPoint x: 638, startPoint y: 164, endPoint x: 652, endPoint y: 169, distance: 14.7
click at [652, 169] on div "274 244 270 288 292 272 280 256 232 304 302 282 278 294 286 260 7 3" at bounding box center [425, 217] width 850 height 347
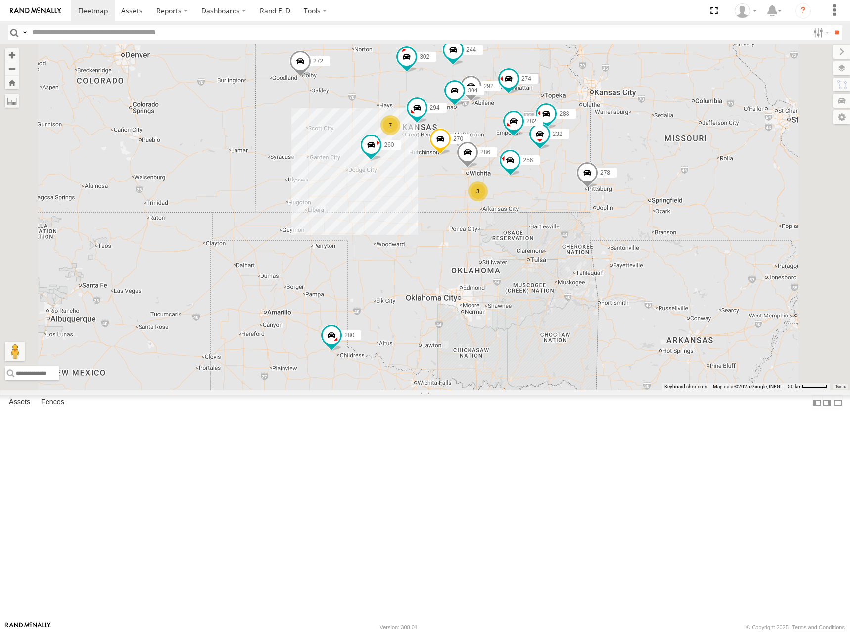
drag, startPoint x: 633, startPoint y: 153, endPoint x: 641, endPoint y: 172, distance: 20.1
click at [641, 172] on div "274 244 270 288 292 272 280 256 232 304 302 282 278 294 286 260 7 3" at bounding box center [425, 217] width 850 height 347
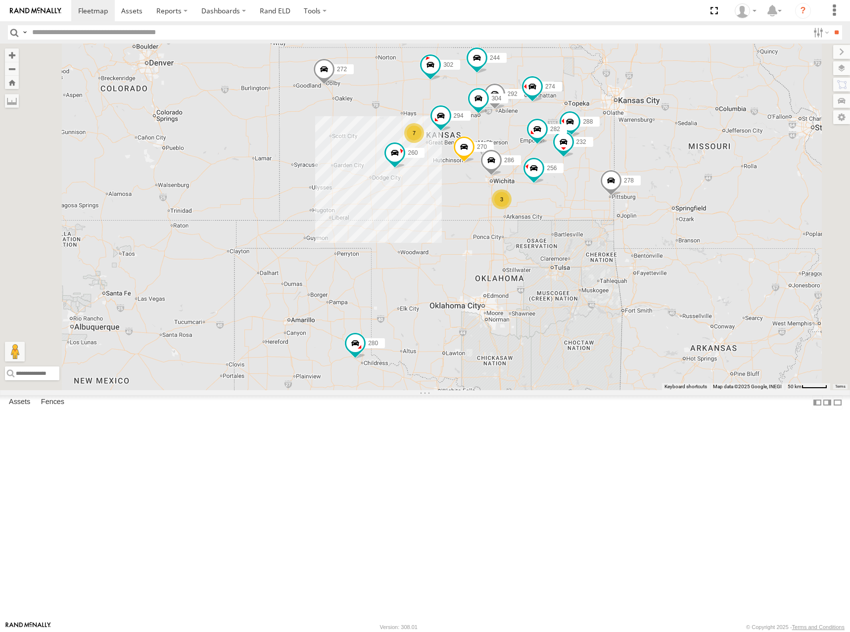
drag, startPoint x: 610, startPoint y: 249, endPoint x: 627, endPoint y: 240, distance: 19.7
click at [627, 240] on div "274 244 270 288 292 272 280 256 232 304 302 282 278 294 286 260 7 3" at bounding box center [425, 217] width 850 height 347
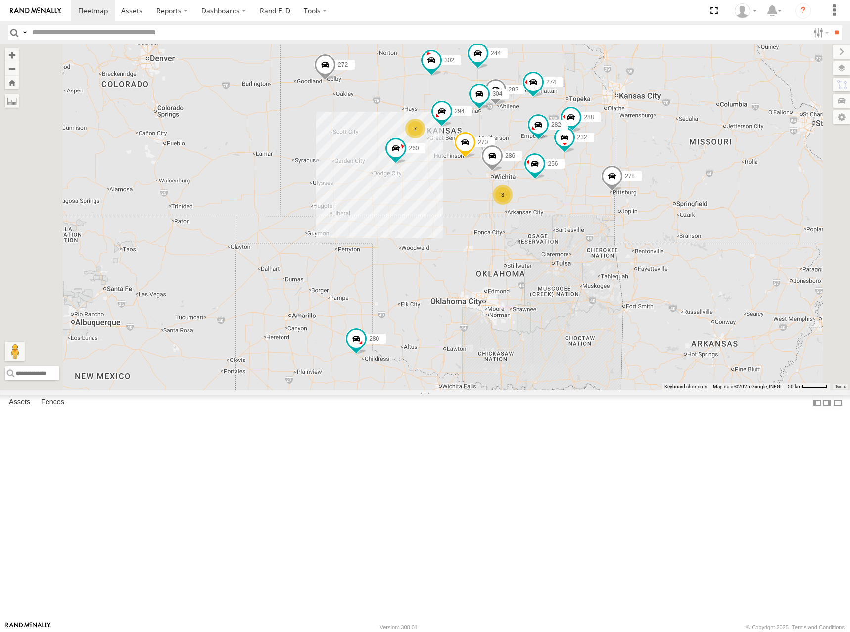
click at [660, 174] on div "274 244 270 288 292 272 280 256 232 304 302 282 278 294 286 260 7 3" at bounding box center [425, 217] width 850 height 347
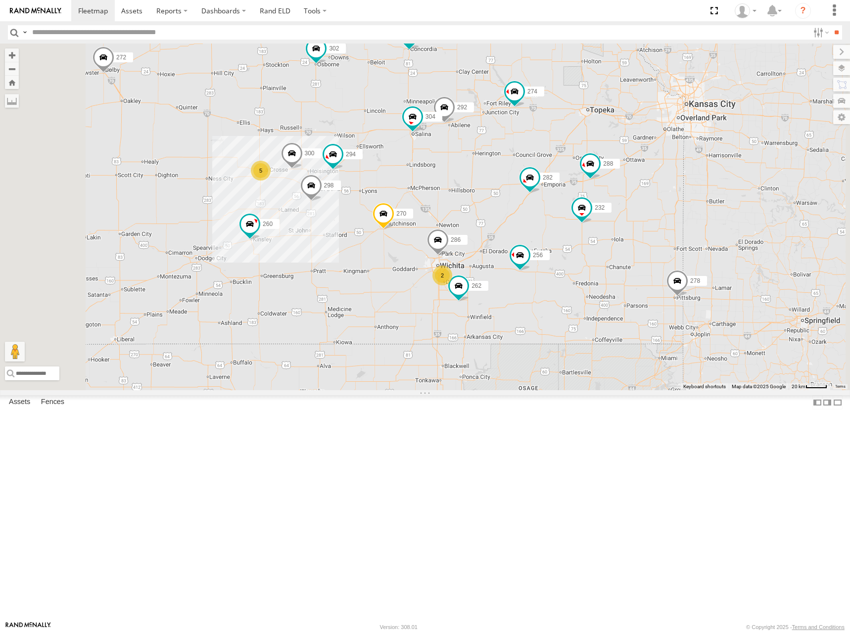
drag, startPoint x: 624, startPoint y: 147, endPoint x: 681, endPoint y: 155, distance: 57.5
click at [681, 155] on div "274 244 270 272 280 256 302 282 278 260 300 5 298 262 288 292 232 2 304 294 286" at bounding box center [425, 217] width 850 height 347
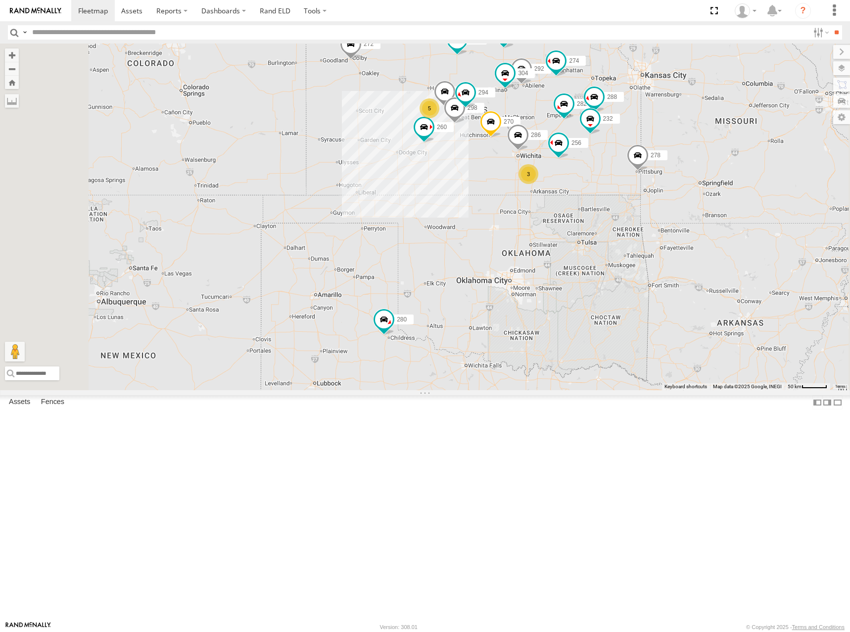
click at [711, 132] on div "274 244 270 272 280 256 302 282 278 260 300 298 288 292 232 304 294 286 5 3" at bounding box center [425, 217] width 850 height 347
drag, startPoint x: 705, startPoint y: 134, endPoint x: 703, endPoint y: 144, distance: 10.2
click at [703, 144] on div "274 244 270 272 280 256 302 282 278 260 300 298 288 292 232 304 294 286 5 3" at bounding box center [425, 217] width 850 height 347
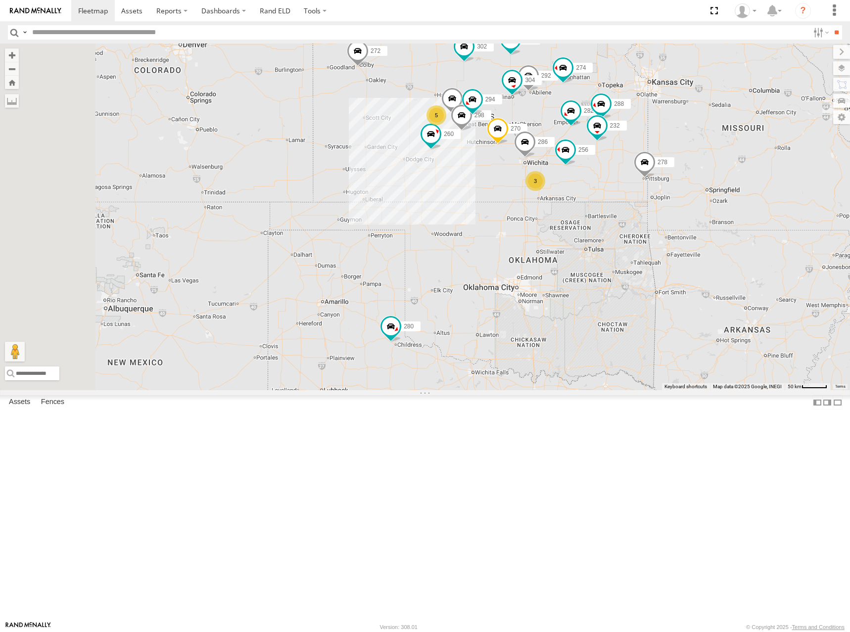
click at [733, 152] on div "274 244 270 272 280 256 302 282 278 260 300 298 288 292 232 304 294 286 5 3" at bounding box center [425, 217] width 850 height 347
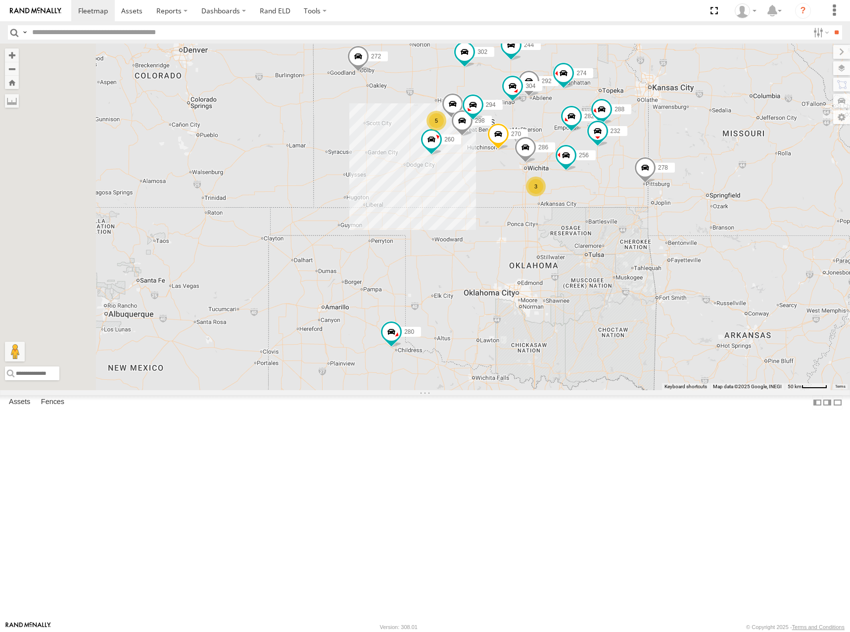
drag, startPoint x: 732, startPoint y: 154, endPoint x: 732, endPoint y: 161, distance: 6.9
click at [732, 161] on div "274 244 270 272 280 256 302 282 278 260 300 298 288 292 232 304 294 286 5 3" at bounding box center [425, 217] width 850 height 347
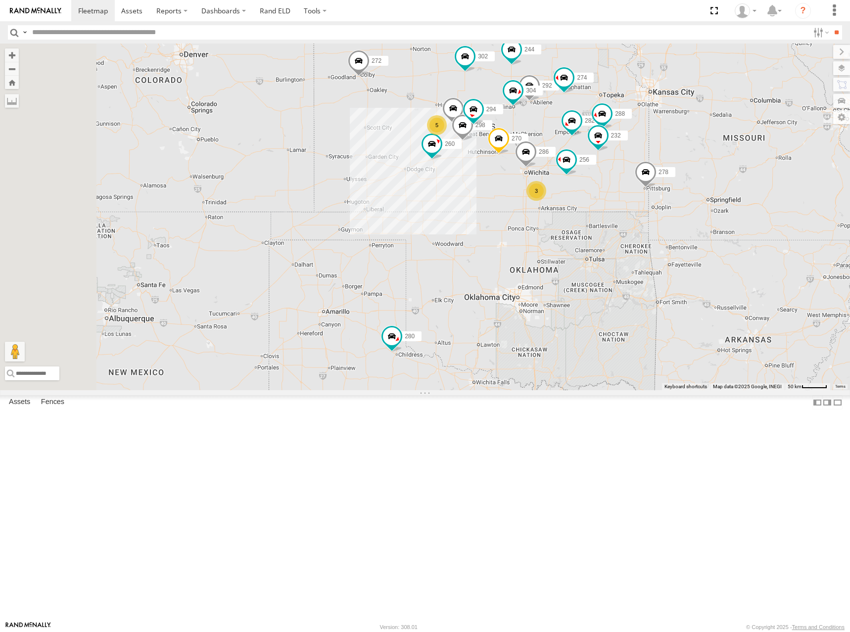
click at [719, 164] on div "274 244 270 272 280 256 302 282 278 260 300 298 288 292 232 304 294 286 5 3" at bounding box center [425, 217] width 850 height 347
drag, startPoint x: 705, startPoint y: 160, endPoint x: 714, endPoint y: 159, distance: 9.5
click at [702, 162] on div "274 244 270 272 280 256 302 282 278 260 300 298 288 292 232 304 294 286 5 3" at bounding box center [425, 217] width 850 height 347
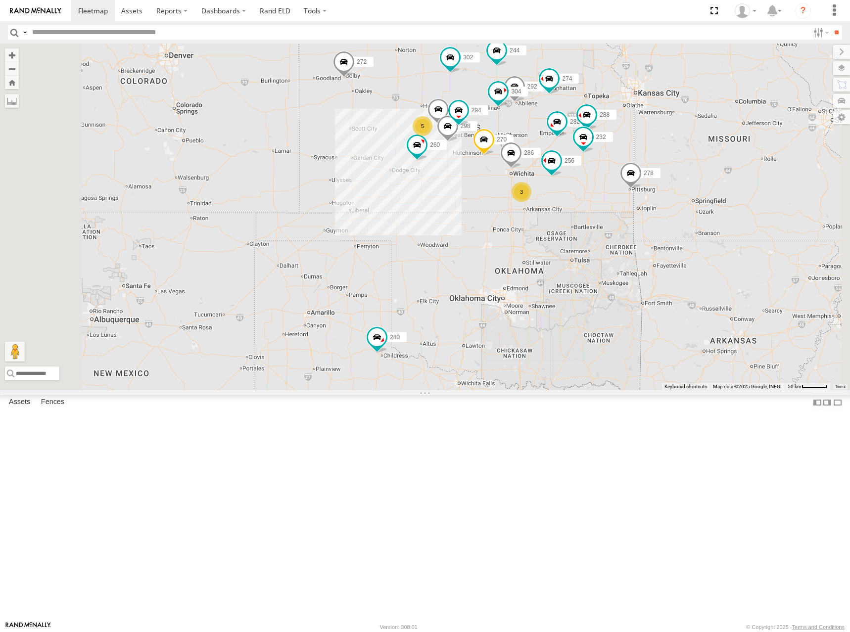
click at [701, 157] on div "274 244 270 272 280 256 302 282 278 260 300 298 288 292 232 304 294 286 5 3" at bounding box center [425, 217] width 850 height 347
click at [713, 166] on div "274 244 270 272 280 256 302 282 278 260 300 298 288 292 232 304 294 286 5 3" at bounding box center [425, 217] width 850 height 347
click at [682, 169] on div "274 244 270 272 280 256 302 282 278 260 300 298 288 292 232 304 294 286 5 3" at bounding box center [425, 217] width 850 height 347
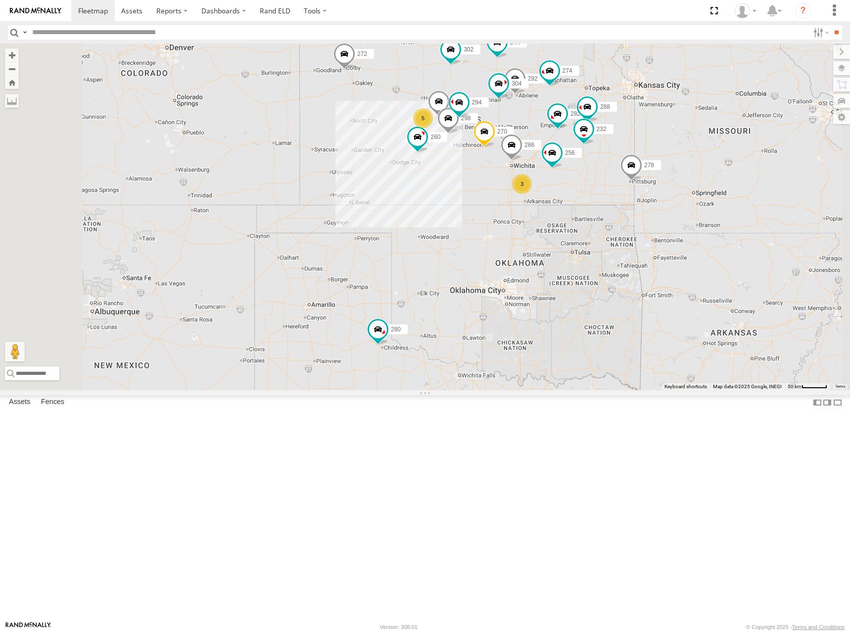
drag, startPoint x: 684, startPoint y: 163, endPoint x: 687, endPoint y: 156, distance: 8.2
click at [687, 156] on div "274 244 270 272 280 256 302 282 278 260 300 298 288 292 232 304 294 286 5 3" at bounding box center [425, 217] width 850 height 347
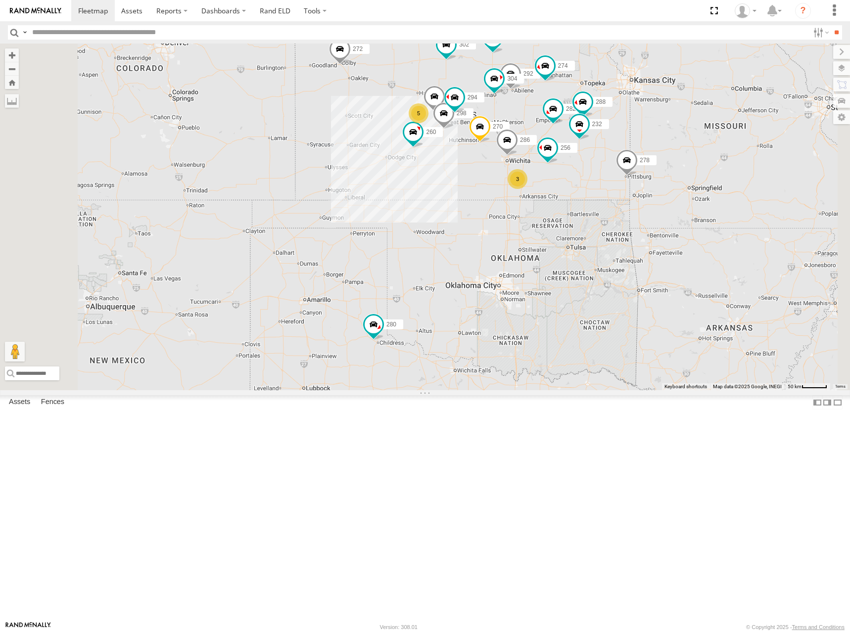
drag, startPoint x: 687, startPoint y: 156, endPoint x: 675, endPoint y: 144, distance: 16.8
click at [679, 147] on div "274 244 270 272 280 256 302 282 278 260 300 298 288 292 232 304 294 286 5 3" at bounding box center [425, 217] width 850 height 347
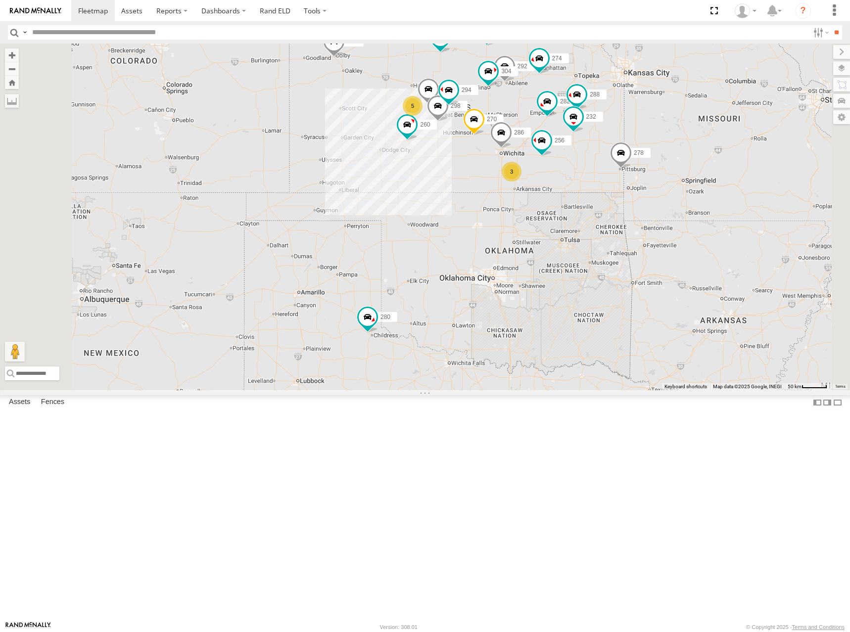
click at [672, 138] on div "274 244 270 272 280 256 302 282 278 260 300 298 288 292 232 304 294 286 5 3" at bounding box center [425, 217] width 850 height 347
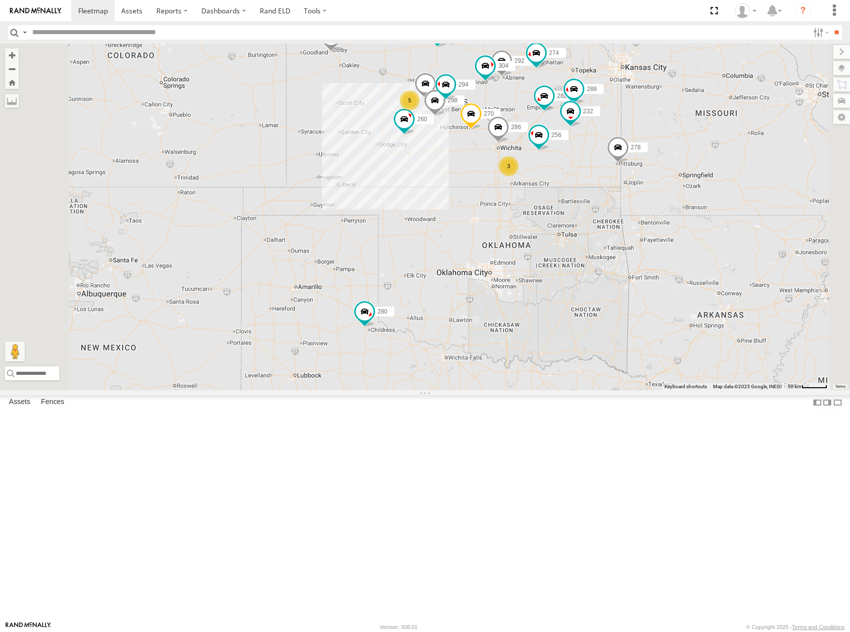
click at [677, 148] on div "274 244 270 272 280 256 302 282 278 260 300 298 288 292 232 304 294 286 5 3" at bounding box center [425, 217] width 850 height 347
click at [676, 135] on div "274 244 270 272 280 256 302 282 278 260 300 298 288 292 232 304 294 286 5 3" at bounding box center [425, 217] width 850 height 347
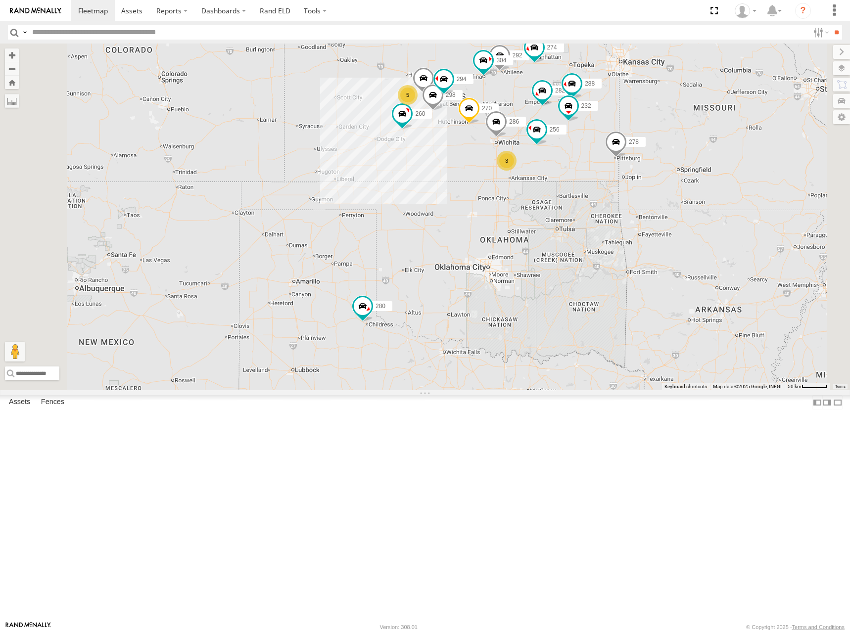
drag, startPoint x: 685, startPoint y: 135, endPoint x: 684, endPoint y: 128, distance: 6.5
click at [684, 128] on div "274 244 270 272 280 256 302 282 278 260 300 298 288 292 232 304 294 286 5 3" at bounding box center [425, 217] width 850 height 347
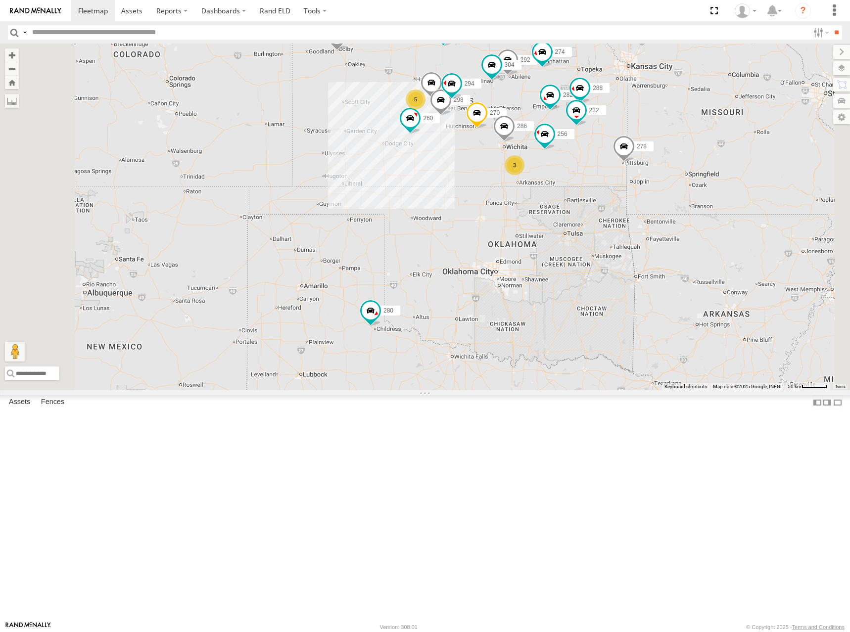
drag, startPoint x: 685, startPoint y: 136, endPoint x: 694, endPoint y: 144, distance: 11.9
click at [694, 144] on div "274 244 270 272 280 256 302 282 278 260 300 298 288 292 232 304 294 286 5 3" at bounding box center [425, 217] width 850 height 347
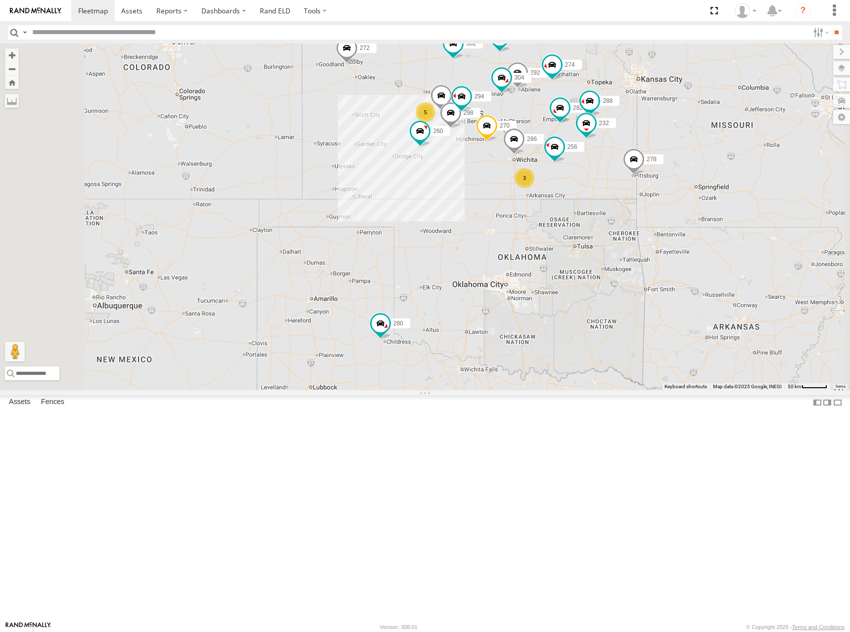
drag, startPoint x: 694, startPoint y: 146, endPoint x: 703, endPoint y: 159, distance: 16.3
click at [703, 159] on div "274 244 270 272 280 256 302 282 278 260 300 298 288 292 232 304 294 286 5 3" at bounding box center [425, 217] width 850 height 347
drag, startPoint x: 672, startPoint y: 144, endPoint x: 676, endPoint y: 149, distance: 6.7
click at [676, 149] on div "274 244 270 272 280 256 302 282 278 260 300 298 288 292 232 304 294 286 5 3" at bounding box center [425, 217] width 850 height 347
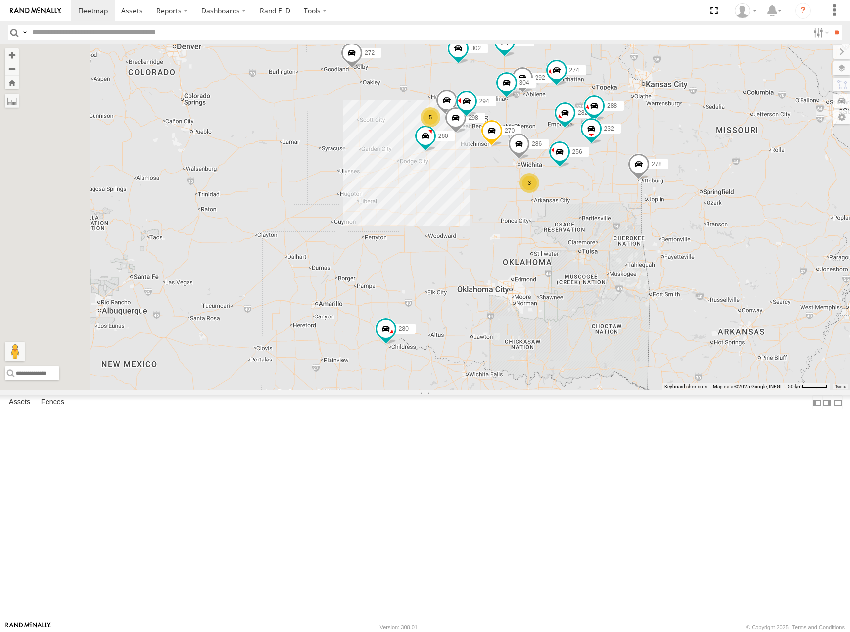
click at [734, 142] on div "274 244 270 272 280 256 302 282 278 260 300 298 288 292 232 304 294 286 5 3" at bounding box center [425, 217] width 850 height 347
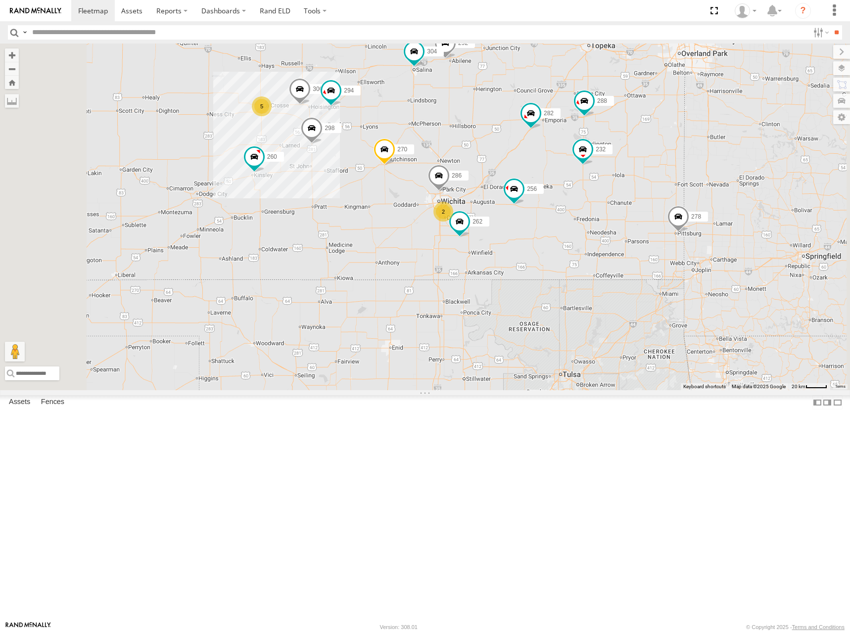
drag, startPoint x: 713, startPoint y: 198, endPoint x: 746, endPoint y: 192, distance: 33.8
click at [746, 192] on div "274 244 270 272 280 256 302 282 278 260 300 298 288 292 232 304 294 286 5 262 2" at bounding box center [425, 217] width 850 height 347
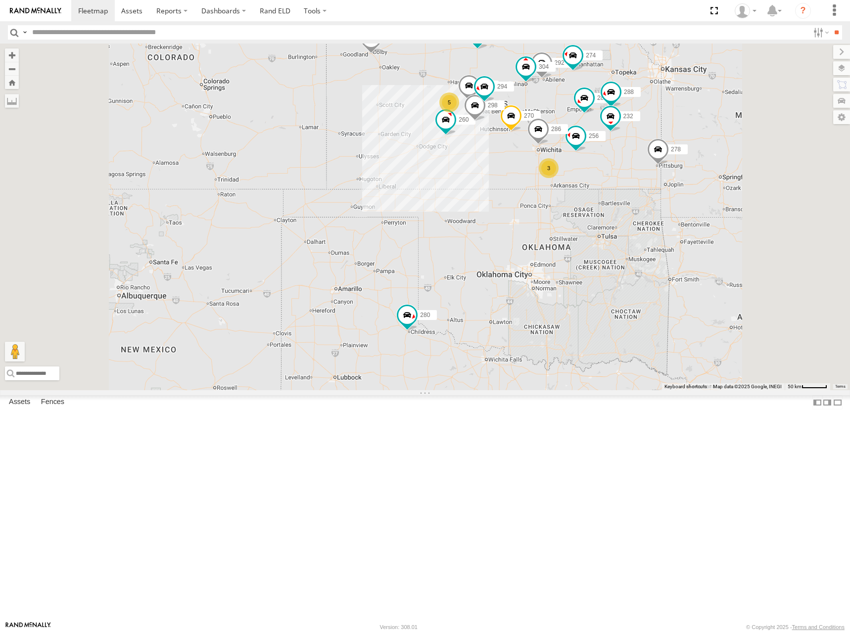
drag, startPoint x: 753, startPoint y: 165, endPoint x: 754, endPoint y: 180, distance: 14.9
click at [754, 180] on div "274 244 270 272 280 256 302 282 278 260 300 298 288 292 232 304 294 286 5 3" at bounding box center [425, 217] width 850 height 347
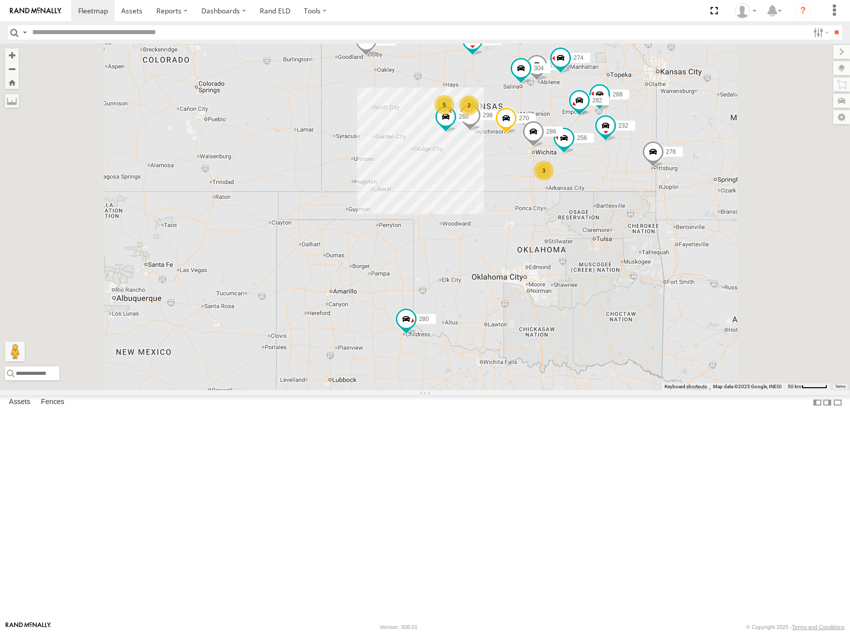
drag, startPoint x: 725, startPoint y: 128, endPoint x: 718, endPoint y: 133, distance: 9.3
click at [718, 133] on div "274 244 298 270 288 292 272 280 256 232 304 302 282 278 286 260 2 5 3" at bounding box center [425, 217] width 850 height 347
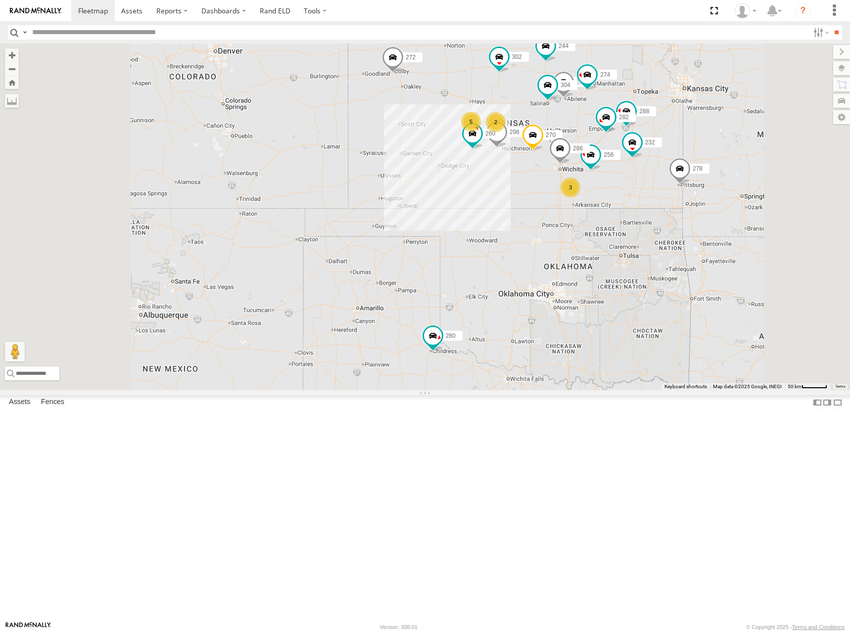
drag, startPoint x: 732, startPoint y: 155, endPoint x: 774, endPoint y: 175, distance: 47.1
click at [774, 175] on div "274 244 298 270 288 292 272 280 256 232 304 302 282 278 286 260 2 5 3" at bounding box center [425, 217] width 850 height 347
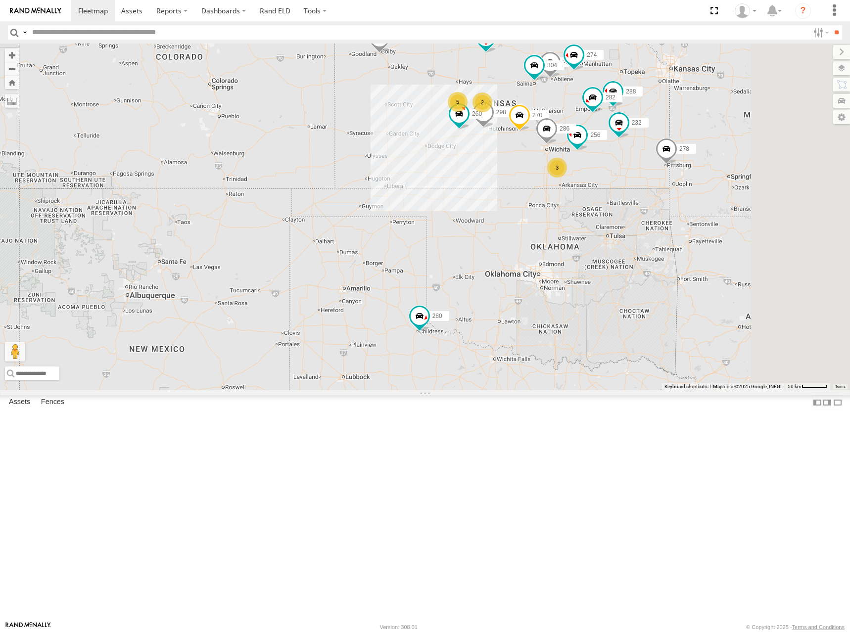
drag, startPoint x: 765, startPoint y: 176, endPoint x: 733, endPoint y: 141, distance: 48.0
click at [733, 141] on div "274 244 298 270 288 292 272 280 256 232 304 302 282 278 286 260 2 5 3" at bounding box center [425, 217] width 850 height 347
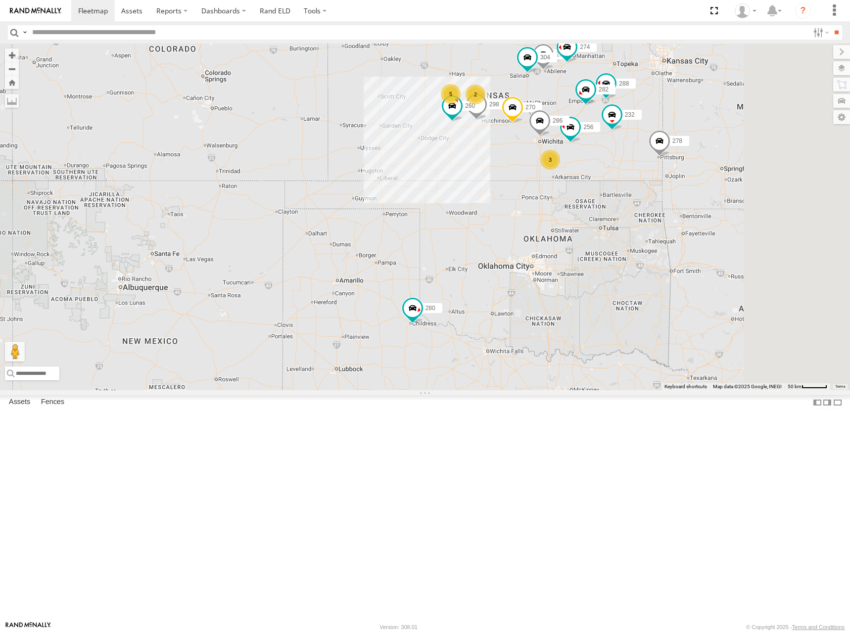
drag, startPoint x: 742, startPoint y: 141, endPoint x: 740, endPoint y: 151, distance: 10.7
click at [740, 151] on div "274 244 298 270 288 292 272 280 256 232 304 302 282 278 286 260 2 5 3" at bounding box center [425, 217] width 850 height 347
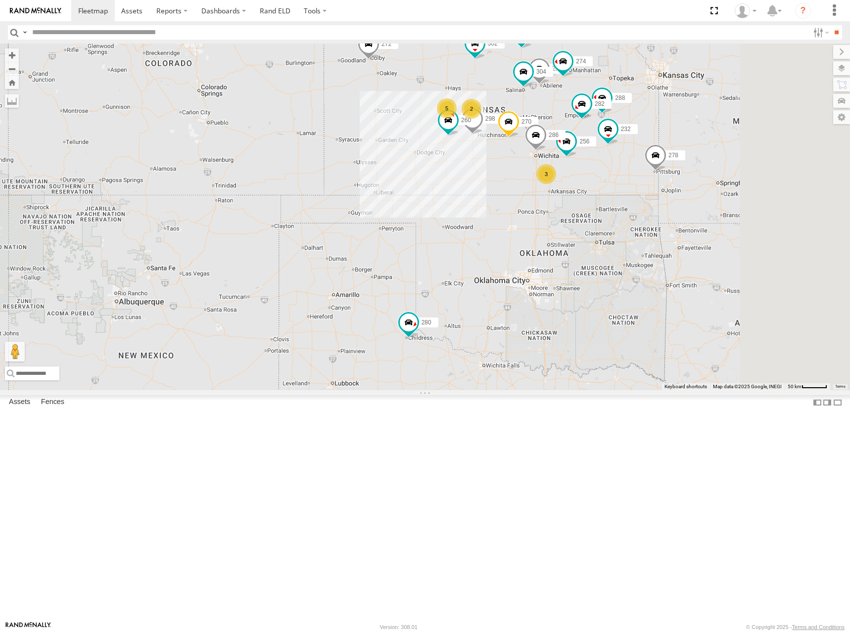
drag, startPoint x: 746, startPoint y: 141, endPoint x: 748, endPoint y: 137, distance: 5.1
click at [745, 143] on div "274 244 298 270 288 292 272 280 256 232 304 302 282 278 286 260 2 5 3" at bounding box center [425, 217] width 850 height 347
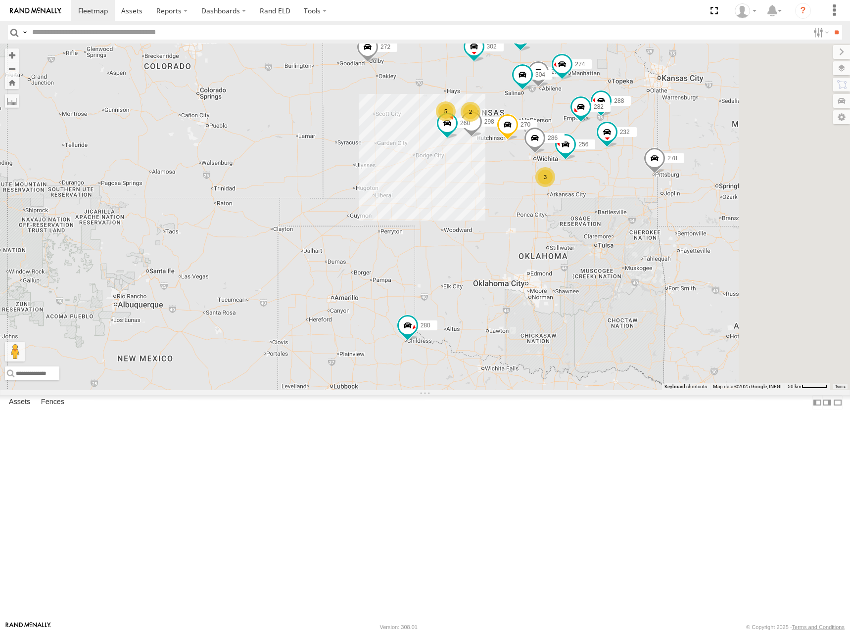
click at [750, 145] on div "274 244 298 270 288 292 272 280 256 232 304 302 282 278 286 260 2 5 3" at bounding box center [425, 217] width 850 height 347
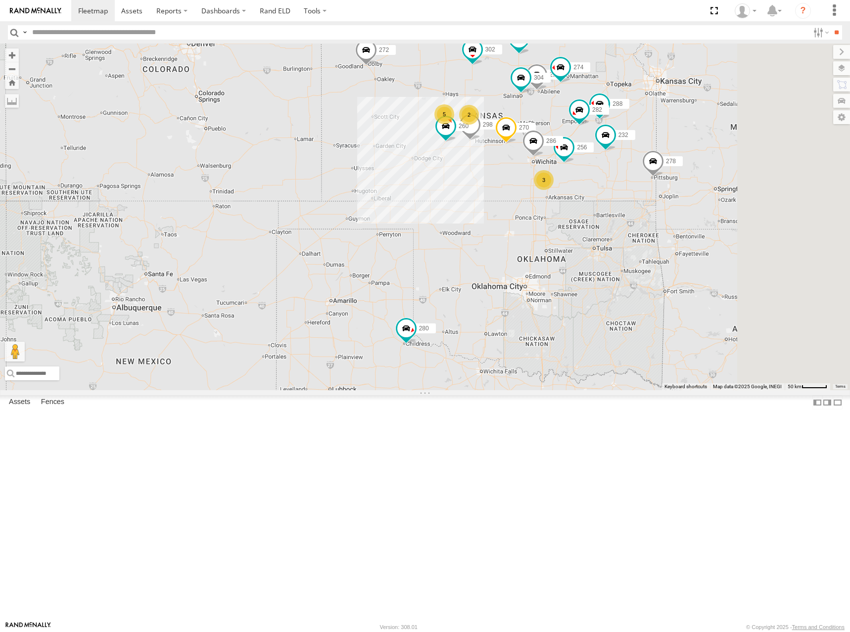
click at [715, 152] on div "274 244 298 270 288 292 272 280 256 232 304 302 282 278 286 260 2 5 3" at bounding box center [425, 217] width 850 height 347
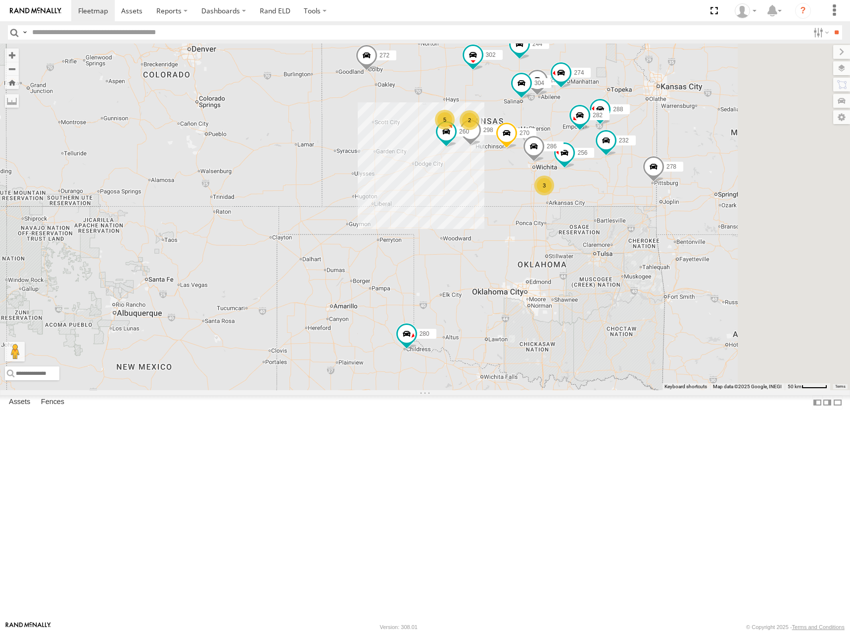
drag, startPoint x: 717, startPoint y: 159, endPoint x: 718, endPoint y: 165, distance: 6.6
click at [718, 165] on div "274 244 298 270 288 292 272 280 256 232 304 302 282 278 286 260 2 5 3" at bounding box center [425, 217] width 850 height 347
click at [741, 158] on div "274 244 298 270 288 292 272 280 256 232 304 302 282 278 286 260 2 5 3" at bounding box center [425, 217] width 850 height 347
click at [718, 154] on div "274 244 298 270 288 292 272 280 256 232 304 302 282 278 286 260 2 5 3" at bounding box center [425, 217] width 850 height 347
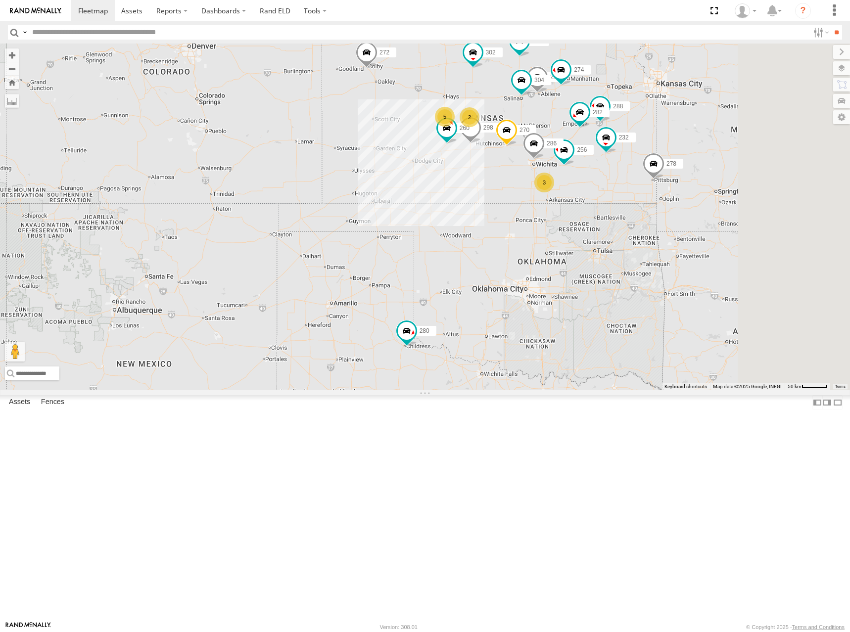
click at [719, 155] on div "274 244 298 270 288 292 272 280 256 232 304 302 282 278 286 260 2 5 3" at bounding box center [425, 217] width 850 height 347
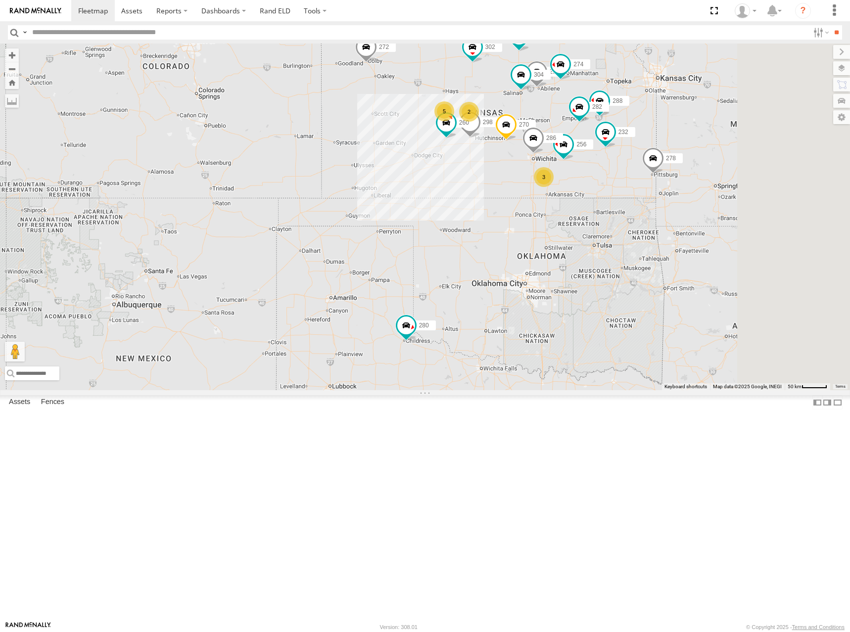
click at [720, 144] on div "274 244 298 270 288 292 272 280 256 232 304 302 282 278 286 260 2 5 3" at bounding box center [425, 217] width 850 height 347
click at [736, 142] on div "274 244 298 270 288 292 272 280 256 232 304 302 282 278 286 260 2 5 3" at bounding box center [425, 217] width 850 height 347
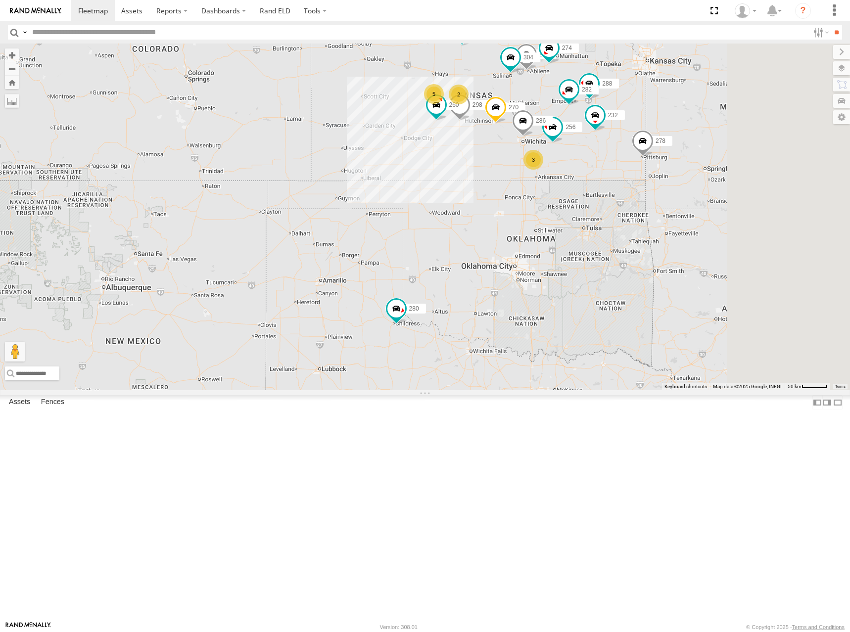
click at [728, 146] on div "274 244 298 270 288 292 272 280 256 232 304 302 282 278 286 260 2 5 3" at bounding box center [425, 217] width 850 height 347
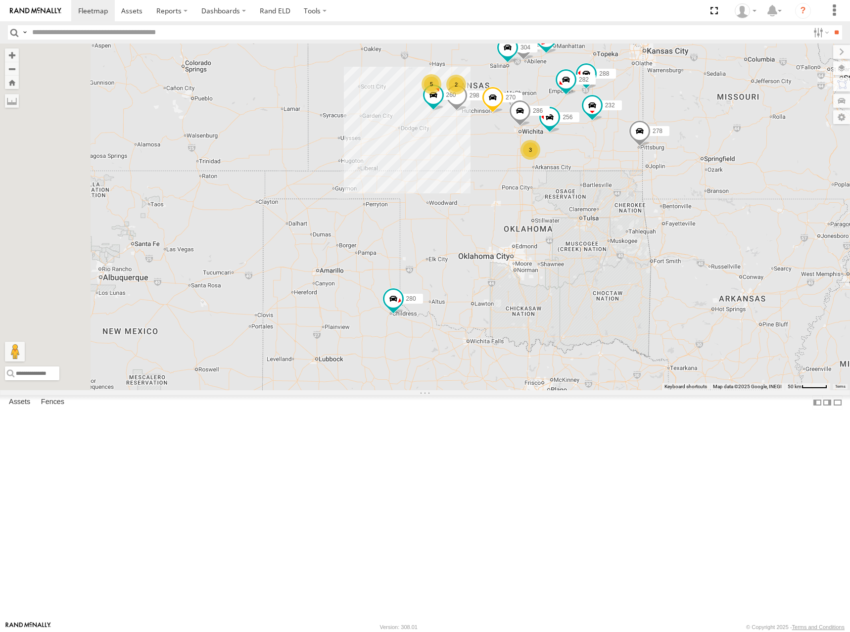
drag, startPoint x: 723, startPoint y: 120, endPoint x: 723, endPoint y: 126, distance: 5.9
click at [723, 126] on div "274 244 298 270 288 292 272 280 256 232 304 302 282 278 286 260 2 5 3" at bounding box center [425, 217] width 850 height 347
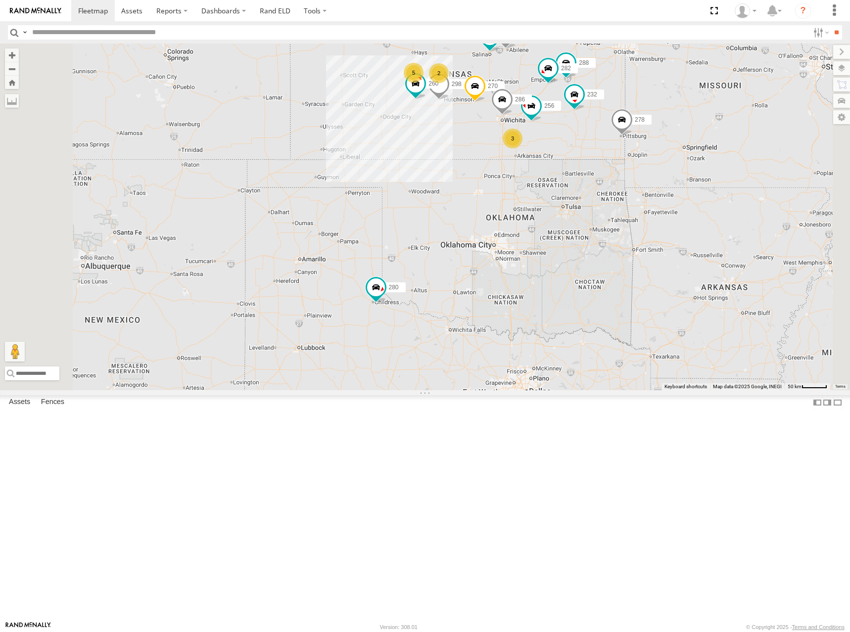
click at [699, 132] on div "274 244 298 270 288 292 272 280 256 232 304 302 282 278 286 260 2 5 3" at bounding box center [425, 217] width 850 height 347
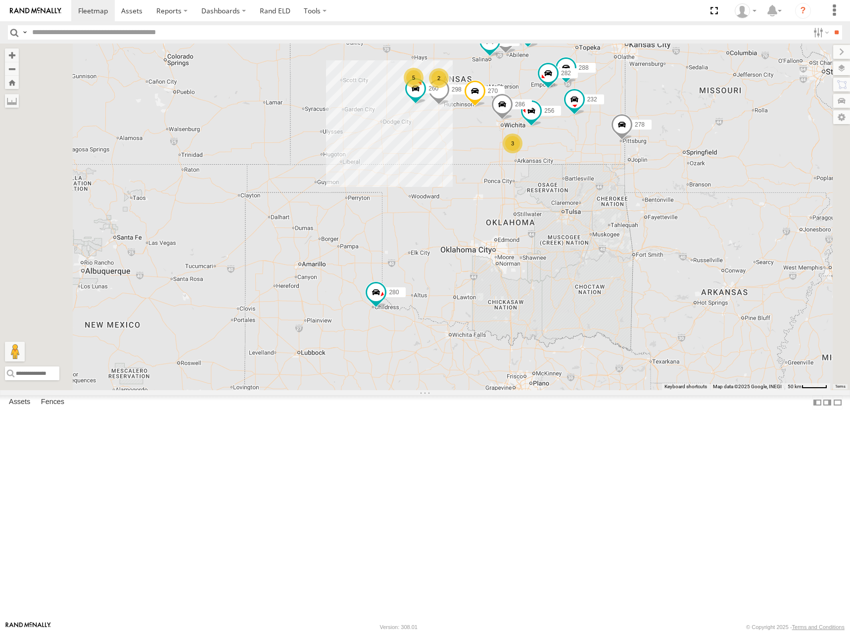
click at [697, 131] on div "274 244 298 270 288 292 272 280 256 232 304 302 282 278 286 260 2 5 3" at bounding box center [425, 217] width 850 height 347
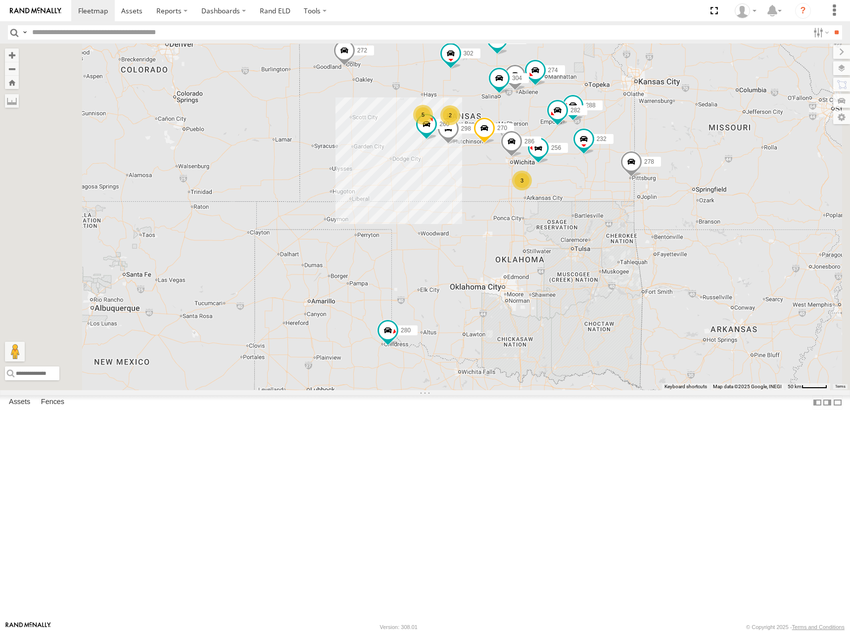
drag, startPoint x: 660, startPoint y: 88, endPoint x: 670, endPoint y: 140, distance: 53.0
click at [670, 140] on div "274 244 298 270 288 292 272 280 256 232 304 302 282 278 286 260 2 5 3" at bounding box center [425, 217] width 850 height 347
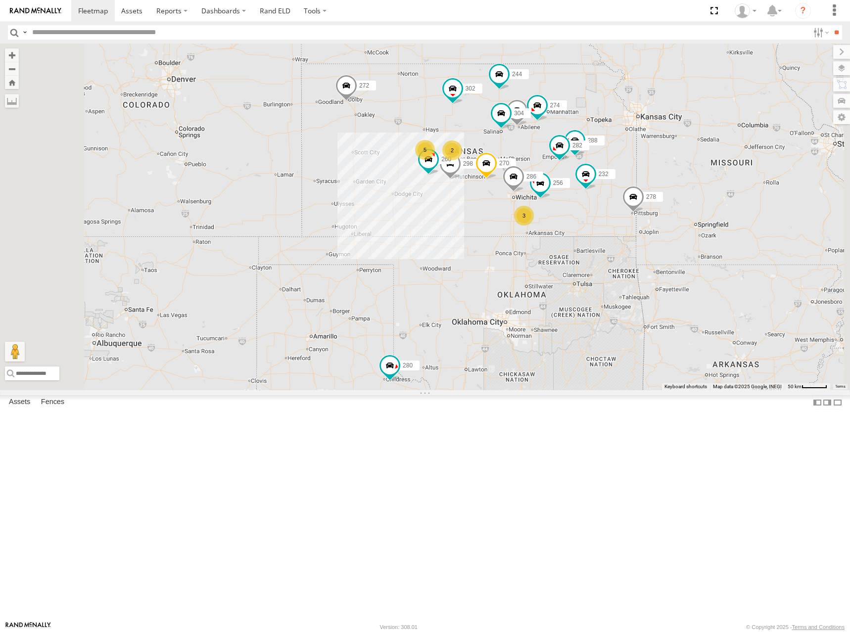
drag, startPoint x: 670, startPoint y: 148, endPoint x: 671, endPoint y: 165, distance: 17.4
click at [671, 165] on div "274 244 298 270 288 292 272 280 256 232 304 302 282 278 286 260 2 5 3" at bounding box center [425, 217] width 850 height 347
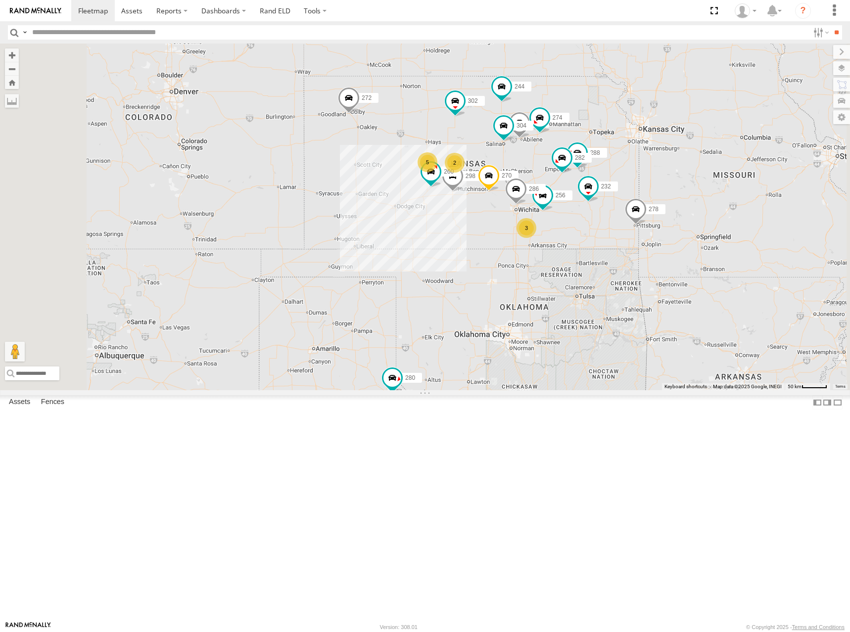
drag, startPoint x: 667, startPoint y: 169, endPoint x: 669, endPoint y: 179, distance: 10.2
click at [669, 179] on div "274 244 298 270 288 292 272 280 256 232 304 302 282 278 286 260 2 5 3" at bounding box center [425, 217] width 850 height 347
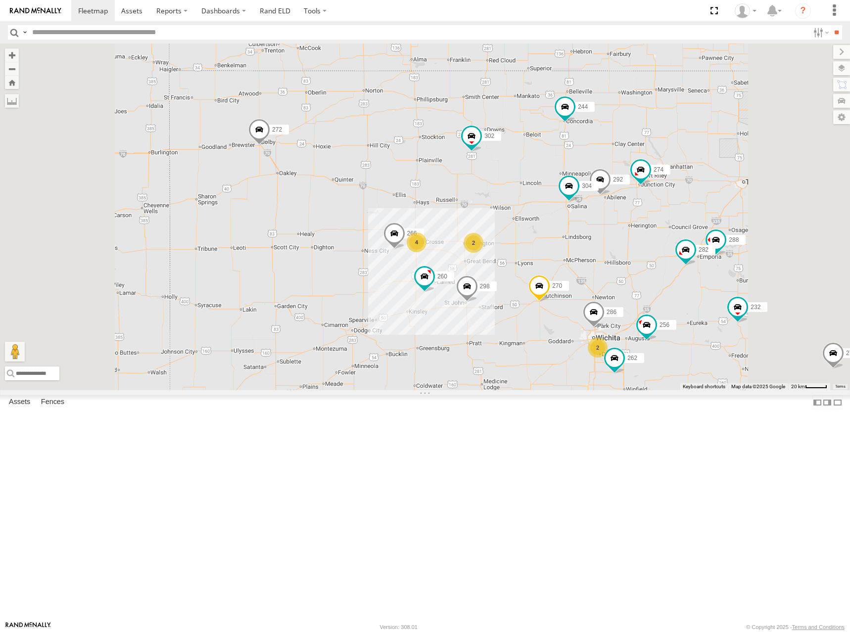
click at [603, 178] on div "274 244 298 270 288 292 272 280 256 232 304 302 282 278 286 260 2 4 262 2 266" at bounding box center [425, 217] width 850 height 347
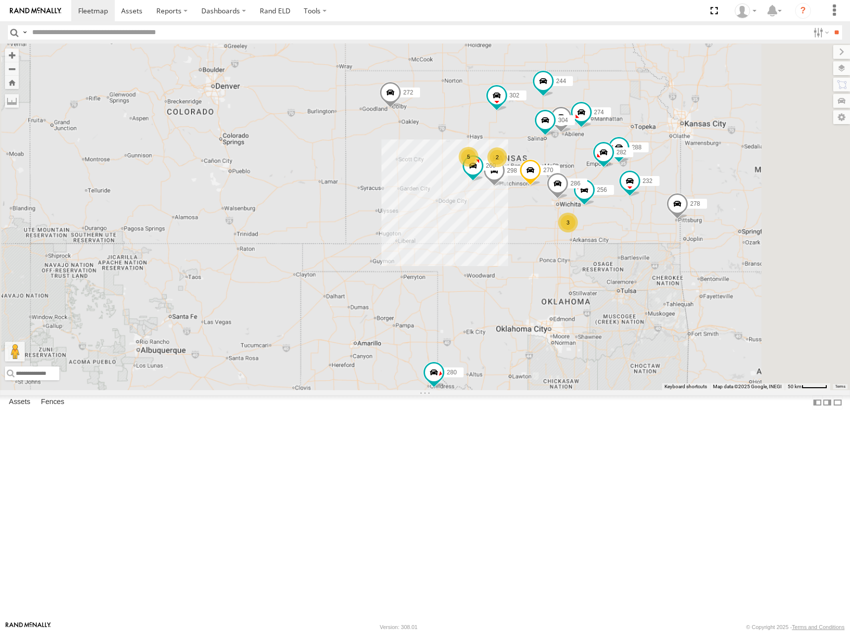
drag, startPoint x: 681, startPoint y: 158, endPoint x: 643, endPoint y: 179, distance: 43.6
click at [643, 179] on div "274 244 298 270 288 292 272 280 256 232 304 302 282 278 286 260 2 5 3" at bounding box center [425, 217] width 850 height 347
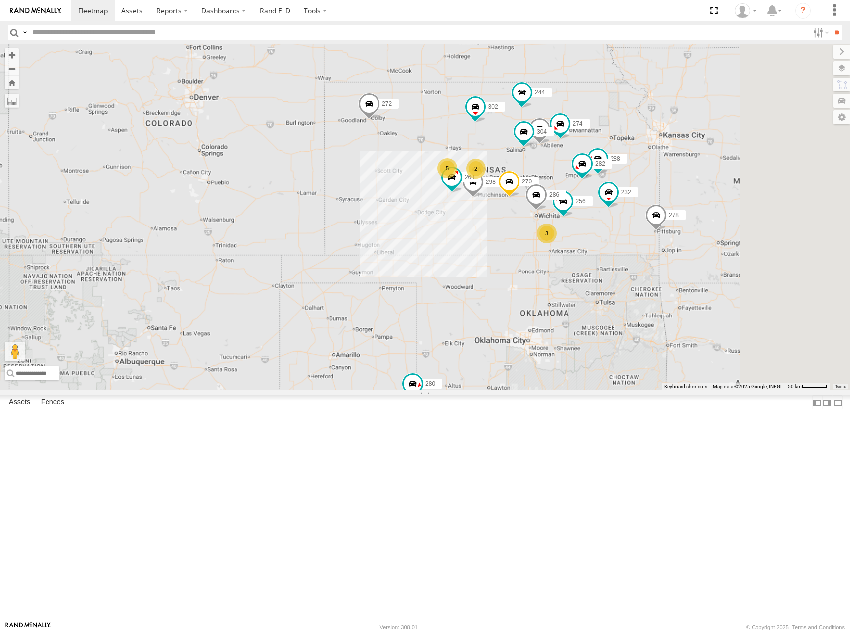
drag, startPoint x: 705, startPoint y: 159, endPoint x: 701, endPoint y: 167, distance: 8.9
click at [701, 167] on div "274 244 298 270 288 292 272 280 256 232 304 302 282 278 286 260 2 5 3" at bounding box center [425, 217] width 850 height 347
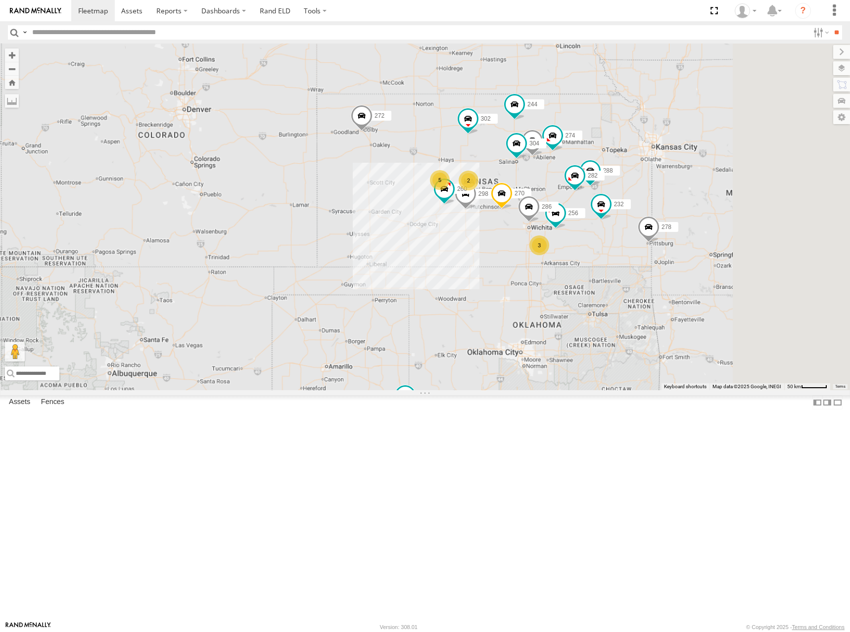
drag, startPoint x: 673, startPoint y: 197, endPoint x: 668, endPoint y: 204, distance: 8.8
click at [668, 204] on div "274 244 298 270 288 292 272 280 256 232 304 302 282 278 286 260 2 5 3" at bounding box center [425, 217] width 850 height 347
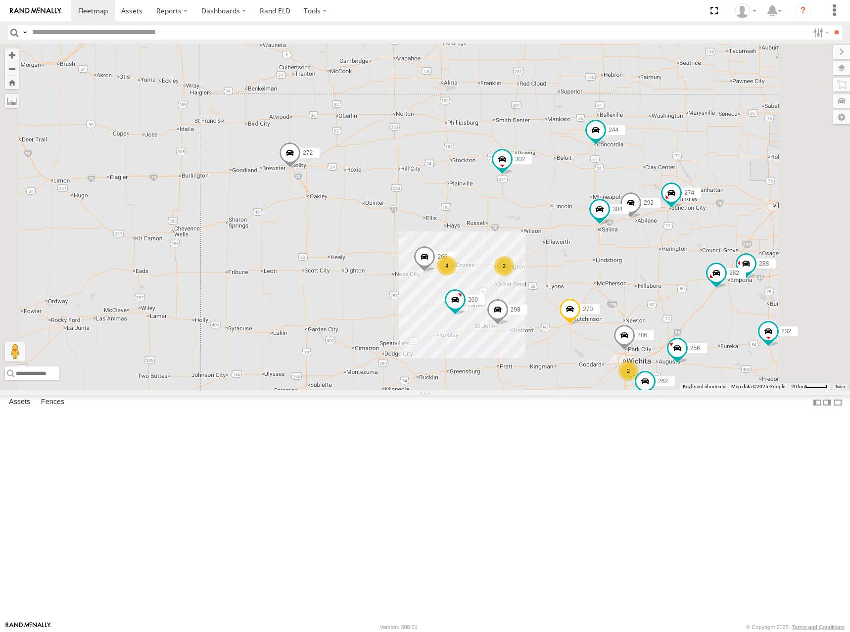
click at [546, 221] on div "274 244 298 270 288 292 272 280 256 232 304 302 282 278 286 260 2 4 262 2 266" at bounding box center [425, 217] width 850 height 347
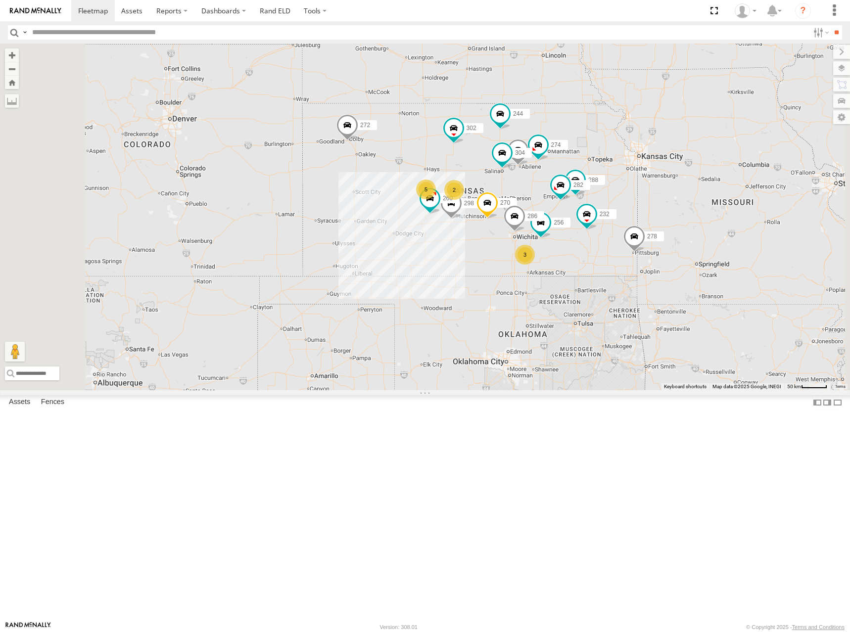
click at [586, 210] on div "274 244 298 270 288 292 272 280 256 232 304 302 282 278 286 260 2 5 3" at bounding box center [425, 217] width 850 height 347
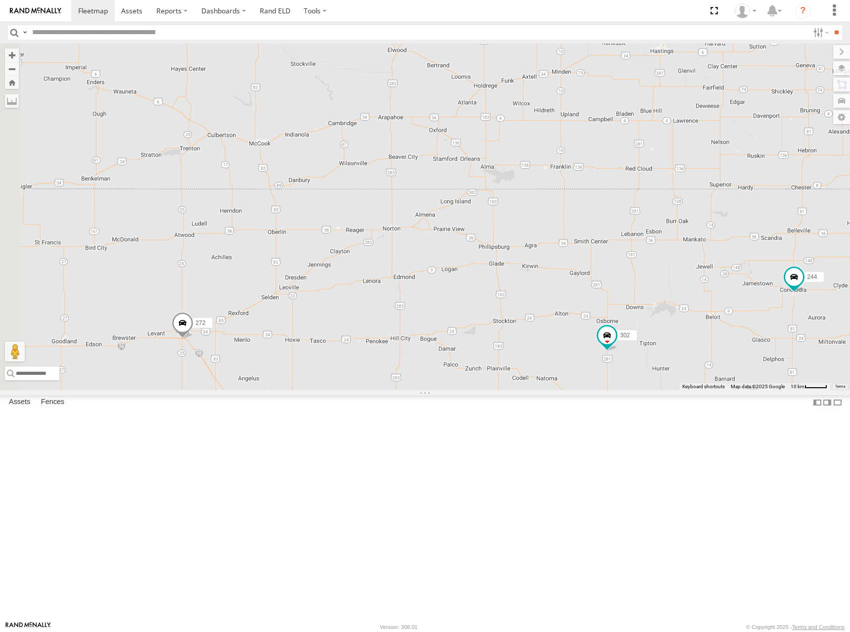
drag, startPoint x: 547, startPoint y: 203, endPoint x: 644, endPoint y: 219, distance: 98.2
click at [644, 219] on div "274 244 298 270 288 292 272 280 256 232 304 302 282 278 286 260 4" at bounding box center [425, 217] width 850 height 347
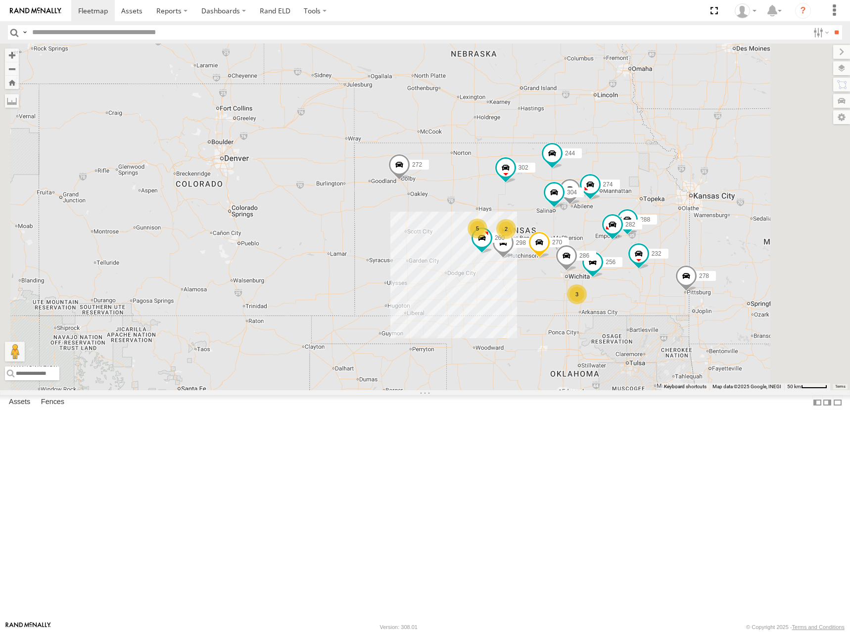
drag, startPoint x: 596, startPoint y: 223, endPoint x: 539, endPoint y: 210, distance: 58.9
click at [539, 210] on div "274 244 298 270 288 292 272 280 256 232 304 302 282 278 286 260 2 5 3" at bounding box center [425, 217] width 850 height 347
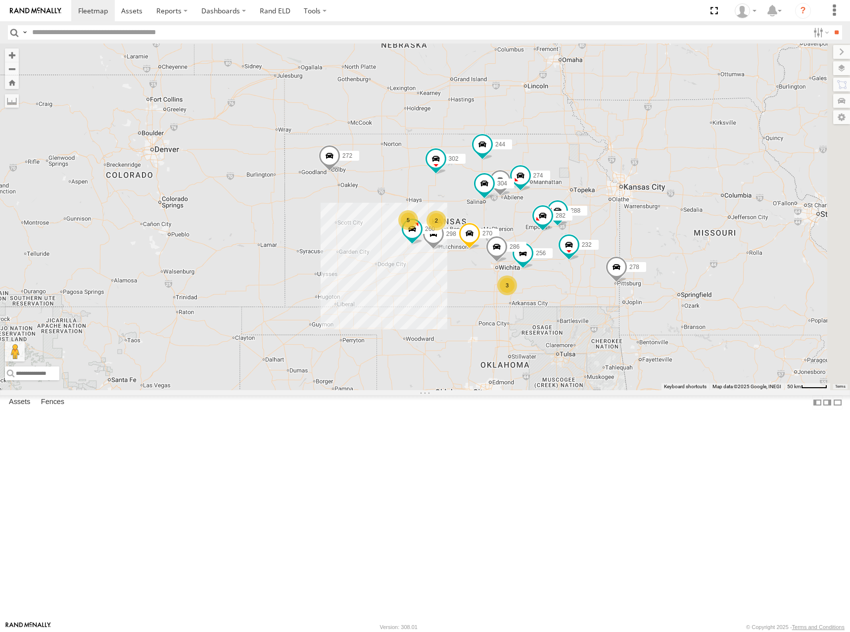
drag, startPoint x: 602, startPoint y: 216, endPoint x: 603, endPoint y: 224, distance: 8.5
click at [603, 224] on div "274 244 298 270 288 292 272 280 256 232 304 302 282 278 286 260 2 5 3" at bounding box center [425, 217] width 850 height 347
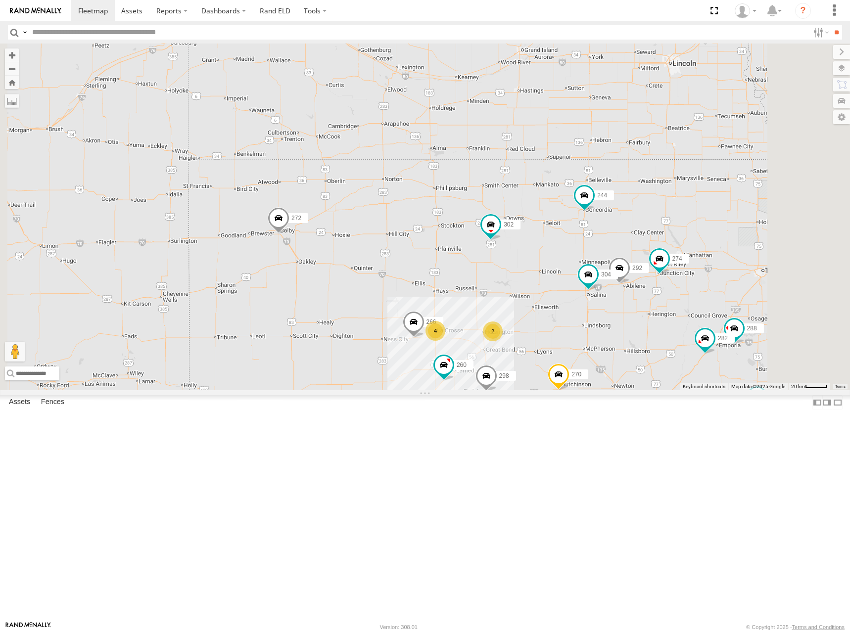
drag, startPoint x: 597, startPoint y: 217, endPoint x: 594, endPoint y: 210, distance: 7.7
click at [594, 210] on div "274 244 298 270 288 292 272 280 256 232 304 302 282 278 286 260 2 4 262 2 266" at bounding box center [425, 217] width 850 height 347
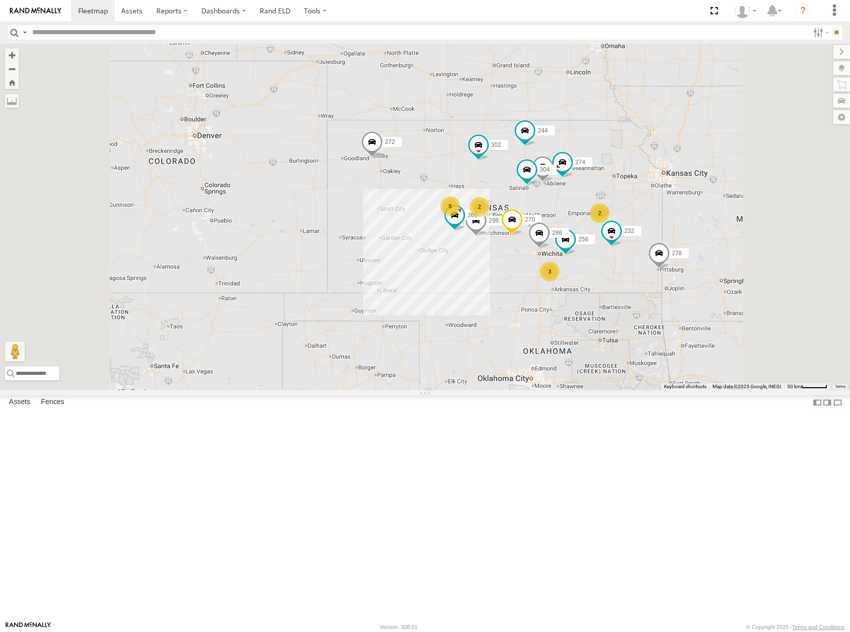
click at [645, 213] on div "274 244 298 270 292 272 280 256 232 304 302 278 286 260 2 5 3 2" at bounding box center [425, 217] width 850 height 347
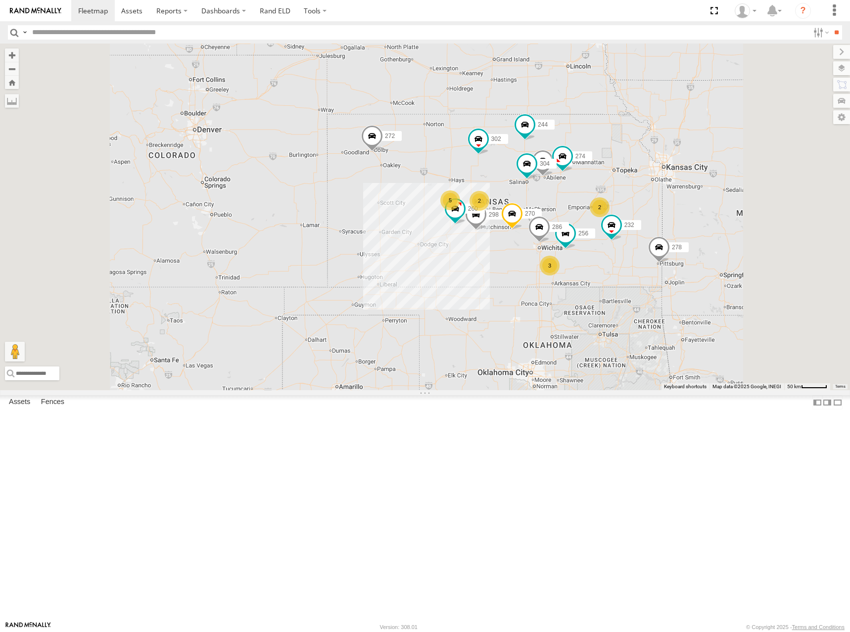
click at [685, 199] on div "274 244 298 270 292 272 280 256 232 304 302 278 286 260 2 5 3 2" at bounding box center [425, 217] width 850 height 347
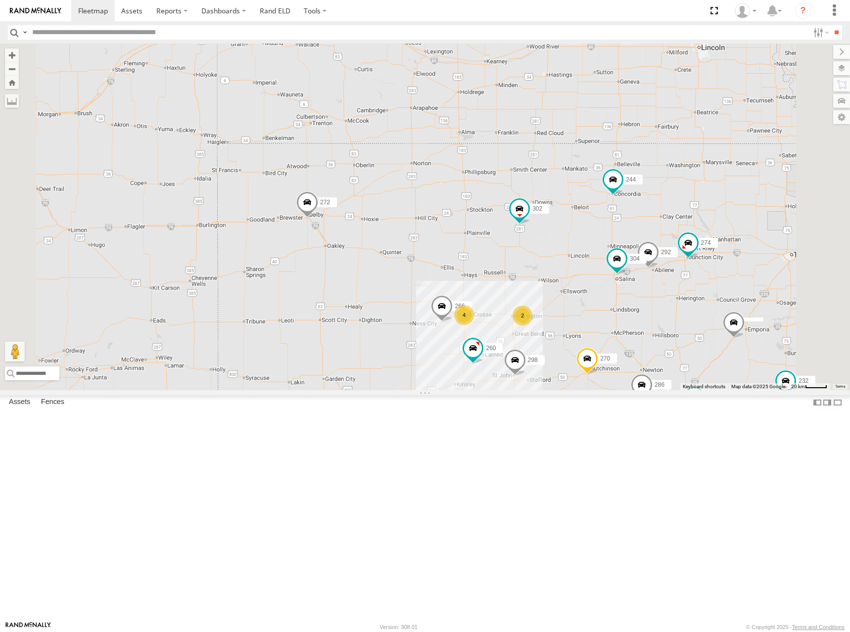
drag, startPoint x: 550, startPoint y: 203, endPoint x: 549, endPoint y: 212, distance: 9.0
click at [549, 212] on div "274 244 298 270 292 272 280 256 232 304 302 278 286 260 2 4 262 2 266" at bounding box center [425, 217] width 850 height 347
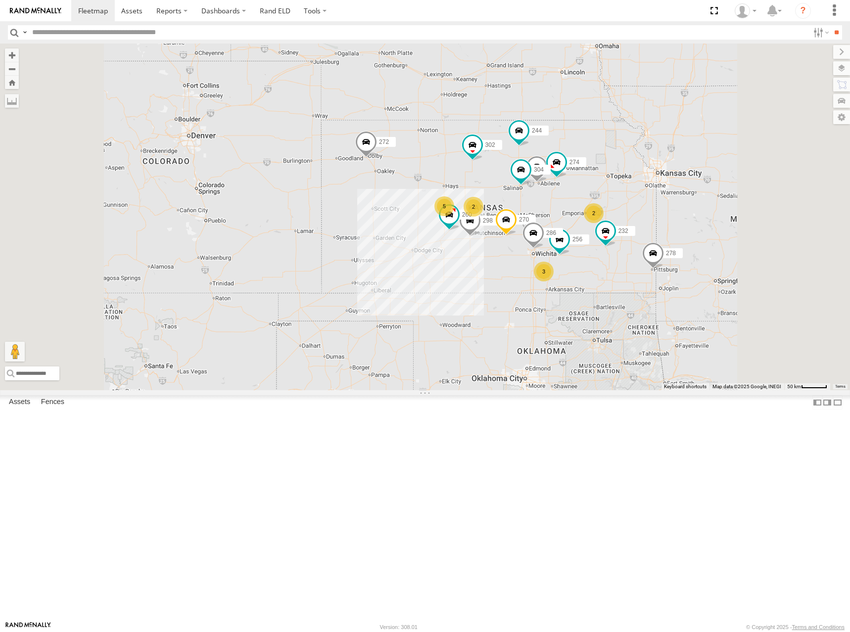
click at [594, 224] on div "274 244 298 270 292 272 280 256 232 304 302 278 286 260 2 5 3 2" at bounding box center [425, 217] width 850 height 347
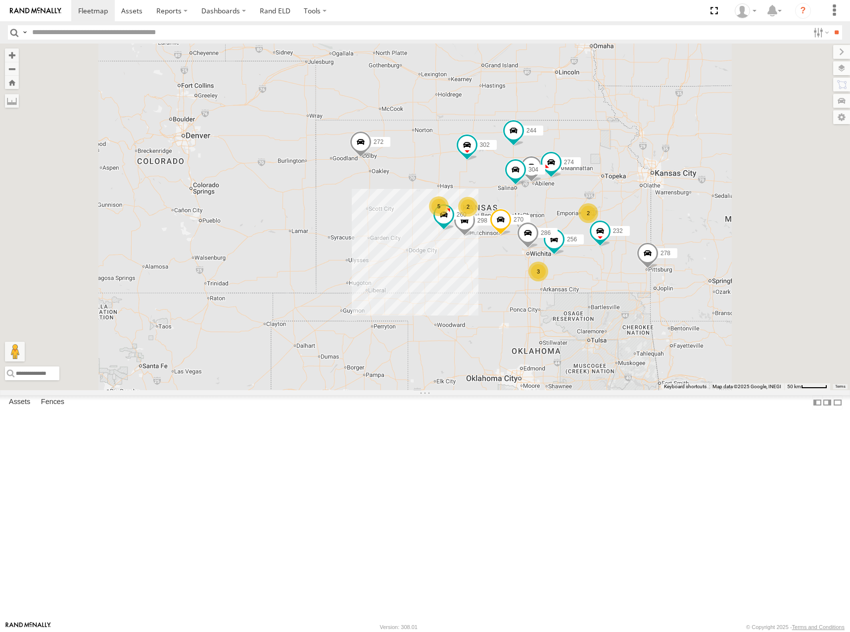
drag, startPoint x: 696, startPoint y: 214, endPoint x: 692, endPoint y: 219, distance: 6.7
click at [692, 219] on div "274 244 298 270 292 272 280 256 232 304 302 278 286 260 2 5 3 2" at bounding box center [425, 217] width 850 height 347
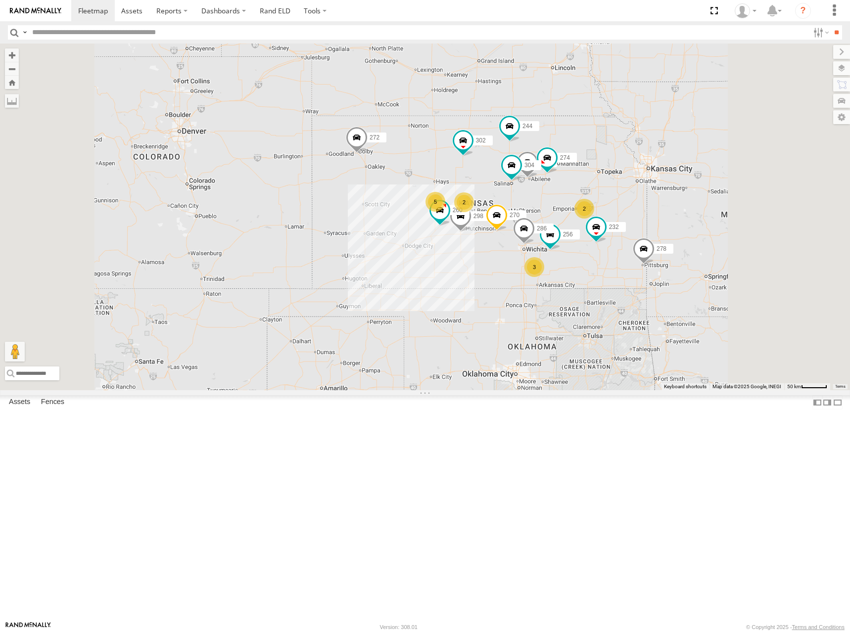
drag, startPoint x: 655, startPoint y: 233, endPoint x: 652, endPoint y: 215, distance: 17.5
click at [652, 215] on div "274 244 298 270 292 272 280 256 232 304 302 278 286 260 2 5 3 2" at bounding box center [425, 217] width 850 height 347
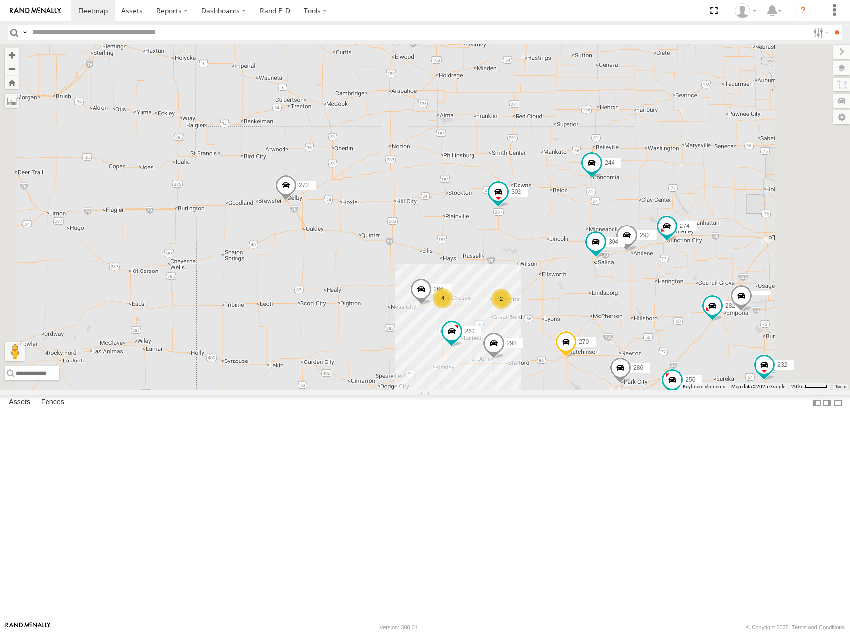
drag, startPoint x: 587, startPoint y: 206, endPoint x: 582, endPoint y: 210, distance: 6.3
click at [582, 210] on div "274 244 298 270 292 272 280 256 232 304 302 278 286 260 2 4 262 2 282 266" at bounding box center [425, 217] width 850 height 347
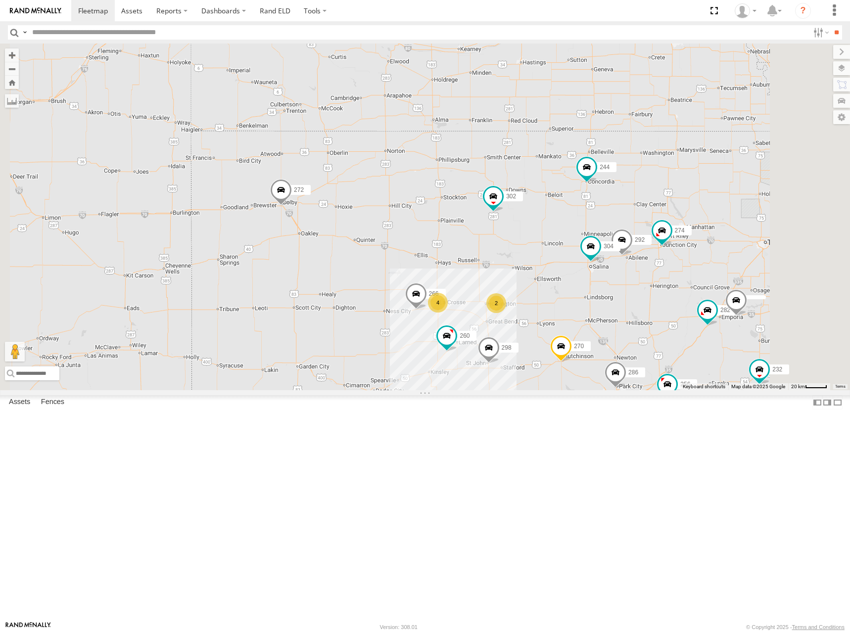
drag, startPoint x: 621, startPoint y: 204, endPoint x: 604, endPoint y: 213, distance: 19.3
click at [604, 213] on div "274 244 298 270 292 272 280 256 232 304 302 278 286 260 2 4 262 2 282 266" at bounding box center [425, 217] width 850 height 347
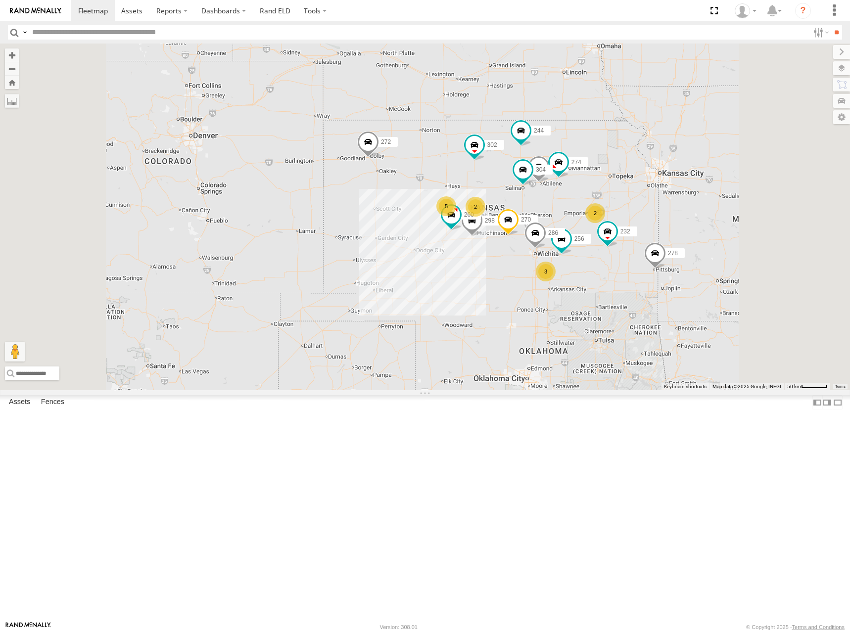
drag, startPoint x: 601, startPoint y: 215, endPoint x: 588, endPoint y: 223, distance: 15.8
click at [588, 223] on div "274 244 298 270 292 272 280 256 232 304 302 278 286 260 2 5 3 2" at bounding box center [425, 217] width 850 height 347
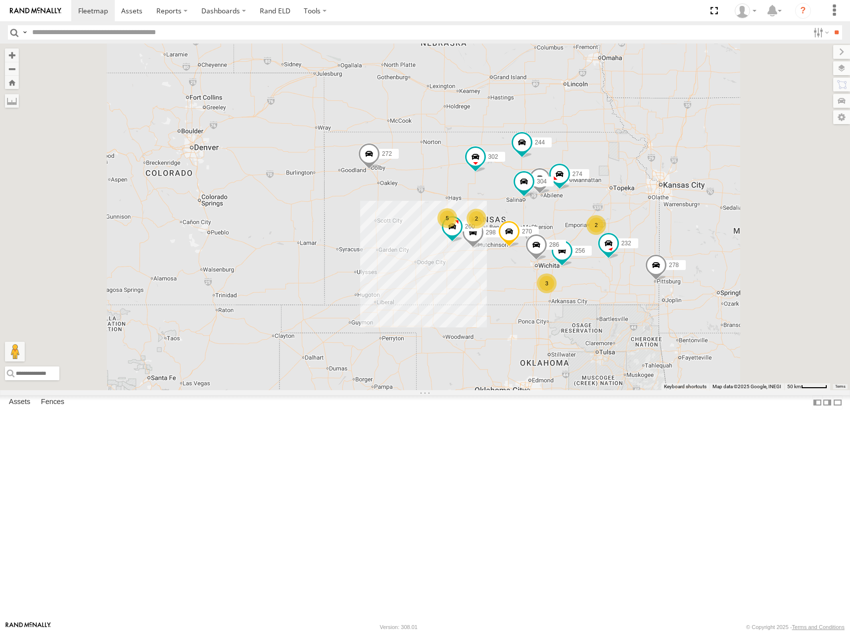
drag, startPoint x: 648, startPoint y: 228, endPoint x: 638, endPoint y: 229, distance: 10.4
click at [638, 229] on div "274 244 298 270 292 272 280 256 232 304 302 278 286 260 2 5 3 2" at bounding box center [425, 217] width 850 height 347
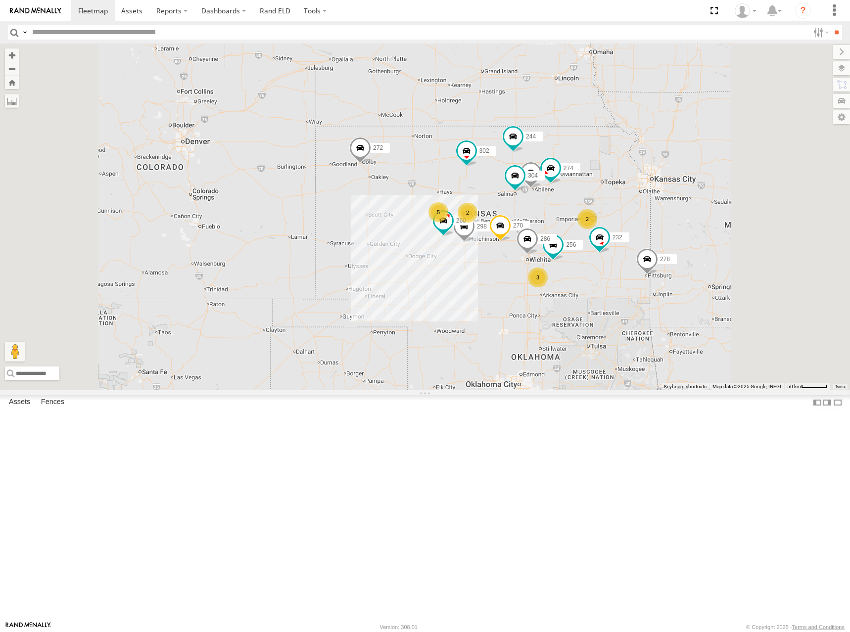
drag, startPoint x: 662, startPoint y: 201, endPoint x: 657, endPoint y: 197, distance: 6.0
click at [660, 194] on div "274 244 298 270 292 272 280 256 232 304 302 278 286 260 2 5 3 2" at bounding box center [425, 217] width 850 height 347
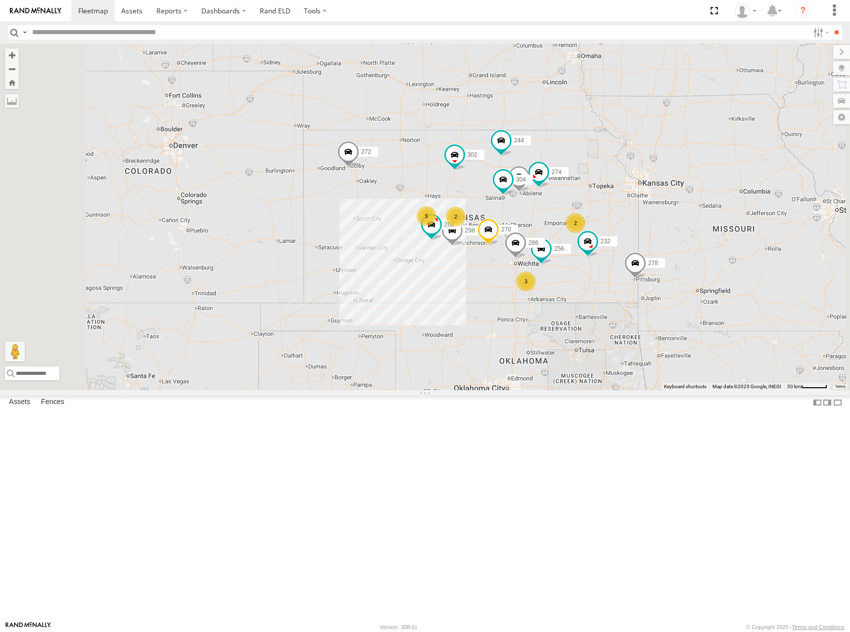
drag, startPoint x: 626, startPoint y: 229, endPoint x: 617, endPoint y: 227, distance: 10.0
click at [617, 227] on div "274 244 298 270 292 272 280 256 232 304 302 278 286 260 2 5 3 2" at bounding box center [425, 217] width 850 height 347
click at [616, 227] on div "274 244 298 270 292 272 280 256 232 304 302 278 286 260 2 5 3 2" at bounding box center [425, 217] width 850 height 347
drag, startPoint x: 655, startPoint y: 219, endPoint x: 656, endPoint y: 231, distance: 11.4
click at [656, 231] on div "274 244 298 270 292 272 280 256 232 304 302 278 286 260 2 5 3 2" at bounding box center [425, 217] width 850 height 347
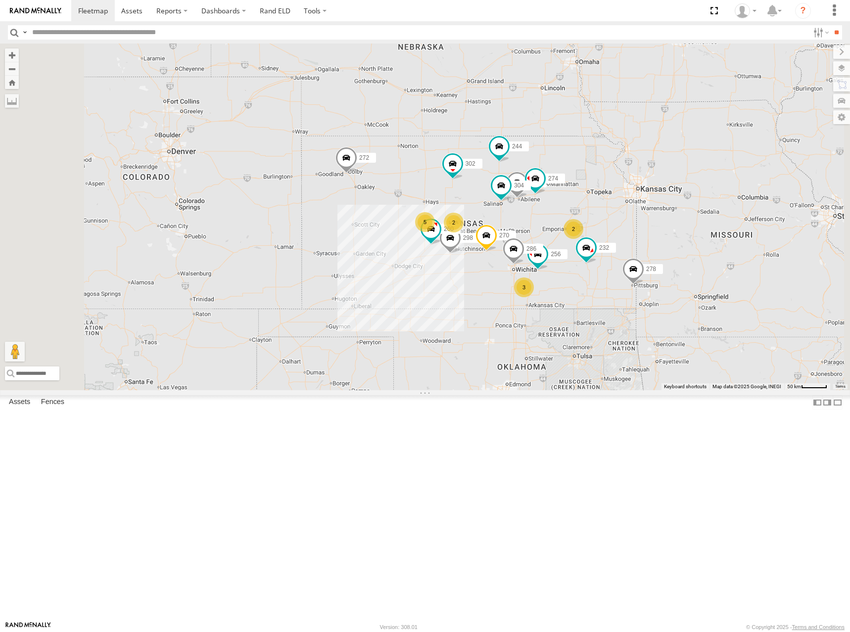
drag, startPoint x: 554, startPoint y: 183, endPoint x: 553, endPoint y: 190, distance: 7.1
click at [553, 190] on div "274 244 298 270 292 272 280 256 232 304 302 278 286 260 2 5 3 2" at bounding box center [425, 217] width 850 height 347
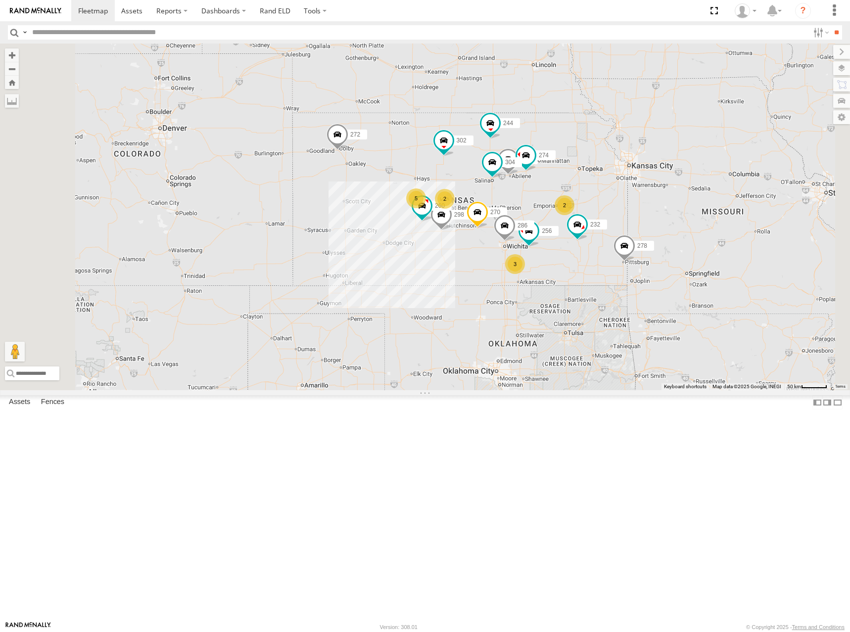
drag, startPoint x: 708, startPoint y: 273, endPoint x: 703, endPoint y: 256, distance: 17.4
click at [701, 231] on div "274 244 298 270 292 272 280 256 232 304 302 278 286 260 2 5 3 2" at bounding box center [425, 217] width 850 height 347
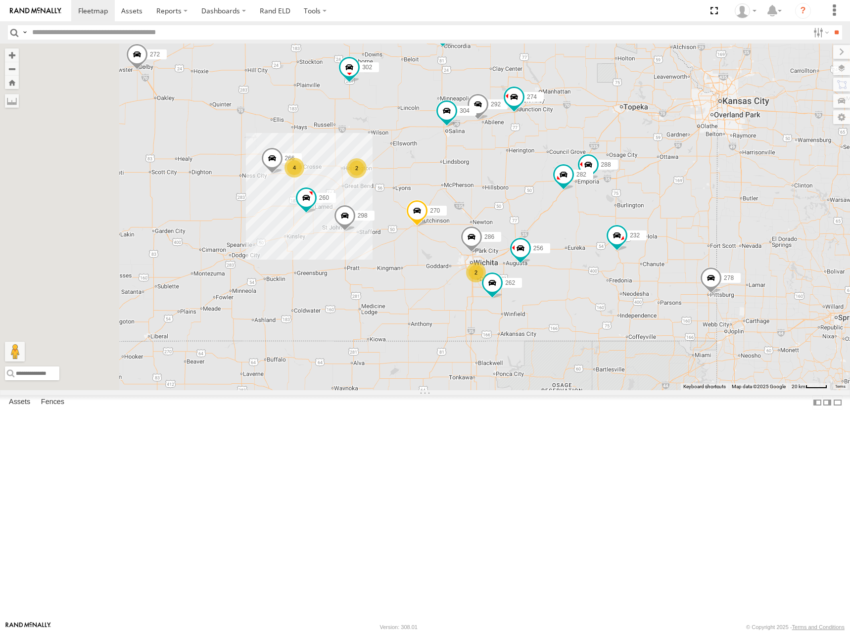
drag, startPoint x: 703, startPoint y: 288, endPoint x: 760, endPoint y: 234, distance: 78.4
click at [760, 234] on div "274 244 298 270 292 272 280 256 232 304 302 278 286 260 2 4 262 288 2 282 266" at bounding box center [425, 217] width 850 height 347
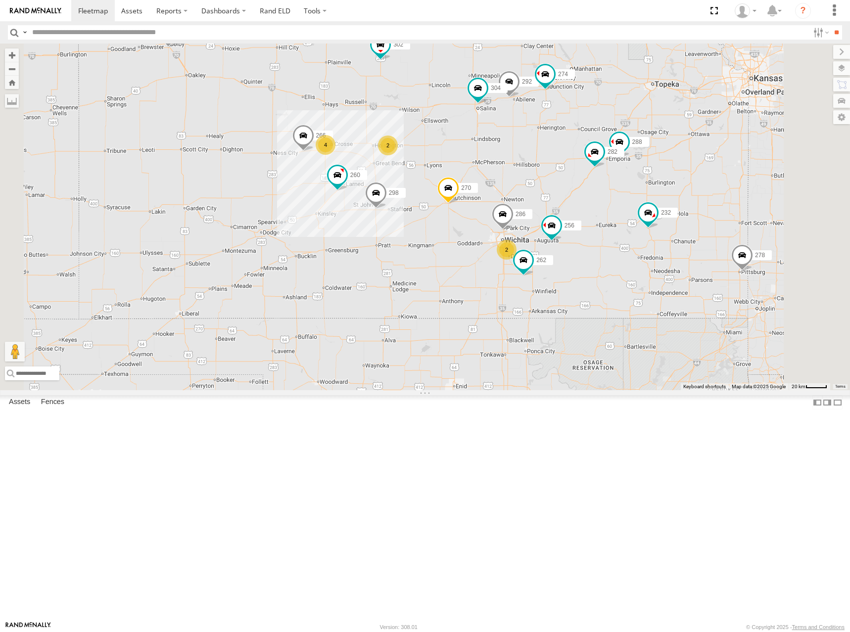
drag, startPoint x: 622, startPoint y: 292, endPoint x: 637, endPoint y: 282, distance: 18.5
click at [637, 282] on div "274 244 298 270 292 272 280 256 232 304 302 278 286 260 262 288 282 266 2 4 2" at bounding box center [425, 217] width 850 height 347
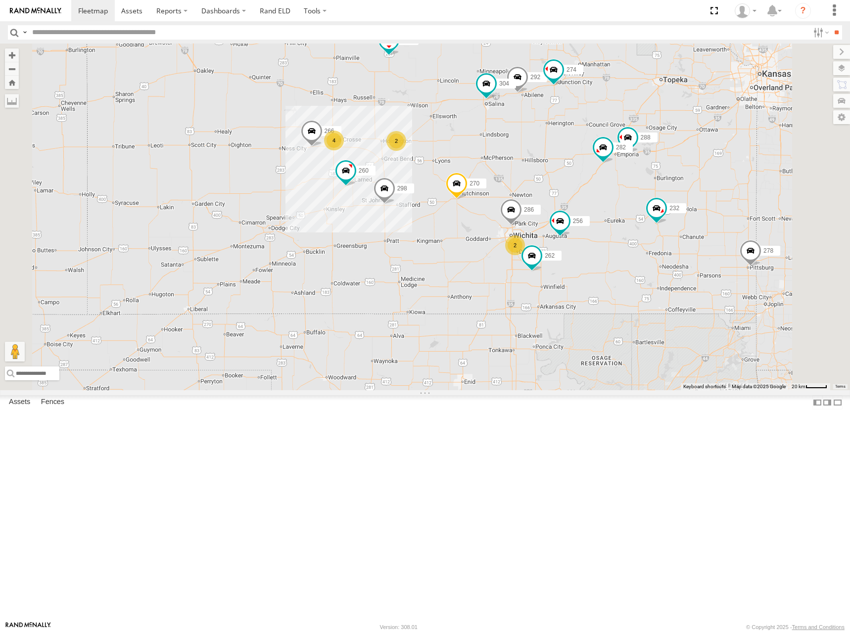
click at [648, 271] on div "274 244 298 270 292 272 280 256 232 304 302 278 286 260 262 288 282 266 2 4 2" at bounding box center [425, 217] width 850 height 347
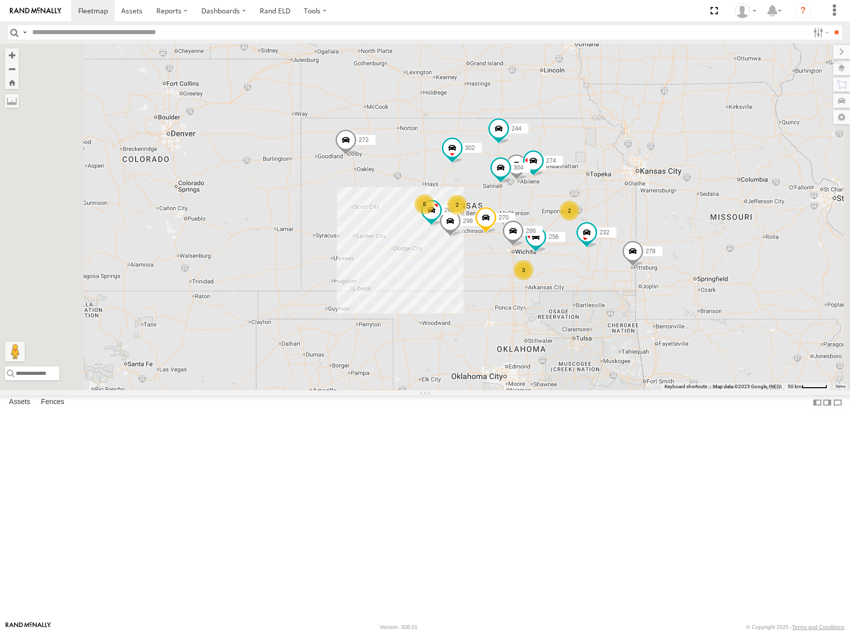
drag, startPoint x: 682, startPoint y: 76, endPoint x: 671, endPoint y: 170, distance: 95.2
click at [671, 170] on div "274 244 298 270 292 272 256 232 304 302 286 260 2 5 3 2 280 278" at bounding box center [425, 217] width 850 height 347
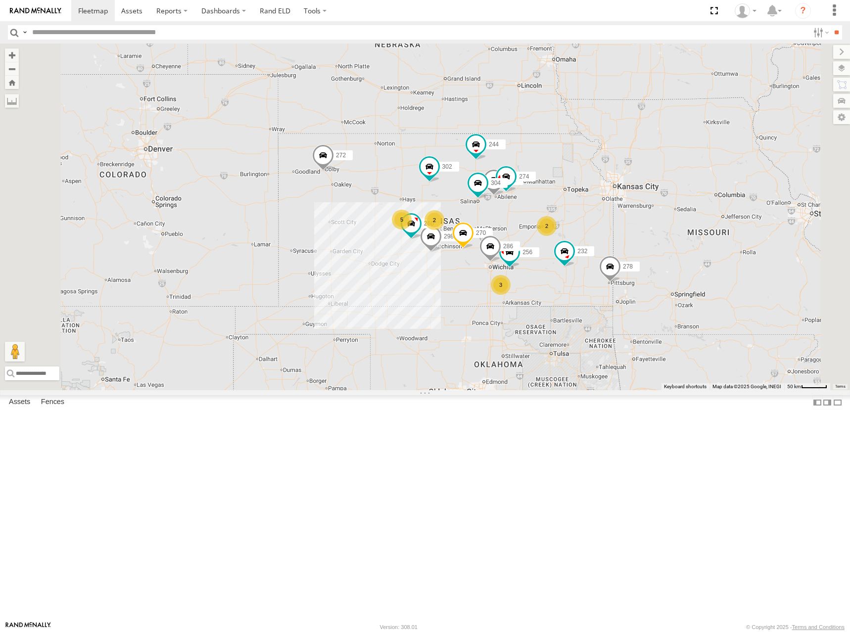
drag, startPoint x: 692, startPoint y: 160, endPoint x: 671, endPoint y: 171, distance: 23.7
click at [671, 171] on div "274 244 298 270 292 272 256 232 304 302 286 260 2 5 3 2 280 278" at bounding box center [425, 217] width 850 height 347
drag, startPoint x: 611, startPoint y: 154, endPoint x: 620, endPoint y: 168, distance: 16.3
click at [620, 168] on div "274 244 298 270 292 272 256 232 304 302 286 260 2 5 3 2 280 278" at bounding box center [425, 217] width 850 height 347
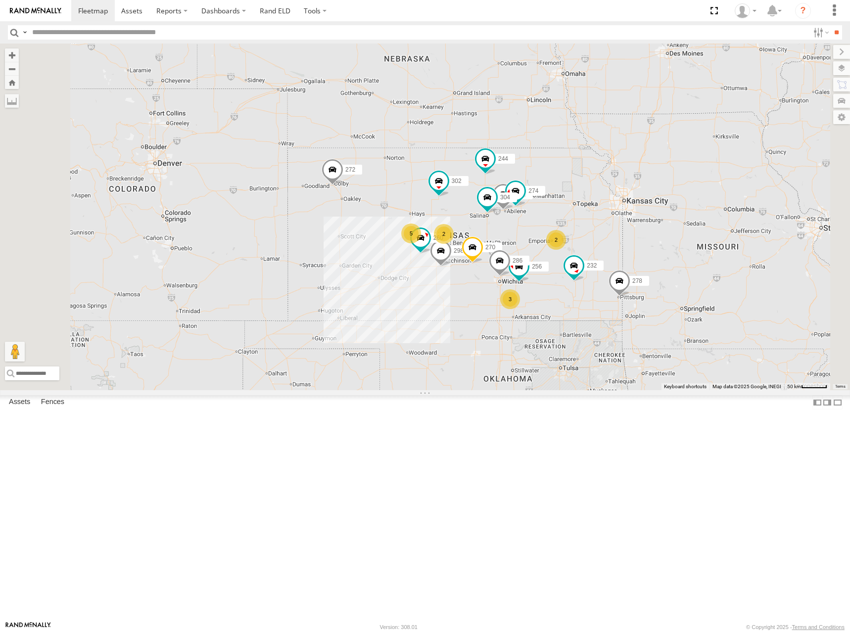
click at [604, 159] on div "274 244 298 270 292 272 256 232 304 302 286 260 2 5 3 2 280 278" at bounding box center [425, 217] width 850 height 347
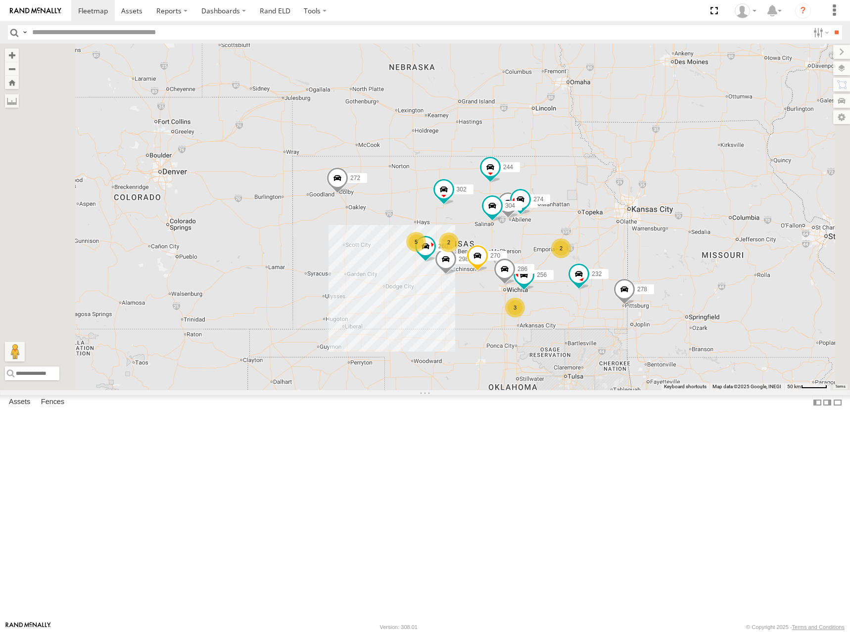
click at [665, 165] on div "274 244 298 270 292 272 256 232 304 302 286 260 2 5 3 2 280 278" at bounding box center [425, 217] width 850 height 347
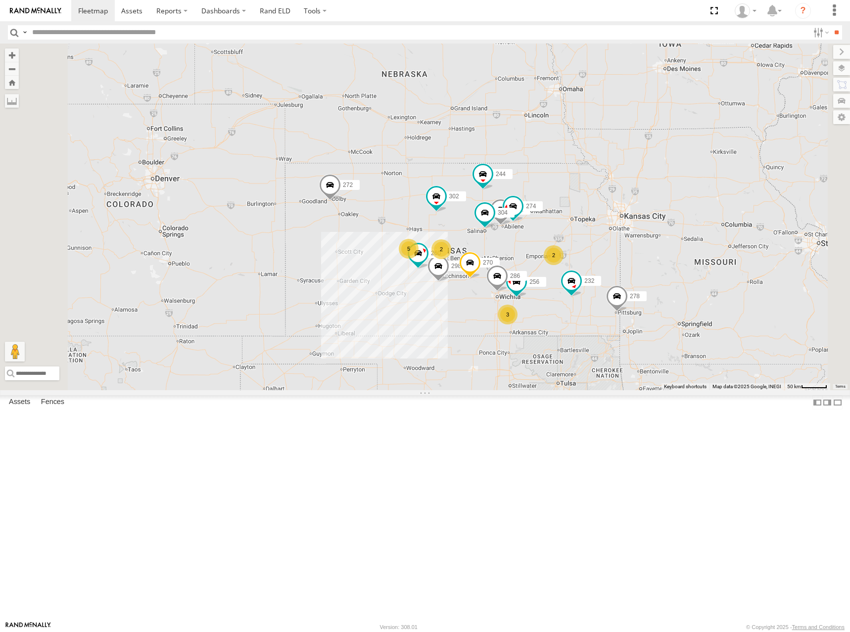
drag, startPoint x: 773, startPoint y: 172, endPoint x: 768, endPoint y: 173, distance: 5.0
click at [768, 173] on div "274 244 298 270 292 272 256 232 304 302 286 260 2 5 3 2 280 278" at bounding box center [425, 217] width 850 height 347
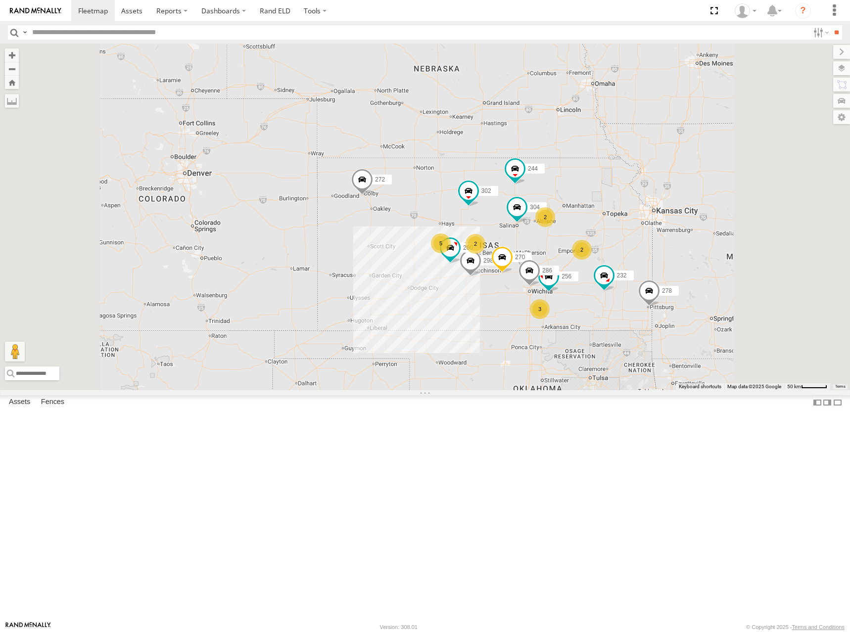
drag, startPoint x: 639, startPoint y: 246, endPoint x: 647, endPoint y: 241, distance: 9.3
click at [647, 241] on div "244 298 270 272 256 232 304 302 286 260 280 278 2 2 5 3 2" at bounding box center [425, 217] width 850 height 347
drag, startPoint x: 748, startPoint y: 166, endPoint x: 739, endPoint y: 170, distance: 10.2
click at [739, 170] on div "244 298 270 272 280 256 232 304 302 278 286 260 2 2 5 3 2" at bounding box center [425, 217] width 850 height 347
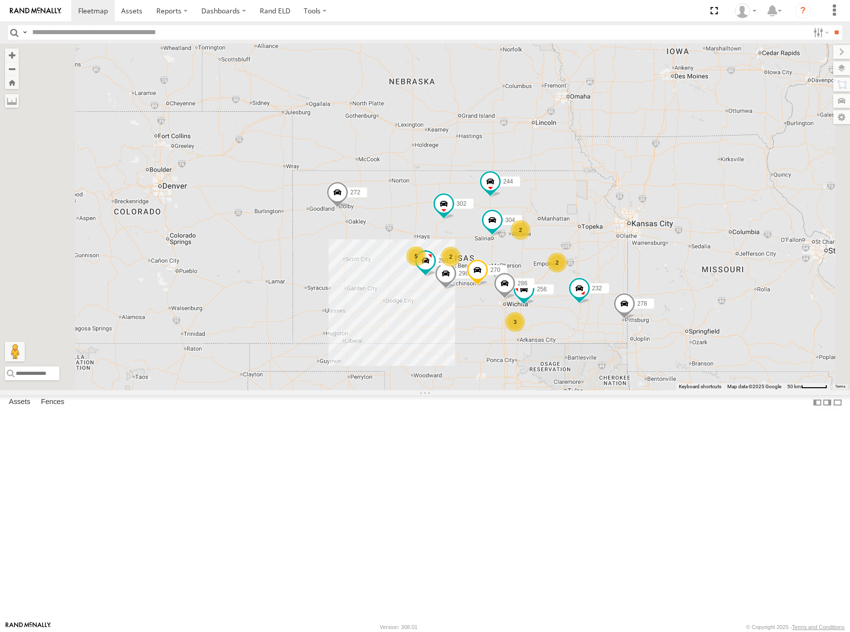
drag, startPoint x: 695, startPoint y: 215, endPoint x: 676, endPoint y: 223, distance: 20.6
click at [676, 223] on div "244 298 270 272 280 256 232 304 302 278 286 260 2 2 5 3 2" at bounding box center [425, 217] width 850 height 347
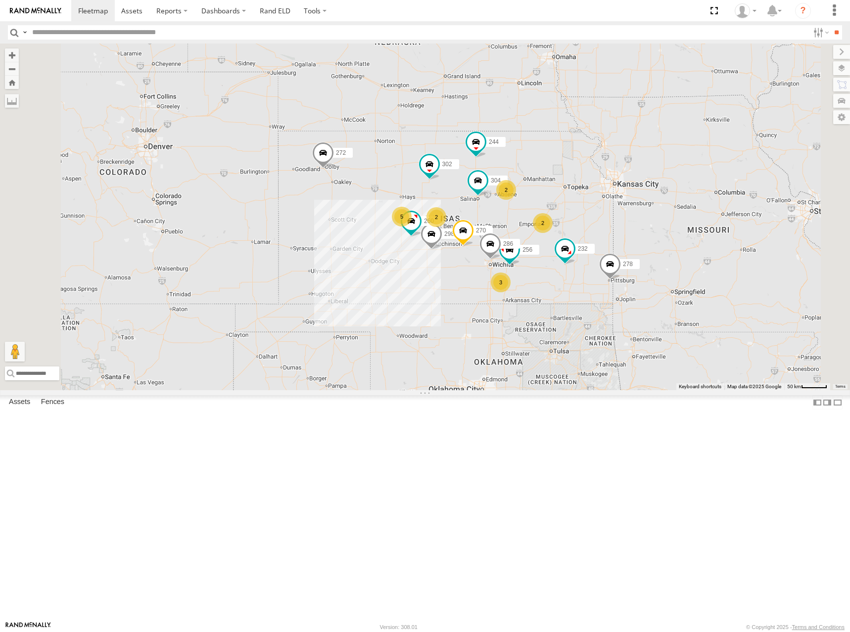
drag, startPoint x: 593, startPoint y: 278, endPoint x: 583, endPoint y: 233, distance: 46.1
click at [583, 233] on div "244 298 270 272 280 256 232 304 302 278 286 260 2 2 5 3 2" at bounding box center [425, 217] width 850 height 347
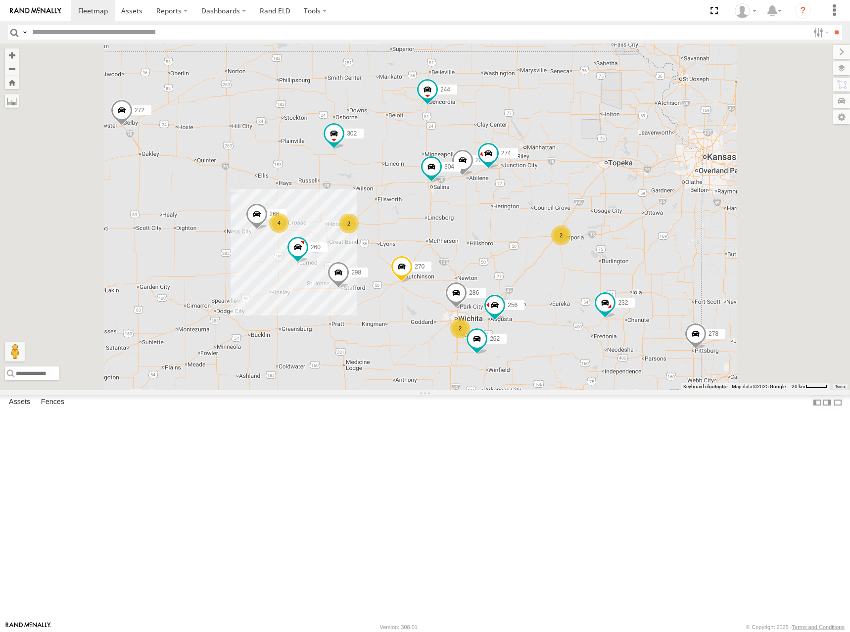
drag, startPoint x: 654, startPoint y: 305, endPoint x: 661, endPoint y: 298, distance: 9.8
click at [661, 298] on div "244 298 270 272 280 256 232 304 302 278 286 260 274 2 4 262 2 292 2 266" at bounding box center [425, 217] width 850 height 347
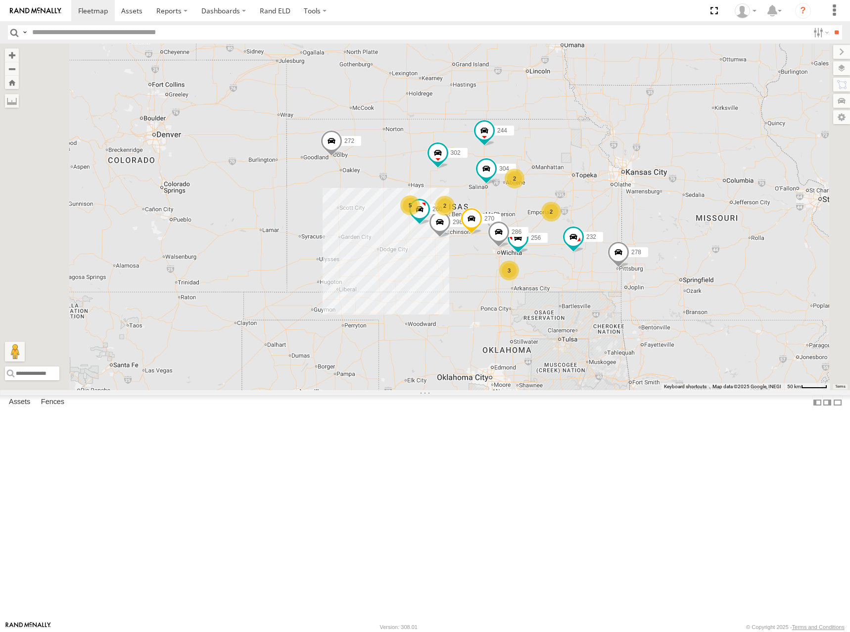
drag, startPoint x: 695, startPoint y: 196, endPoint x: 695, endPoint y: 202, distance: 5.4
click at [695, 202] on div "244 298 270 272 280 256 232 304 302 278 286 260 2 2 5 3 2" at bounding box center [425, 217] width 850 height 347
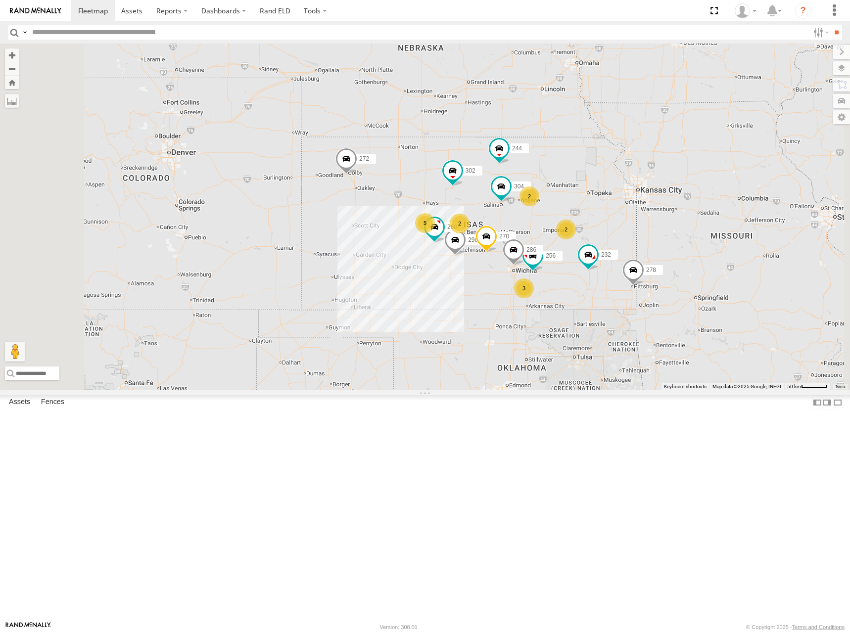
drag, startPoint x: 612, startPoint y: 236, endPoint x: 639, endPoint y: 257, distance: 34.9
click at [630, 255] on div "244 298 270 272 280 256 232 304 302 278 286 260 2 2 5 3 2" at bounding box center [425, 217] width 850 height 347
drag, startPoint x: 728, startPoint y: 264, endPoint x: 718, endPoint y: 268, distance: 11.3
click at [718, 268] on div "244 298 270 272 280 256 232 304 302 278 286 260 2 2 5 3 2" at bounding box center [425, 217] width 850 height 347
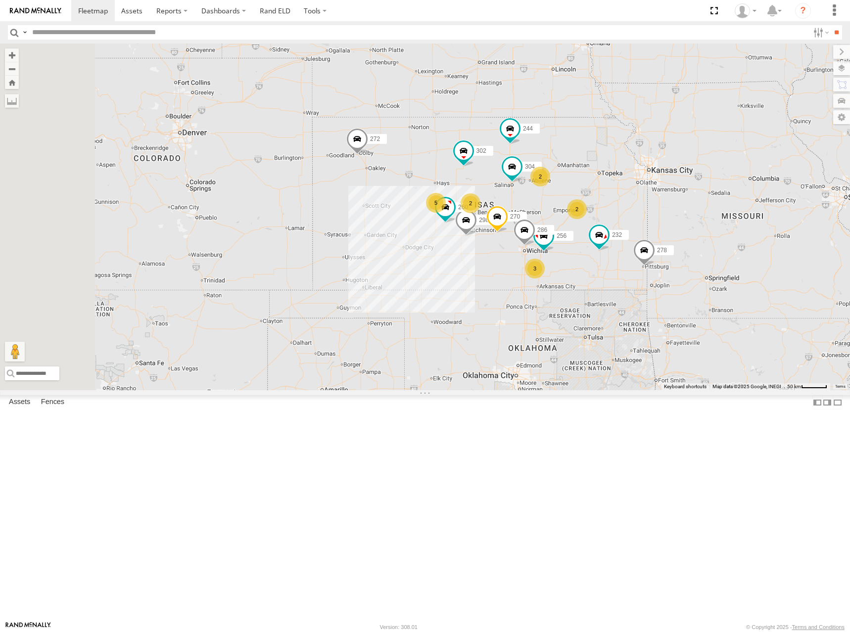
drag, startPoint x: 687, startPoint y: 294, endPoint x: 707, endPoint y: 267, distance: 34.1
click at [707, 267] on div "244 298 270 272 280 256 232 304 302 278 286 260 2 2 5 3 2" at bounding box center [425, 217] width 850 height 347
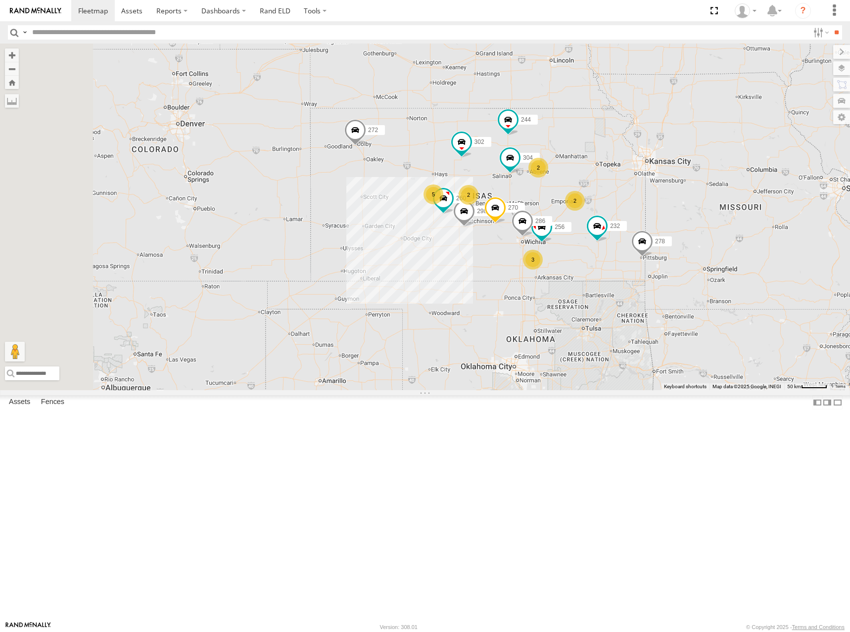
drag, startPoint x: 712, startPoint y: 226, endPoint x: 710, endPoint y: 216, distance: 10.6
click at [710, 216] on div "244 298 270 272 280 256 232 304 302 278 286 260 2 2 5 3 2" at bounding box center [425, 217] width 850 height 347
drag, startPoint x: 693, startPoint y: 255, endPoint x: 672, endPoint y: 282, distance: 33.9
click at [672, 282] on div "244 298 270 272 280 256 232 304 302 278 286 260 2 2 5 3 2" at bounding box center [425, 217] width 850 height 347
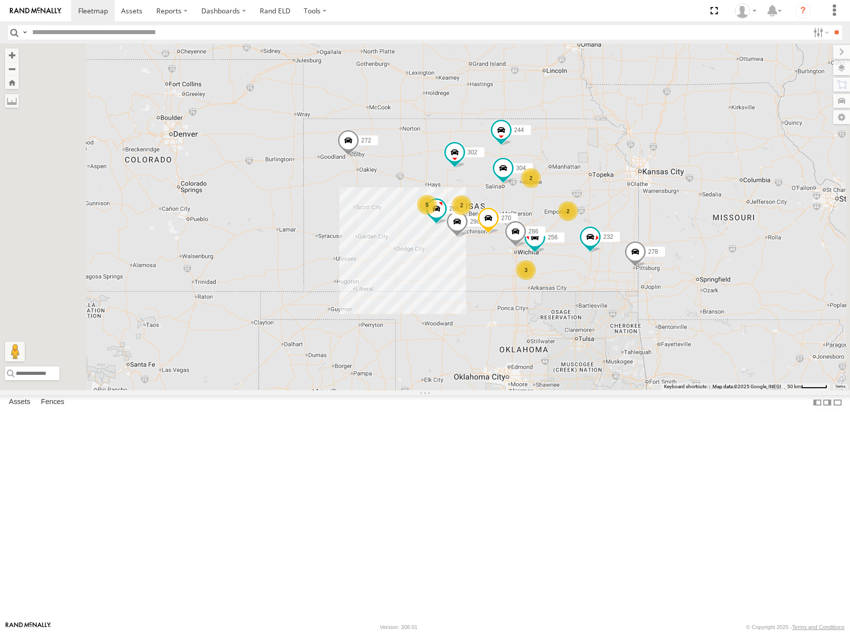
drag, startPoint x: 695, startPoint y: 203, endPoint x: 694, endPoint y: 212, distance: 8.9
click at [694, 212] on div "244 298 270 272 280 256 232 304 302 278 286 260 2 2 5 3 2" at bounding box center [425, 217] width 850 height 347
drag, startPoint x: 737, startPoint y: 251, endPoint x: 723, endPoint y: 244, distance: 15.7
click at [723, 244] on div "244 298 270 272 280 256 232 304 302 278 286 260 2 2 5 3 2" at bounding box center [425, 217] width 850 height 347
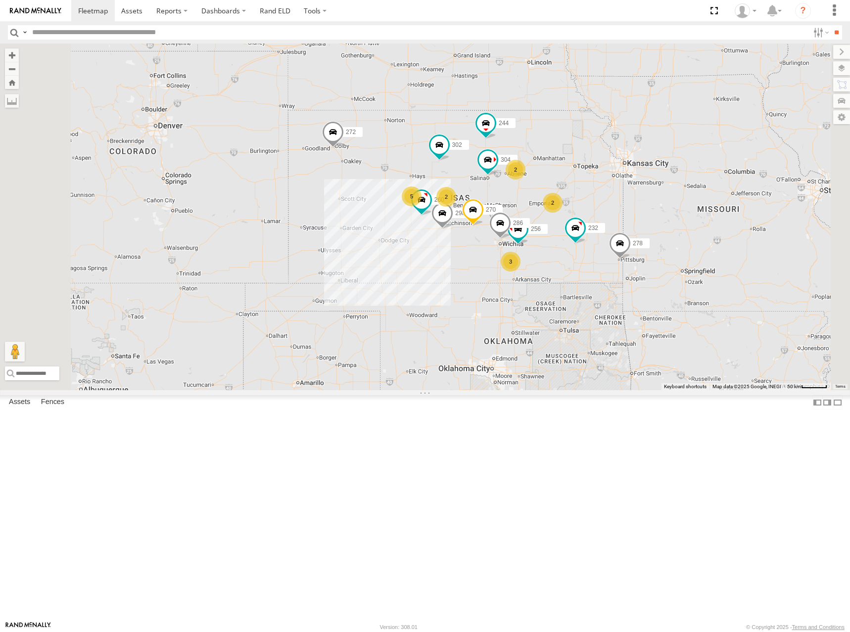
click at [643, 218] on div "244 298 270 272 280 256 232 304 302 278 286 260 2 2 5 3 2" at bounding box center [425, 217] width 850 height 347
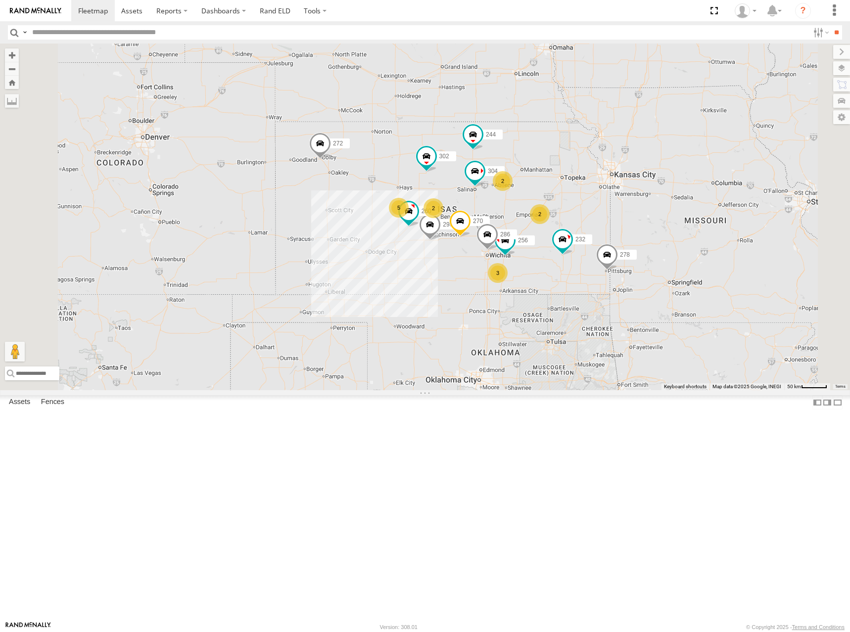
drag, startPoint x: 660, startPoint y: 201, endPoint x: 646, endPoint y: 213, distance: 18.6
click at [646, 213] on div "244 298 270 272 280 256 232 304 302 278 286 260 2 2 5 3 2" at bounding box center [425, 217] width 850 height 347
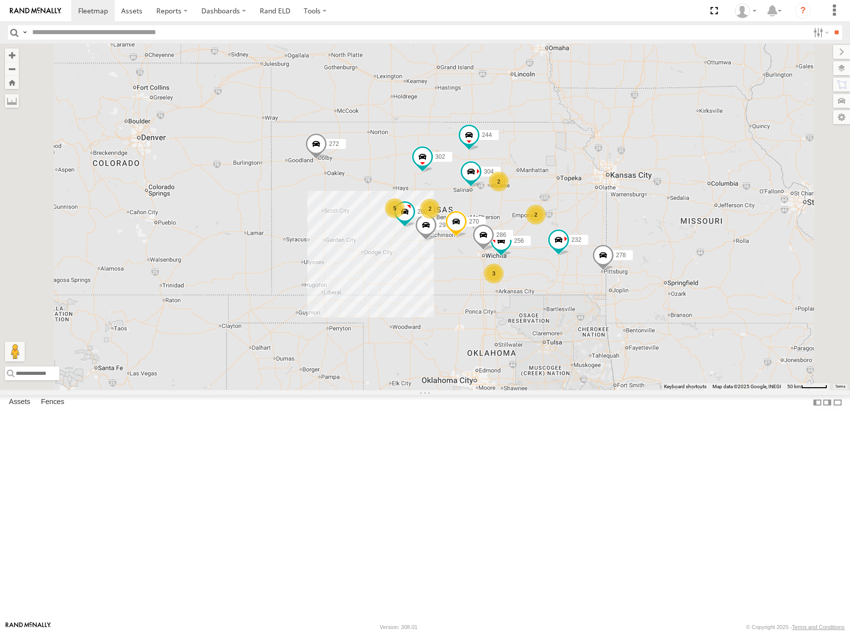
click at [727, 188] on div "244 298 270 272 280 256 232 304 302 278 286 260 2 2 5 3 2" at bounding box center [425, 217] width 850 height 347
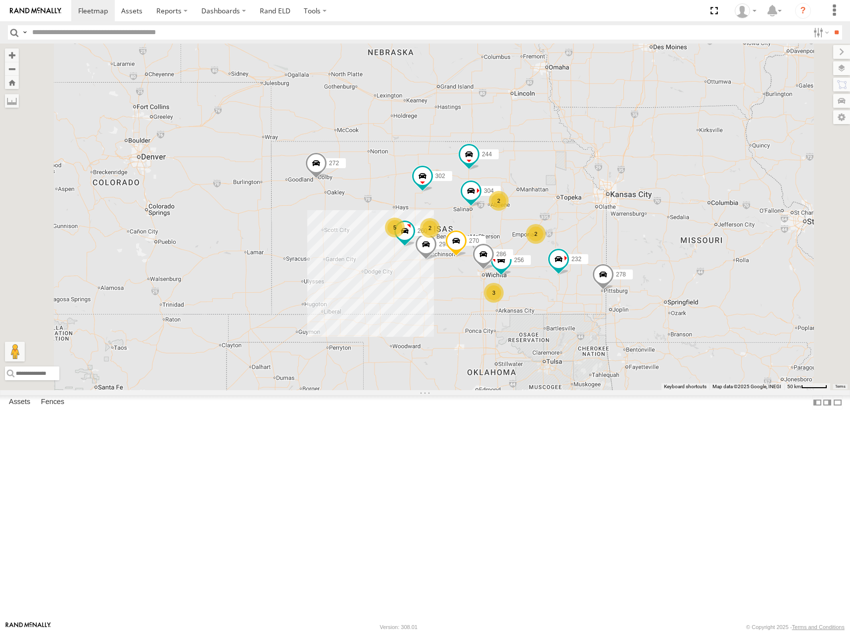
drag, startPoint x: 687, startPoint y: 178, endPoint x: 687, endPoint y: 199, distance: 21.3
click at [687, 199] on div "244 298 270 272 280 256 232 304 302 278 286 260 2 2 5 3 2" at bounding box center [425, 217] width 850 height 347
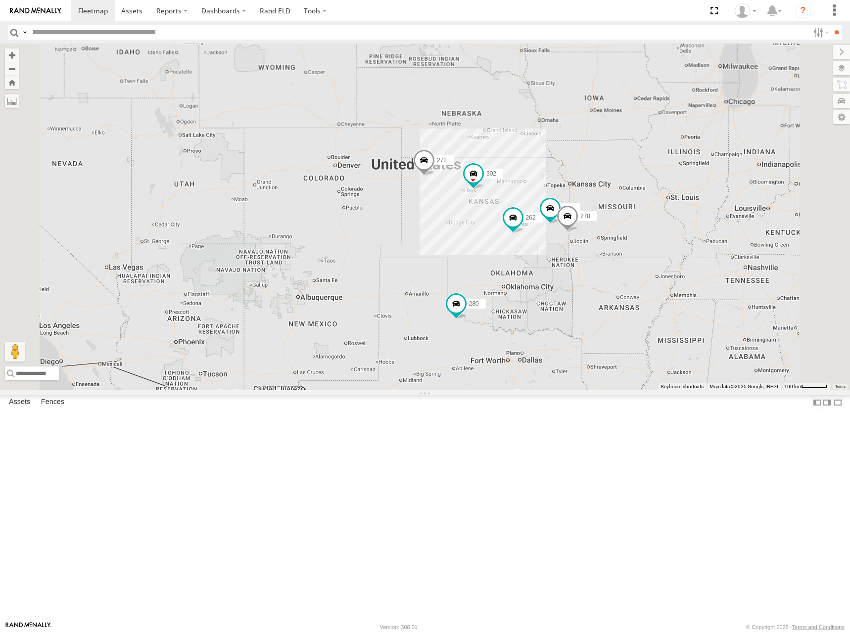
drag, startPoint x: 686, startPoint y: 229, endPoint x: 655, endPoint y: 261, distance: 44.4
click at [655, 261] on div "262 272 280 232 302 278" at bounding box center [425, 217] width 850 height 347
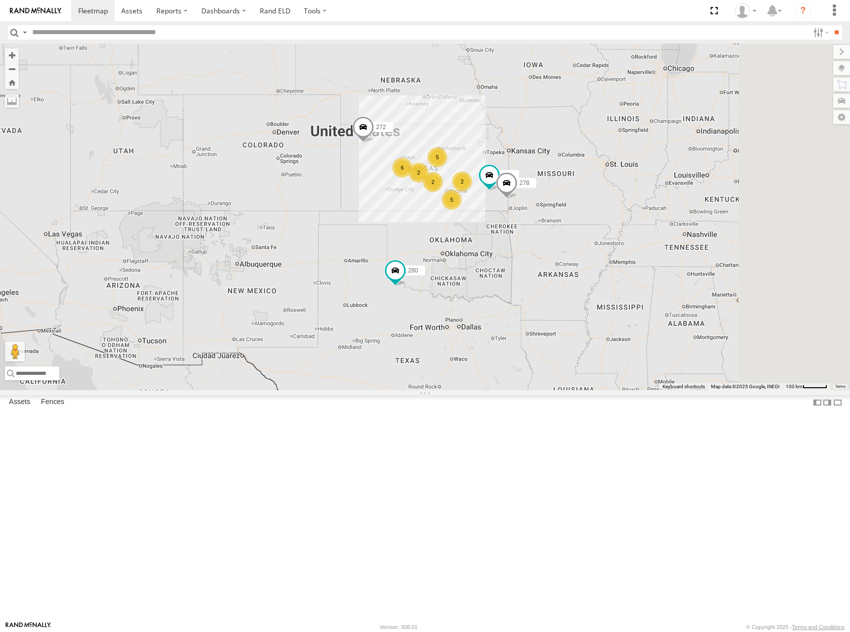
drag, startPoint x: 602, startPoint y: 195, endPoint x: 557, endPoint y: 147, distance: 65.8
click at [557, 147] on div "272 280 232 278 5 6 2 5 2 2" at bounding box center [425, 217] width 850 height 347
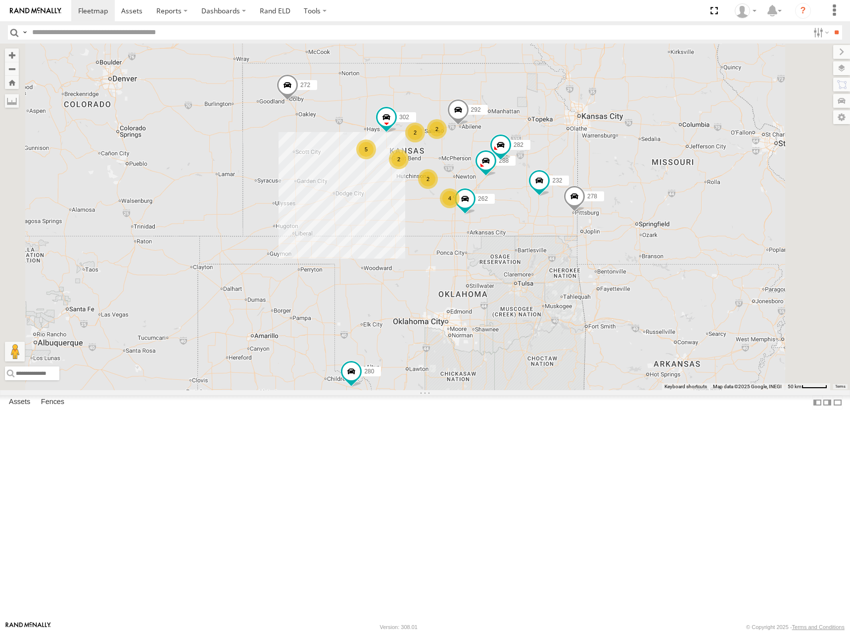
drag, startPoint x: 537, startPoint y: 221, endPoint x: 565, endPoint y: 213, distance: 28.8
click at [565, 213] on div "272 280 232 278 2 2 5 2 262 288 292 4 302 282 2" at bounding box center [425, 217] width 850 height 347
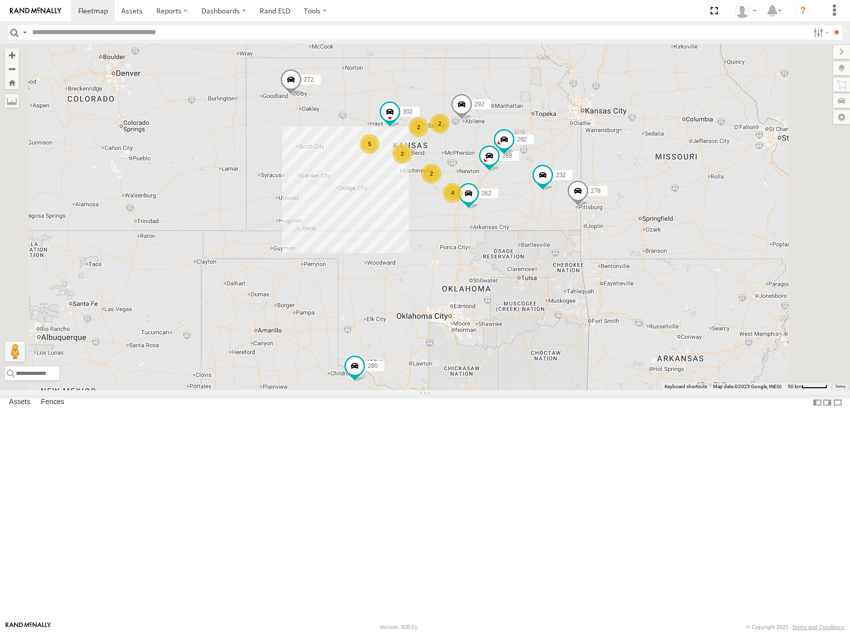
click at [543, 193] on div "272 280 232 278 2 2 5 2 262 288 292 4 302 282 2" at bounding box center [425, 217] width 850 height 347
click at [565, 178] on div "272 280 232 278 262 288 292 302 282 2 2 5 2 4 2" at bounding box center [425, 217] width 850 height 347
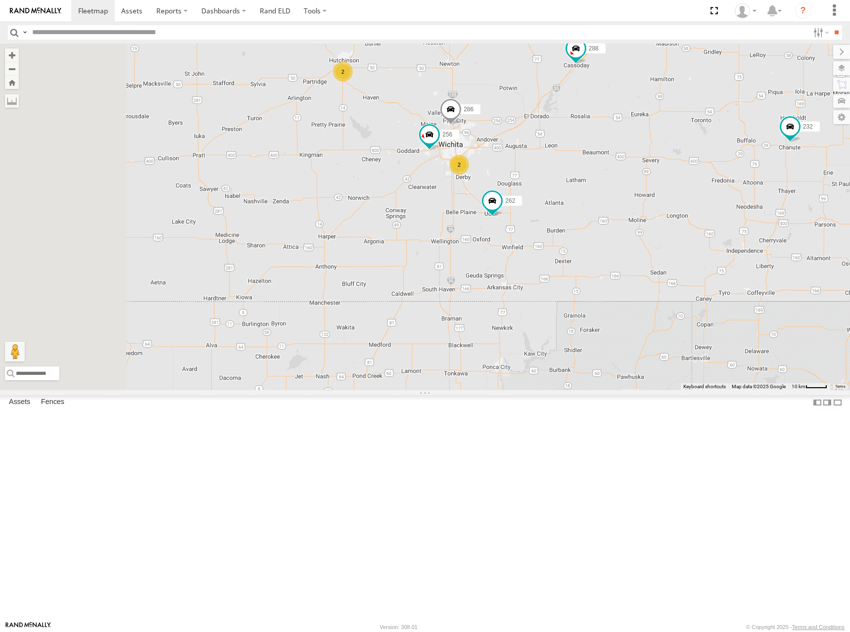
drag, startPoint x: 525, startPoint y: 296, endPoint x: 536, endPoint y: 298, distance: 11.6
click at [536, 298] on div "272 280 232 278 262 288 292 302 282 2 256 2 294 286 260" at bounding box center [425, 217] width 850 height 347
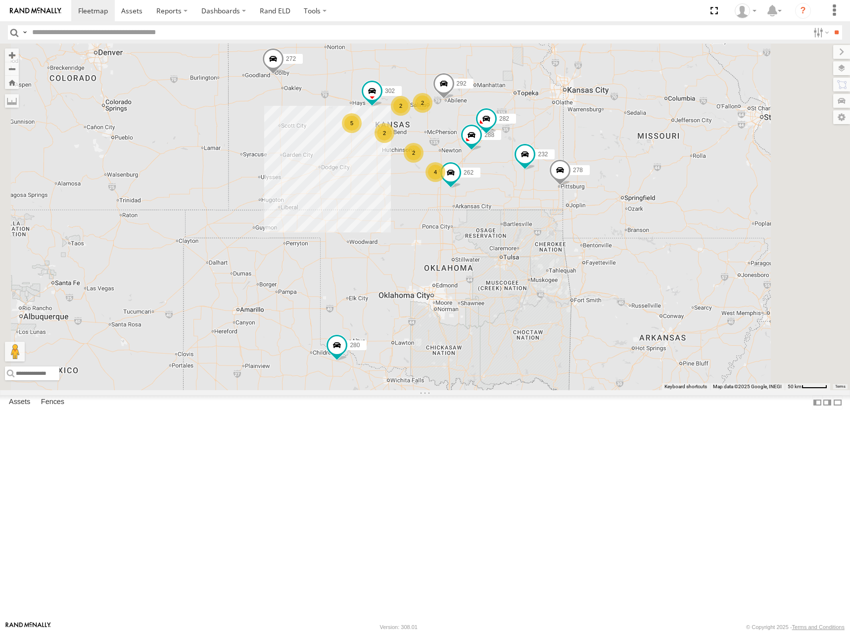
drag, startPoint x: 526, startPoint y: 178, endPoint x: 543, endPoint y: 174, distance: 17.3
click at [543, 174] on div "272 280 232 278 262 288 292 302 282 2 2 5 2 4 2" at bounding box center [425, 217] width 850 height 347
drag, startPoint x: 611, startPoint y: 165, endPoint x: 611, endPoint y: 177, distance: 11.9
click at [611, 177] on div "272 280 232 278 262 288 292 302 282 2 2 5 2 4 2" at bounding box center [425, 217] width 850 height 347
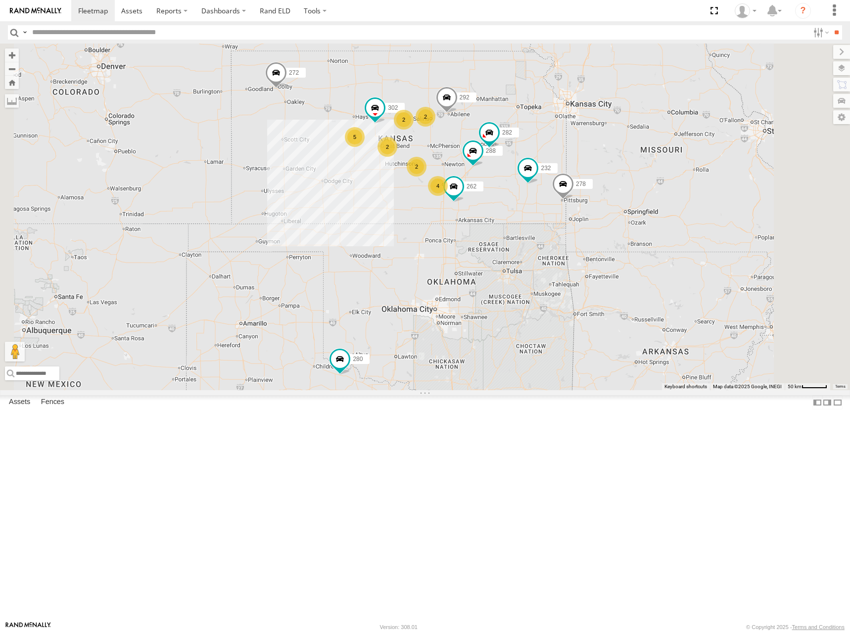
drag, startPoint x: 593, startPoint y: 150, endPoint x: 597, endPoint y: 155, distance: 6.0
click at [597, 155] on div "272 280 232 278 262 288 292 302 282 2 2 5 2 4 2" at bounding box center [425, 217] width 850 height 347
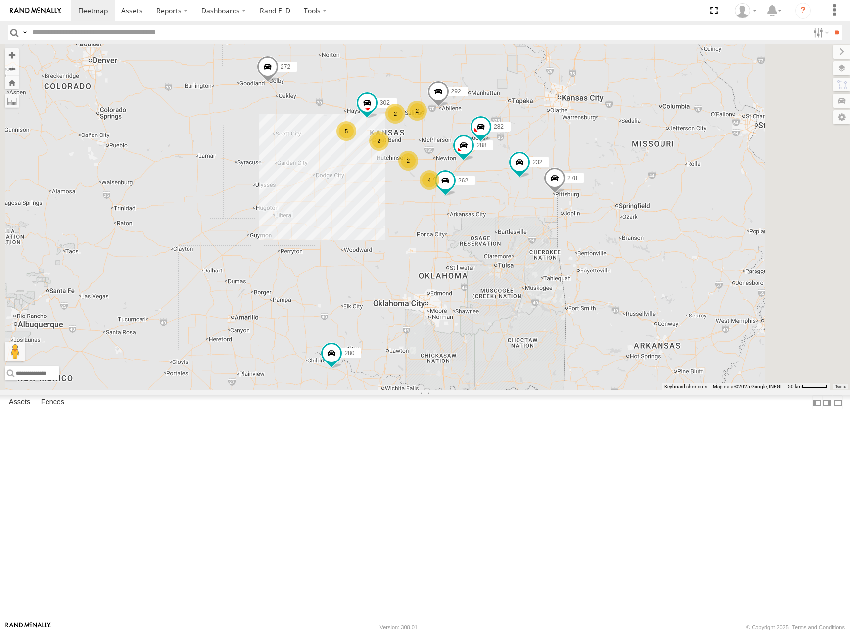
click at [597, 131] on div "272 280 232 278 262 288 292 302 282 2 2 5 2 4 2" at bounding box center [425, 217] width 850 height 347
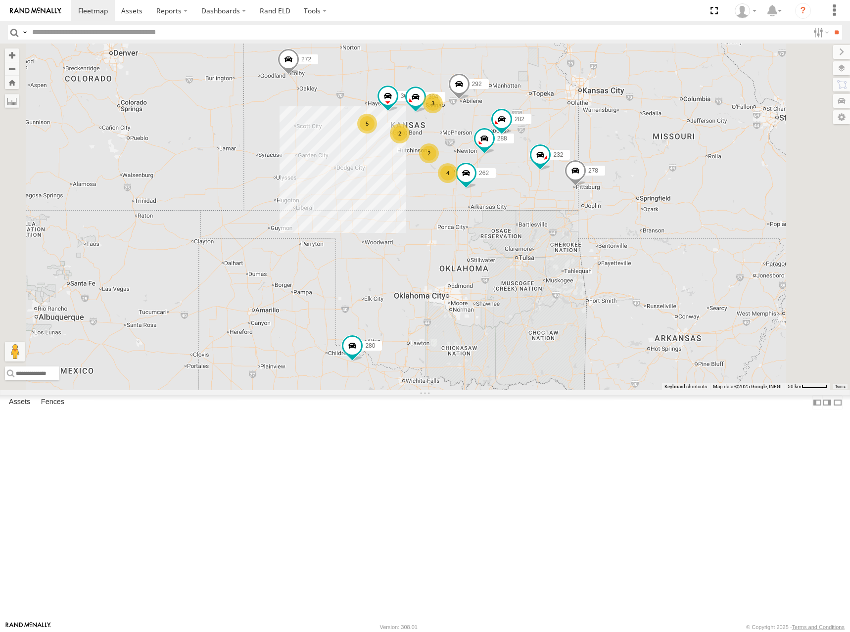
drag, startPoint x: 594, startPoint y: 176, endPoint x: 617, endPoint y: 172, distance: 22.6
click at [617, 172] on div "262 288 292 272 280 232 304 302 282 278 3 5 2 4 2" at bounding box center [425, 217] width 850 height 347
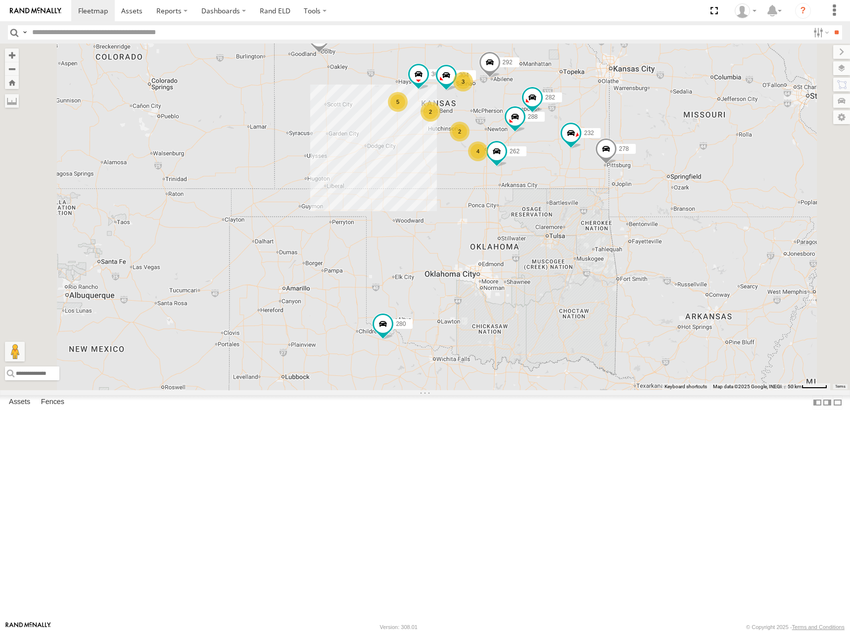
drag, startPoint x: 634, startPoint y: 173, endPoint x: 668, endPoint y: 160, distance: 36.7
click at [668, 160] on div "262 288 292 272 280 232 304 302 282 278 3 5 2 4 2" at bounding box center [425, 217] width 850 height 347
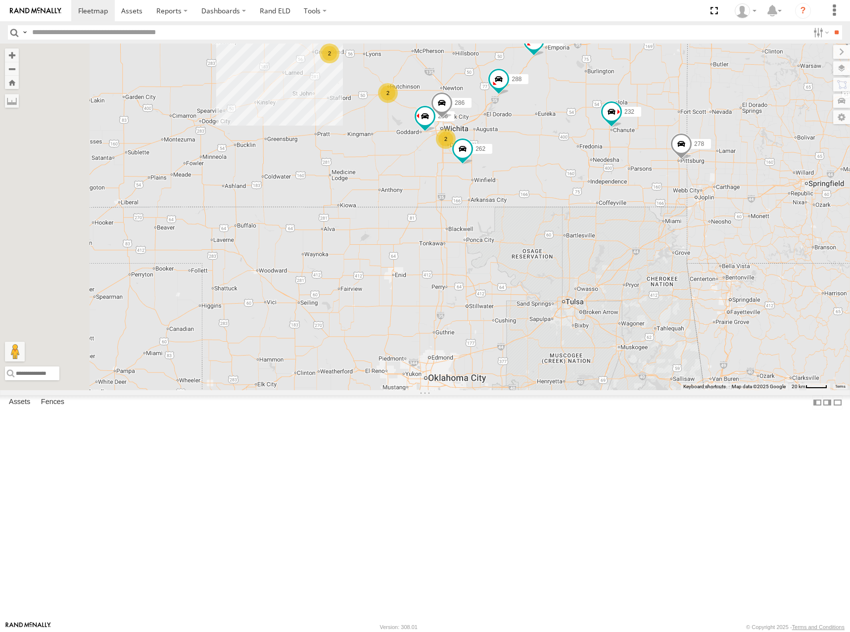
drag, startPoint x: 628, startPoint y: 254, endPoint x: 668, endPoint y: 258, distance: 39.3
click at [668, 258] on div "262 288 292 272 280 232 304 302 282 278 274 300 244 4 2 256 2 266 2 286" at bounding box center [425, 217] width 850 height 347
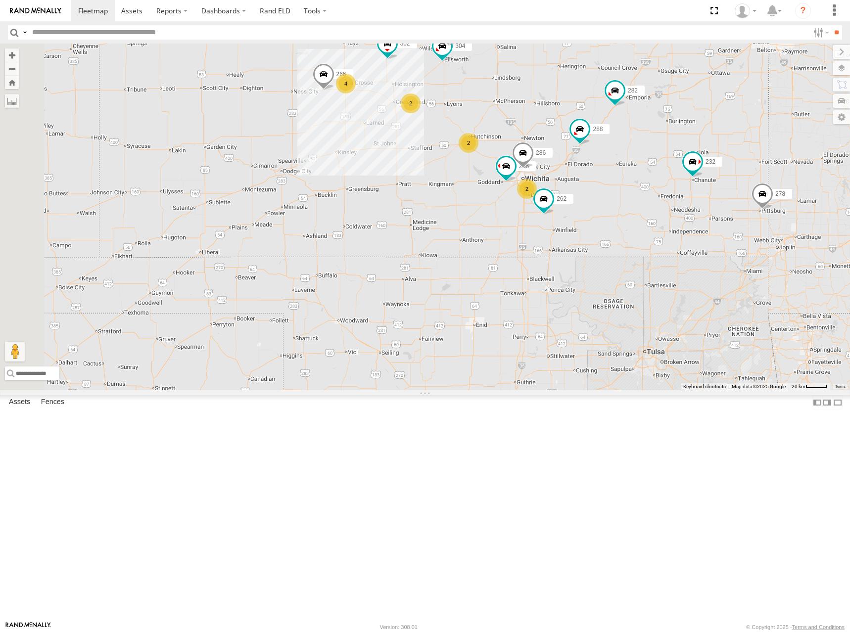
drag, startPoint x: 596, startPoint y: 155, endPoint x: 634, endPoint y: 201, distance: 59.8
click at [634, 201] on div "262 288 292 272 280 232 304 302 282 278 274 300 244 4 2 256 2 266 2 286" at bounding box center [425, 217] width 850 height 347
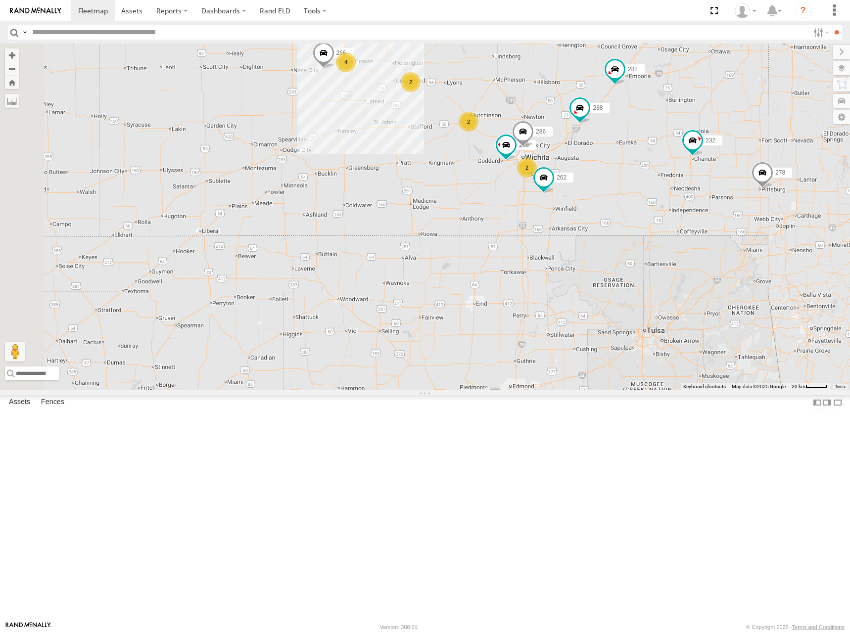
drag, startPoint x: 633, startPoint y: 225, endPoint x: 632, endPoint y: 200, distance: 24.3
click at [632, 200] on div "262 288 292 272 280 232 304 302 282 278 274 300 244 4 2 256 2 266 2 286" at bounding box center [425, 217] width 850 height 347
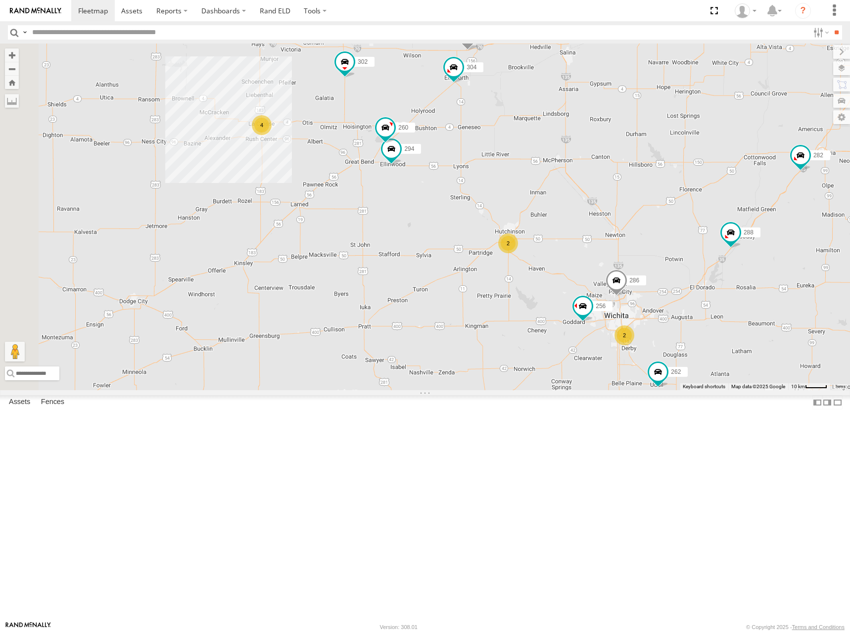
drag, startPoint x: 564, startPoint y: 277, endPoint x: 687, endPoint y: 258, distance: 124.7
click at [687, 258] on div "262 288 292 272 280 232 304 302 282 278 274 300 244 4 2 256 2 294 286 260" at bounding box center [425, 217] width 850 height 347
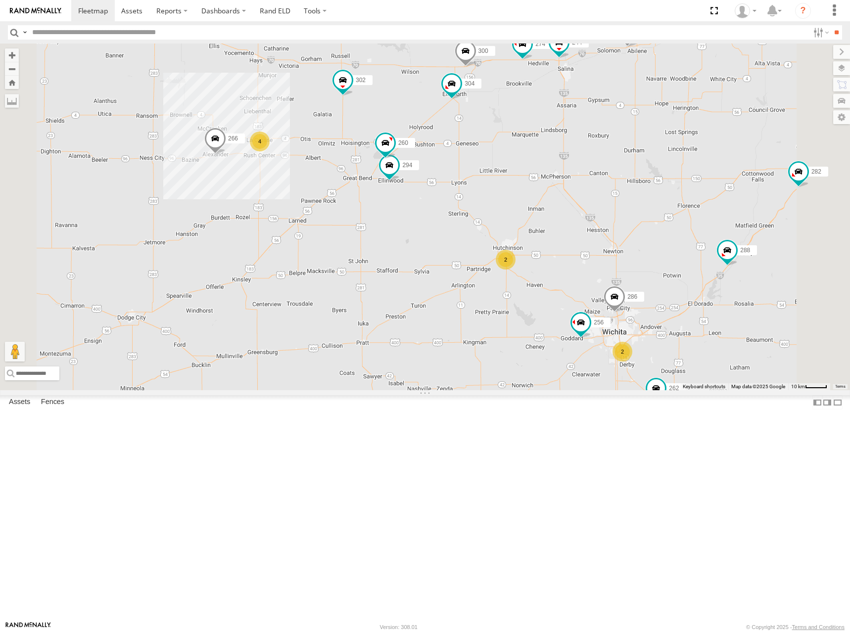
drag, startPoint x: 639, startPoint y: 237, endPoint x: 629, endPoint y: 260, distance: 25.3
click at [629, 260] on div "262 288 292 272 280 232 304 302 282 278 274 300 244 256 286 266 4 2 2 294 260" at bounding box center [425, 217] width 850 height 347
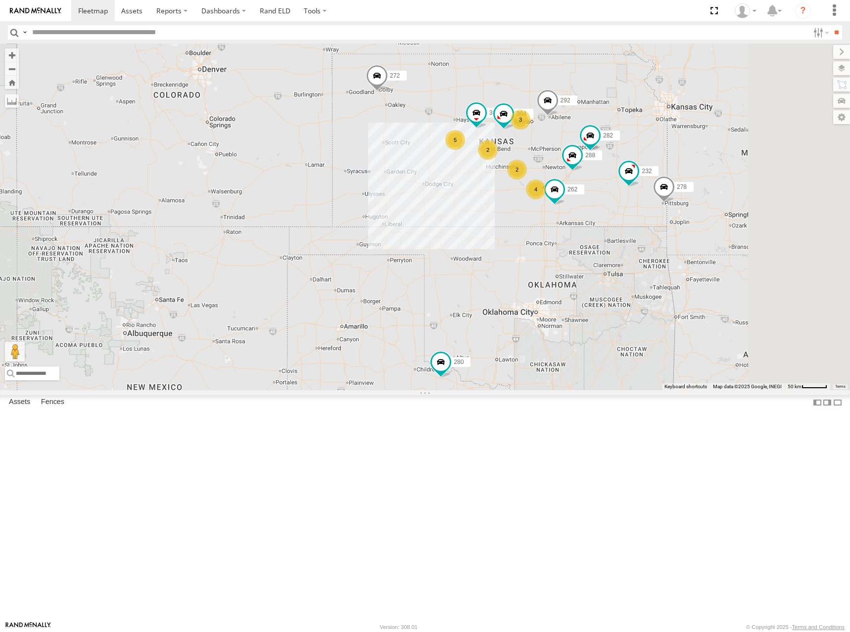
click at [746, 199] on div "262 288 292 272 280 232 304 302 282 278 3 5 2 4 2" at bounding box center [425, 217] width 850 height 347
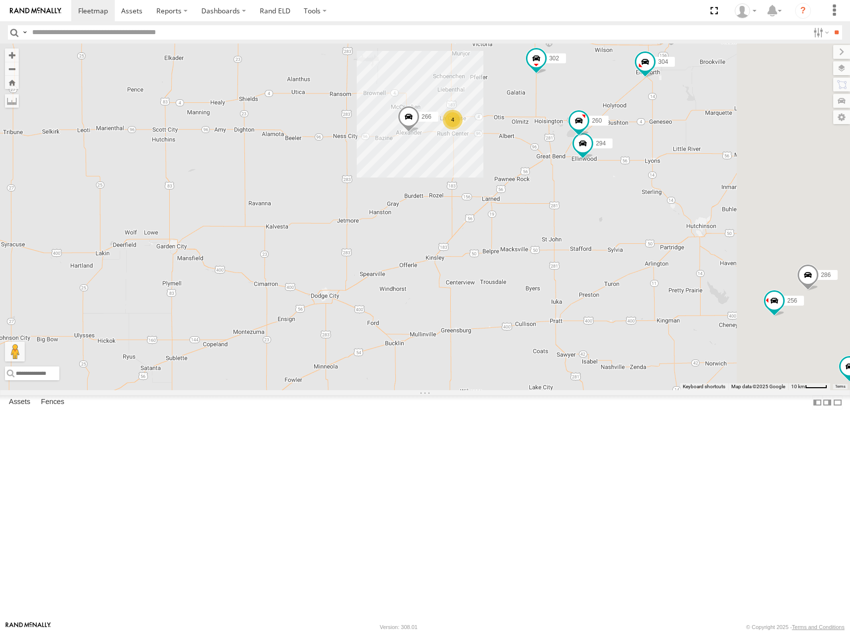
drag, startPoint x: 628, startPoint y: 253, endPoint x: 568, endPoint y: 328, distance: 95.8
click at [568, 328] on div "262 288 292 272 280 232 304 302 282 278 274 300 244 256 266 286 4 294 260" at bounding box center [425, 217] width 850 height 347
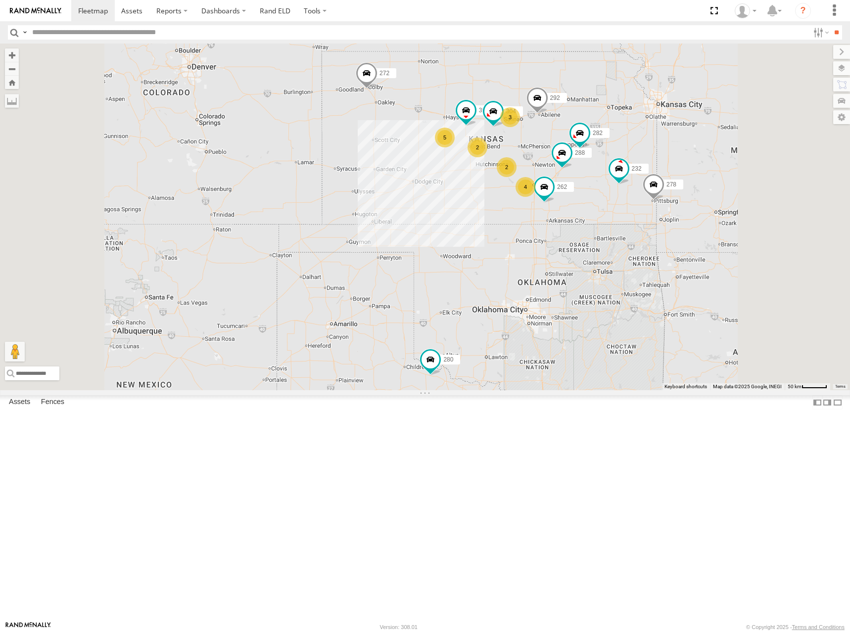
drag, startPoint x: 717, startPoint y: 215, endPoint x: 673, endPoint y: 235, distance: 47.6
click at [673, 235] on div "262 288 292 272 280 232 304 302 282 278 3 5 2 4 2" at bounding box center [425, 217] width 850 height 347
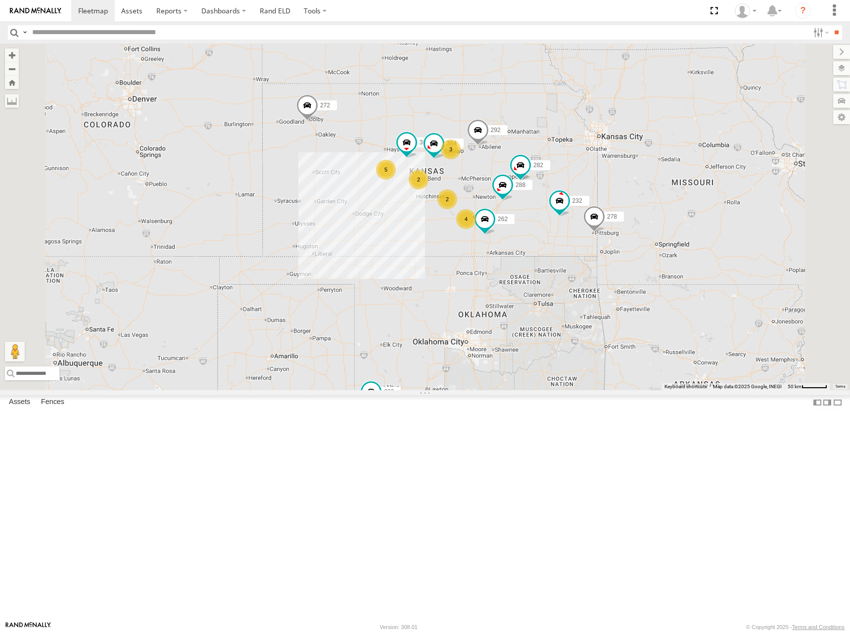
drag, startPoint x: 721, startPoint y: 229, endPoint x: 714, endPoint y: 233, distance: 7.7
click at [714, 233] on div "262 288 292 272 280 232 304 302 282 278 3 5 2 4 2" at bounding box center [425, 217] width 850 height 347
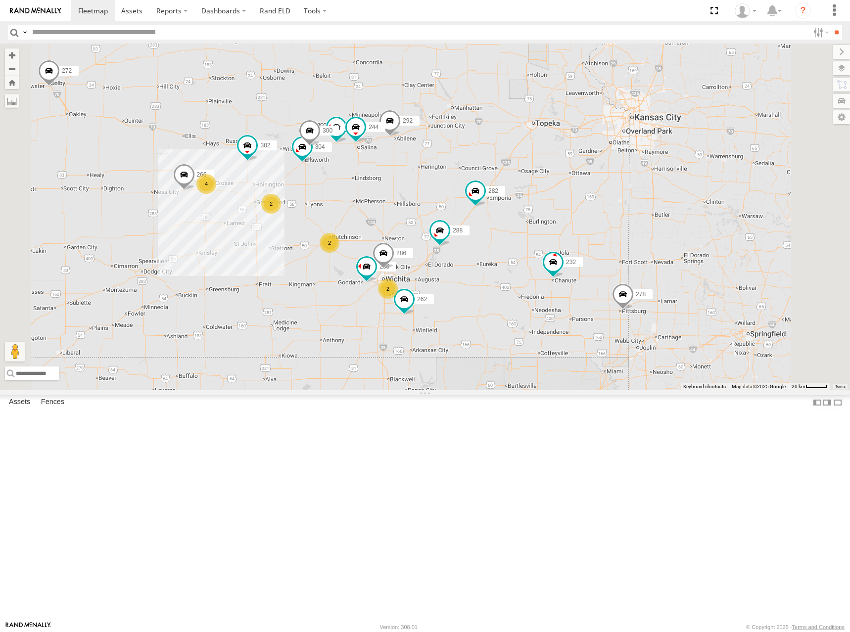
click at [694, 277] on div "262 288 292 272 280 232 304 302 282 278 274 300 244 4 2 256 2 266 2 286" at bounding box center [425, 217] width 850 height 347
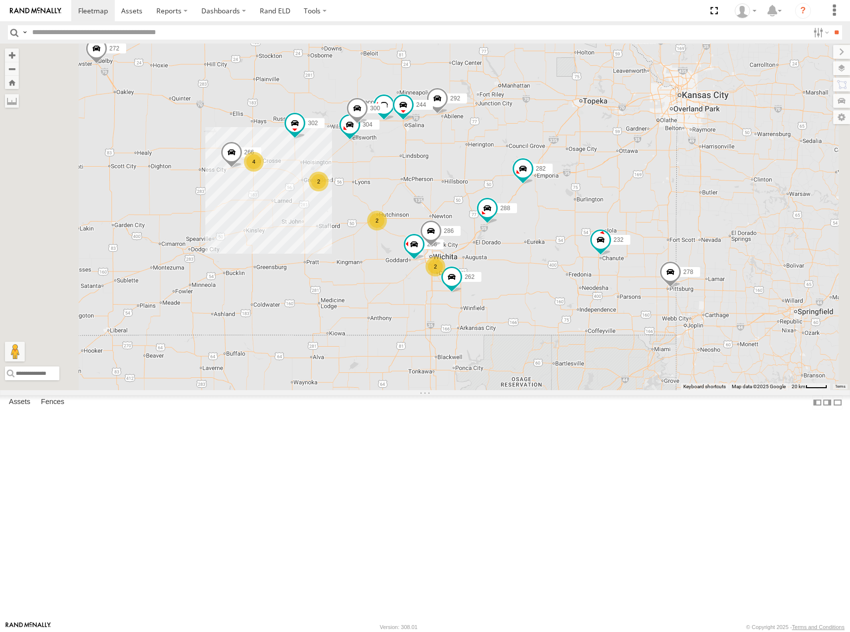
drag, startPoint x: 692, startPoint y: 269, endPoint x: 731, endPoint y: 253, distance: 42.6
click at [731, 253] on div "262 288 292 272 280 232 304 302 282 278 274 300 244 4 2 256 2 266 2 286" at bounding box center [425, 217] width 850 height 347
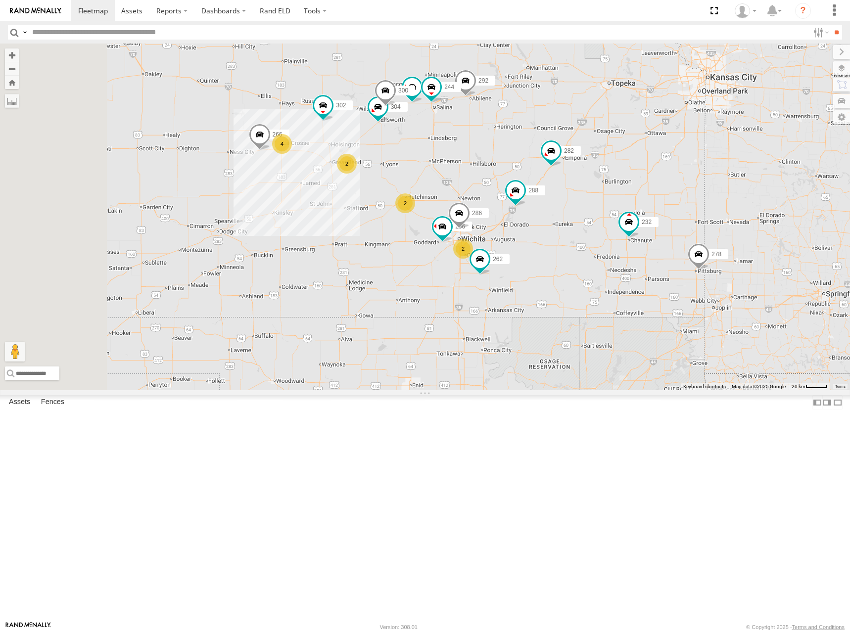
drag, startPoint x: 724, startPoint y: 268, endPoint x: 752, endPoint y: 250, distance: 32.8
click at [752, 250] on div "262 288 292 272 280 232 304 302 282 278 274 300 244 4 2 256 2 266 2 286" at bounding box center [425, 217] width 850 height 347
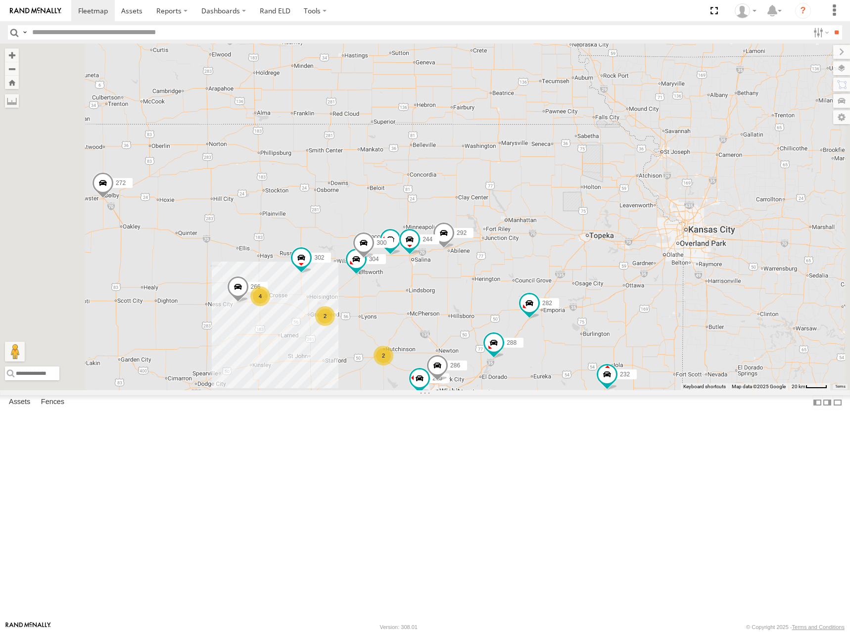
drag, startPoint x: 544, startPoint y: 269, endPoint x: 524, endPoint y: 405, distance: 137.2
click at [524, 390] on div "262 288 292 272 280 232 304 302 282 278 274 300 244 4 2 256 2 266 2 286" at bounding box center [425, 217] width 850 height 347
